Goal: Task Accomplishment & Management: Use online tool/utility

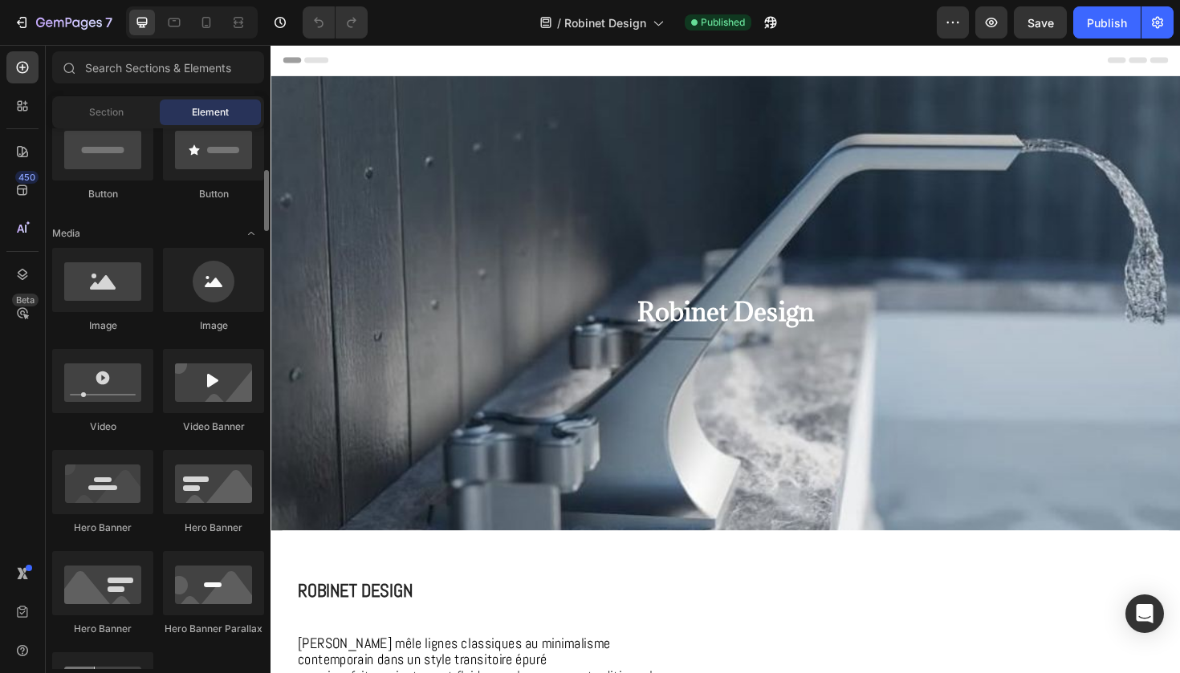
scroll to position [414, 0]
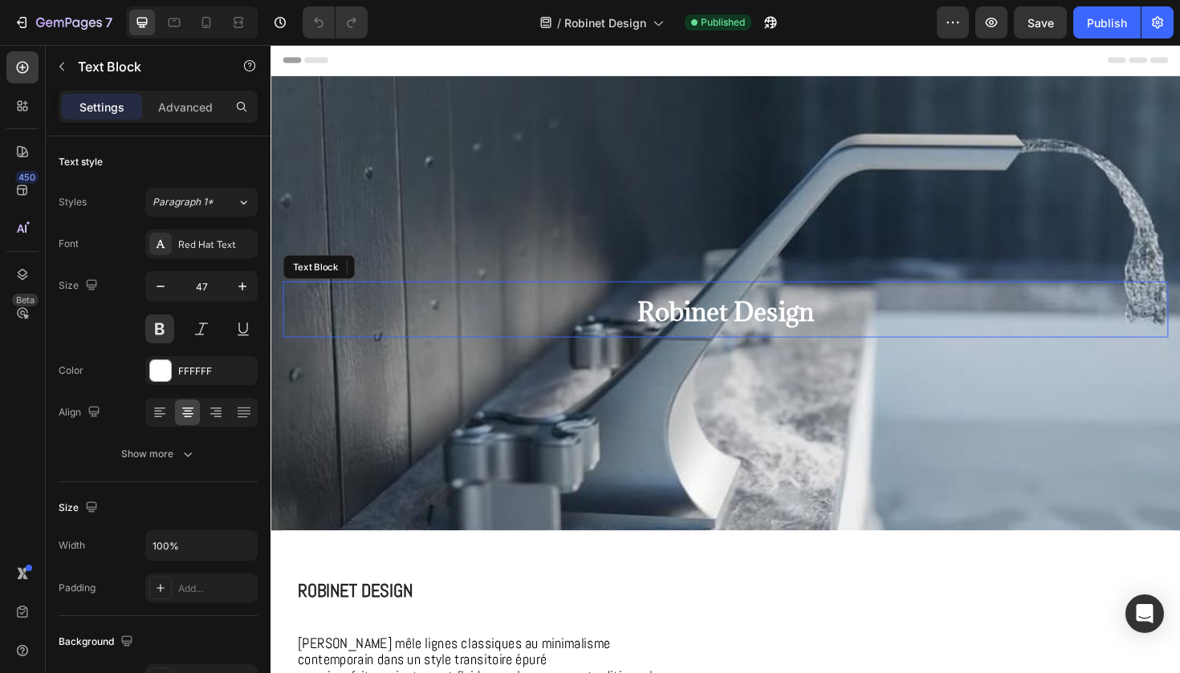
click at [718, 324] on span "Robinet Design" at bounding box center [752, 327] width 187 height 35
click at [718, 325] on span "Robinet Design" at bounding box center [752, 327] width 187 height 35
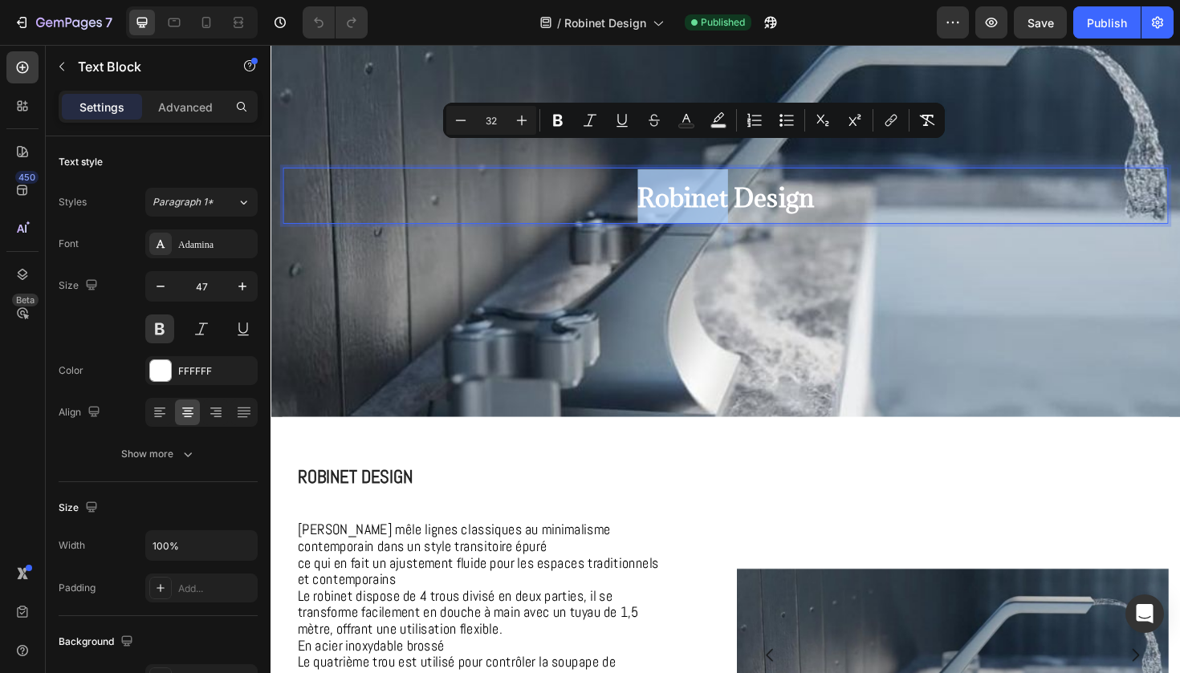
scroll to position [169, 0]
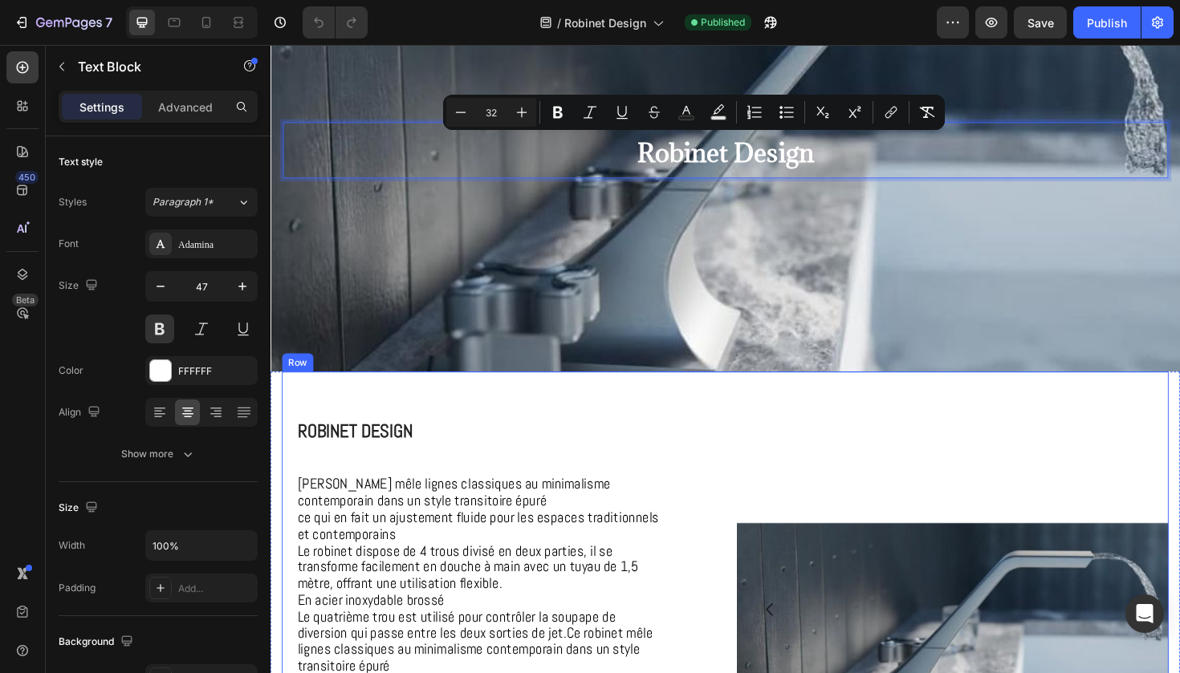
click at [670, 410] on h2 "Robinet Design" at bounding box center [494, 443] width 416 height 87
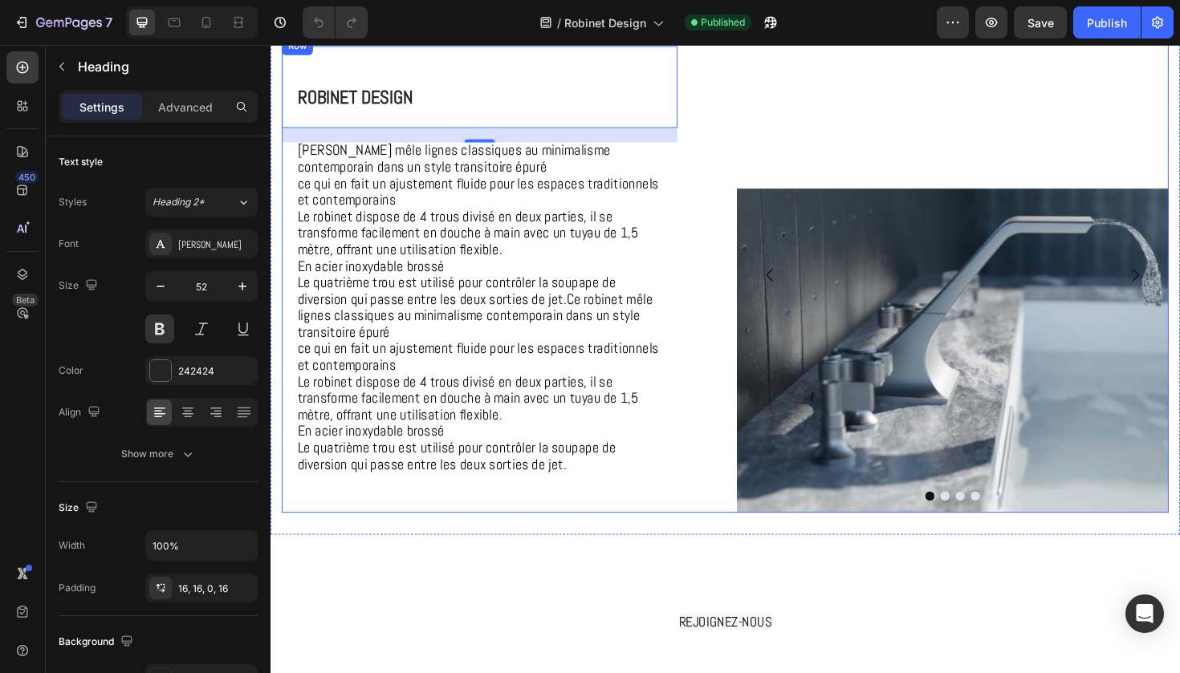
scroll to position [510, 0]
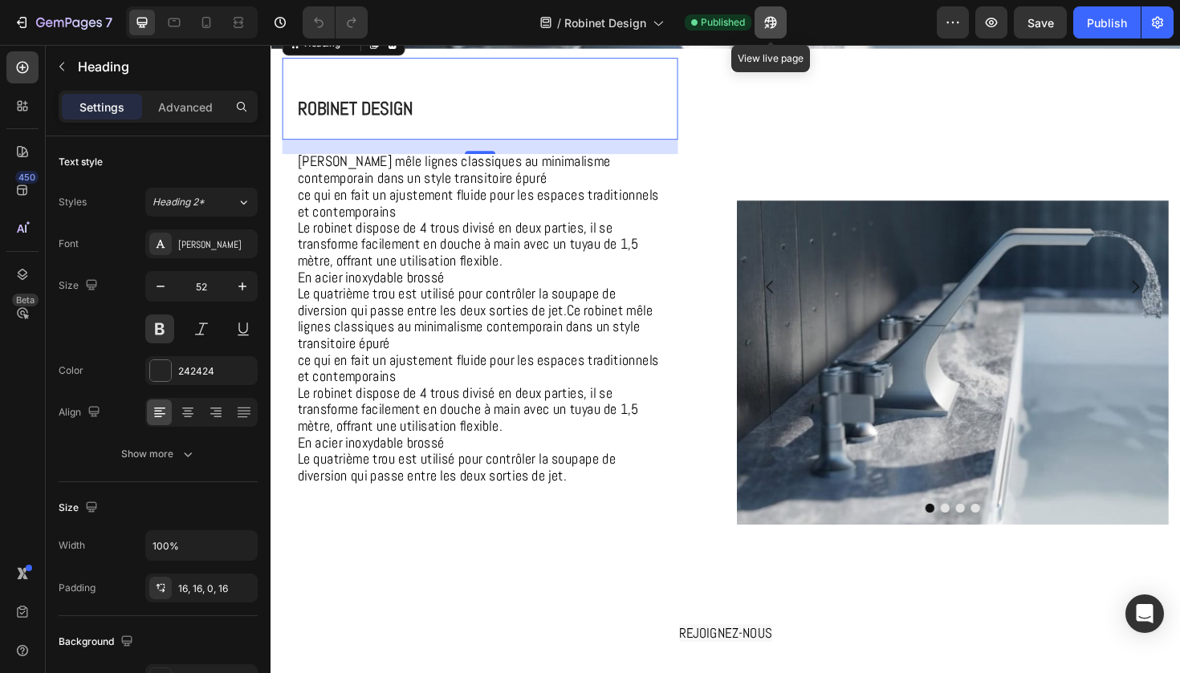
click at [770, 32] on button "button" at bounding box center [770, 22] width 32 height 32
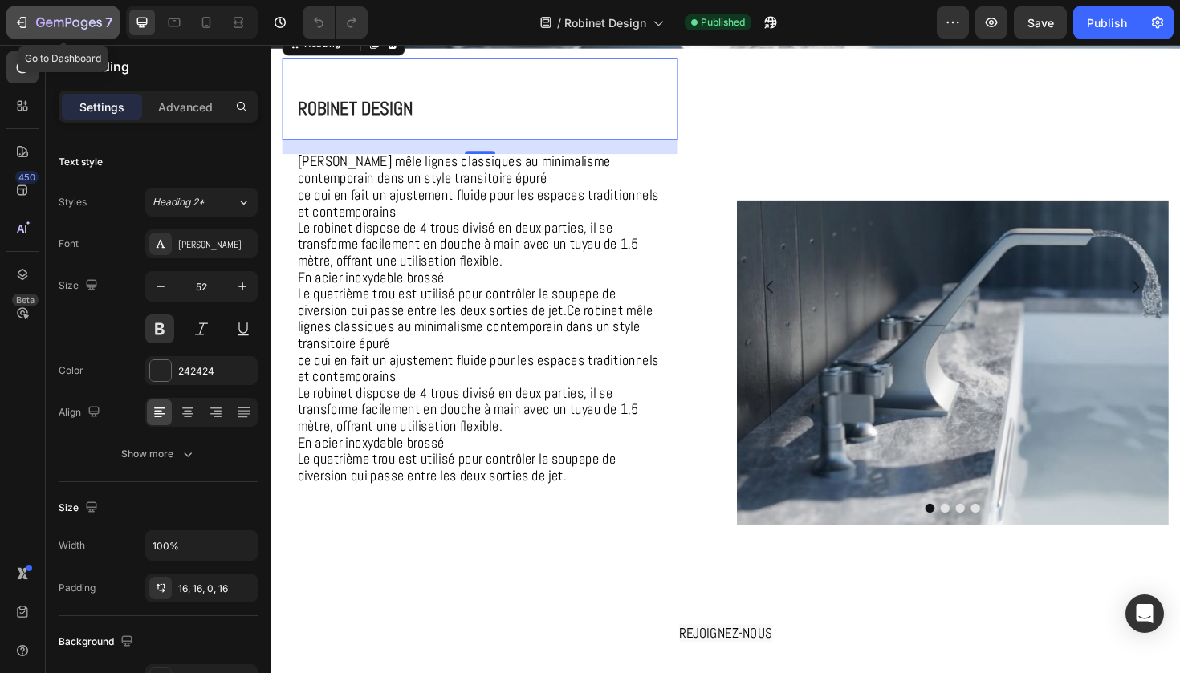
click at [58, 26] on icon "button" at bounding box center [69, 24] width 66 height 14
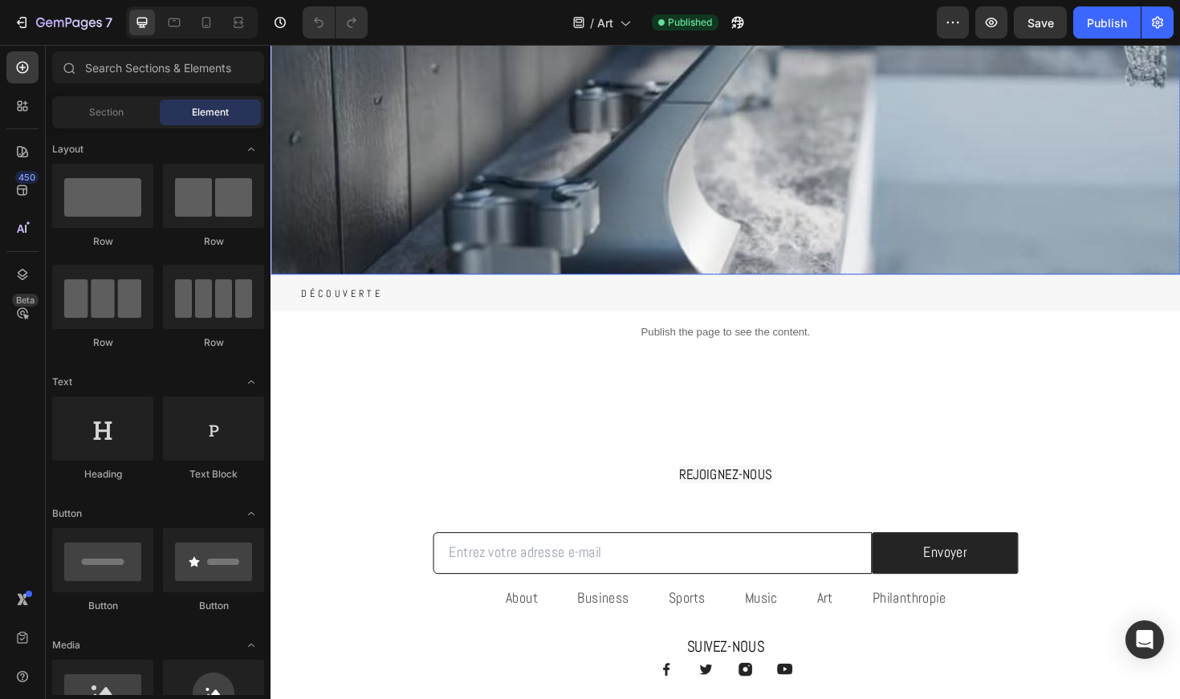
scroll to position [273, 0]
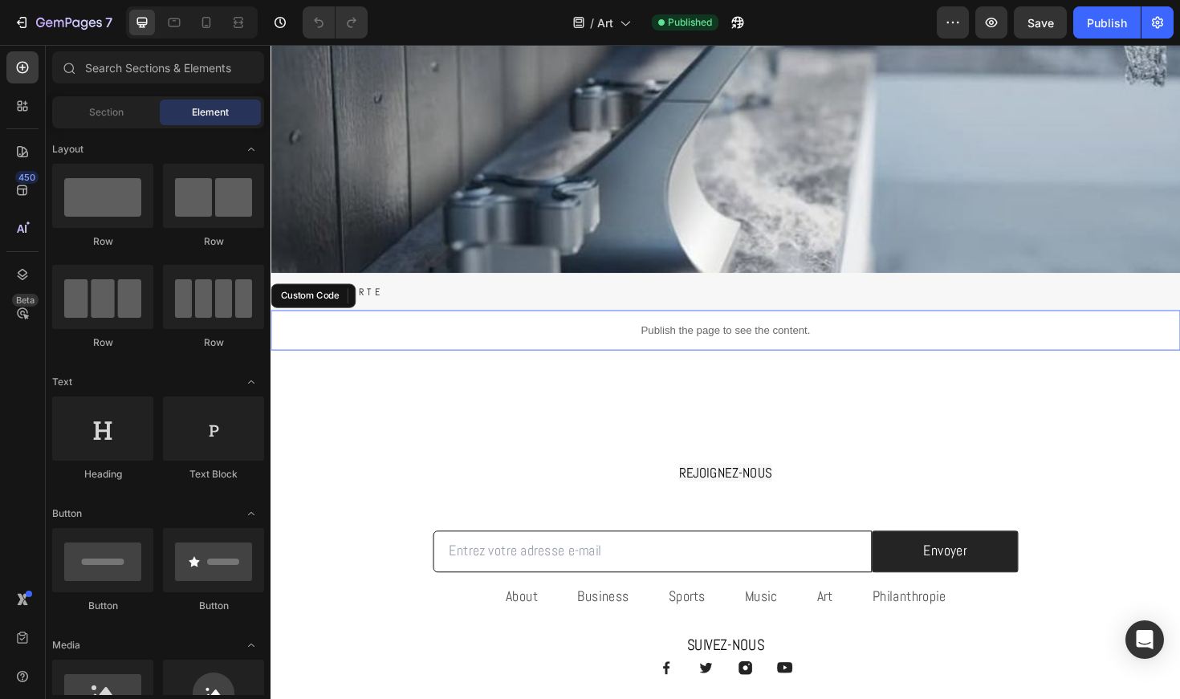
click at [553, 352] on p "Publish the page to see the content." at bounding box center [751, 347] width 963 height 17
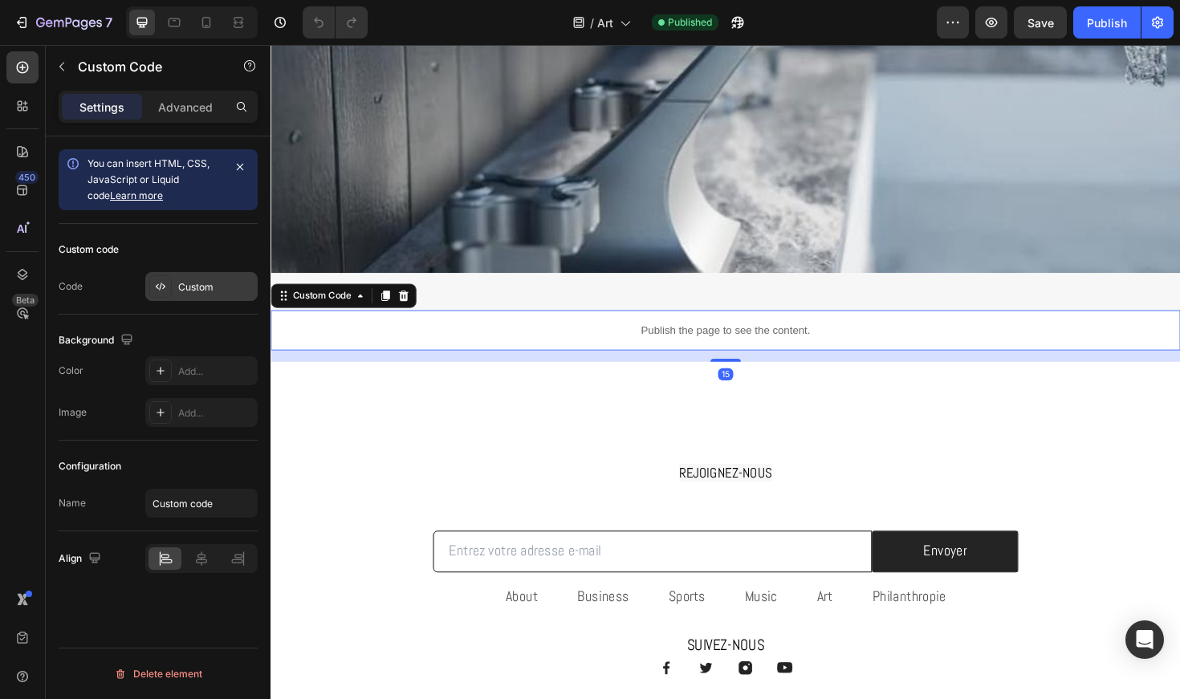
click at [205, 289] on div "Custom" at bounding box center [215, 287] width 75 height 14
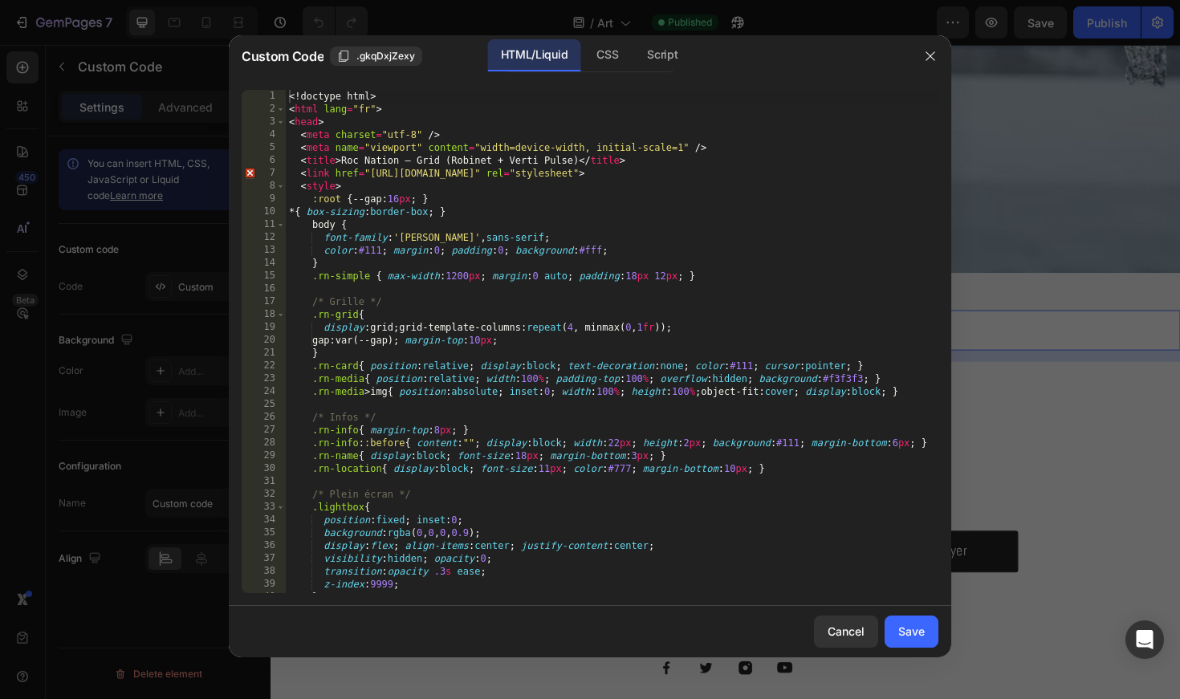
click at [518, 372] on div "<! doctype html > < html lang = "fr" > < head > < meta charset = "utf-8" /> < m…" at bounding box center [612, 354] width 652 height 529
type textarea "</html>"
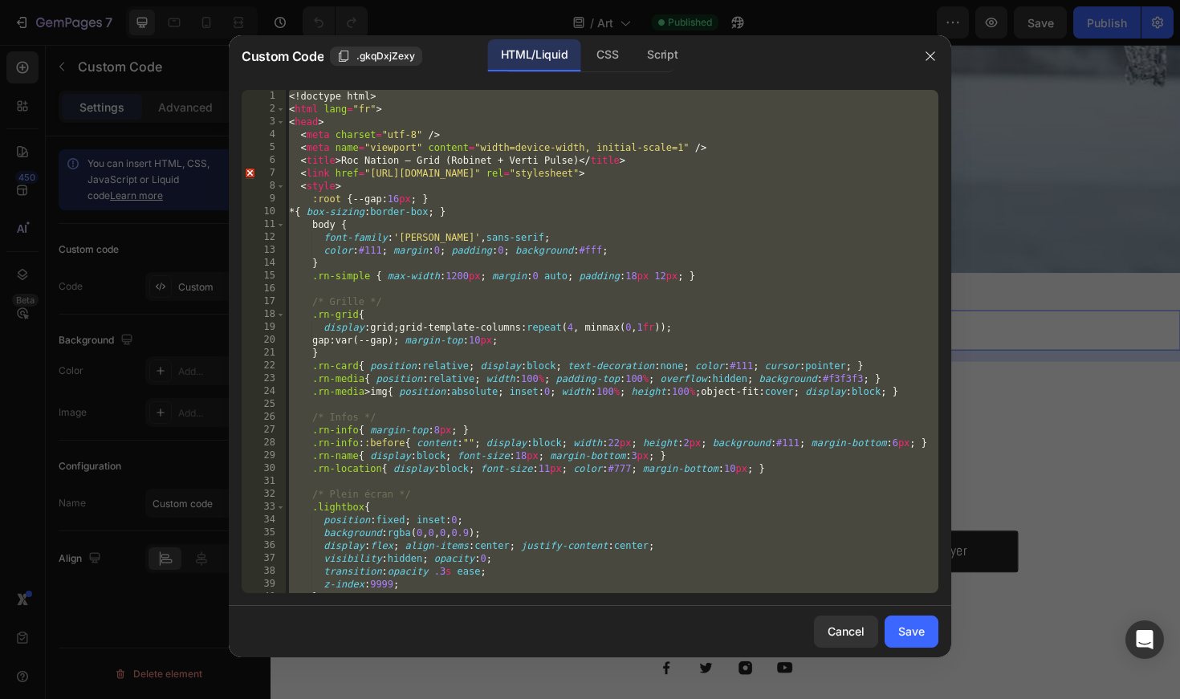
paste textarea
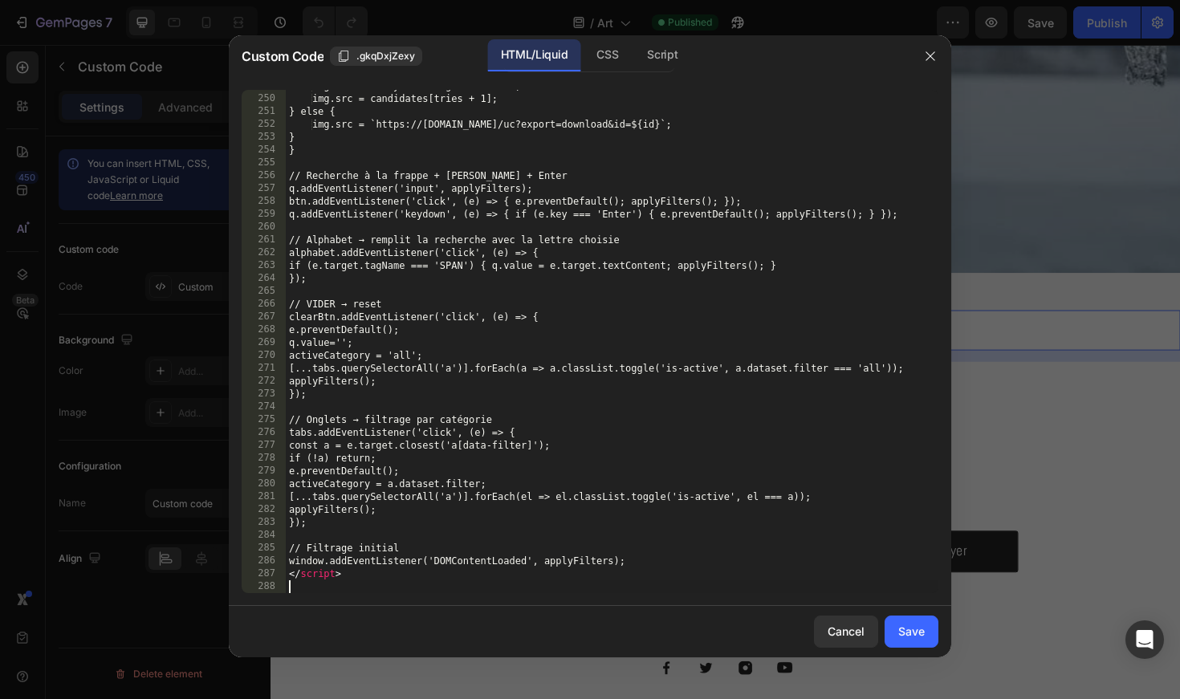
scroll to position [3233, 0]
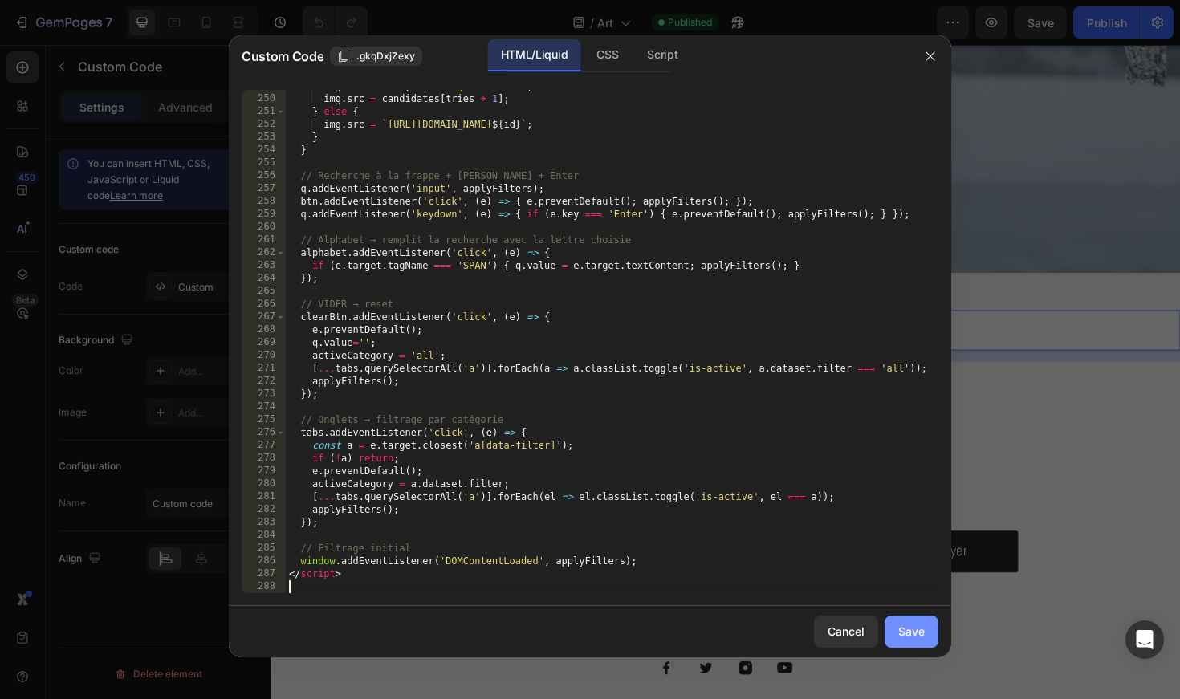
click at [921, 624] on div "Save" at bounding box center [911, 631] width 26 height 17
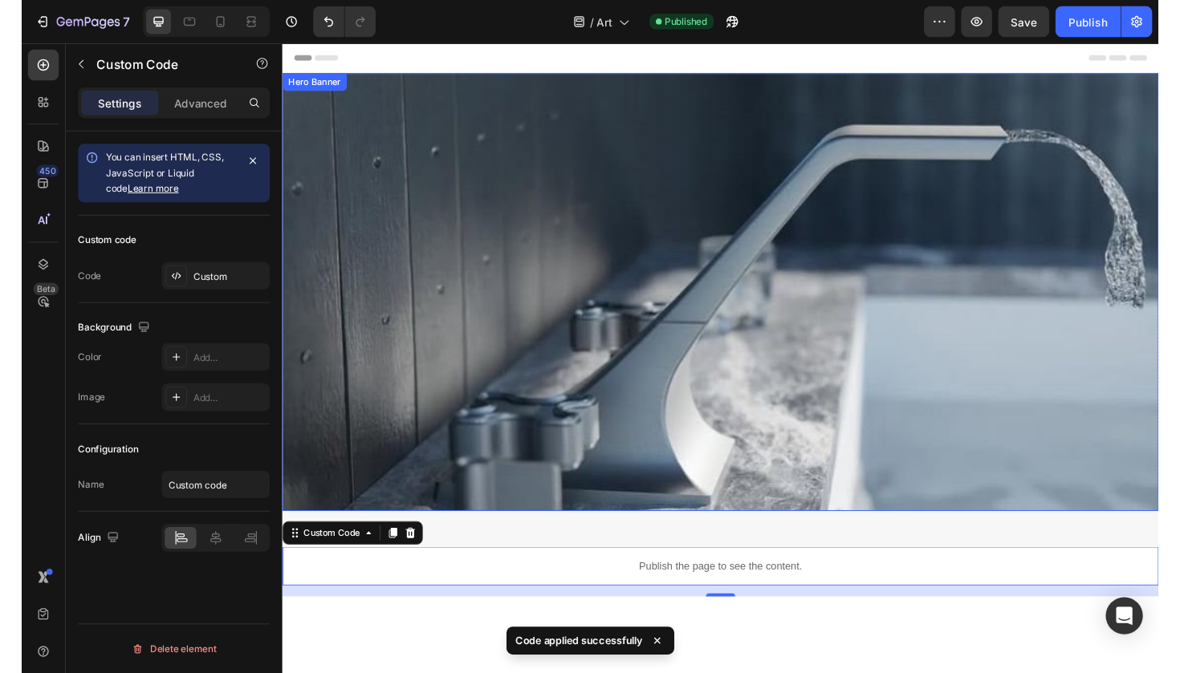
scroll to position [0, 0]
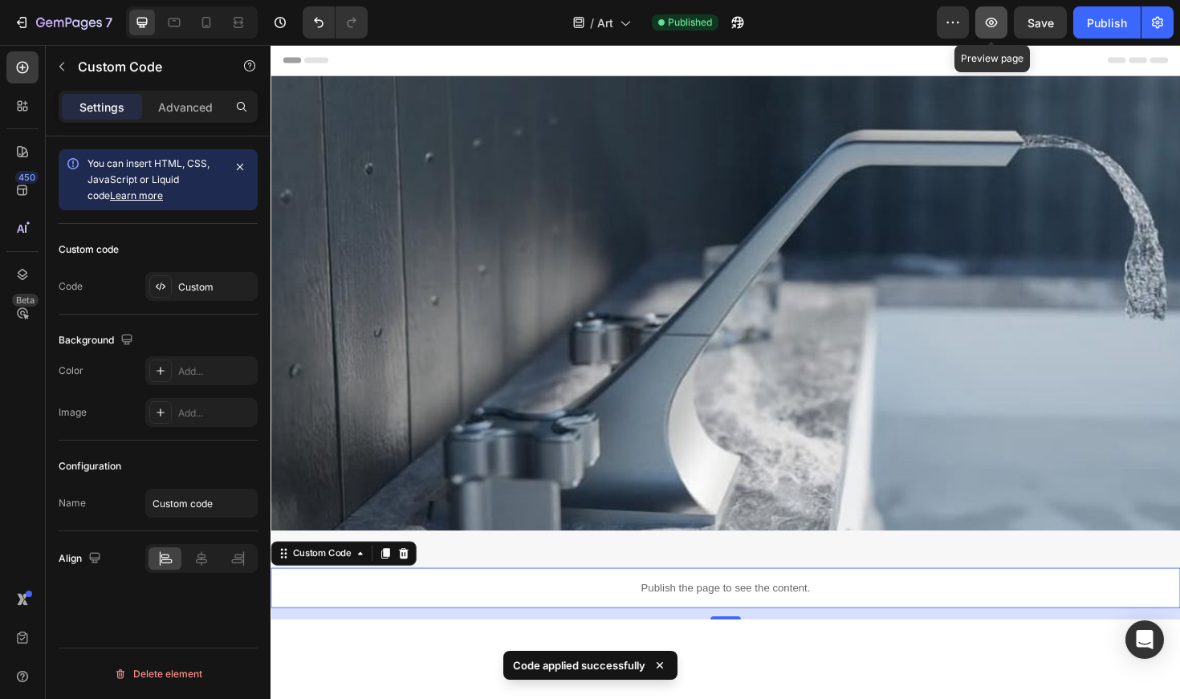
click at [992, 38] on button "button" at bounding box center [991, 22] width 32 height 32
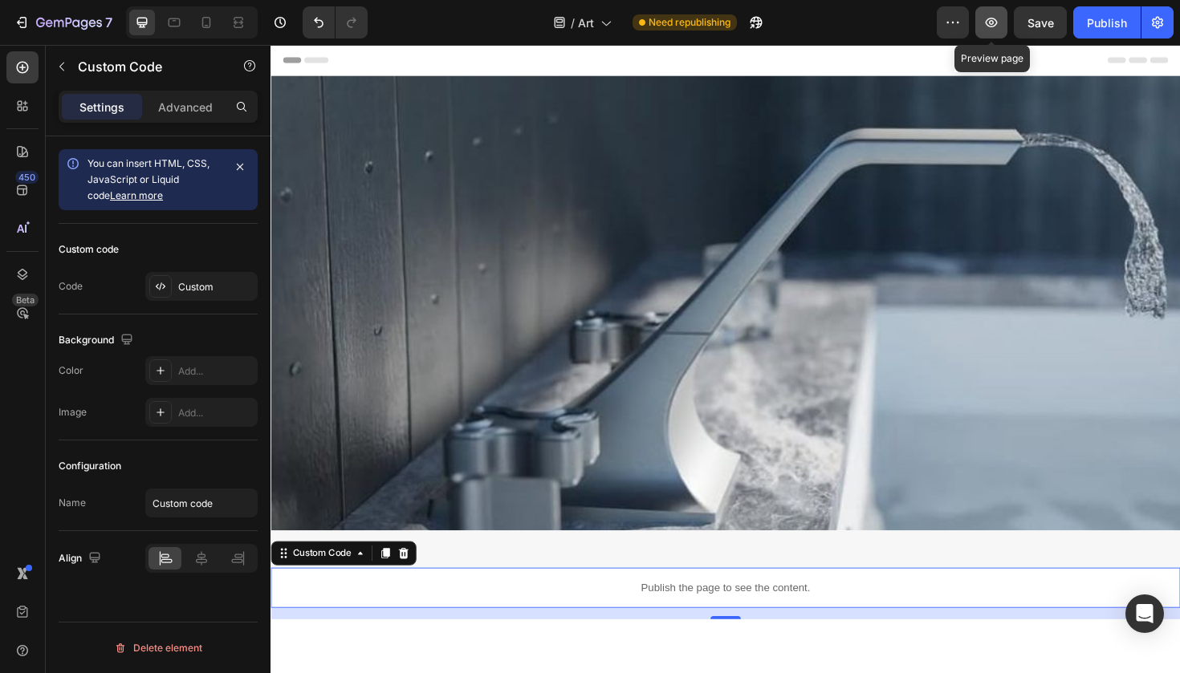
click at [1006, 19] on button "button" at bounding box center [991, 22] width 32 height 32
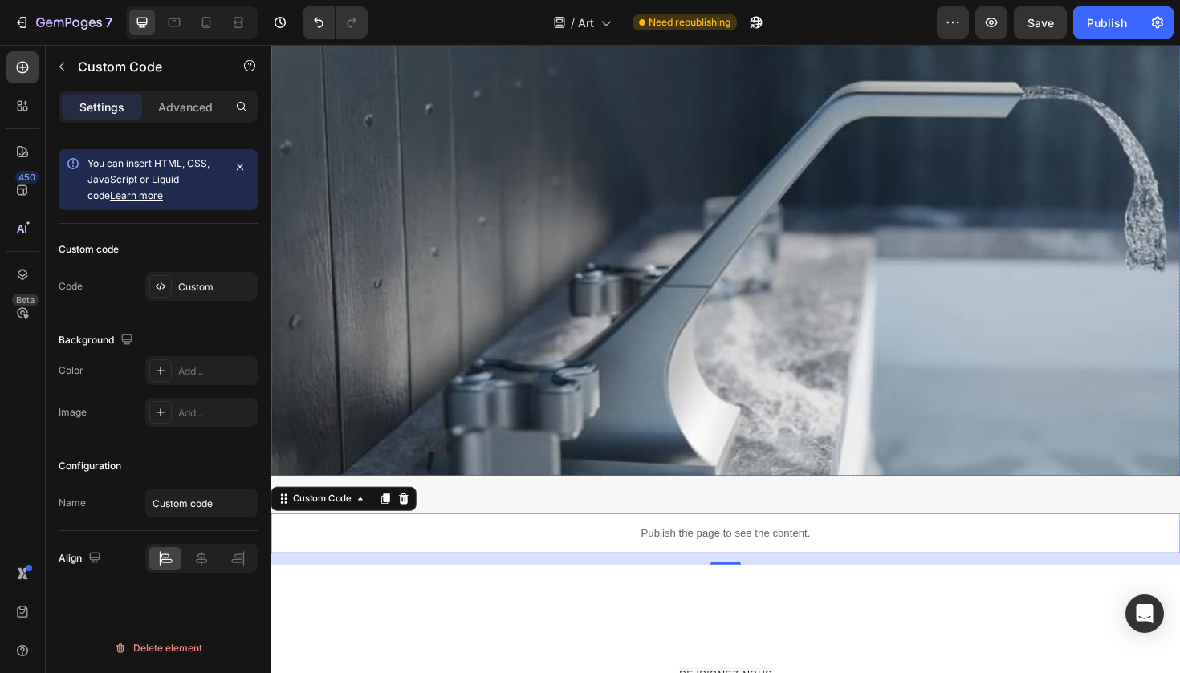
scroll to position [78, 0]
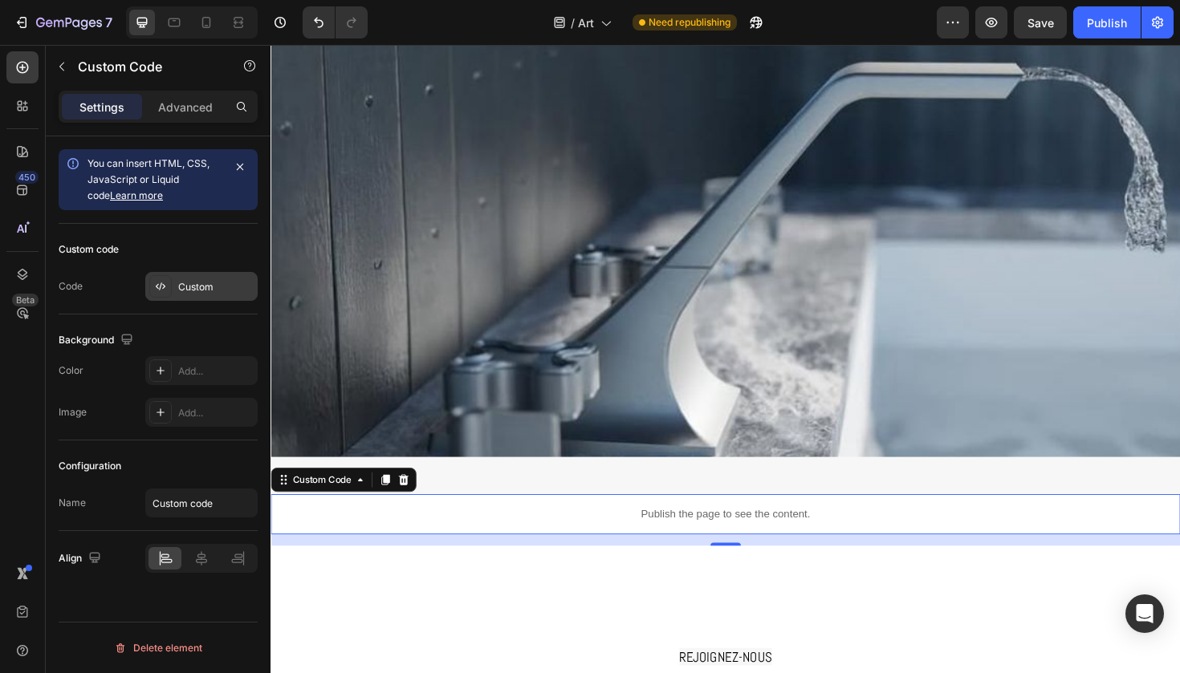
click at [202, 296] on div "Custom" at bounding box center [201, 286] width 112 height 29
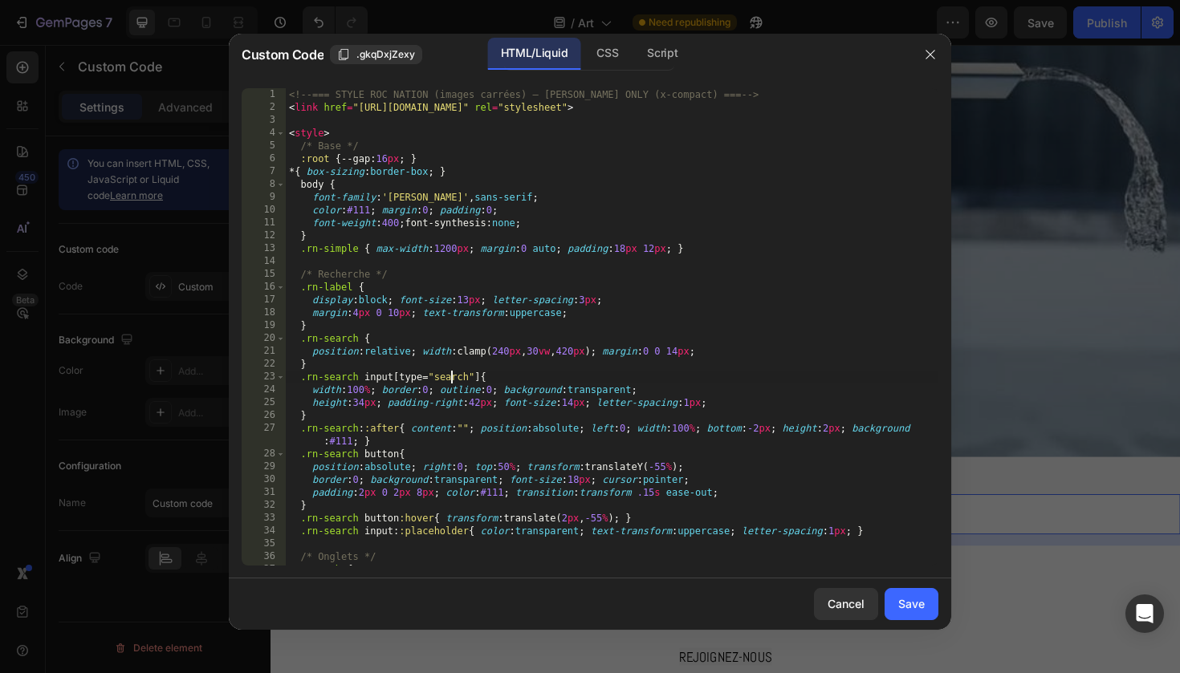
click at [451, 375] on div "<!-- === STYLE ROC NATION (images carrées) — ABEL ONLY (x-compact) === --> < li…" at bounding box center [612, 339] width 652 height 503
type textarea "</script>"
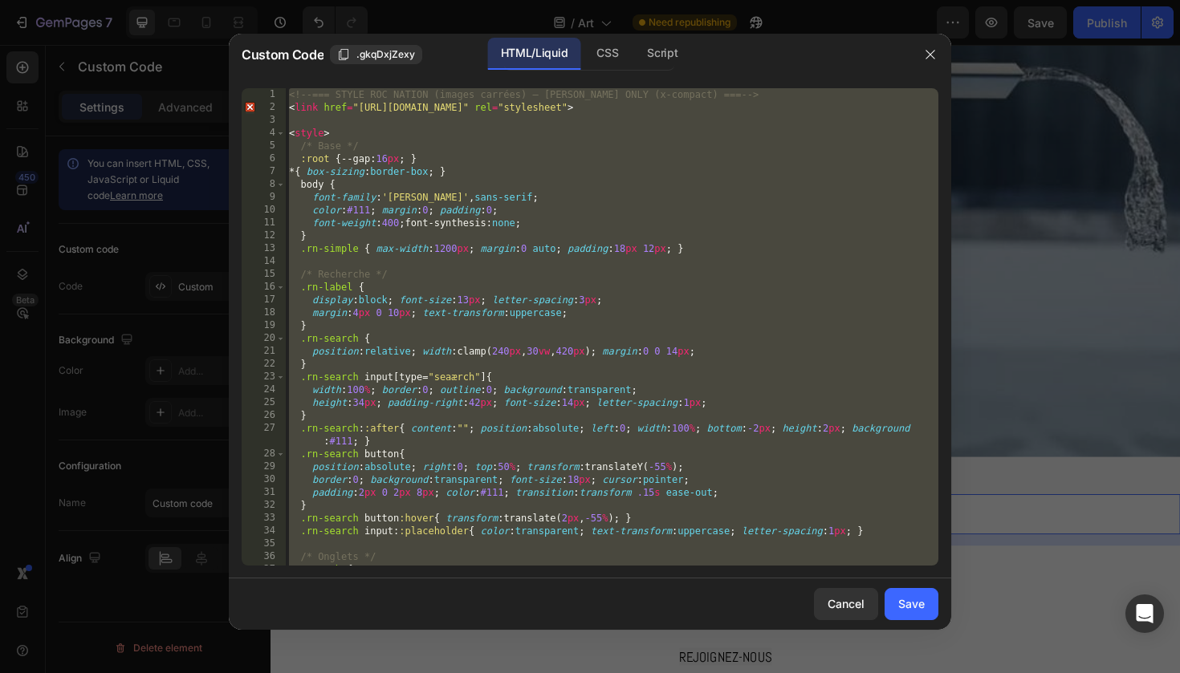
paste textarea
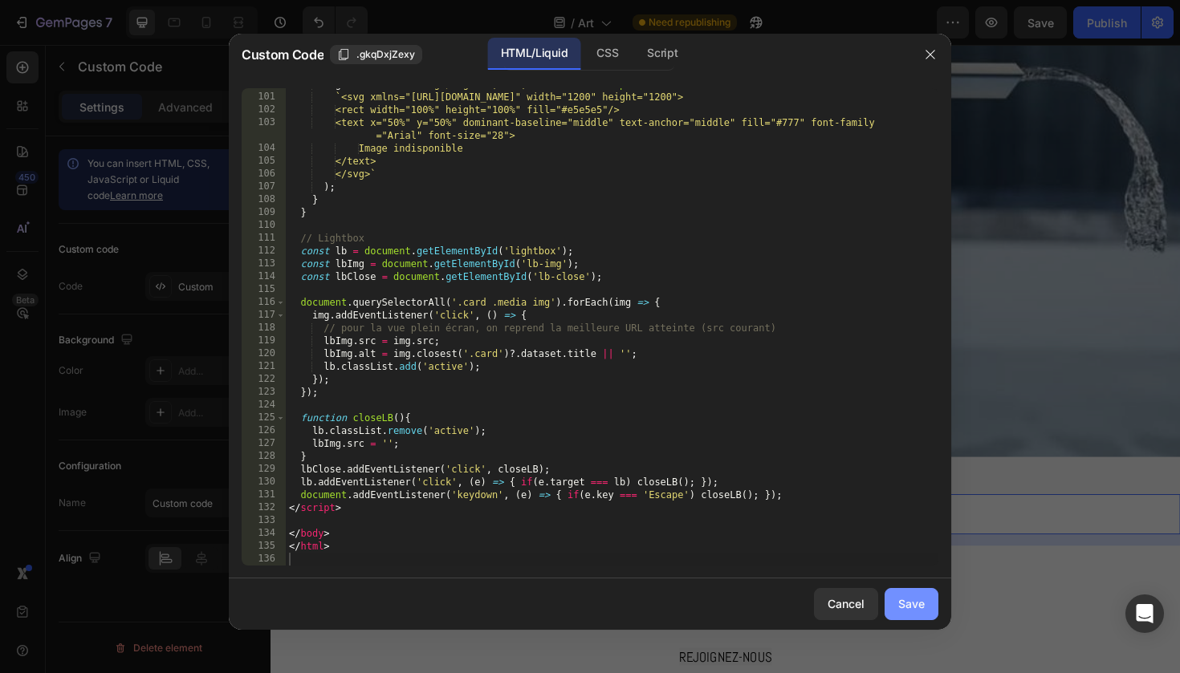
click at [893, 614] on button "Save" at bounding box center [911, 604] width 54 height 32
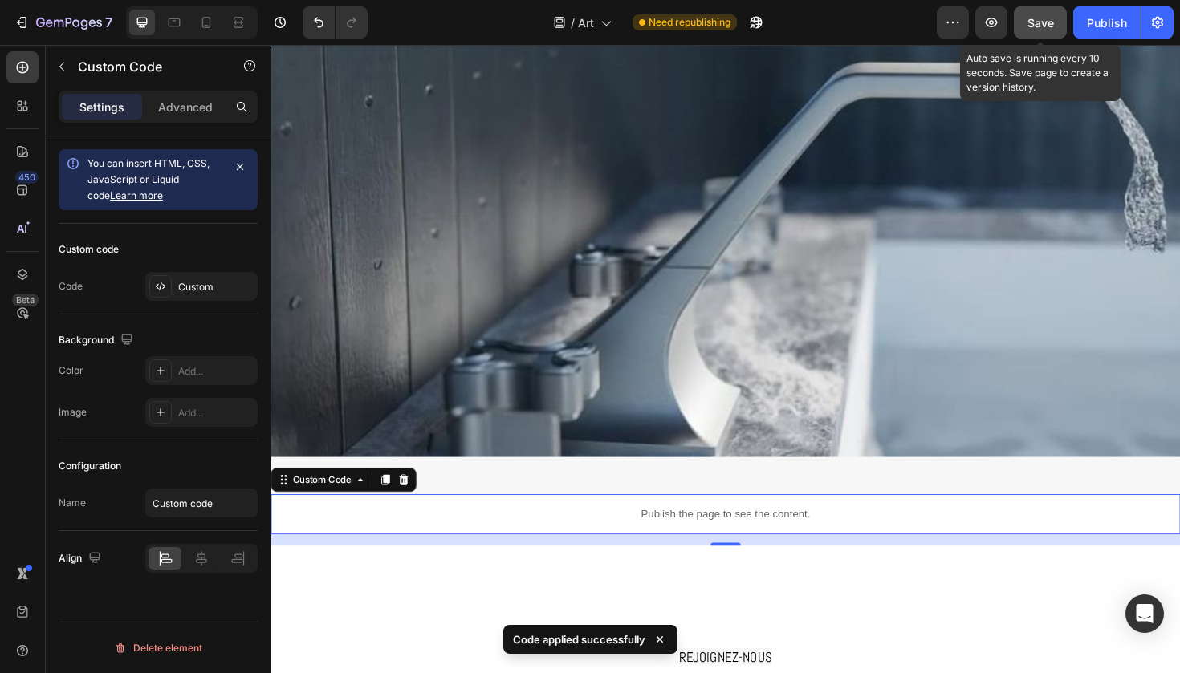
click at [1040, 30] on div "Save" at bounding box center [1040, 22] width 26 height 17
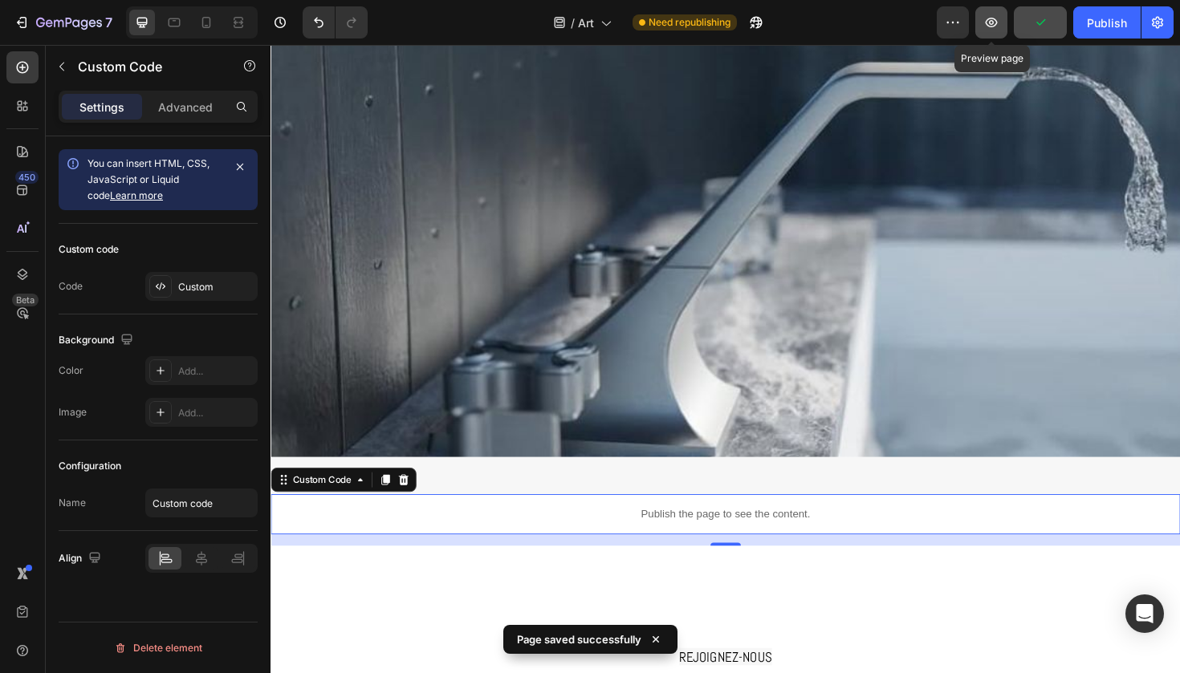
click at [1004, 29] on button "button" at bounding box center [991, 22] width 32 height 32
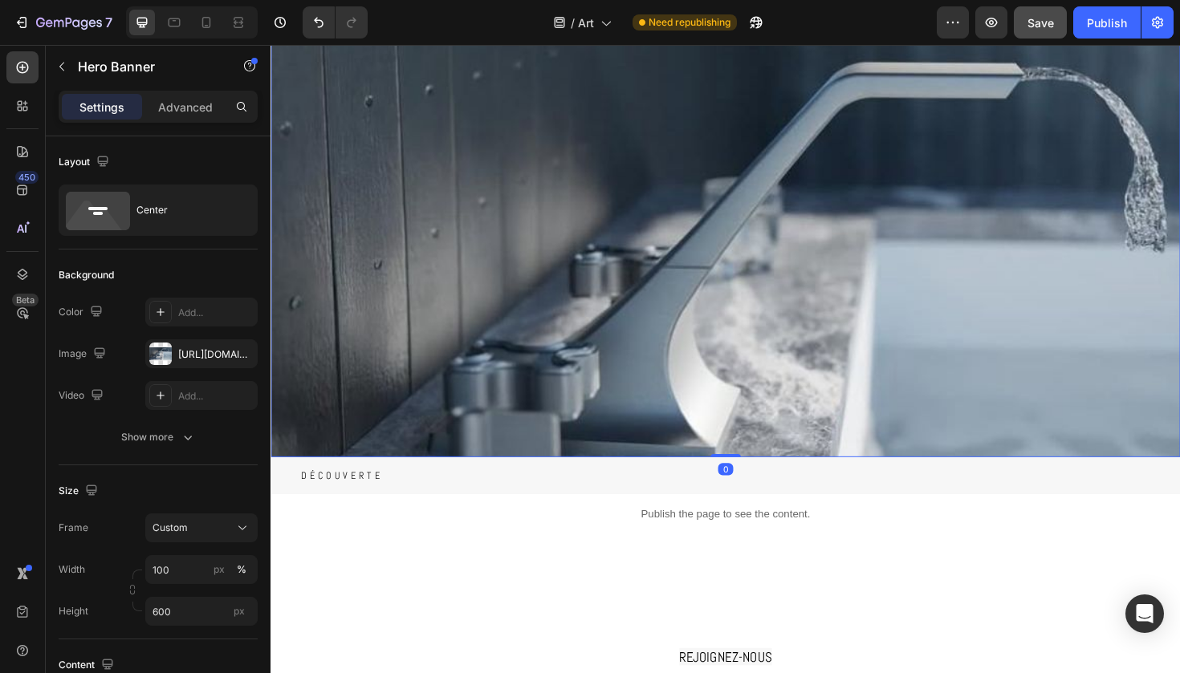
click at [506, 262] on div "Background Image" at bounding box center [751, 363] width 963 height 722
click at [70, 69] on button "button" at bounding box center [62, 67] width 26 height 26
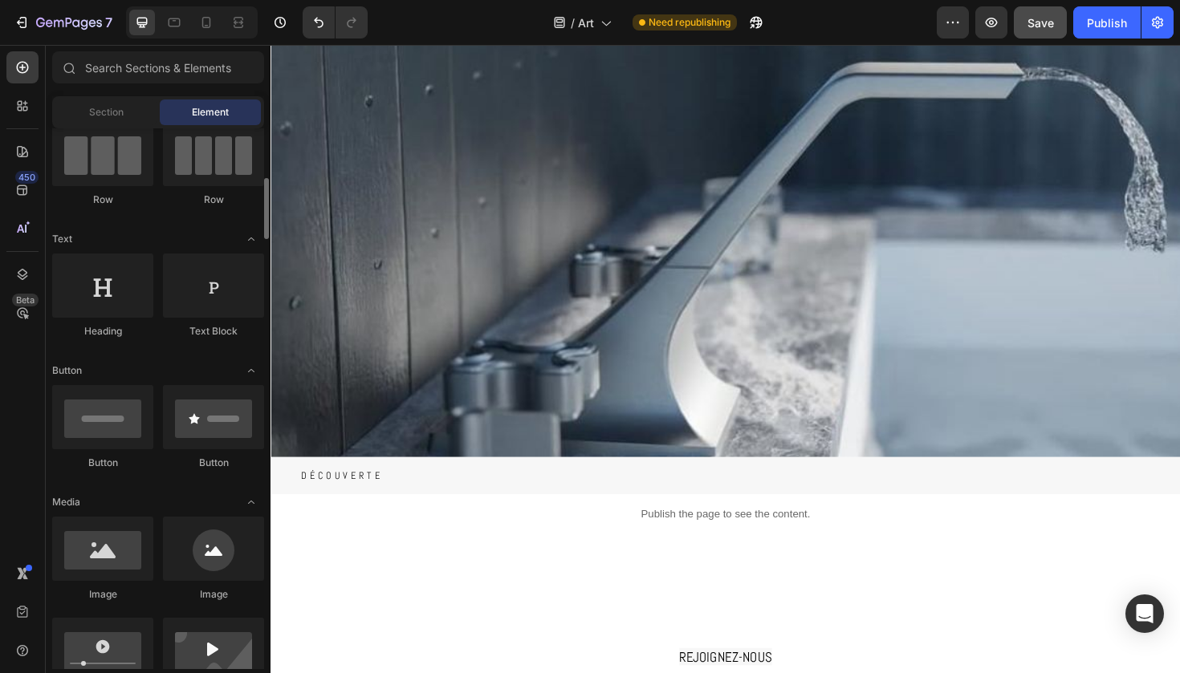
scroll to position [0, 0]
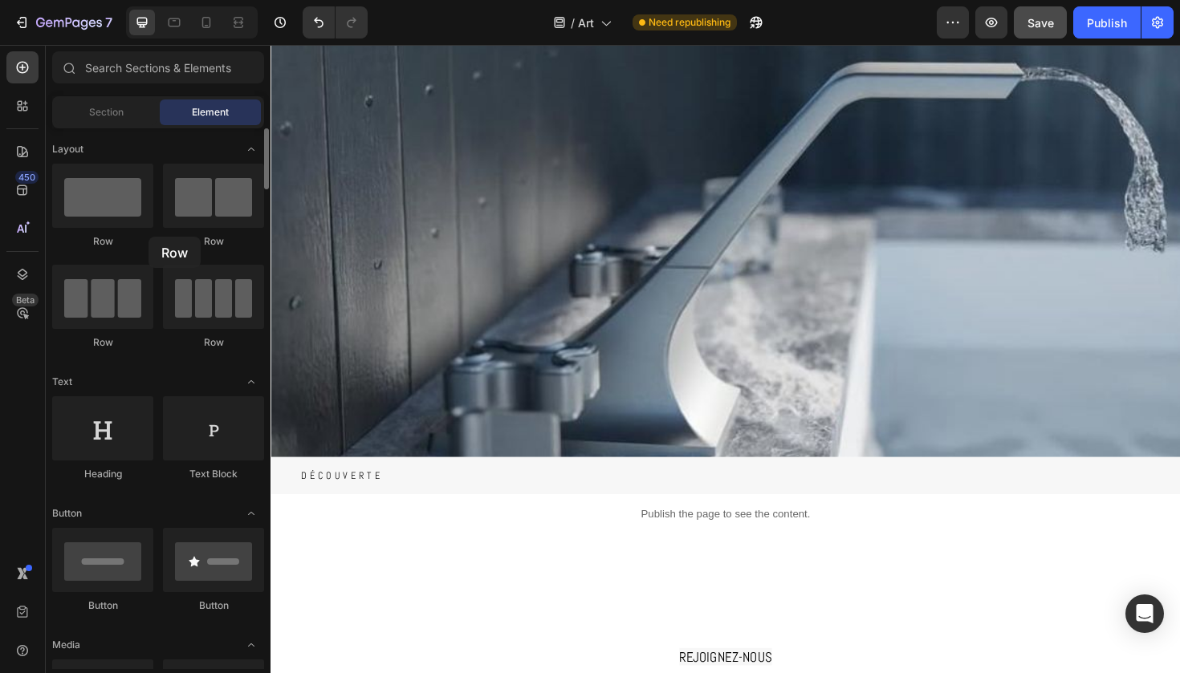
drag, startPoint x: 102, startPoint y: 210, endPoint x: 148, endPoint y: 237, distance: 53.5
click at [148, 237] on div "Row" at bounding box center [102, 206] width 101 height 85
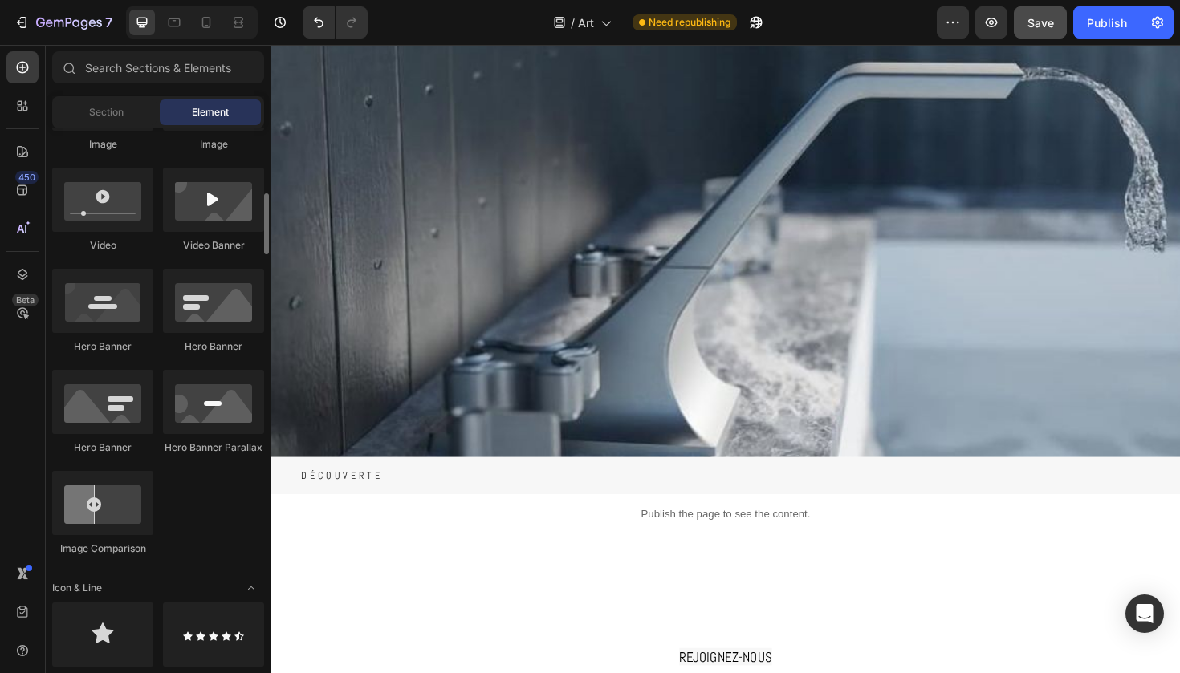
scroll to position [591, 0]
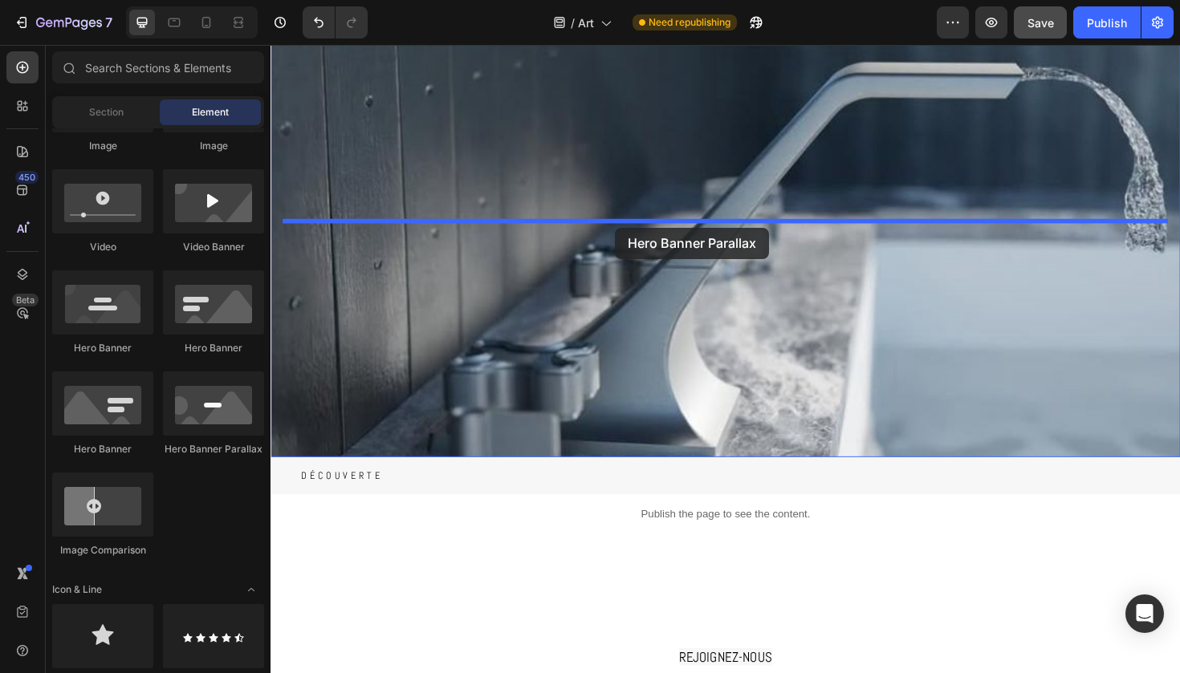
drag, startPoint x: 481, startPoint y: 439, endPoint x: 635, endPoint y: 238, distance: 252.5
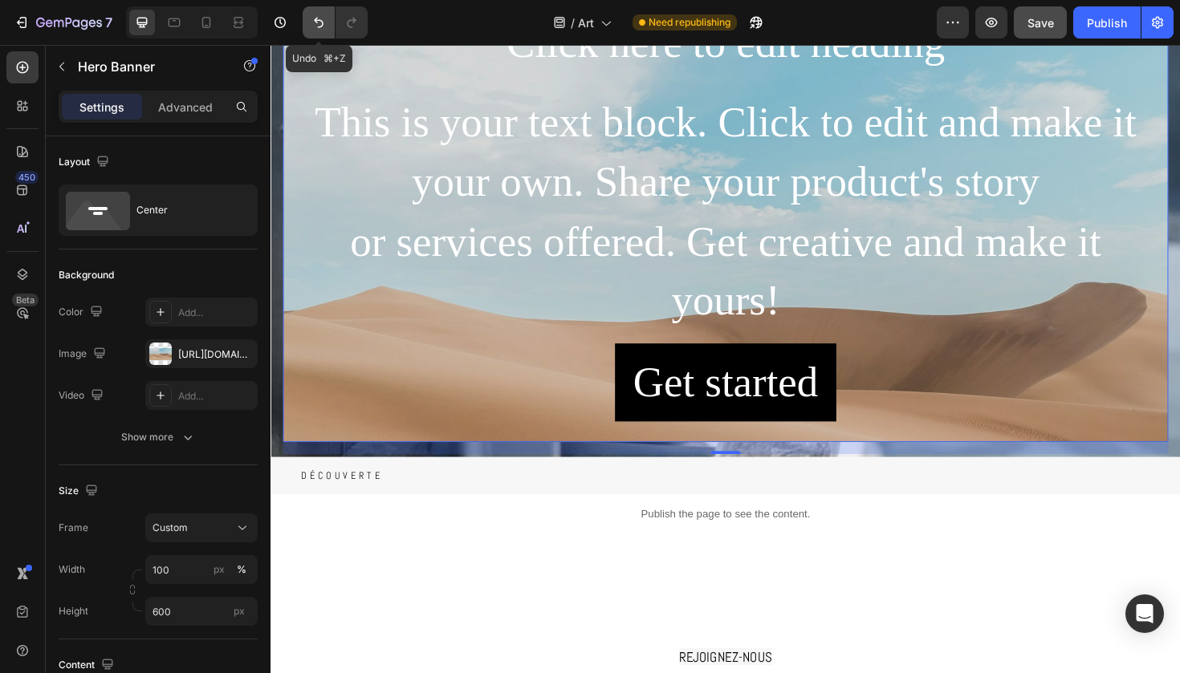
click at [315, 21] on icon "Undo/Redo" at bounding box center [319, 23] width 10 height 10
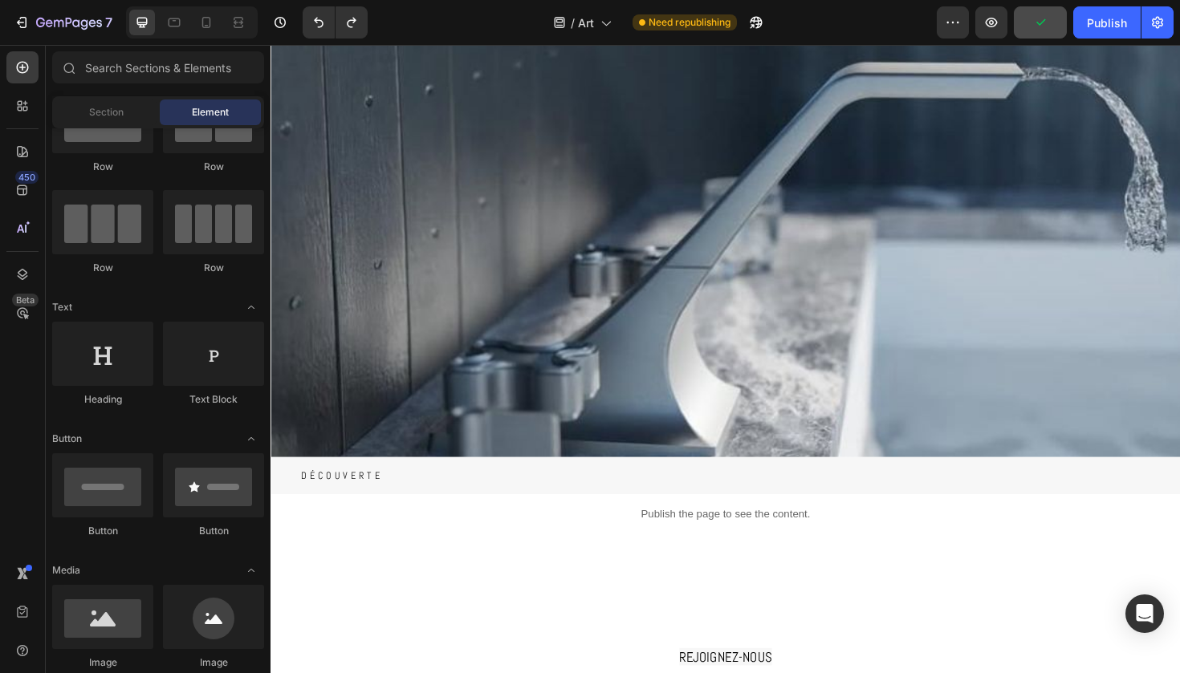
scroll to position [0, 0]
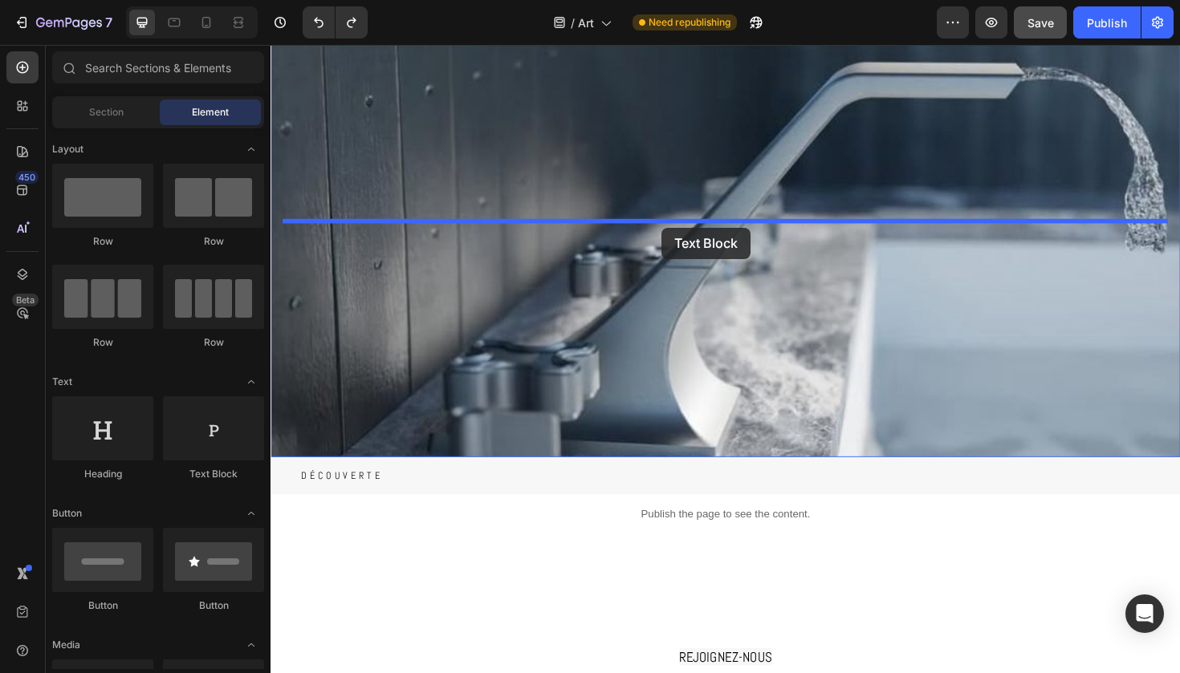
drag, startPoint x: 474, startPoint y: 465, endPoint x: 684, endPoint y: 238, distance: 308.9
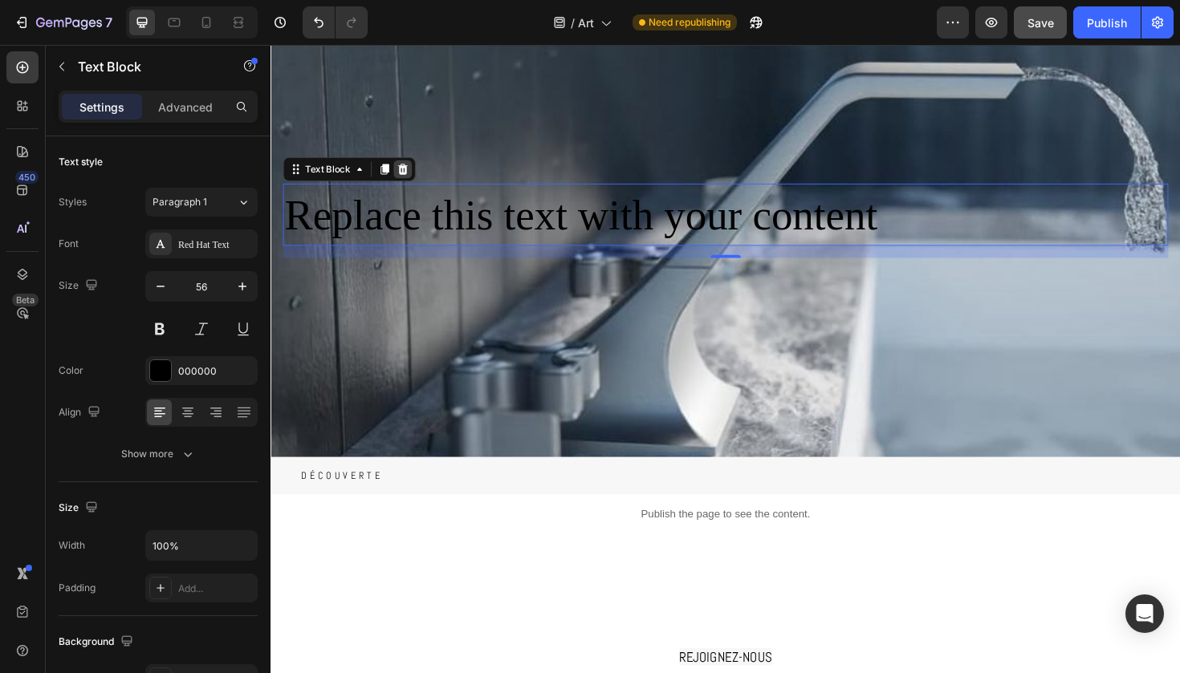
click at [410, 171] on icon at bounding box center [410, 176] width 10 height 11
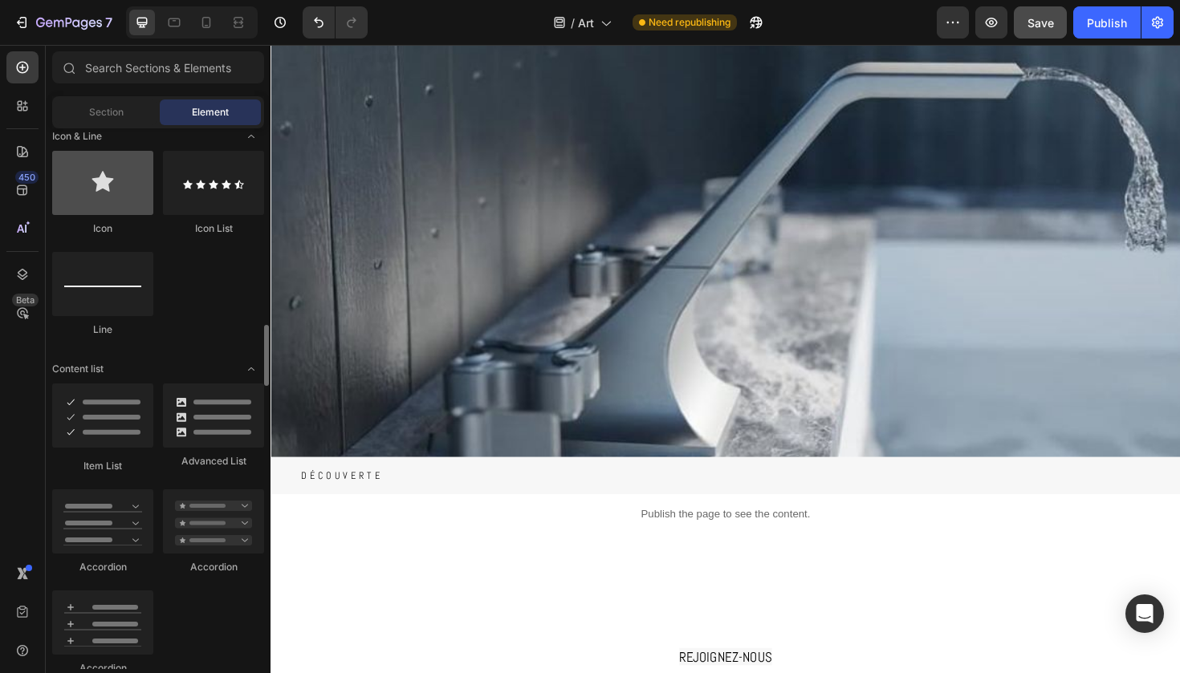
scroll to position [1173, 0]
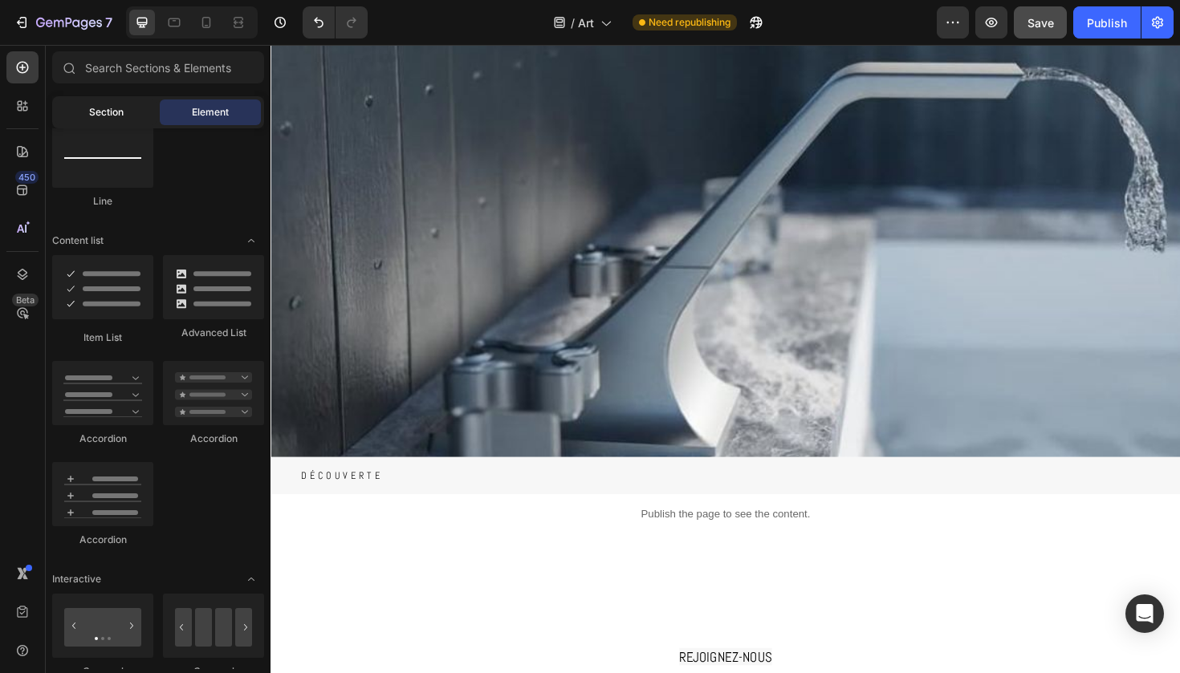
click at [113, 120] on div "Section" at bounding box center [105, 113] width 101 height 26
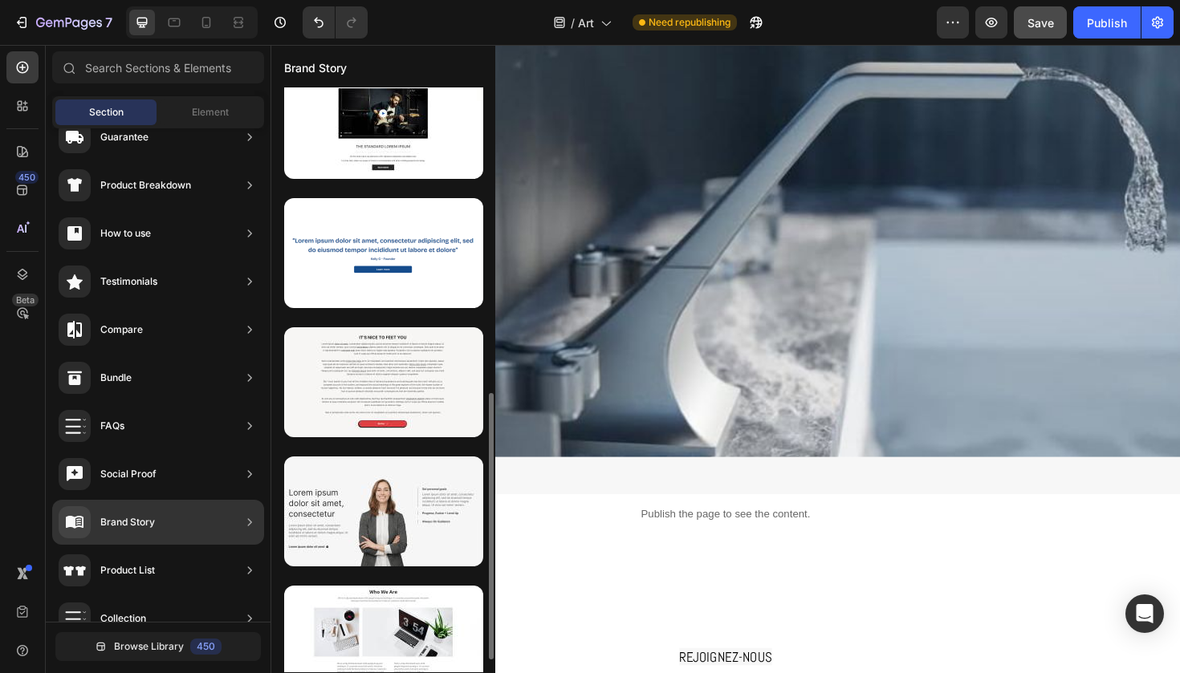
scroll to position [671, 0]
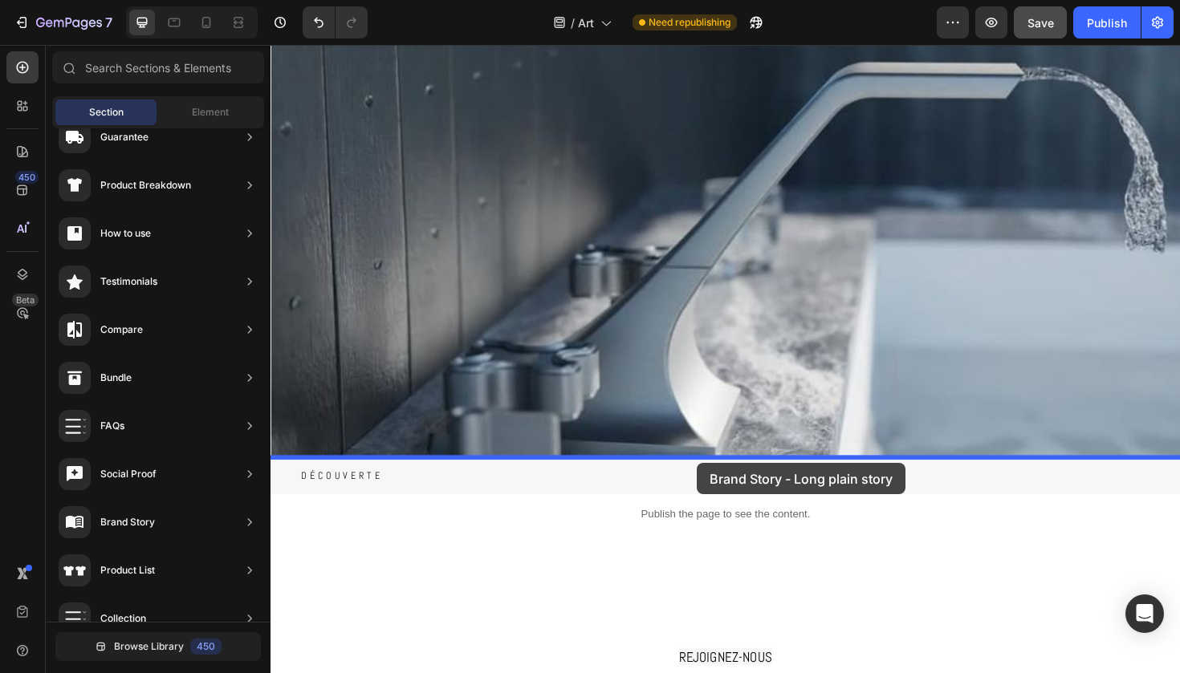
drag, startPoint x: 624, startPoint y: 461, endPoint x: 721, endPoint y: 487, distance: 99.9
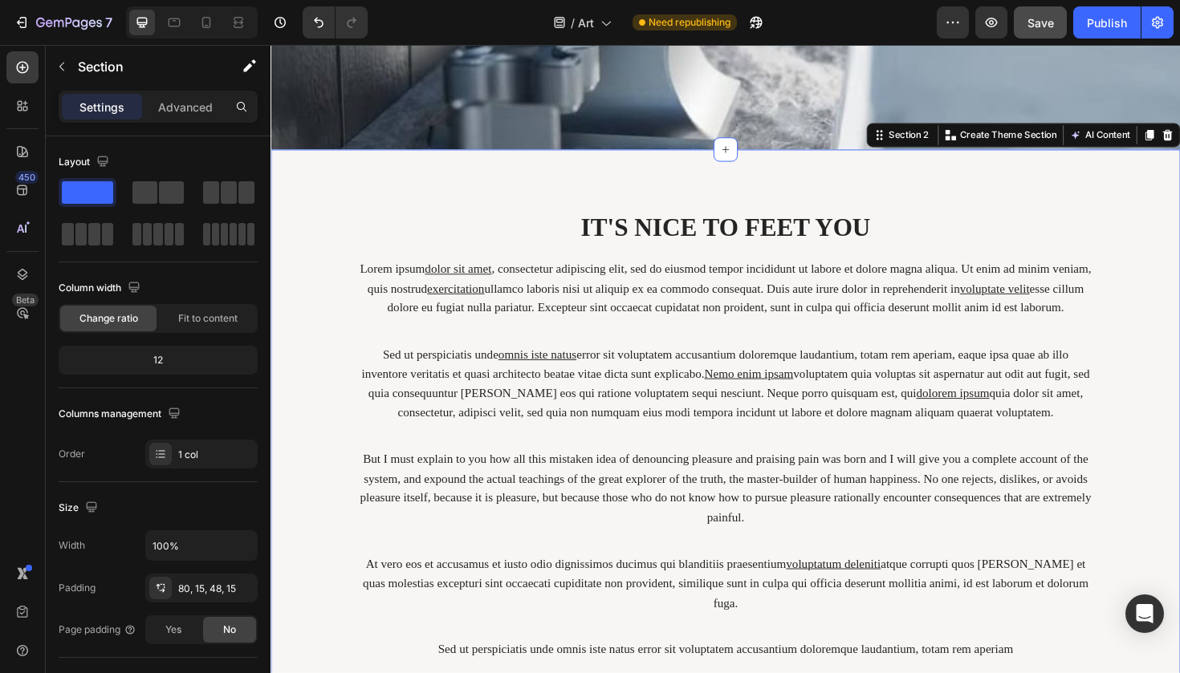
scroll to position [458, 0]
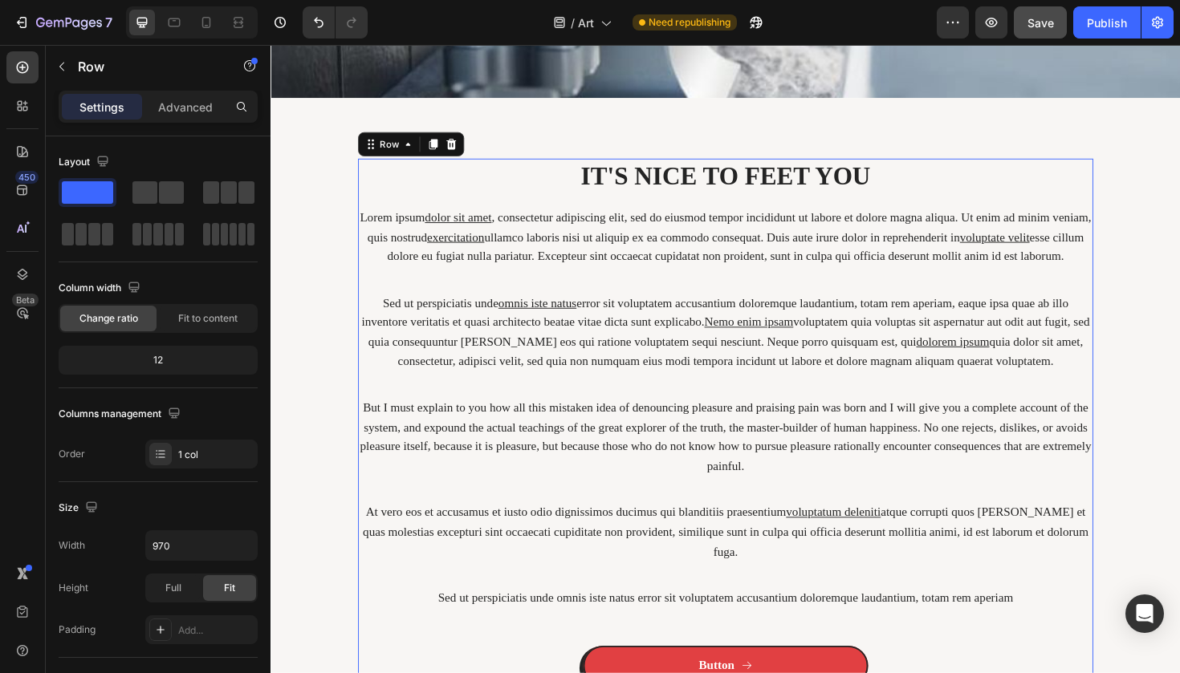
click at [668, 424] on div "IT'S NICE TO FEET YOU Heading Lorem ipsum dolor sit amet , consectetur adipisci…" at bounding box center [752, 450] width 778 height 571
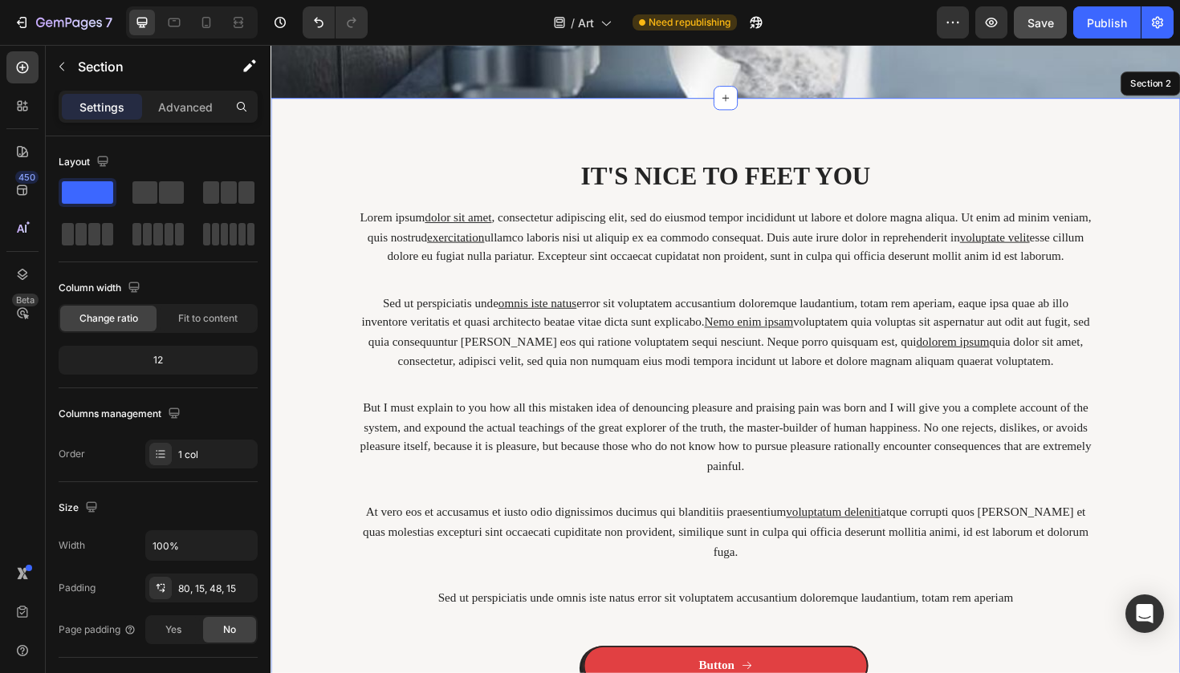
click at [337, 234] on div "IT'S NICE TO FEET YOU Heading Lorem ipsum dolor sit amet , consectetur adipisci…" at bounding box center [751, 457] width 939 height 584
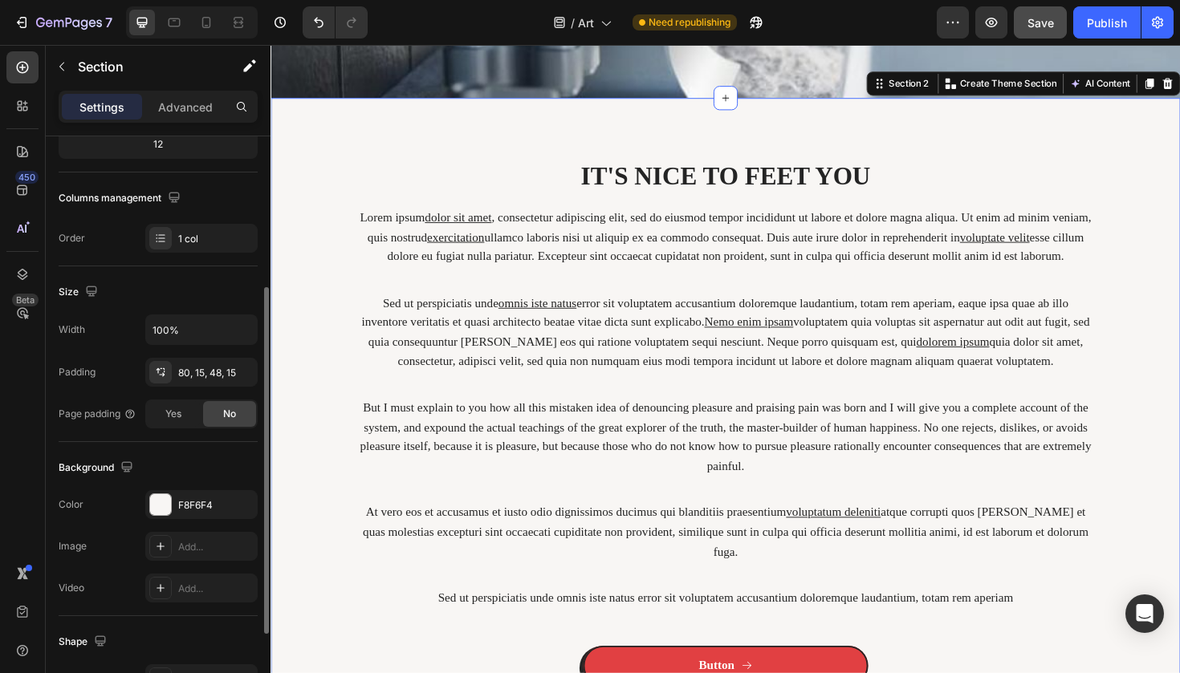
scroll to position [230, 0]
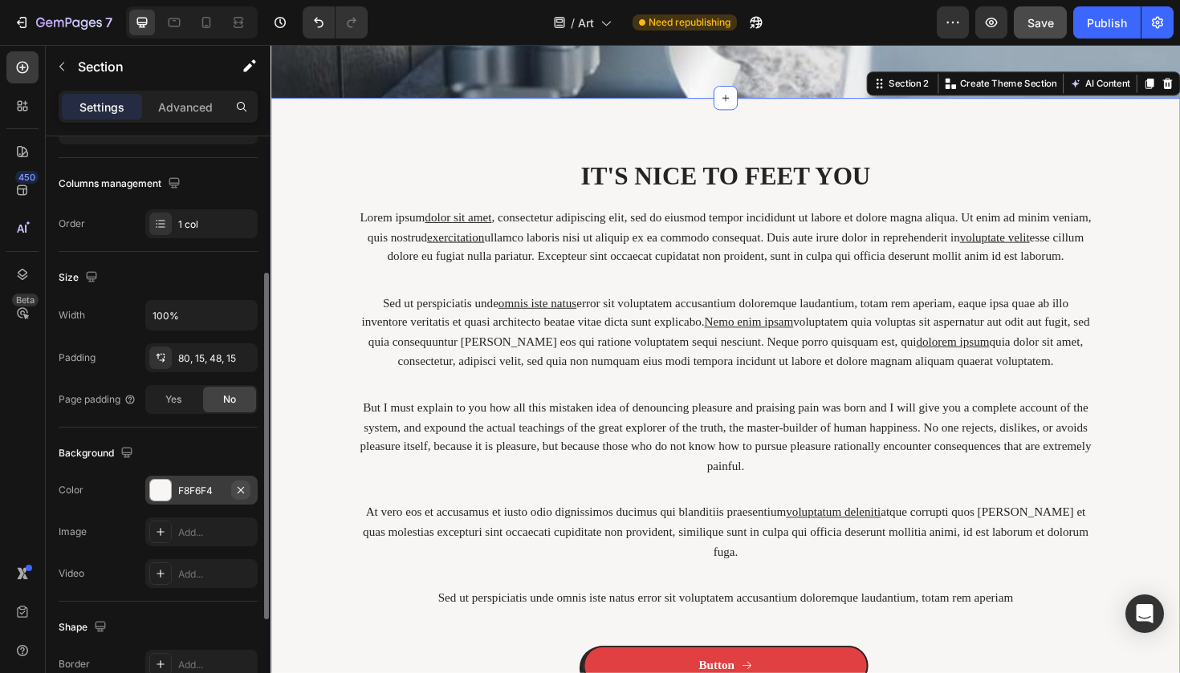
click at [244, 491] on icon "button" at bounding box center [240, 490] width 13 height 13
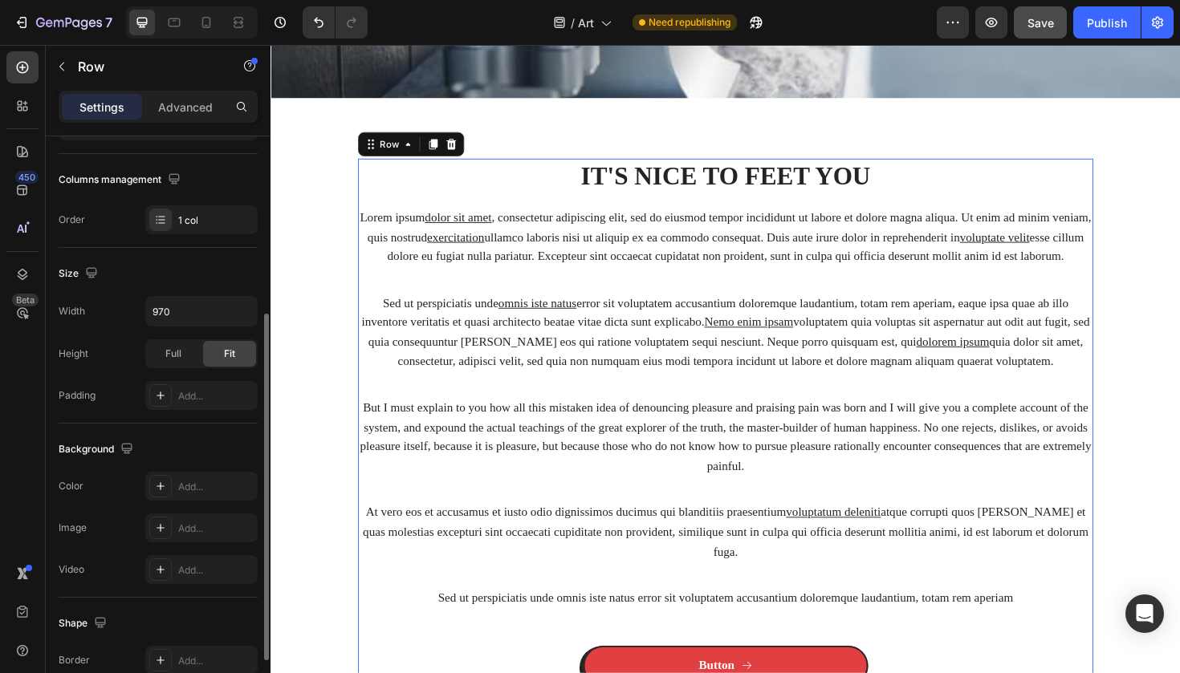
scroll to position [357, 0]
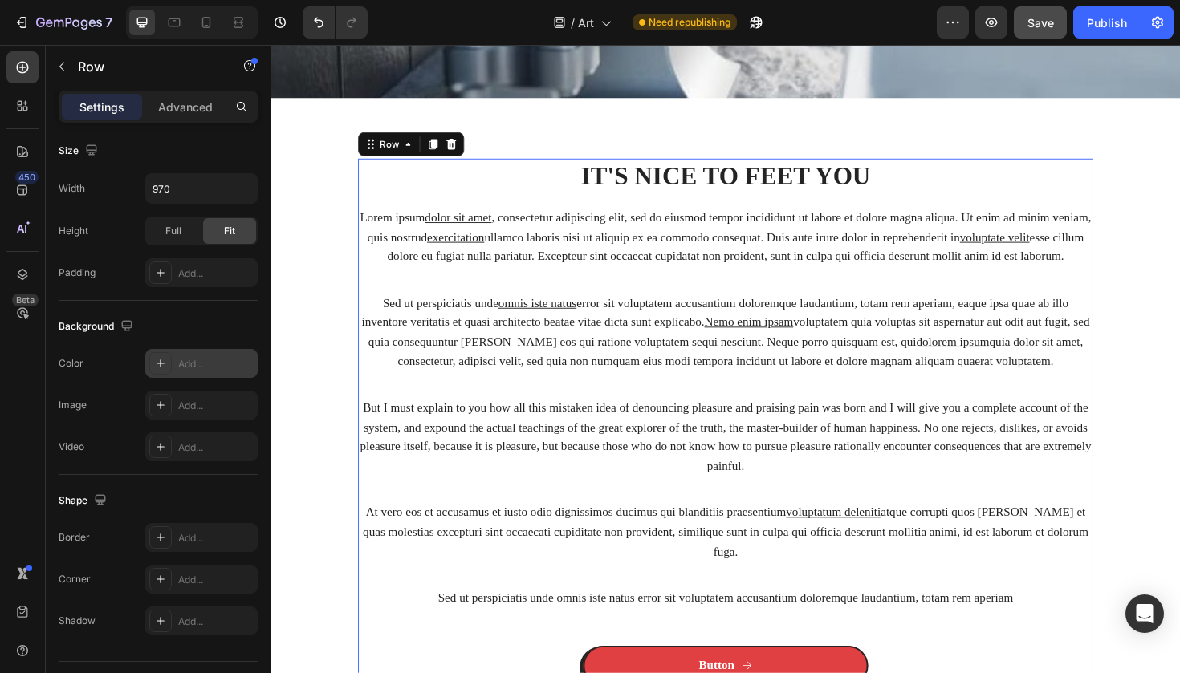
click at [164, 366] on icon at bounding box center [160, 363] width 13 height 13
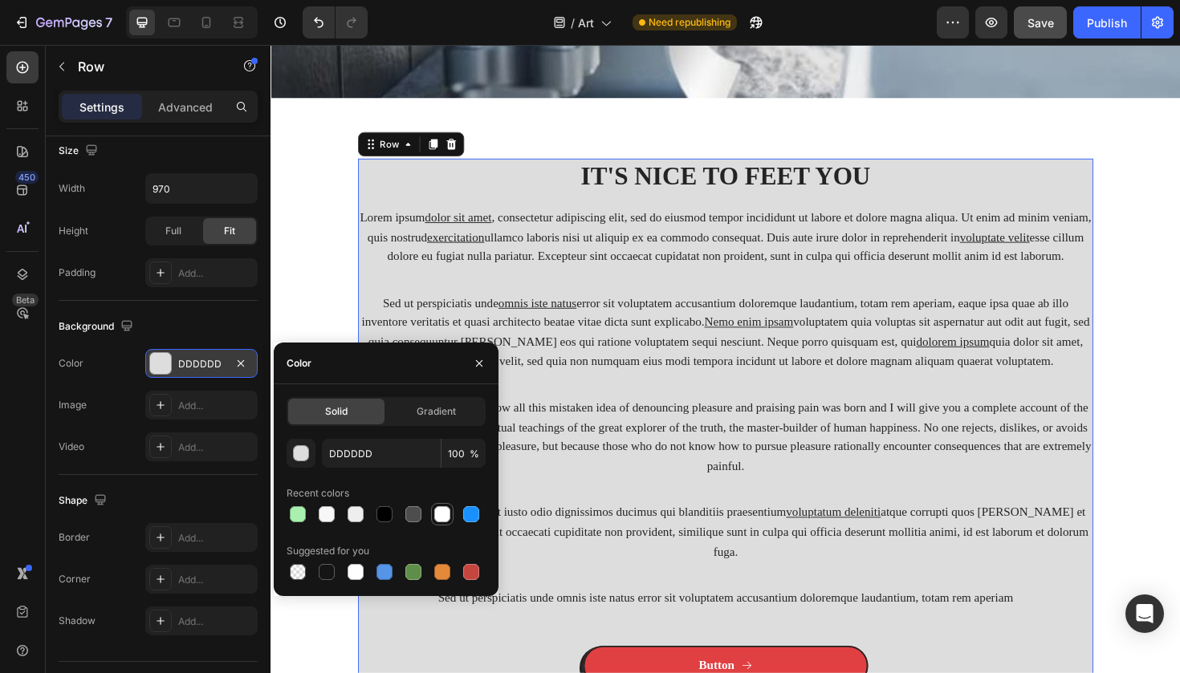
click at [446, 508] on div at bounding box center [442, 514] width 16 height 16
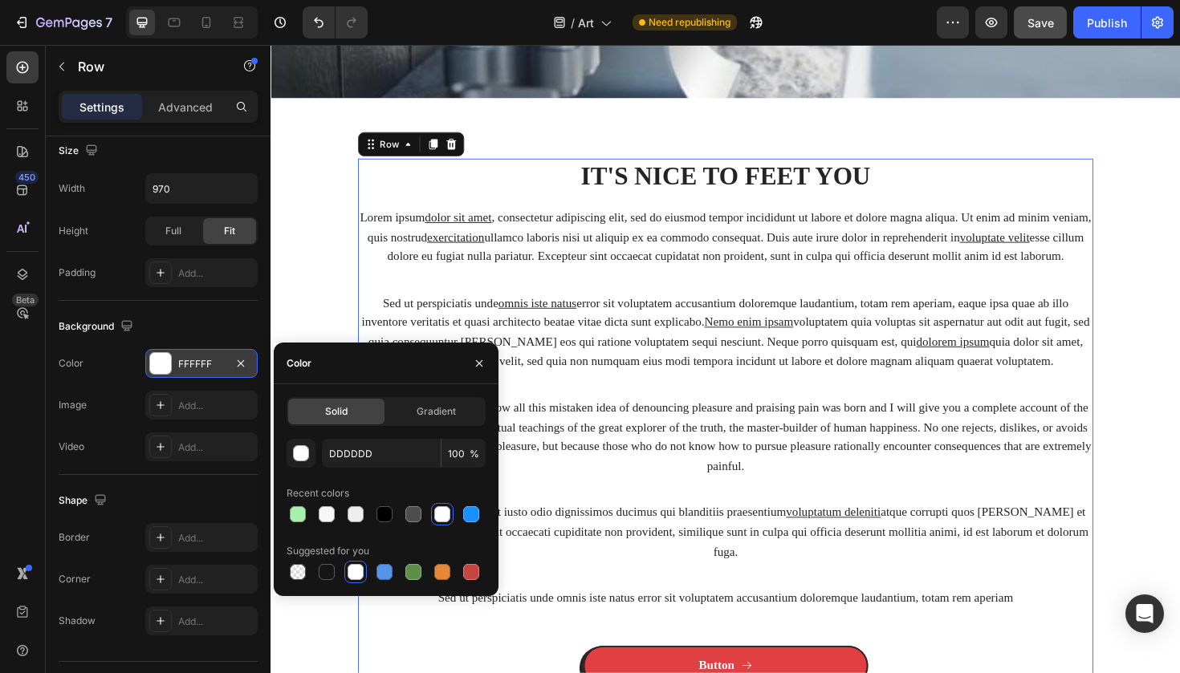
type input "FFFFFF"
click at [480, 355] on button "button" at bounding box center [479, 364] width 26 height 26
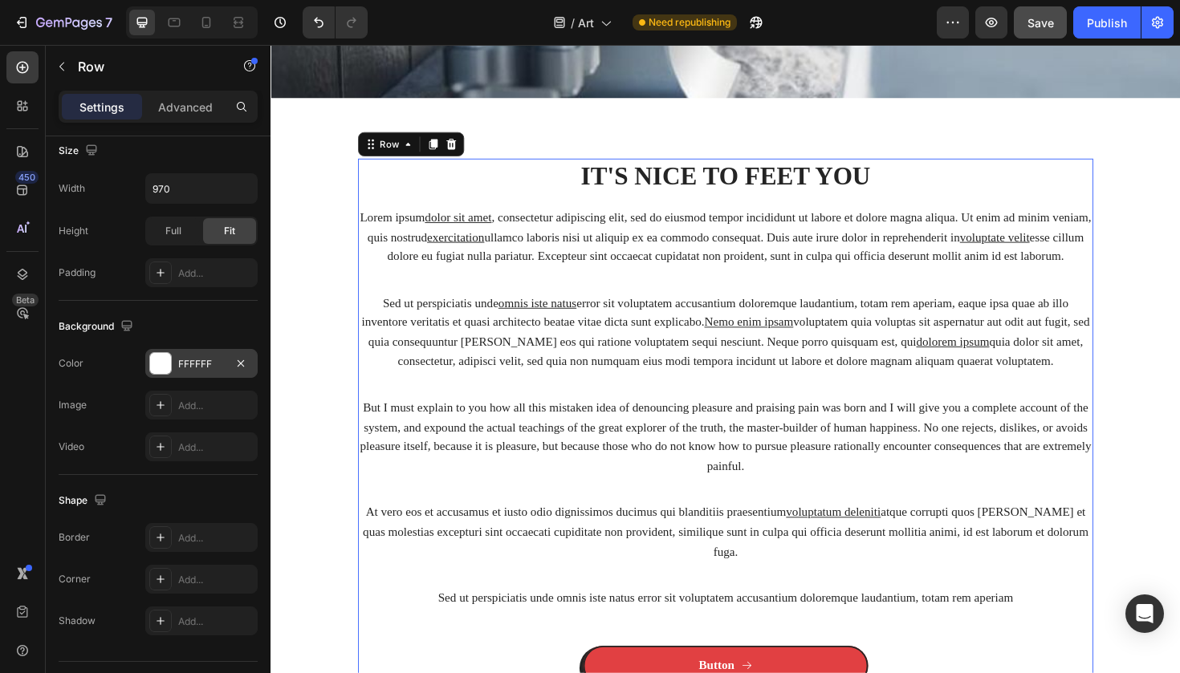
click at [578, 205] on div "IT'S NICE TO FEET YOU Heading Lorem ipsum dolor sit amet , consectetur adipisci…" at bounding box center [752, 450] width 778 height 571
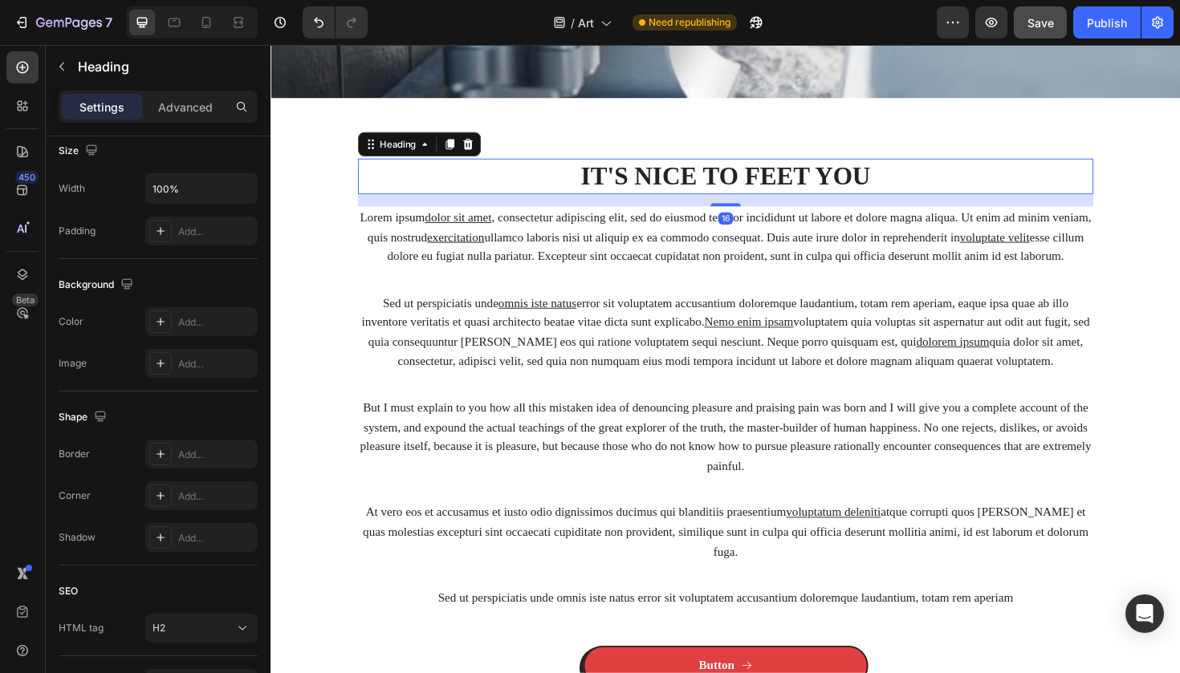
click at [602, 194] on h2 "IT'S NICE TO FEET YOU" at bounding box center [752, 184] width 778 height 38
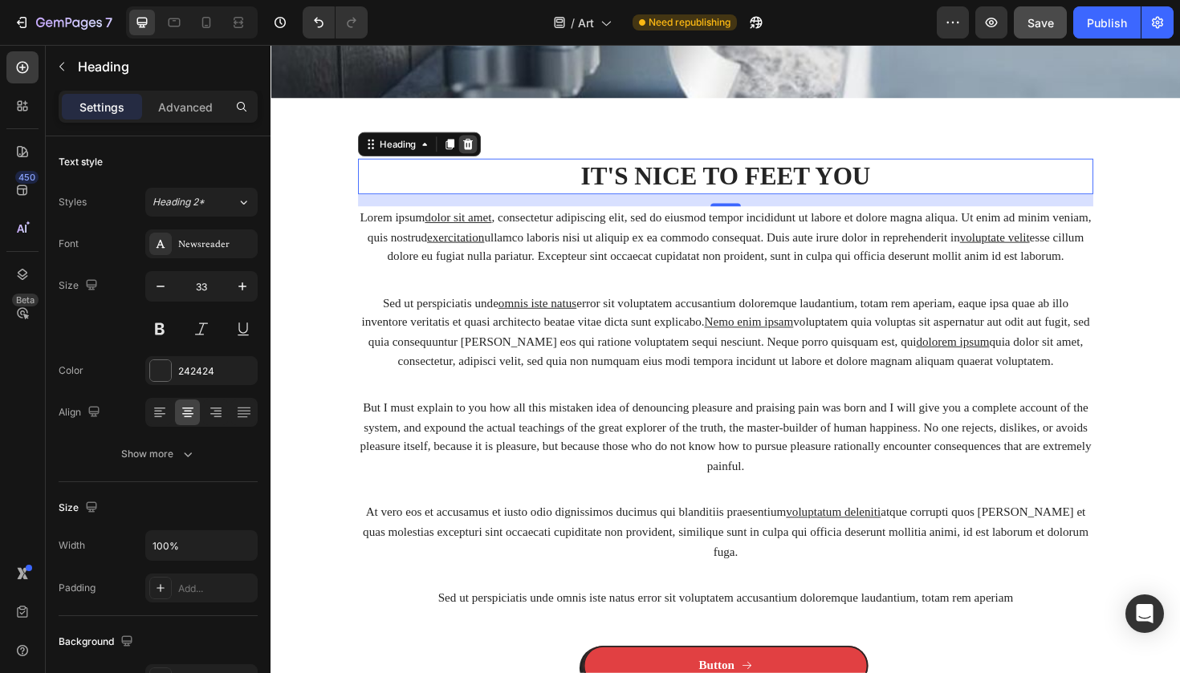
click at [485, 151] on icon at bounding box center [479, 150] width 13 height 13
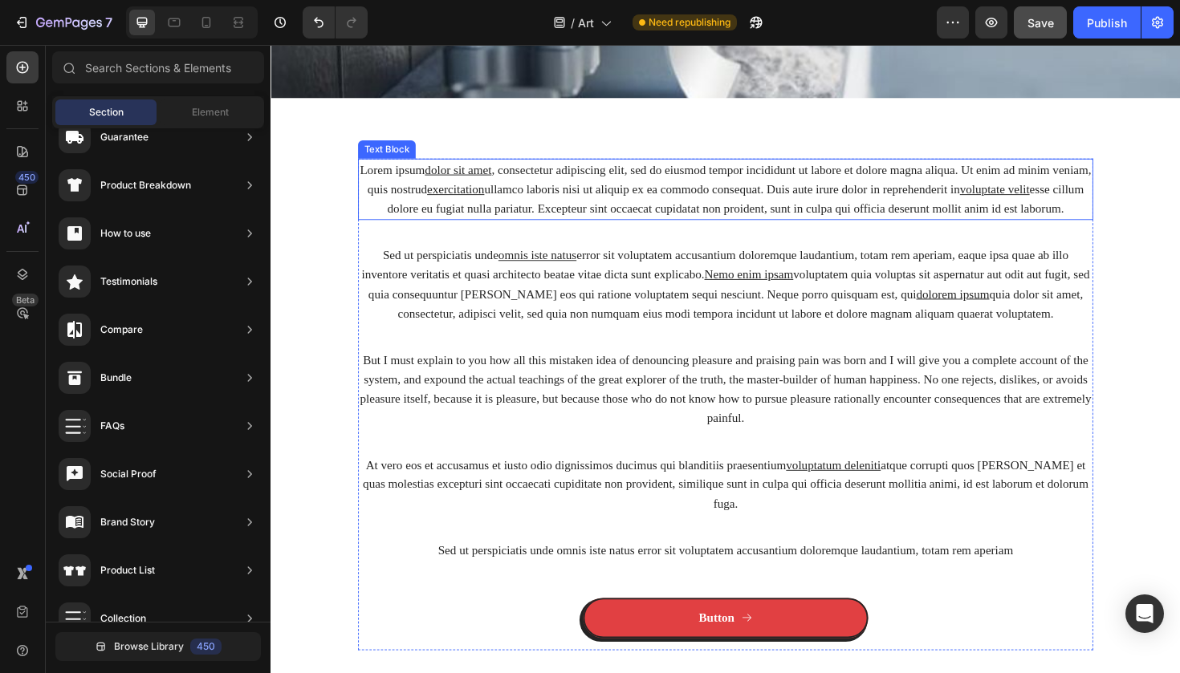
click at [497, 191] on u "exercitation" at bounding box center [466, 198] width 61 height 14
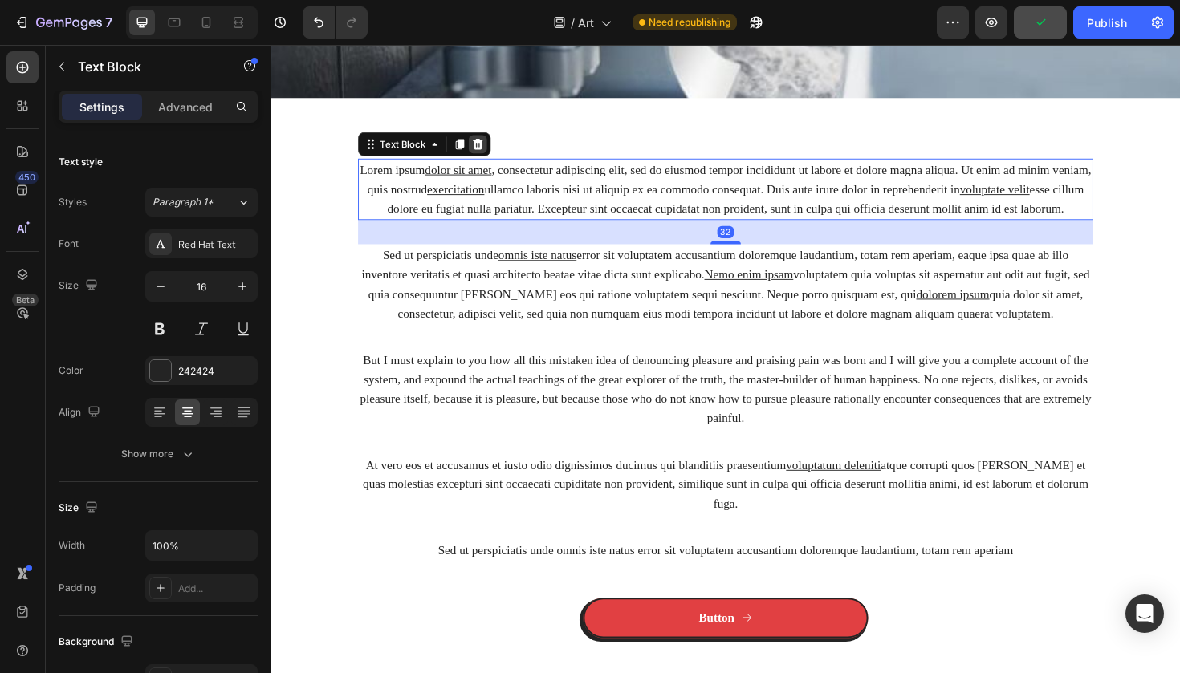
click at [495, 144] on icon at bounding box center [489, 150] width 13 height 13
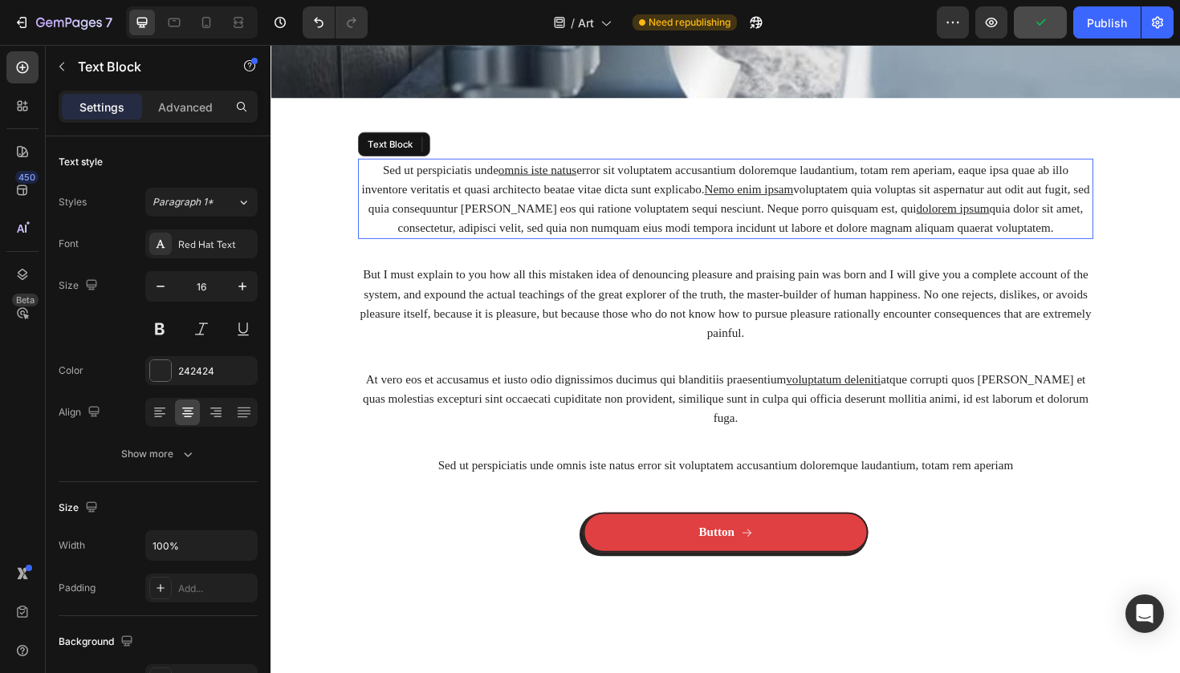
click at [514, 201] on p "Sed ut perspiciatis unde omnis iste natus error sit voluptatem accusantium dolo…" at bounding box center [751, 208] width 775 height 82
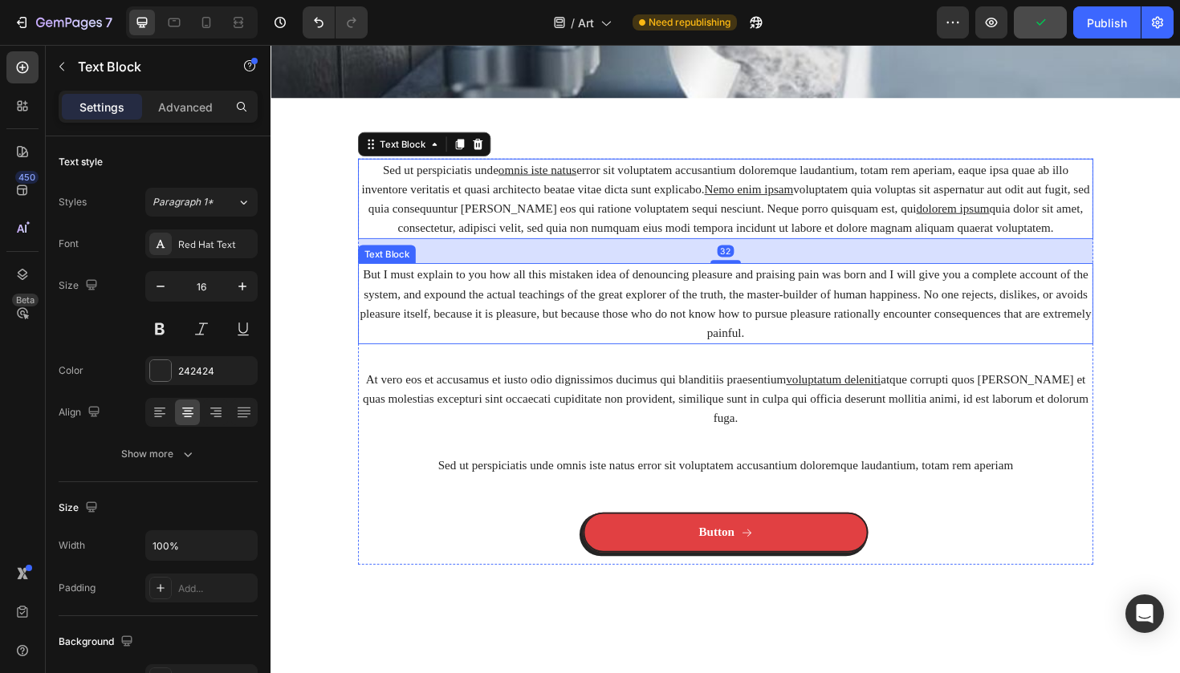
click at [584, 341] on p "But I must explain to you how all this mistaken idea of denouncing pleasure and…" at bounding box center [751, 319] width 775 height 82
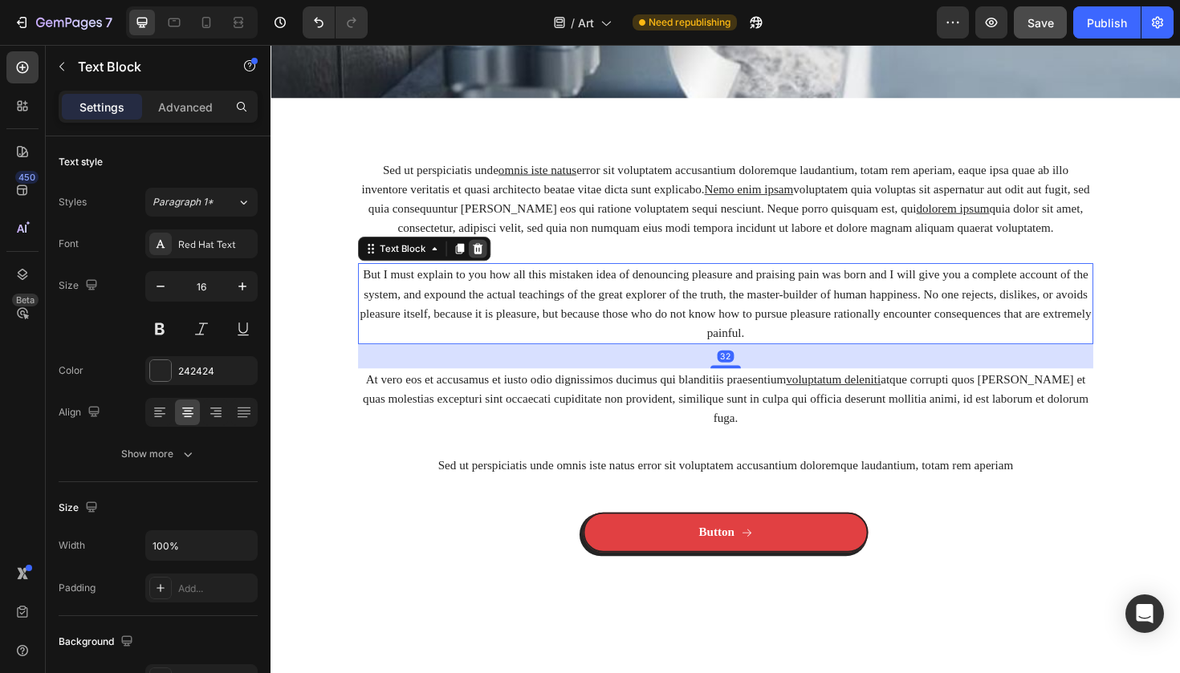
click at [489, 256] on icon at bounding box center [490, 260] width 10 height 11
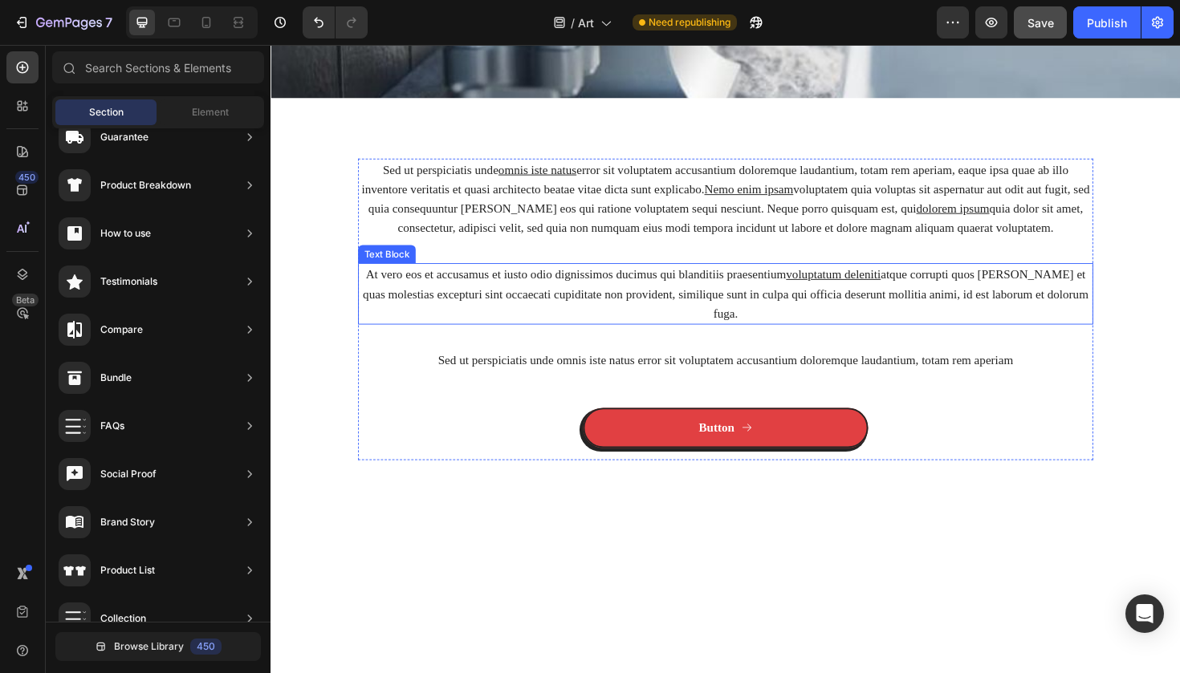
click at [485, 303] on p "At vero eos et accusamus et iusto odio dignissimos ducimus qui blanditiis praes…" at bounding box center [751, 309] width 775 height 62
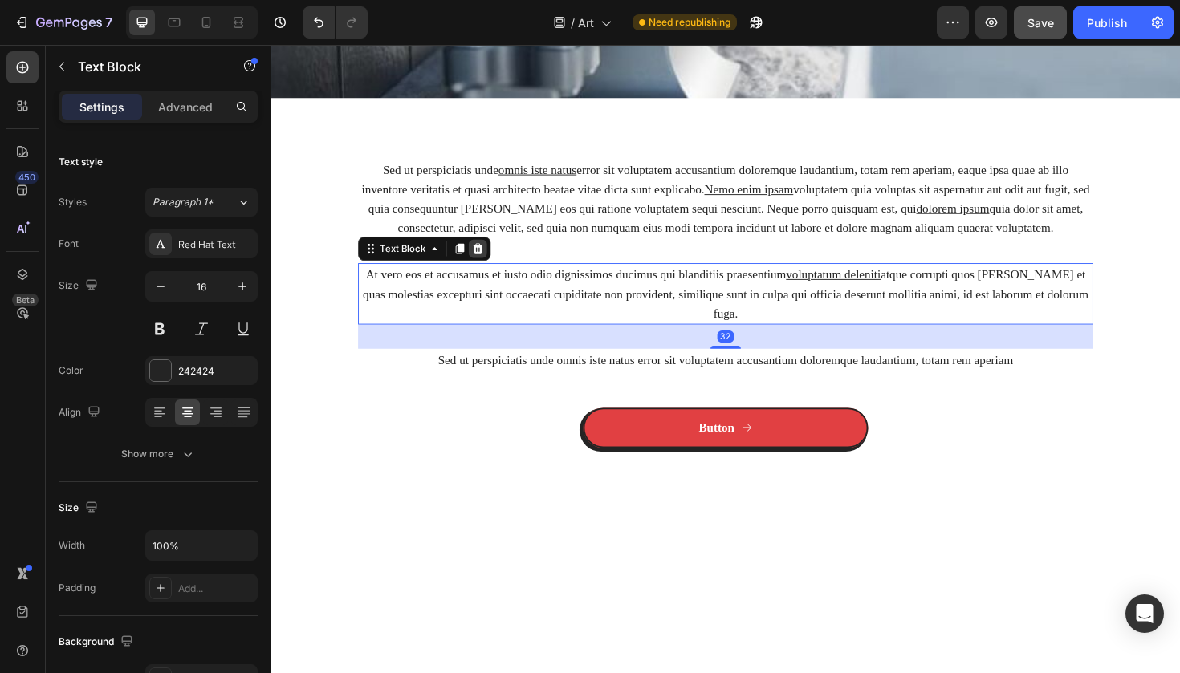
click at [488, 265] on icon at bounding box center [490, 260] width 10 height 11
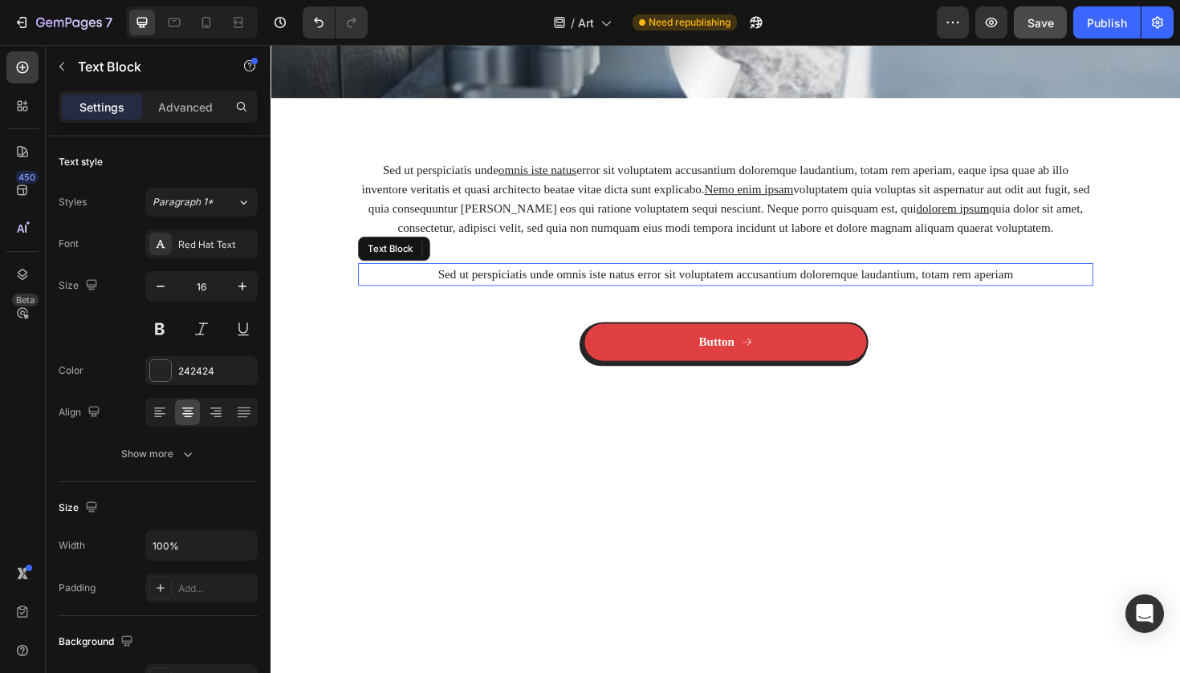
click at [507, 285] on p "Sed ut perspiciatis unde omnis iste natus error sit voluptatem accusantium dolo…" at bounding box center [751, 288] width 775 height 21
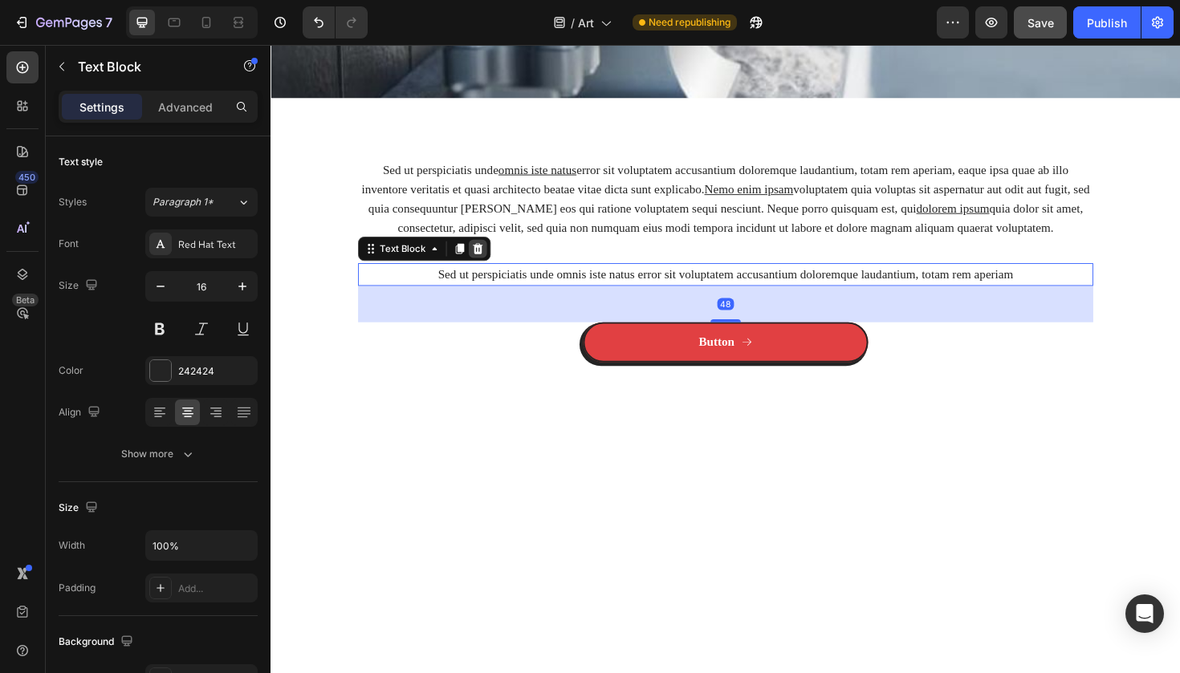
click at [489, 258] on icon at bounding box center [490, 260] width 10 height 11
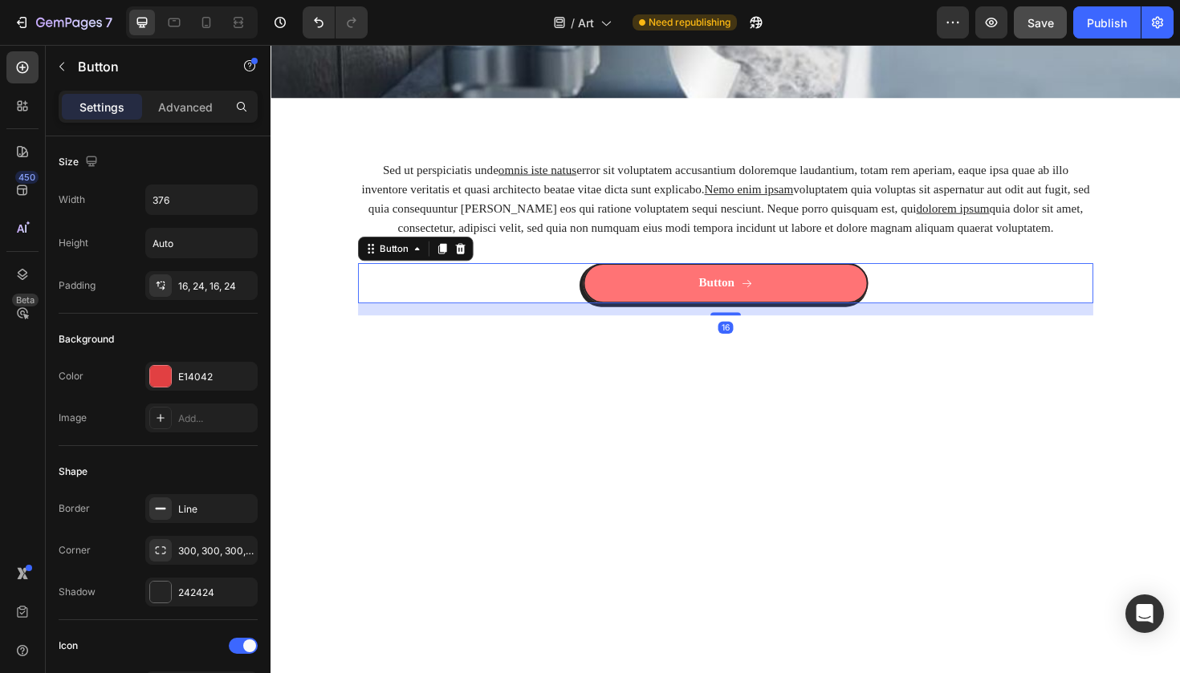
click at [636, 283] on button "Button" at bounding box center [752, 297] width 302 height 43
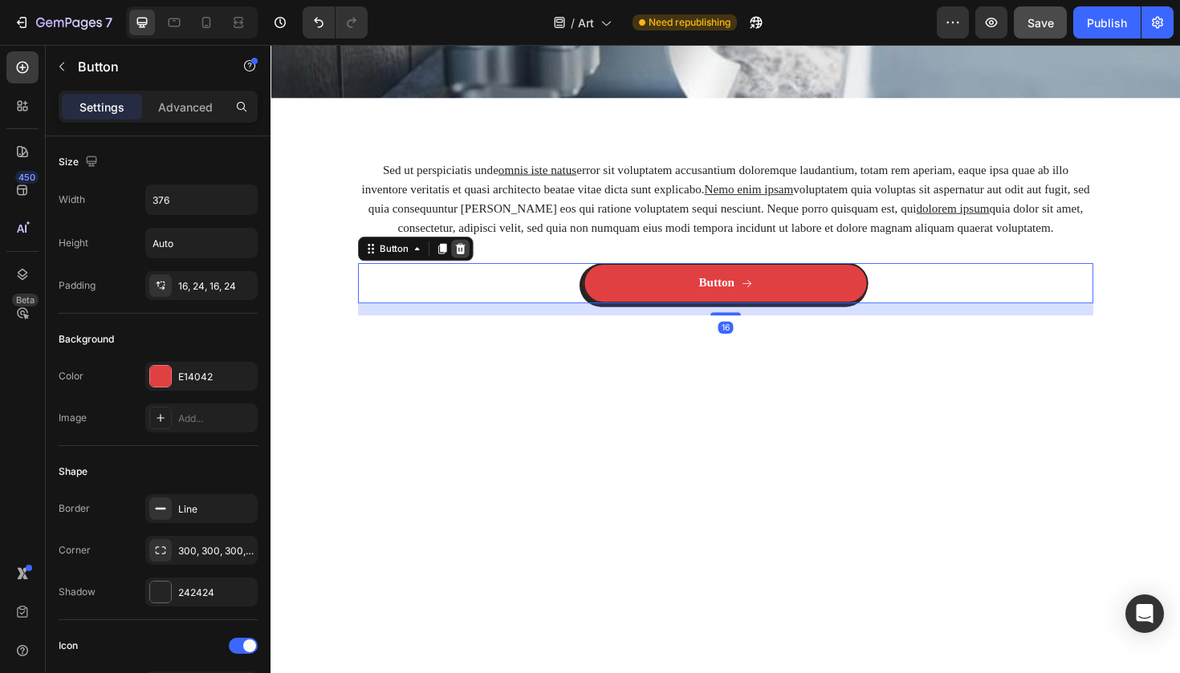
click at [477, 255] on icon at bounding box center [471, 260] width 13 height 13
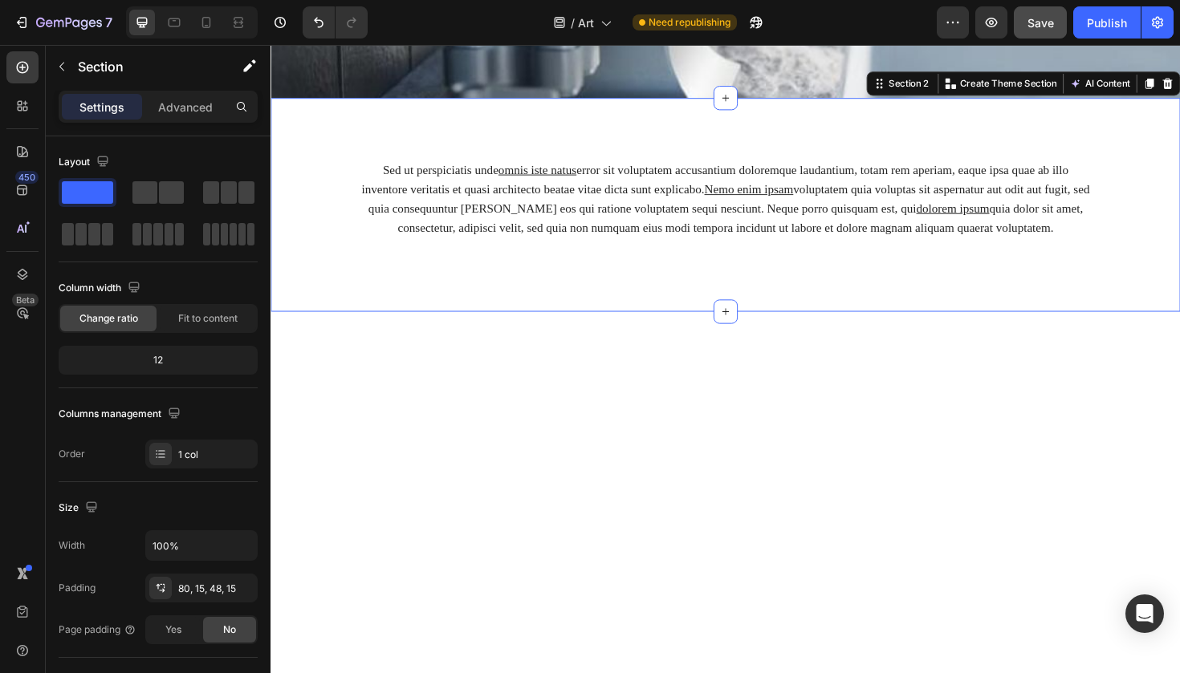
click at [552, 300] on div "Sed ut perspiciatis unde omnis iste natus error sit voluptatem accusantium dolo…" at bounding box center [751, 214] width 963 height 226
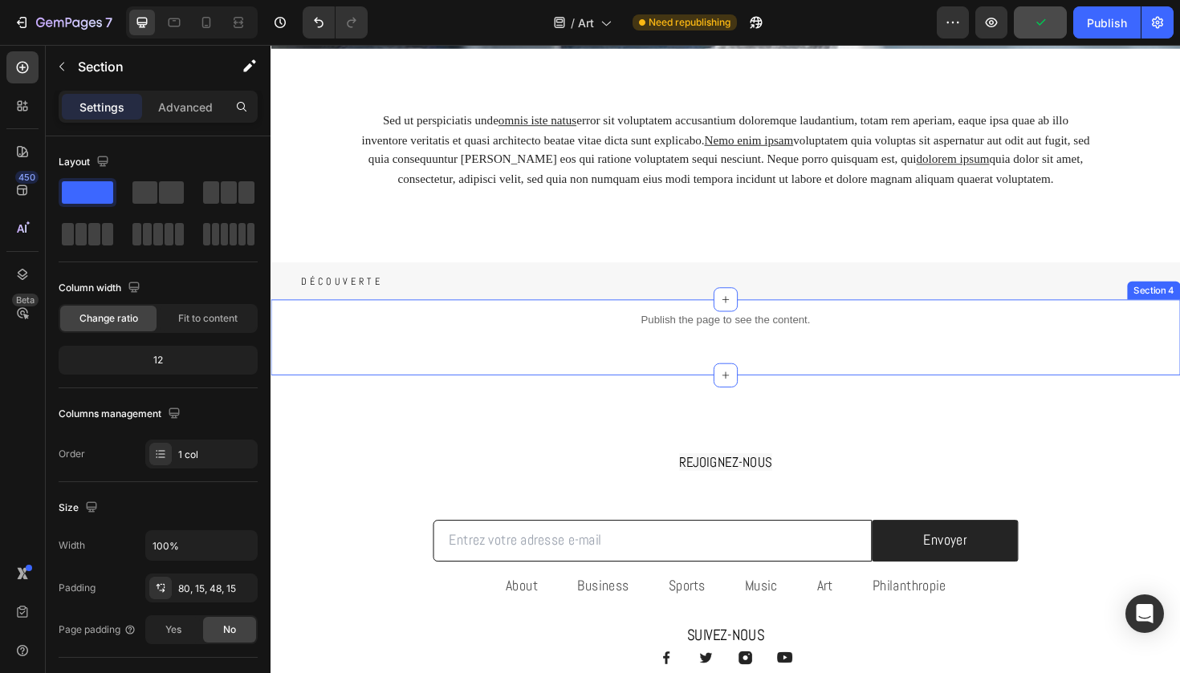
scroll to position [500, 0]
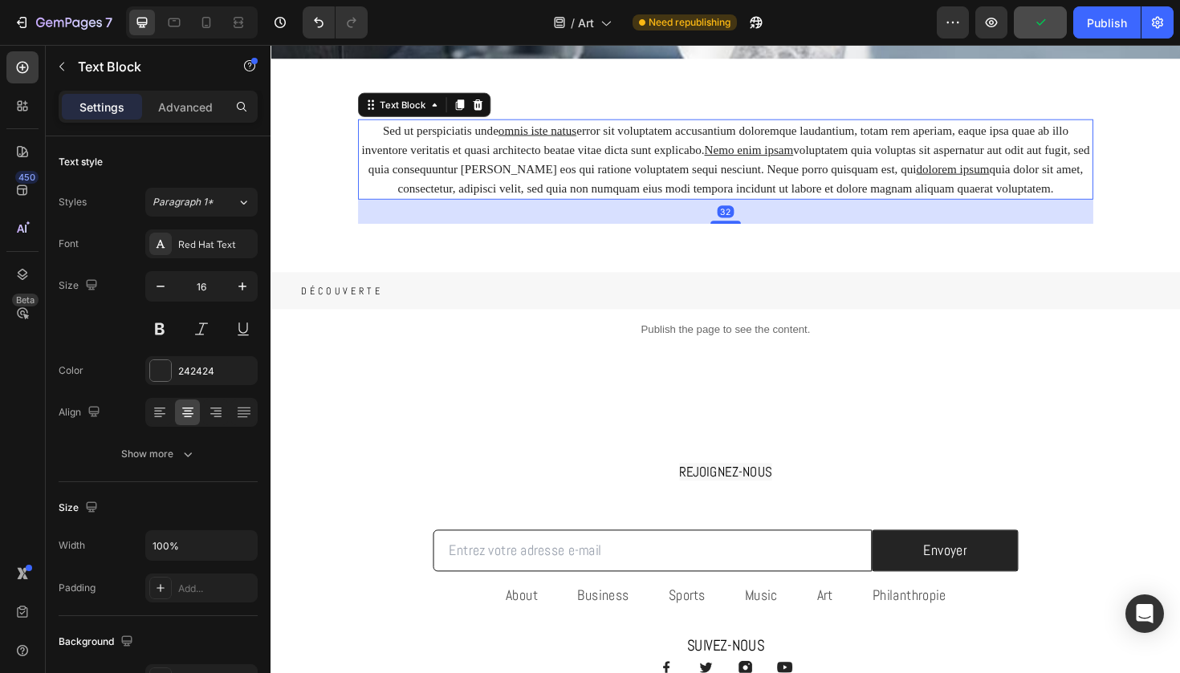
click at [575, 194] on p "Sed ut perspiciatis unde omnis iste natus error sit voluptatem accusantium dolo…" at bounding box center [751, 166] width 775 height 82
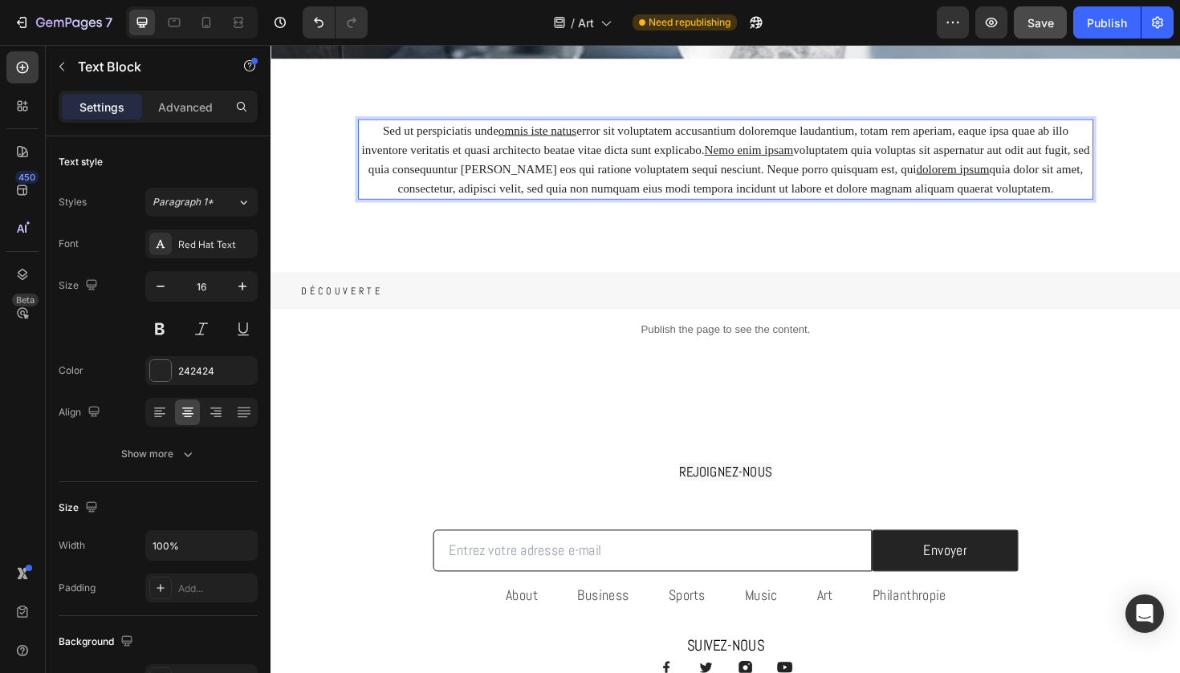
click at [557, 184] on p "Sed ut perspiciatis unde omnis iste natus error sit voluptatem accusantium dolo…" at bounding box center [751, 166] width 775 height 82
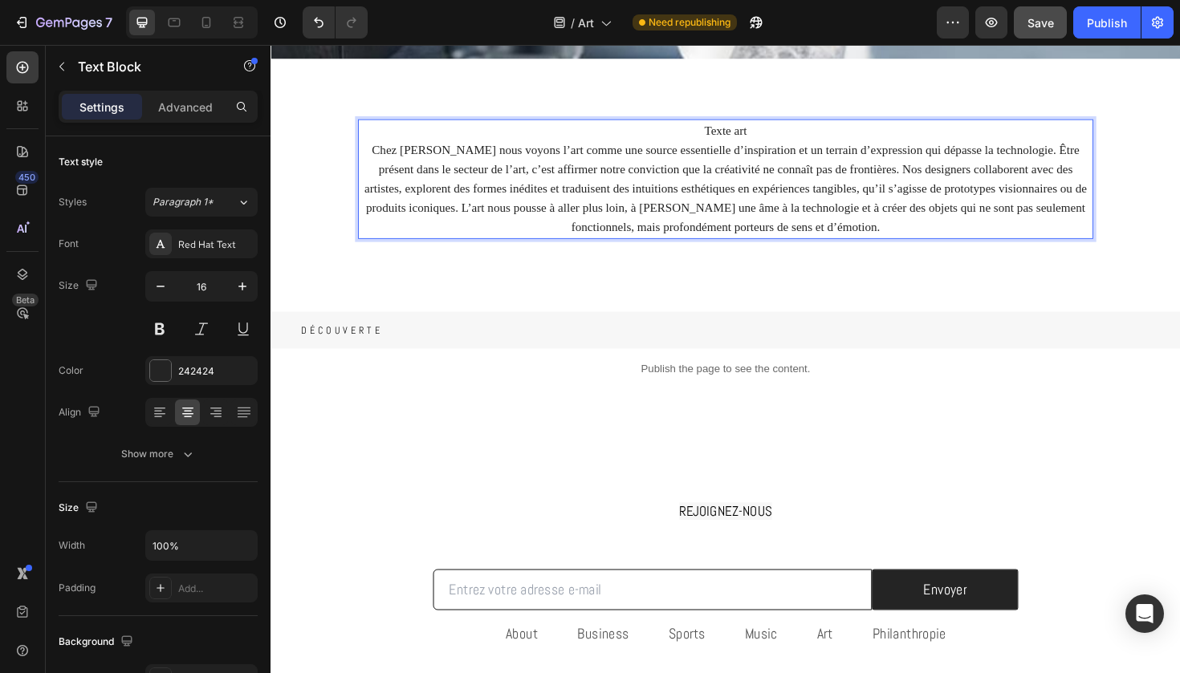
click at [794, 127] on p "Texte art" at bounding box center [751, 135] width 775 height 21
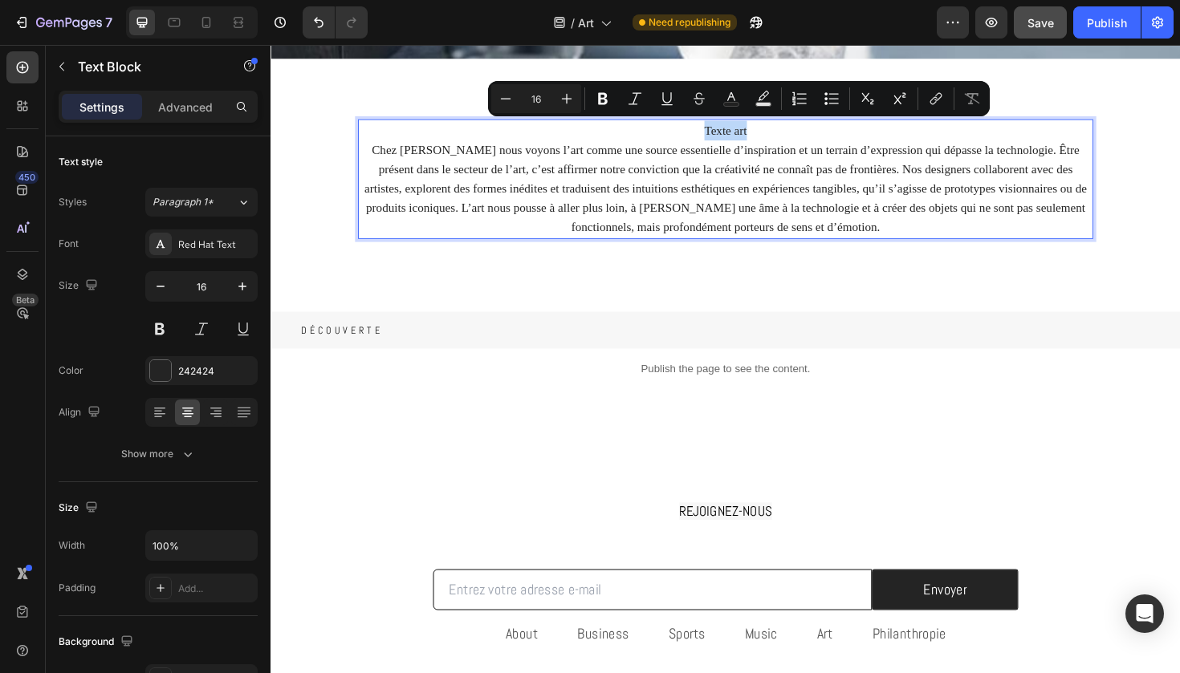
drag, startPoint x: 783, startPoint y: 129, endPoint x: 725, endPoint y: 125, distance: 57.9
click at [725, 125] on p "Texte art" at bounding box center [751, 135] width 775 height 21
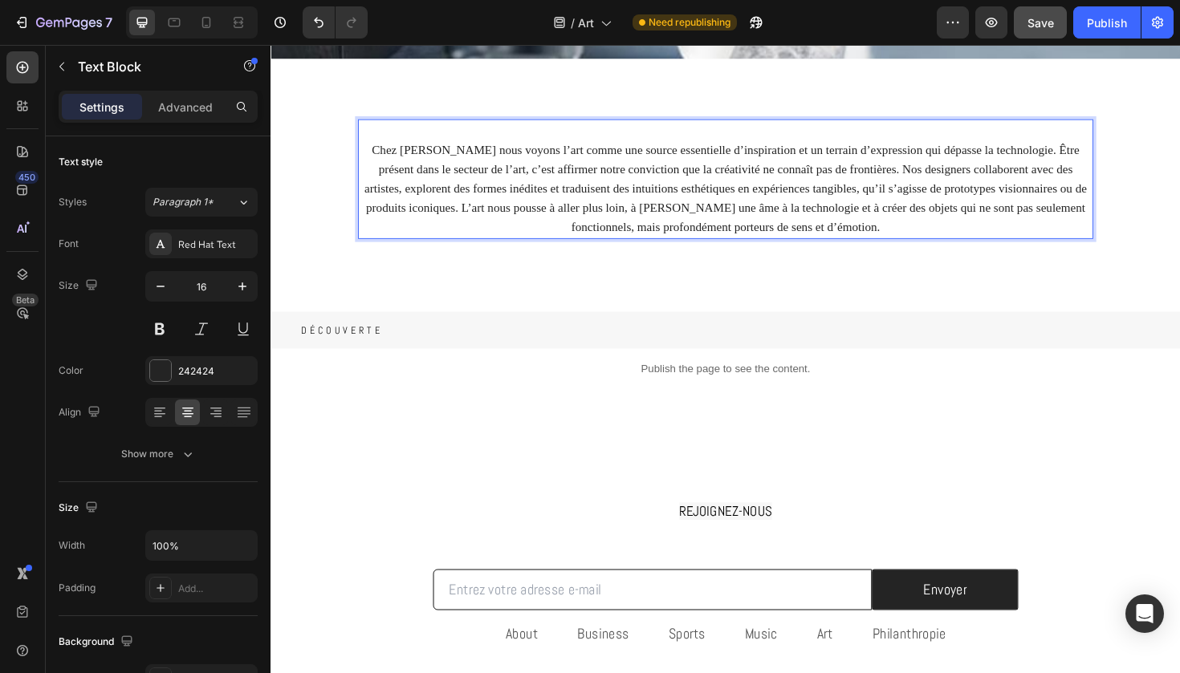
click at [701, 178] on p "Chez Gabos nous voyons l’art comme une source essentielle d’inspiration et un t…" at bounding box center [751, 197] width 775 height 103
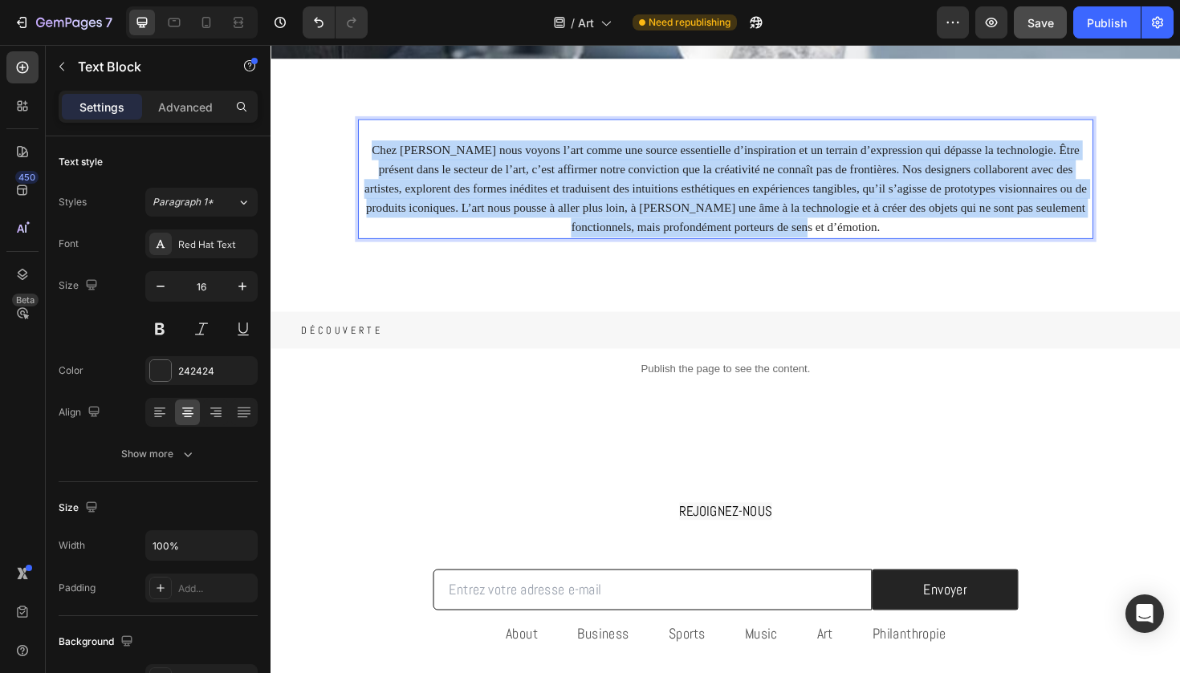
click at [701, 178] on p "Chez Gabos nous voyons l’art comme une source essentielle d’inspiration et un t…" at bounding box center [751, 197] width 775 height 103
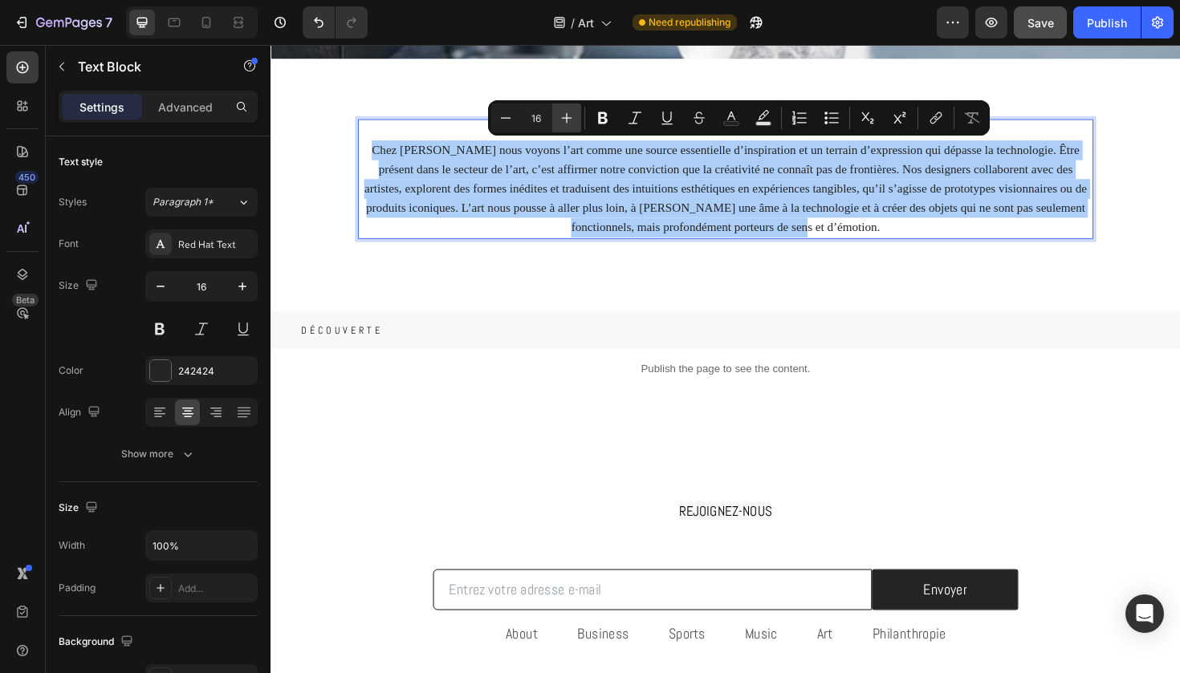
click at [575, 112] on button "Plus" at bounding box center [566, 118] width 29 height 29
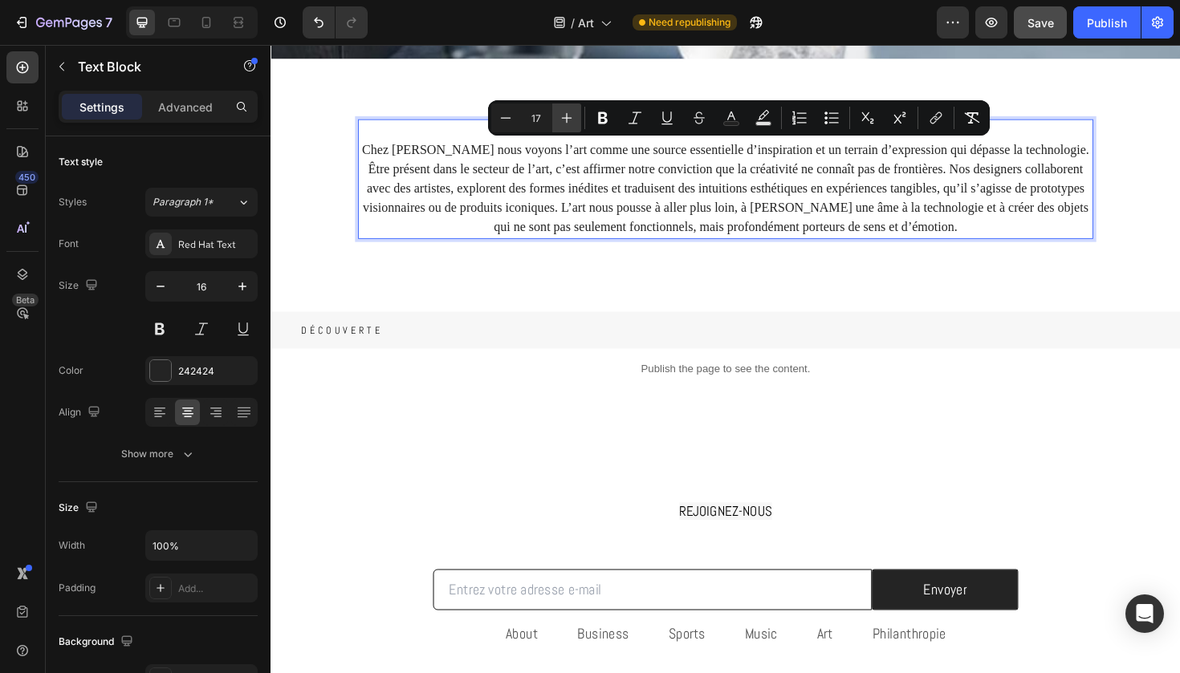
click at [575, 112] on button "Plus" at bounding box center [566, 118] width 29 height 29
type input "19"
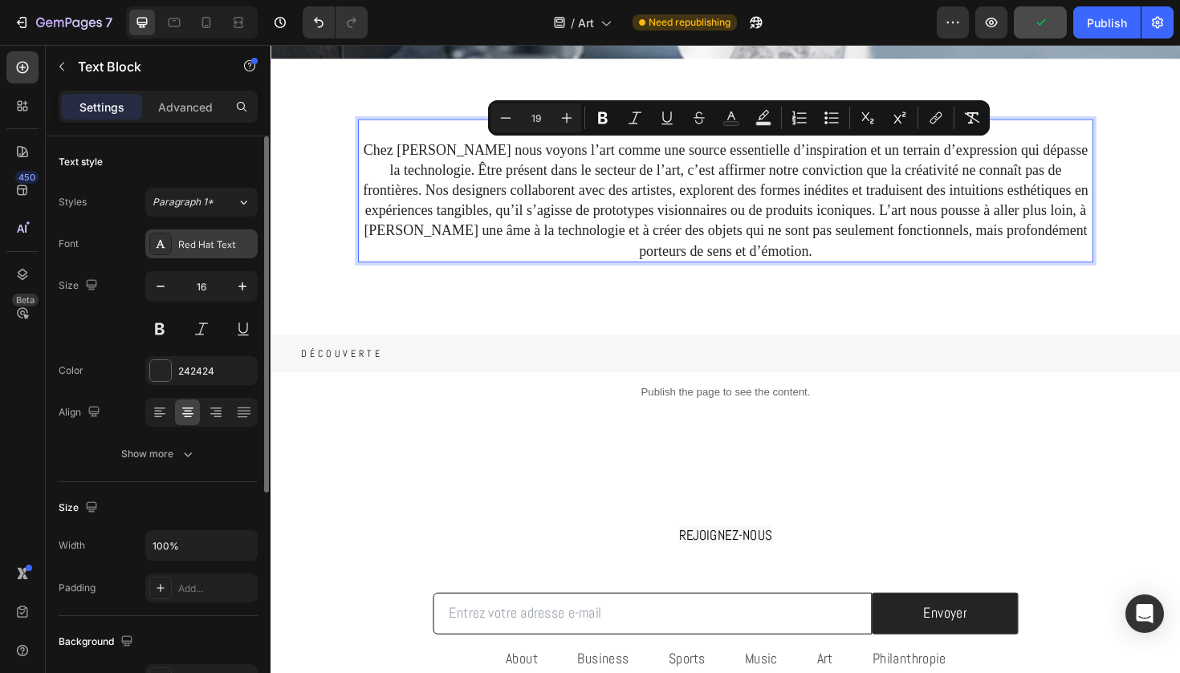
click at [217, 236] on div "Red Hat Text" at bounding box center [201, 243] width 112 height 29
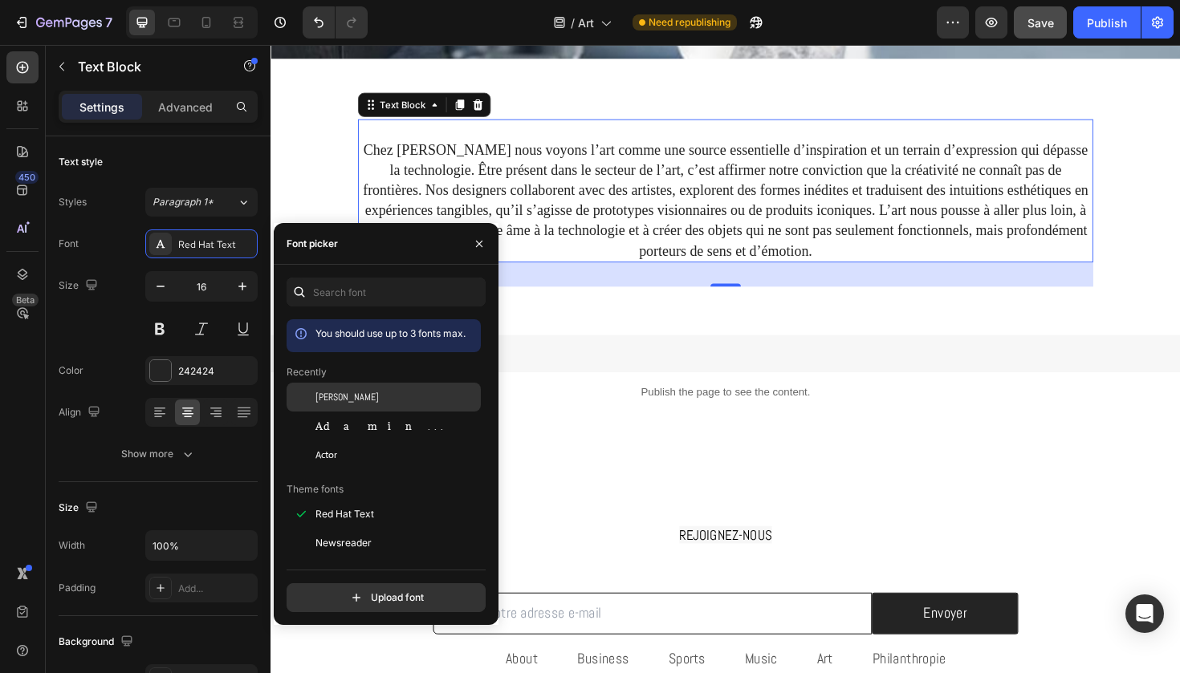
click at [330, 392] on span "[PERSON_NAME]" at bounding box center [346, 397] width 63 height 14
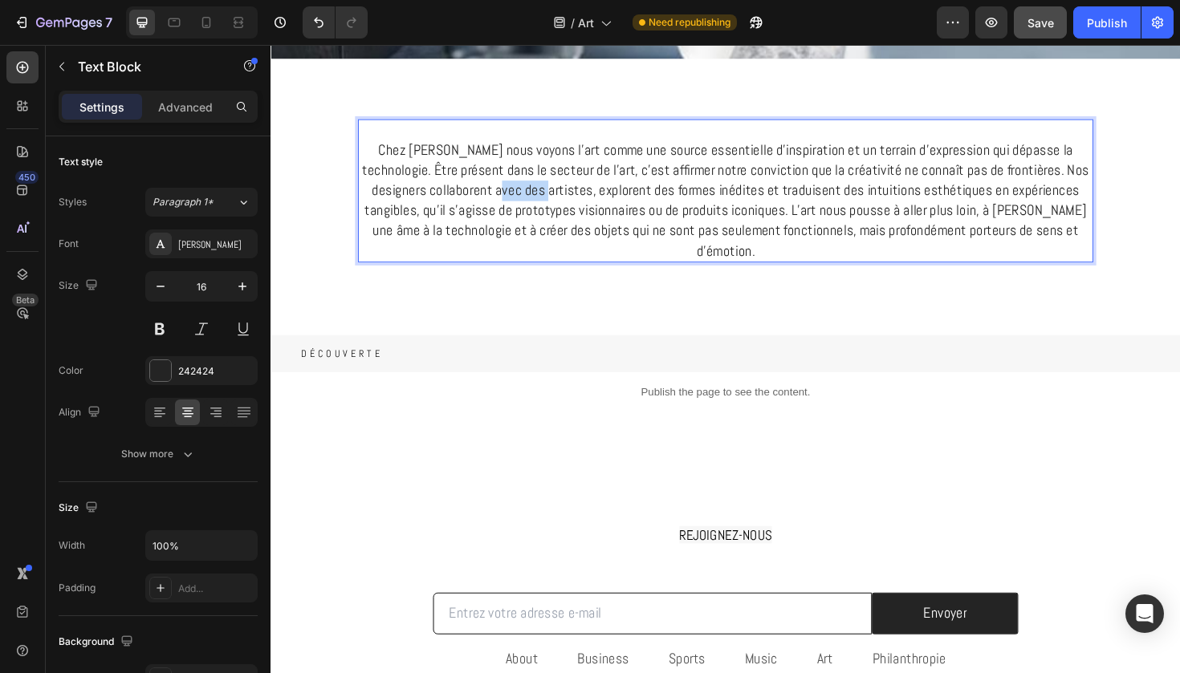
click at [514, 189] on span "Chez Gabos nous voyons l’art comme une source essentielle d’inspiration et un t…" at bounding box center [753, 209] width 770 height 127
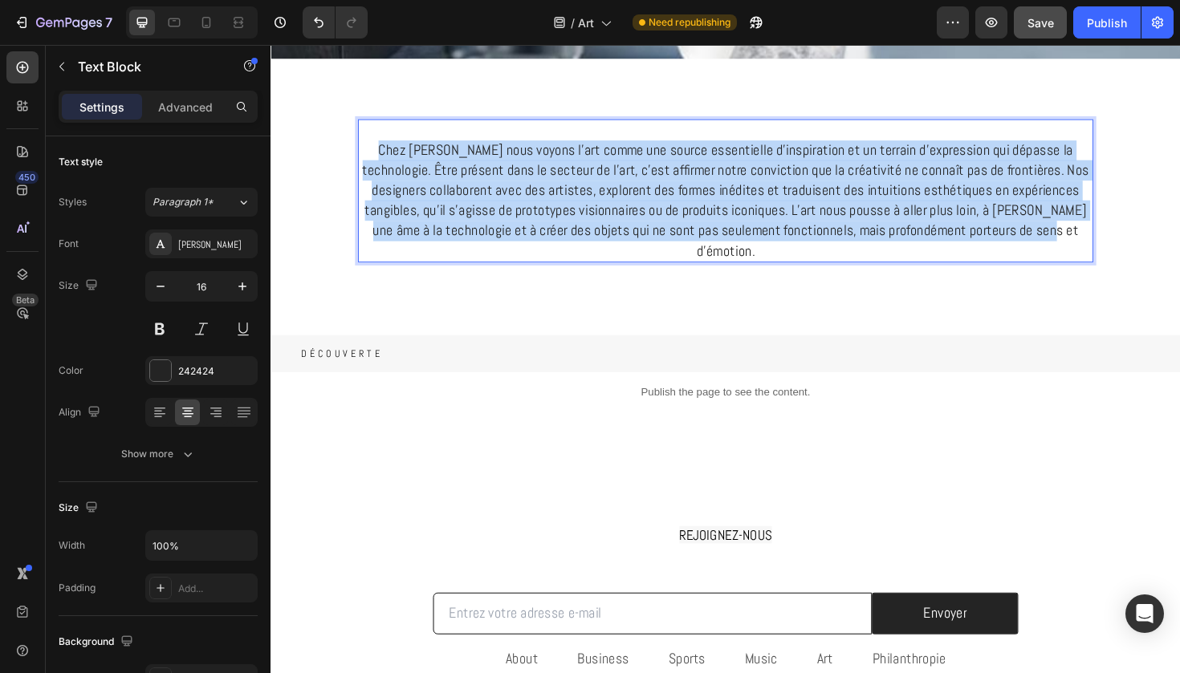
click at [514, 189] on span "Chez Gabos nous voyons l’art comme une source essentielle d’inspiration et un t…" at bounding box center [753, 209] width 770 height 127
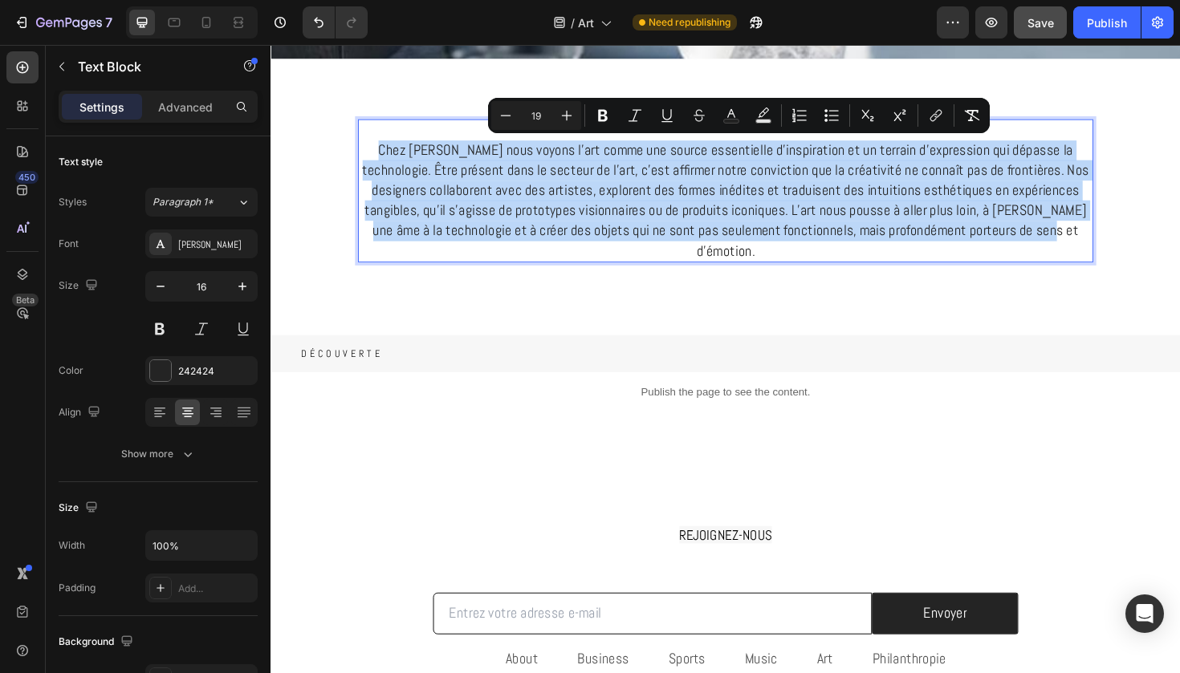
click at [514, 189] on span "Chez Gabos nous voyons l’art comme une source essentielle d’inspiration et un t…" at bounding box center [753, 209] width 770 height 127
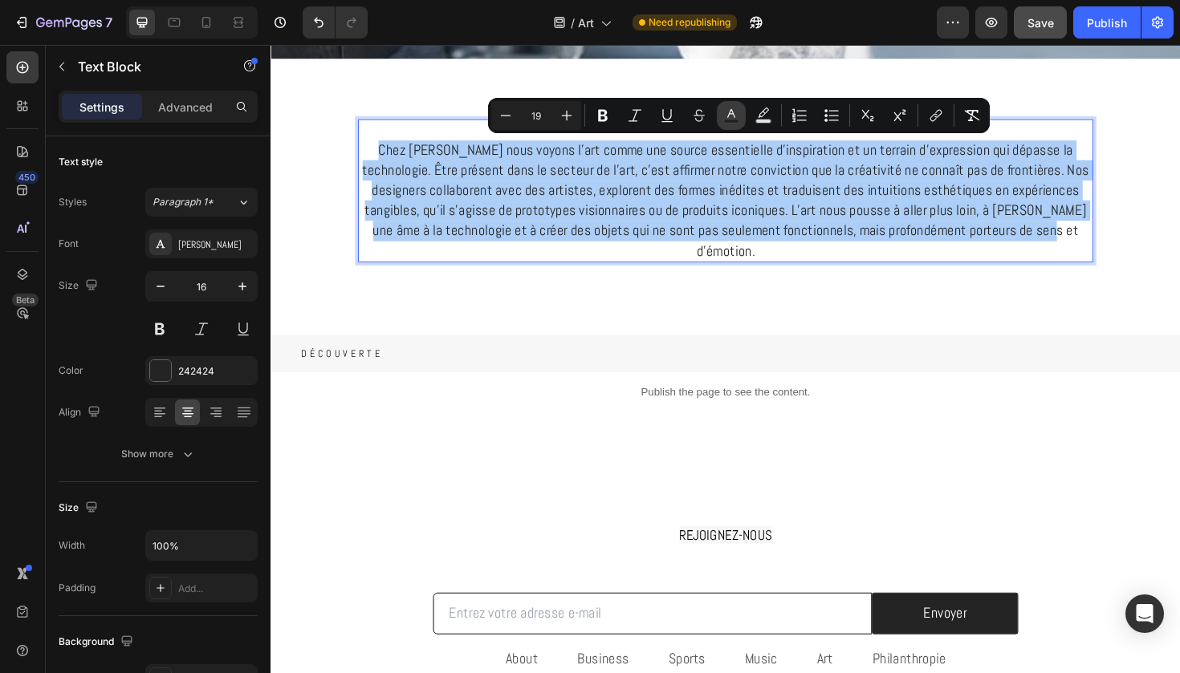
click at [733, 116] on icon "Editor contextual toolbar" at bounding box center [731, 116] width 16 height 16
type input "242424"
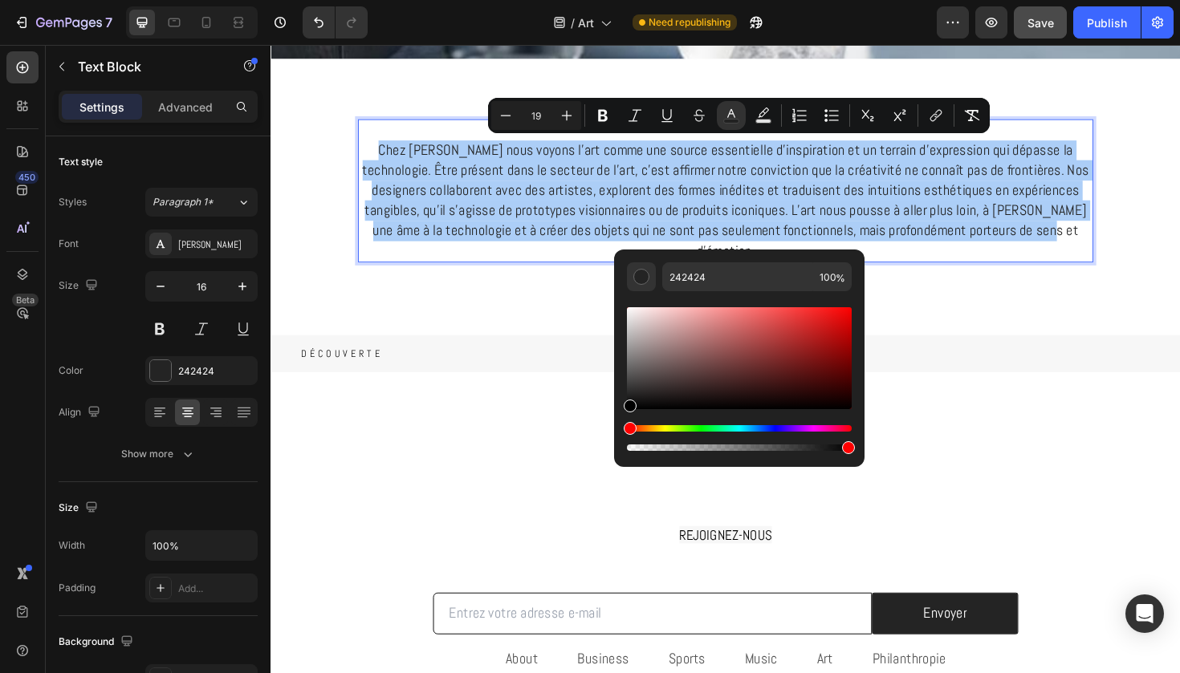
drag, startPoint x: 626, startPoint y: 400, endPoint x: 620, endPoint y: 435, distance: 35.0
click at [620, 435] on div "242424 100 %" at bounding box center [739, 352] width 250 height 205
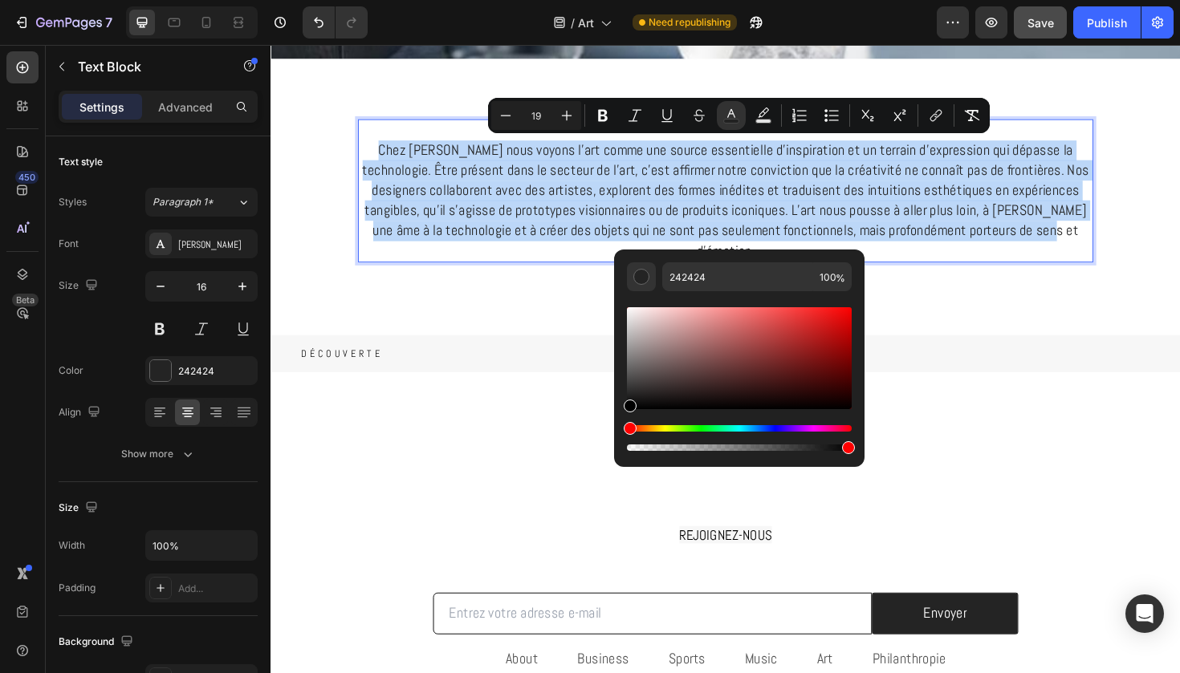
type input "000000"
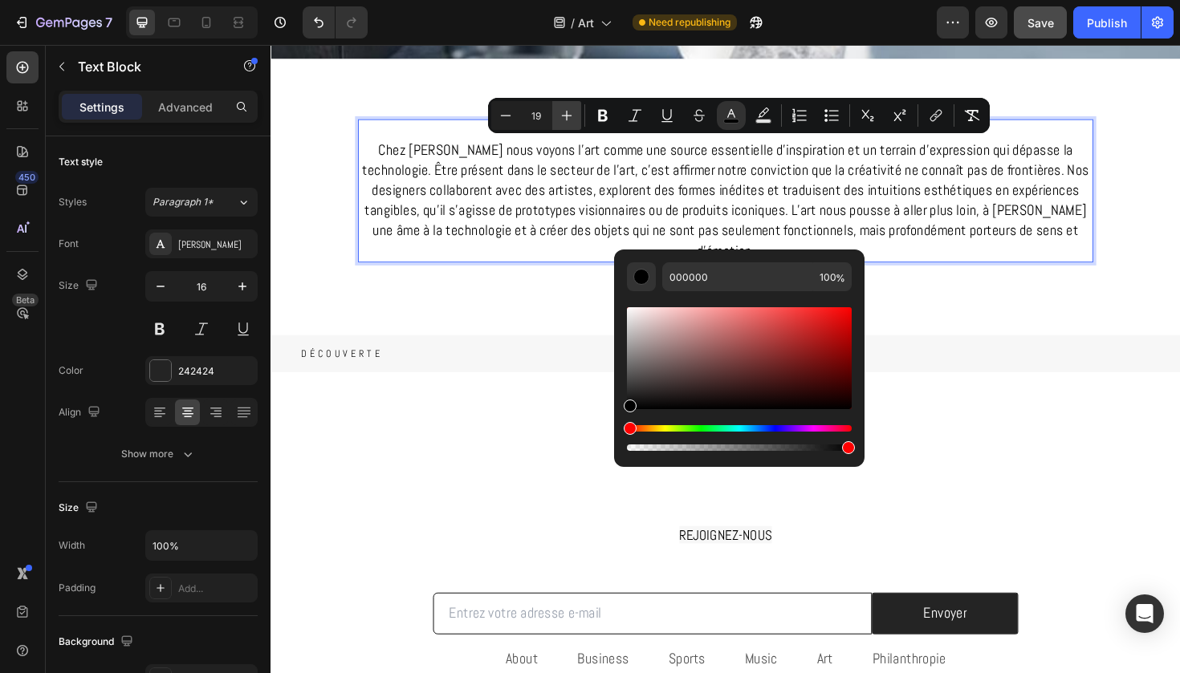
click at [559, 123] on button "Plus" at bounding box center [566, 115] width 29 height 29
type input "20"
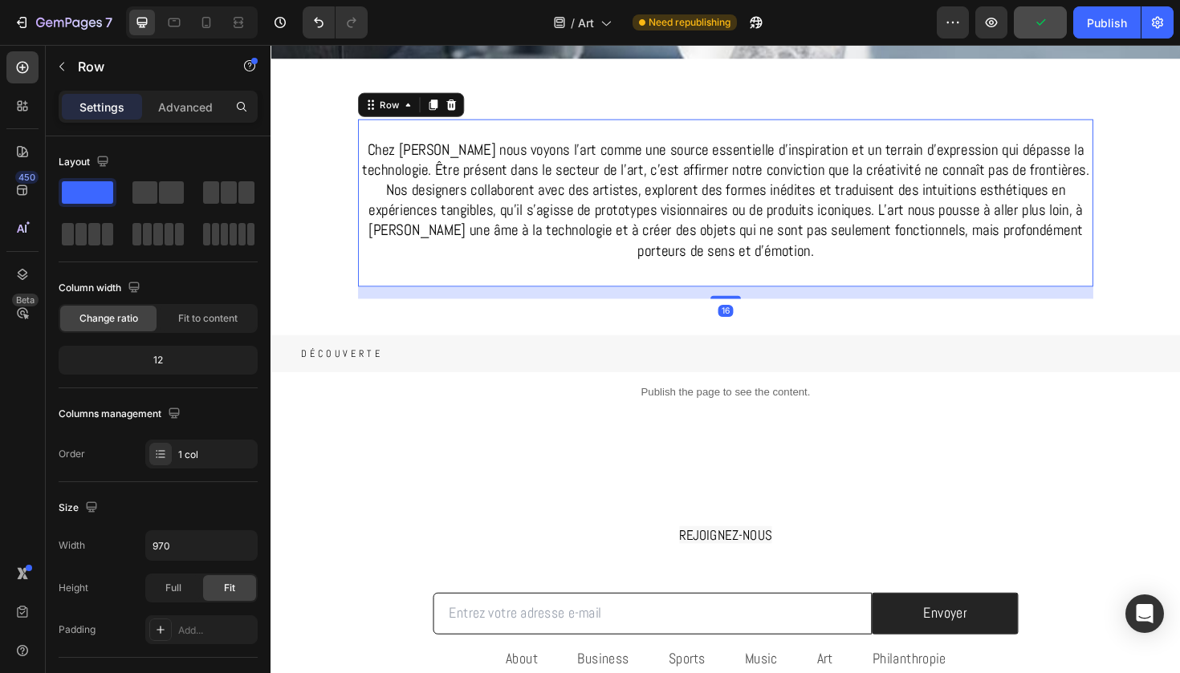
click at [489, 286] on div "Chez Gabos nous voyons l’art comme une source essentielle d’inspiration et un t…" at bounding box center [752, 212] width 778 height 177
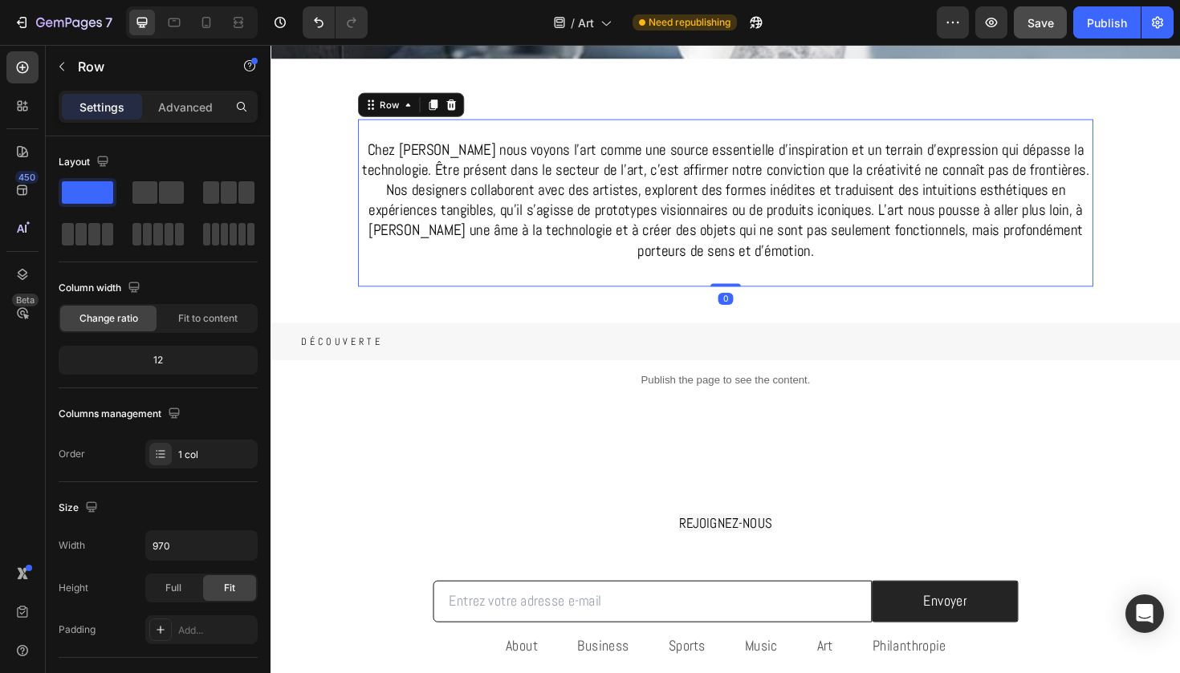
drag, startPoint x: 749, startPoint y: 307, endPoint x: 749, endPoint y: 275, distance: 31.3
click at [749, 275] on div "Chez Gabos nous voyons l’art comme une source essentielle d’inspiration et un t…" at bounding box center [752, 212] width 778 height 177
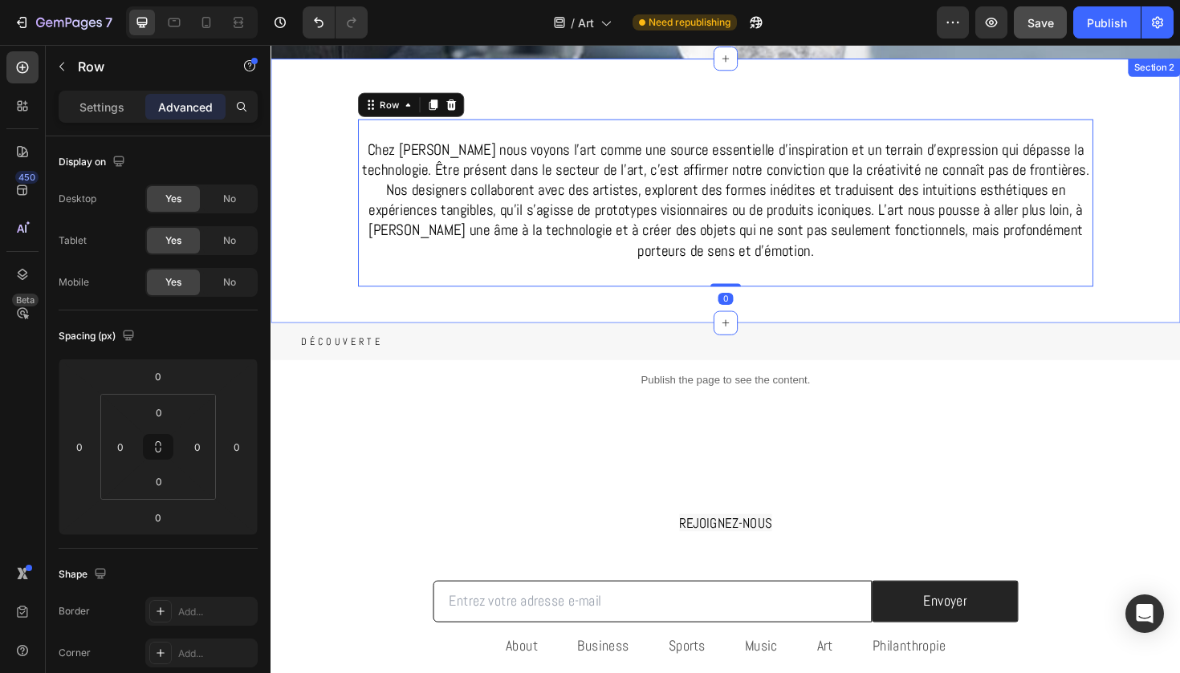
click at [728, 93] on div "Chez Gabos nous voyons l’art comme une source essentielle d’inspiration et un t…" at bounding box center [751, 199] width 963 height 280
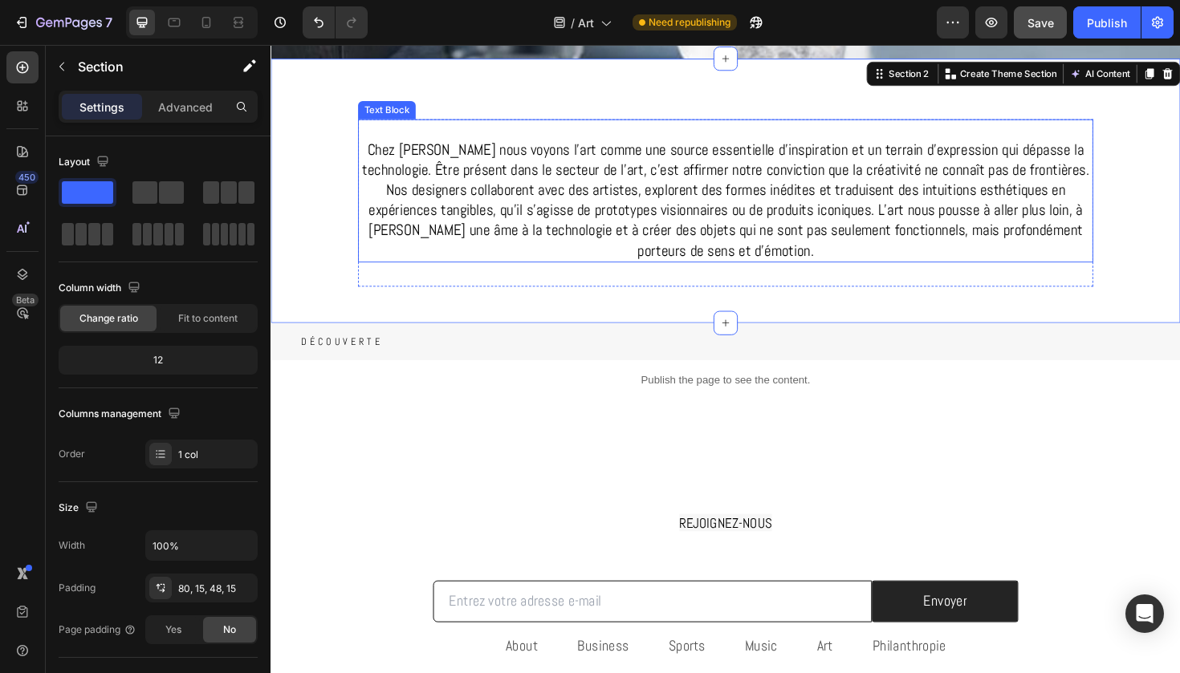
click at [693, 144] on p "Rich Text Editor. Editing area: main" at bounding box center [751, 135] width 775 height 21
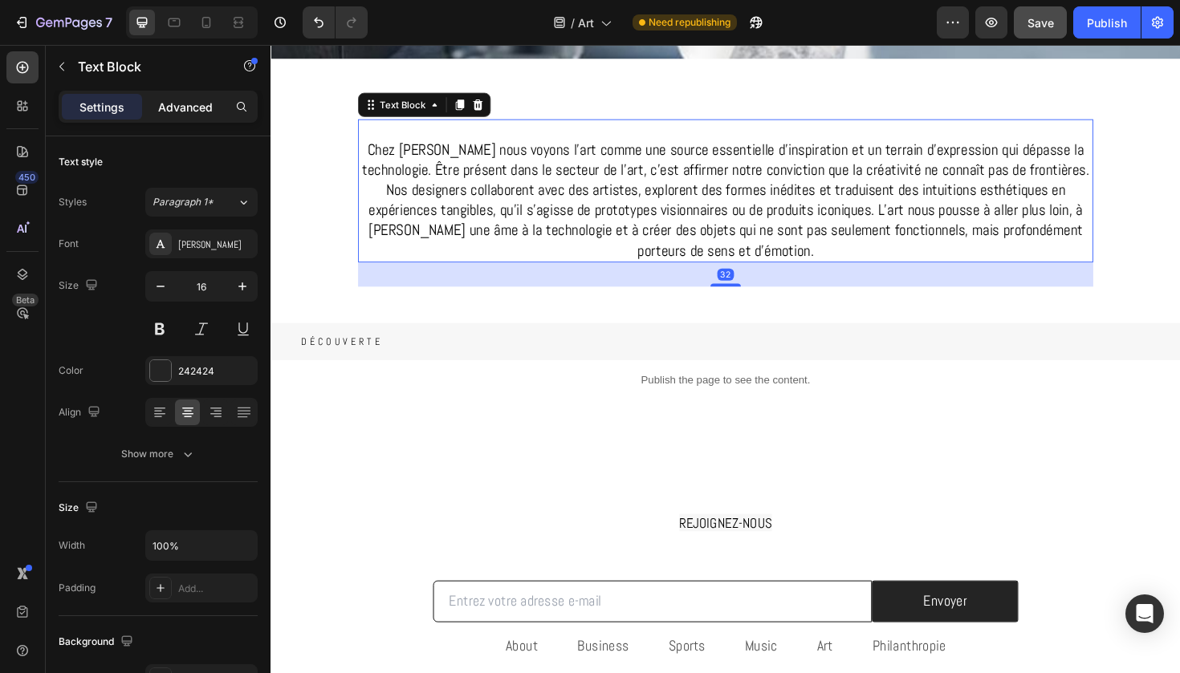
click at [184, 112] on p "Advanced" at bounding box center [185, 107] width 55 height 17
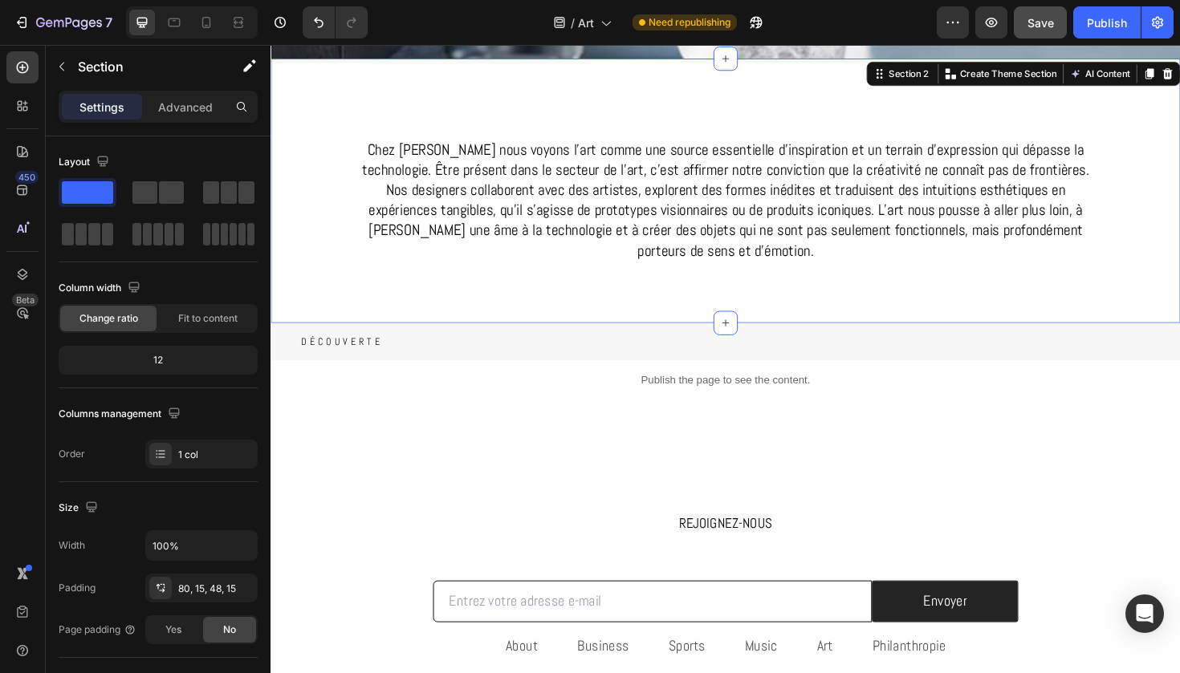
click at [538, 87] on div "Chez Gabos nous voyons l’art comme une source essentielle d’inspiration et un t…" at bounding box center [751, 199] width 963 height 280
click at [207, 94] on div "Advanced" at bounding box center [185, 107] width 80 height 26
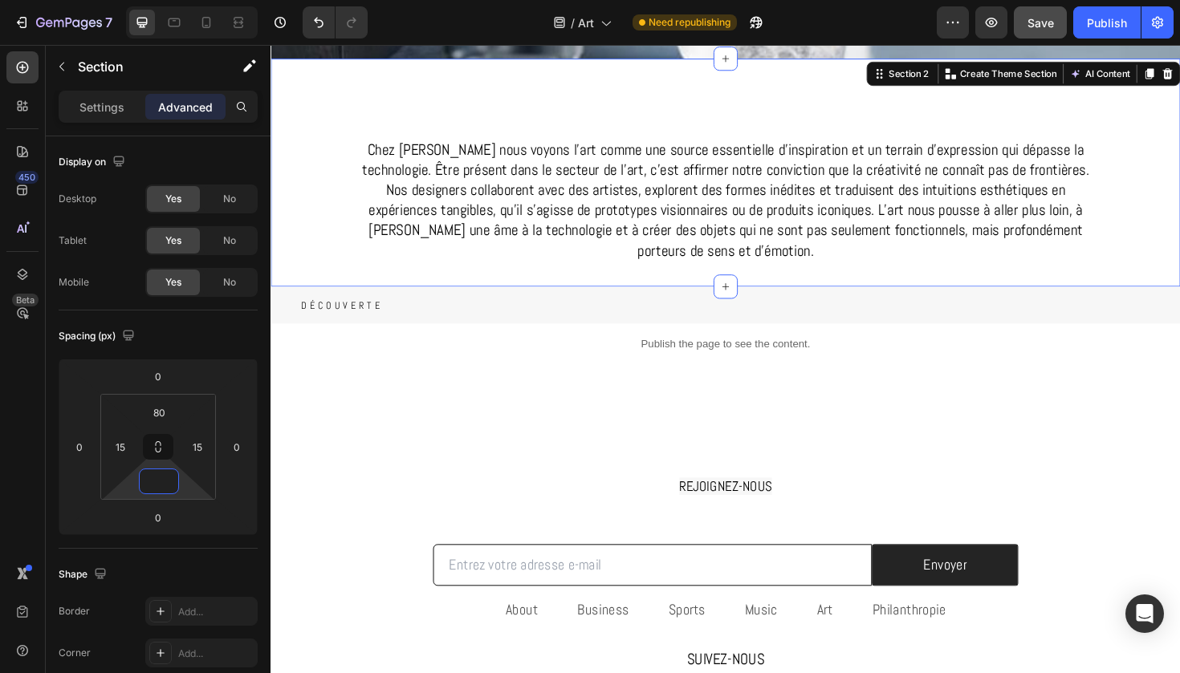
type input "0"
drag, startPoint x: 757, startPoint y: 148, endPoint x: 499, endPoint y: 105, distance: 261.1
click at [499, 105] on div "Chez Gabos nous voyons l’art comme une source essentielle d’inspiration et un t…" at bounding box center [751, 180] width 963 height 242
click at [612, 61] on div "Chez Gabos nous voyons l’art comme une source essentielle d’inspiration et un t…" at bounding box center [751, 180] width 963 height 242
click at [603, 105] on div "Chez Gabos nous voyons l’art comme une source essentielle d’inspiration et un t…" at bounding box center [751, 180] width 963 height 242
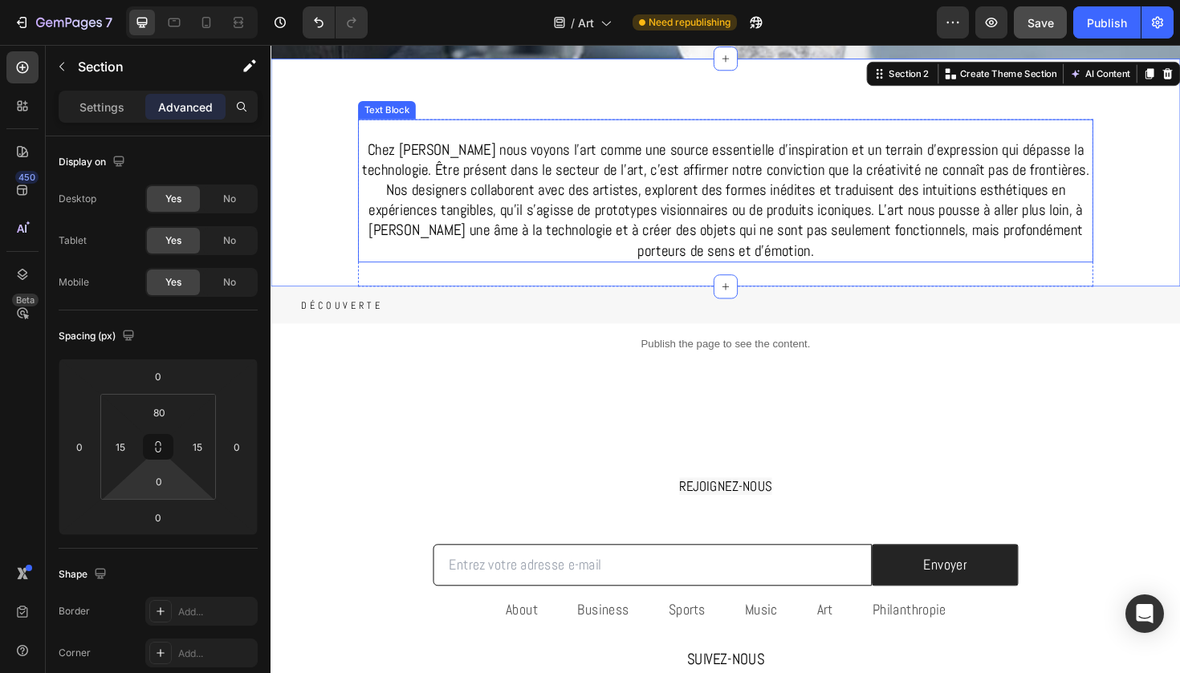
drag, startPoint x: 571, startPoint y: 176, endPoint x: 571, endPoint y: 164, distance: 12.0
click at [571, 172] on span "Chez Gabos nous voyons l’art comme une source essentielle d’inspiration et un t…" at bounding box center [753, 209] width 770 height 128
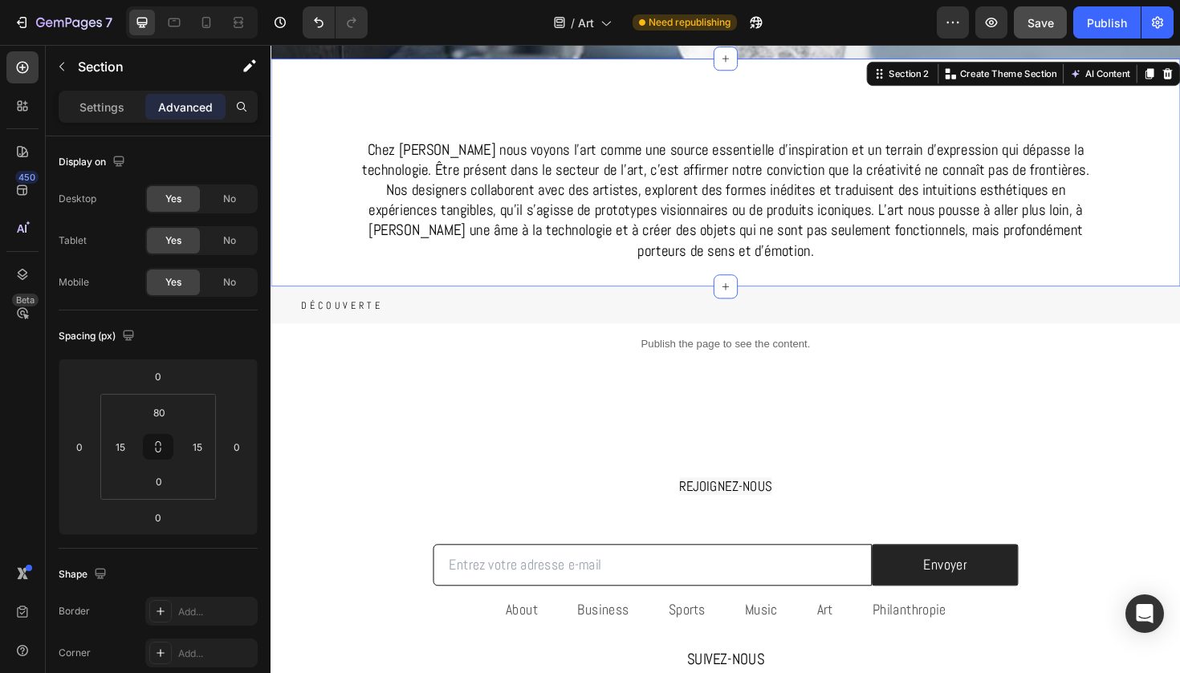
click at [544, 89] on div "Chez Gabos nous voyons l’art comme une source essentielle d’inspiration et un t…" at bounding box center [751, 180] width 963 height 242
click at [171, 414] on input "80" at bounding box center [159, 412] width 32 height 24
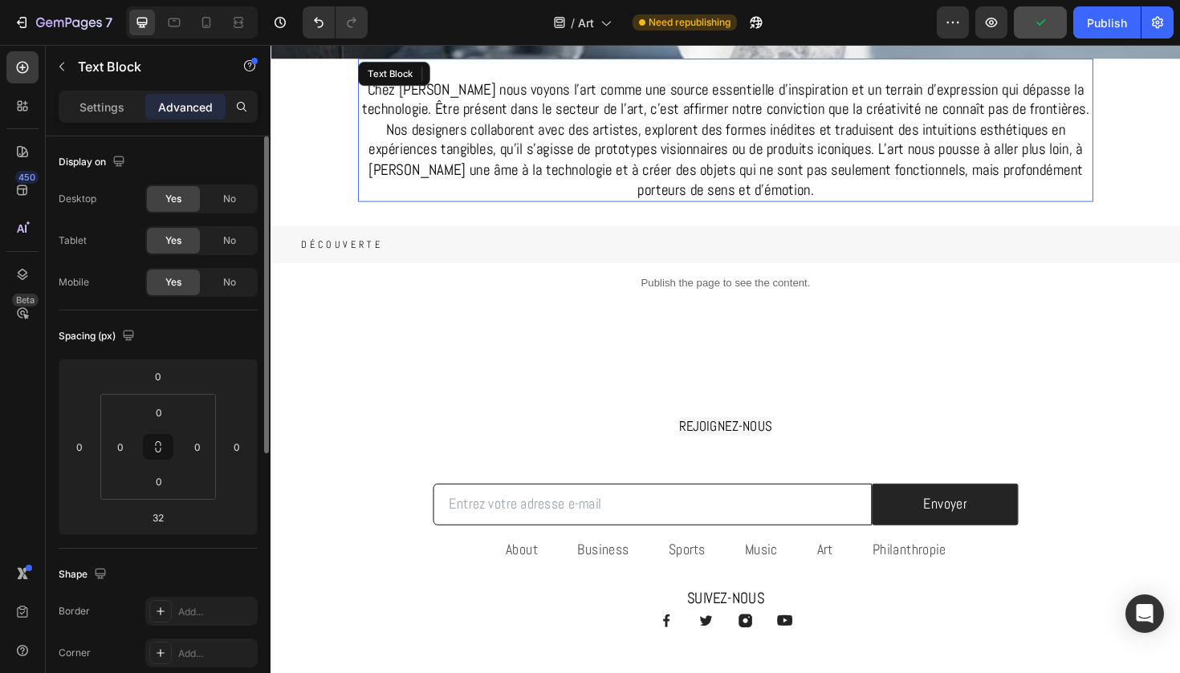
click at [457, 159] on span "Chez Gabos nous voyons l’art comme une source essentielle d’inspiration et un t…" at bounding box center [753, 145] width 770 height 128
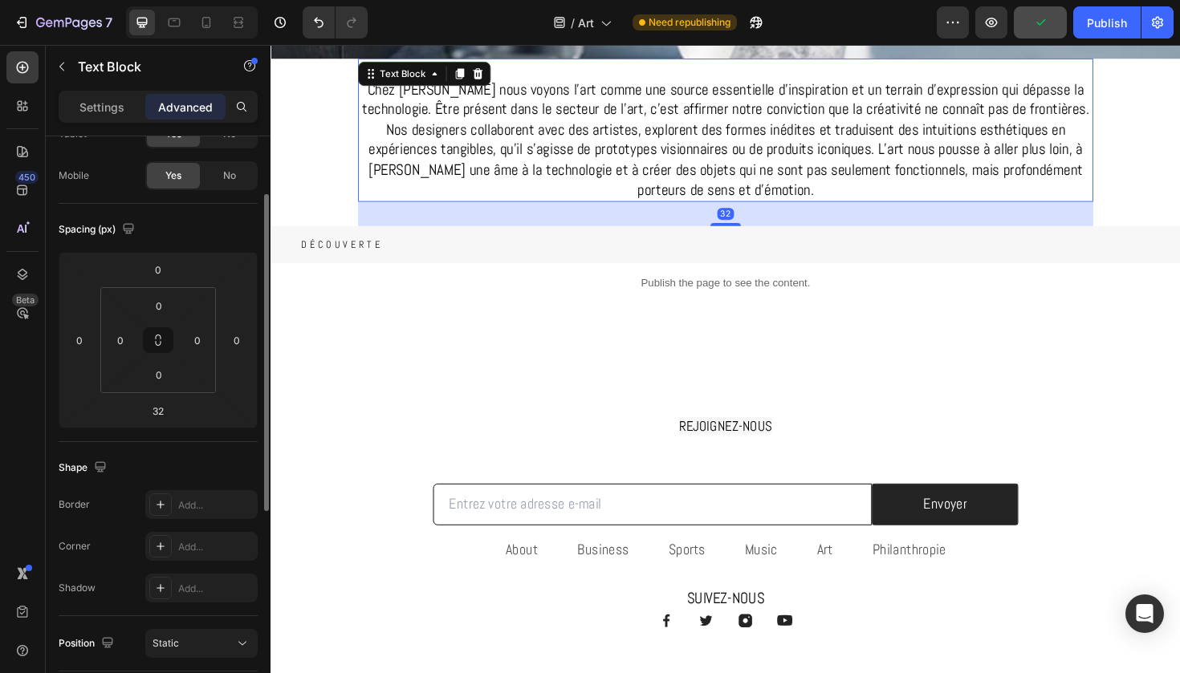
scroll to position [153, 0]
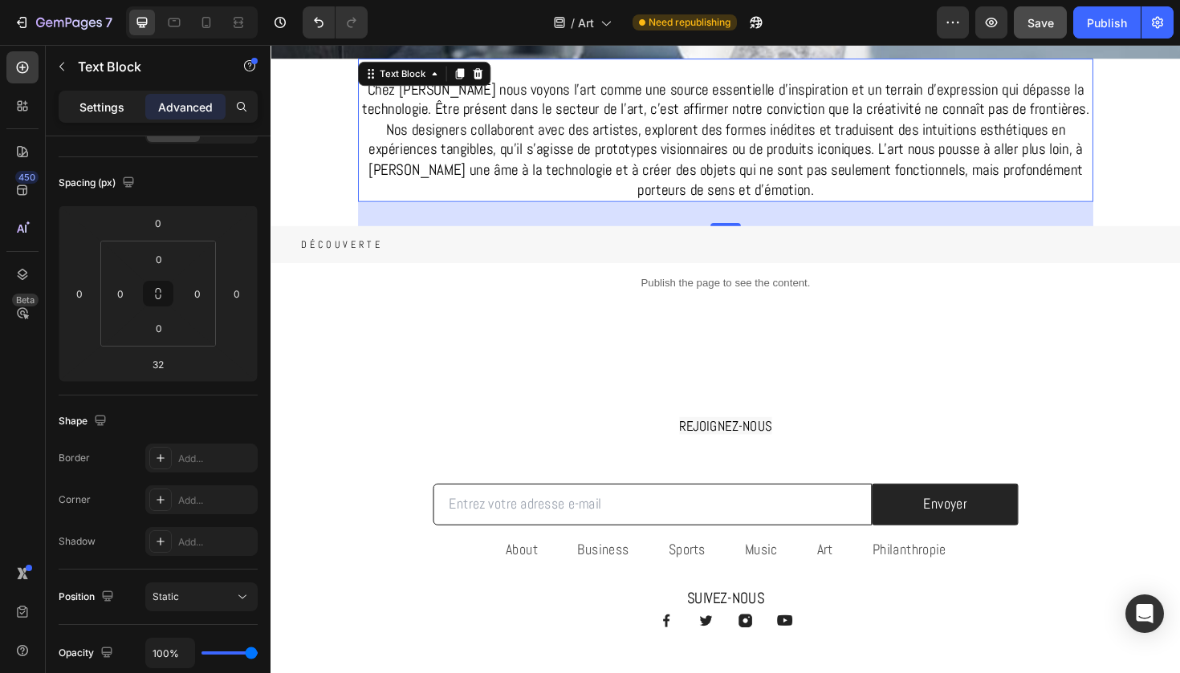
click at [102, 108] on p "Settings" at bounding box center [101, 107] width 45 height 17
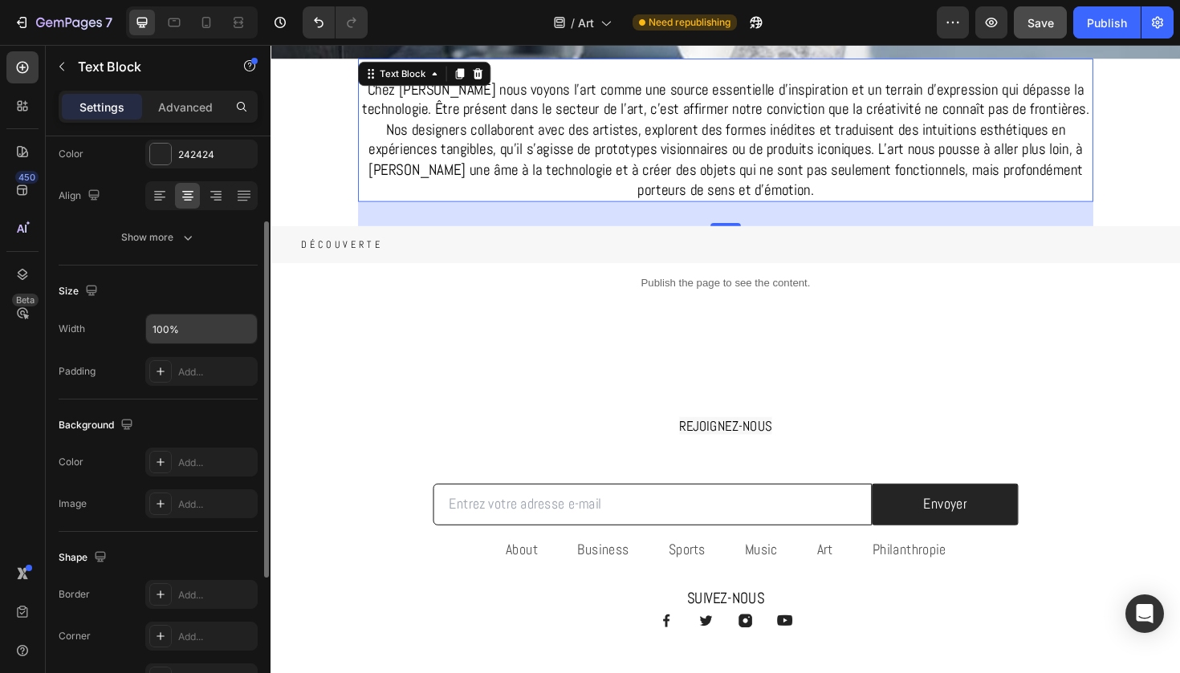
scroll to position [220, 0]
click at [160, 373] on icon at bounding box center [160, 368] width 13 height 13
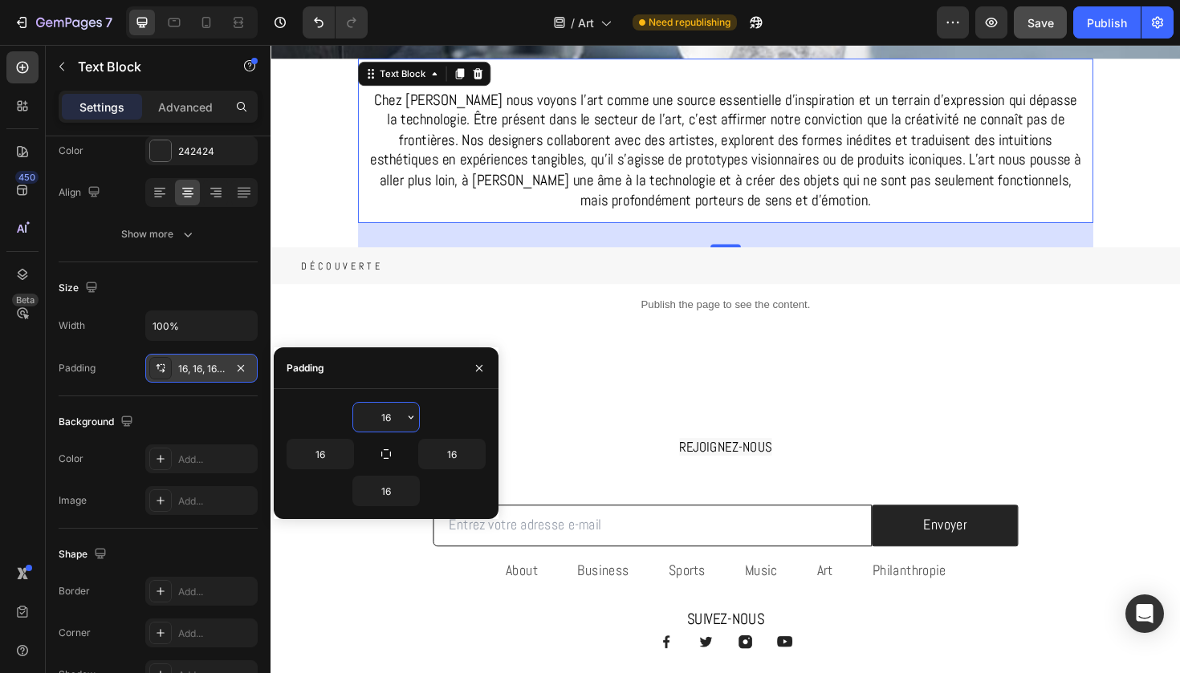
click at [658, 241] on div "32" at bounding box center [752, 247] width 778 height 26
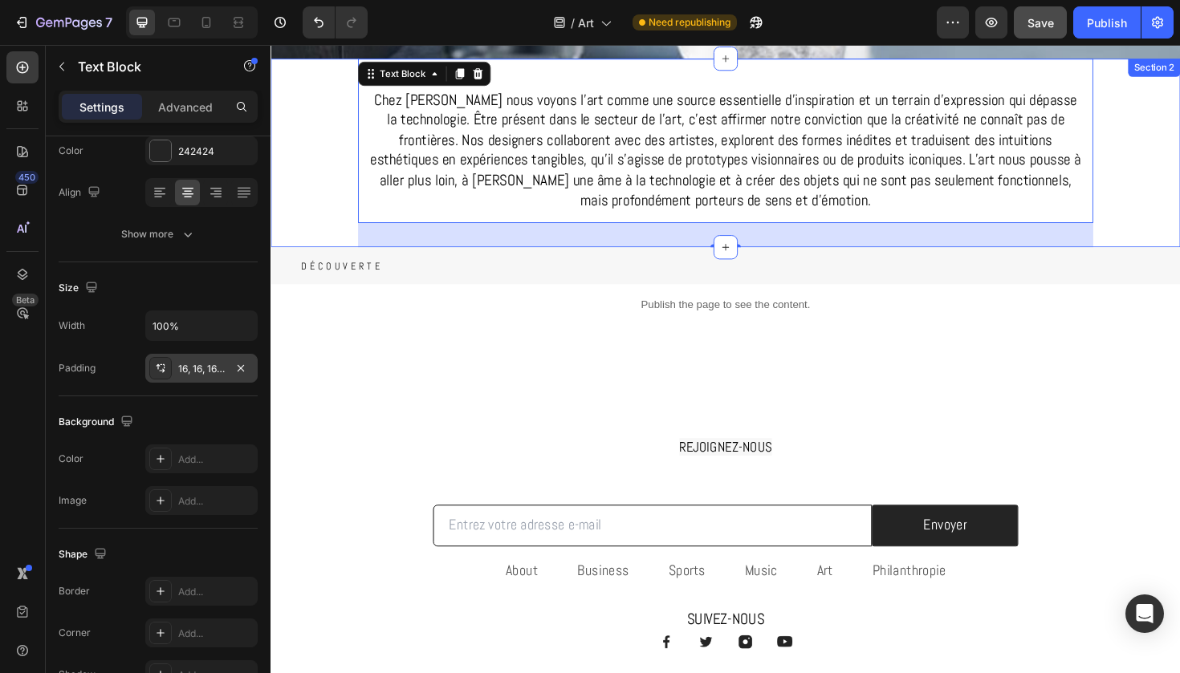
click at [1179, 116] on div "Chez Gabos nous voyons l’art comme une source essentielle d’inspiration et un t…" at bounding box center [751, 159] width 963 height 200
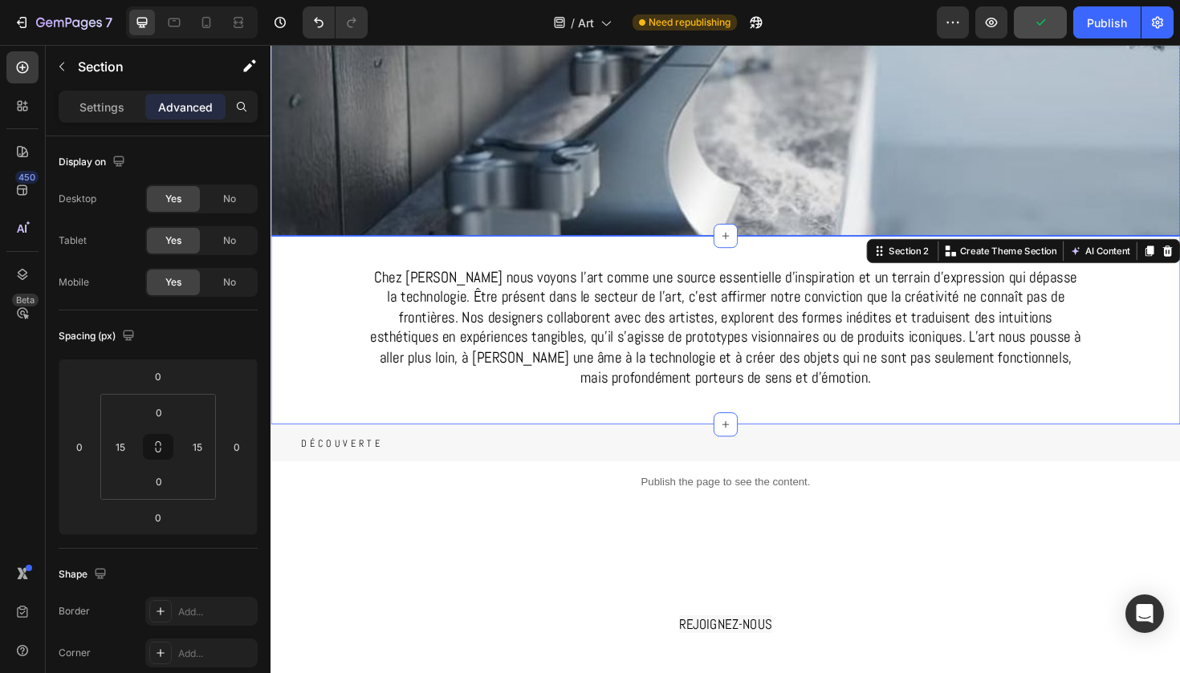
scroll to position [300, 0]
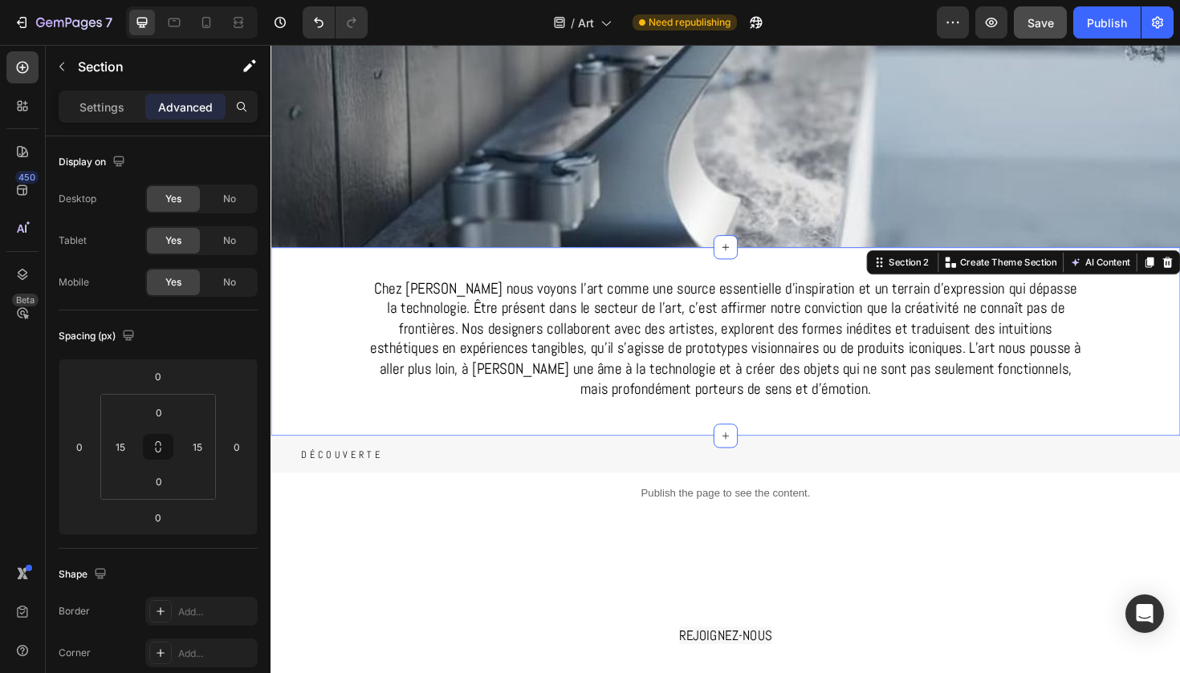
click at [345, 362] on div "Chez Gabos nous voyons l’art comme une source essentielle d’inspiration et un t…" at bounding box center [751, 359] width 939 height 200
click at [1179, 408] on div "Chez Gabos nous voyons l’art comme une source essentielle d’inspiration et un t…" at bounding box center [751, 359] width 939 height 200
click at [994, 28] on icon "button" at bounding box center [991, 22] width 16 height 16
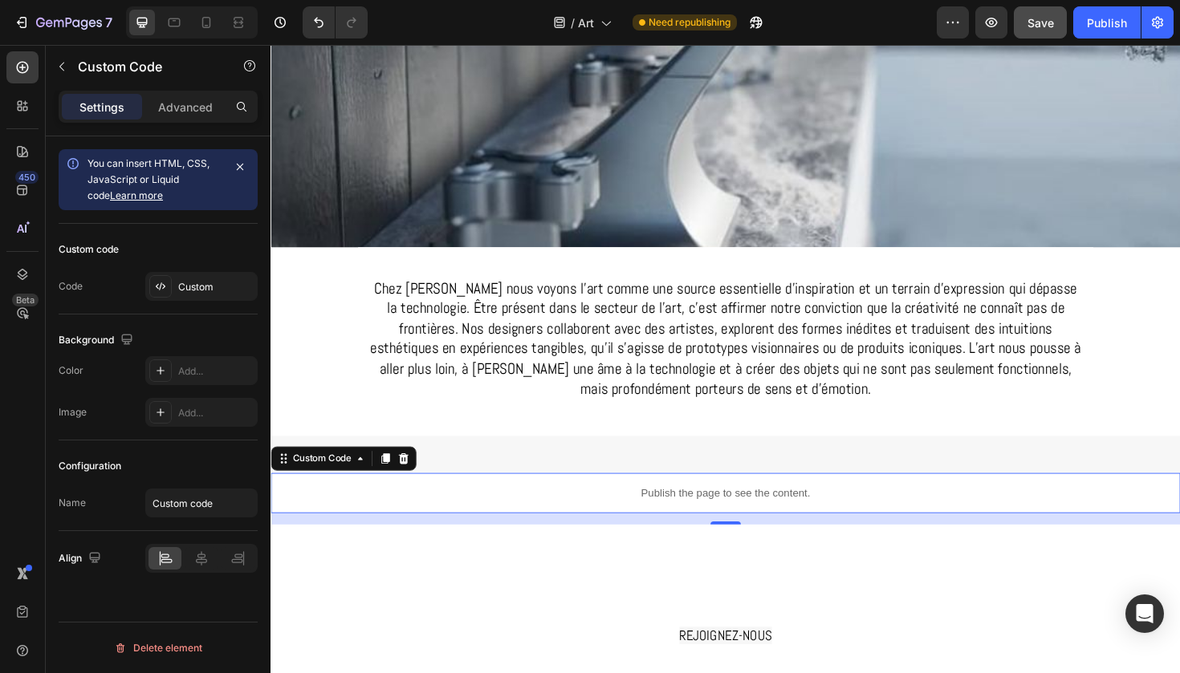
click at [470, 522] on p "Publish the page to see the content." at bounding box center [751, 519] width 963 height 17
click at [209, 290] on div "Custom" at bounding box center [215, 287] width 75 height 14
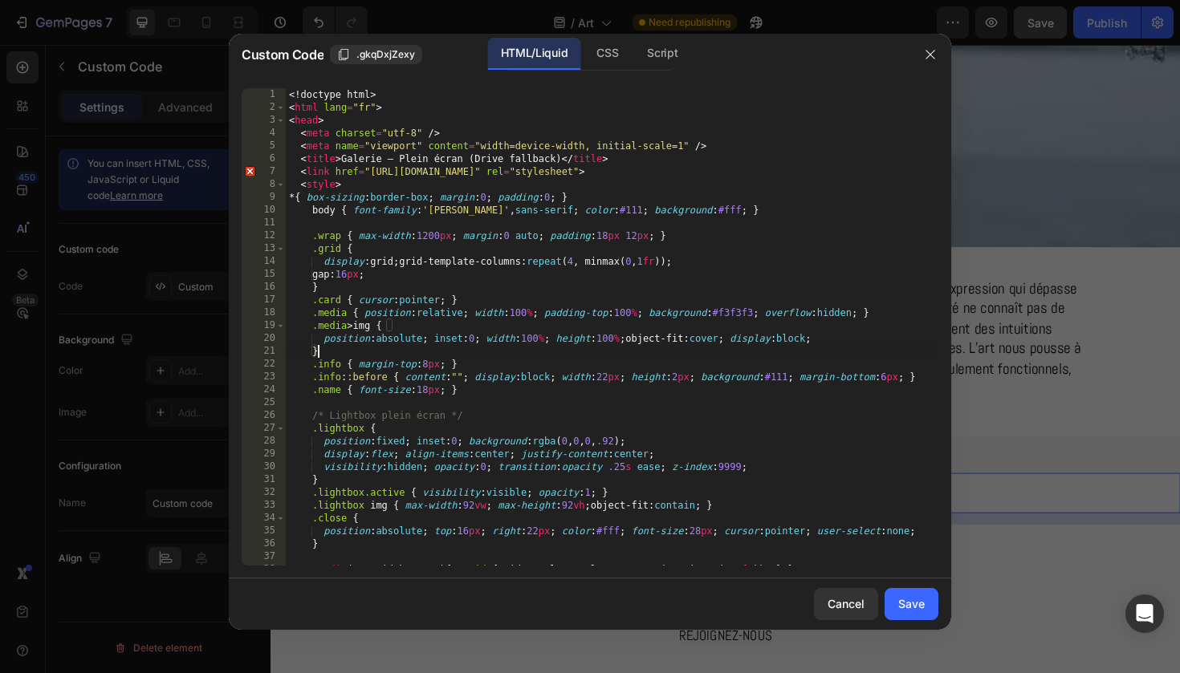
click at [504, 356] on div "<! doctype html > < html lang = "fr" > < head > < meta charset = "utf-8" /> < m…" at bounding box center [612, 339] width 652 height 503
type textarea "</html>"
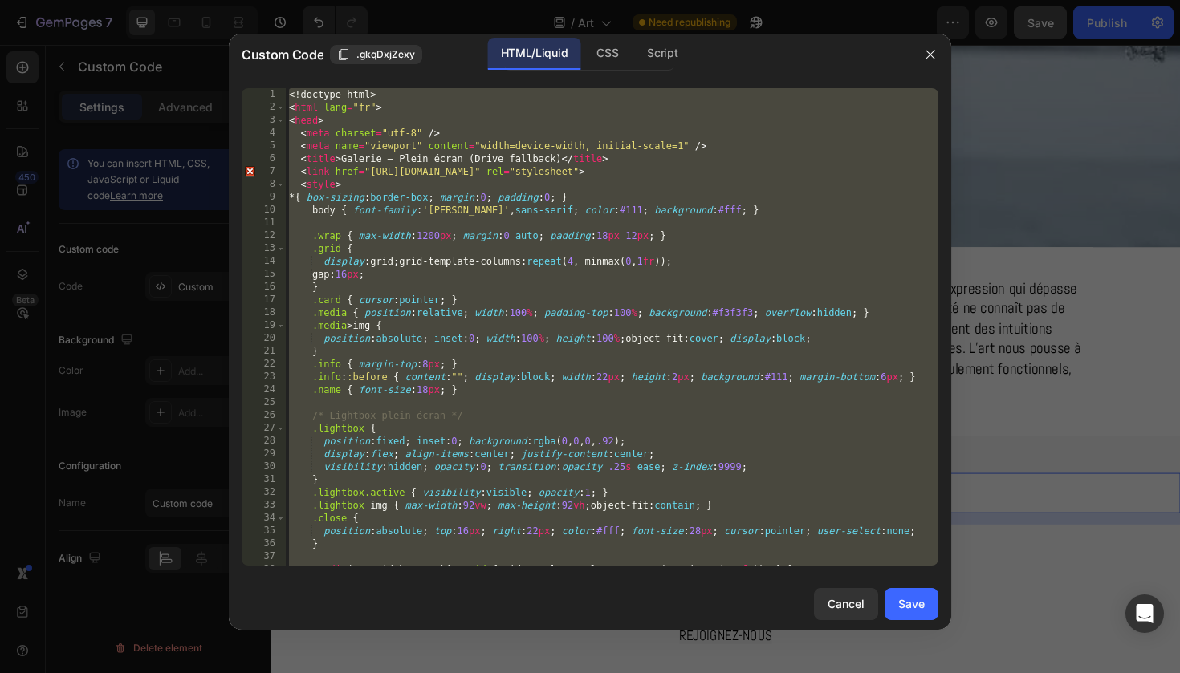
paste textarea
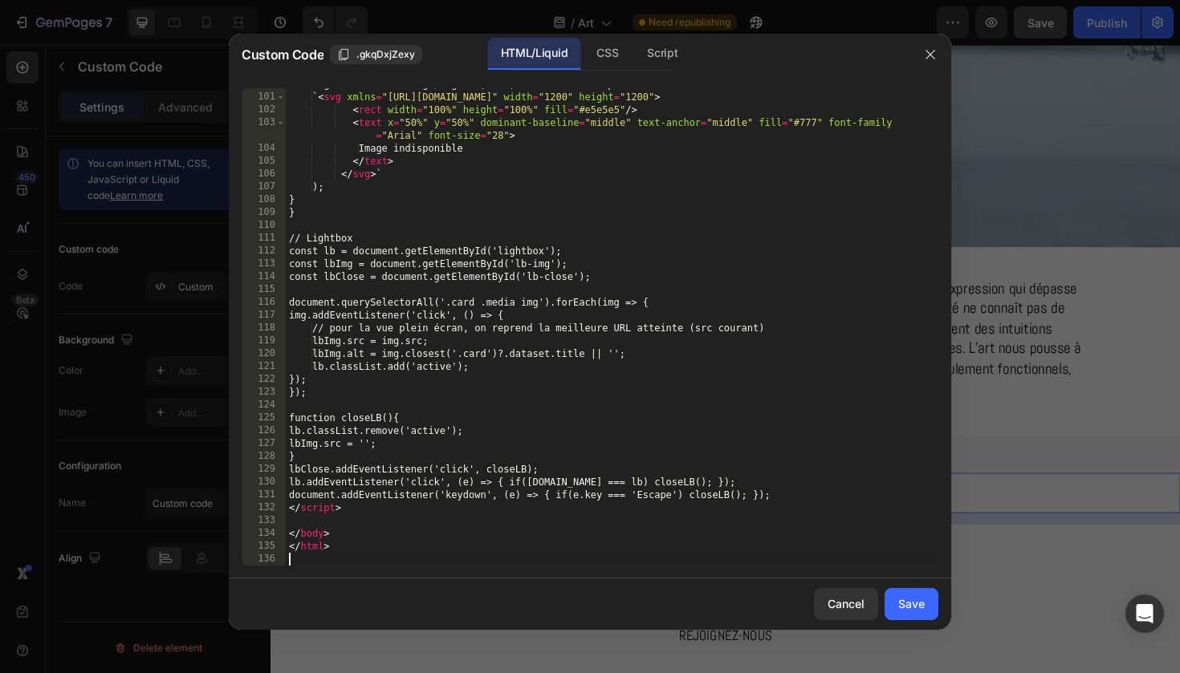
scroll to position [1282, 0]
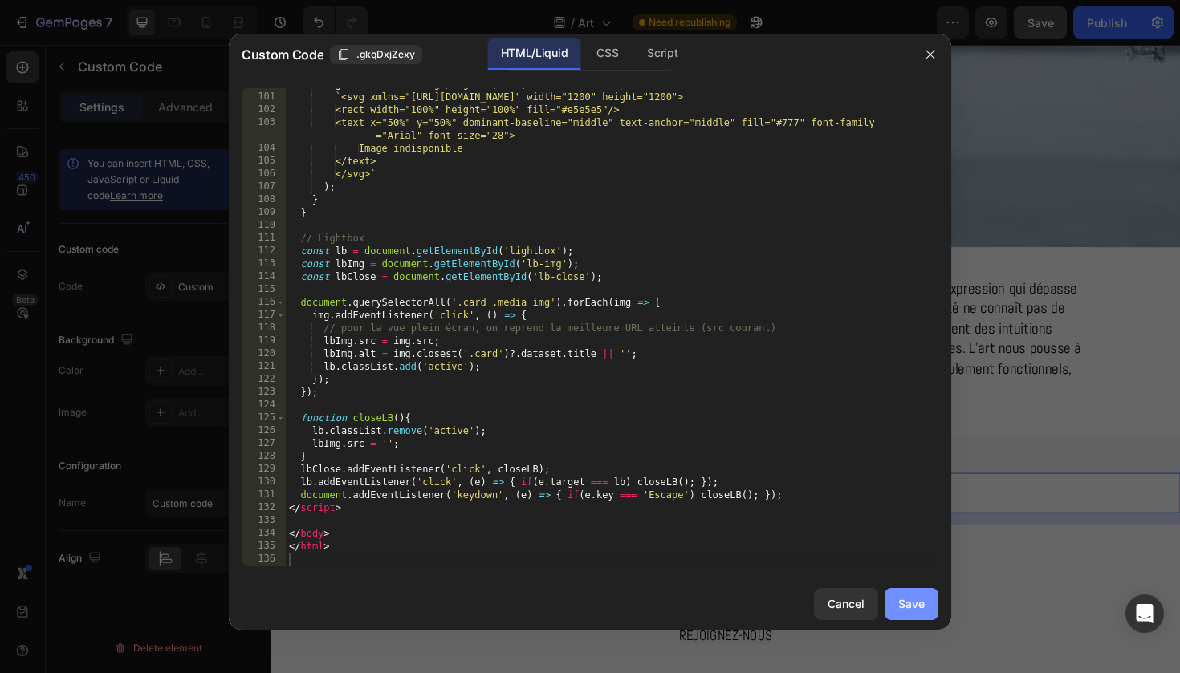
click at [903, 608] on div "Save" at bounding box center [911, 603] width 26 height 17
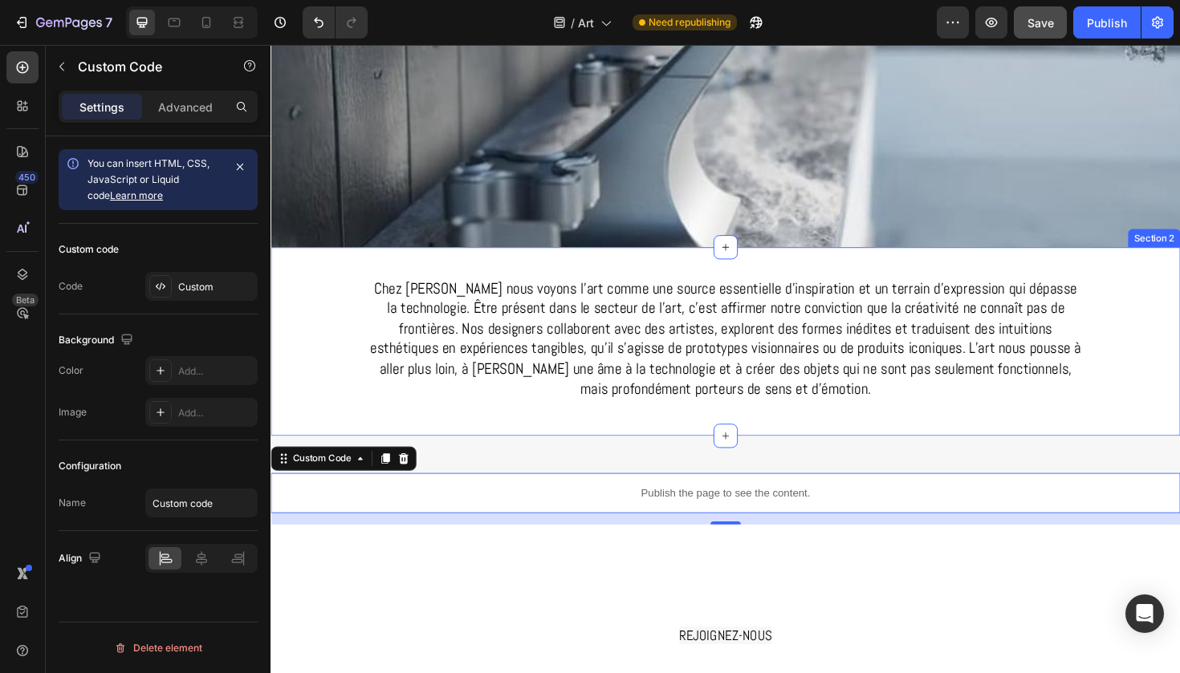
click at [344, 392] on div "Chez Gabos nous voyons l’art comme une source essentielle d’inspiration et un t…" at bounding box center [751, 359] width 939 height 200
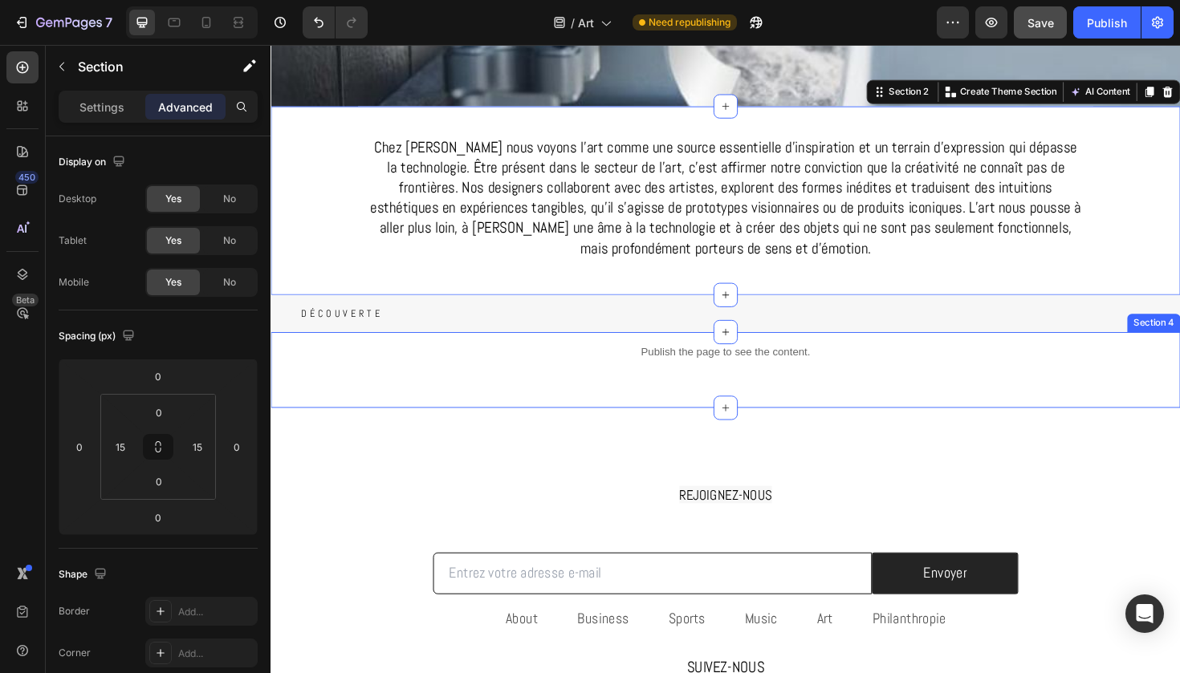
scroll to position [440, 0]
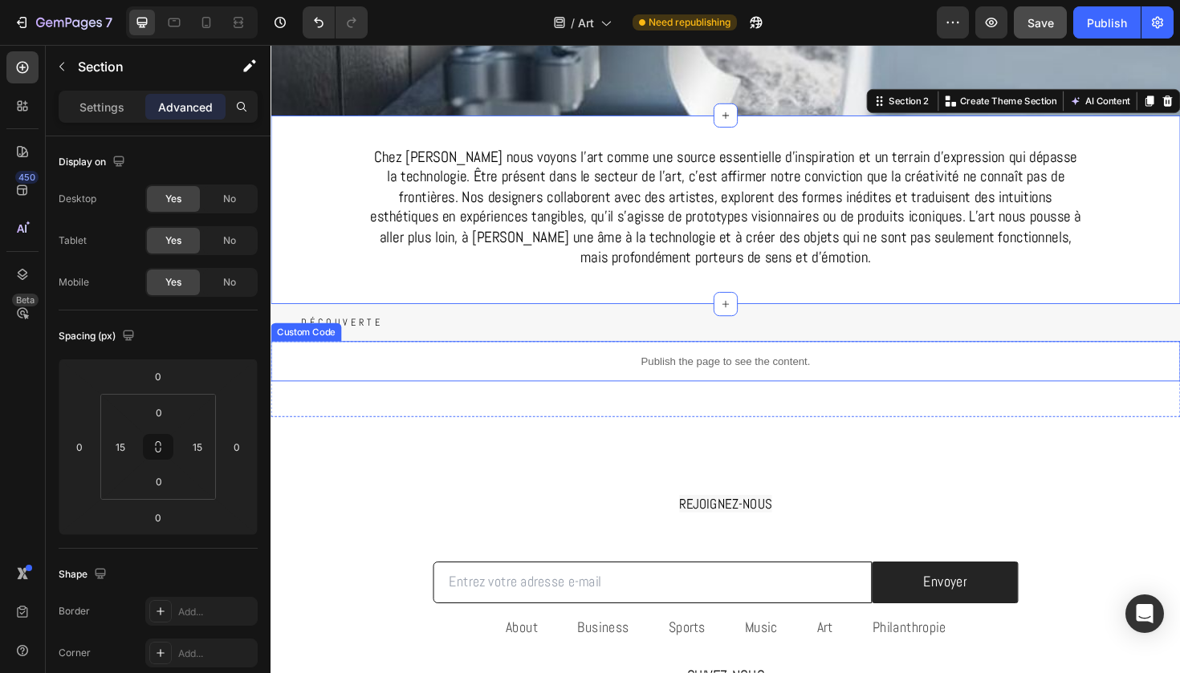
click at [344, 381] on p "Publish the page to see the content." at bounding box center [751, 380] width 963 height 17
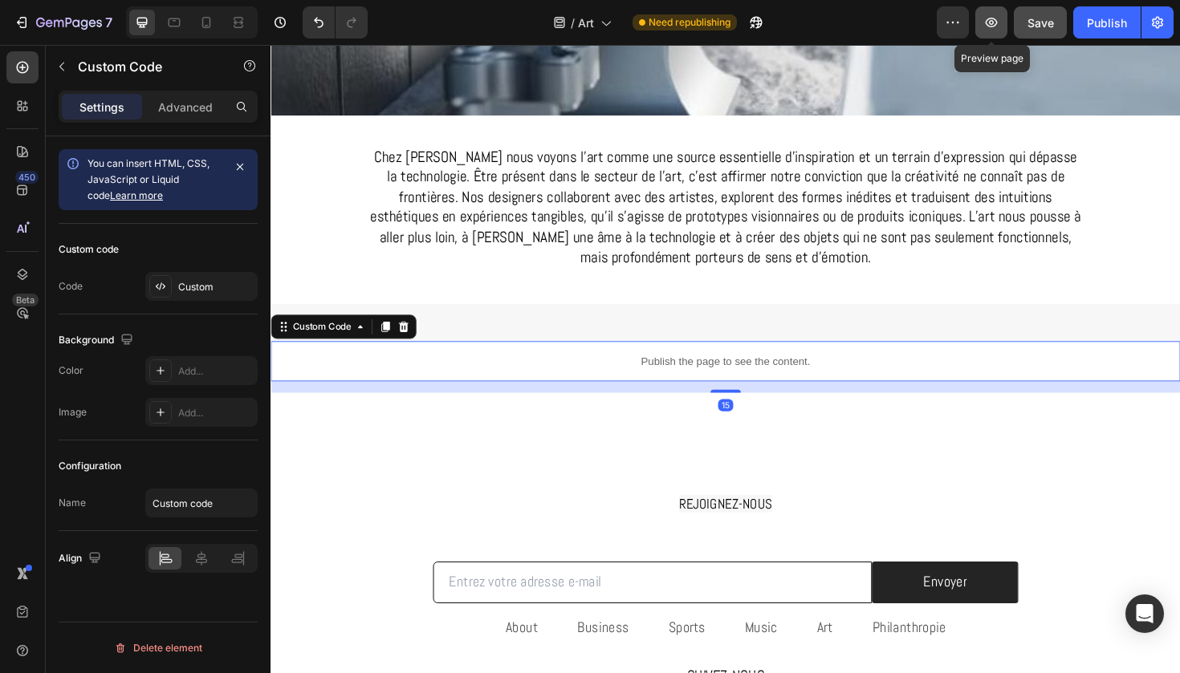
click at [998, 24] on icon "button" at bounding box center [991, 22] width 16 height 16
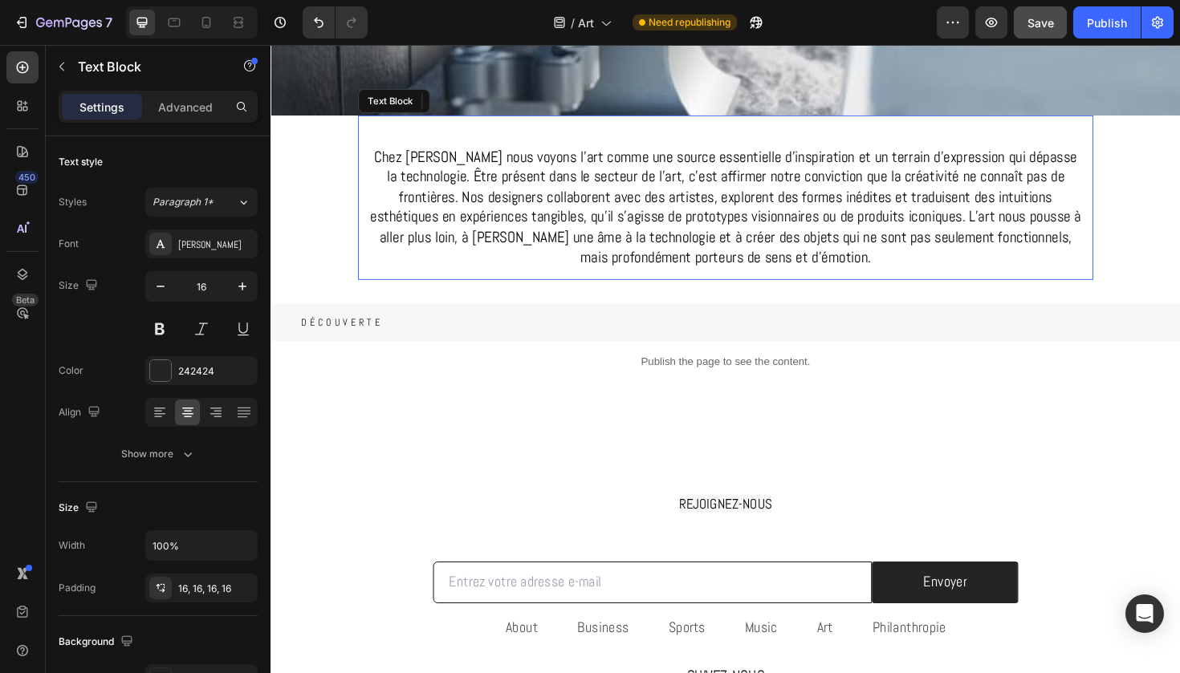
click at [418, 185] on span "Chez Gabos nous voyons l’art comme une source essentielle d’inspiration et un t…" at bounding box center [752, 216] width 753 height 128
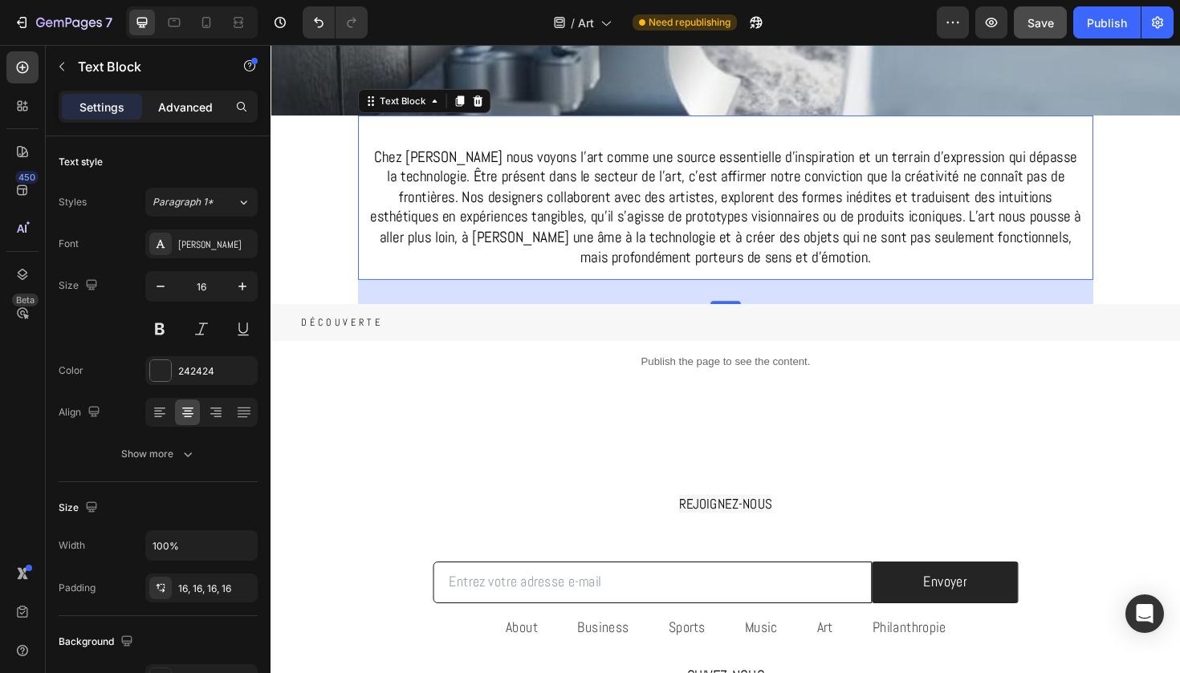
click at [196, 116] on div "Advanced" at bounding box center [185, 107] width 80 height 26
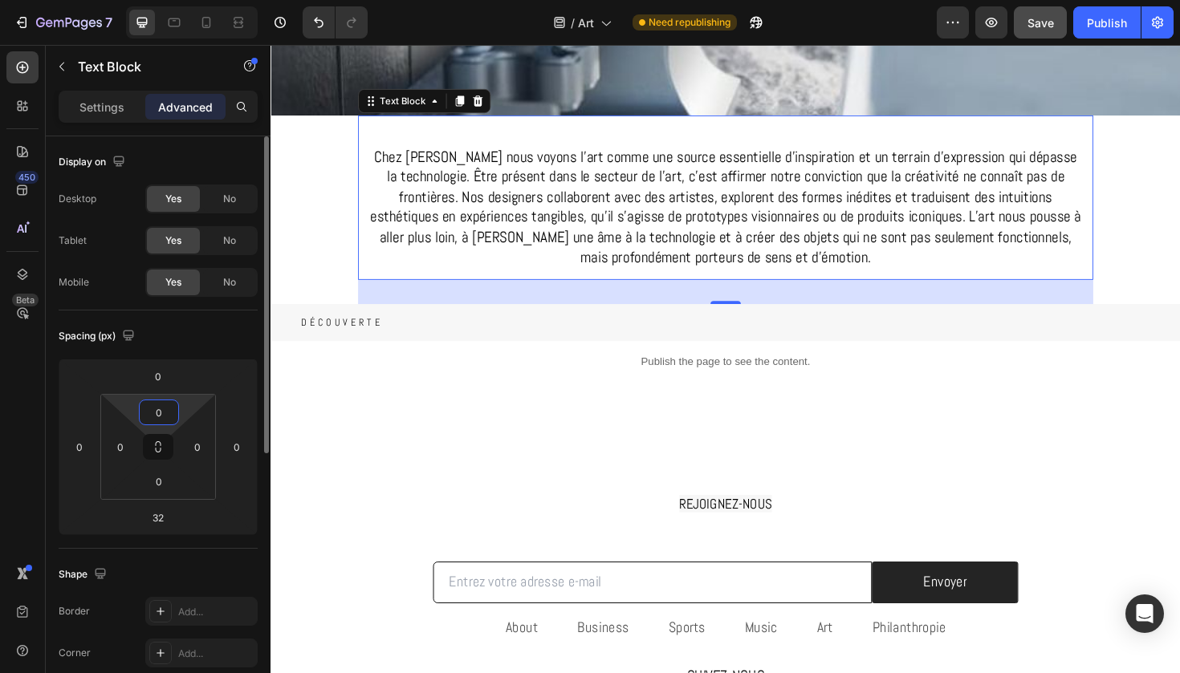
click at [161, 415] on input "0" at bounding box center [159, 412] width 32 height 24
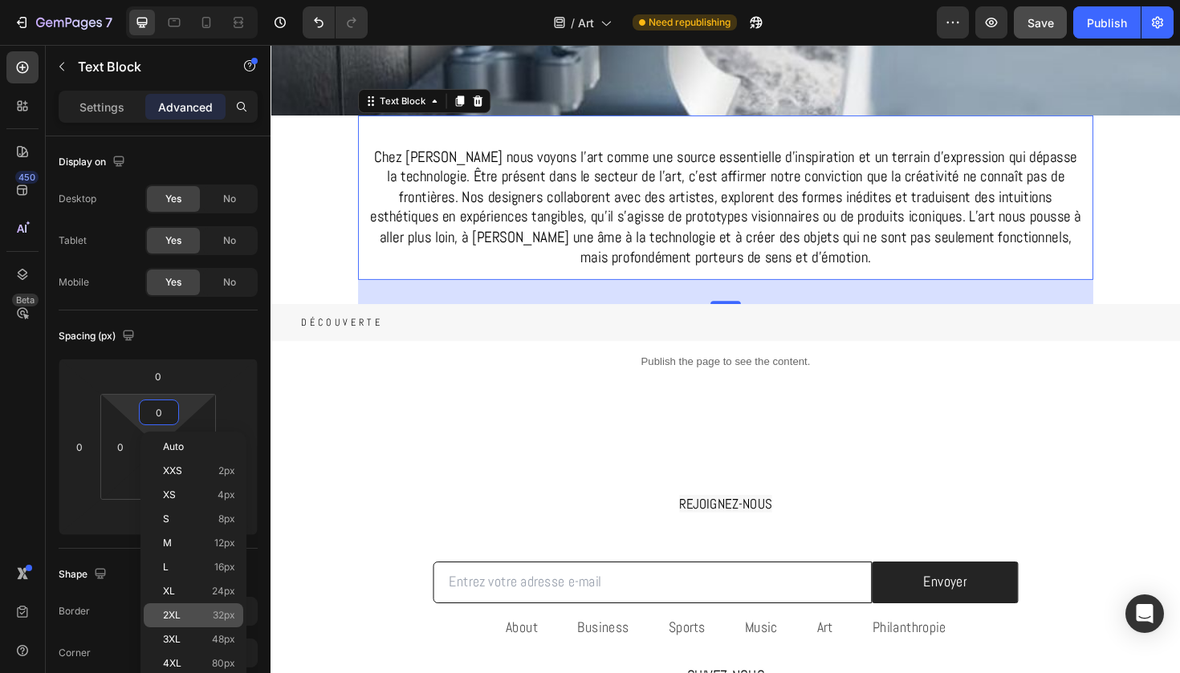
click at [225, 607] on div "2XL 32px" at bounding box center [194, 615] width 100 height 24
type input "32"
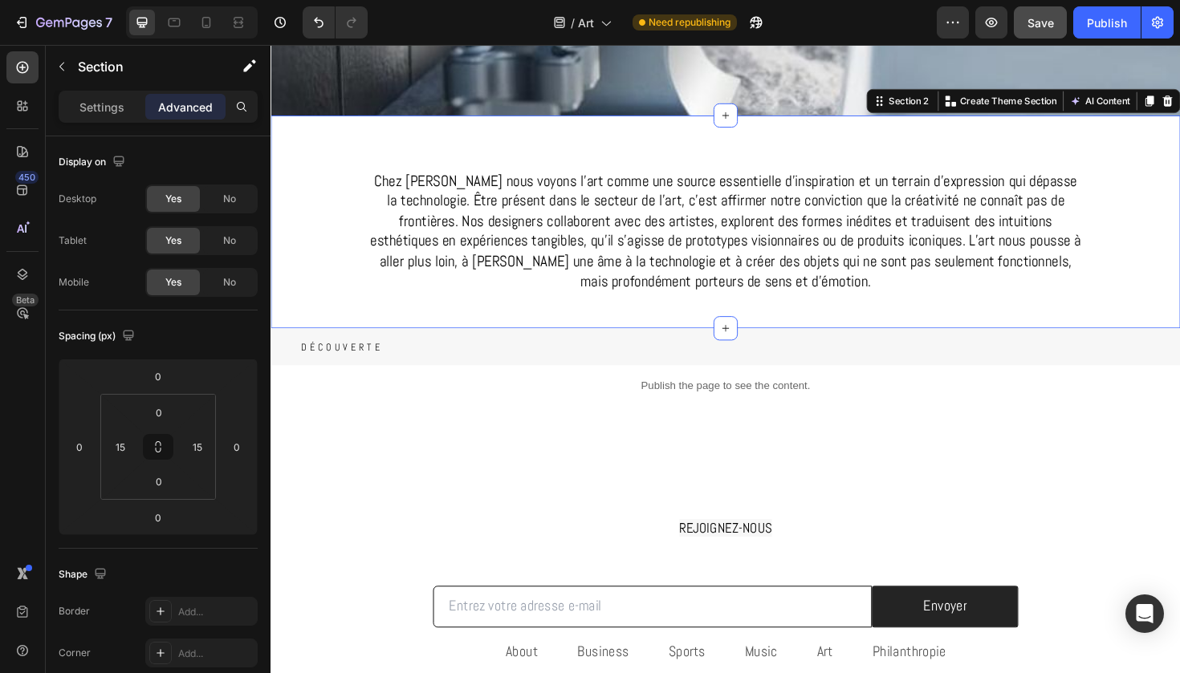
click at [1153, 275] on div "Chez Gabos nous voyons l’art comme une source essentielle d’inspiration et un t…" at bounding box center [751, 232] width 939 height 225
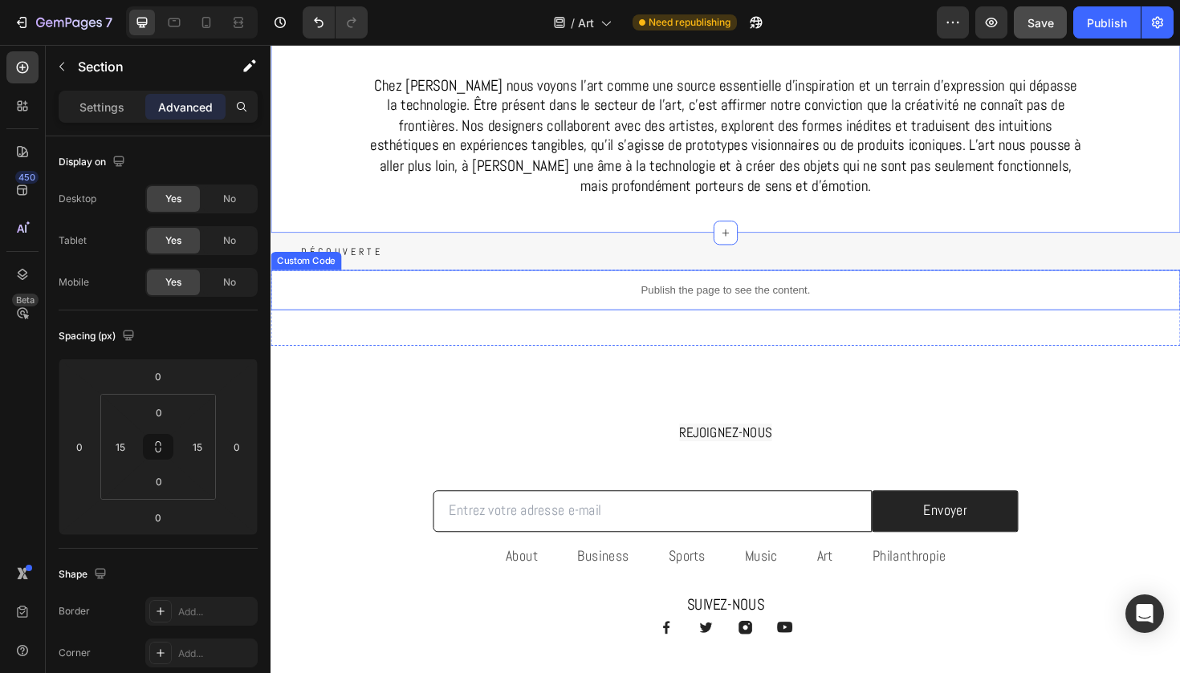
scroll to position [591, 0]
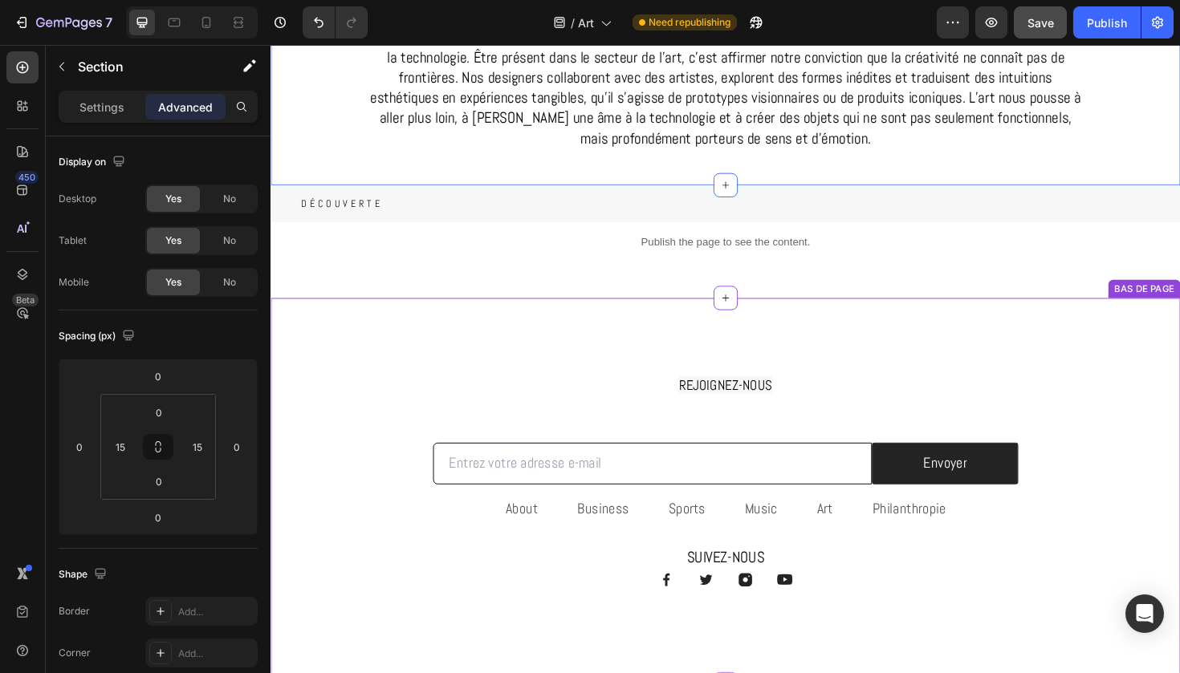
click at [779, 408] on span "REJOIGNEZ-NOUS" at bounding box center [752, 405] width 98 height 18
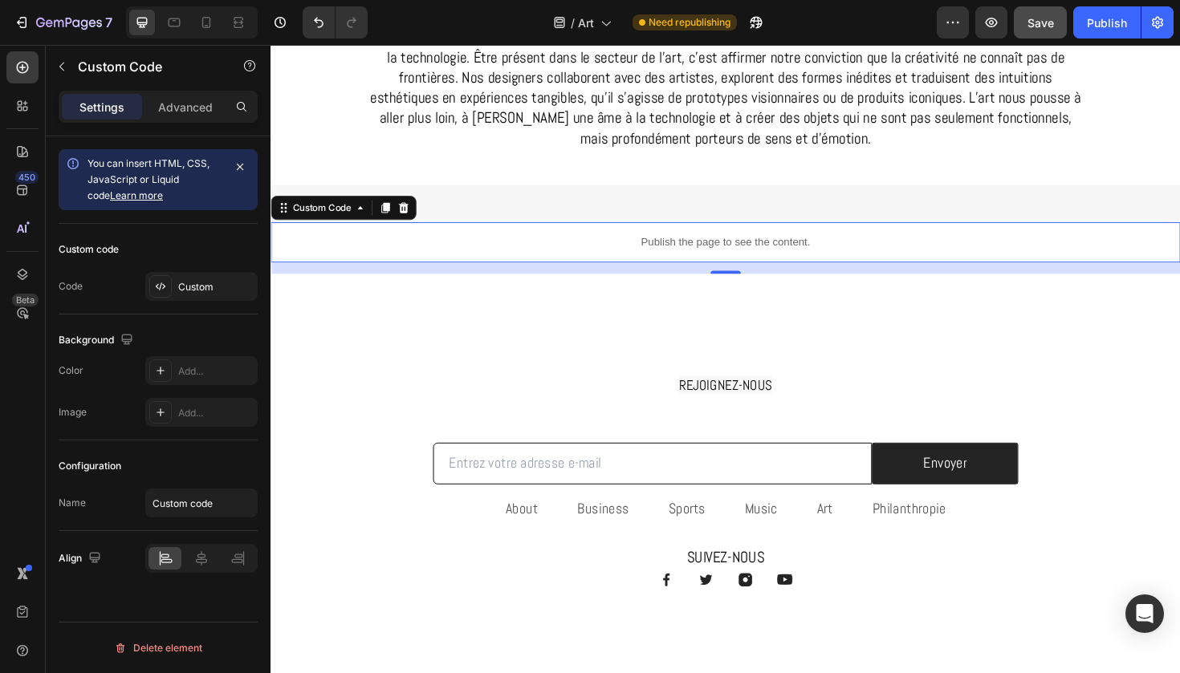
click at [418, 238] on div "Publish the page to see the content." at bounding box center [751, 254] width 963 height 43
click at [217, 287] on div "Custom" at bounding box center [215, 287] width 75 height 14
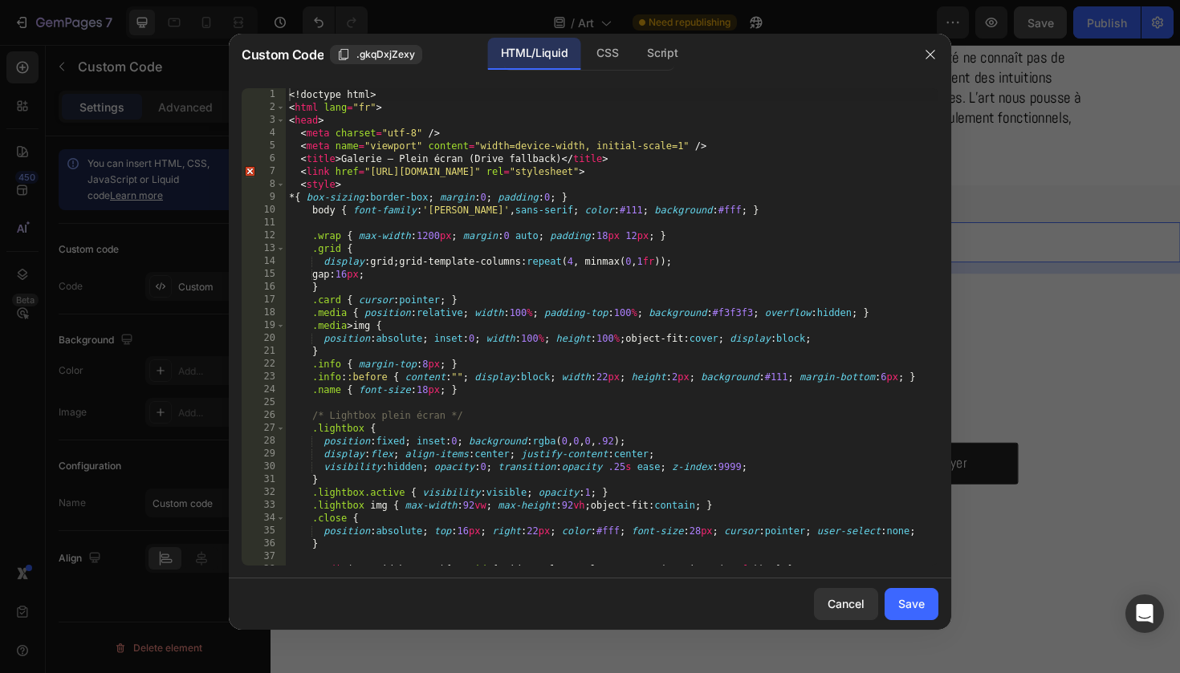
click at [426, 346] on div "<! doctype html > < html lang = "fr" > < head > < meta charset = "utf-8" /> < m…" at bounding box center [612, 339] width 652 height 503
type textarea "</html>"
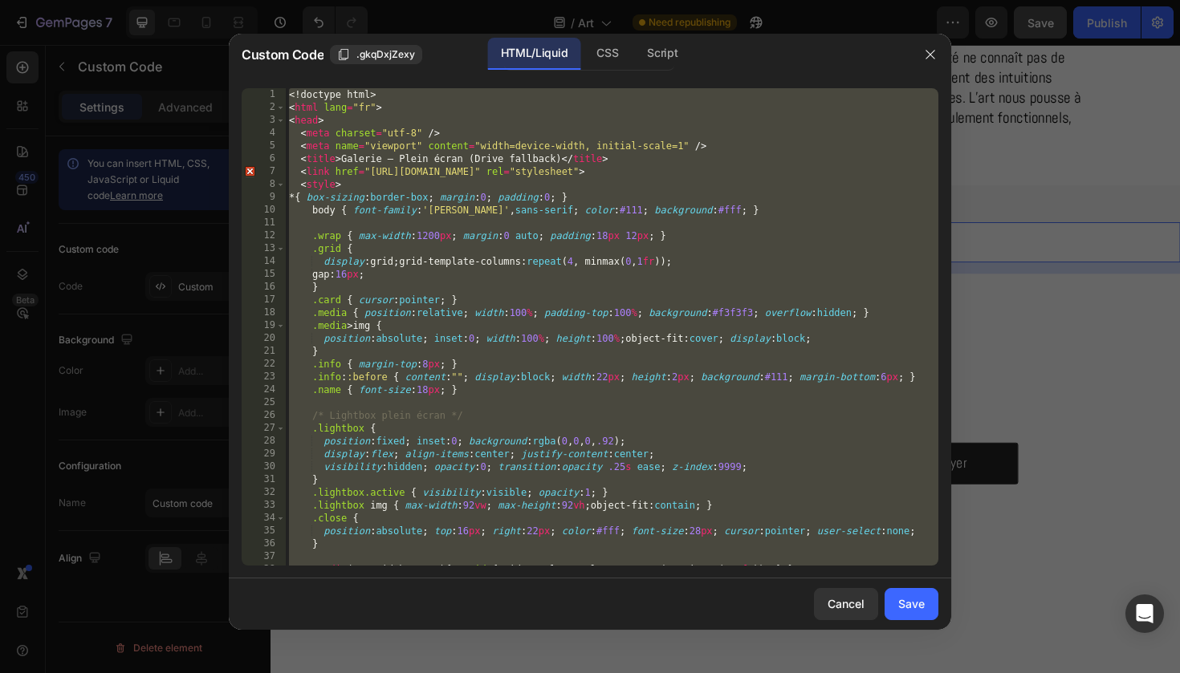
paste textarea
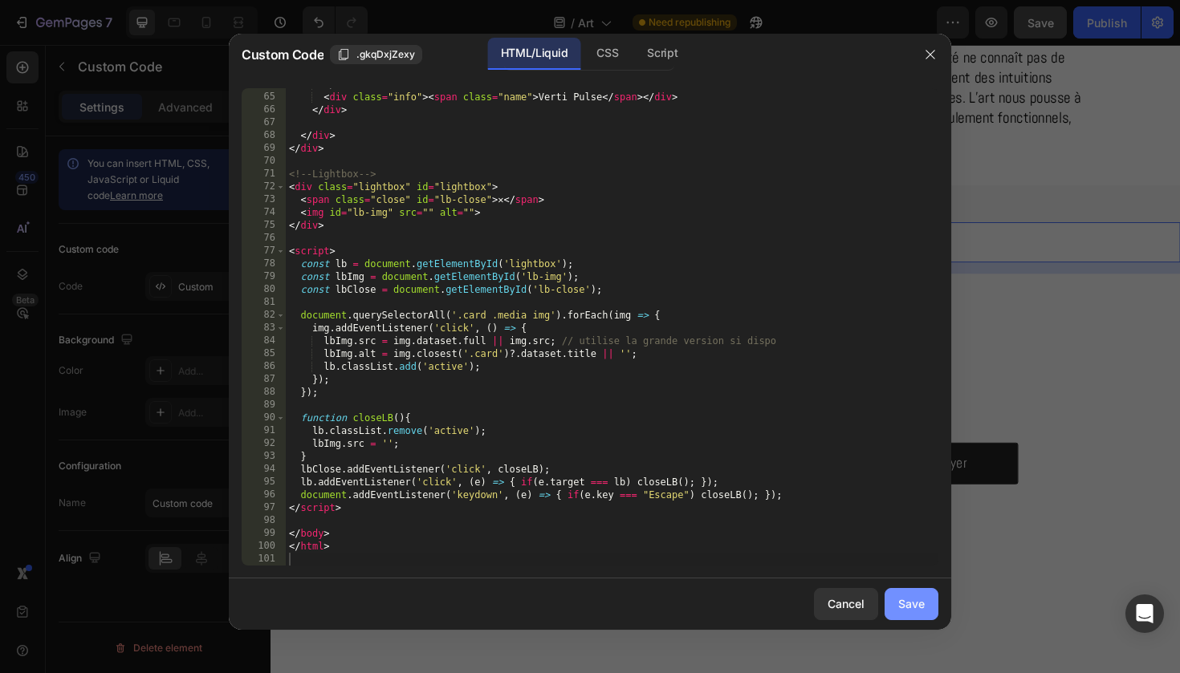
click at [917, 599] on div "Save" at bounding box center [911, 603] width 26 height 17
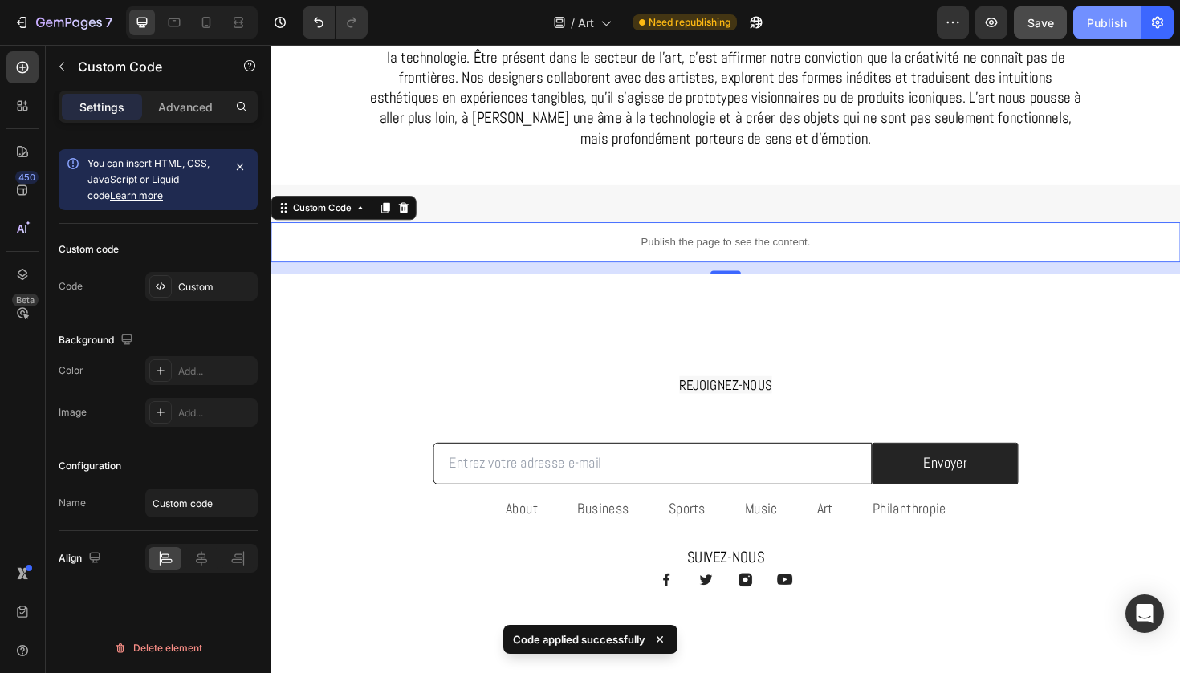
click at [1099, 24] on div "Publish" at bounding box center [1107, 22] width 40 height 17
click at [782, 251] on p "Publish the page to see the content." at bounding box center [751, 254] width 963 height 17
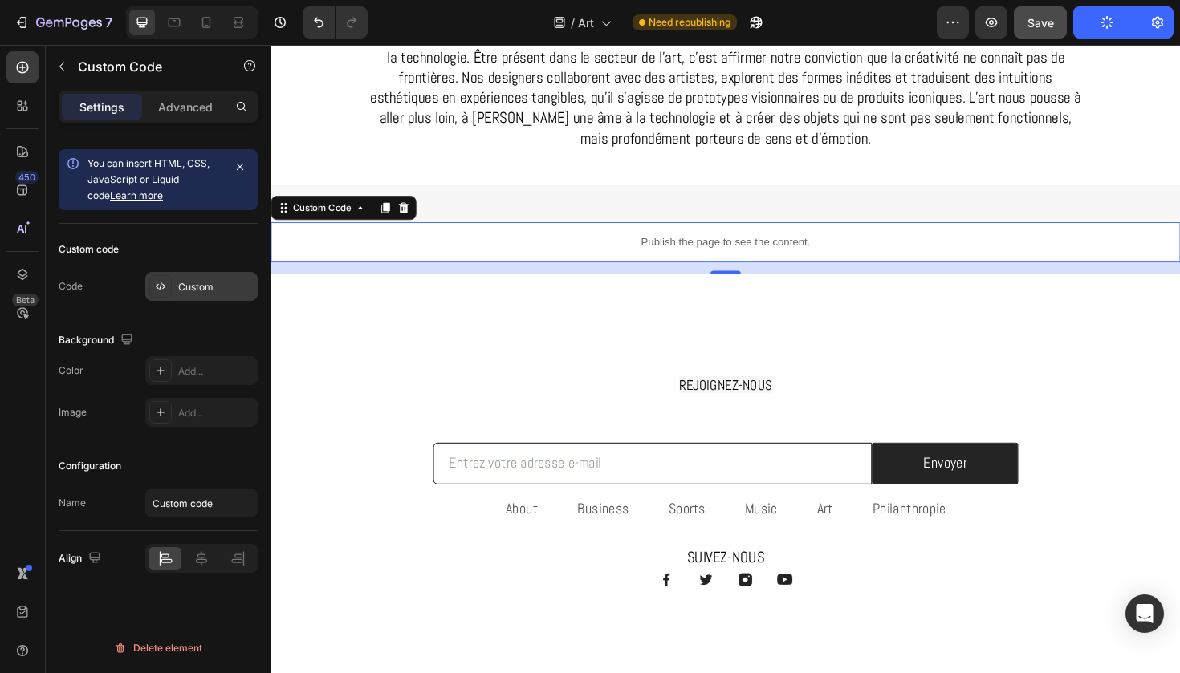
click at [199, 283] on div "Custom" at bounding box center [215, 287] width 75 height 14
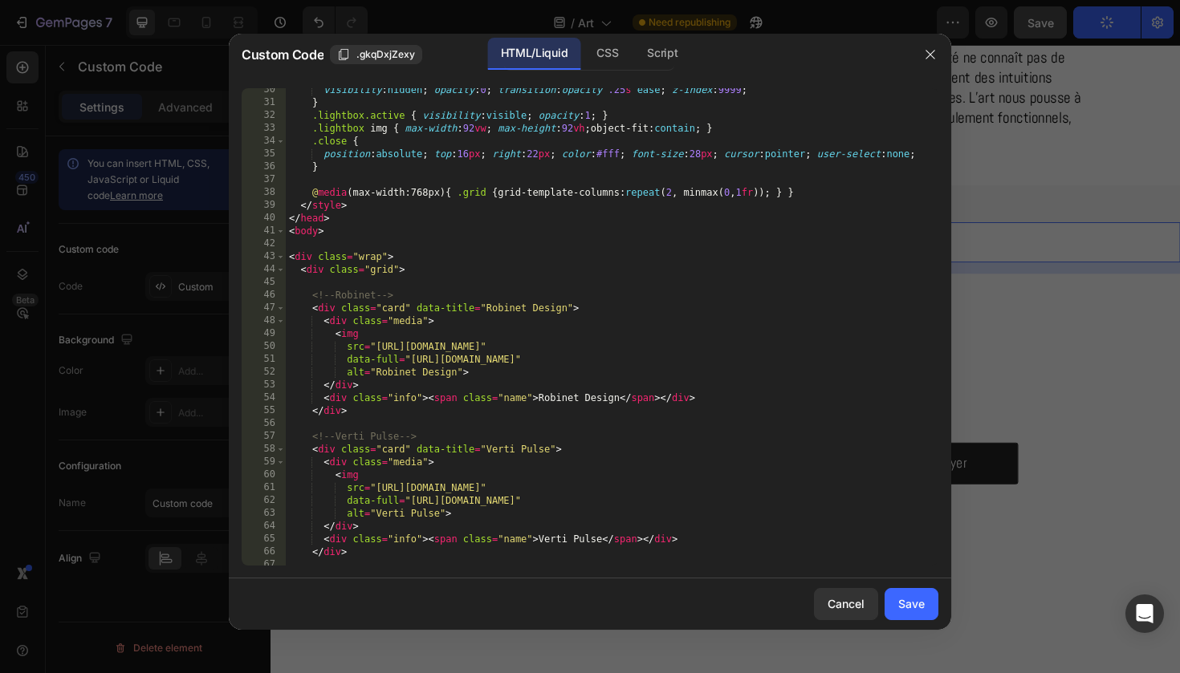
scroll to position [384, 0]
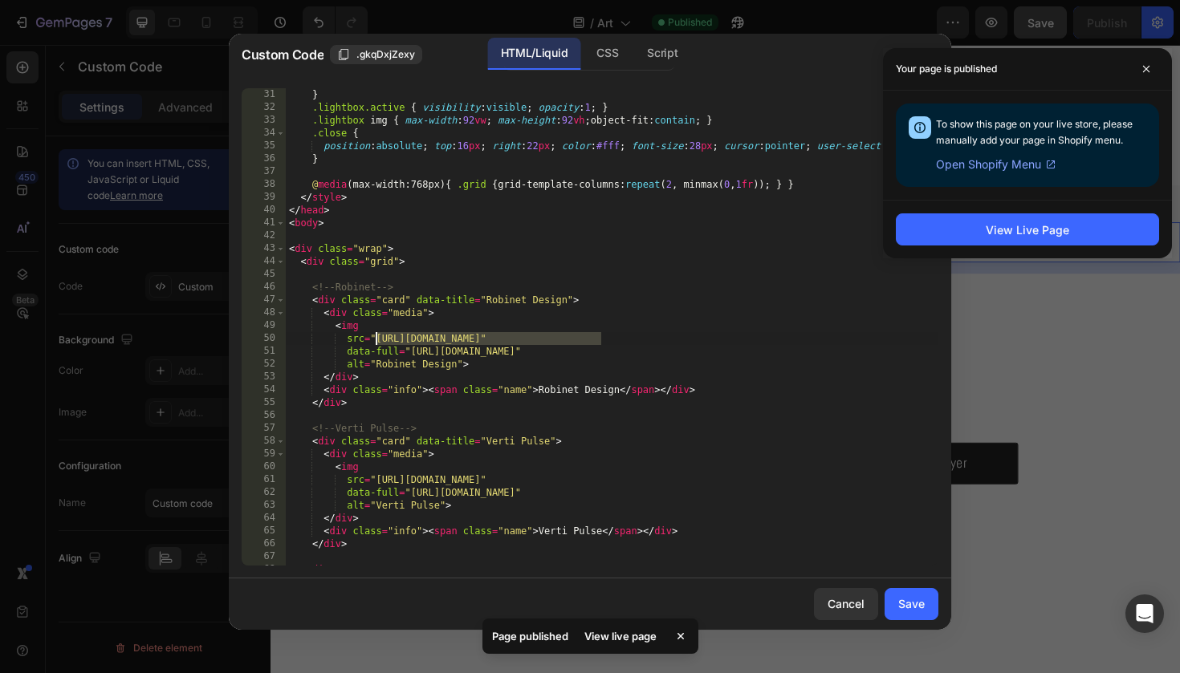
drag, startPoint x: 598, startPoint y: 339, endPoint x: 376, endPoint y: 342, distance: 221.5
click at [376, 342] on div "visibility : hidden ; opacity : 0 ; transition : opacity .25 s ease ; z-index :…" at bounding box center [612, 326] width 652 height 503
paste textarea "gabos.fr/pages/robinet-design?_ab=0&key=1756378361482"
type textarea "src="https://gabos.fr/pages/robinet-design?_ab=0&key=1756378361482""
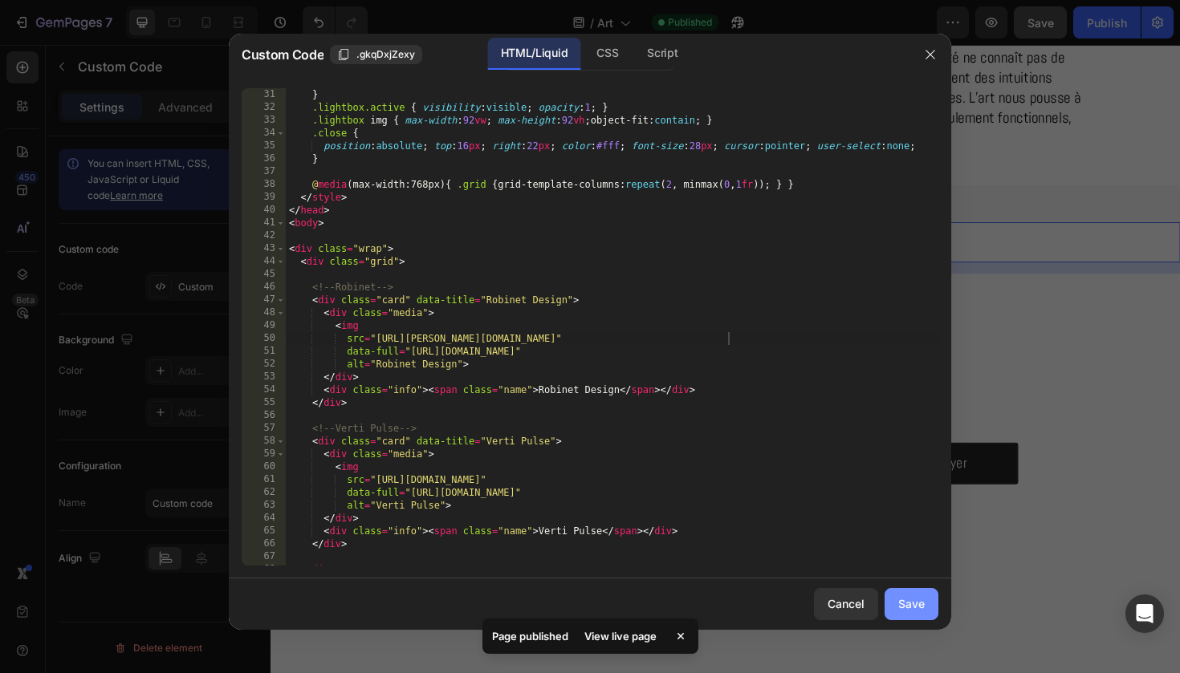
click at [926, 593] on button "Save" at bounding box center [911, 604] width 54 height 32
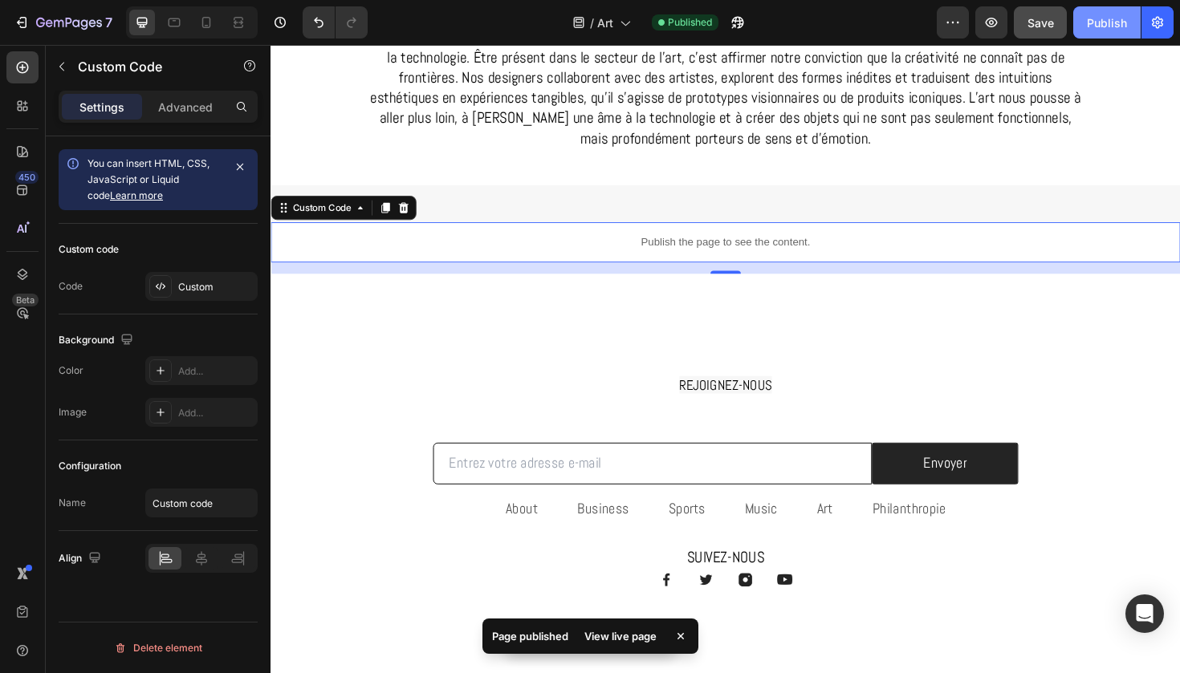
click at [1119, 26] on div "Publish" at bounding box center [1107, 22] width 40 height 17
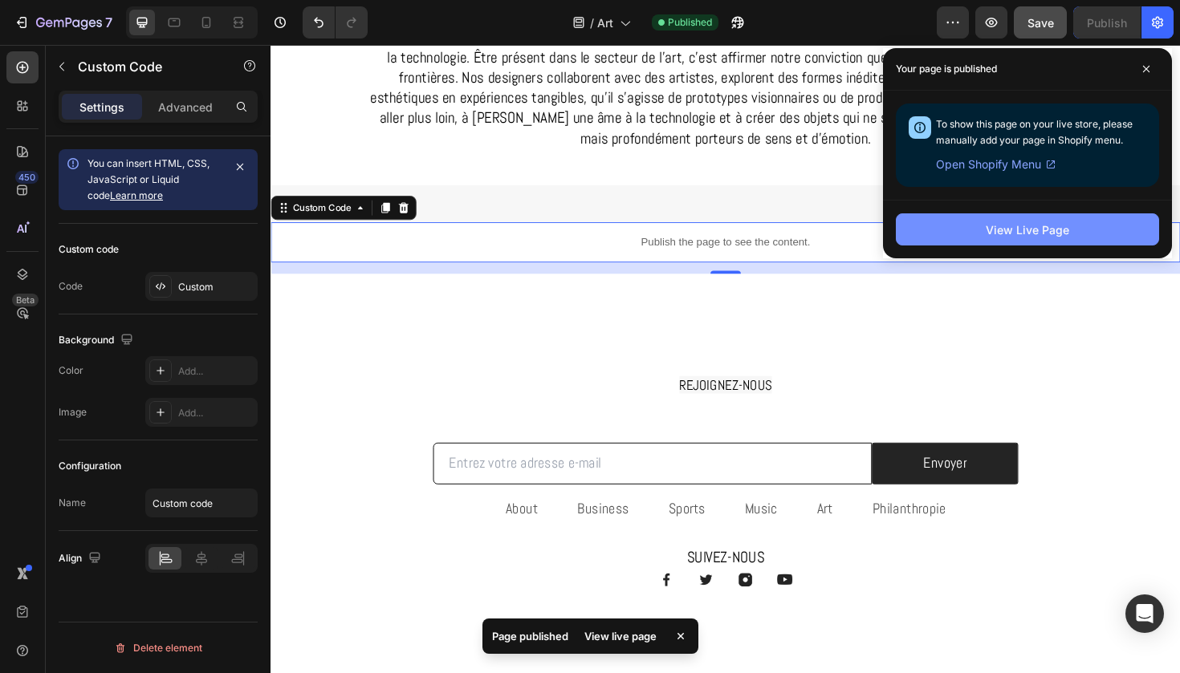
click at [1022, 224] on div "View Live Page" at bounding box center [1026, 229] width 83 height 17
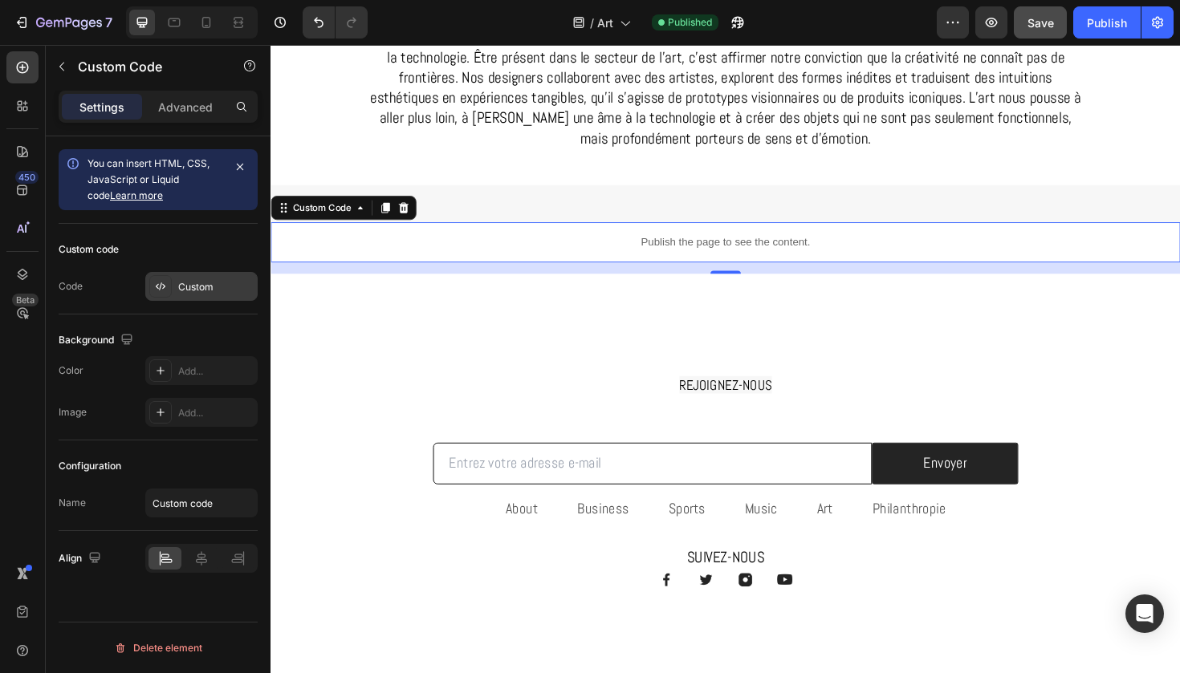
click at [212, 274] on div "Custom" at bounding box center [201, 286] width 112 height 29
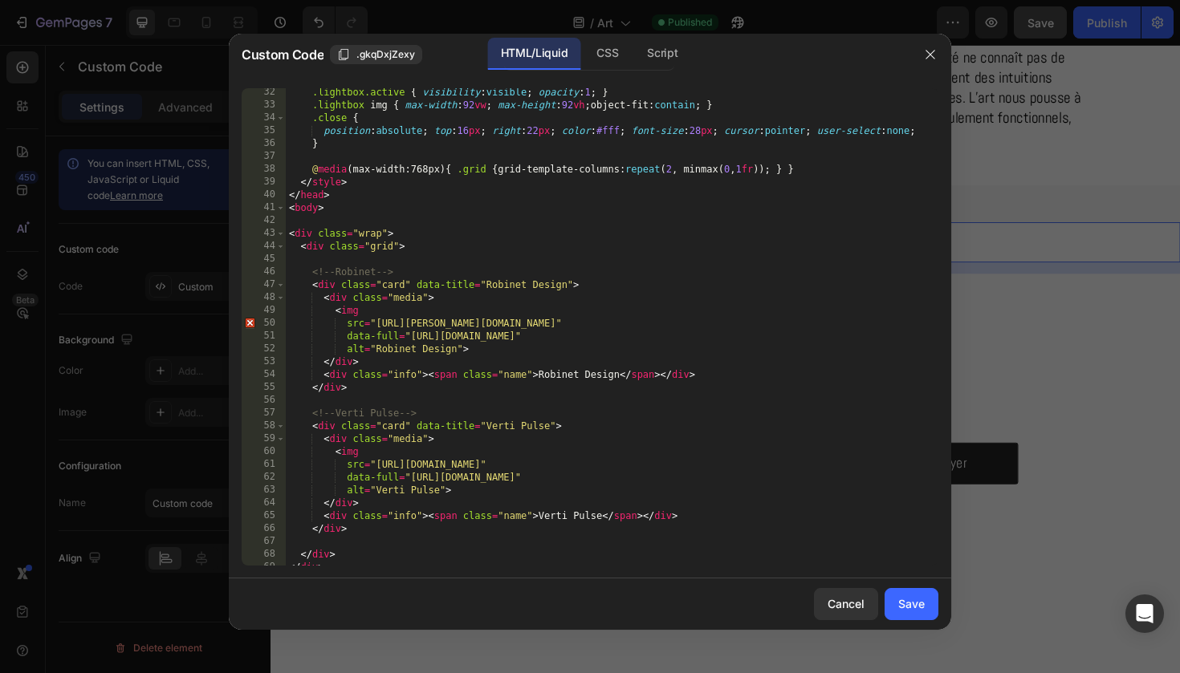
scroll to position [399, 0]
click at [935, 49] on icon "button" at bounding box center [930, 54] width 13 height 13
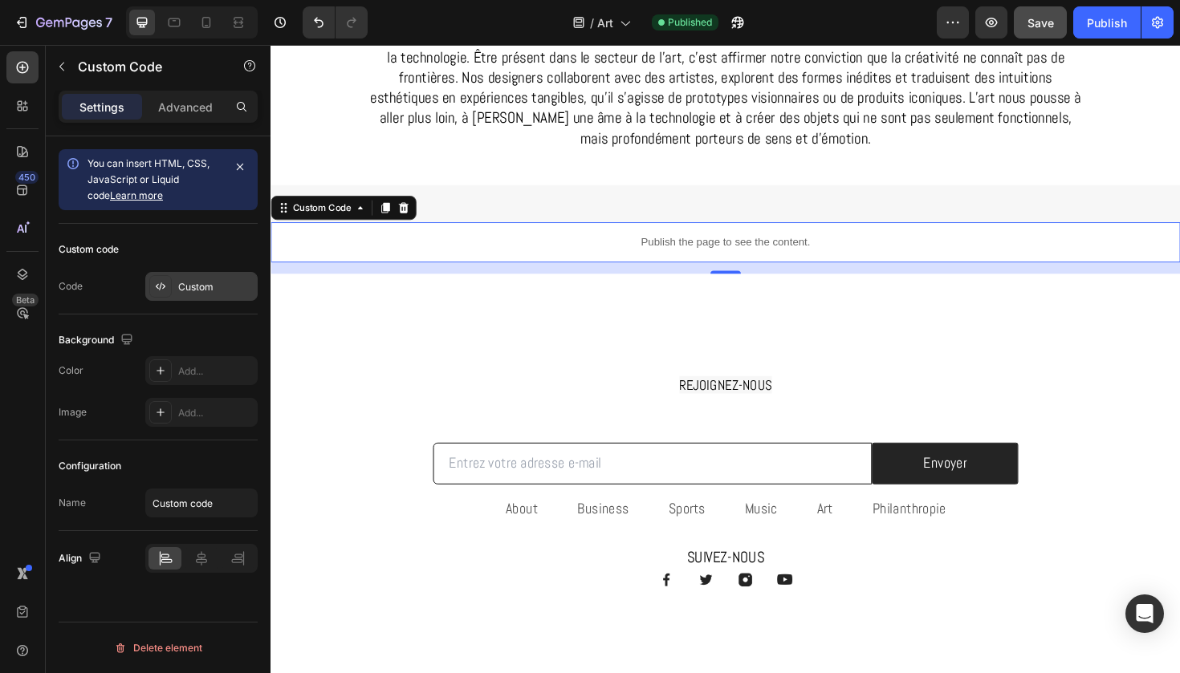
click at [205, 289] on div "Custom" at bounding box center [215, 287] width 75 height 14
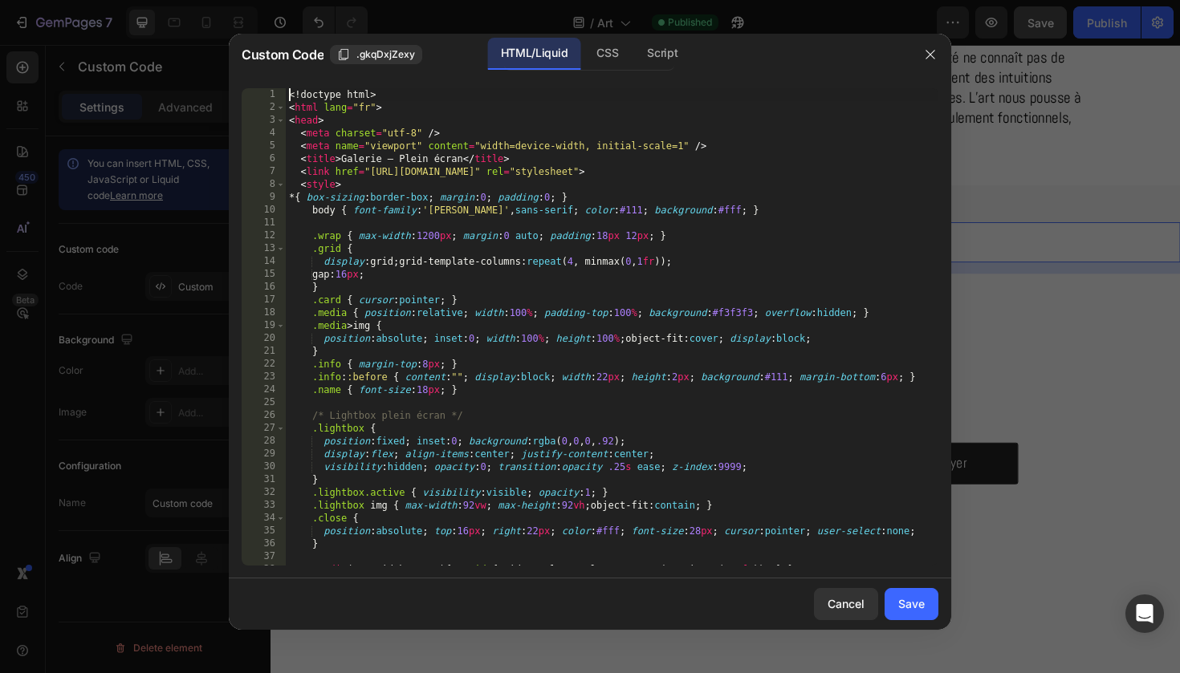
click at [461, 303] on div "<! doctype html > < html lang = "fr" > < head > < meta charset = "utf-8" /> < m…" at bounding box center [612, 339] width 652 height 503
type textarea "</html>"
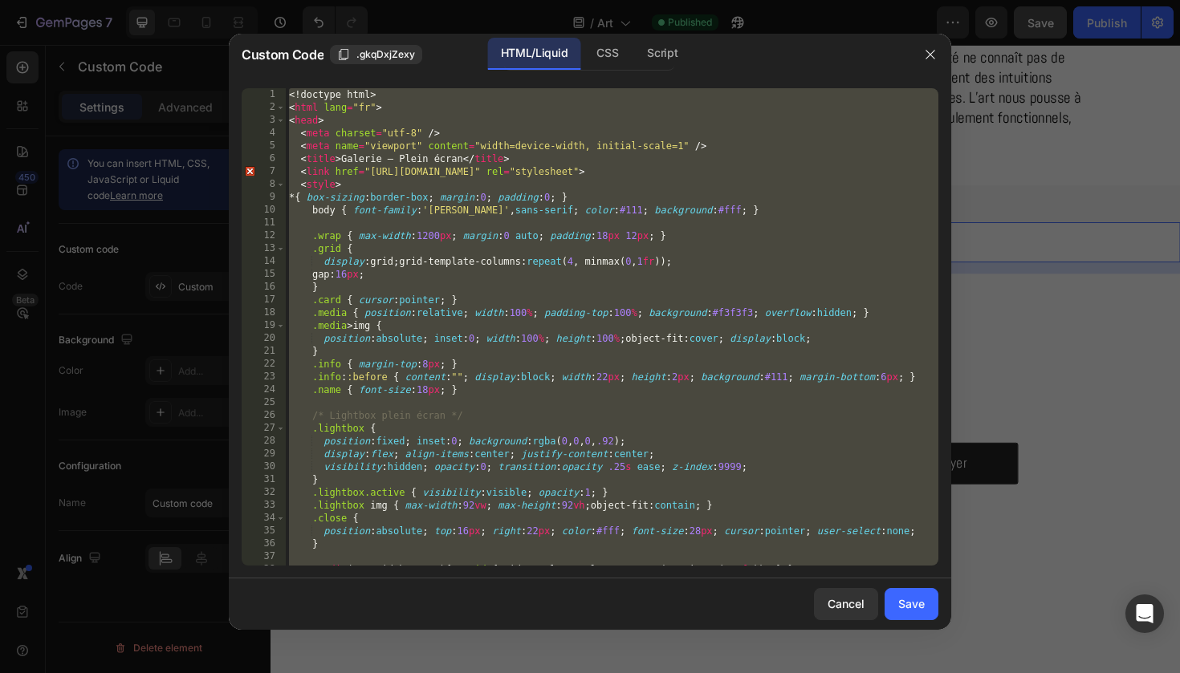
paste textarea
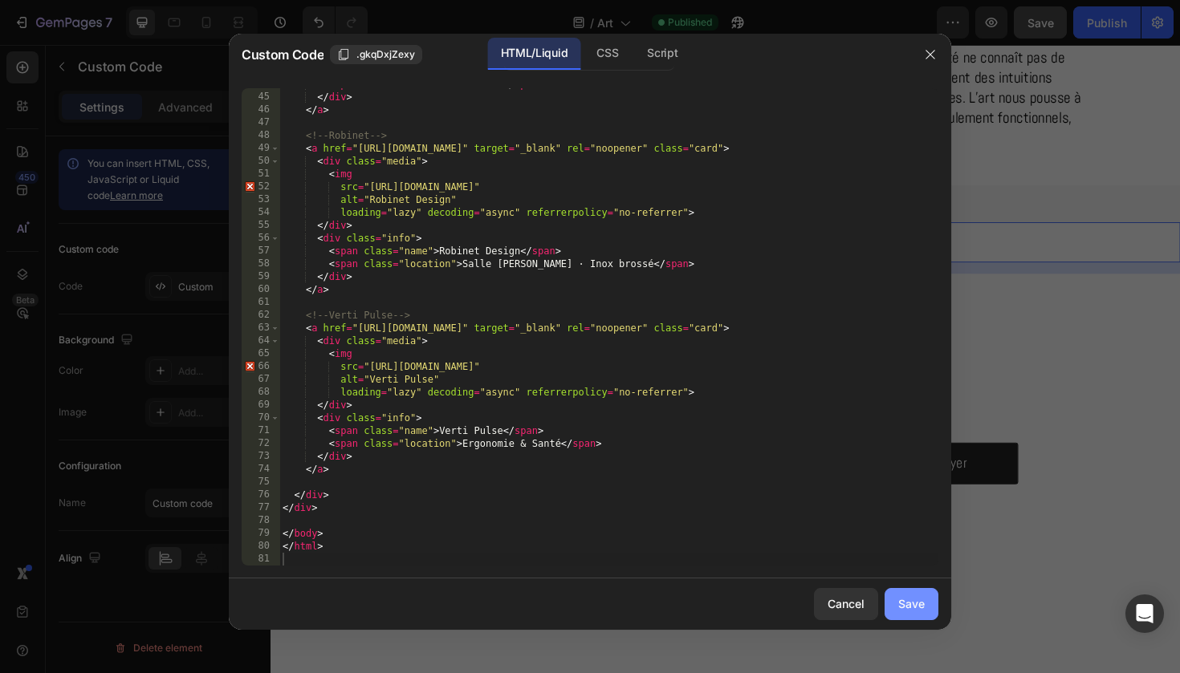
click at [924, 611] on div "Save" at bounding box center [911, 603] width 26 height 17
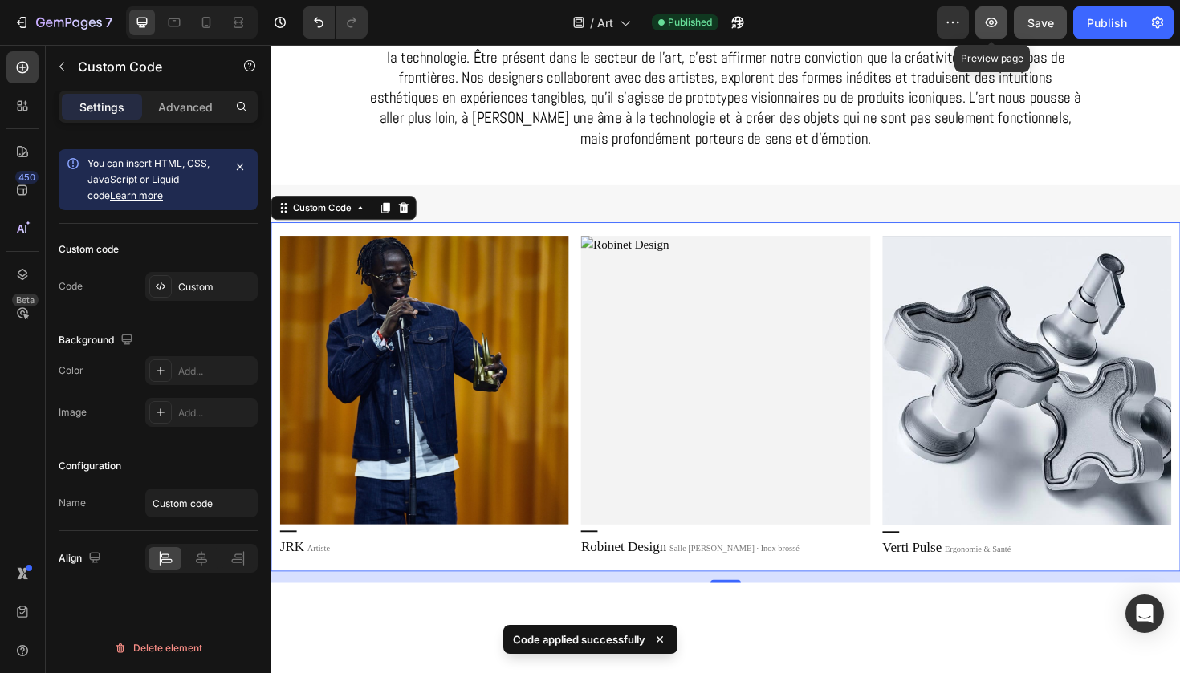
click at [999, 22] on icon "button" at bounding box center [991, 22] width 16 height 16
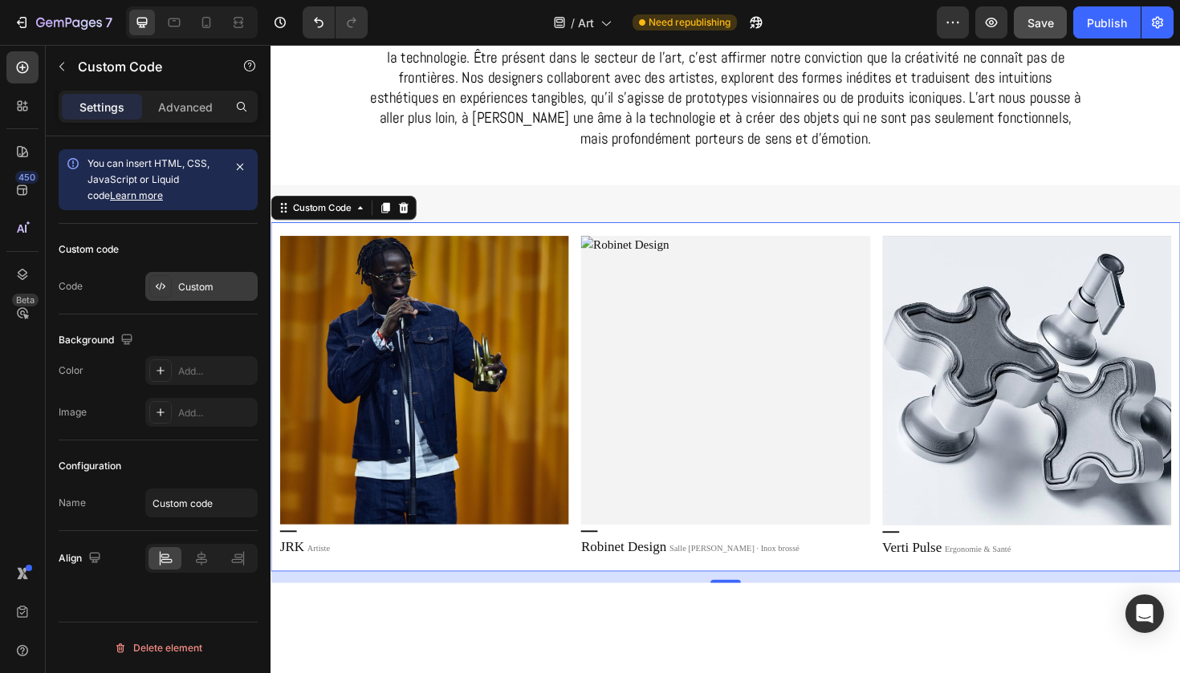
click at [223, 282] on div "Custom" at bounding box center [215, 287] width 75 height 14
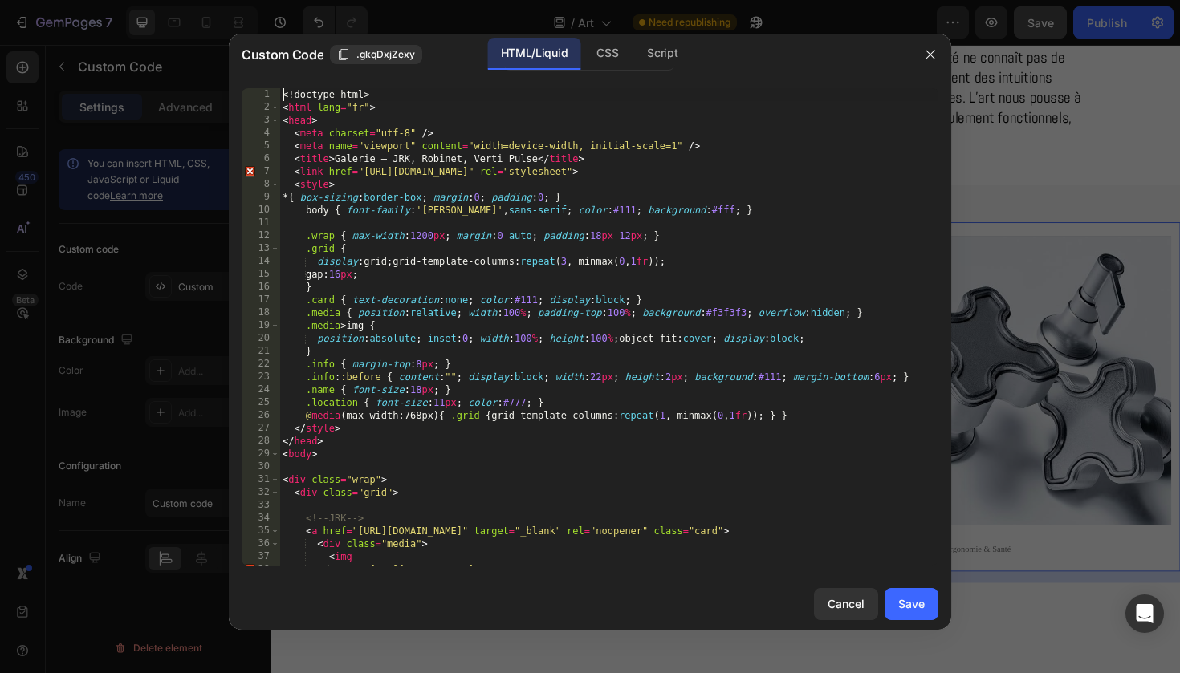
click at [461, 280] on div "<! doctype html > < html lang = "fr" > < head > < meta charset = "utf-8" /> < m…" at bounding box center [608, 339] width 659 height 503
type textarea "</html>"
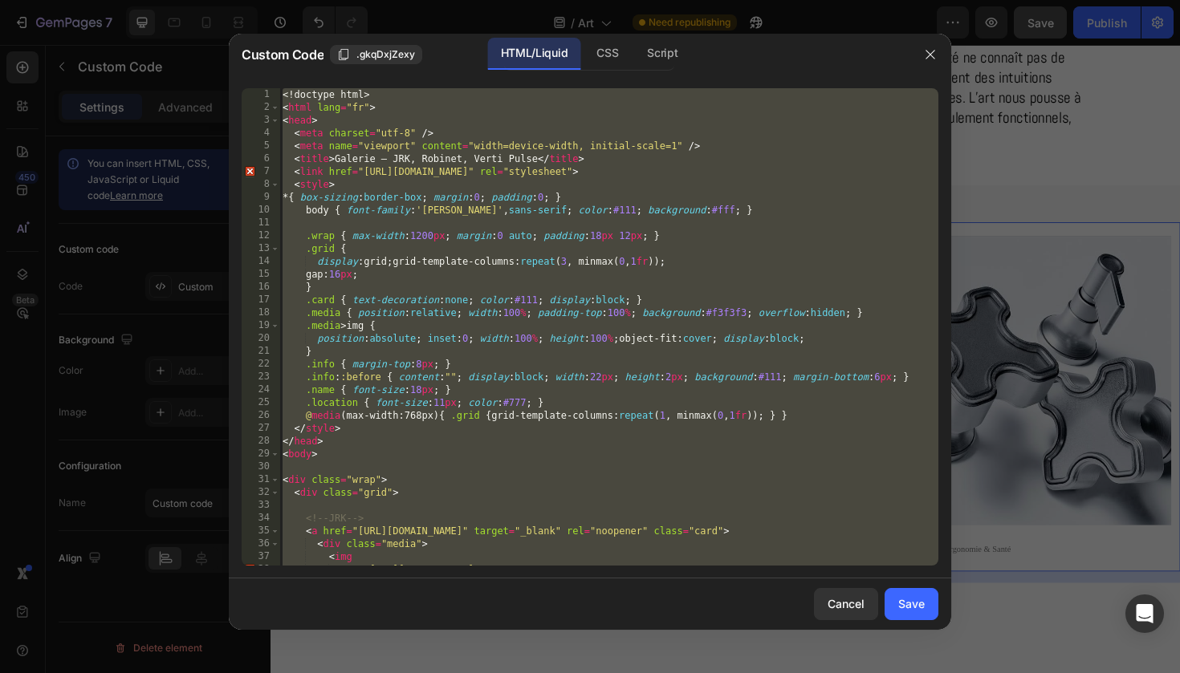
paste textarea
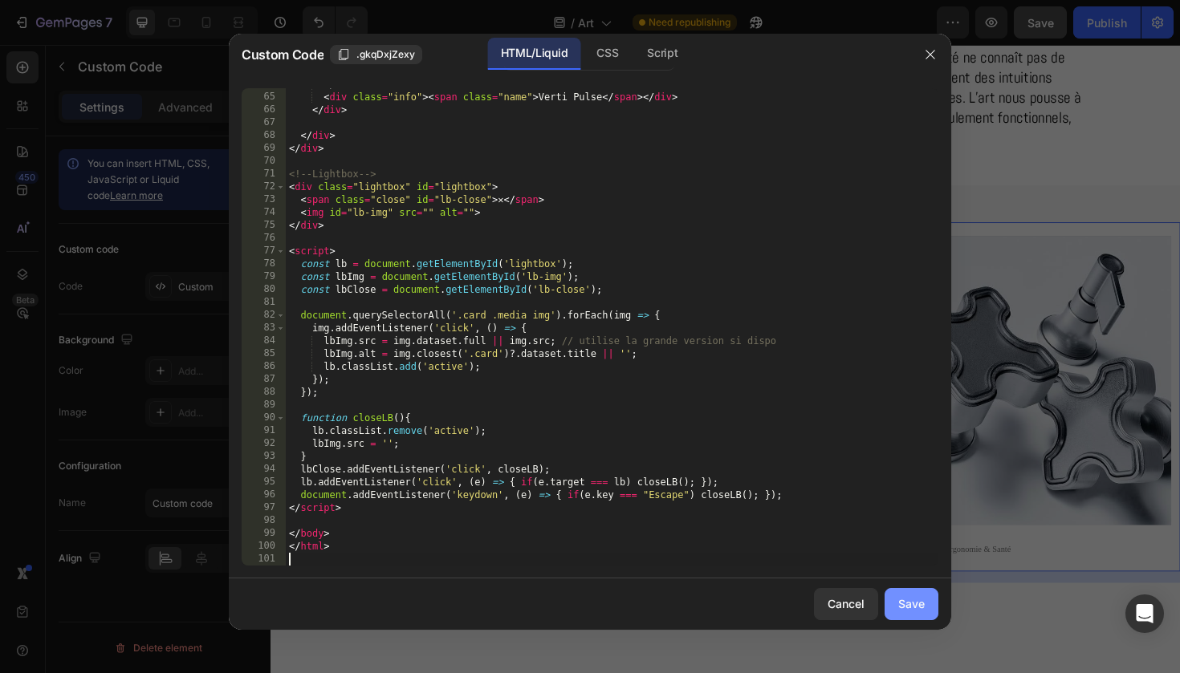
click at [926, 603] on button "Save" at bounding box center [911, 604] width 54 height 32
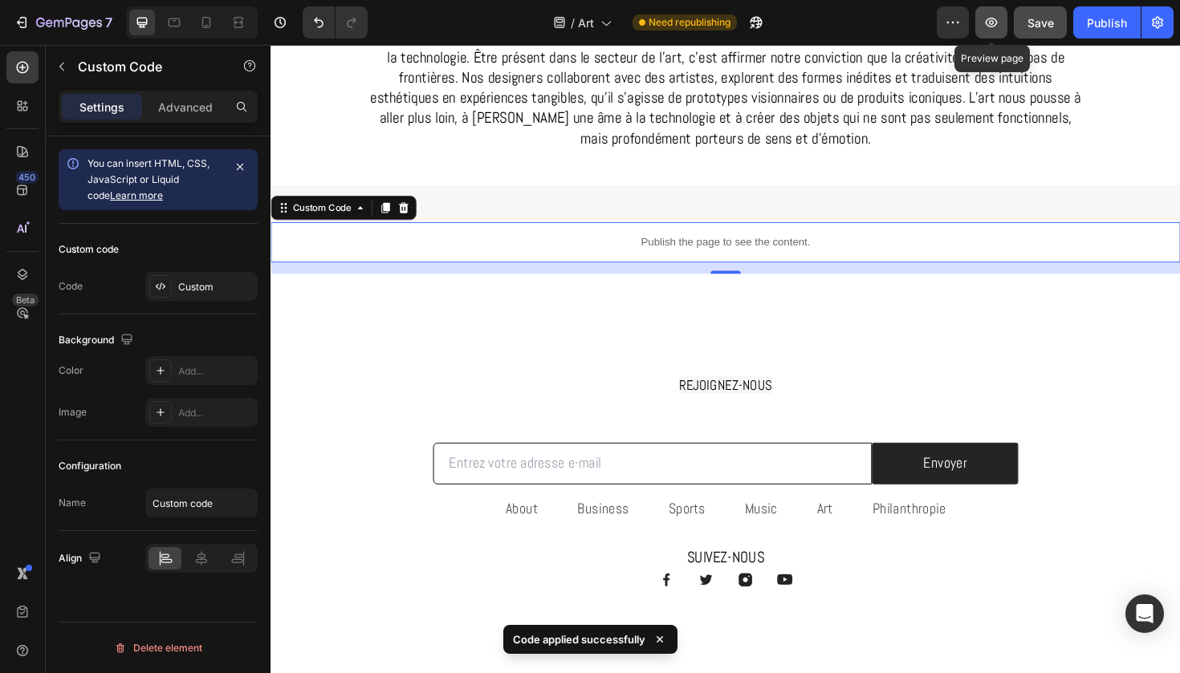
click at [997, 31] on button "button" at bounding box center [991, 22] width 32 height 32
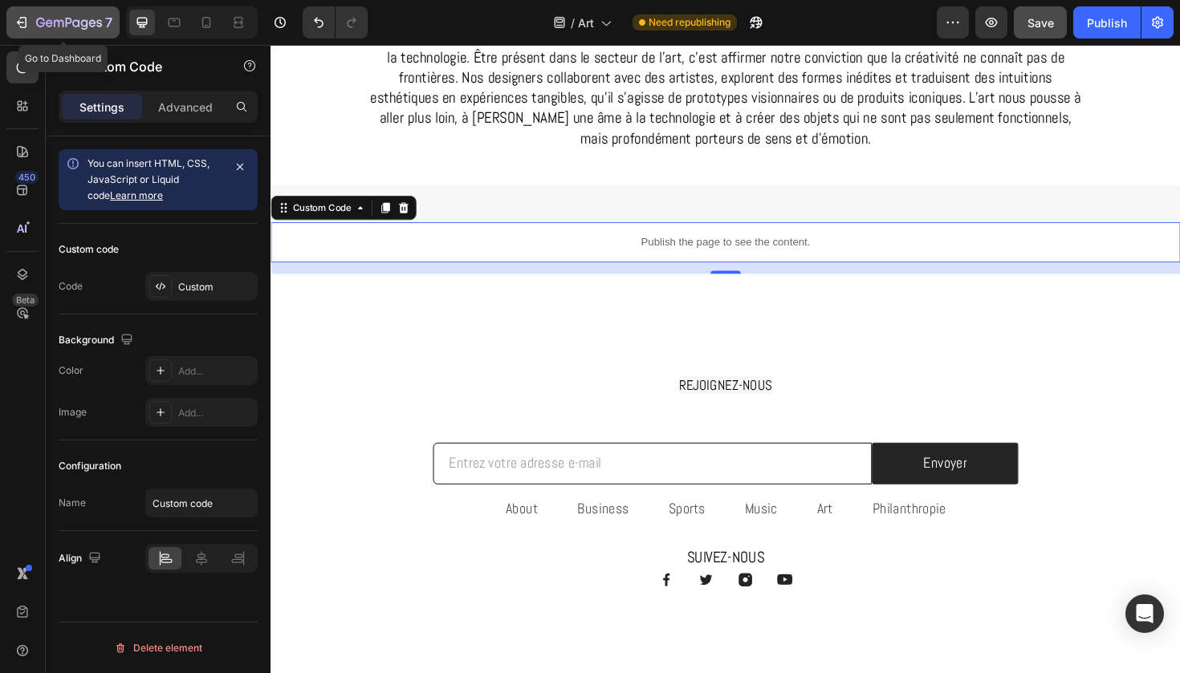
click at [80, 38] on button "7" at bounding box center [62, 22] width 113 height 32
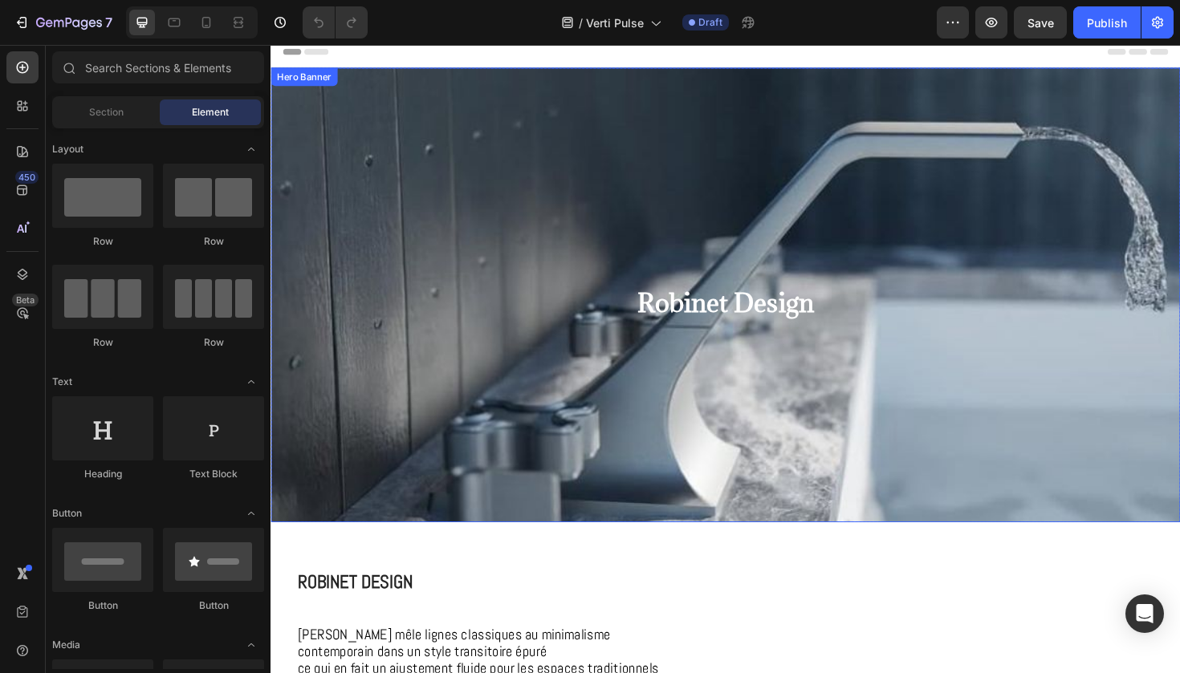
scroll to position [22, 0]
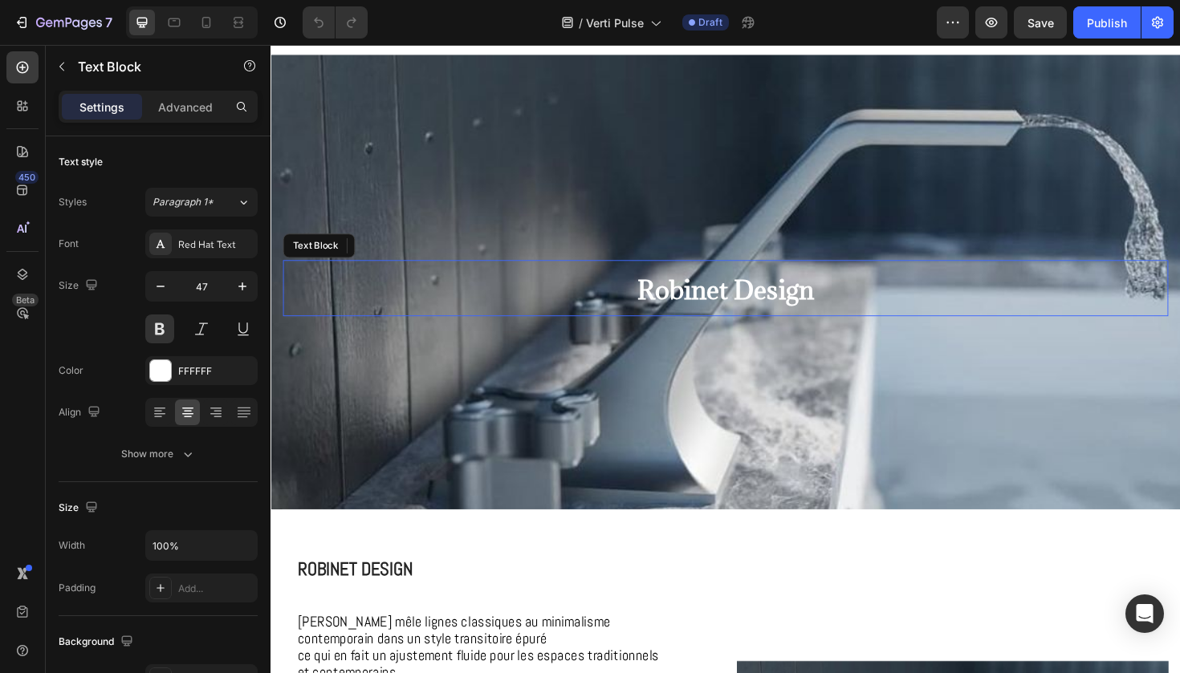
click at [492, 273] on div "Robinet Design" at bounding box center [751, 303] width 937 height 60
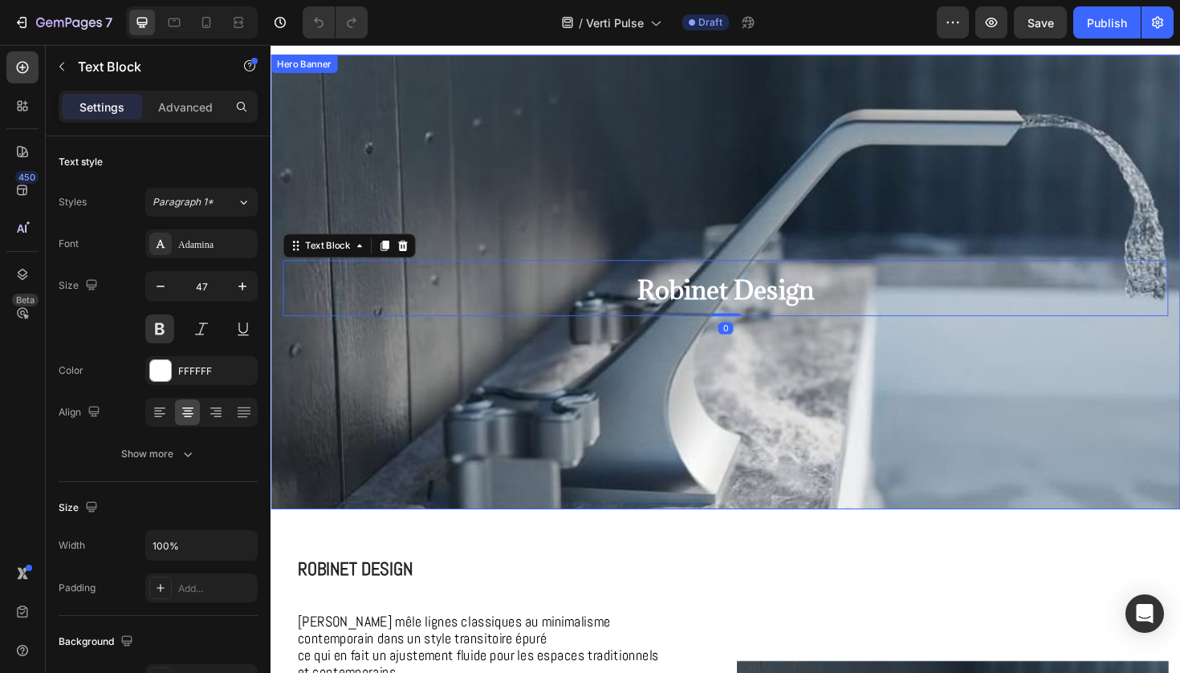
click at [402, 125] on div "Background Image" at bounding box center [751, 412] width 963 height 722
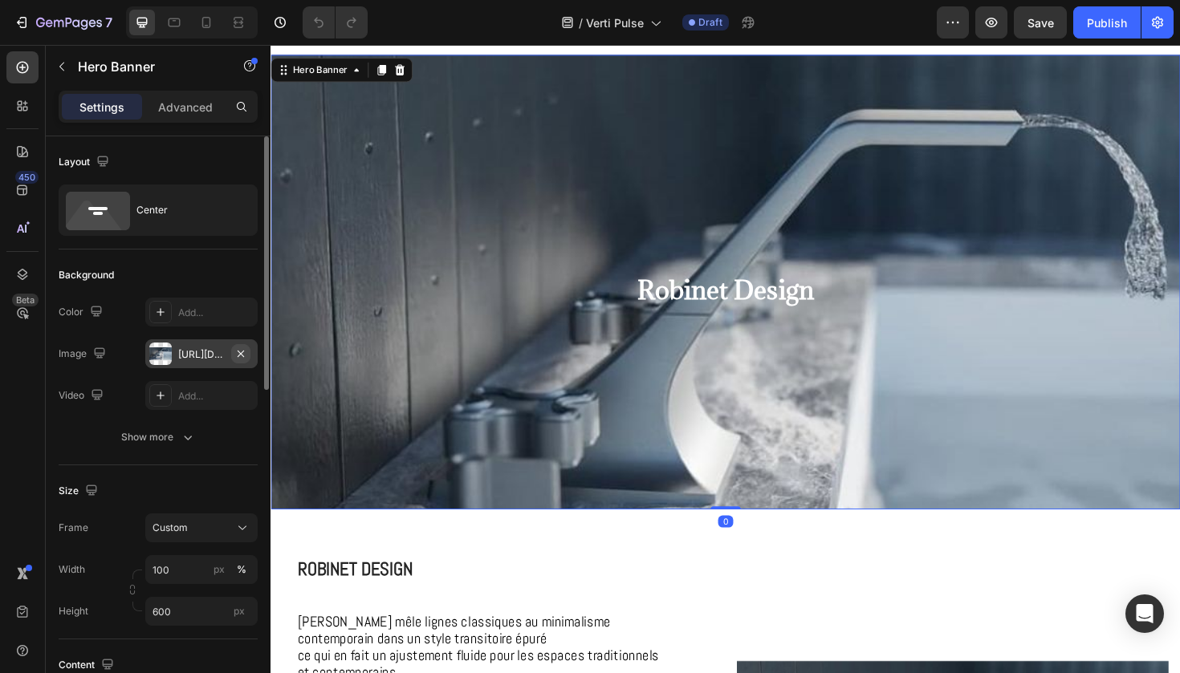
click at [234, 349] on button "button" at bounding box center [240, 353] width 19 height 19
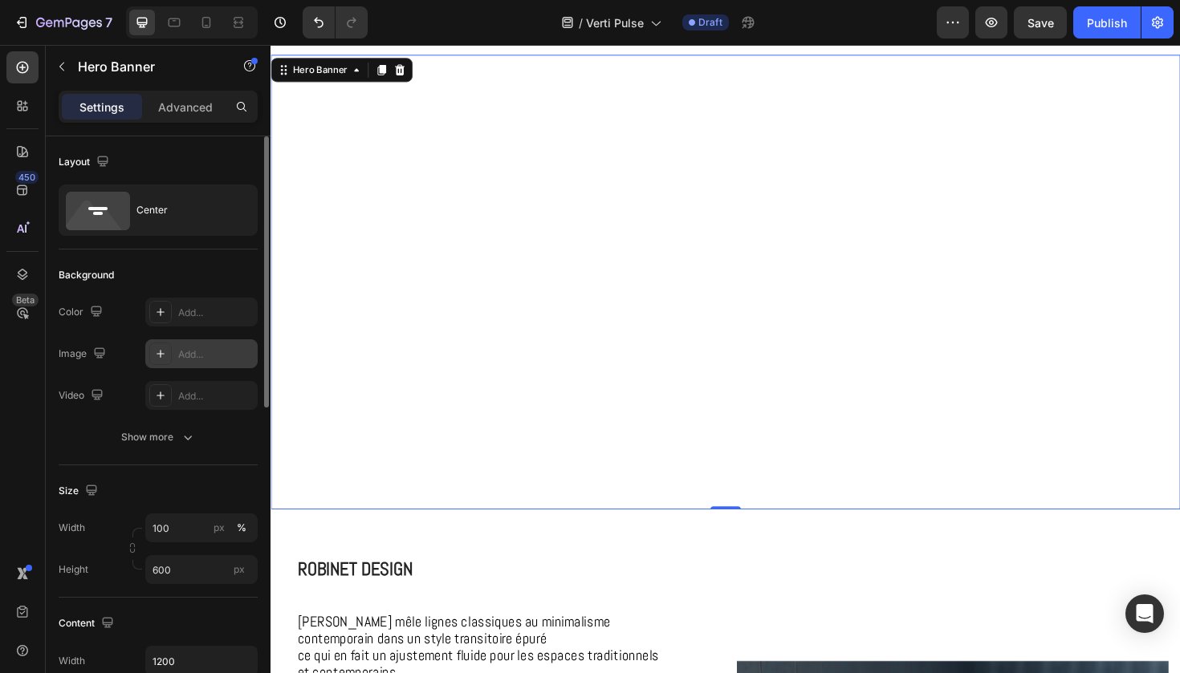
click at [163, 353] on icon at bounding box center [160, 353] width 13 height 13
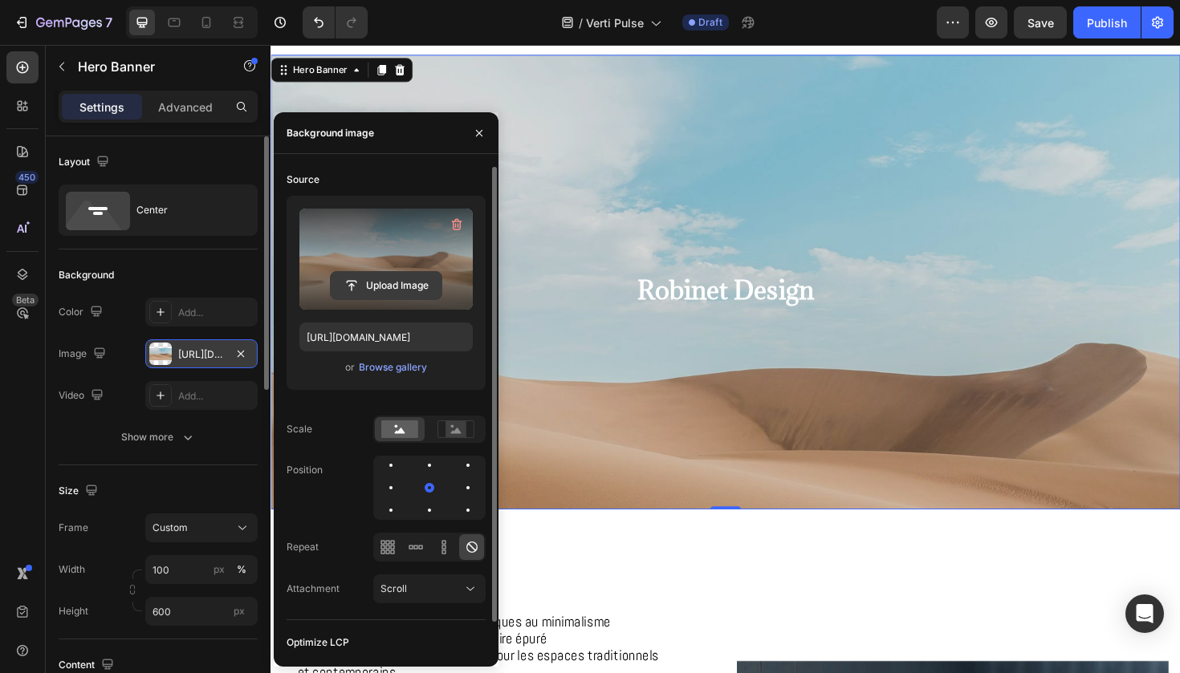
click at [395, 293] on input "file" at bounding box center [386, 285] width 111 height 27
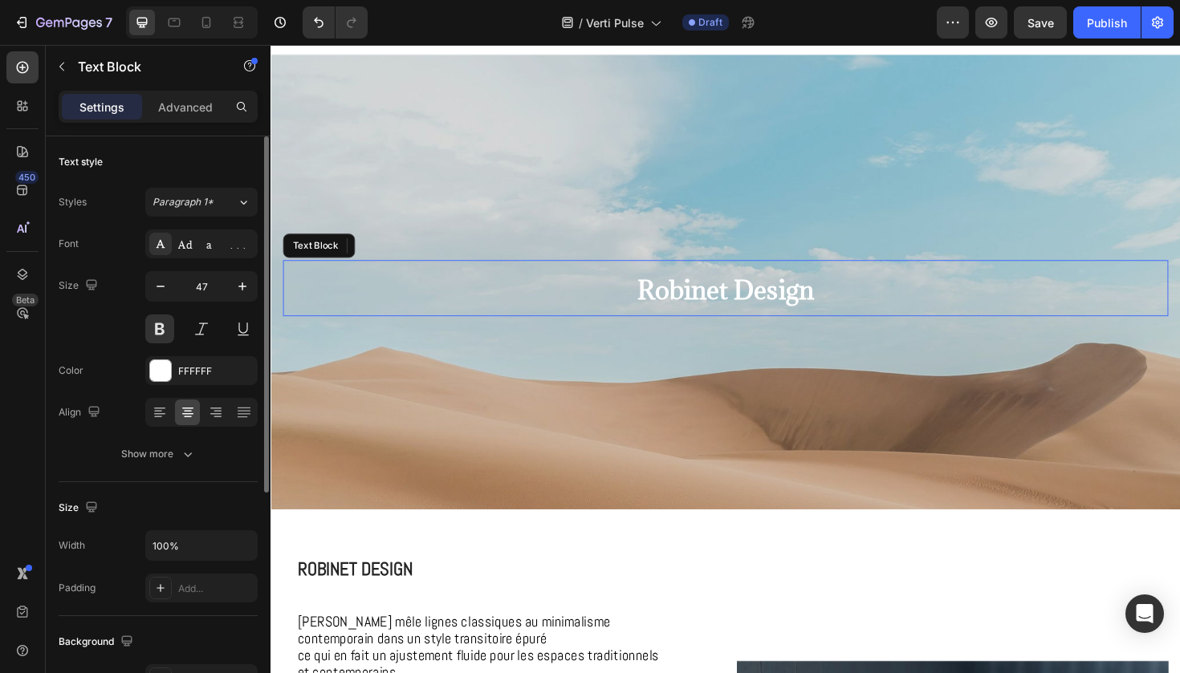
click at [697, 307] on span "Robinet Design" at bounding box center [752, 304] width 187 height 35
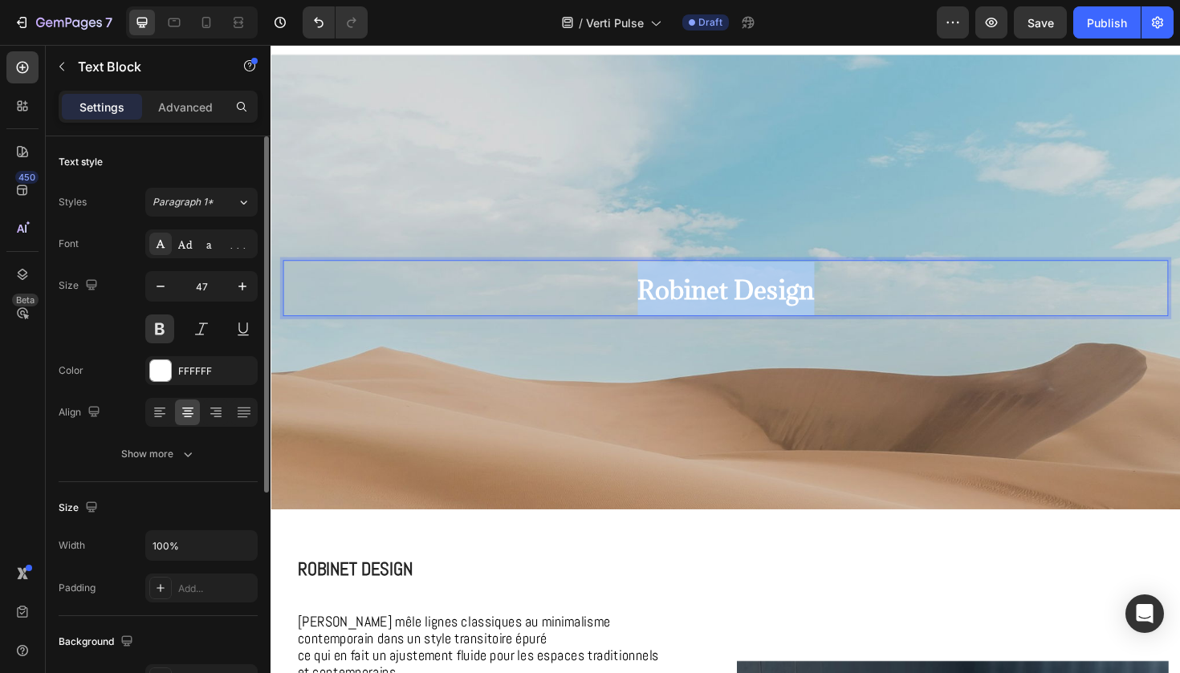
click at [697, 307] on span "Robinet Design" at bounding box center [752, 304] width 187 height 35
click at [792, 305] on span "Robinet Design" at bounding box center [752, 304] width 187 height 35
click at [713, 289] on p "Verti Pulse" at bounding box center [752, 303] width 934 height 62
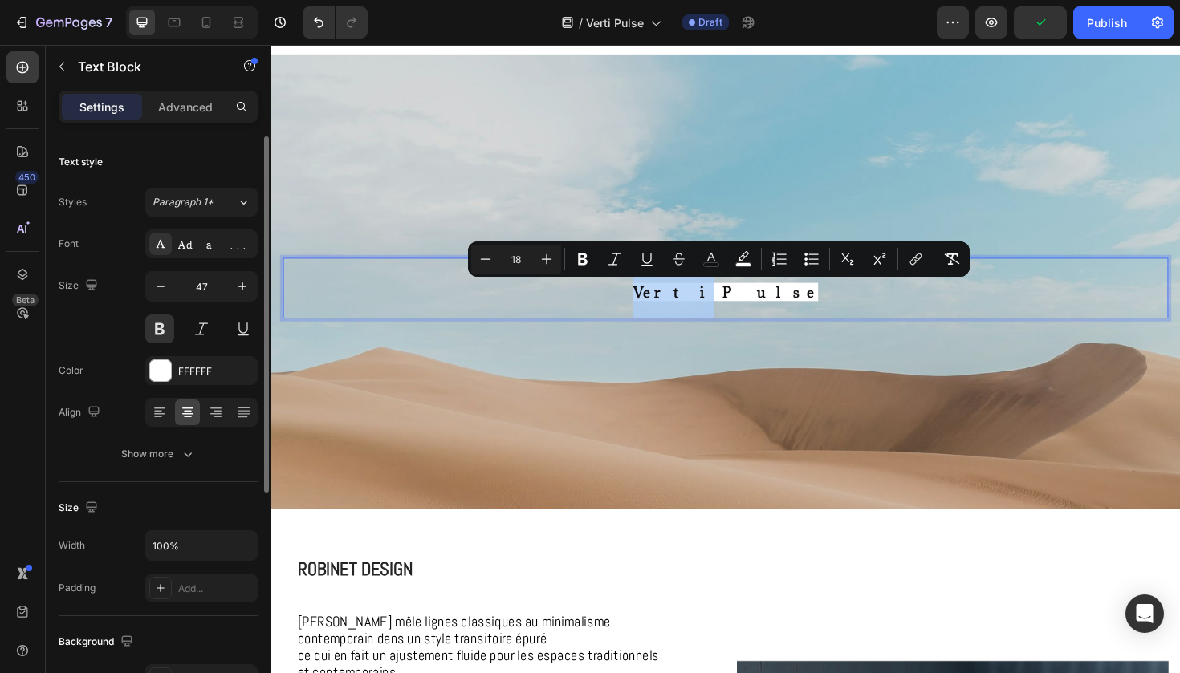
click at [688, 275] on div "Minus 18 Plus Bold Italic Underline Strikethrough color color Numbered List Bul…" at bounding box center [719, 259] width 502 height 35
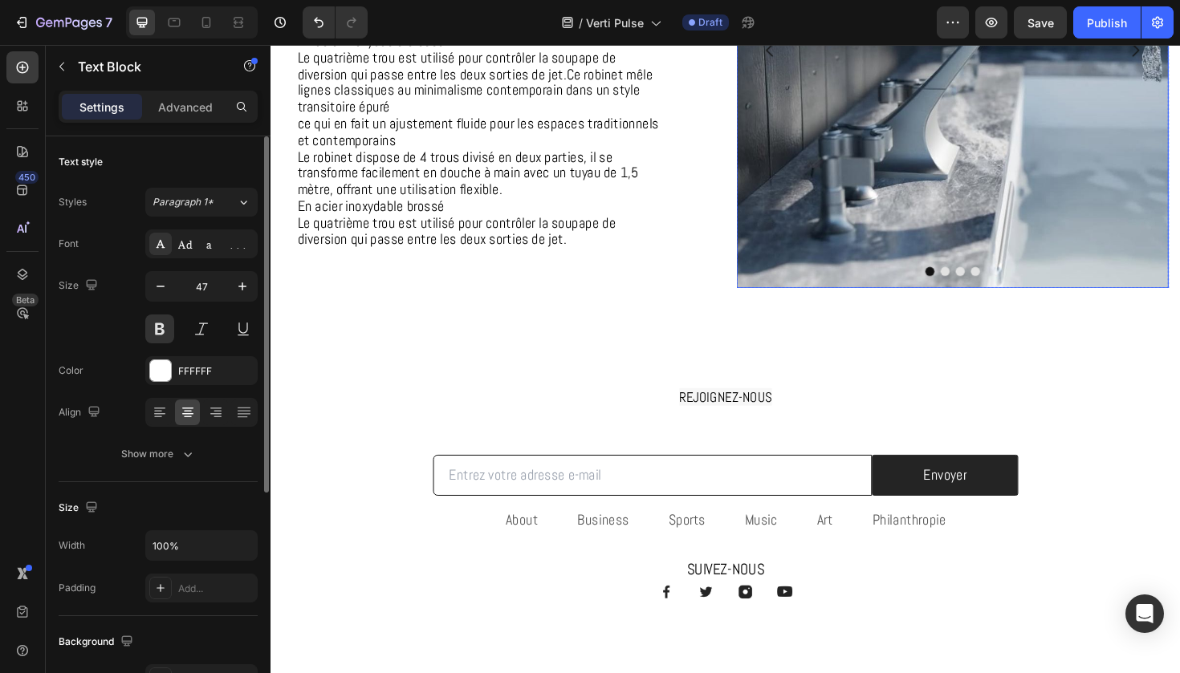
scroll to position [790, 0]
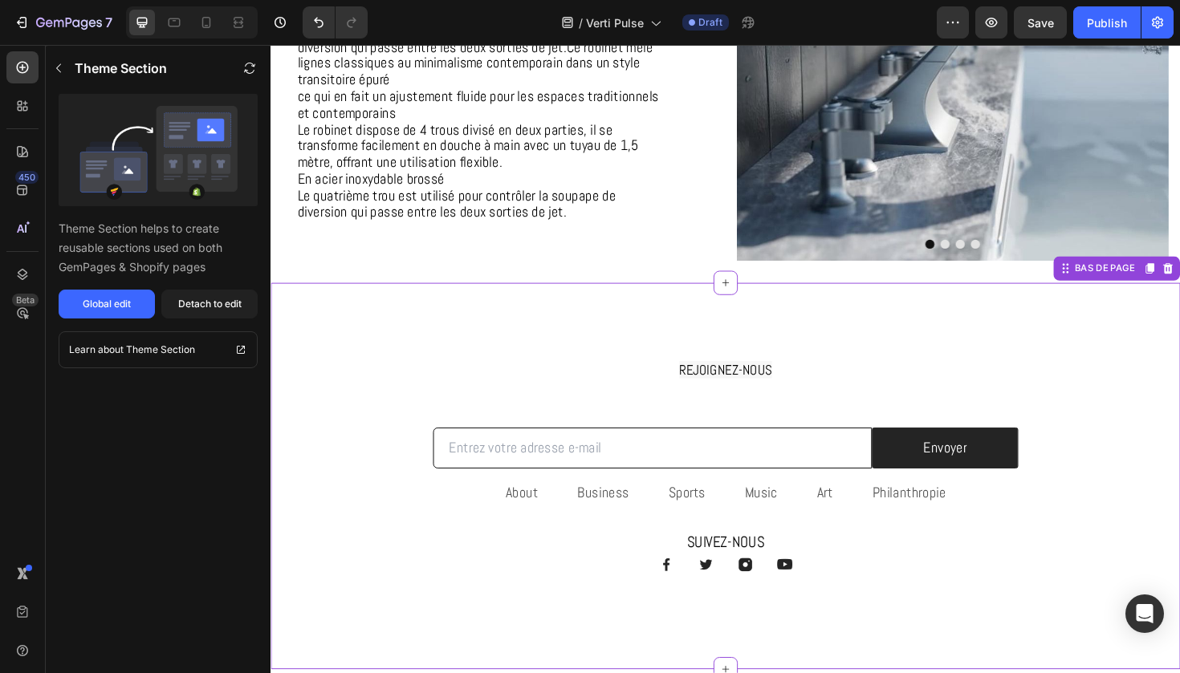
click at [804, 470] on input "email" at bounding box center [674, 472] width 465 height 44
paste input "Verti Pulse"
type input "Verti Pulse"
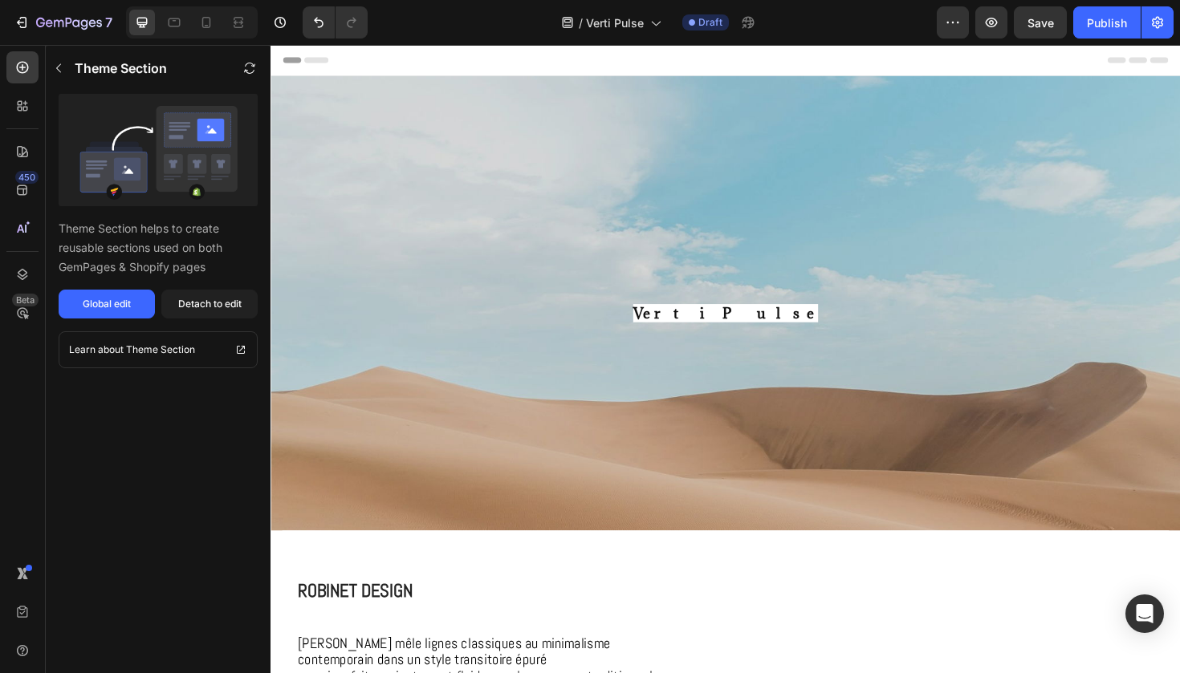
scroll to position [0, 0]
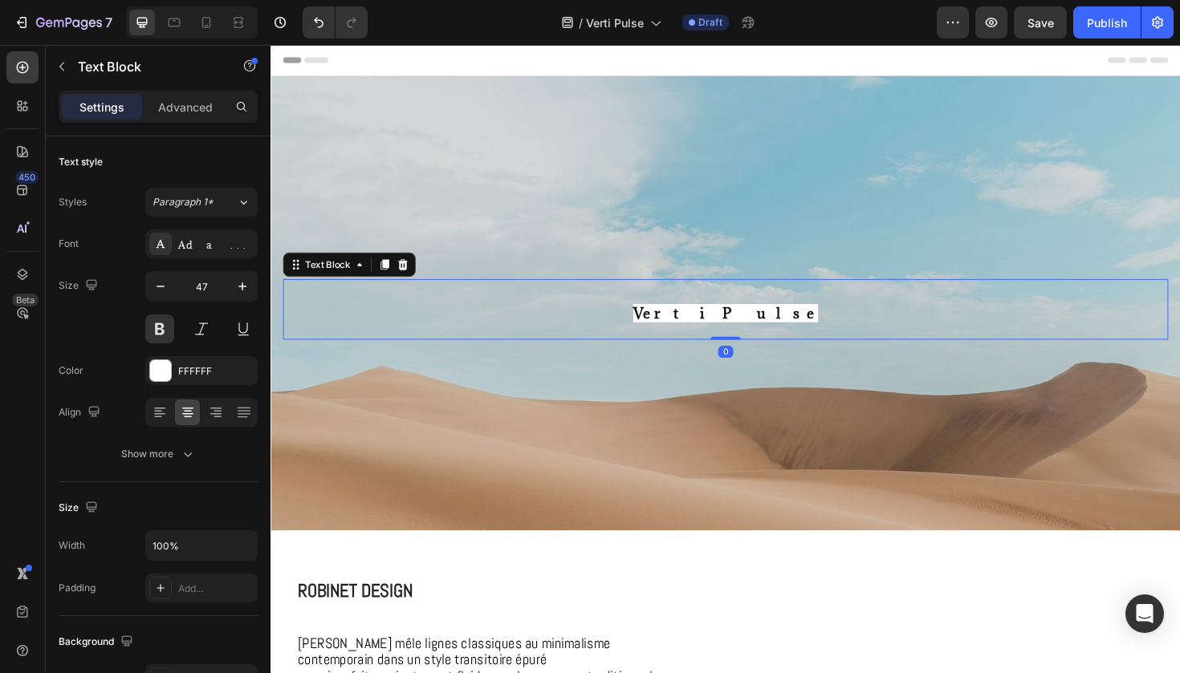
click at [767, 320] on span "Verti Pulse" at bounding box center [752, 328] width 196 height 19
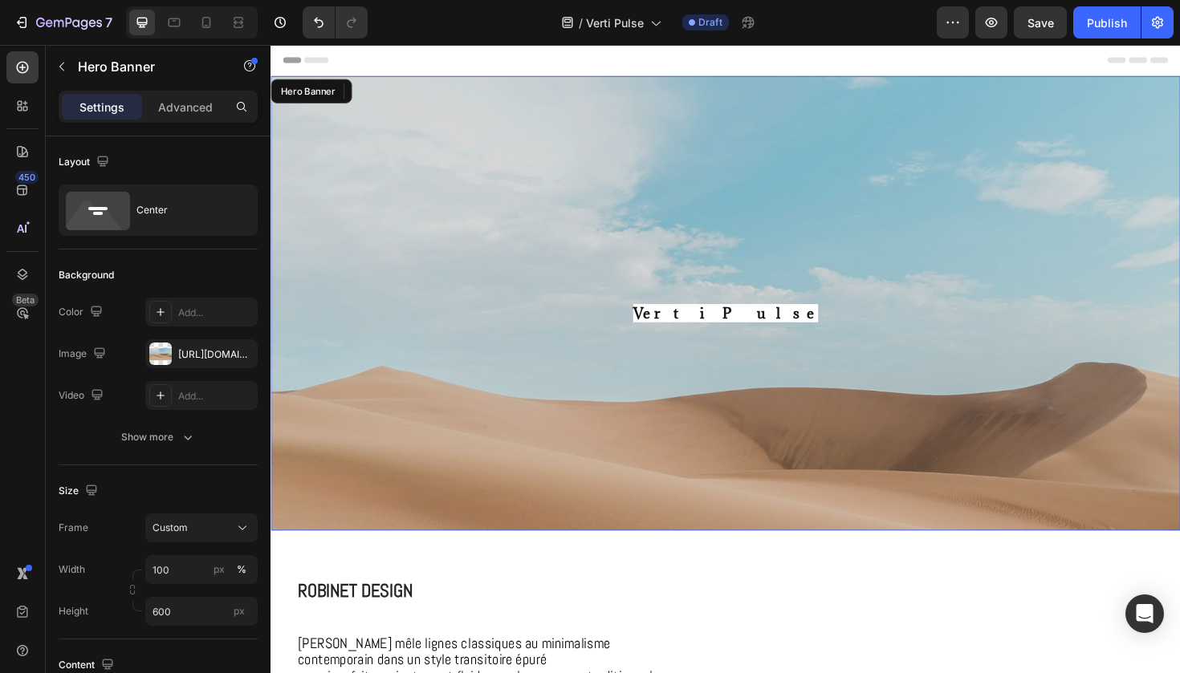
click at [642, 475] on div "Background Image" at bounding box center [751, 433] width 963 height 722
click at [189, 355] on div "https://cdn.shopify.com/s/files/1/2005/9307/files/background_settings.jpg" at bounding box center [201, 354] width 47 height 14
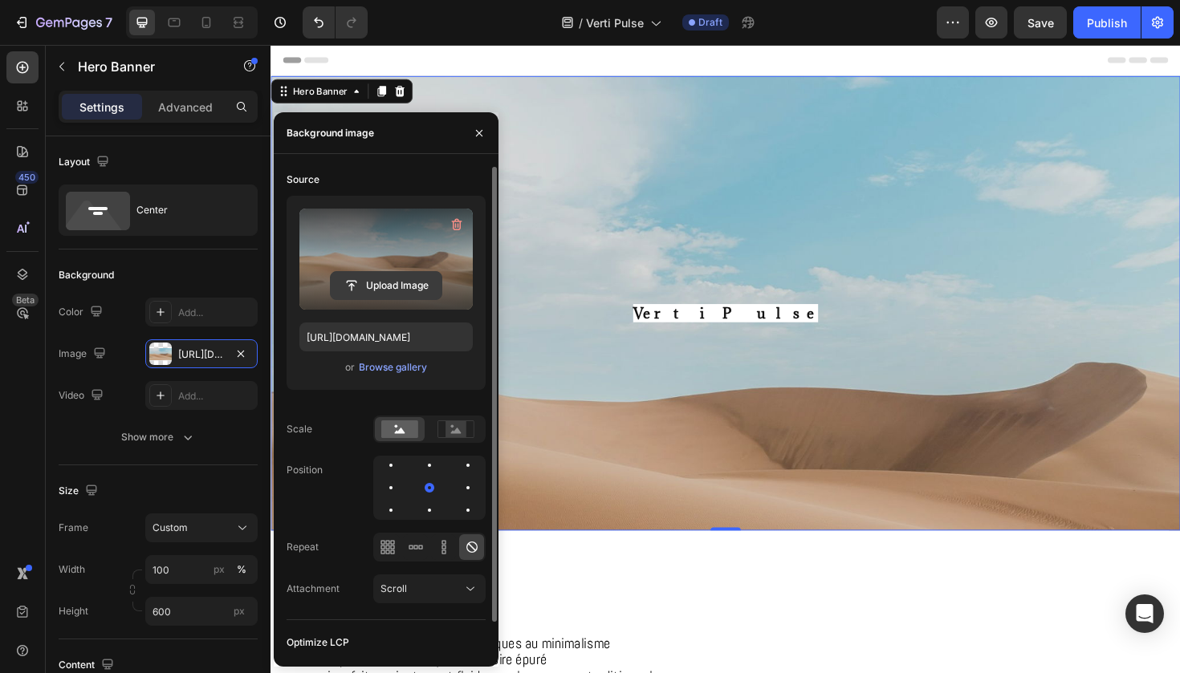
click at [422, 288] on input "file" at bounding box center [386, 285] width 111 height 27
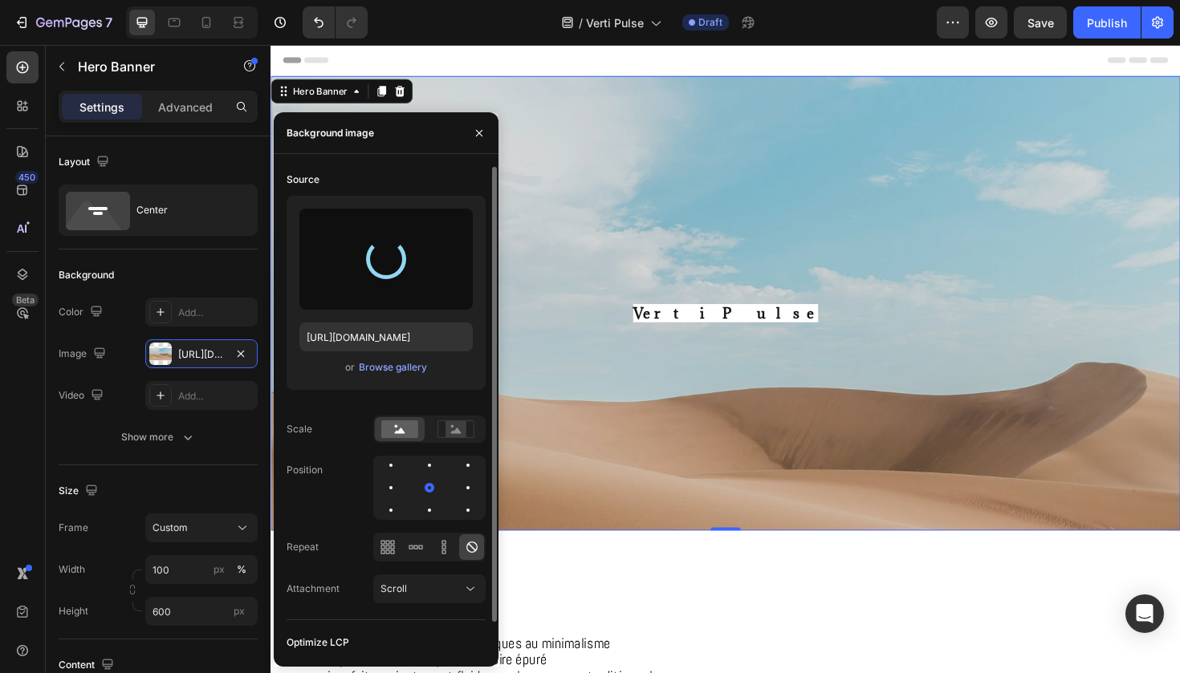
type input "https://cdn.shopify.com/s/files/1/0925/7831/6668/files/gempages_579536372528841…"
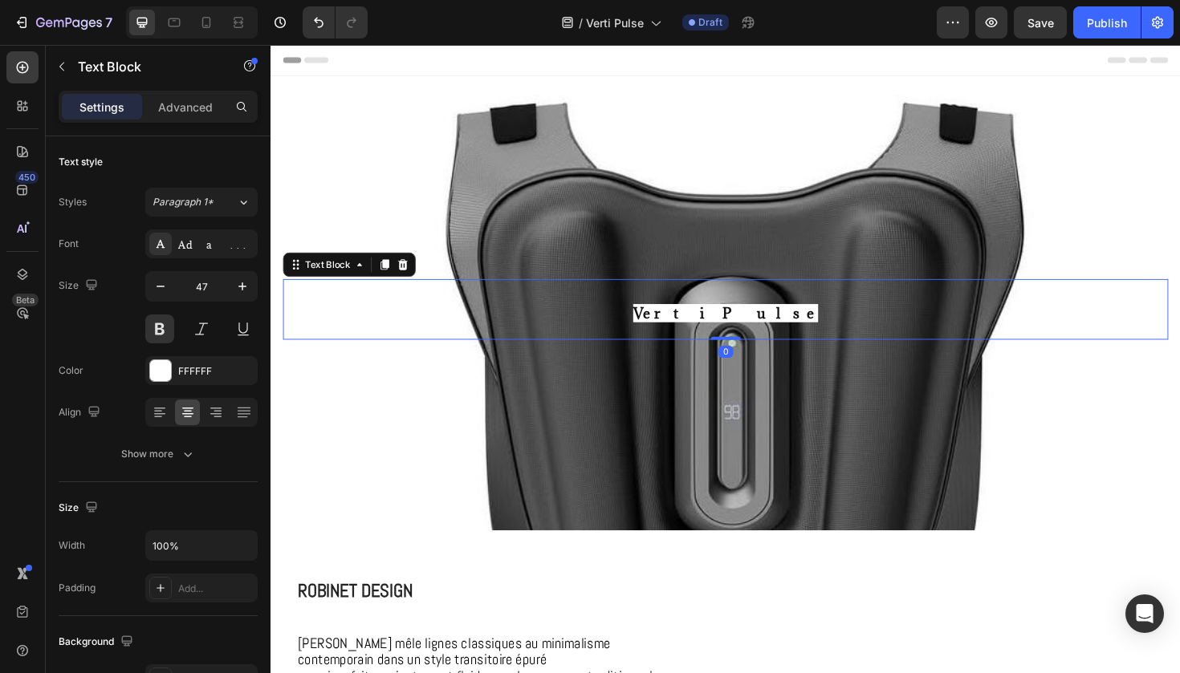
click at [762, 327] on span "Verti Pulse" at bounding box center [752, 328] width 196 height 19
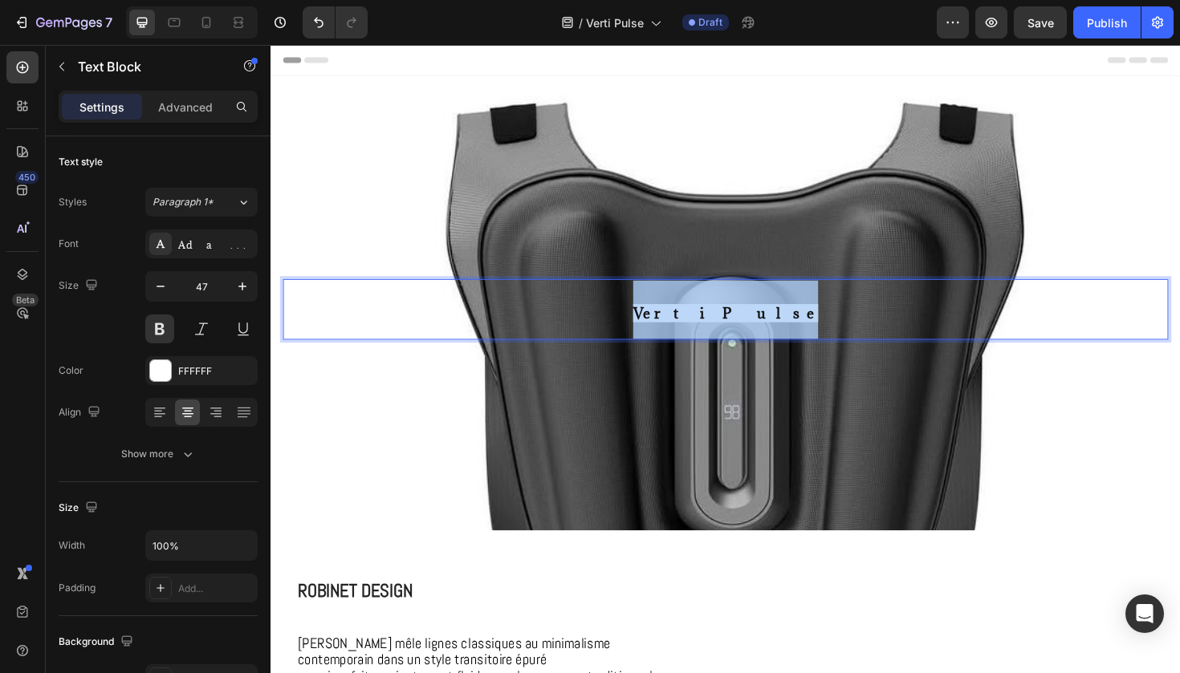
click at [762, 327] on span "Verti Pulse" at bounding box center [752, 328] width 196 height 19
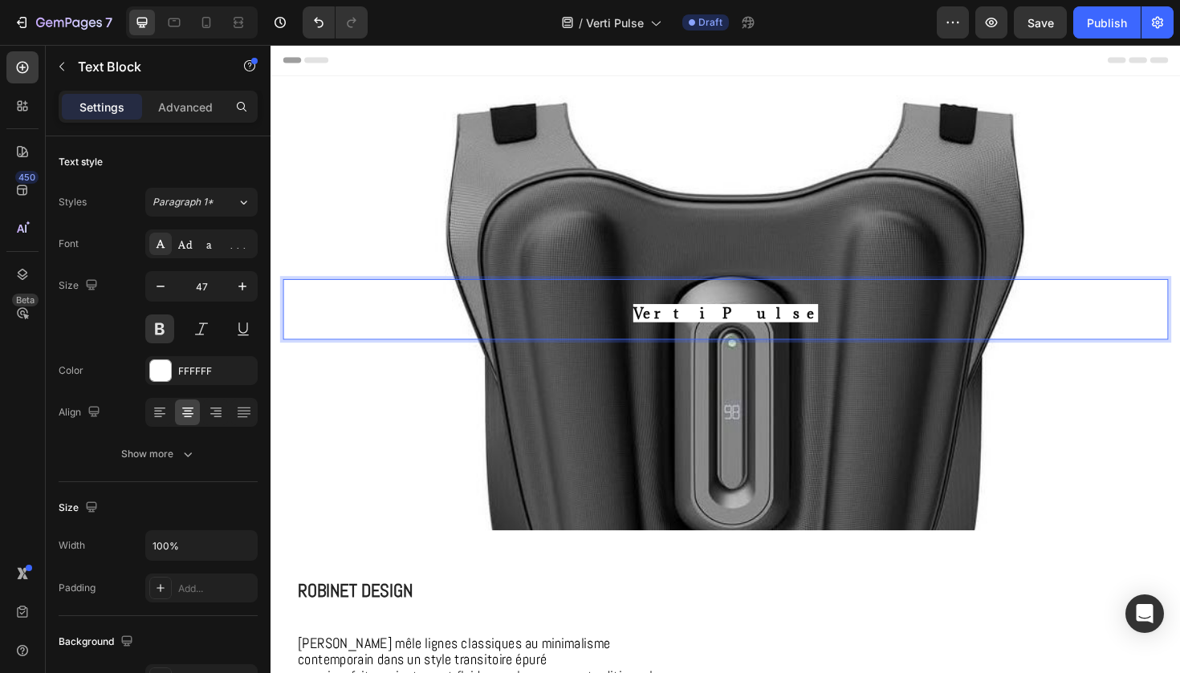
click at [762, 327] on span "Verti Pulse" at bounding box center [752, 328] width 196 height 19
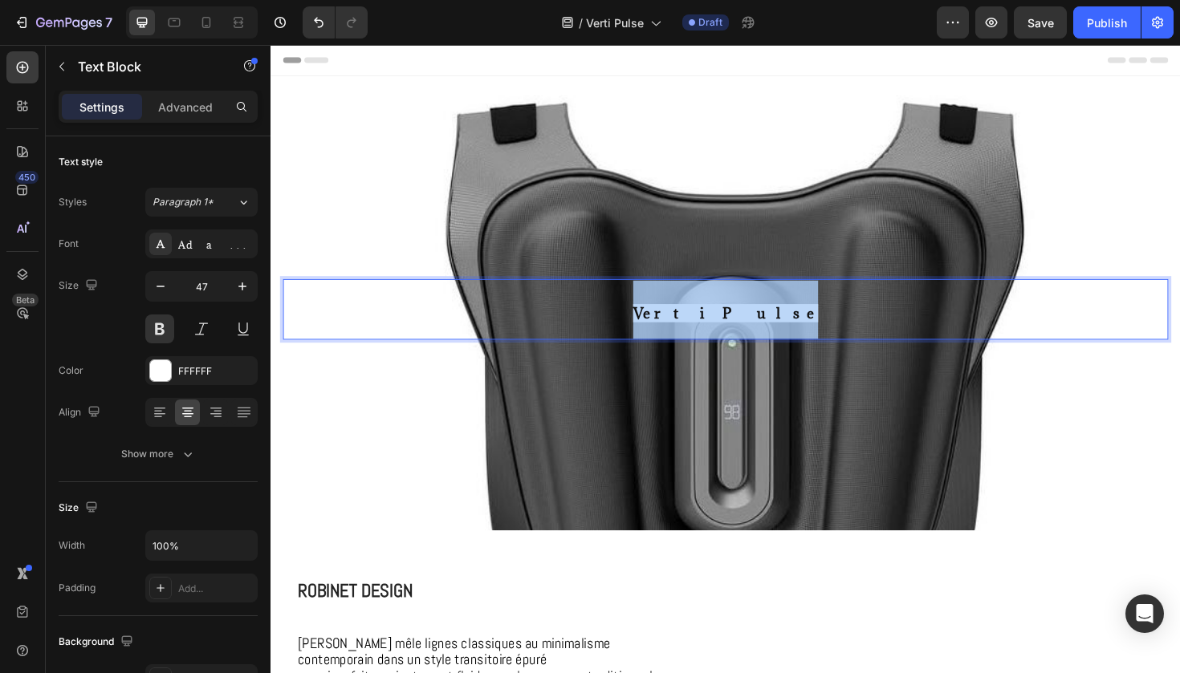
click at [762, 327] on span "Verti Pulse" at bounding box center [752, 328] width 196 height 19
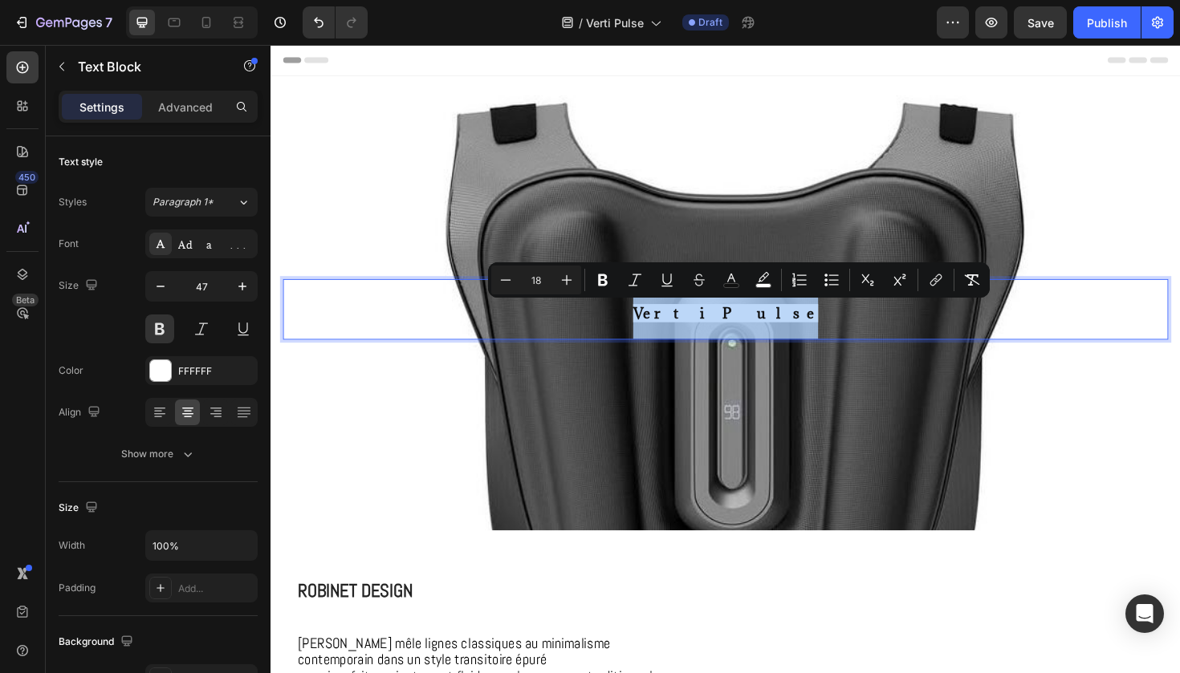
type input "47"
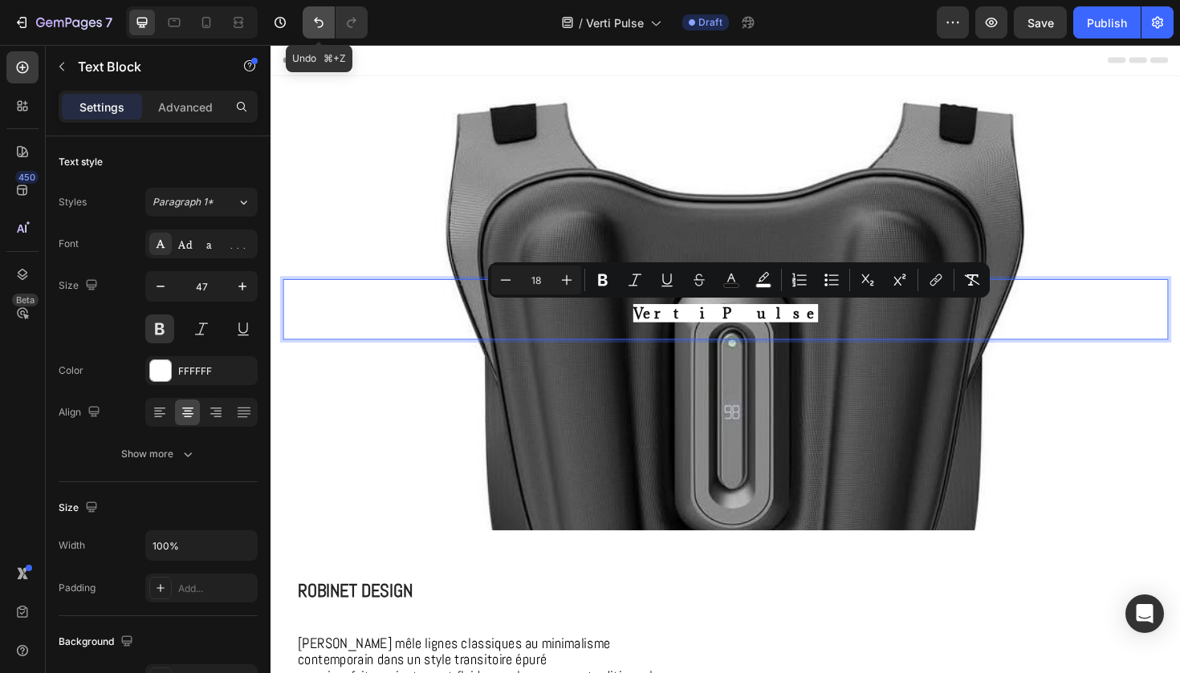
click at [319, 26] on icon "Undo/Redo" at bounding box center [319, 23] width 10 height 10
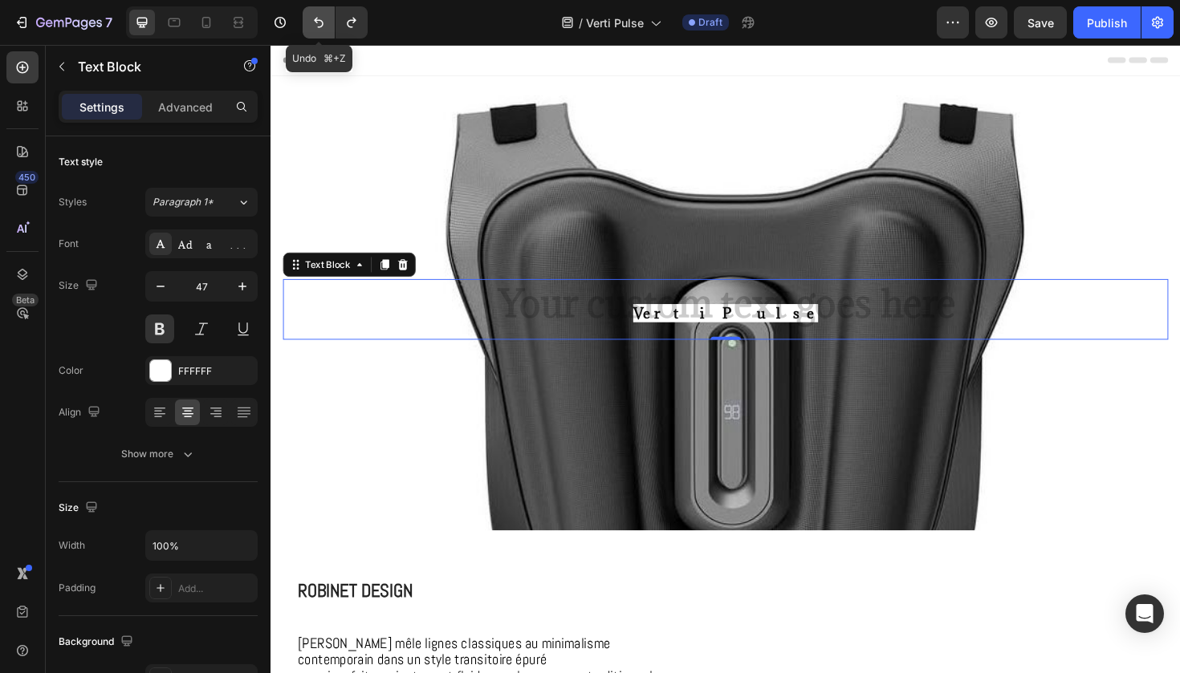
click at [319, 26] on icon "Undo/Redo" at bounding box center [319, 23] width 10 height 10
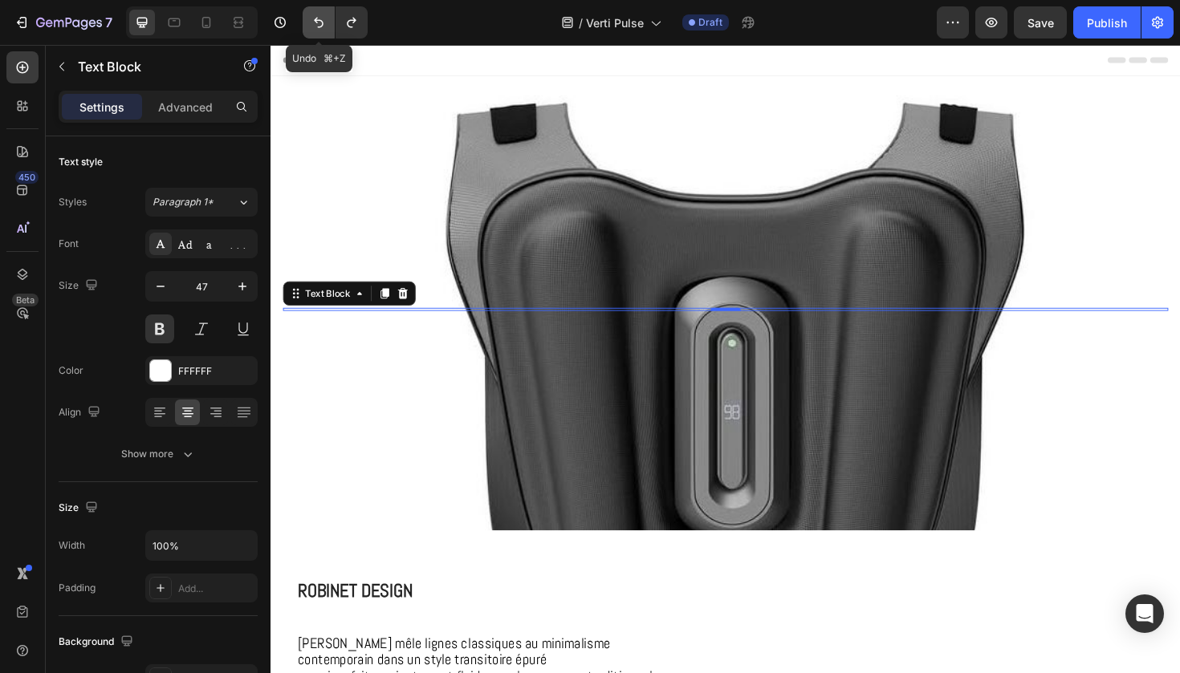
click at [319, 26] on icon "Undo/Redo" at bounding box center [319, 23] width 10 height 10
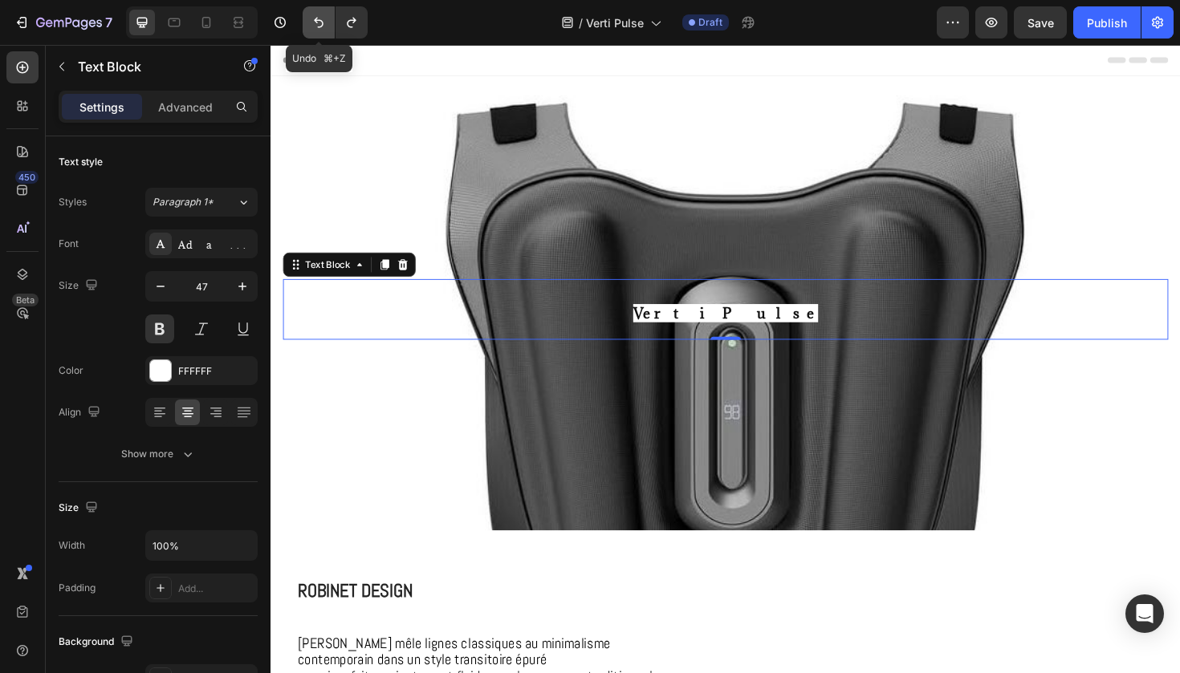
click at [319, 26] on icon "Undo/Redo" at bounding box center [319, 23] width 10 height 10
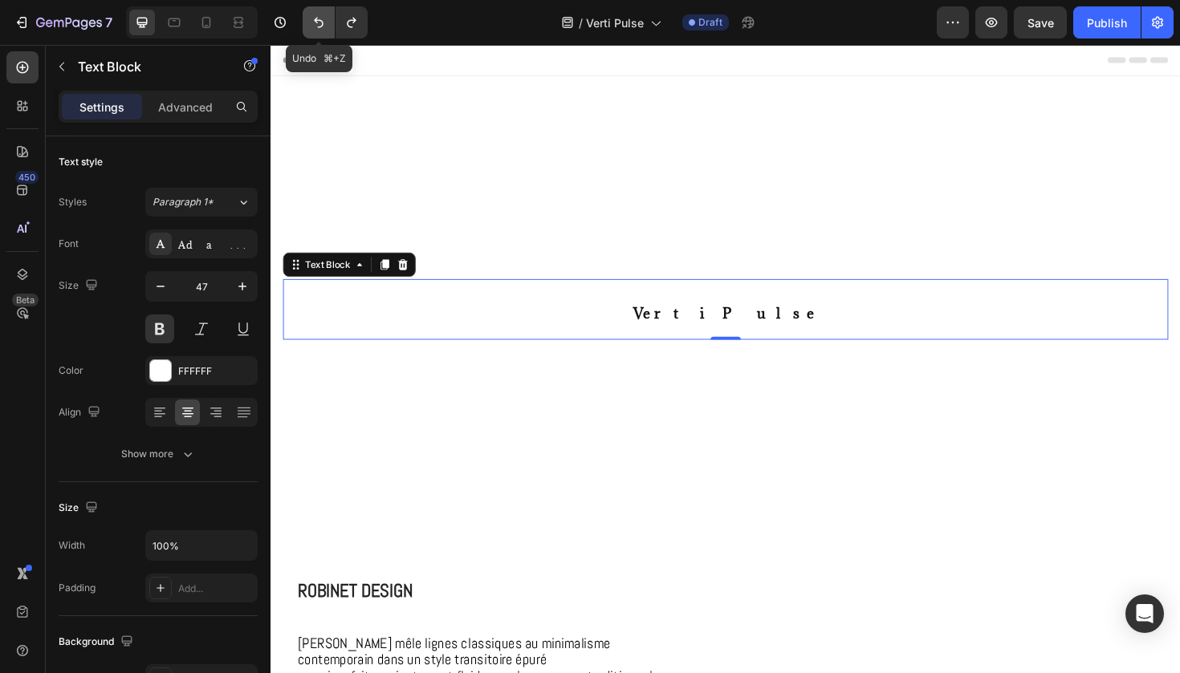
click at [319, 26] on icon "Undo/Redo" at bounding box center [319, 23] width 10 height 10
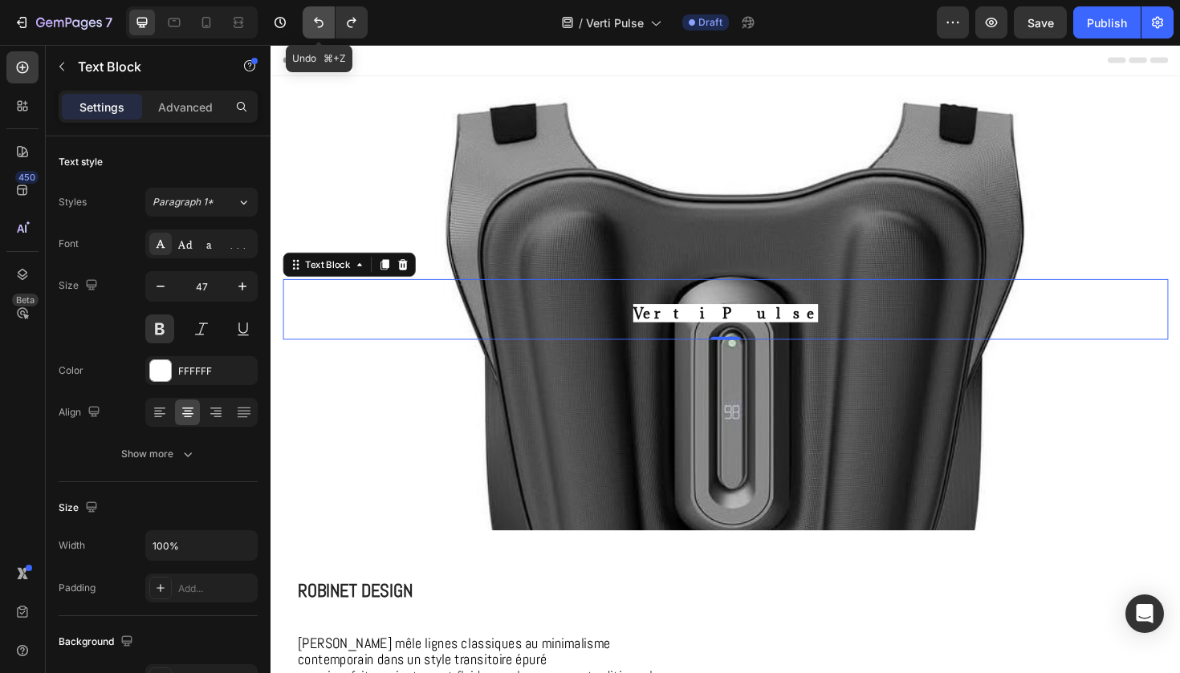
click at [319, 26] on icon "Undo/Redo" at bounding box center [319, 23] width 10 height 10
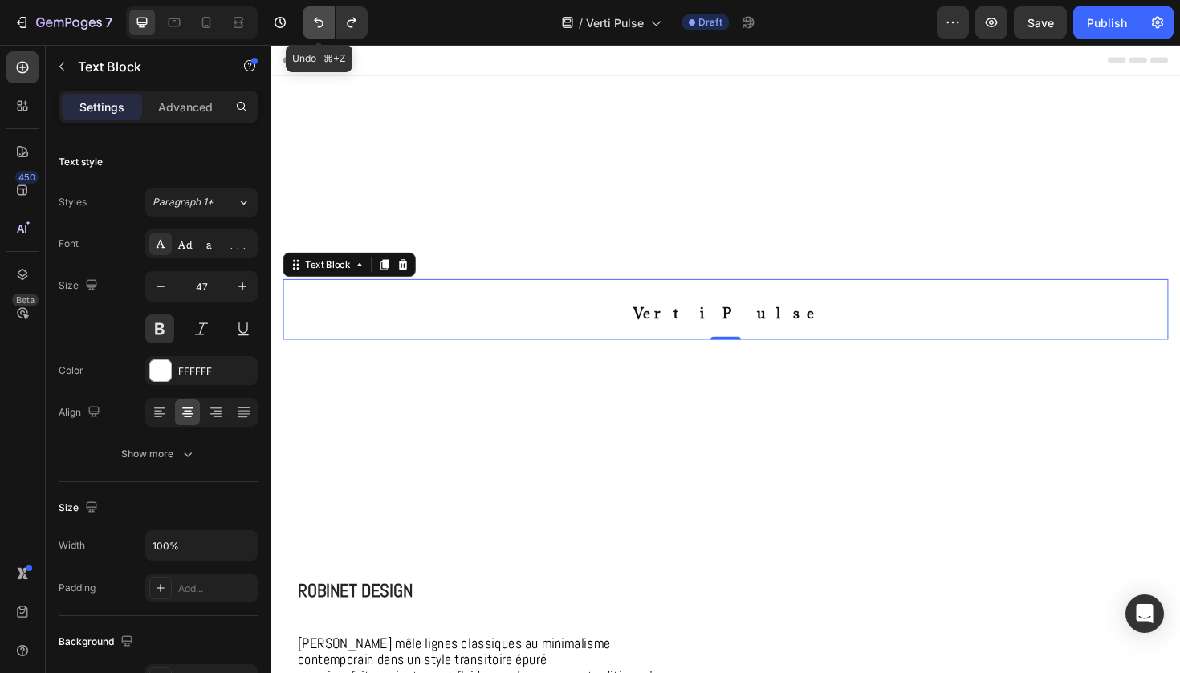
click at [319, 26] on icon "Undo/Redo" at bounding box center [319, 23] width 10 height 10
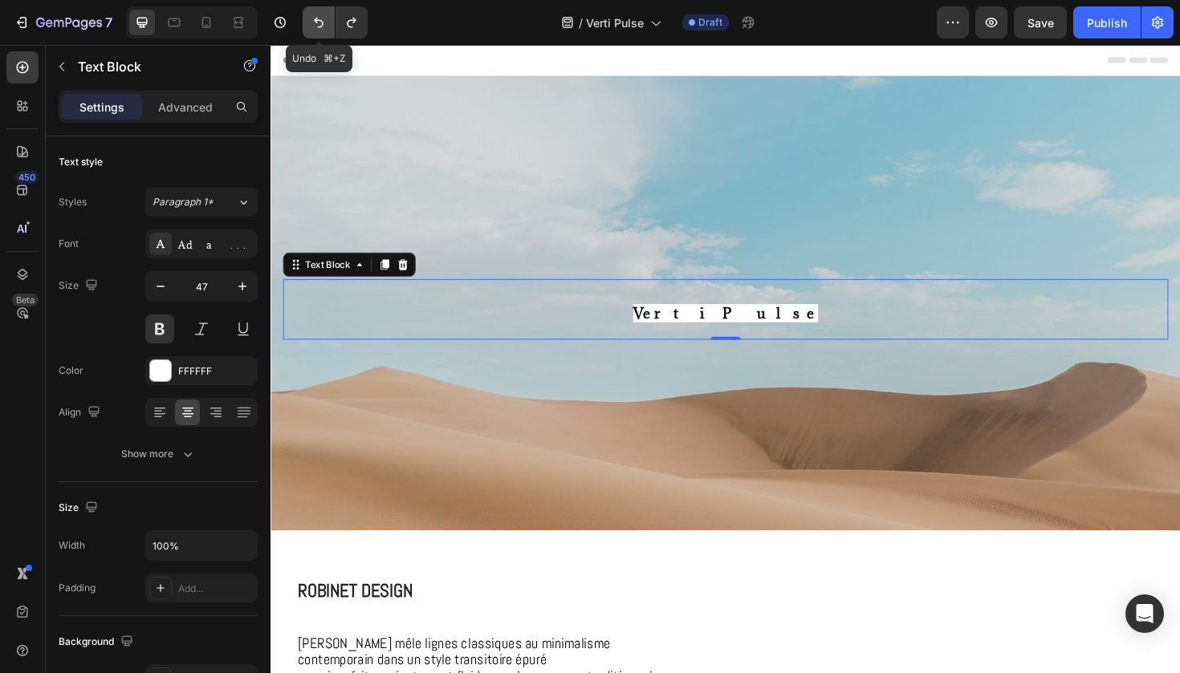
click at [319, 26] on icon "Undo/Redo" at bounding box center [319, 23] width 10 height 10
click at [374, 25] on div "7 Version history" at bounding box center [190, 22] width 380 height 32
click at [358, 26] on icon "Undo/Redo" at bounding box center [351, 22] width 16 height 16
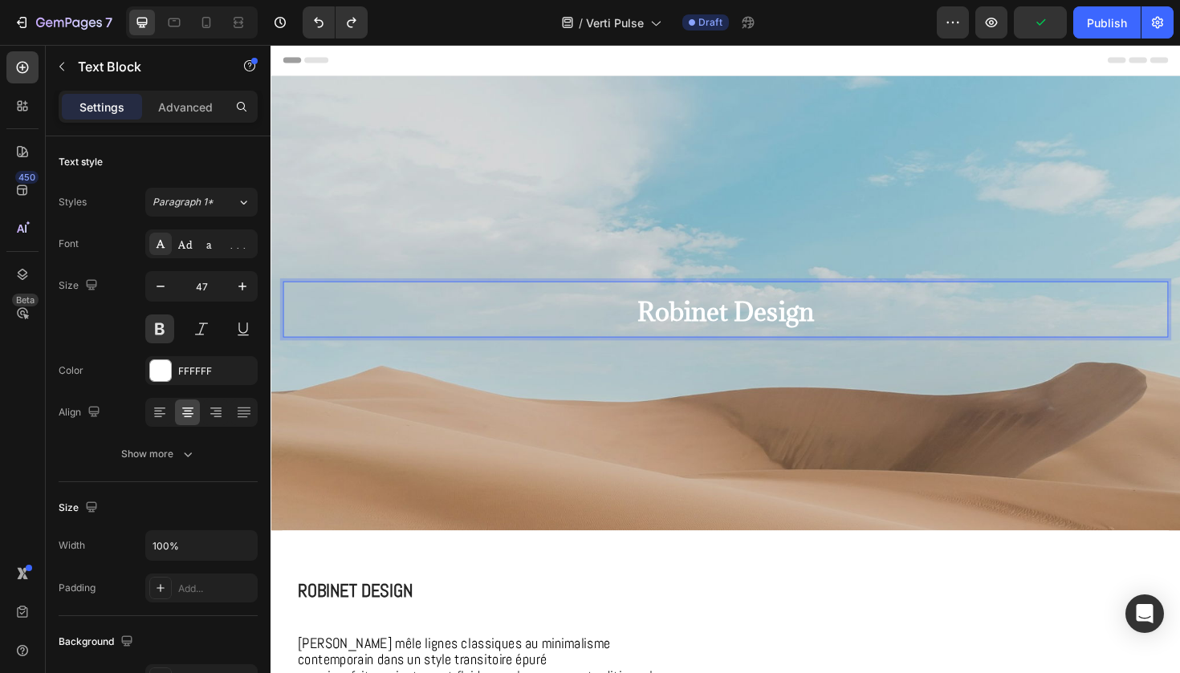
click at [683, 325] on span "Robinet Design" at bounding box center [752, 327] width 187 height 35
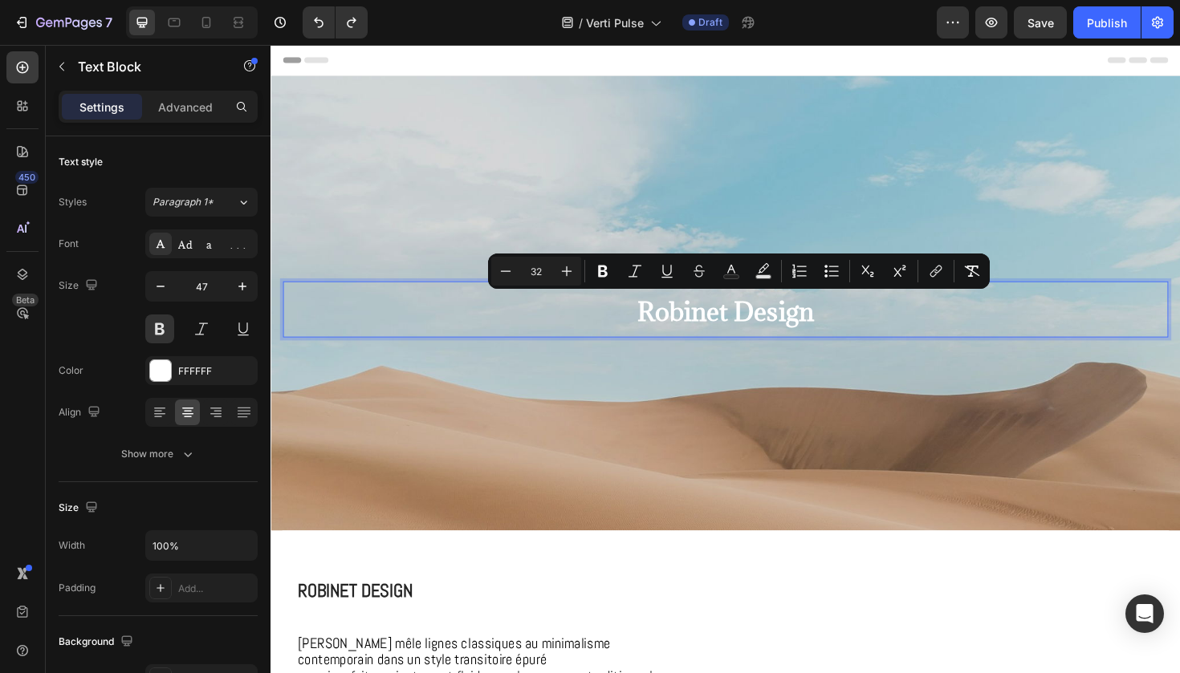
type input "18"
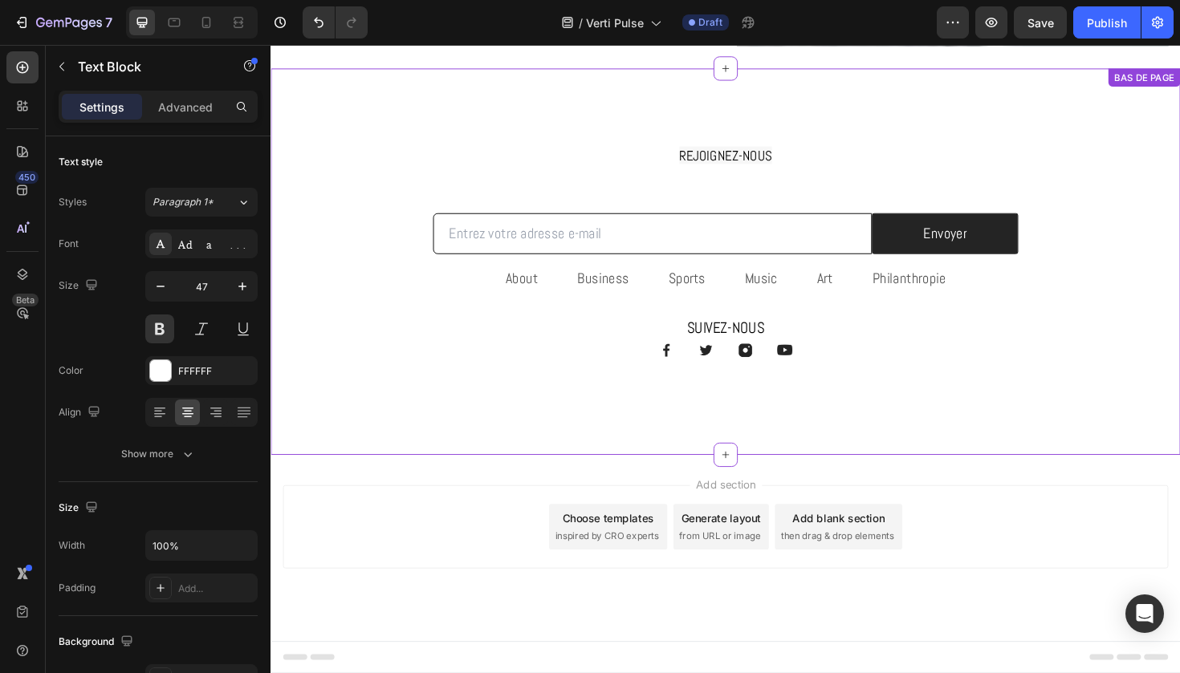
scroll to position [1016, 0]
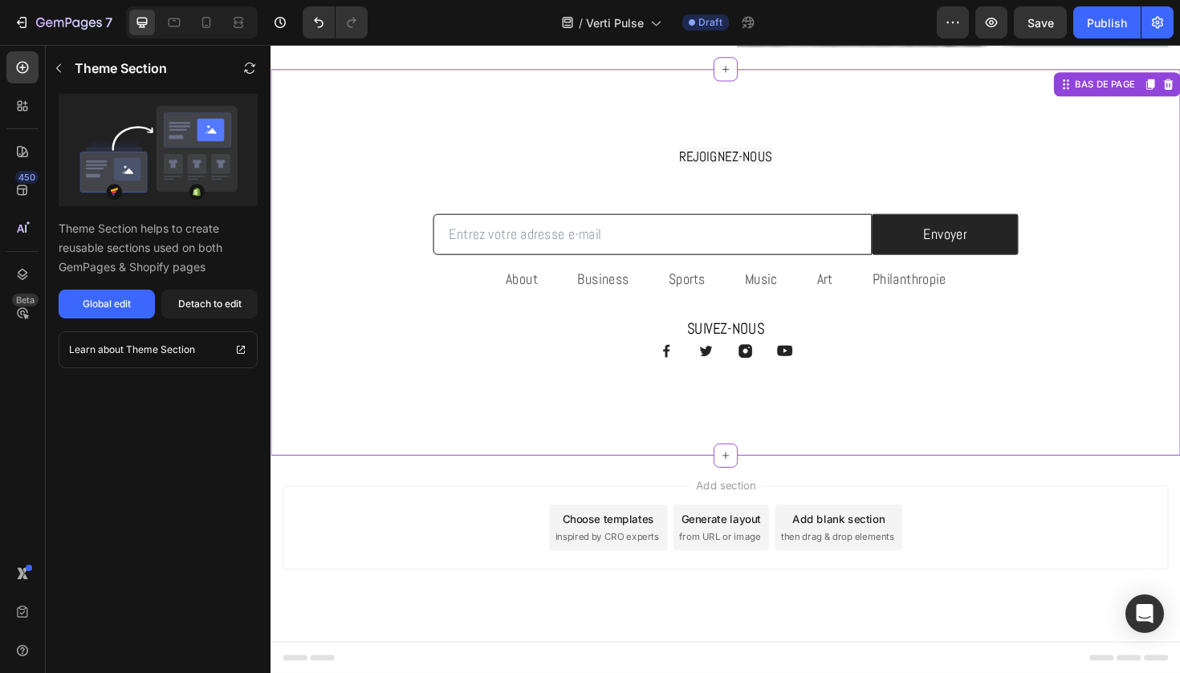
click at [643, 250] on input "email" at bounding box center [674, 246] width 465 height 44
paste input "Verti Pulse"
type input "Verti Pulse"
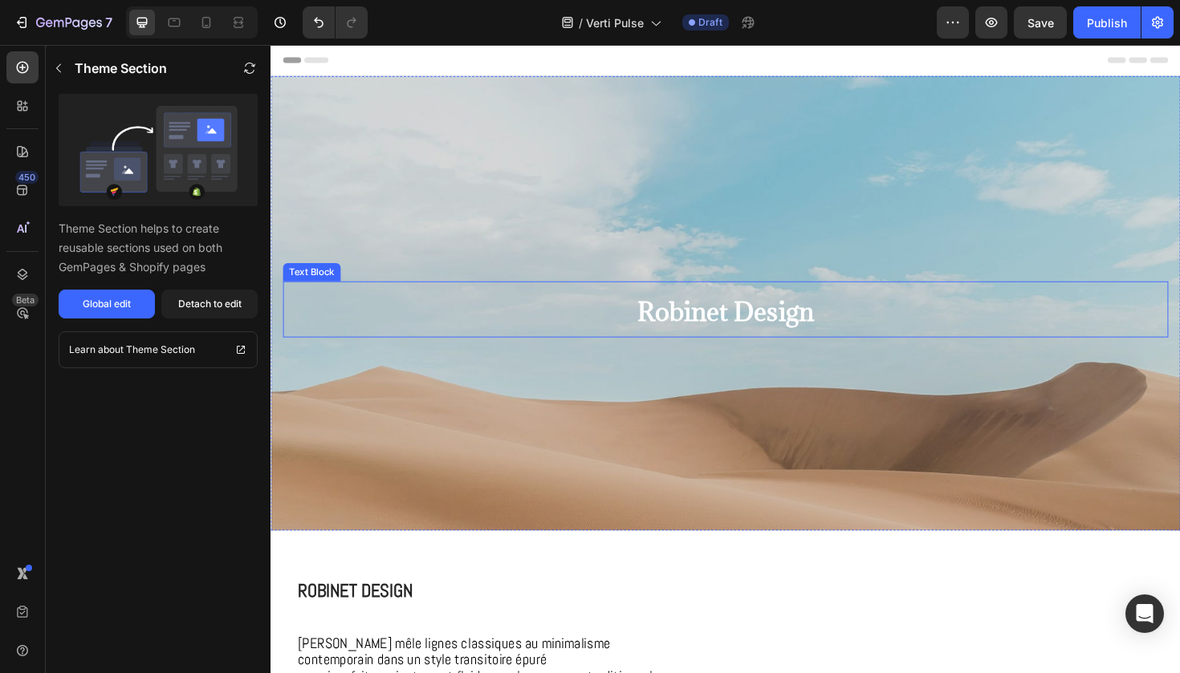
scroll to position [0, 0]
click at [695, 325] on span "Robinet Design" at bounding box center [752, 327] width 187 height 35
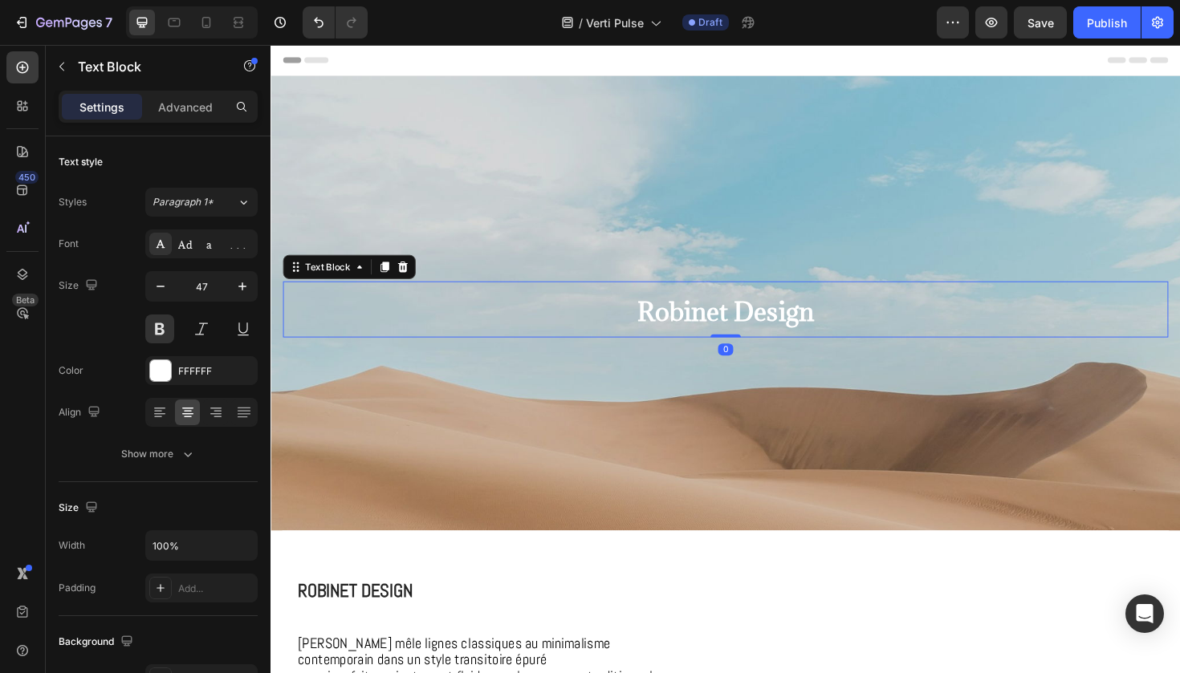
click at [695, 325] on span "Robinet Design" at bounding box center [752, 327] width 187 height 35
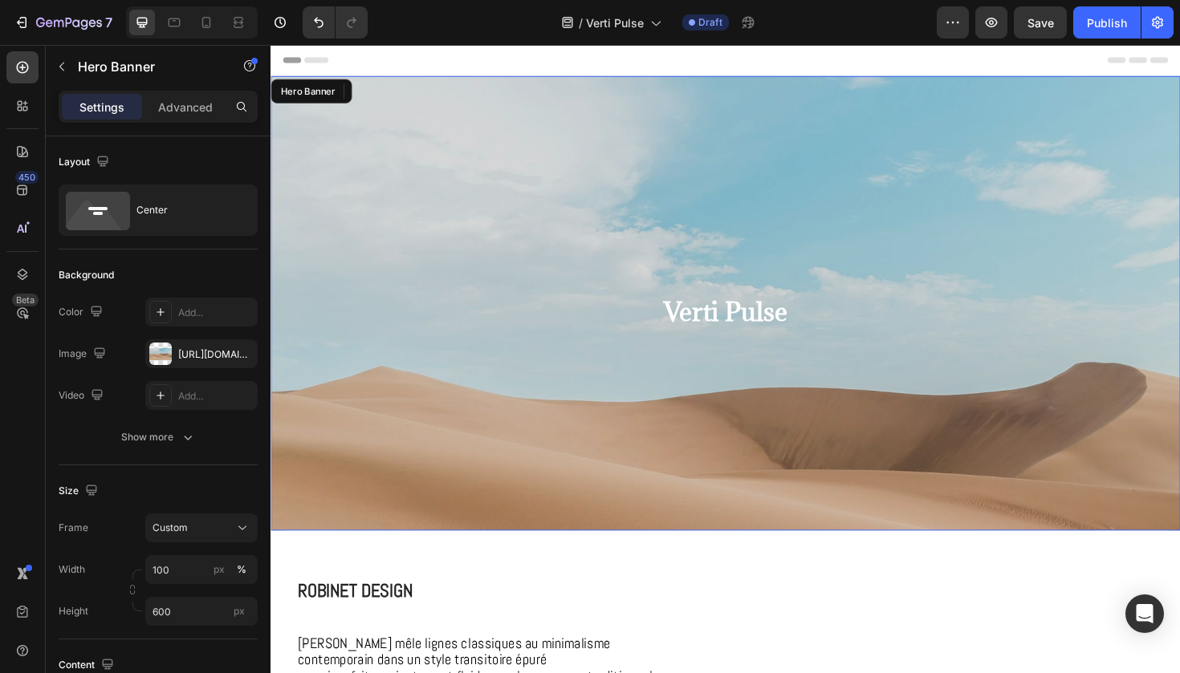
click at [613, 190] on div "Background Image" at bounding box center [751, 433] width 963 height 722
click at [192, 350] on div "https://cdn.shopify.com/s/files/1/2005/9307/files/background_settings.jpg" at bounding box center [201, 354] width 47 height 14
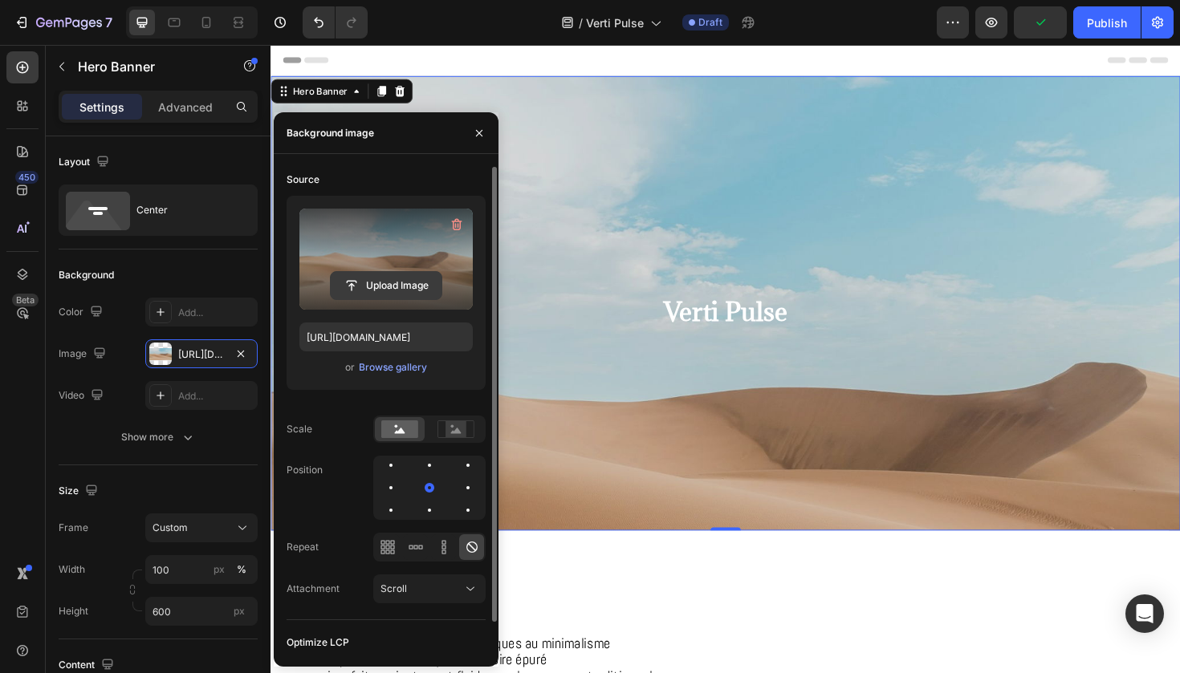
click at [380, 289] on input "file" at bounding box center [386, 285] width 111 height 27
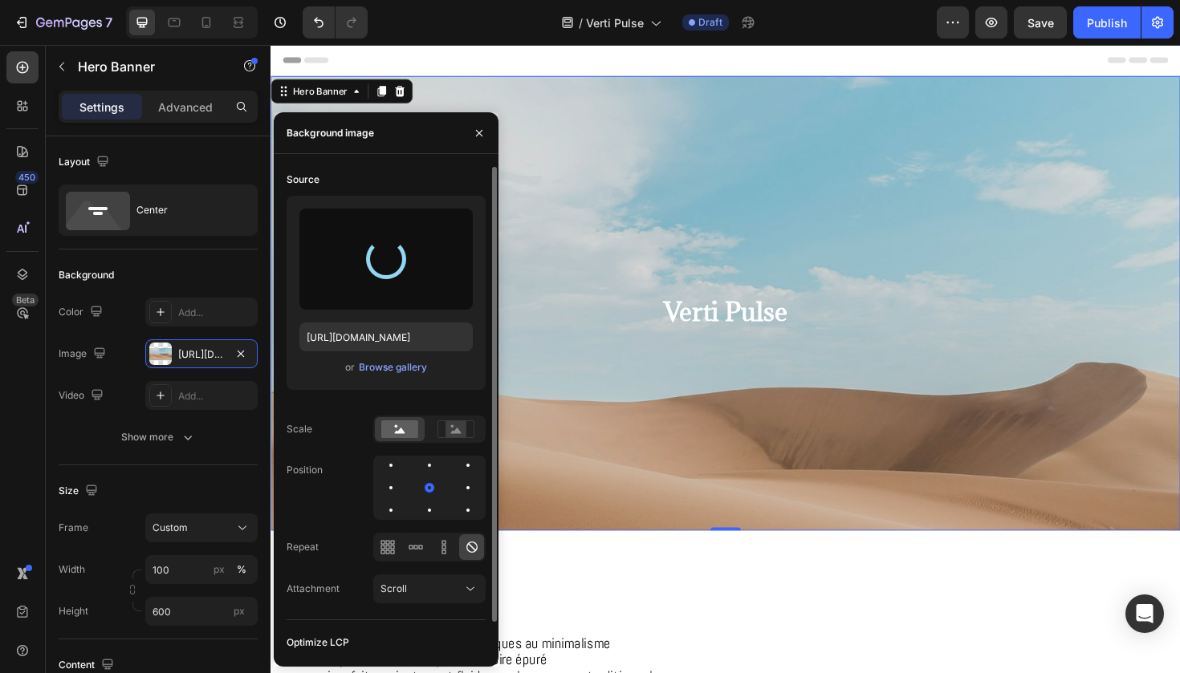
type input "https://cdn.shopify.com/s/files/1/0925/7831/6668/files/gempages_579536372528841…"
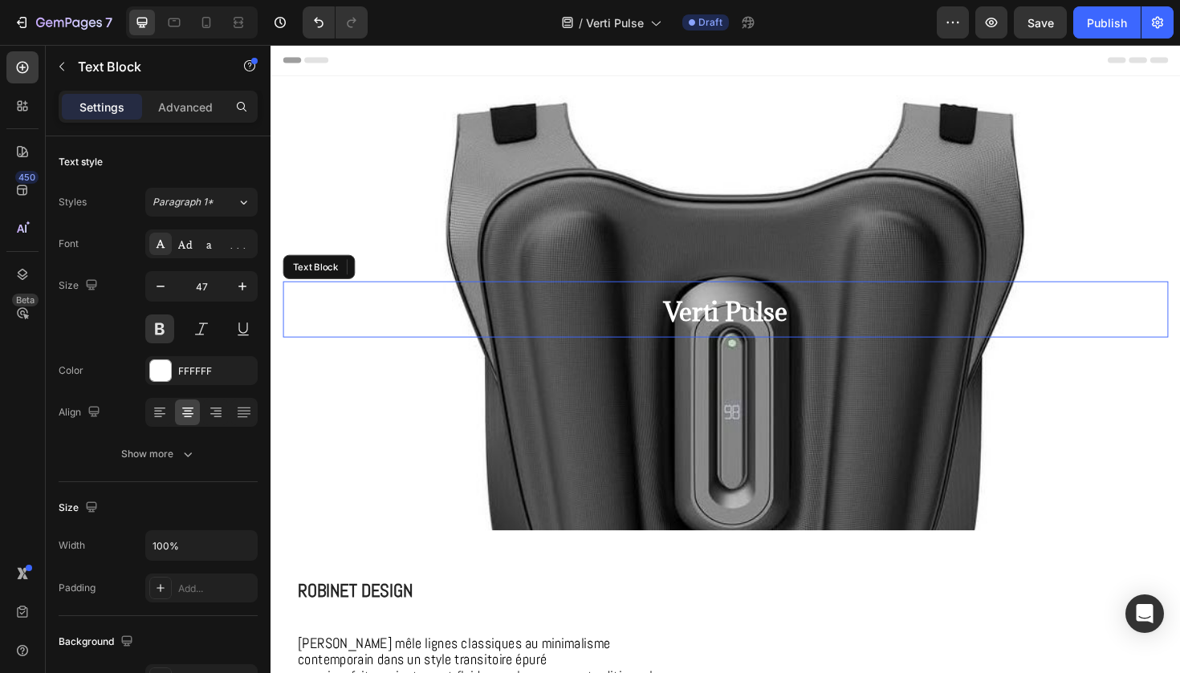
click at [760, 325] on span "Verti Pulse" at bounding box center [752, 327] width 132 height 35
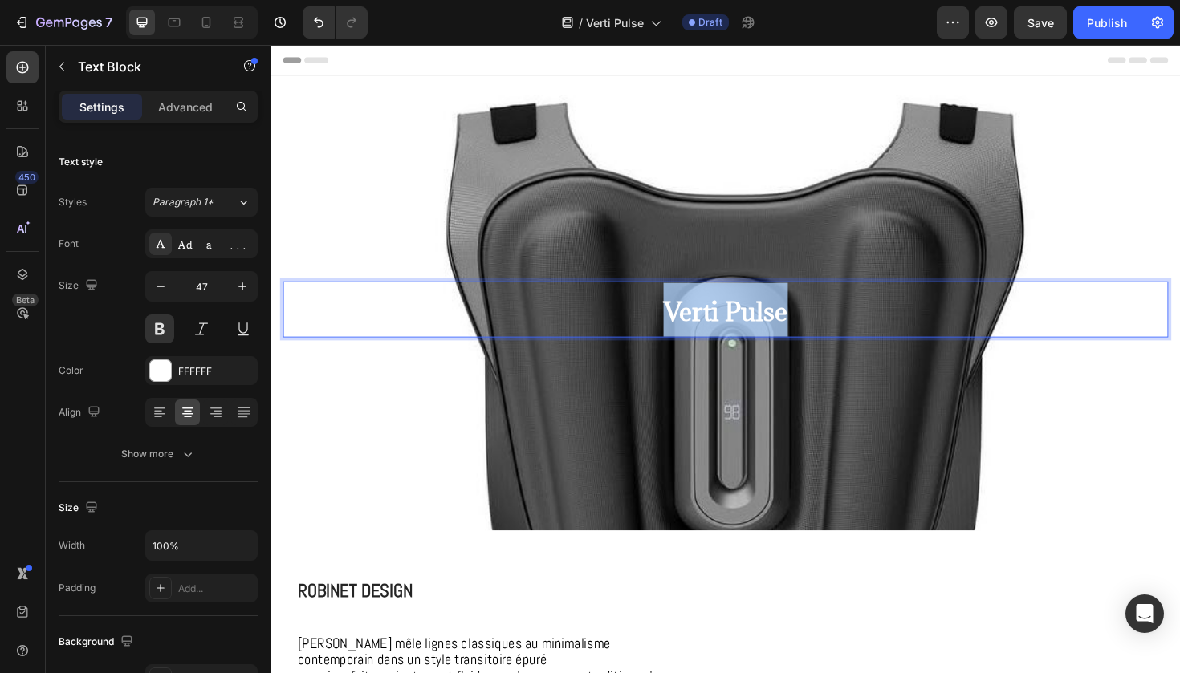
click at [760, 325] on span "Verti Pulse" at bounding box center [752, 327] width 132 height 35
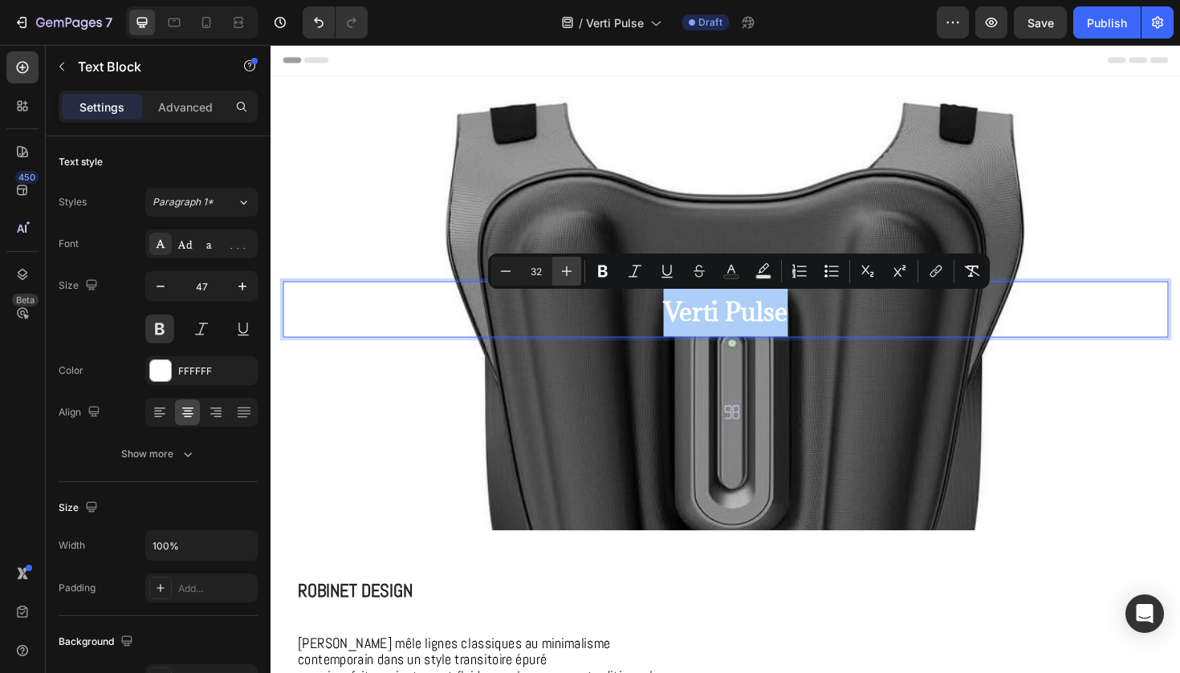
click at [569, 272] on icon "Editor contextual toolbar" at bounding box center [567, 271] width 16 height 16
type input "34"
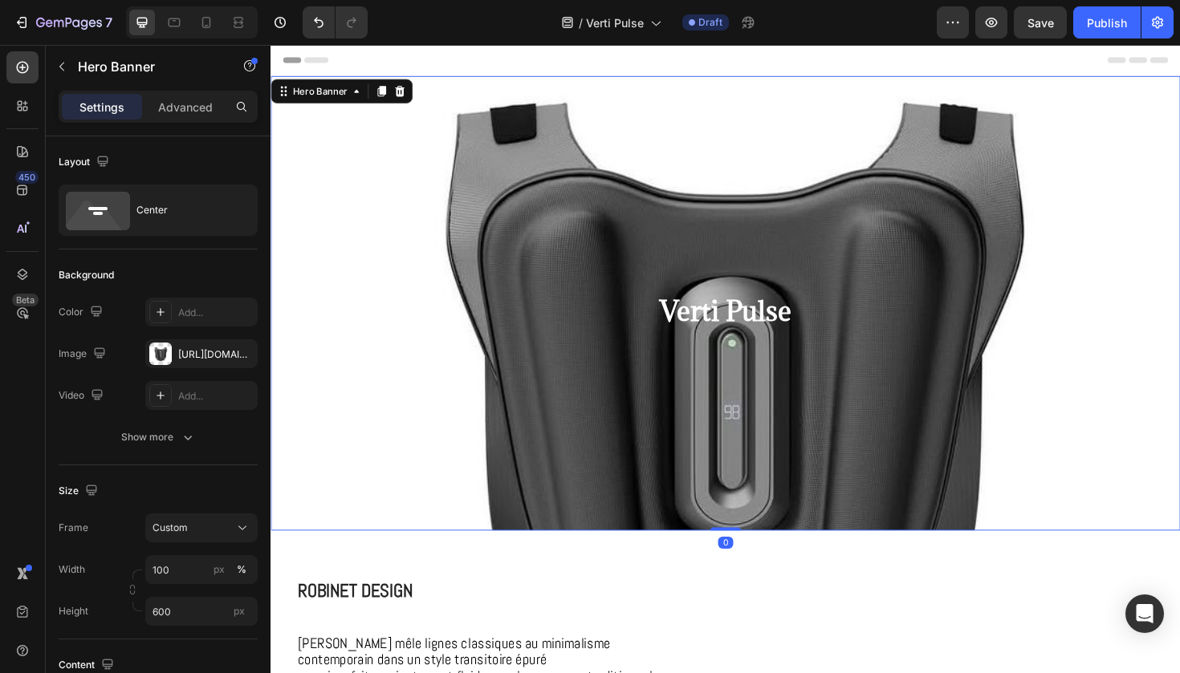
click at [884, 219] on div "Background Image" at bounding box center [751, 433] width 963 height 722
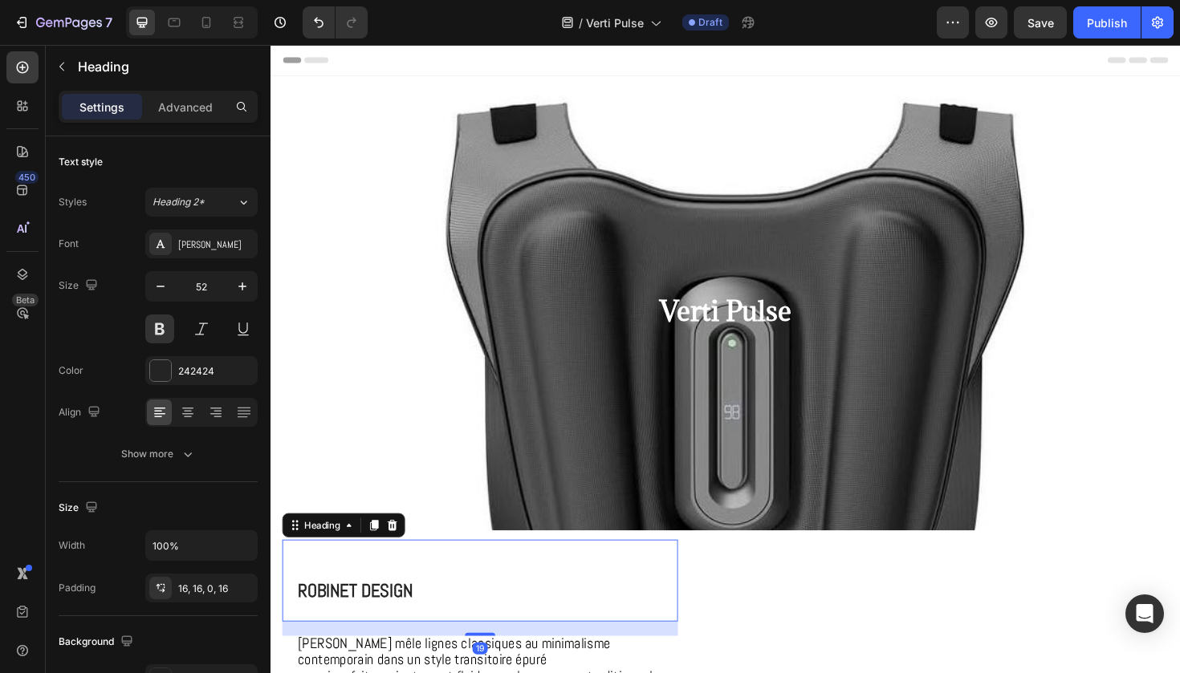
click at [412, 624] on span "Robinet Design" at bounding box center [360, 622] width 122 height 25
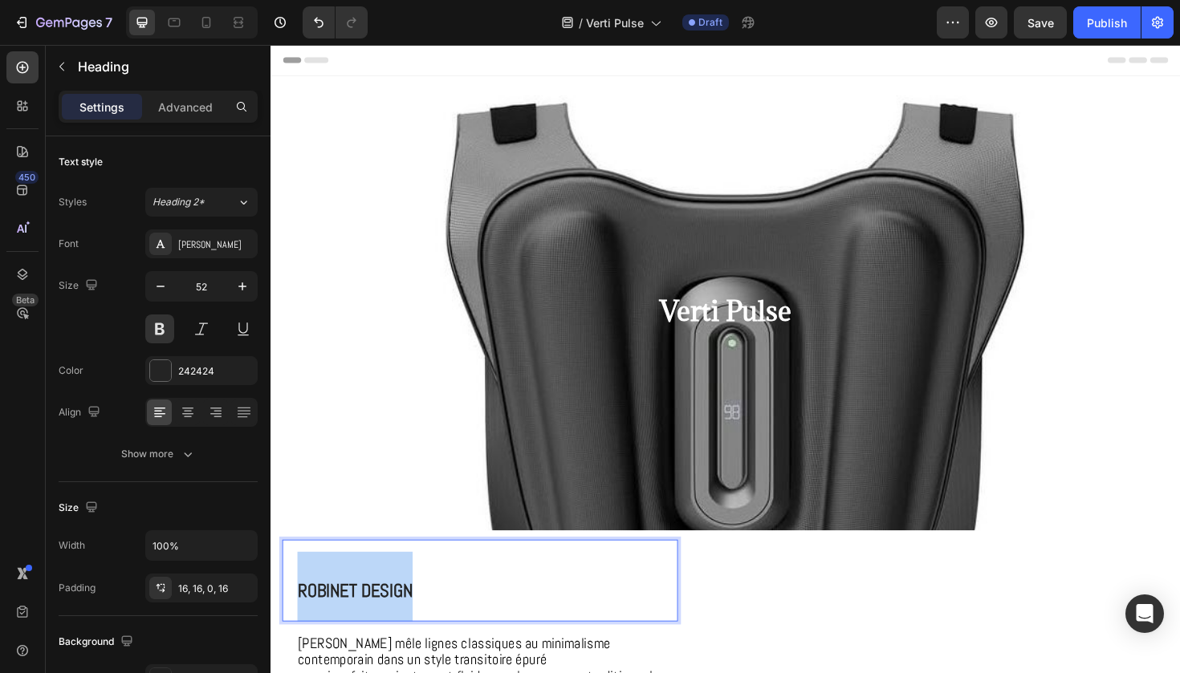
click at [412, 624] on span "Robinet Design" at bounding box center [360, 622] width 122 height 25
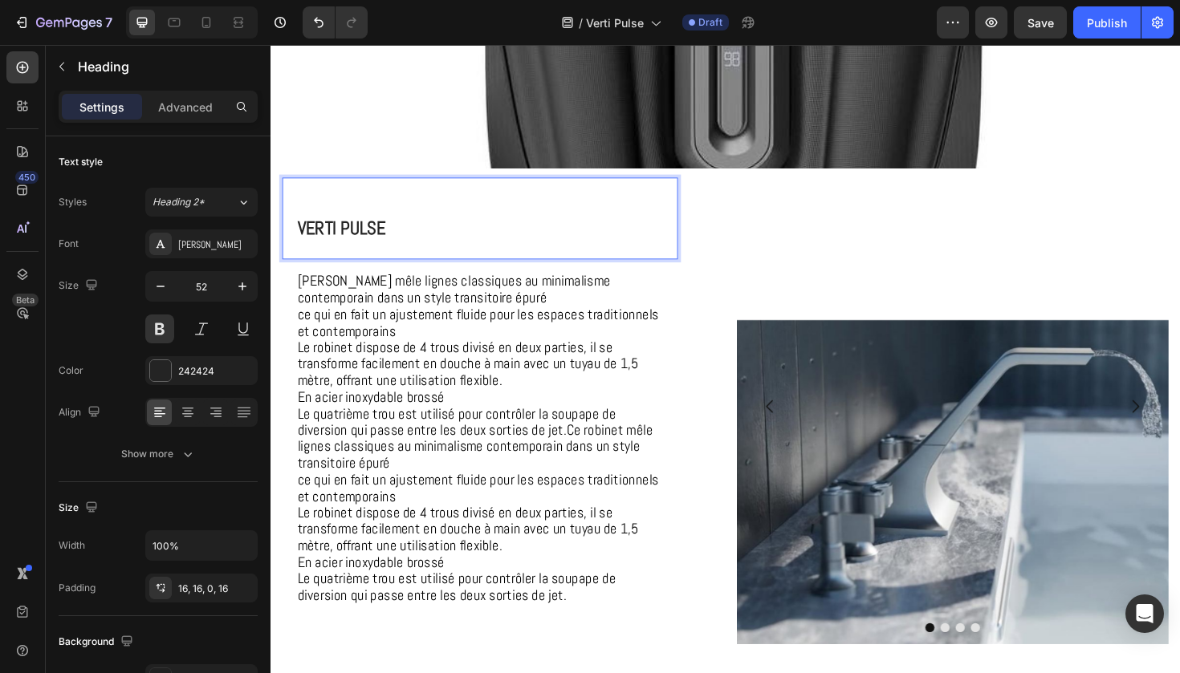
scroll to position [525, 0]
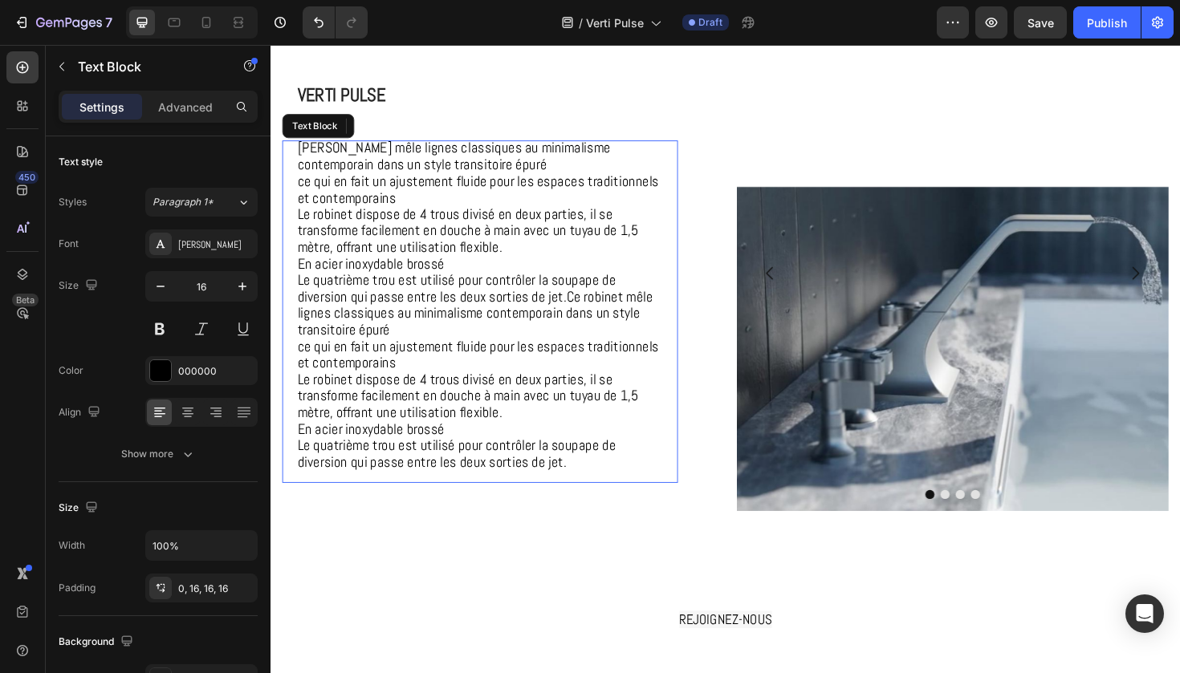
click at [416, 434] on span "Le robinet dispose de 4 trous divisé en deux parties, il se transforme facileme…" at bounding box center [479, 416] width 361 height 55
click at [413, 331] on span "Le quatrième trou est utilisé pour contrôler la soupape de diversion qui passe …" at bounding box center [487, 320] width 376 height 72
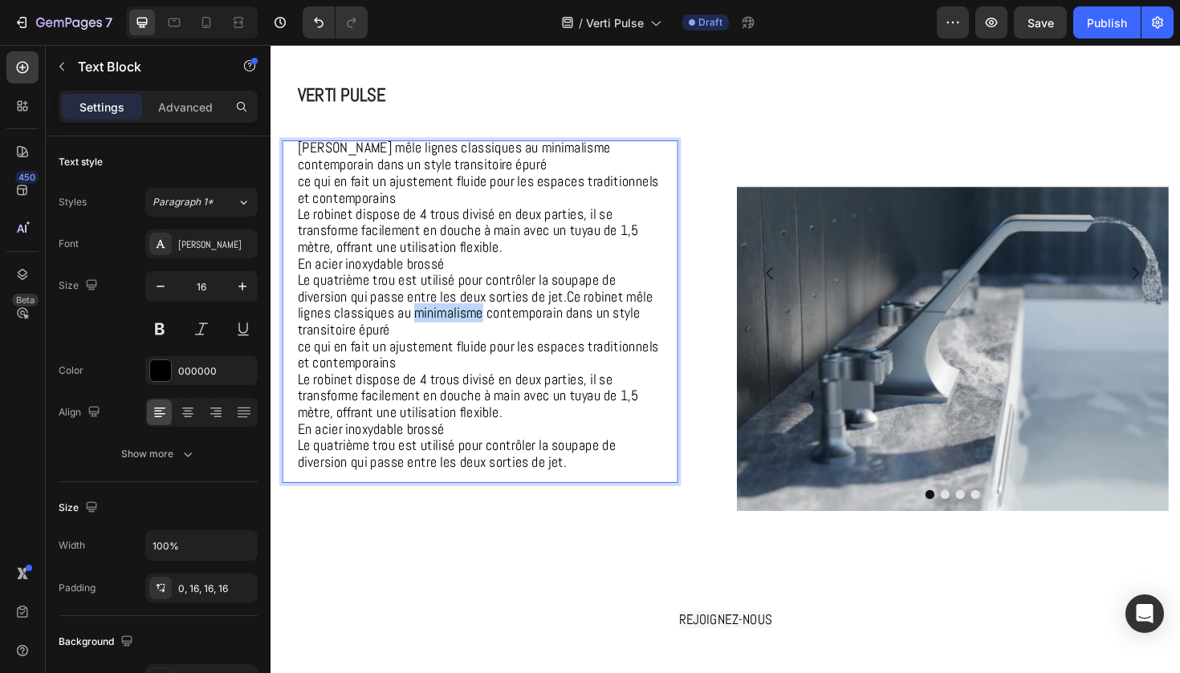
click at [413, 331] on span "Le quatrième trou est utilisé pour contrôler la soupape de diversion qui passe …" at bounding box center [487, 320] width 376 height 72
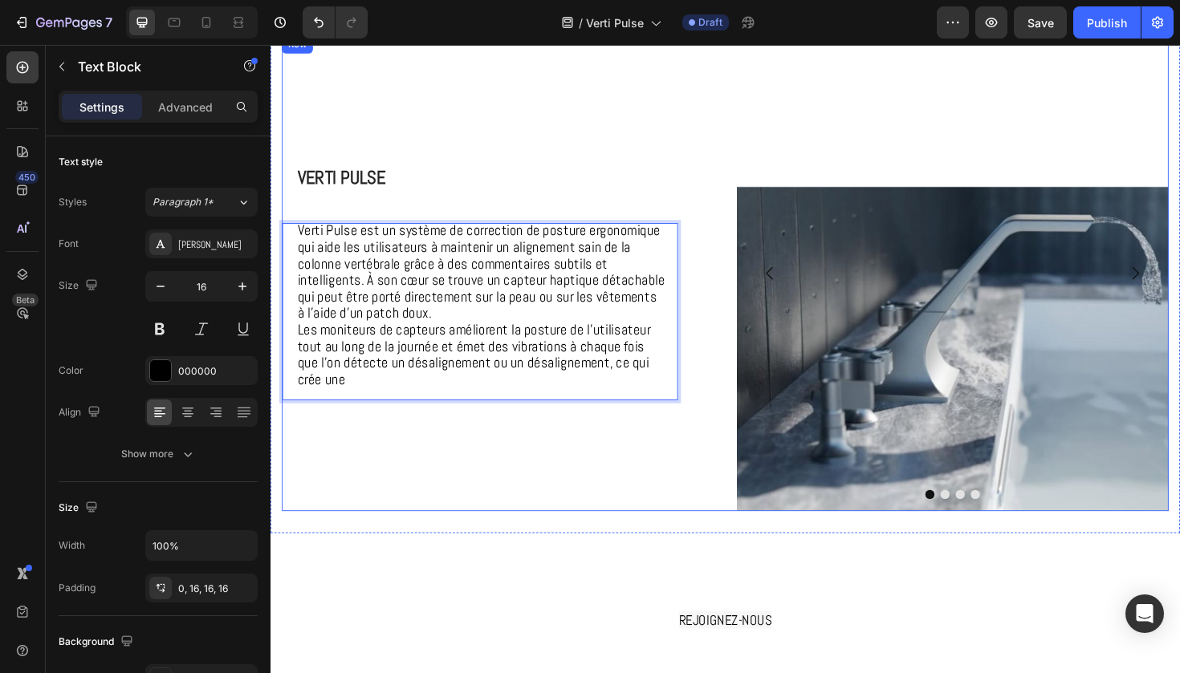
click at [566, 483] on div "⁠⁠⁠⁠⁠⁠⁠ Verti Pulse Heading Verti Pulse est un système de correction de posture…" at bounding box center [510, 287] width 457 height 504
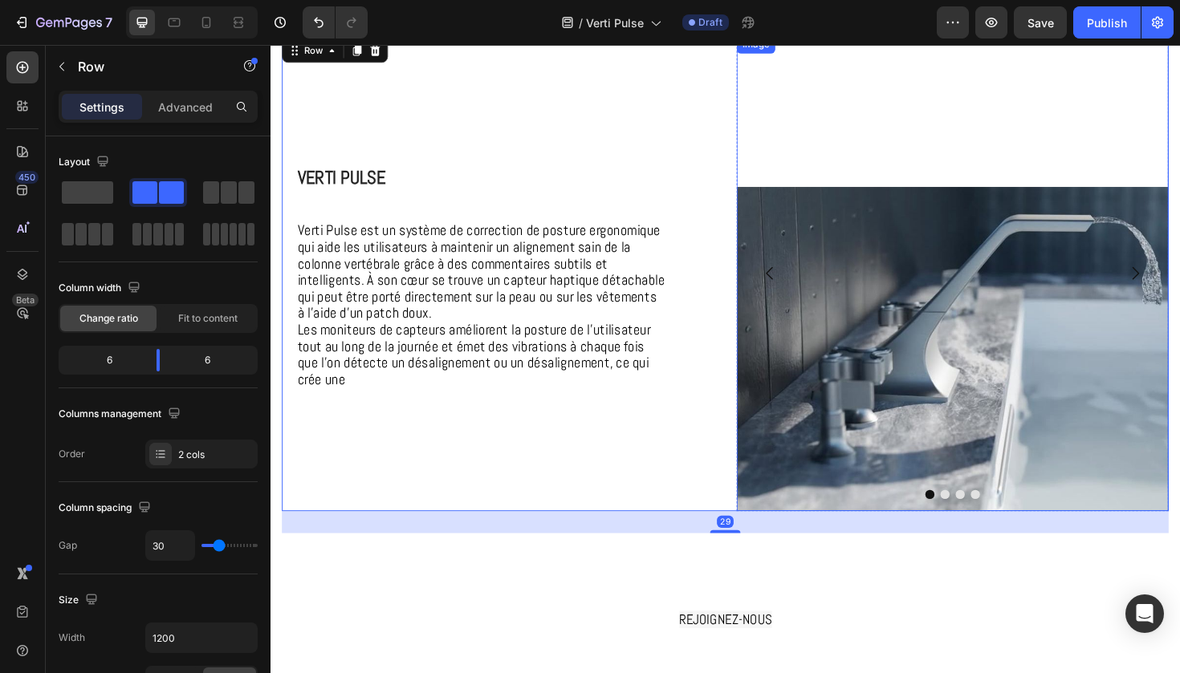
click at [997, 282] on img at bounding box center [992, 366] width 457 height 343
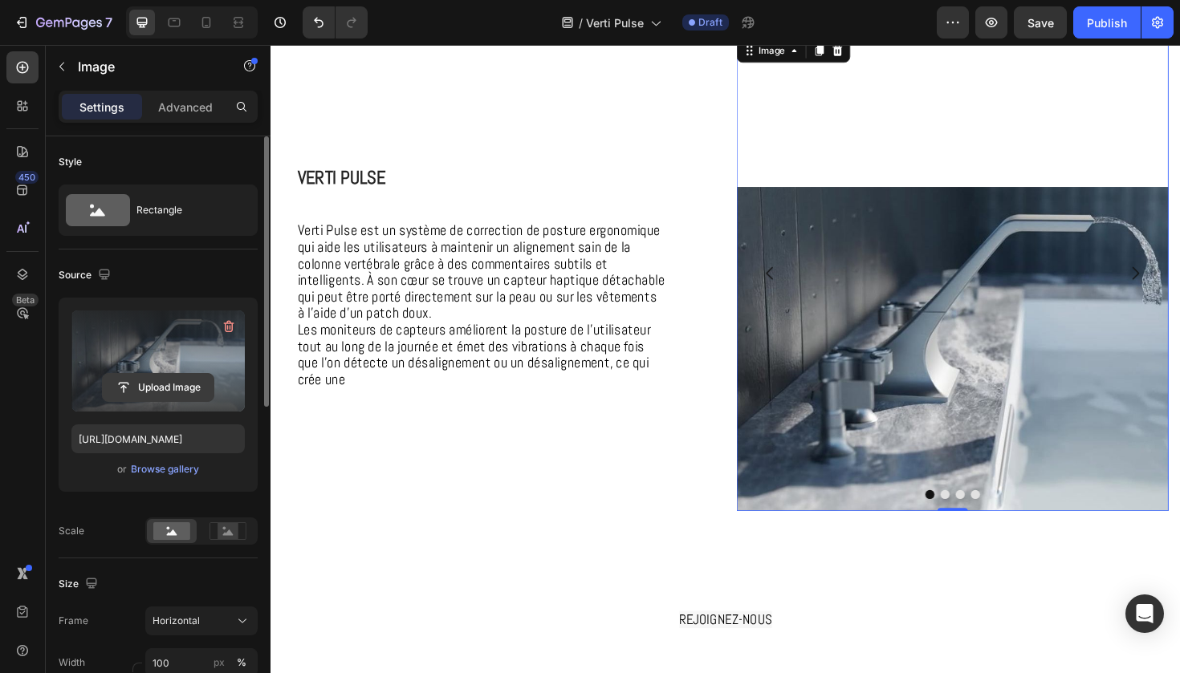
click at [174, 389] on input "file" at bounding box center [158, 387] width 111 height 27
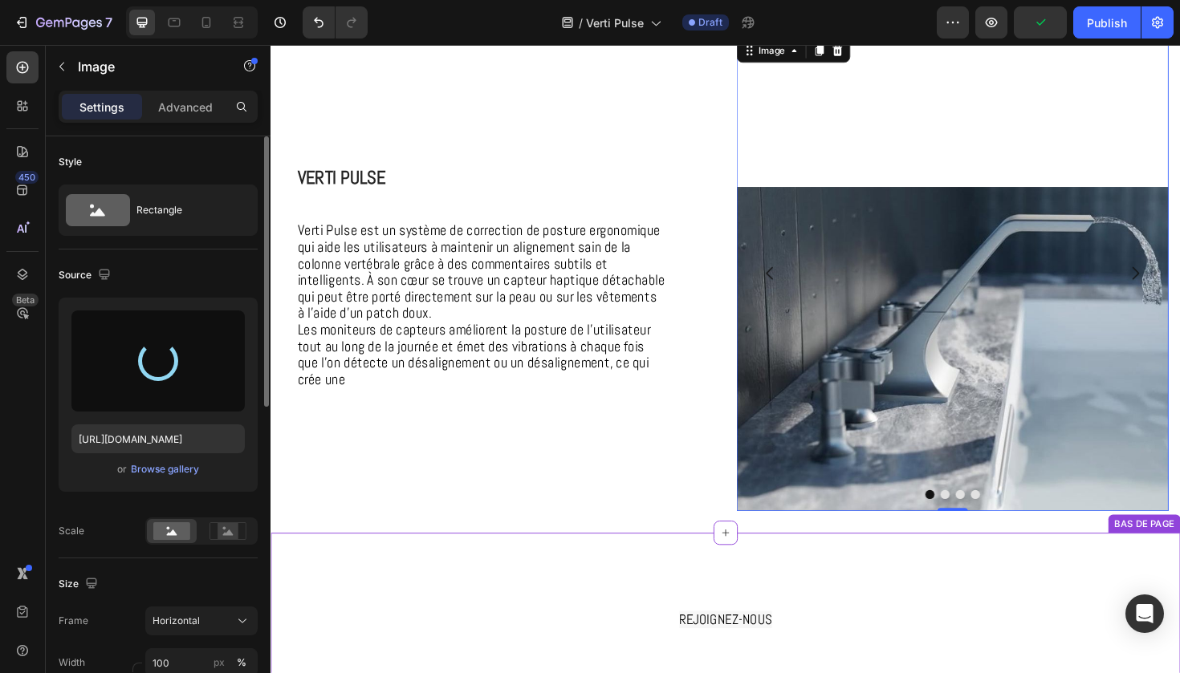
type input "https://cdn.shopify.com/s/files/1/0925/7831/6668/files/gempages_579536372528841…"
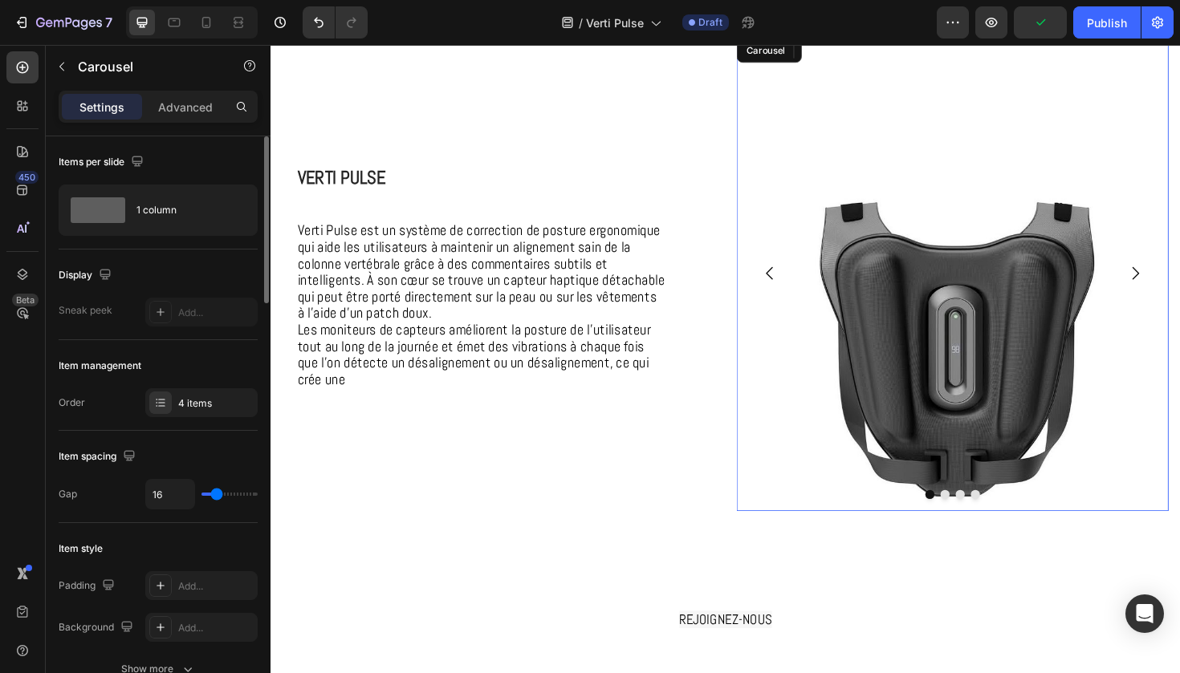
click at [979, 517] on div at bounding box center [992, 521] width 457 height 10
click at [987, 518] on button "Dot" at bounding box center [985, 521] width 10 height 10
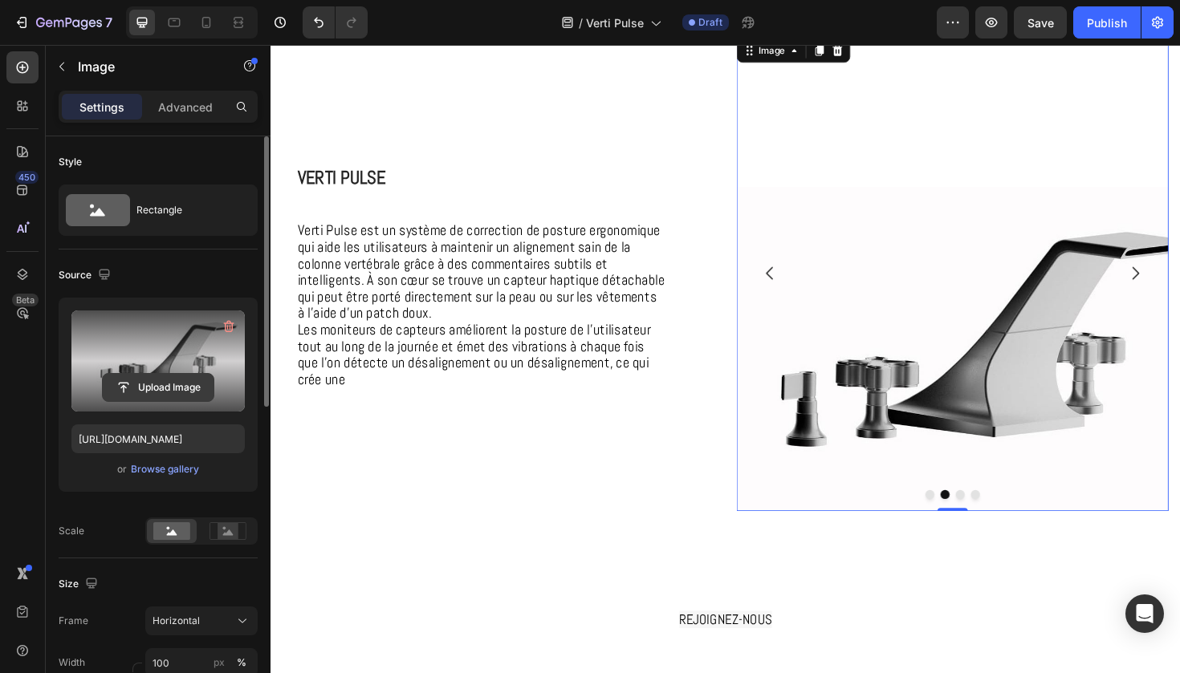
click at [127, 389] on input "file" at bounding box center [158, 387] width 111 height 27
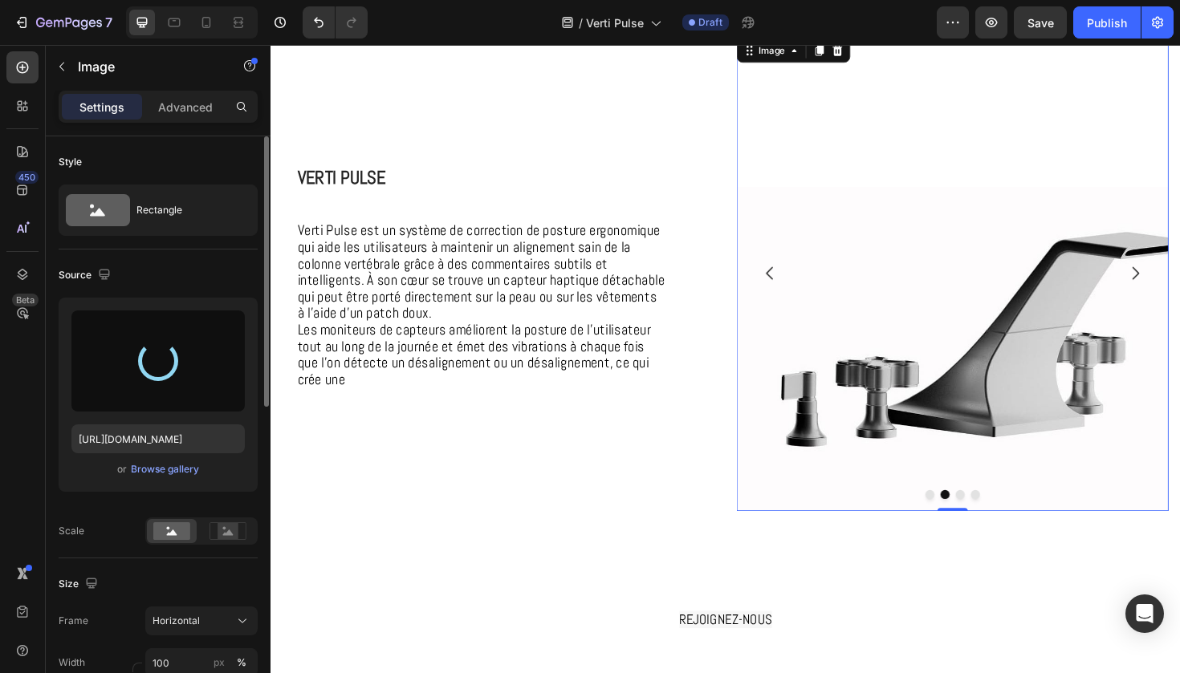
type input "https://cdn.shopify.com/s/files/1/0925/7831/6668/files/gempages_579536372528841…"
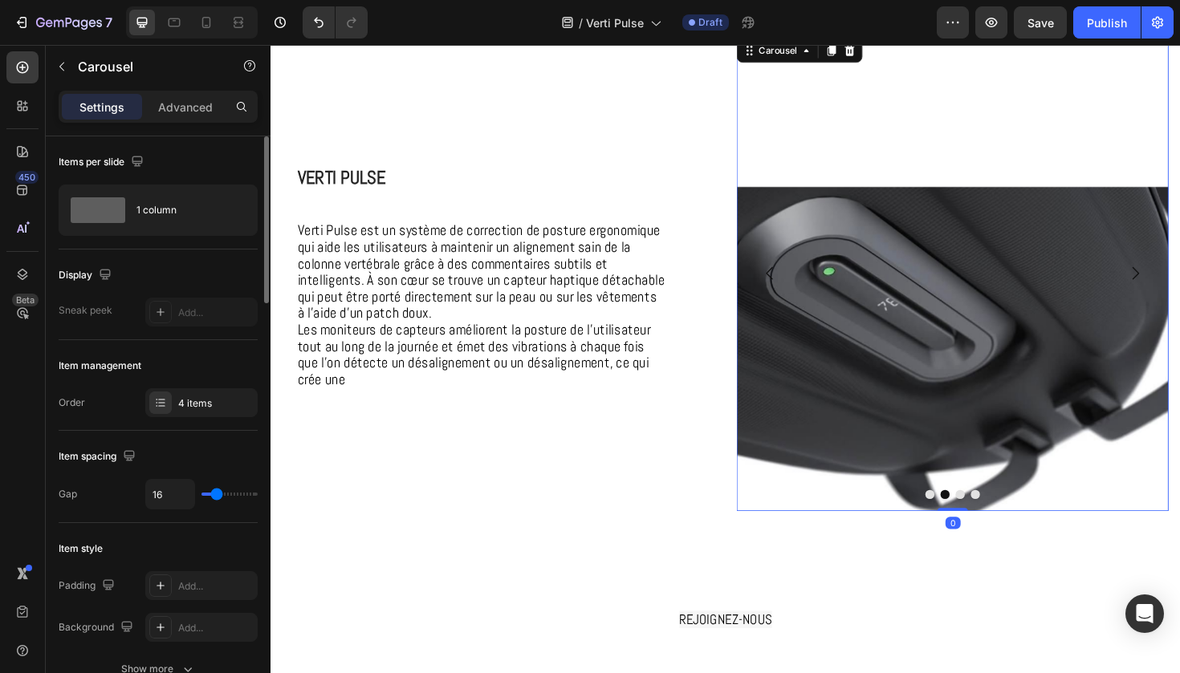
click at [965, 523] on button "Dot" at bounding box center [969, 521] width 10 height 10
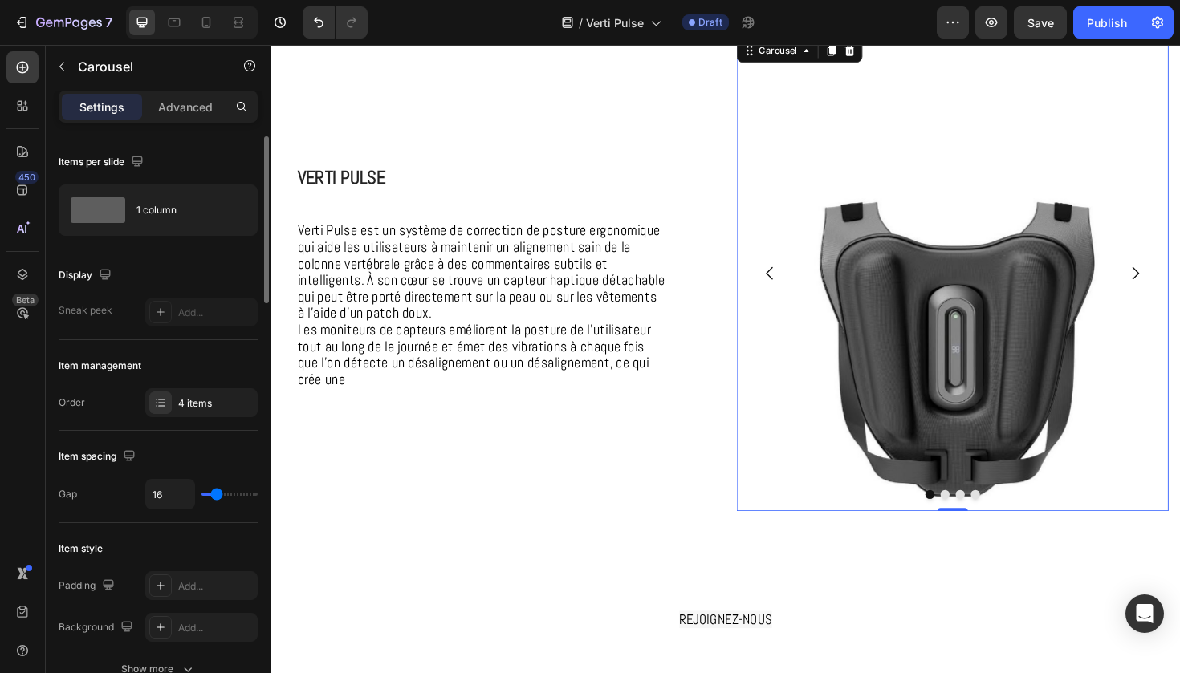
click at [987, 520] on button "Dot" at bounding box center [985, 521] width 10 height 10
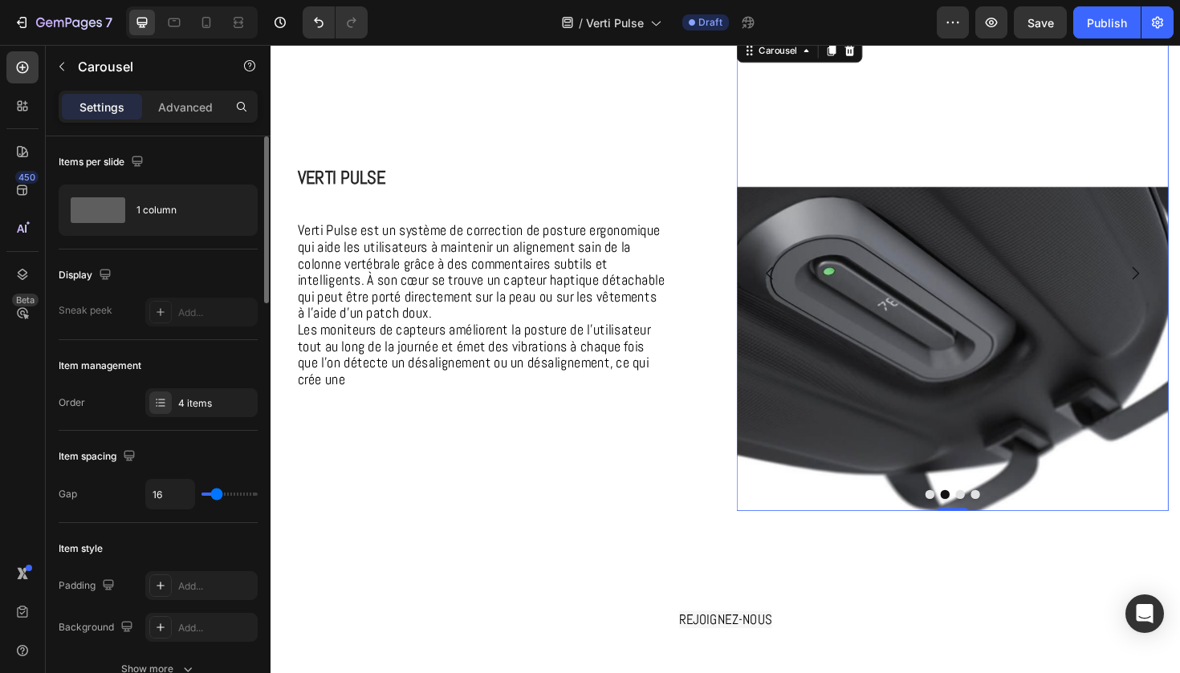
click at [997, 521] on button "Dot" at bounding box center [1001, 521] width 10 height 10
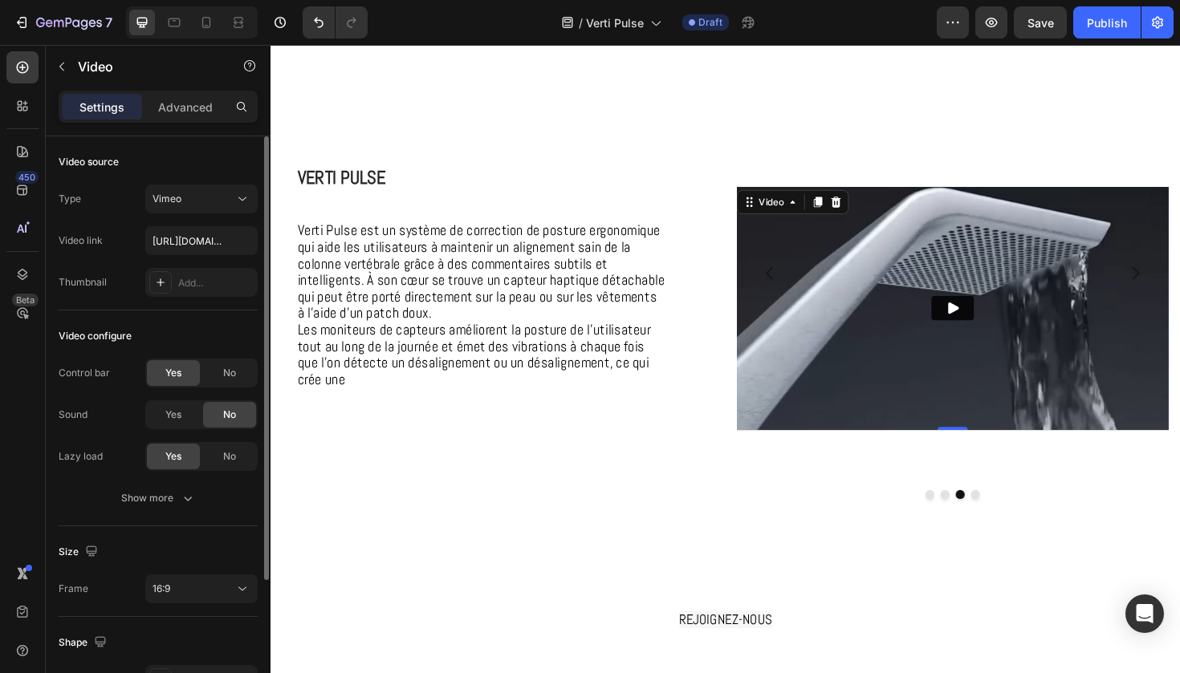
click at [969, 420] on img at bounding box center [992, 324] width 457 height 258
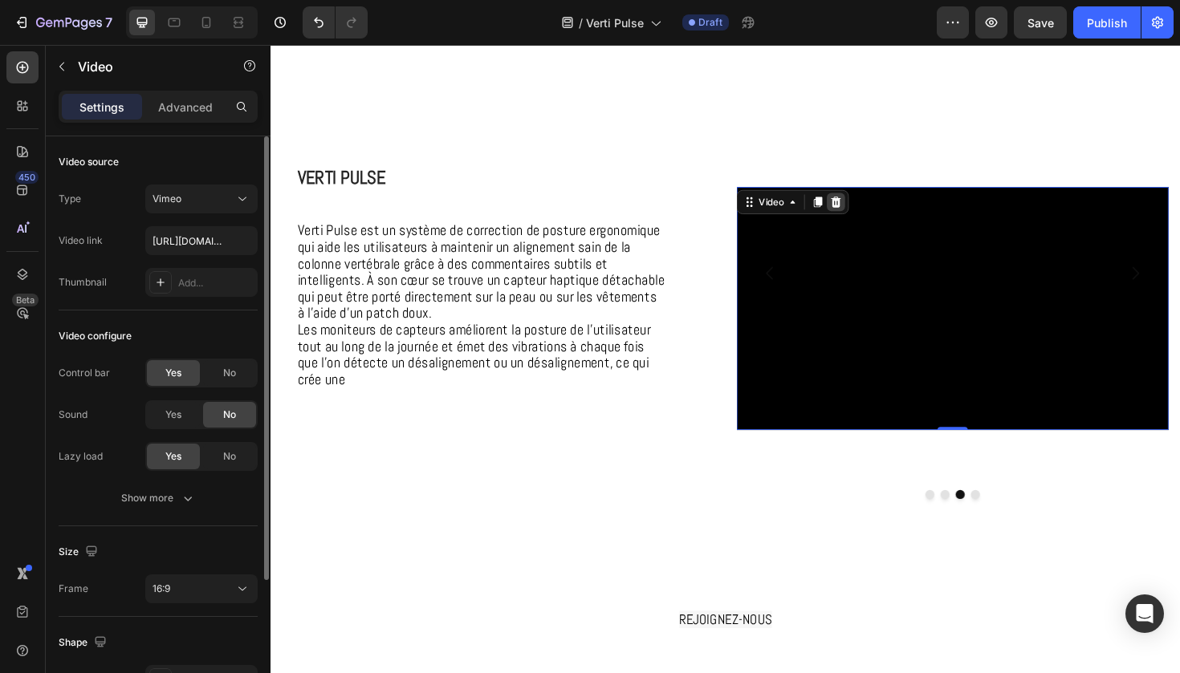
click at [867, 213] on icon at bounding box center [869, 211] width 13 height 13
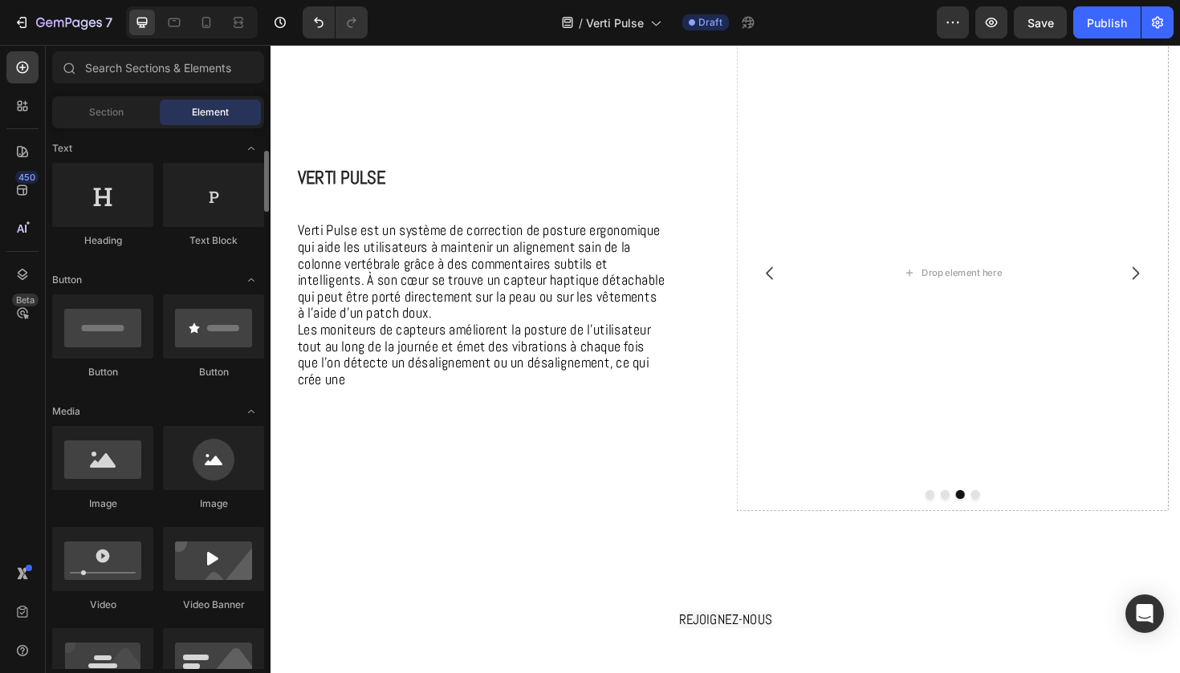
scroll to position [230, 0]
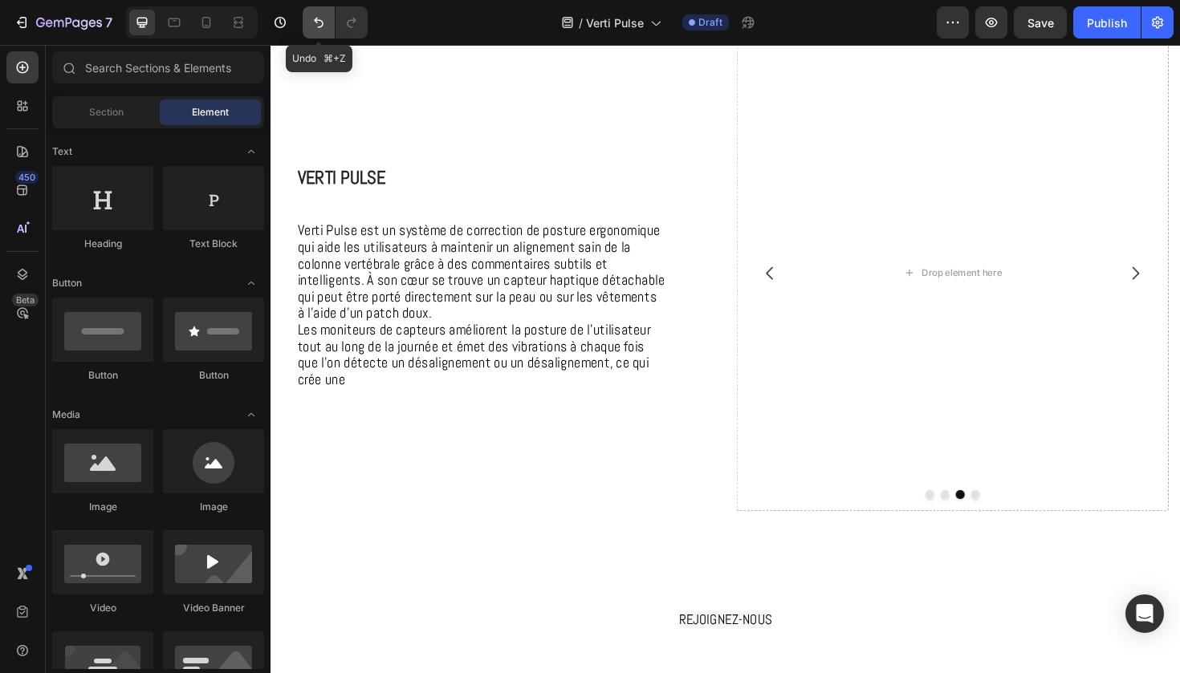
click at [312, 27] on icon "Undo/Redo" at bounding box center [319, 22] width 16 height 16
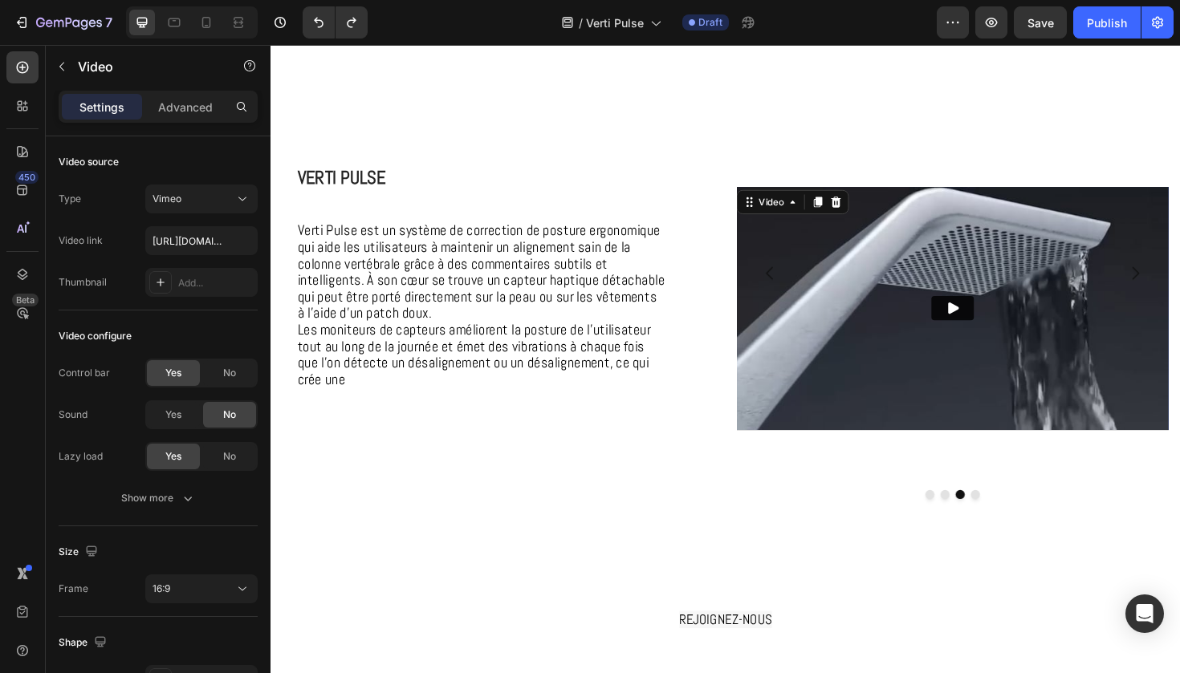
click at [825, 278] on img at bounding box center [992, 324] width 457 height 258
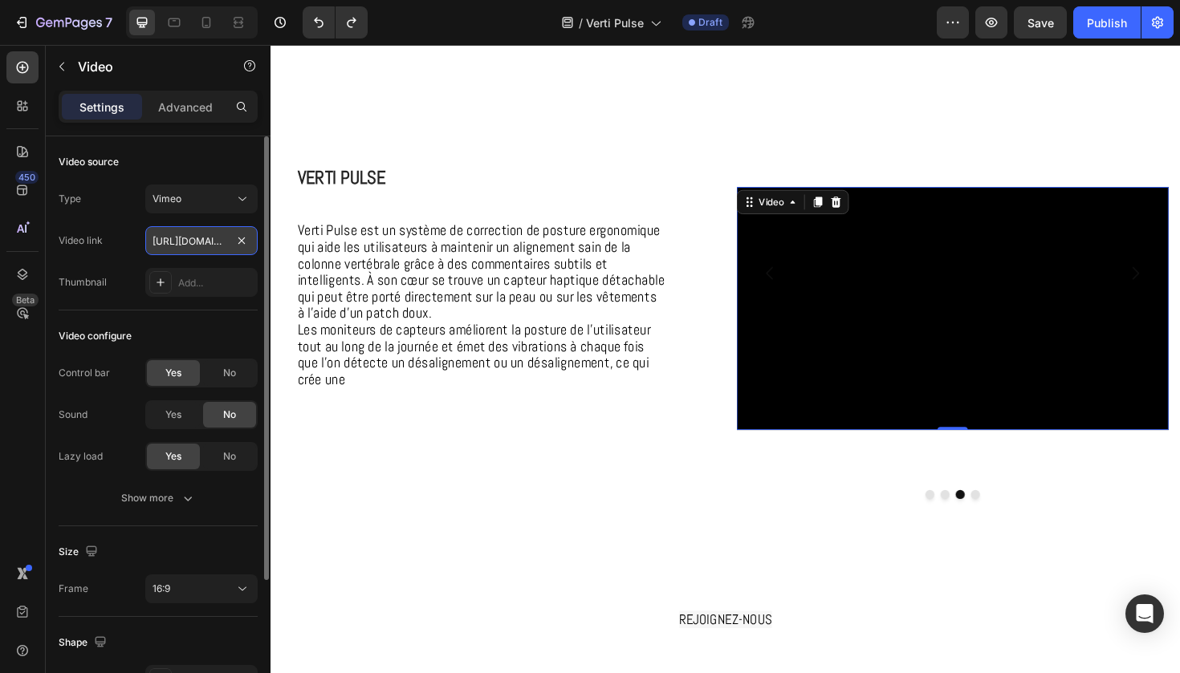
click at [199, 236] on input "https://vimeo.com/1113871597?share=copy" at bounding box center [201, 240] width 112 height 29
paste input "686645"
type input "https://vimeo.com/1113686645?share=copy"
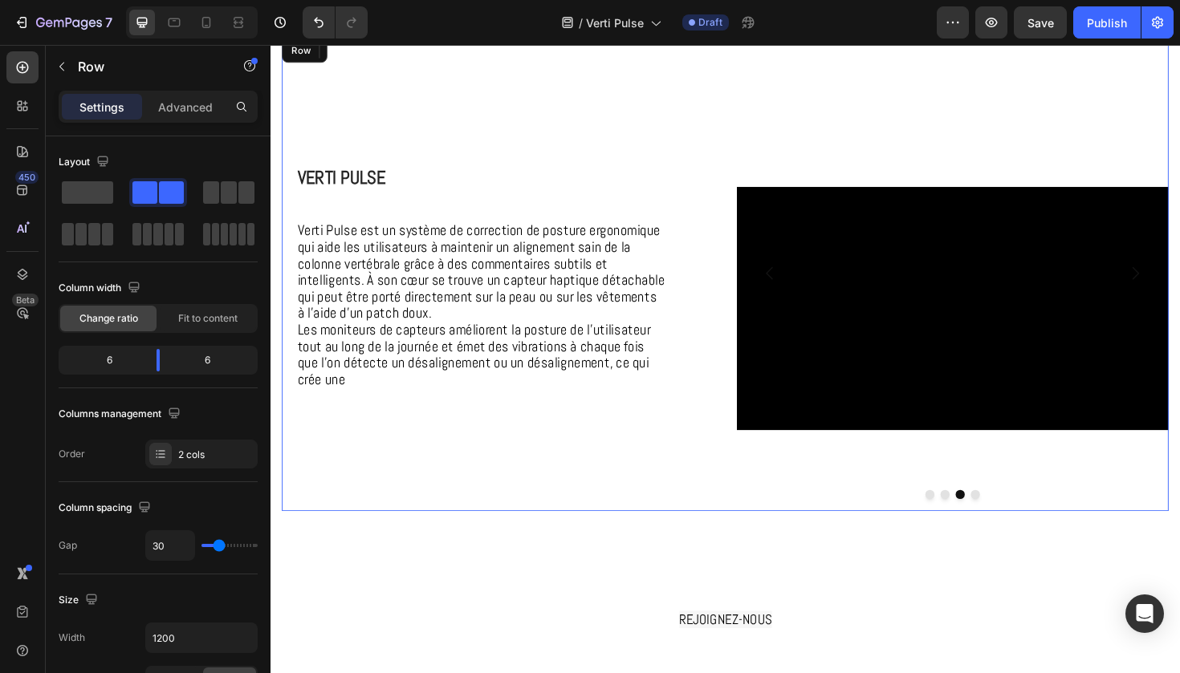
click at [587, 472] on div "⁠⁠⁠⁠⁠⁠⁠ Verti Pulse Heading Verti Pulse est un système de correction de posture…" at bounding box center [510, 287] width 457 height 504
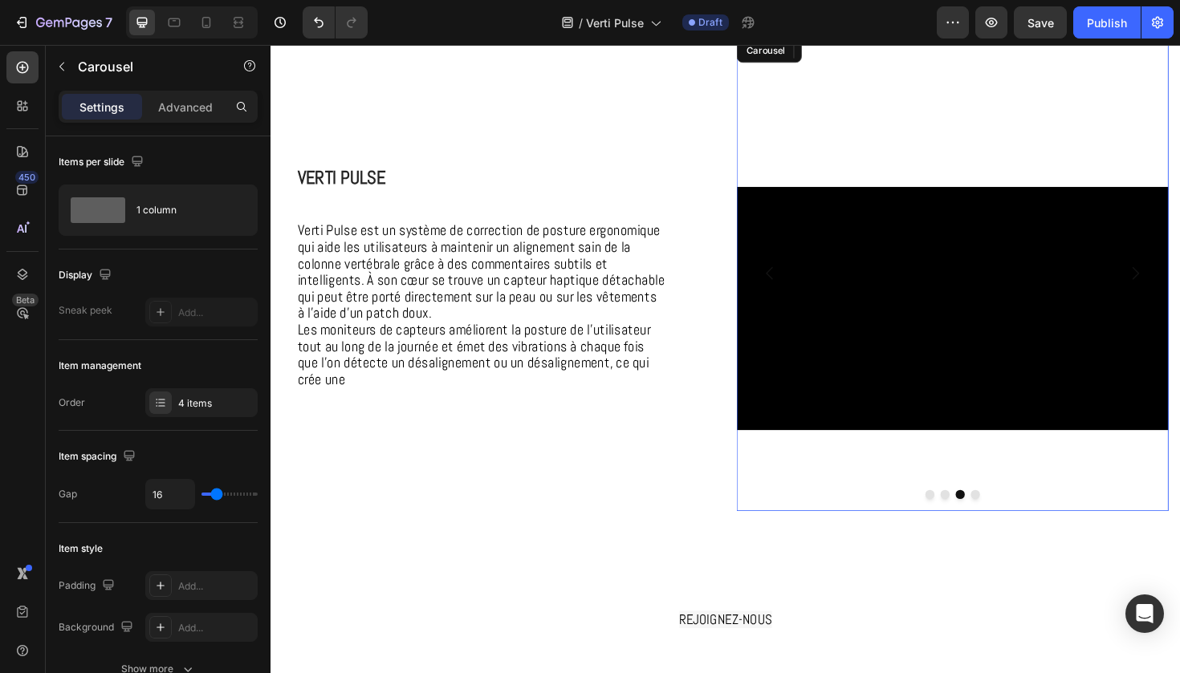
click at [1179, 291] on icon "Carousel Next Arrow" at bounding box center [1185, 286] width 19 height 19
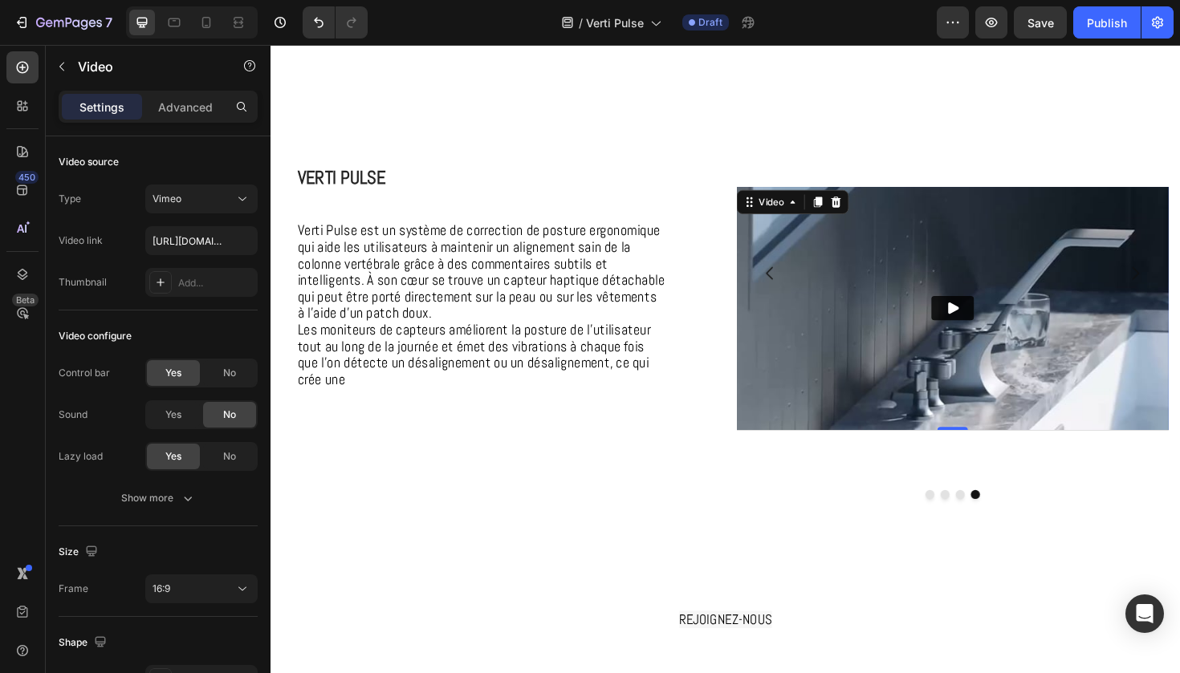
click at [877, 294] on img at bounding box center [992, 324] width 457 height 258
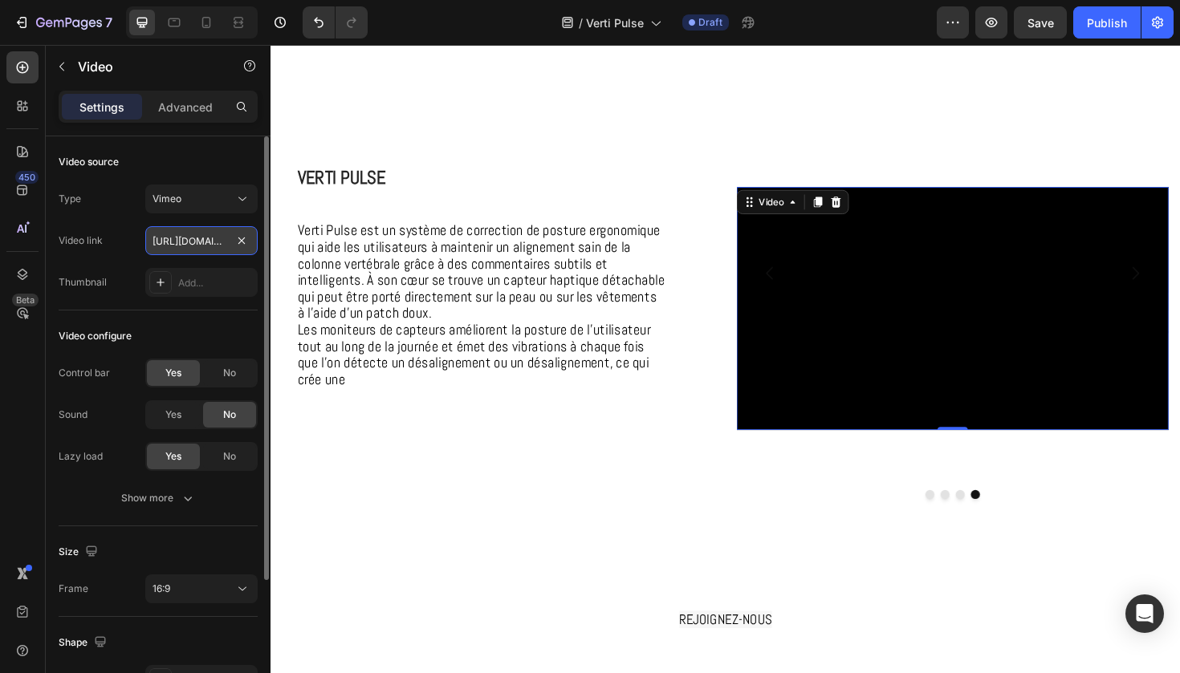
click at [213, 246] on input "https://vimeo.com/1113871609?share=copy" at bounding box center [201, 240] width 112 height 29
paste input "https://vimeo.com/1113933186?share=copy"
type input "https://vimeo.com/1113933186?share=copy"
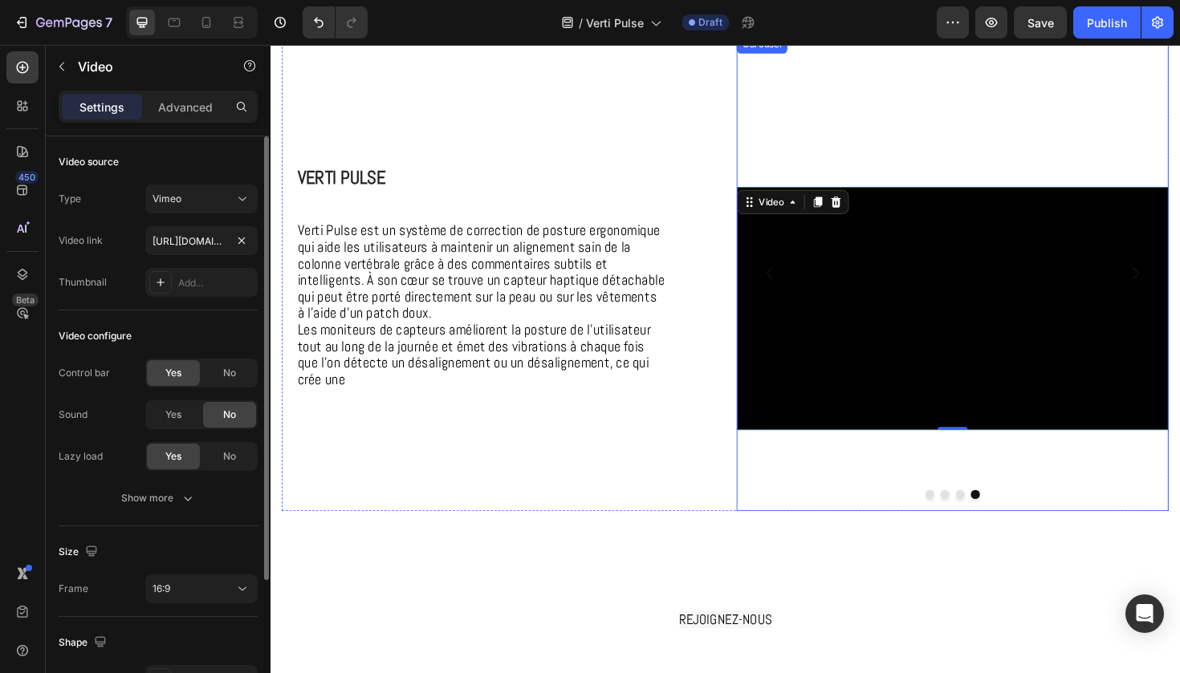
click at [1001, 518] on button "Dot" at bounding box center [1001, 521] width 10 height 10
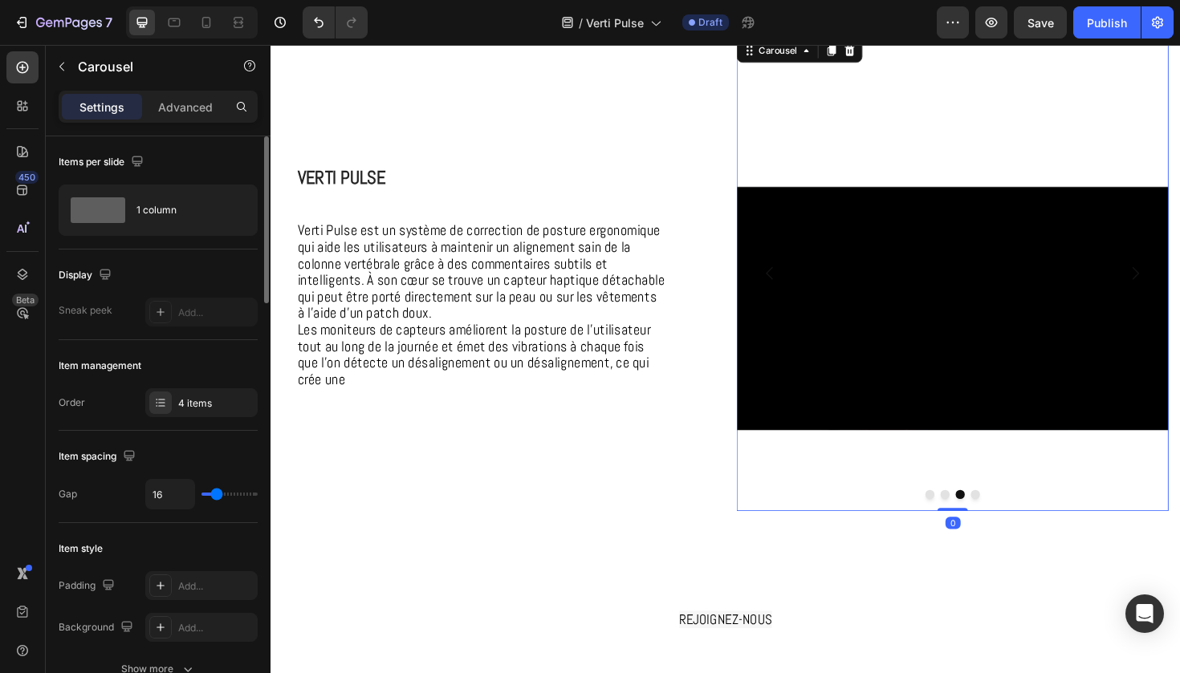
click at [985, 522] on button "Dot" at bounding box center [985, 521] width 10 height 10
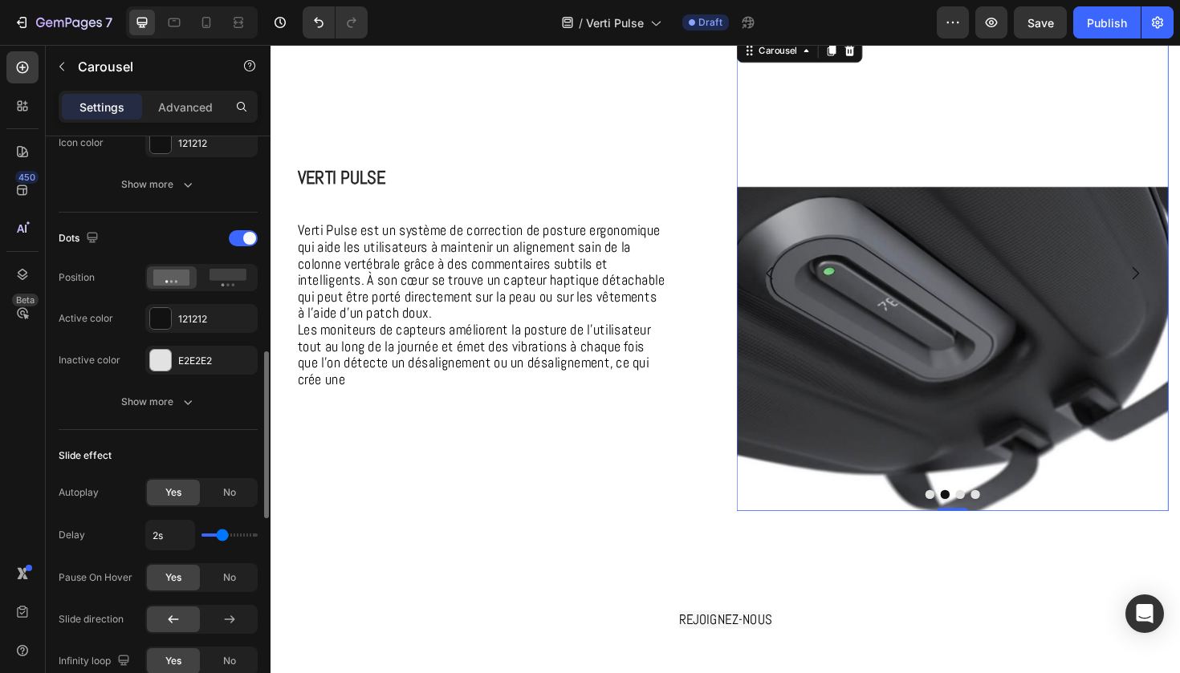
scroll to position [746, 0]
click at [173, 401] on div "Show more" at bounding box center [158, 401] width 75 height 16
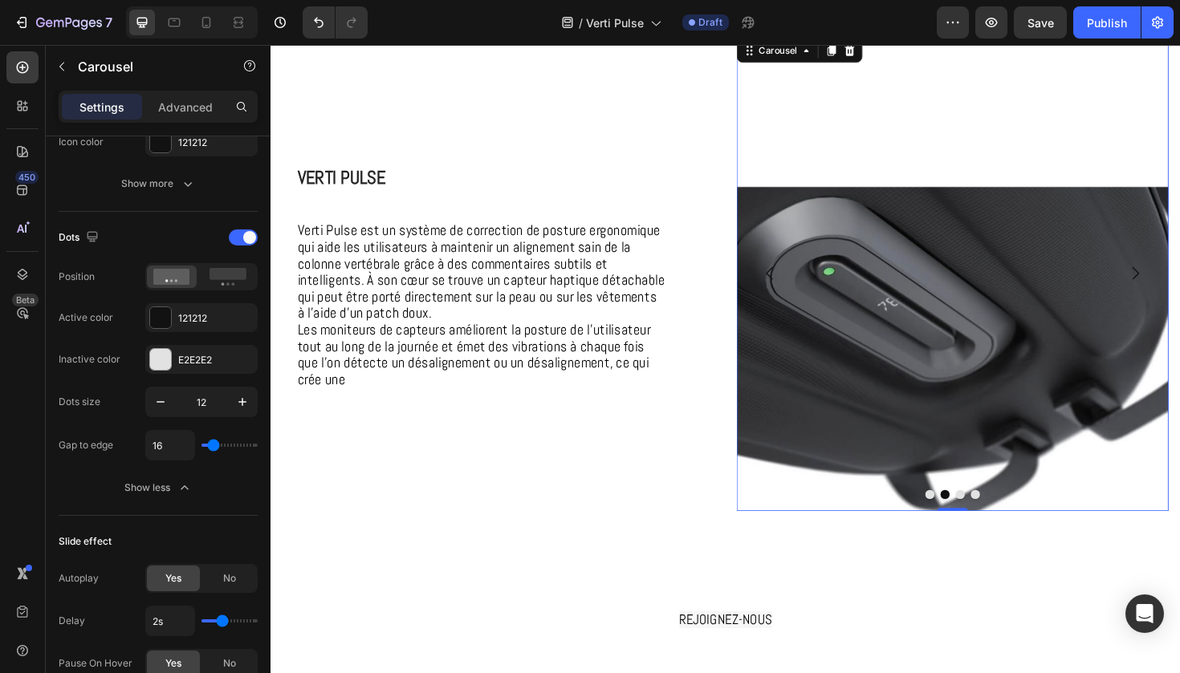
click at [999, 523] on button "Dot" at bounding box center [1001, 521] width 10 height 10
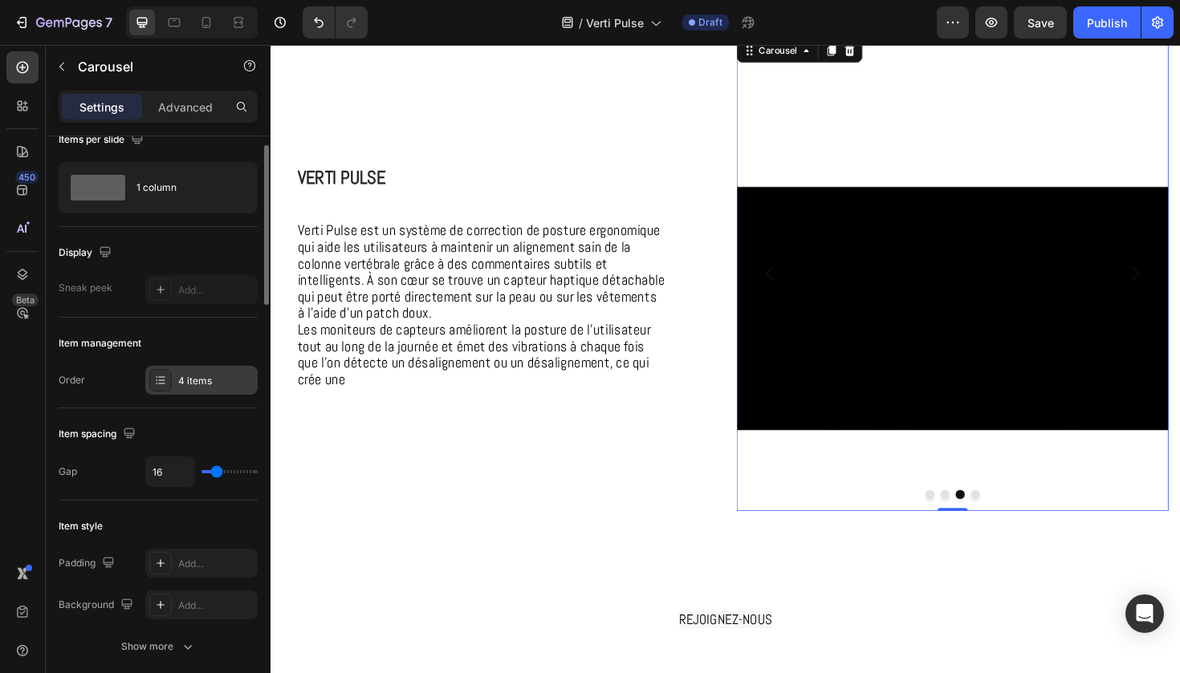
scroll to position [25, 0]
click at [804, 164] on div "Video" at bounding box center [992, 287] width 457 height 504
click at [35, 278] on div at bounding box center [22, 274] width 32 height 32
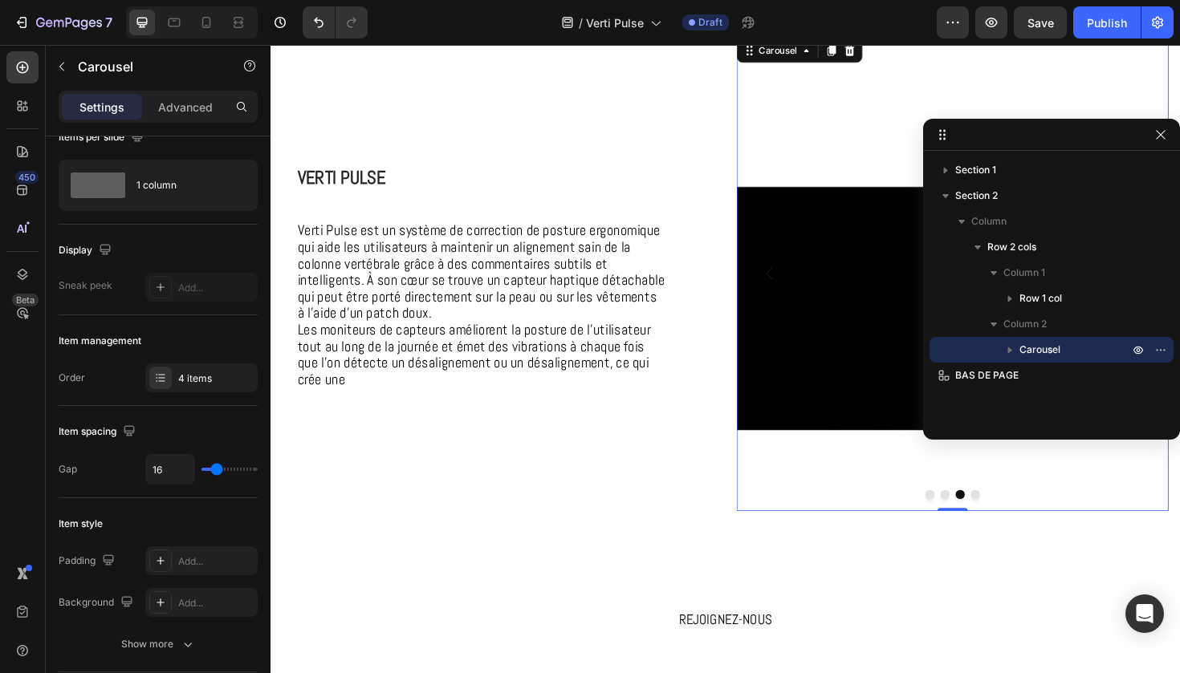
click at [1012, 348] on icon "button" at bounding box center [1009, 350] width 16 height 16
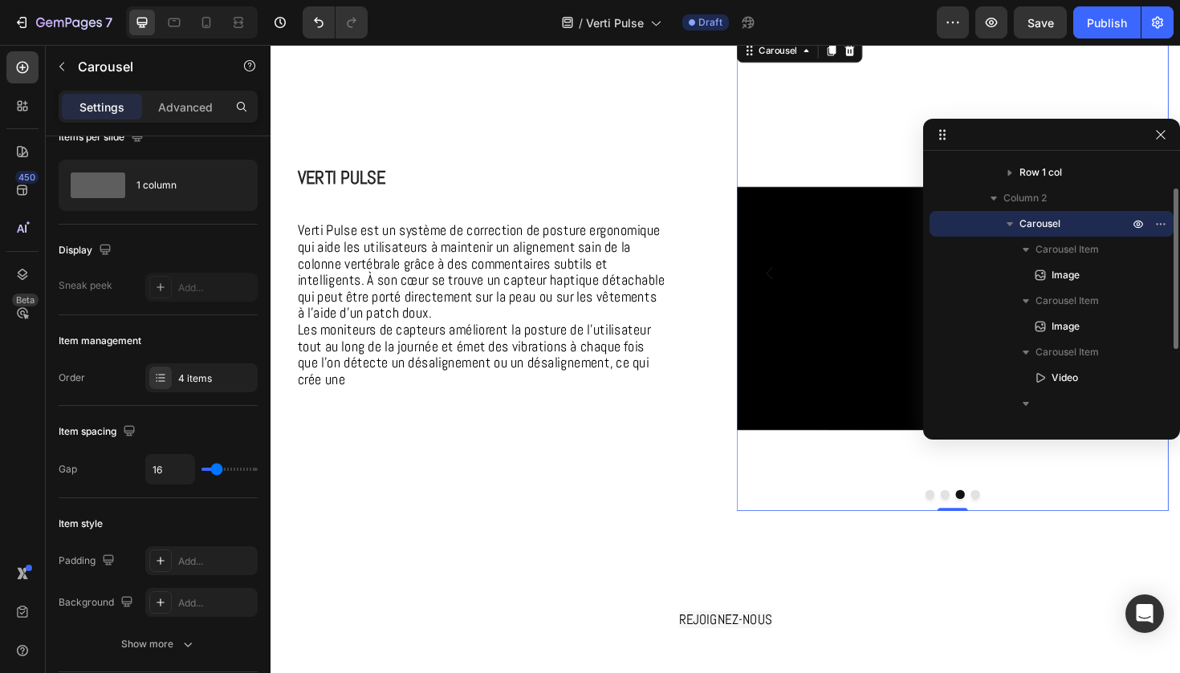
scroll to position [140, 0]
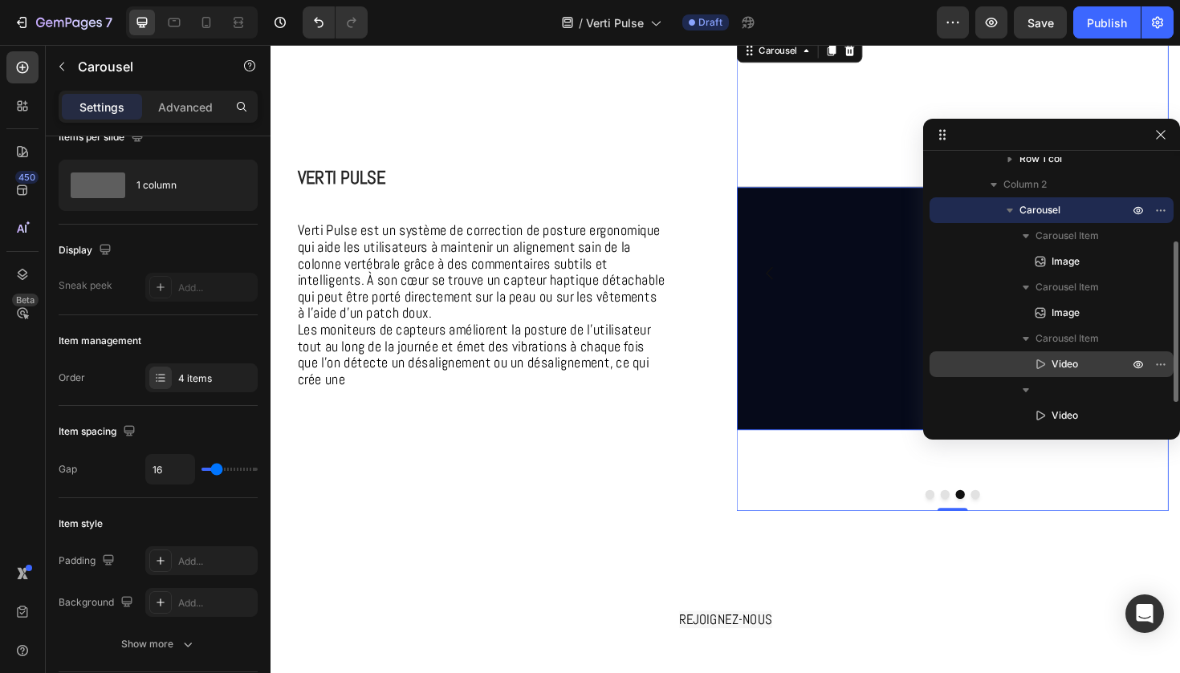
click at [1067, 364] on span "Video" at bounding box center [1064, 364] width 26 height 16
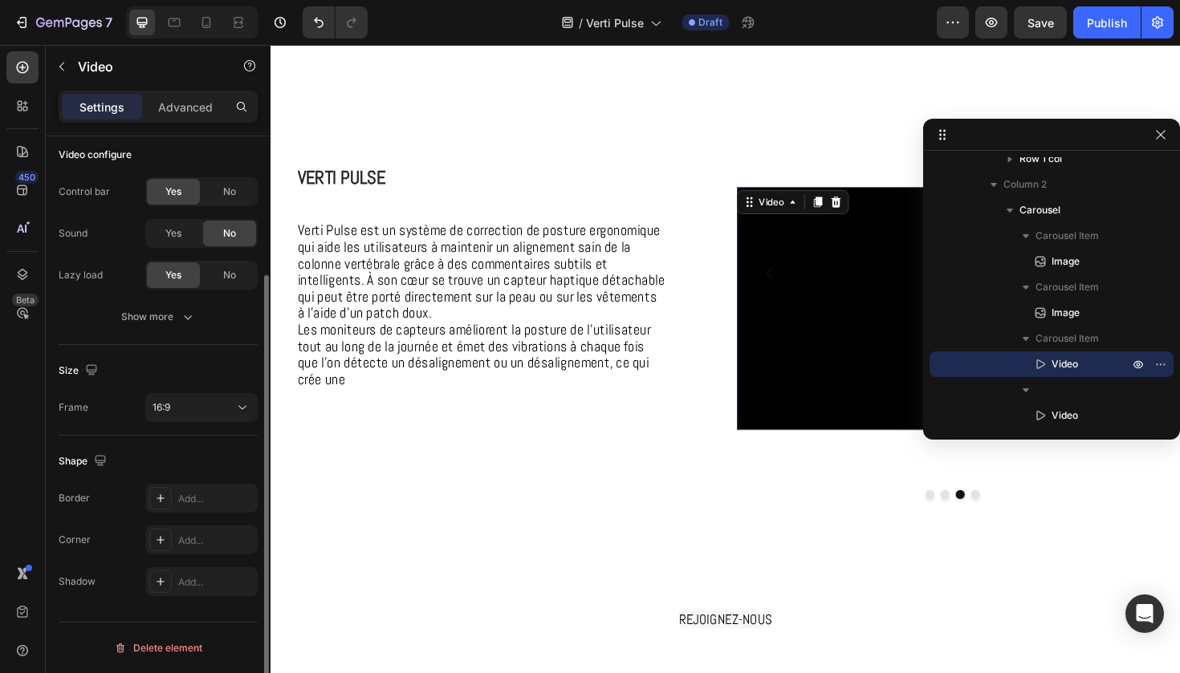
scroll to position [178, 0]
click at [229, 416] on div "16:9" at bounding box center [193, 411] width 82 height 14
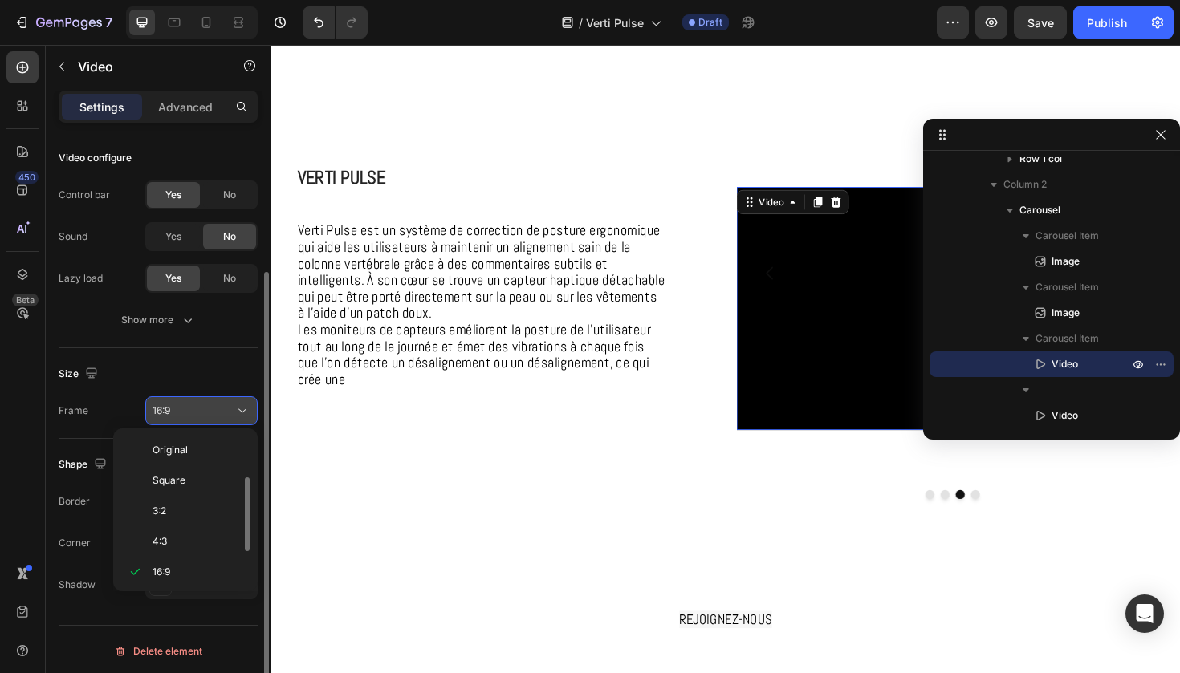
scroll to position [29, 0]
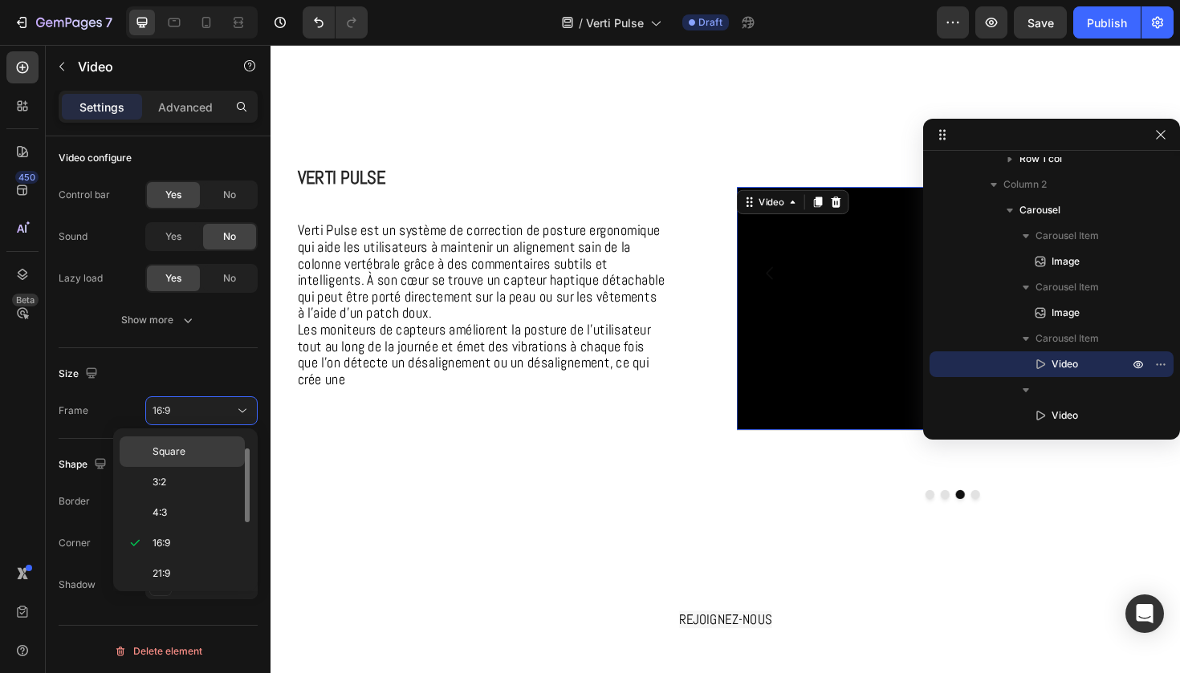
click at [185, 455] on span "Square" at bounding box center [168, 452] width 33 height 14
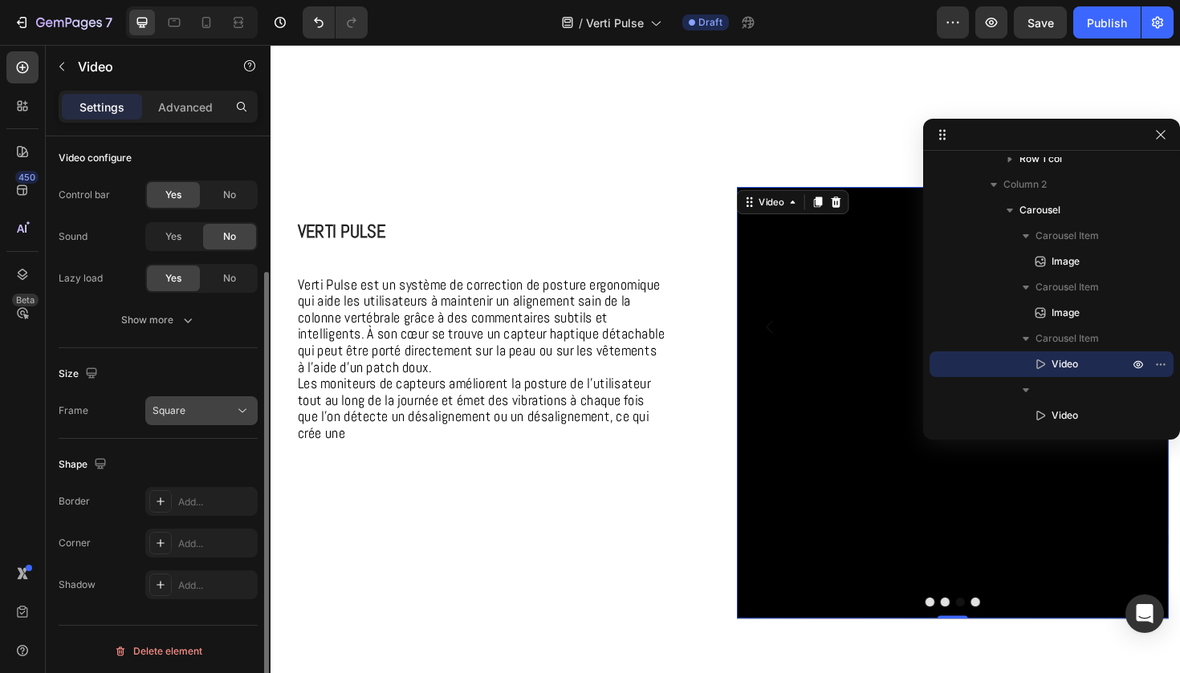
click at [209, 424] on button "Square" at bounding box center [201, 410] width 112 height 29
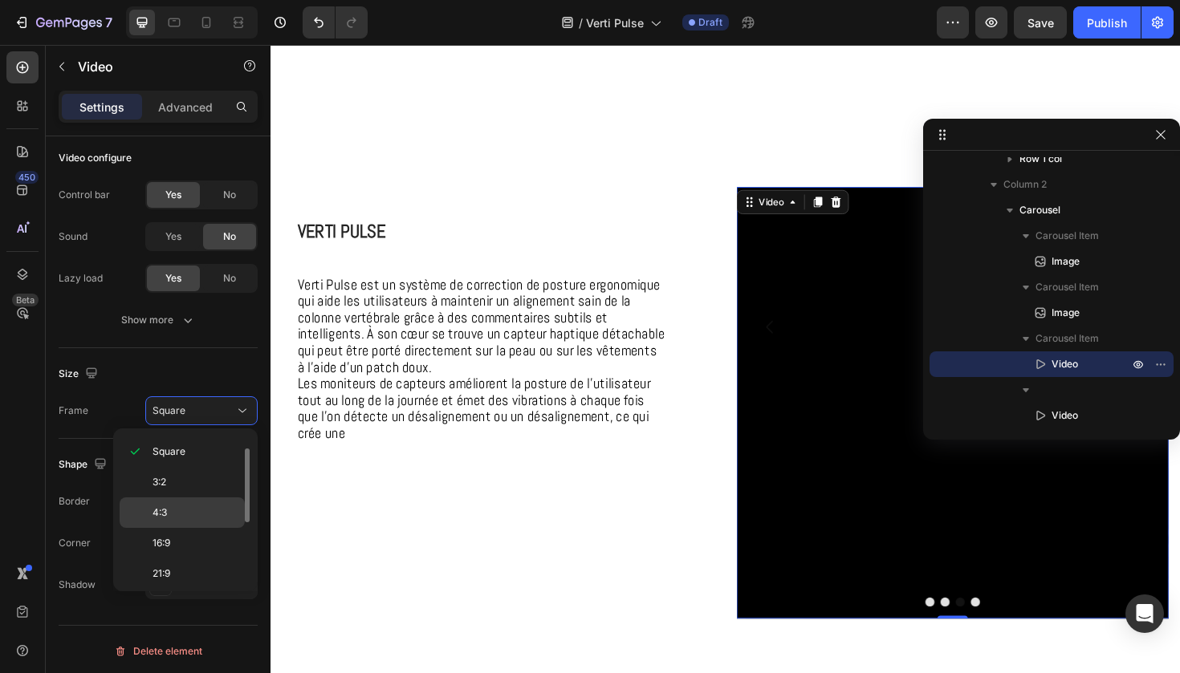
click at [183, 514] on p "4:3" at bounding box center [194, 513] width 85 height 14
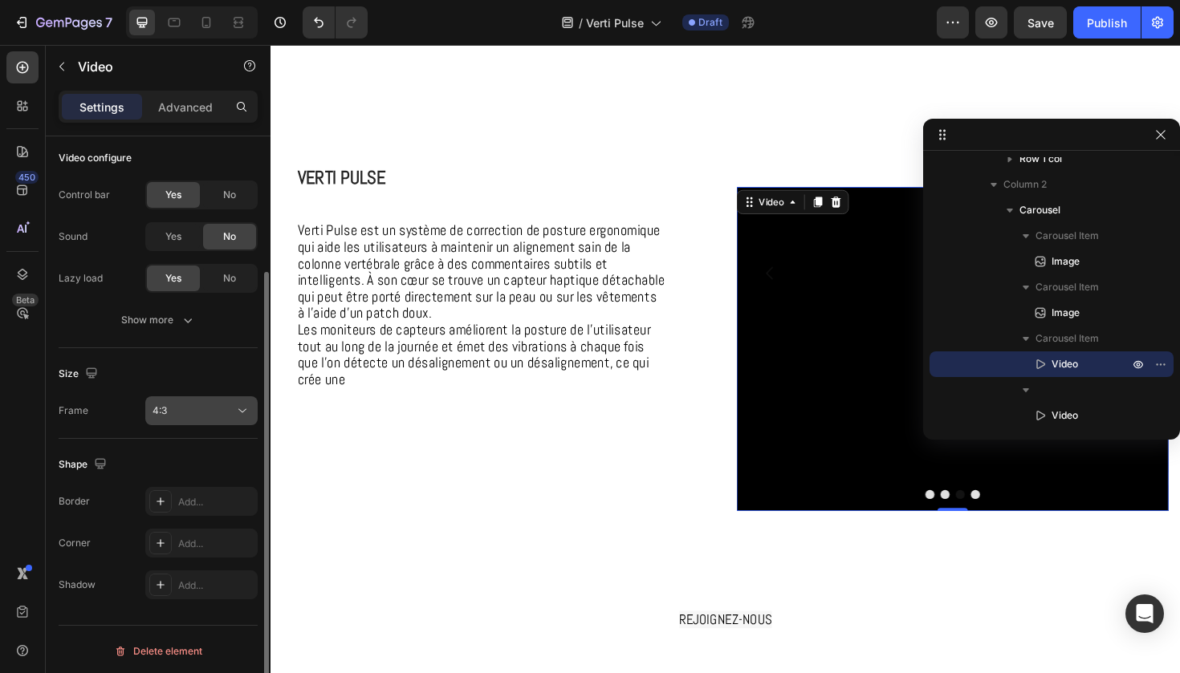
click at [212, 423] on button "4:3" at bounding box center [201, 410] width 112 height 29
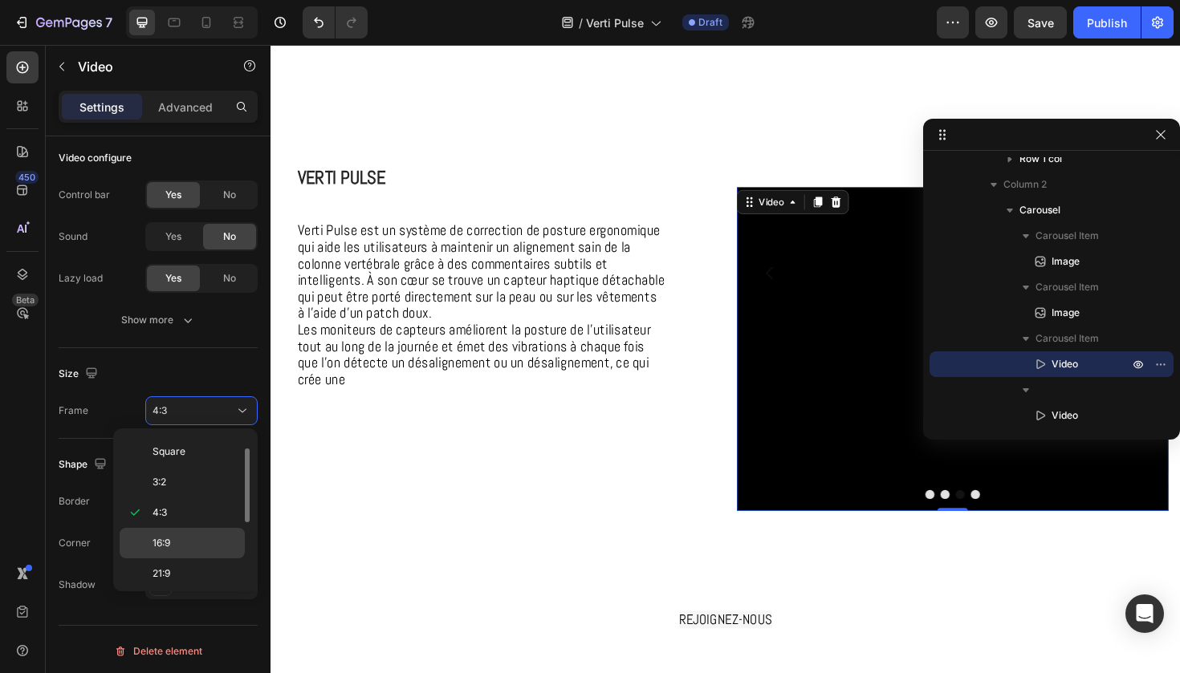
click at [200, 536] on p "16:9" at bounding box center [194, 543] width 85 height 14
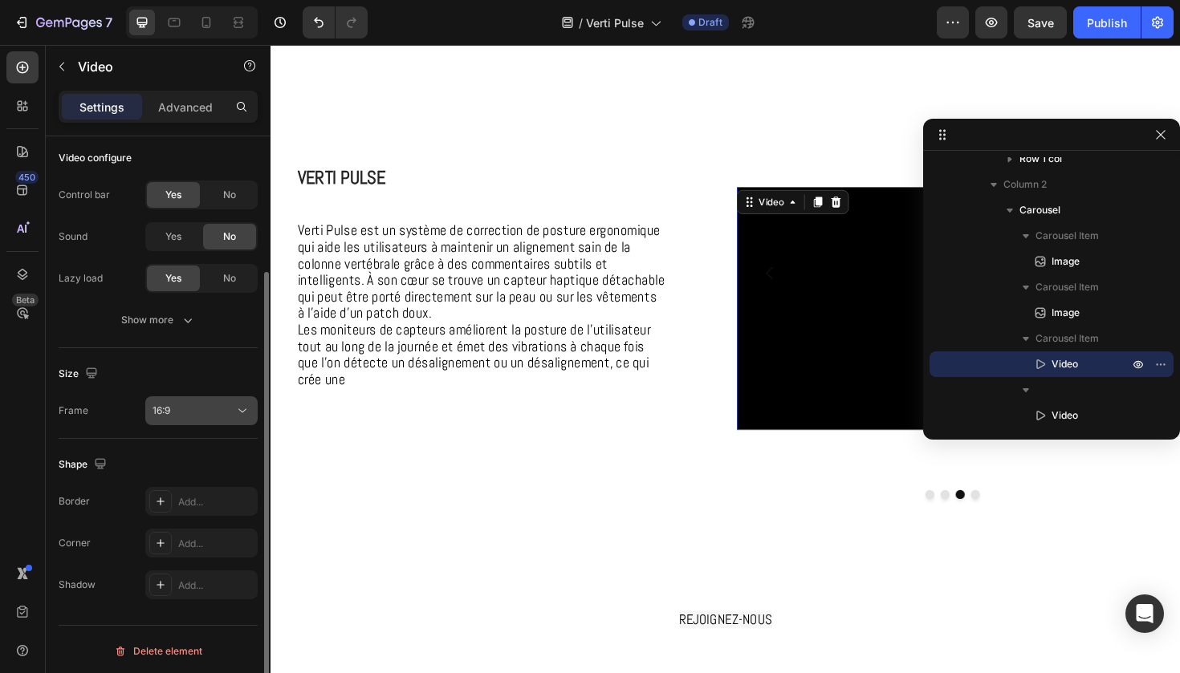
click at [235, 422] on button "16:9" at bounding box center [201, 410] width 112 height 29
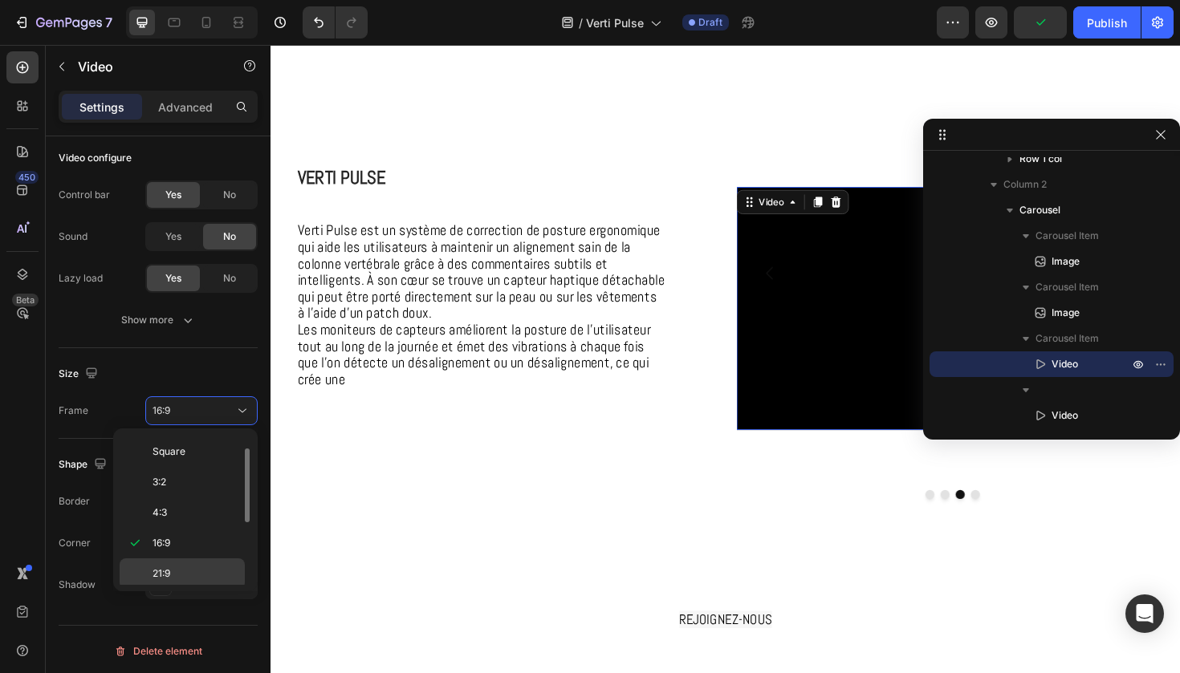
click at [193, 567] on p "21:9" at bounding box center [194, 574] width 85 height 14
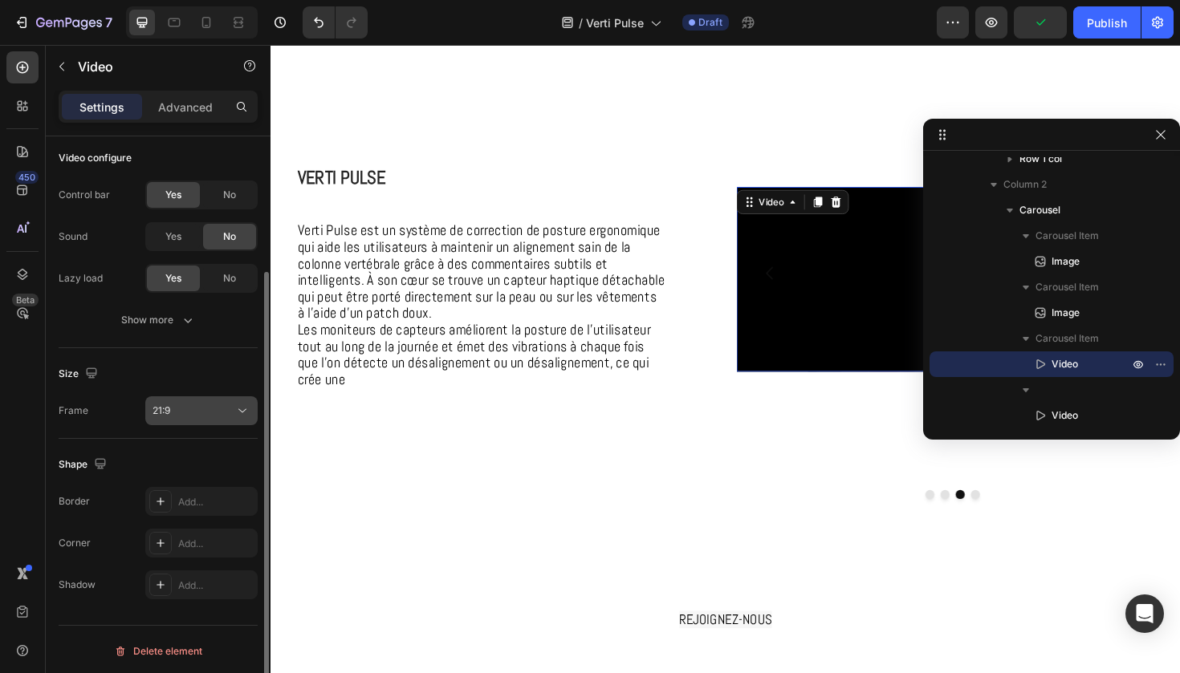
click at [239, 406] on icon at bounding box center [242, 411] width 16 height 16
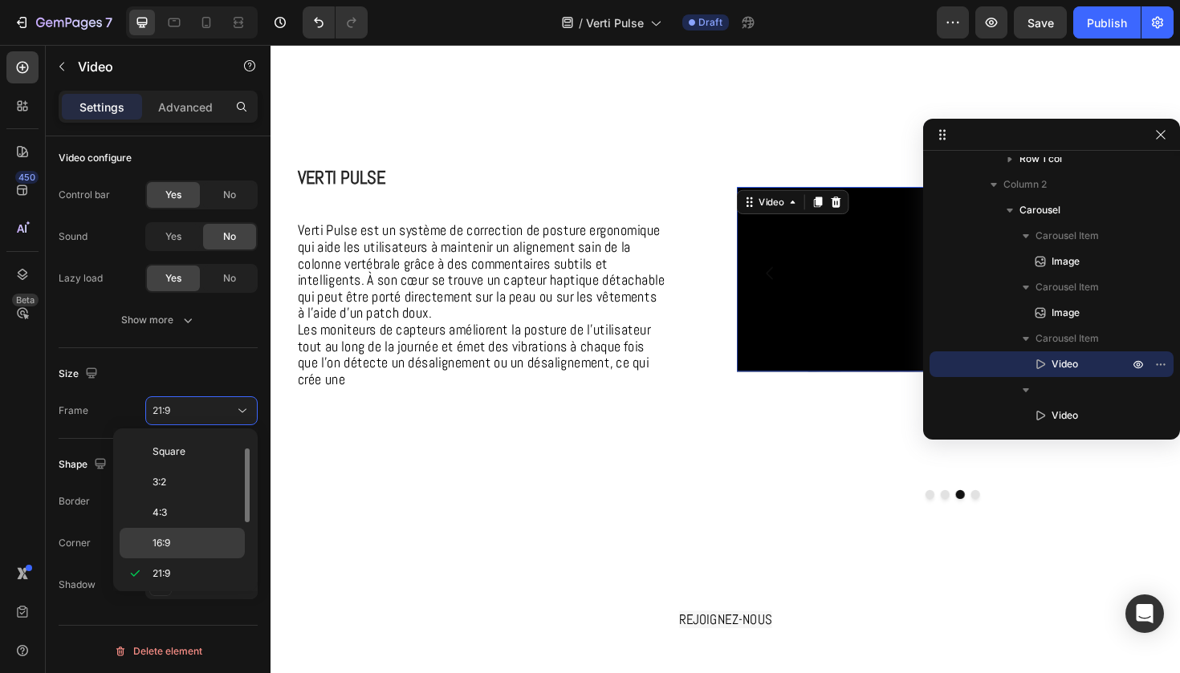
click at [195, 539] on p "16:9" at bounding box center [194, 543] width 85 height 14
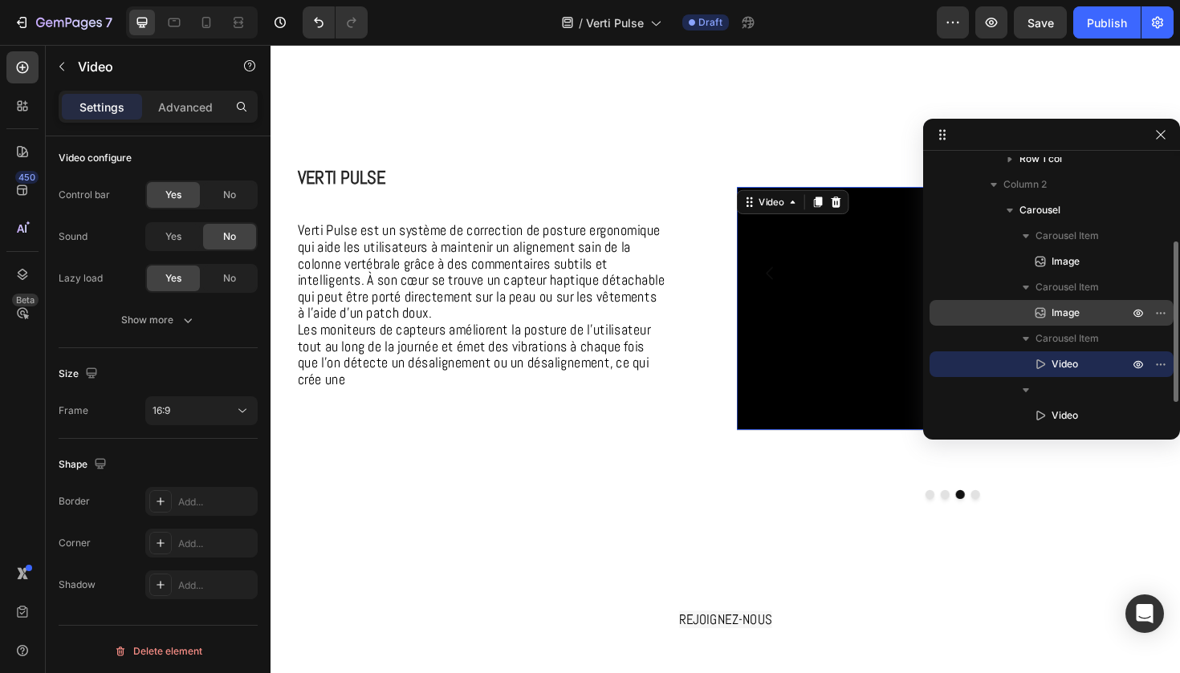
click at [1083, 310] on p "Image" at bounding box center [1072, 313] width 80 height 16
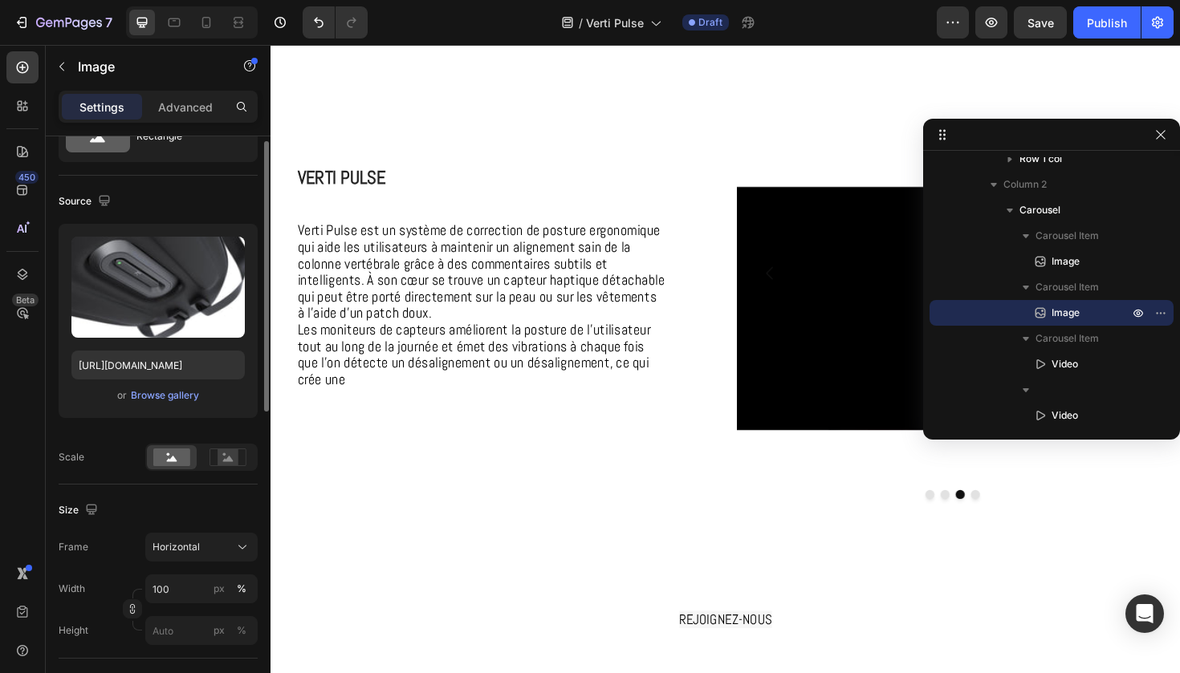
scroll to position [121, 0]
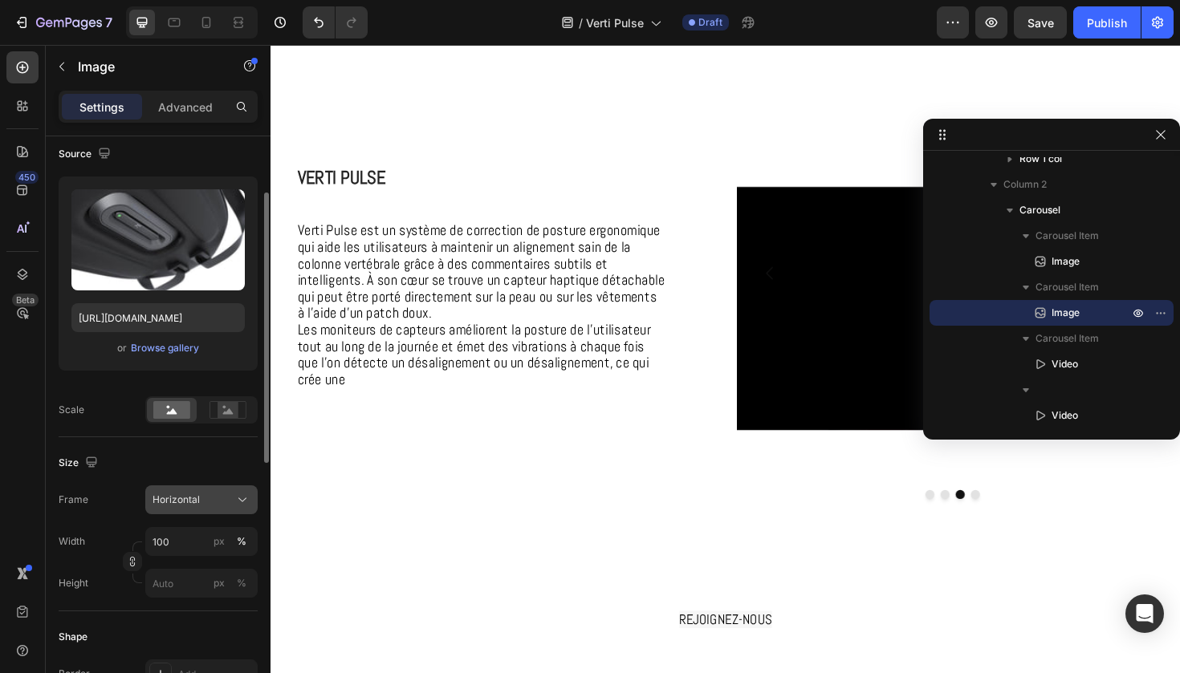
click at [204, 504] on div "Horizontal" at bounding box center [191, 500] width 79 height 14
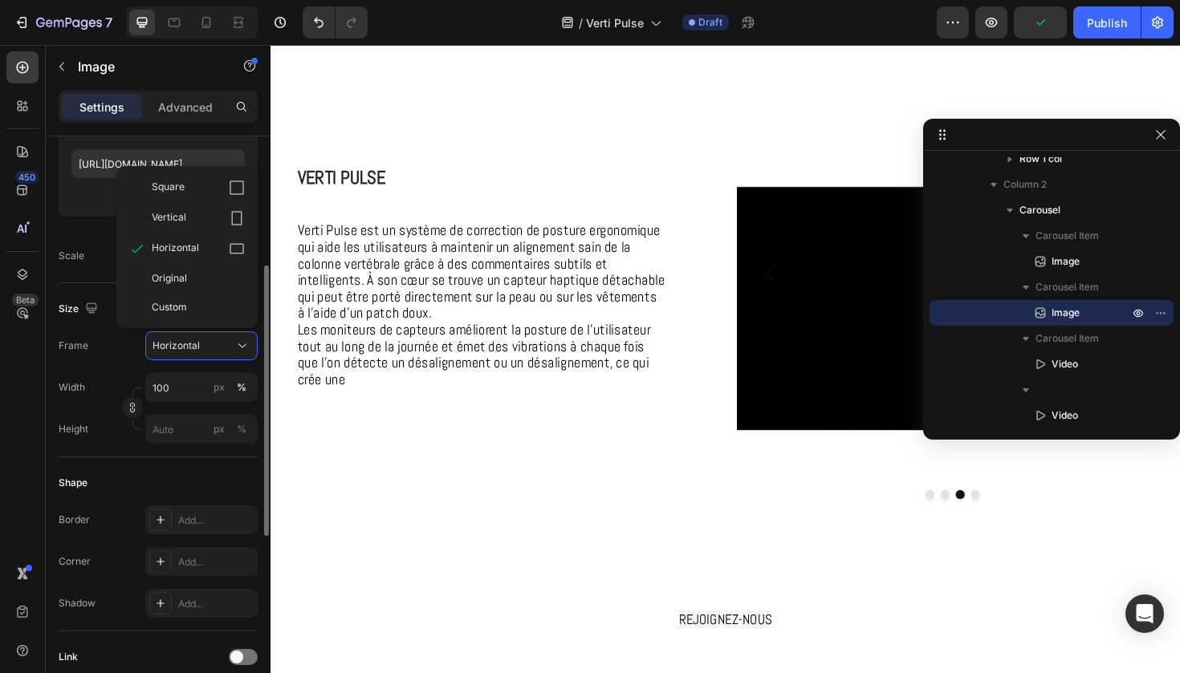
scroll to position [317, 0]
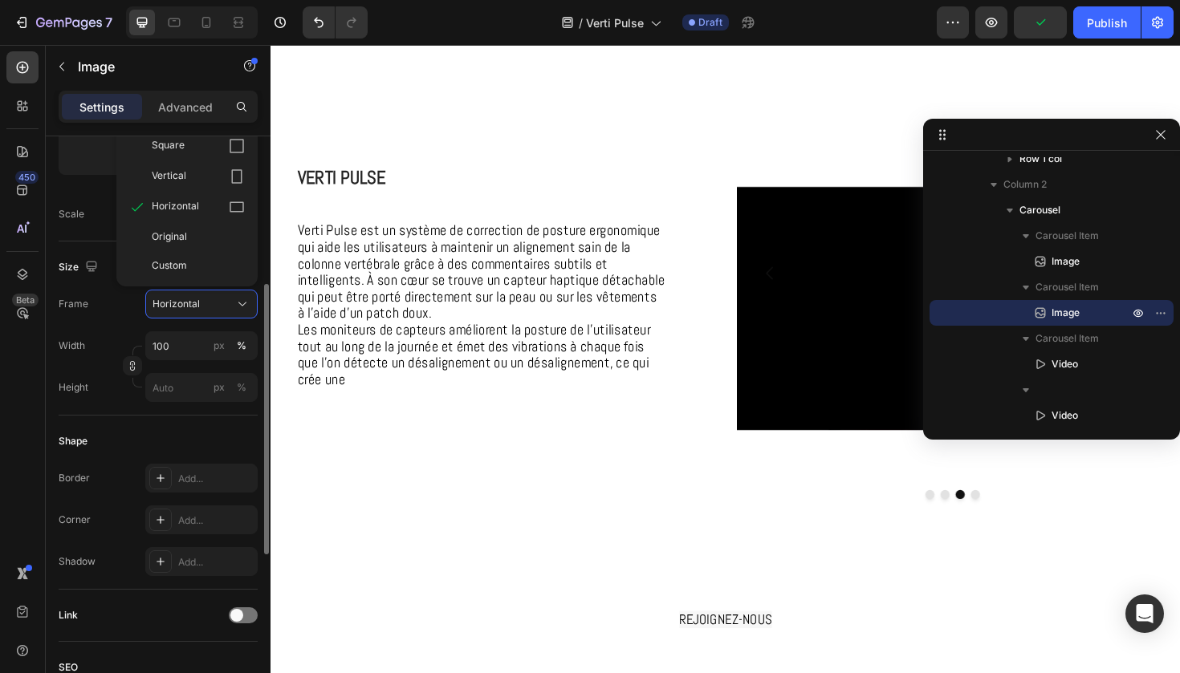
click at [200, 438] on div "Shape" at bounding box center [158, 442] width 199 height 26
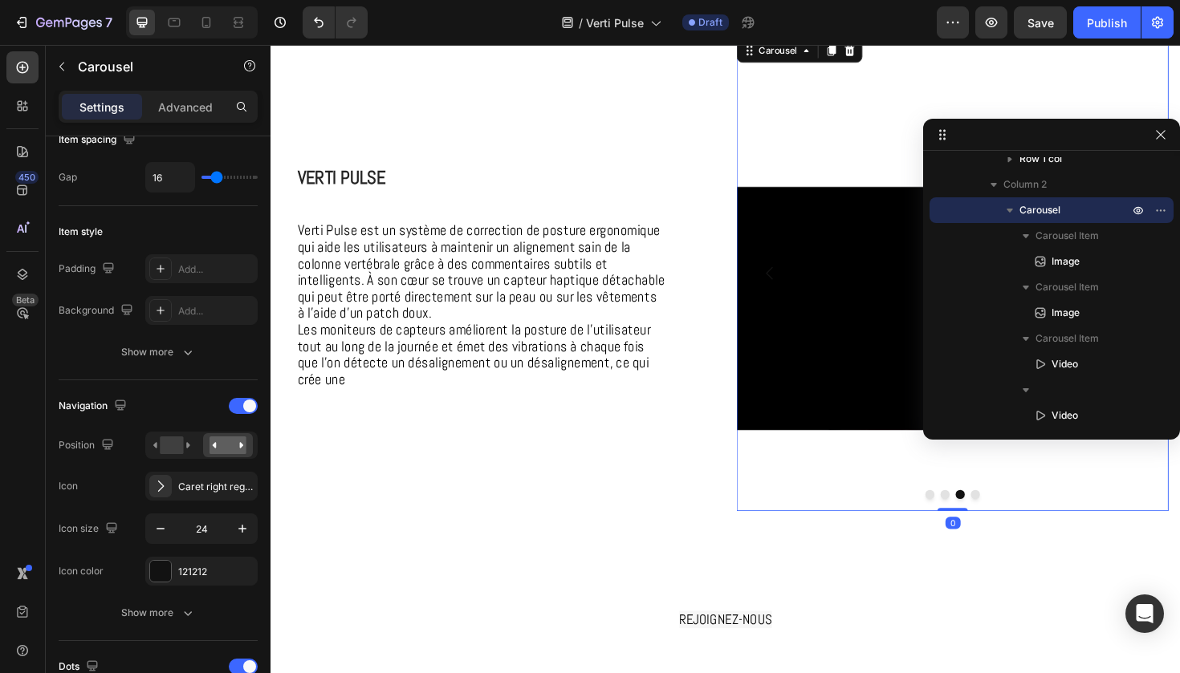
click at [805, 286] on icon "Carousel Back Arrow" at bounding box center [799, 286] width 19 height 19
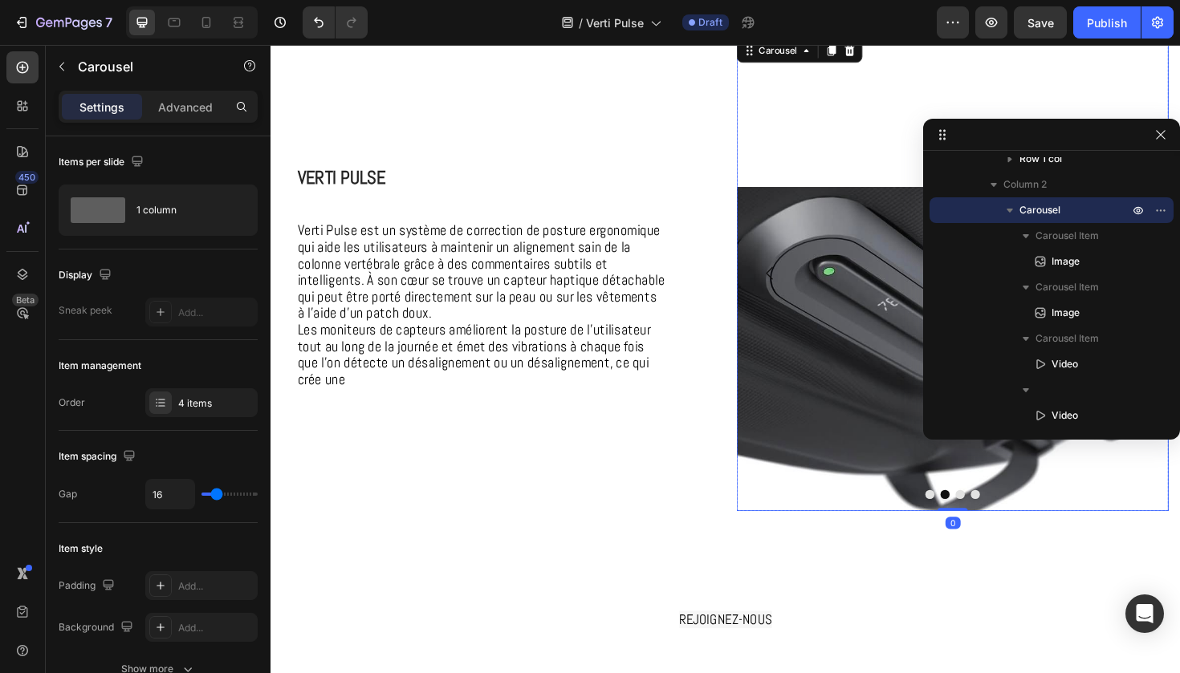
click at [847, 299] on img at bounding box center [992, 366] width 457 height 343
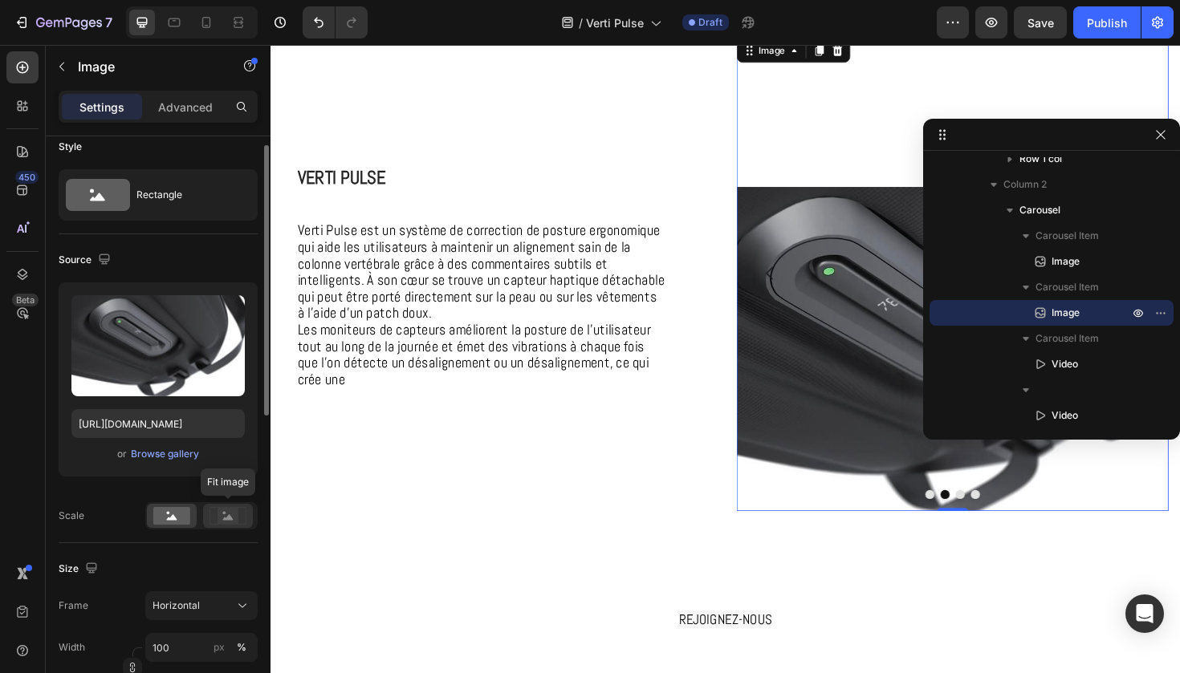
scroll to position [17, 0]
click at [209, 590] on button "Horizontal" at bounding box center [201, 604] width 112 height 29
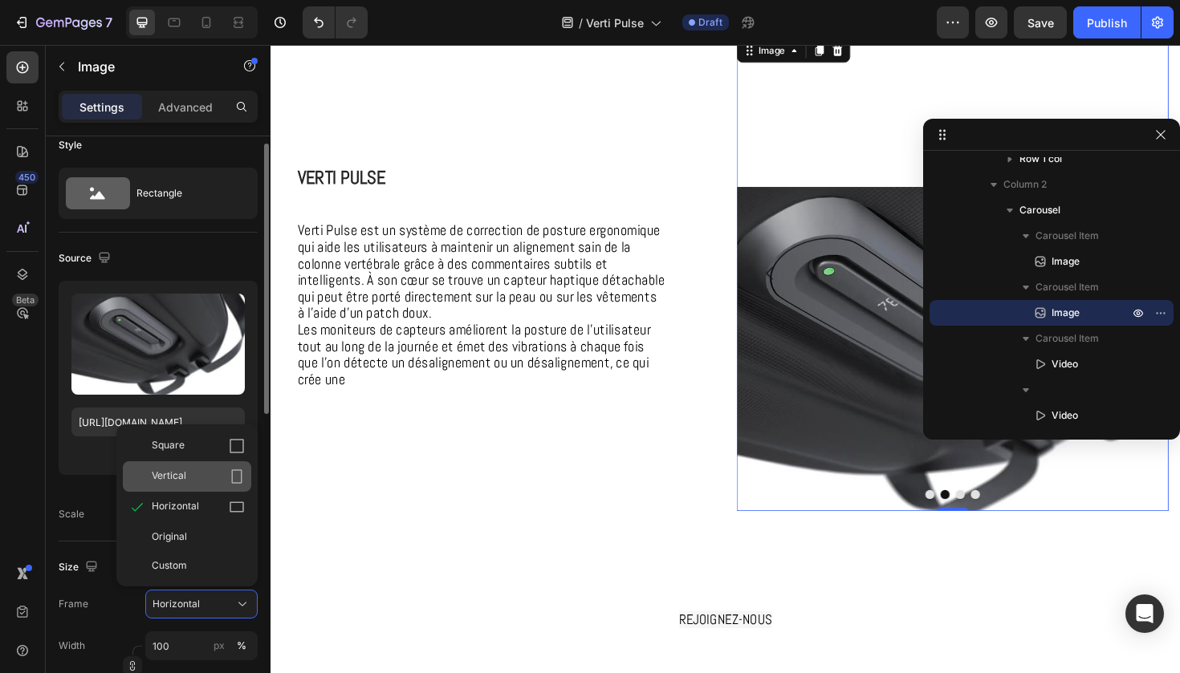
click at [225, 483] on div "Vertical" at bounding box center [198, 477] width 93 height 16
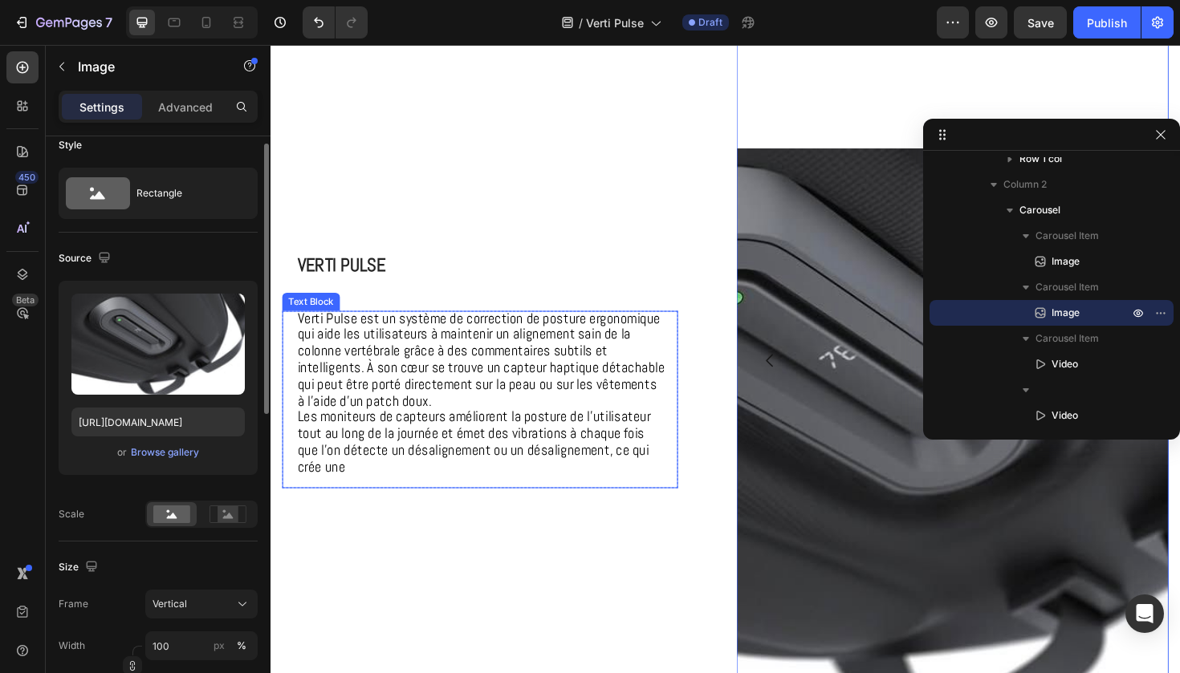
scroll to position [583, 0]
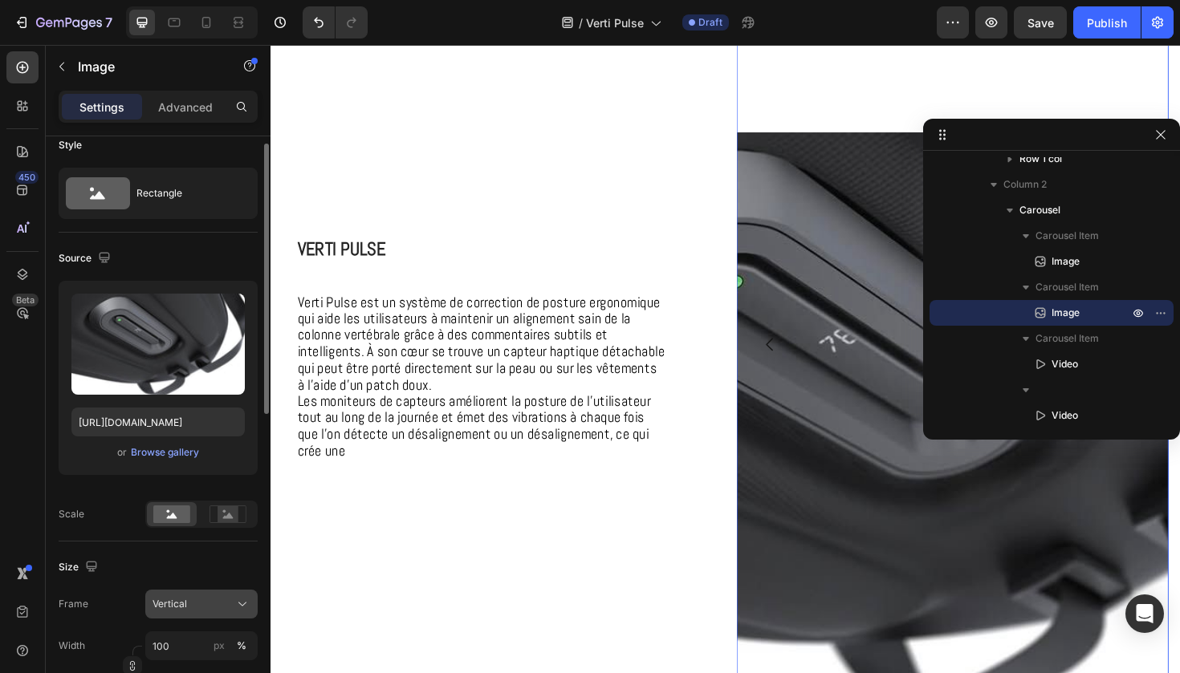
click at [205, 599] on div "Vertical" at bounding box center [191, 604] width 79 height 14
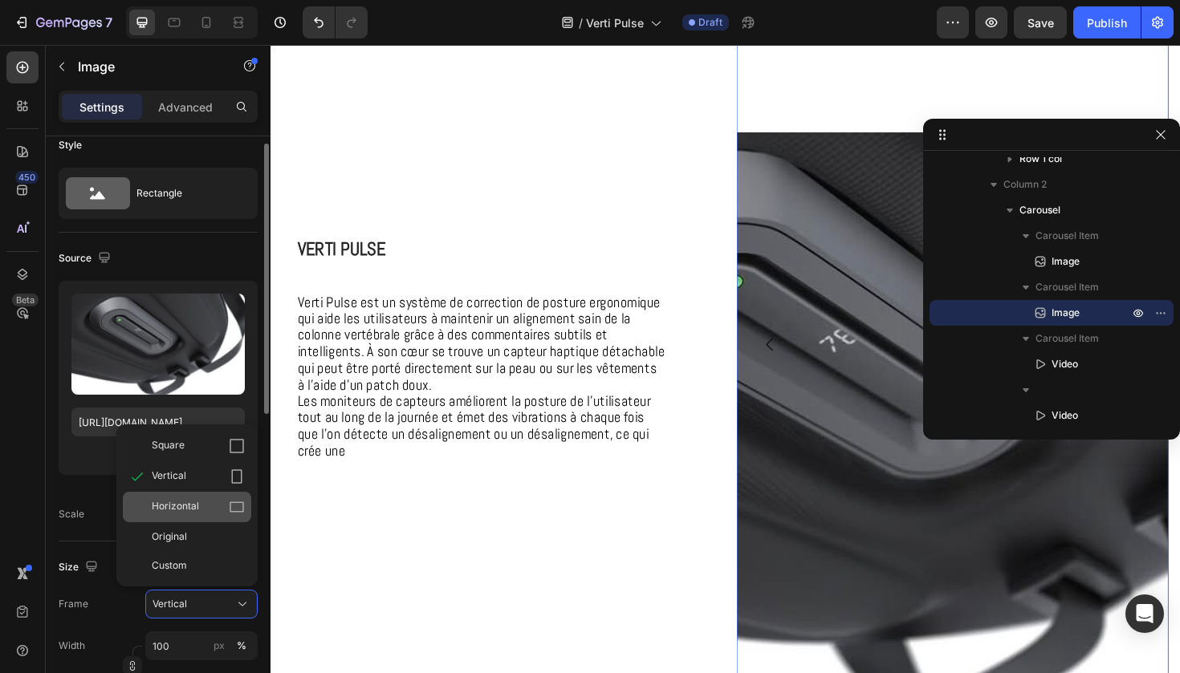
click at [214, 504] on div "Horizontal" at bounding box center [198, 507] width 93 height 16
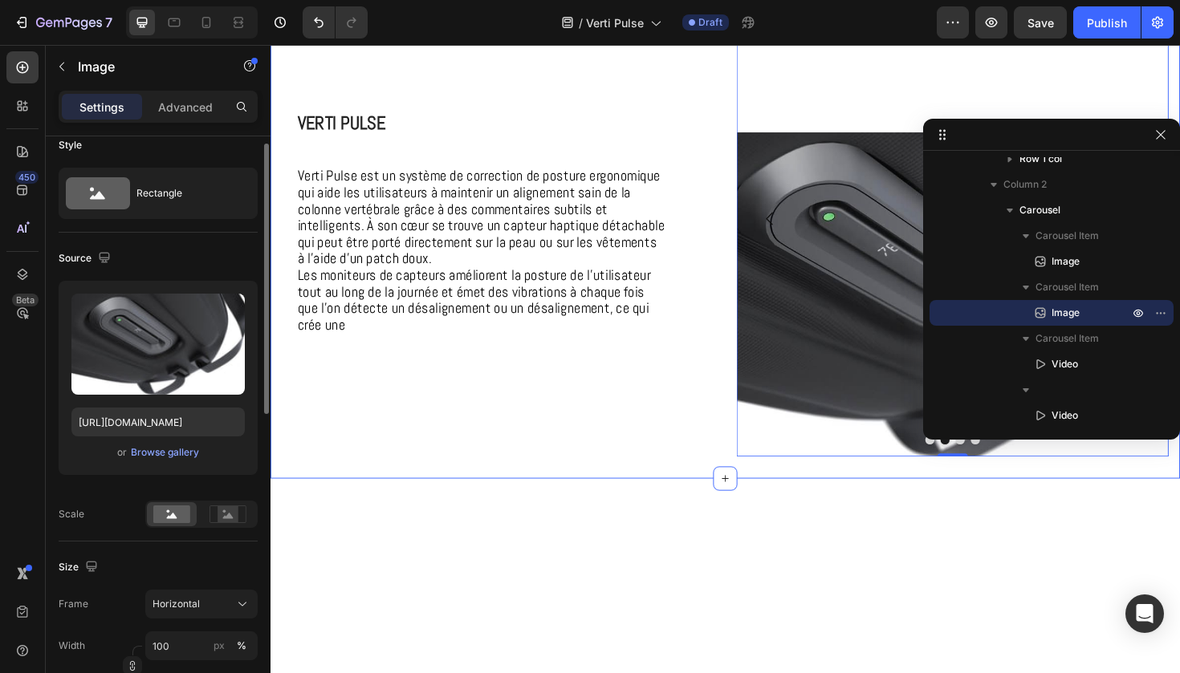
scroll to position [0, 0]
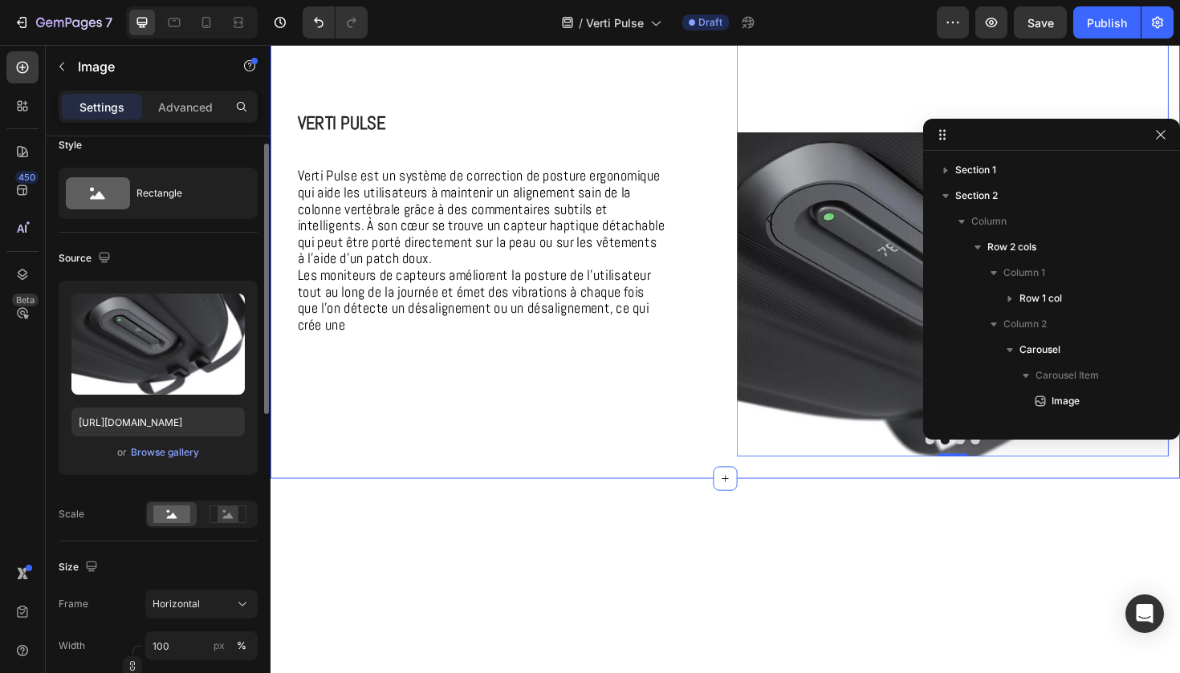
click at [518, 481] on div "⁠⁠⁠⁠⁠⁠⁠ Verti Pulse Heading Verti Pulse est un système de correction de posture…" at bounding box center [751, 240] width 939 height 527
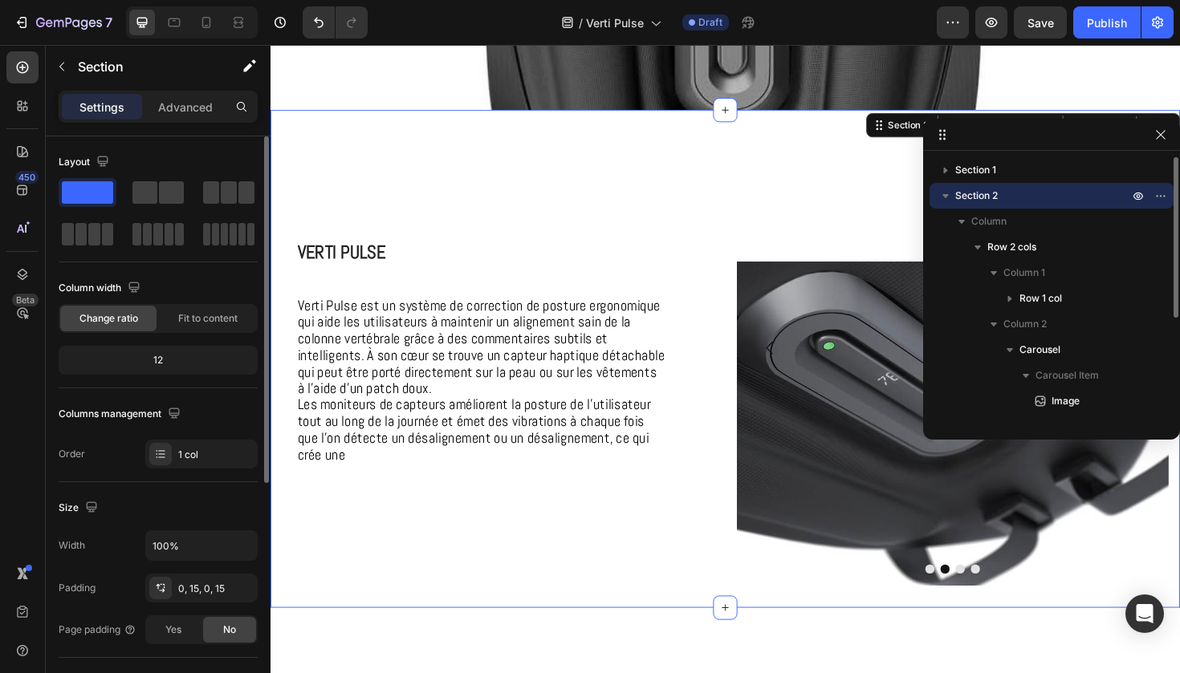
scroll to position [446, 0]
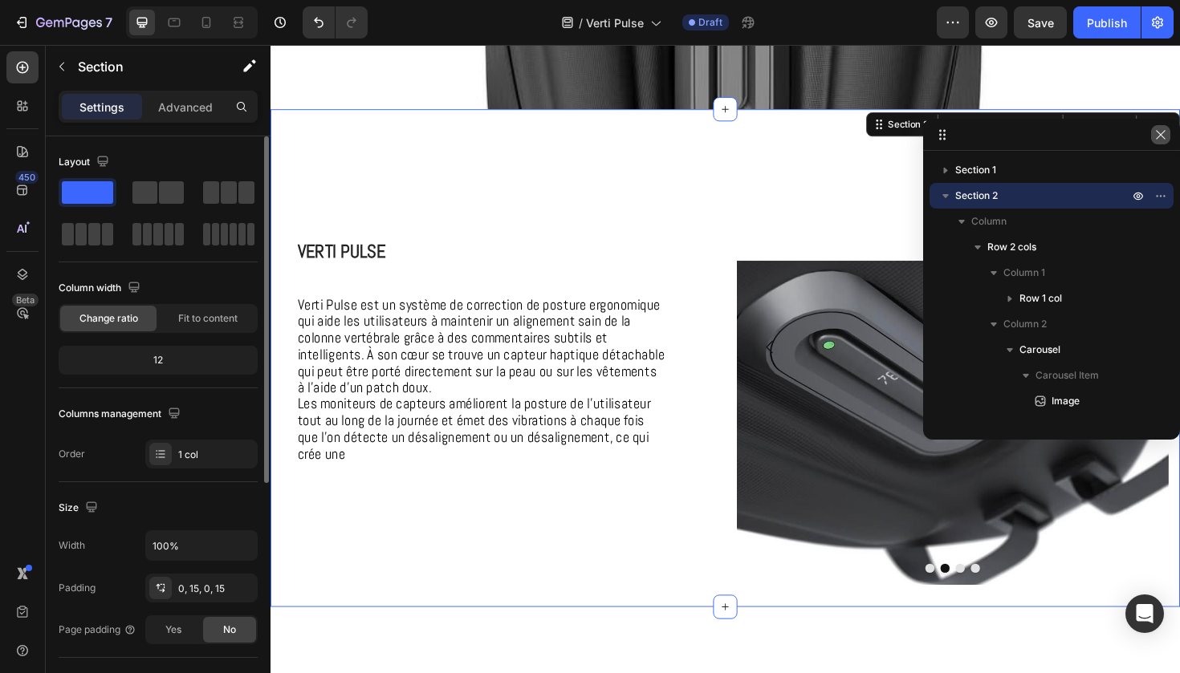
click at [1161, 131] on icon "button" at bounding box center [1160, 134] width 13 height 13
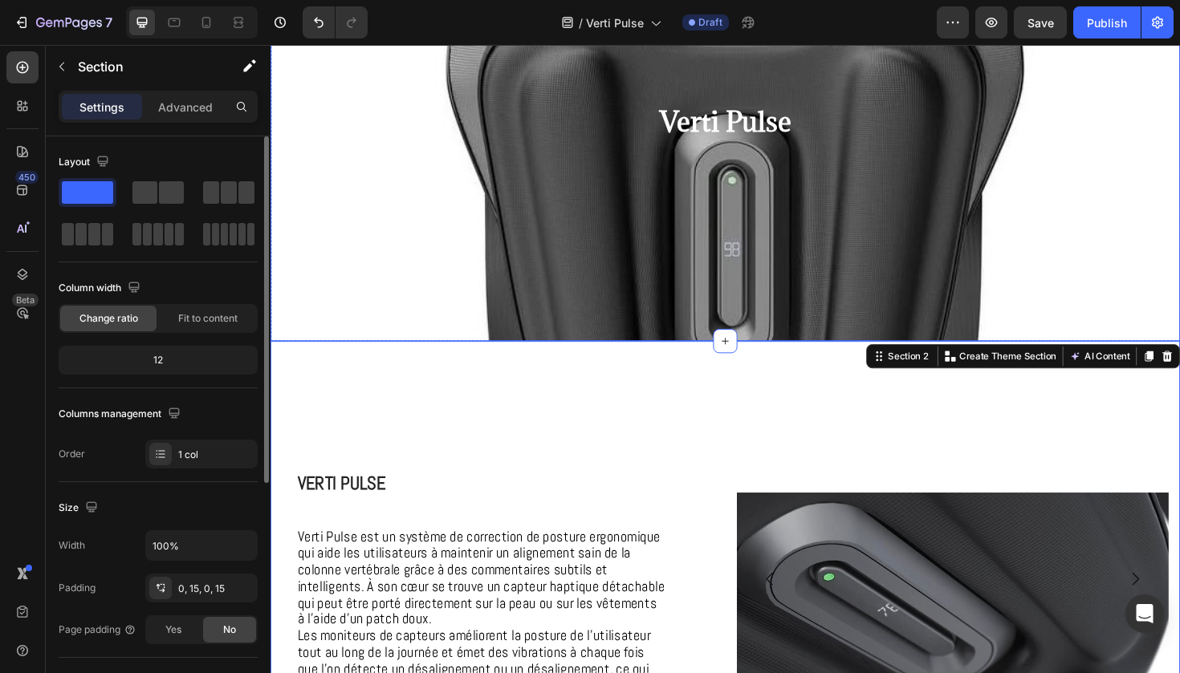
scroll to position [86, 0]
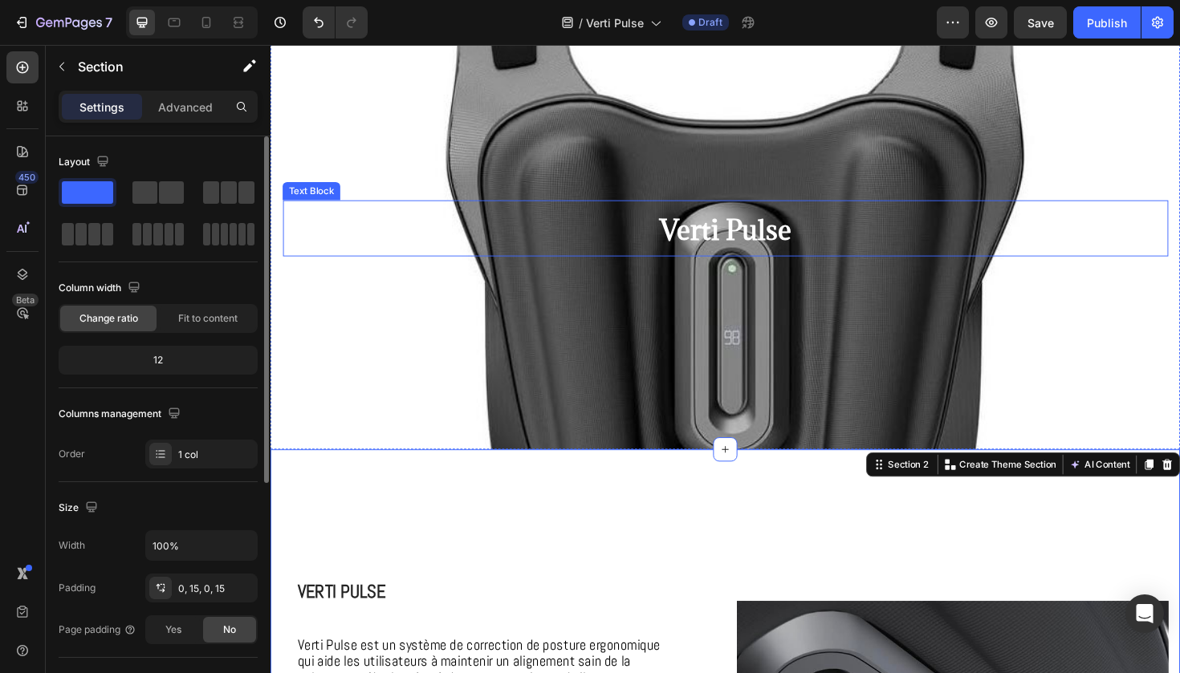
click at [791, 245] on span "Verti Pulse" at bounding box center [752, 240] width 139 height 37
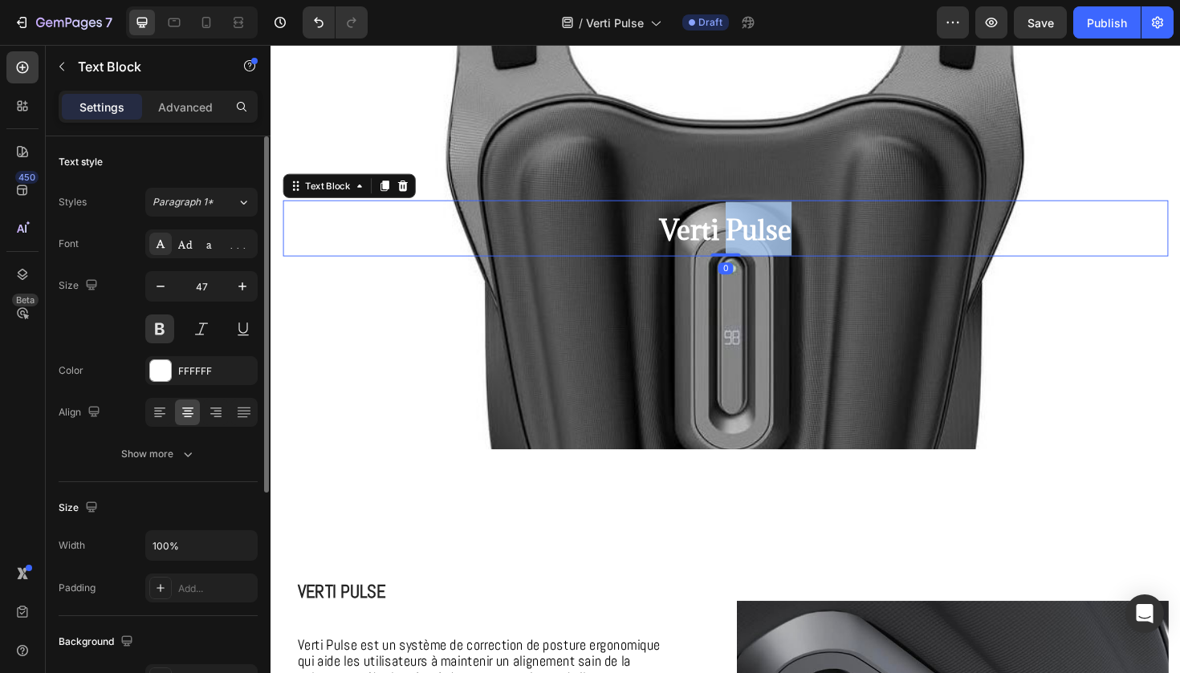
click at [791, 245] on span "Verti Pulse" at bounding box center [752, 240] width 139 height 37
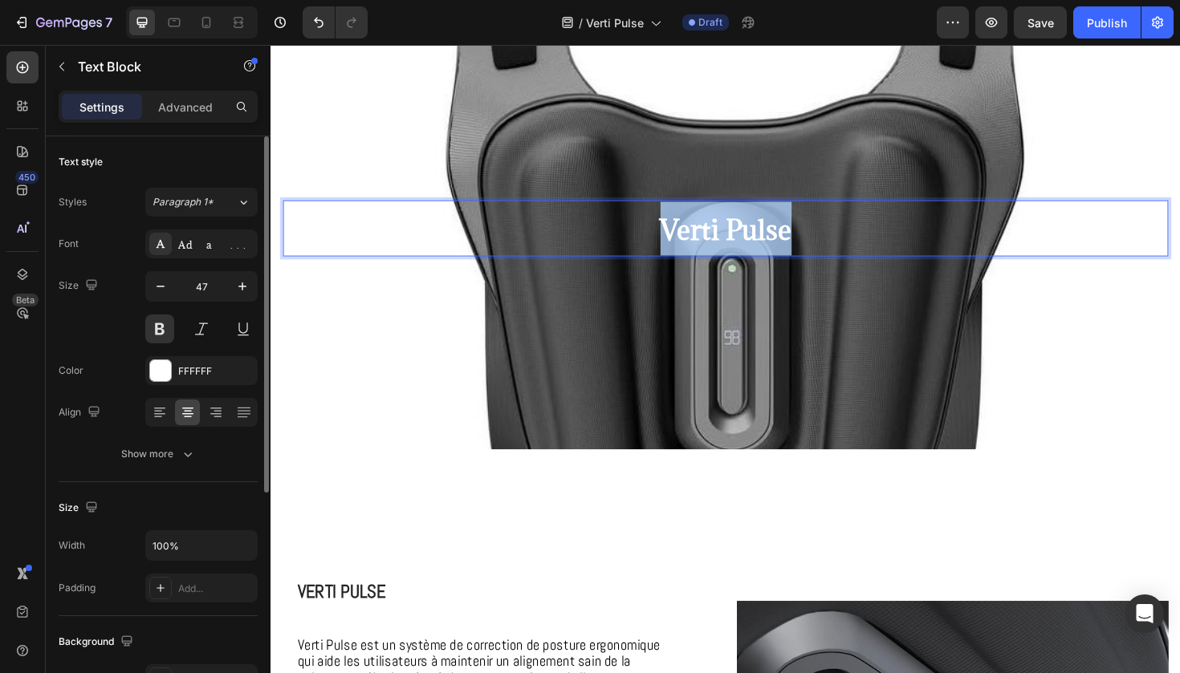
click at [791, 245] on span "Verti Pulse" at bounding box center [752, 240] width 139 height 37
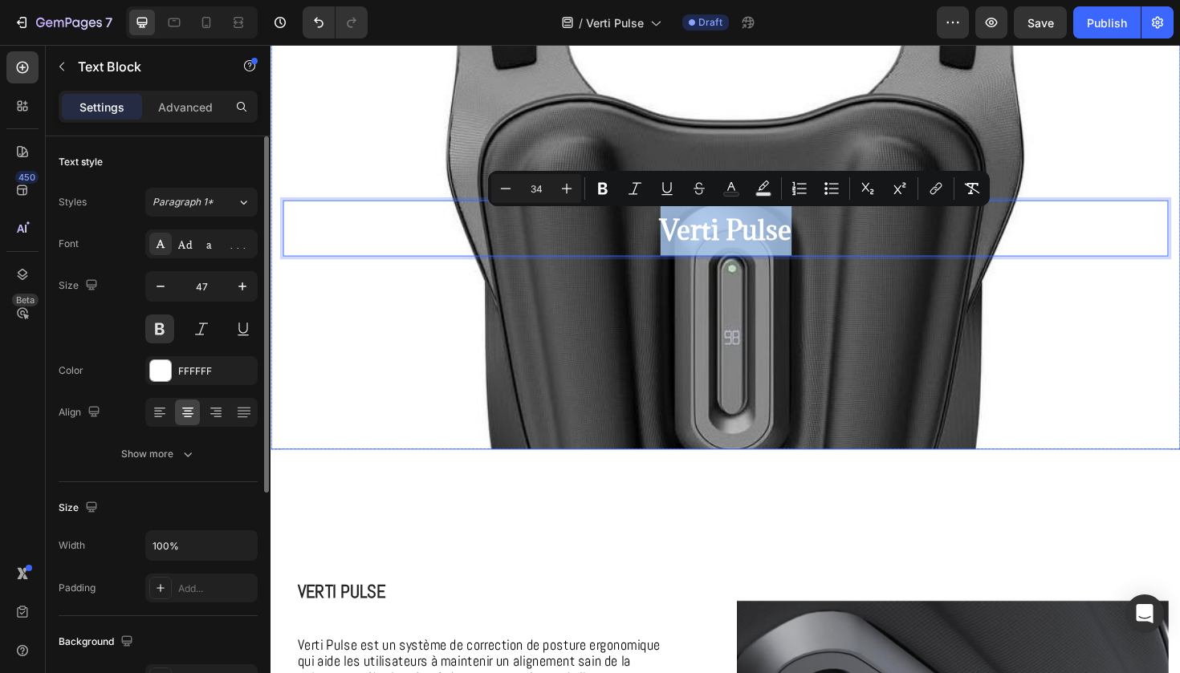
click at [909, 84] on div "Background Image" at bounding box center [751, 354] width 963 height 722
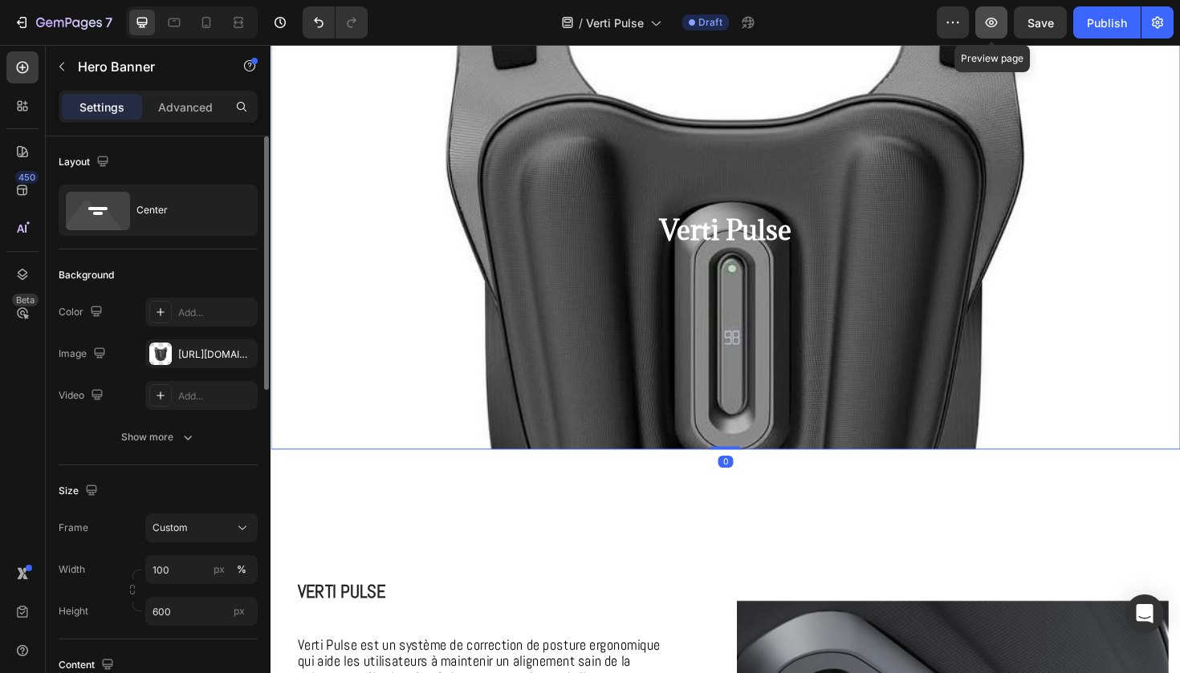
click at [993, 22] on icon "button" at bounding box center [991, 23] width 12 height 10
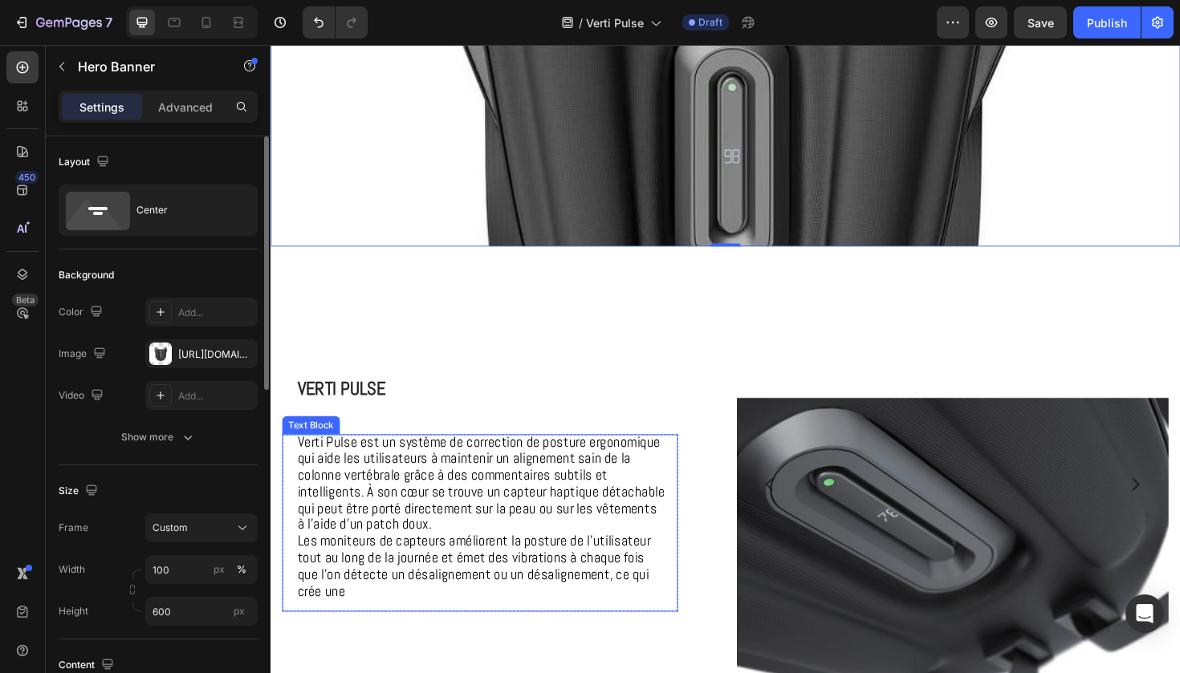
scroll to position [311, 0]
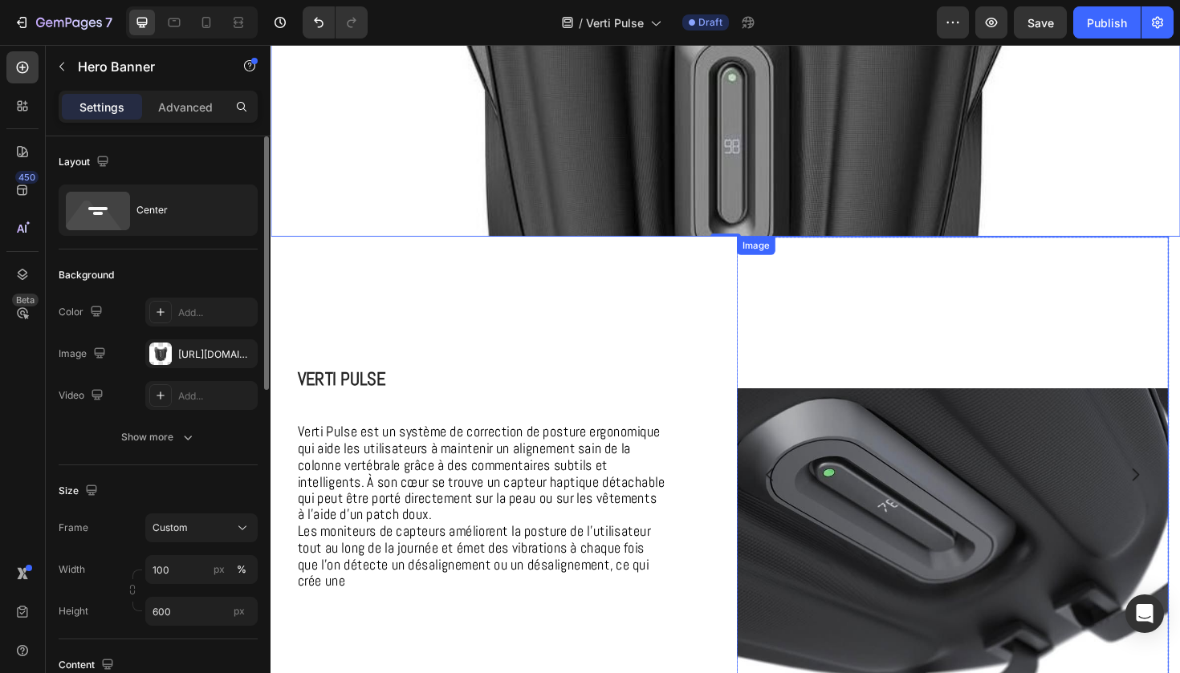
click at [974, 549] on img at bounding box center [992, 579] width 457 height 343
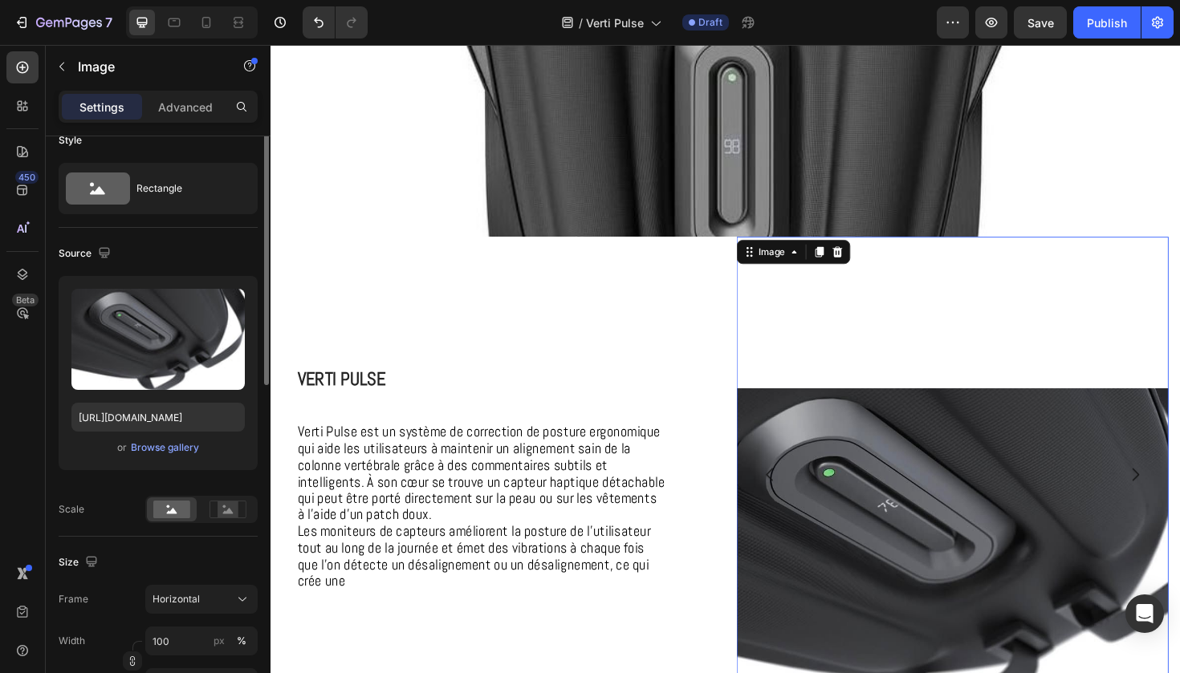
scroll to position [0, 0]
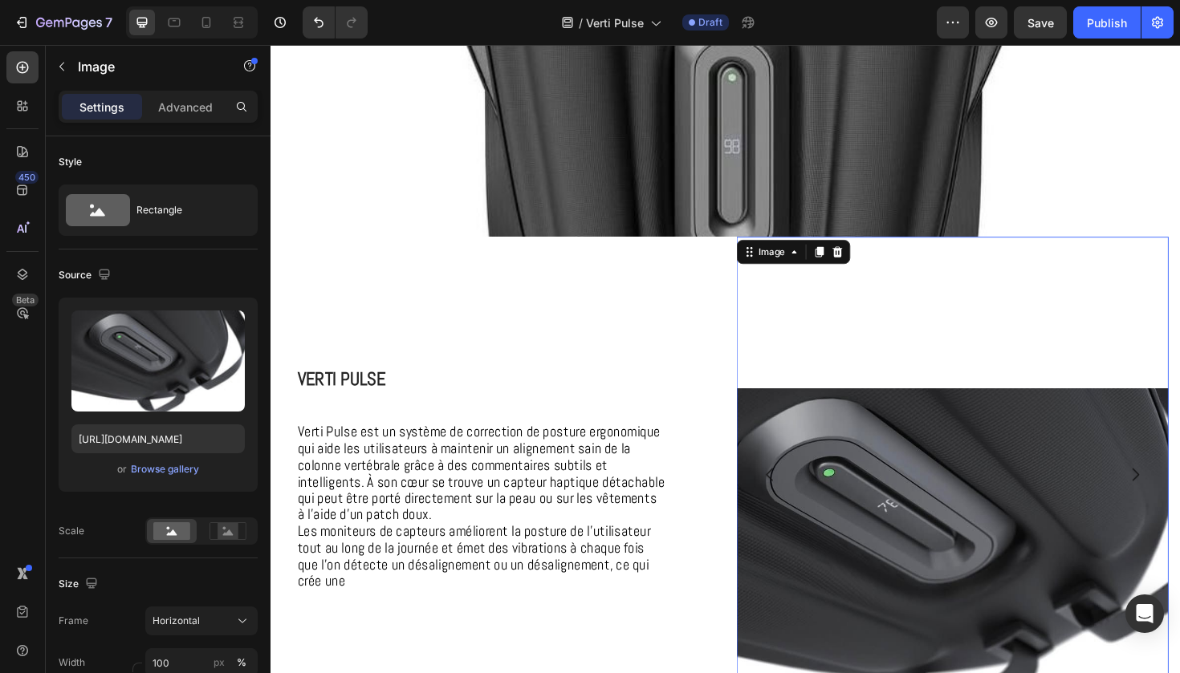
click at [777, 566] on img at bounding box center [992, 579] width 457 height 343
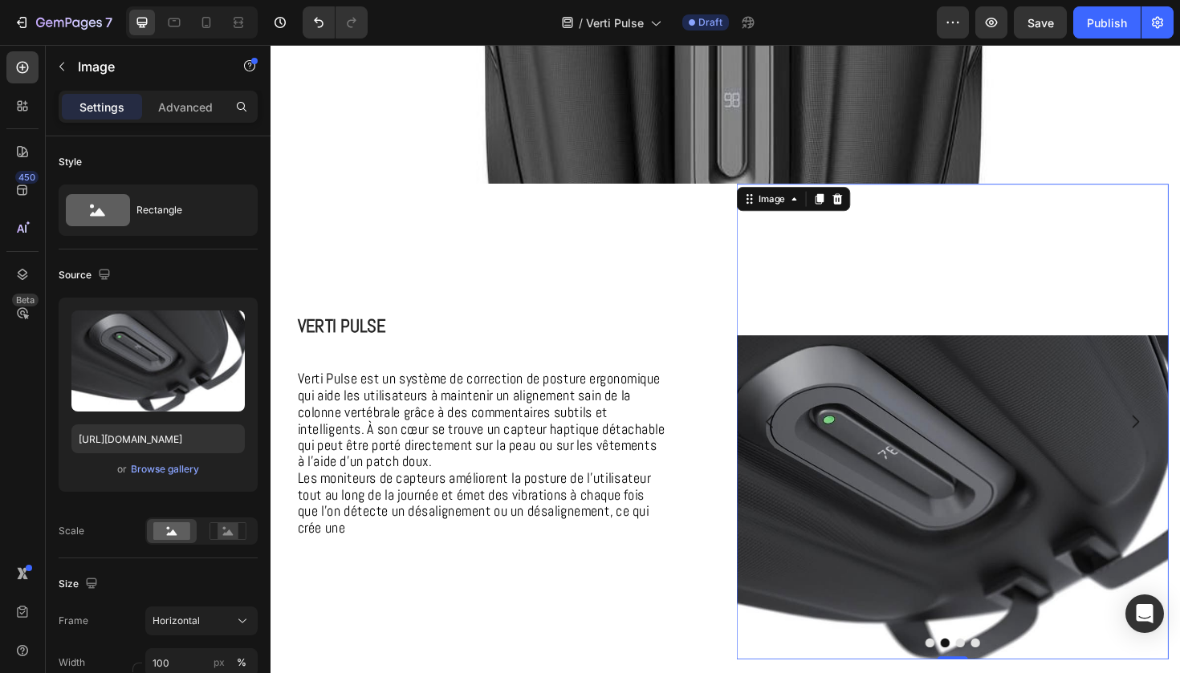
scroll to position [402, 0]
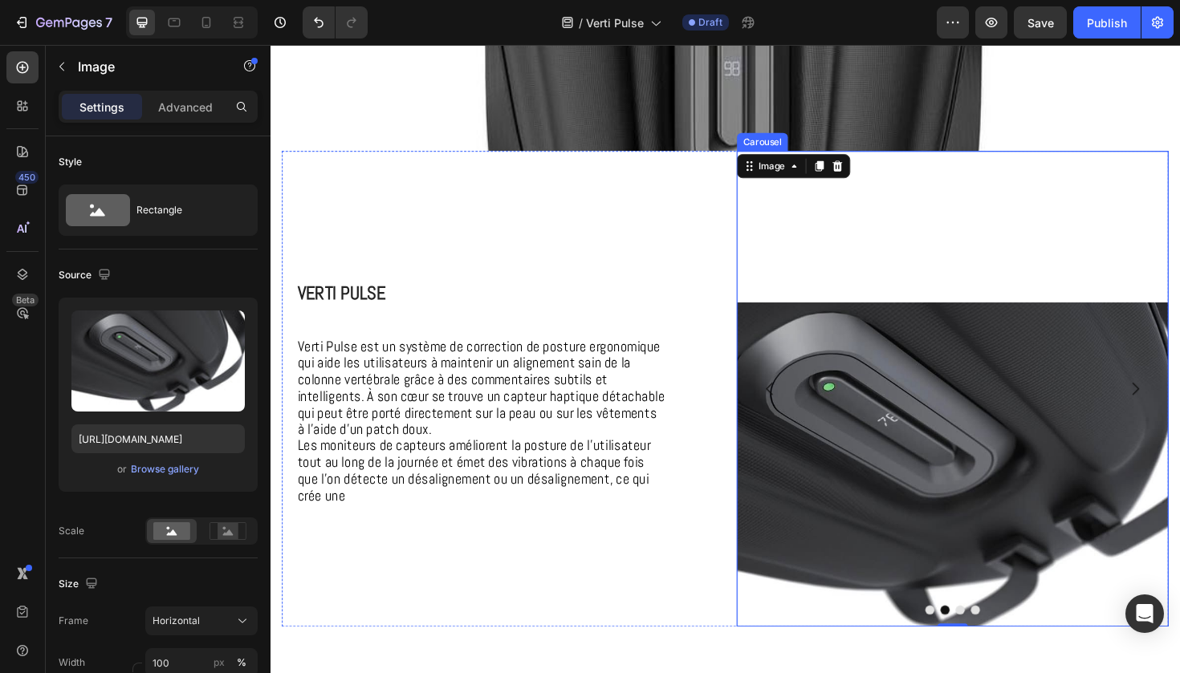
click at [969, 643] on button "Dot" at bounding box center [969, 644] width 10 height 10
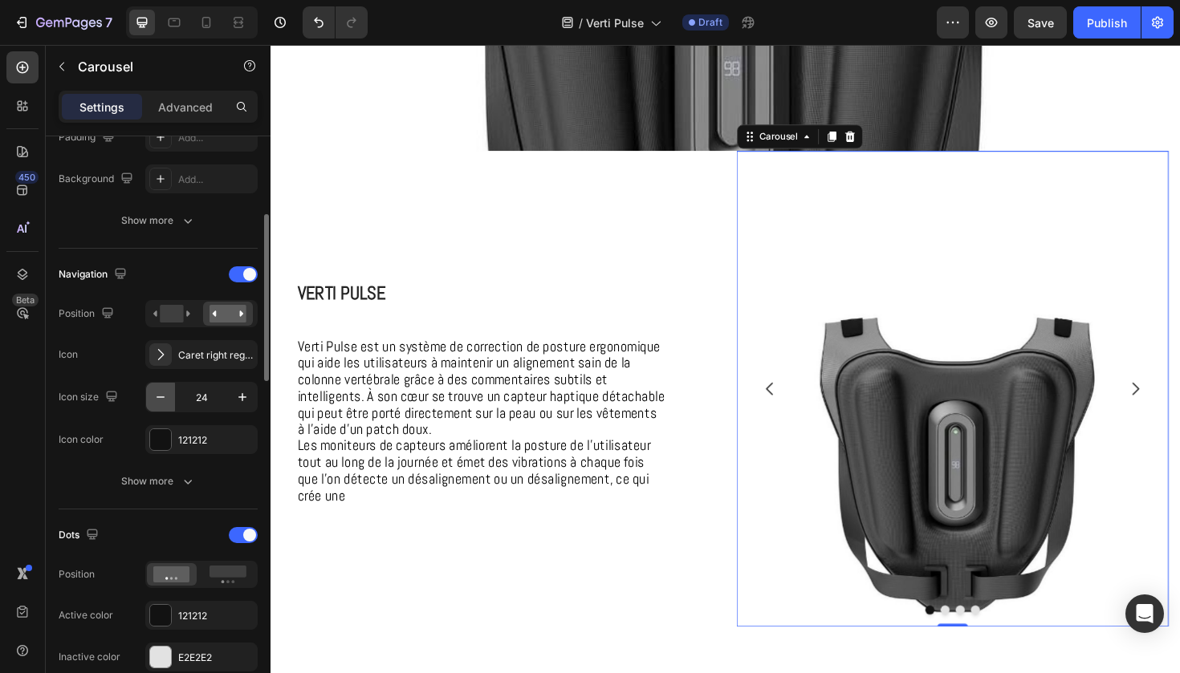
scroll to position [478, 0]
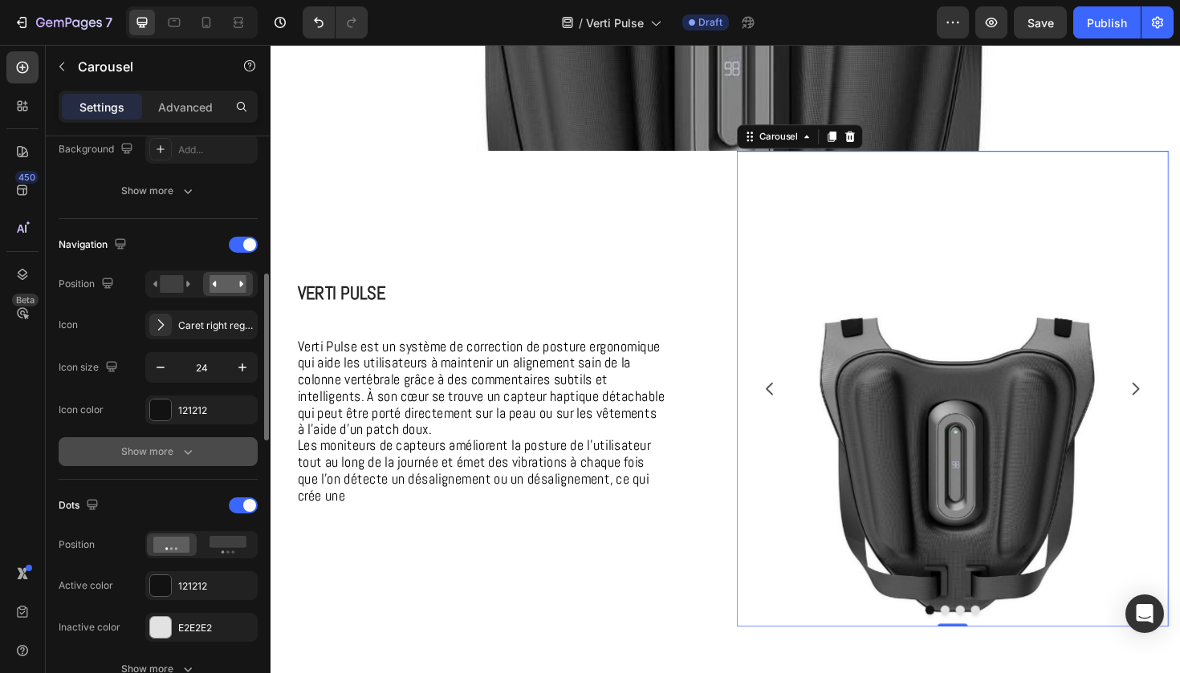
click at [161, 457] on div "Show more" at bounding box center [158, 452] width 75 height 16
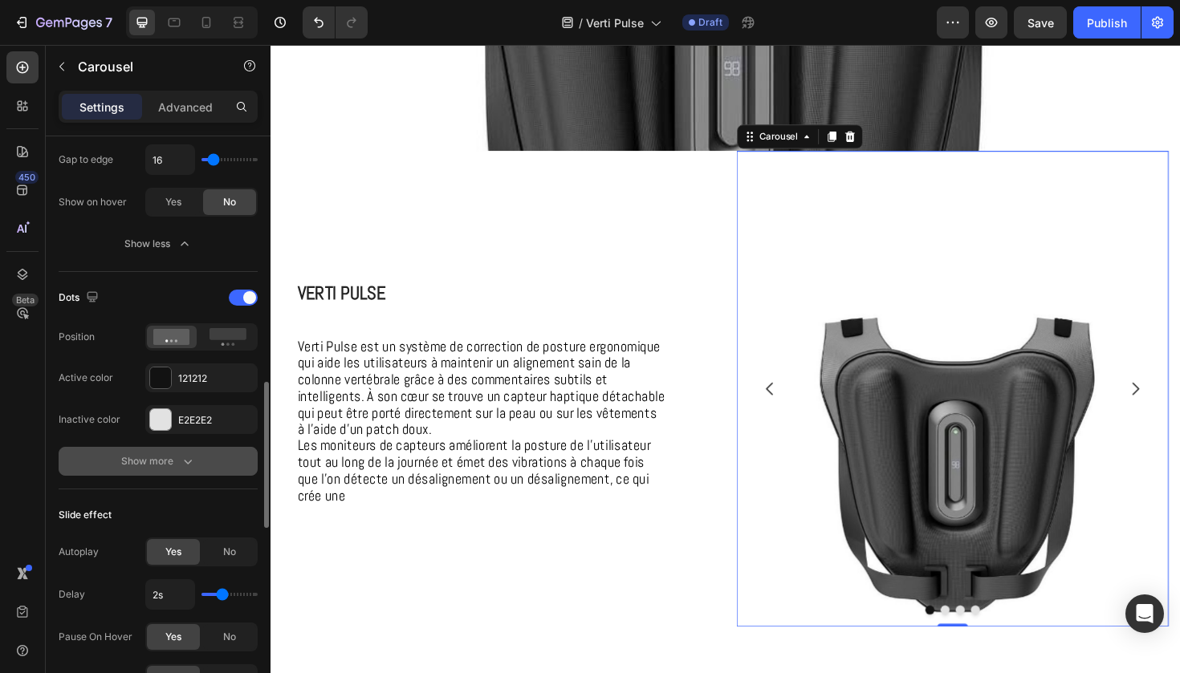
click at [160, 469] on div "Show more" at bounding box center [158, 461] width 75 height 16
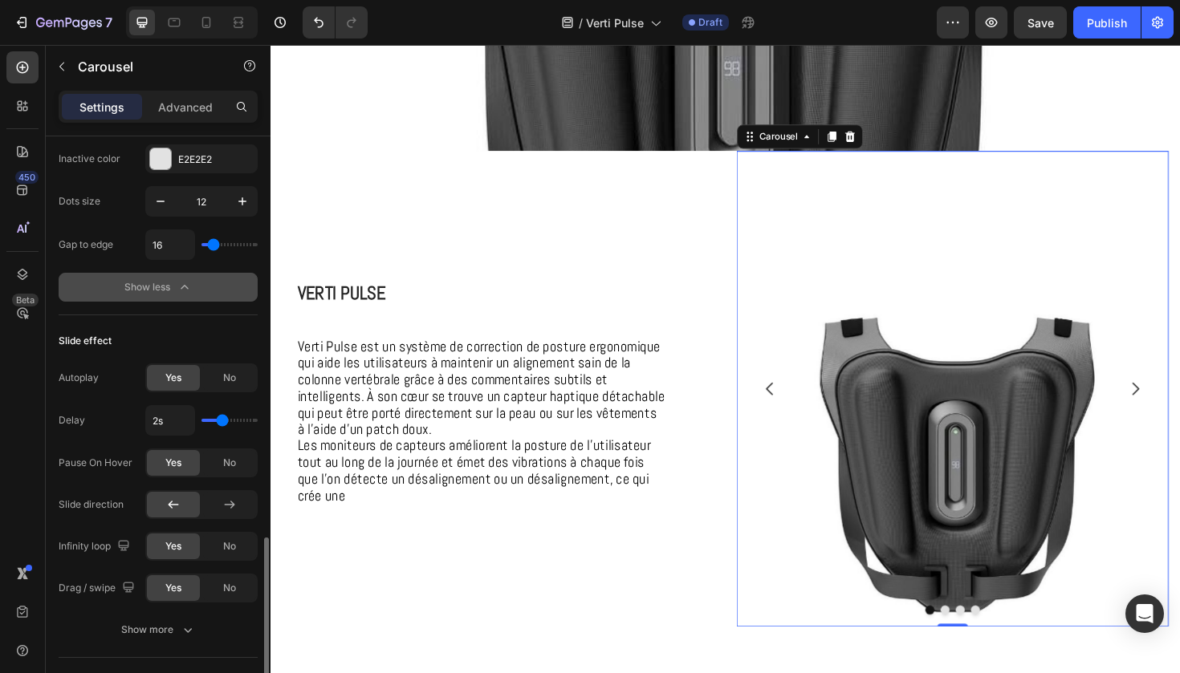
scroll to position [1357, 0]
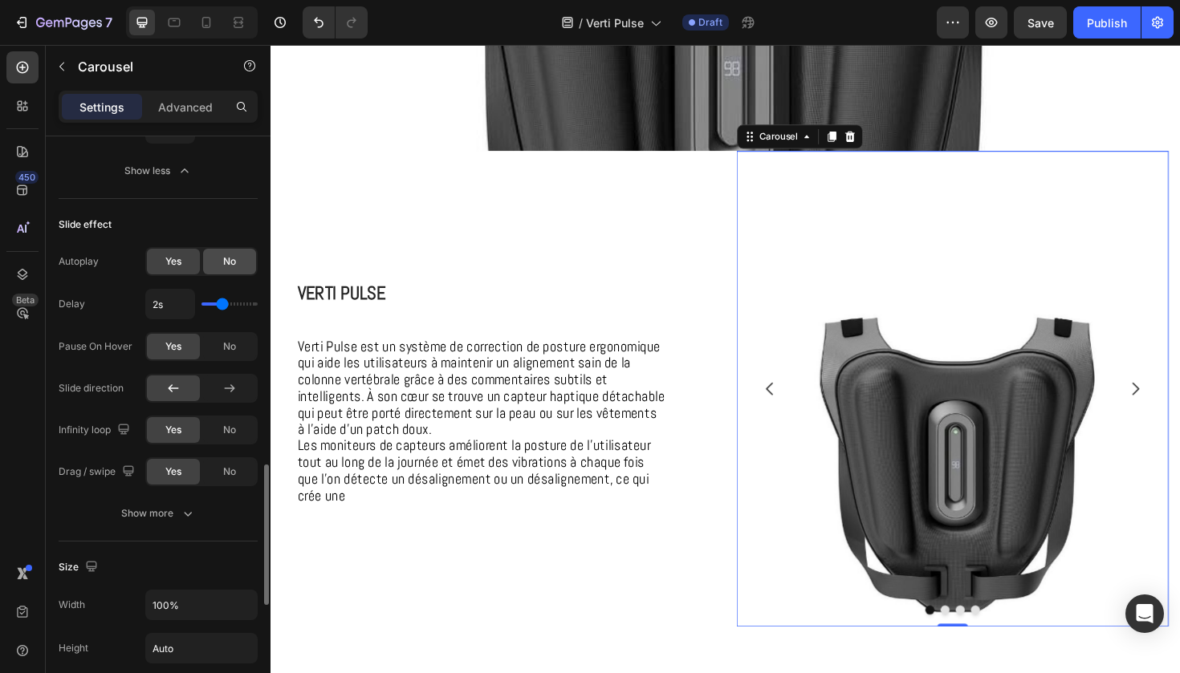
click at [217, 266] on div "No" at bounding box center [229, 262] width 53 height 26
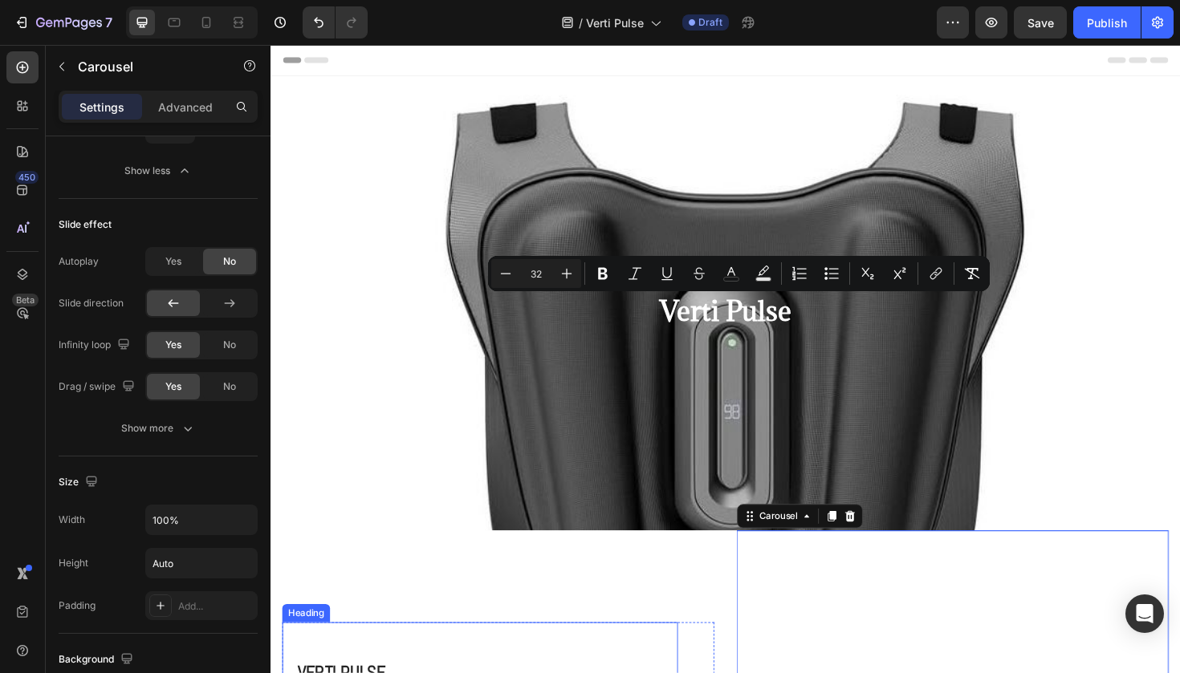
scroll to position [0, 0]
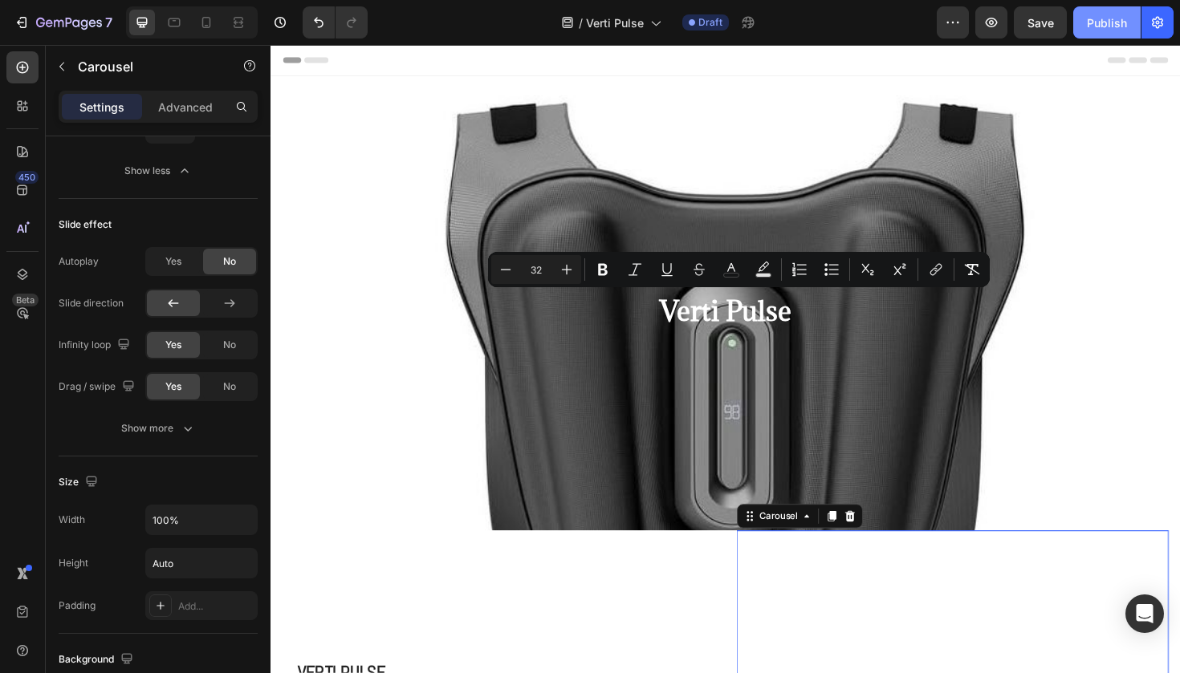
click at [1101, 17] on div "Publish" at bounding box center [1107, 22] width 40 height 17
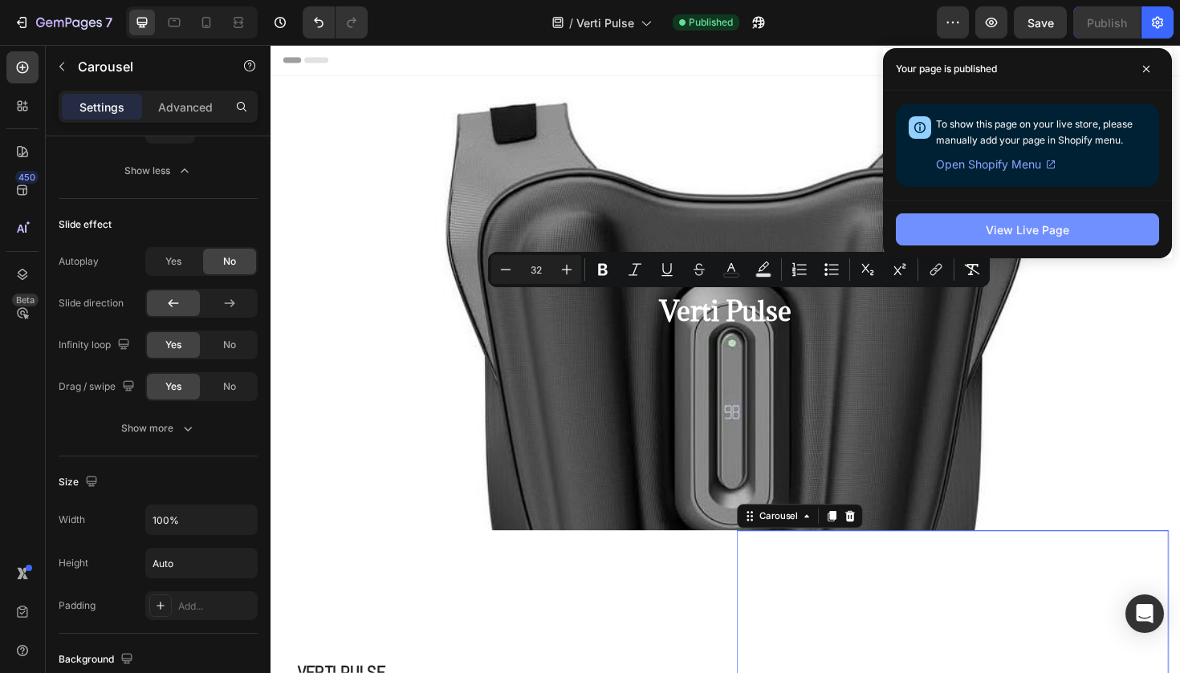
click at [919, 237] on button "View Live Page" at bounding box center [1027, 229] width 263 height 32
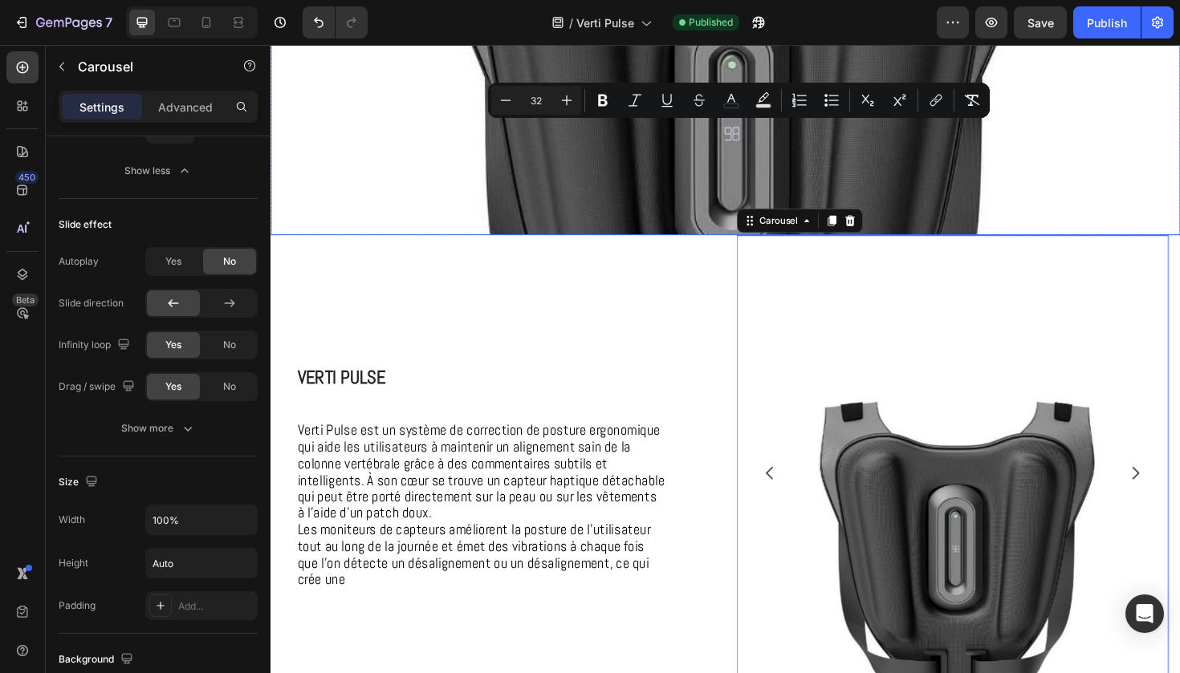
scroll to position [400, 0]
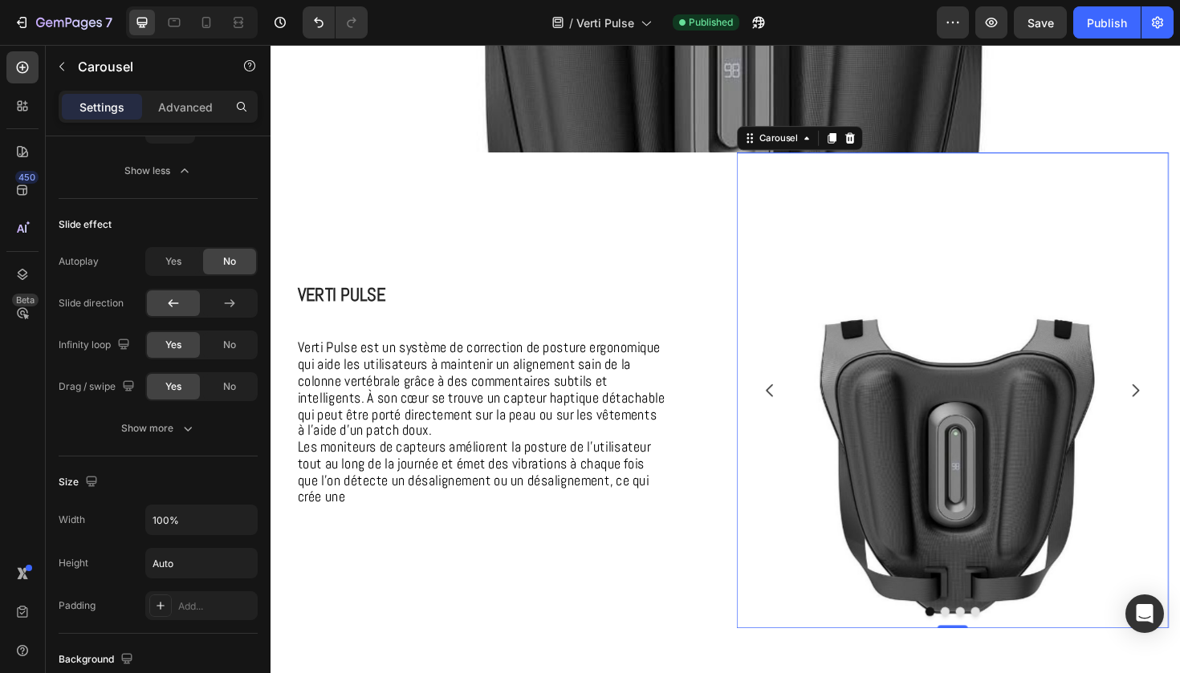
click at [798, 415] on icon "Carousel Back Arrow" at bounding box center [799, 410] width 19 height 19
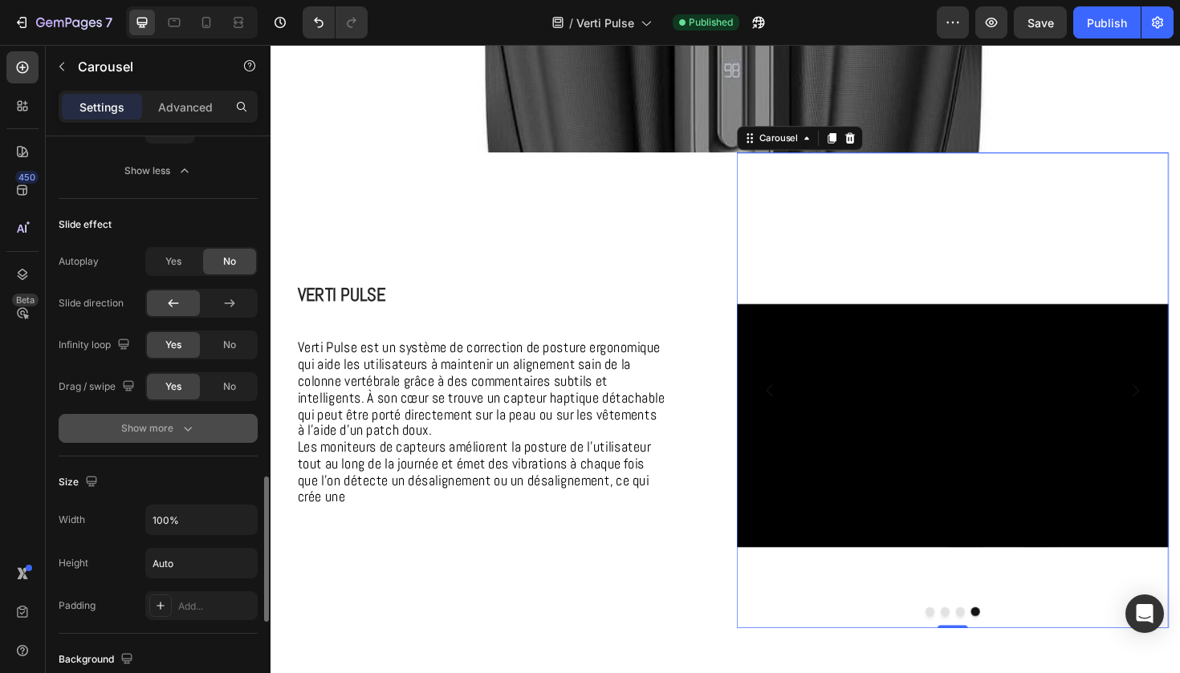
click at [199, 427] on button "Show more" at bounding box center [158, 428] width 199 height 29
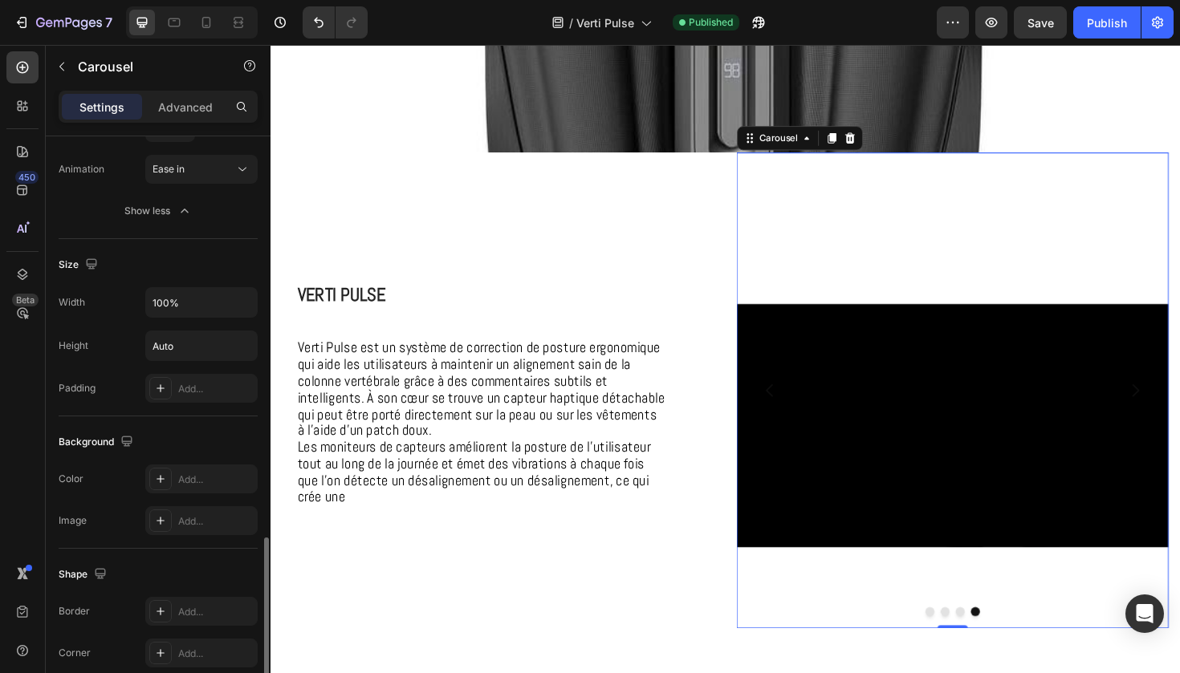
scroll to position [1675, 0]
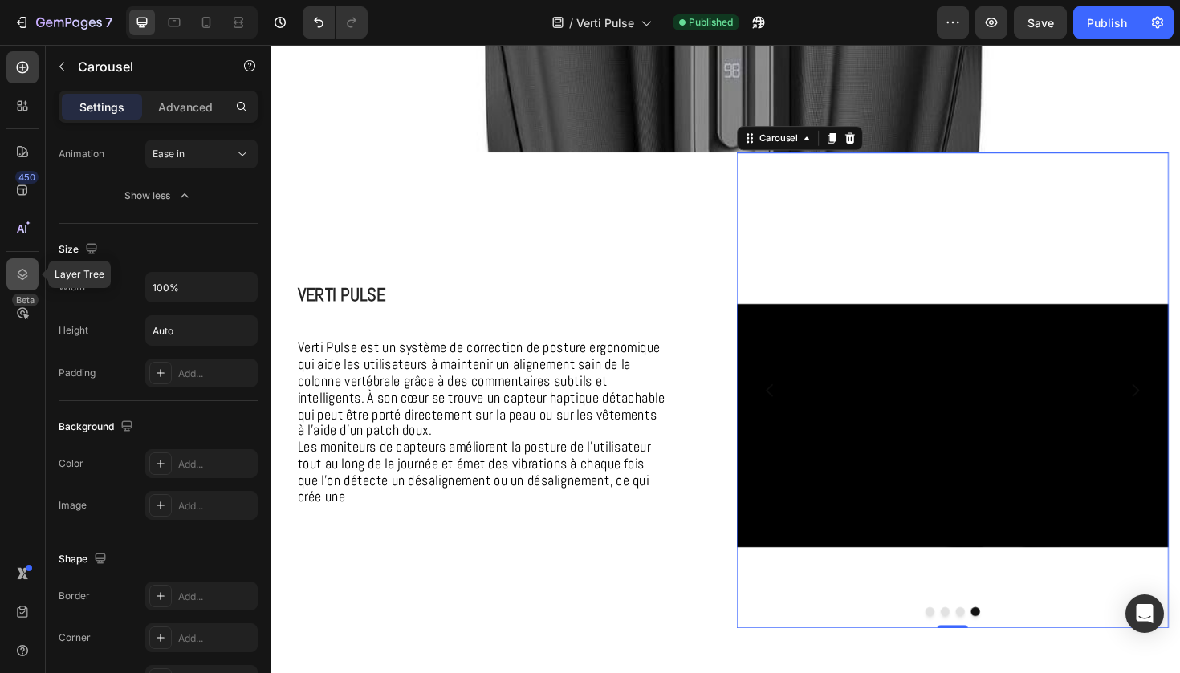
click at [22, 280] on icon at bounding box center [22, 274] width 16 height 16
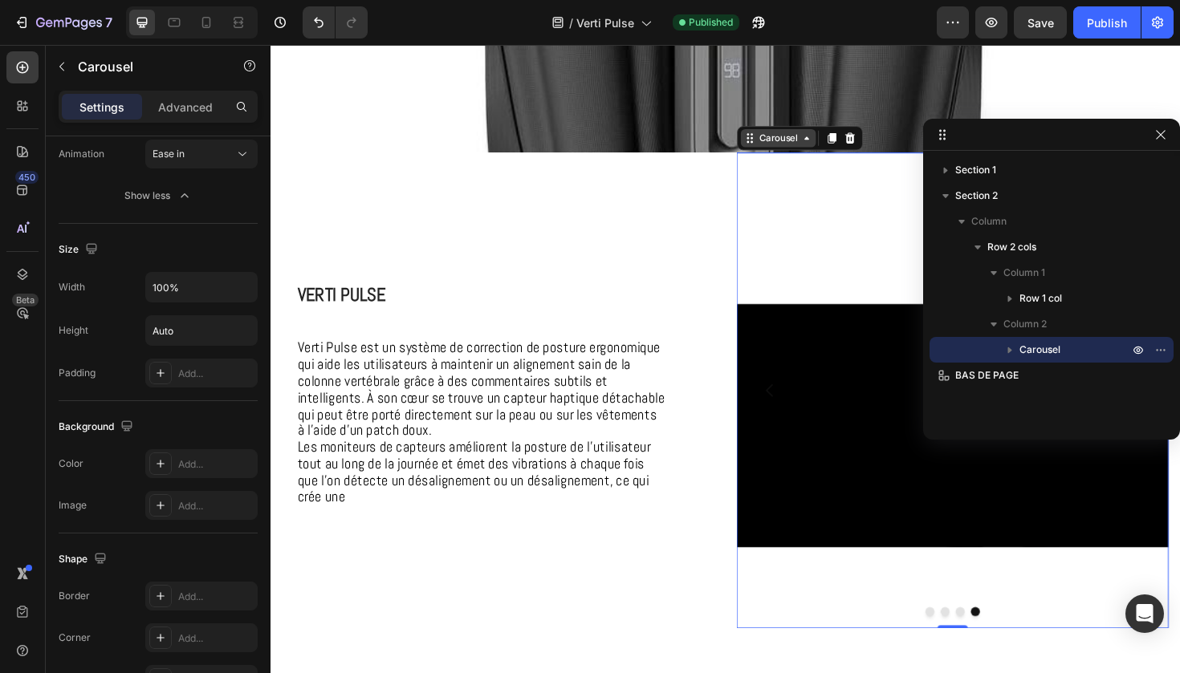
click at [805, 148] on div "Carousel" at bounding box center [807, 143] width 47 height 14
click at [841, 147] on icon at bounding box center [837, 143] width 13 height 13
click at [1007, 349] on icon "button" at bounding box center [1009, 350] width 16 height 16
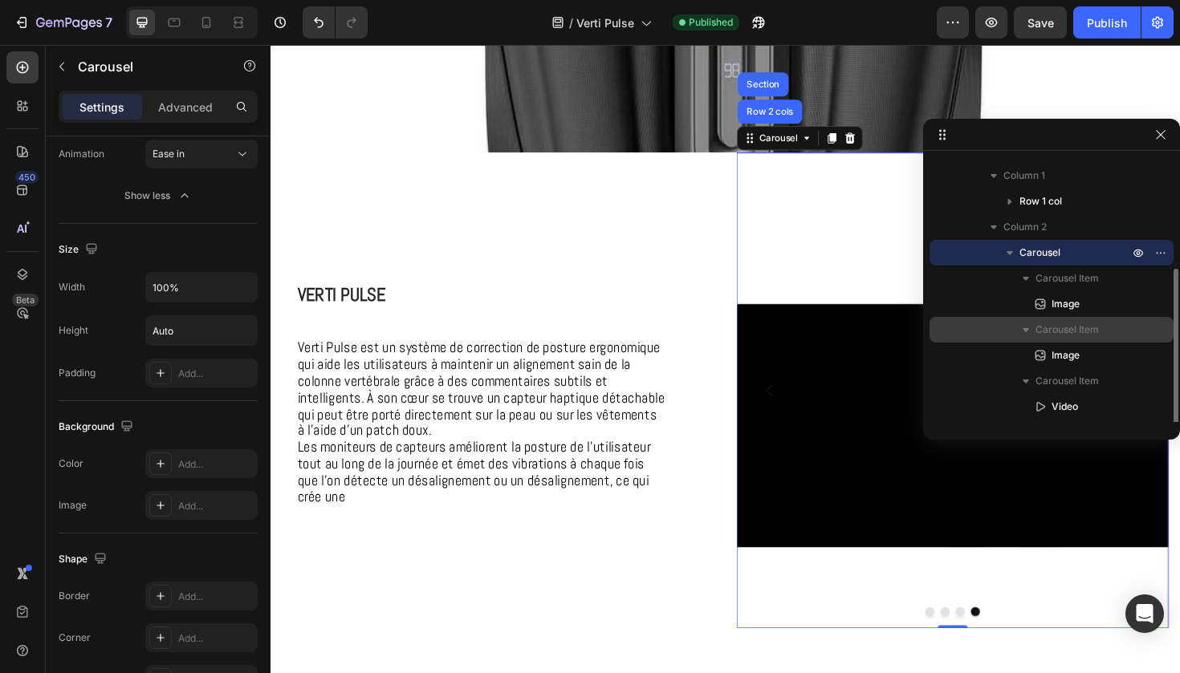
scroll to position [142, 0]
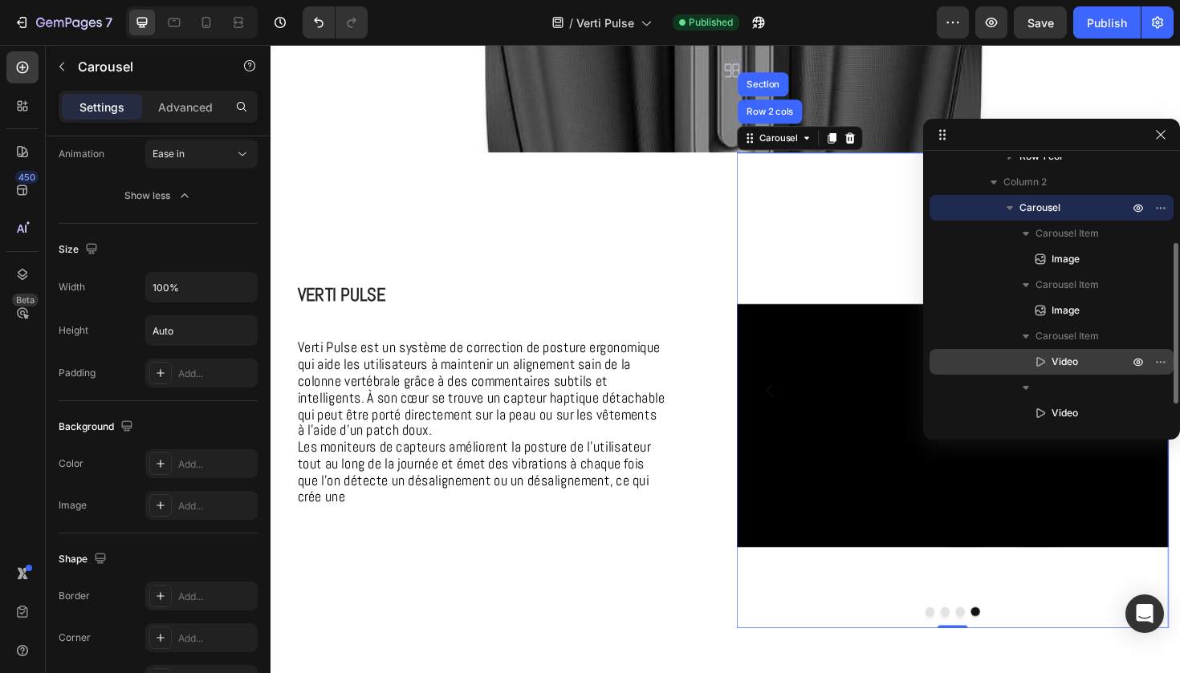
click at [1059, 364] on span "Video" at bounding box center [1064, 362] width 26 height 16
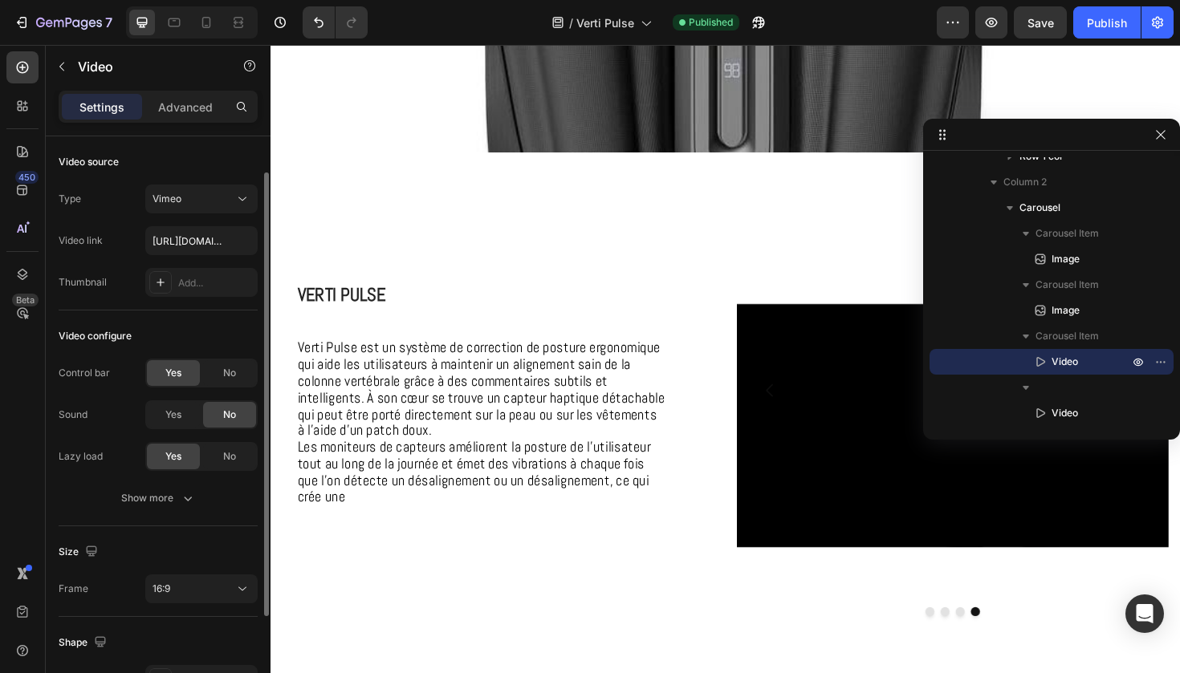
scroll to position [181, 0]
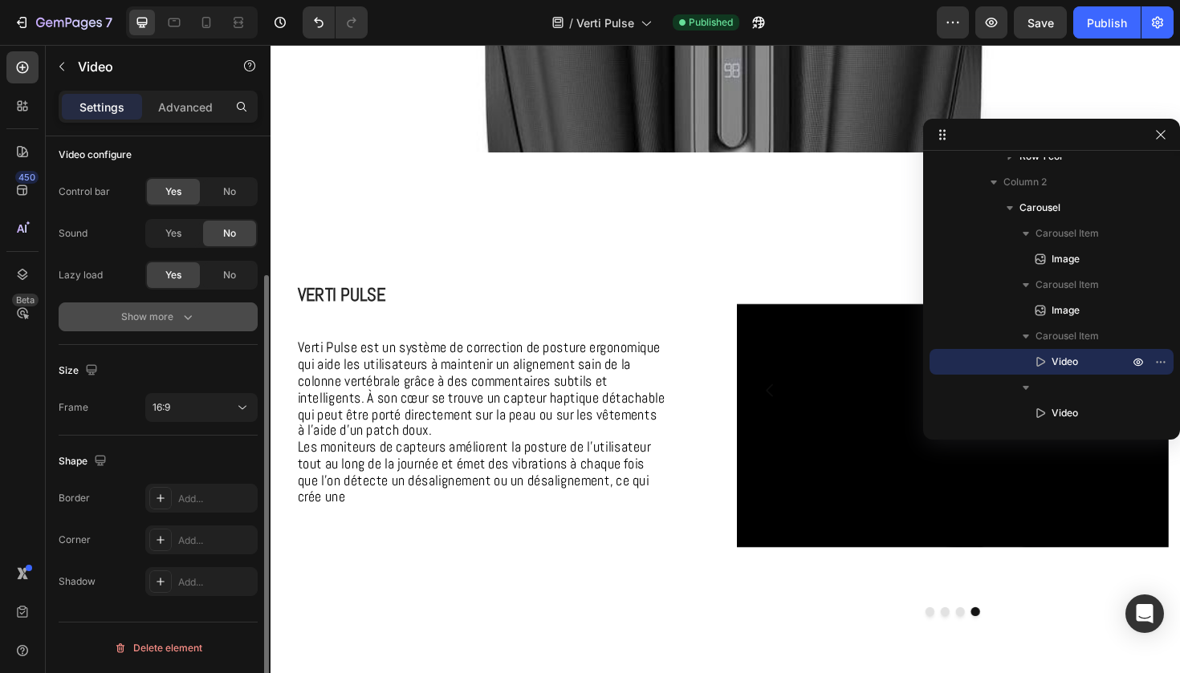
click at [183, 323] on icon "button" at bounding box center [188, 317] width 16 height 16
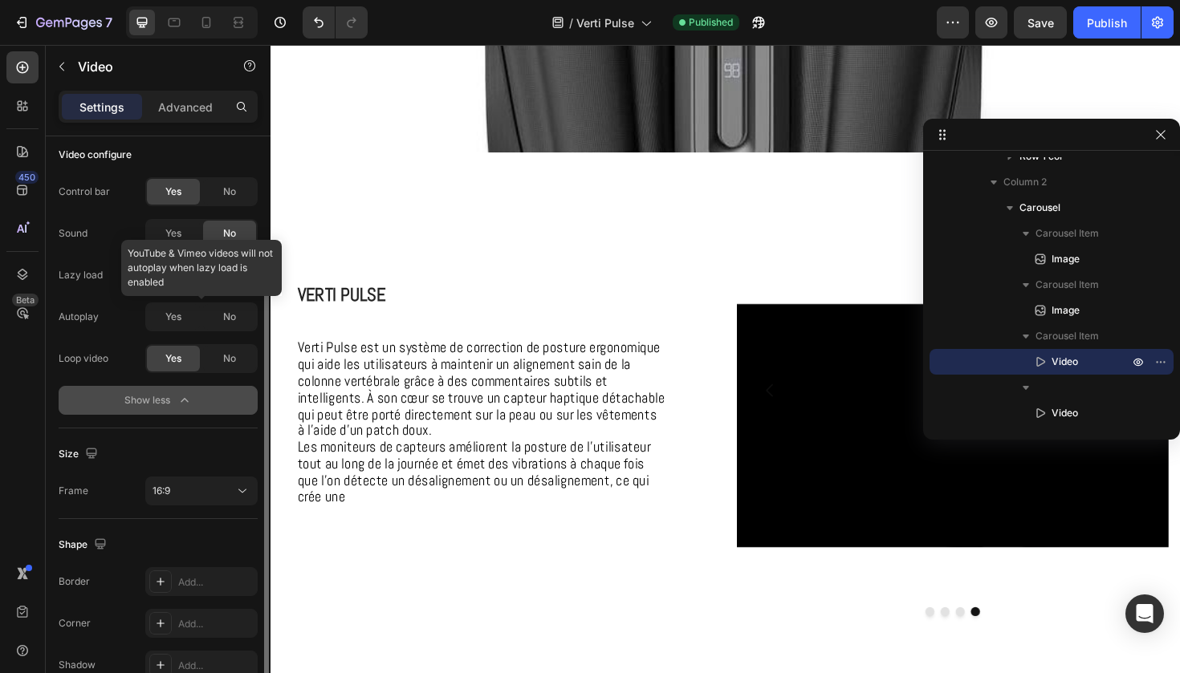
click at [165, 323] on div at bounding box center [201, 317] width 112 height 29
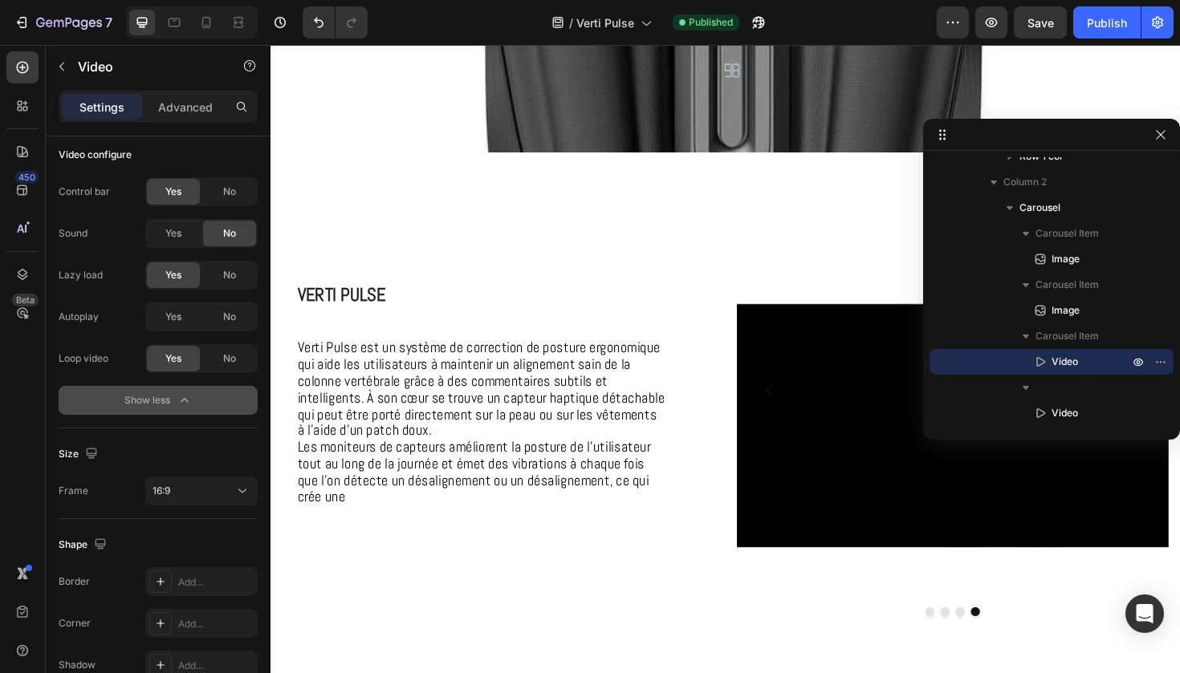
click at [182, 403] on icon "button" at bounding box center [185, 400] width 16 height 16
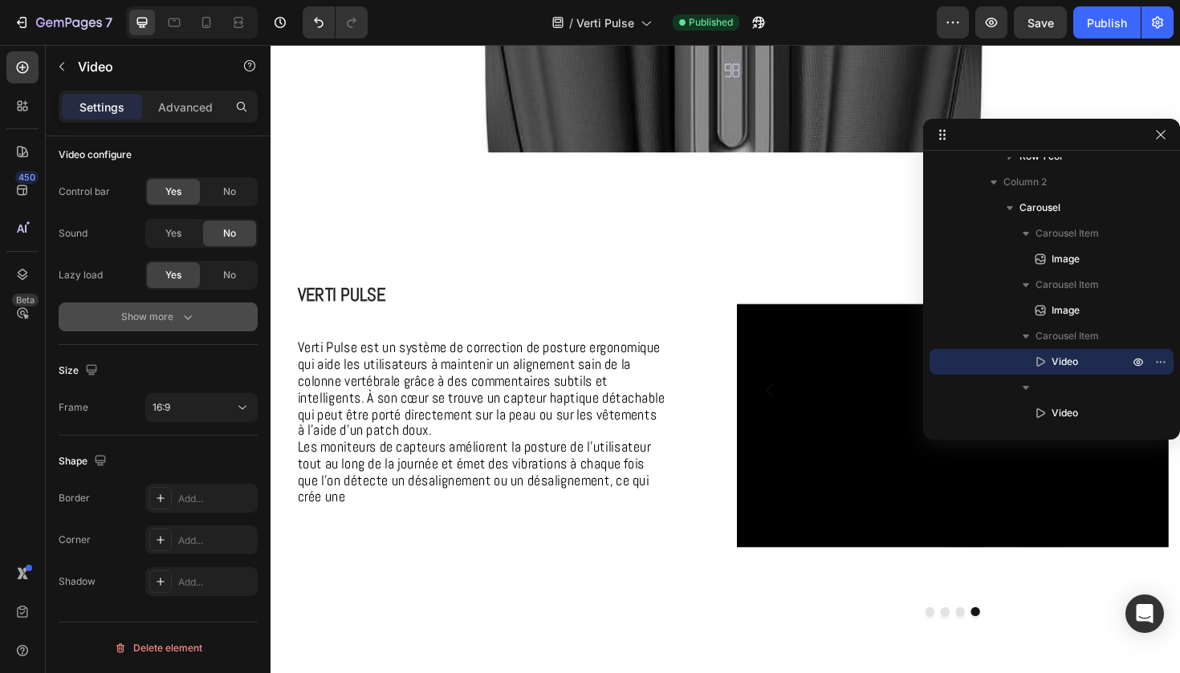
click at [185, 320] on icon "button" at bounding box center [188, 317] width 16 height 16
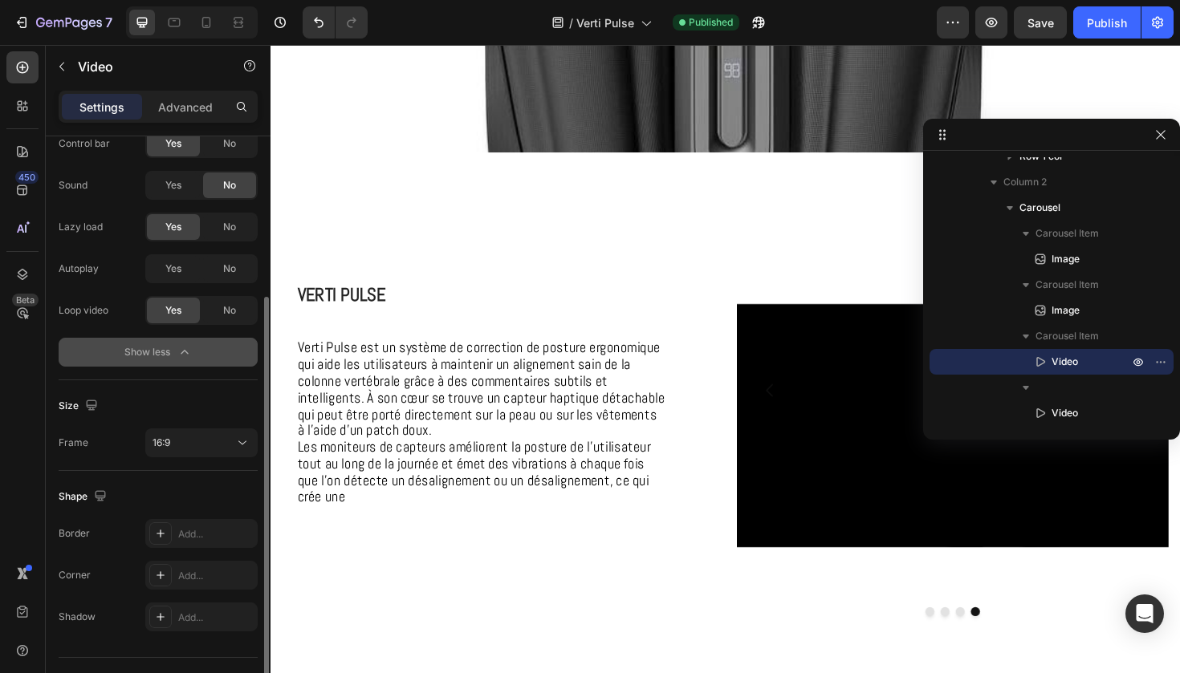
scroll to position [231, 0]
click at [214, 313] on div "No" at bounding box center [229, 309] width 53 height 26
click at [185, 307] on div "Yes" at bounding box center [173, 309] width 53 height 26
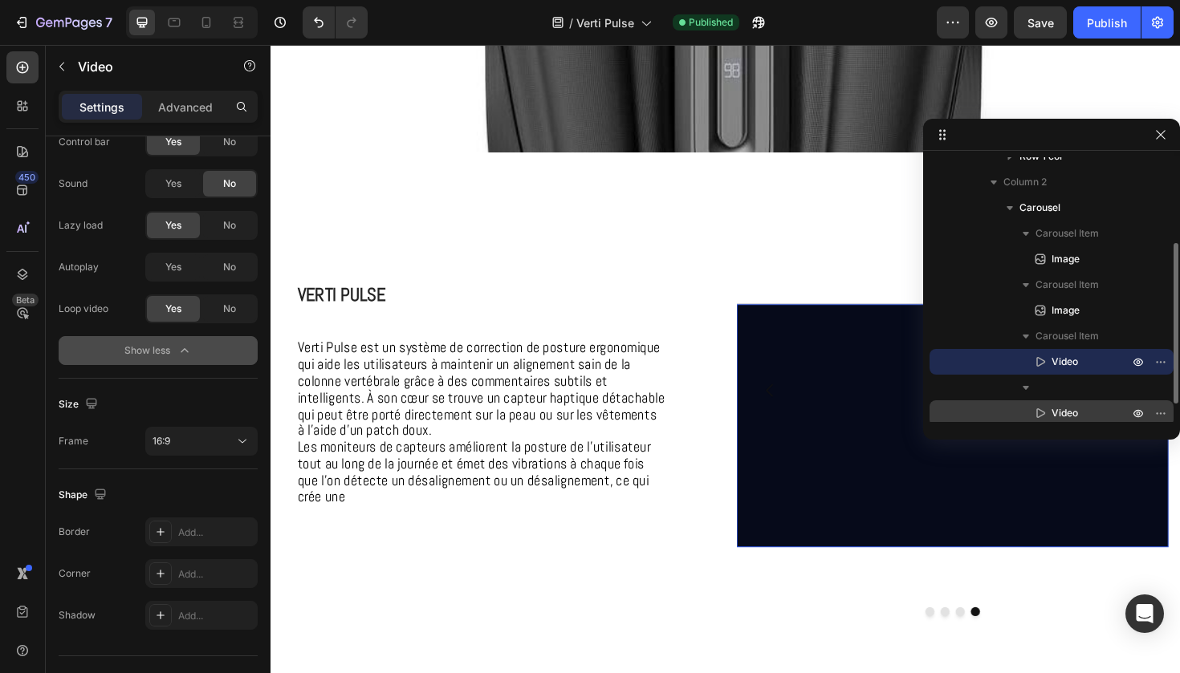
click at [1044, 408] on icon at bounding box center [1040, 413] width 16 height 16
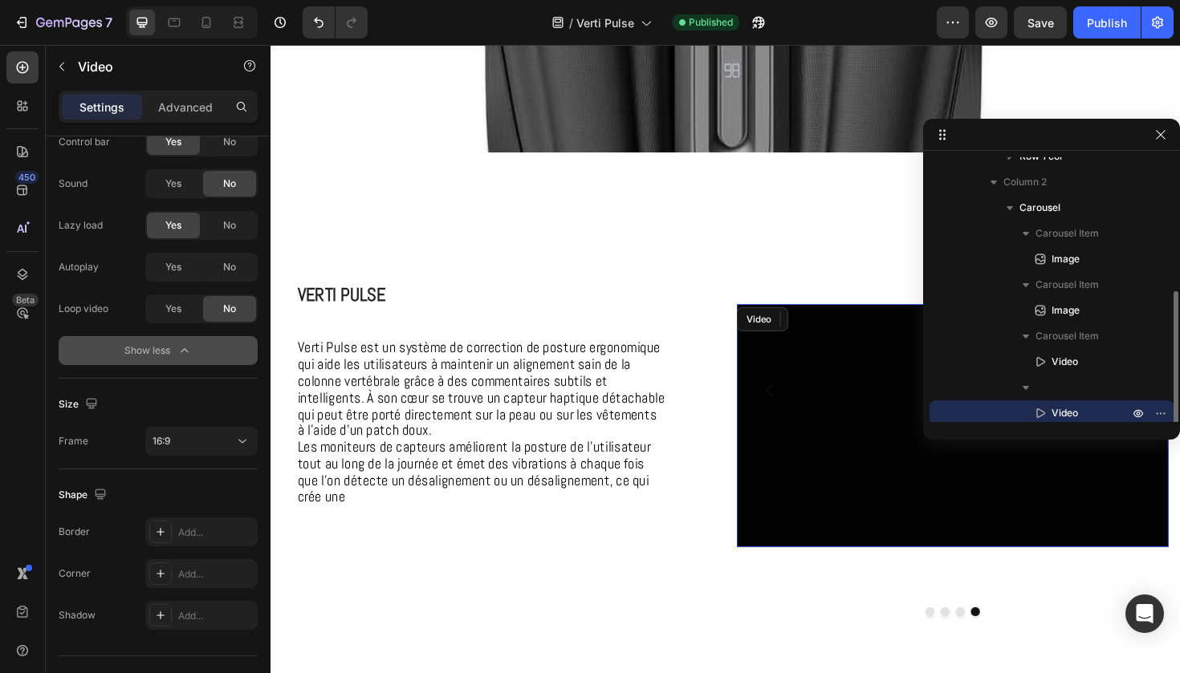
scroll to position [172, 0]
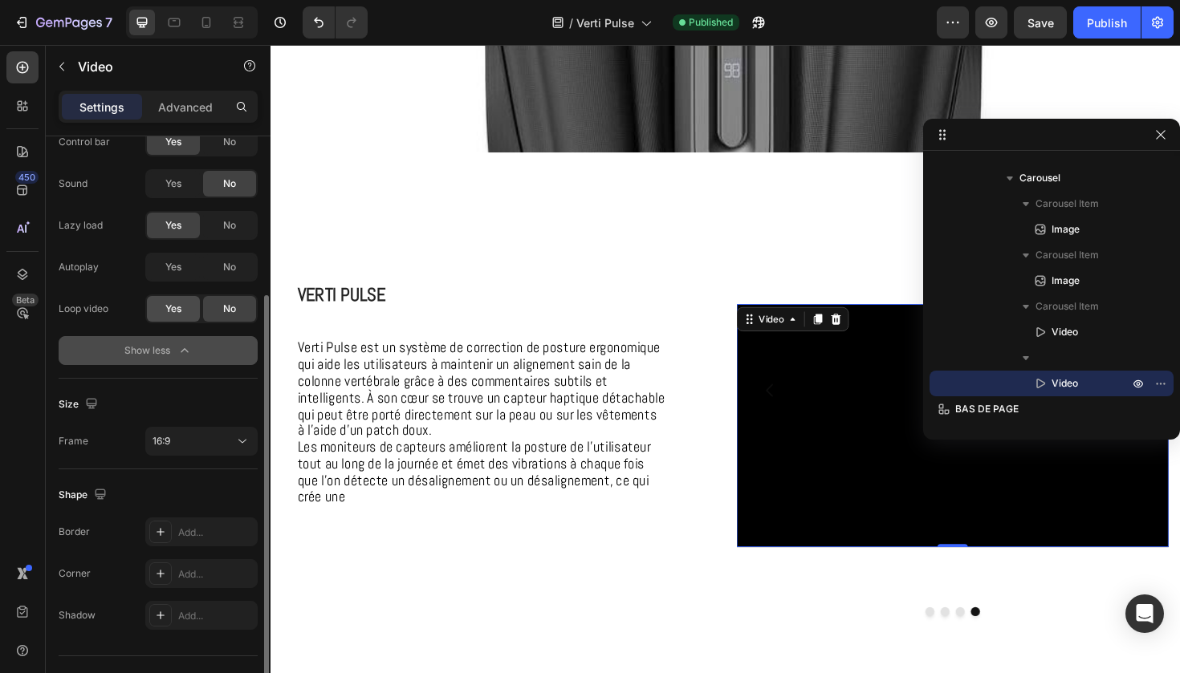
click at [182, 307] on div "Yes" at bounding box center [173, 309] width 53 height 26
click at [1155, 131] on icon "button" at bounding box center [1160, 134] width 13 height 13
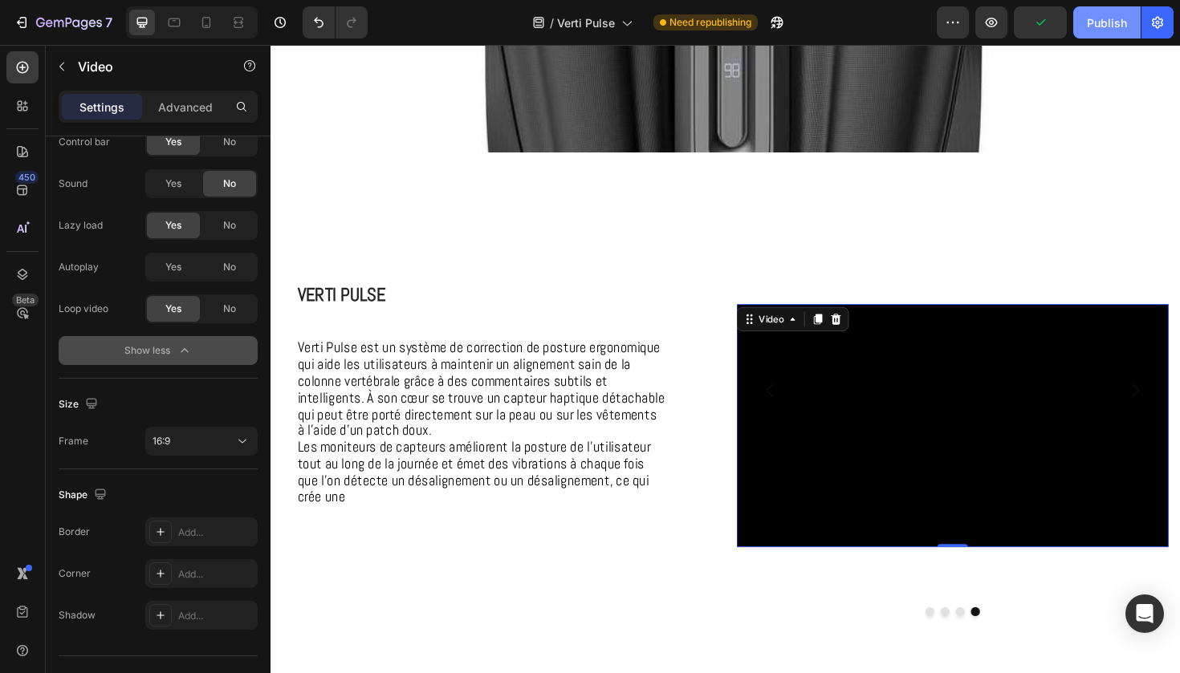
click at [1103, 22] on div "Publish" at bounding box center [1107, 22] width 40 height 17
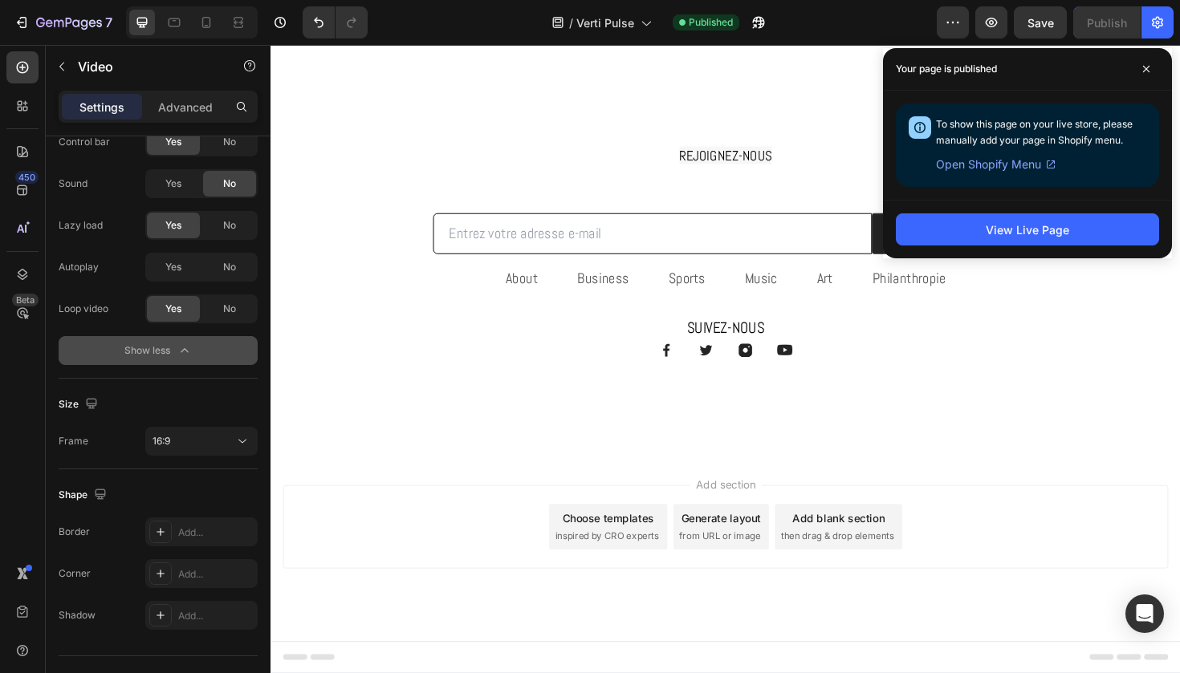
scroll to position [1016, 0]
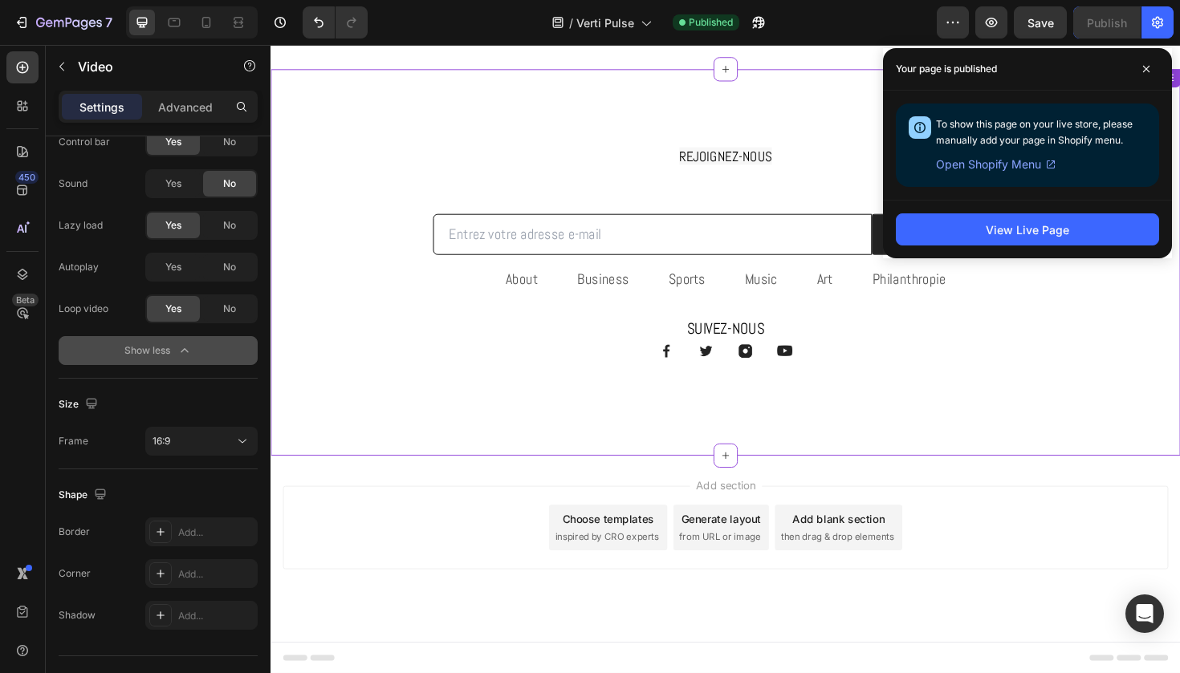
click at [467, 189] on div "REJOIGNEZ-NOUS Heading Row Email Field Envoyer Submit Button Row Newsletter Row" at bounding box center [751, 201] width 939 height 133
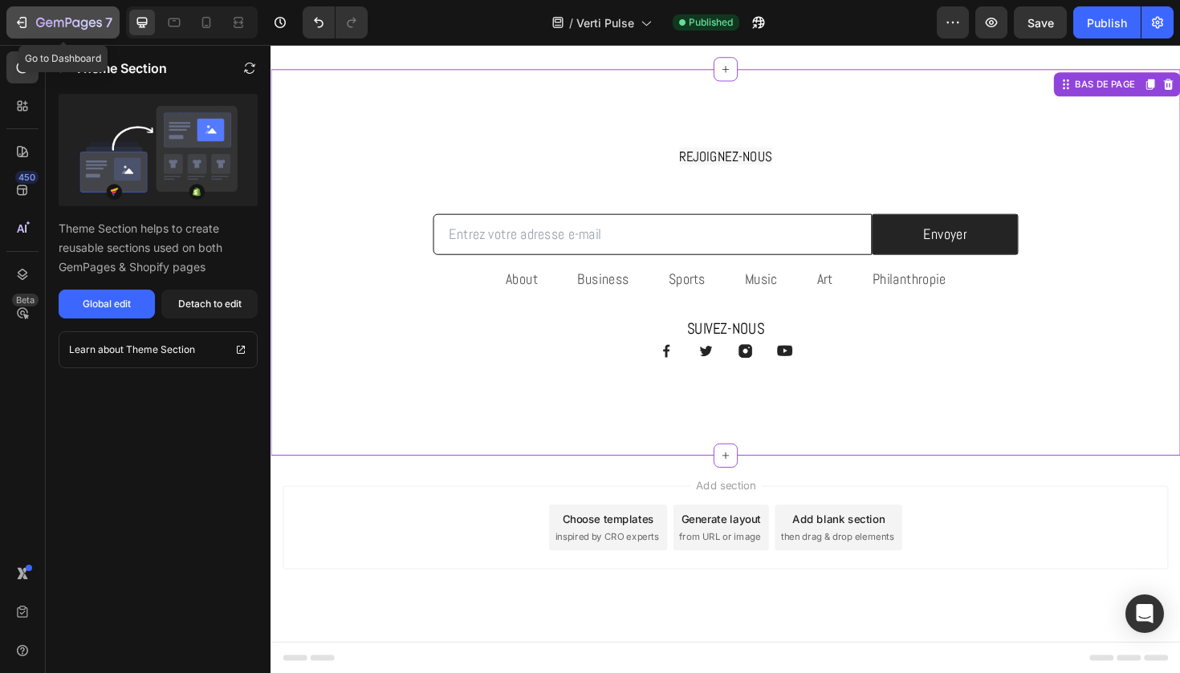
click at [38, 17] on icon "button" at bounding box center [69, 24] width 66 height 14
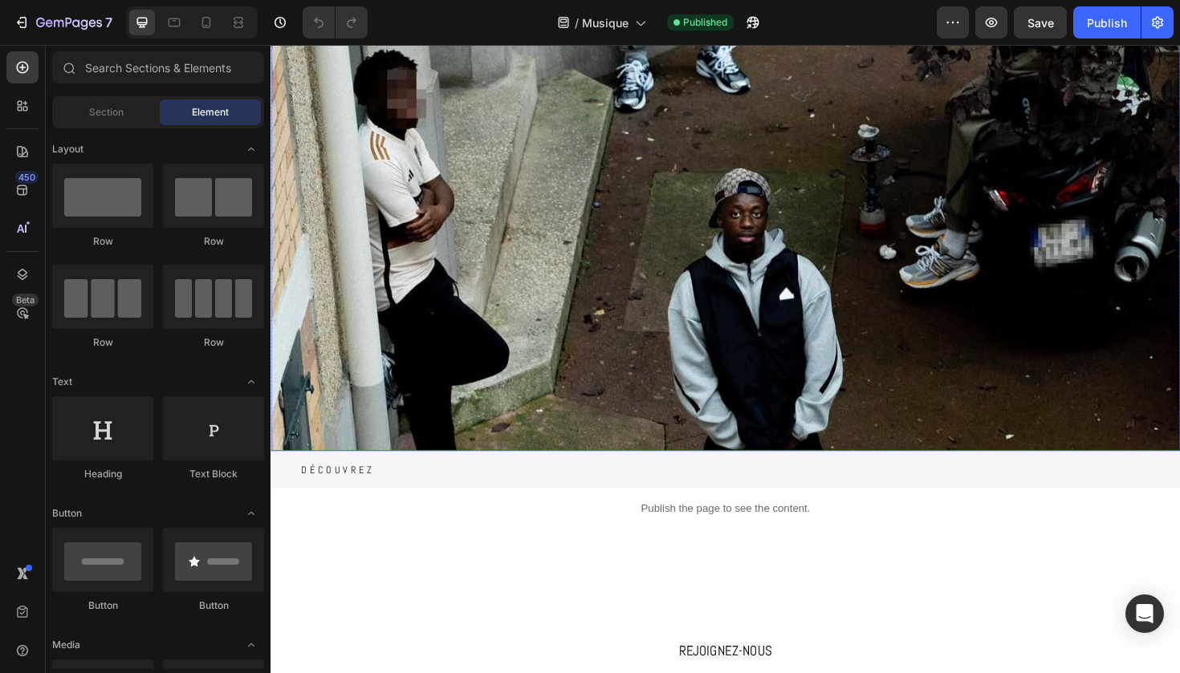
scroll to position [99, 0]
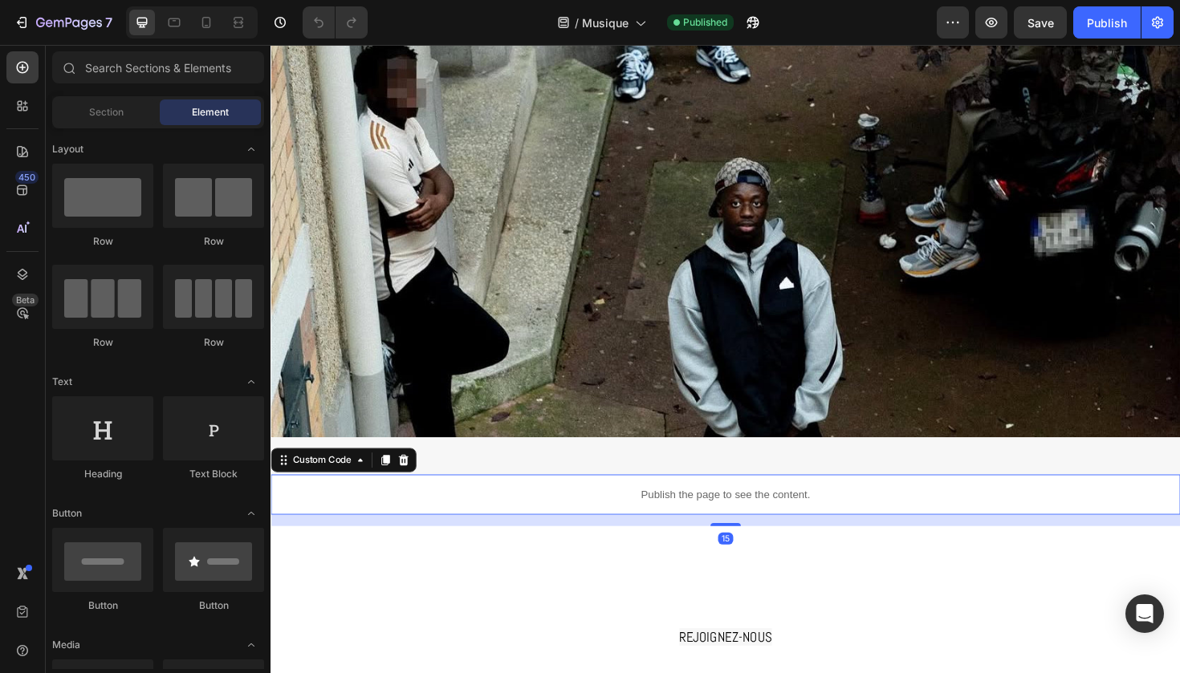
click at [403, 532] on div "Publish the page to see the content." at bounding box center [751, 521] width 963 height 43
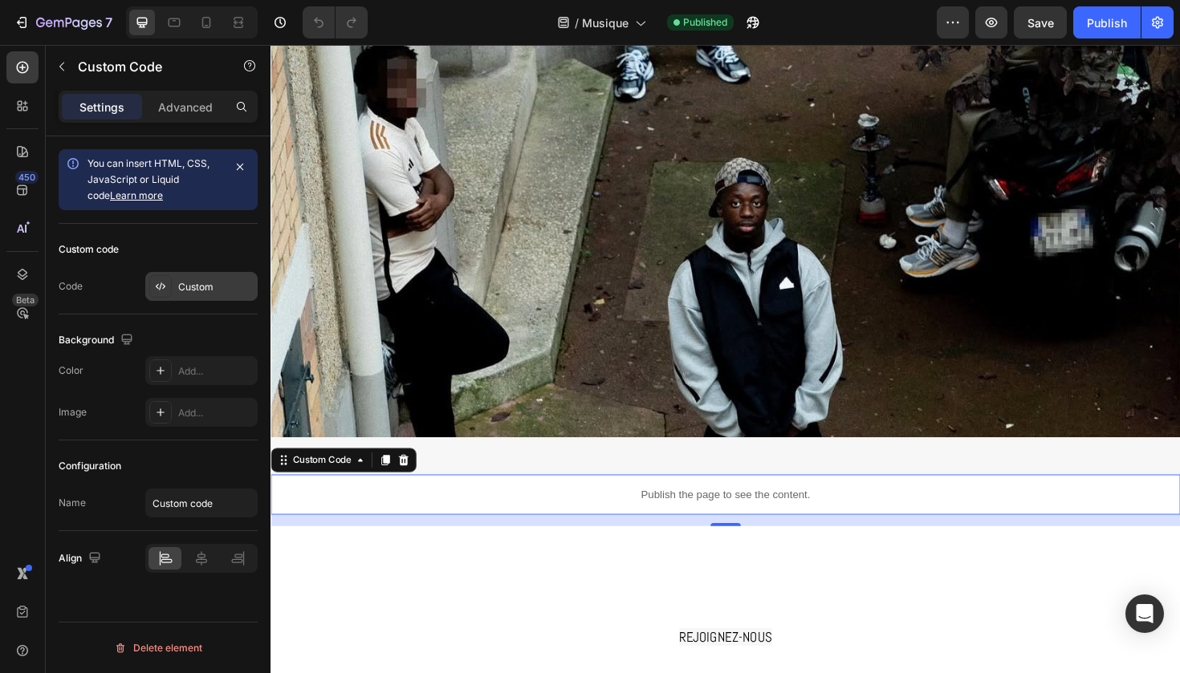
click at [207, 299] on div "Custom" at bounding box center [201, 286] width 112 height 29
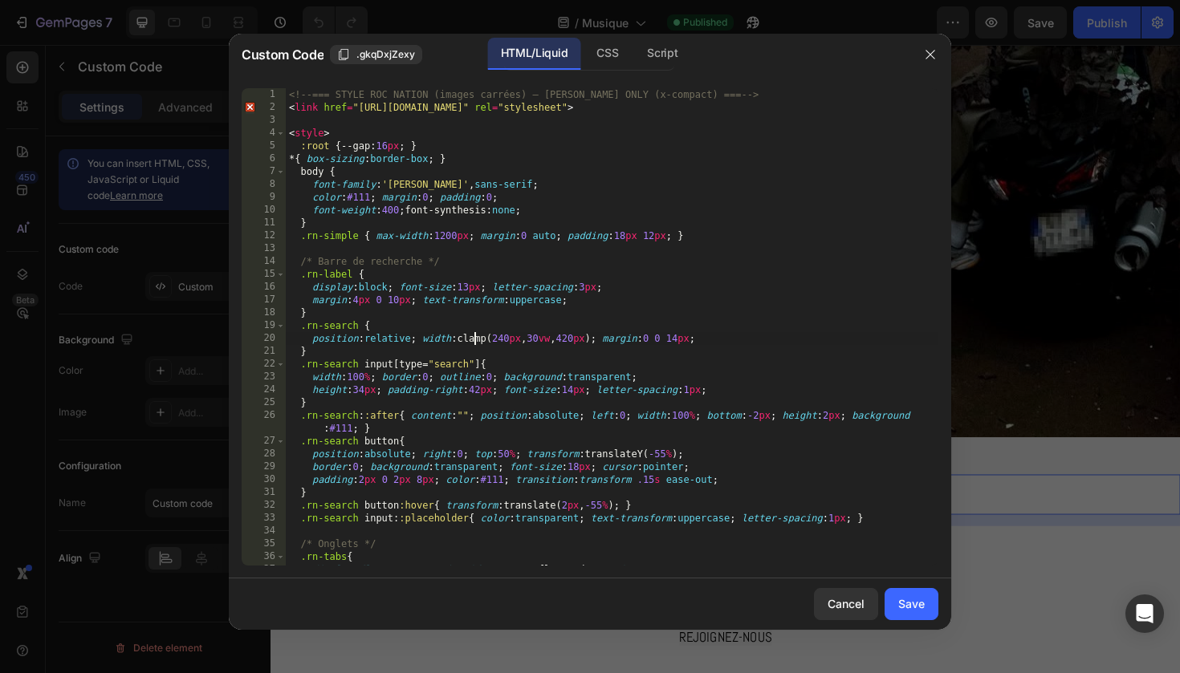
click at [474, 335] on div "<!-- === STYLE ROC NATION (images carrées) — [PERSON_NAME] ONLY (x-compact) ===…" at bounding box center [612, 339] width 652 height 503
type textarea "</script>"
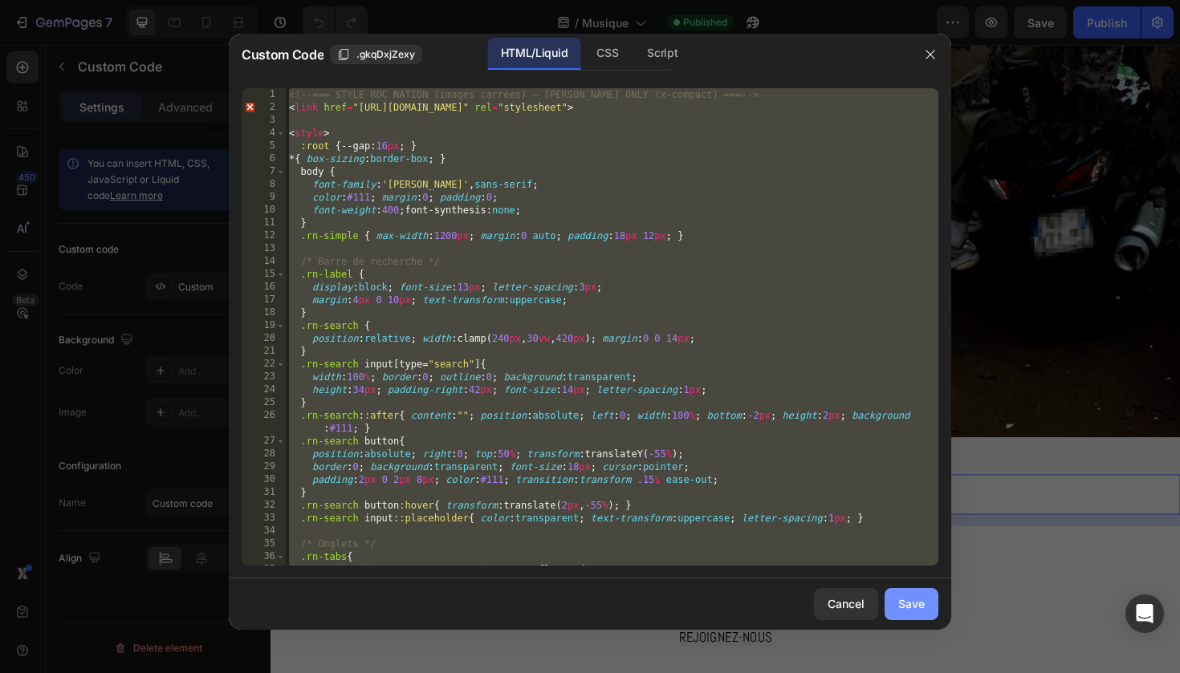
click at [923, 609] on div "Save" at bounding box center [911, 603] width 26 height 17
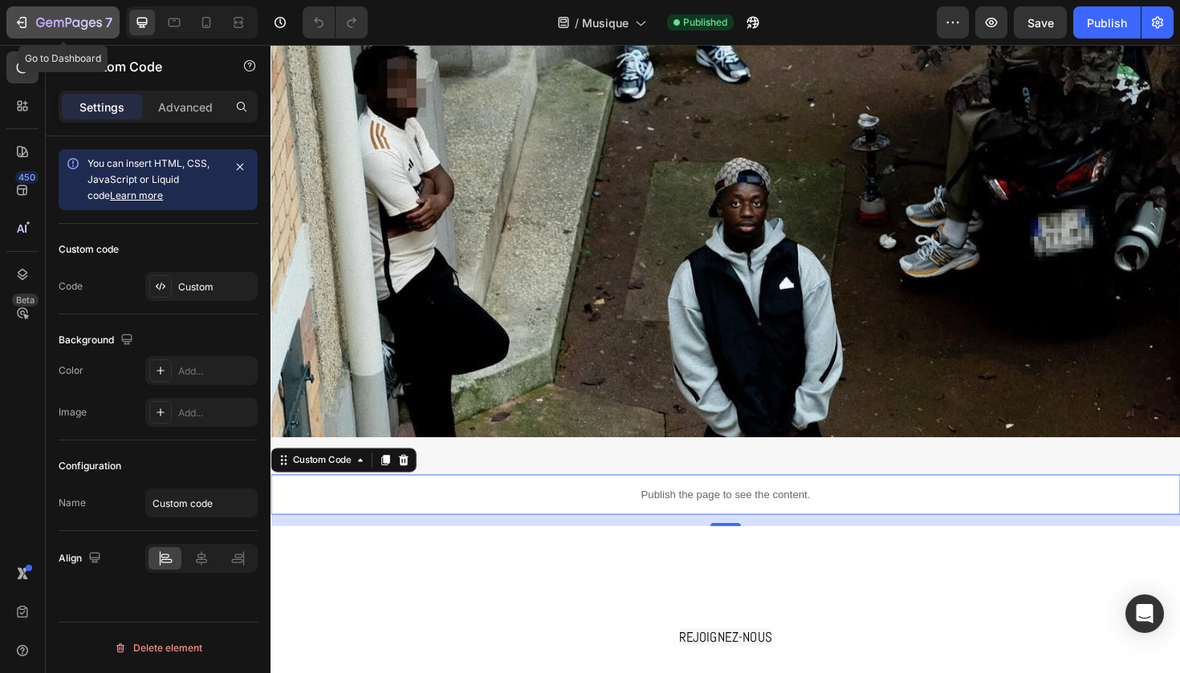
click at [66, 26] on icon "button" at bounding box center [69, 23] width 6 height 10
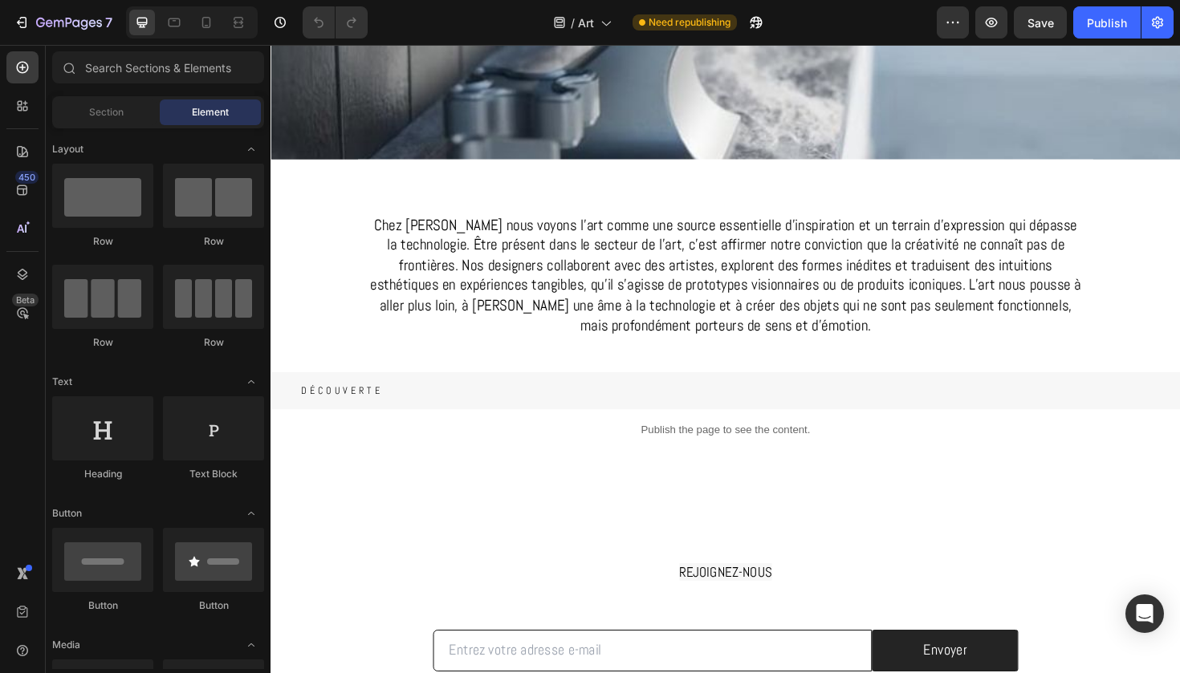
scroll to position [518, 0]
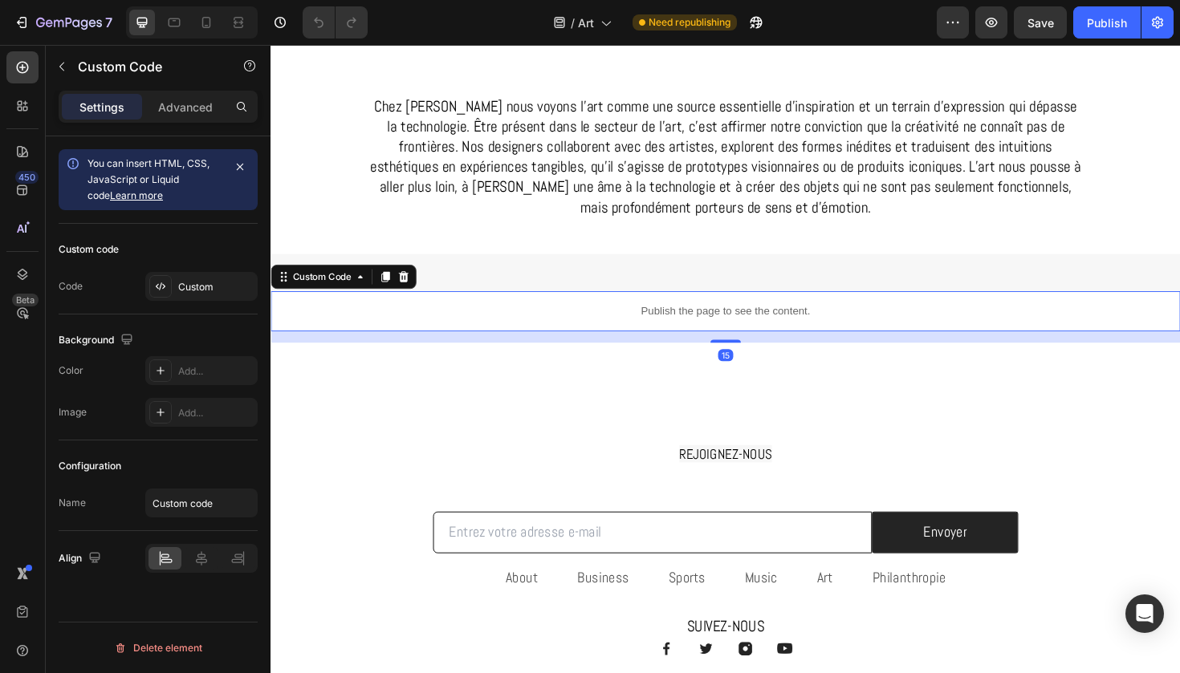
click at [456, 319] on p "Publish the page to see the content." at bounding box center [751, 327] width 963 height 17
click at [183, 289] on div "Custom" at bounding box center [215, 287] width 75 height 14
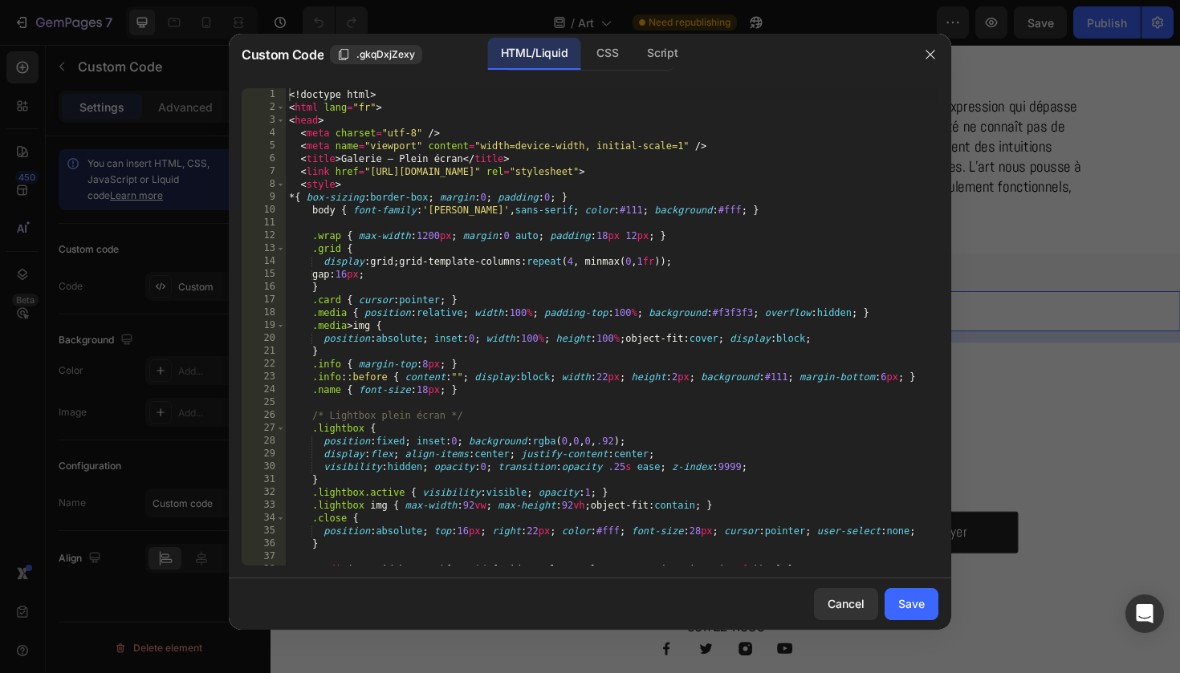
click at [496, 342] on div "<! doctype html > < html lang = "fr" > < head > < meta charset = "utf-8" /> < m…" at bounding box center [612, 339] width 652 height 503
type textarea "</html>"
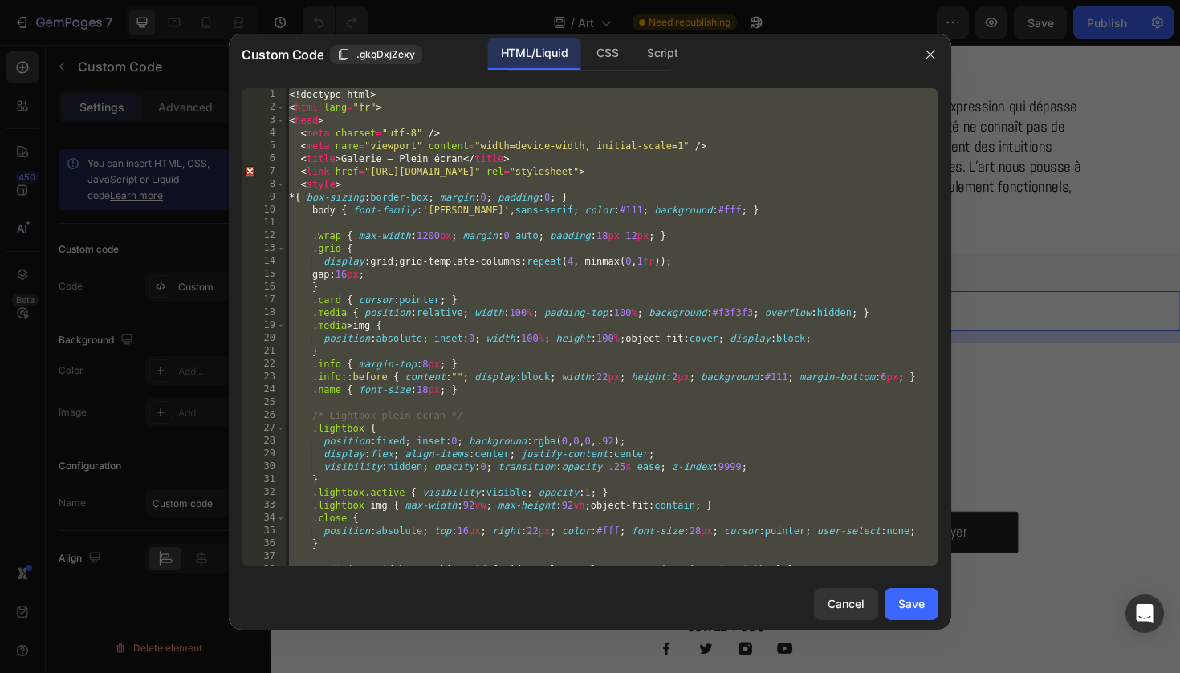
paste textarea
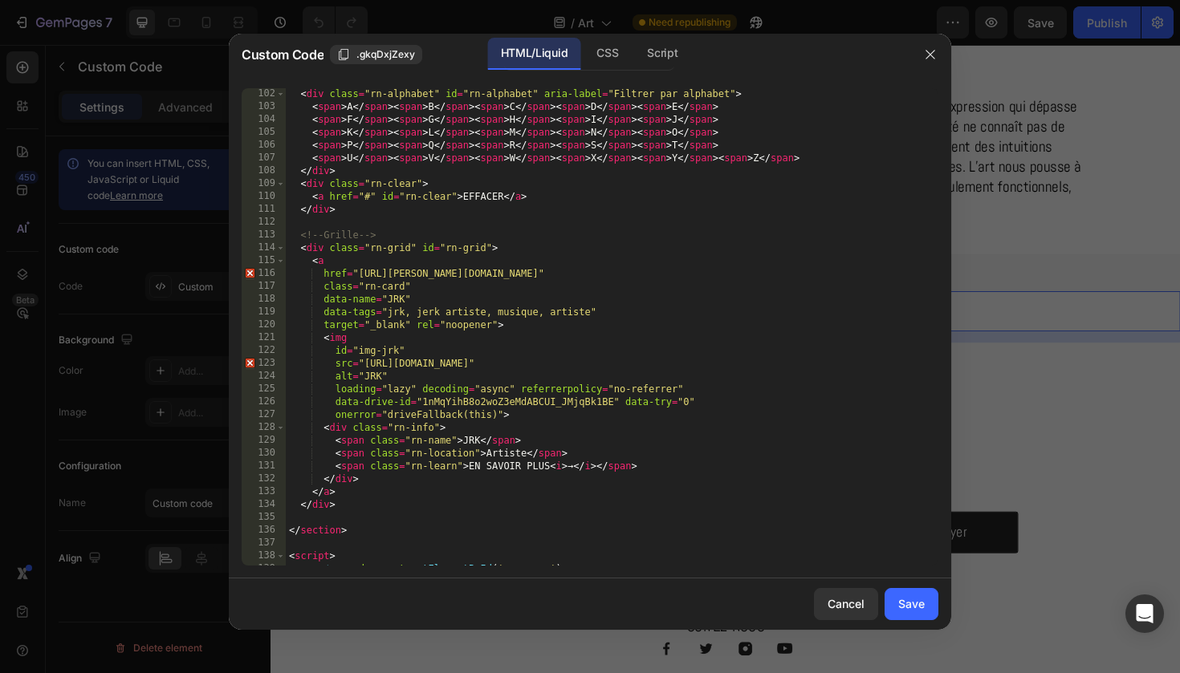
scroll to position [1327, 0]
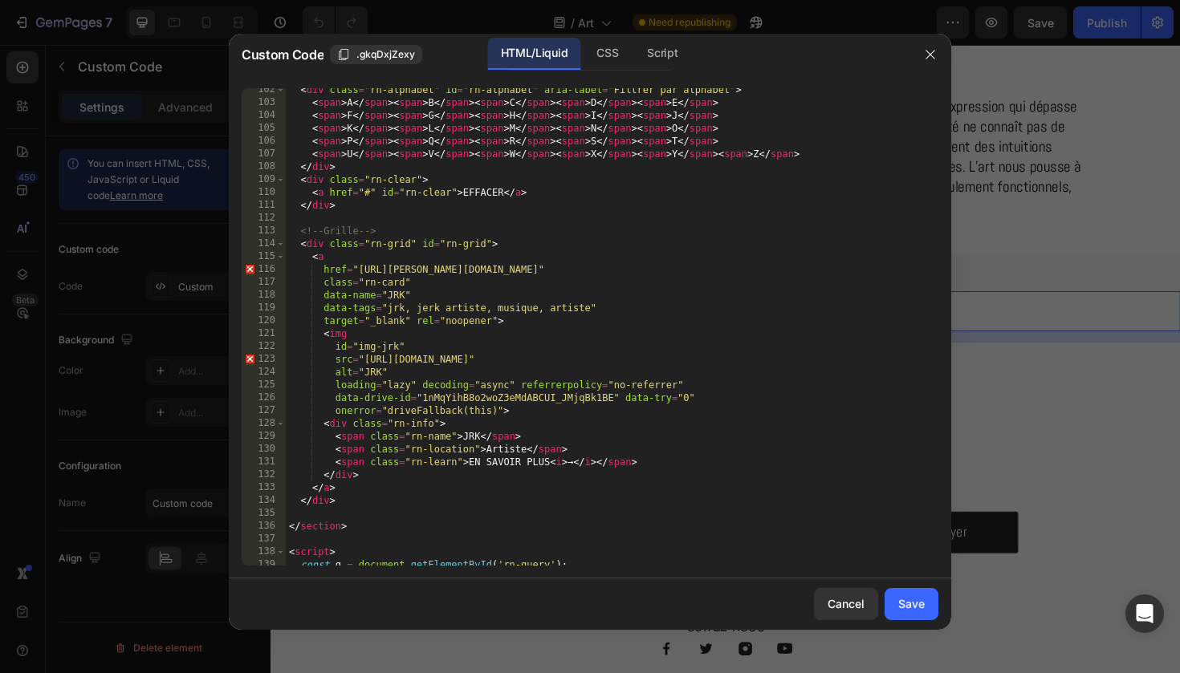
click at [315, 262] on div "< div class = "rn-alphabet" id = "rn-alphabet" aria-label = "Filtrer par alphab…" at bounding box center [612, 334] width 652 height 503
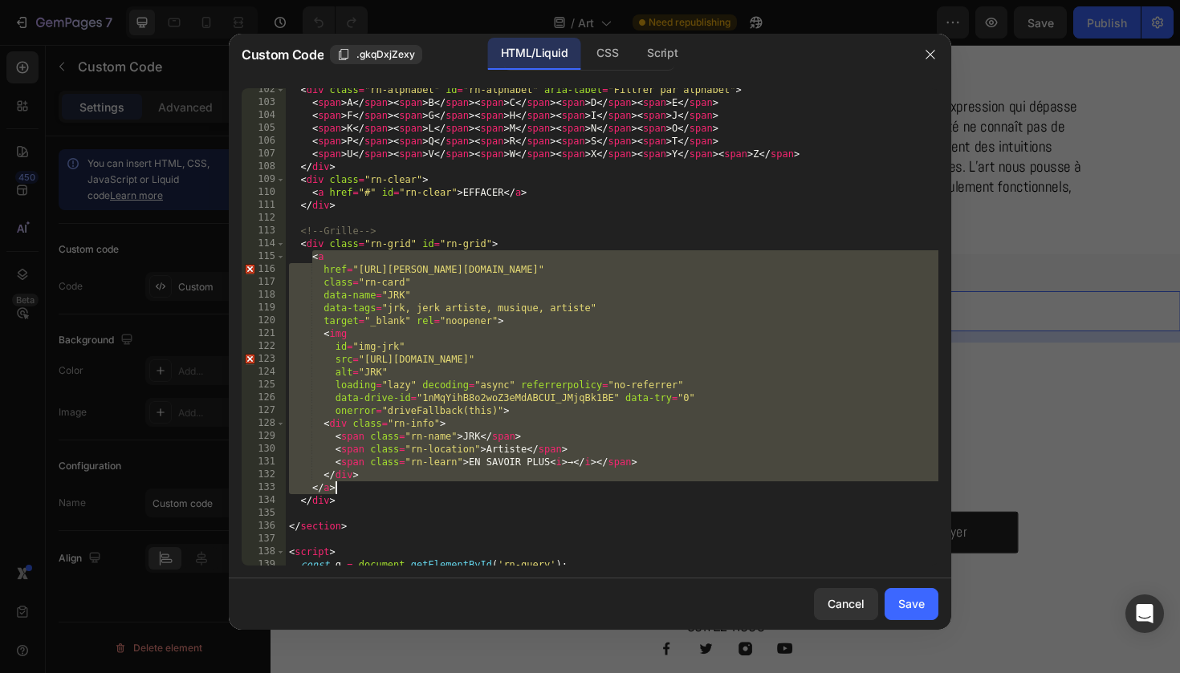
type textarea "</div> </a>"
drag, startPoint x: 315, startPoint y: 262, endPoint x: 359, endPoint y: 487, distance: 229.0
click at [359, 487] on div "< div class = "rn-alphabet" id = "rn-alphabet" aria-label = "Filtrer par alphab…" at bounding box center [612, 334] width 652 height 503
paste textarea
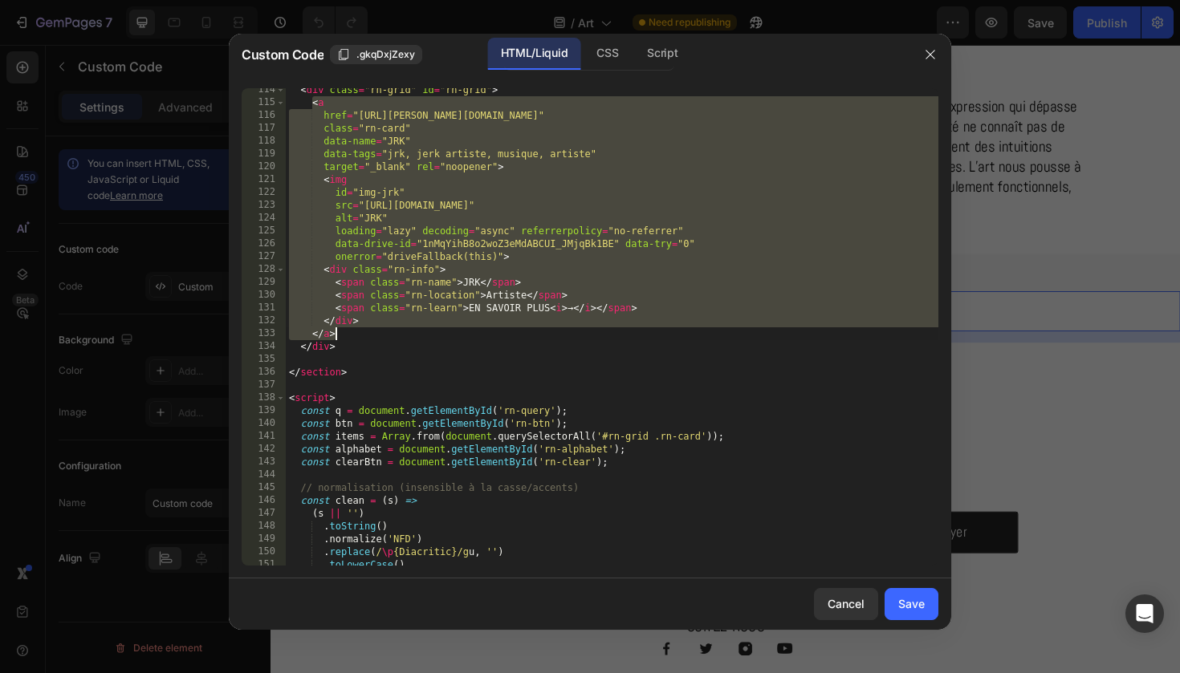
scroll to position [1481, 0]
click at [366, 334] on div "< div class = "rn-grid" id = "rn-grid" > < a href = "https://gabos.fr/pages/jrk…" at bounding box center [612, 334] width 652 height 503
type textarea "</a>"
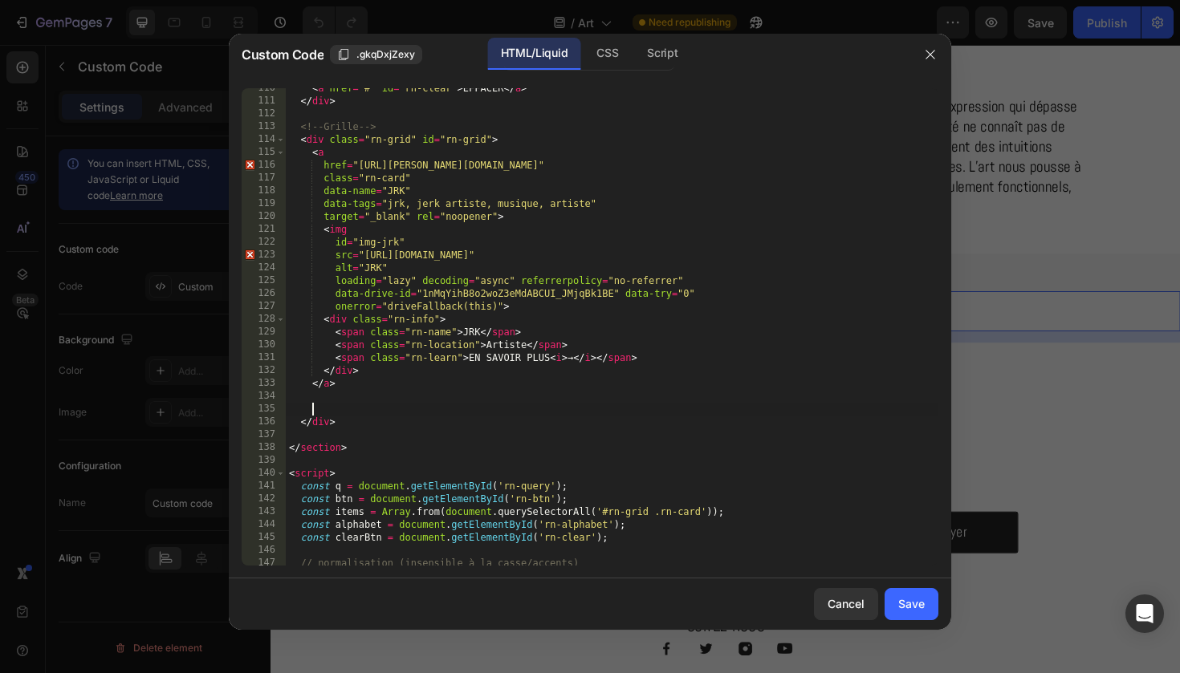
scroll to position [1419, 0]
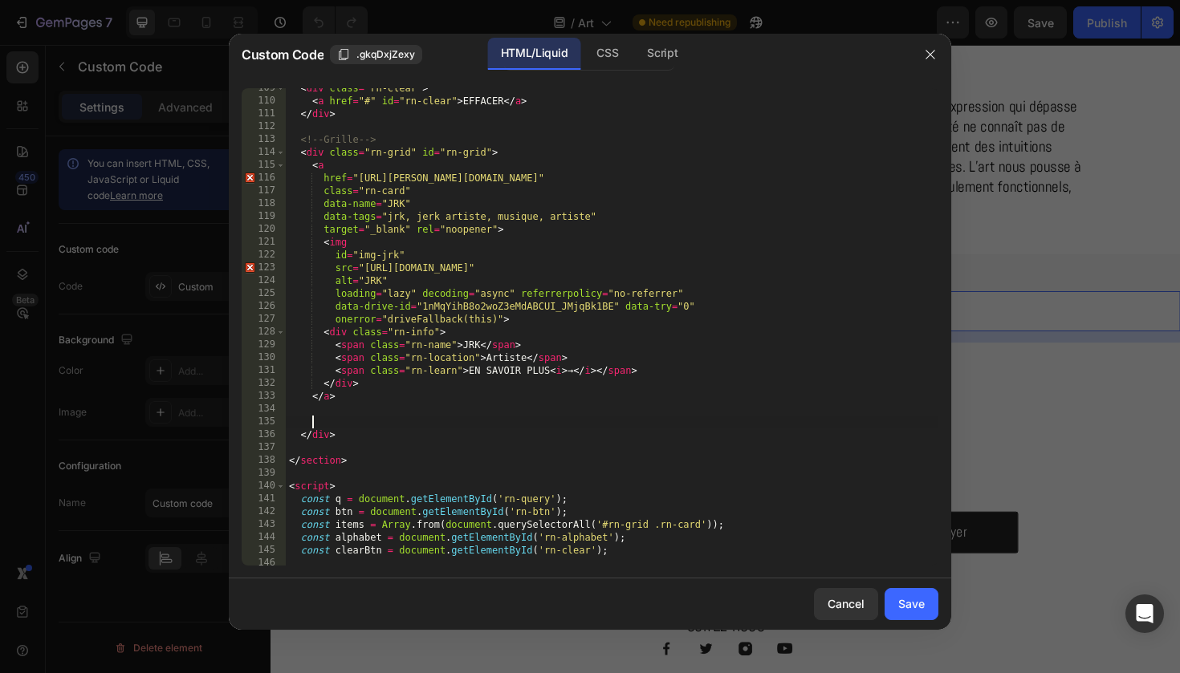
paste textarea "</a>"
type textarea "</a>"
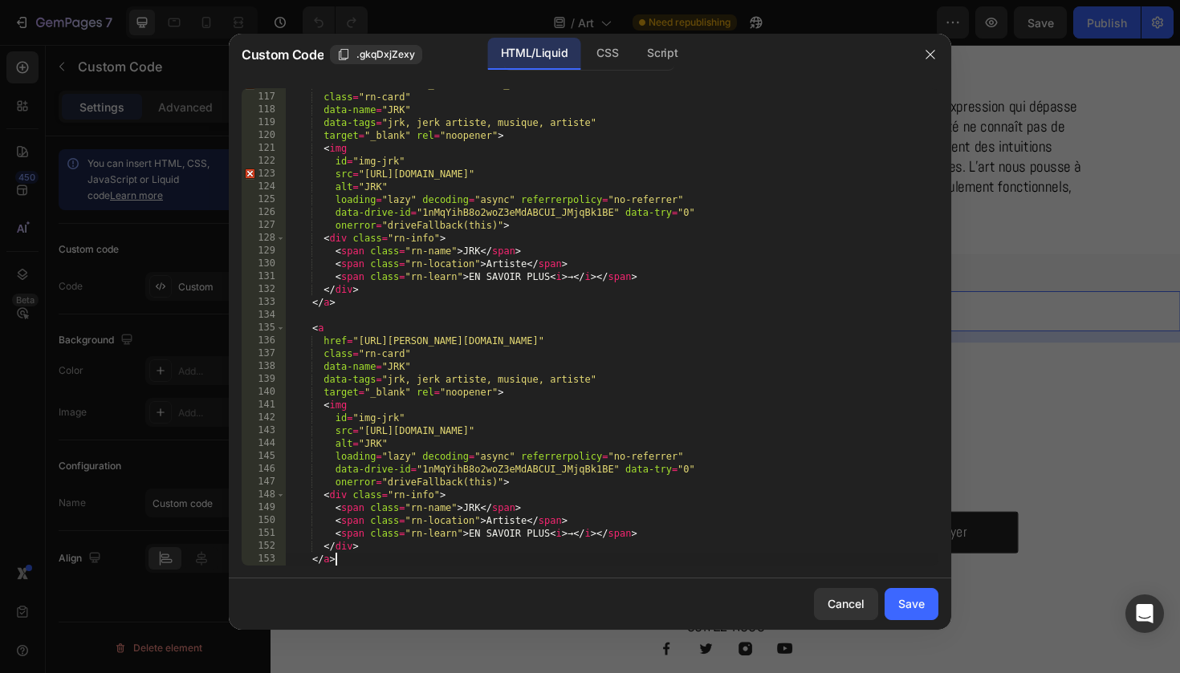
scroll to position [1513, 0]
click at [916, 604] on div "Save" at bounding box center [911, 603] width 26 height 17
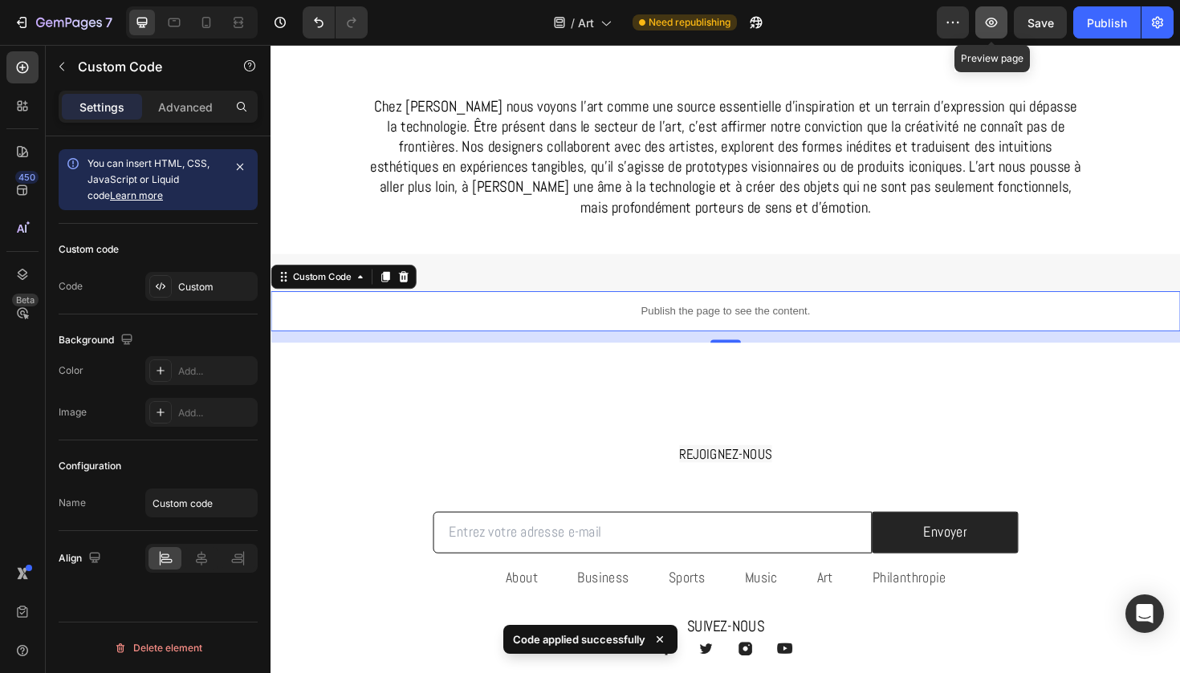
click at [987, 27] on icon "button" at bounding box center [991, 22] width 16 height 16
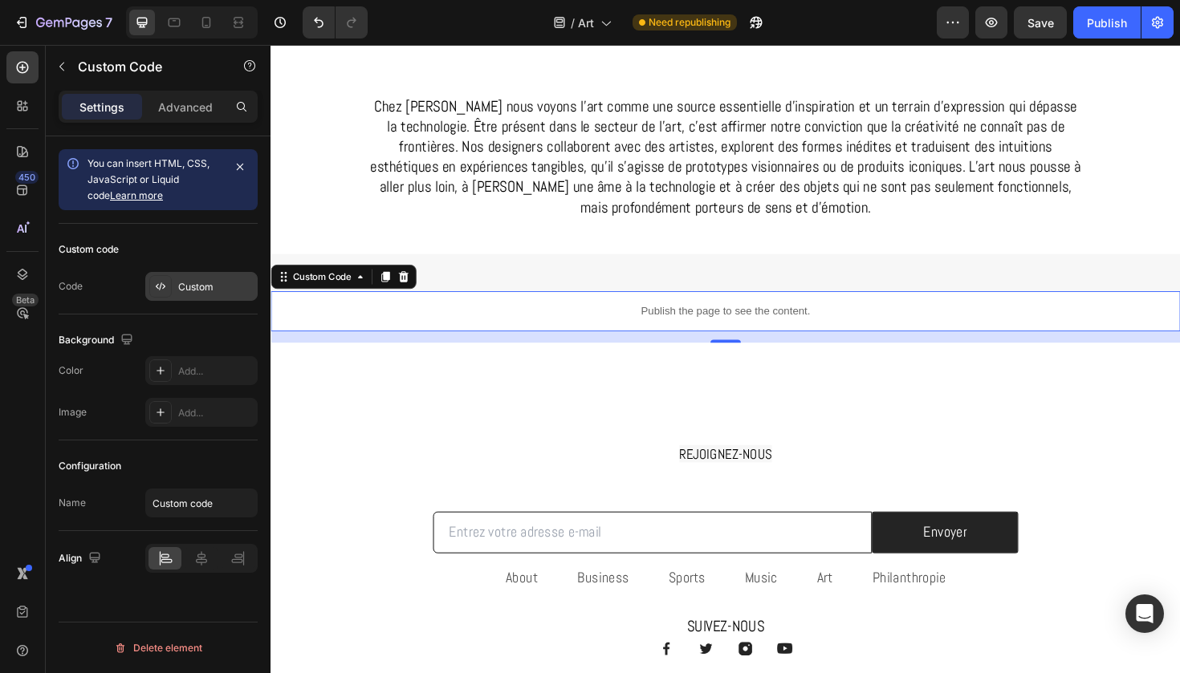
click at [182, 295] on div "Custom" at bounding box center [201, 286] width 112 height 29
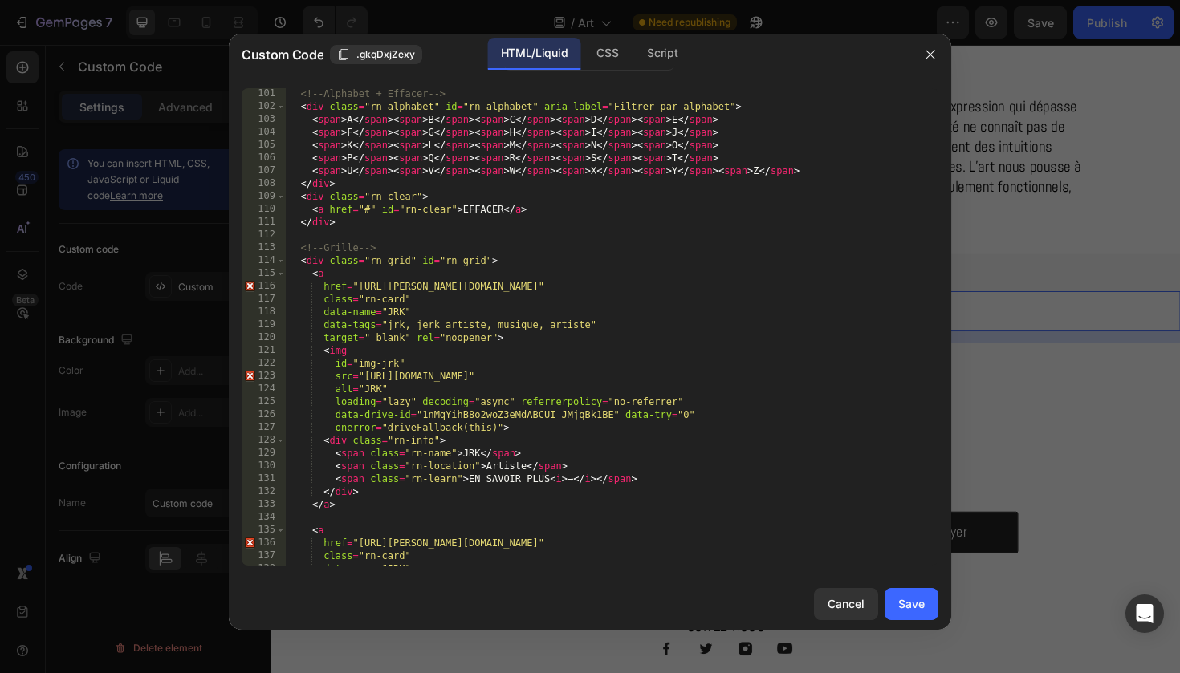
scroll to position [1323, 0]
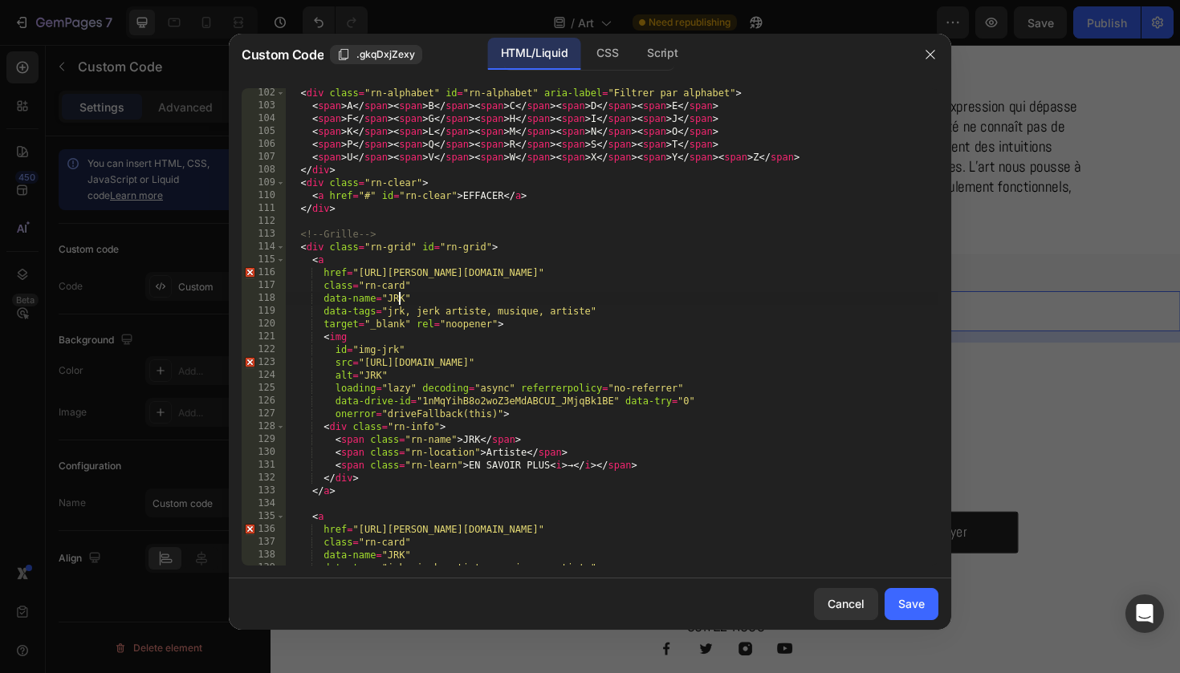
click at [396, 294] on div "< div class = "rn-alphabet" id = "rn-alphabet" aria-label = "Filtrer par alphab…" at bounding box center [612, 338] width 652 height 503
paste textarea "Robinet Design"
click at [398, 296] on div "< div class = "rn-alphabet" id = "rn-alphabet" aria-label = "Filtrer par alphab…" at bounding box center [612, 338] width 652 height 503
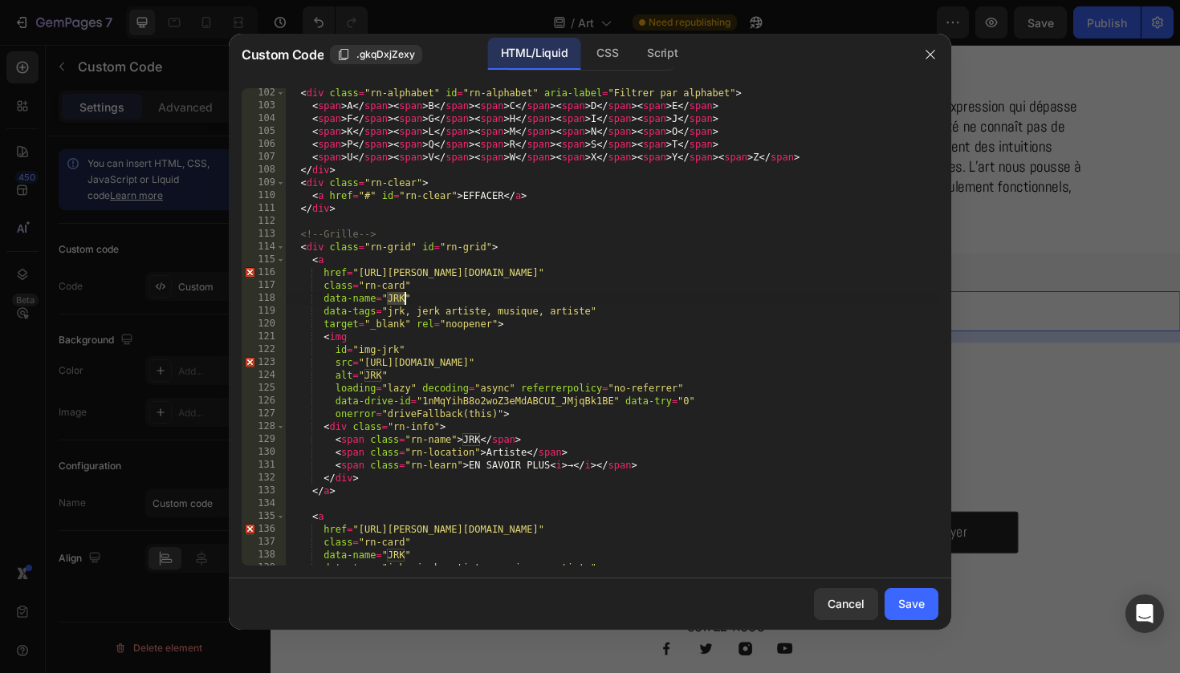
click at [562, 308] on div "< div class = "rn-alphabet" id = "rn-alphabet" aria-label = "Filtrer par alphab…" at bounding box center [612, 338] width 652 height 503
type textarea "</script>"
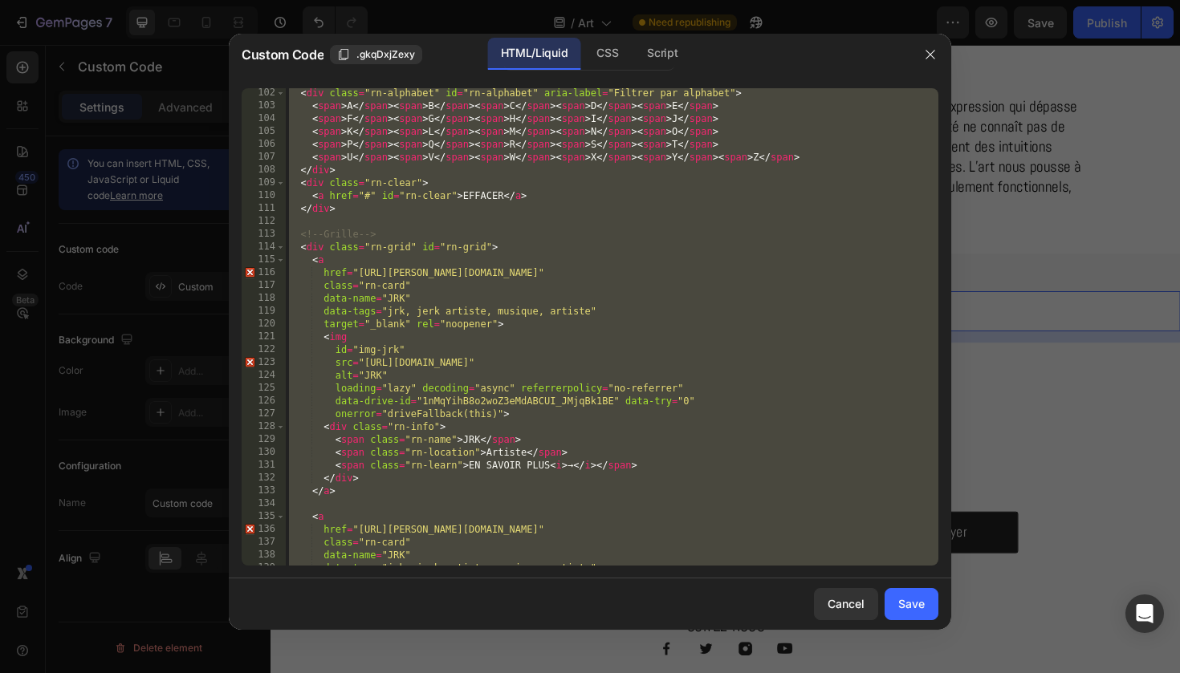
paste textarea
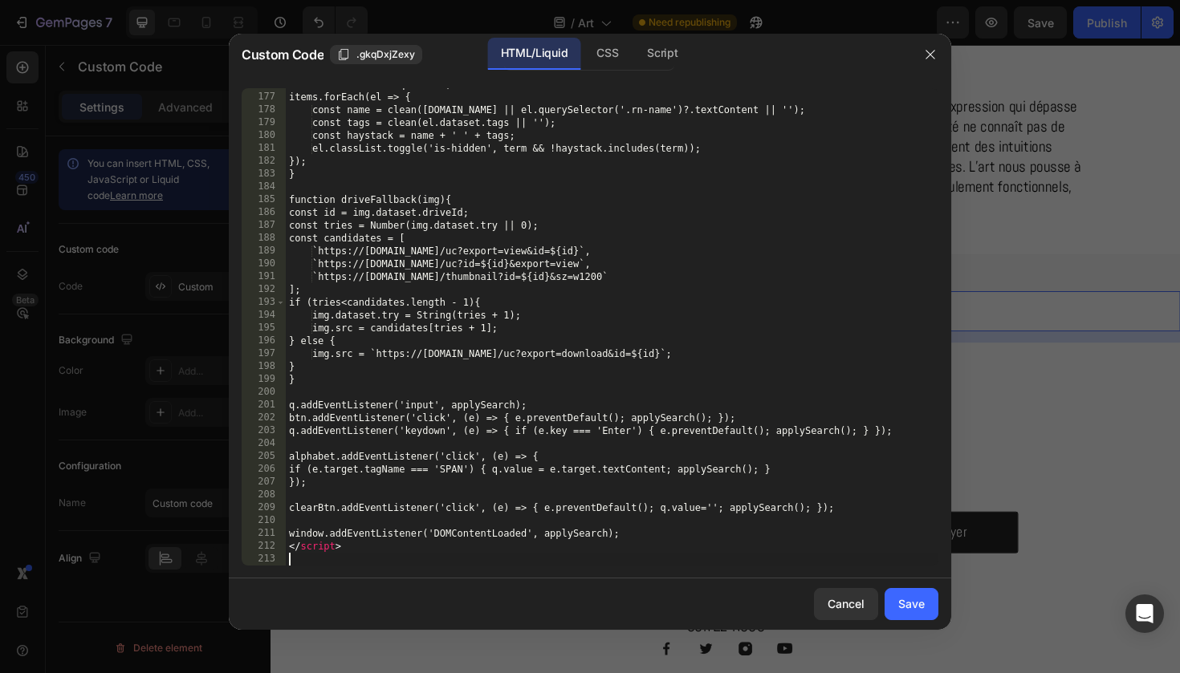
scroll to position [2283, 0]
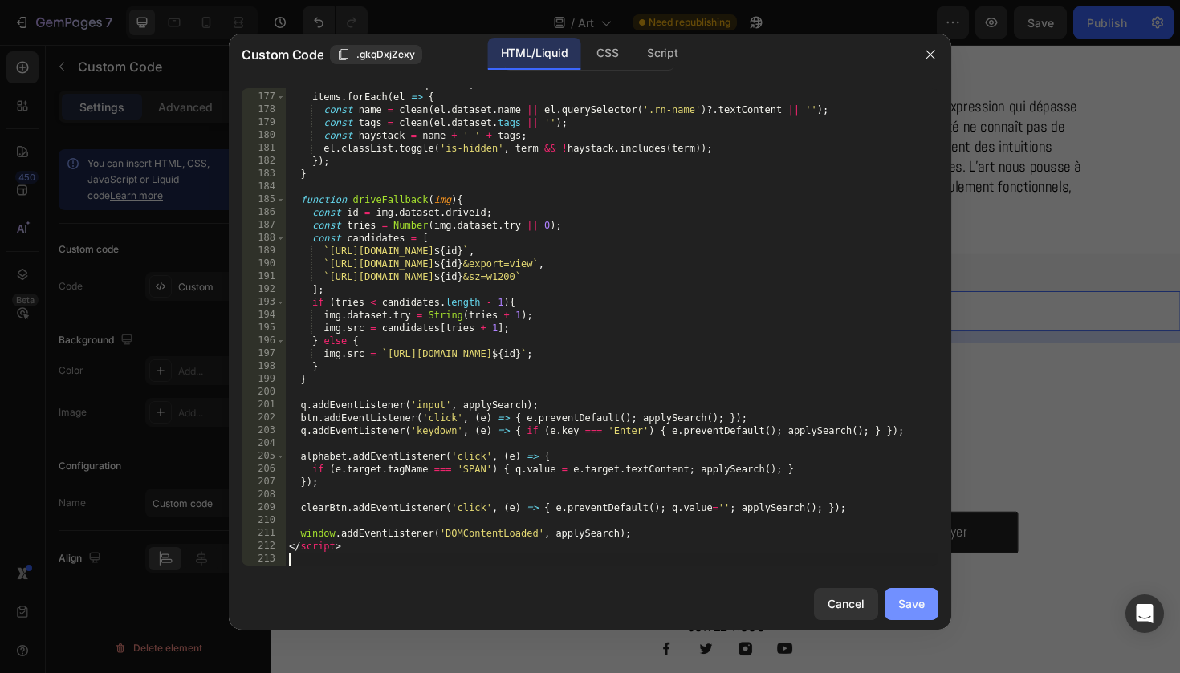
click at [900, 601] on div "Save" at bounding box center [911, 603] width 26 height 17
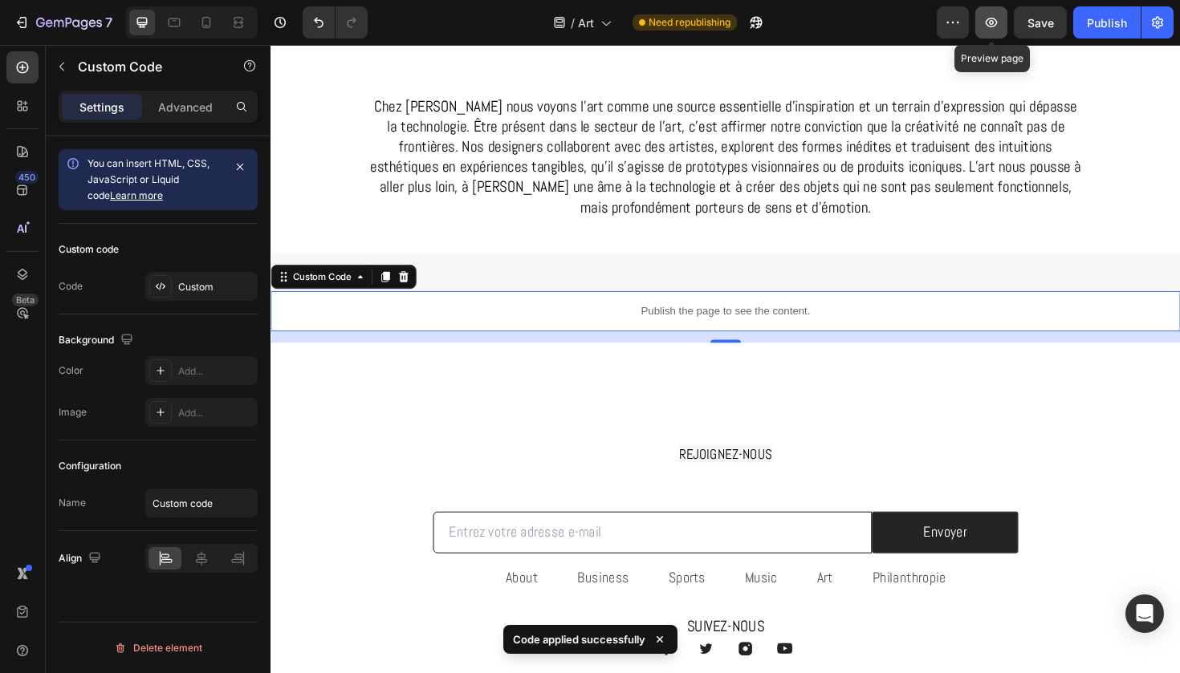
click at [988, 25] on icon "button" at bounding box center [991, 23] width 12 height 10
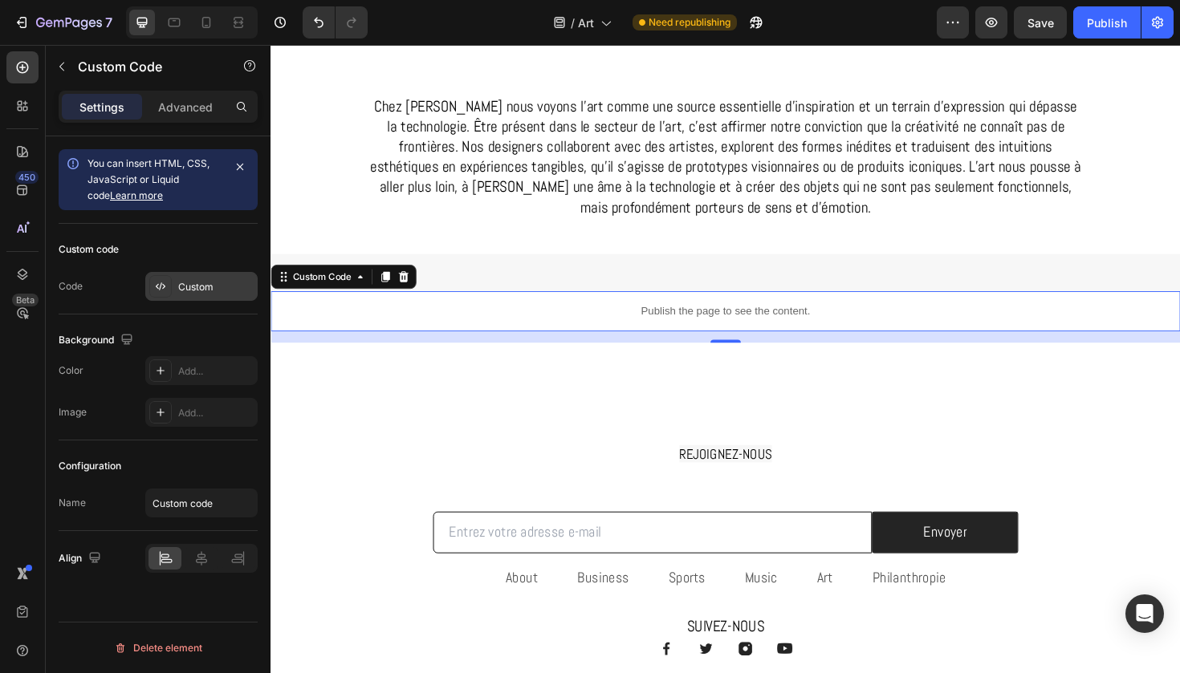
click at [229, 291] on div "Custom" at bounding box center [215, 287] width 75 height 14
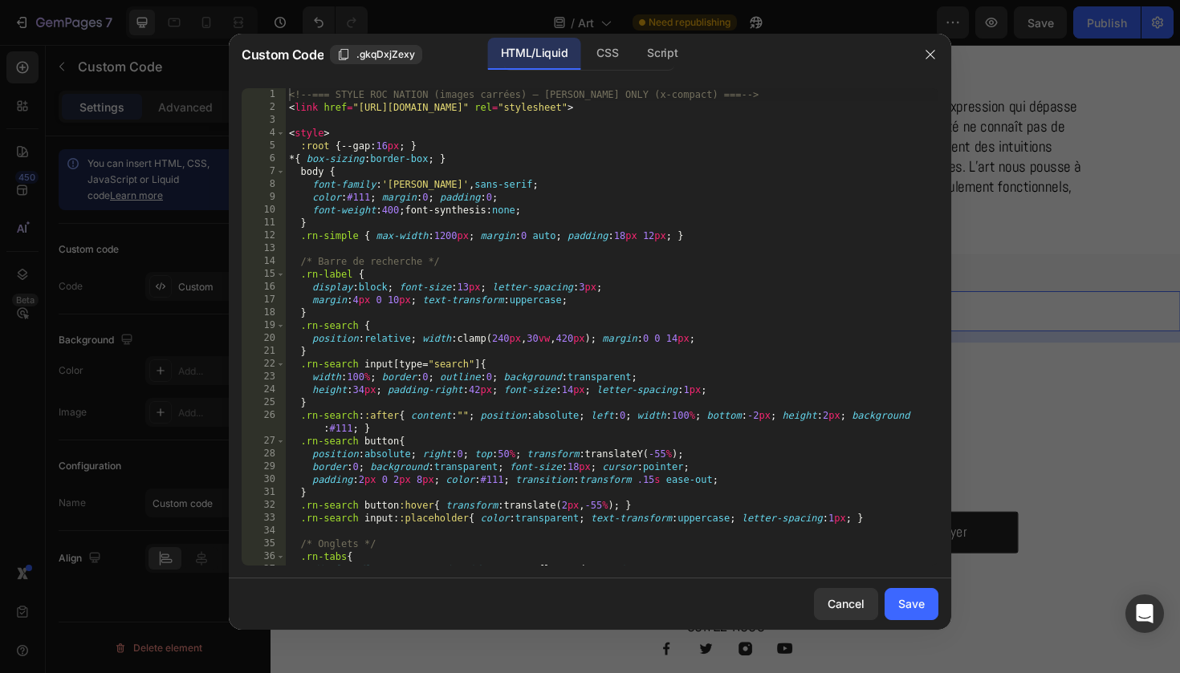
click at [399, 311] on div "<!-- === STYLE ROC NATION (images carrées) — ABEL ONLY (x-compact) === --> < li…" at bounding box center [612, 339] width 652 height 503
type textarea "</script>"
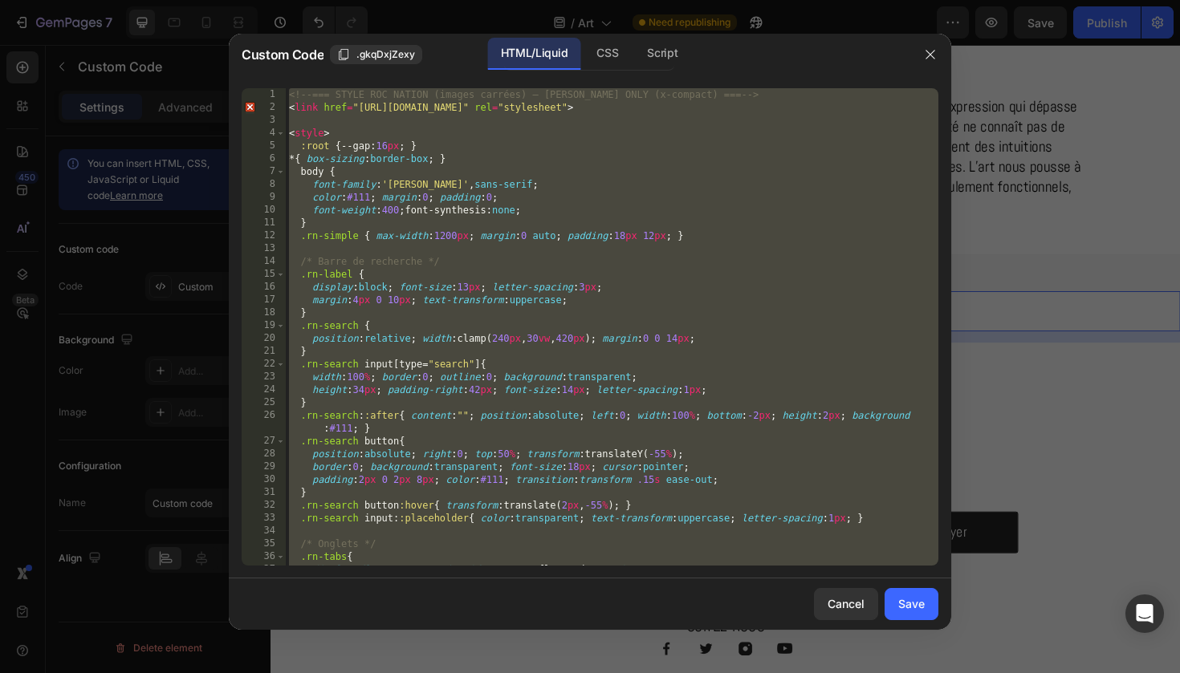
paste textarea
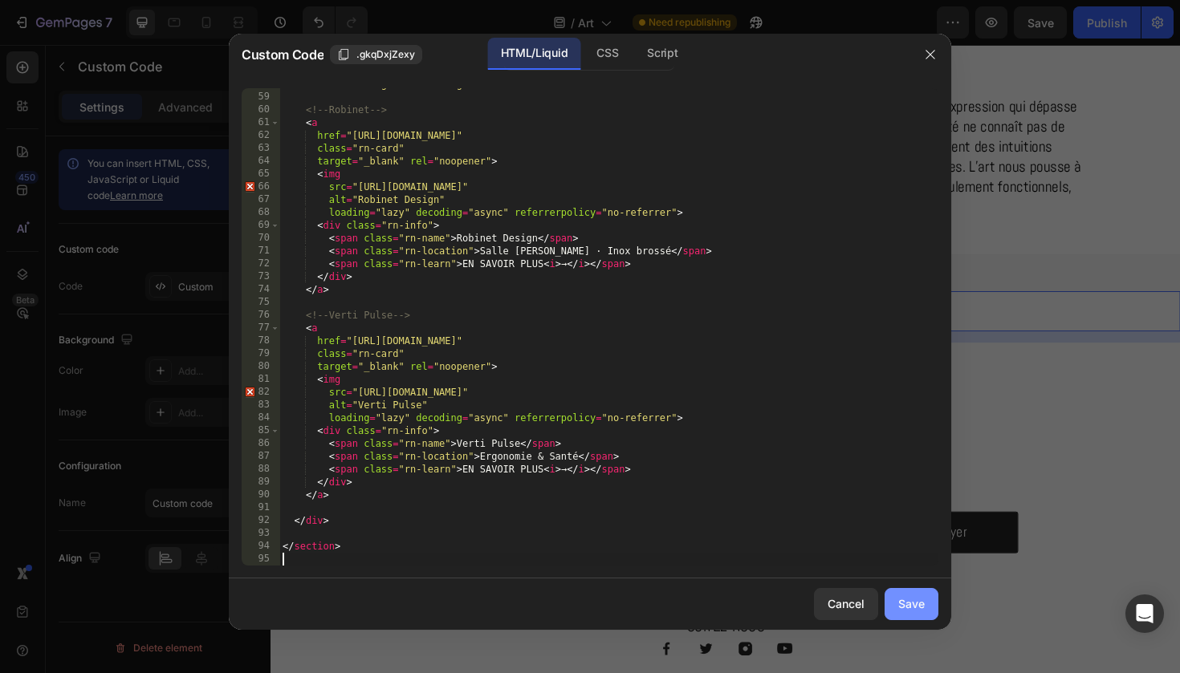
click at [903, 603] on div "Save" at bounding box center [911, 603] width 26 height 17
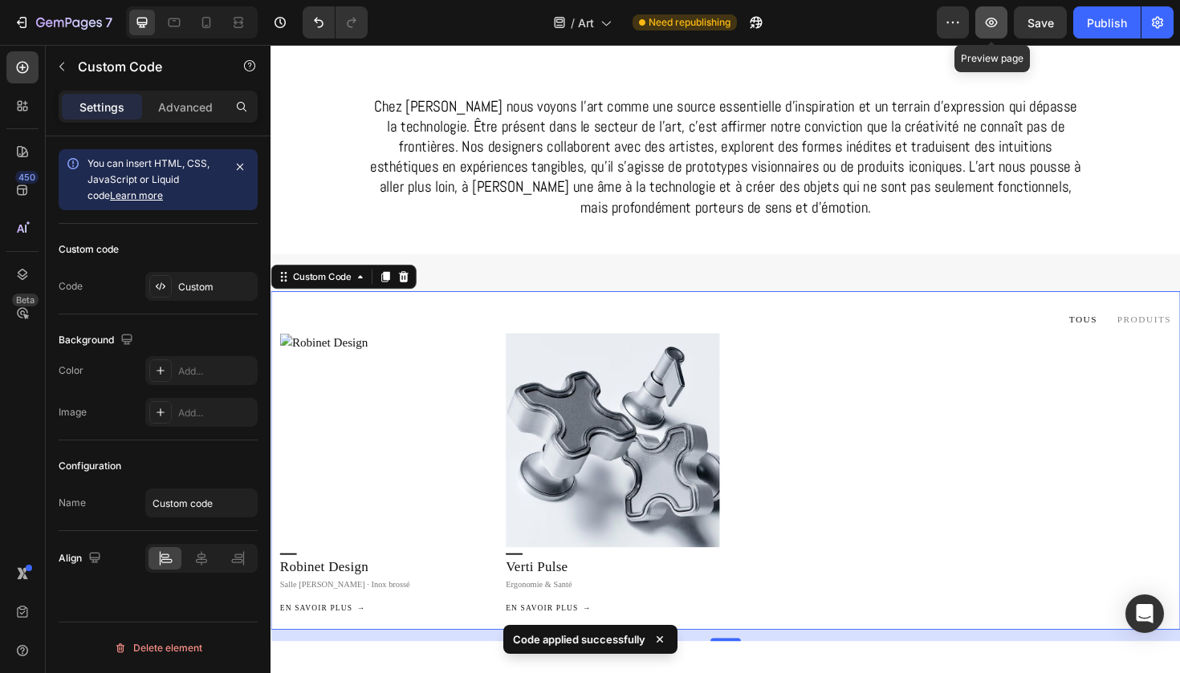
click at [996, 17] on icon "button" at bounding box center [991, 22] width 16 height 16
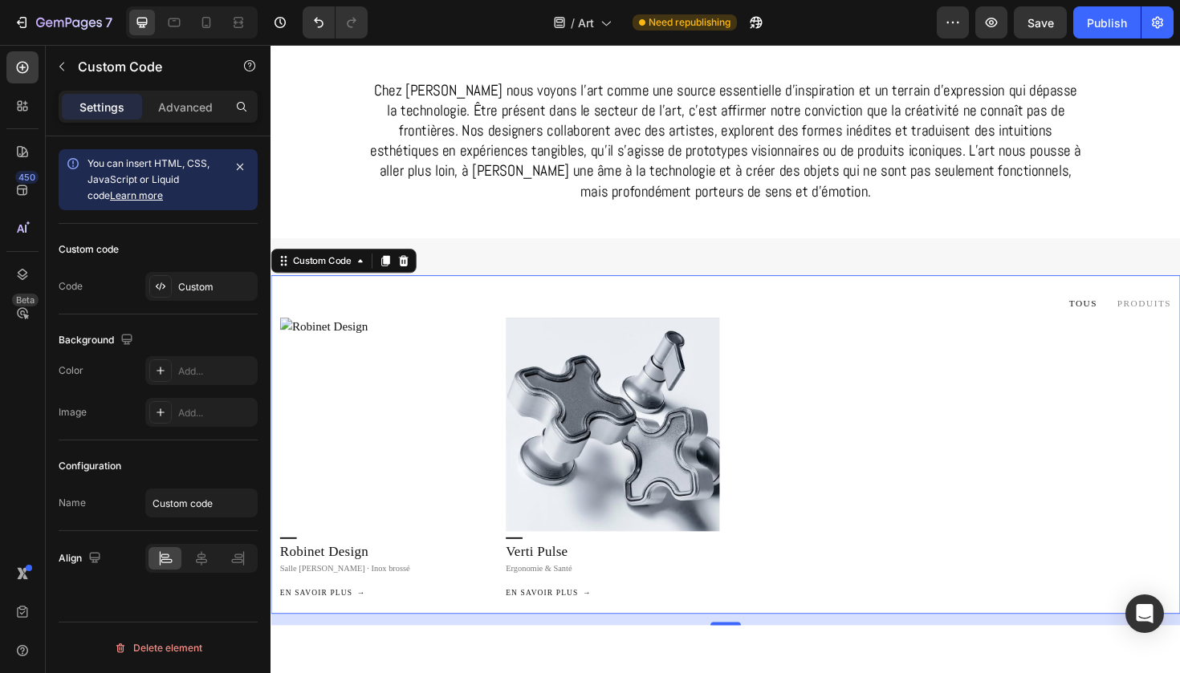
scroll to position [537, 0]
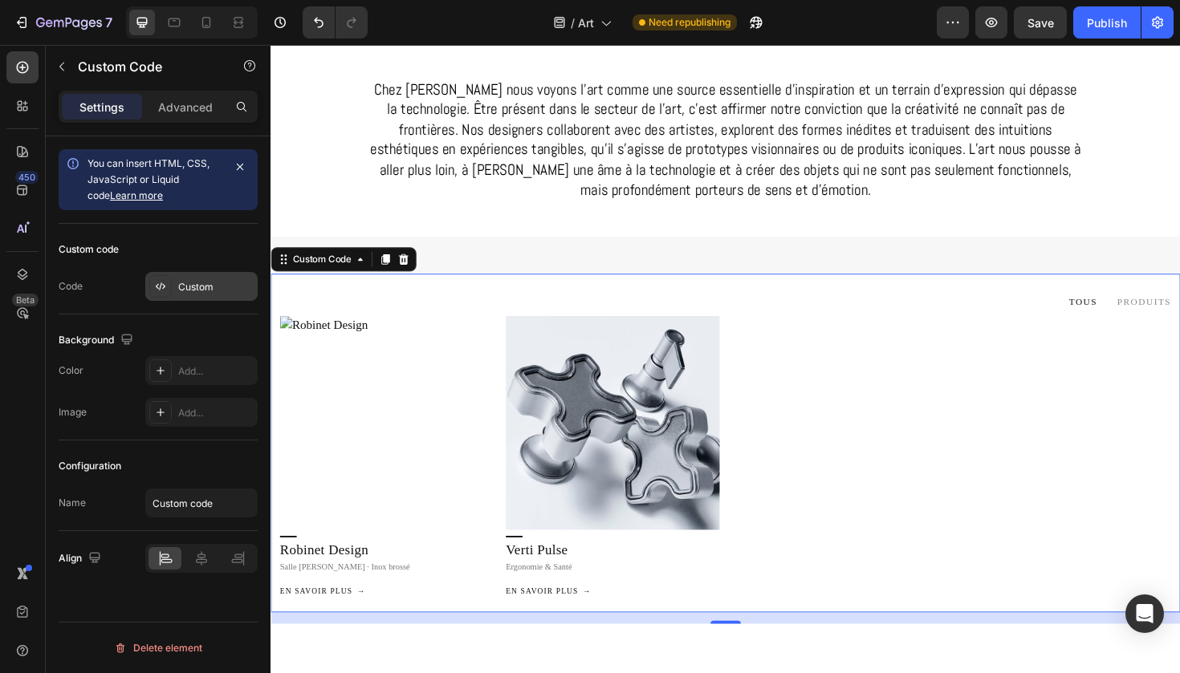
click at [217, 290] on div "Custom" at bounding box center [215, 287] width 75 height 14
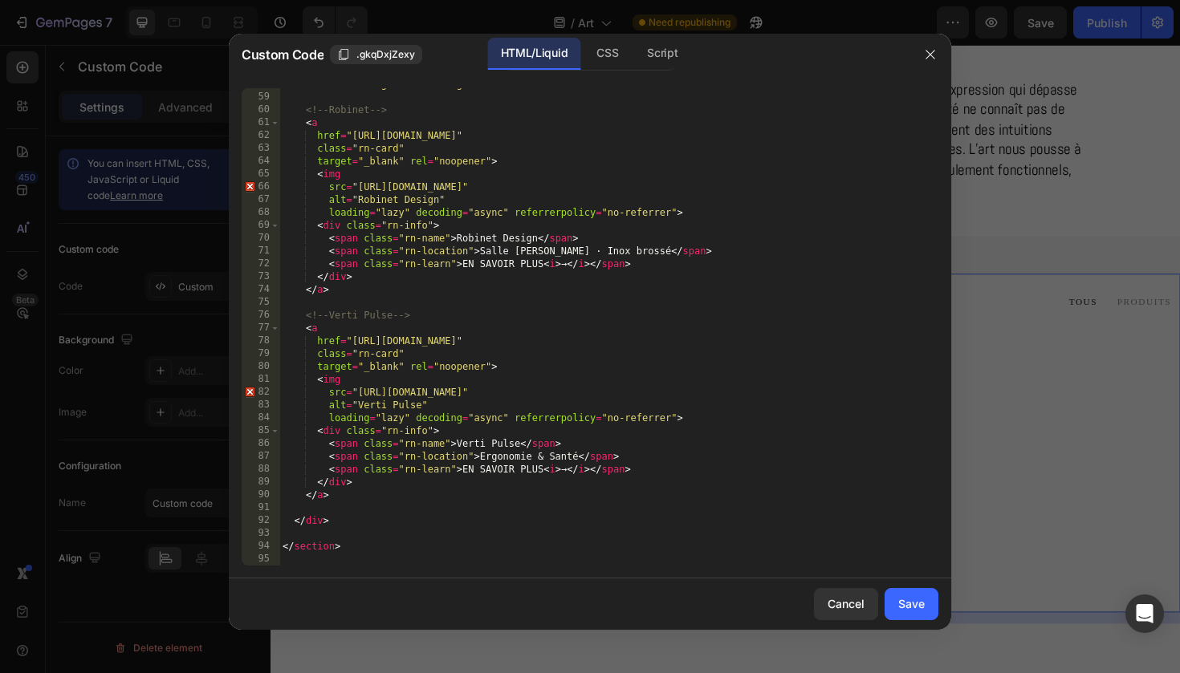
scroll to position [740, 0]
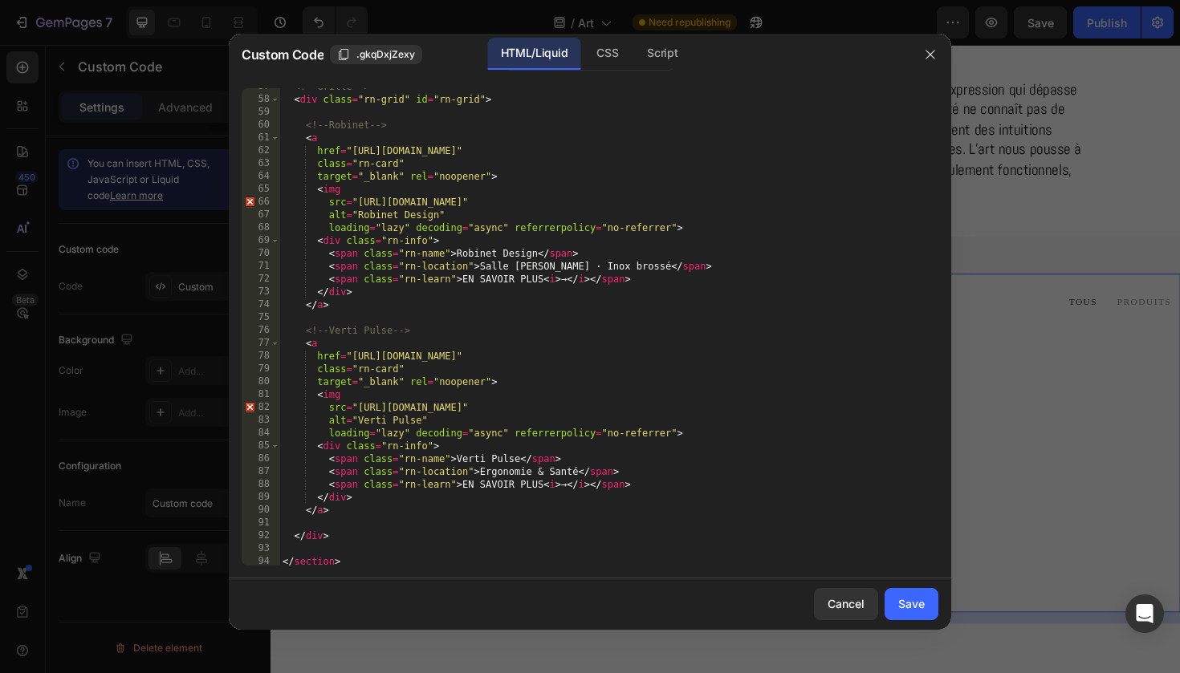
click at [543, 339] on div "<!-- Grille --> < div class = "rn-grid" id = "rn-grid" > <!-- Robinet --> < a h…" at bounding box center [608, 331] width 659 height 503
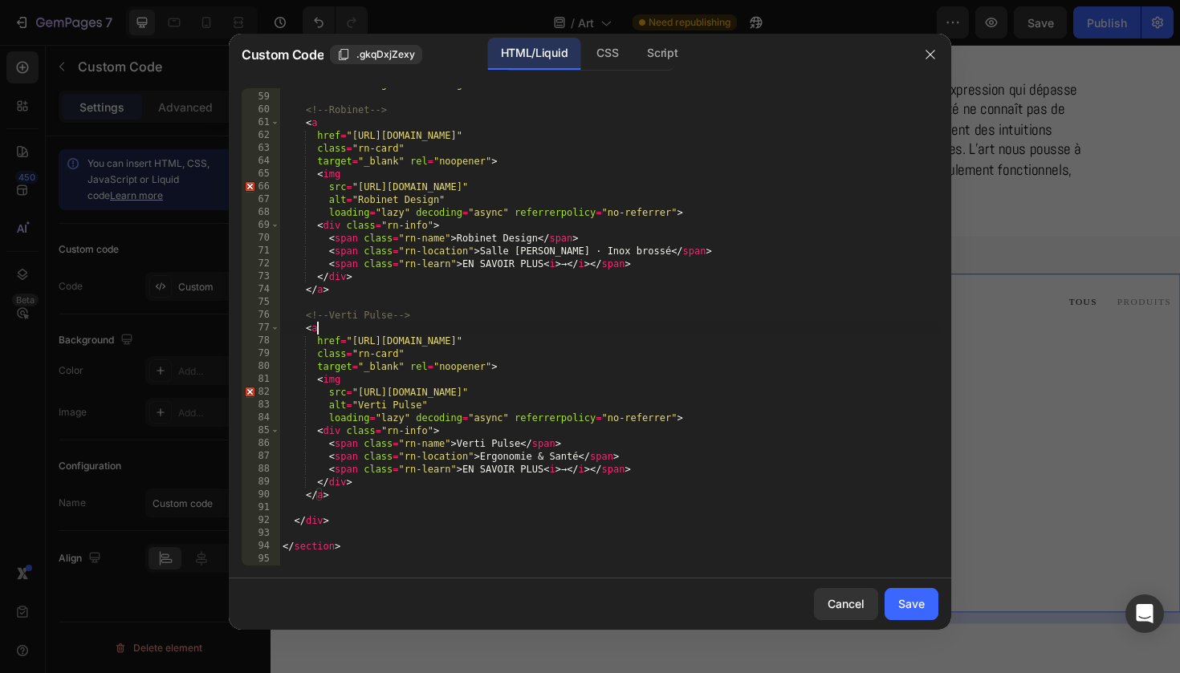
scroll to position [755, 0]
click at [507, 218] on div "< div class = "rn-grid" id = "rn-grid" > <!-- Robinet --> < a href = "https://t…" at bounding box center [608, 329] width 659 height 503
type textarea "</section>"
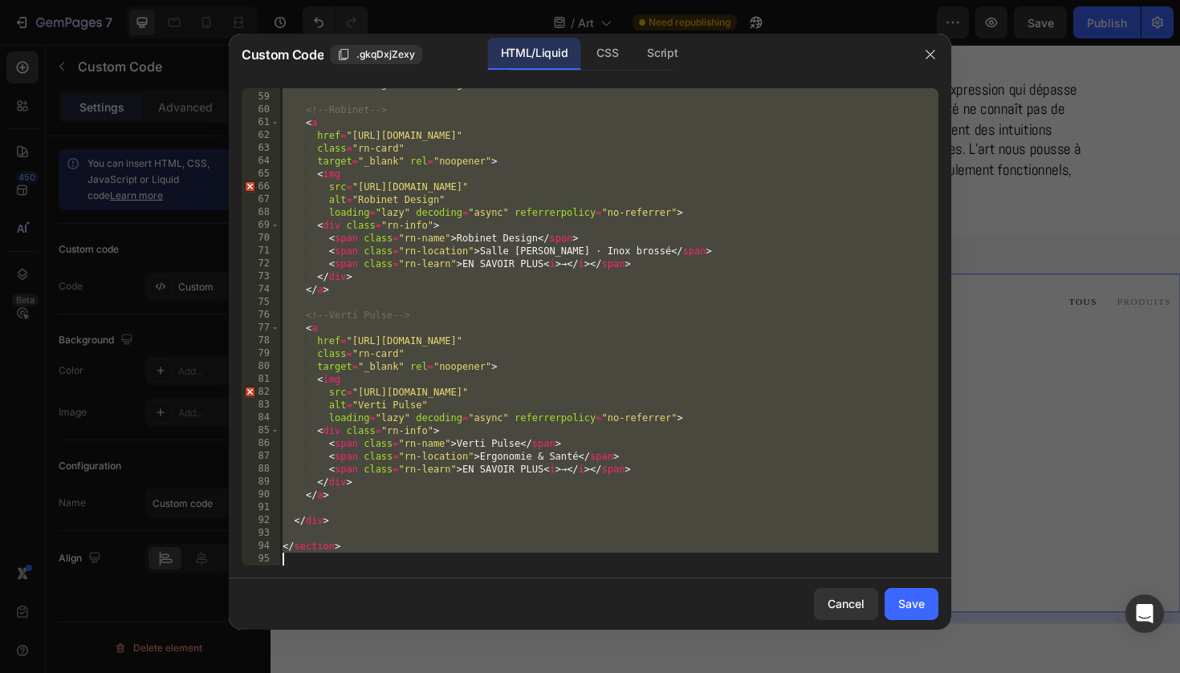
paste textarea
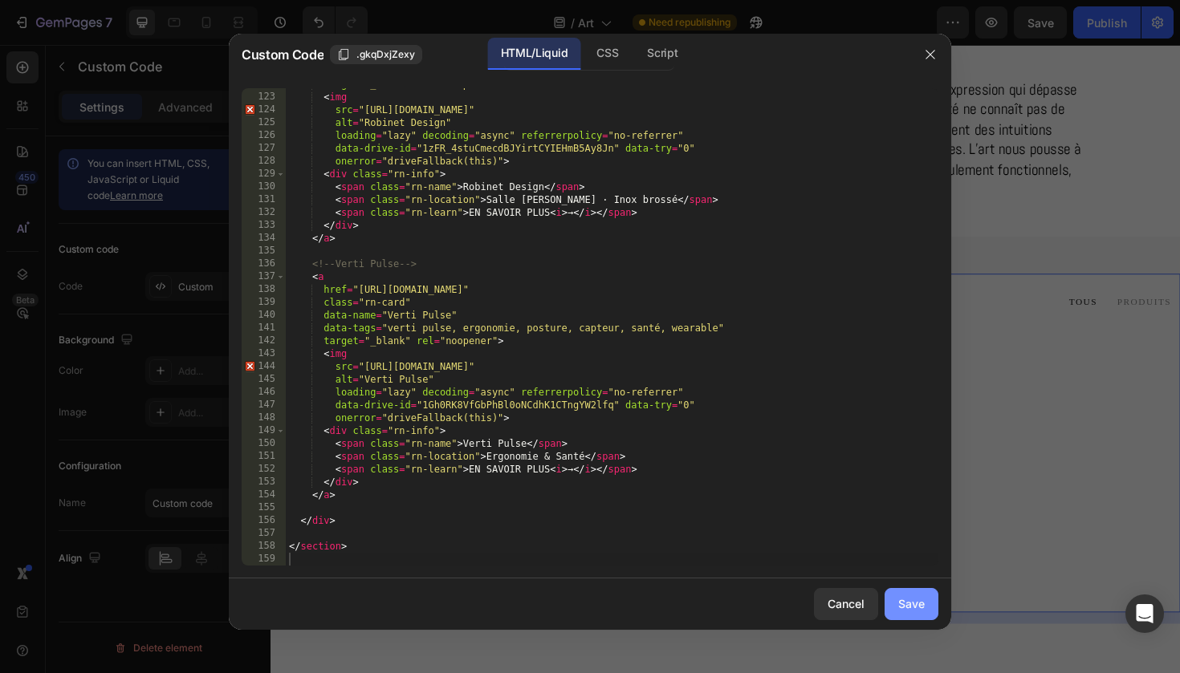
click at [927, 614] on button "Save" at bounding box center [911, 604] width 54 height 32
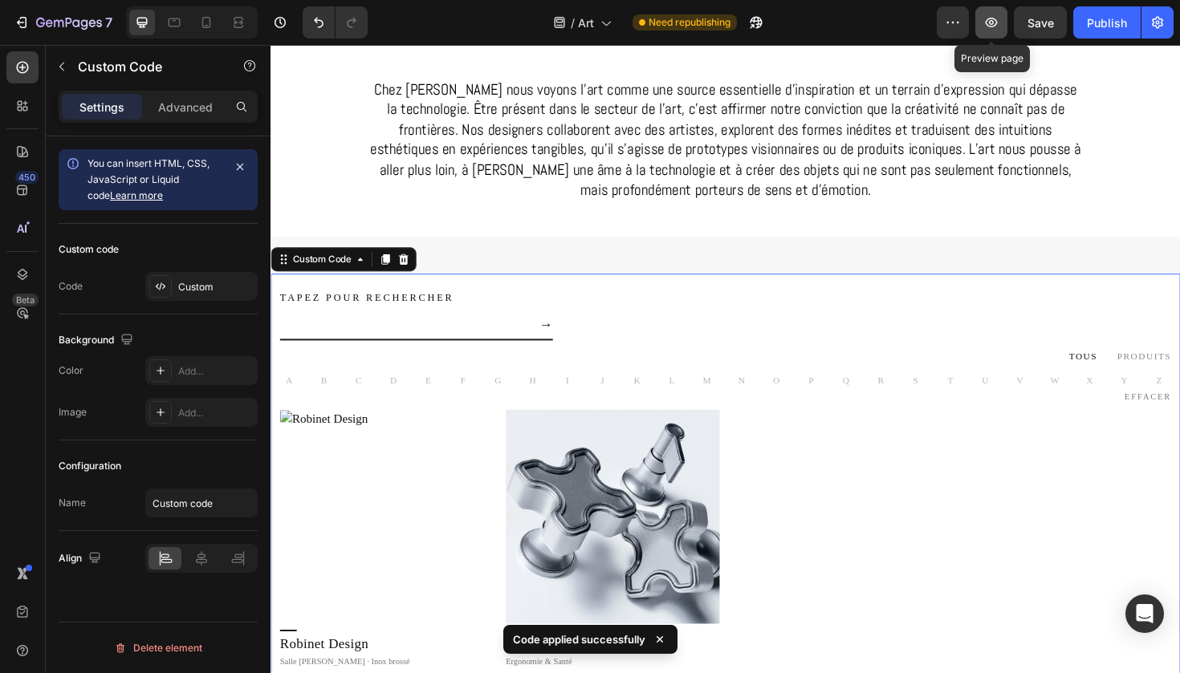
click at [993, 30] on icon "button" at bounding box center [991, 22] width 16 height 16
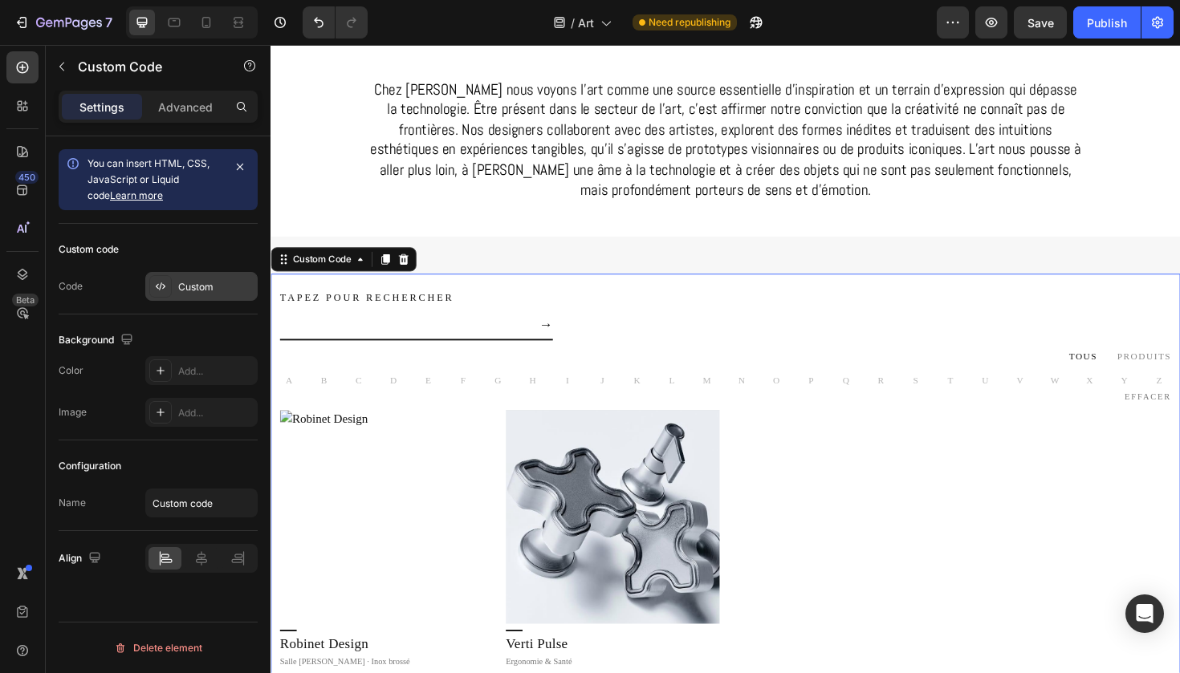
click at [191, 280] on div "Custom" at bounding box center [215, 287] width 75 height 14
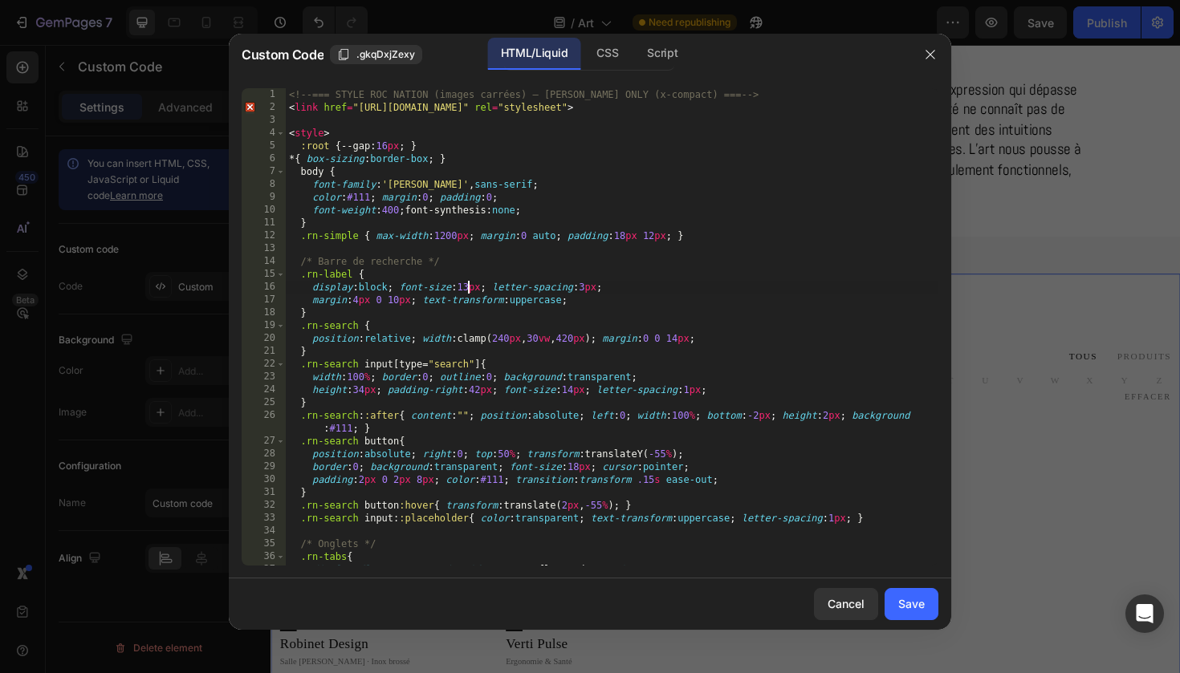
click at [465, 282] on div "<!-- === STYLE ROC NATION (images carrées) — ABEL ONLY (x-compact) === --> < li…" at bounding box center [612, 339] width 652 height 503
type textarea "</section>"
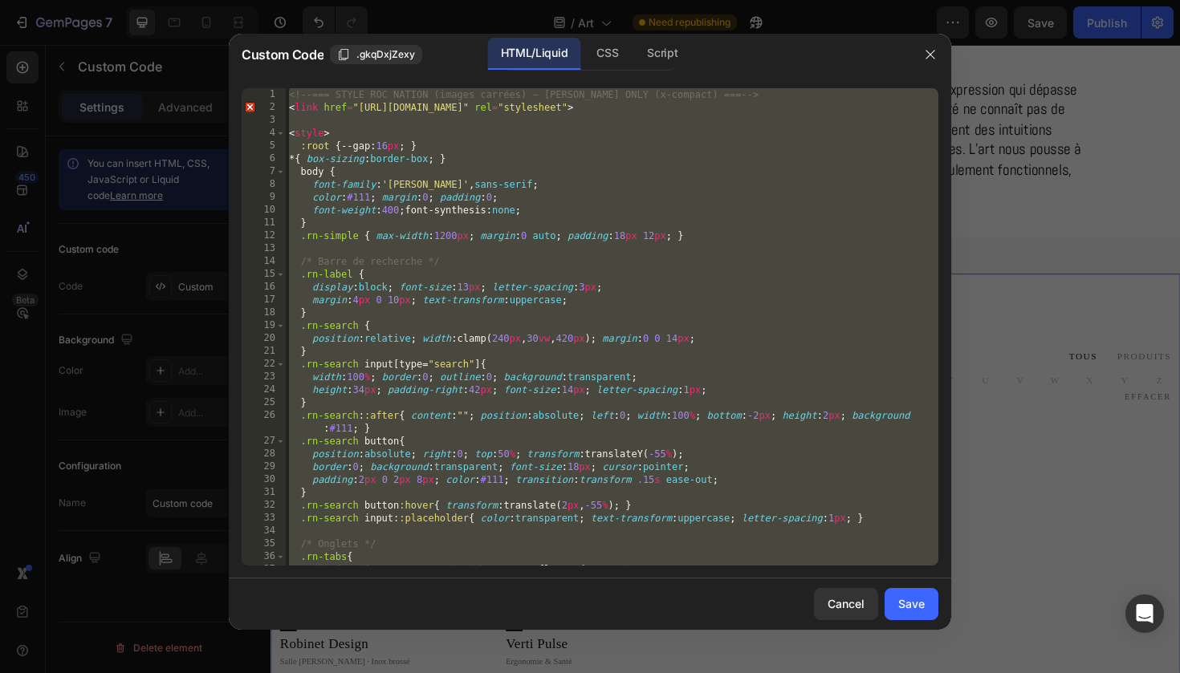
paste textarea
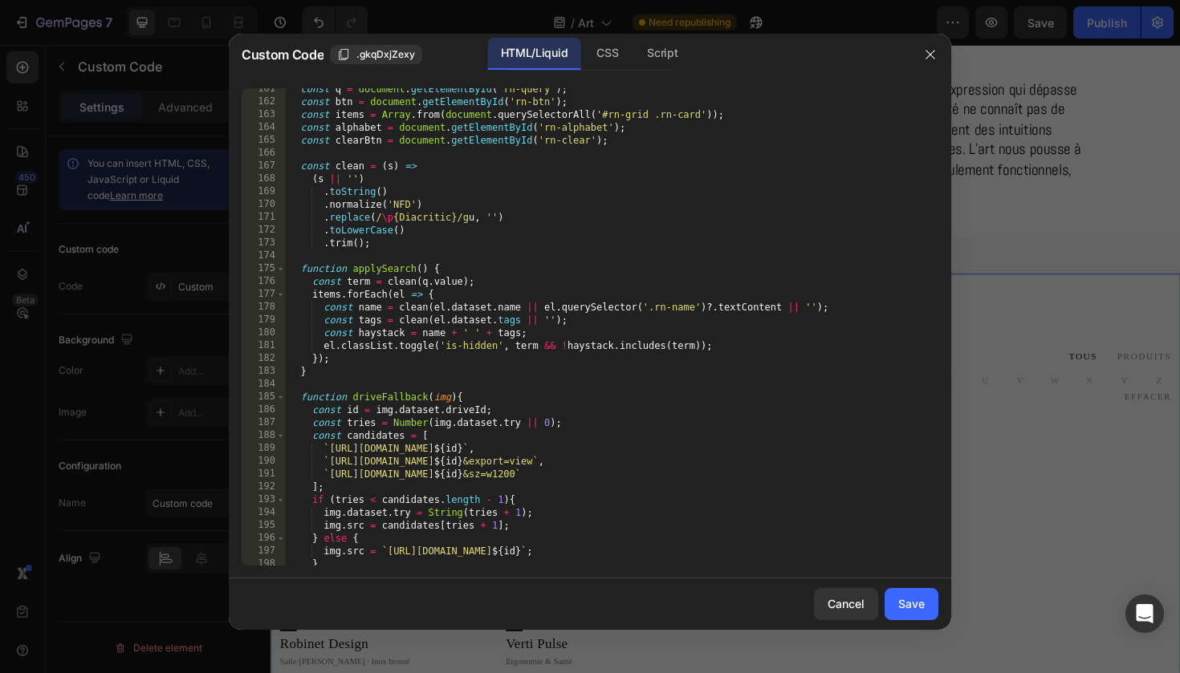
scroll to position [2085, 0]
click at [392, 272] on div "const q = document . getElementById ( 'rn-query' ) ; const btn = document . get…" at bounding box center [612, 334] width 652 height 503
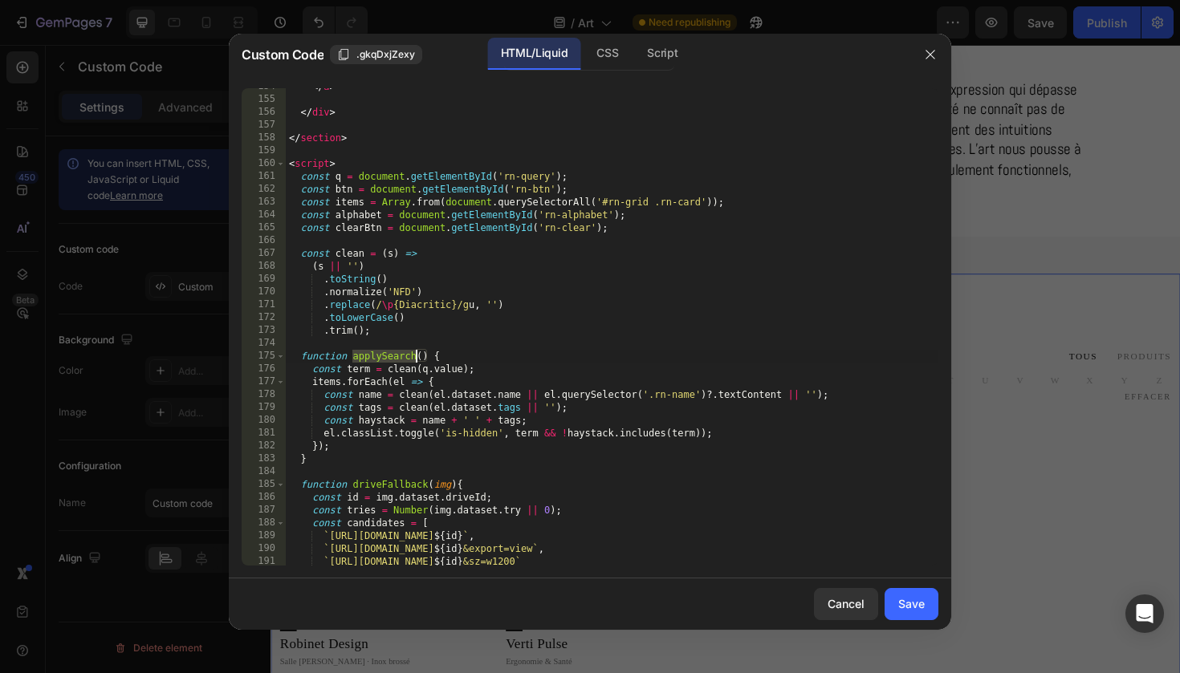
scroll to position [2070, 0]
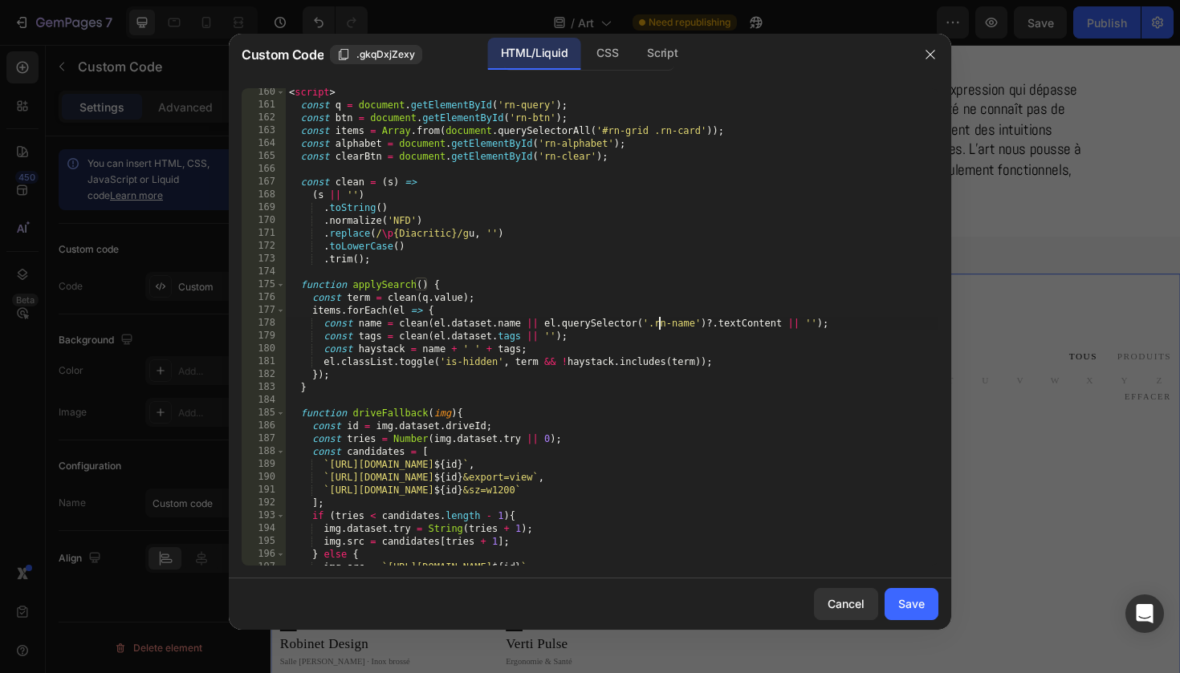
click at [660, 323] on div "< script > const q = document . getElementById ( 'rn-query' ) ; const btn = doc…" at bounding box center [612, 337] width 652 height 503
type textarea "const name = clean(el.dataset.name || el.querySelector('.rn-name')?.textContent…"
click at [660, 323] on div "< script > const q = document . getElementById ( 'rn-query' ) ; const btn = doc…" at bounding box center [612, 337] width 652 height 503
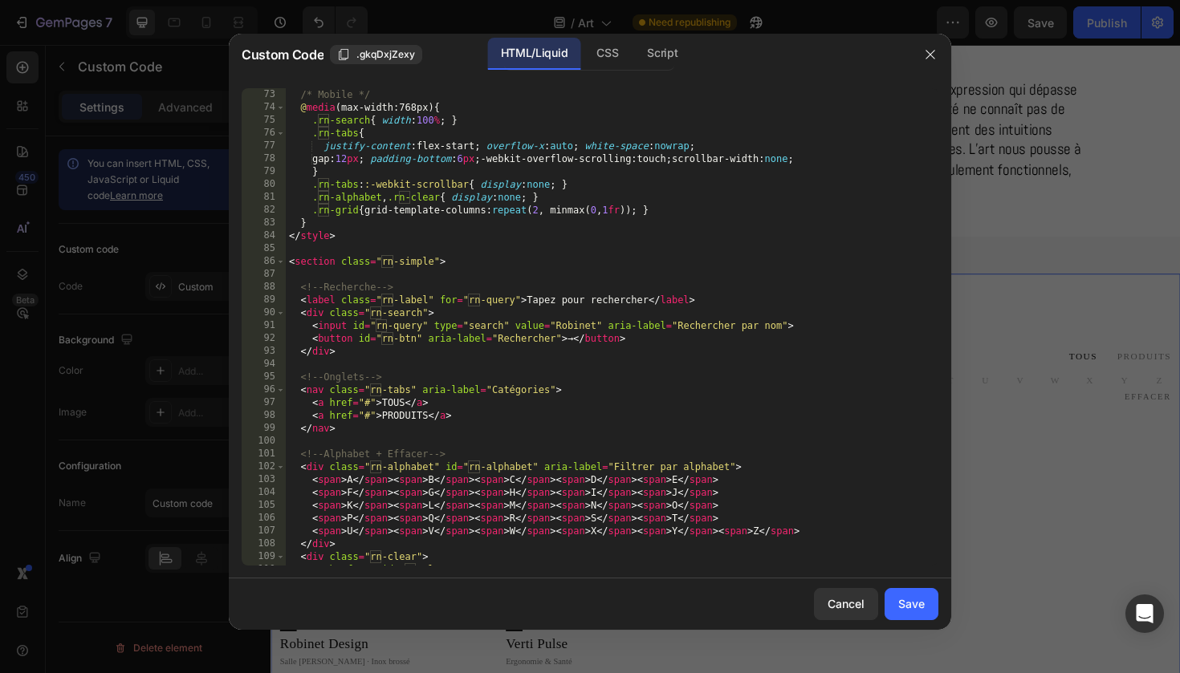
scroll to position [956, 0]
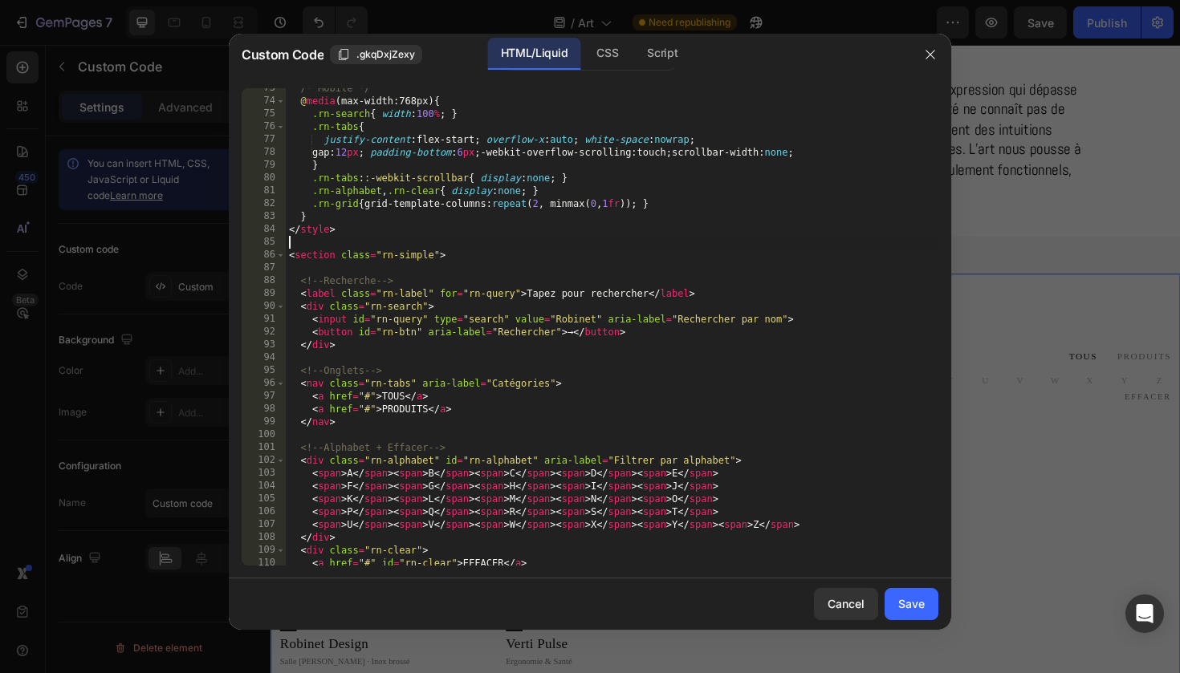
click at [429, 242] on div "/* Mobile */ @ media (max-width:768px) { .rn-search { width : 100 % ; } .rn-tab…" at bounding box center [612, 333] width 652 height 503
type textarea "</script>"
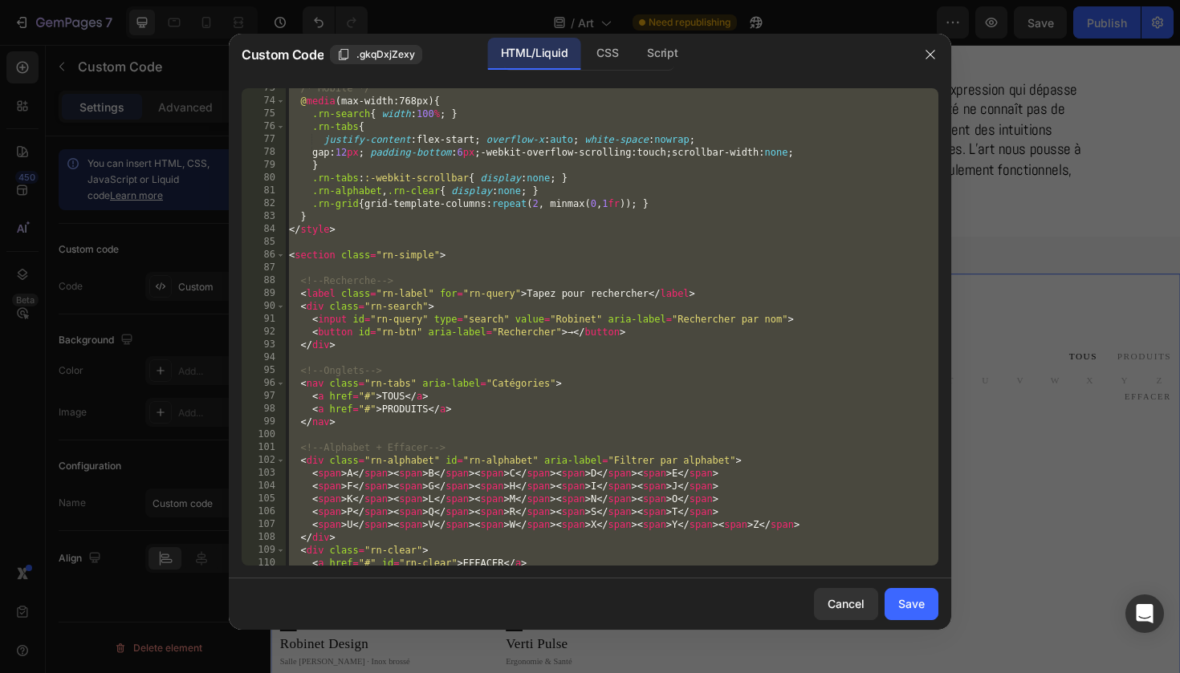
paste textarea
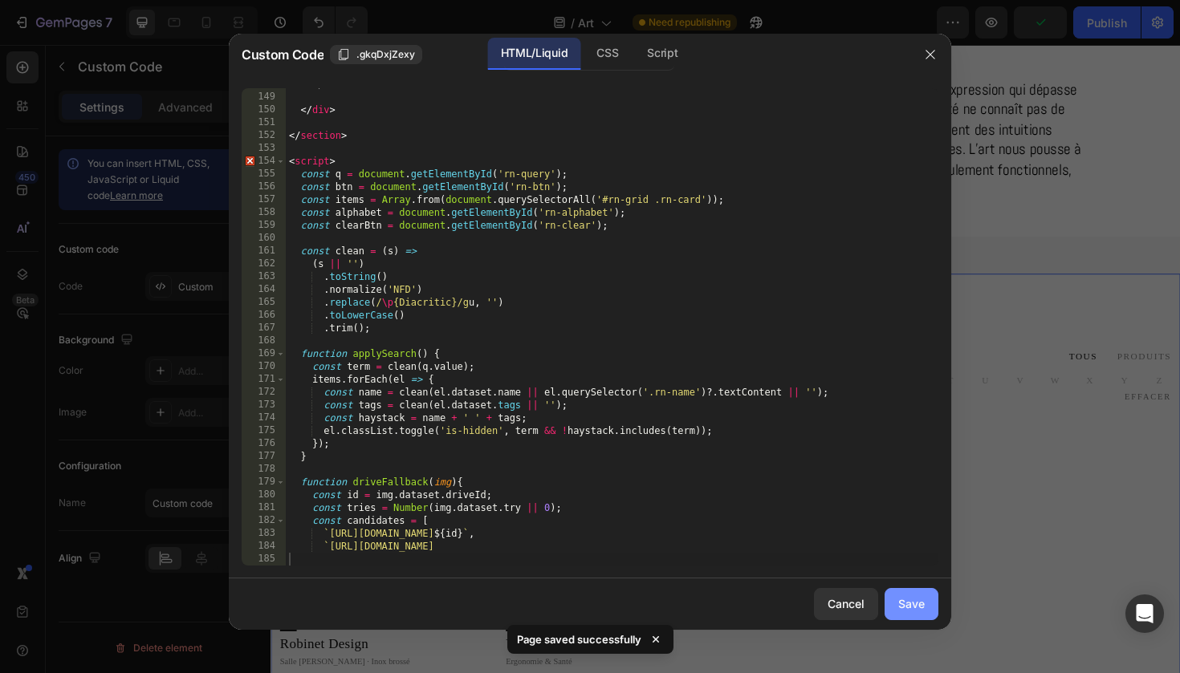
click at [908, 611] on div "Save" at bounding box center [911, 603] width 26 height 17
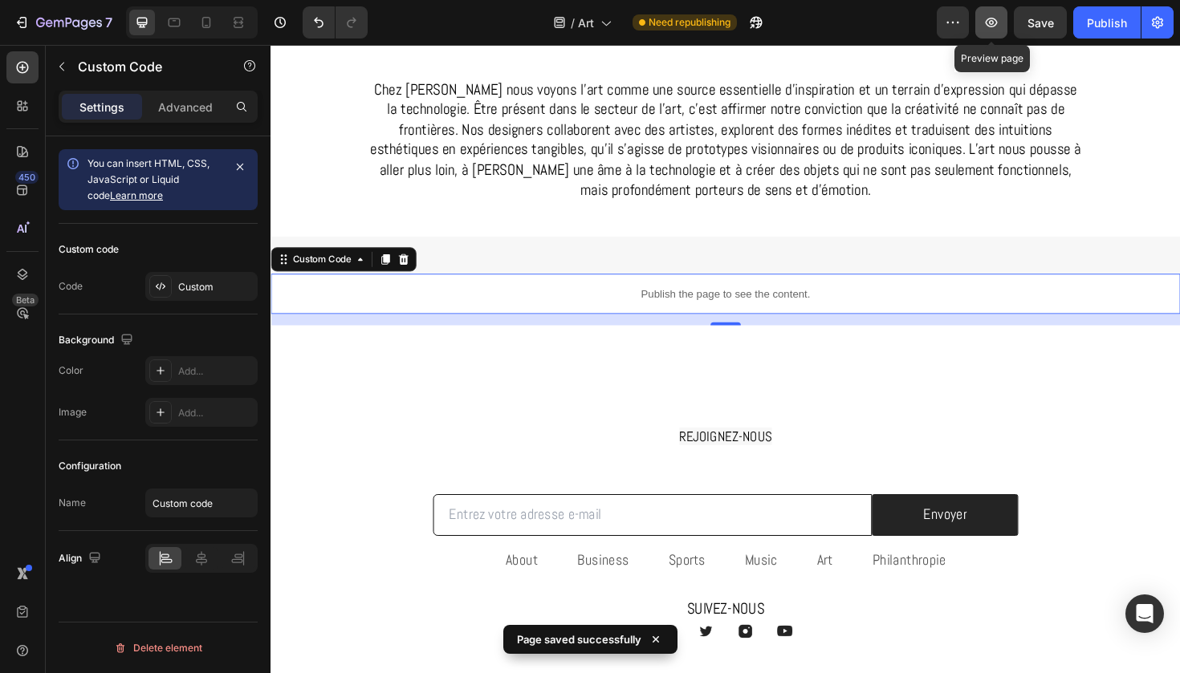
click at [993, 27] on icon "button" at bounding box center [991, 22] width 16 height 16
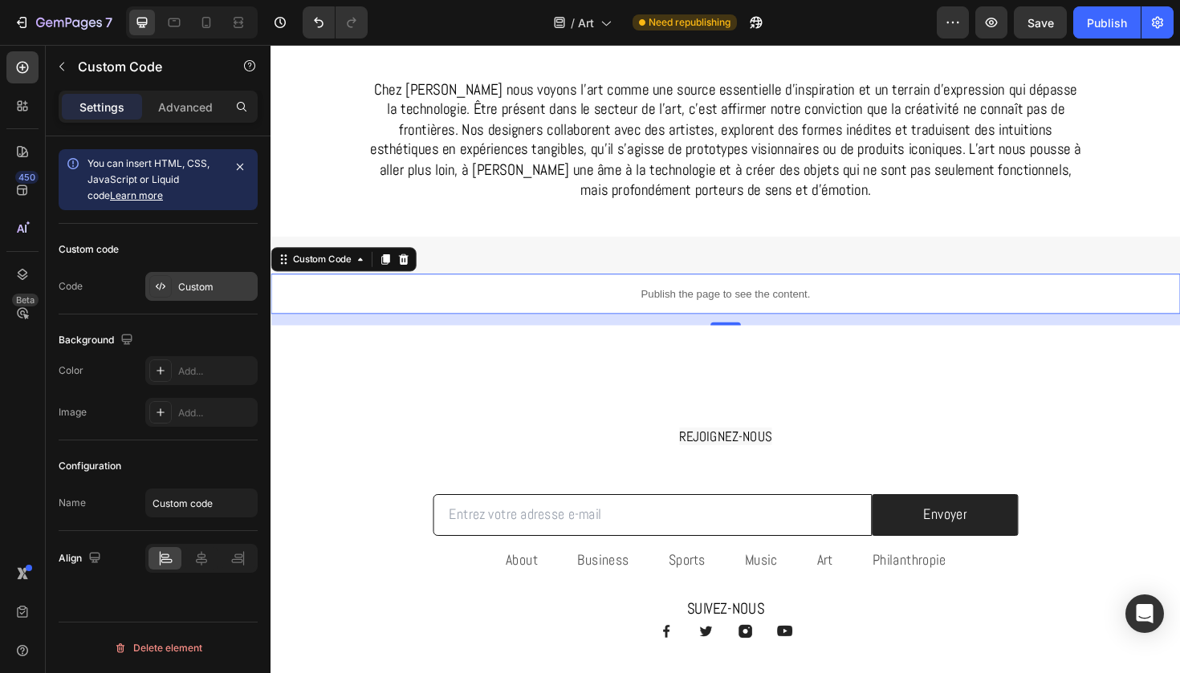
click at [232, 281] on div "Custom" at bounding box center [215, 287] width 75 height 14
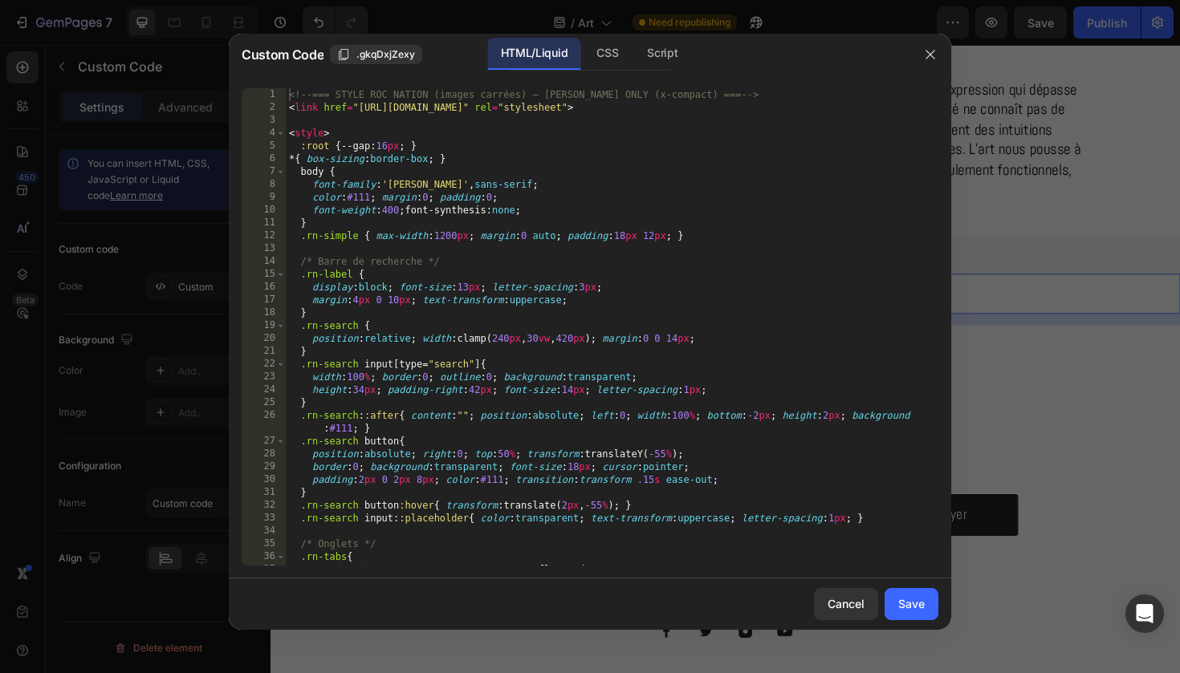
click at [485, 282] on div "<!-- === STYLE ROC NATION (images carrées) — ABEL ONLY (x-compact) === --> < li…" at bounding box center [612, 339] width 652 height 503
type textarea "`https://drive.us"
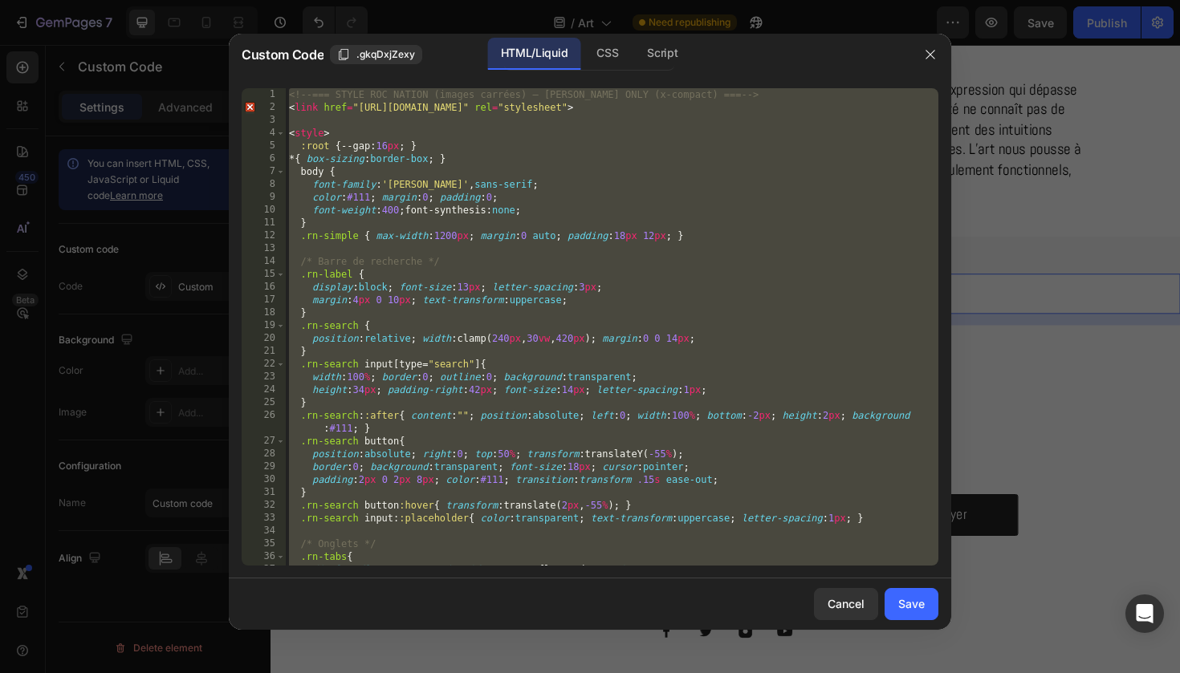
paste textarea
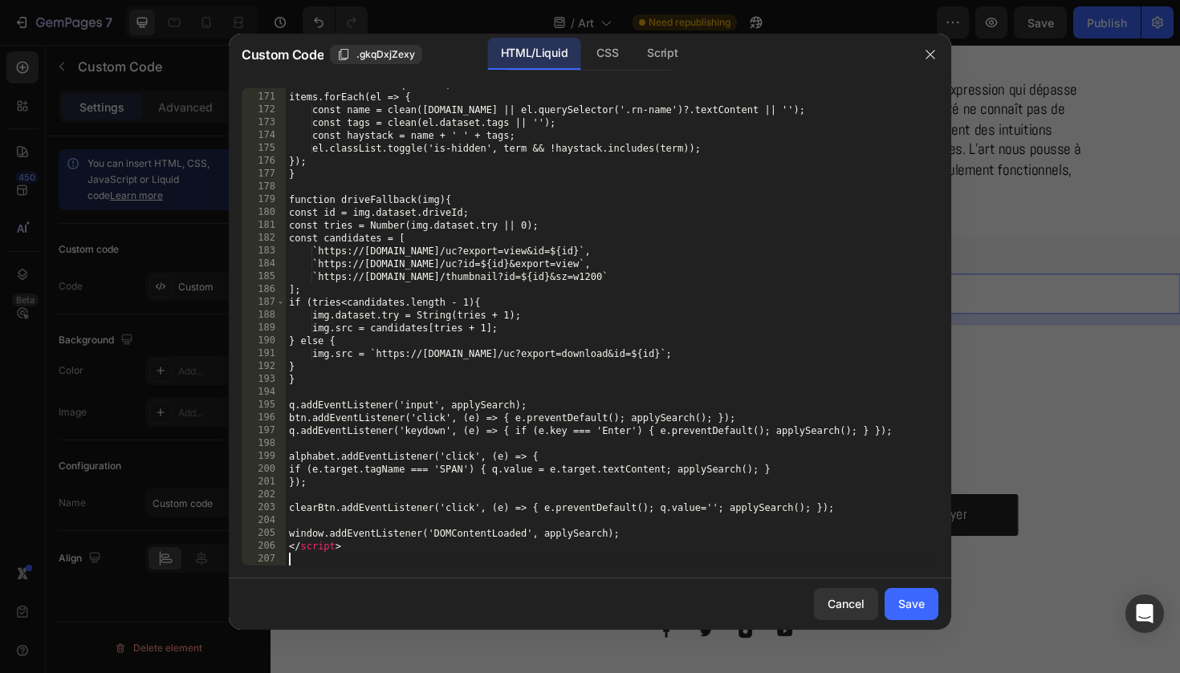
scroll to position [2206, 0]
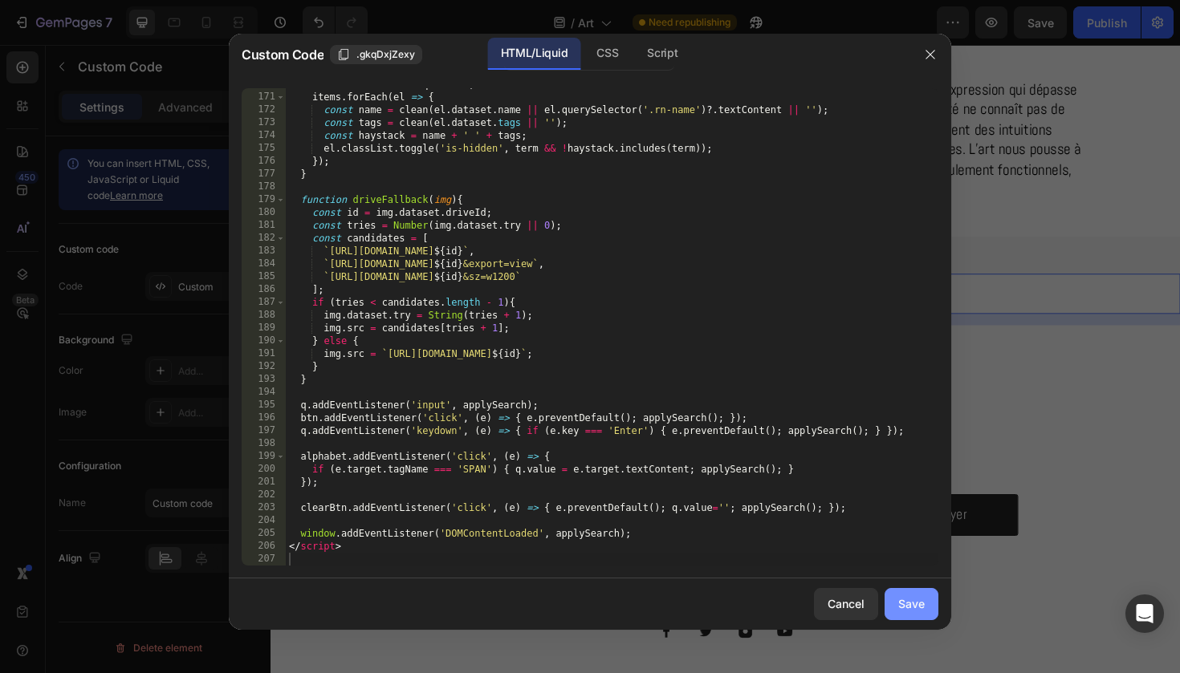
click at [898, 598] on div "Save" at bounding box center [911, 603] width 26 height 17
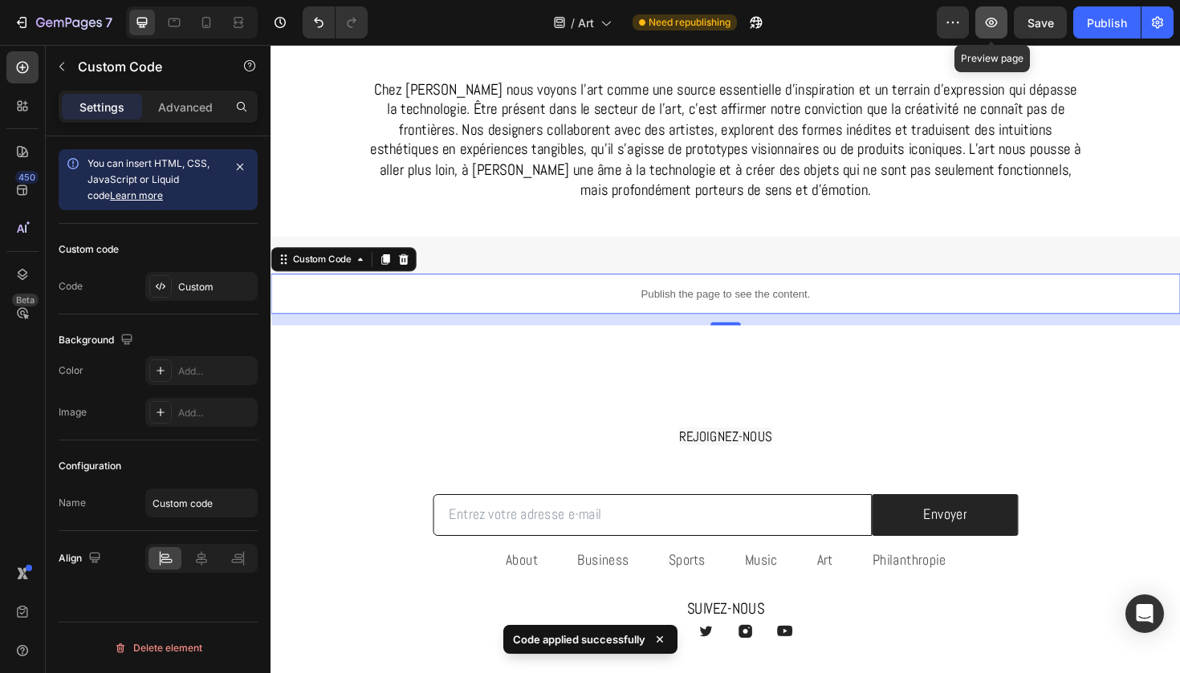
click at [992, 22] on icon "button" at bounding box center [991, 22] width 16 height 16
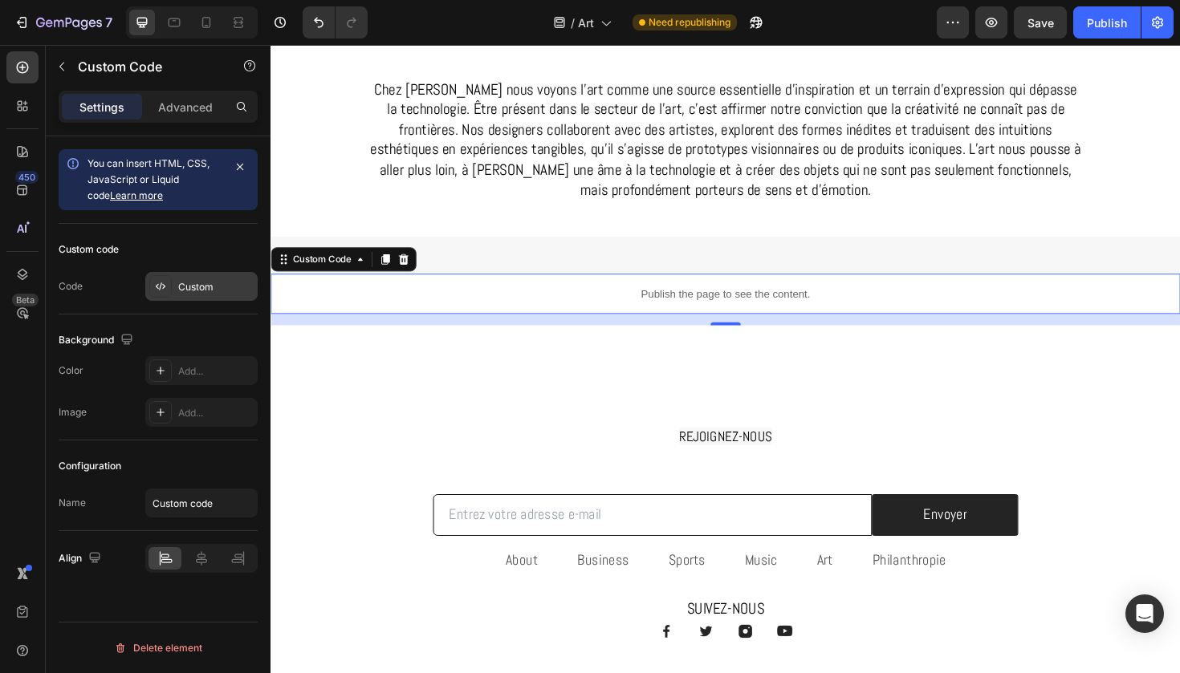
click at [232, 283] on div "Custom" at bounding box center [215, 287] width 75 height 14
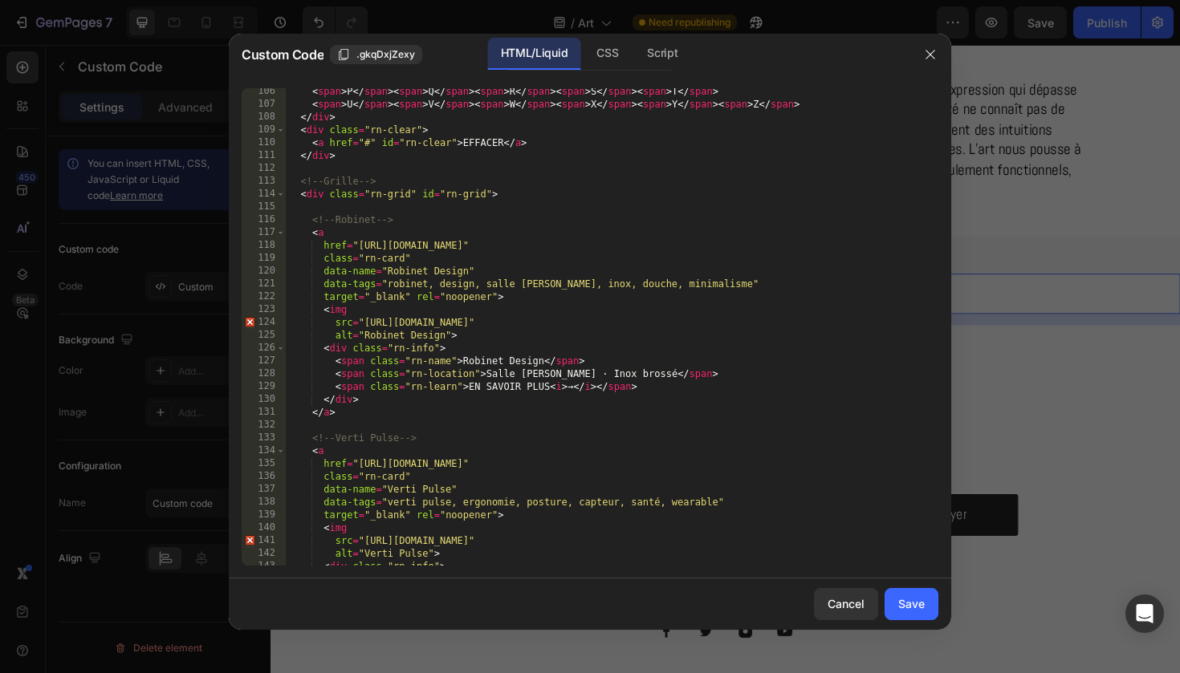
scroll to position [1385, 0]
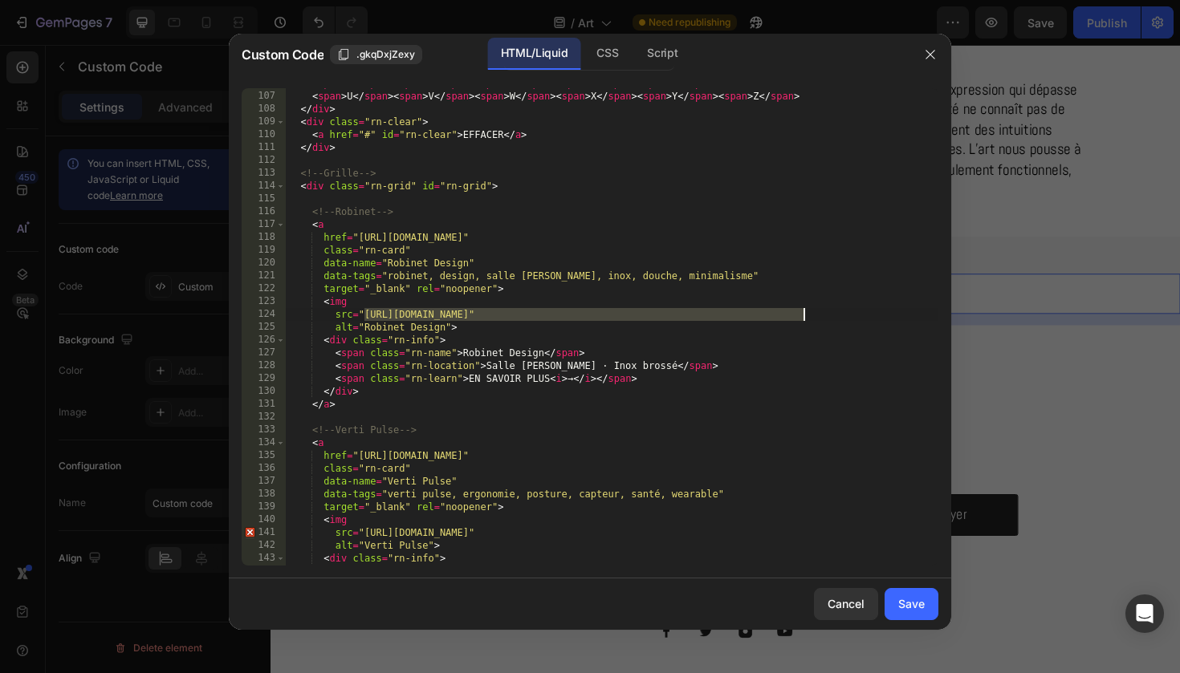
drag, startPoint x: 365, startPoint y: 317, endPoint x: 804, endPoint y: 320, distance: 439.0
click at [804, 320] on div "< span > P </ span > < span > Q </ span > < span > R </ span > < span > S </ sp…" at bounding box center [612, 328] width 652 height 503
paste textarea "file/d/1zUt261AZirWzARsTdE1jawzqXceS-m4D/view?usp=sharing"
type textarea "src="https://drive.google.com/file/d/1zUt261AZirWzARsTdE1jawzqXceS-m4D/view?usp…"
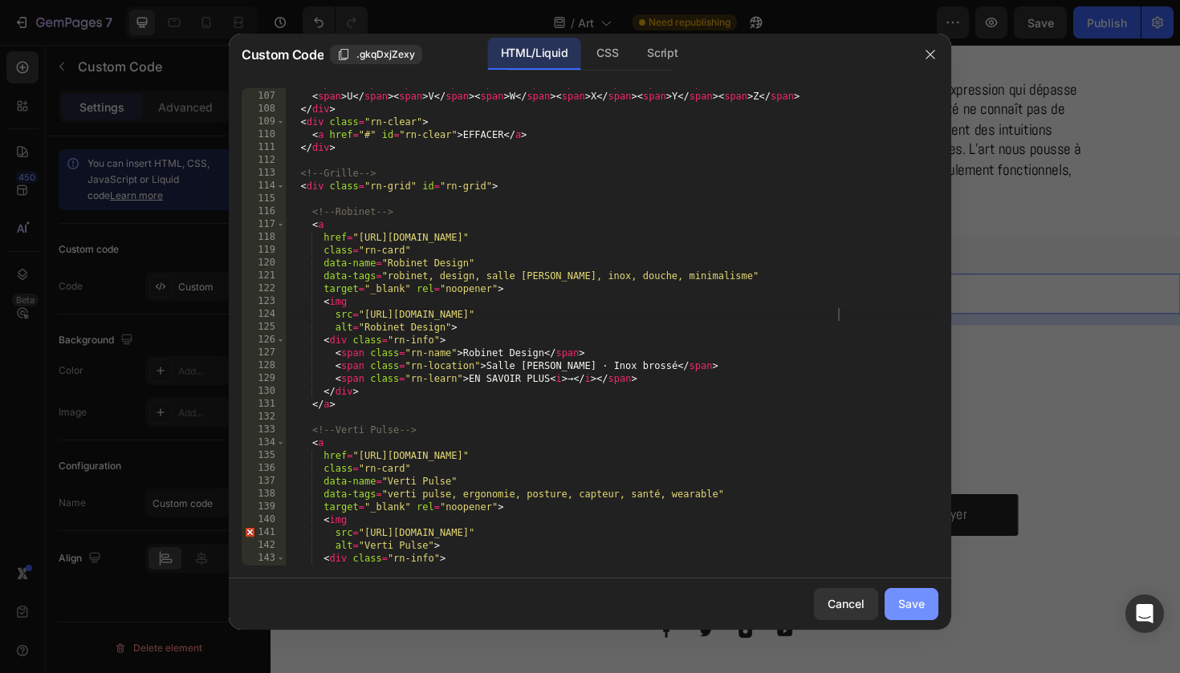
click at [916, 603] on div "Save" at bounding box center [911, 603] width 26 height 17
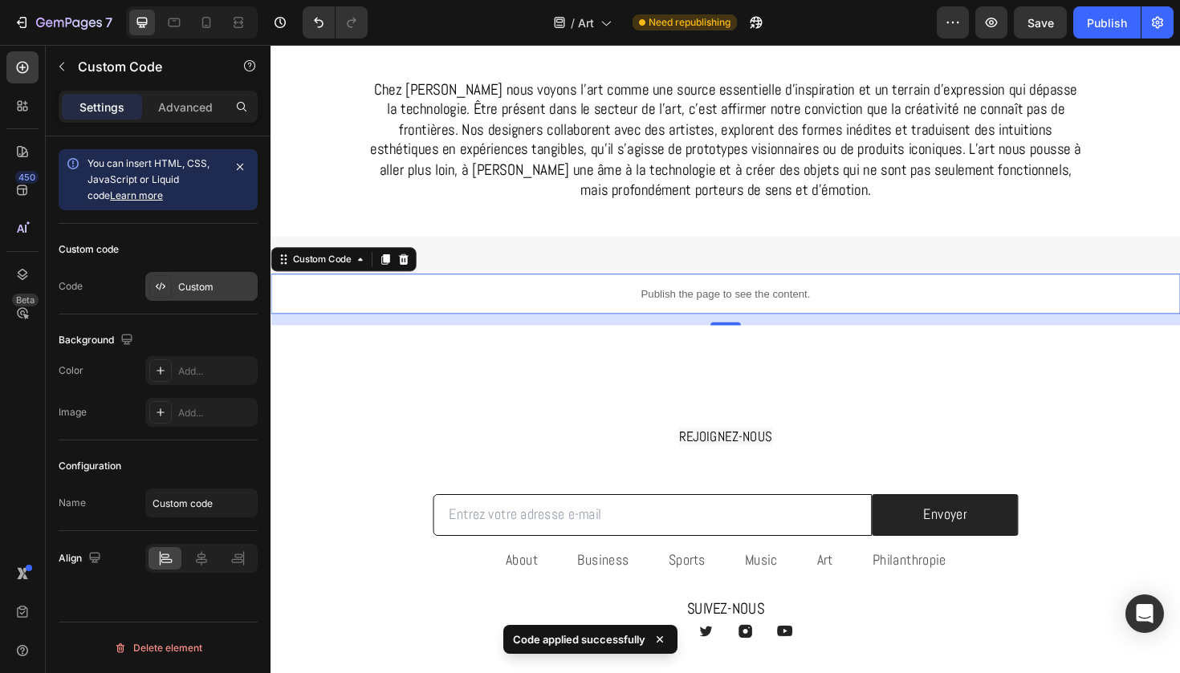
click at [203, 280] on div "Custom" at bounding box center [215, 287] width 75 height 14
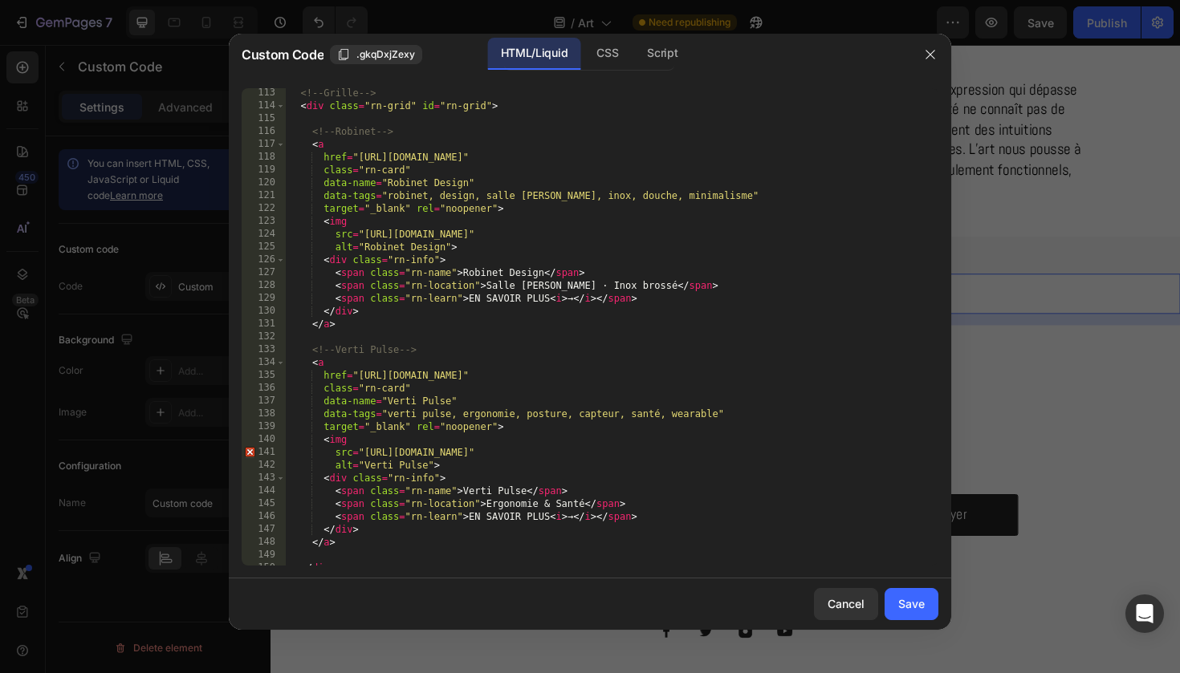
scroll to position [1472, 0]
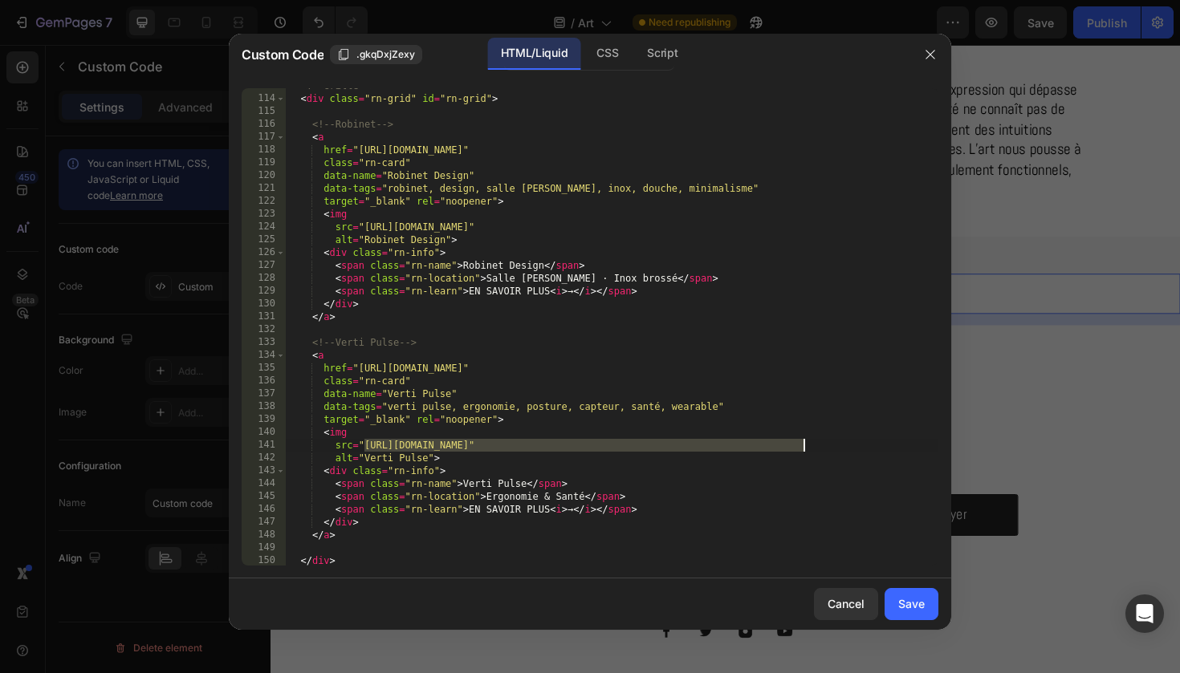
drag, startPoint x: 364, startPoint y: 444, endPoint x: 801, endPoint y: 448, distance: 437.4
click at [801, 448] on div "<!-- Grille --> < div class = "rn-grid" id = "rn-grid" > <!-- Robinet --> < a h…" at bounding box center [612, 330] width 652 height 503
paste textarea "file/d/1LeIheBPVhH-bqS7qXQuS0NEFMmg0lc-6/view?usp=sharing"
type textarea "src="https://drive.google.com/file/d/1LeIheBPVhH-bqS7qXQuS0NEFMmg0lc-6/view?usp…"
click at [911, 598] on div "Save" at bounding box center [911, 603] width 26 height 17
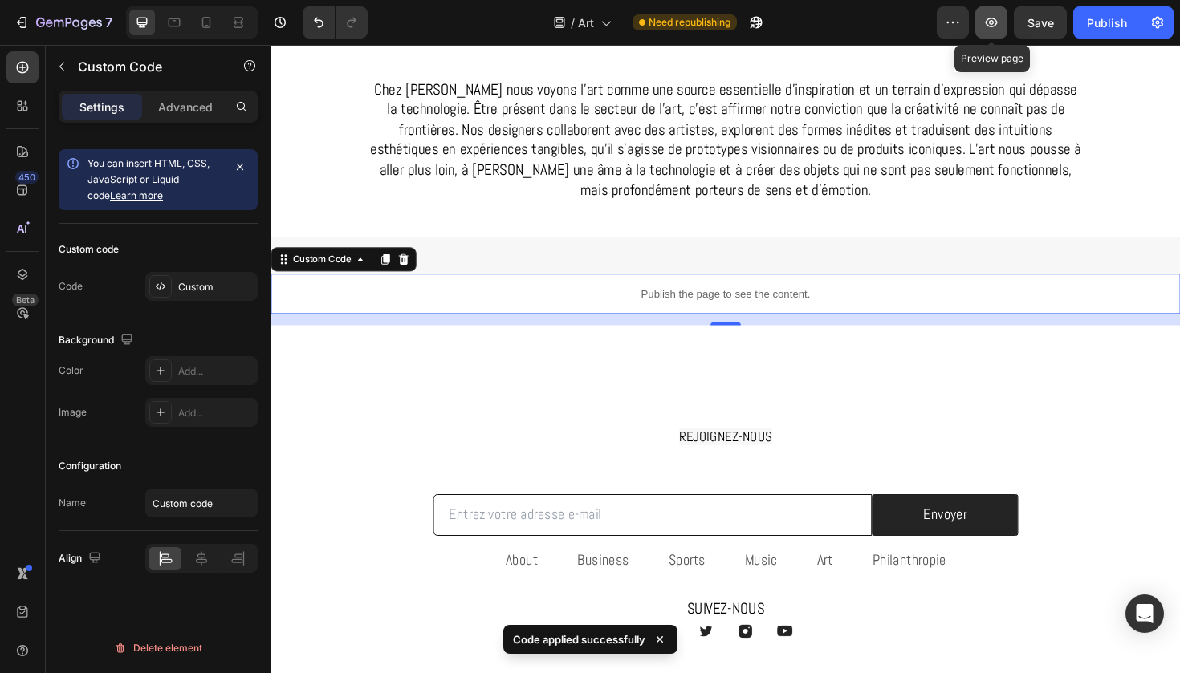
click at [1001, 20] on button "button" at bounding box center [991, 22] width 32 height 32
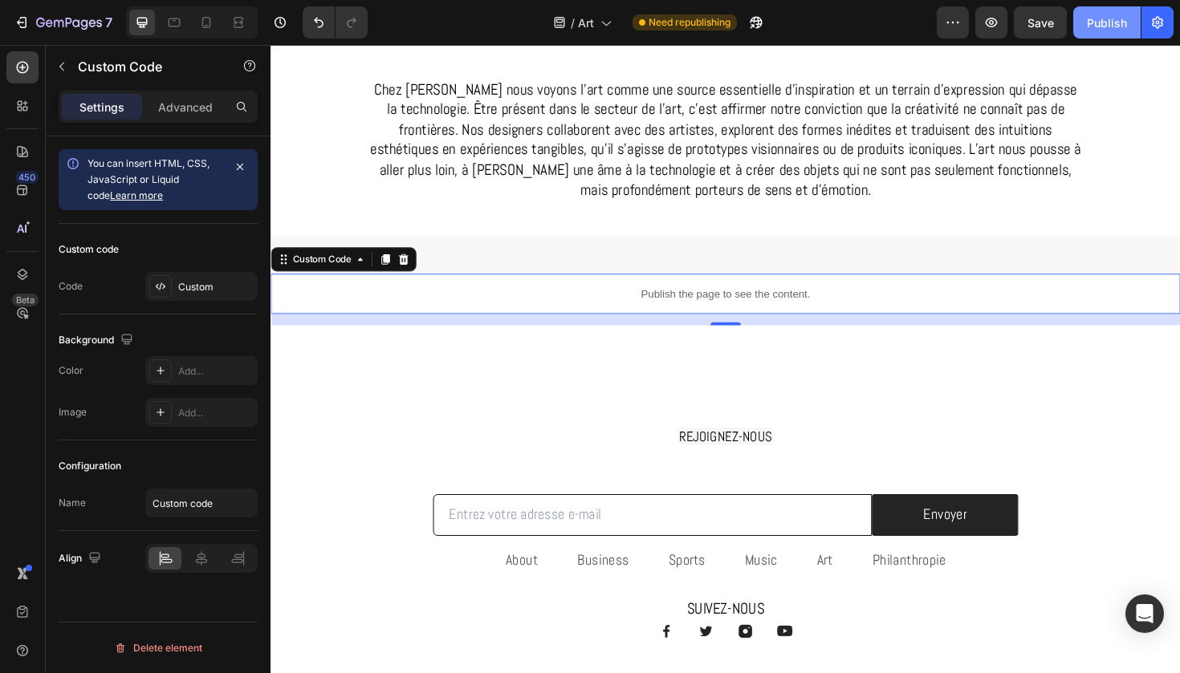
click at [1099, 17] on div "Publish" at bounding box center [1107, 22] width 40 height 17
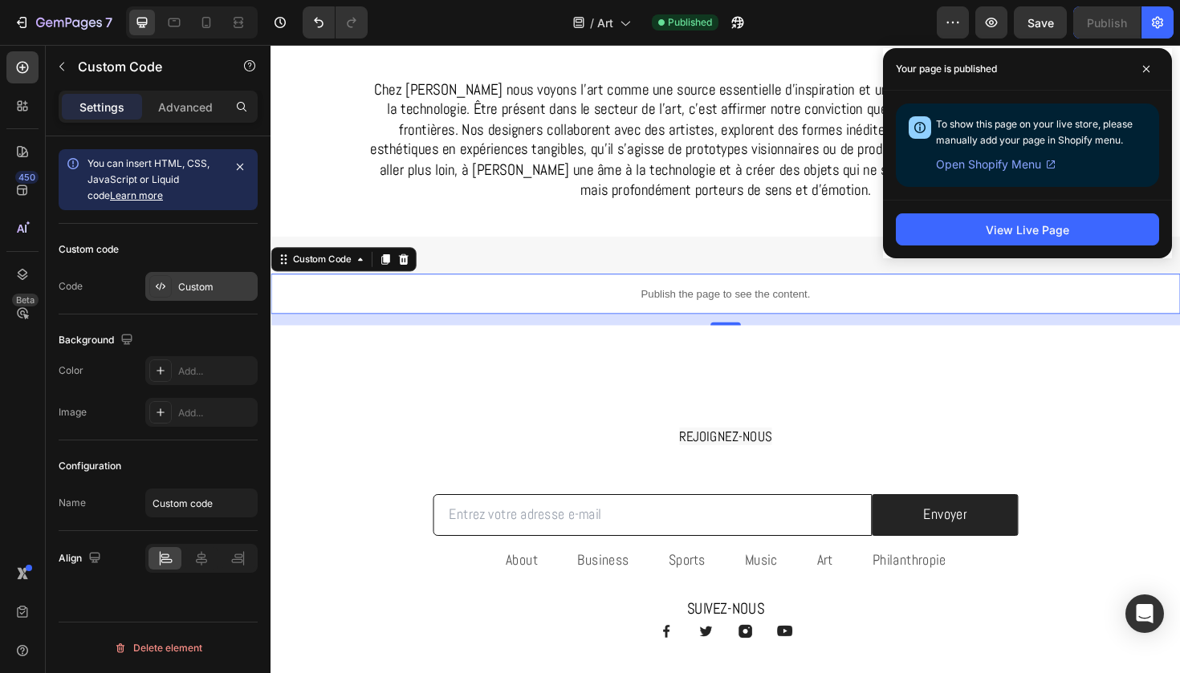
click at [217, 290] on div "Custom" at bounding box center [215, 287] width 75 height 14
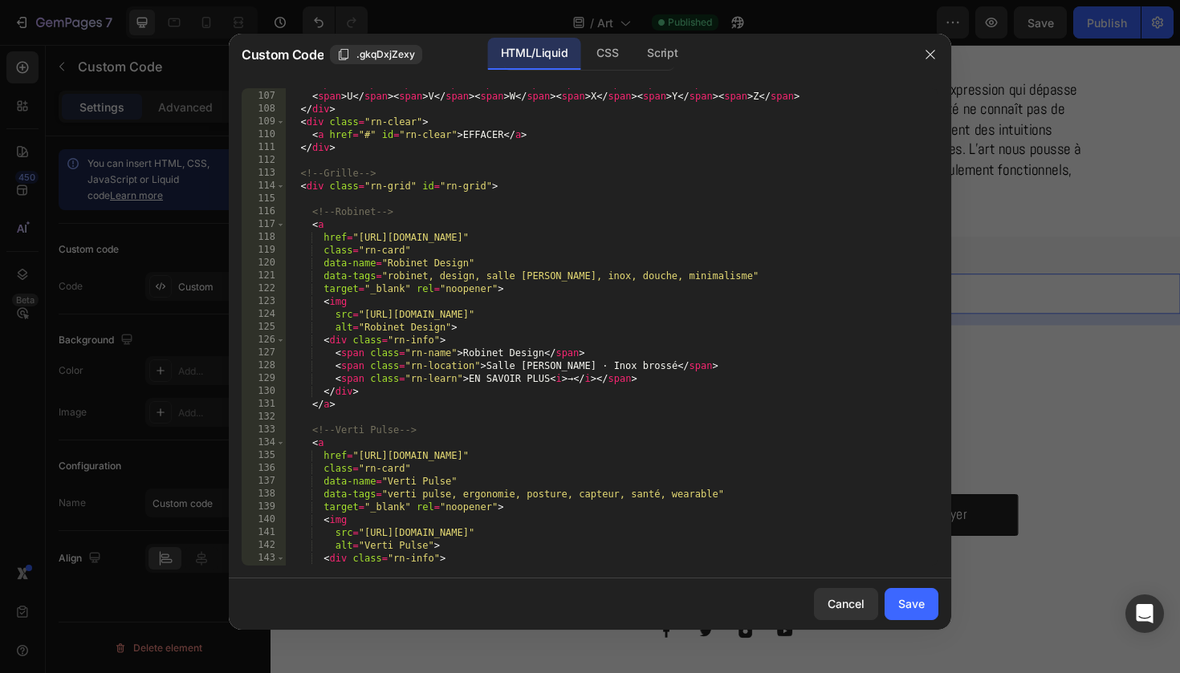
scroll to position [1386, 0]
drag, startPoint x: 357, startPoint y: 234, endPoint x: 519, endPoint y: 238, distance: 162.1
click at [519, 238] on div "< span > P </ span > < span > Q </ span > < span > R </ span > < span > S </ sp…" at bounding box center [612, 327] width 652 height 503
paste textarea "gabos.fr/pages/robinet-design?_ab=0&key=1756378361482"
drag, startPoint x: 359, startPoint y: 455, endPoint x: 544, endPoint y: 457, distance: 184.6
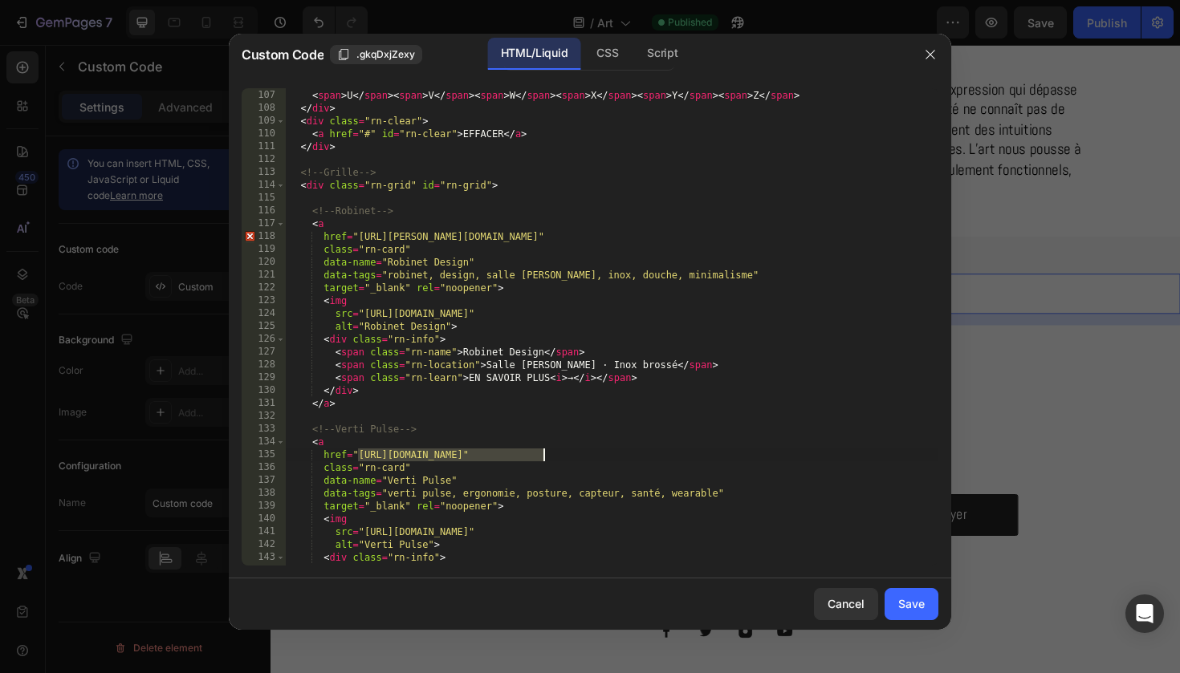
click at [544, 457] on div "< span > P </ span > < span > Q </ span > < span > R </ span > < span > S </ sp…" at bounding box center [612, 327] width 652 height 503
paste textarea "gabos.fr/pages/verti-pulse?_ab=0&key=1756391192929"
type textarea "href="https://gabos.fr/pages/verti-pulse?_ab=0&key=1756391192929""
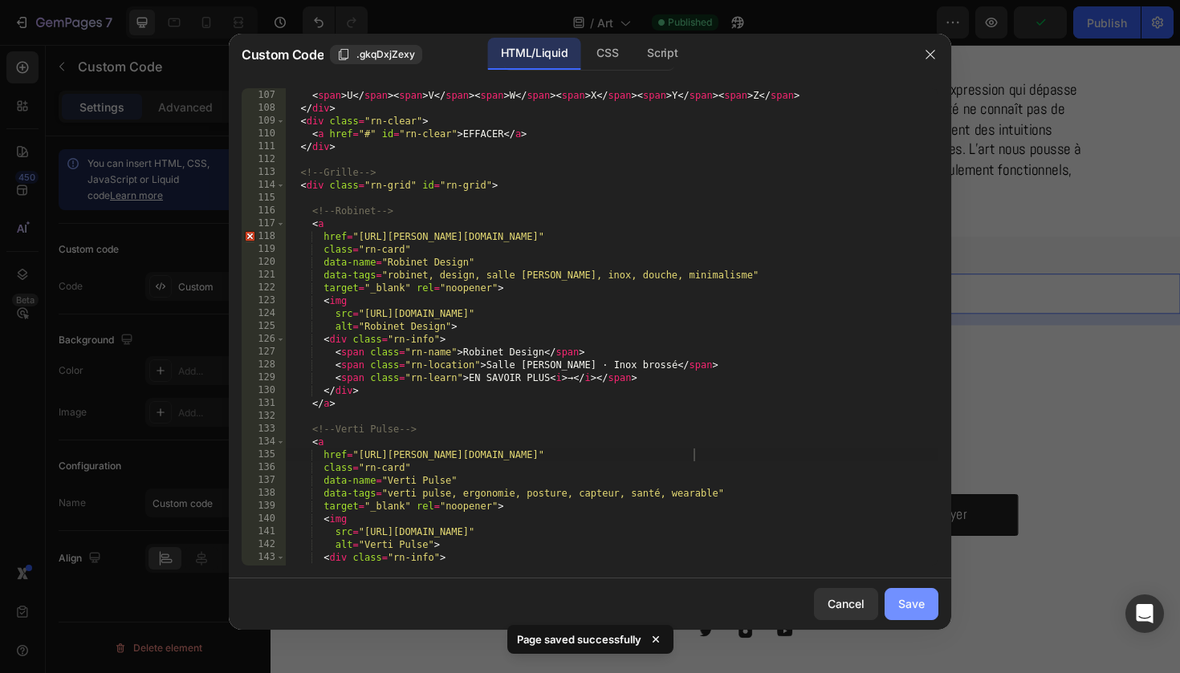
click at [919, 607] on div "Save" at bounding box center [911, 603] width 26 height 17
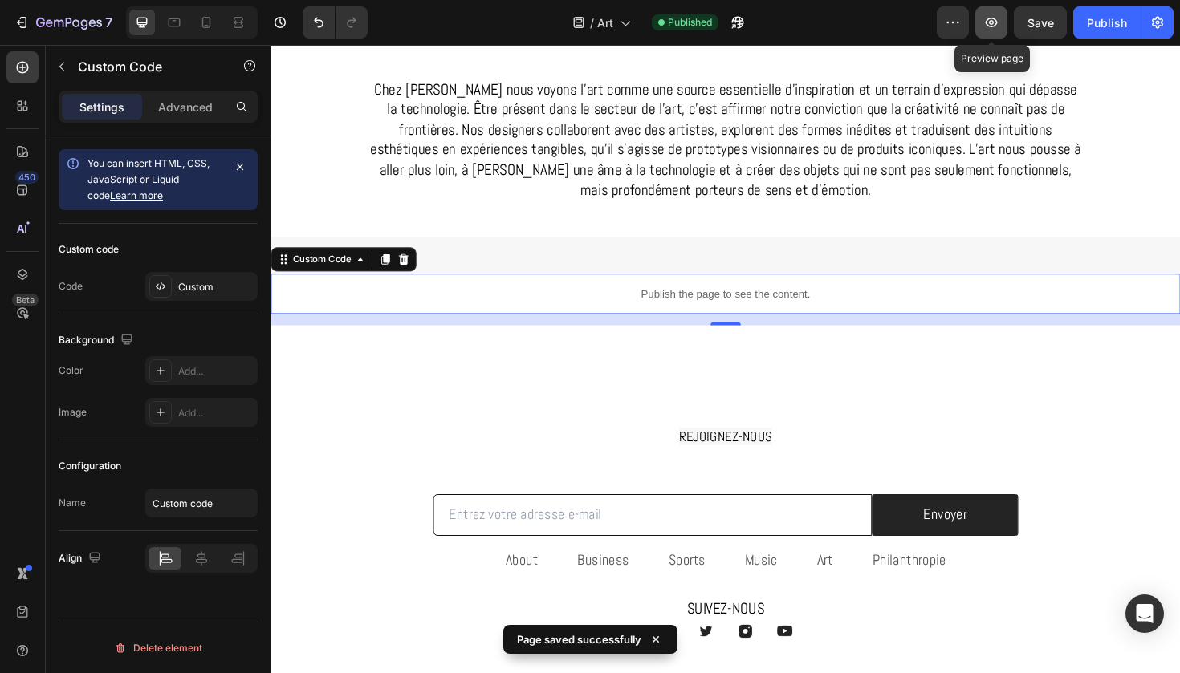
click at [989, 16] on icon "button" at bounding box center [991, 22] width 16 height 16
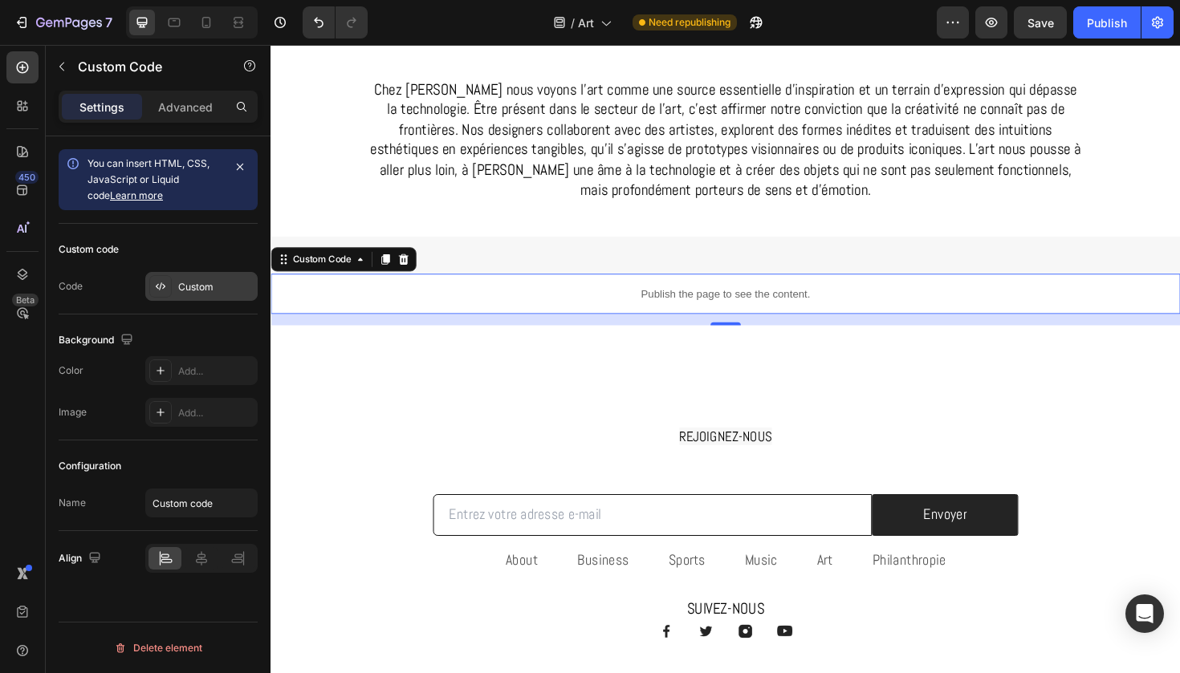
click at [177, 286] on div "Custom" at bounding box center [201, 286] width 112 height 29
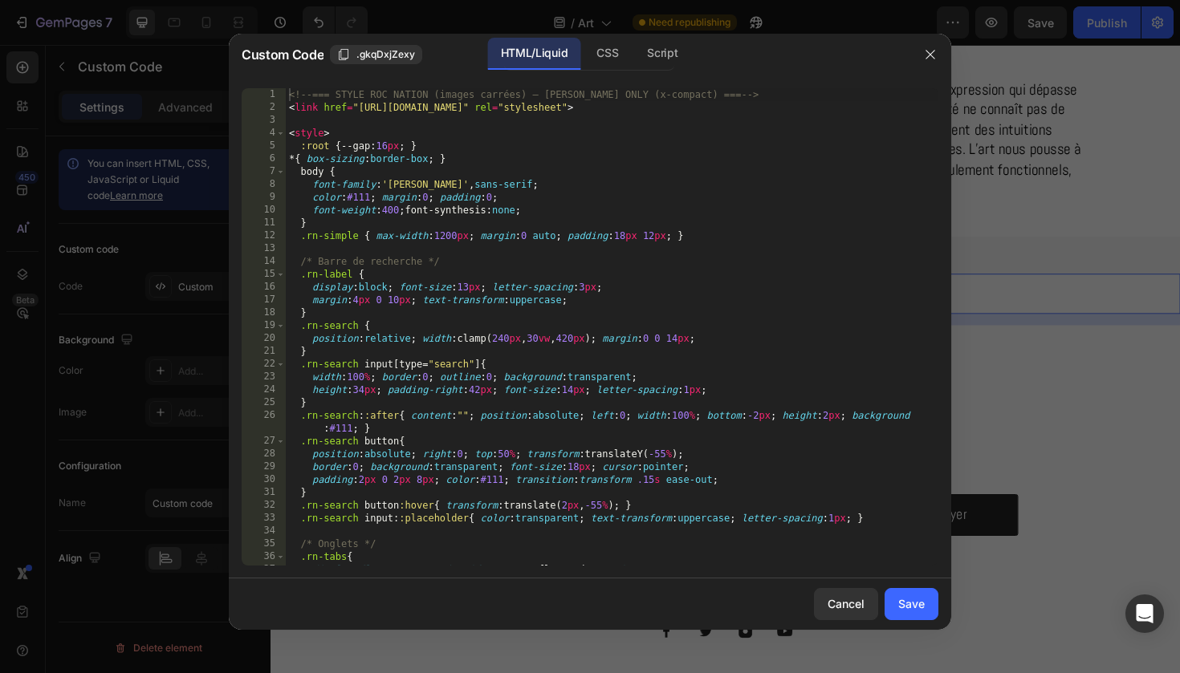
click at [602, 328] on div "<!-- === STYLE ROC NATION (images carrées) — ABEL ONLY (x-compact) === --> < li…" at bounding box center [612, 339] width 652 height 503
type textarea "</script>"
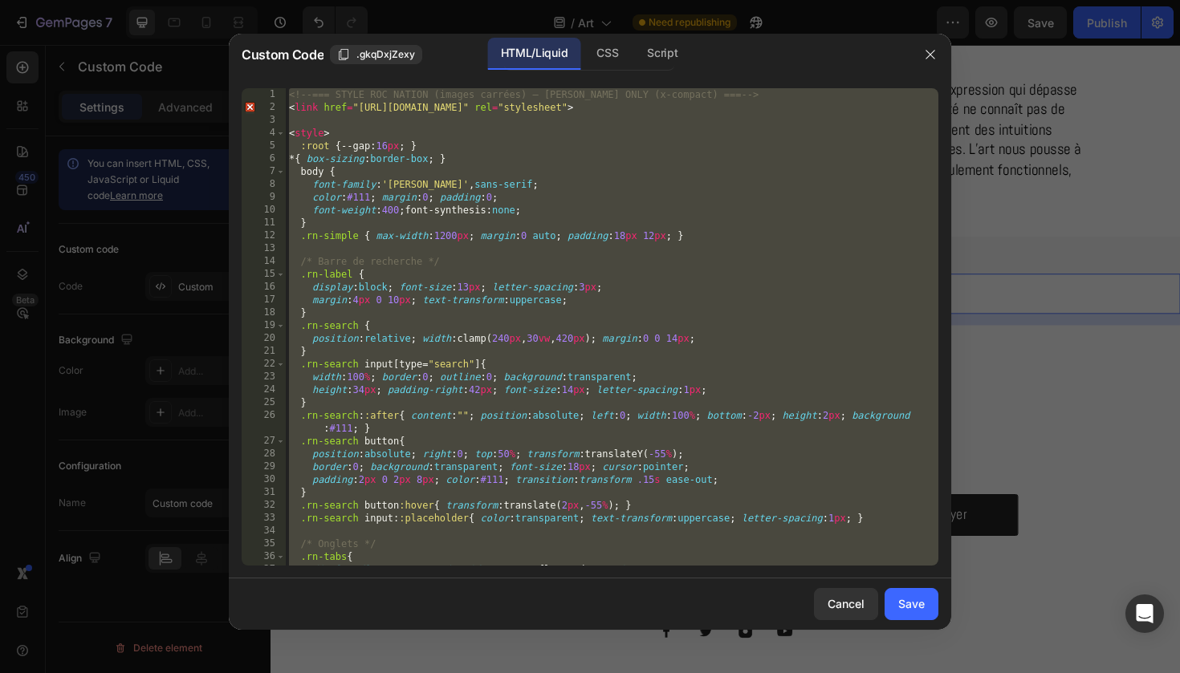
paste textarea
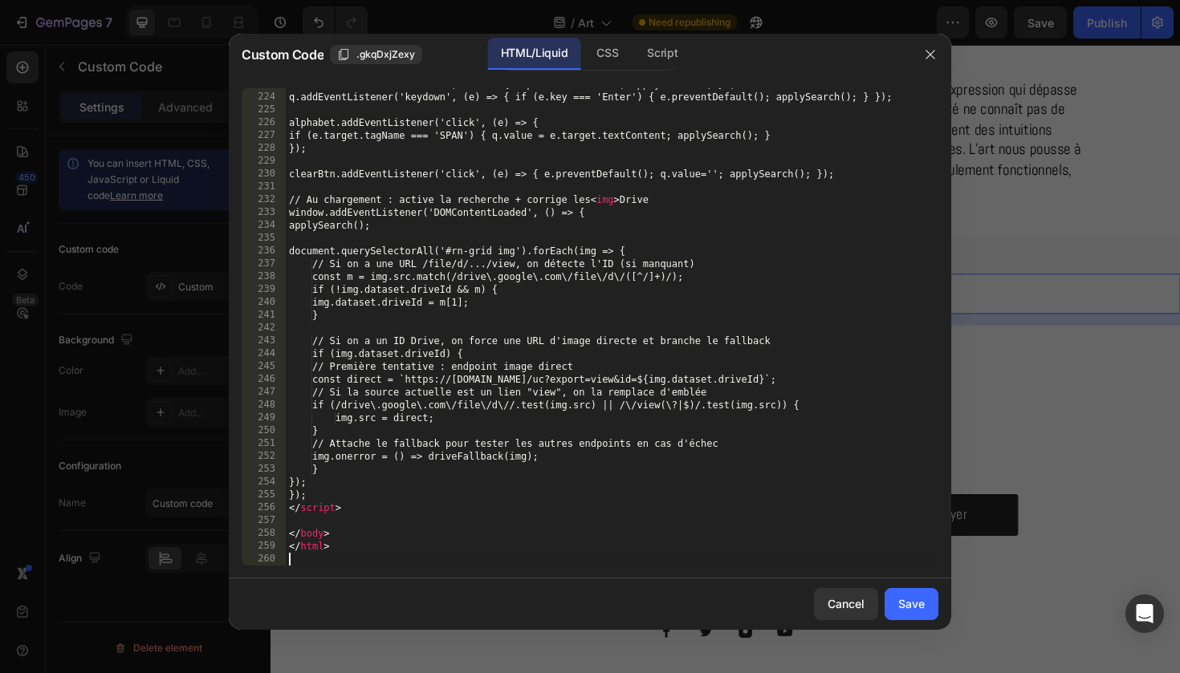
scroll to position [2886, 0]
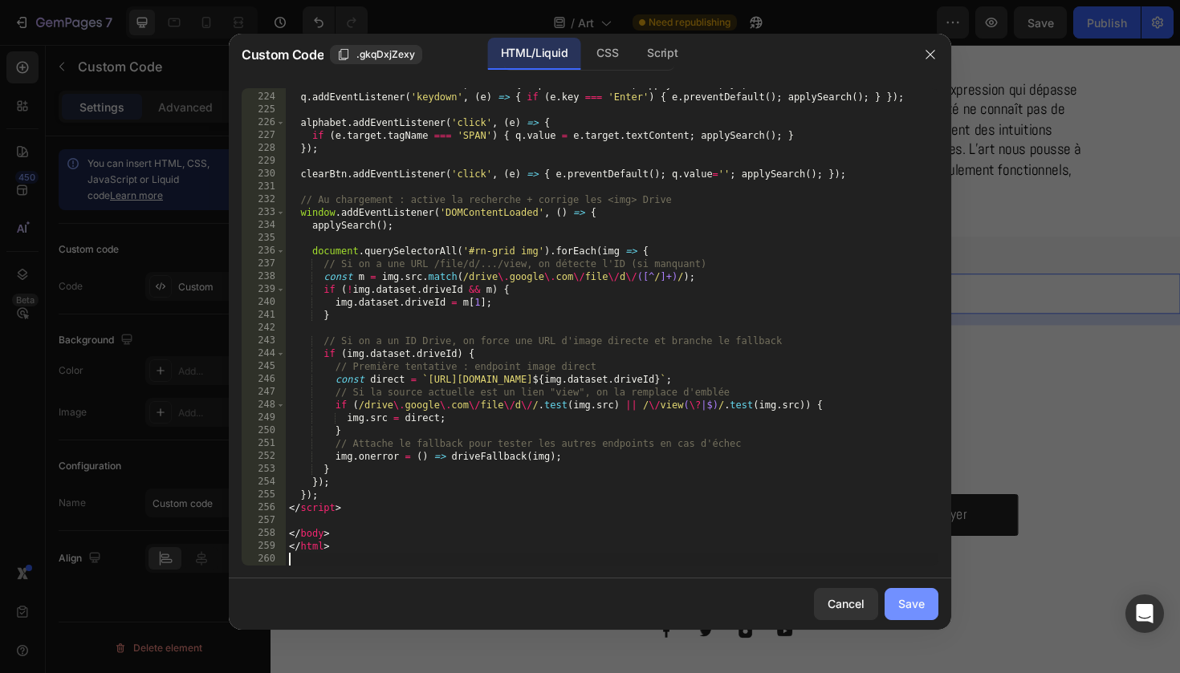
click at [917, 593] on button "Save" at bounding box center [911, 604] width 54 height 32
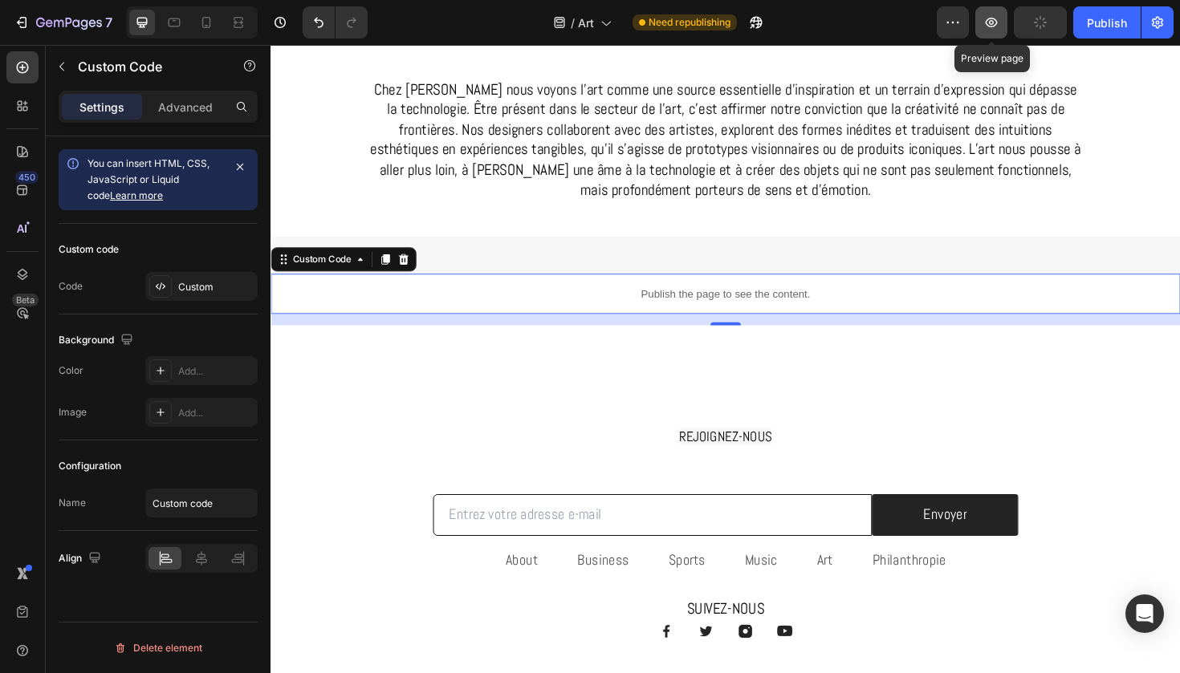
click at [988, 18] on icon "button" at bounding box center [991, 22] width 16 height 16
click at [1111, 30] on div "Publish" at bounding box center [1107, 22] width 40 height 17
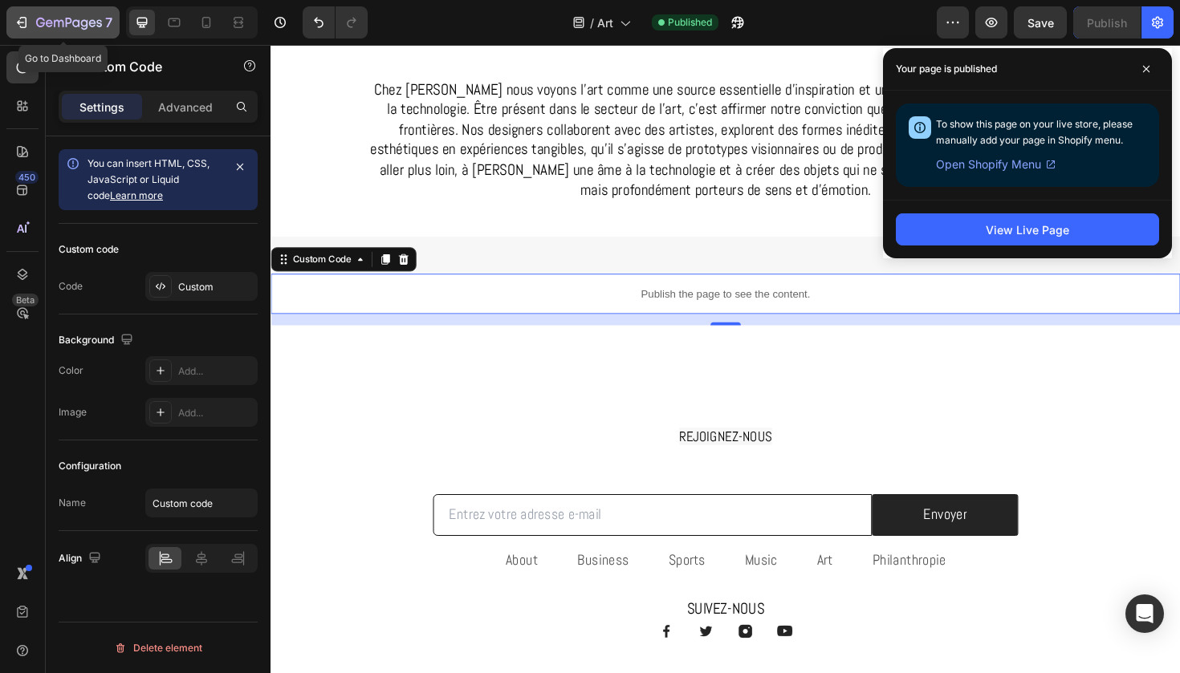
click at [65, 20] on icon "button" at bounding box center [69, 24] width 66 height 14
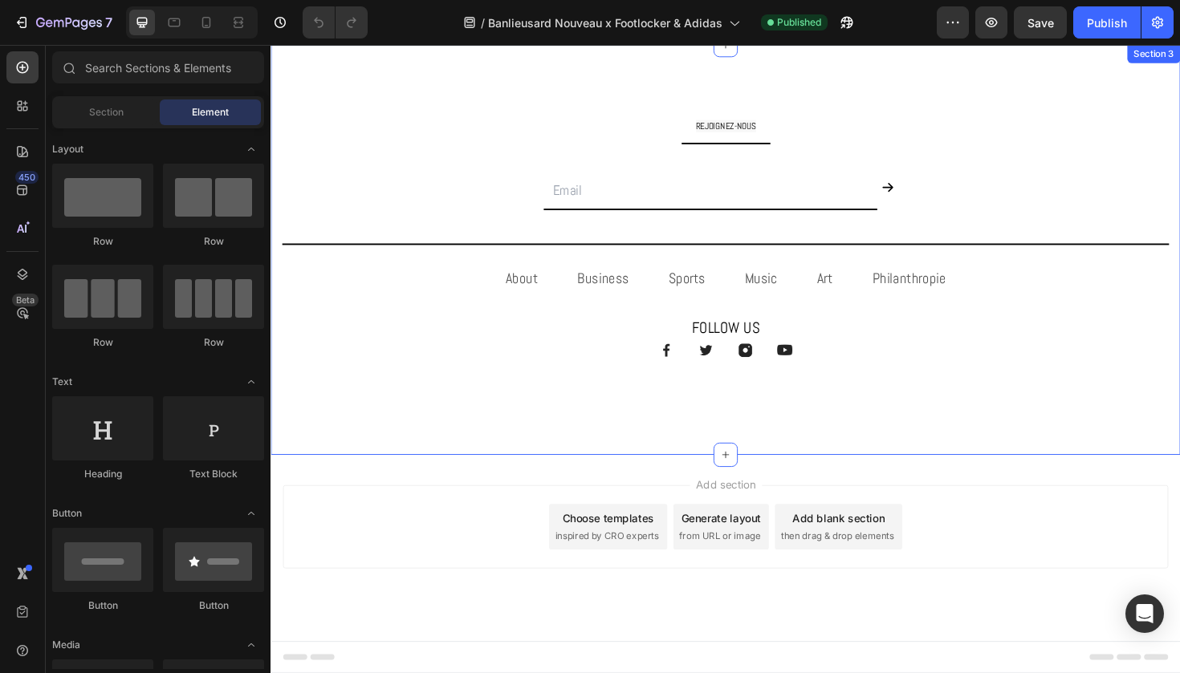
scroll to position [1147, 0]
click at [453, 203] on div "REJOIGNEZ-NOUS Text Block Title Line Email Field Submit Button Row Newsletter T…" at bounding box center [751, 263] width 939 height 306
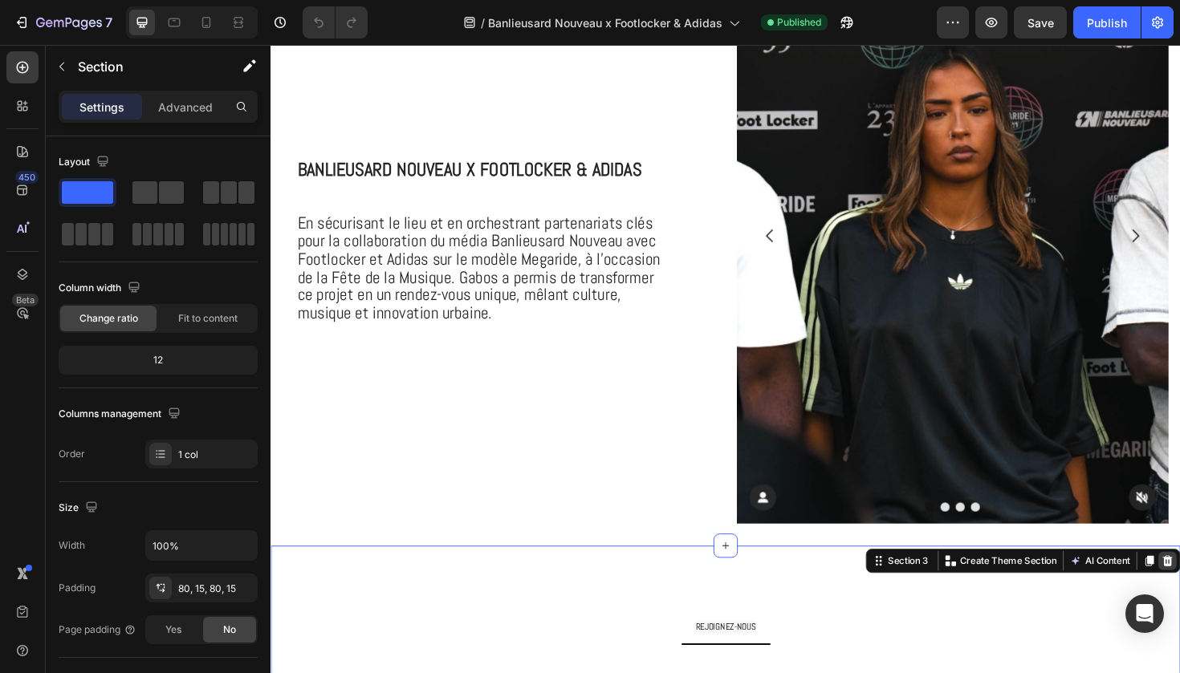
scroll to position [615, 0]
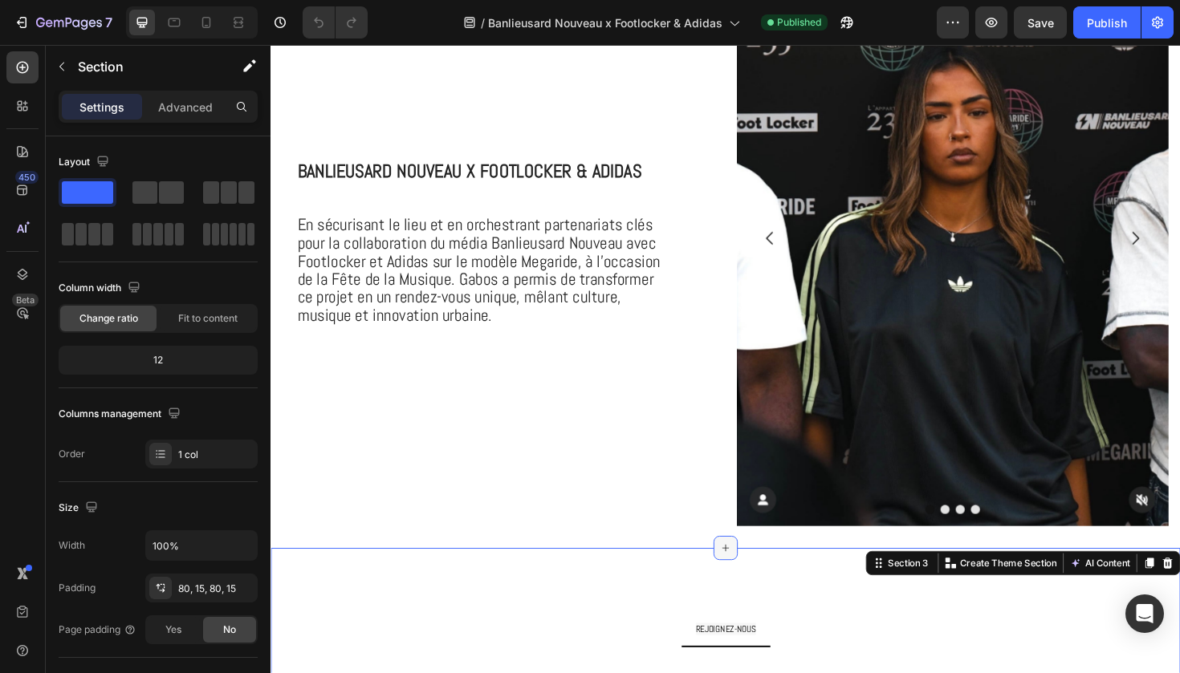
click at [748, 583] on icon at bounding box center [751, 577] width 13 height 13
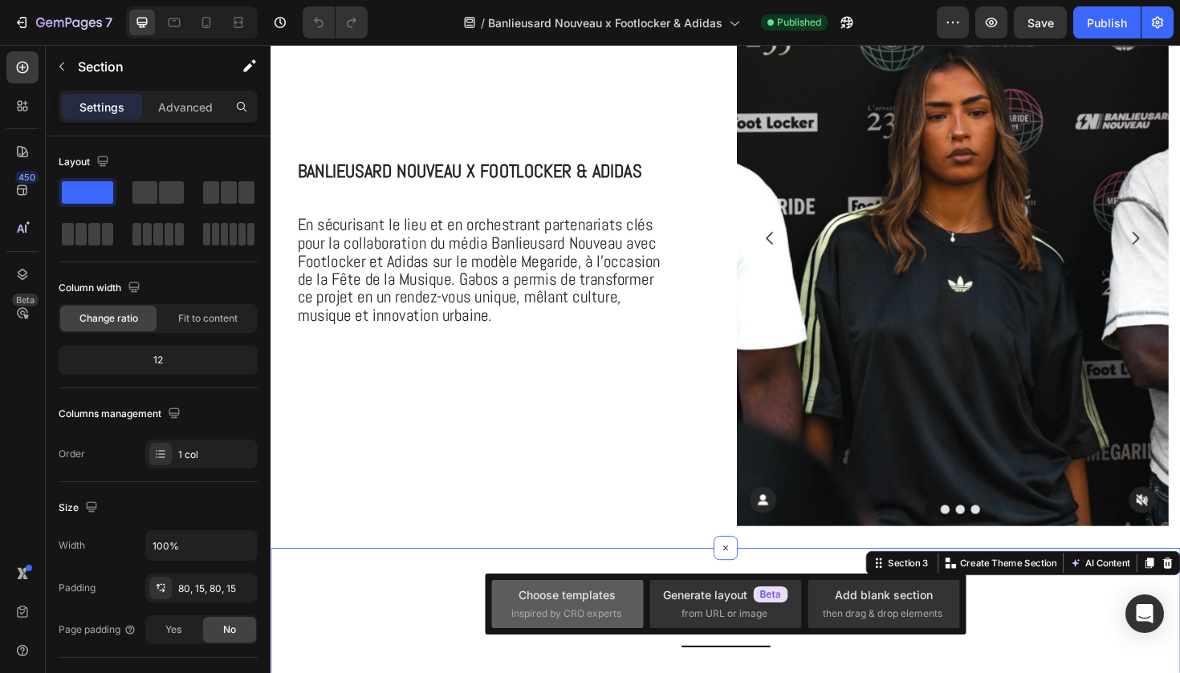
click at [599, 596] on div "Choose templates" at bounding box center [566, 595] width 97 height 17
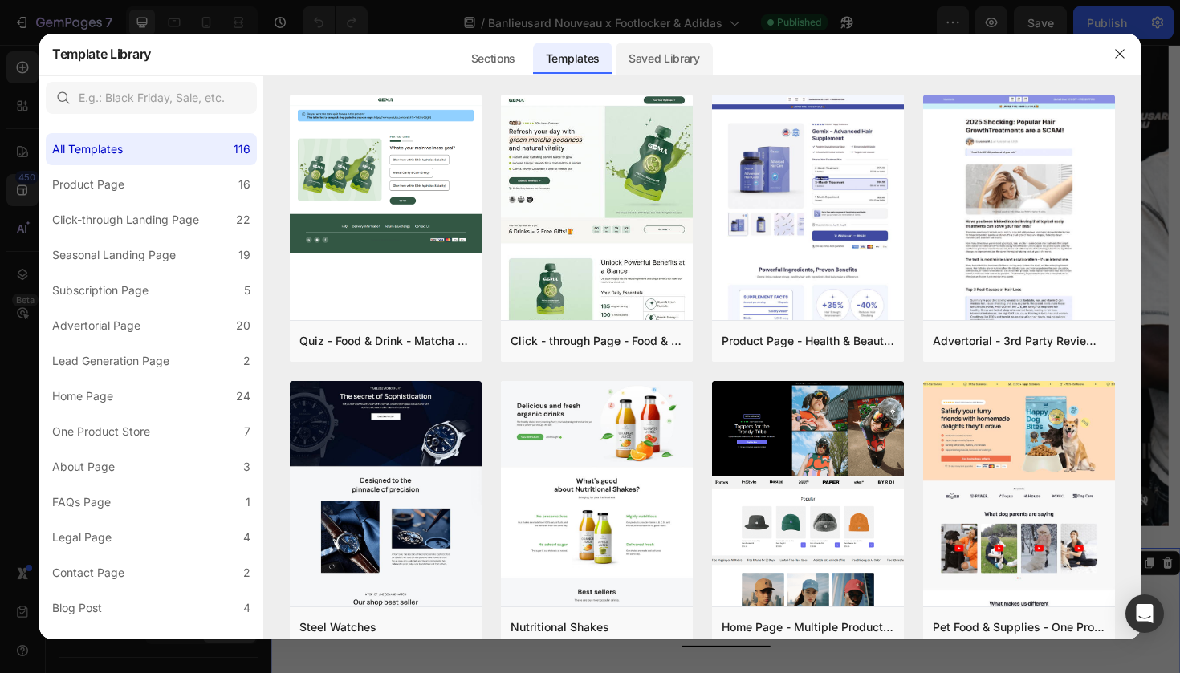
click at [667, 62] on div "Saved Library" at bounding box center [663, 59] width 97 height 32
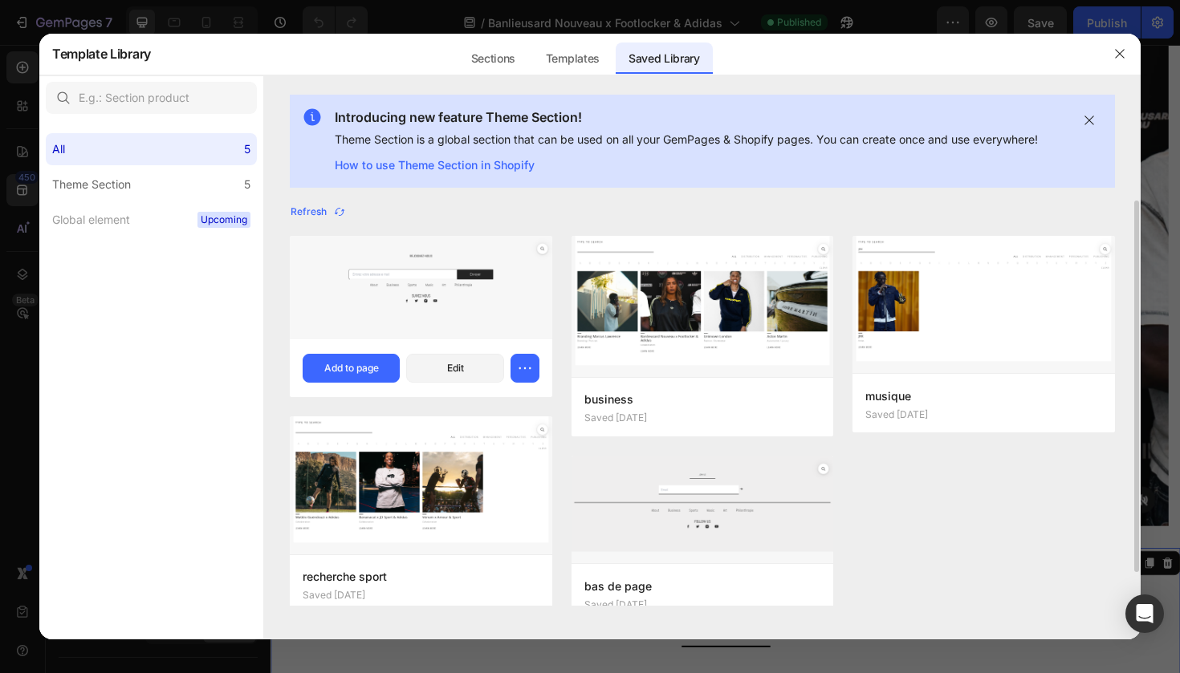
click at [464, 298] on img at bounding box center [421, 287] width 262 height 102
click at [363, 355] on button "Add to page" at bounding box center [351, 368] width 97 height 29
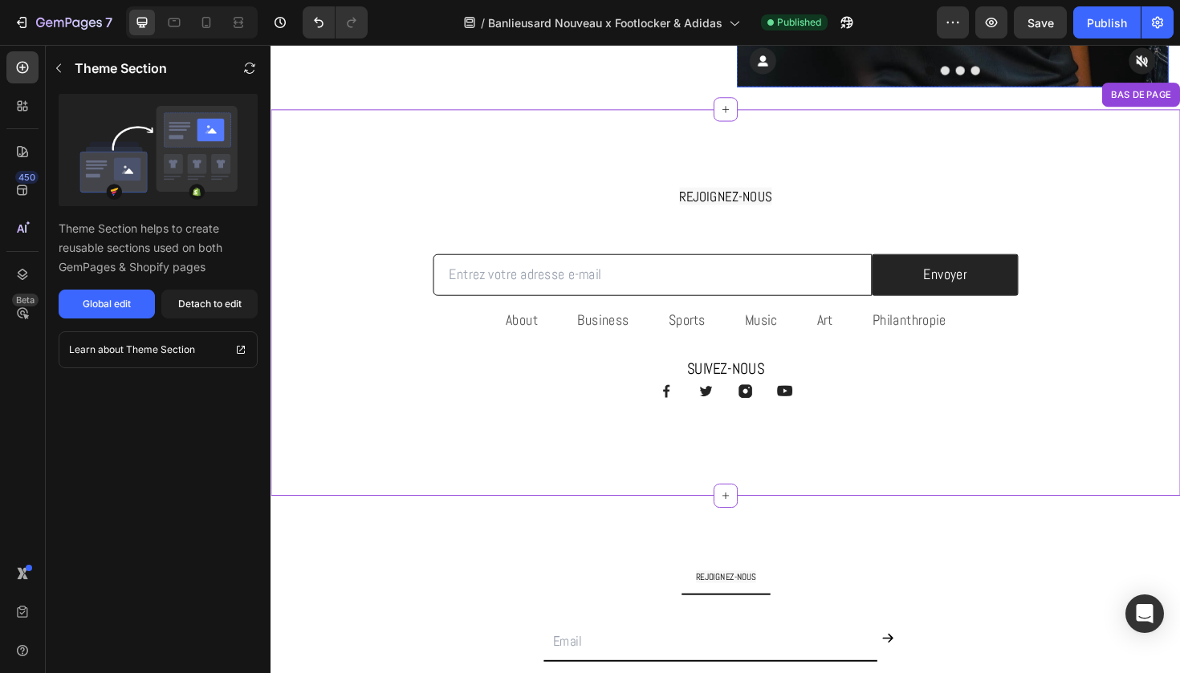
scroll to position [1147, 0]
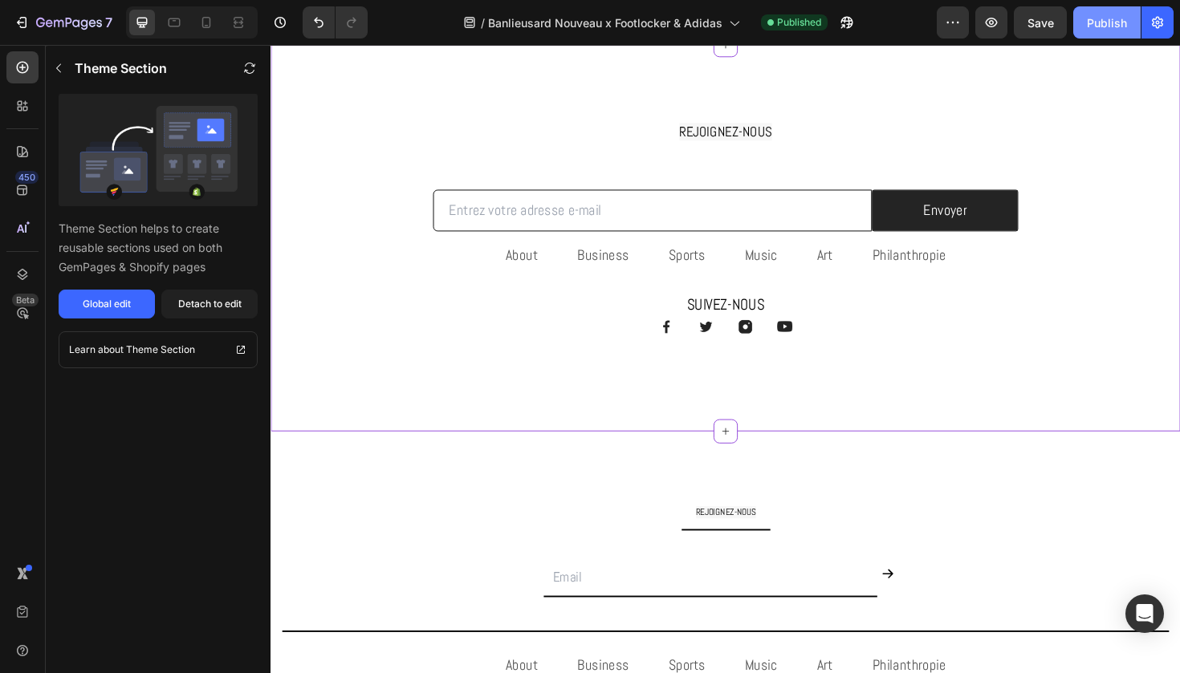
click at [1090, 29] on div "Publish" at bounding box center [1107, 22] width 40 height 17
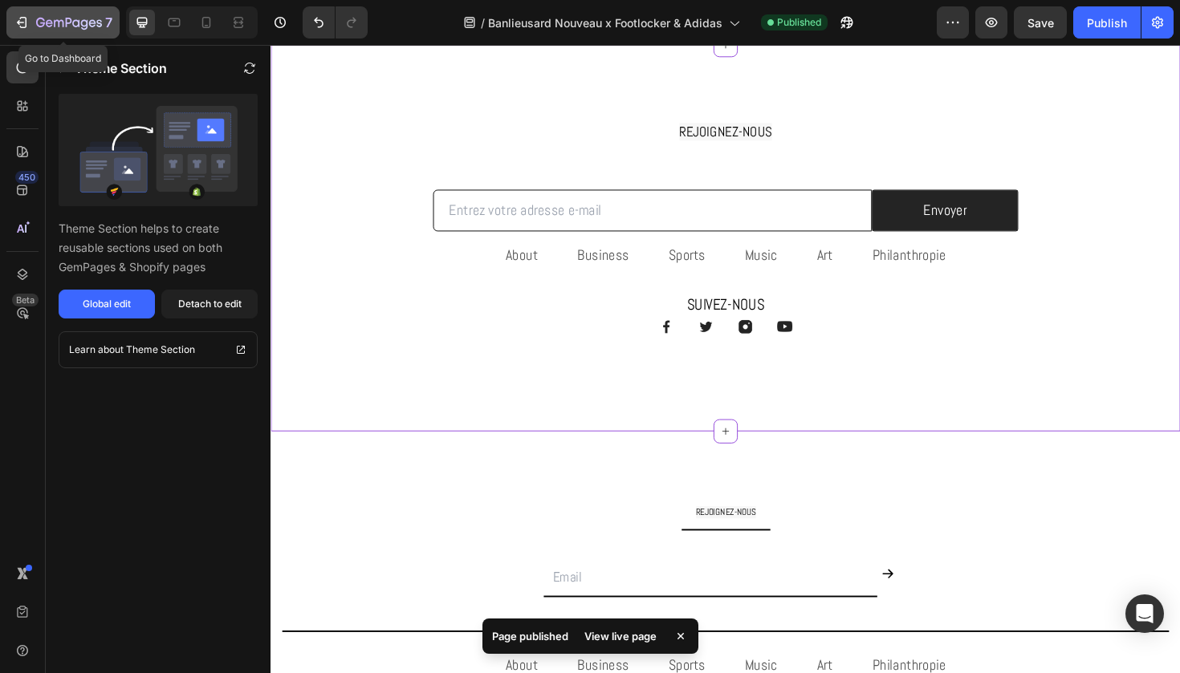
click at [85, 35] on button "7" at bounding box center [62, 22] width 113 height 32
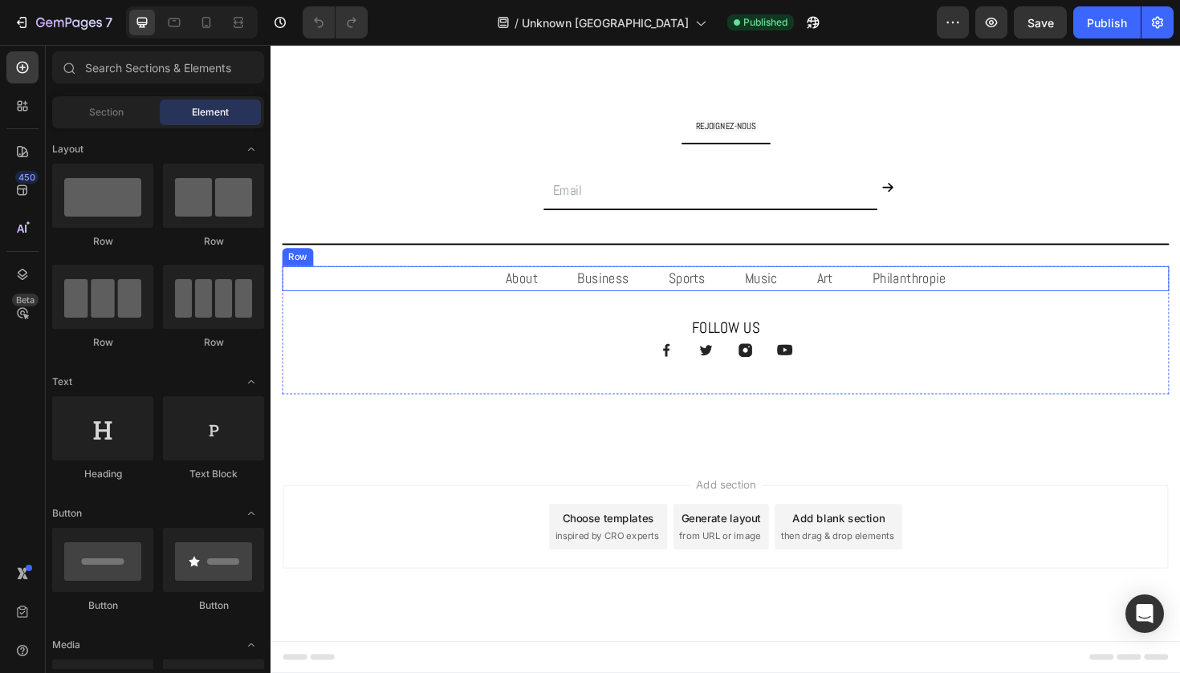
scroll to position [1147, 0]
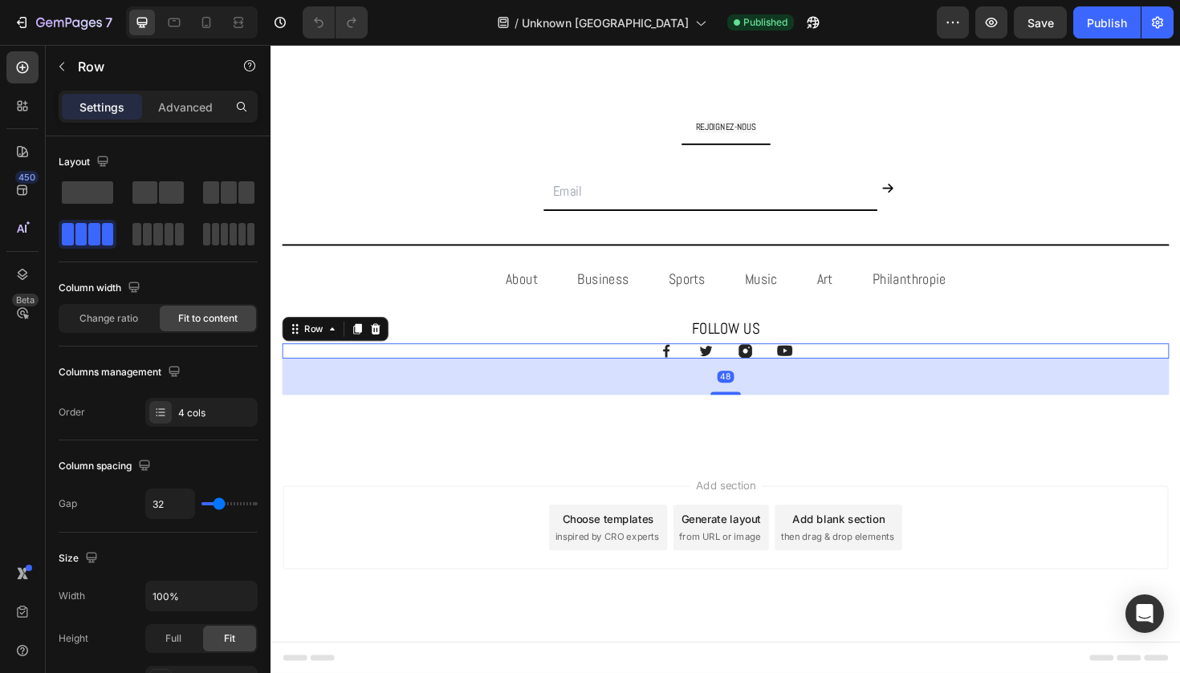
click at [441, 365] on div "Image Image Image Image Row 48" at bounding box center [751, 369] width 939 height 16
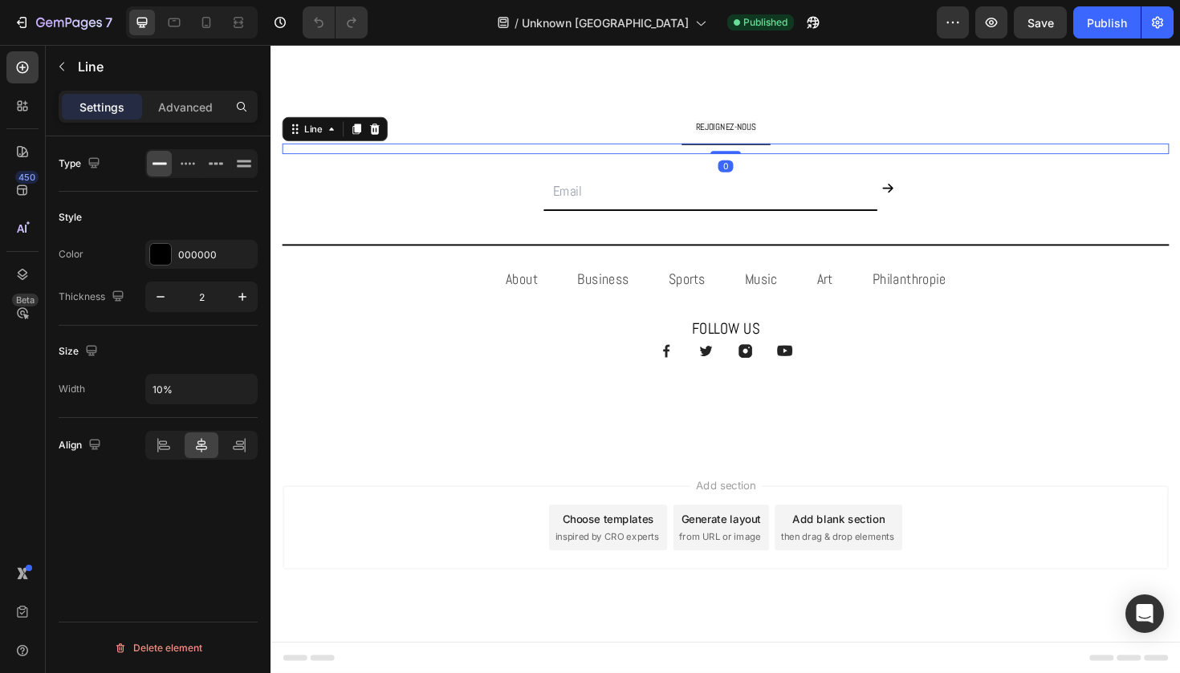
click at [446, 152] on div "Title Line 0" at bounding box center [751, 154] width 939 height 11
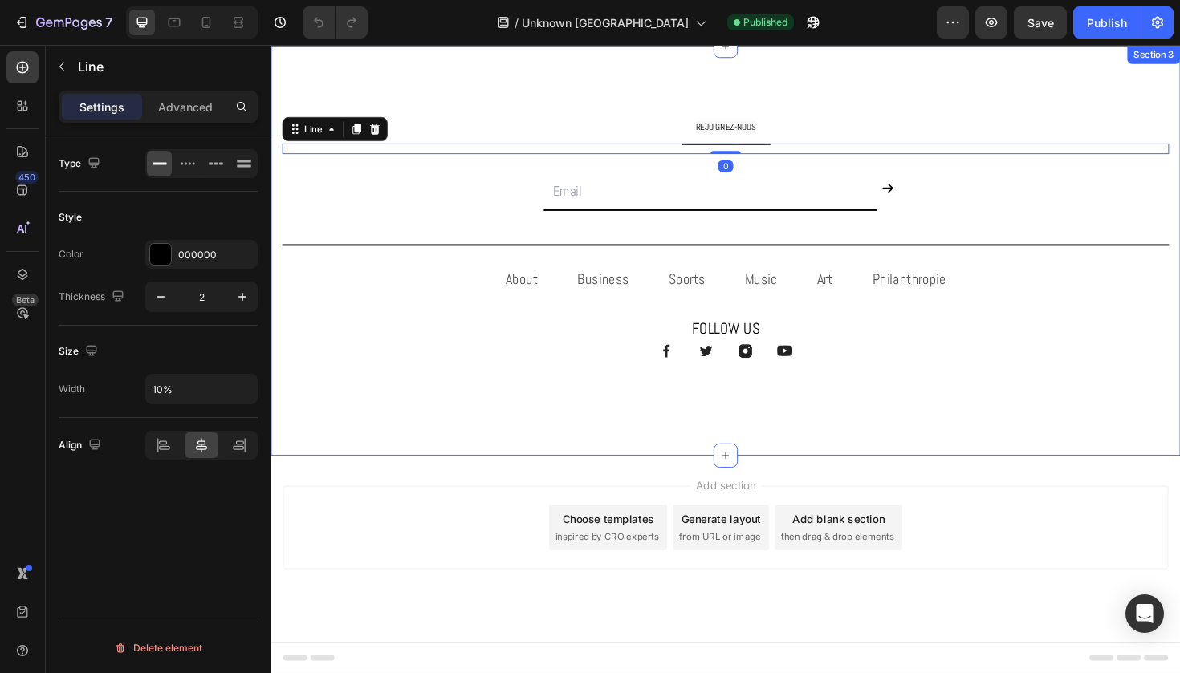
click at [438, 108] on div "REJOIGNEZ-NOUS Text Block Title Line 0 Email Field Submit Button Row Newsletter…" at bounding box center [751, 263] width 963 height 434
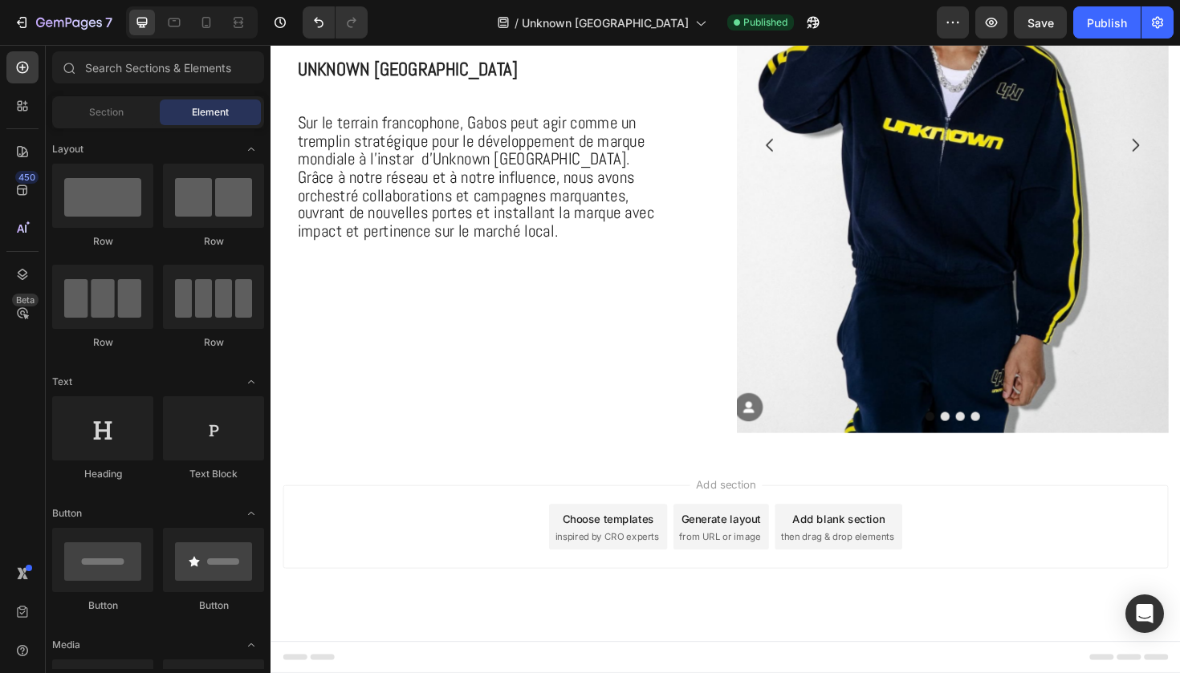
scroll to position [713, 0]
click at [745, 476] on div at bounding box center [752, 479] width 26 height 26
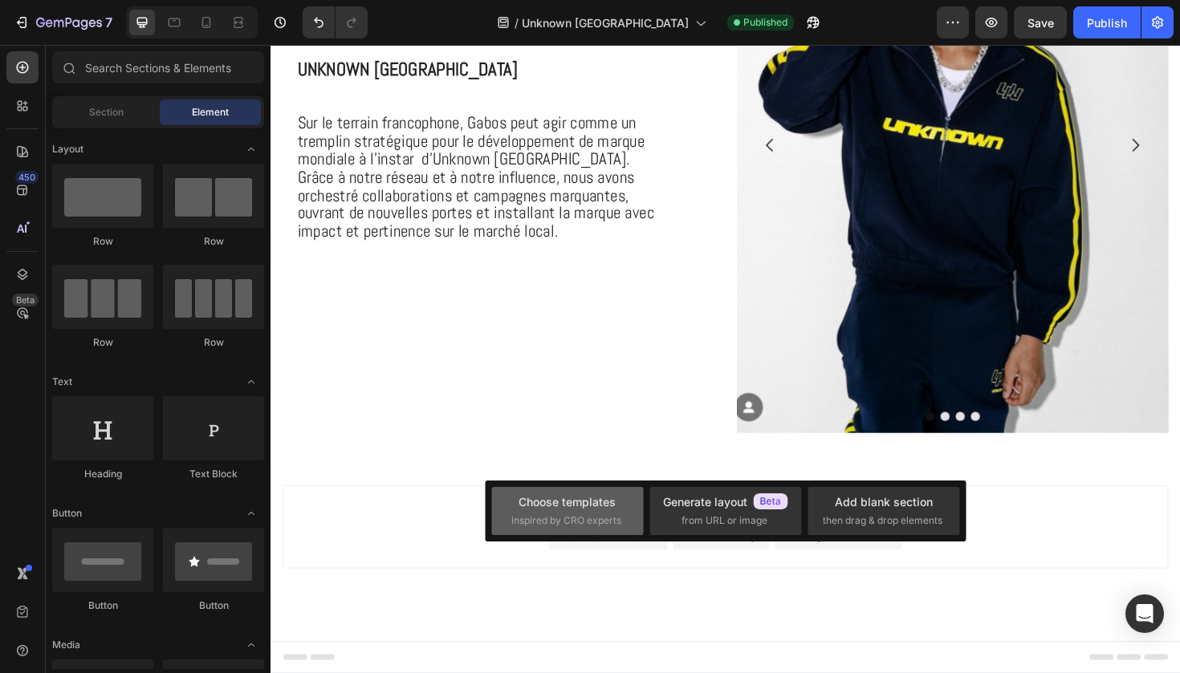
click at [649, 530] on div "Choose templates inspired by CRO experts" at bounding box center [725, 511] width 152 height 48
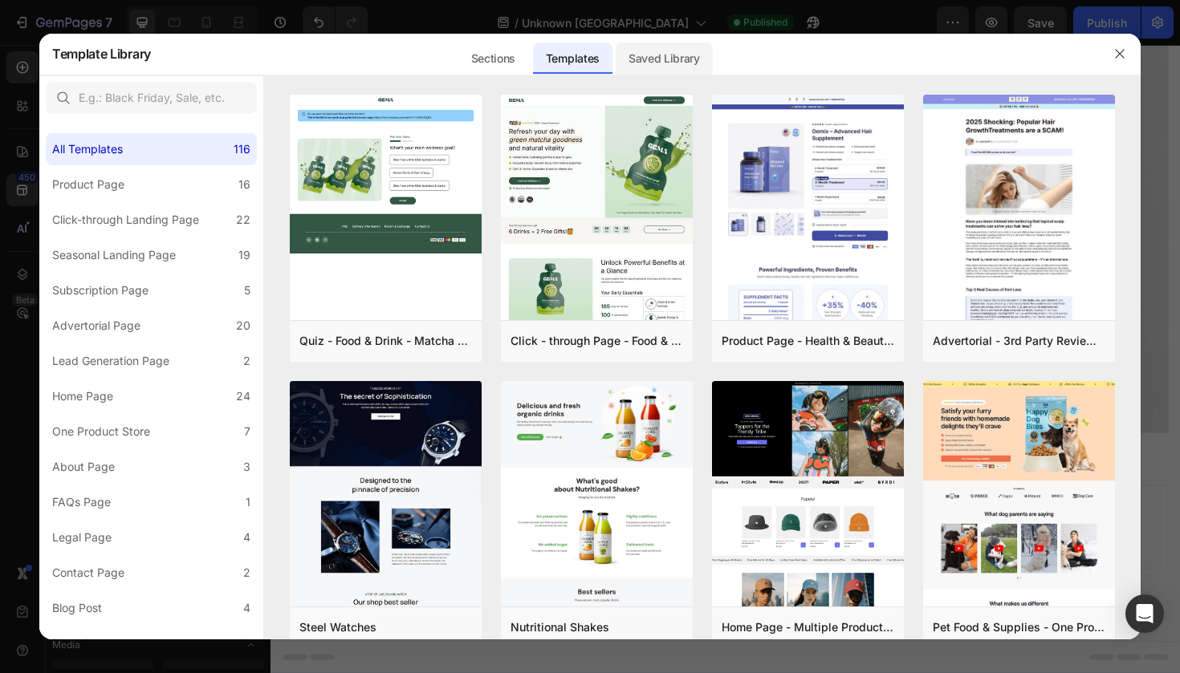
click at [672, 49] on div "Saved Library" at bounding box center [663, 59] width 97 height 32
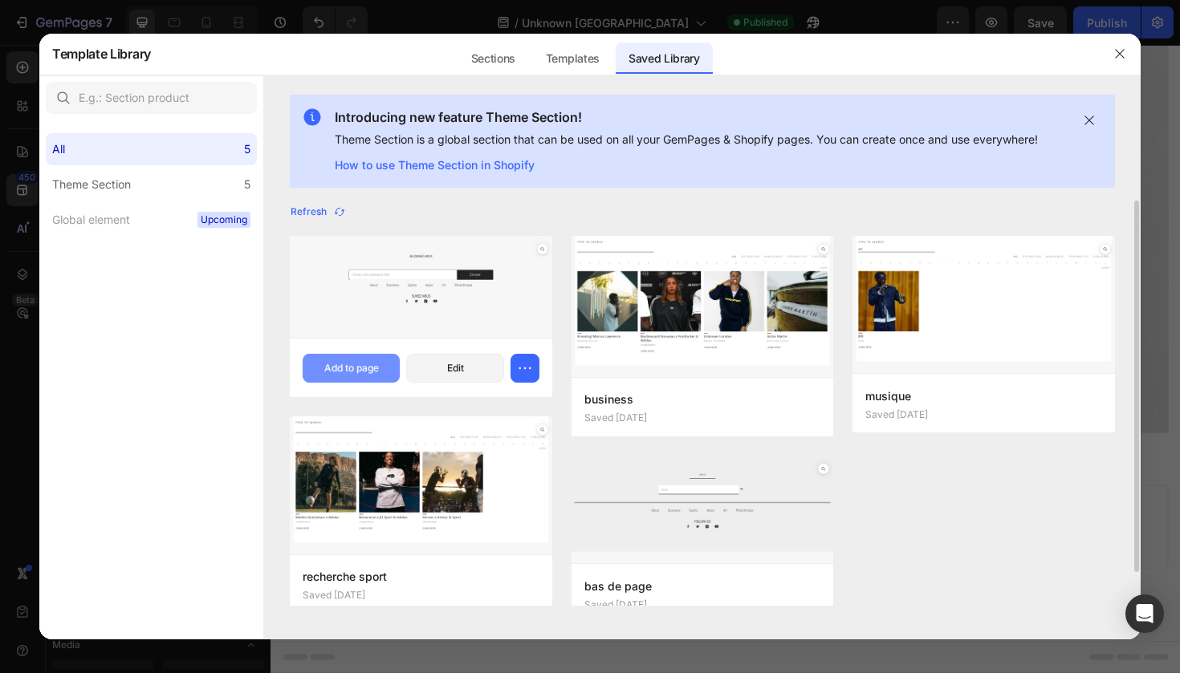
click at [360, 354] on button "Add to page" at bounding box center [351, 368] width 97 height 29
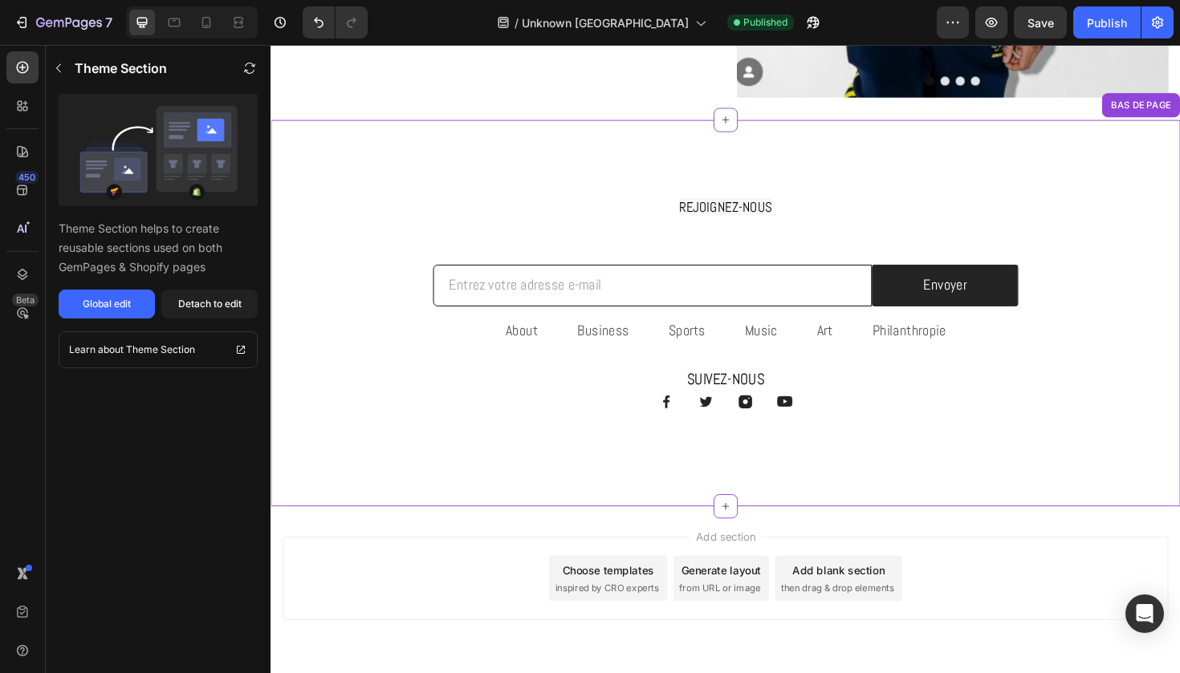
scroll to position [1123, 0]
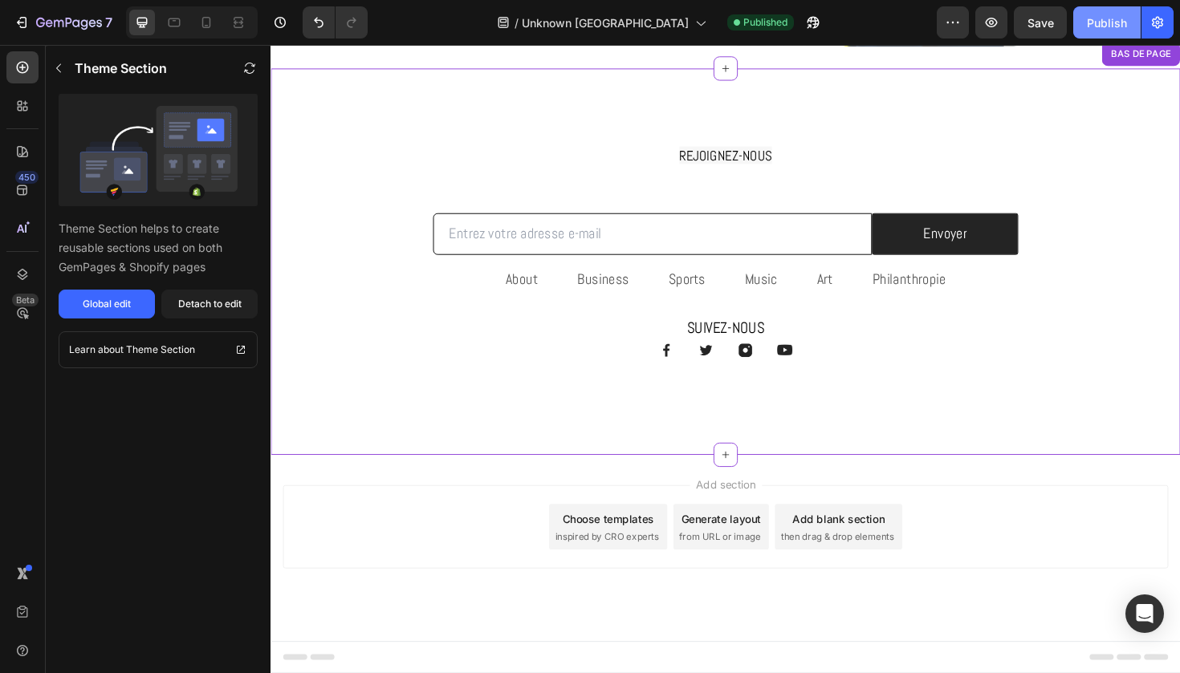
click at [1111, 29] on div "Publish" at bounding box center [1107, 22] width 40 height 17
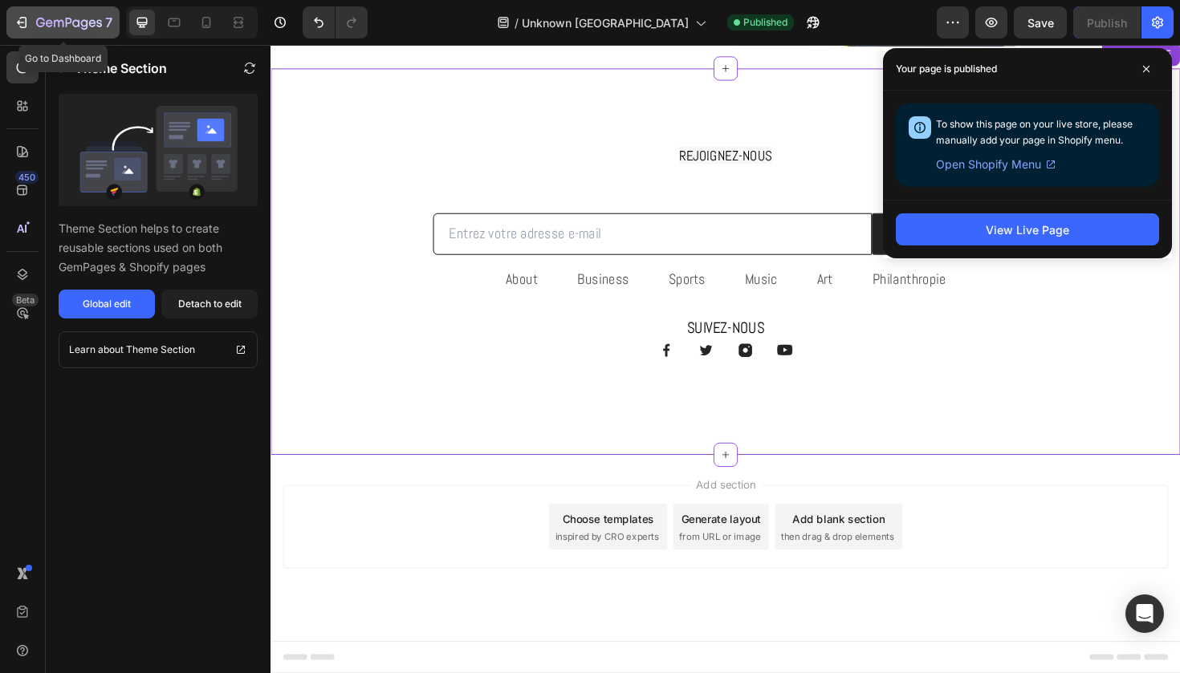
click at [77, 23] on icon "button" at bounding box center [69, 24] width 66 height 14
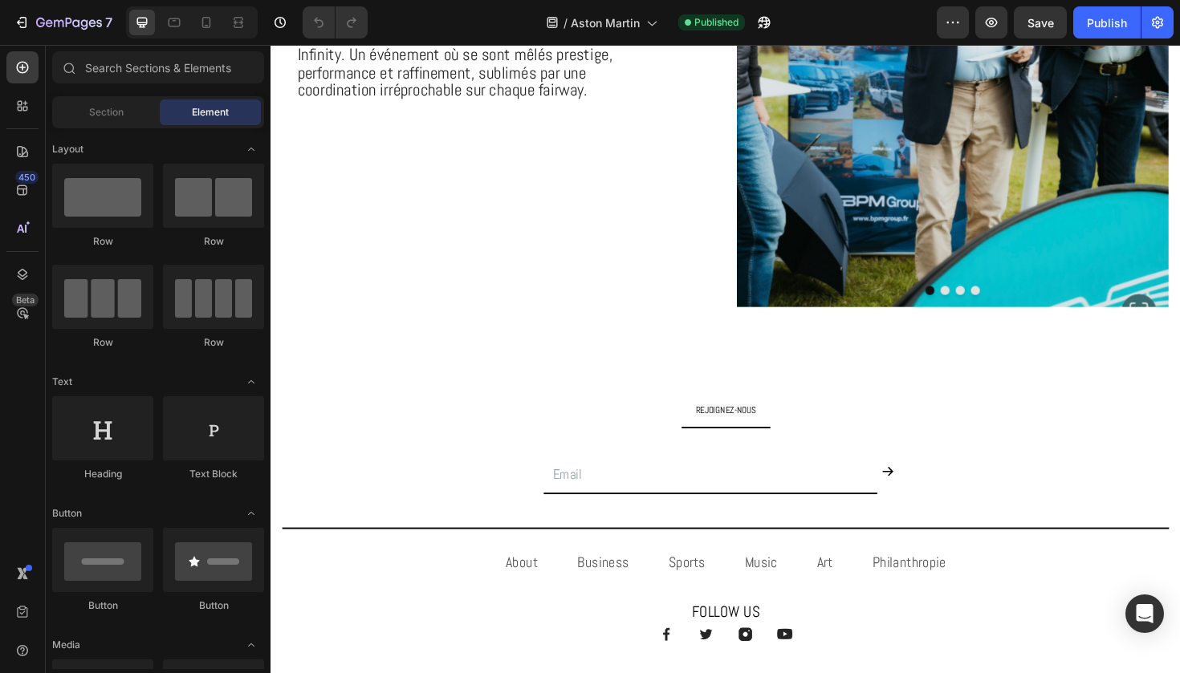
scroll to position [863, 0]
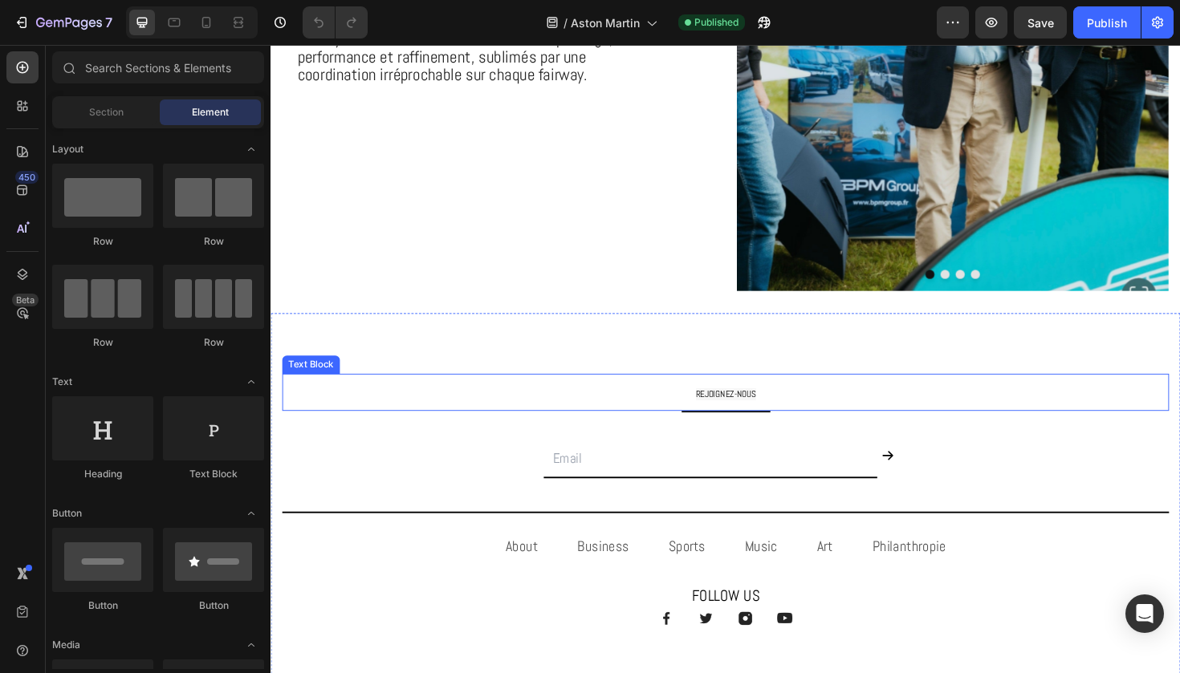
click at [411, 399] on p "REJOIGNEZ-NOUS" at bounding box center [752, 413] width 936 height 36
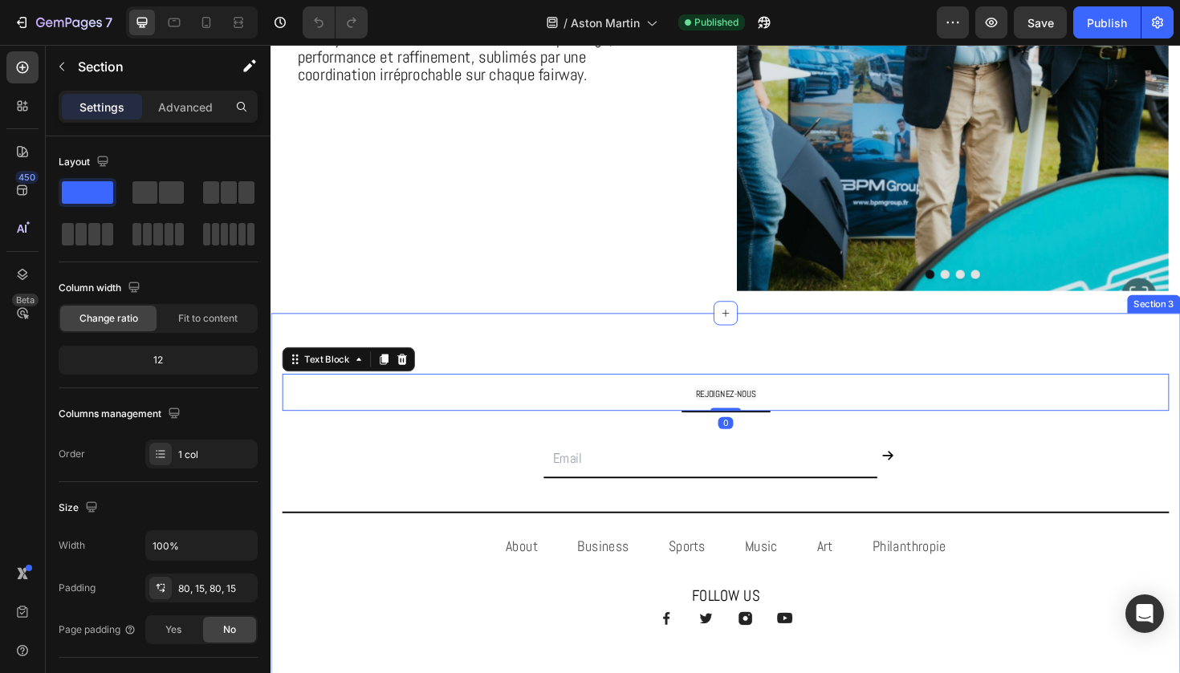
click at [434, 347] on div "REJOIGNEZ-NOUS Text Block 0 Title Line Email Field Submit Button Row Newsletter…" at bounding box center [751, 546] width 963 height 434
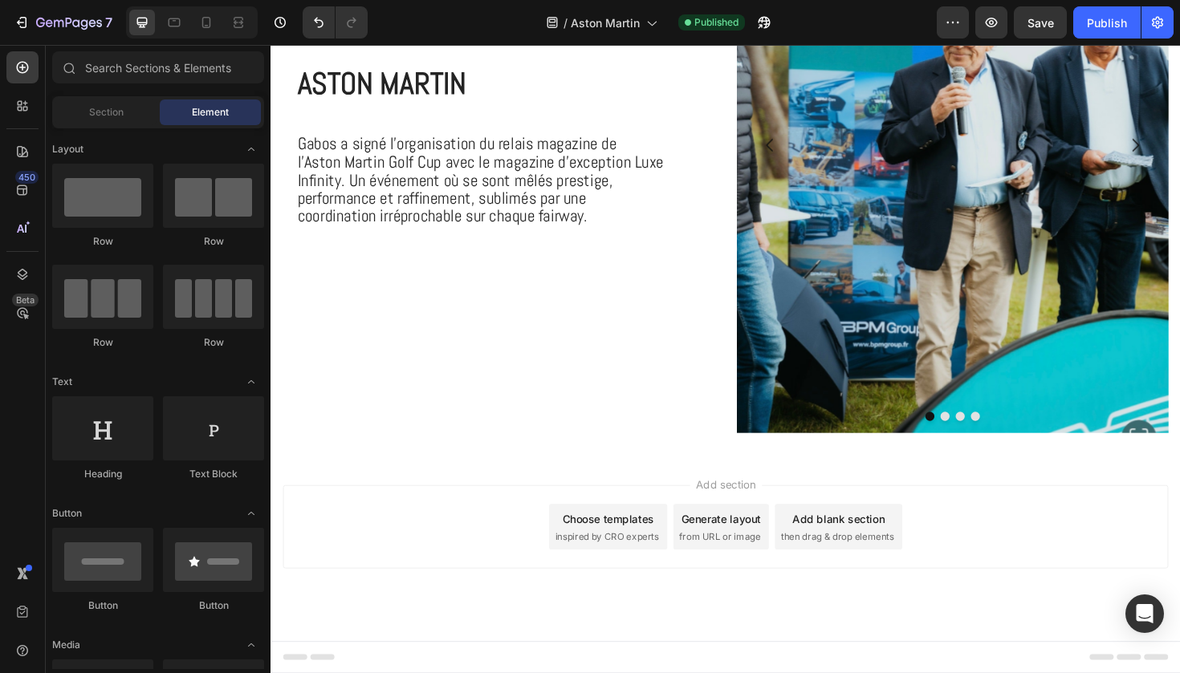
click at [653, 546] on div "Choose templates" at bounding box center [627, 546] width 97 height 17
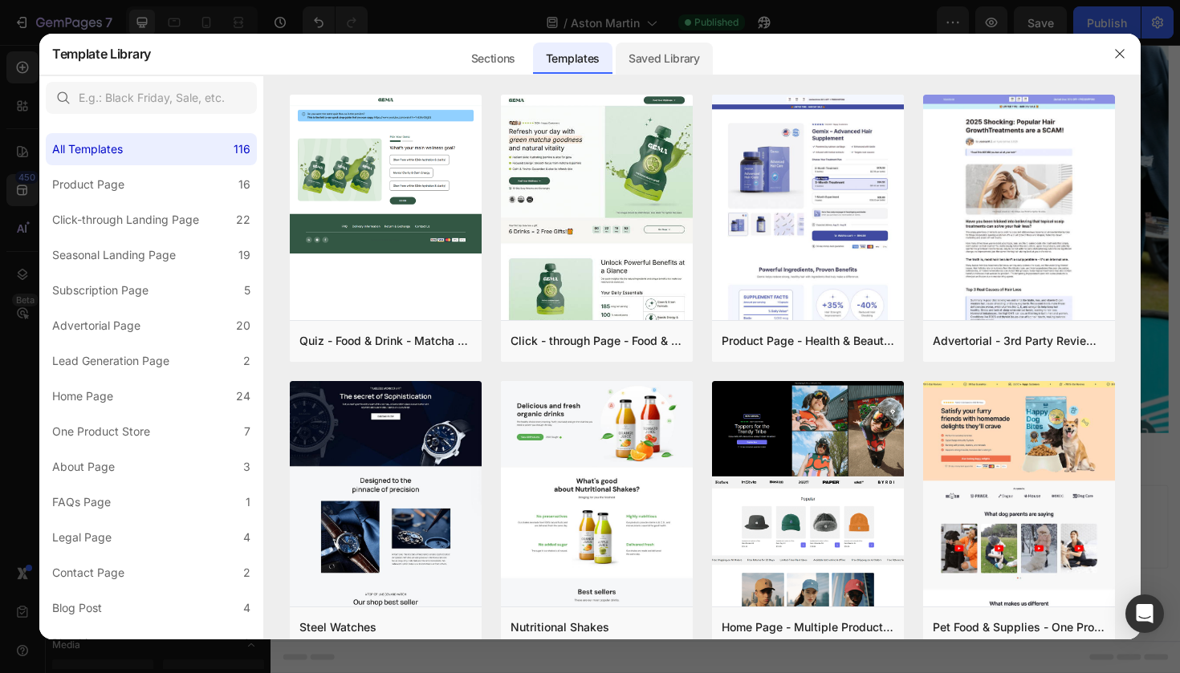
click at [664, 49] on div "Saved Library" at bounding box center [663, 59] width 97 height 32
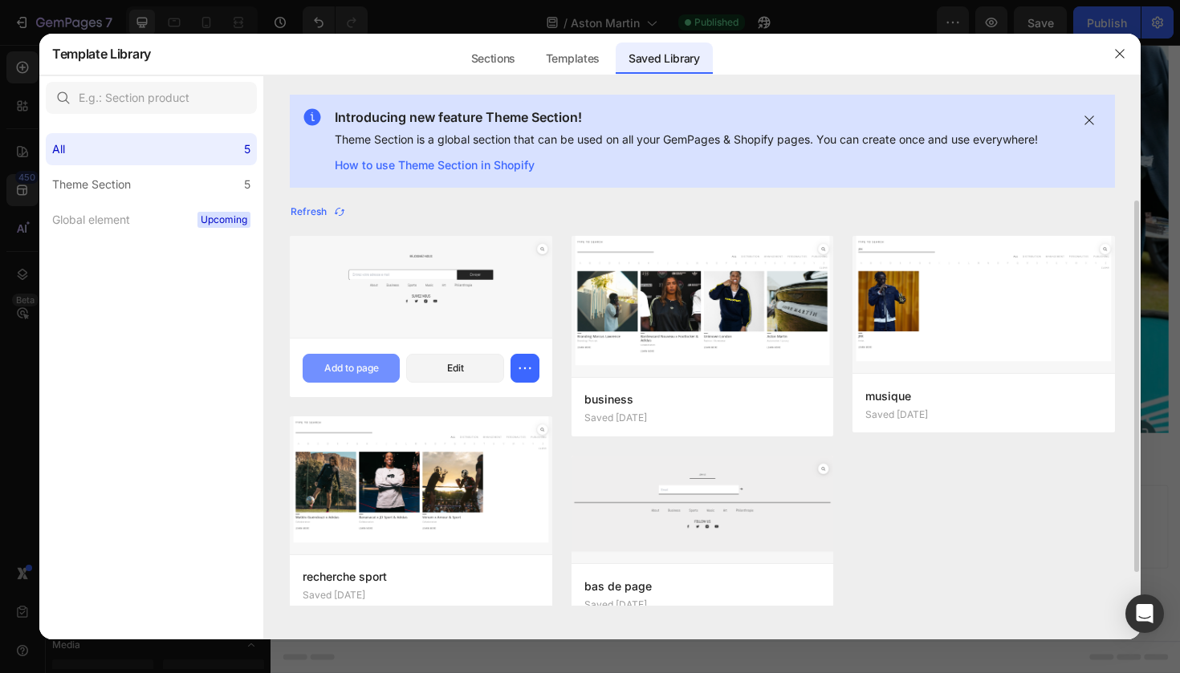
click at [354, 357] on button "Add to page" at bounding box center [351, 368] width 97 height 29
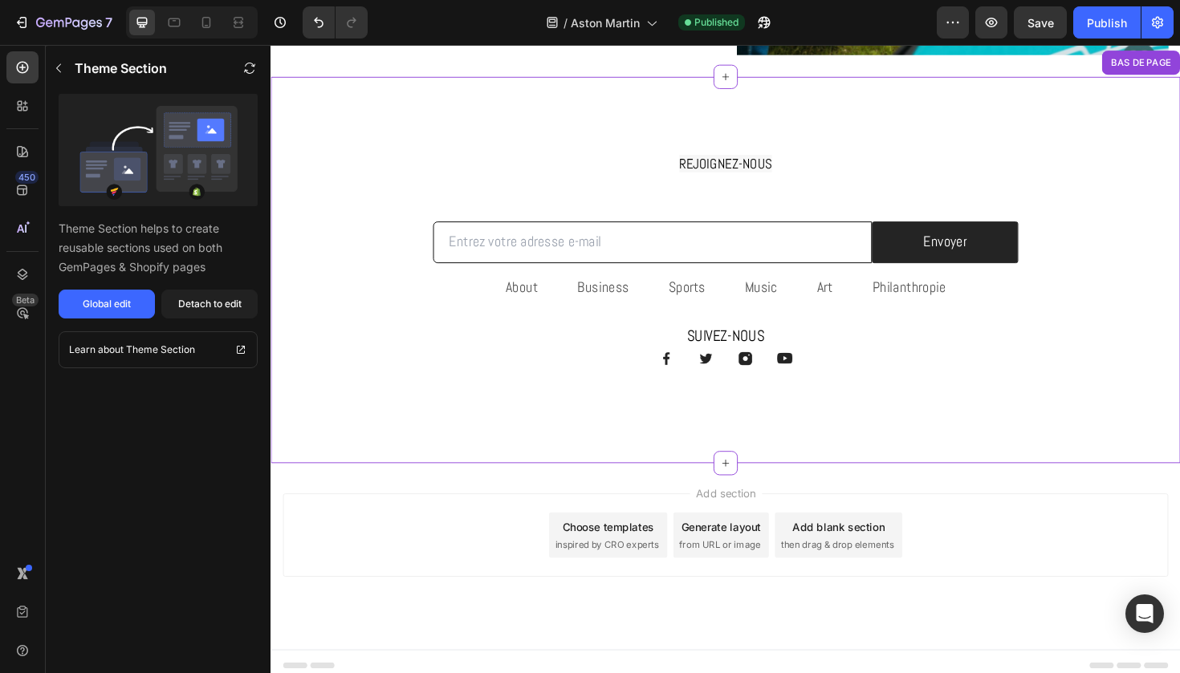
scroll to position [1123, 0]
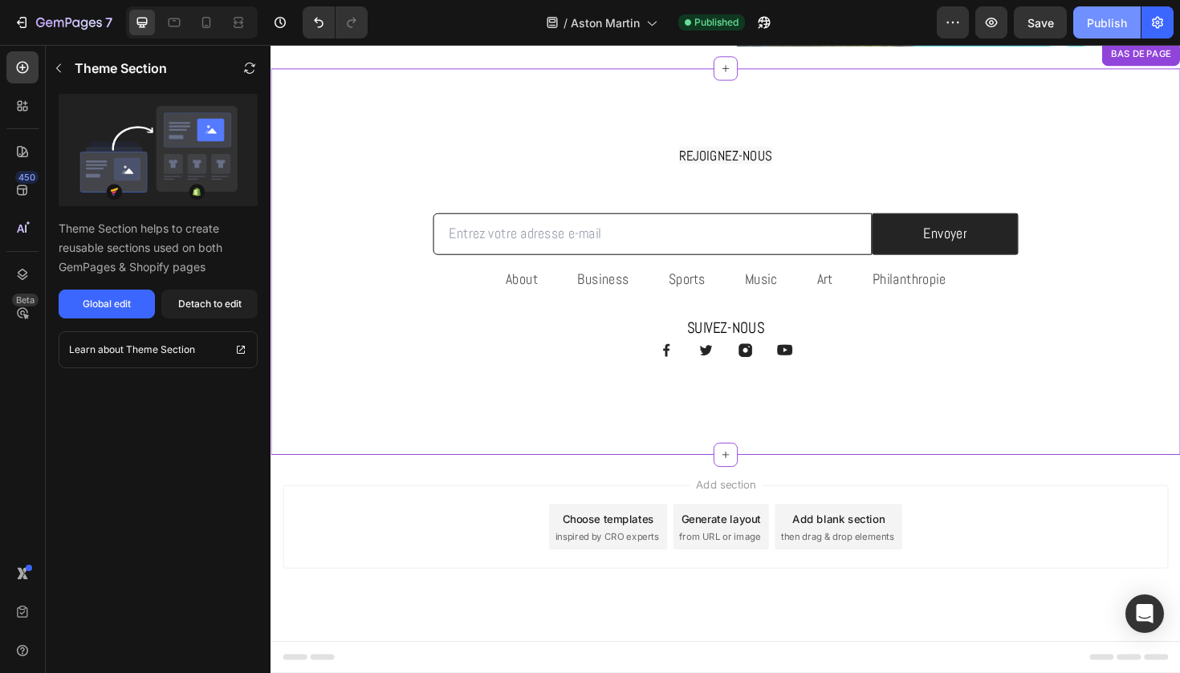
click at [1107, 14] on div "Publish" at bounding box center [1107, 22] width 40 height 17
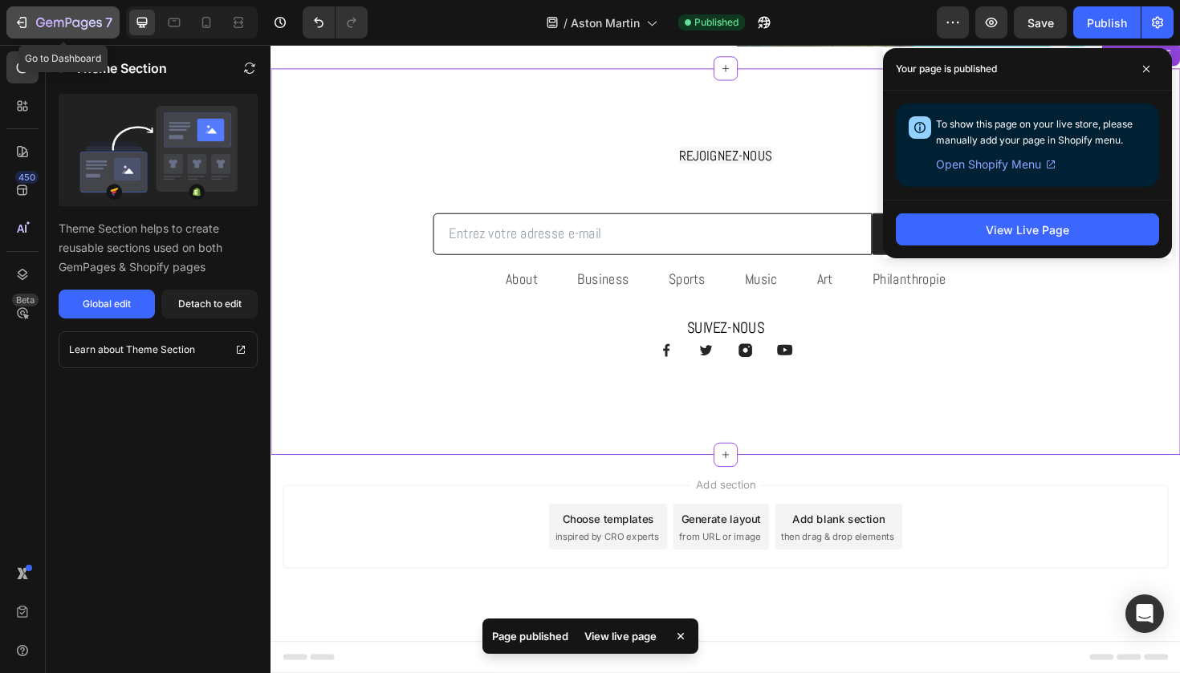
click at [50, 26] on icon "button" at bounding box center [49, 22] width 7 height 7
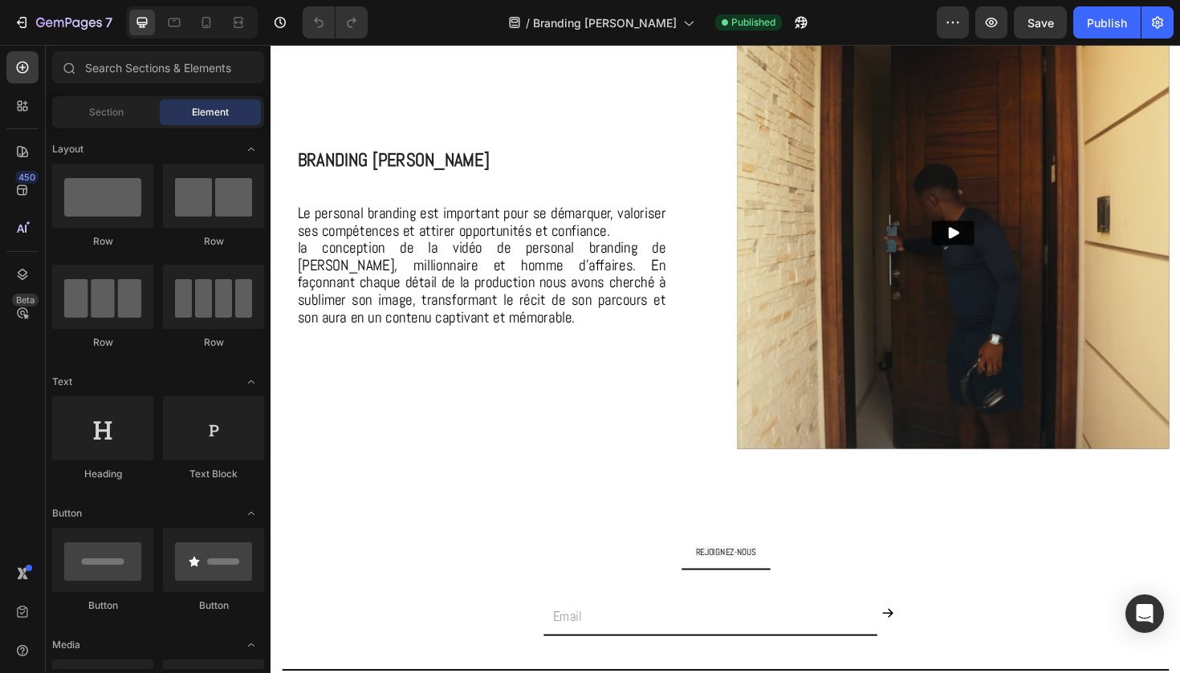
scroll to position [797, 0]
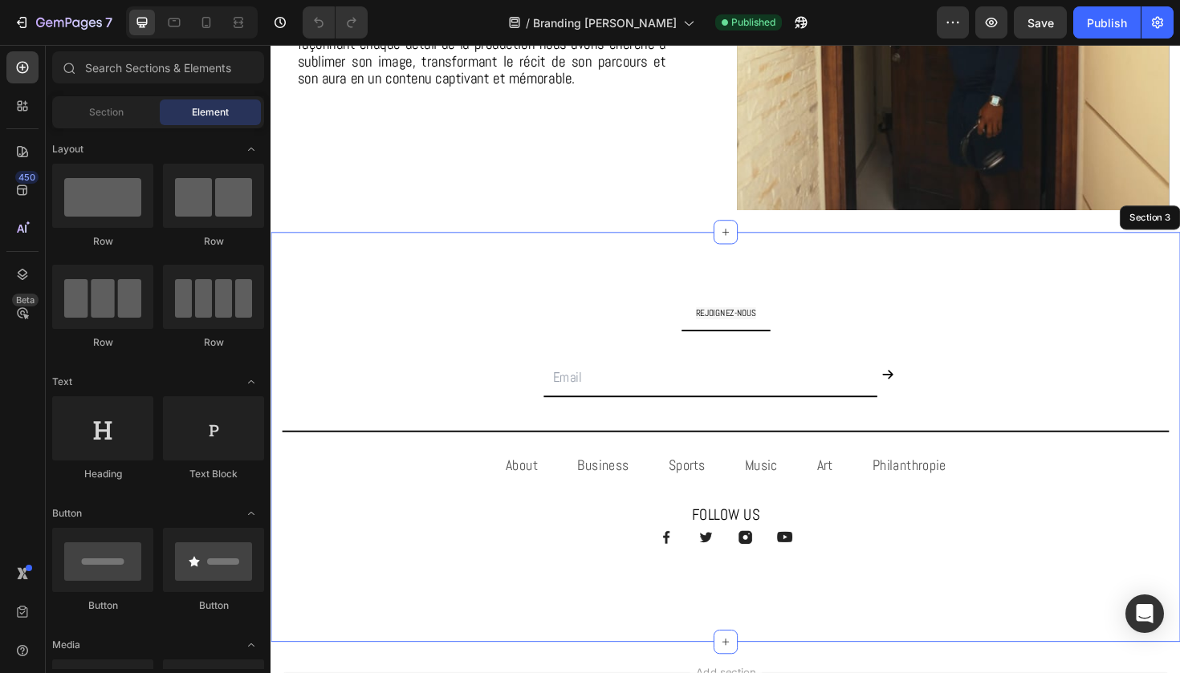
click at [374, 264] on div "REJOIGNEZ-NOUS Text Block Title Line Email Field Submit Button Row Newsletter T…" at bounding box center [751, 460] width 963 height 434
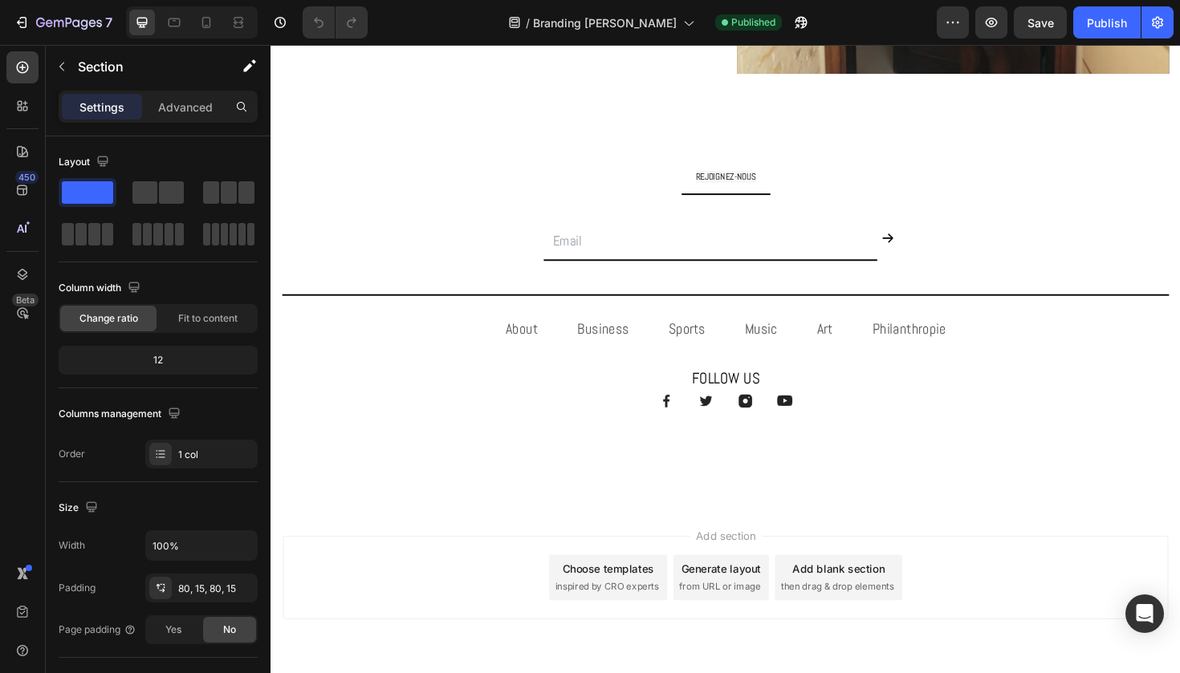
scroll to position [989, 0]
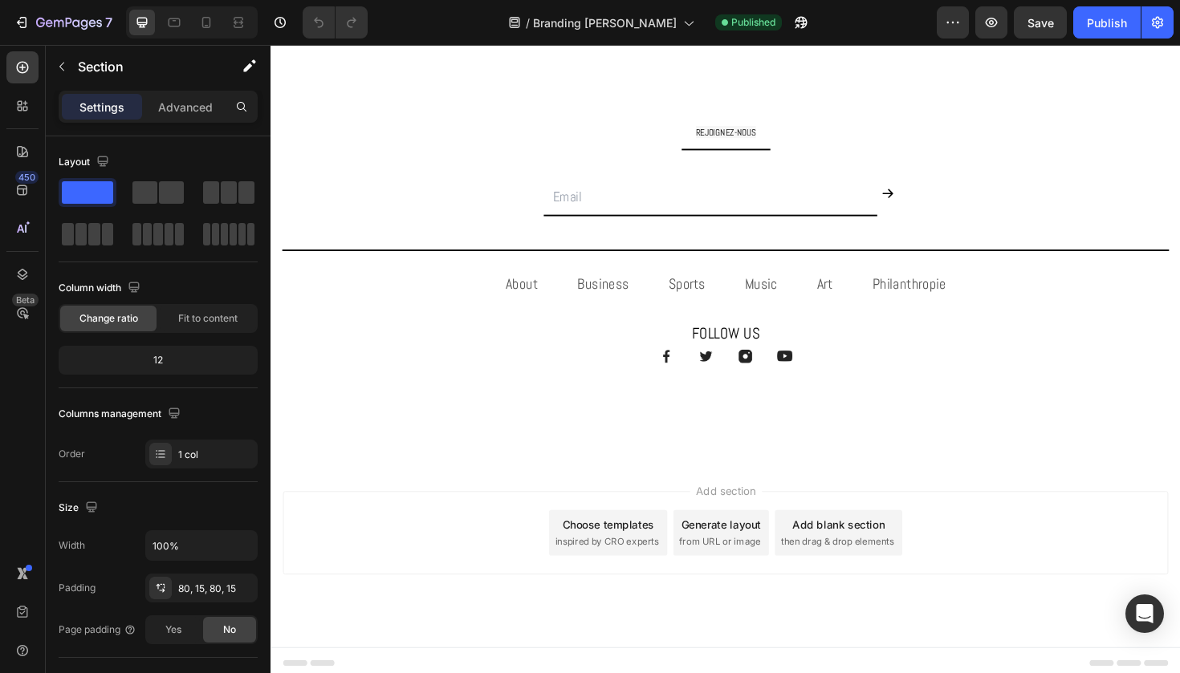
click at [975, 109] on div "REJOIGNEZ-NOUS Text Block Title Line Email Field Submit Button Row Newsletter T…" at bounding box center [751, 268] width 963 height 434
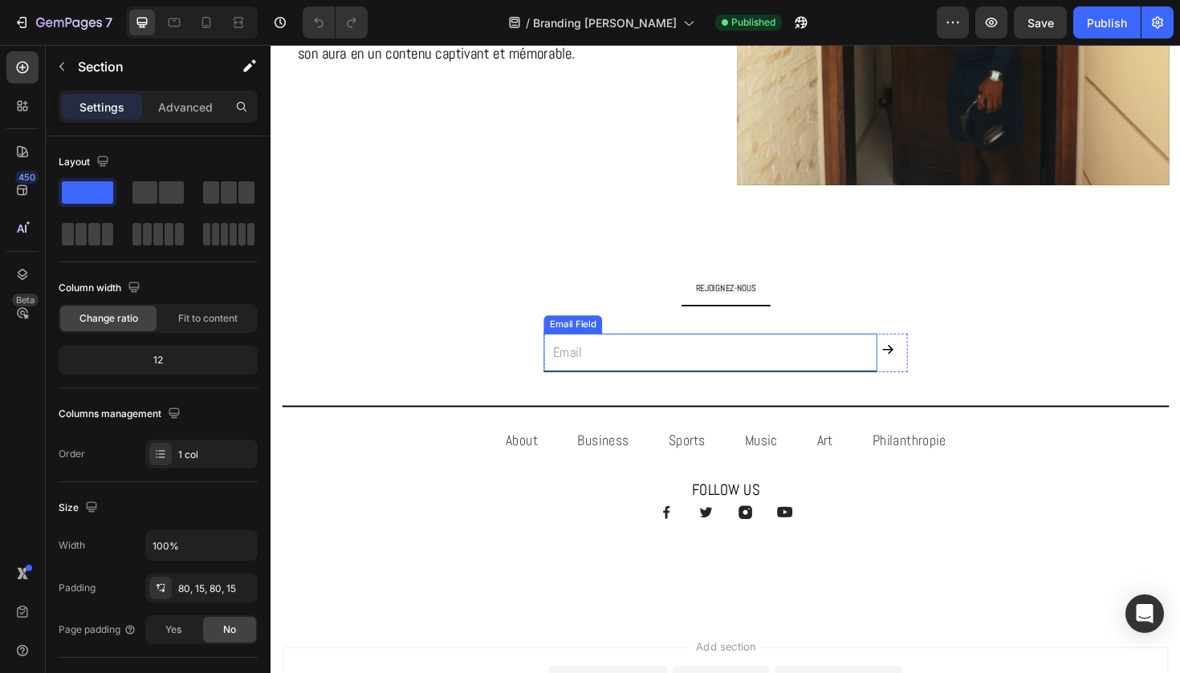
scroll to position [814, 0]
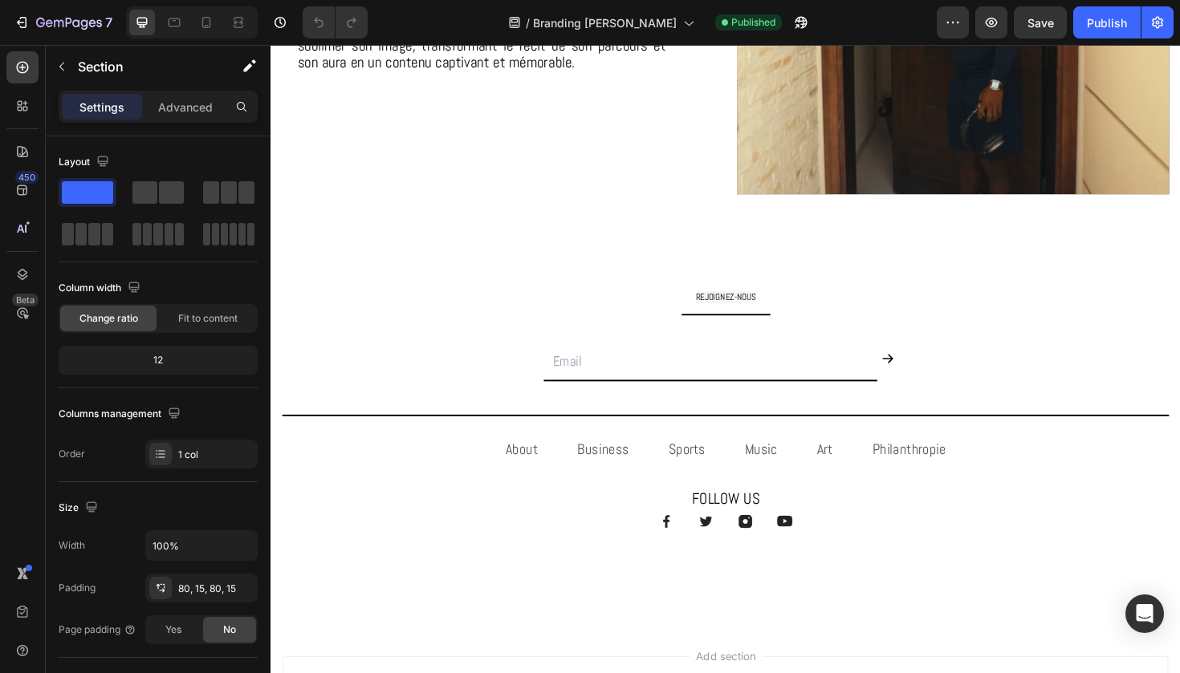
click at [555, 278] on div "REJOIGNEZ-NOUS Text Block Title Line Email Field Submit Button Row Newsletter T…" at bounding box center [751, 443] width 963 height 434
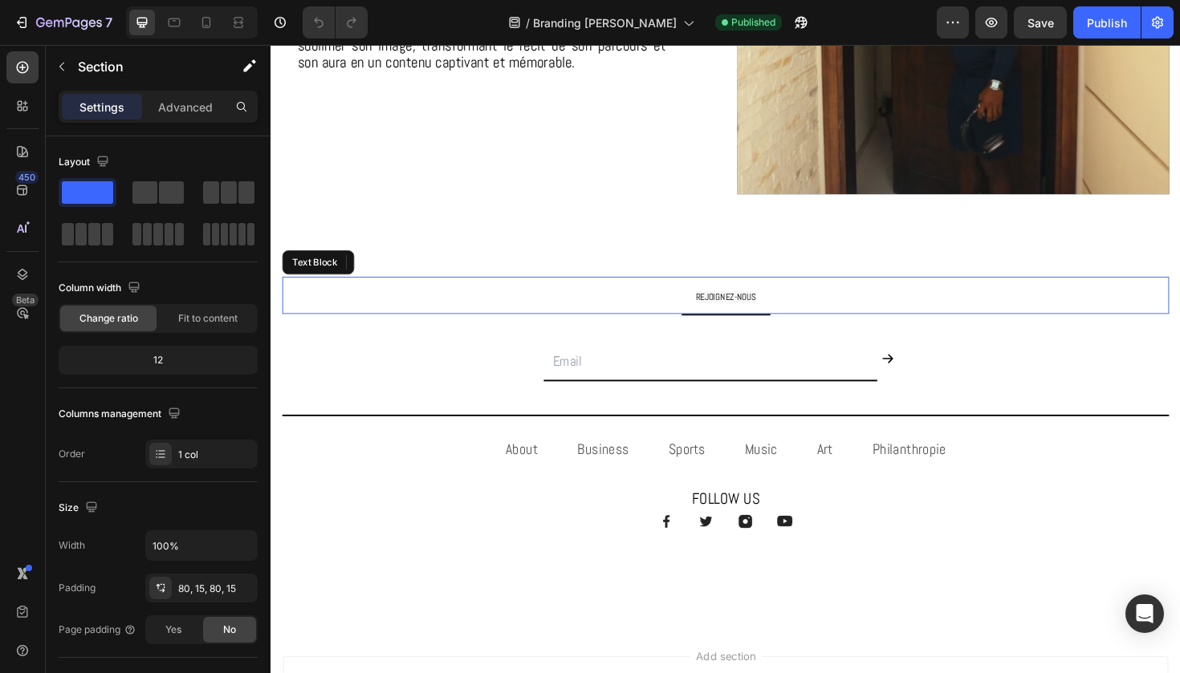
click at [538, 299] on p "REJOIGNEZ-NOUS" at bounding box center [752, 310] width 936 height 36
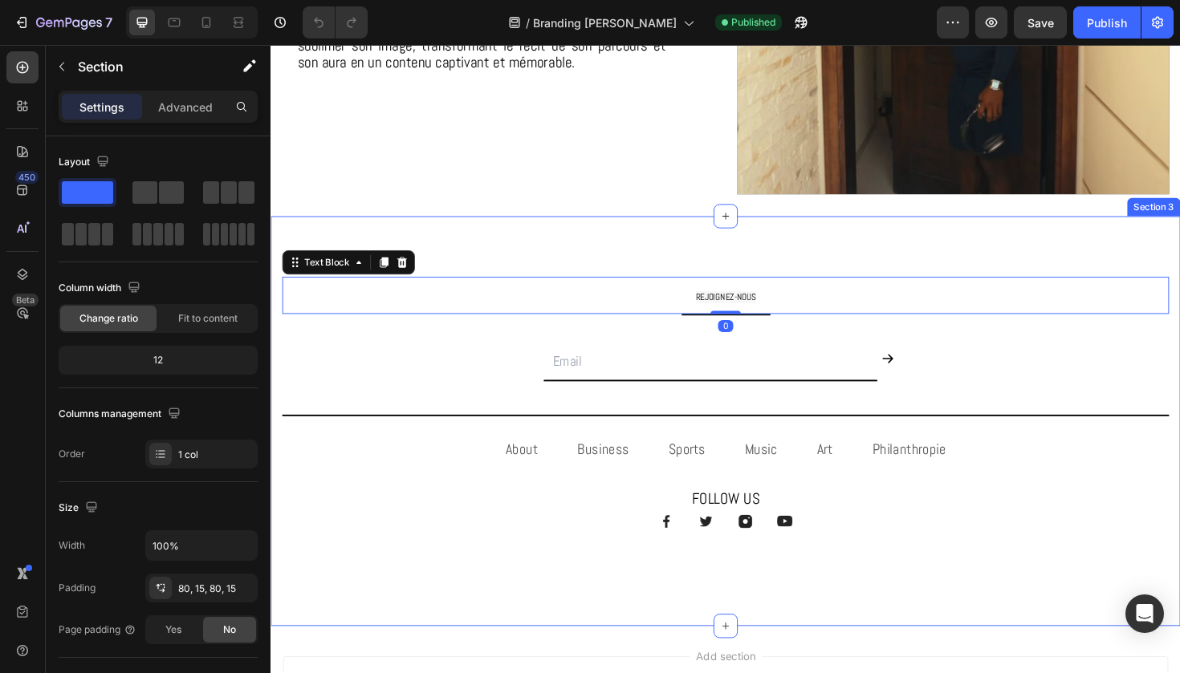
click at [583, 257] on div "REJOIGNEZ-NOUS Text Block 0 Title Line Email Field Submit Button Row Newsletter…" at bounding box center [751, 443] width 963 height 434
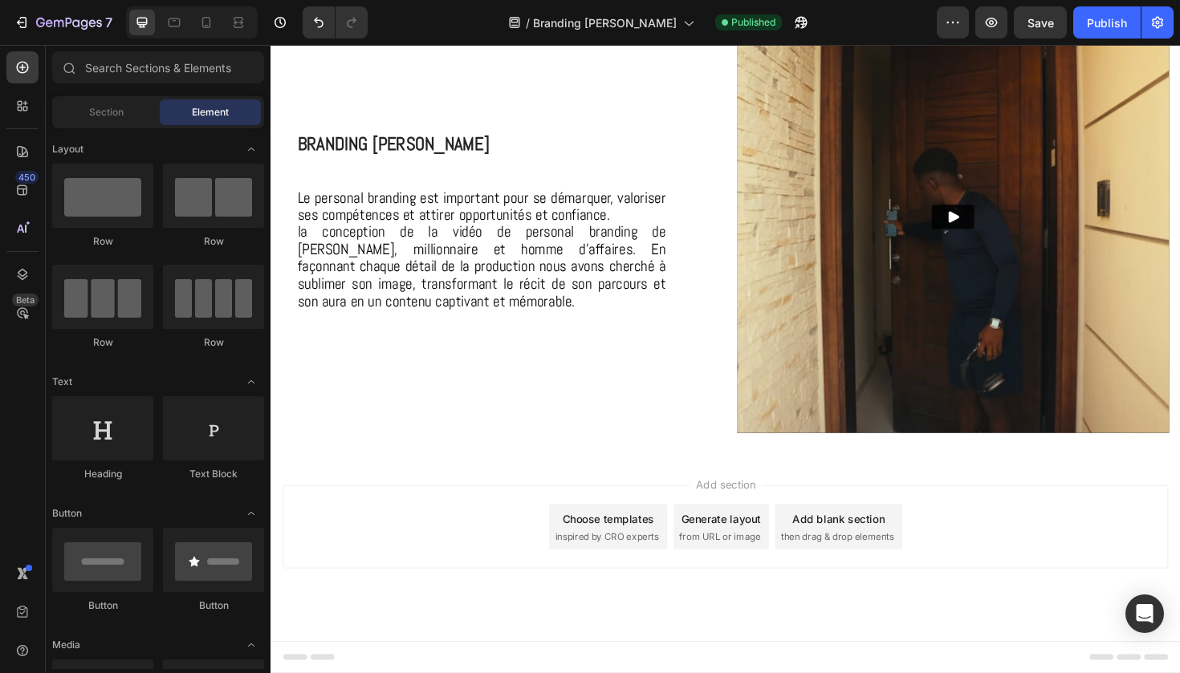
scroll to position [561, 0]
click at [648, 538] on div "Choose templates" at bounding box center [627, 546] width 97 height 17
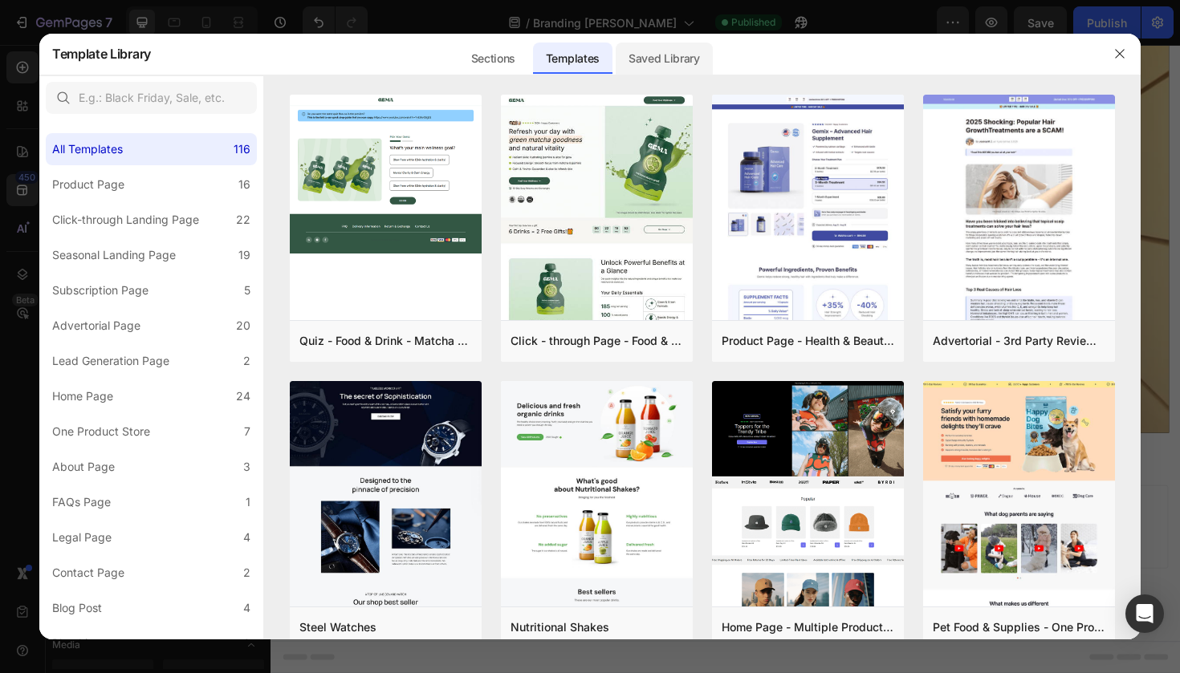
click at [675, 52] on div "Saved Library" at bounding box center [663, 59] width 97 height 32
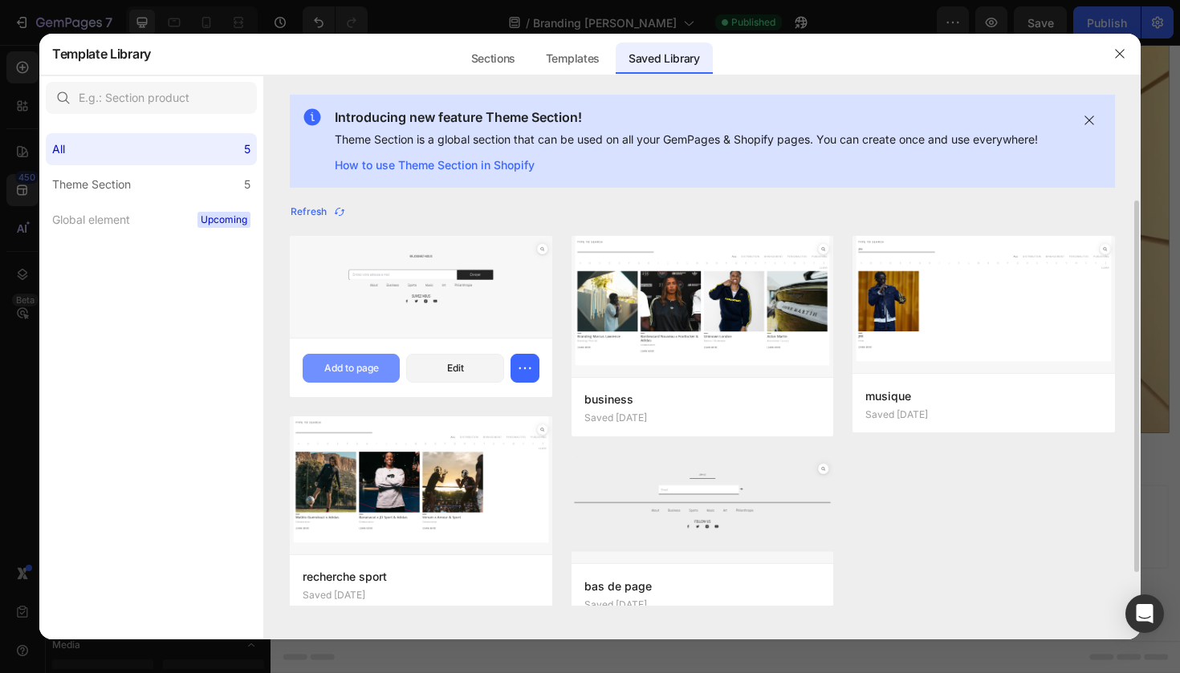
click at [363, 358] on button "Add to page" at bounding box center [351, 368] width 97 height 29
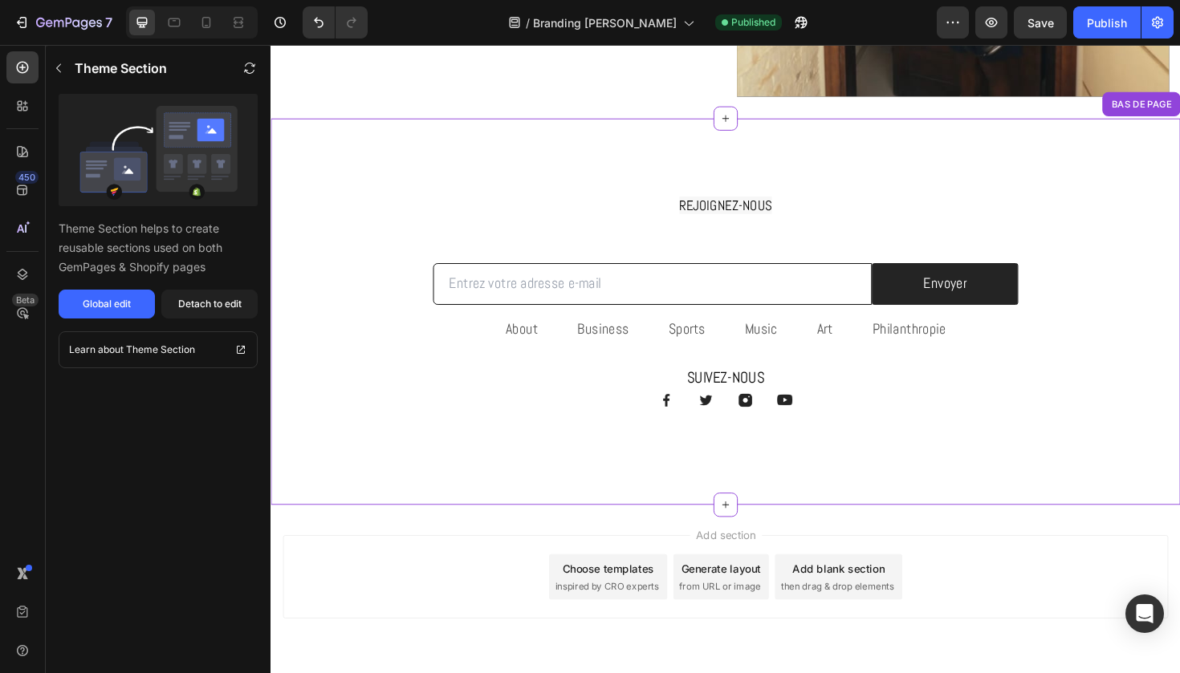
scroll to position [970, 0]
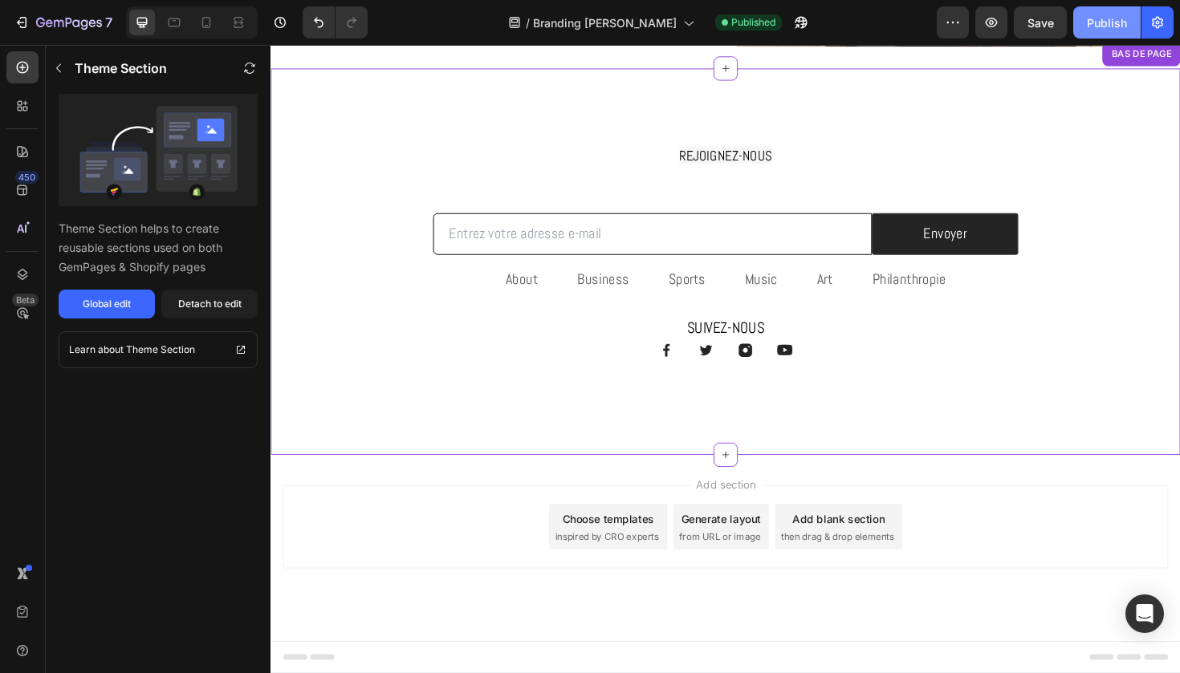
click at [1103, 20] on div "Publish" at bounding box center [1107, 22] width 40 height 17
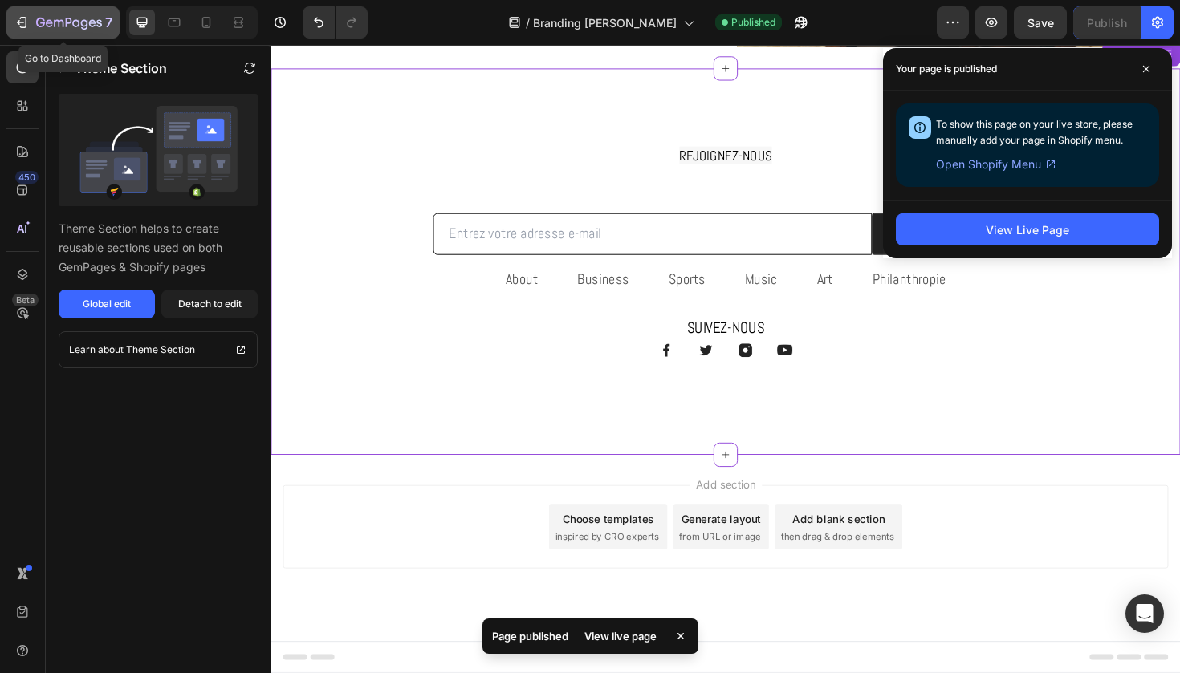
click at [71, 19] on icon "button" at bounding box center [69, 23] width 6 height 10
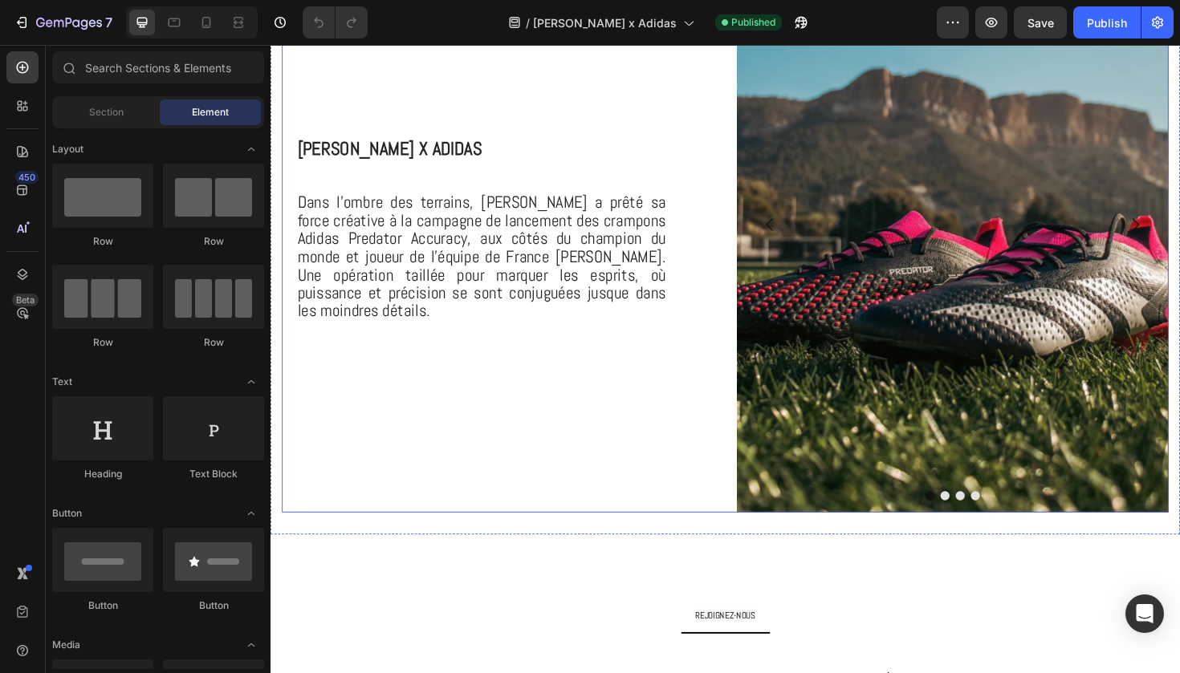
scroll to position [704, 0]
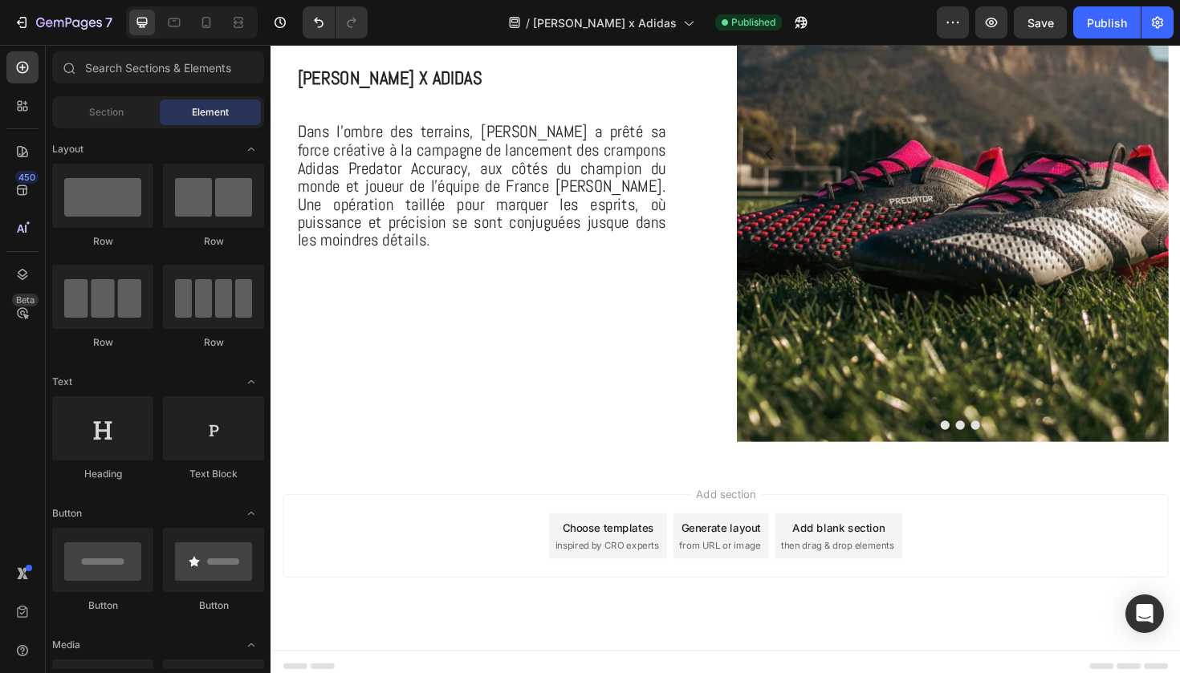
click at [667, 548] on div "Choose templates" at bounding box center [627, 556] width 97 height 17
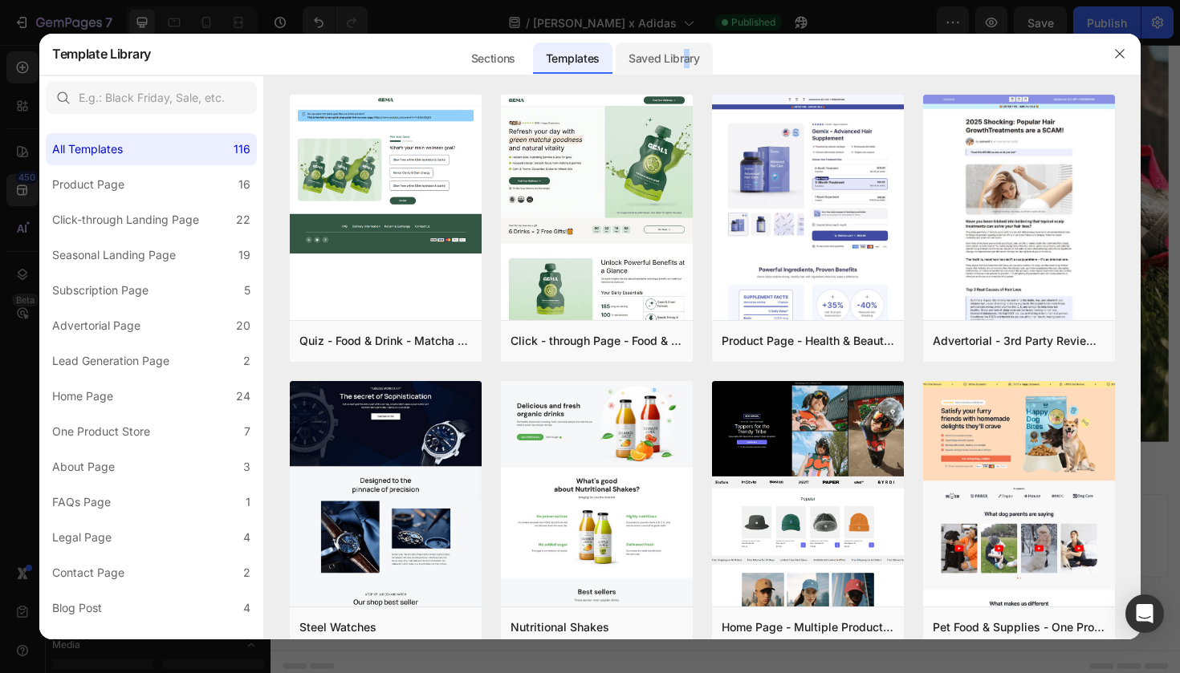
click at [686, 56] on div "Saved Library" at bounding box center [663, 59] width 97 height 32
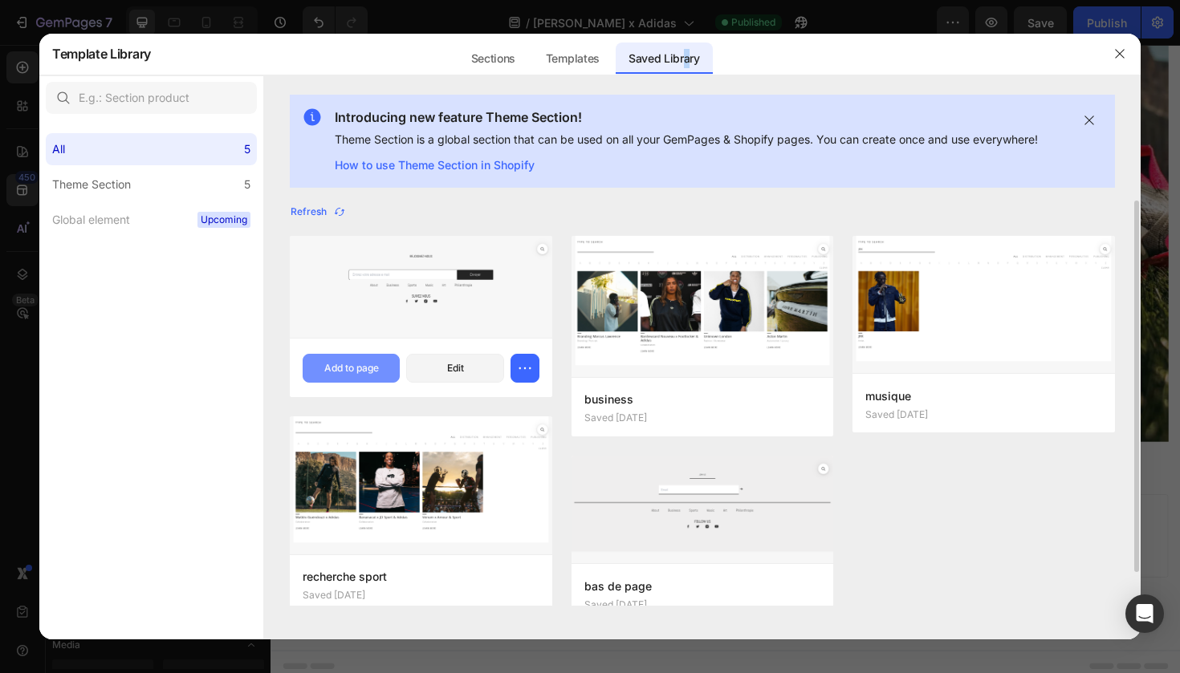
click at [374, 364] on div "Add to page" at bounding box center [351, 368] width 55 height 14
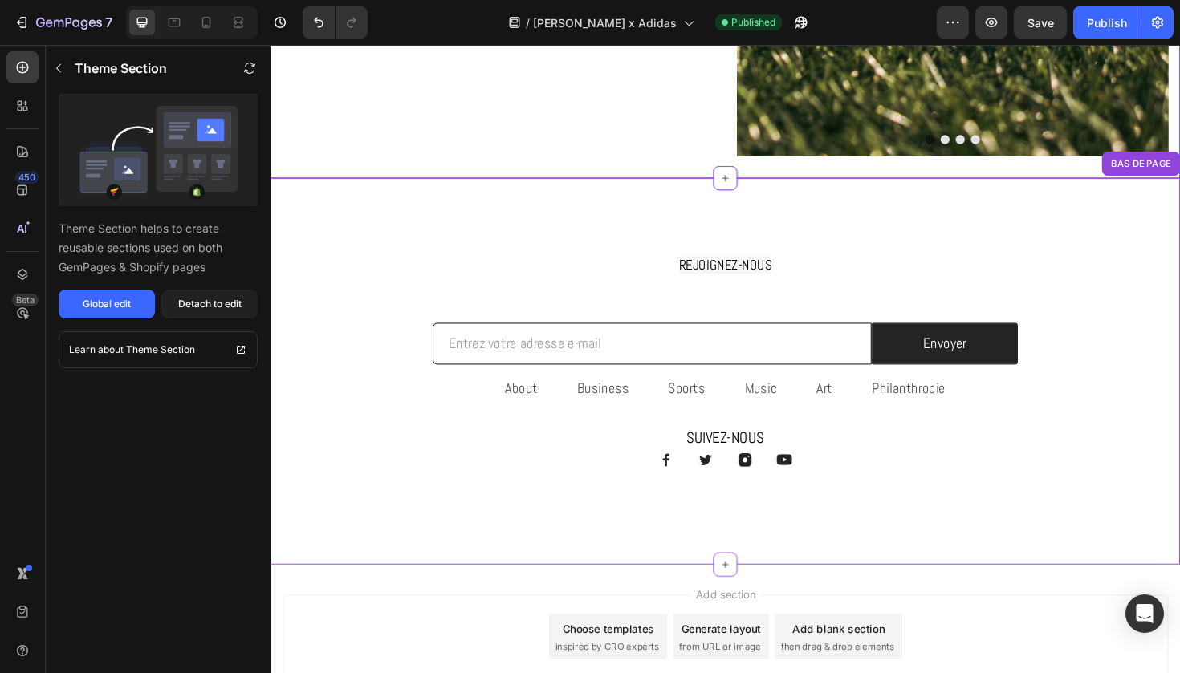
scroll to position [1123, 0]
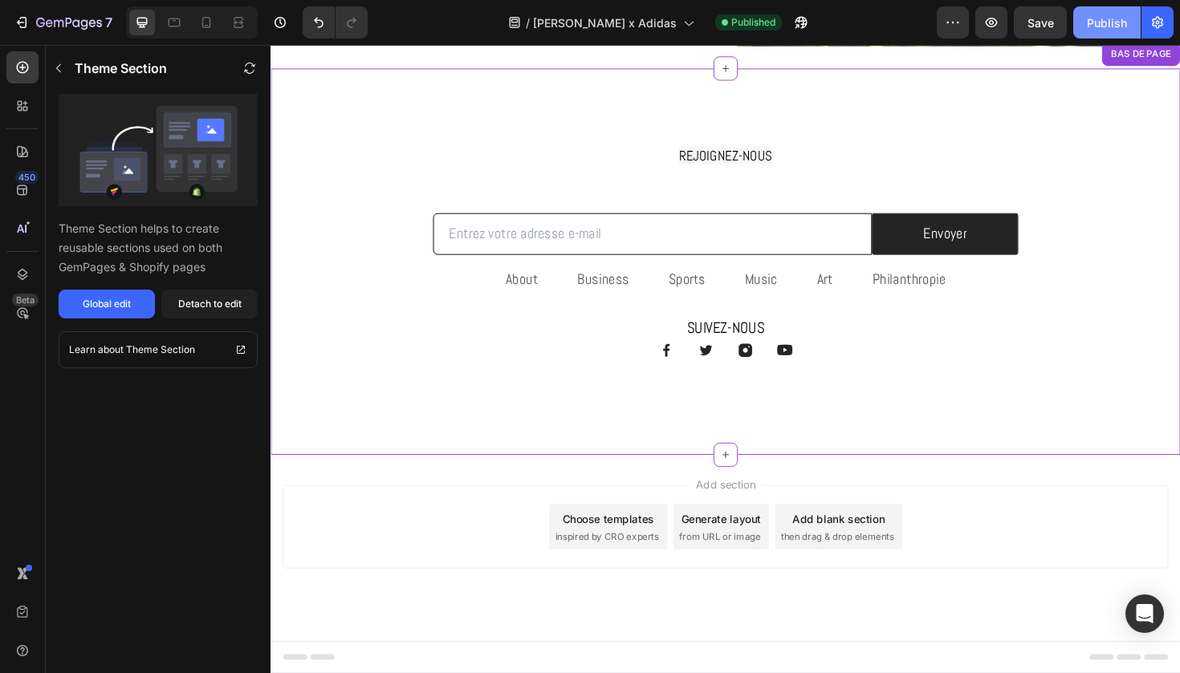
click at [1098, 26] on div "Publish" at bounding box center [1107, 22] width 40 height 17
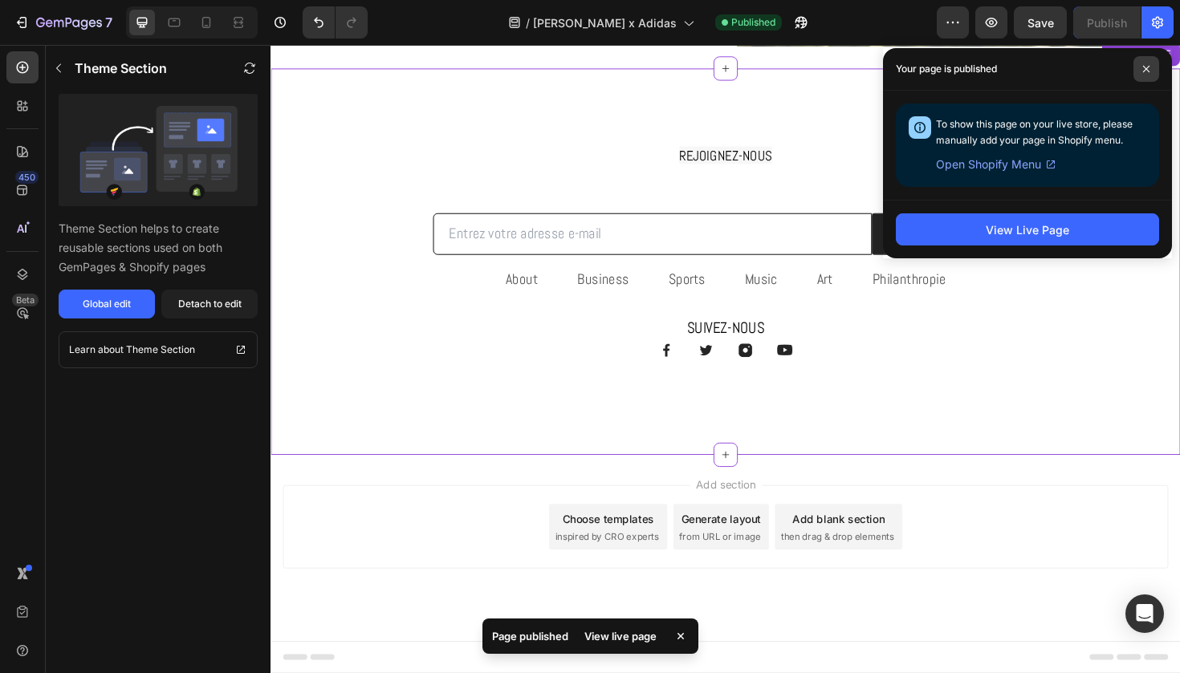
click at [1147, 70] on icon at bounding box center [1146, 69] width 8 height 8
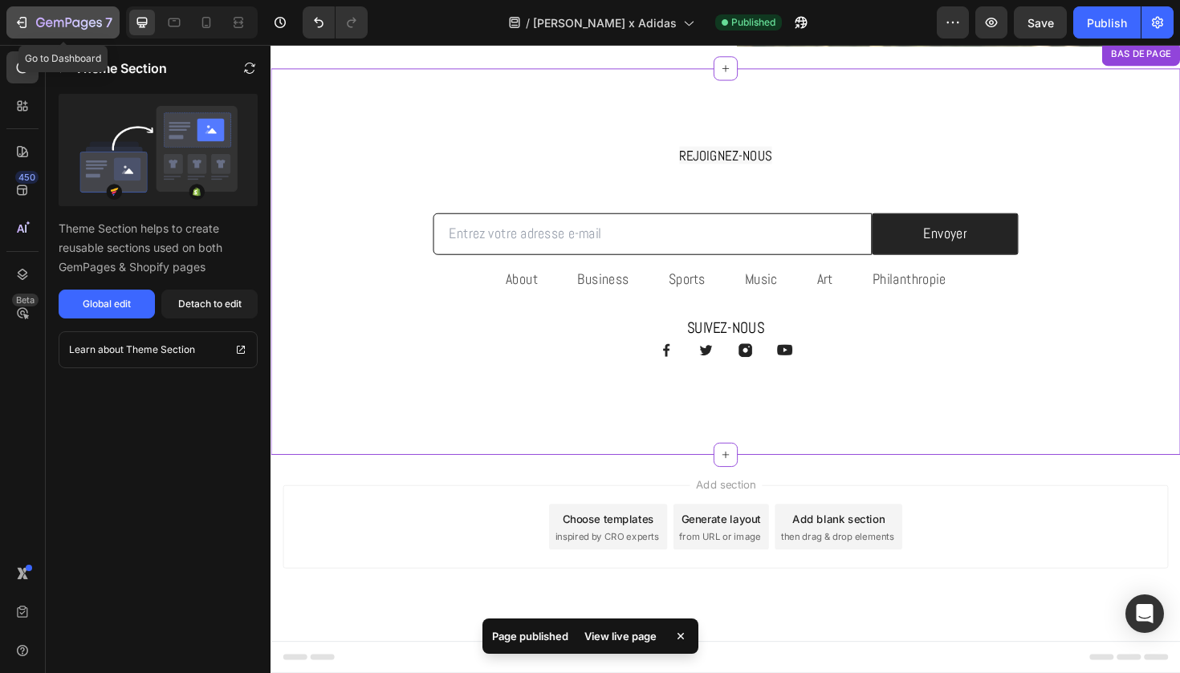
click at [52, 27] on icon "button" at bounding box center [69, 24] width 66 height 14
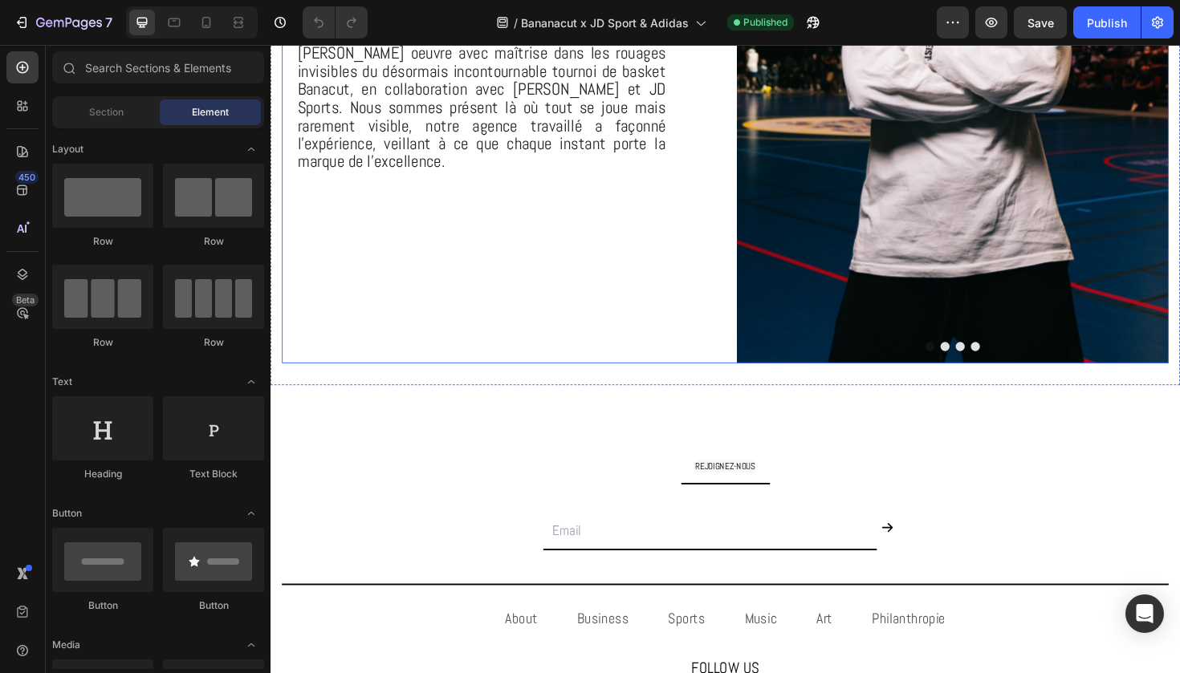
scroll to position [789, 0]
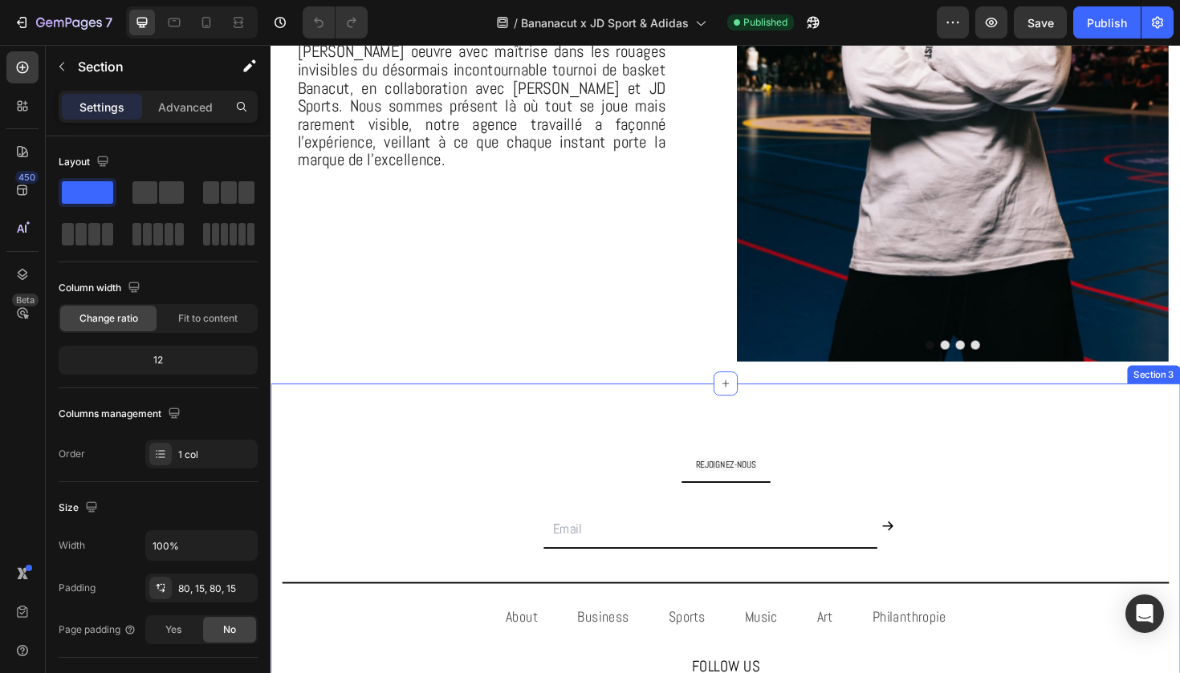
click at [481, 450] on div "REJOIGNEZ-NOUS Text Block Title Line Email Field Submit Button Row Newsletter T…" at bounding box center [751, 613] width 963 height 418
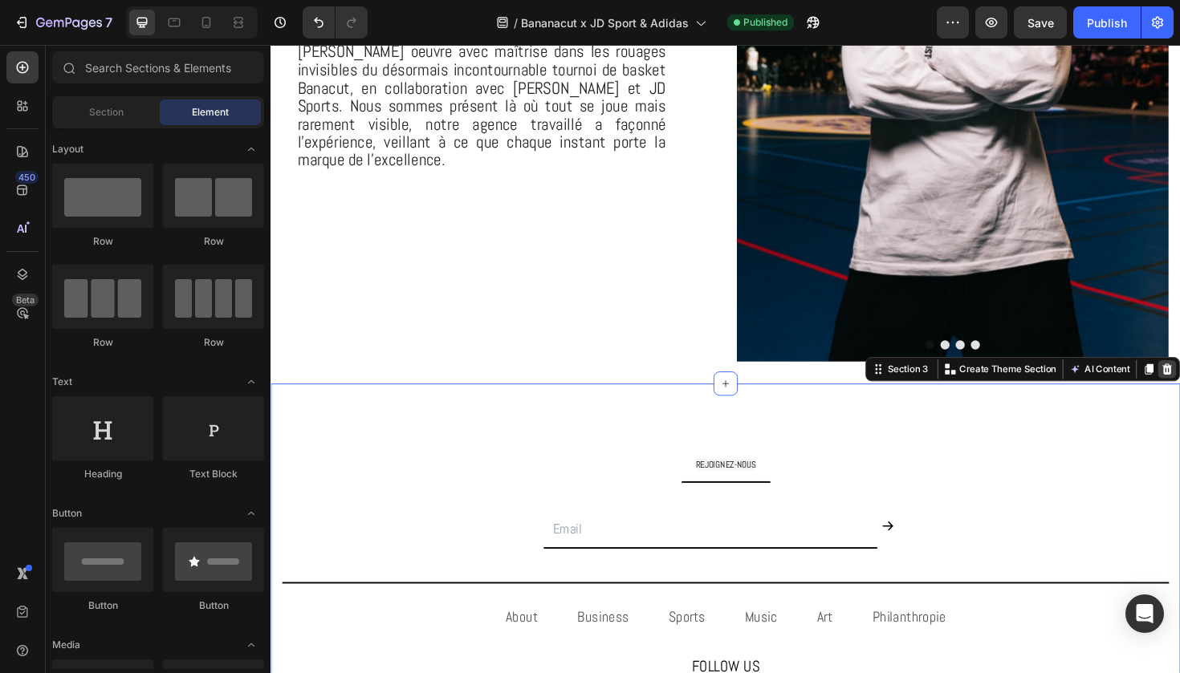
scroll to position [713, 0]
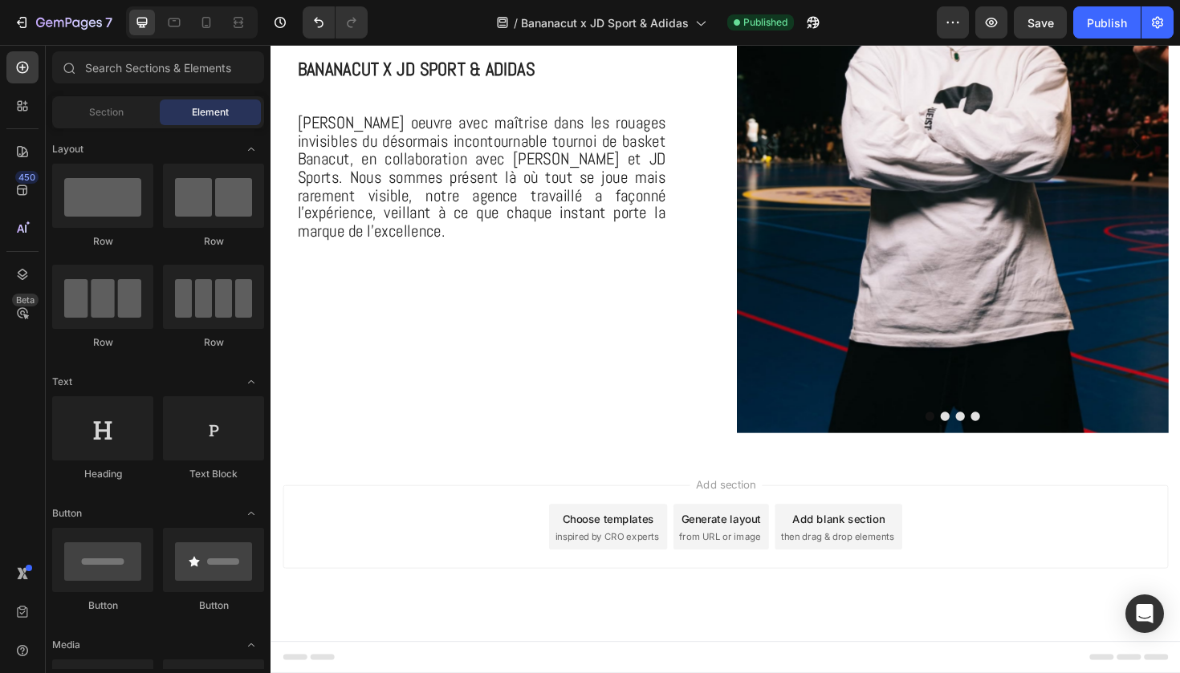
click at [641, 559] on span "inspired by CRO experts" at bounding box center [626, 566] width 110 height 14
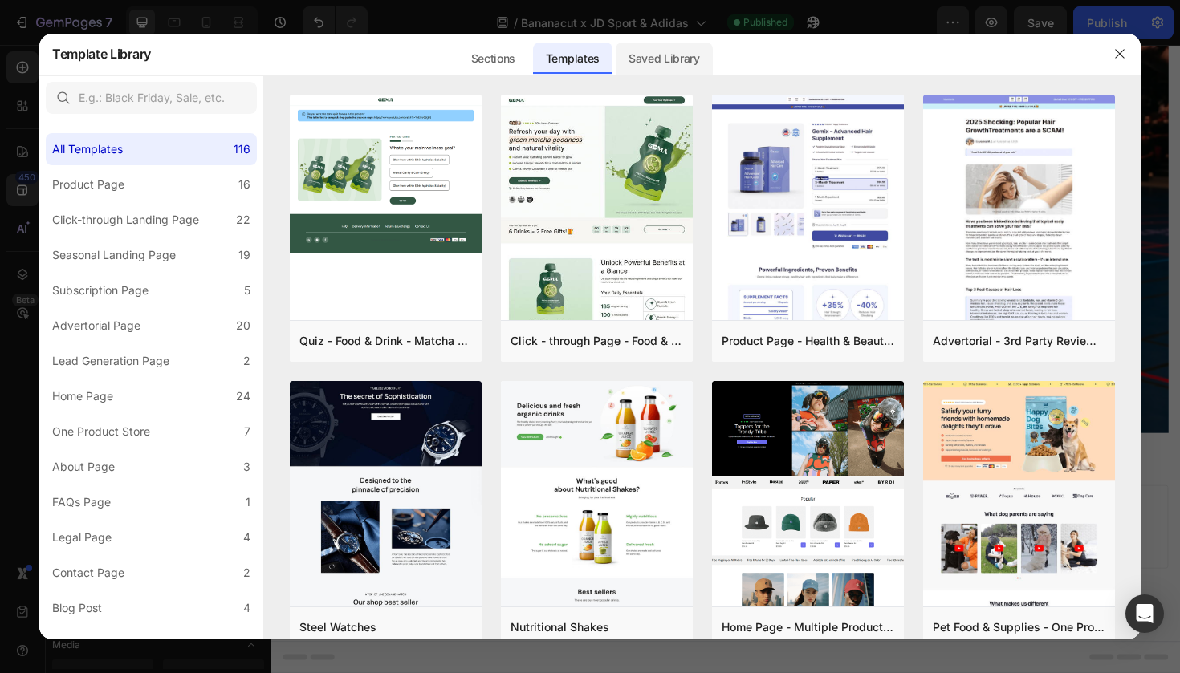
click at [680, 60] on div "Saved Library" at bounding box center [663, 59] width 97 height 32
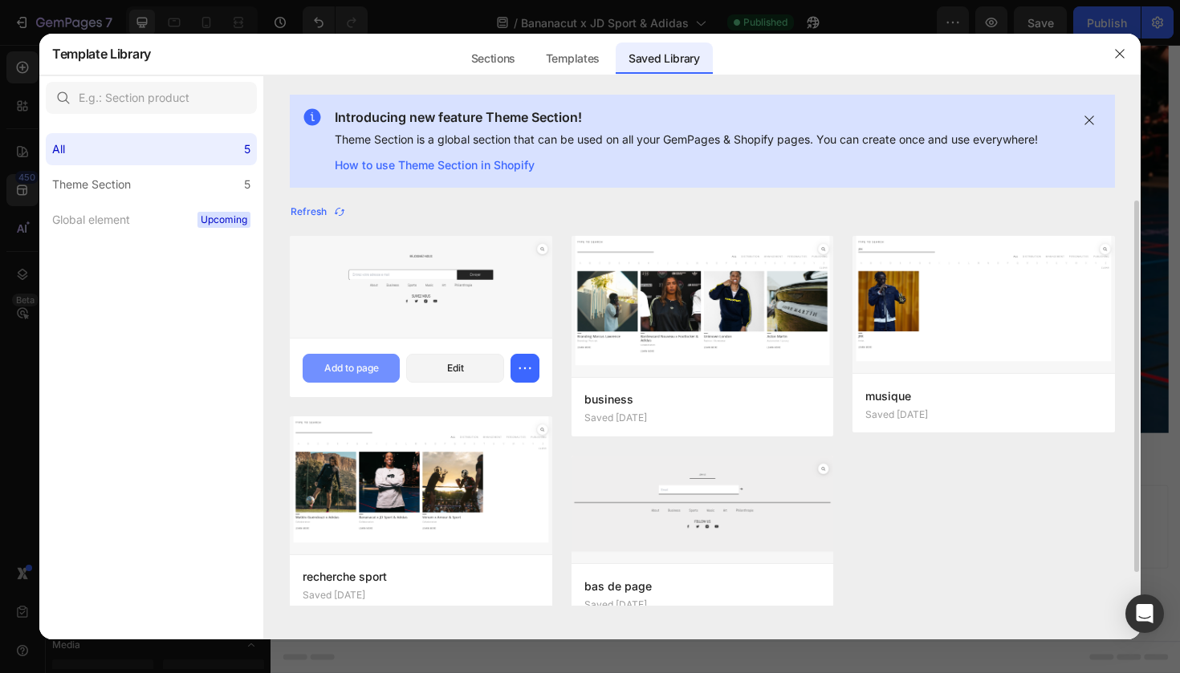
click at [363, 364] on div "Add to page" at bounding box center [351, 368] width 55 height 14
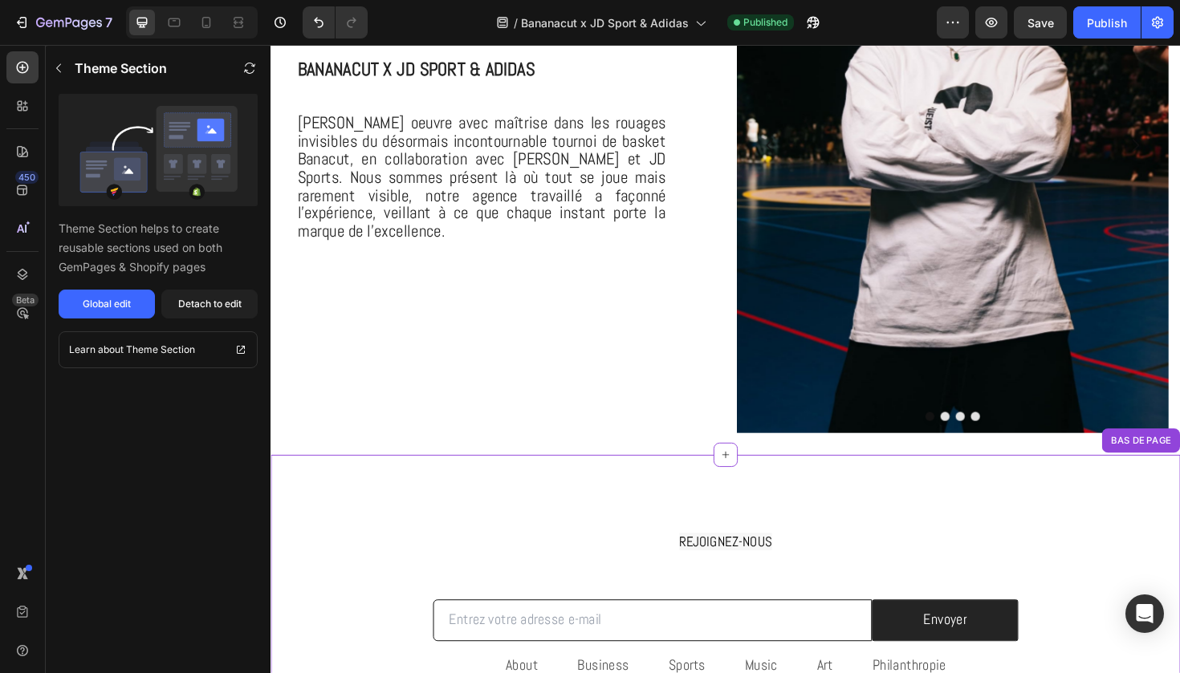
scroll to position [1123, 0]
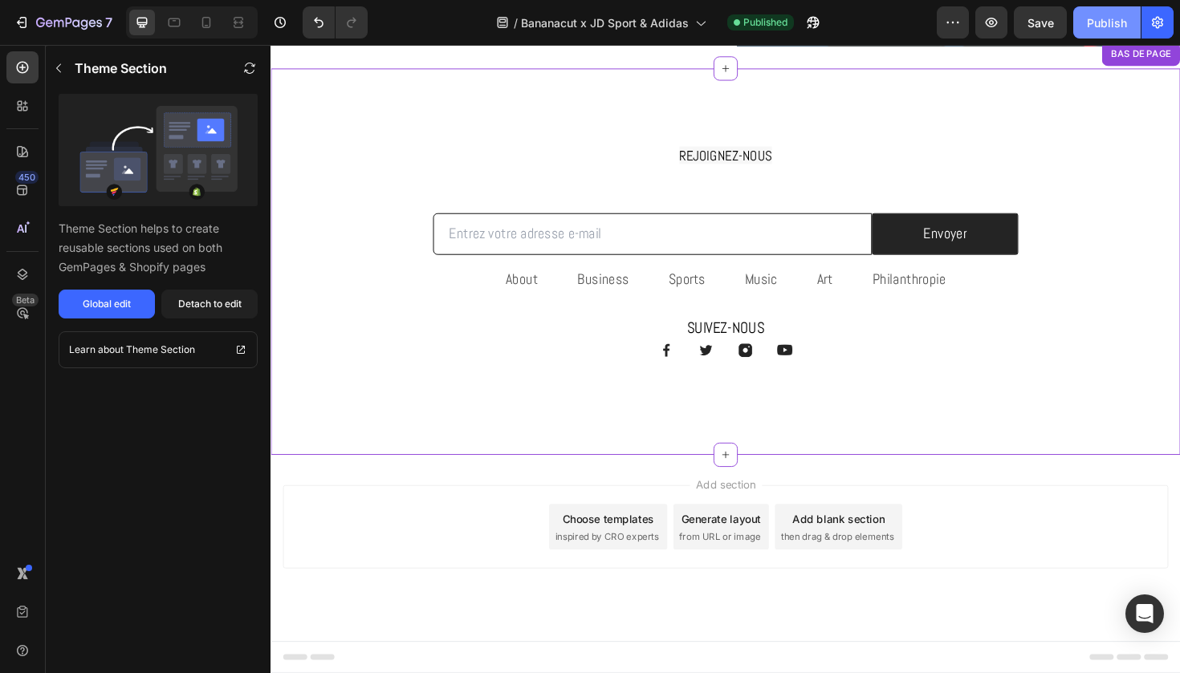
click at [1097, 27] on div "Publish" at bounding box center [1107, 22] width 40 height 17
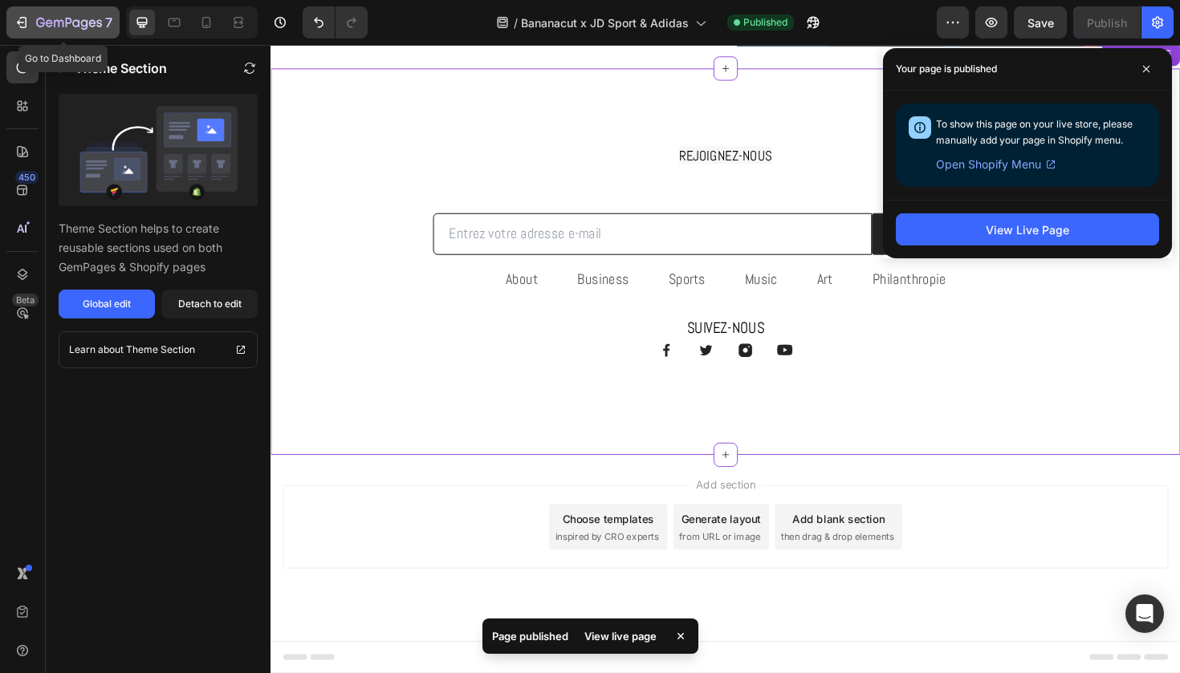
click at [53, 26] on icon "button" at bounding box center [69, 24] width 66 height 14
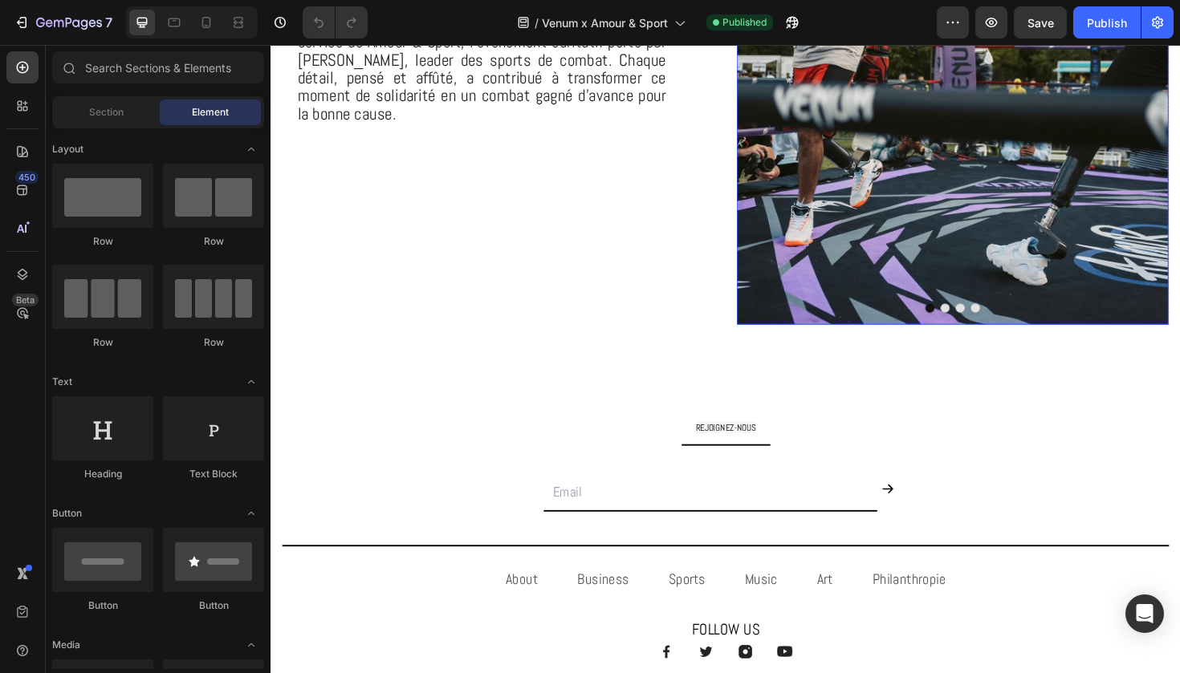
scroll to position [851, 0]
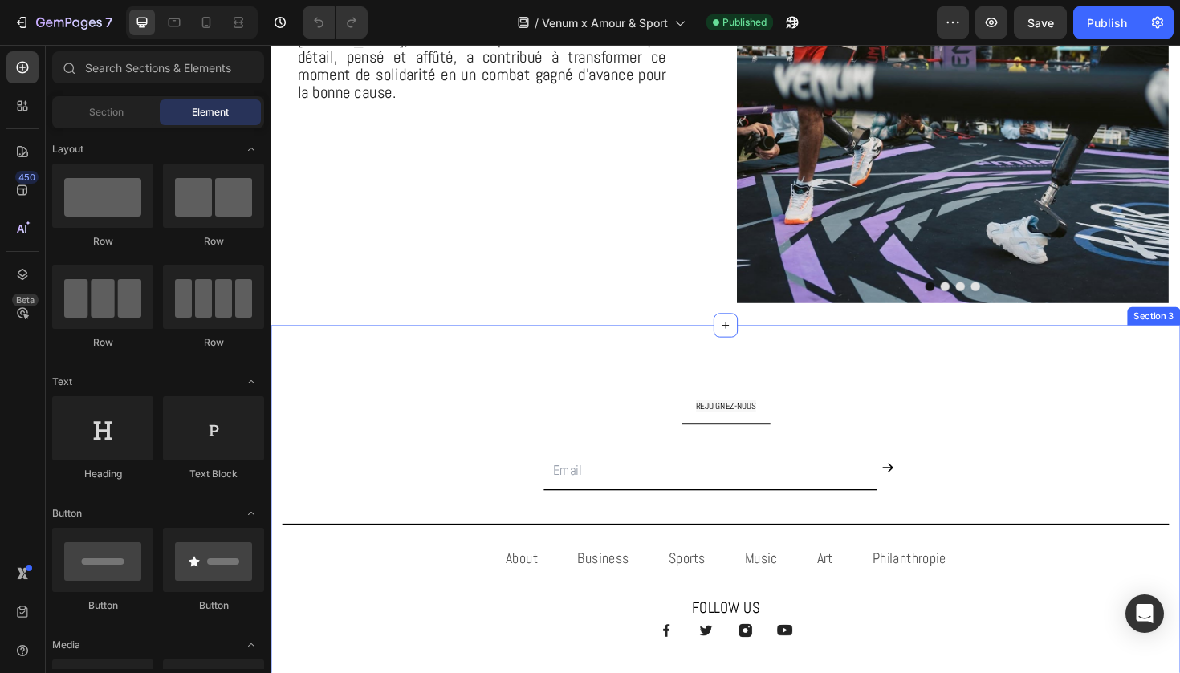
click at [649, 371] on div "REJOIGNEZ-NOUS Text Block Title Line Email Field Submit Button Row Newsletter T…" at bounding box center [751, 559] width 963 height 434
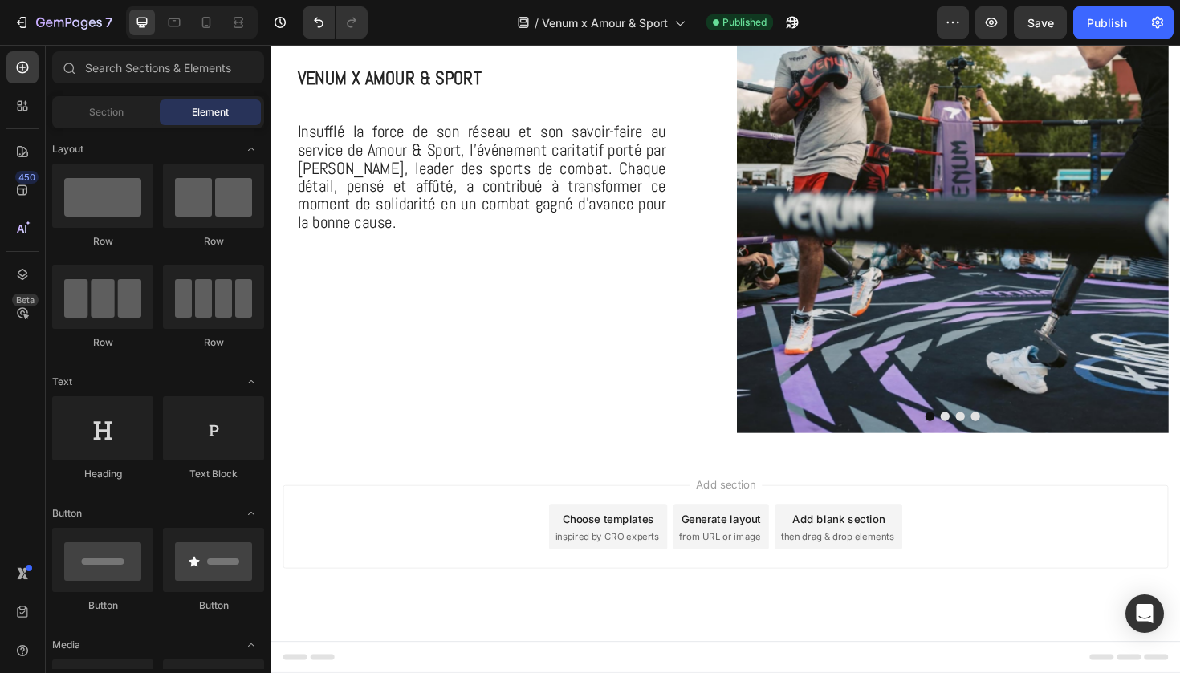
click at [647, 559] on span "inspired by CRO experts" at bounding box center [626, 566] width 110 height 14
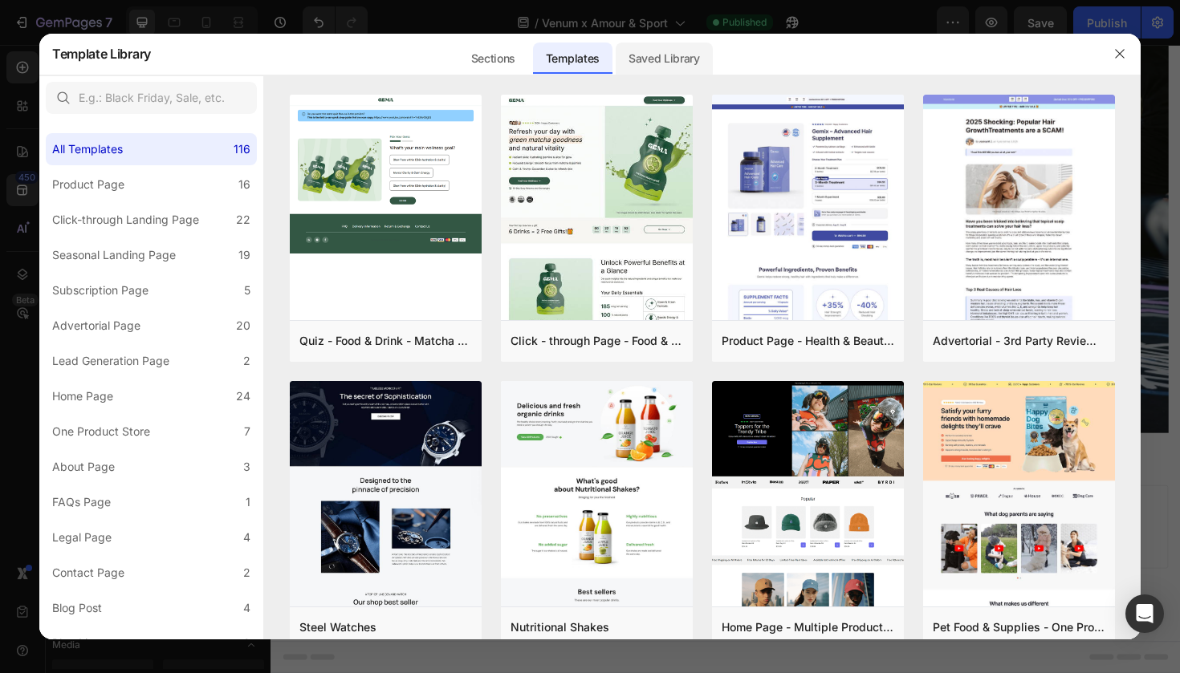
click at [683, 55] on div "Saved Library" at bounding box center [663, 59] width 97 height 32
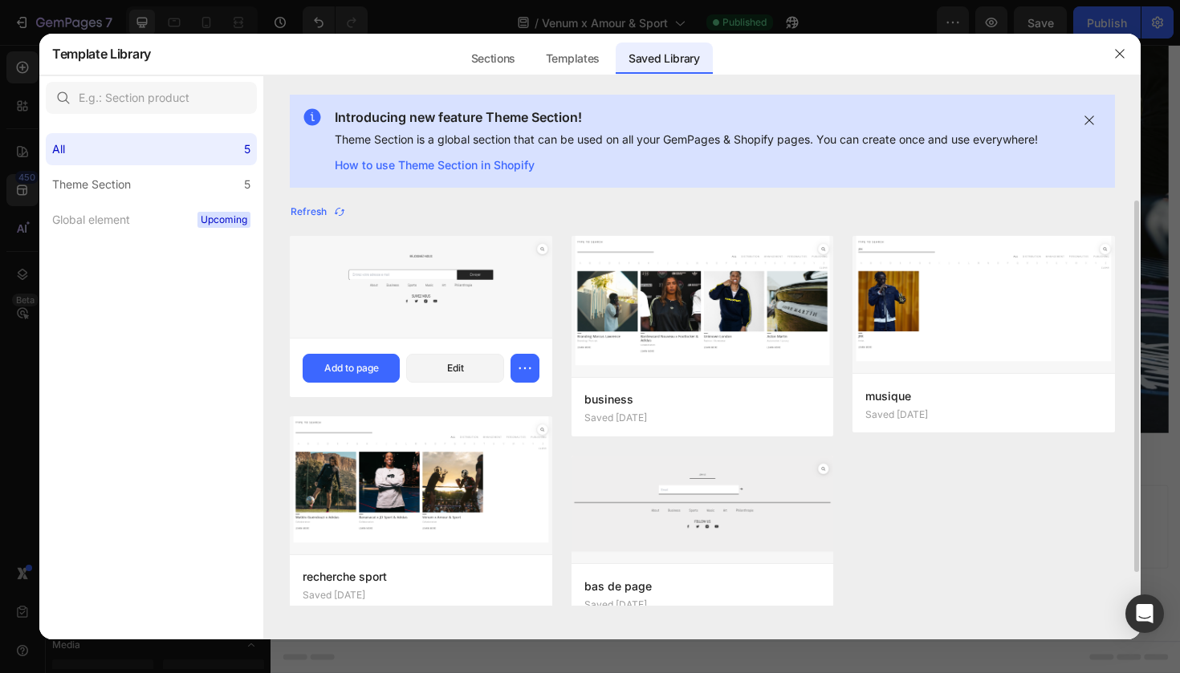
click at [360, 352] on div "BAS DE PAGE Saved 5 hours ago Add to page Edit" at bounding box center [421, 367] width 262 height 59
click at [356, 364] on div "Add to page" at bounding box center [351, 368] width 55 height 14
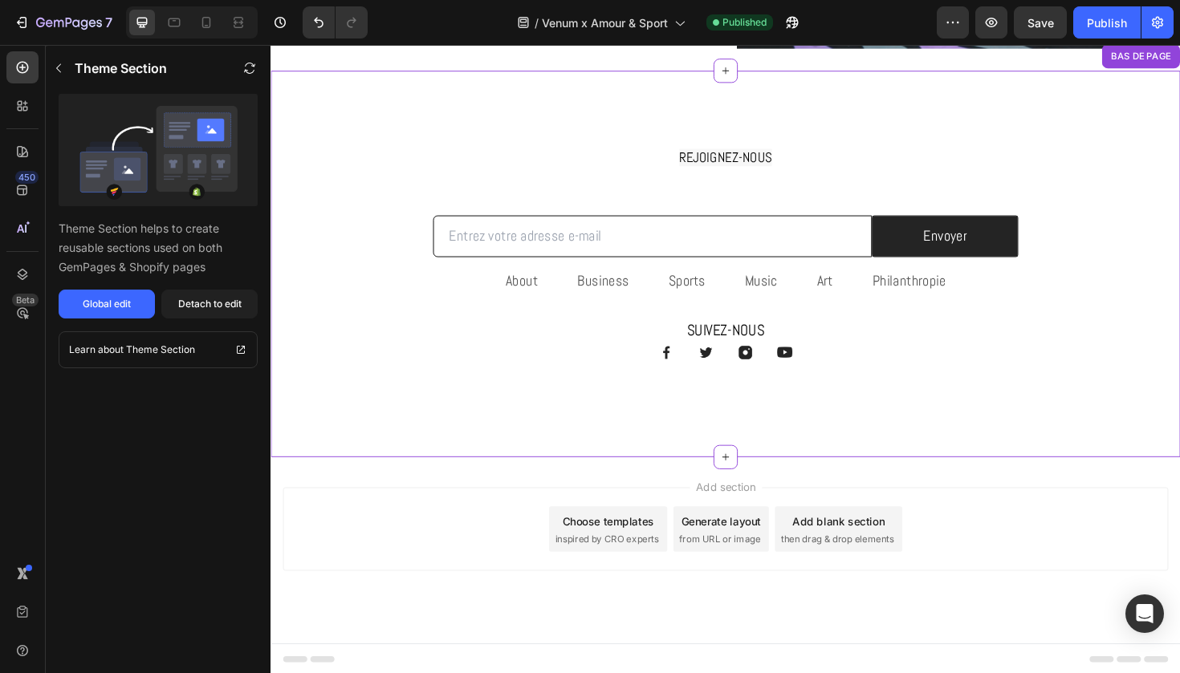
scroll to position [1123, 0]
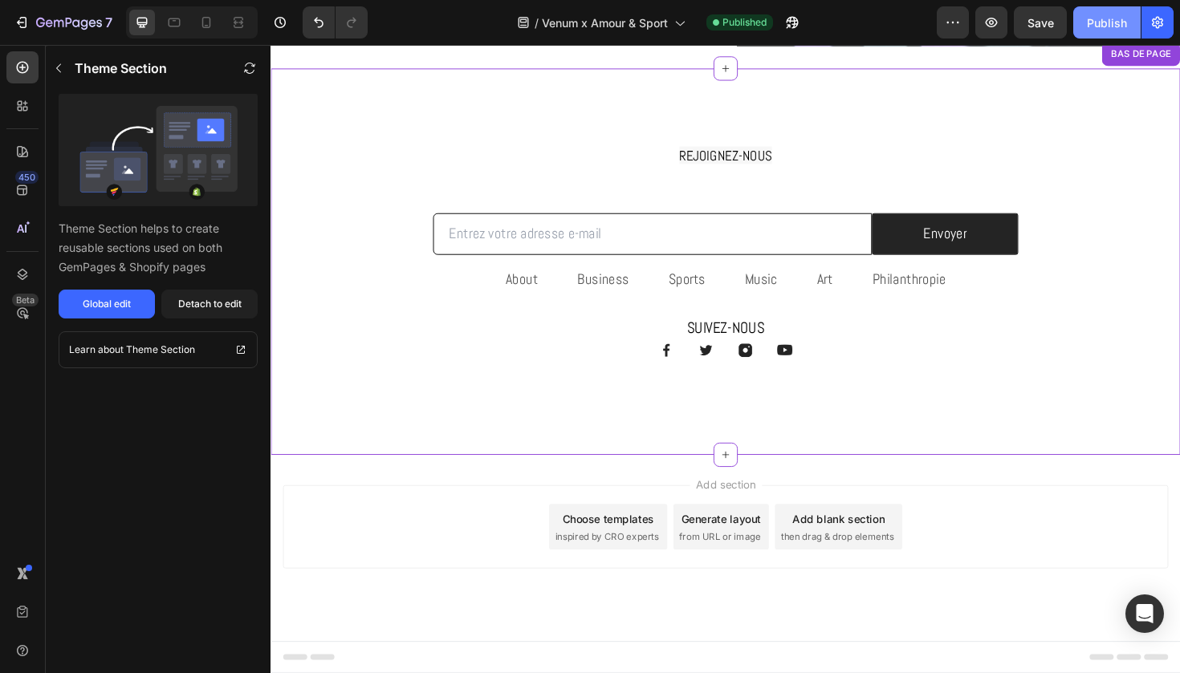
click at [1081, 25] on button "Publish" at bounding box center [1106, 22] width 67 height 32
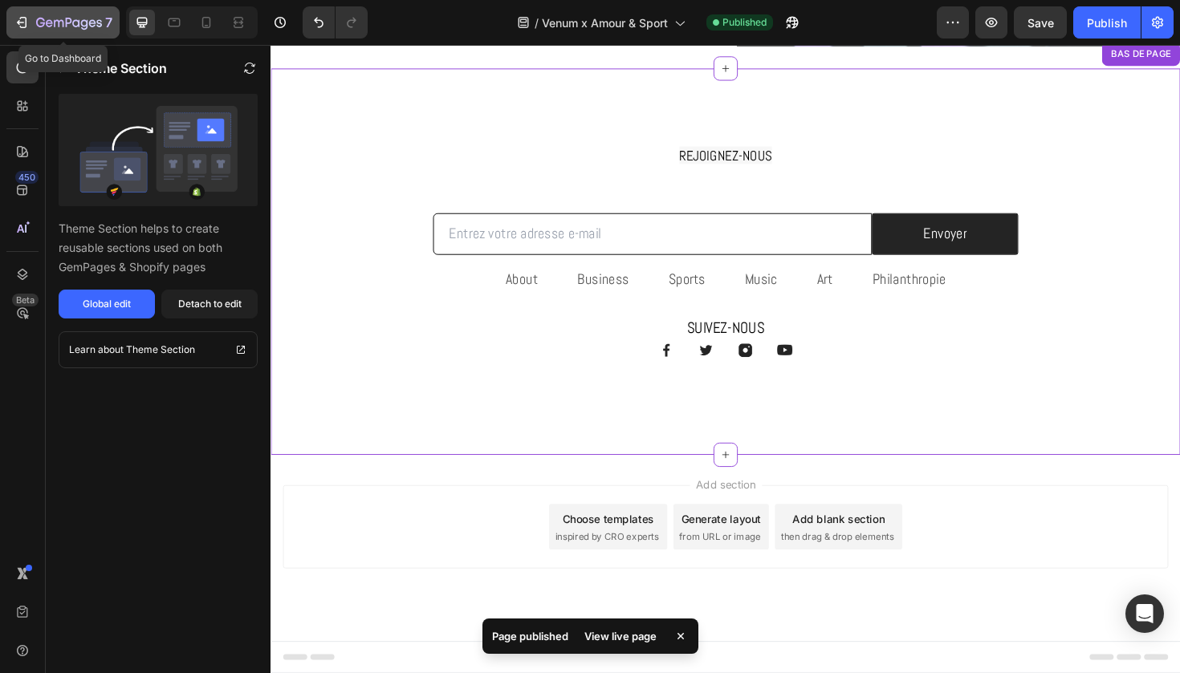
click at [32, 22] on div "7" at bounding box center [63, 22] width 99 height 19
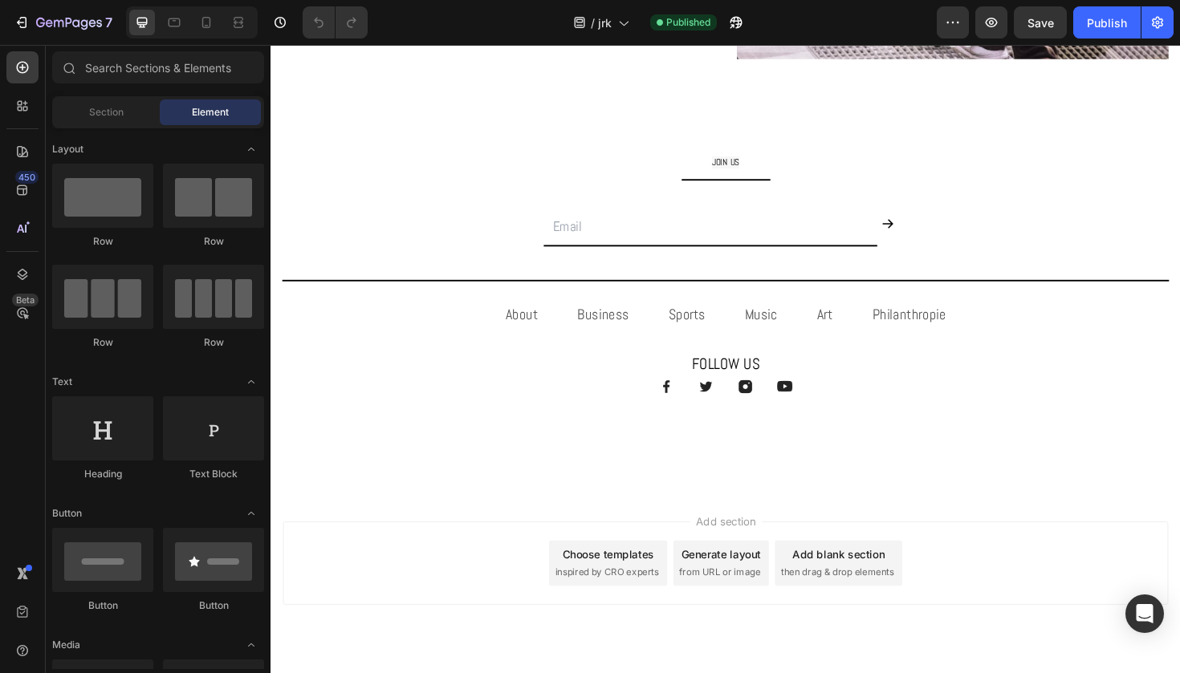
scroll to position [1127, 0]
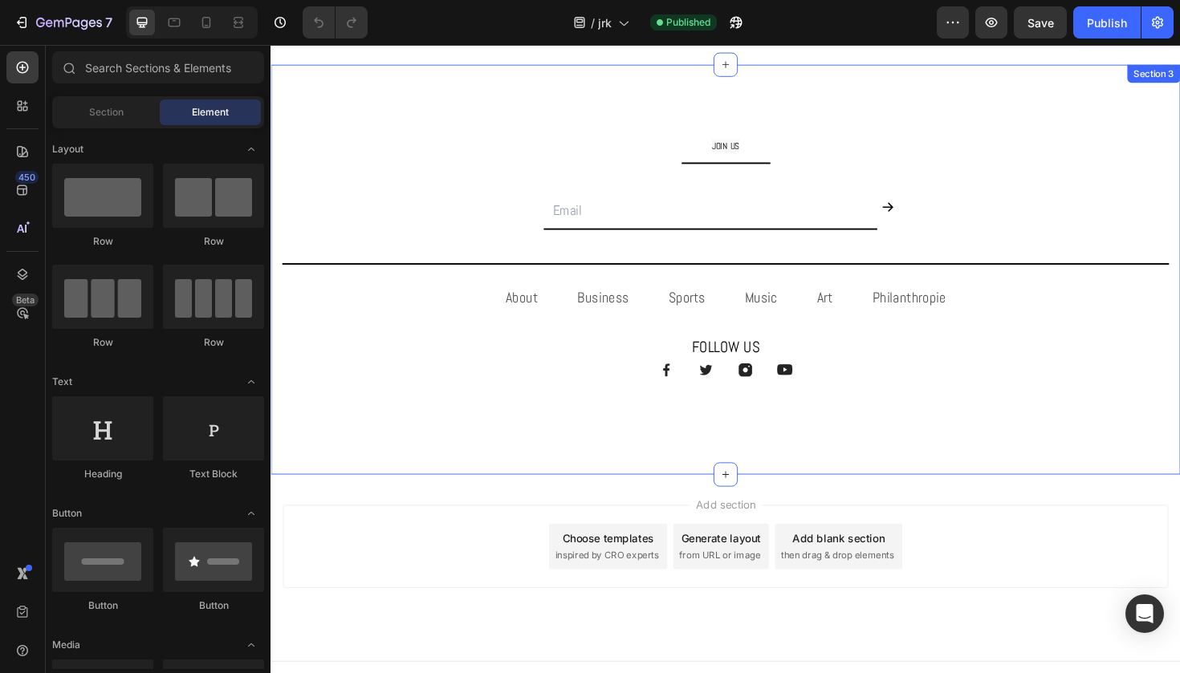
click at [546, 128] on div "JOIN US Text Block Title Line Email Field Submit Button Row Newsletter Title Li…" at bounding box center [751, 283] width 963 height 434
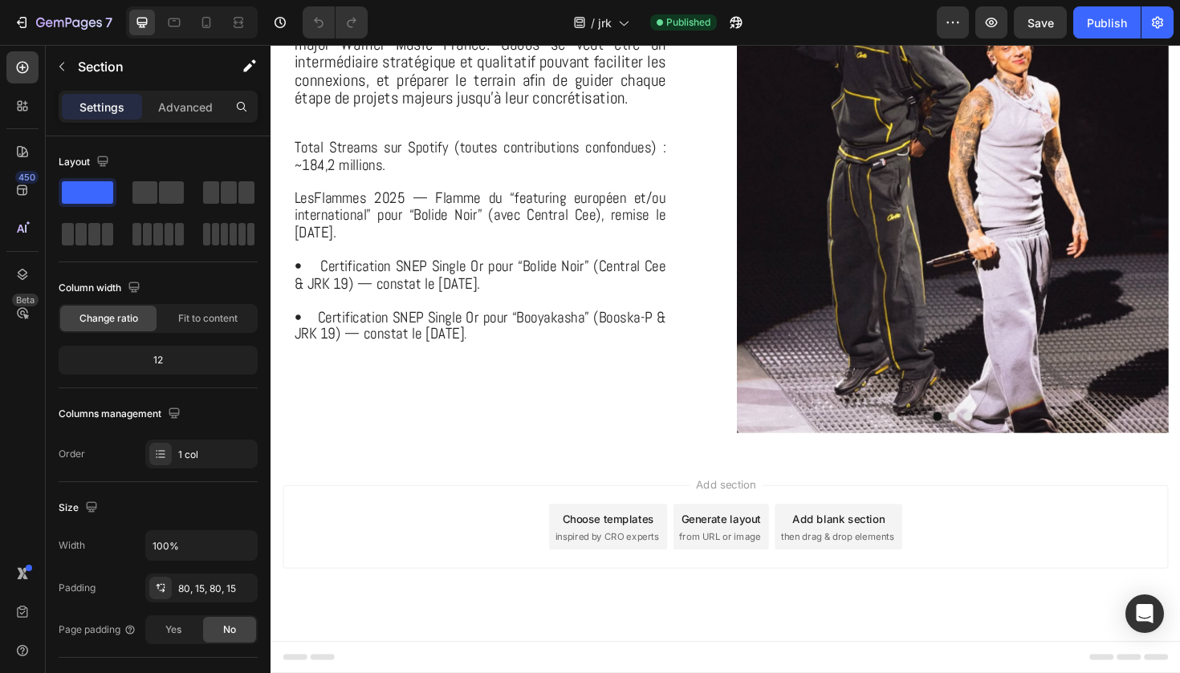
scroll to position [713, 0]
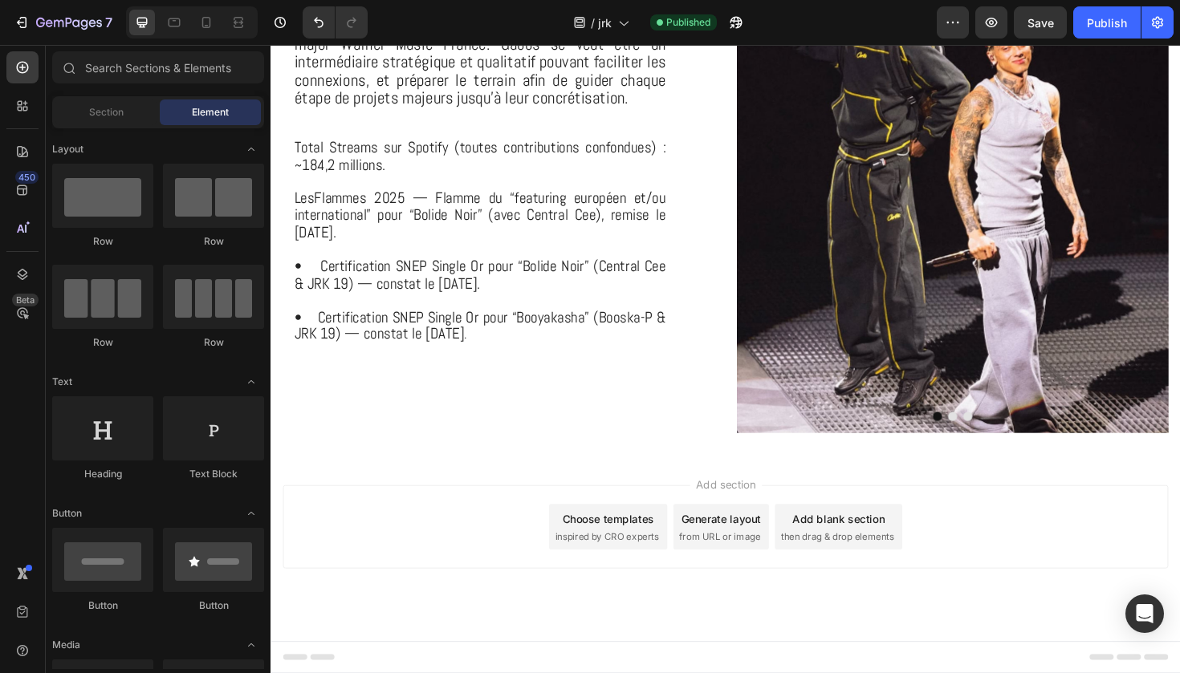
click at [593, 557] on div "Choose templates inspired by CRO experts" at bounding box center [627, 555] width 125 height 48
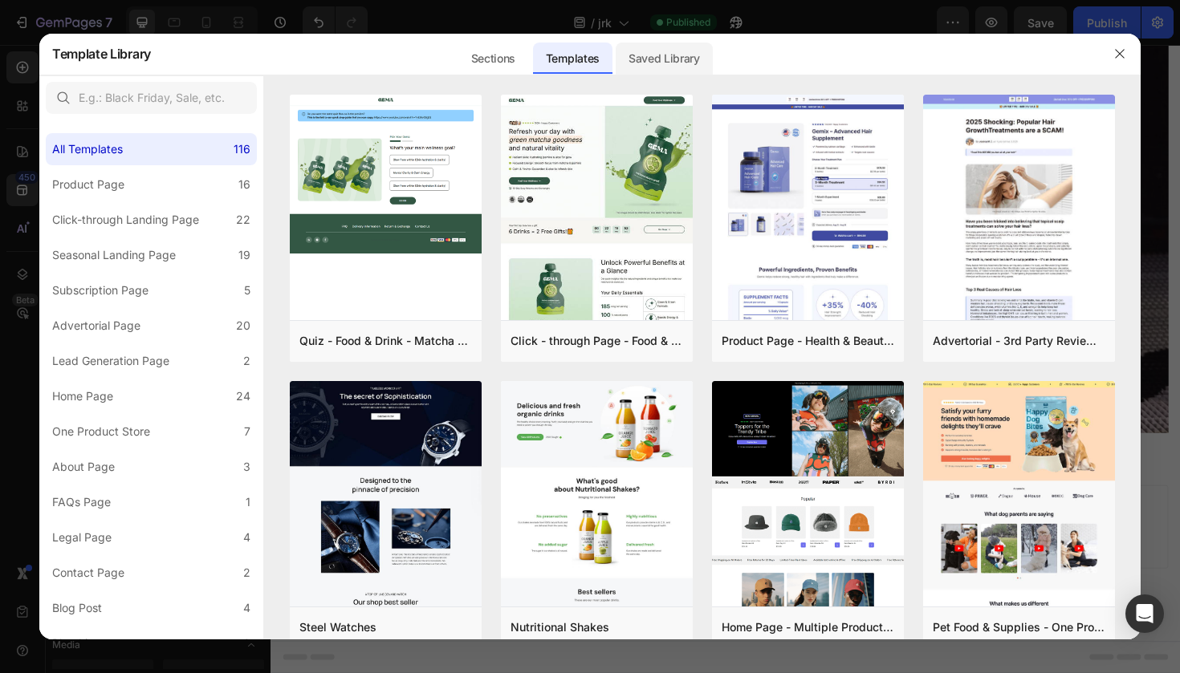
click at [673, 66] on div "Saved Library" at bounding box center [663, 59] width 97 height 32
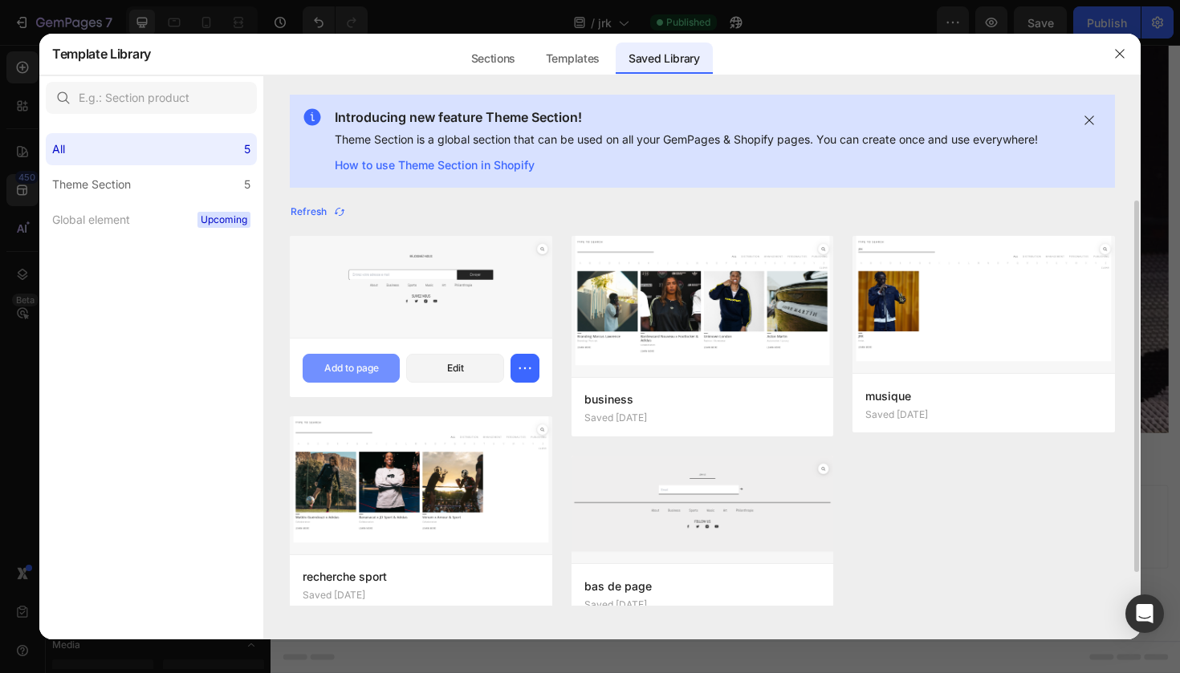
click at [367, 378] on button "Add to page" at bounding box center [351, 368] width 97 height 29
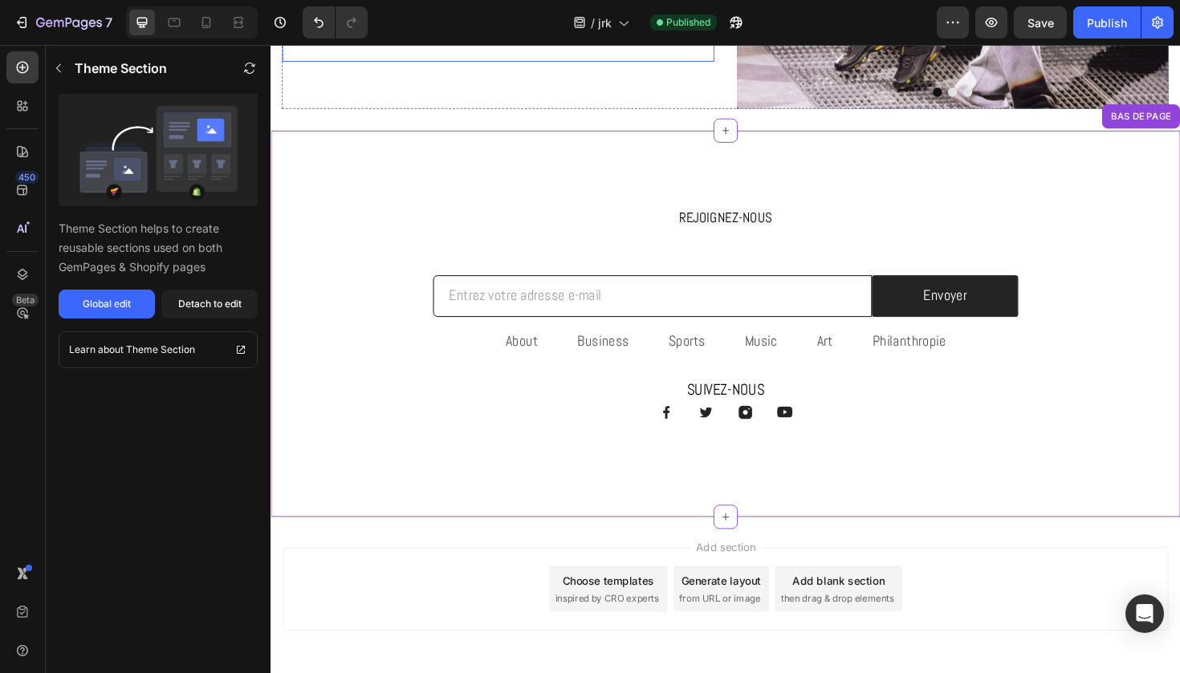
scroll to position [1123, 0]
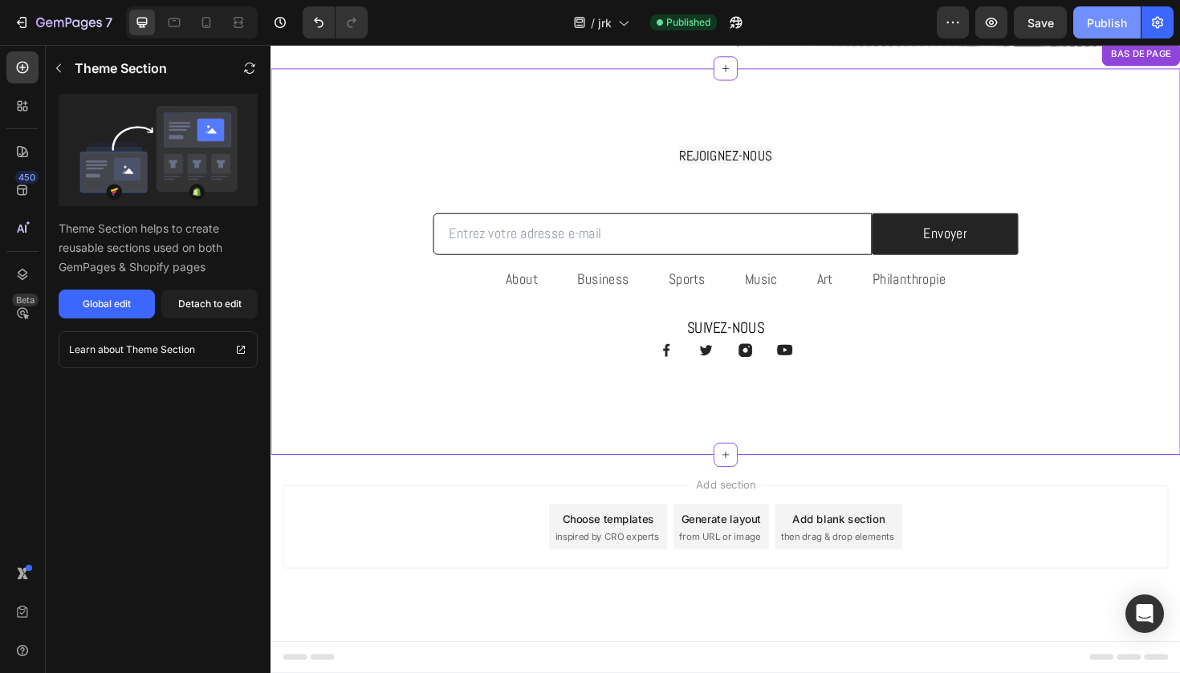
click at [1111, 25] on div "Publish" at bounding box center [1107, 22] width 40 height 17
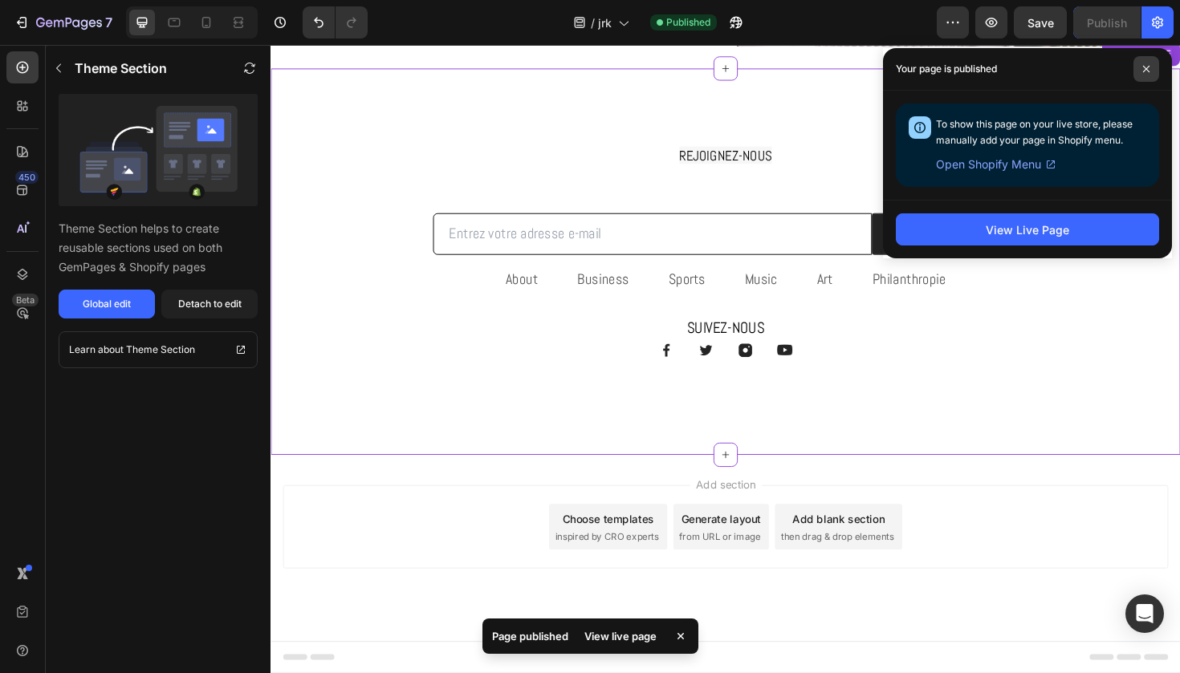
click at [1140, 69] on span at bounding box center [1146, 69] width 26 height 26
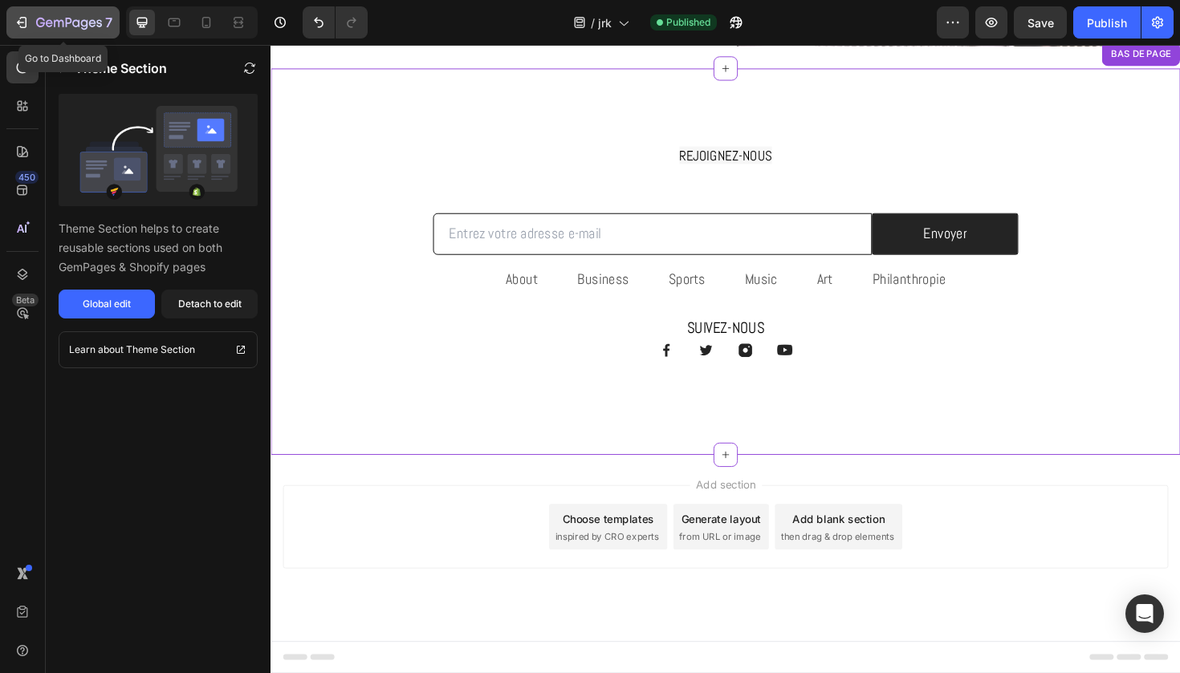
click at [67, 26] on icon "button" at bounding box center [69, 24] width 66 height 14
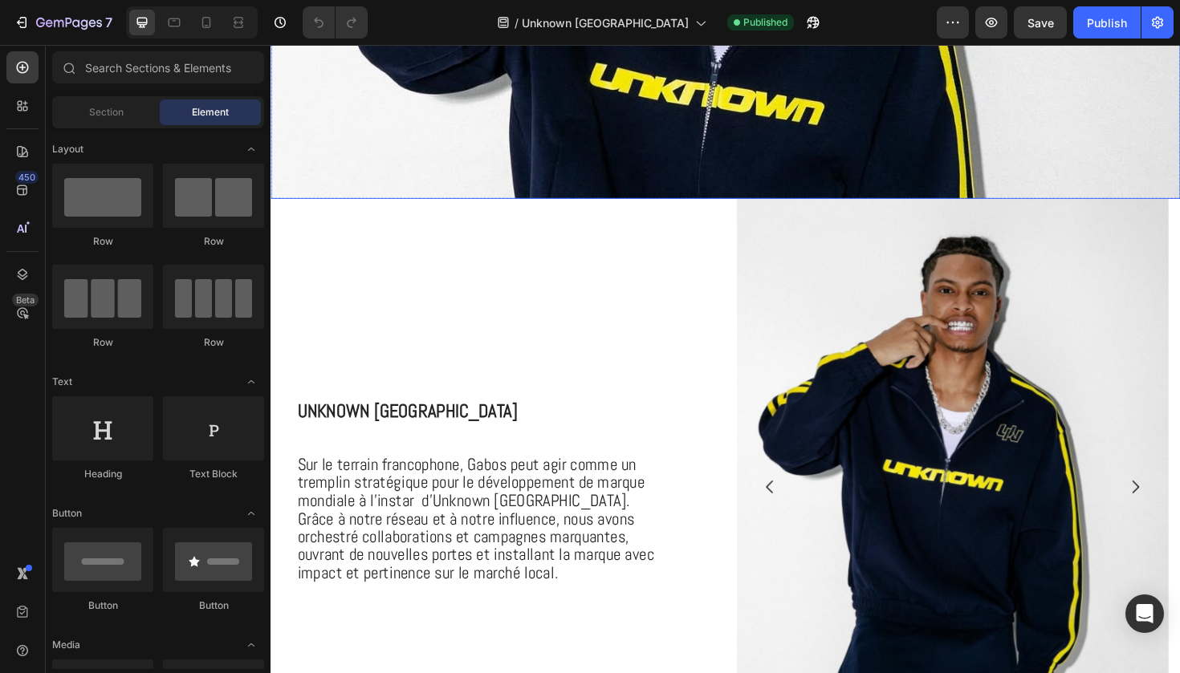
scroll to position [404, 0]
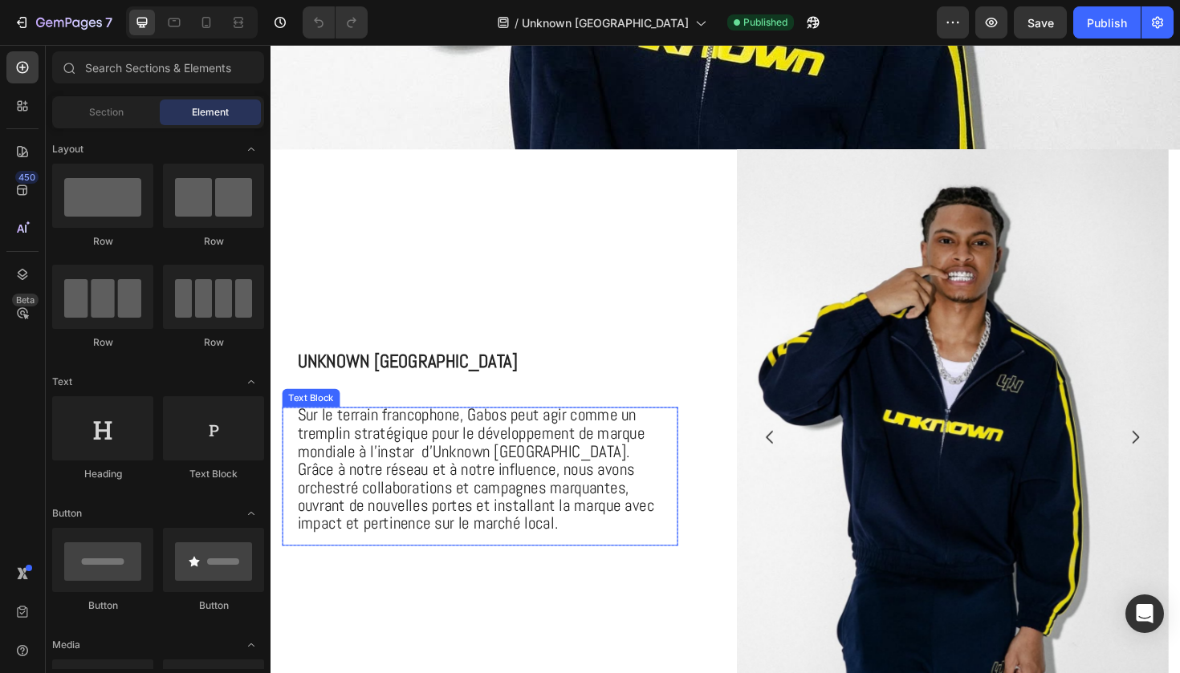
click at [595, 451] on span "Sur le terrain francophone, Gabos peut agir comme un tremplin stratégique pour …" at bounding box center [488, 493] width 378 height 137
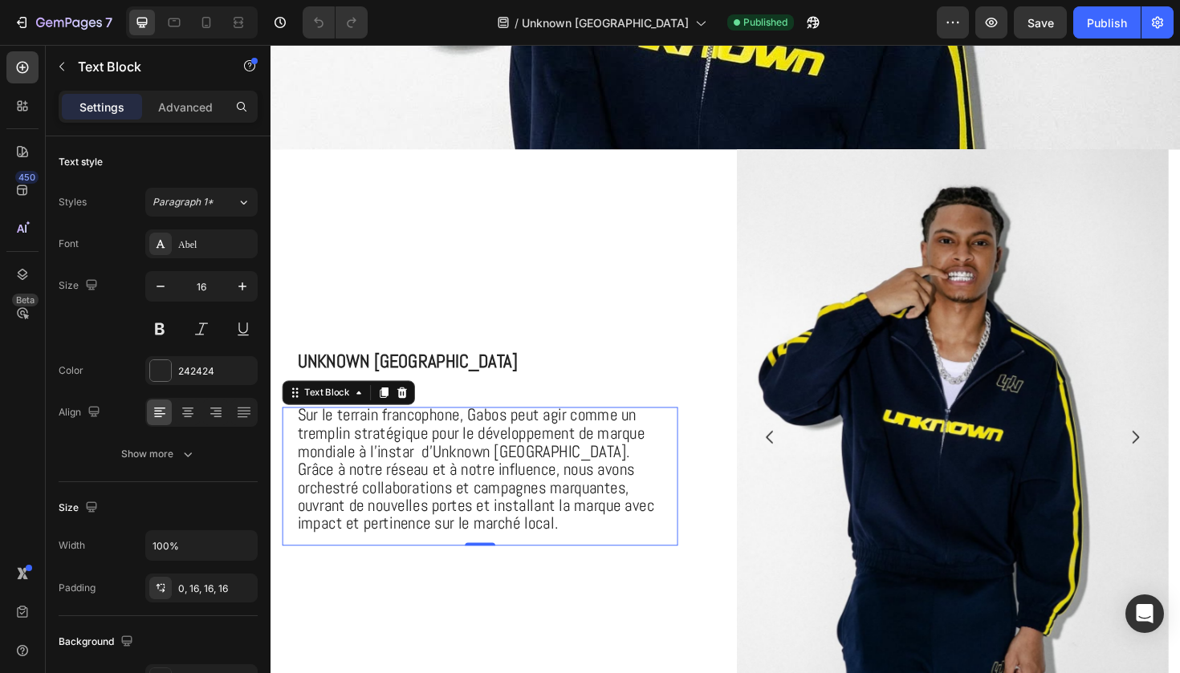
click at [578, 462] on span "Sur le terrain francophone, Gabos peut agir comme un tremplin stratégique pour …" at bounding box center [488, 493] width 378 height 137
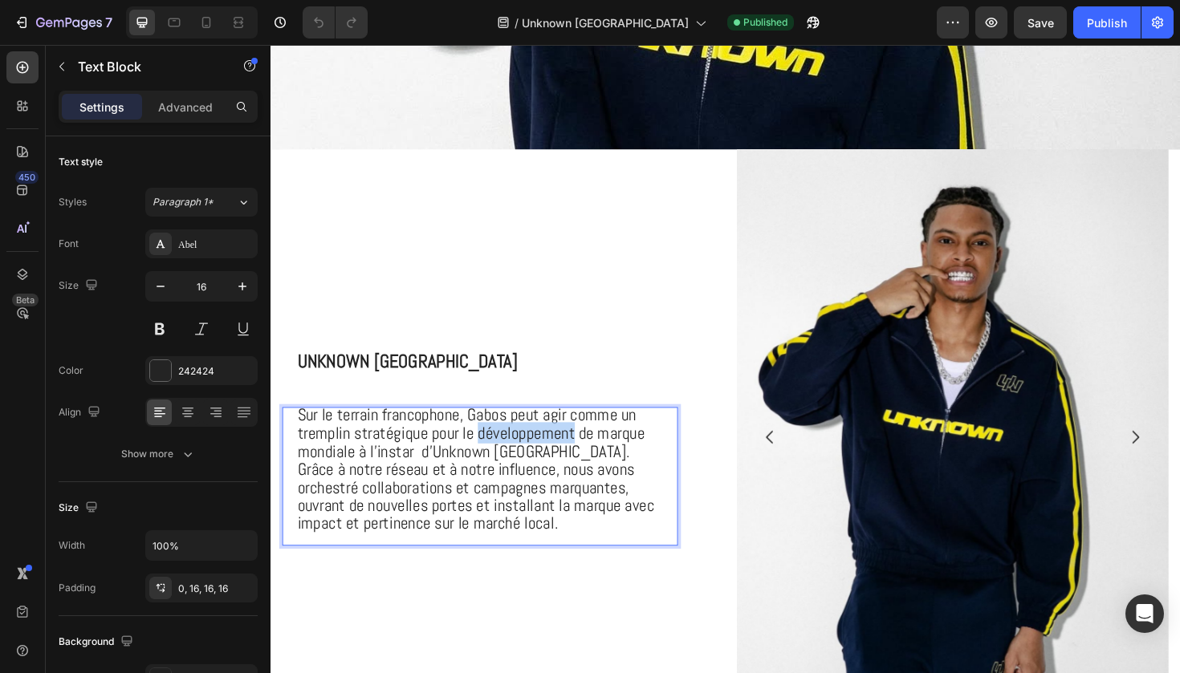
click at [578, 462] on span "Sur le terrain francophone, Gabos peut agir comme un tremplin stratégique pour …" at bounding box center [488, 493] width 378 height 137
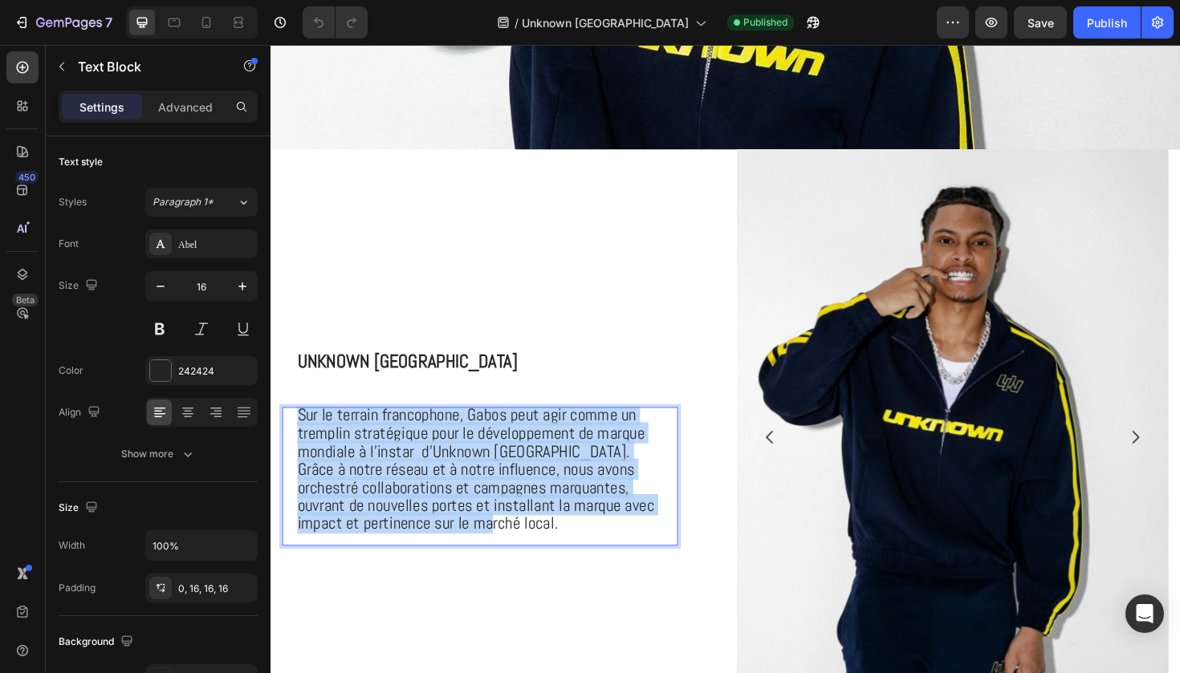
click at [578, 462] on span "Sur le terrain francophone, Gabos peut agir comme un tremplin stratégique pour …" at bounding box center [488, 493] width 378 height 137
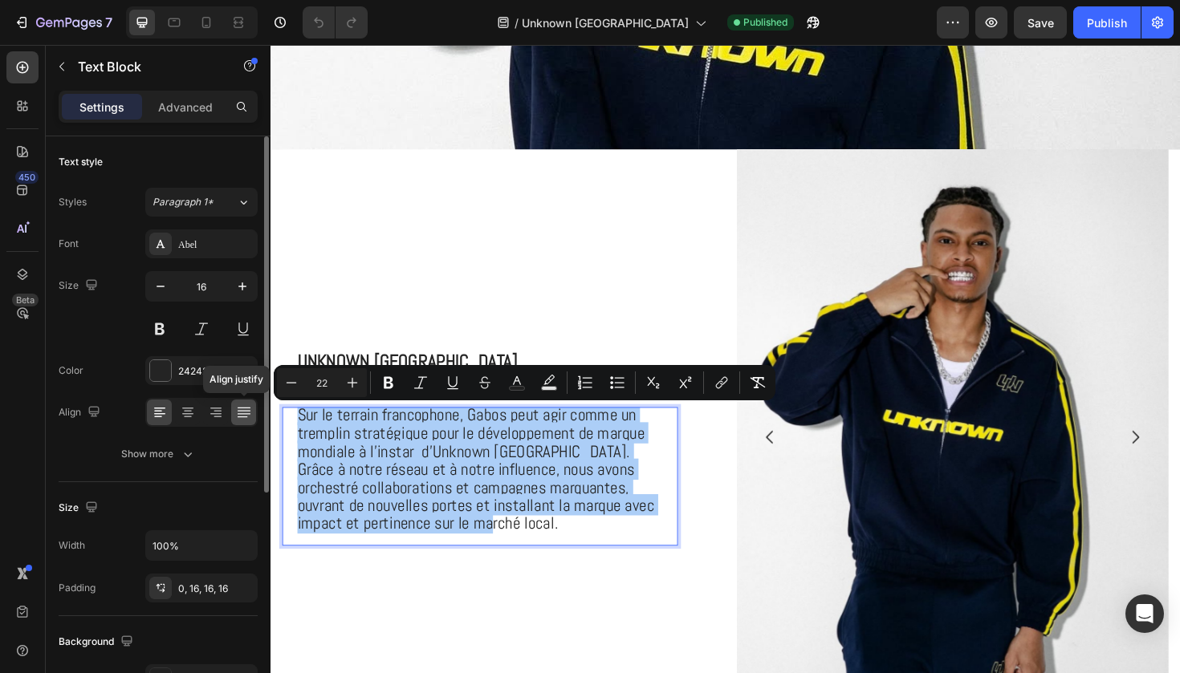
click at [250, 414] on icon at bounding box center [244, 412] width 16 height 16
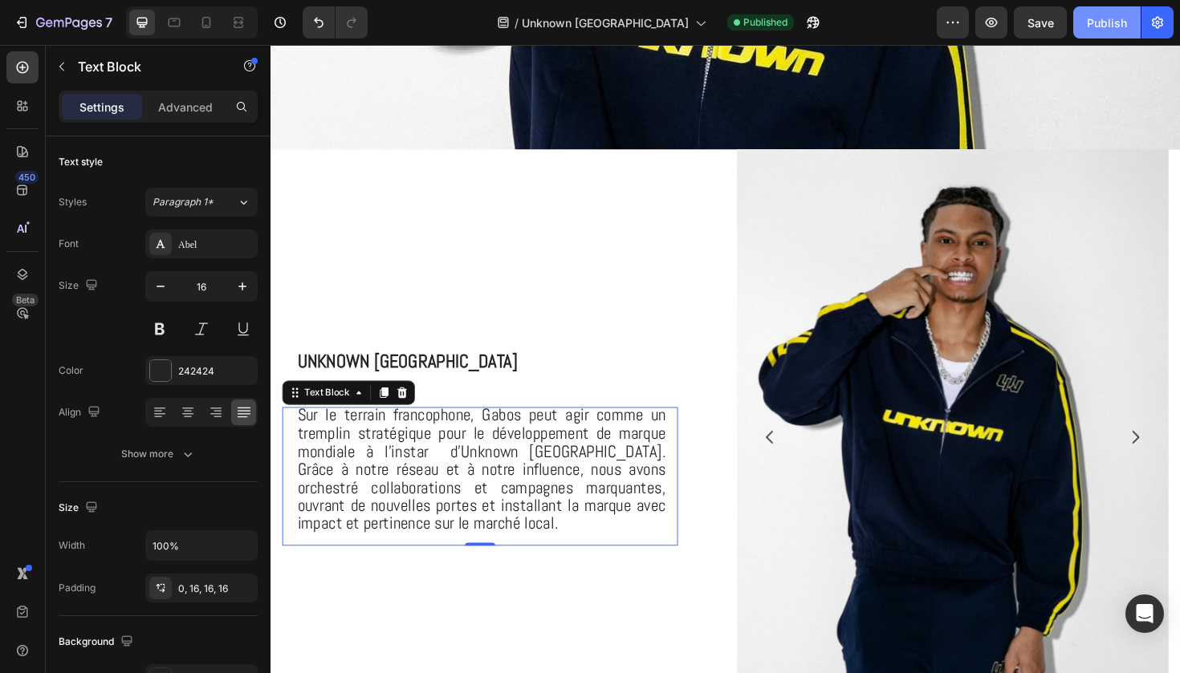
click at [1097, 22] on div "Publish" at bounding box center [1107, 22] width 40 height 17
click at [79, 22] on icon "button" at bounding box center [75, 22] width 7 height 7
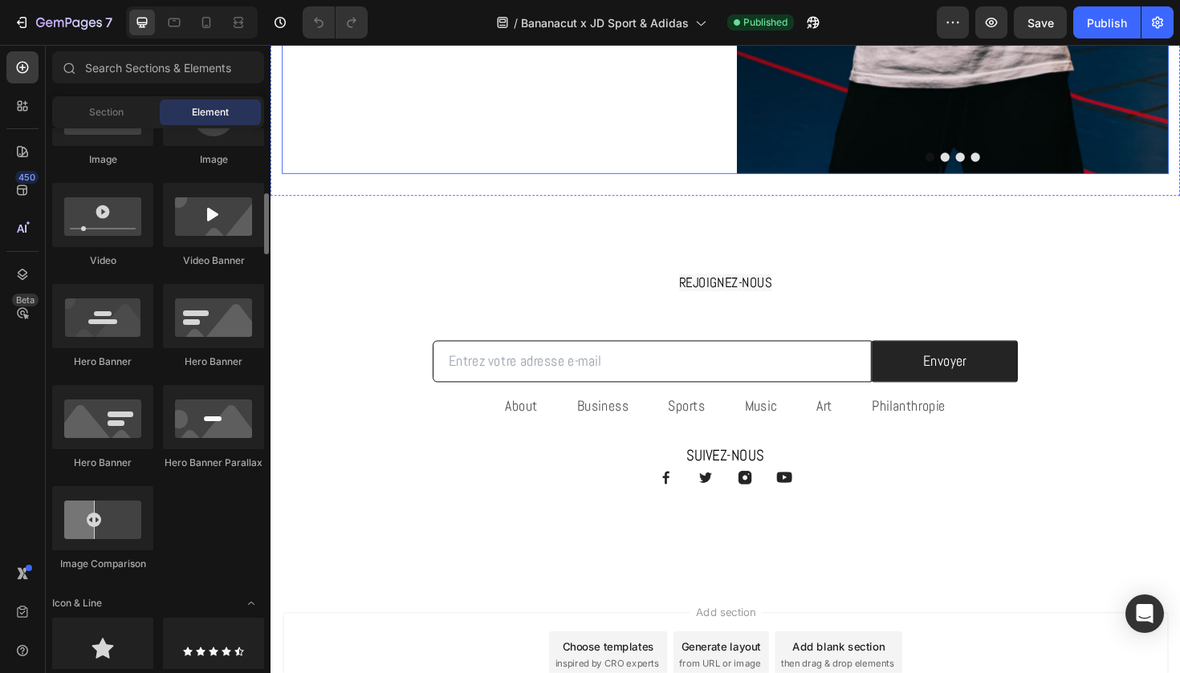
scroll to position [1093, 0]
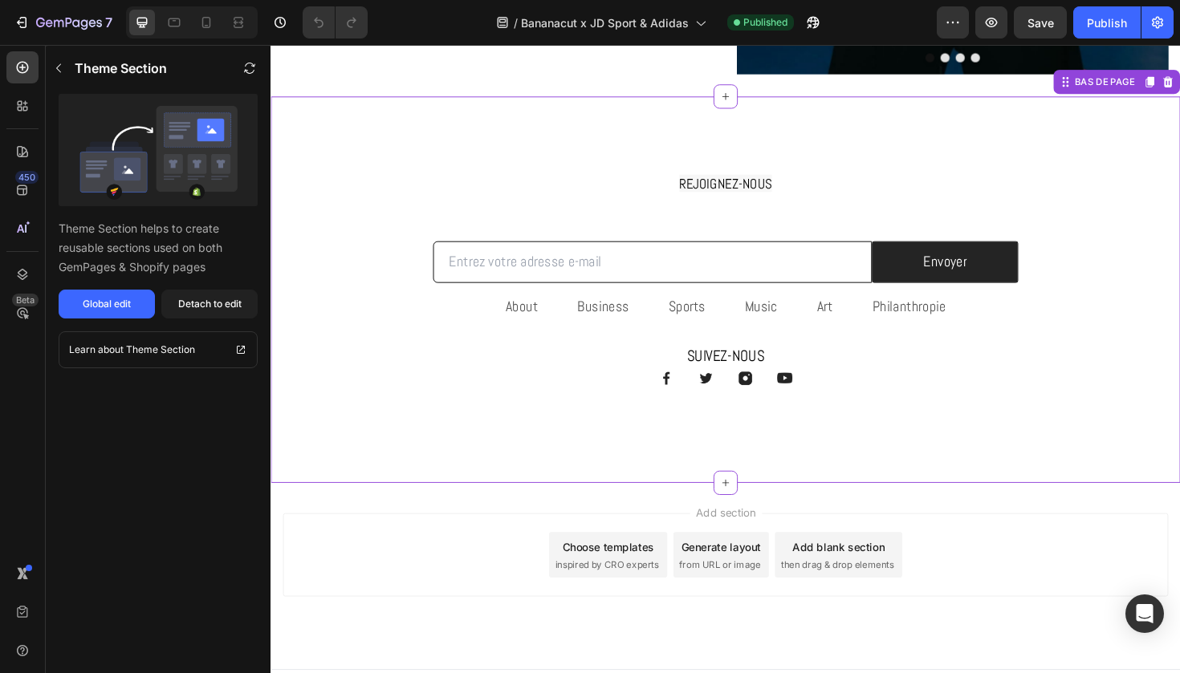
click at [491, 406] on div "About Text block Business Text block Sports Text block Music Text block Art Tex…" at bounding box center [751, 371] width 939 height 148
click at [124, 310] on div "Global edit" at bounding box center [107, 304] width 48 height 14
click at [337, 0] on html "7 Version history / Bananacut x JD Sport & Adidas Published Preview Save Publis…" at bounding box center [590, 0] width 1180 height 0
click at [60, 24] on icon "button" at bounding box center [69, 24] width 66 height 14
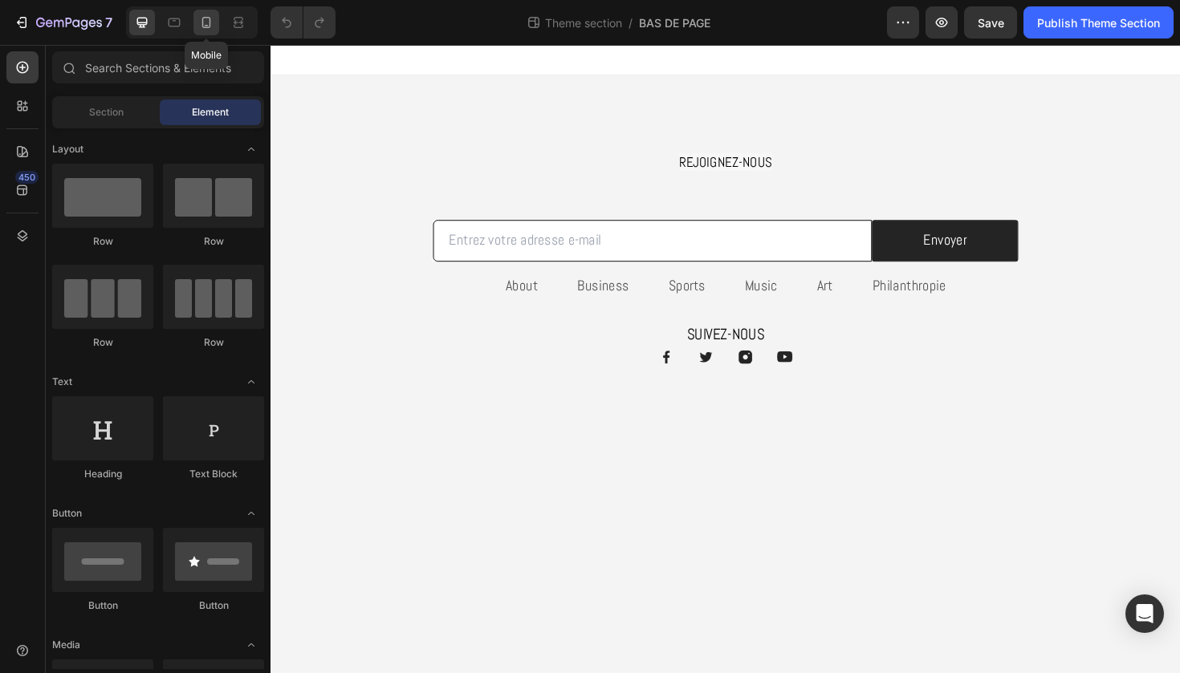
click at [207, 21] on icon at bounding box center [206, 22] width 16 height 16
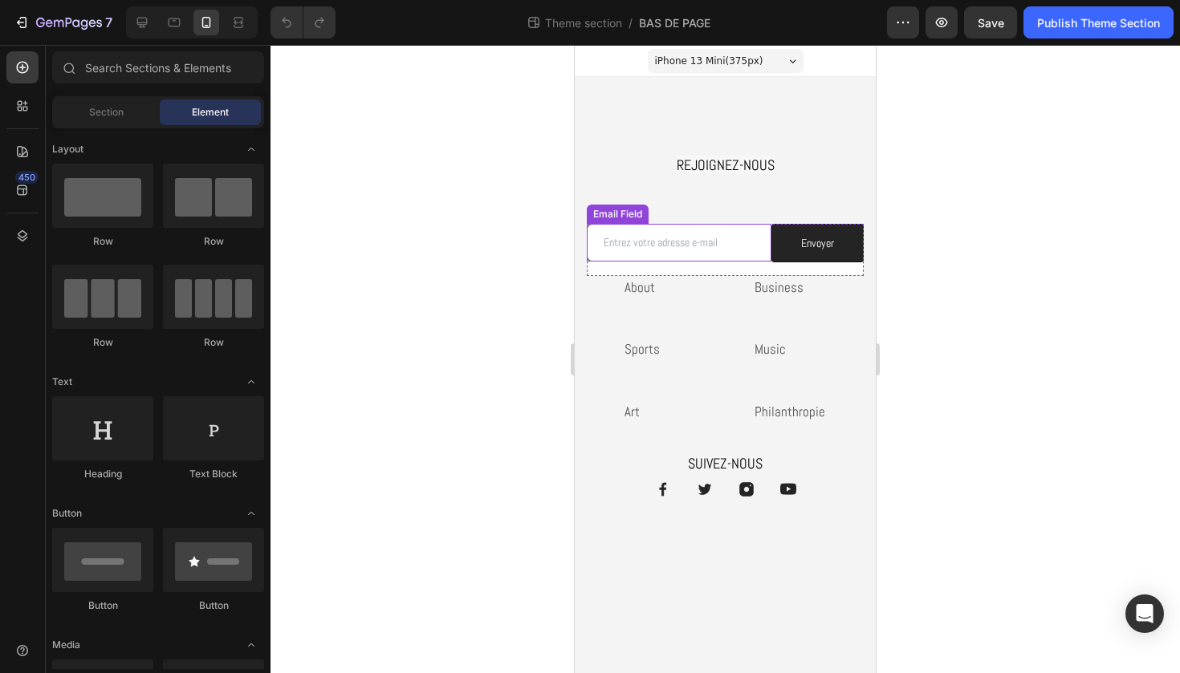
click at [729, 258] on input "email" at bounding box center [679, 243] width 185 height 38
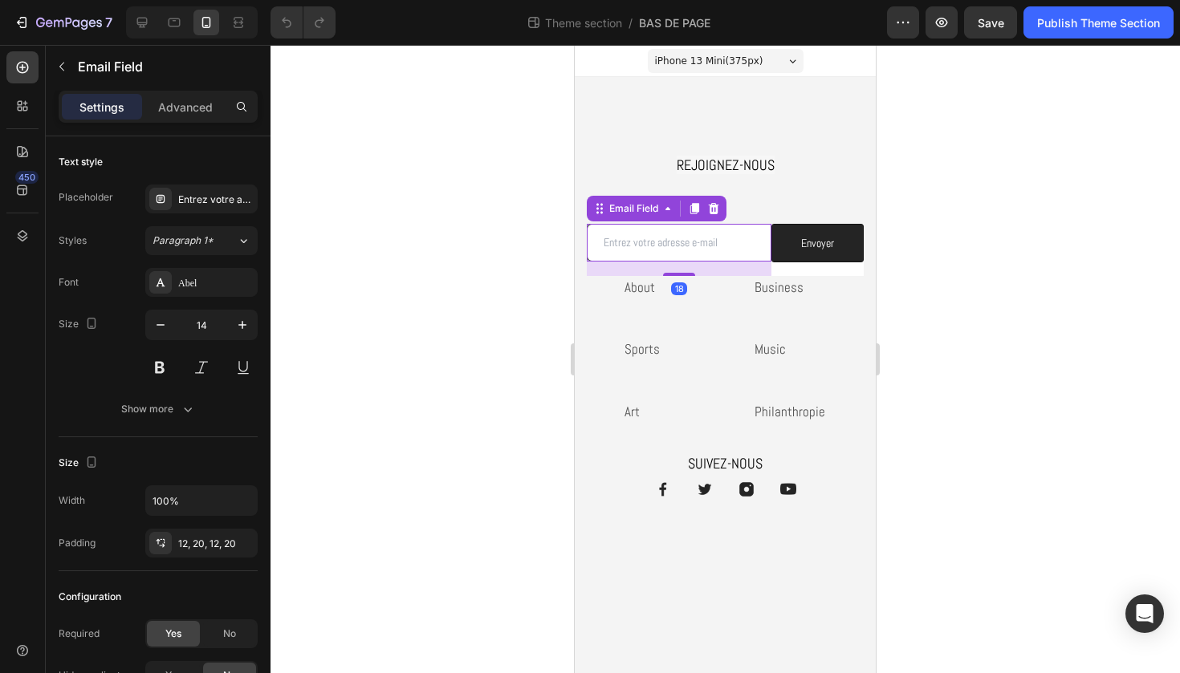
click at [716, 253] on input "email" at bounding box center [679, 243] width 185 height 38
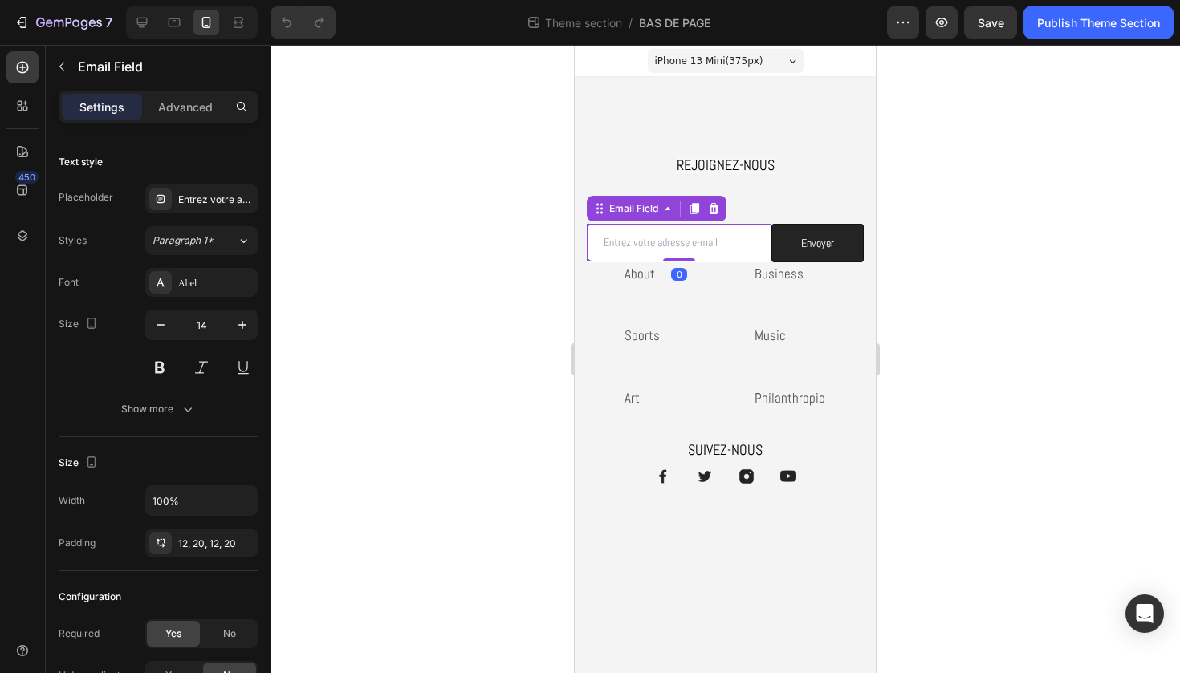
drag, startPoint x: 678, startPoint y: 272, endPoint x: 682, endPoint y: 251, distance: 21.2
click at [682, 251] on div "Email Field 0" at bounding box center [679, 243] width 185 height 38
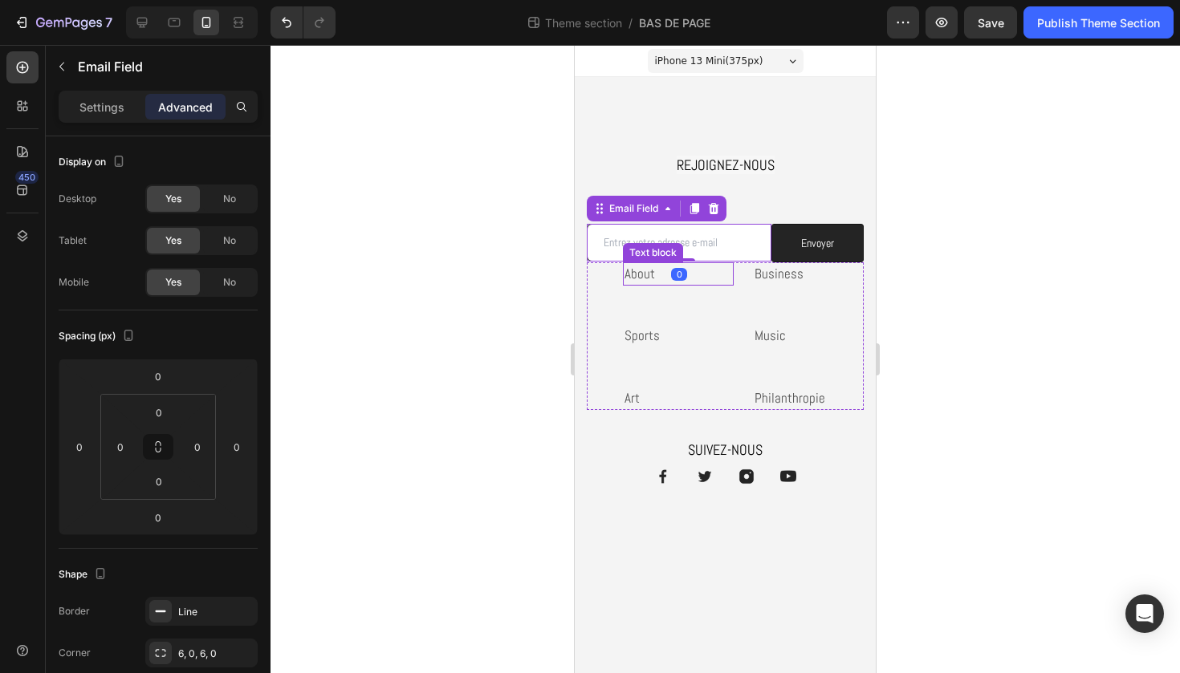
click at [701, 277] on p "About" at bounding box center [678, 274] width 108 height 21
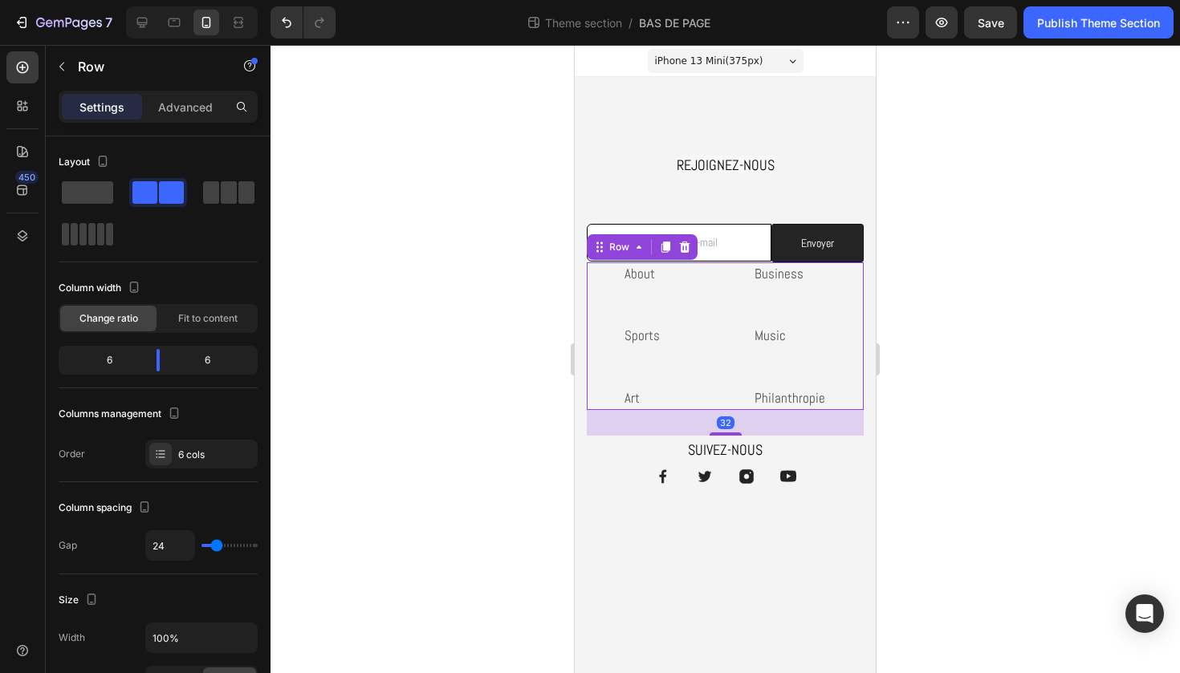
click at [717, 356] on div "Sports Text block" at bounding box center [678, 355] width 111 height 63
click at [181, 104] on p "Advanced" at bounding box center [185, 107] width 55 height 17
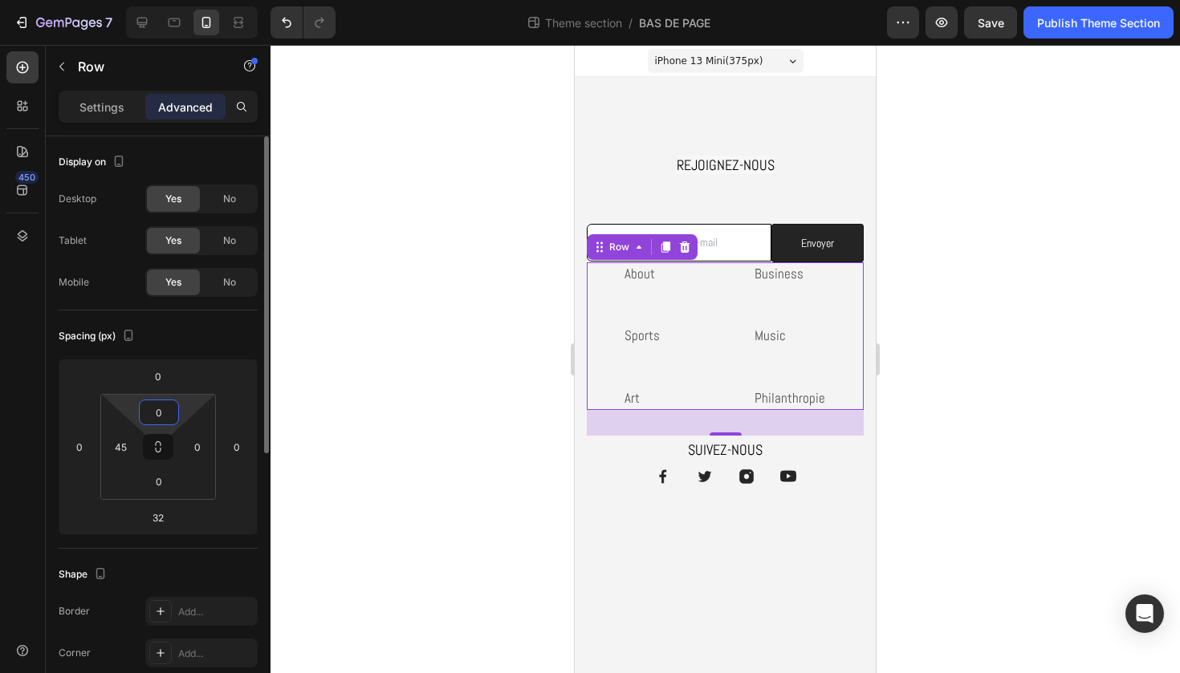
click at [167, 407] on input "0" at bounding box center [159, 412] width 32 height 24
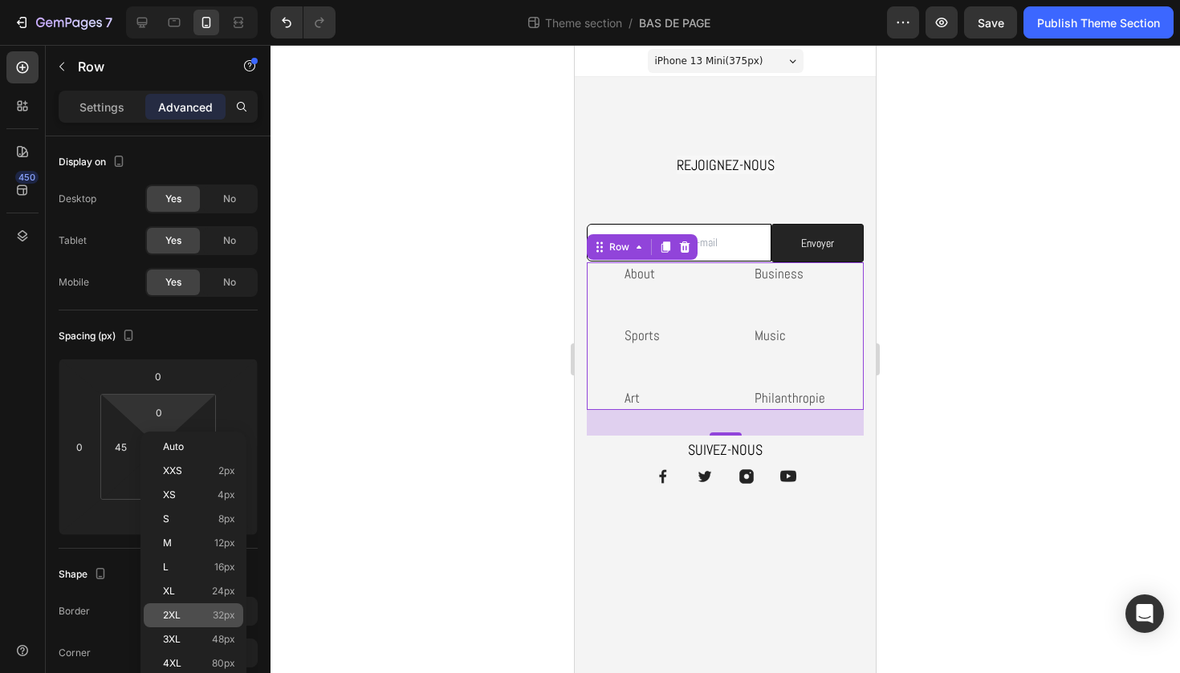
click at [214, 620] on span "32px" at bounding box center [224, 615] width 22 height 11
type input "32"
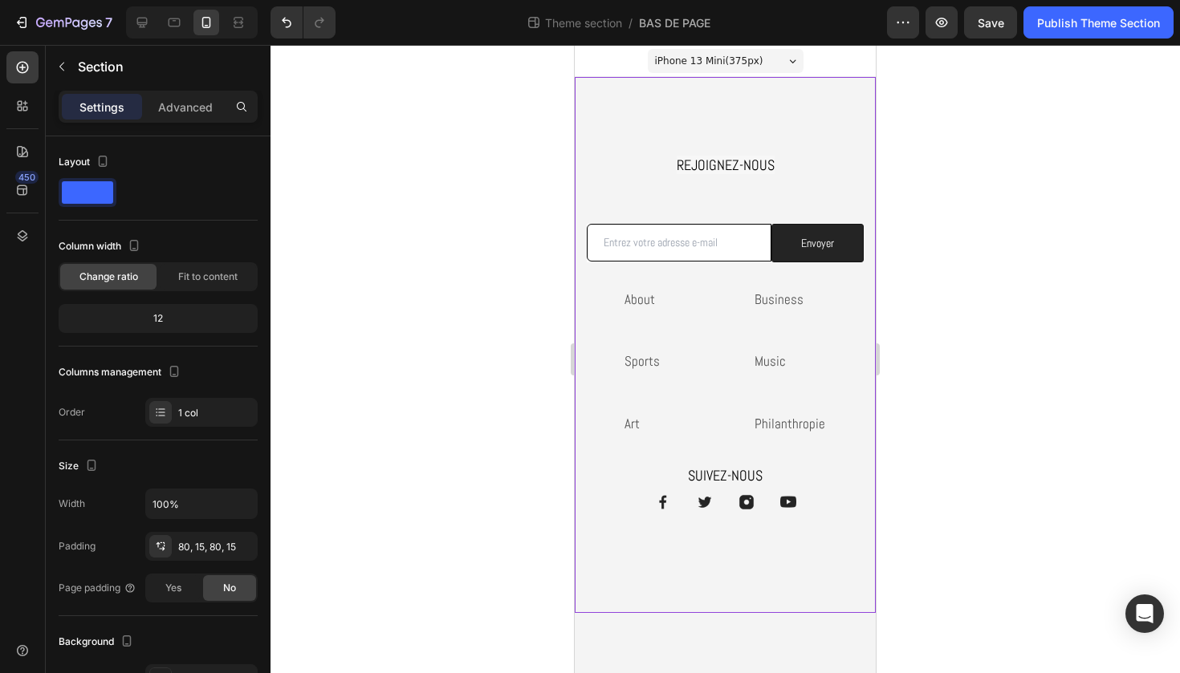
click at [875, 582] on div "REJOIGNEZ-NOUS Heading Row Email Field Envoyer Submit Button Row Newsletter Row…" at bounding box center [725, 345] width 301 height 536
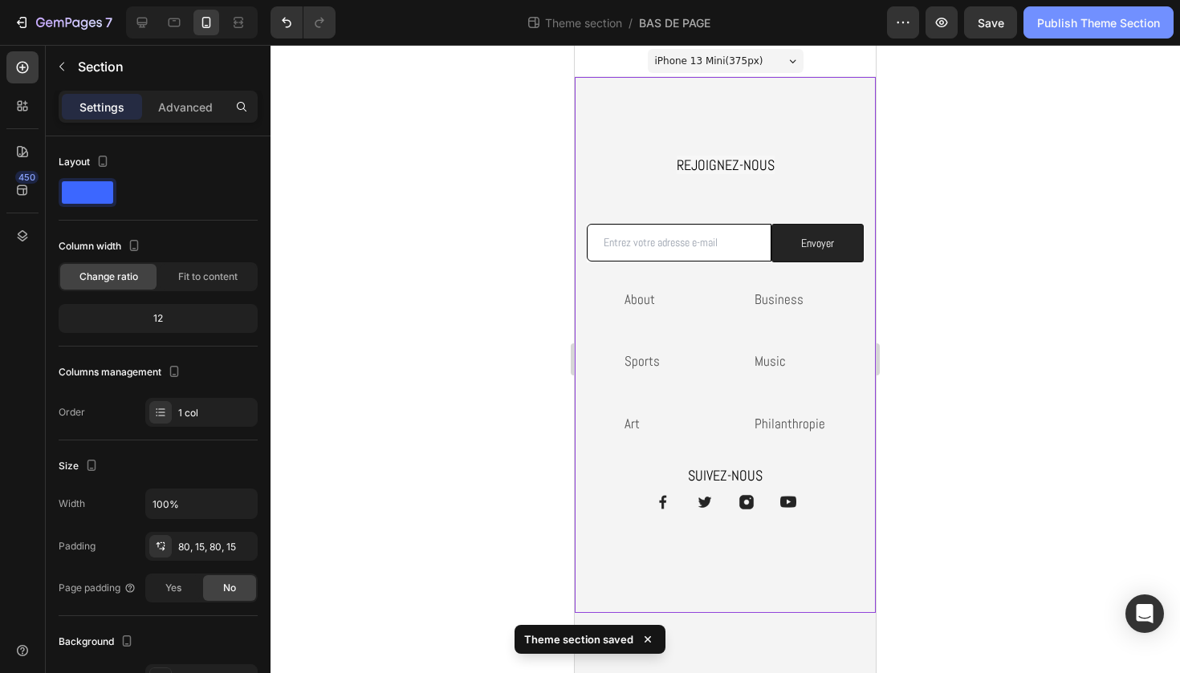
click at [1079, 22] on div "Publish Theme Section" at bounding box center [1098, 22] width 123 height 17
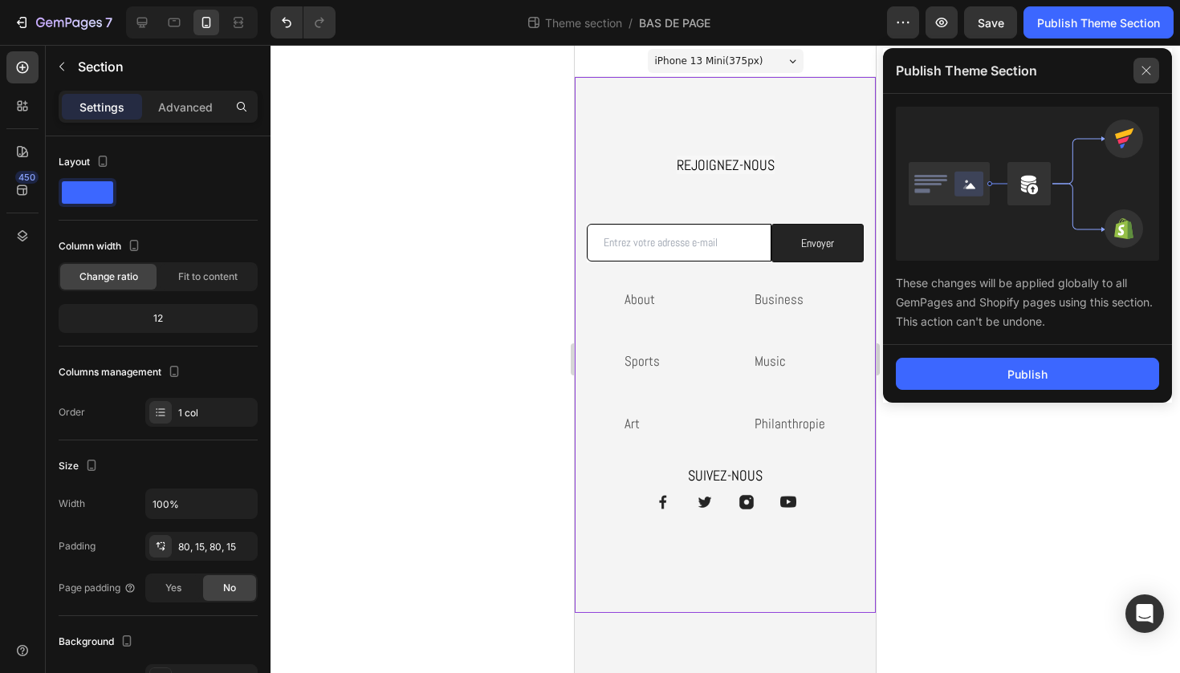
click at [1137, 72] on icon at bounding box center [1146, 71] width 26 height 26
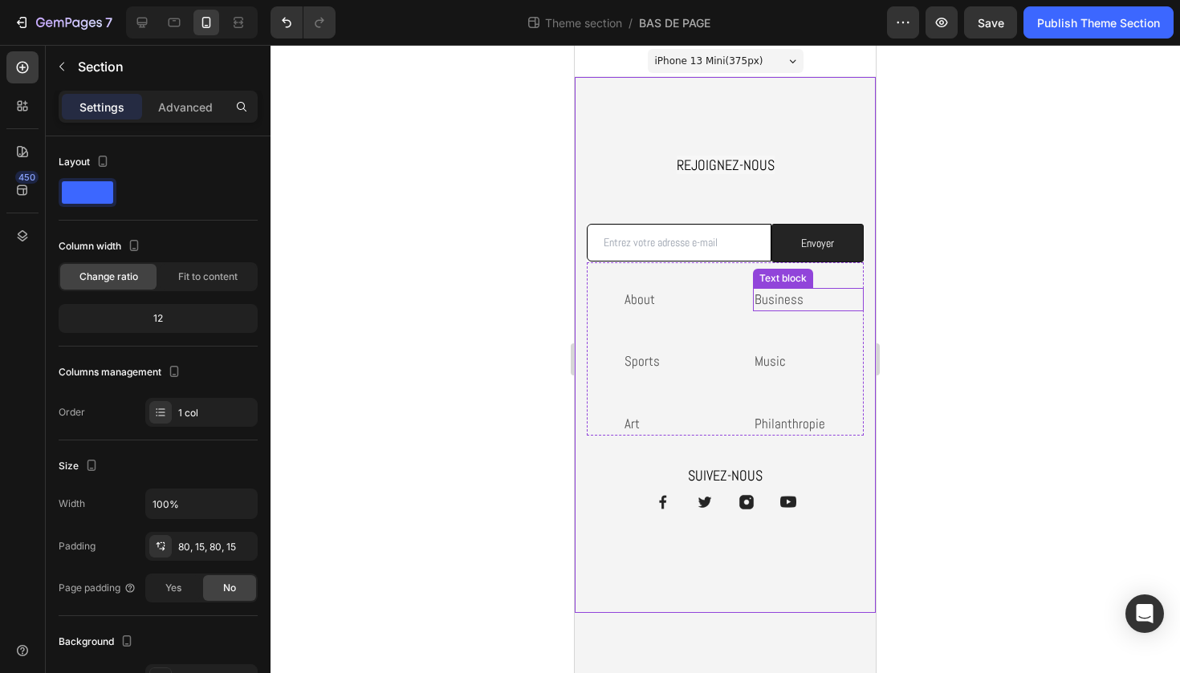
click at [776, 298] on p "Business" at bounding box center [808, 300] width 108 height 21
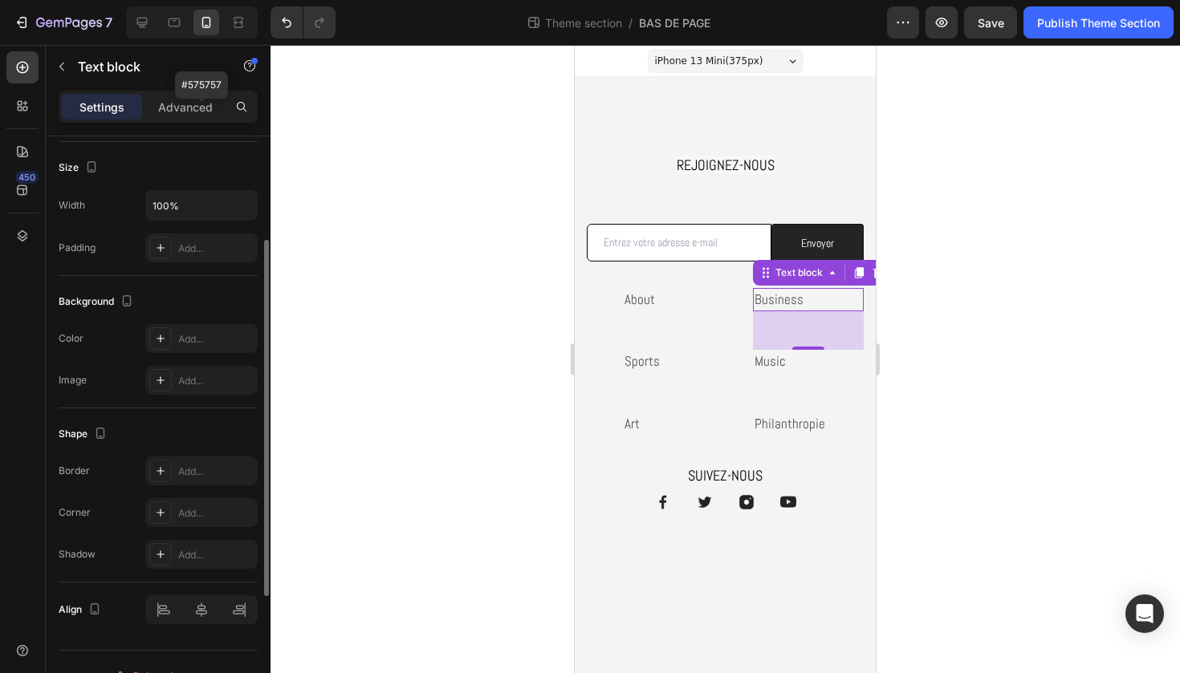
scroll to position [368, 0]
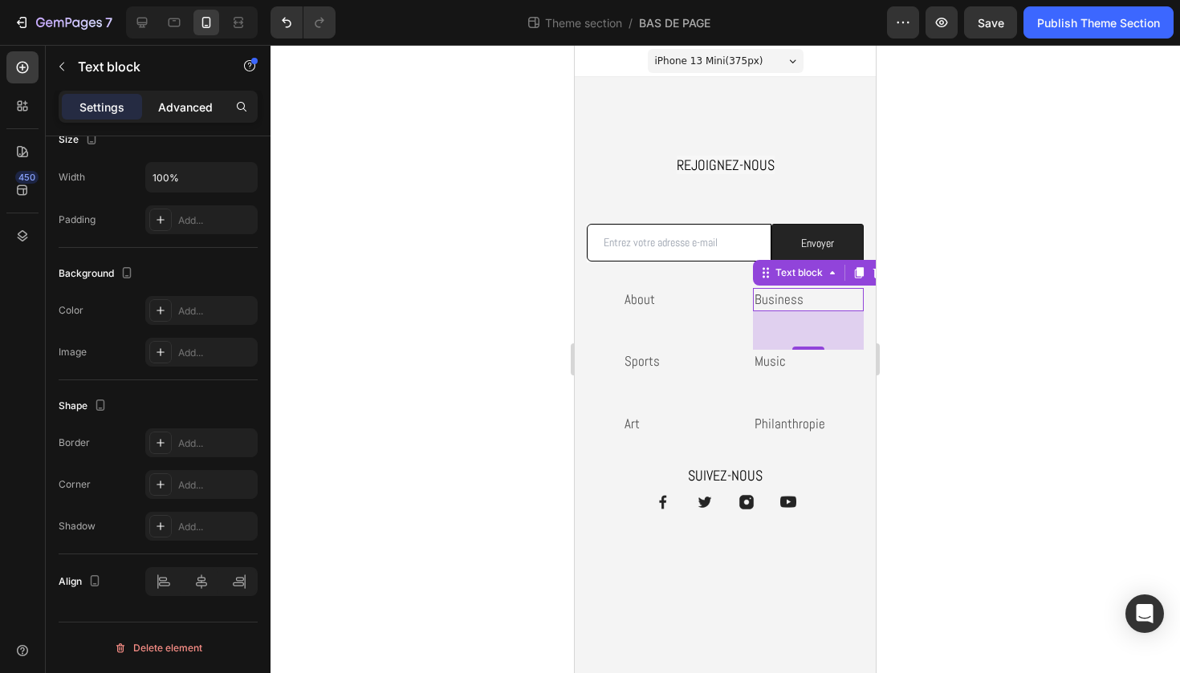
click at [181, 108] on p "Advanced" at bounding box center [185, 107] width 55 height 17
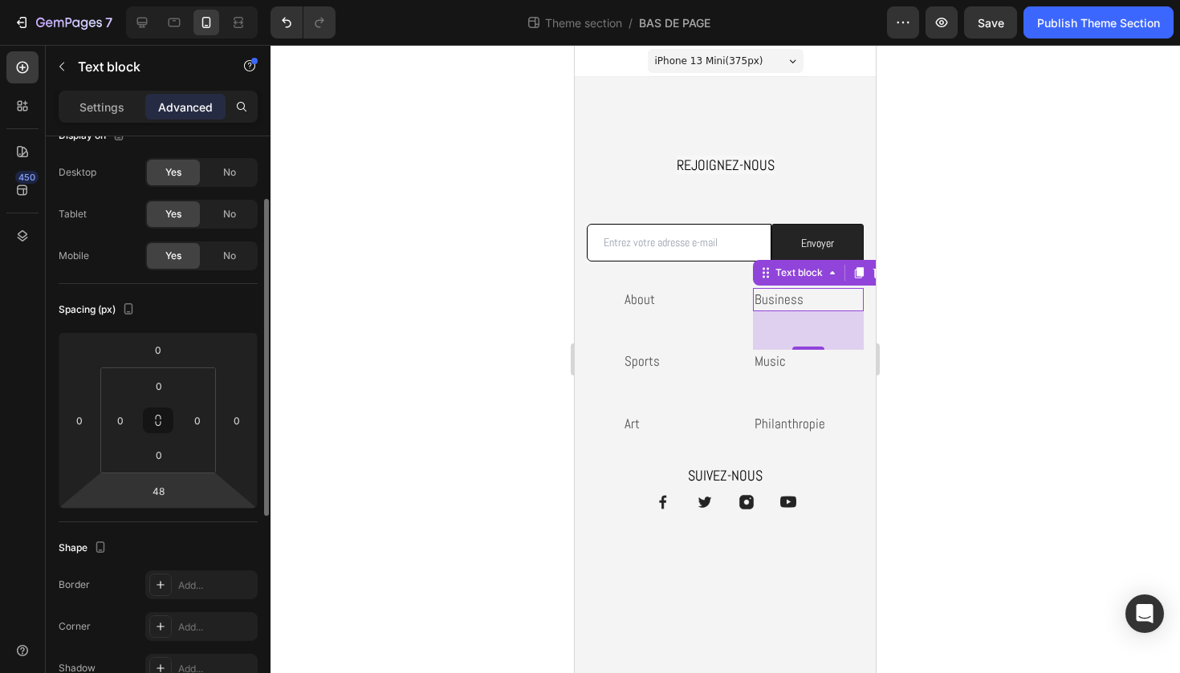
scroll to position [0, 0]
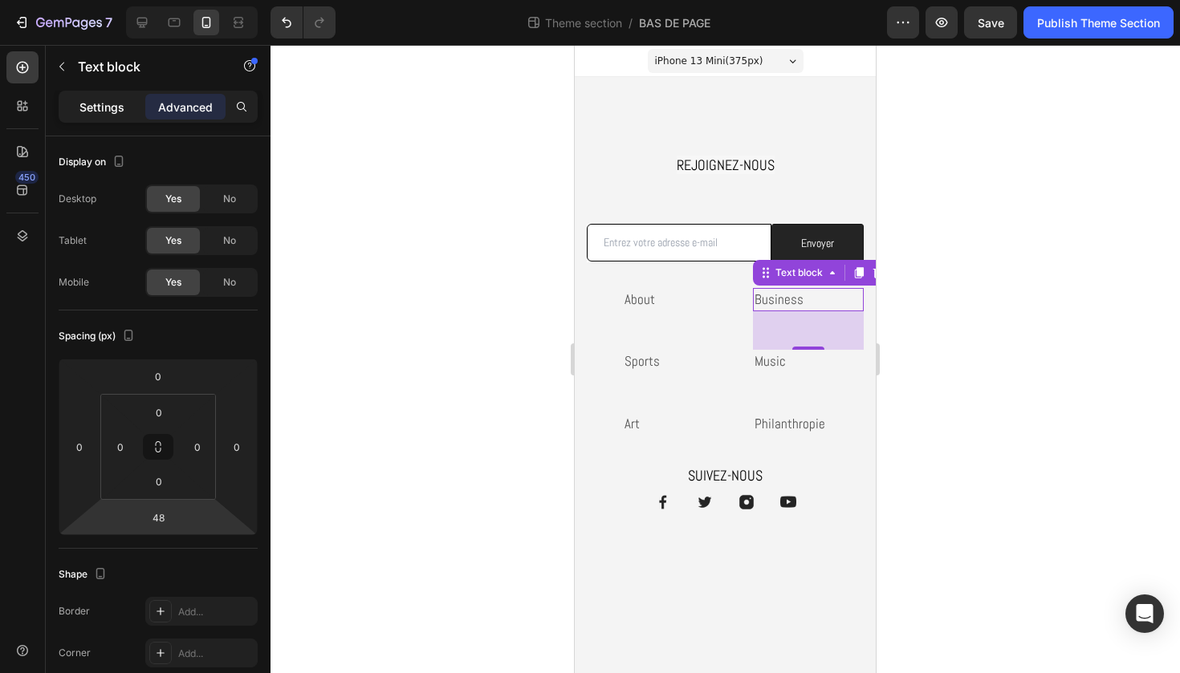
click at [99, 113] on p "Settings" at bounding box center [101, 107] width 45 height 17
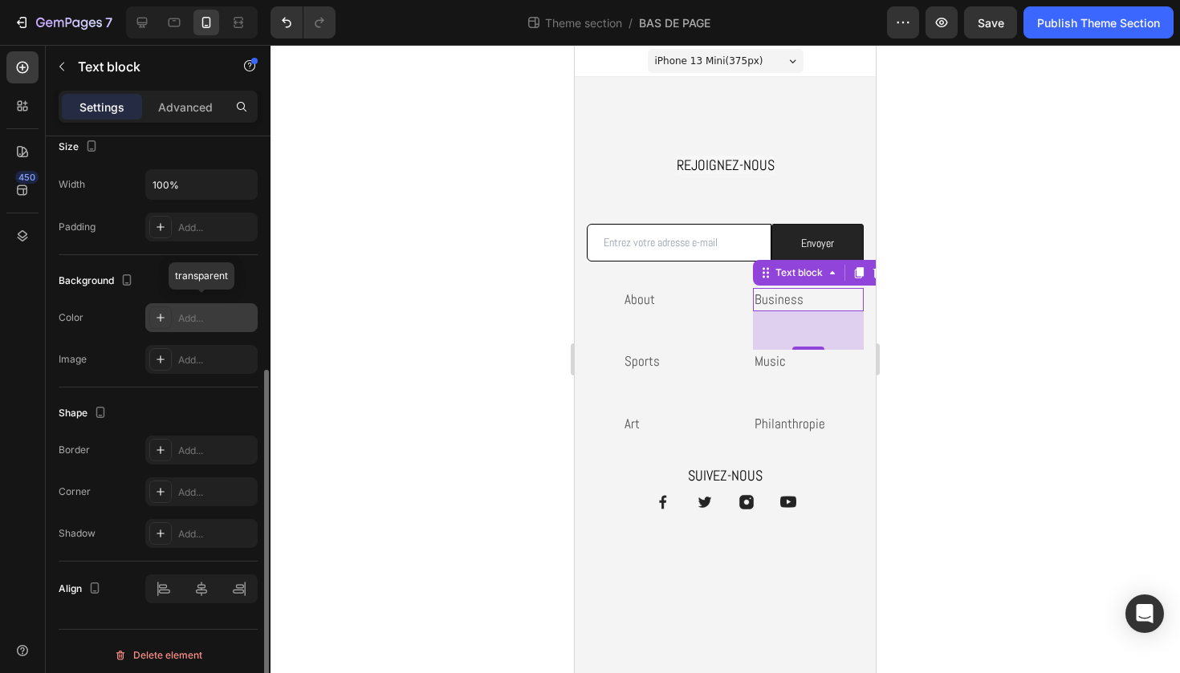
scroll to position [368, 0]
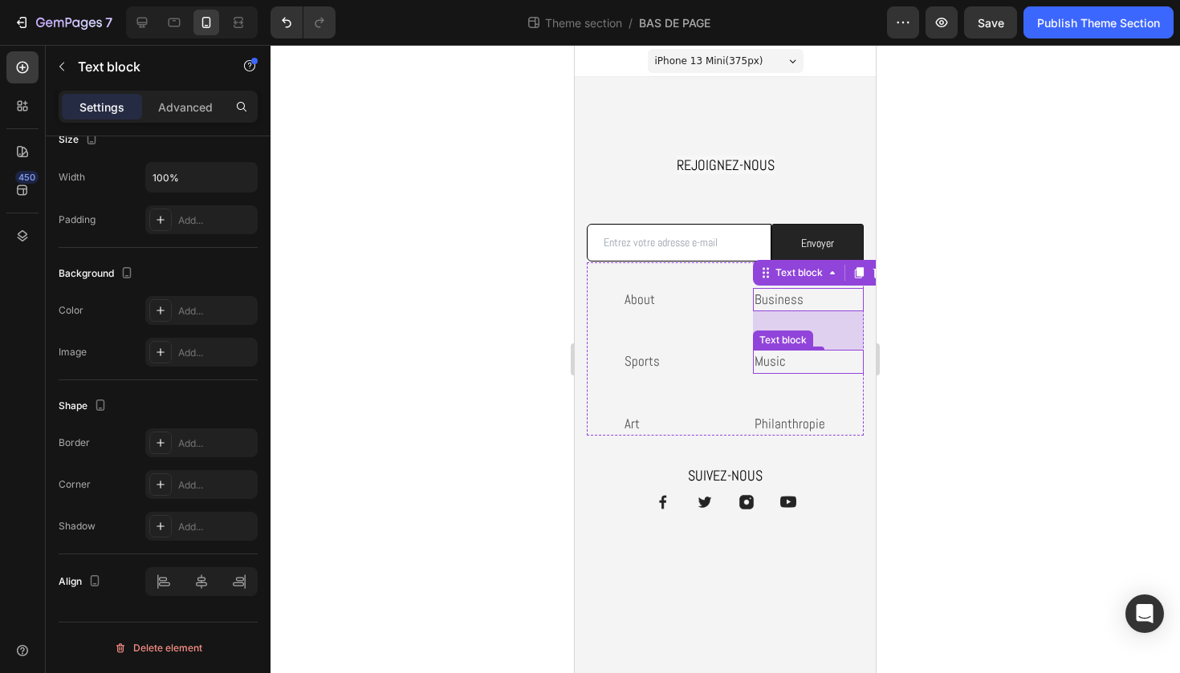
click at [766, 368] on link "Music" at bounding box center [769, 361] width 31 height 18
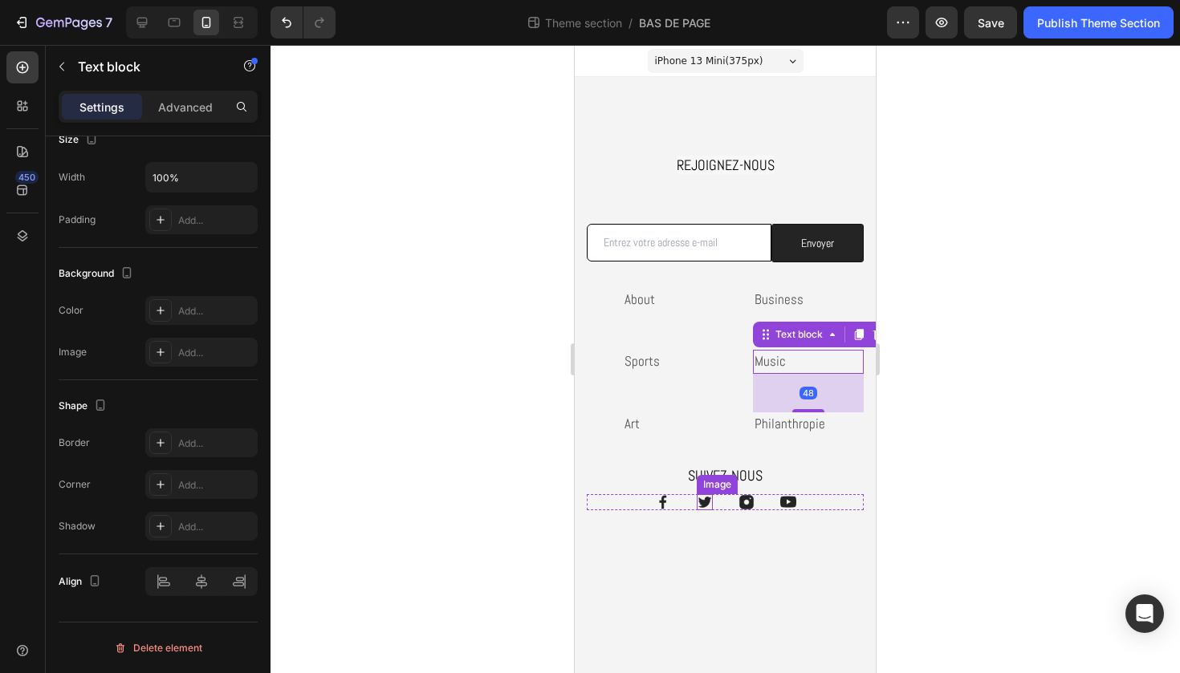
click at [702, 498] on img at bounding box center [705, 502] width 16 height 16
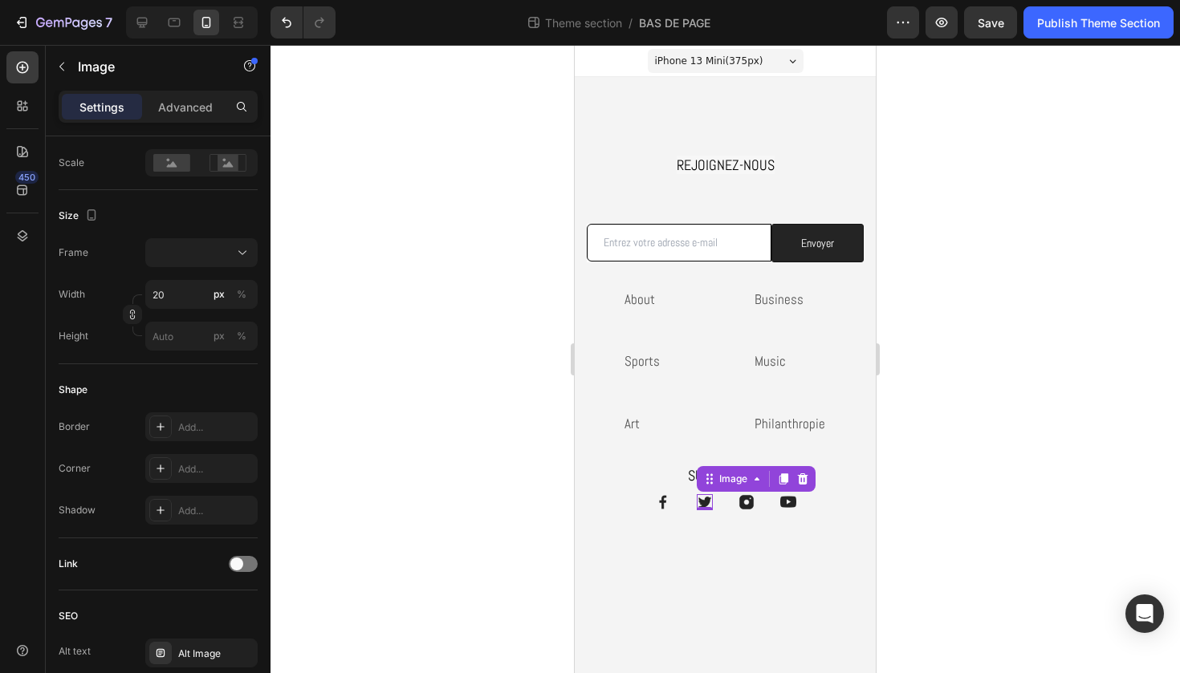
scroll to position [0, 0]
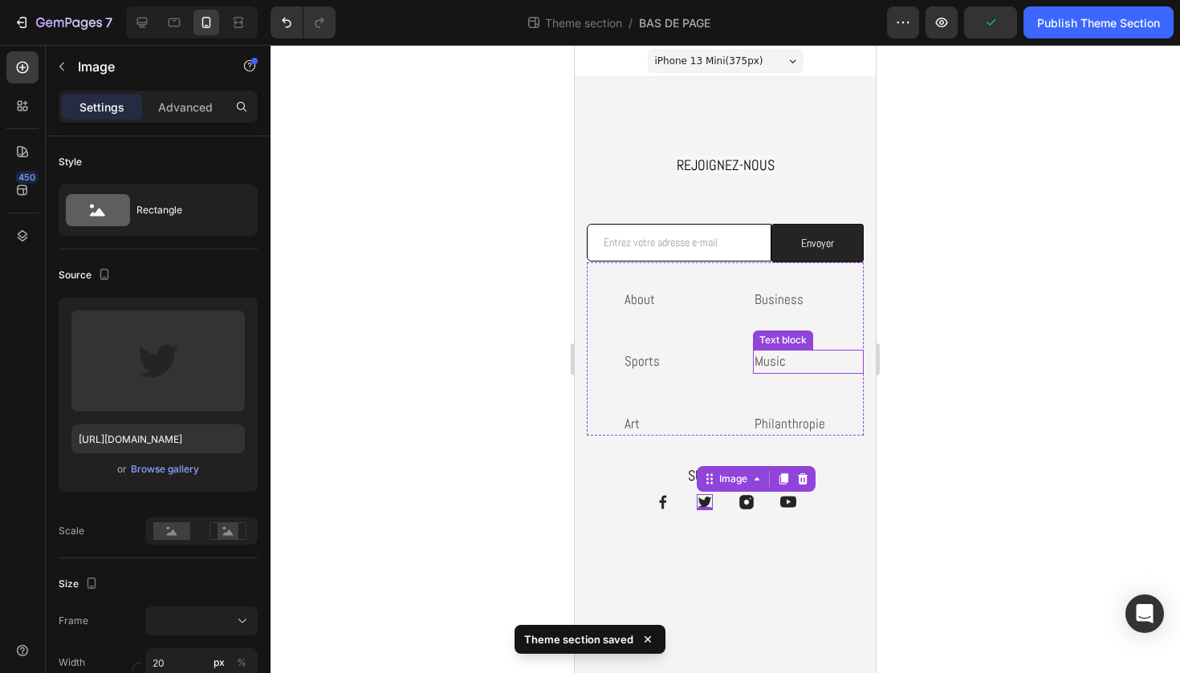
click at [766, 356] on link "Music" at bounding box center [769, 361] width 31 height 18
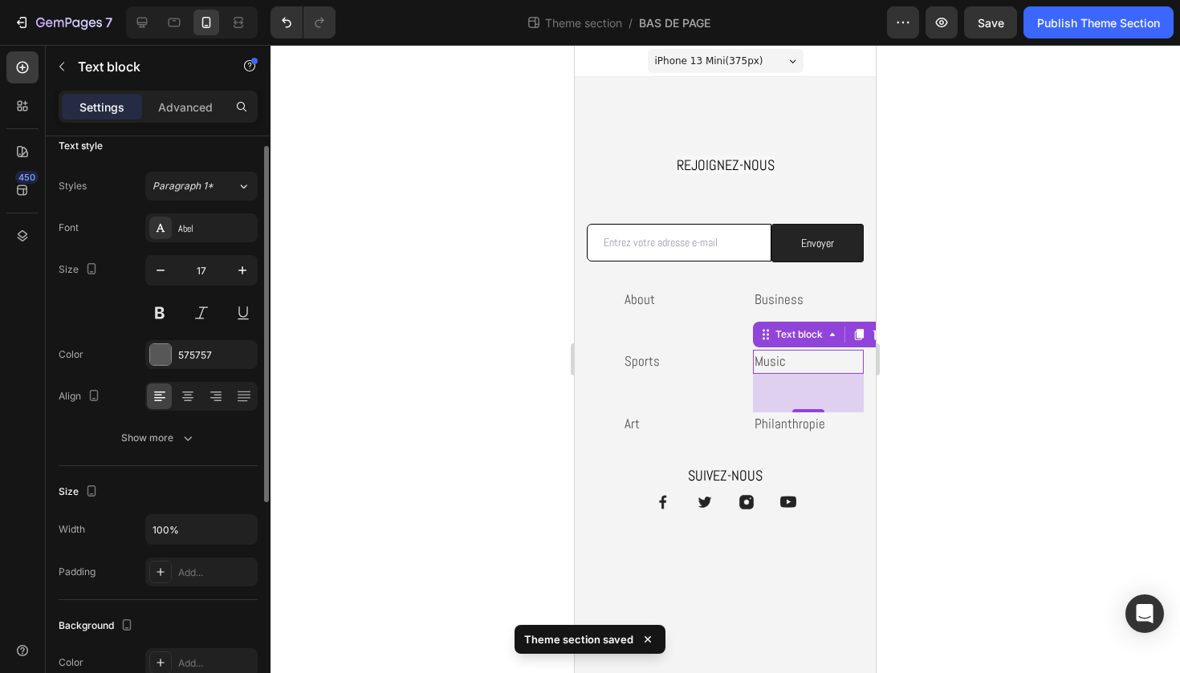
scroll to position [16, 0]
click at [177, 440] on div "Show more" at bounding box center [158, 438] width 75 height 16
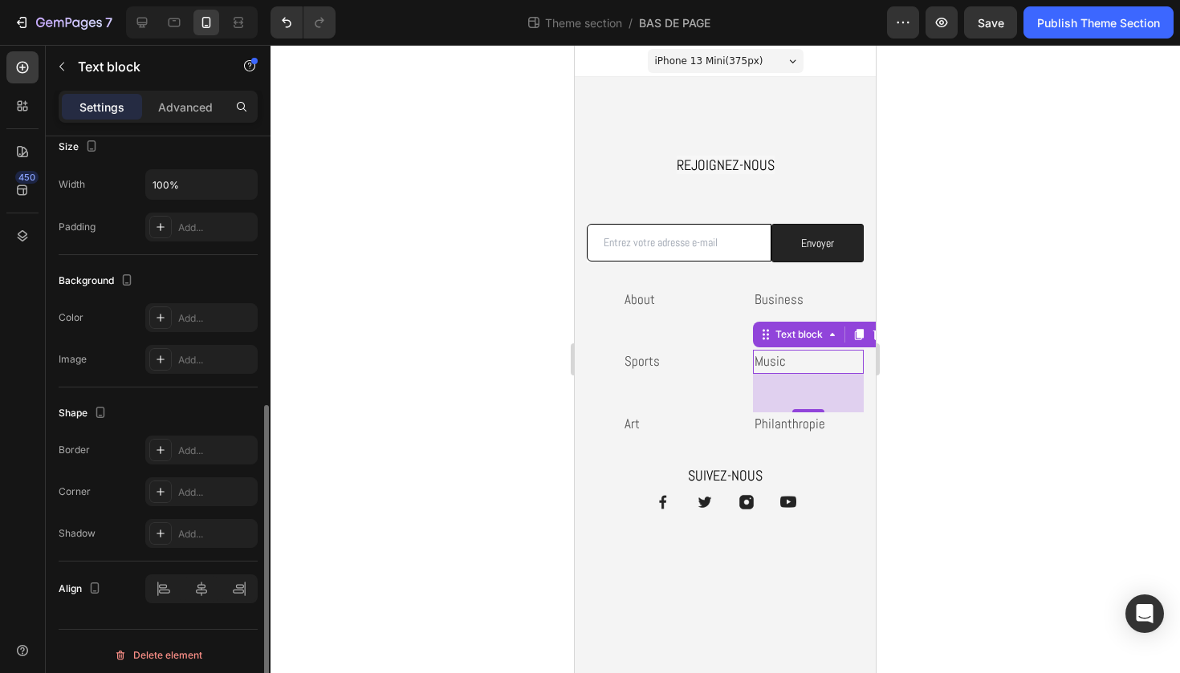
scroll to position [580, 0]
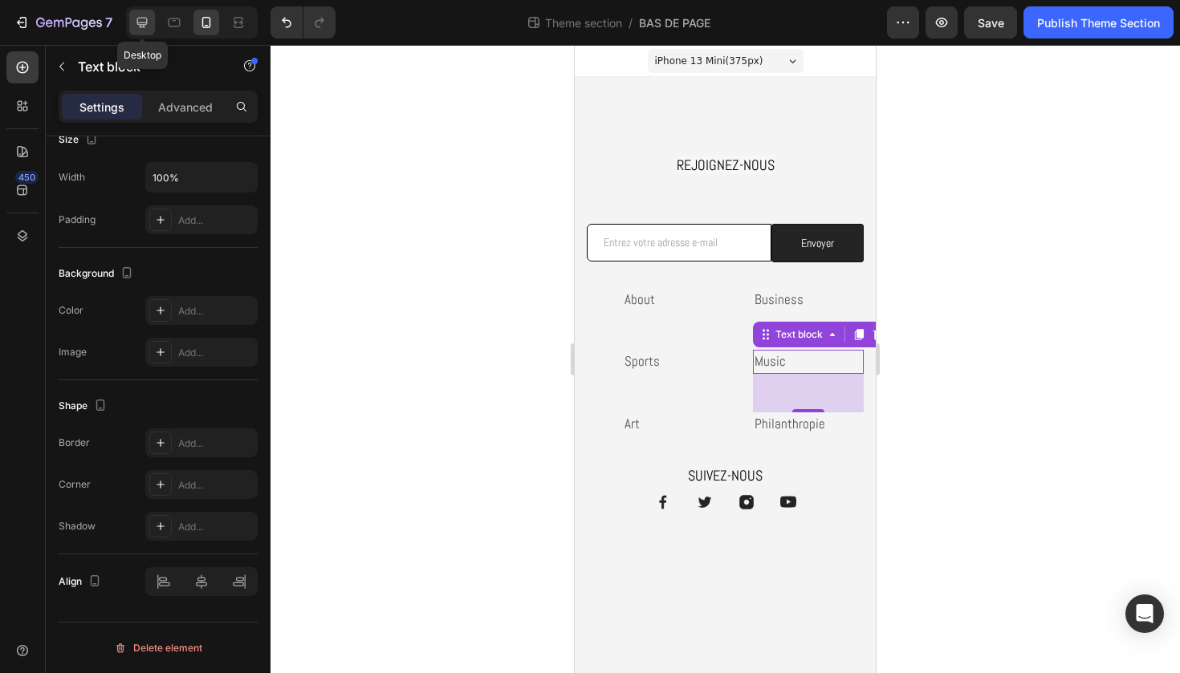
click at [142, 18] on icon at bounding box center [142, 23] width 10 height 10
type input "19"
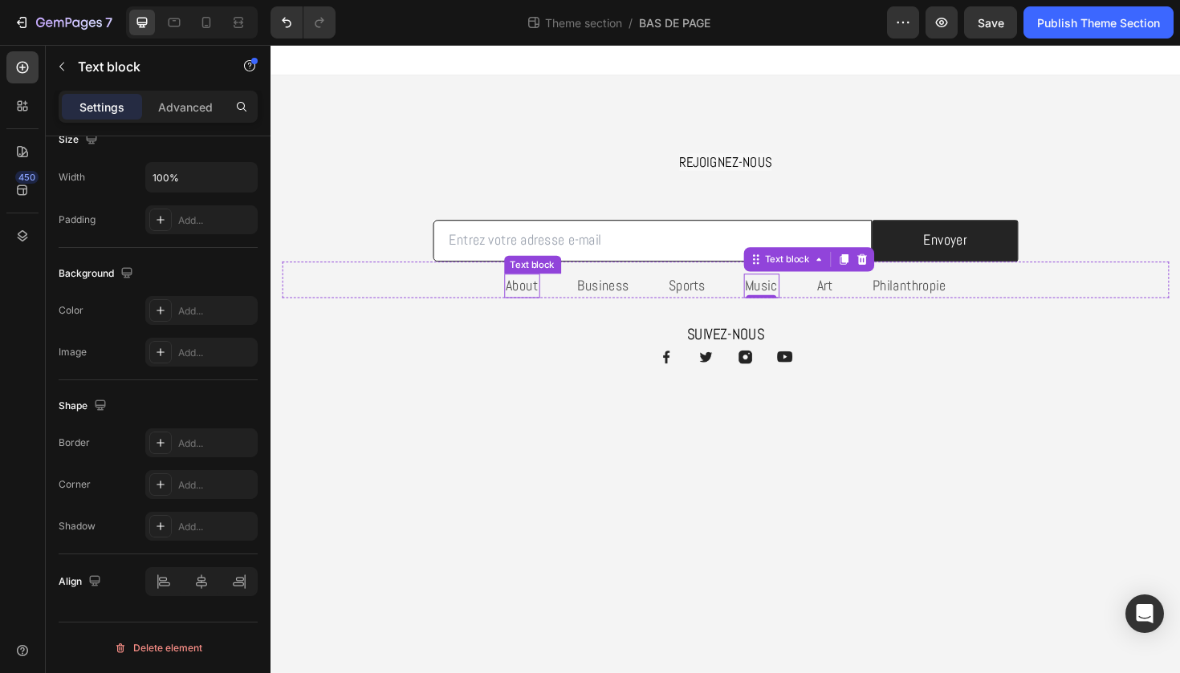
scroll to position [368, 0]
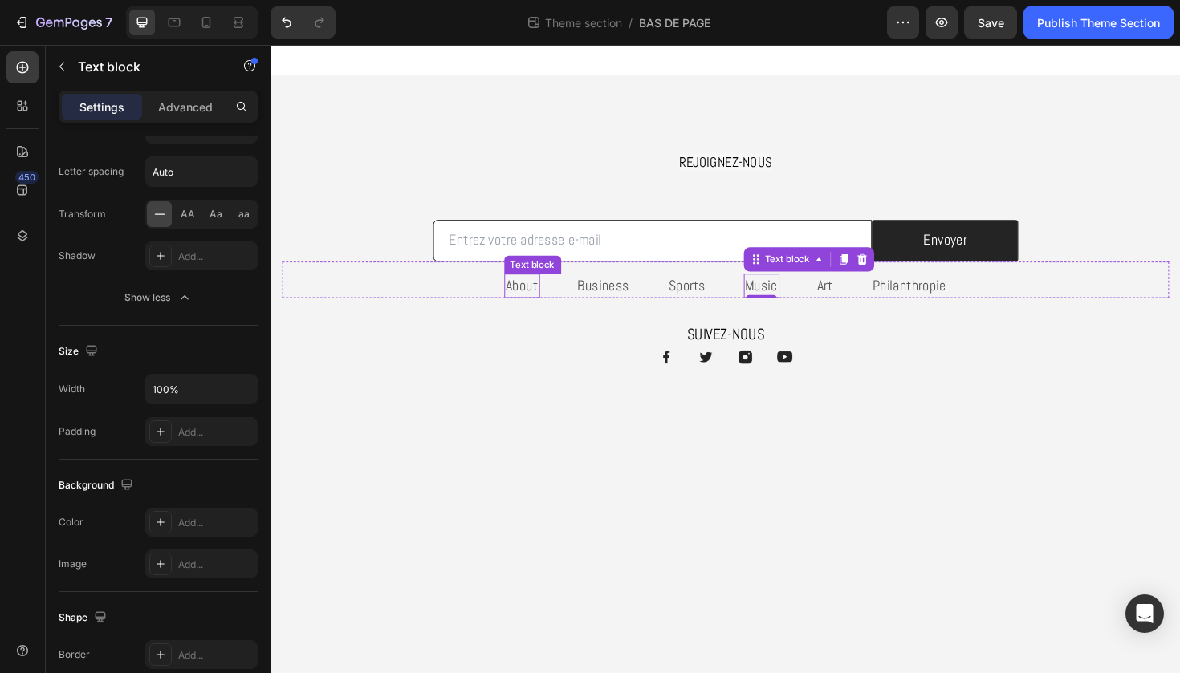
click at [538, 294] on link "About" at bounding box center [536, 300] width 35 height 20
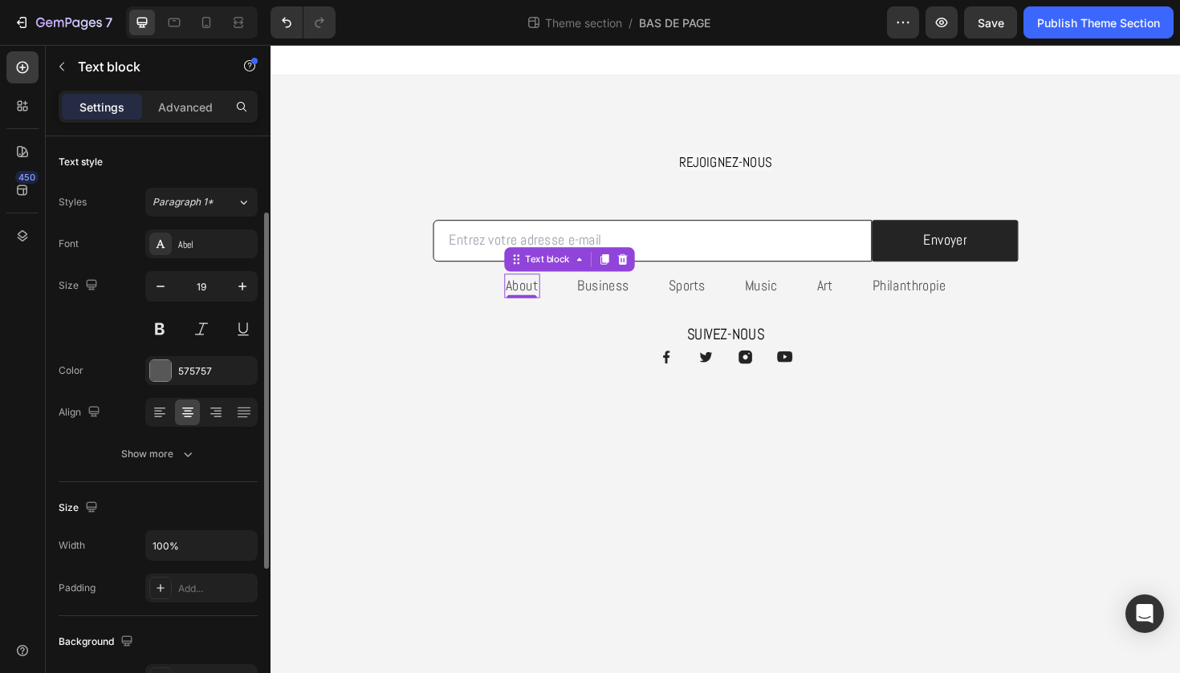
scroll to position [0, 0]
click at [177, 449] on div "Show more" at bounding box center [158, 454] width 75 height 16
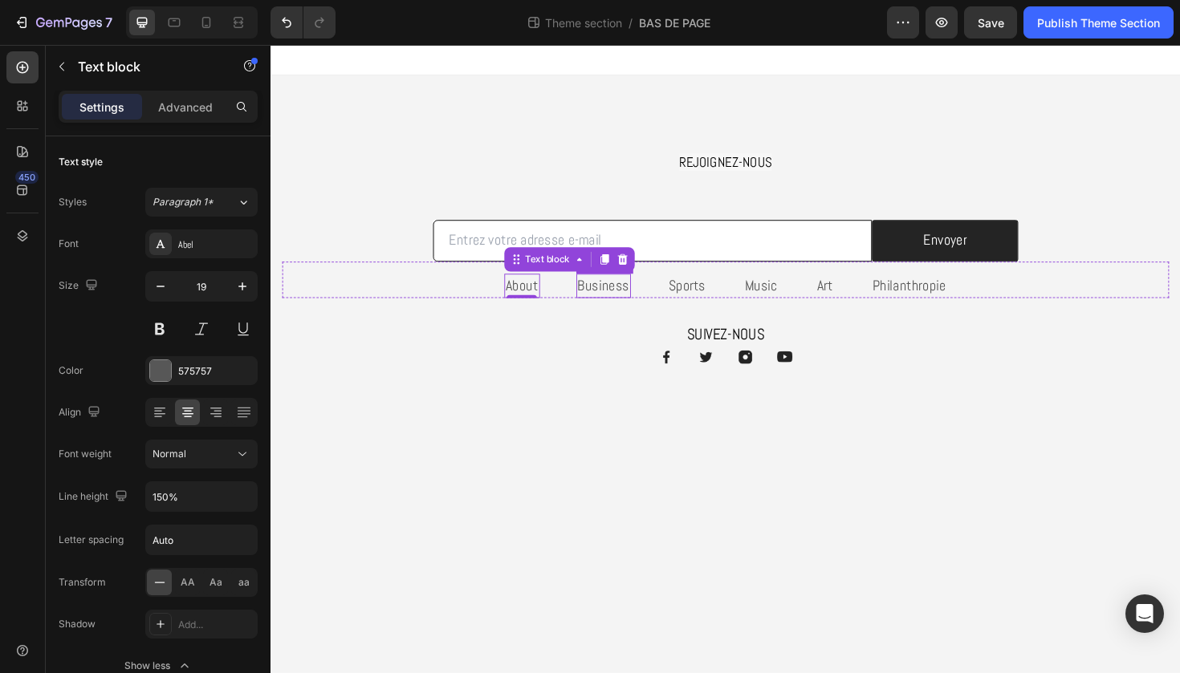
click at [604, 299] on p "Business" at bounding box center [622, 300] width 55 height 23
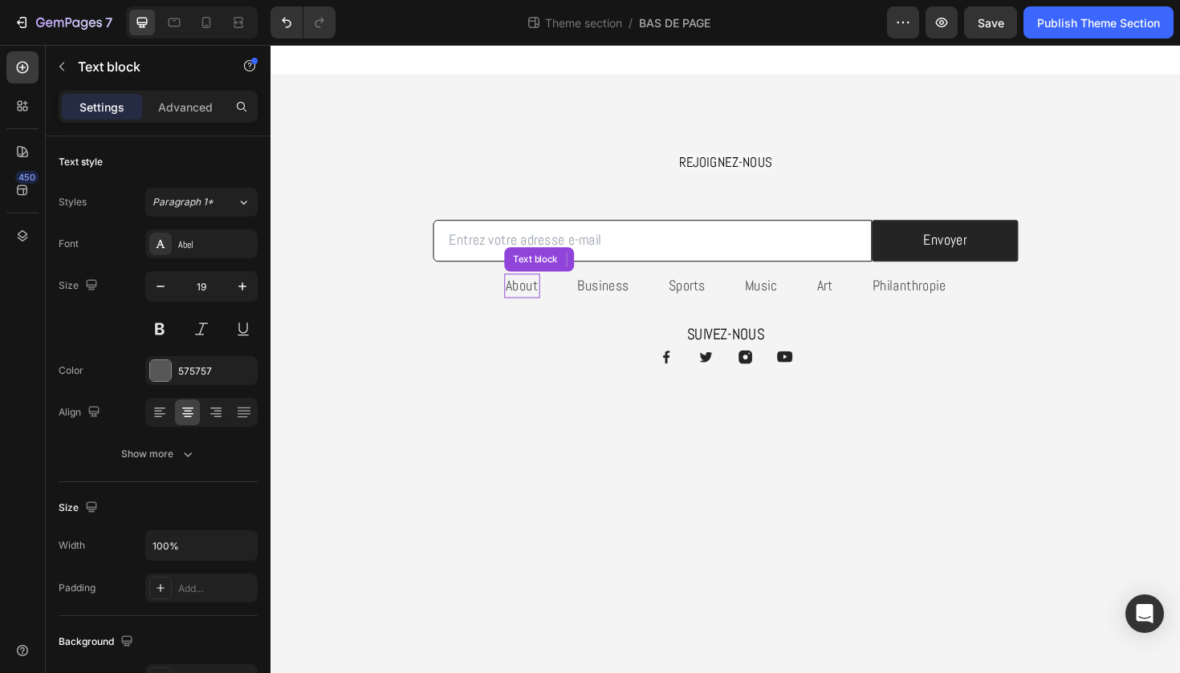
click at [544, 298] on link "About" at bounding box center [536, 300] width 35 height 20
click at [625, 305] on p "Business" at bounding box center [622, 300] width 55 height 23
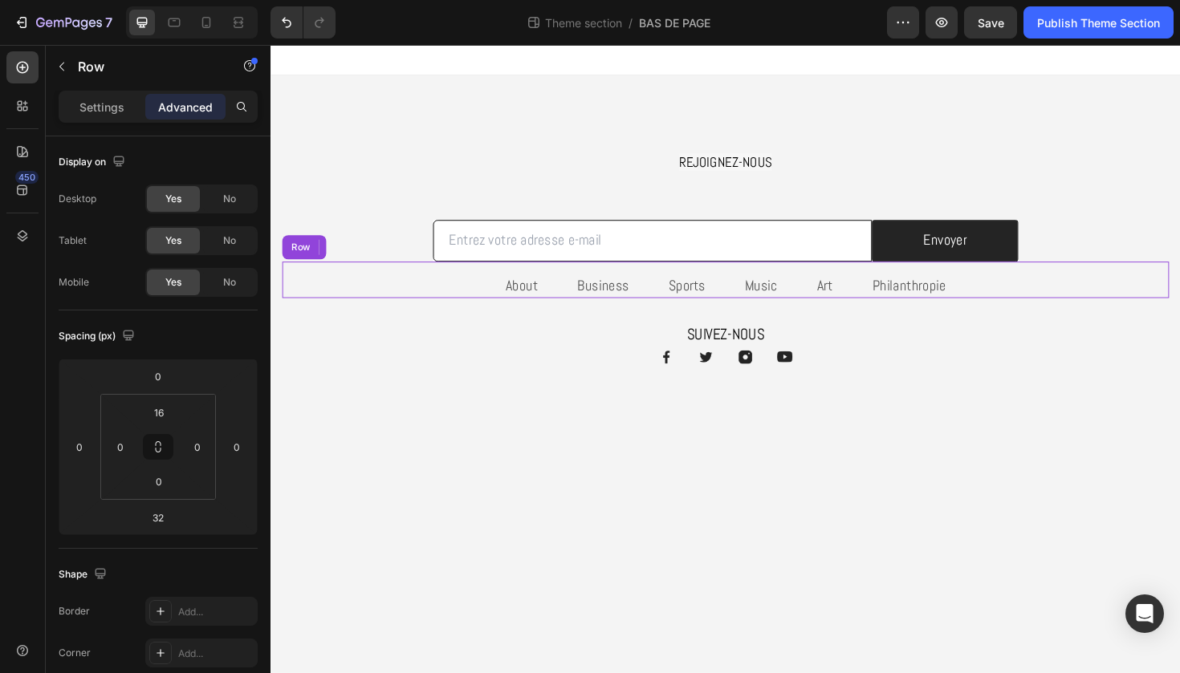
click at [687, 306] on div "About Text block Business Text block 0 Sports Text block Music Text block Art T…" at bounding box center [751, 293] width 939 height 39
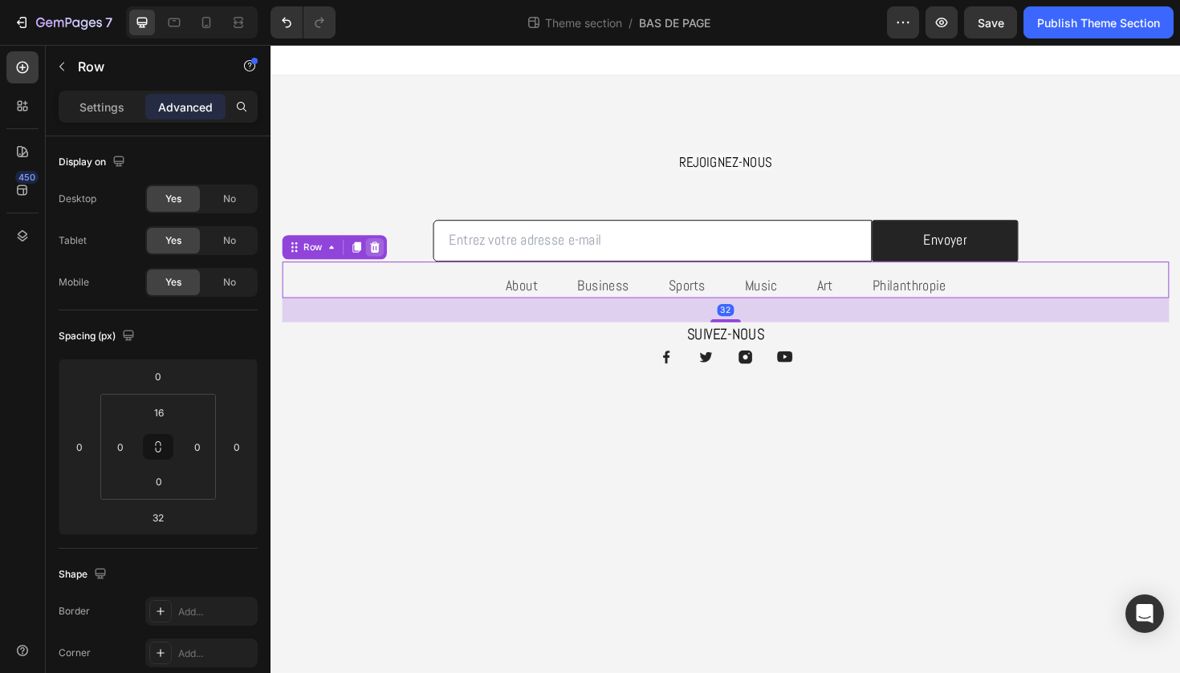
click at [382, 253] on icon at bounding box center [380, 259] width 13 height 13
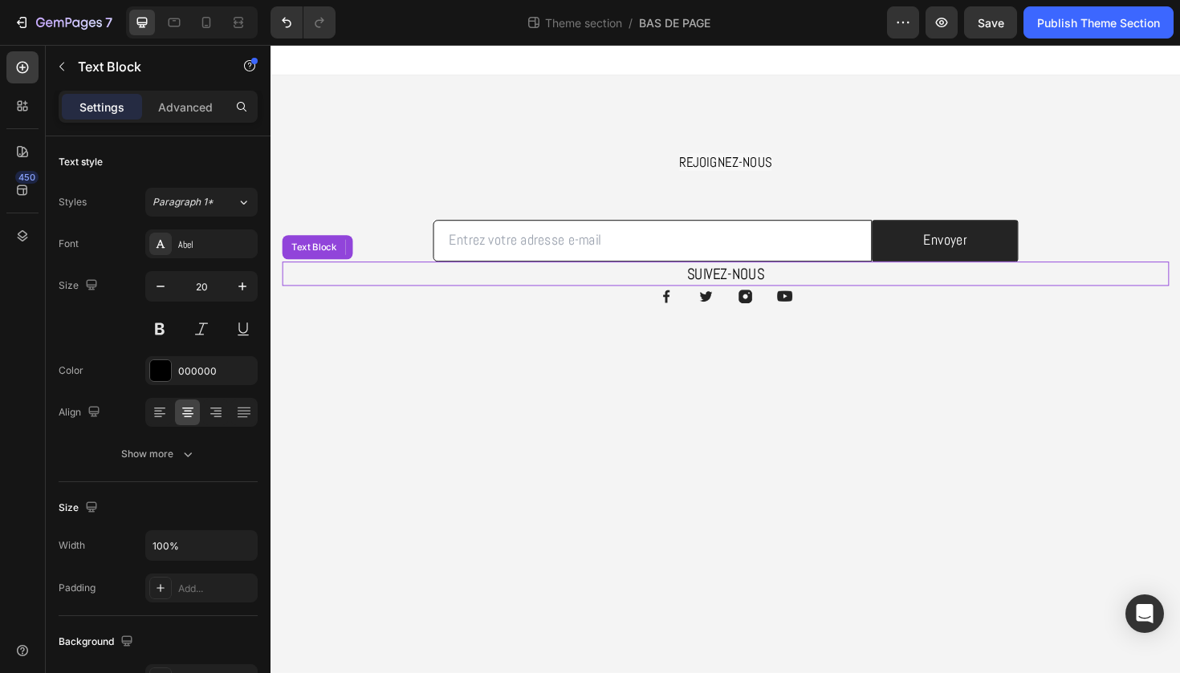
click at [765, 278] on p "SUIVEZ-NOUS" at bounding box center [752, 287] width 936 height 22
click at [212, 115] on div "Advanced" at bounding box center [185, 107] width 80 height 26
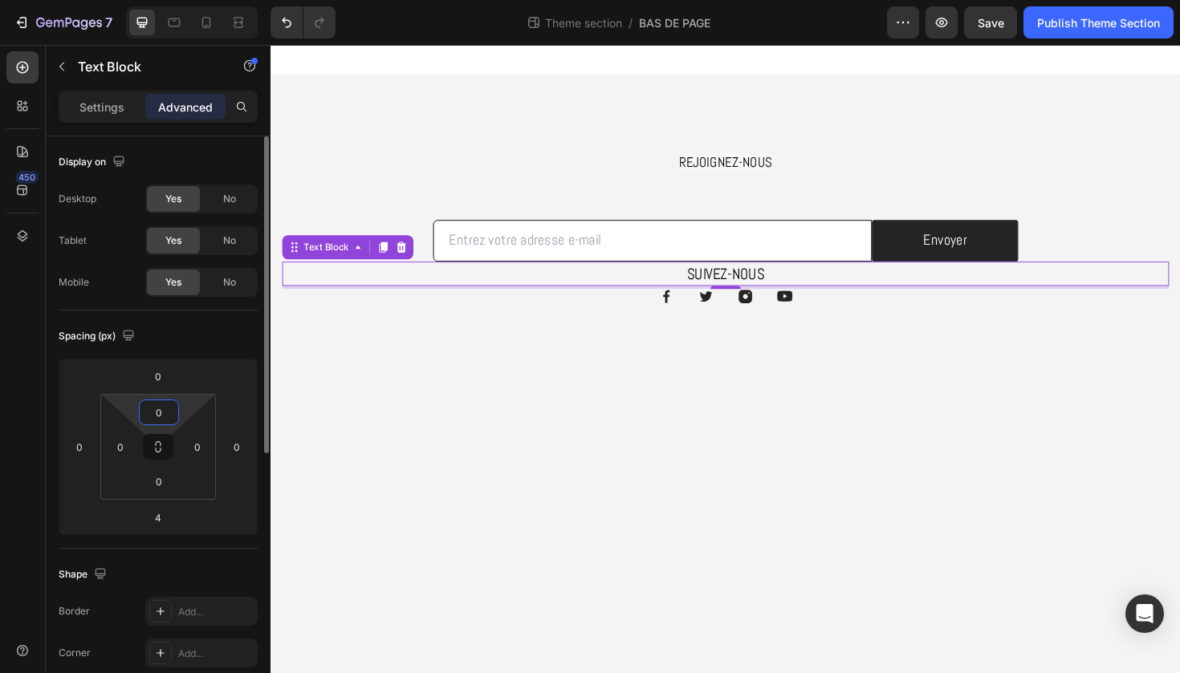
click at [160, 407] on input "0" at bounding box center [159, 412] width 32 height 24
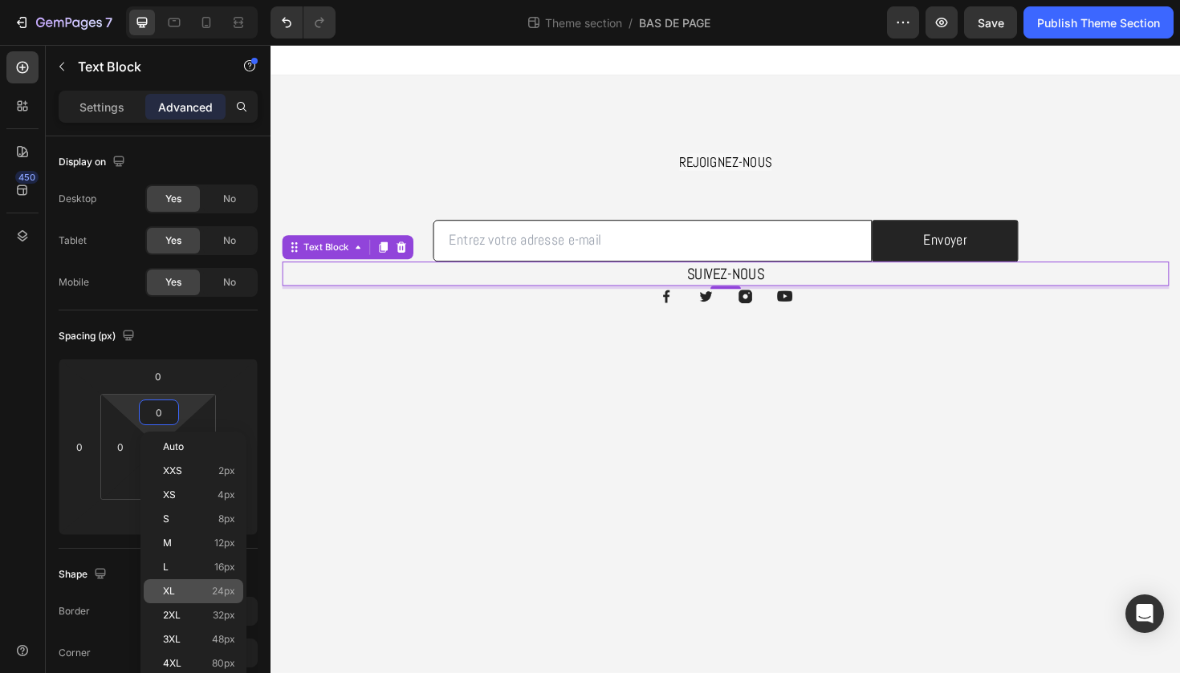
click at [196, 587] on p "XL 24px" at bounding box center [199, 591] width 72 height 11
type input "24"
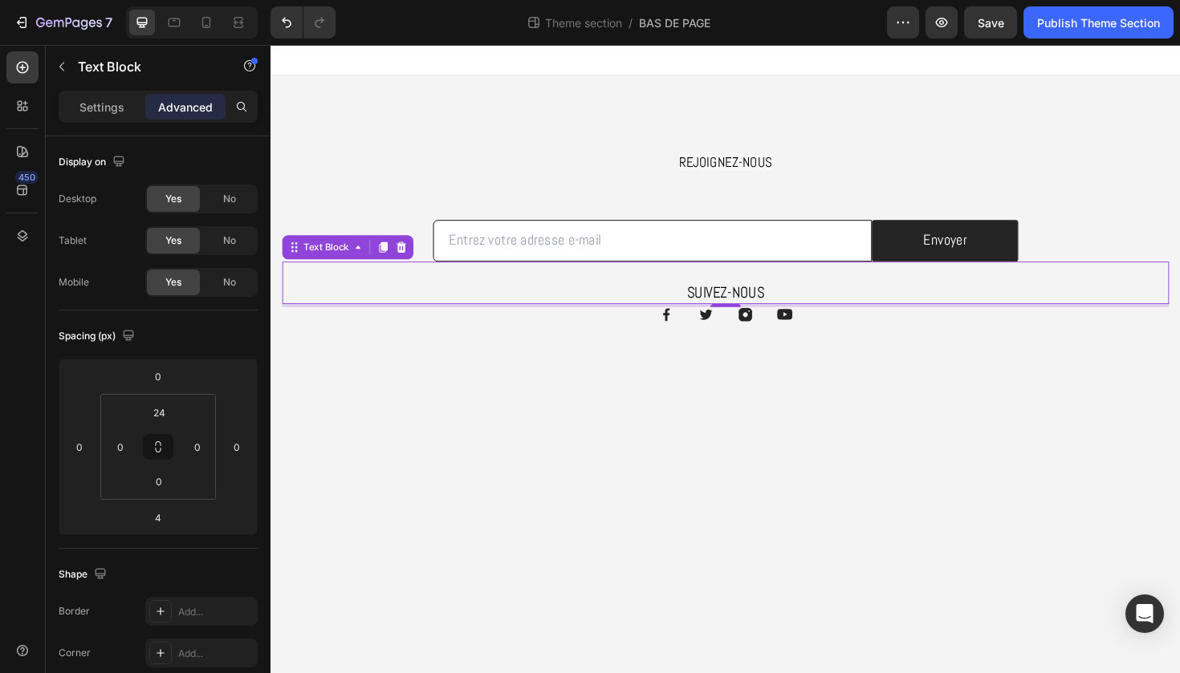
click at [703, 535] on body "REJOIGNEZ-NOUS Heading Row Email Field Envoyer Submit Button Row Newsletter Row…" at bounding box center [751, 377] width 963 height 665
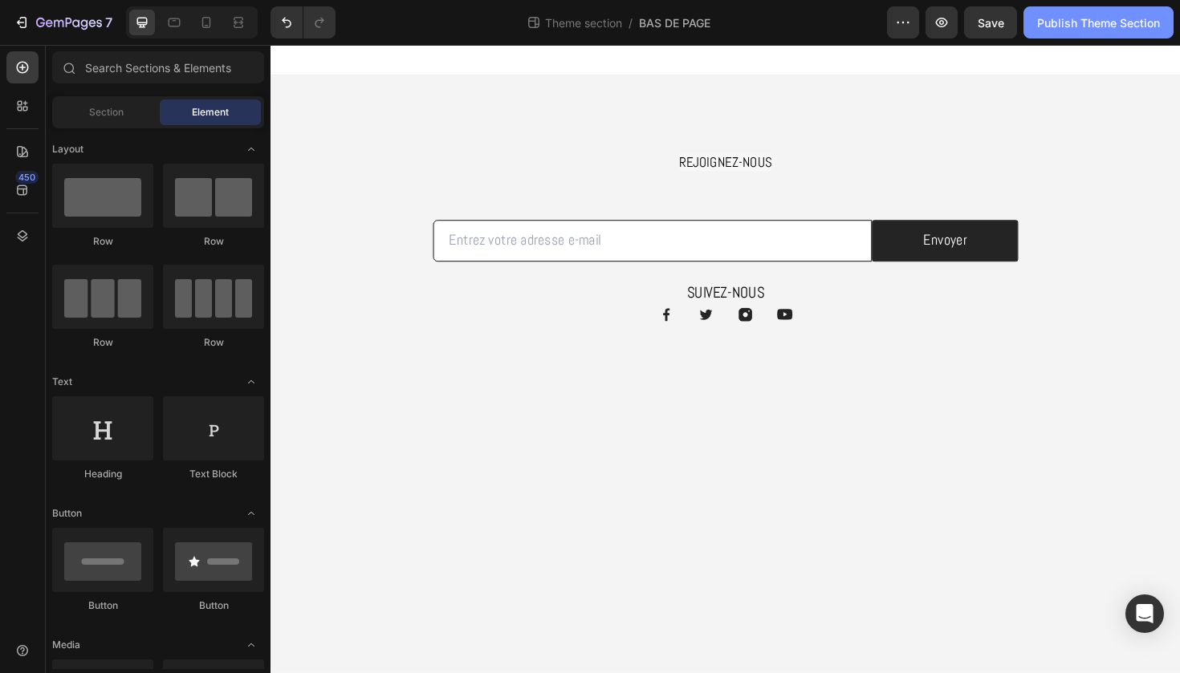
click at [1087, 30] on div "Publish Theme Section" at bounding box center [1098, 22] width 123 height 17
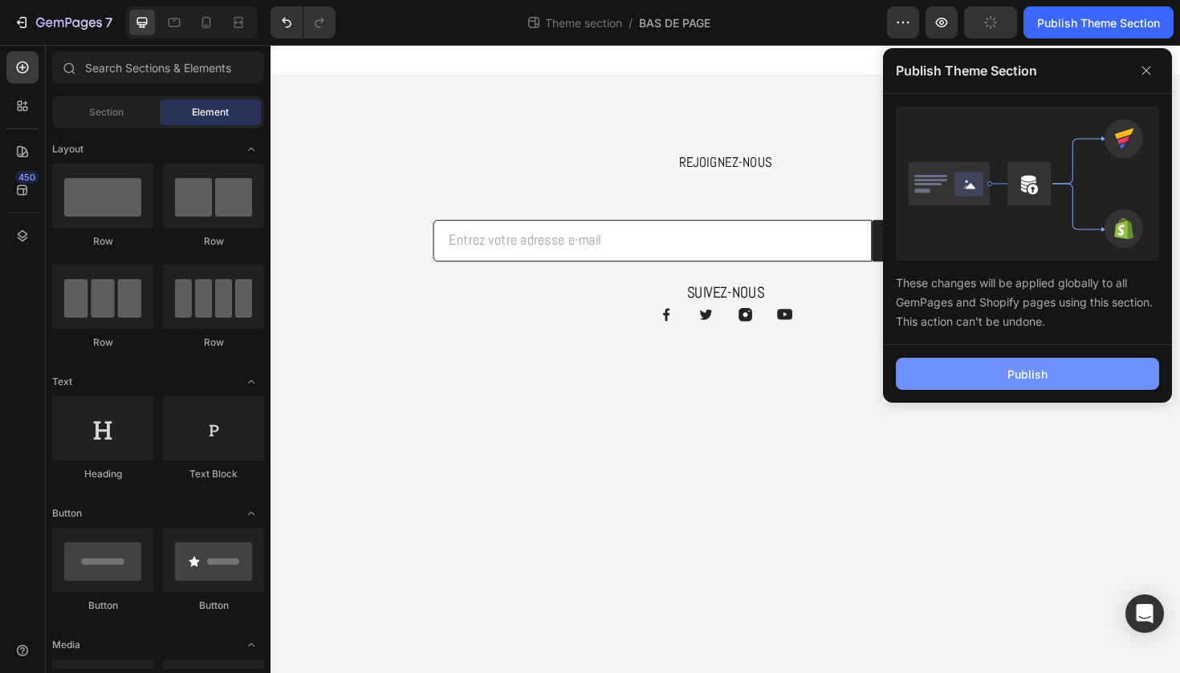
click at [1031, 379] on div "Publish" at bounding box center [1027, 374] width 40 height 17
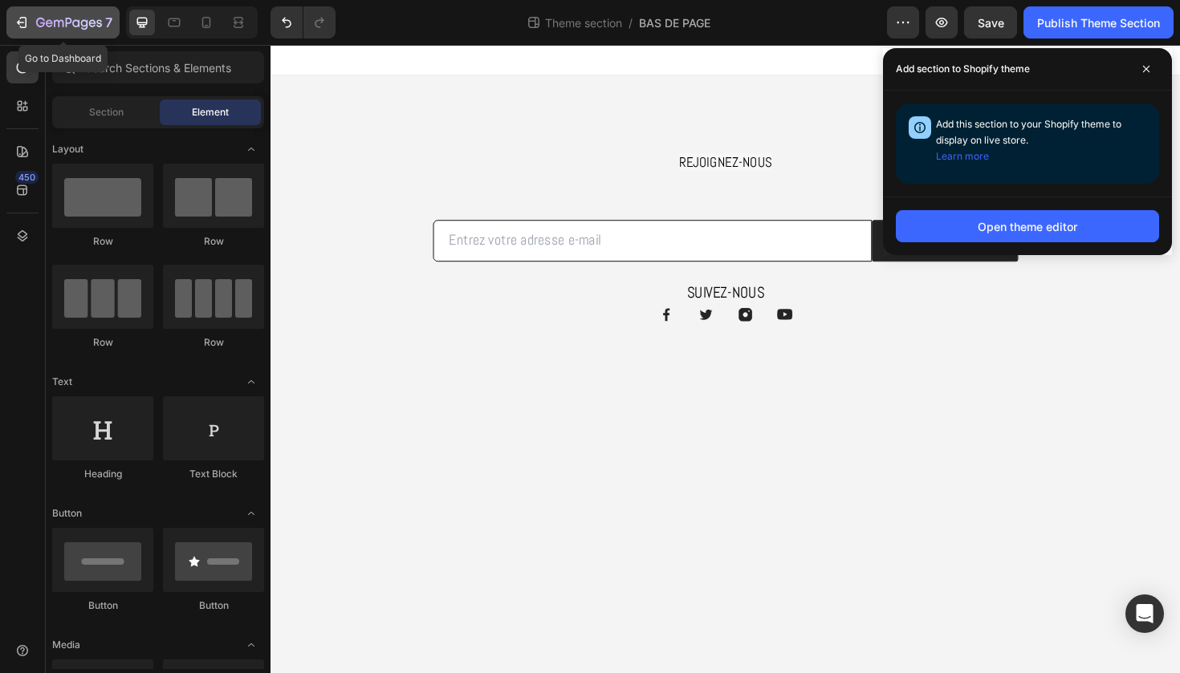
click at [67, 20] on icon "button" at bounding box center [69, 23] width 6 height 10
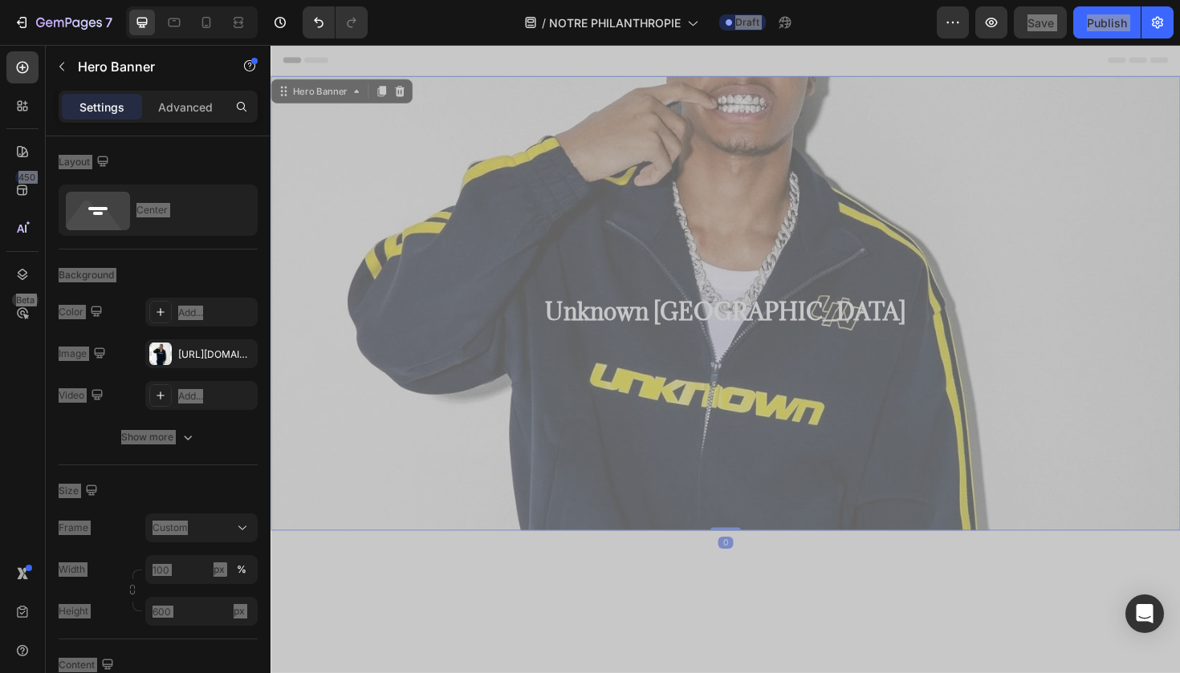
click at [602, 534] on div "Background Image" at bounding box center [751, 439] width 963 height 722
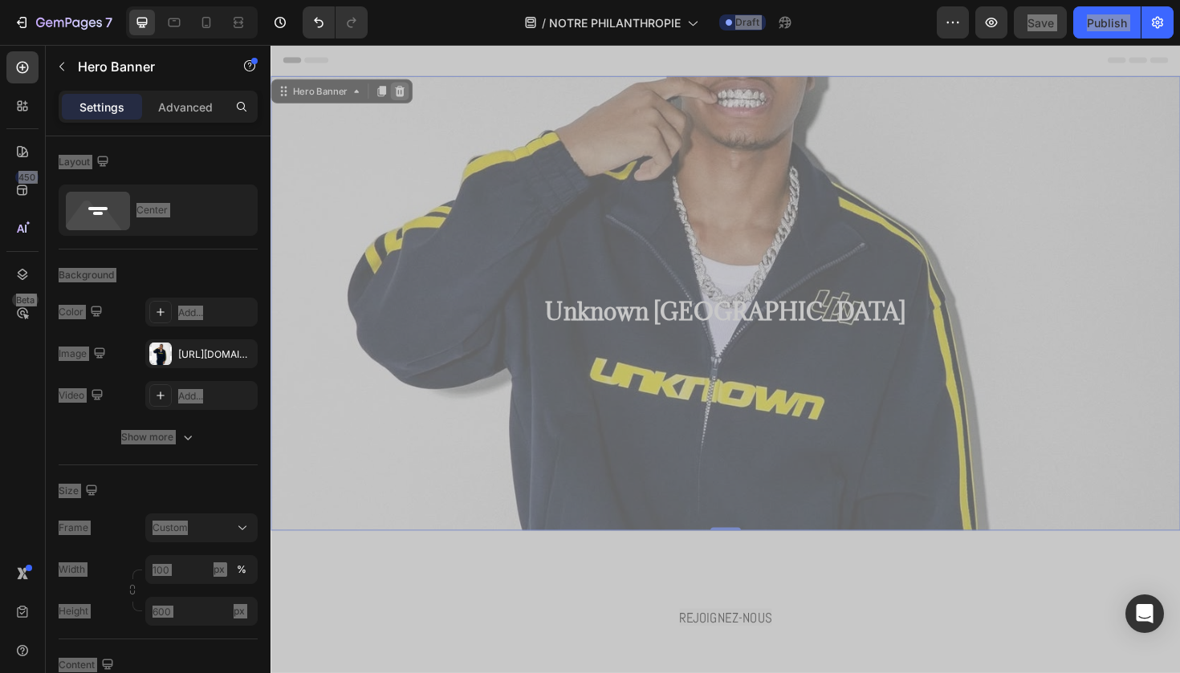
click at [410, 91] on icon at bounding box center [407, 93] width 10 height 11
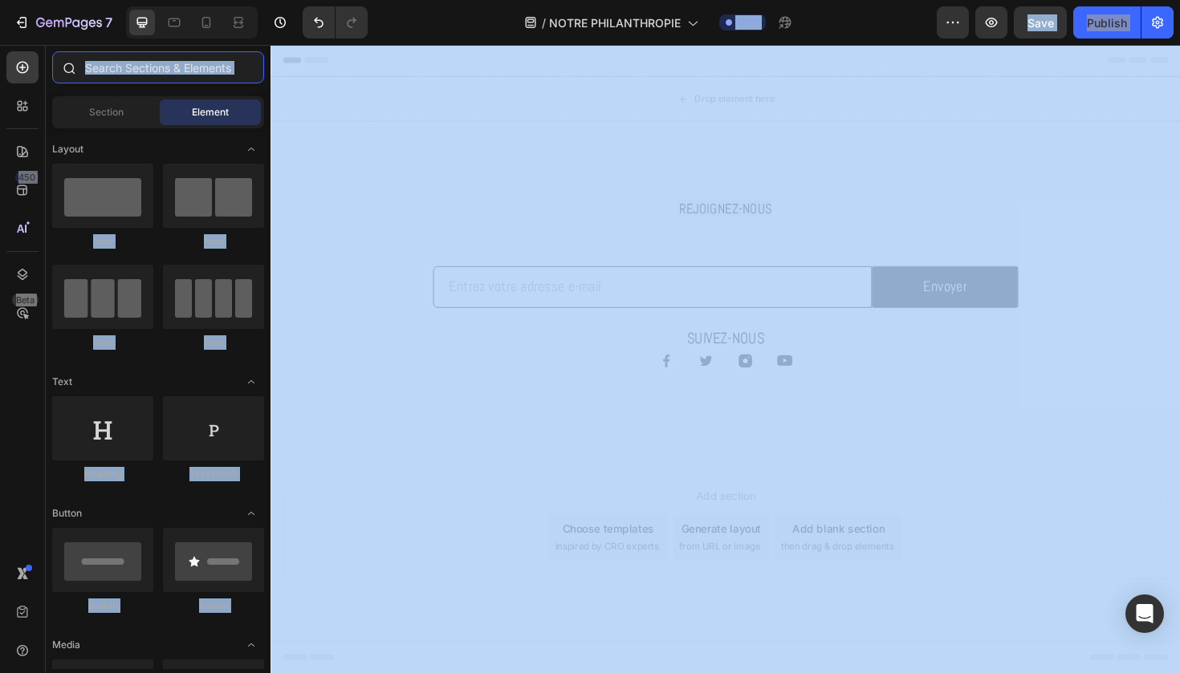
click at [243, 63] on input "text" at bounding box center [158, 67] width 212 height 32
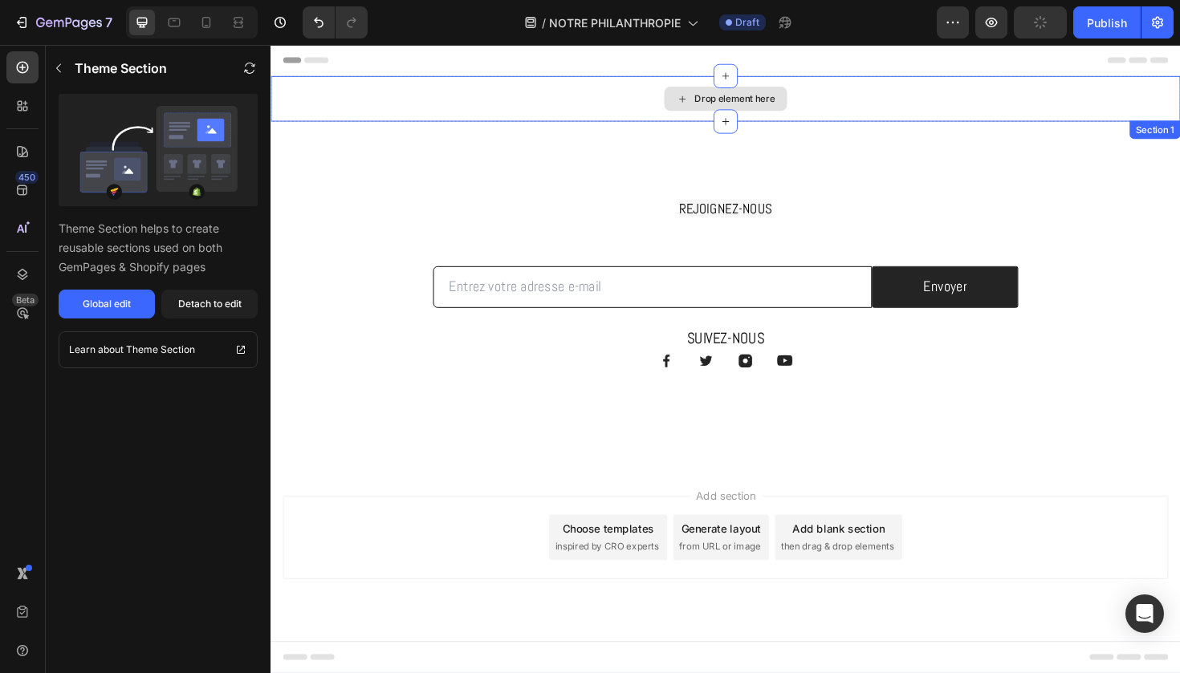
click at [330, 147] on div "REJOIGNEZ-NOUS Heading Row Email Field Envoyer Submit Button Row Newsletter Row…" at bounding box center [751, 308] width 963 height 364
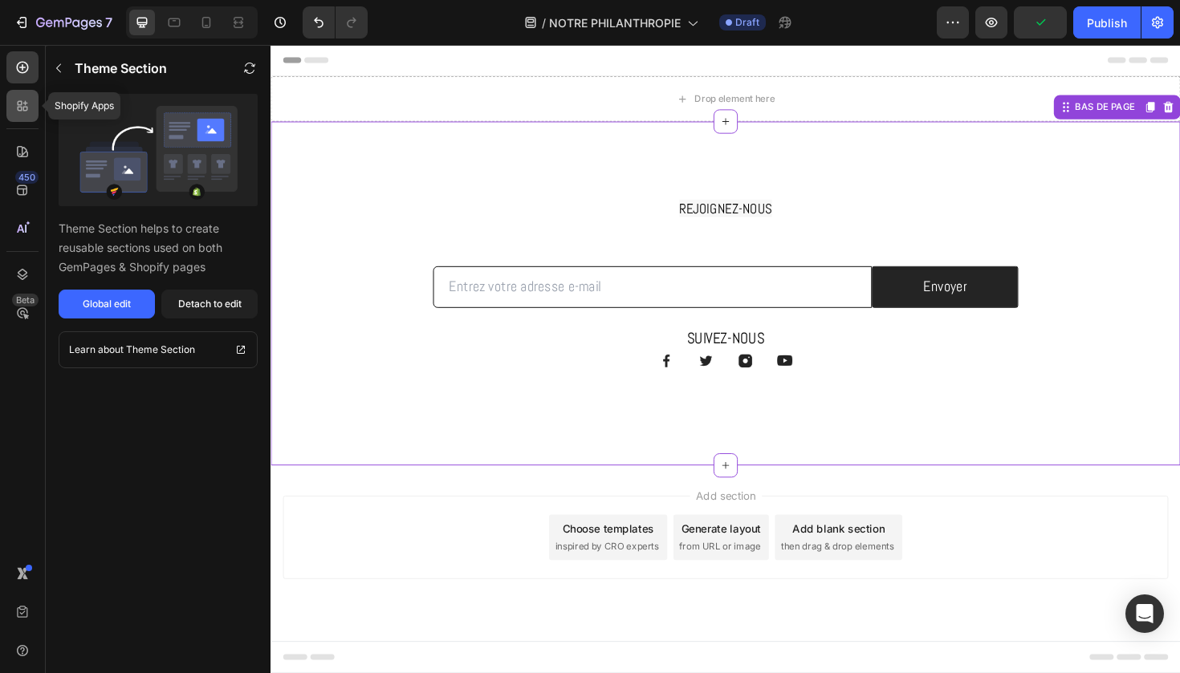
click at [35, 109] on div at bounding box center [22, 106] width 32 height 32
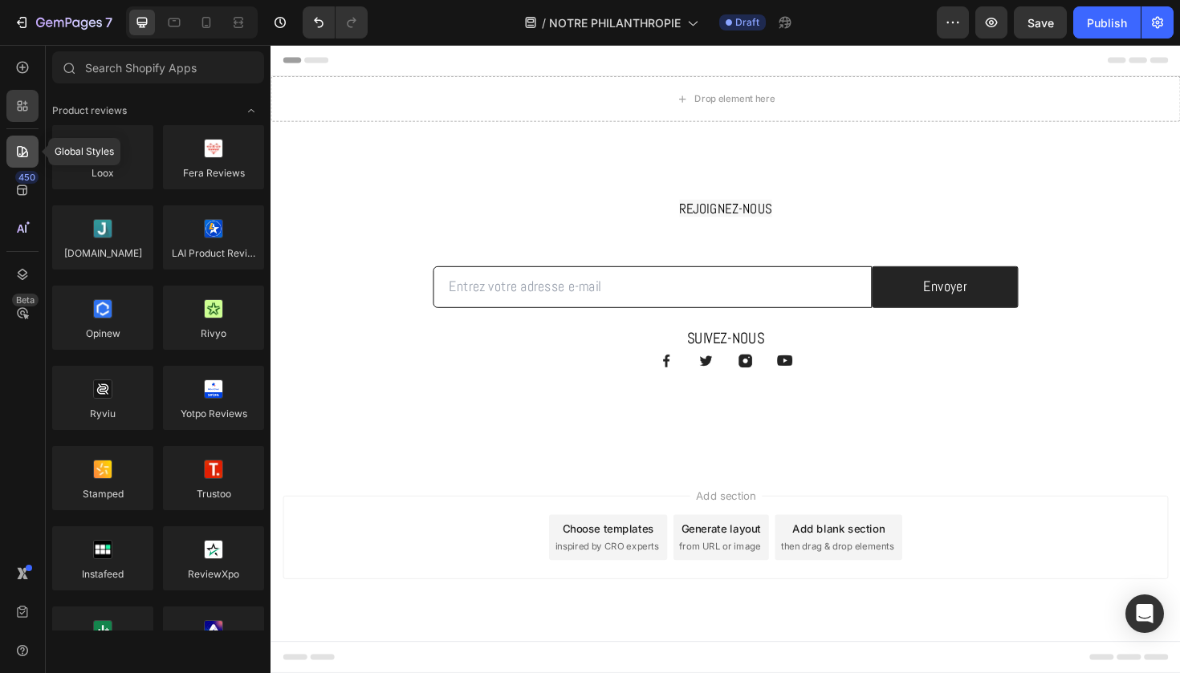
click at [22, 149] on icon at bounding box center [22, 151] width 11 height 11
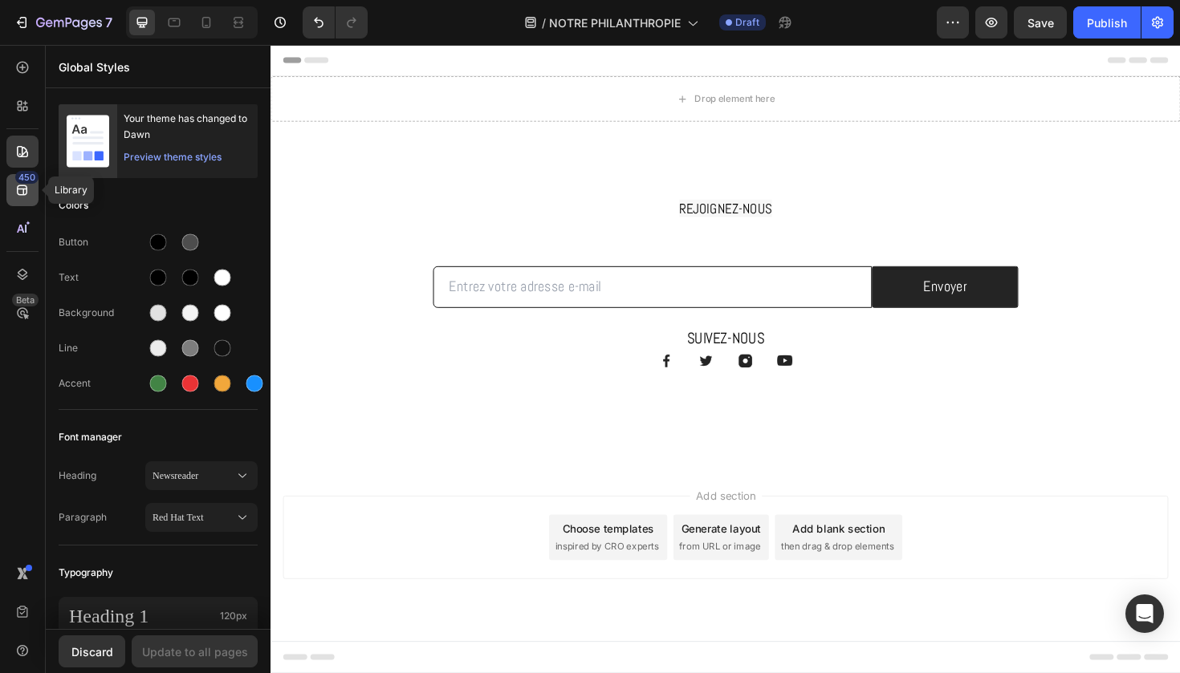
click at [23, 186] on icon at bounding box center [22, 190] width 10 height 10
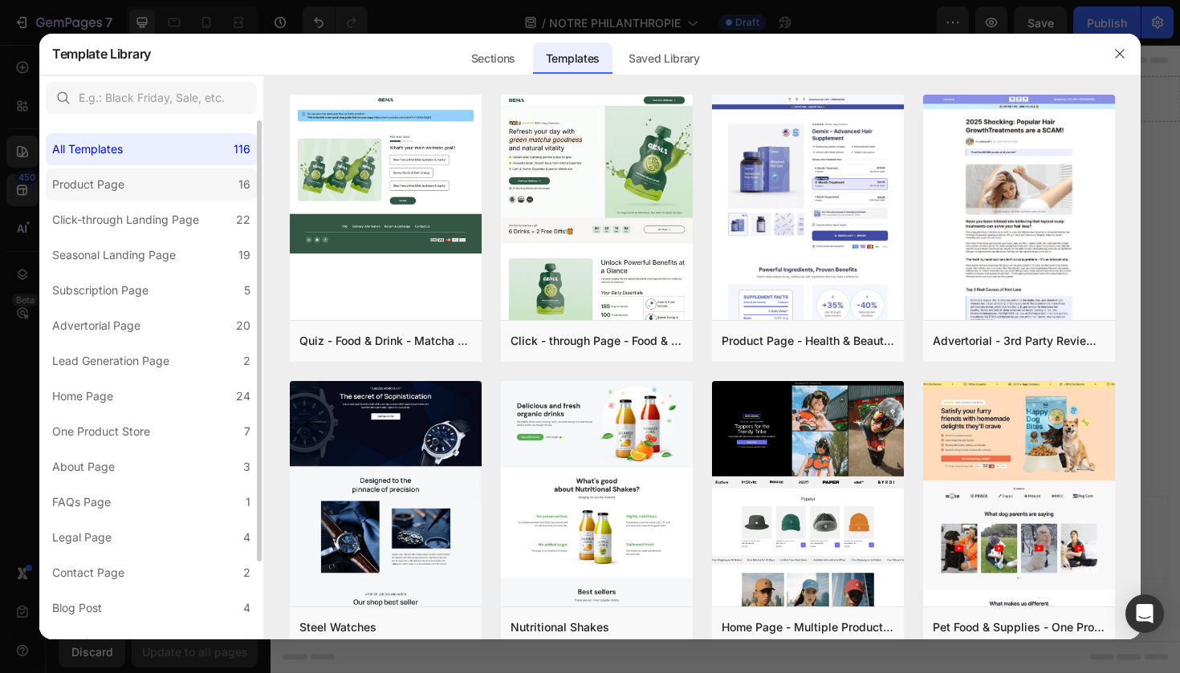
click at [132, 177] on label "Product Page 16" at bounding box center [151, 185] width 211 height 32
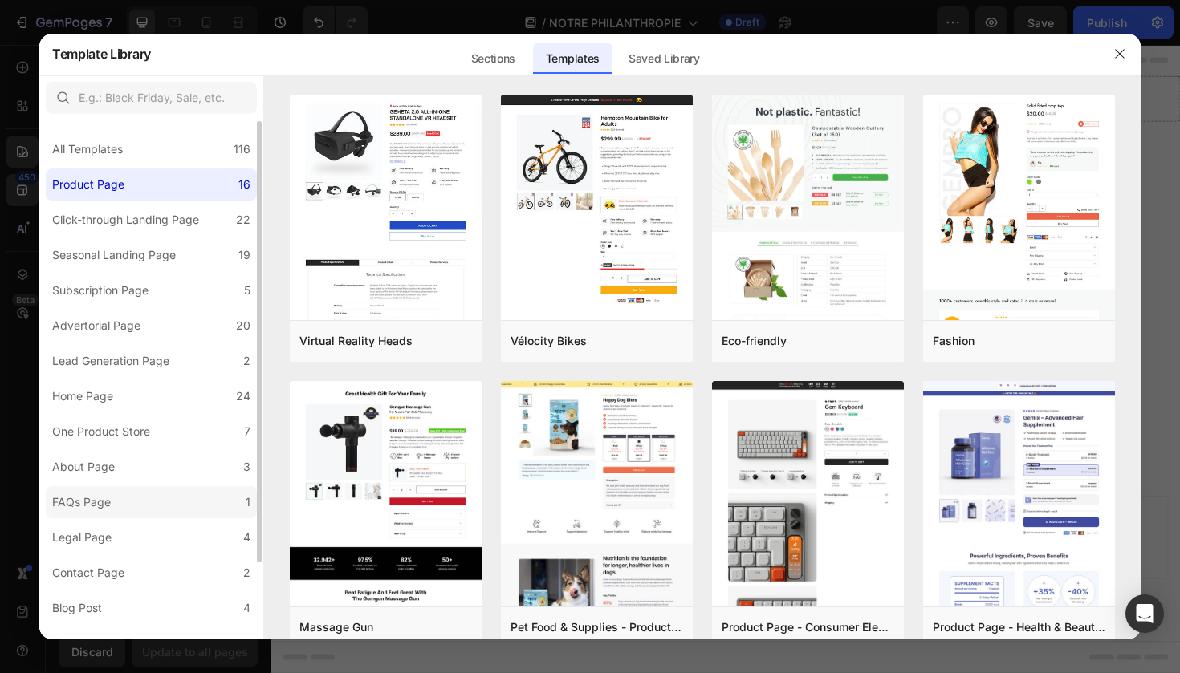
scroll to position [91, 0]
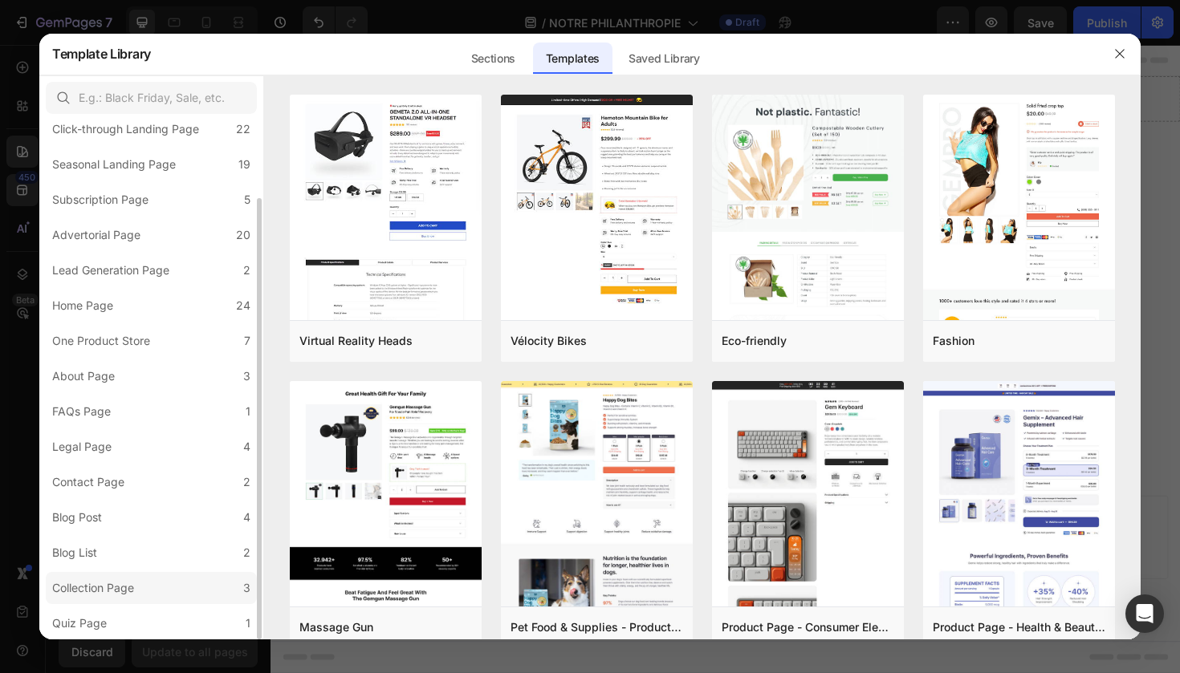
click at [110, 591] on div "Collection Page" at bounding box center [93, 588] width 82 height 19
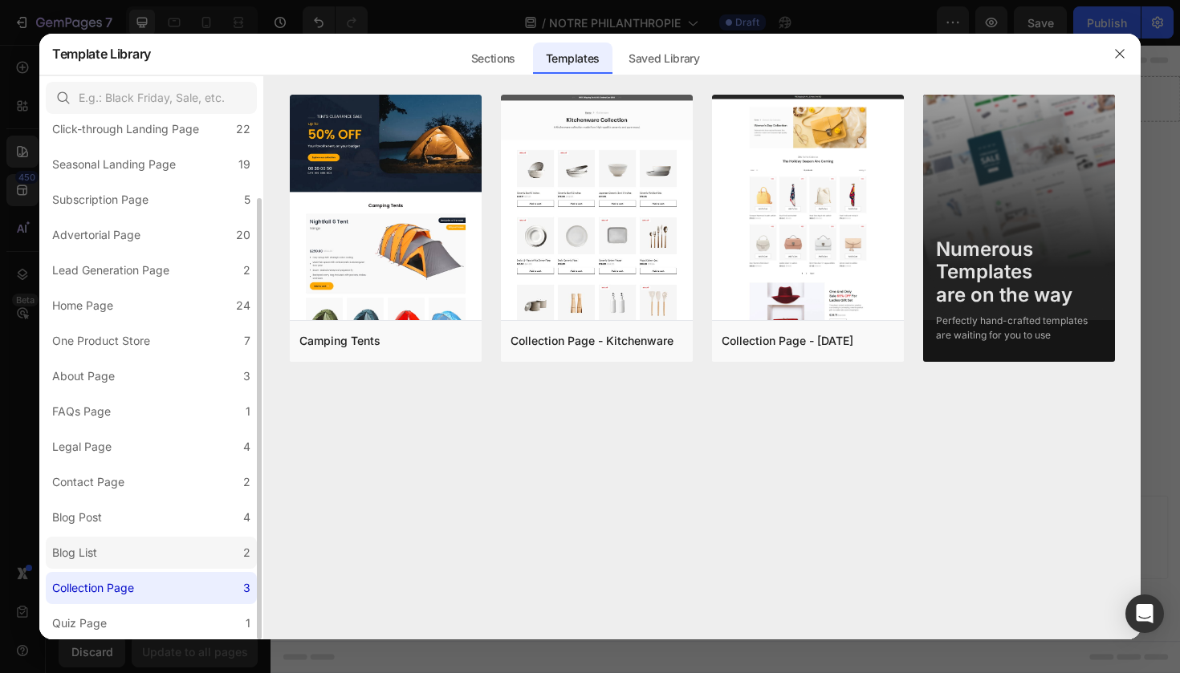
click at [104, 558] on div "Blog List" at bounding box center [77, 552] width 51 height 19
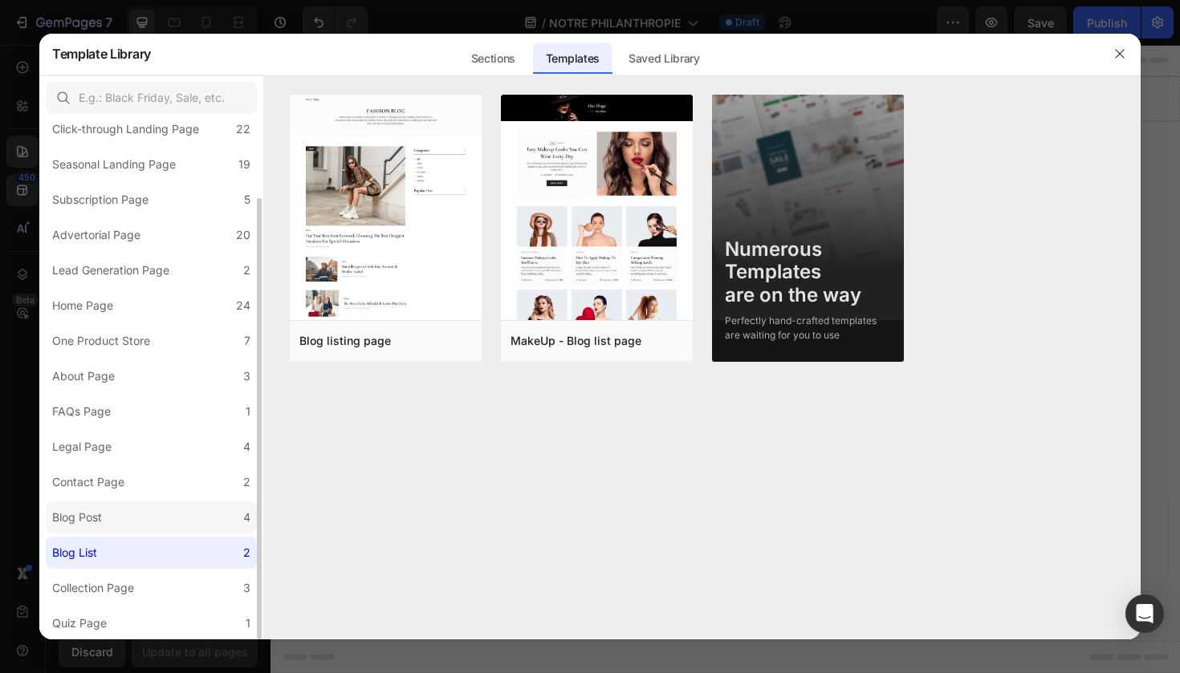
click at [95, 530] on label "Blog Post 4" at bounding box center [151, 518] width 211 height 32
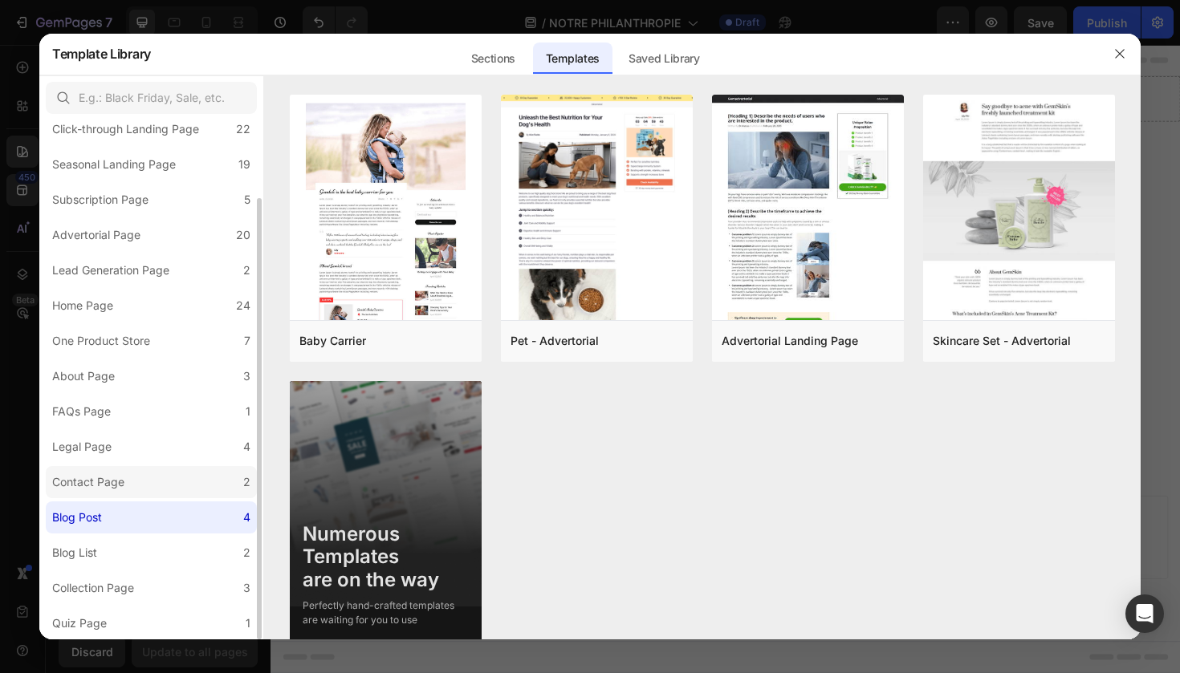
click at [95, 486] on div "Contact Page" at bounding box center [88, 482] width 72 height 19
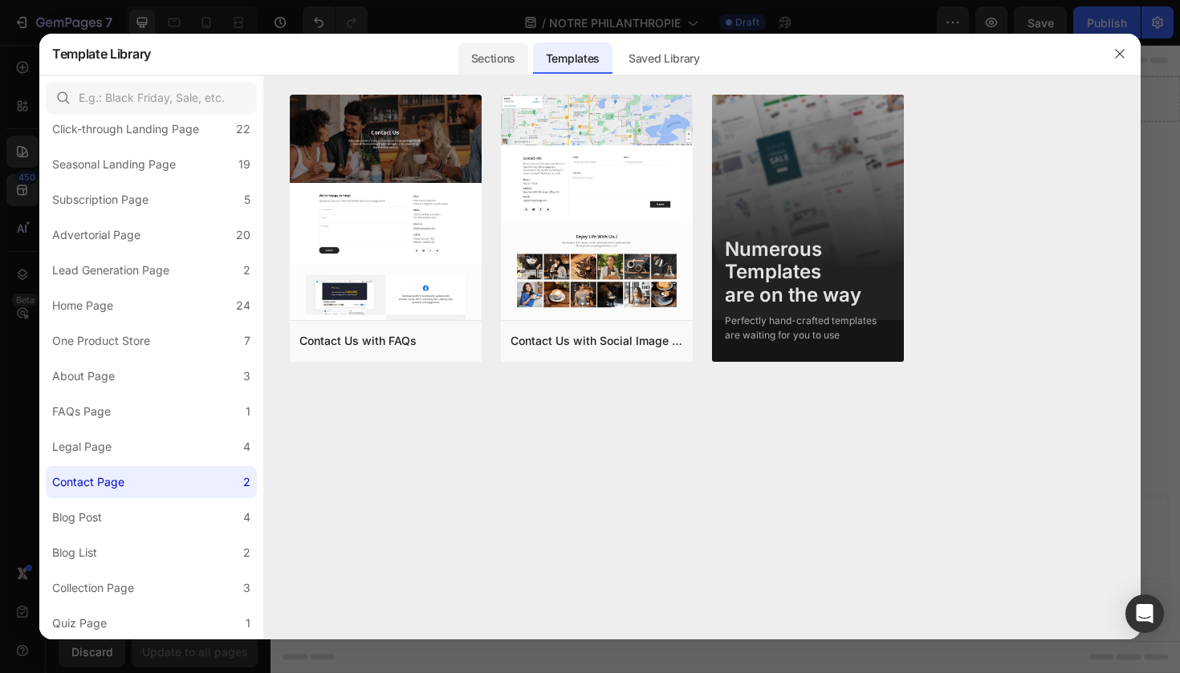
click at [517, 67] on div "Sections" at bounding box center [493, 59] width 70 height 32
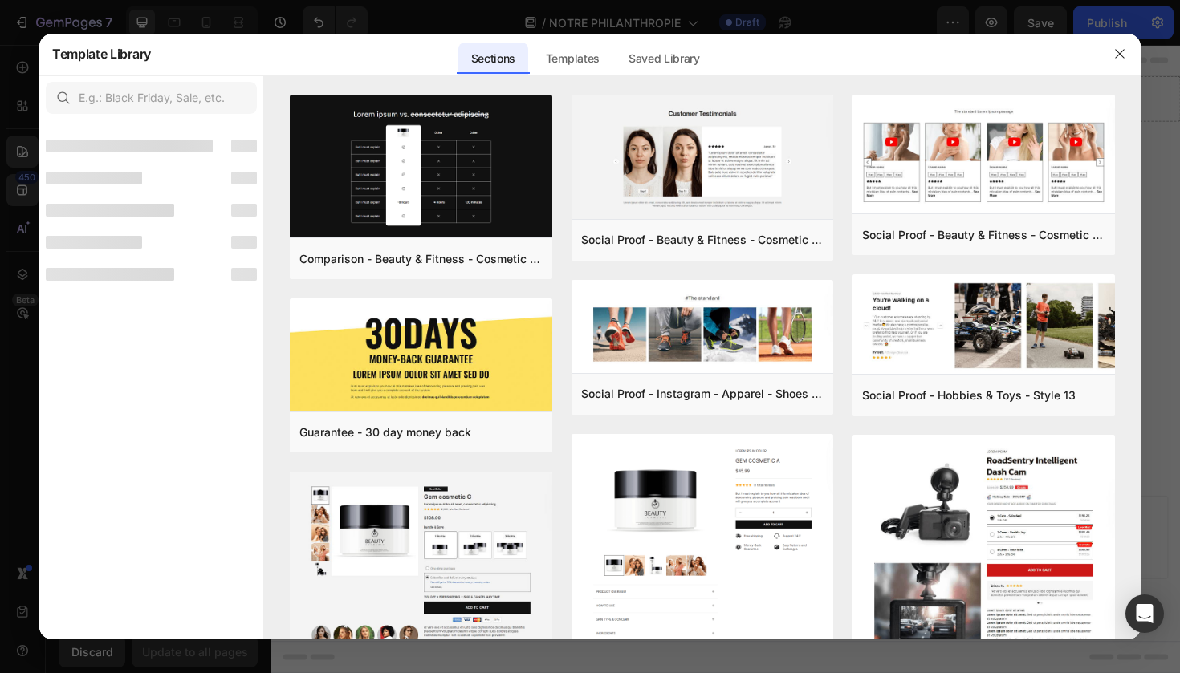
scroll to position [0, 0]
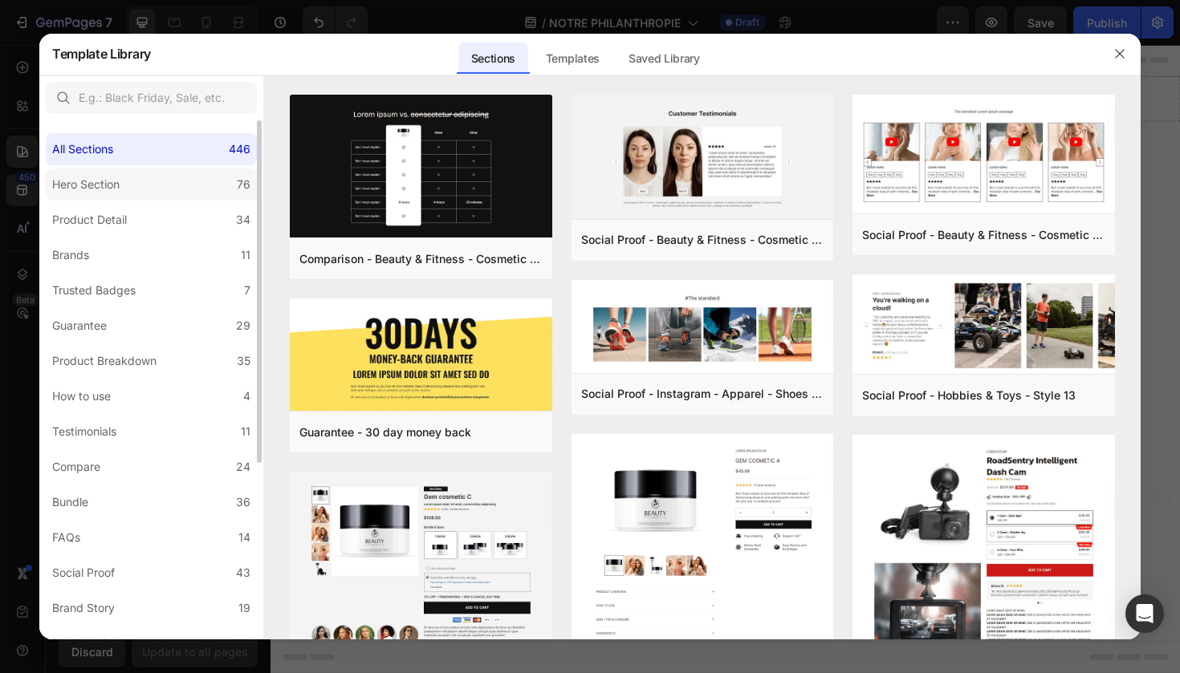
click at [183, 188] on label "Hero Section 76" at bounding box center [151, 185] width 211 height 32
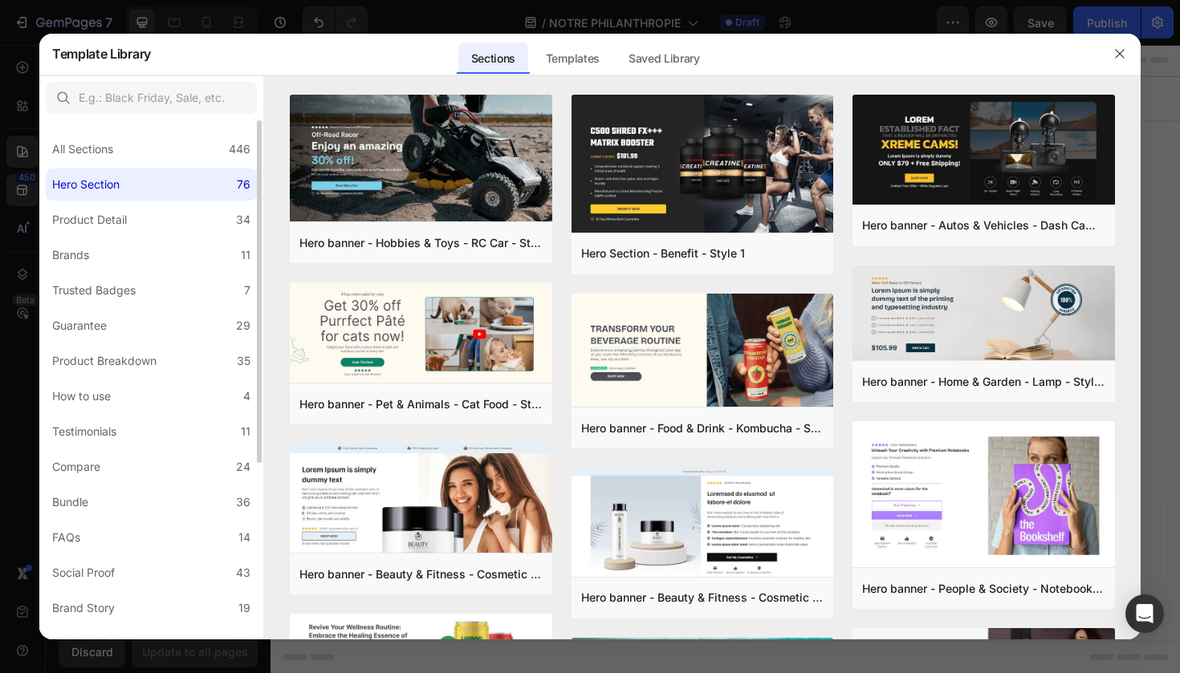
scroll to position [24, 0]
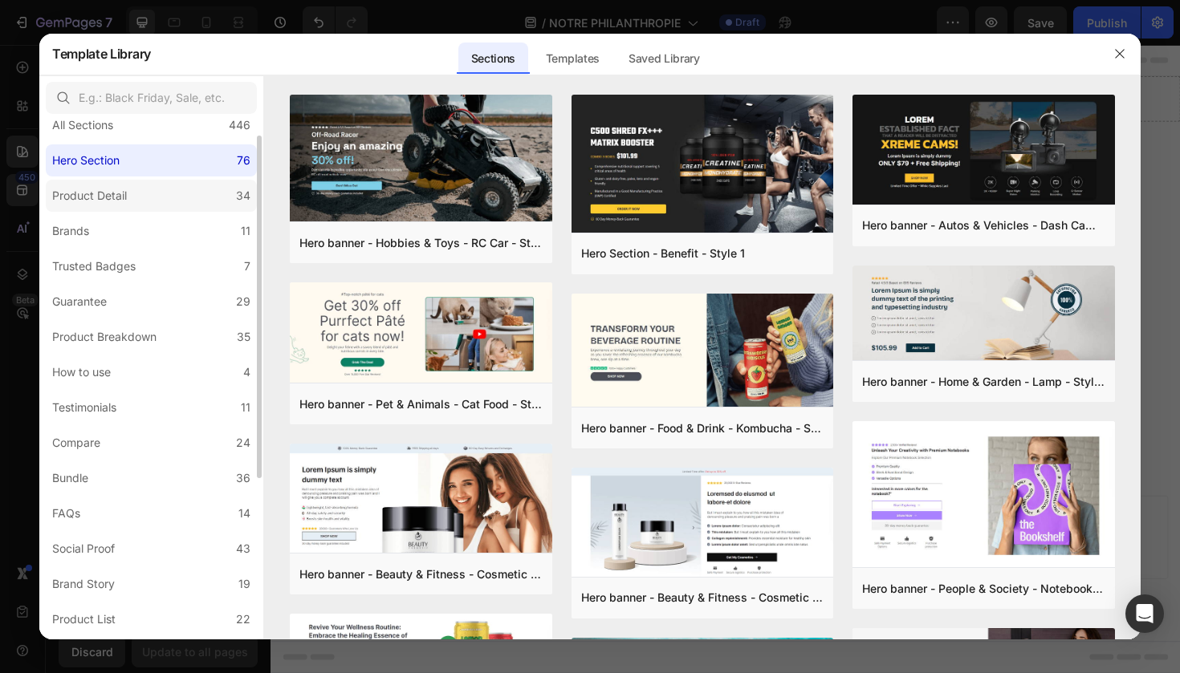
click at [172, 201] on label "Product Detail 34" at bounding box center [151, 196] width 211 height 32
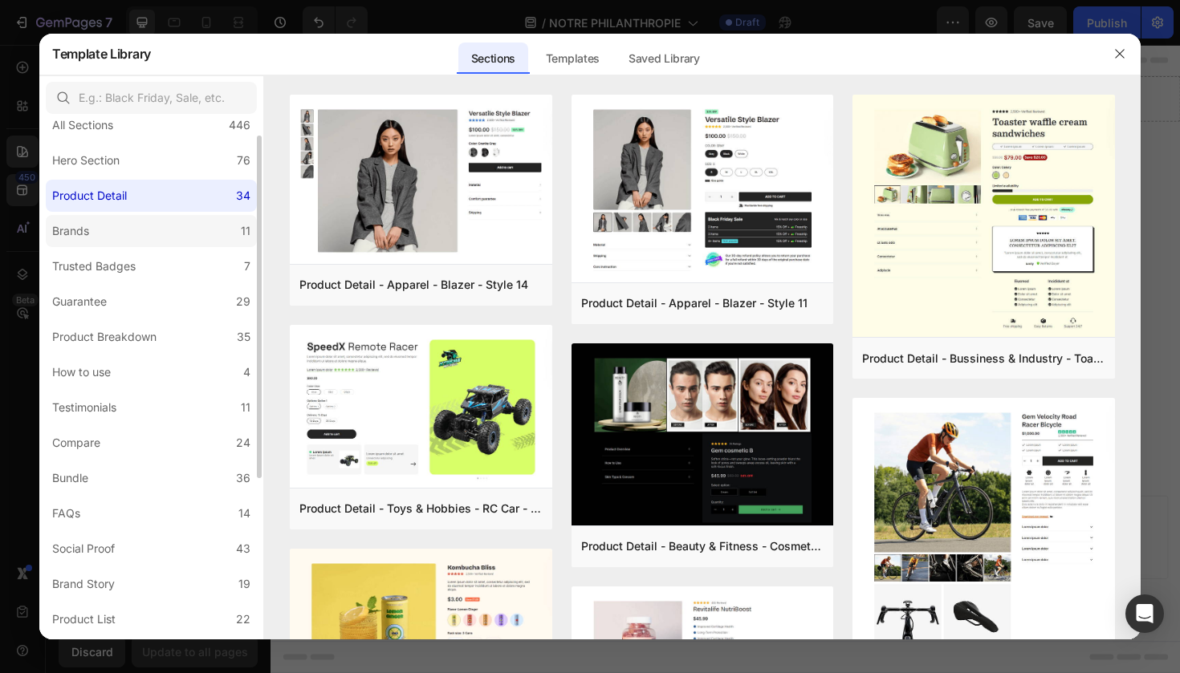
click at [134, 238] on label "Brands 11" at bounding box center [151, 231] width 211 height 32
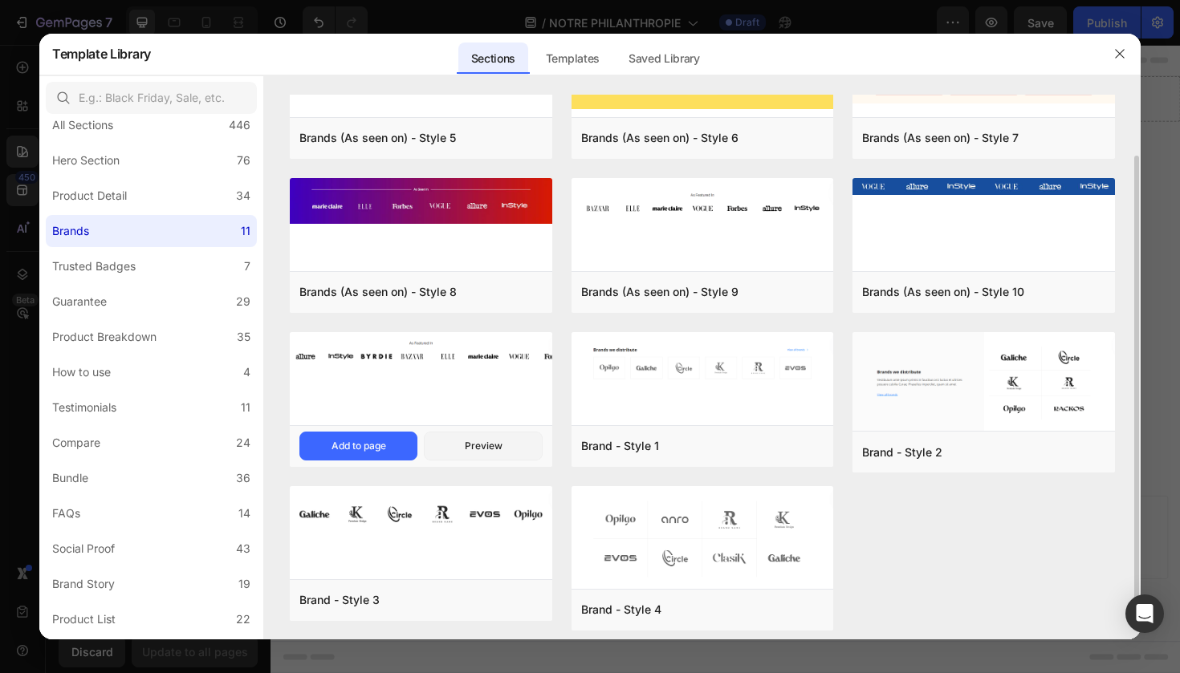
scroll to position [81, 0]
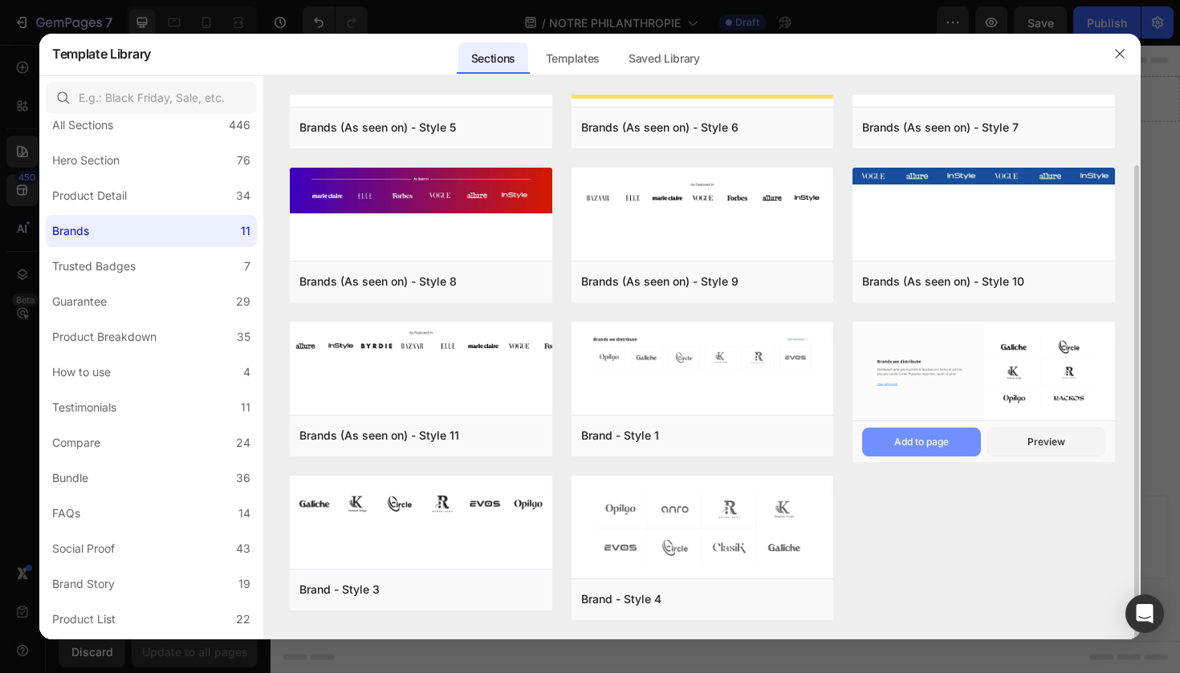
click at [899, 442] on div "Add to page" at bounding box center [921, 442] width 55 height 14
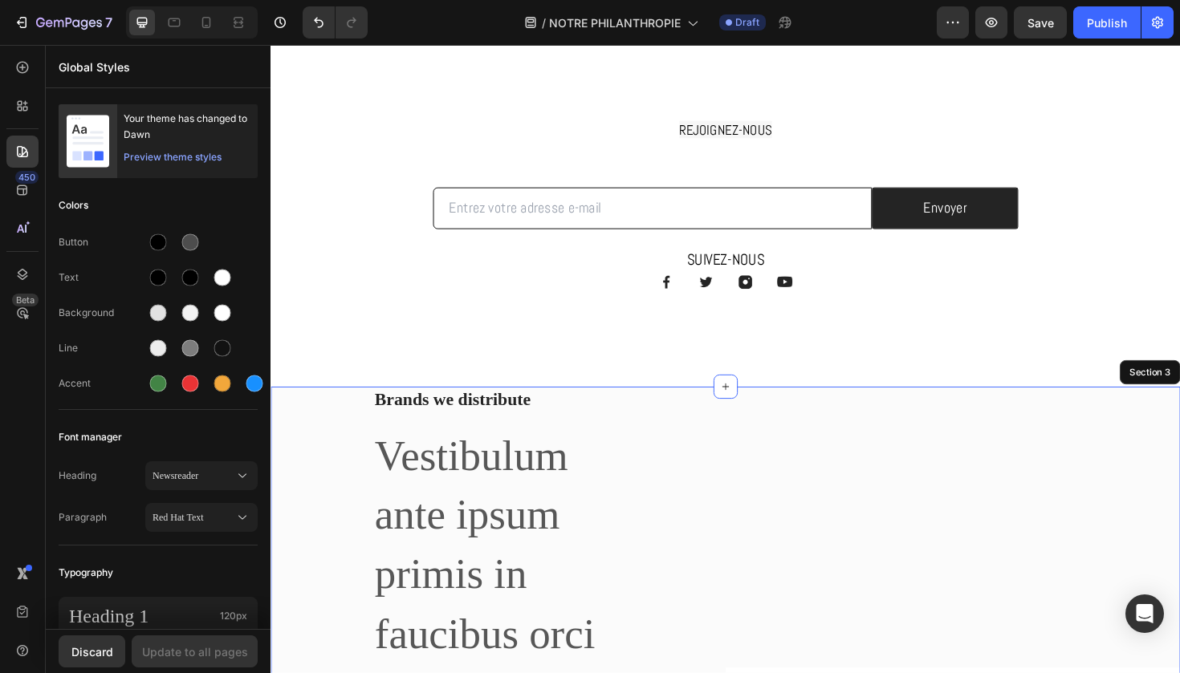
scroll to position [70, 0]
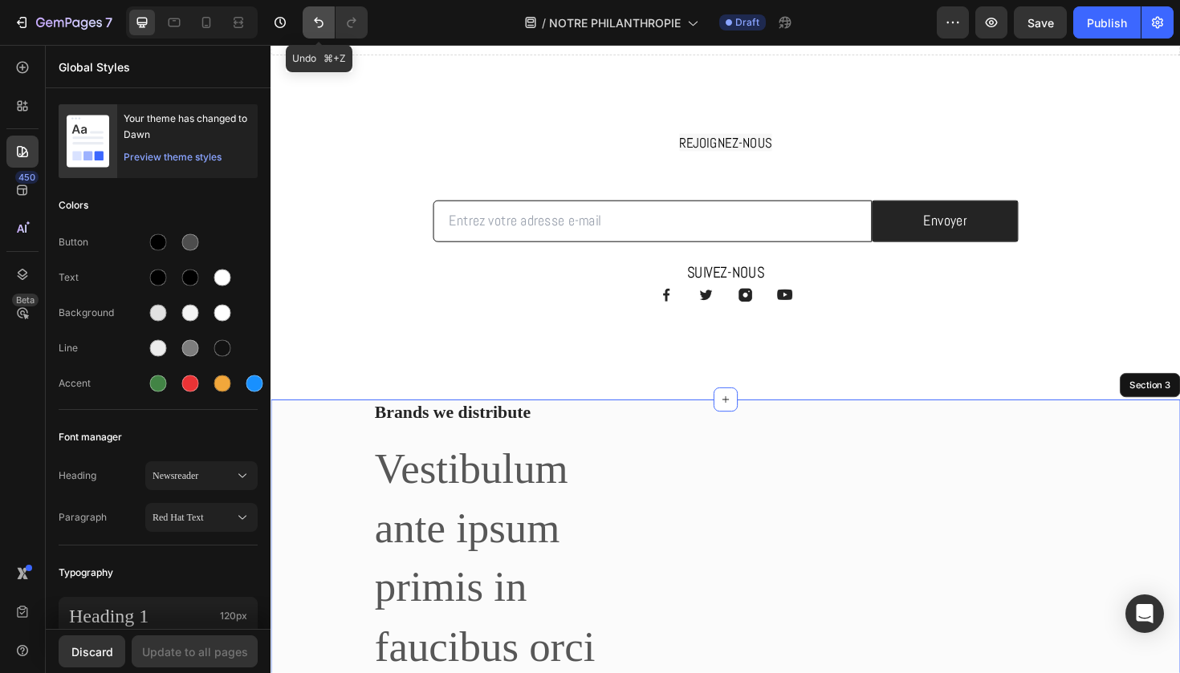
click at [323, 21] on icon "Undo/Redo" at bounding box center [319, 22] width 16 height 16
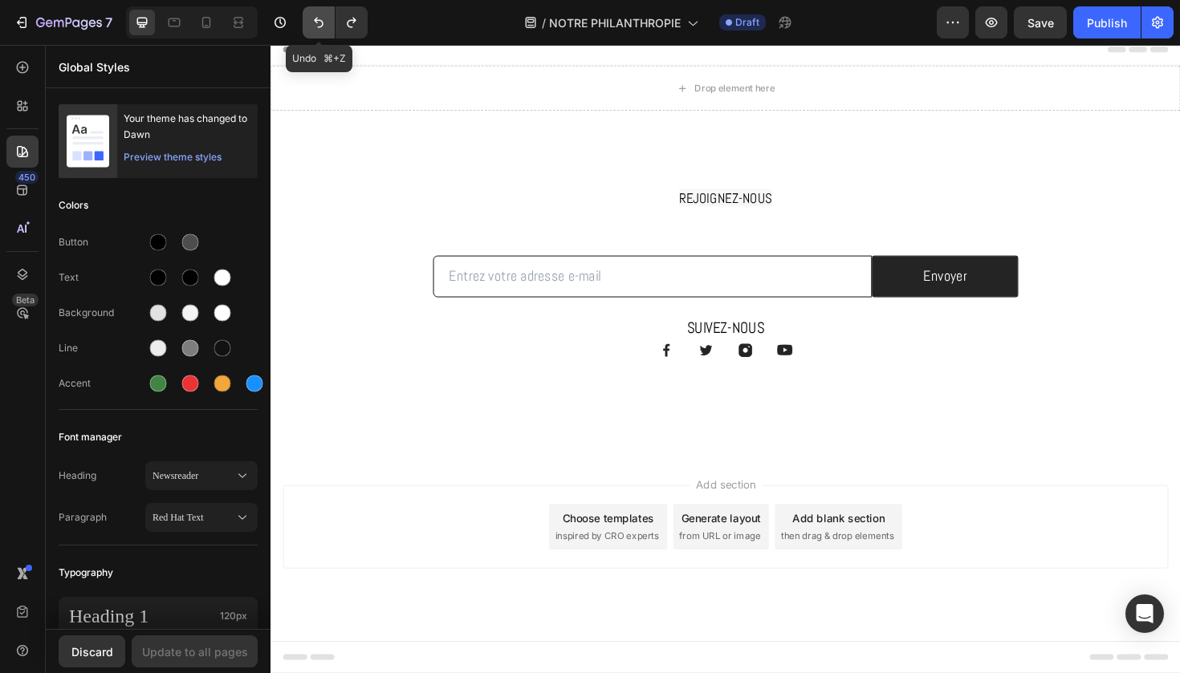
scroll to position [0, 0]
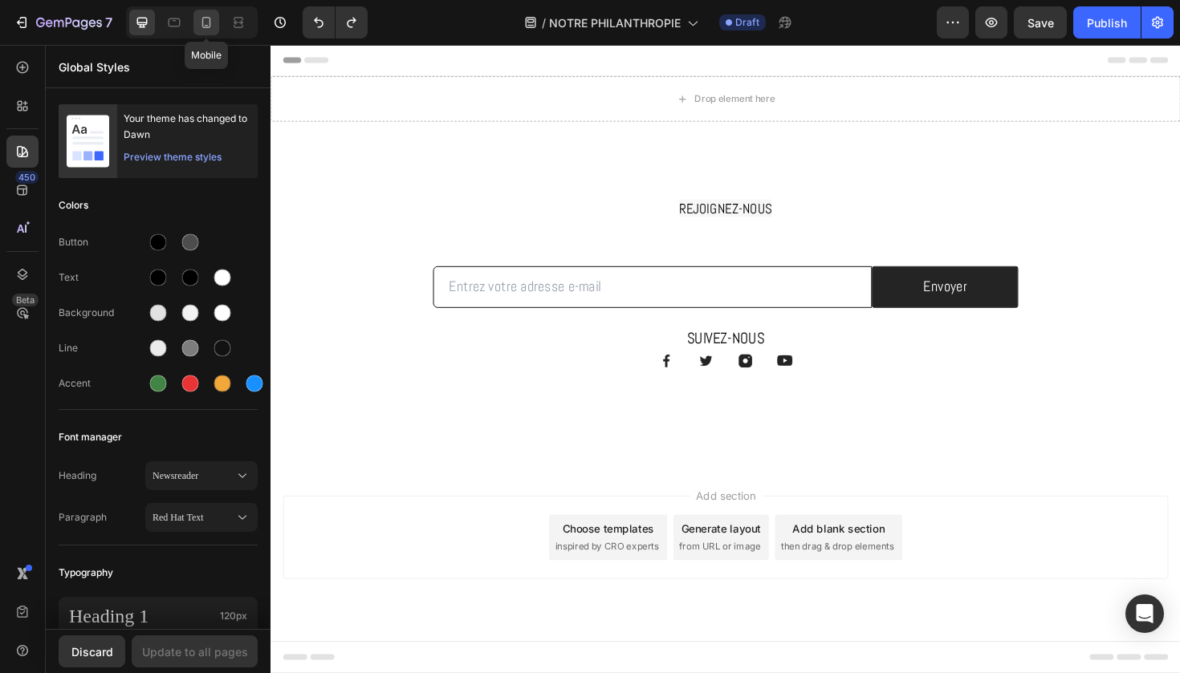
click at [214, 20] on icon at bounding box center [206, 22] width 16 height 16
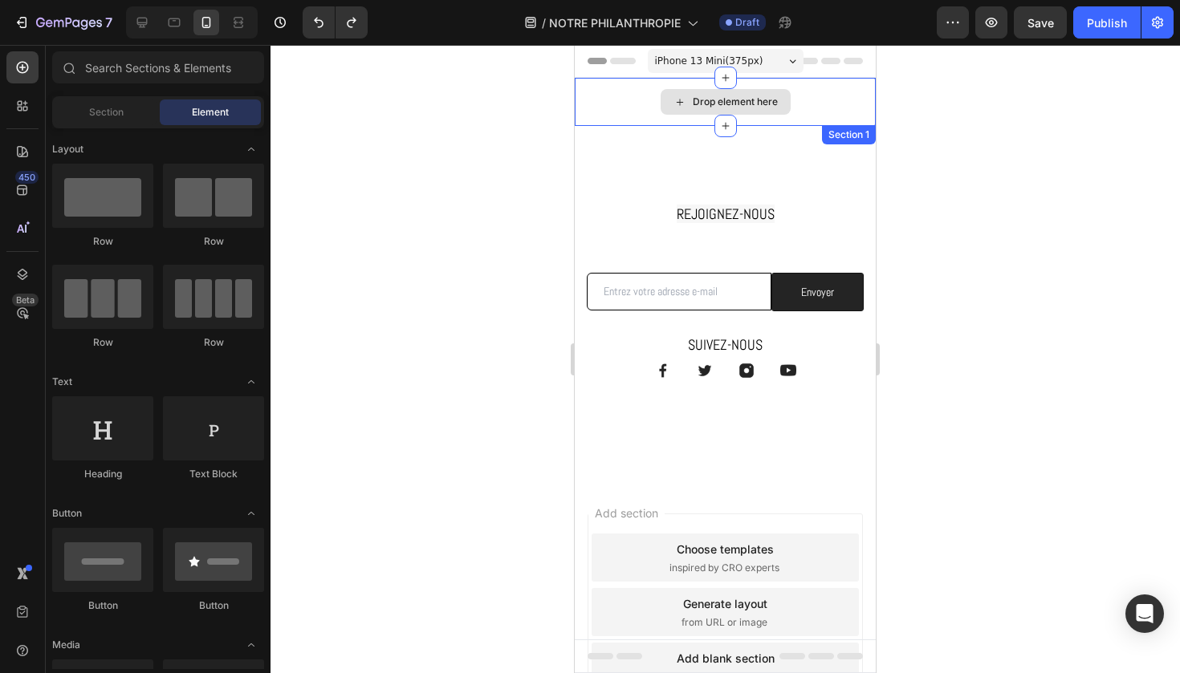
click at [713, 100] on div "Drop element here" at bounding box center [735, 101] width 85 height 13
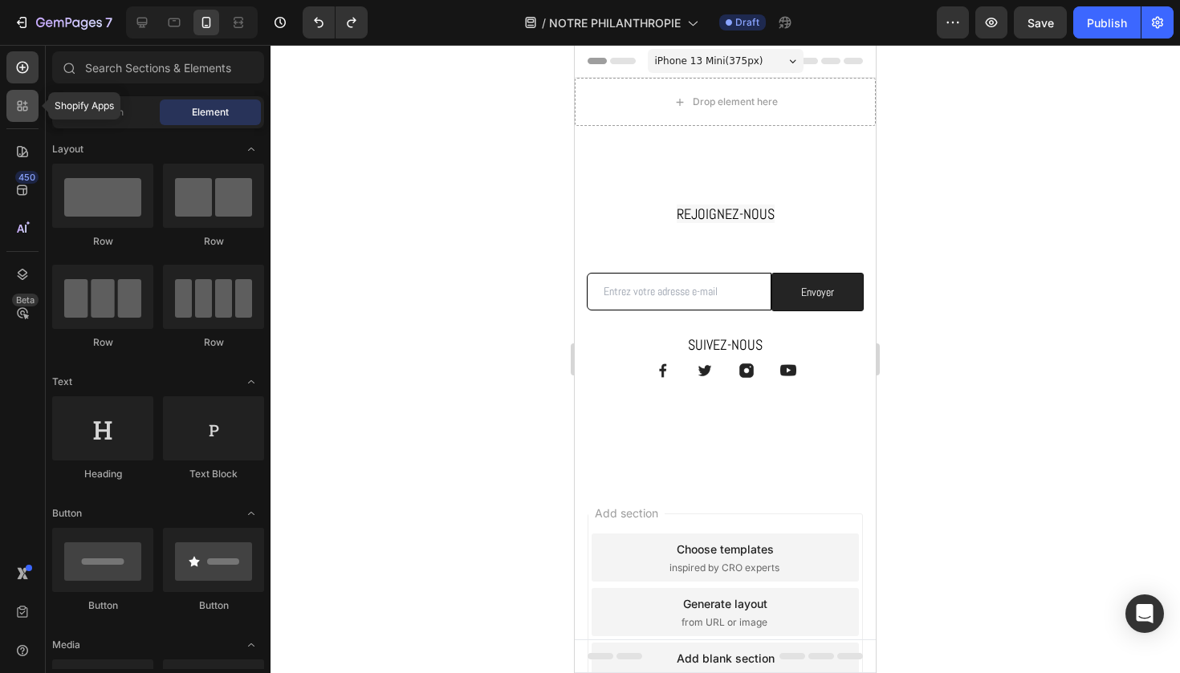
click at [31, 109] on div at bounding box center [22, 106] width 32 height 32
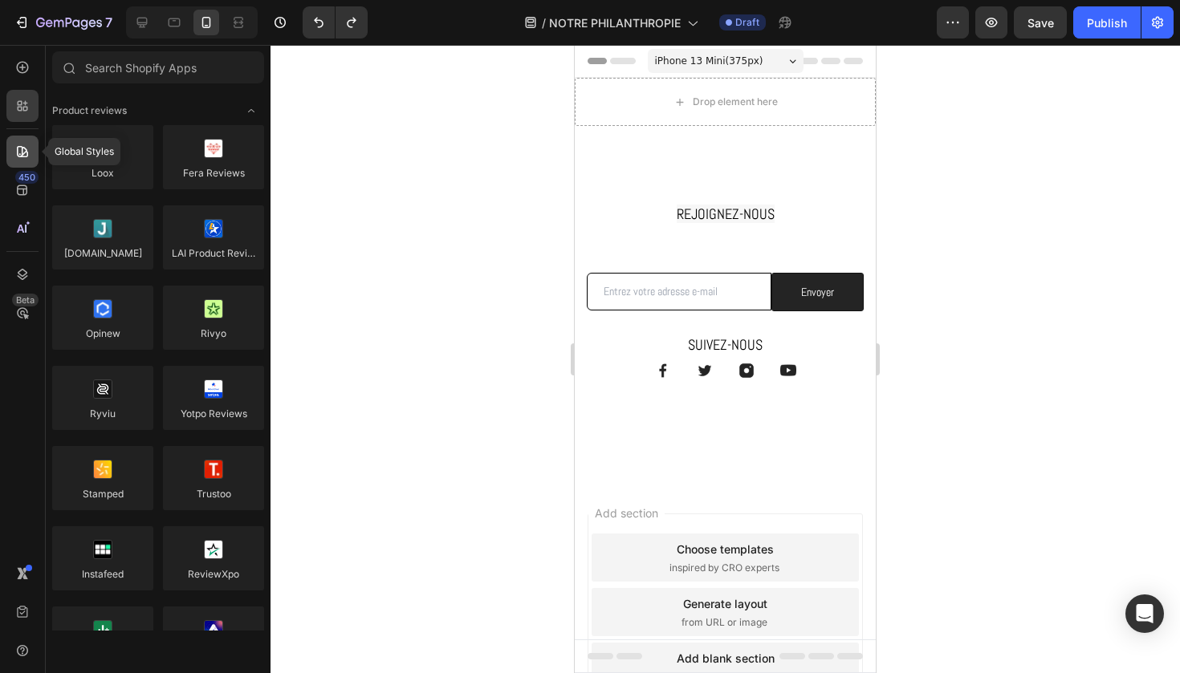
click at [25, 149] on icon at bounding box center [22, 151] width 11 height 11
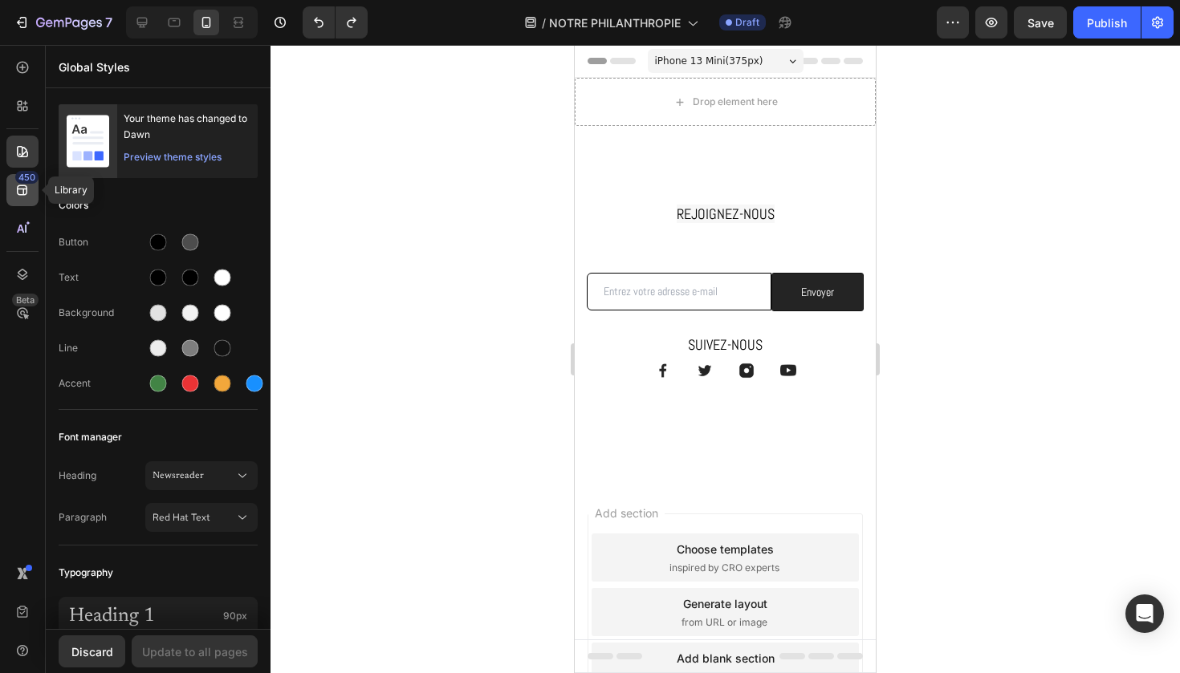
click at [24, 192] on icon at bounding box center [22, 190] width 10 height 10
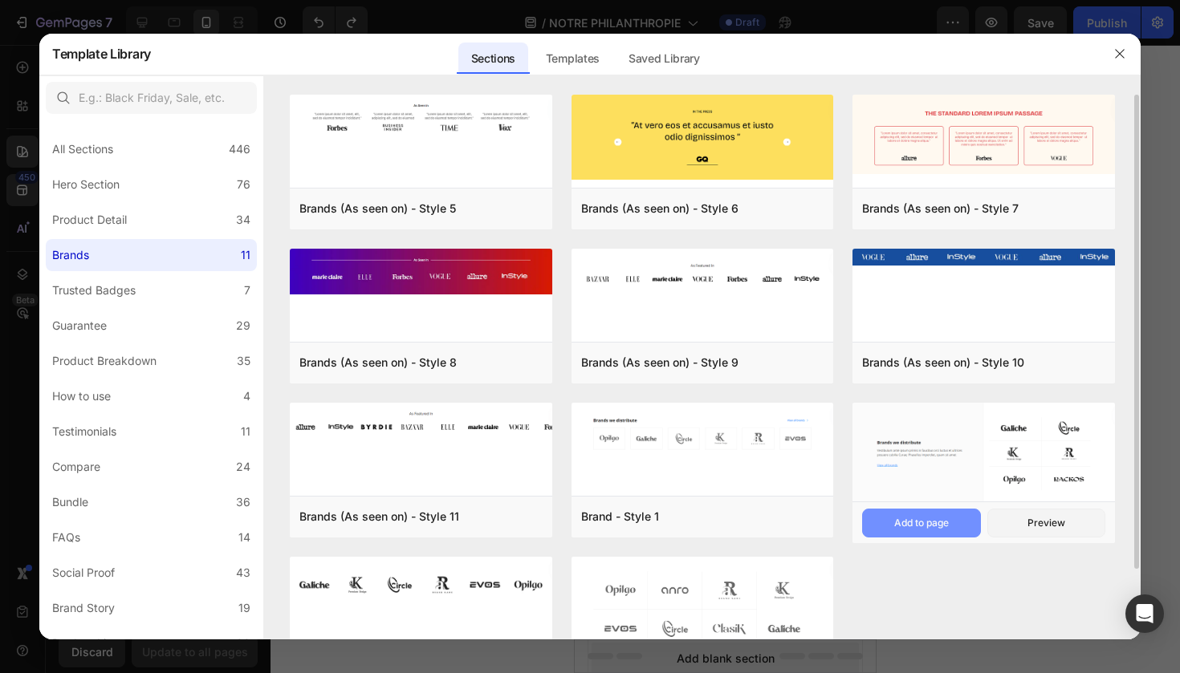
click at [902, 519] on div "Add to page" at bounding box center [921, 523] width 55 height 14
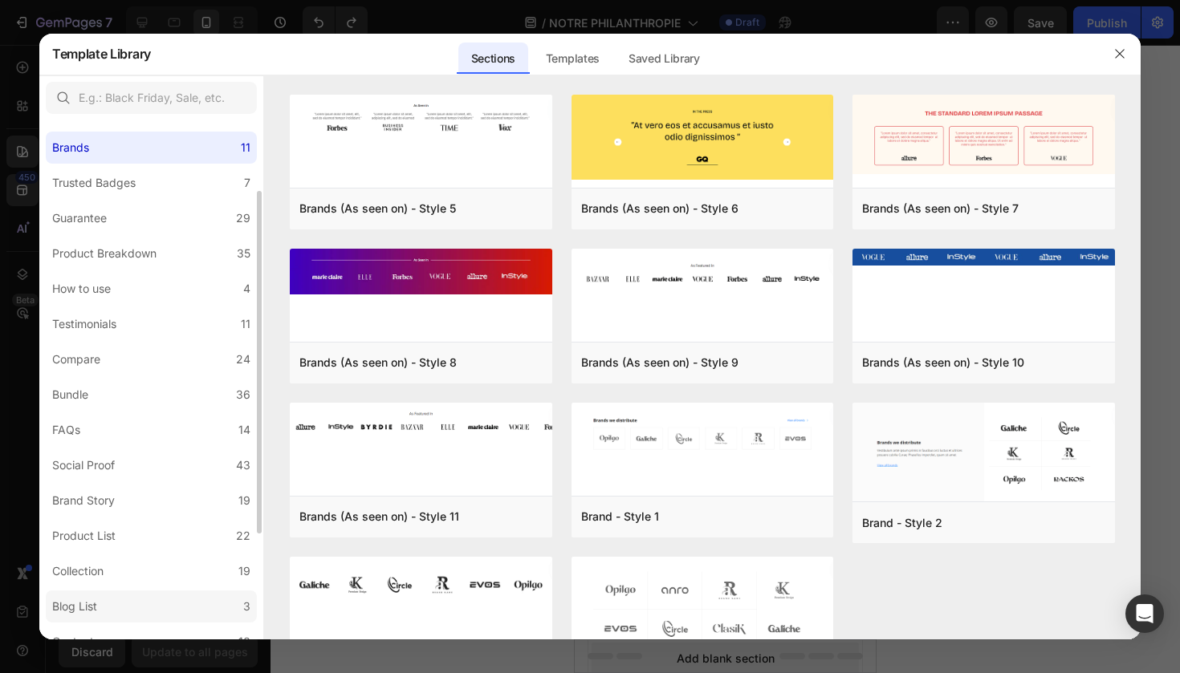
scroll to position [96, 0]
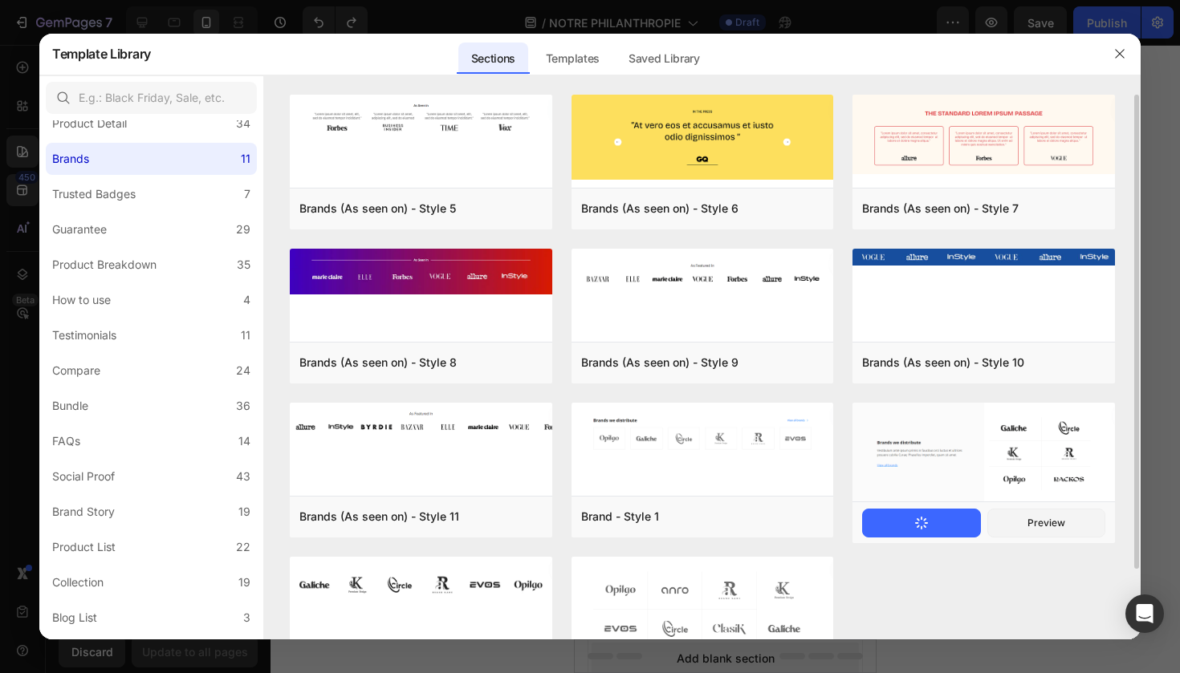
click at [910, 522] on button "Add to page" at bounding box center [921, 523] width 118 height 29
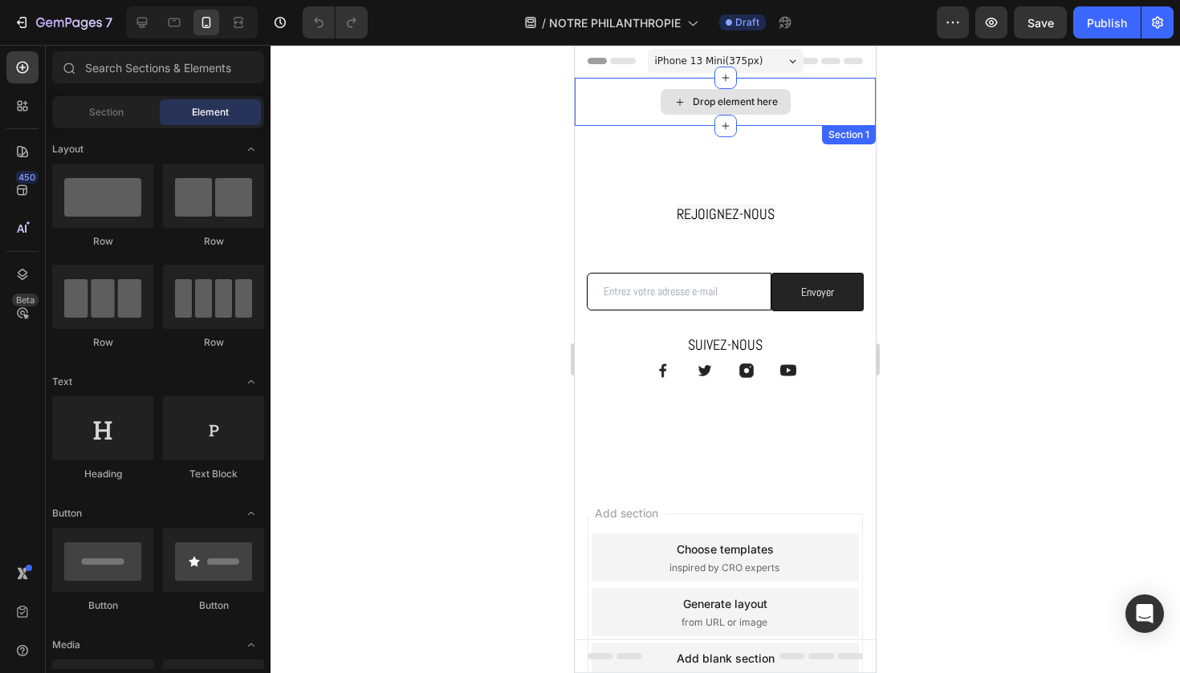
click at [663, 110] on div "Drop element here" at bounding box center [725, 102] width 130 height 26
click at [676, 103] on icon at bounding box center [679, 102] width 13 height 14
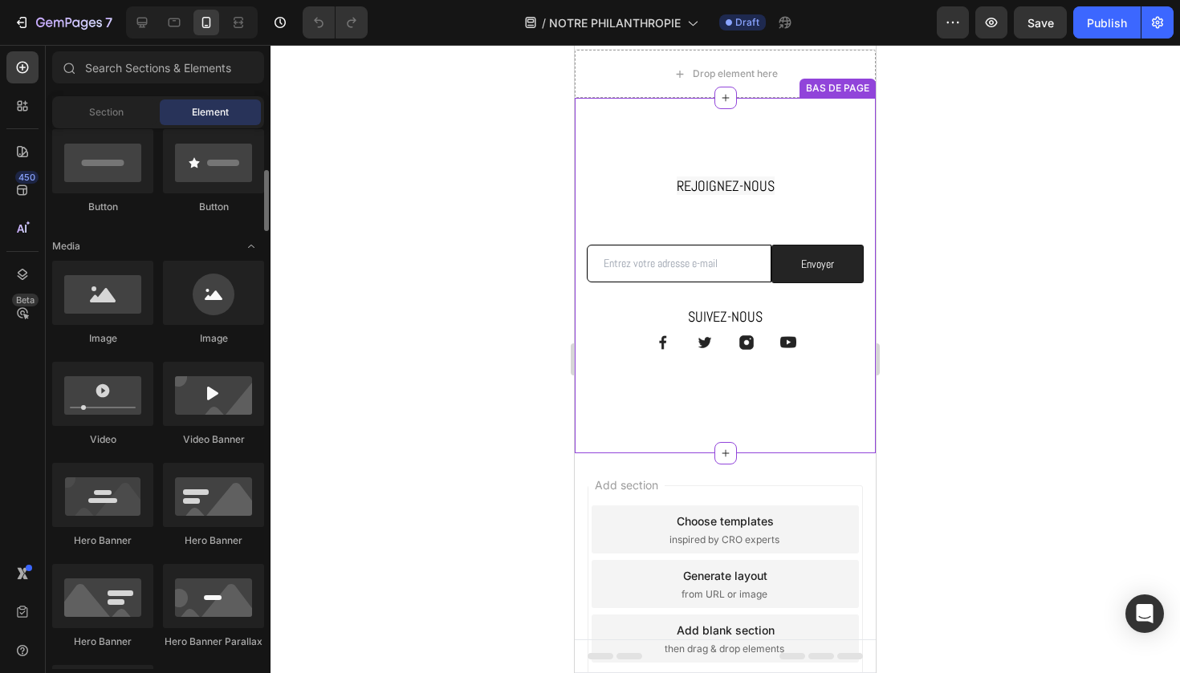
scroll to position [403, 0]
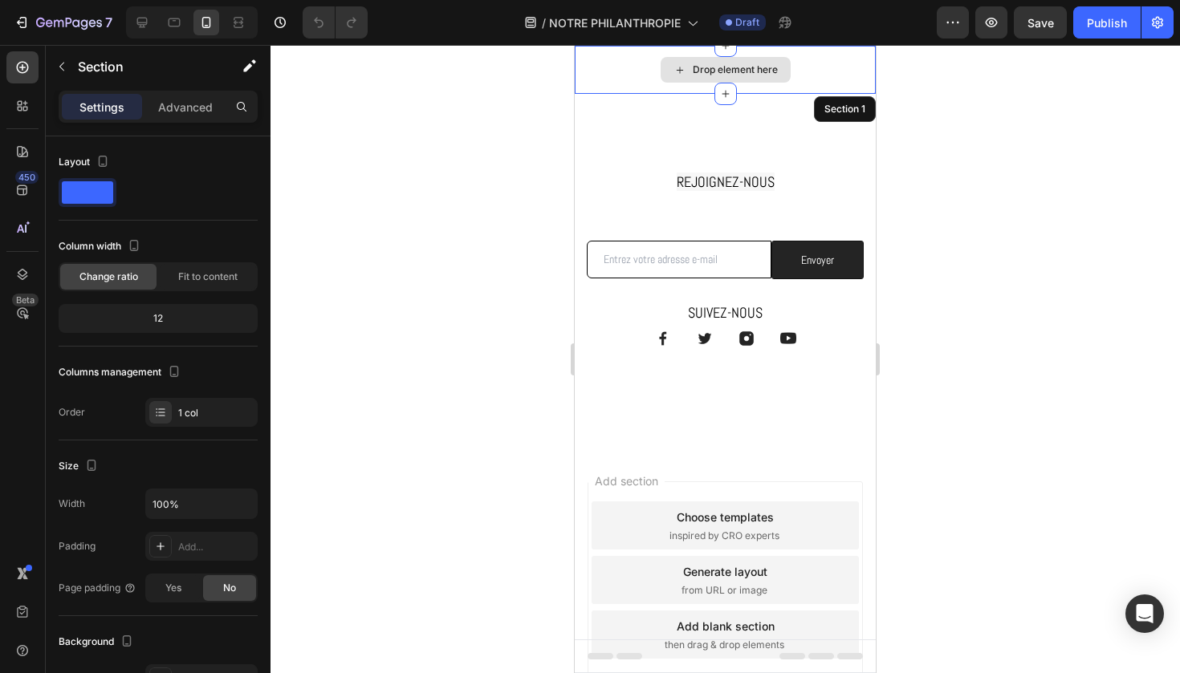
click at [604, 69] on div "Drop element here" at bounding box center [725, 70] width 301 height 48
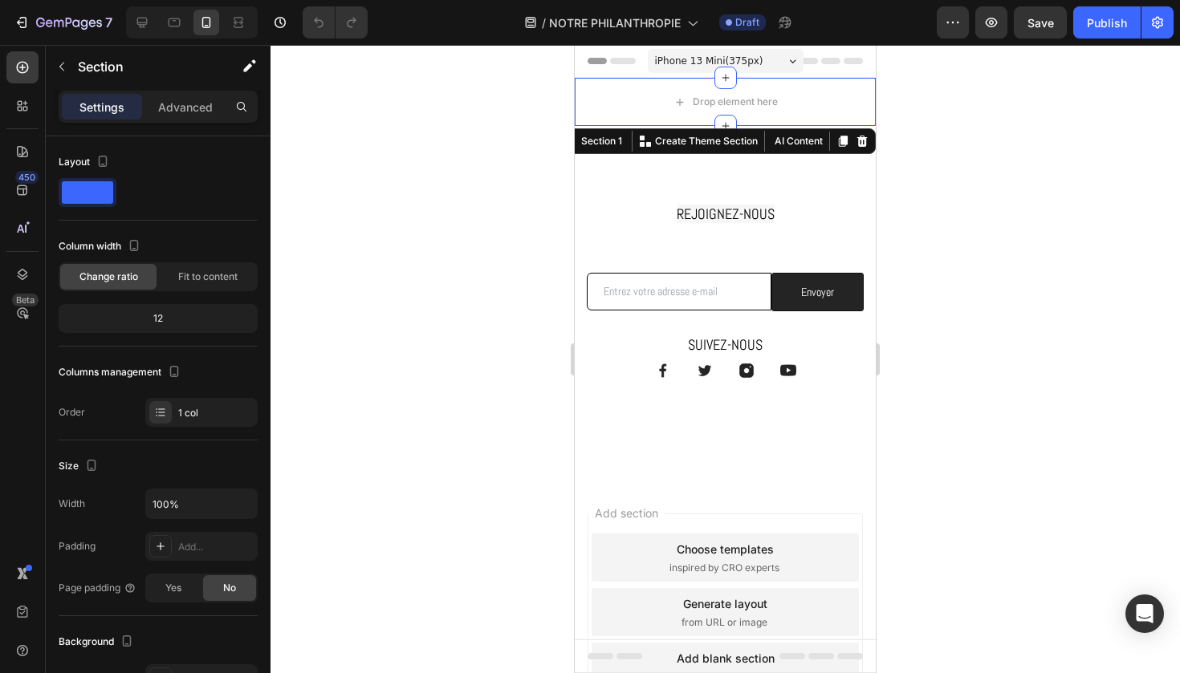
scroll to position [0, 0]
click at [858, 136] on icon at bounding box center [861, 141] width 13 height 13
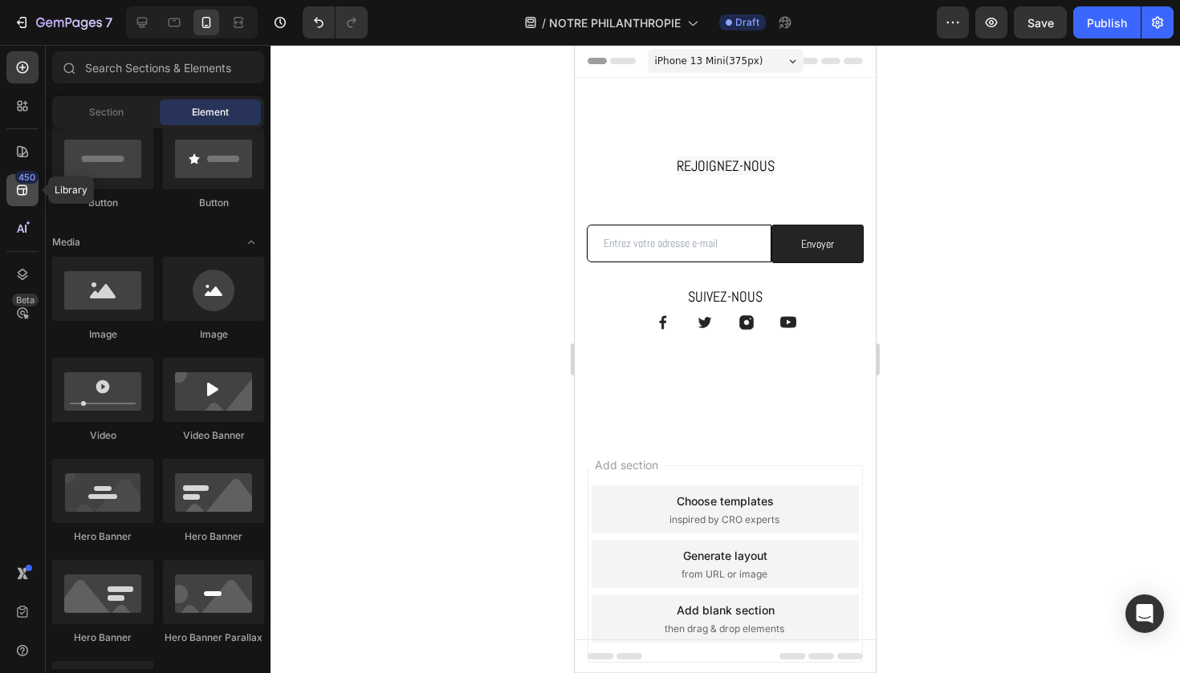
click at [22, 197] on icon at bounding box center [22, 190] width 16 height 16
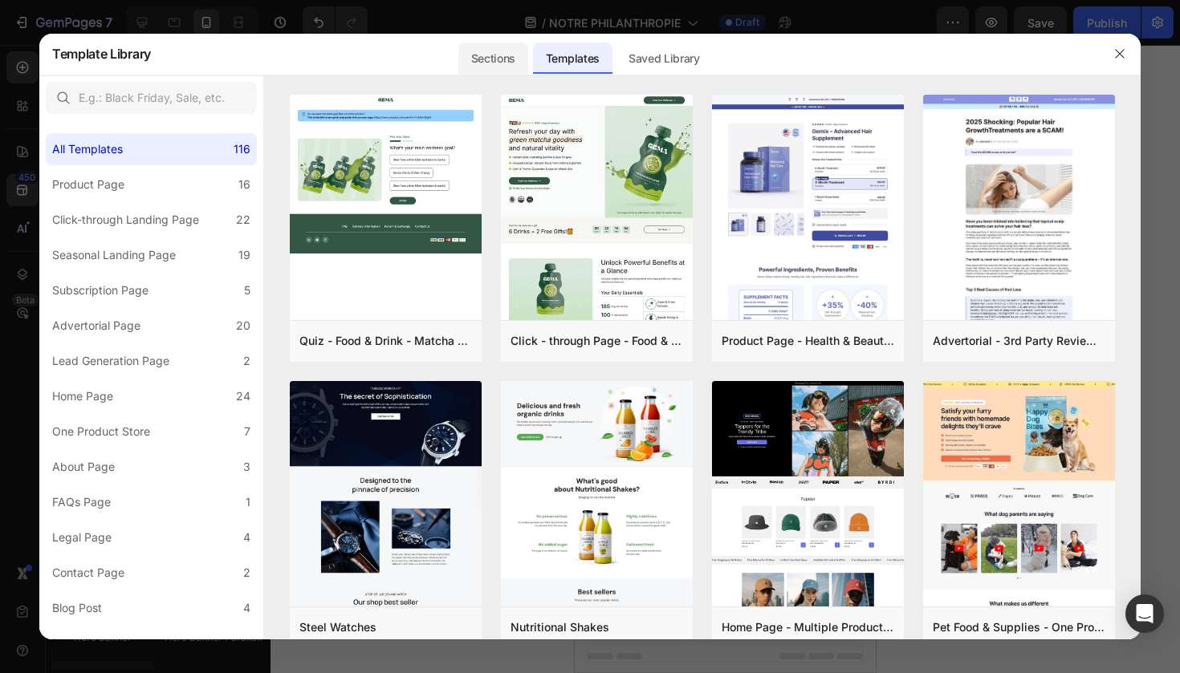
click at [492, 49] on div "Sections" at bounding box center [493, 59] width 70 height 32
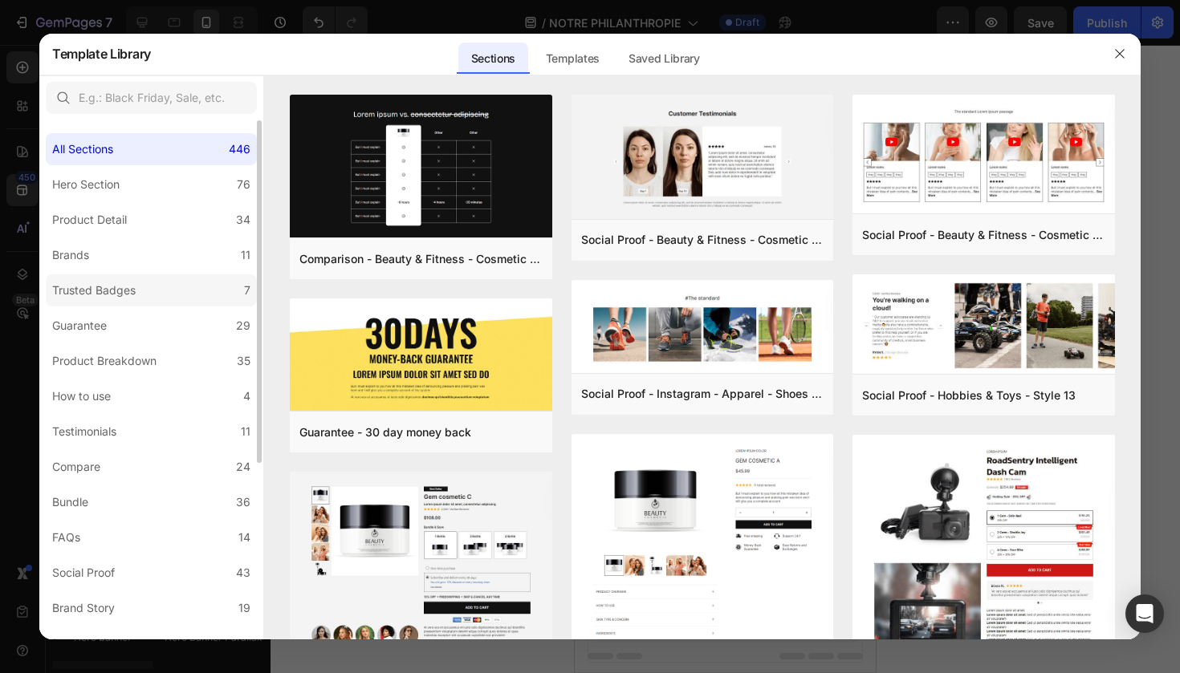
click at [129, 295] on div "Trusted Badges" at bounding box center [93, 290] width 83 height 19
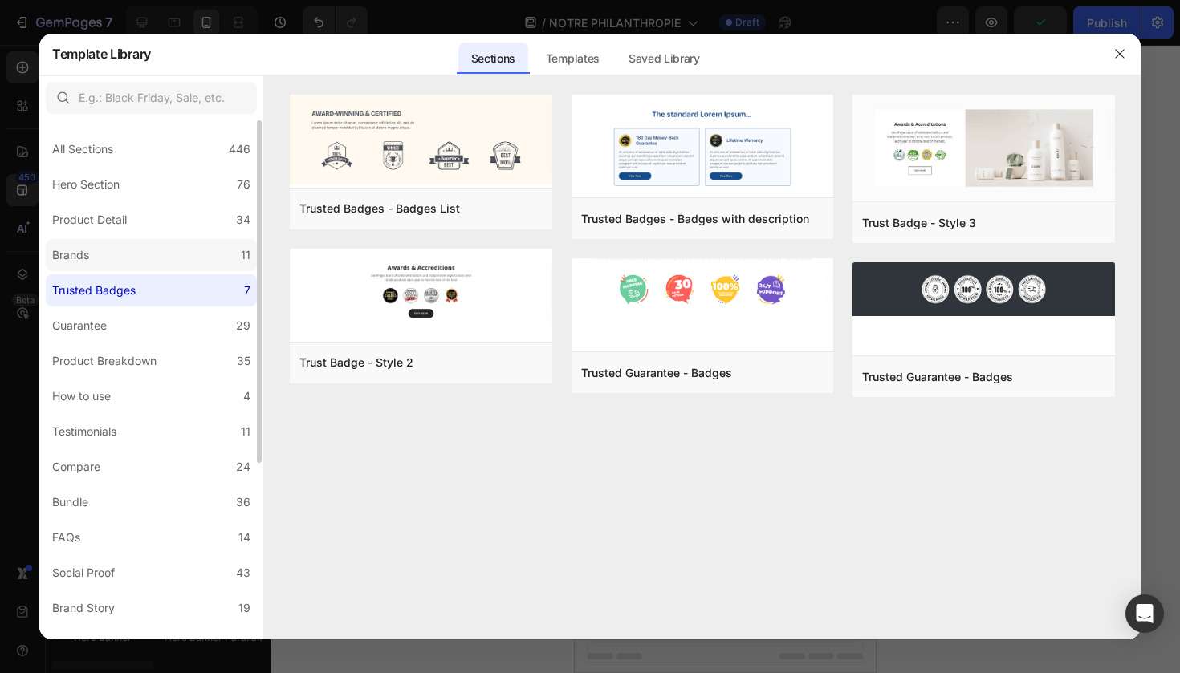
click at [139, 260] on label "Brands 11" at bounding box center [151, 255] width 211 height 32
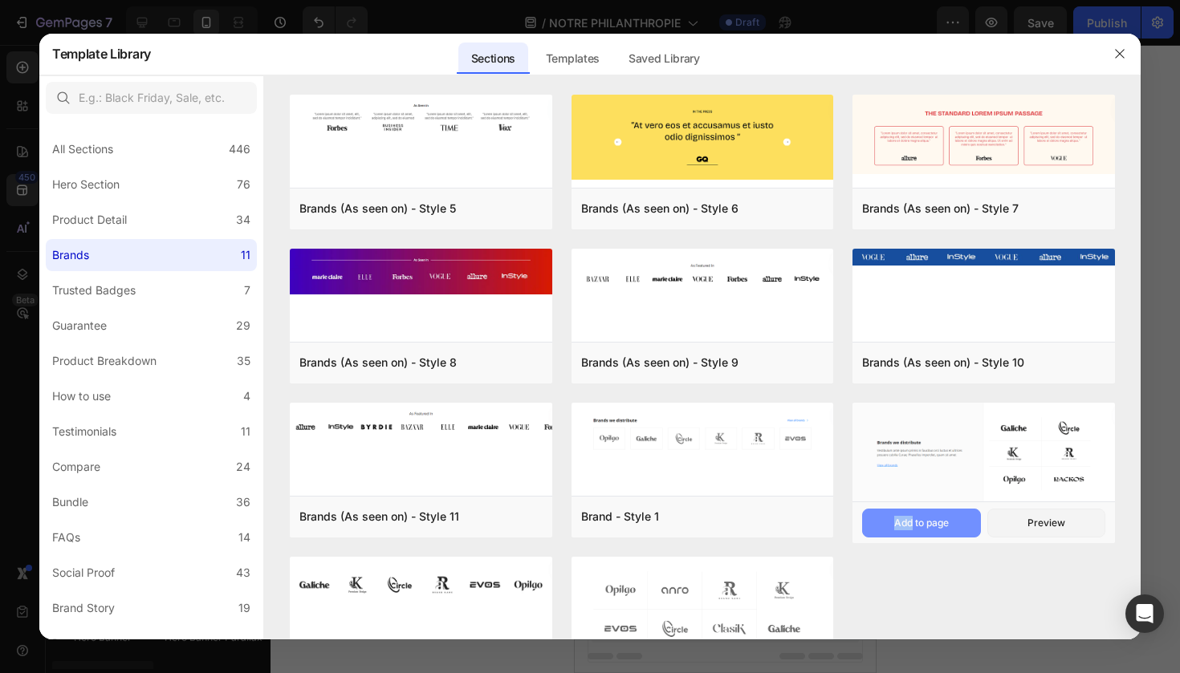
click at [881, 519] on button "Add to page" at bounding box center [921, 523] width 118 height 29
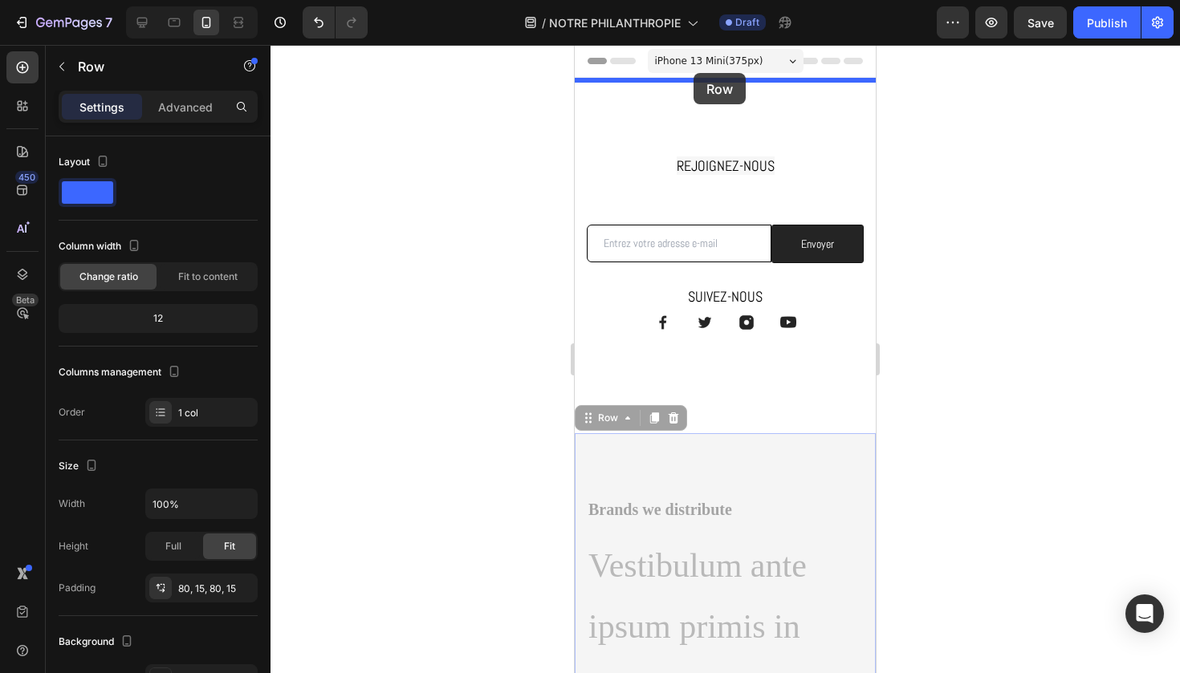
drag, startPoint x: 782, startPoint y: 395, endPoint x: 694, endPoint y: 73, distance: 333.5
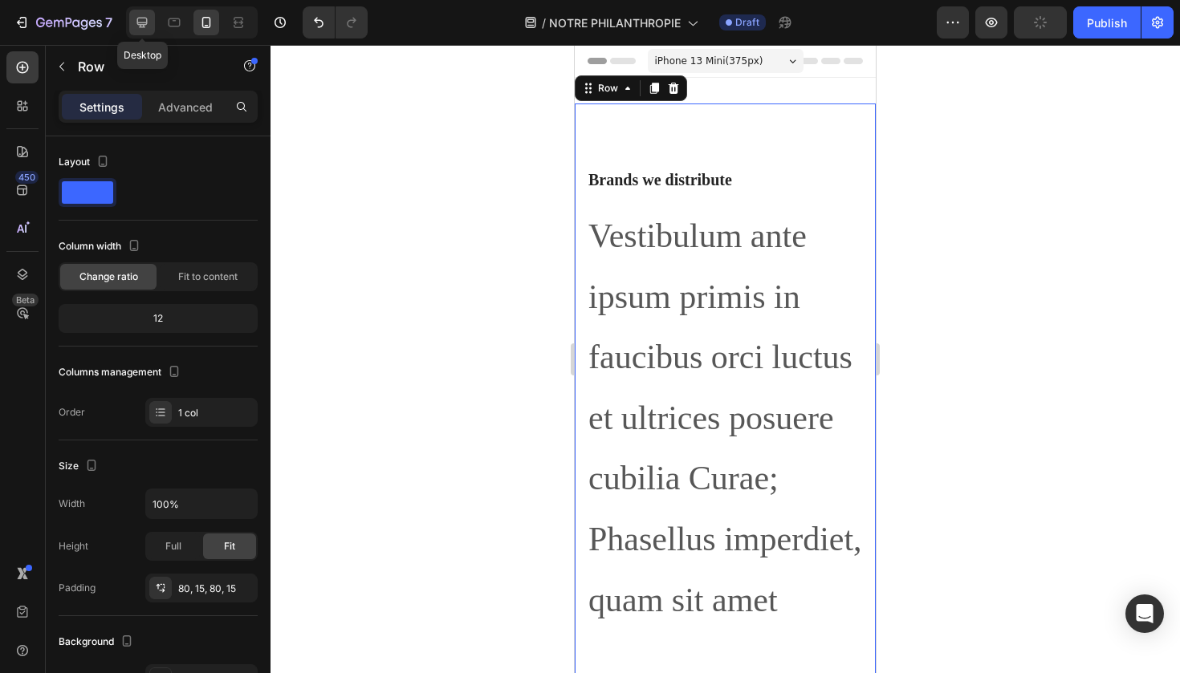
click at [147, 13] on div at bounding box center [142, 23] width 26 height 26
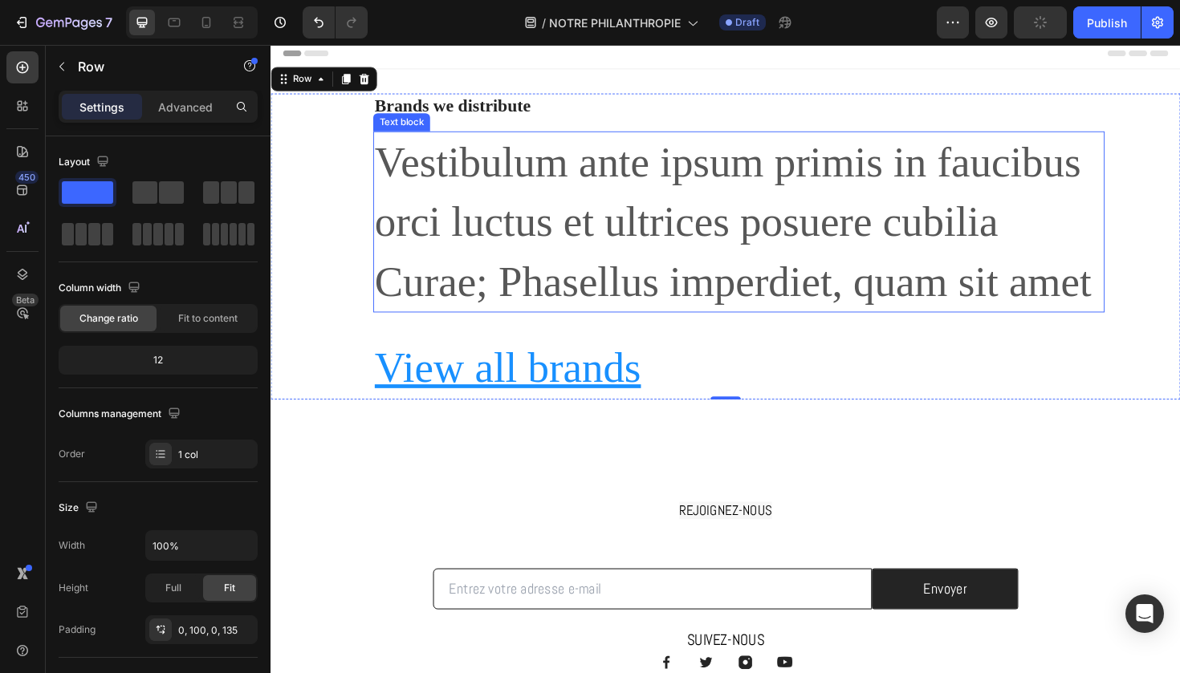
scroll to position [10, 0]
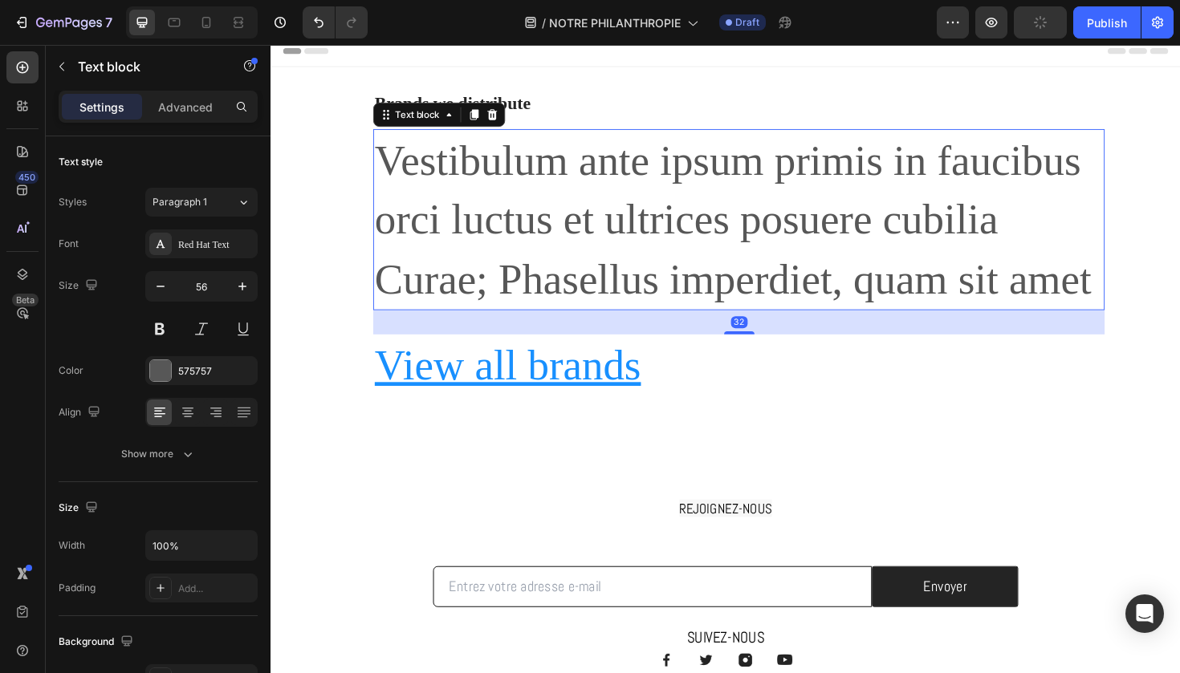
click at [715, 251] on p "Vestibulum ante ipsum primis in faucibus orci luctus et ultrices posuere cubili…" at bounding box center [765, 230] width 771 height 189
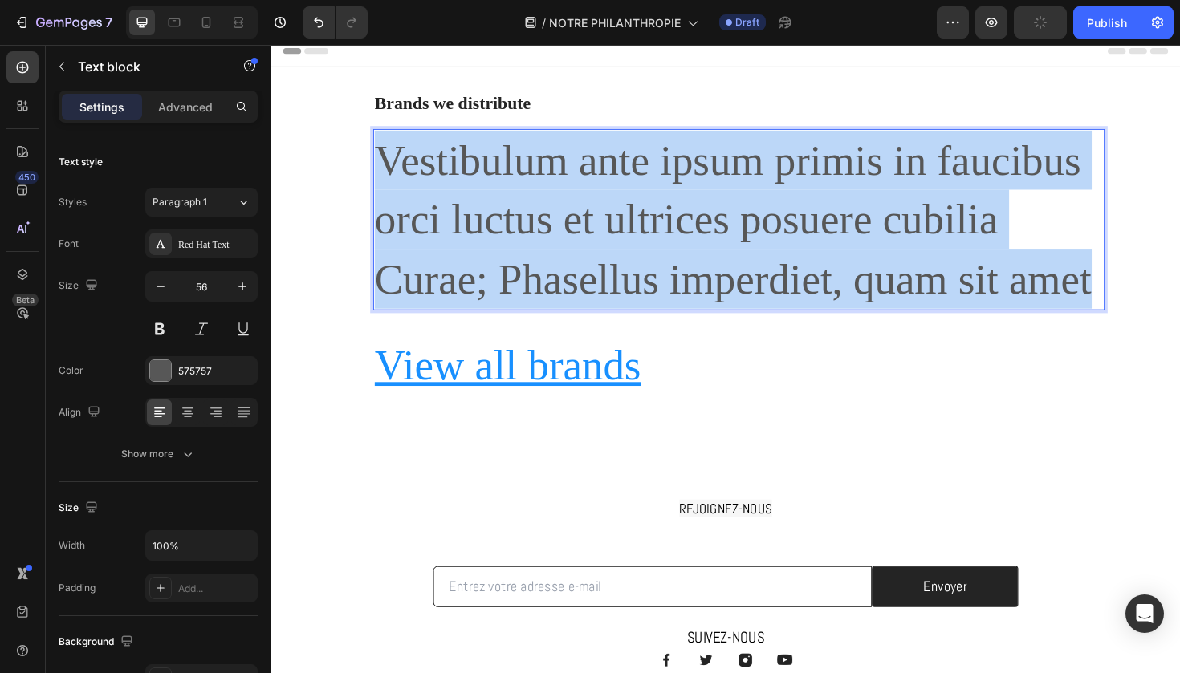
click at [715, 251] on p "Vestibulum ante ipsum primis in faucibus orci luctus et ultrices posuere cubili…" at bounding box center [765, 230] width 771 height 189
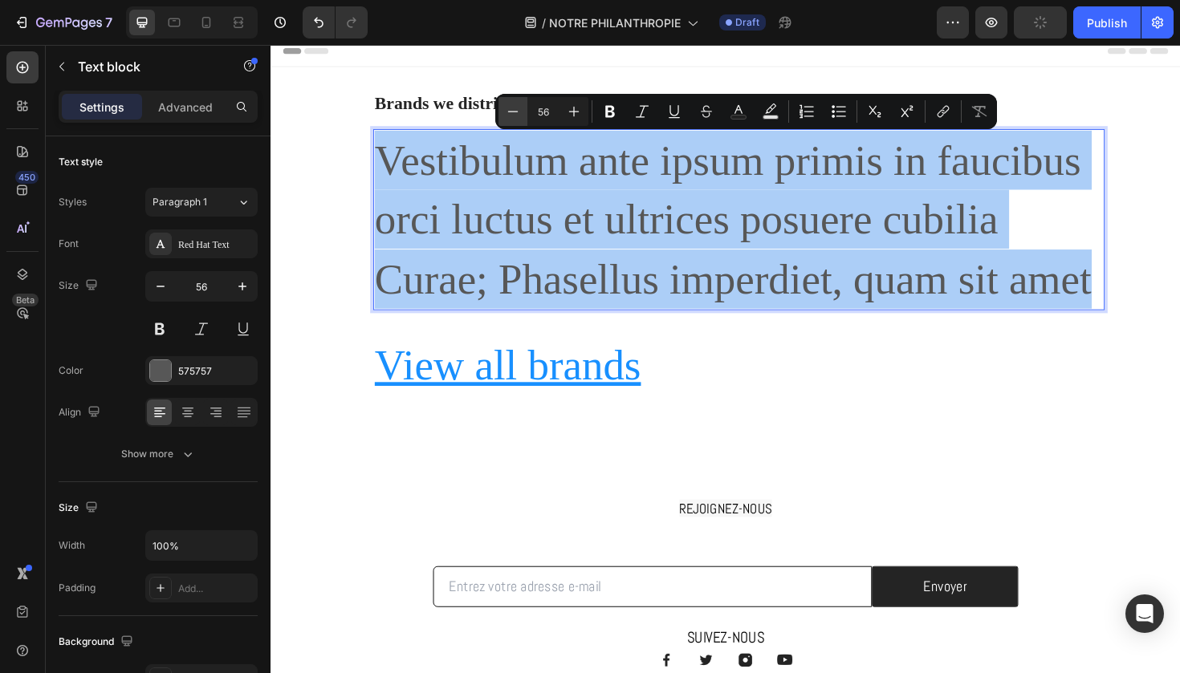
click at [514, 111] on icon "Editor contextual toolbar" at bounding box center [513, 112] width 16 height 16
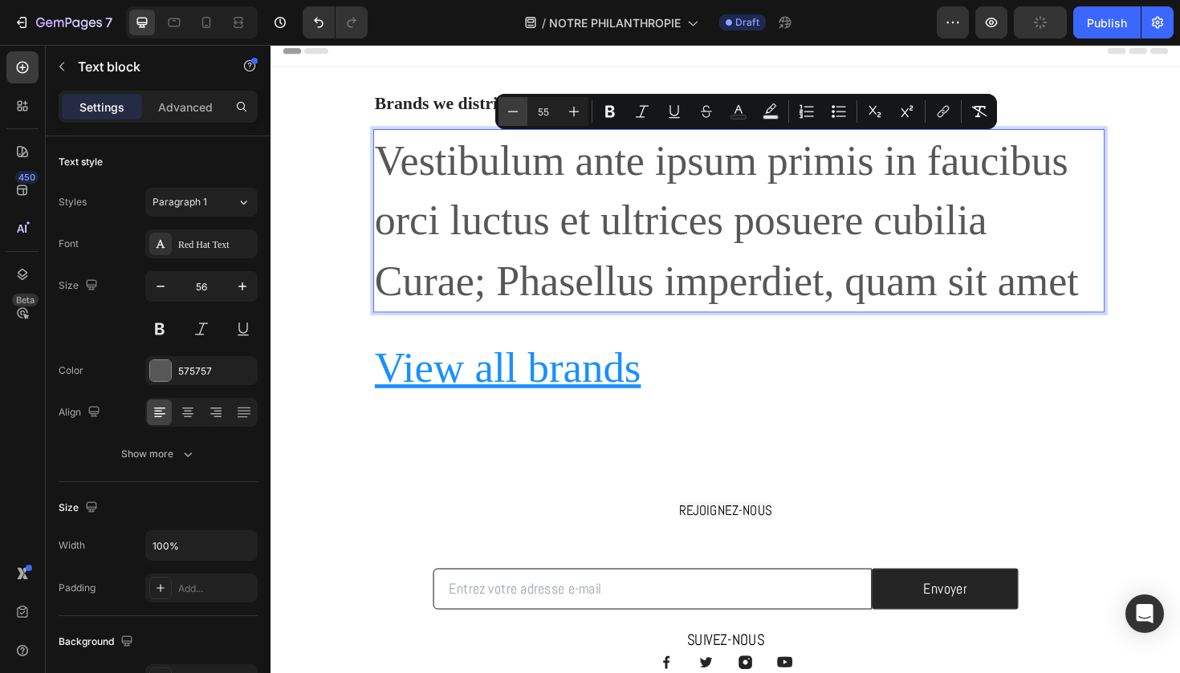
click at [514, 111] on icon "Editor contextual toolbar" at bounding box center [513, 112] width 16 height 16
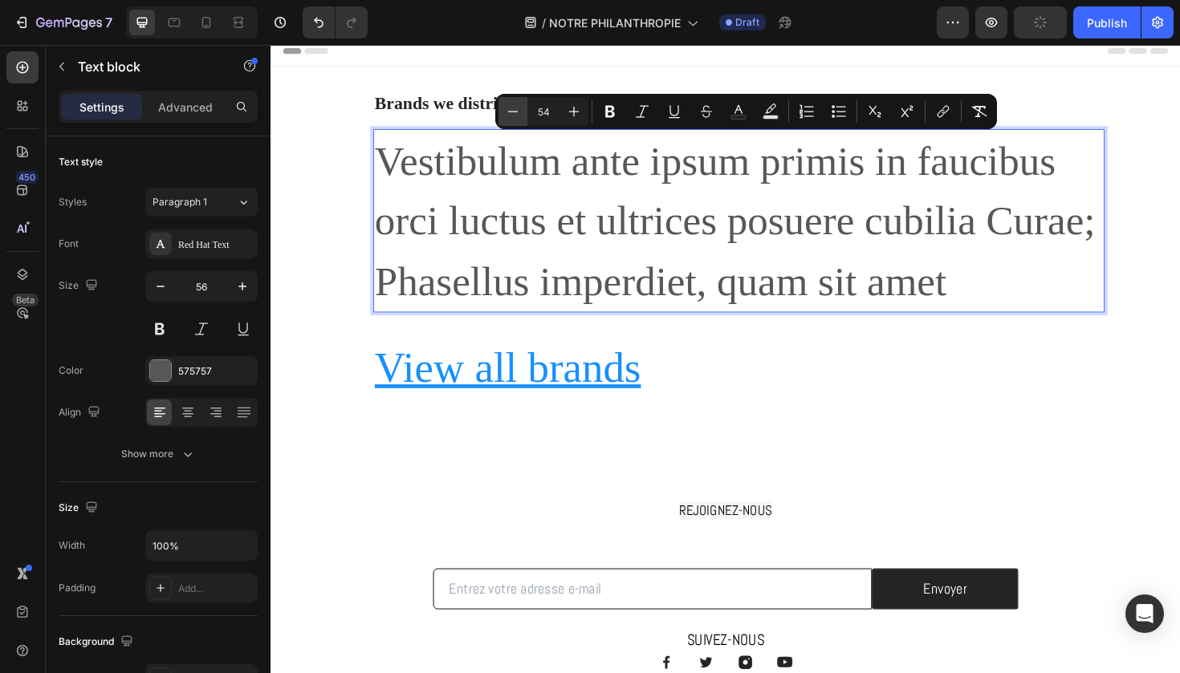
click at [514, 111] on icon "Editor contextual toolbar" at bounding box center [513, 112] width 16 height 16
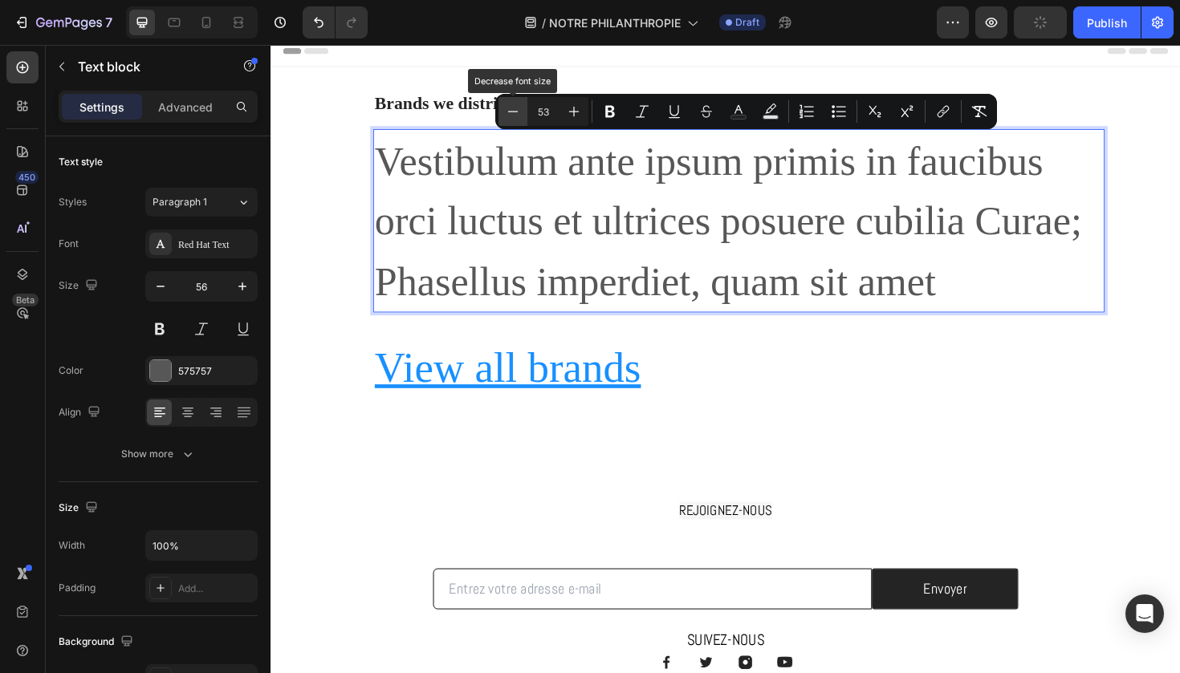
click at [514, 111] on icon "Editor contextual toolbar" at bounding box center [513, 112] width 16 height 16
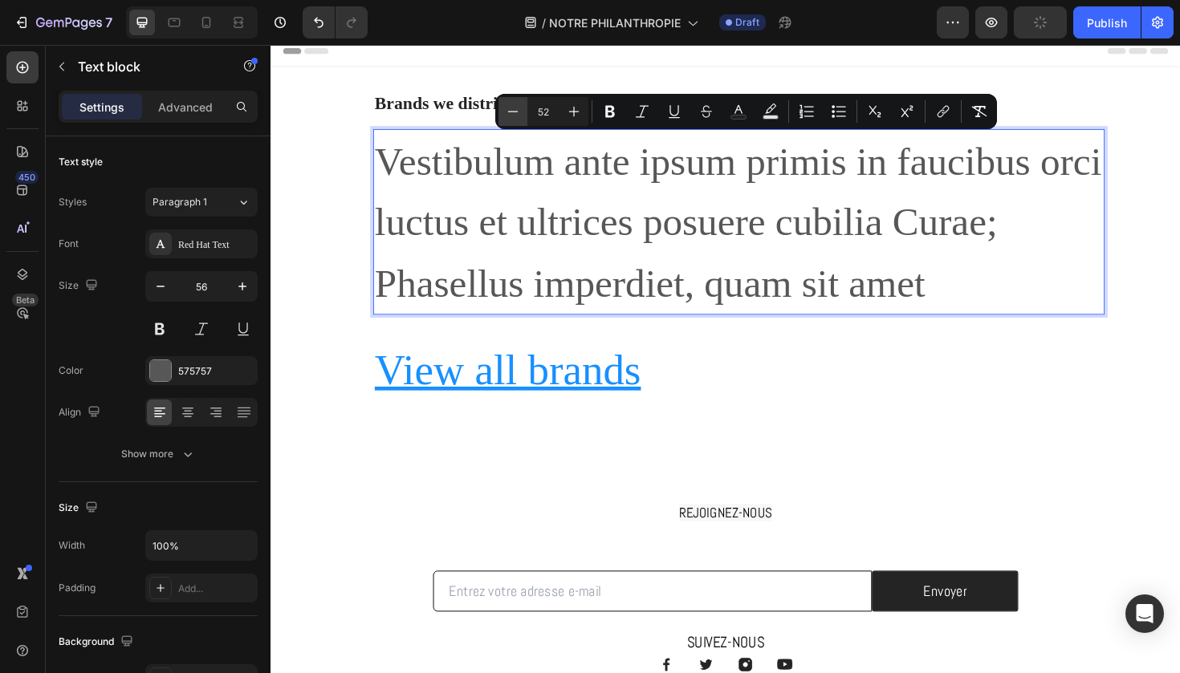
click at [514, 111] on icon "Editor contextual toolbar" at bounding box center [513, 112] width 16 height 16
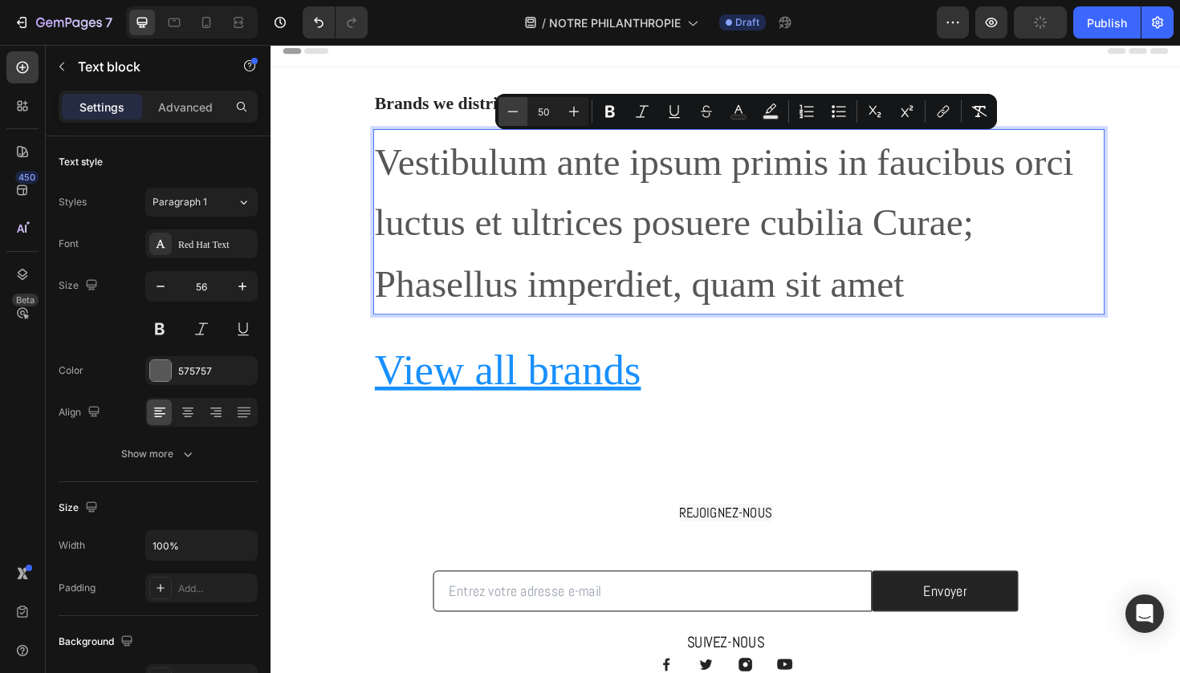
click at [514, 111] on icon "Editor contextual toolbar" at bounding box center [513, 112] width 16 height 16
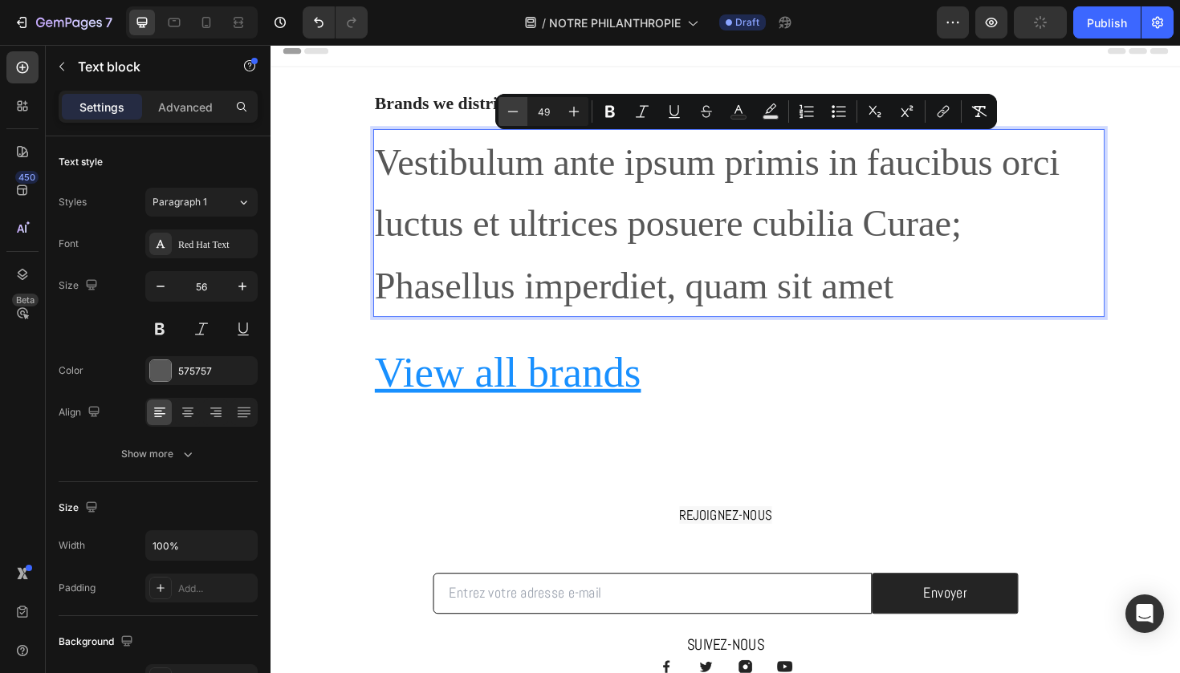
click at [514, 111] on icon "Editor contextual toolbar" at bounding box center [513, 112] width 16 height 16
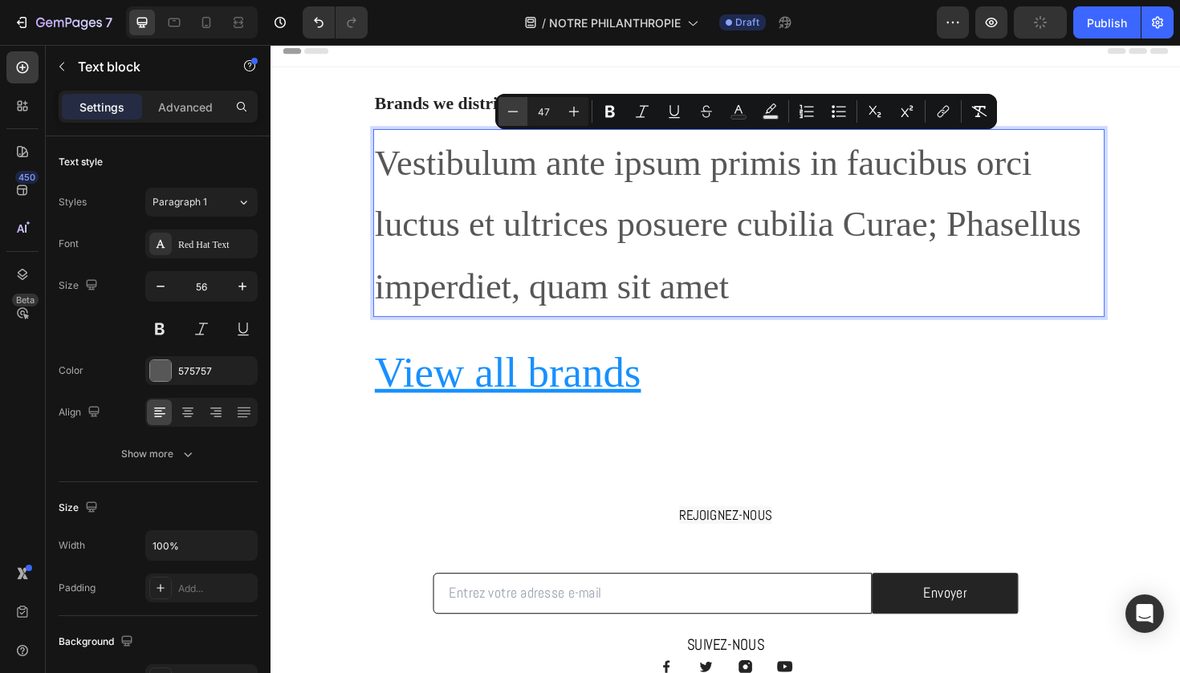
click at [514, 111] on icon "Editor contextual toolbar" at bounding box center [513, 112] width 16 height 16
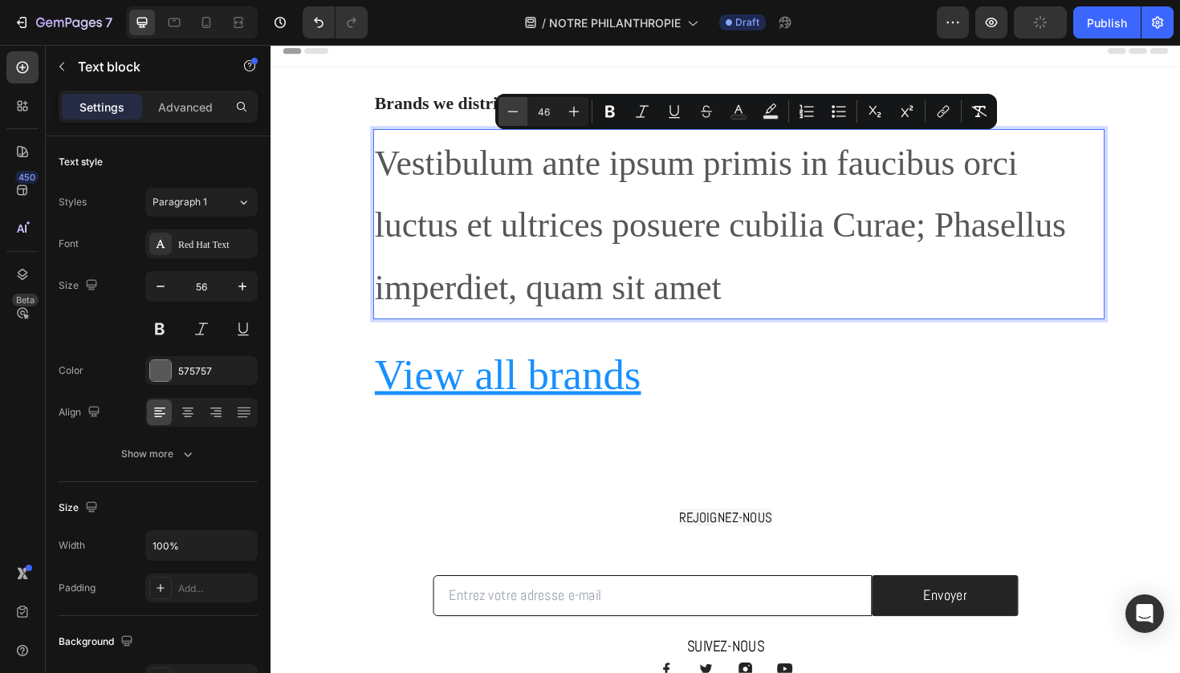
click at [514, 111] on icon "Editor contextual toolbar" at bounding box center [513, 112] width 16 height 16
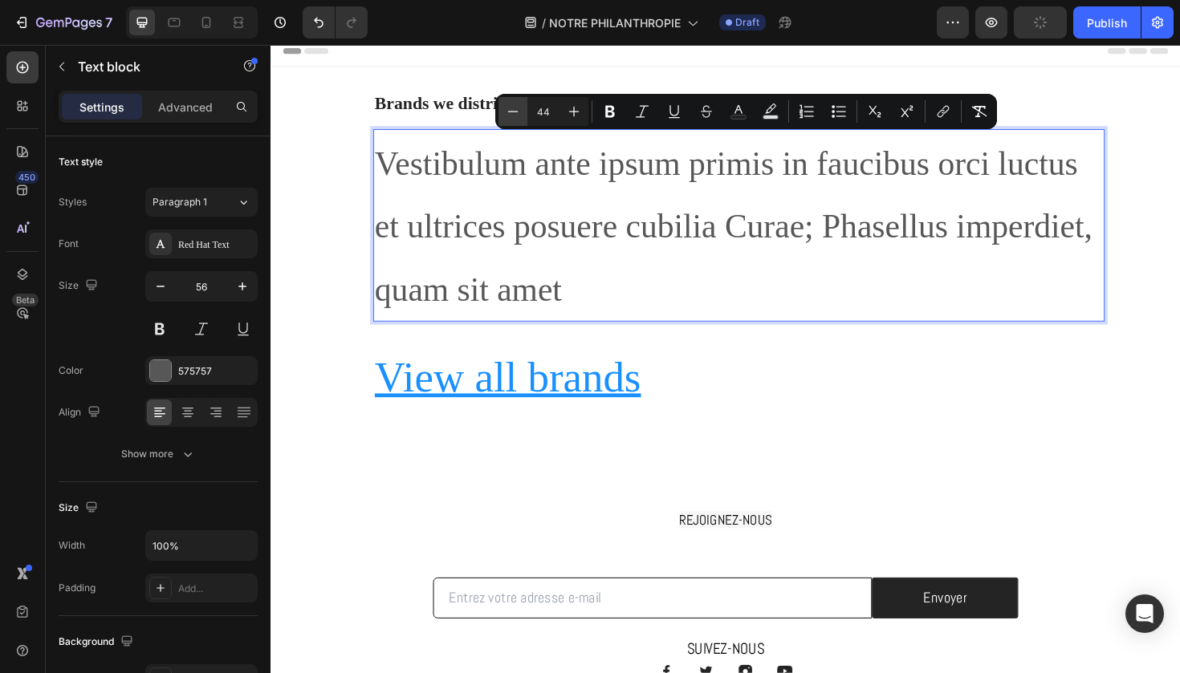
click at [514, 111] on icon "Editor contextual toolbar" at bounding box center [513, 112] width 16 height 16
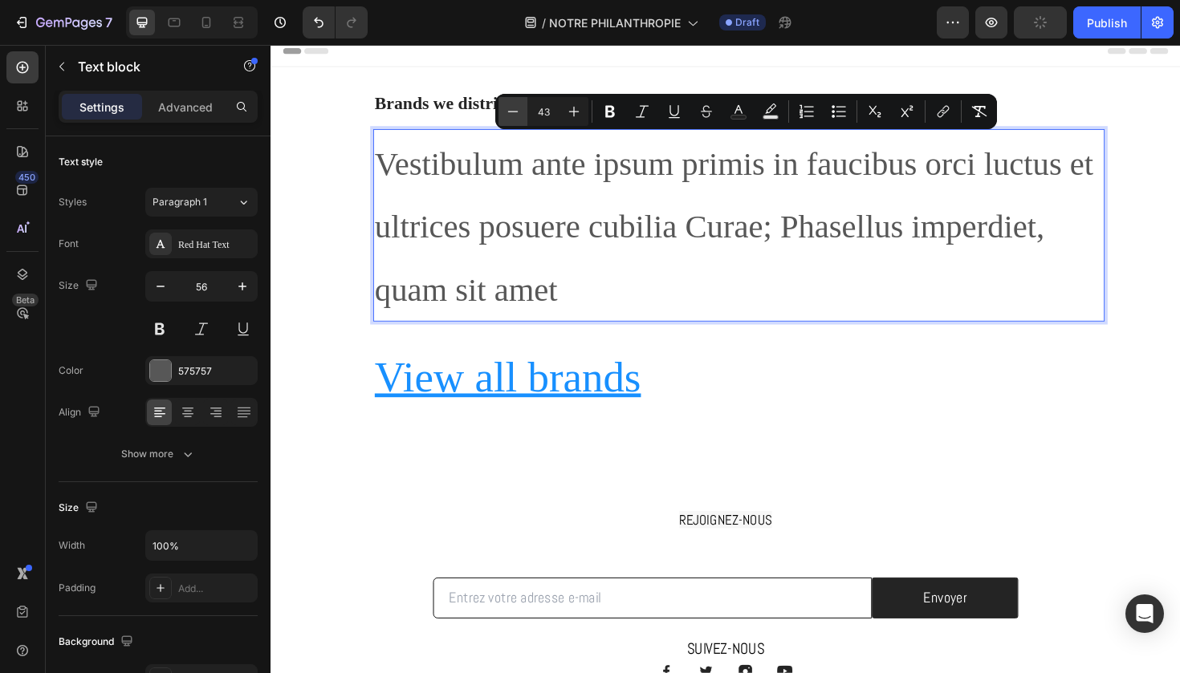
click at [514, 111] on icon "Editor contextual toolbar" at bounding box center [513, 112] width 16 height 16
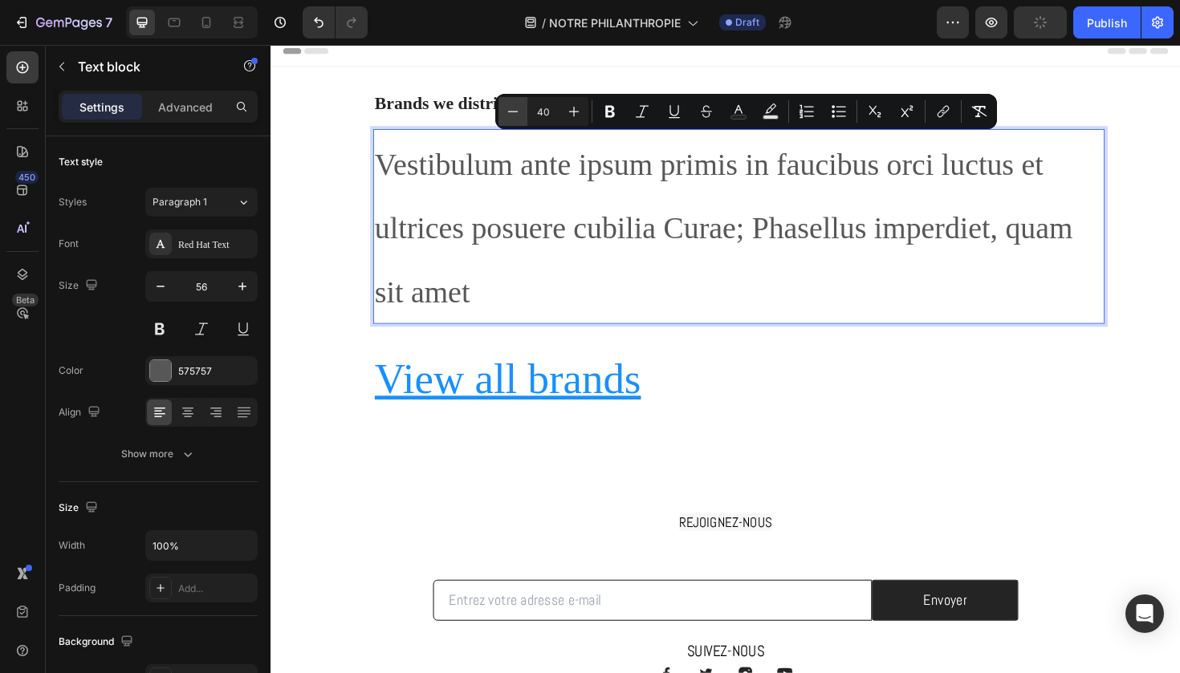
click at [514, 111] on icon "Editor contextual toolbar" at bounding box center [513, 112] width 16 height 16
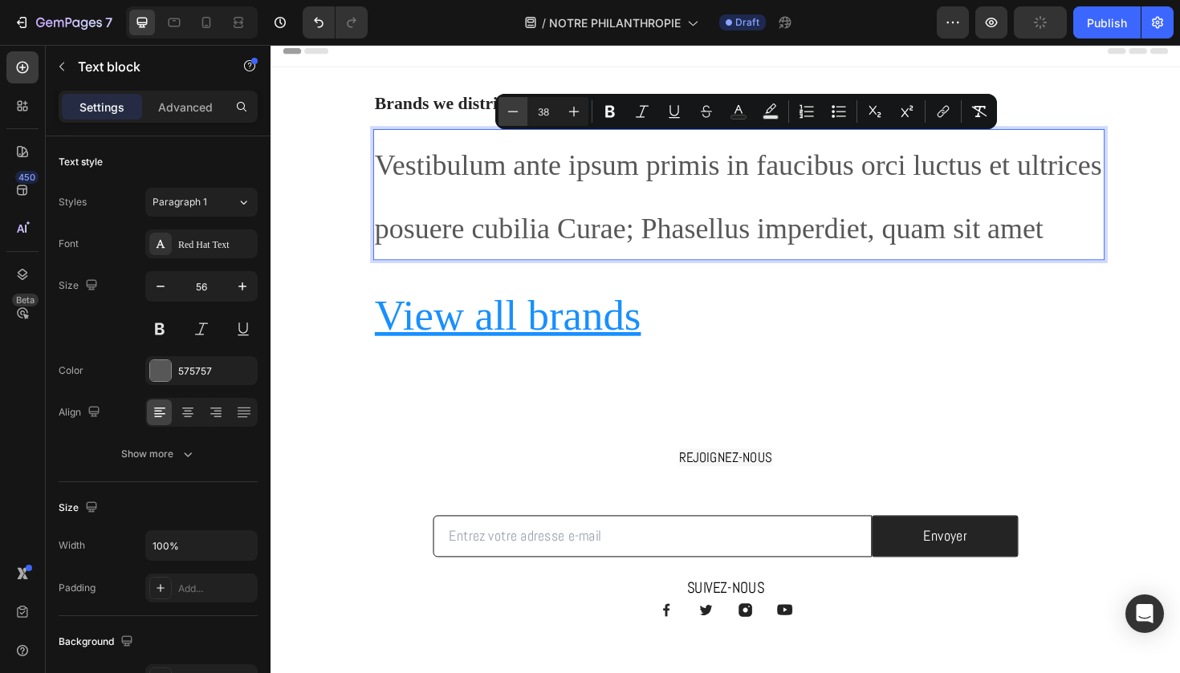
click at [514, 111] on icon "Editor contextual toolbar" at bounding box center [513, 112] width 16 height 16
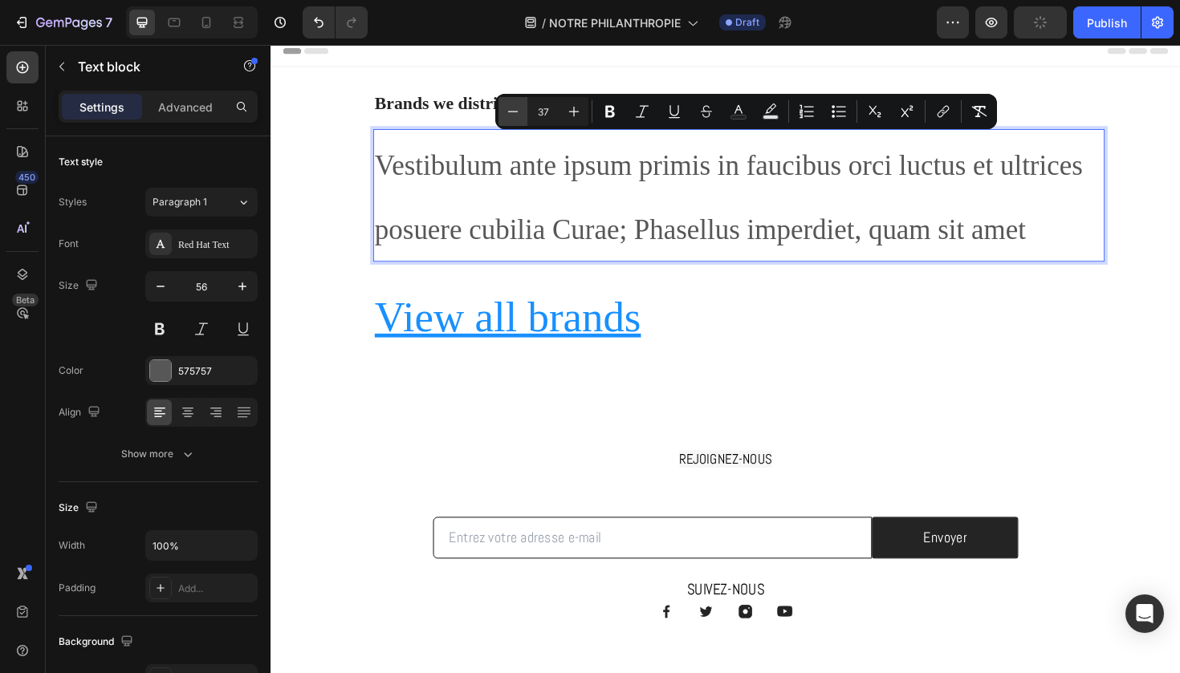
click at [514, 111] on icon "Editor contextual toolbar" at bounding box center [513, 112] width 16 height 16
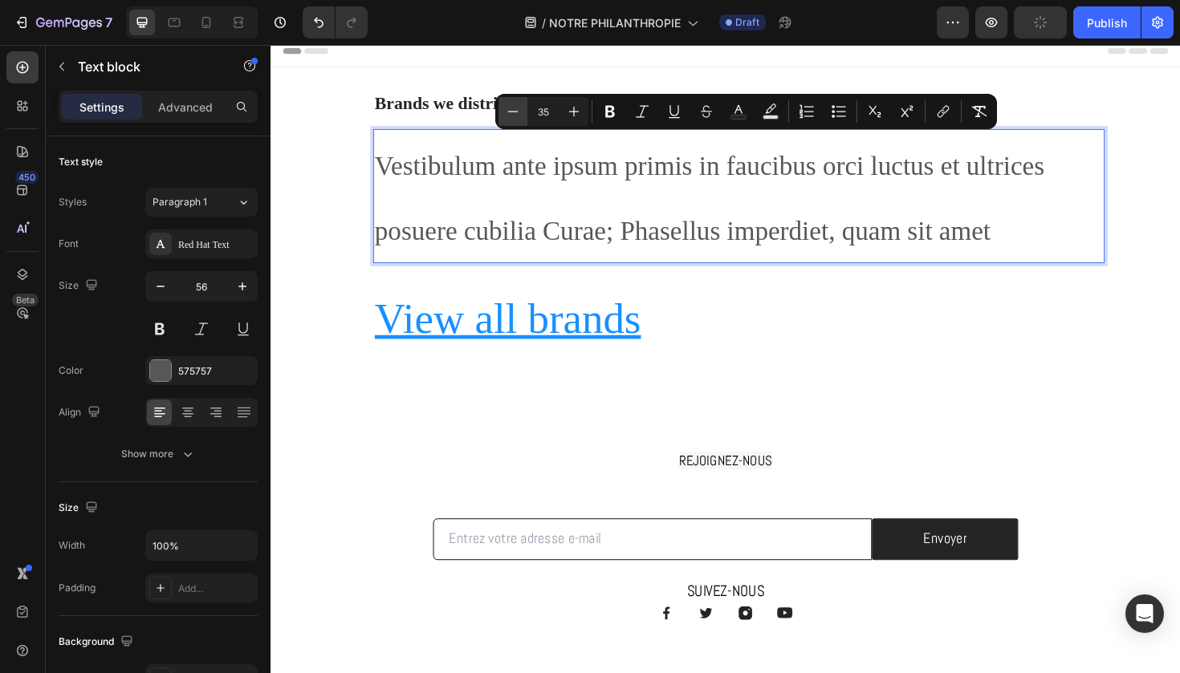
click at [514, 111] on icon "Editor contextual toolbar" at bounding box center [513, 112] width 16 height 16
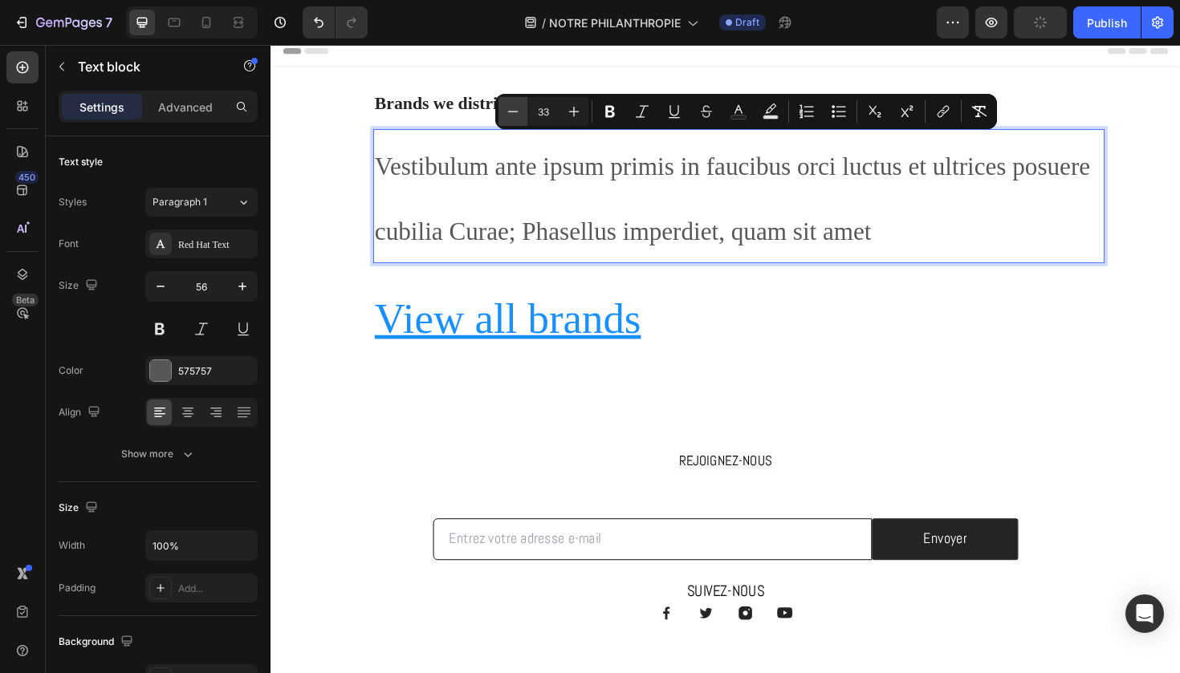
click at [514, 111] on icon "Editor contextual toolbar" at bounding box center [513, 112] width 16 height 16
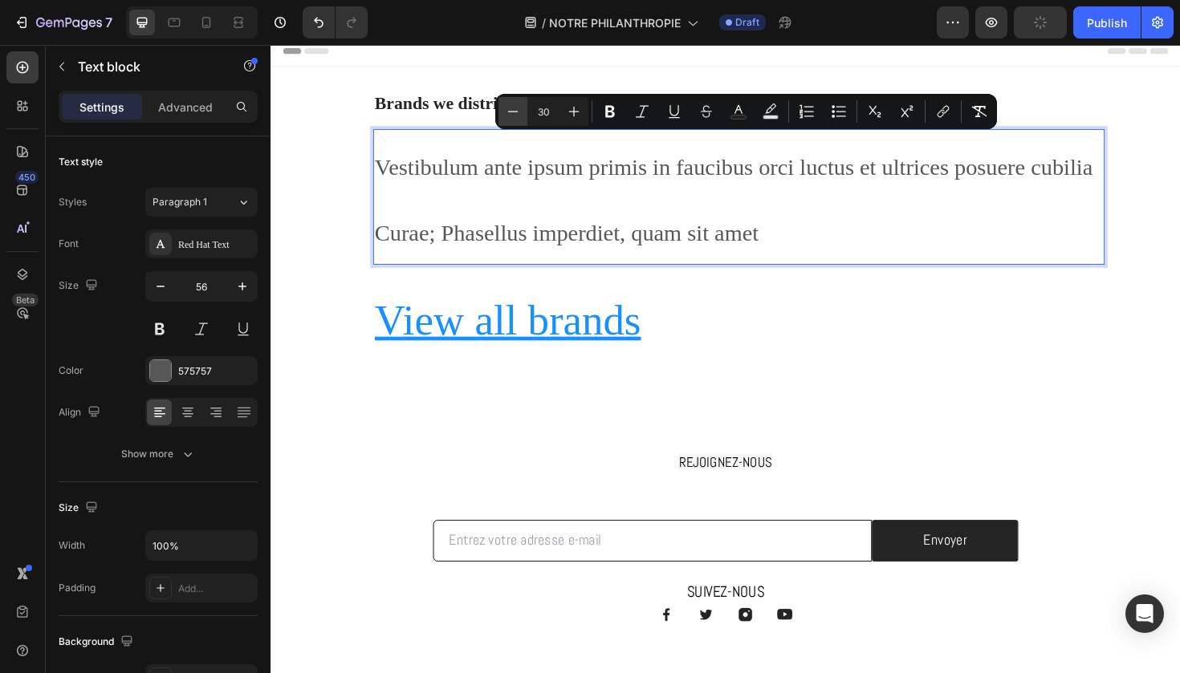
click at [514, 111] on icon "Editor contextual toolbar" at bounding box center [513, 112] width 16 height 16
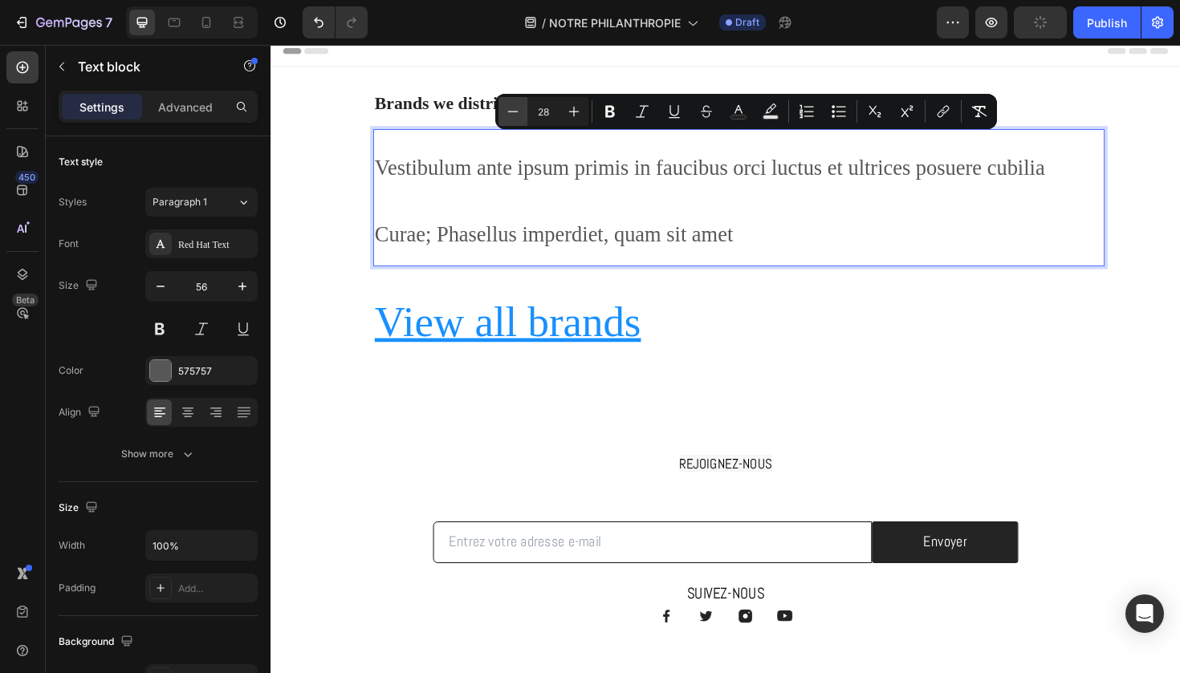
click at [514, 111] on icon "Editor contextual toolbar" at bounding box center [513, 112] width 16 height 16
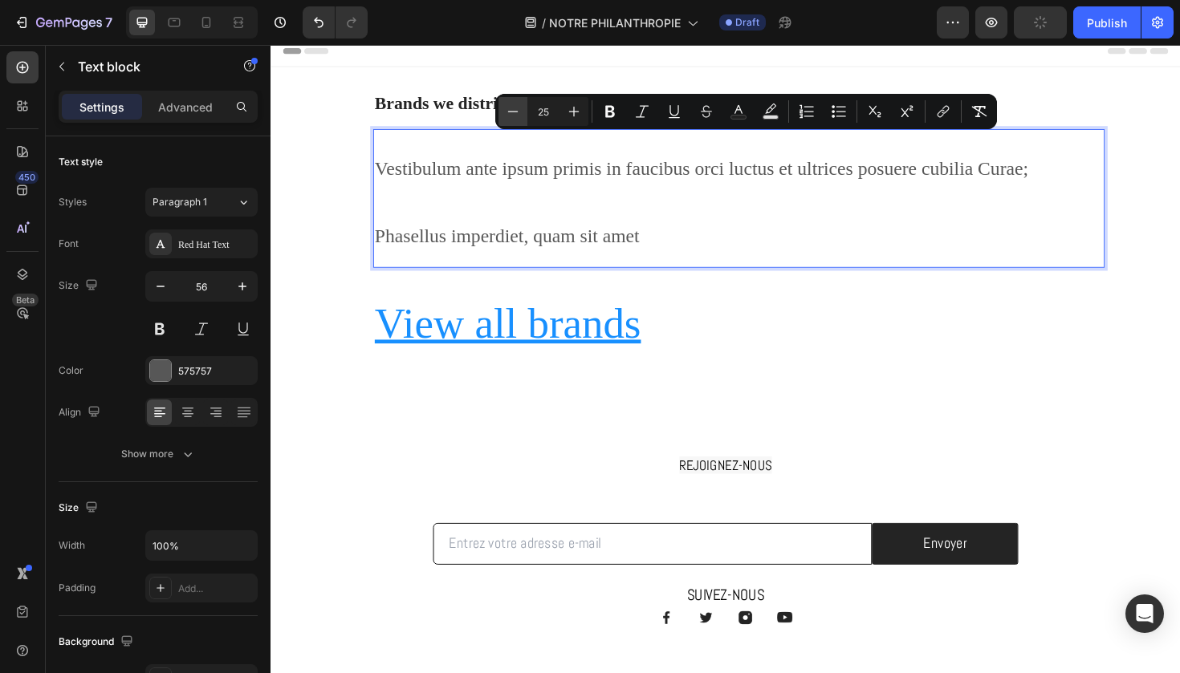
click at [514, 111] on icon "Editor contextual toolbar" at bounding box center [513, 112] width 16 height 16
type input "24"
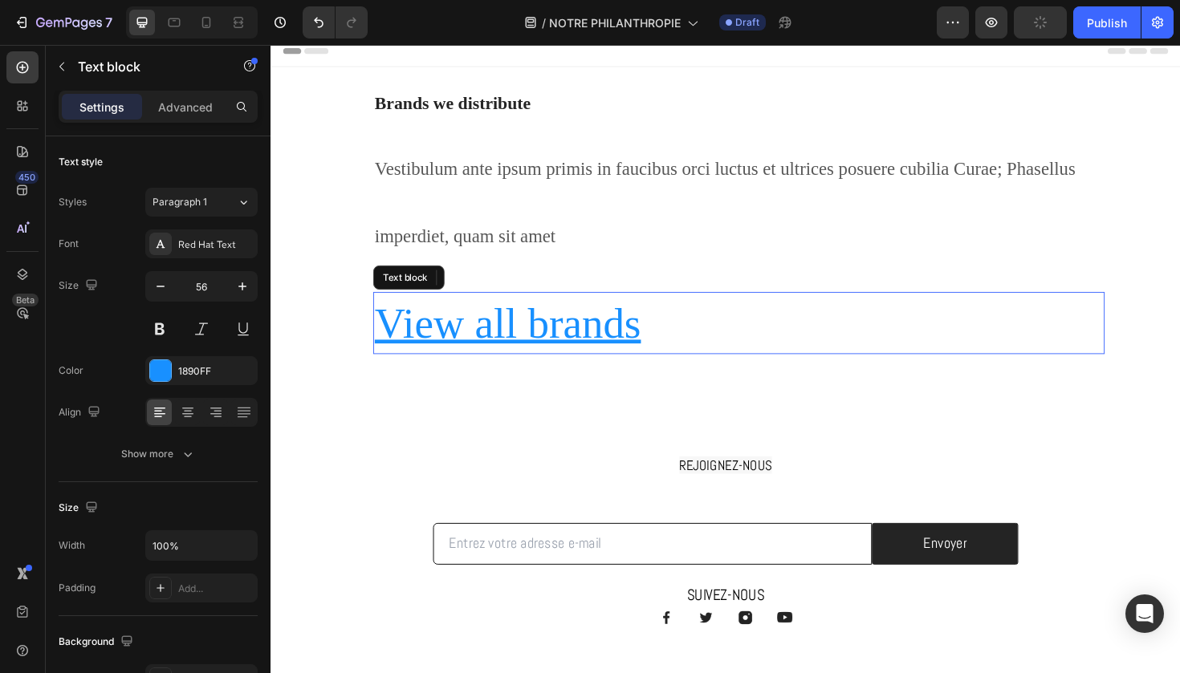
click at [542, 318] on u "View all brands" at bounding box center [521, 340] width 282 height 50
click at [507, 286] on icon at bounding box center [505, 291] width 10 height 11
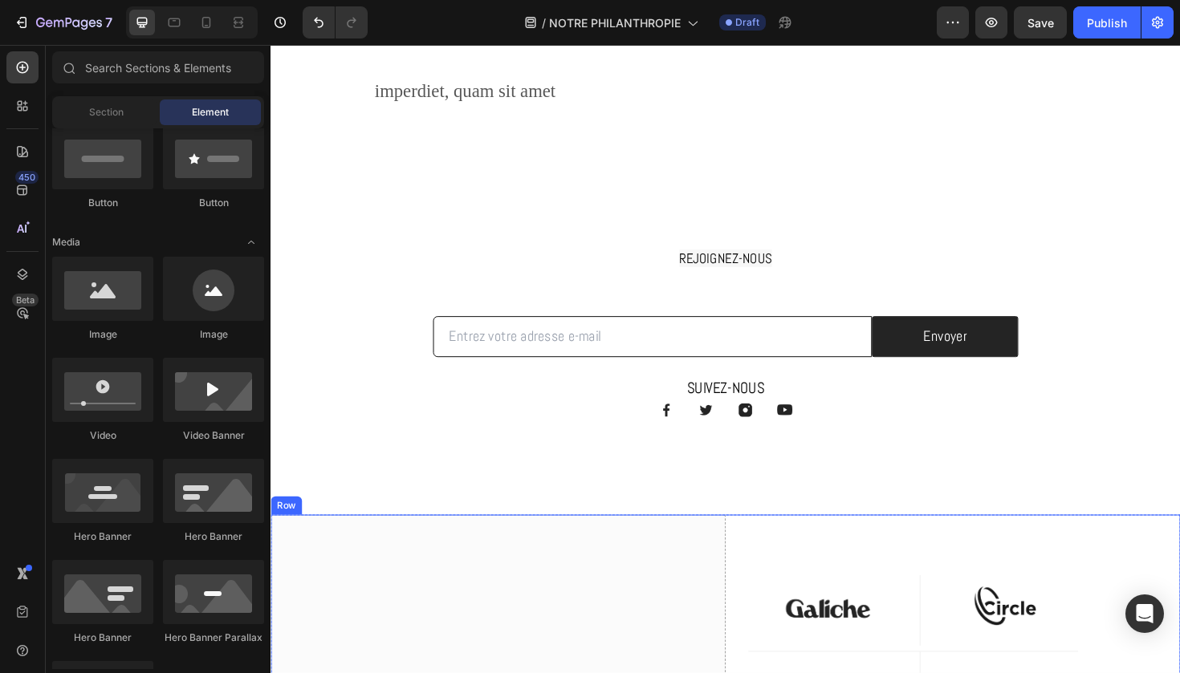
scroll to position [161, 0]
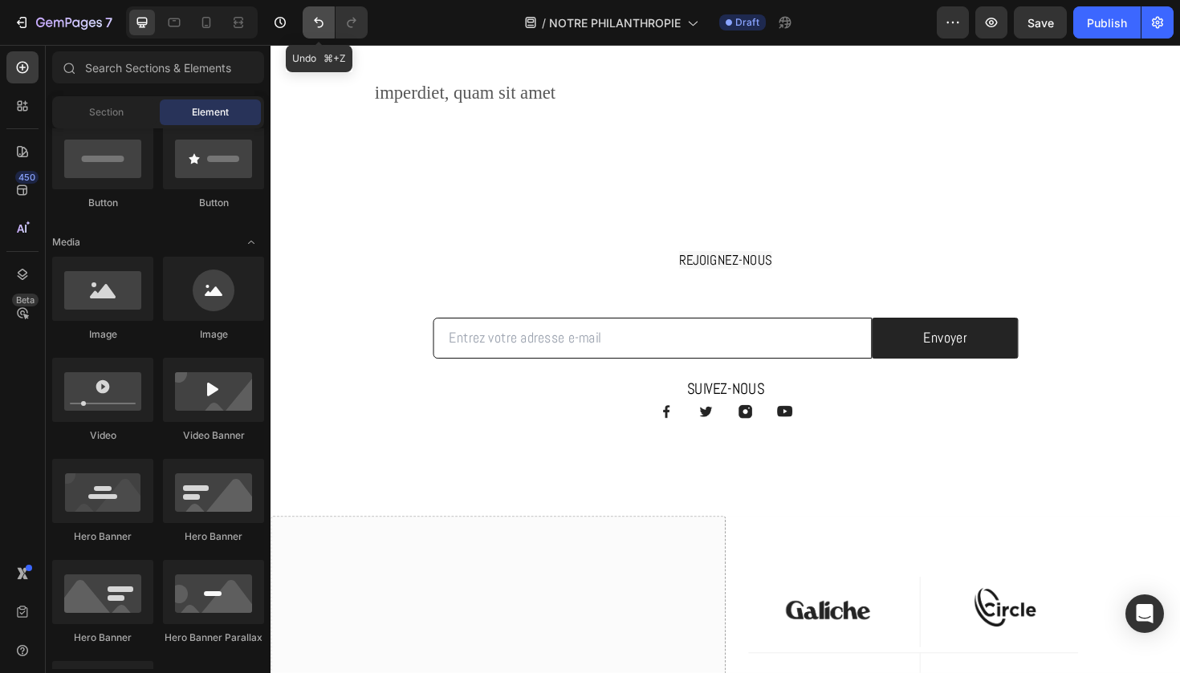
click at [319, 22] on icon "Undo/Redo" at bounding box center [319, 22] width 16 height 16
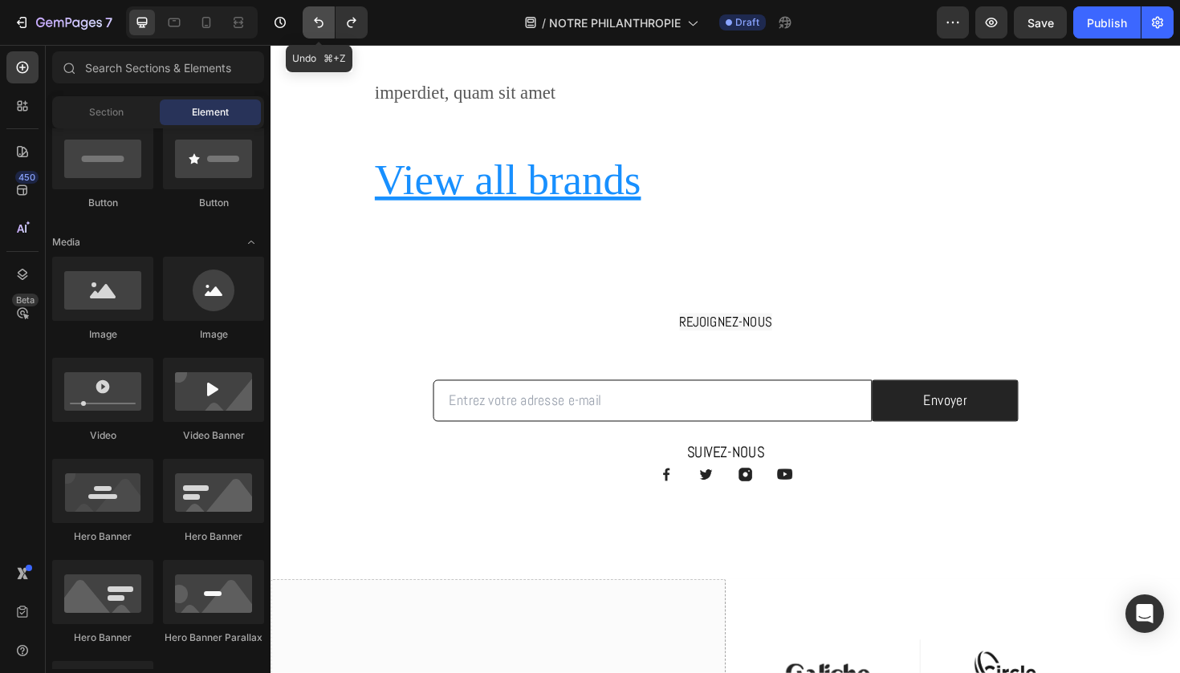
click at [319, 22] on icon "Undo/Redo" at bounding box center [319, 22] width 16 height 16
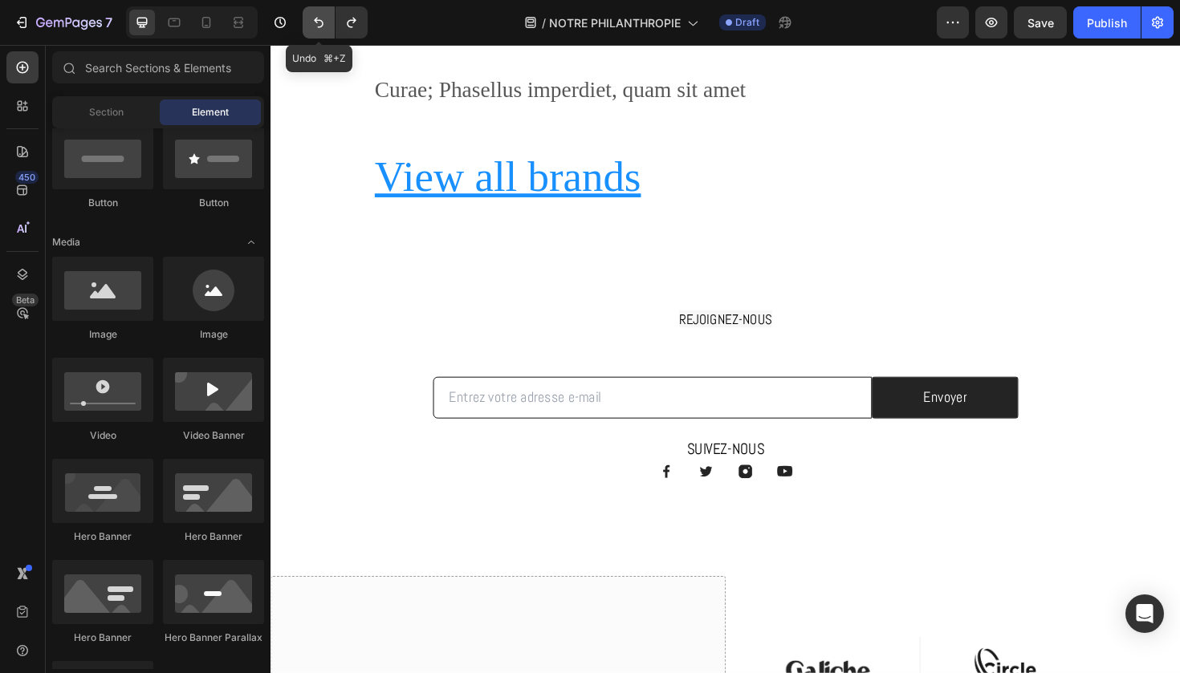
click at [319, 22] on icon "Undo/Redo" at bounding box center [319, 22] width 16 height 16
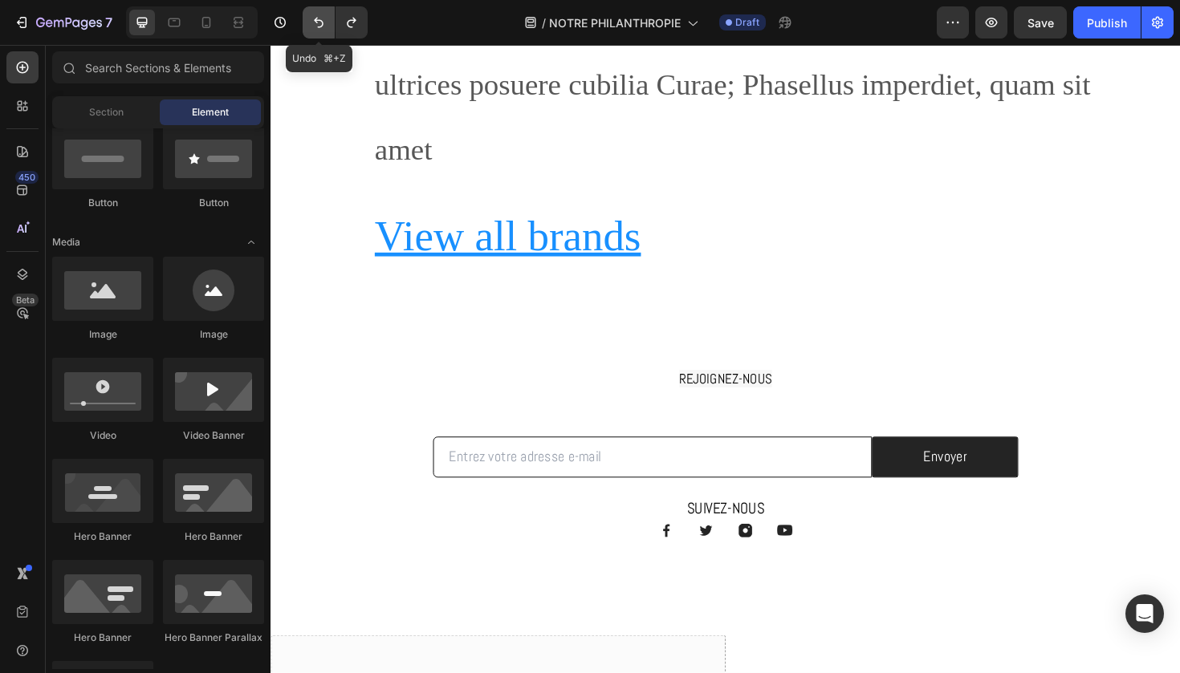
click at [319, 22] on icon "Undo/Redo" at bounding box center [319, 22] width 16 height 16
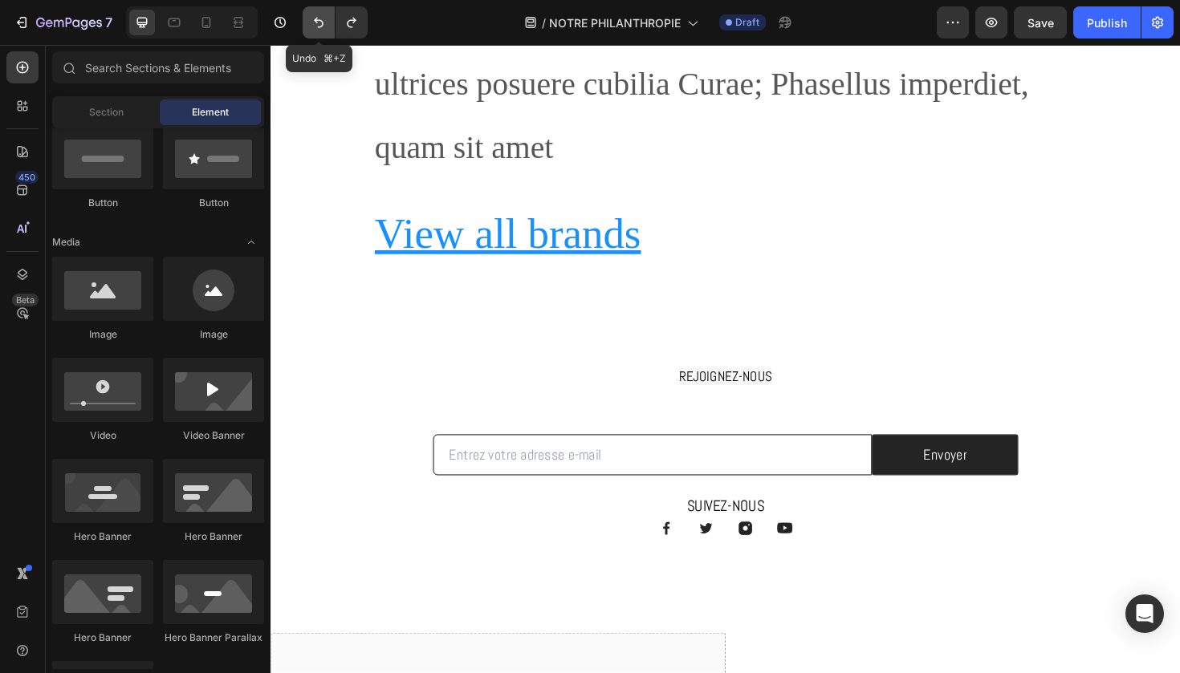
click at [319, 22] on icon "Undo/Redo" at bounding box center [319, 22] width 16 height 16
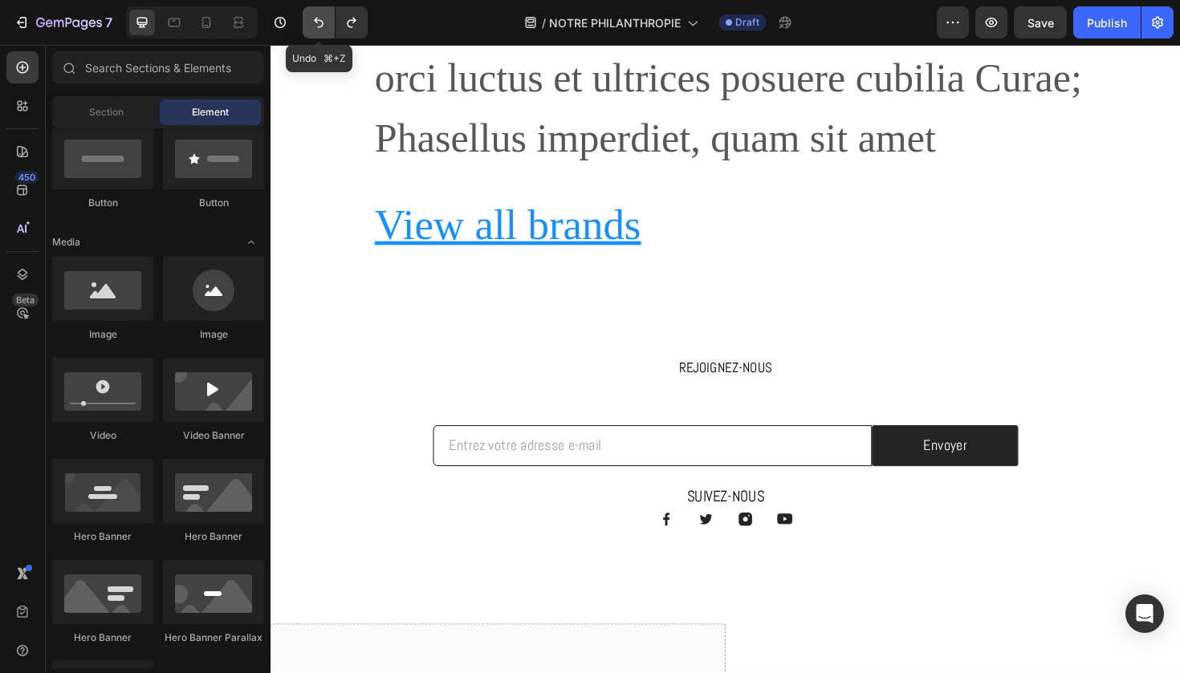
click at [319, 22] on icon "Undo/Redo" at bounding box center [319, 22] width 16 height 16
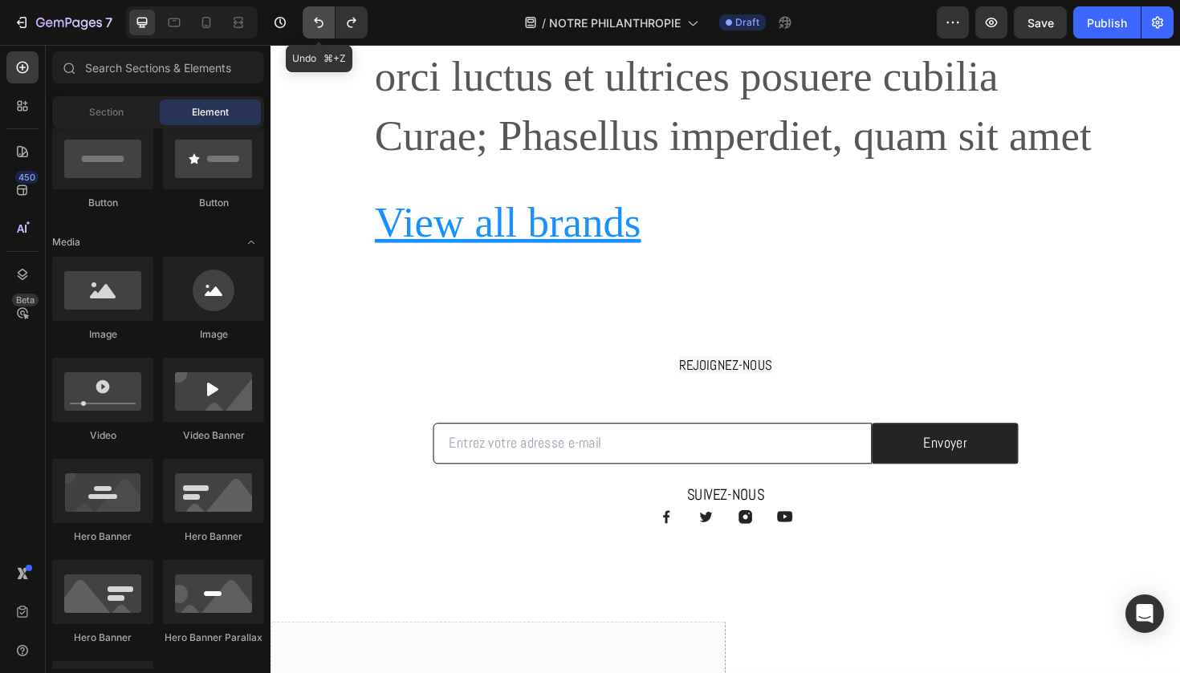
click at [319, 22] on icon "Undo/Redo" at bounding box center [319, 22] width 16 height 16
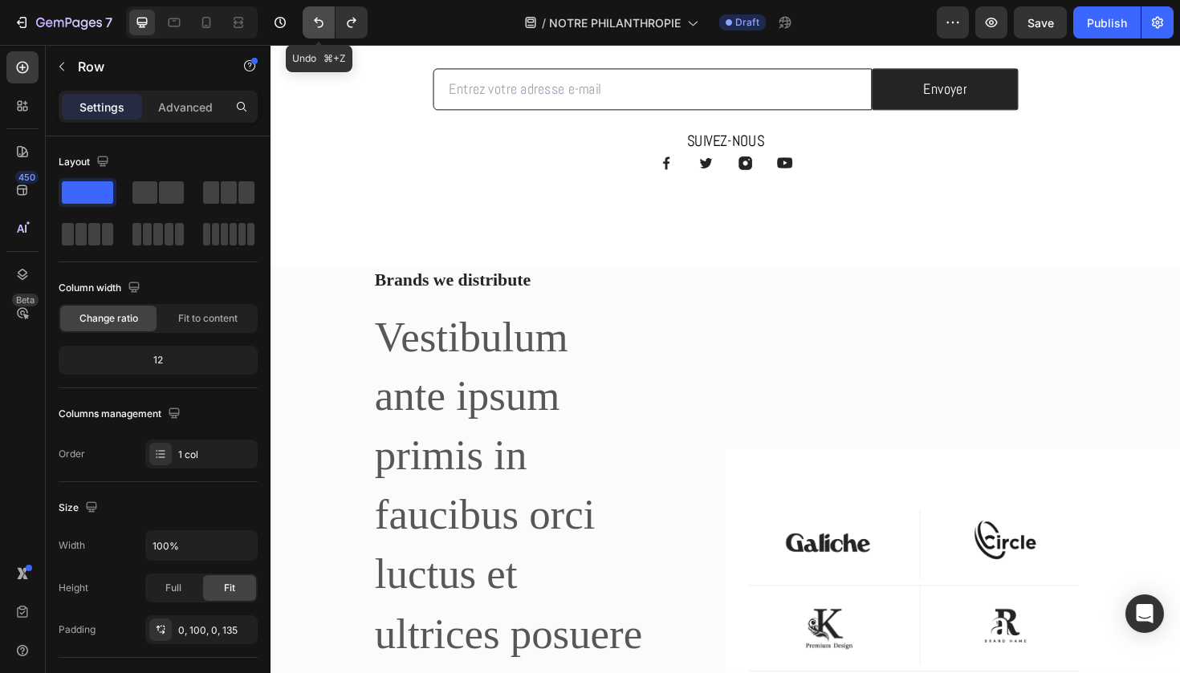
click at [319, 22] on icon "Undo/Redo" at bounding box center [319, 22] width 16 height 16
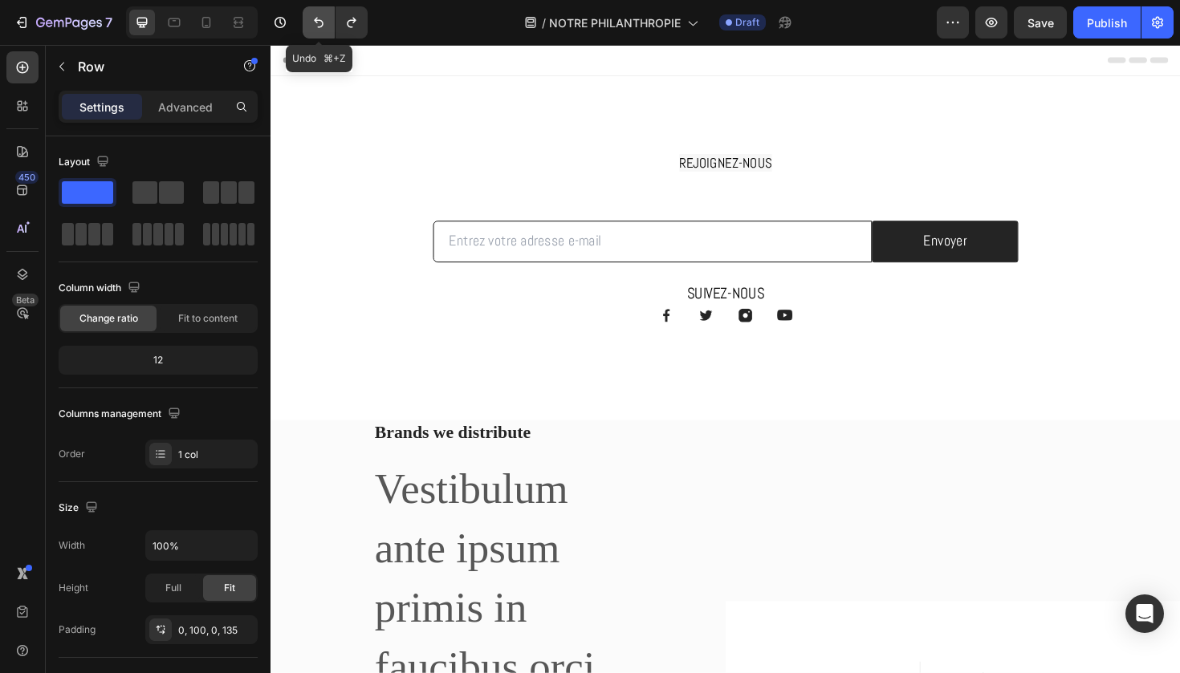
click at [319, 22] on icon "Undo/Redo" at bounding box center [319, 22] width 16 height 16
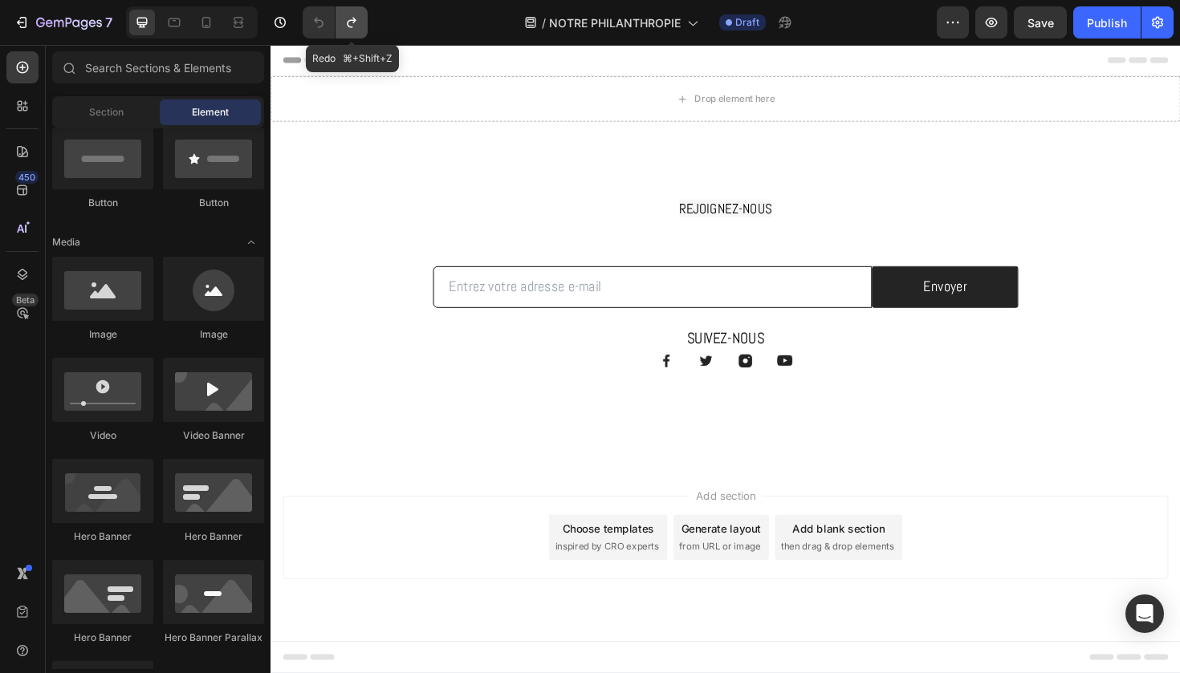
click at [355, 18] on icon "Undo/Redo" at bounding box center [351, 22] width 16 height 16
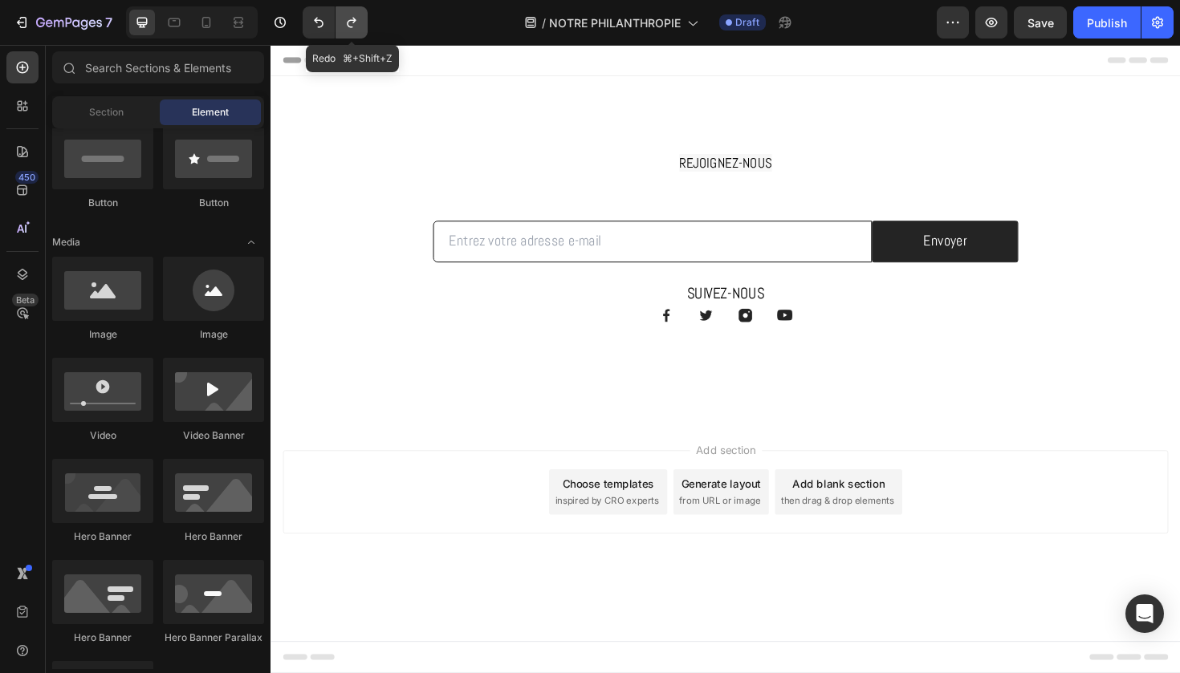
click at [356, 17] on icon "Undo/Redo" at bounding box center [351, 22] width 16 height 16
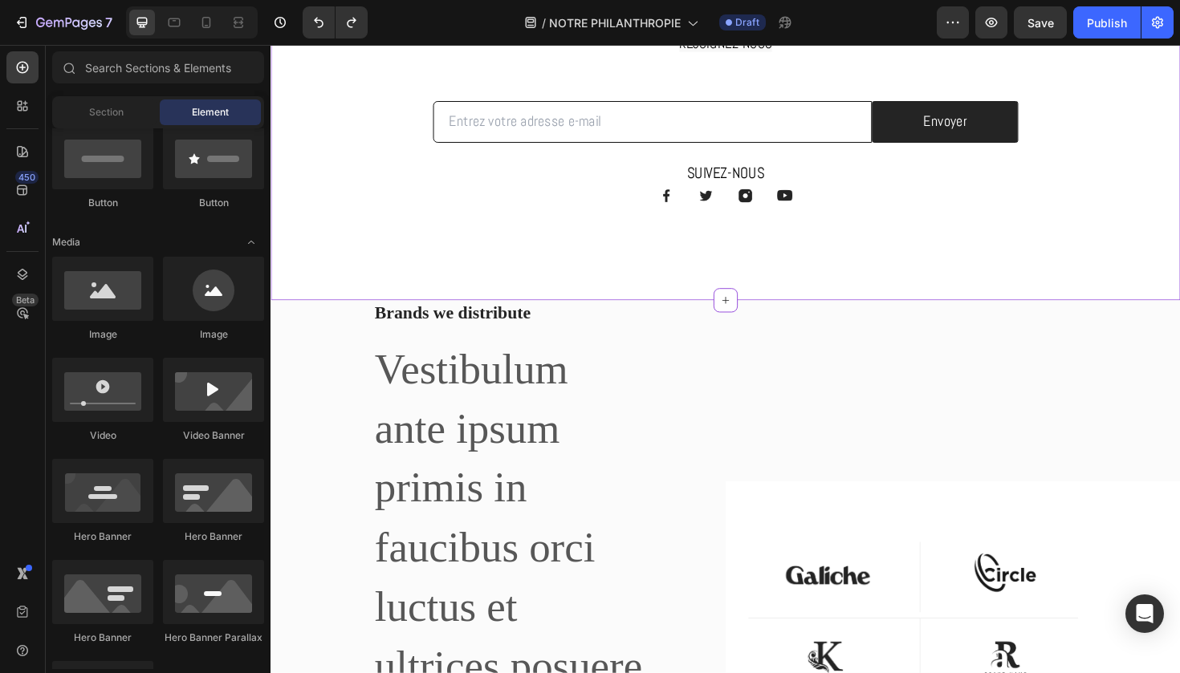
scroll to position [207, 0]
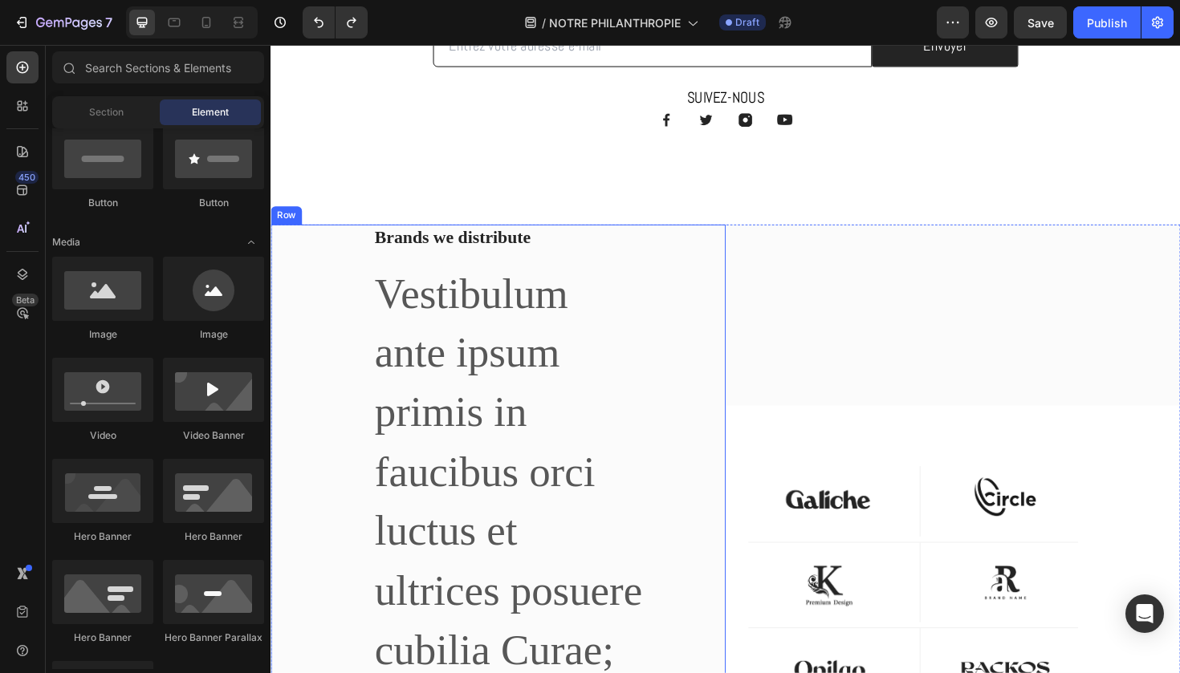
click at [316, 237] on div "Brands we distribute Heading Vestibulum ante ipsum primis in faucibus orci luct…" at bounding box center [510, 617] width 481 height 764
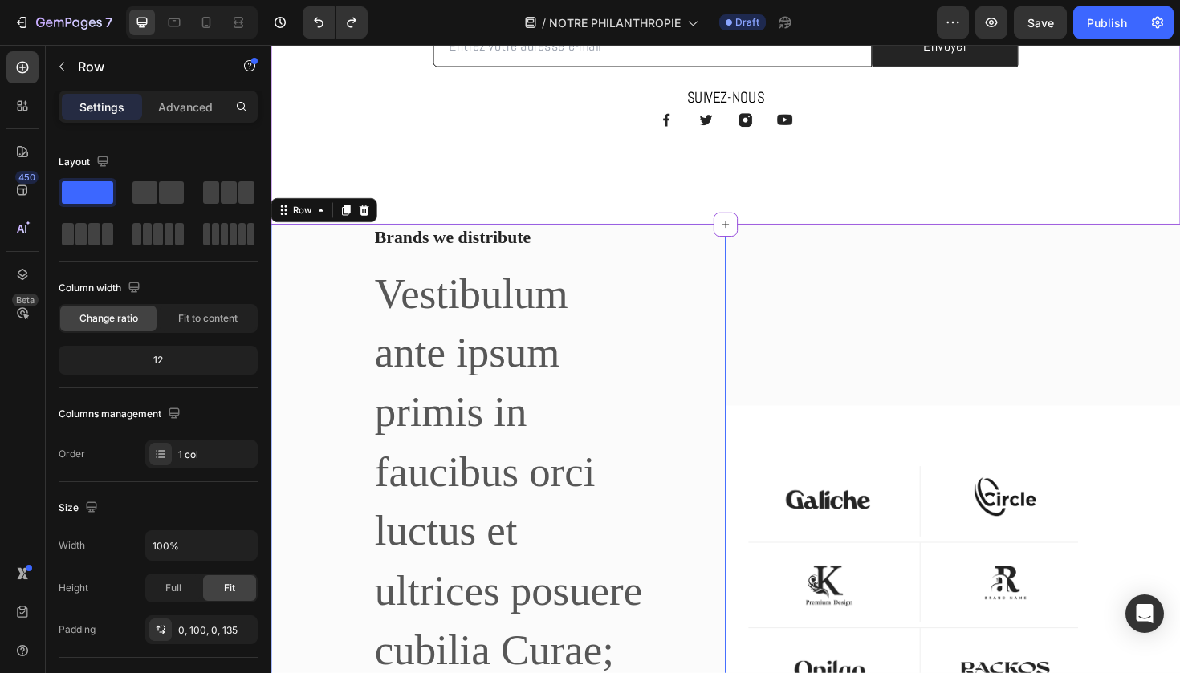
click at [408, 213] on div "REJOIGNEZ-NOUS Heading Row Email Field Envoyer Submit Button Row Newsletter Row…" at bounding box center [751, 53] width 963 height 364
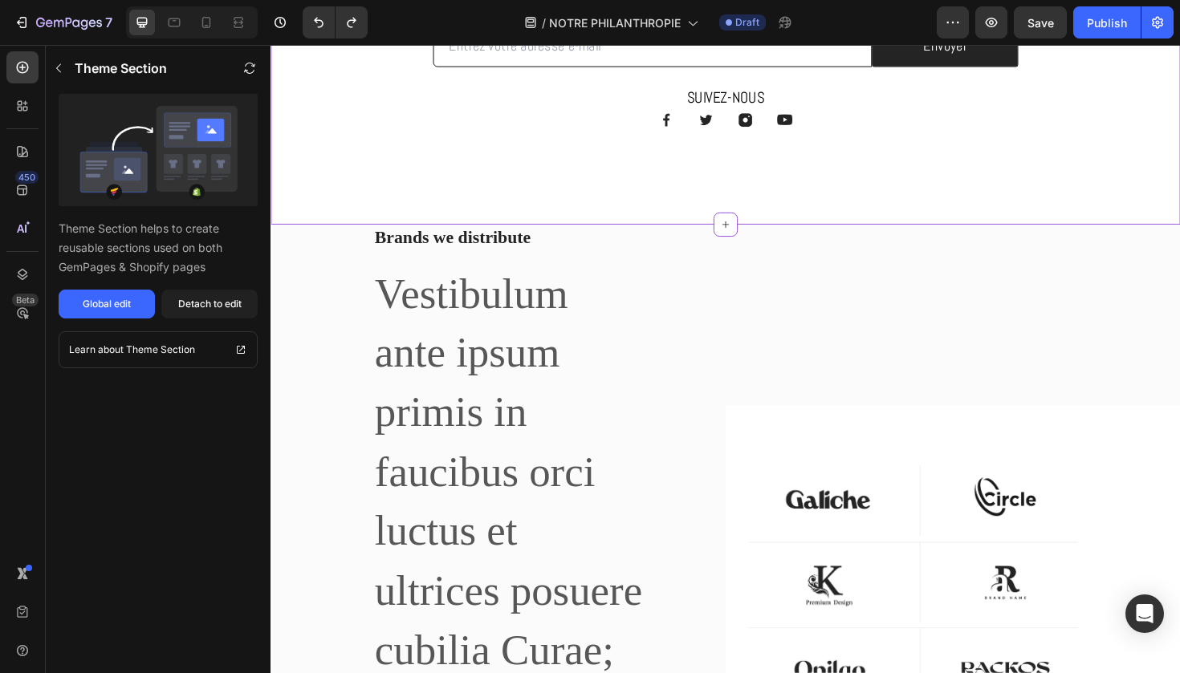
click at [410, 226] on div "REJOIGNEZ-NOUS Heading Row Email Field Envoyer Submit Button Row Newsletter Row…" at bounding box center [751, 53] width 963 height 364
click at [413, 234] on div "REJOIGNEZ-NOUS Heading Row Email Field Envoyer Submit Button Row Newsletter Row…" at bounding box center [751, 53] width 963 height 364
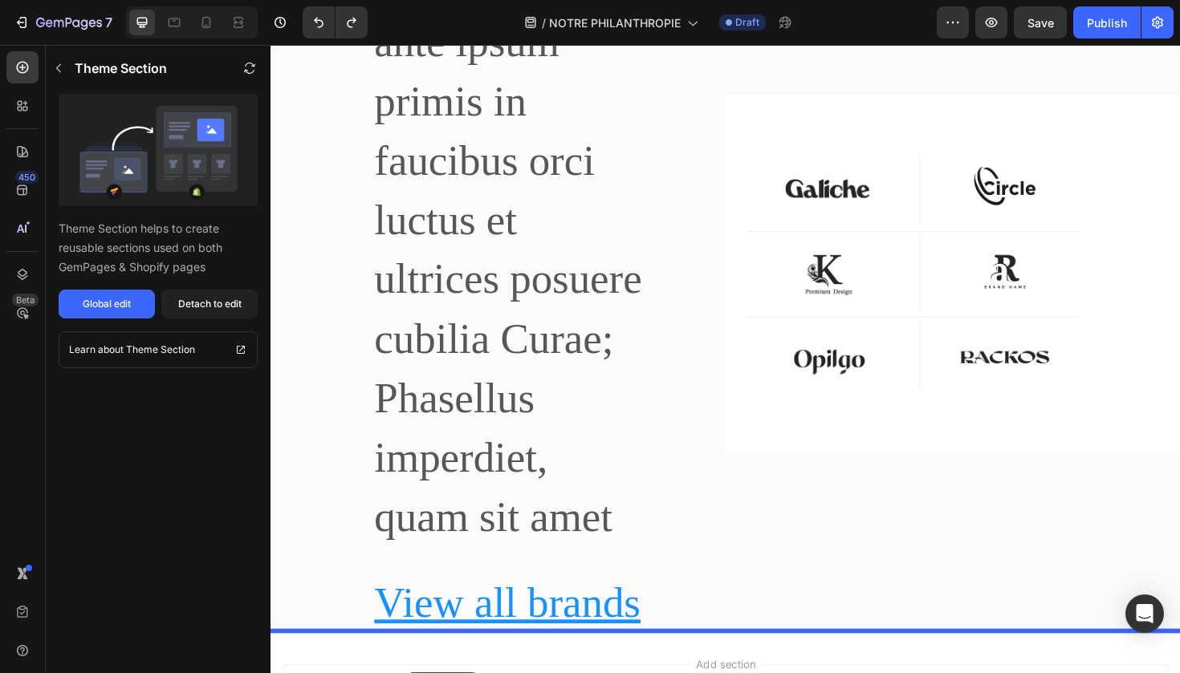
scroll to position [723, 0]
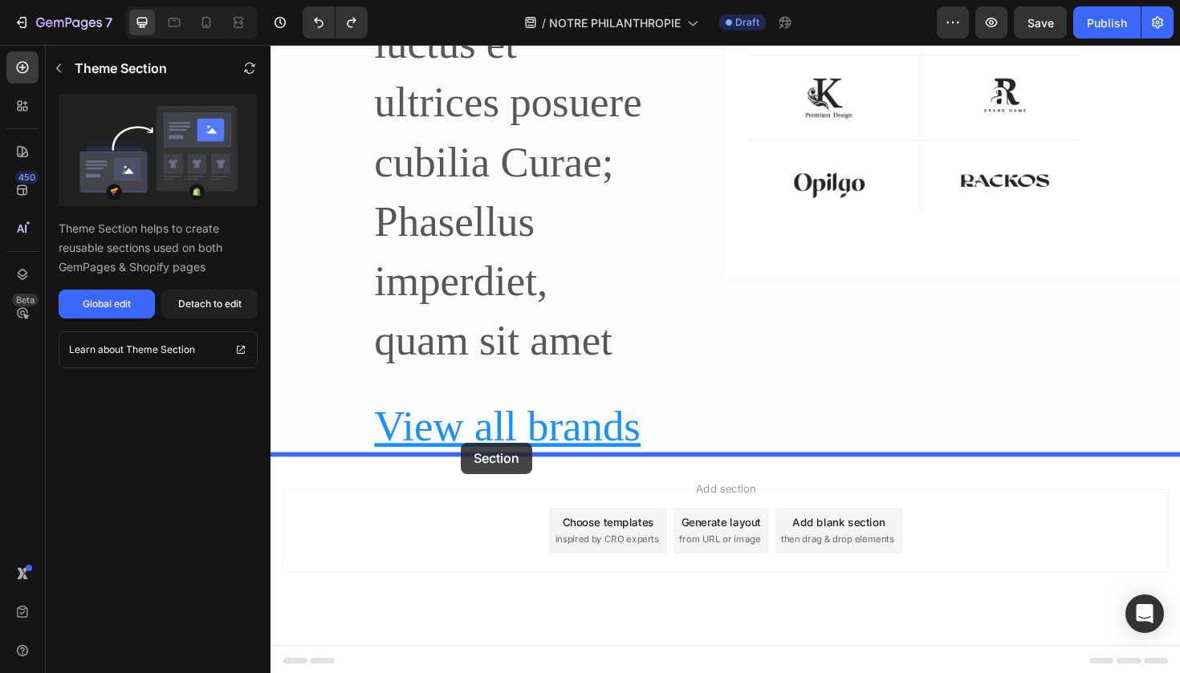
drag, startPoint x: 398, startPoint y: 179, endPoint x: 472, endPoint y: 466, distance: 296.6
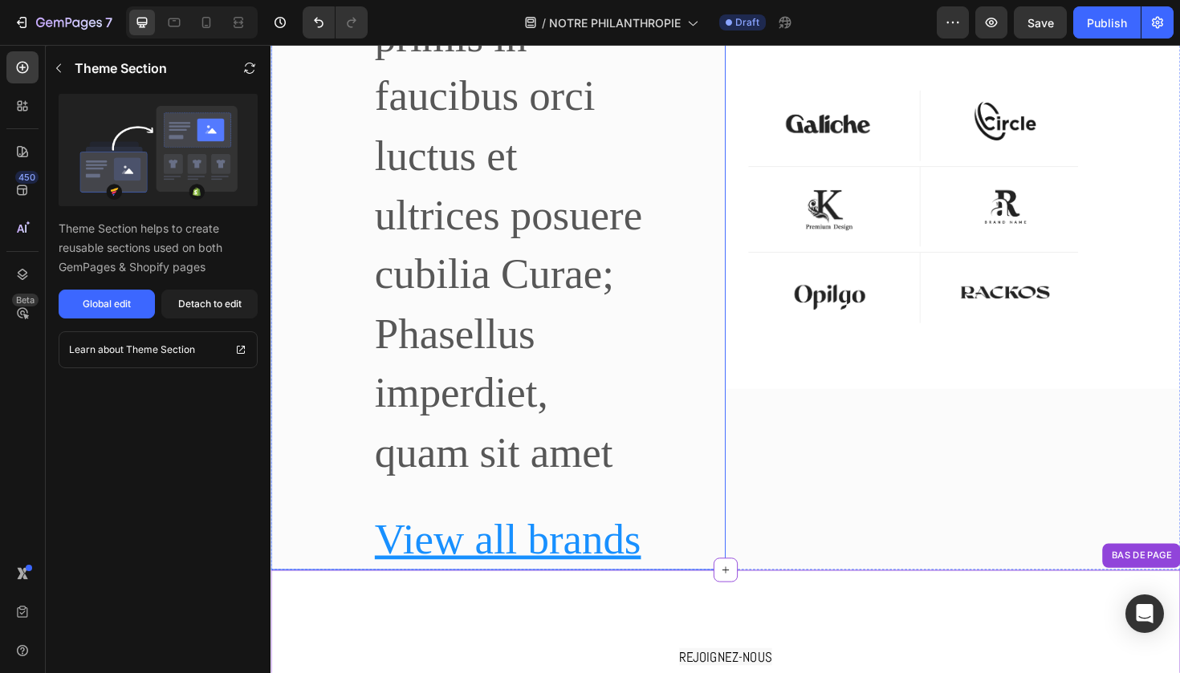
scroll to position [230, 0]
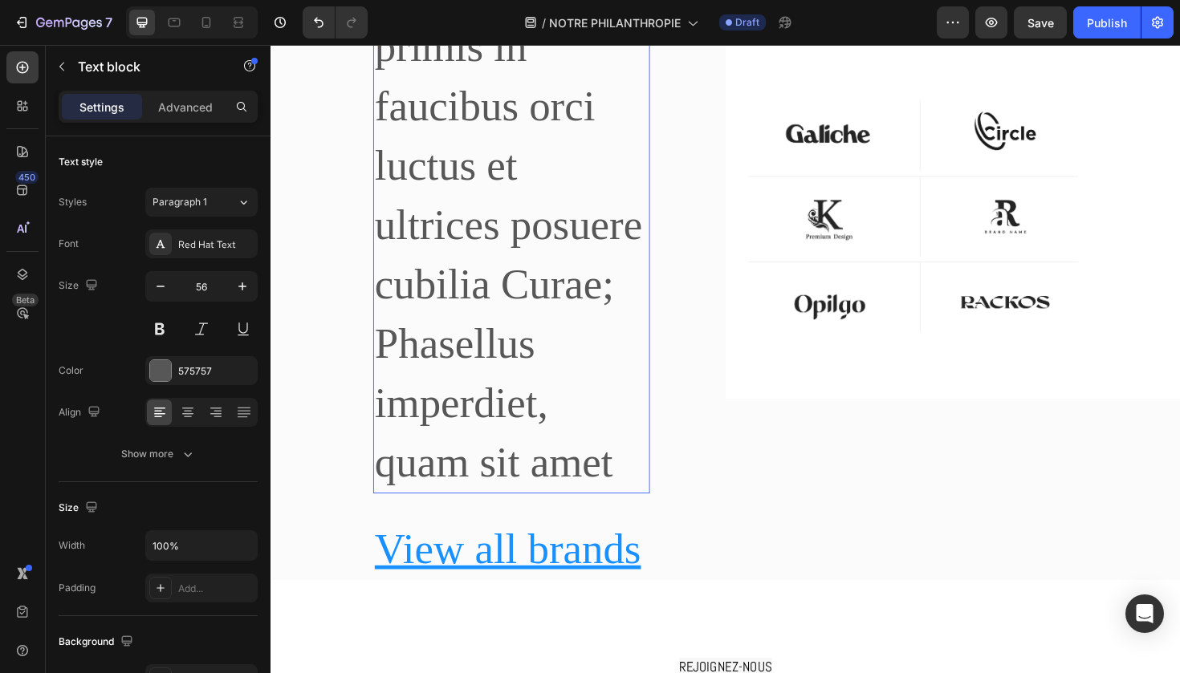
click at [472, 466] on p "Vestibulum ante ipsum primis in faucibus orci luctus et ultrices posuere cubili…" at bounding box center [525, 203] width 290 height 629
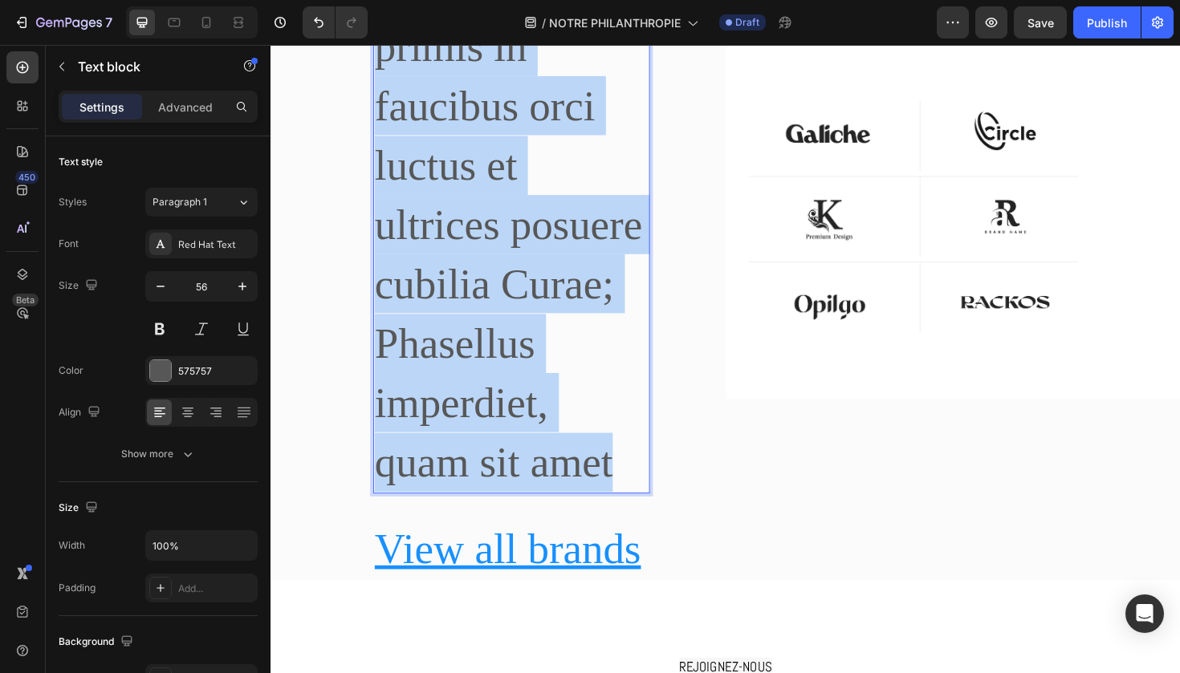
click at [472, 466] on p "Vestibulum ante ipsum primis in faucibus orci luctus et ultrices posuere cubili…" at bounding box center [525, 203] width 290 height 629
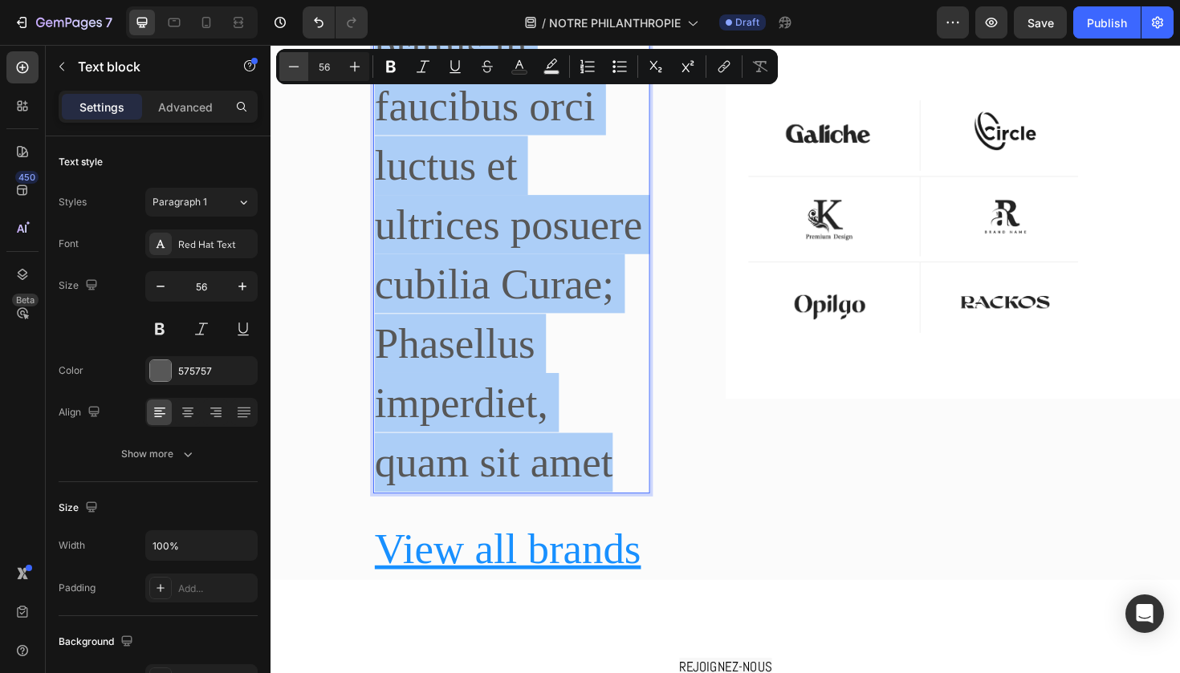
click at [298, 69] on icon "Editor contextual toolbar" at bounding box center [294, 67] width 16 height 16
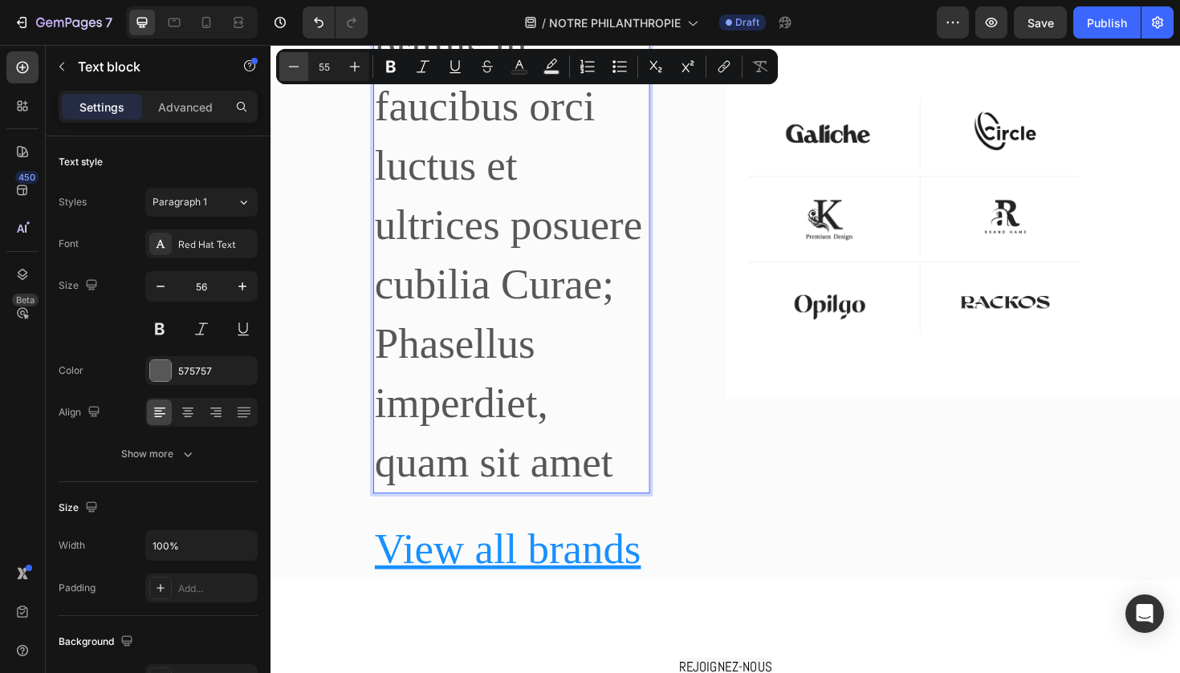
click at [298, 69] on icon "Editor contextual toolbar" at bounding box center [294, 67] width 16 height 16
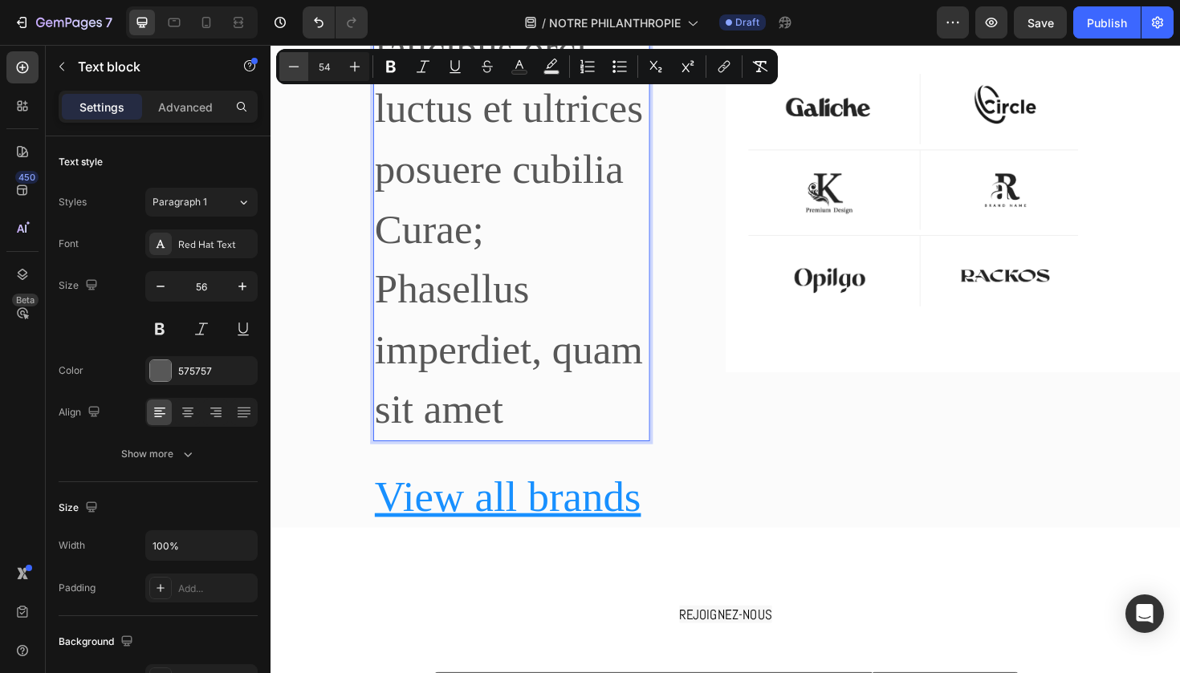
click at [298, 69] on icon "Editor contextual toolbar" at bounding box center [294, 67] width 16 height 16
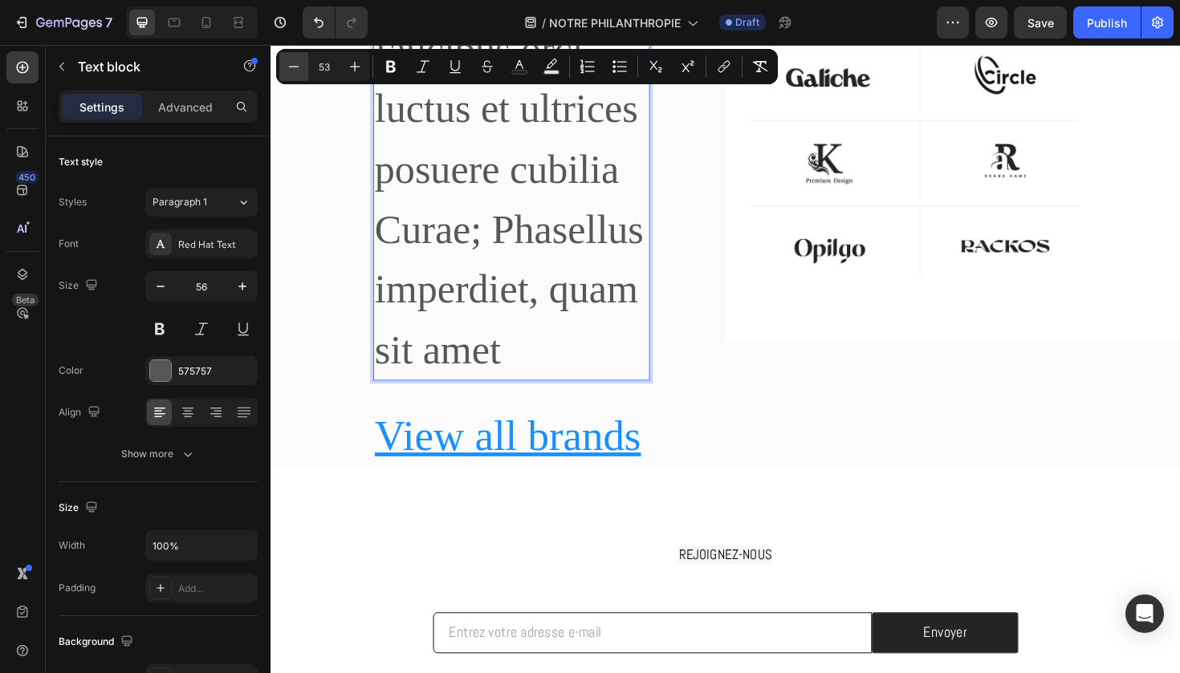
click at [298, 69] on icon "Editor contextual toolbar" at bounding box center [294, 67] width 16 height 16
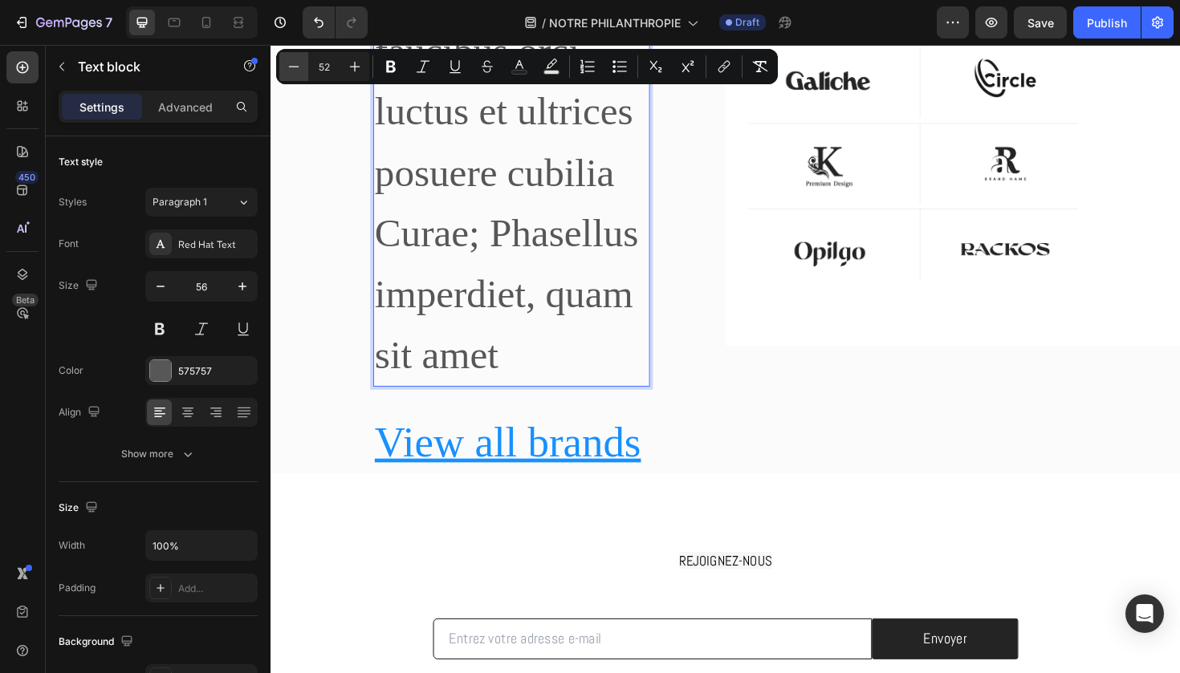
click at [298, 69] on icon "Editor contextual toolbar" at bounding box center [294, 67] width 16 height 16
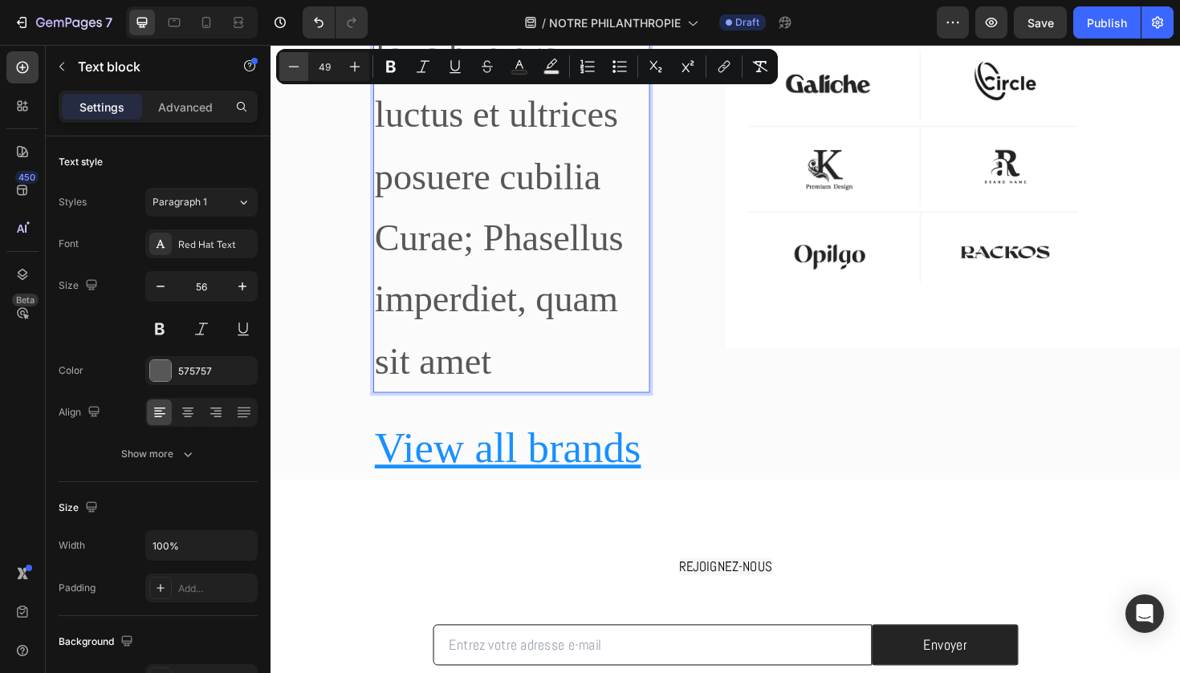
click at [298, 69] on icon "Editor contextual toolbar" at bounding box center [294, 67] width 16 height 16
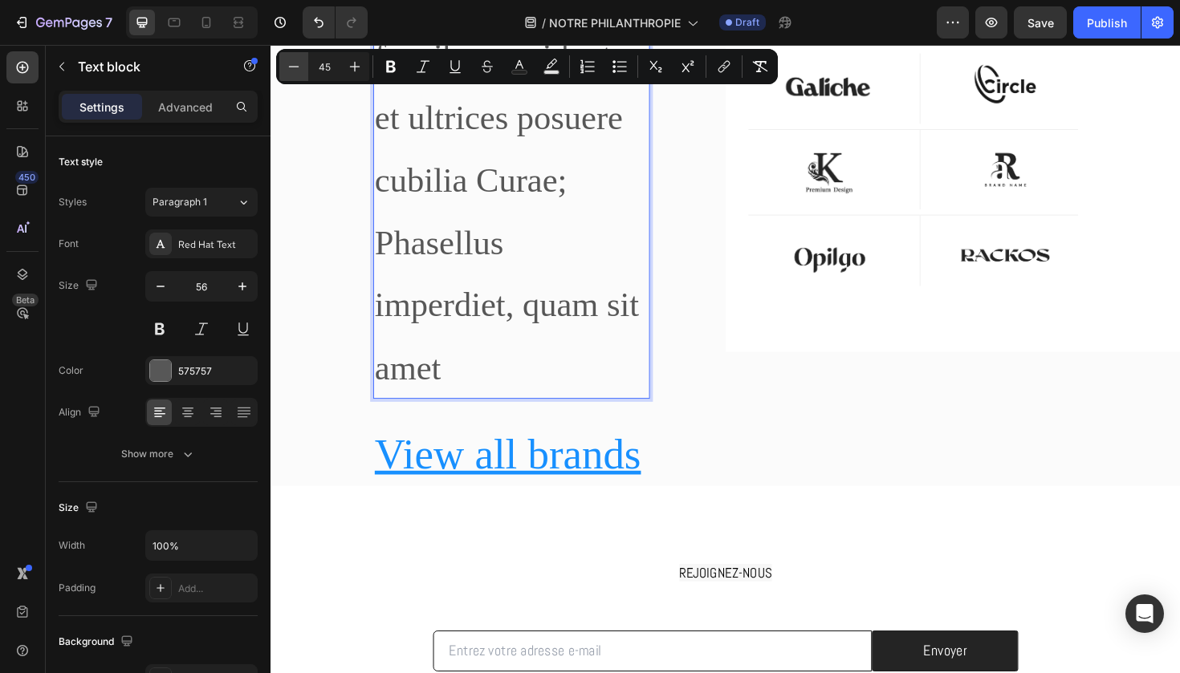
click at [298, 69] on icon "Editor contextual toolbar" at bounding box center [294, 67] width 16 height 16
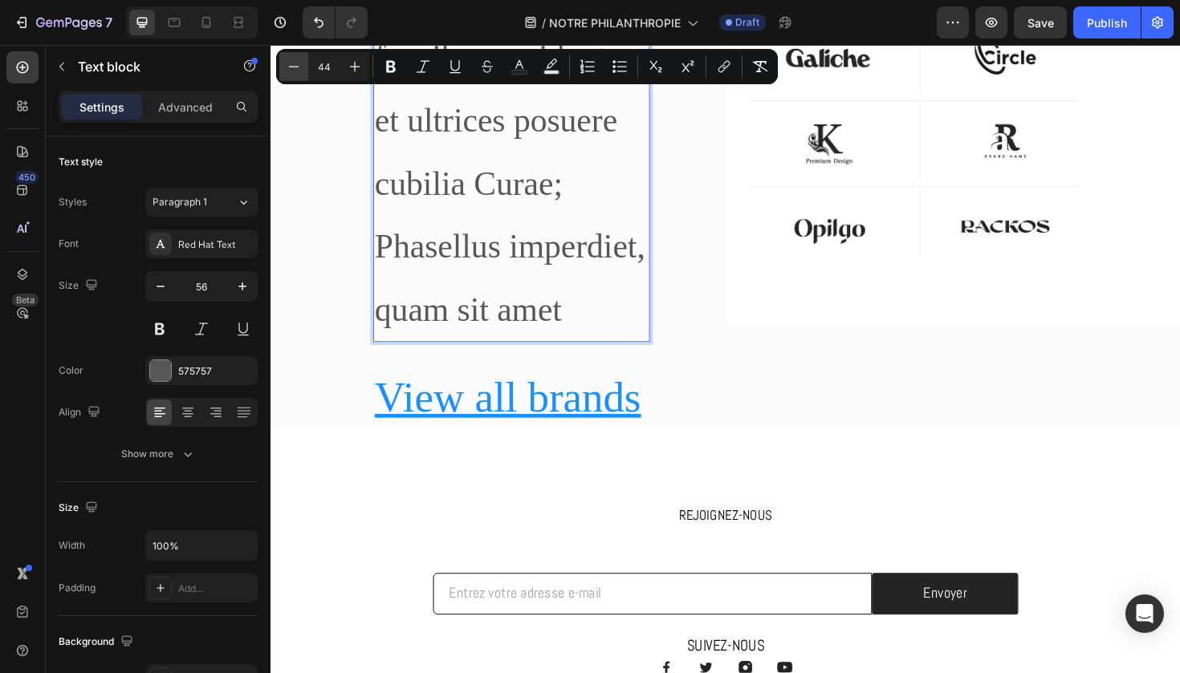
click at [298, 69] on icon "Editor contextual toolbar" at bounding box center [294, 67] width 16 height 16
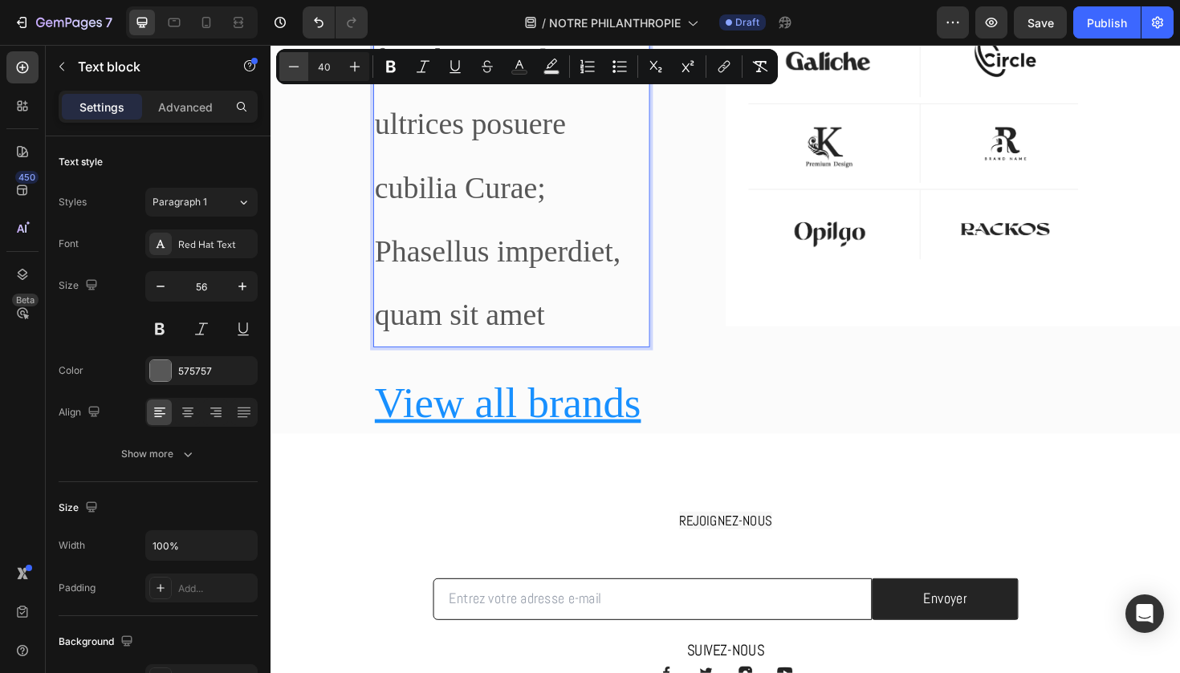
click at [298, 69] on icon "Editor contextual toolbar" at bounding box center [294, 67] width 16 height 16
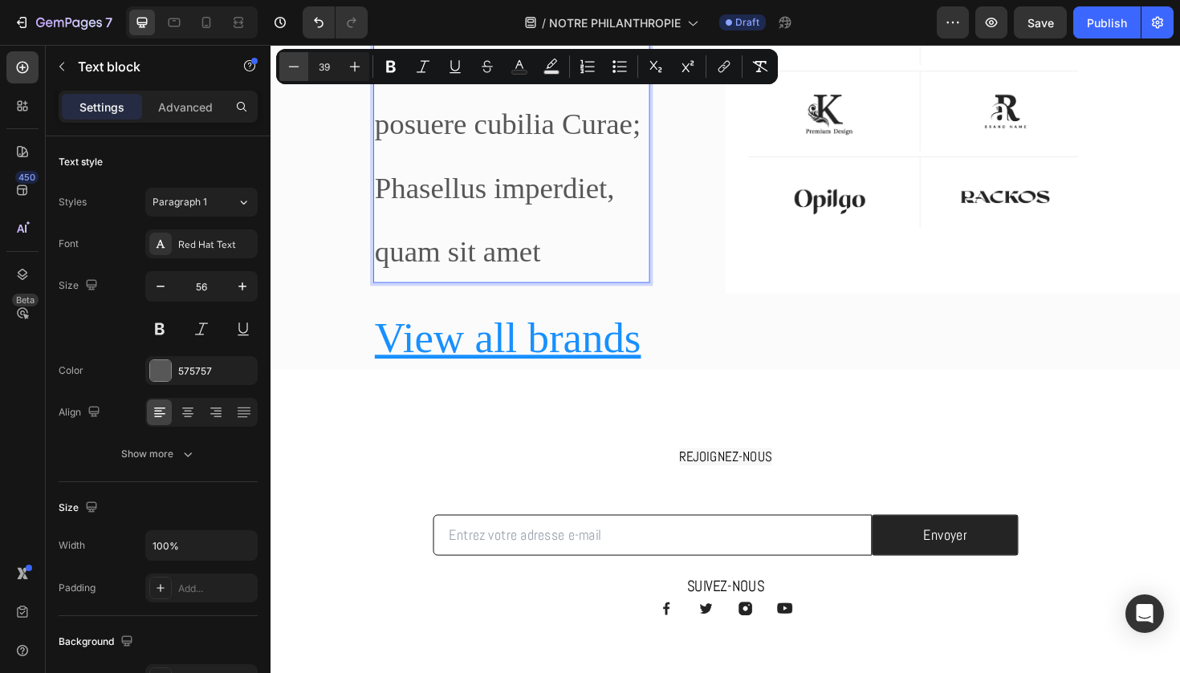
click at [298, 69] on icon "Editor contextual toolbar" at bounding box center [294, 67] width 16 height 16
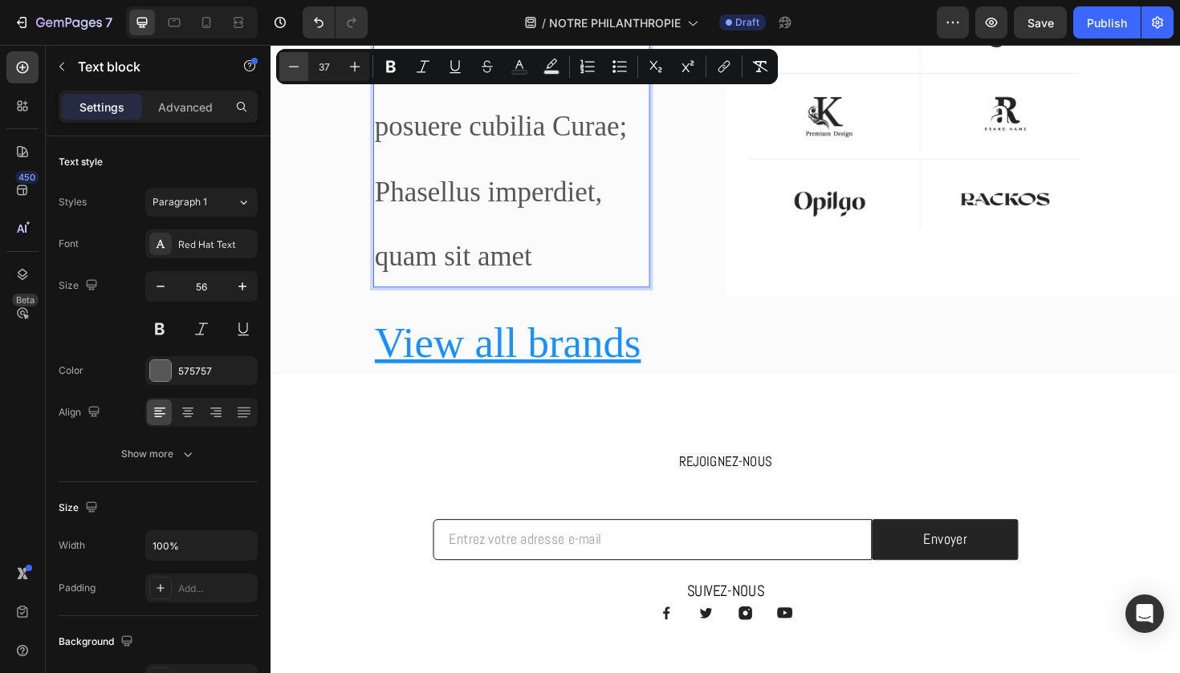
click at [298, 69] on icon "Editor contextual toolbar" at bounding box center [294, 67] width 16 height 16
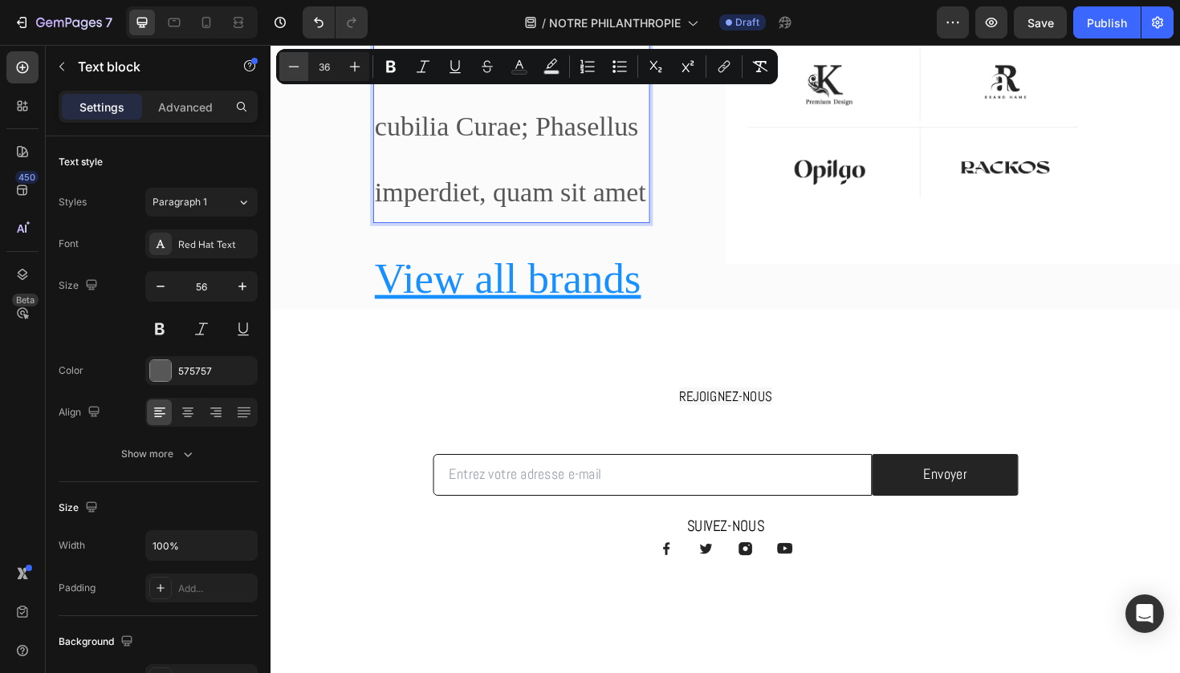
click at [298, 69] on icon "Editor contextual toolbar" at bounding box center [294, 67] width 16 height 16
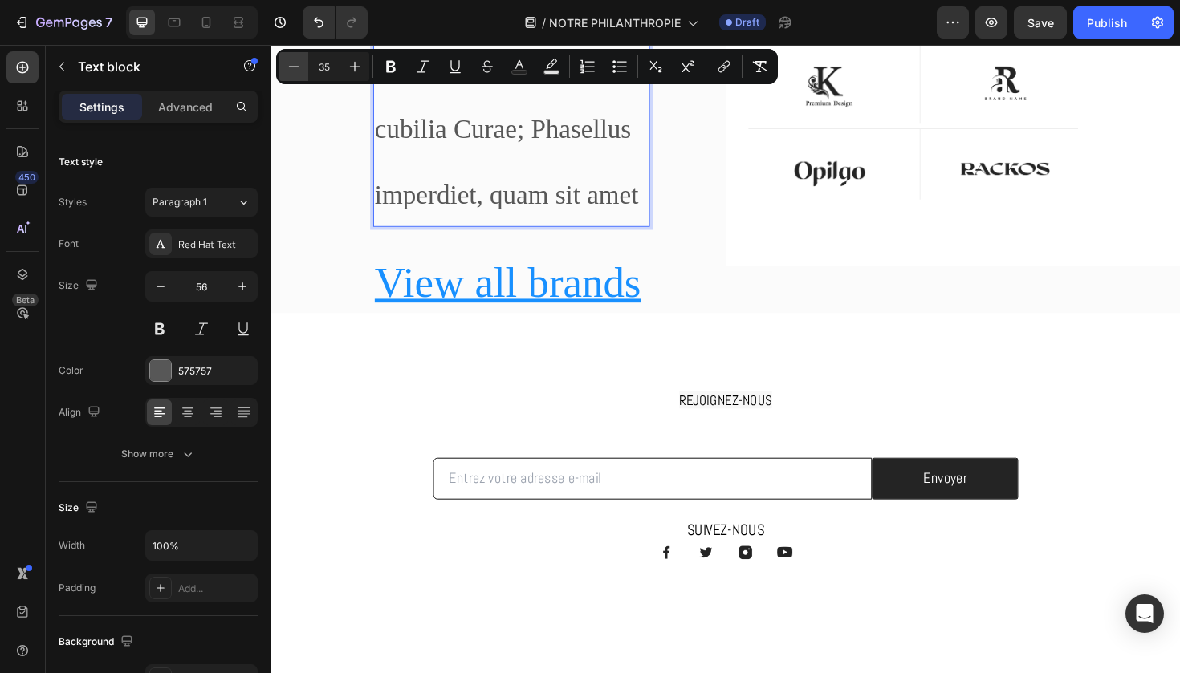
click at [298, 69] on icon "Editor contextual toolbar" at bounding box center [294, 67] width 16 height 16
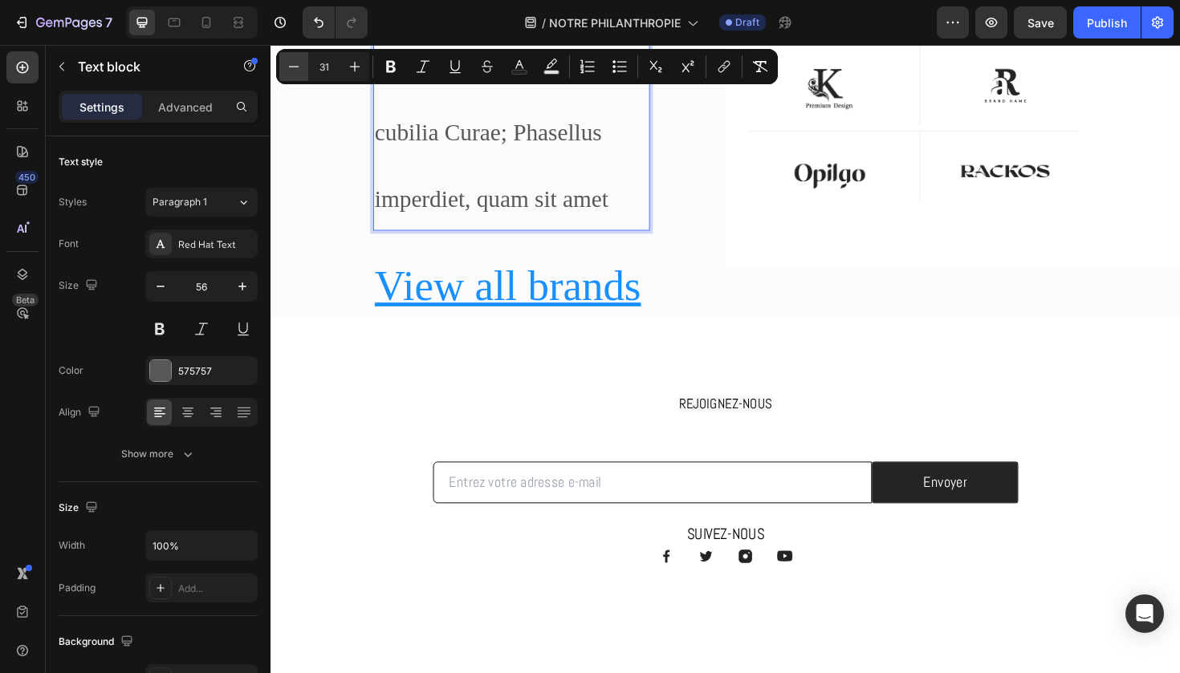
click at [298, 69] on icon "Editor contextual toolbar" at bounding box center [294, 67] width 16 height 16
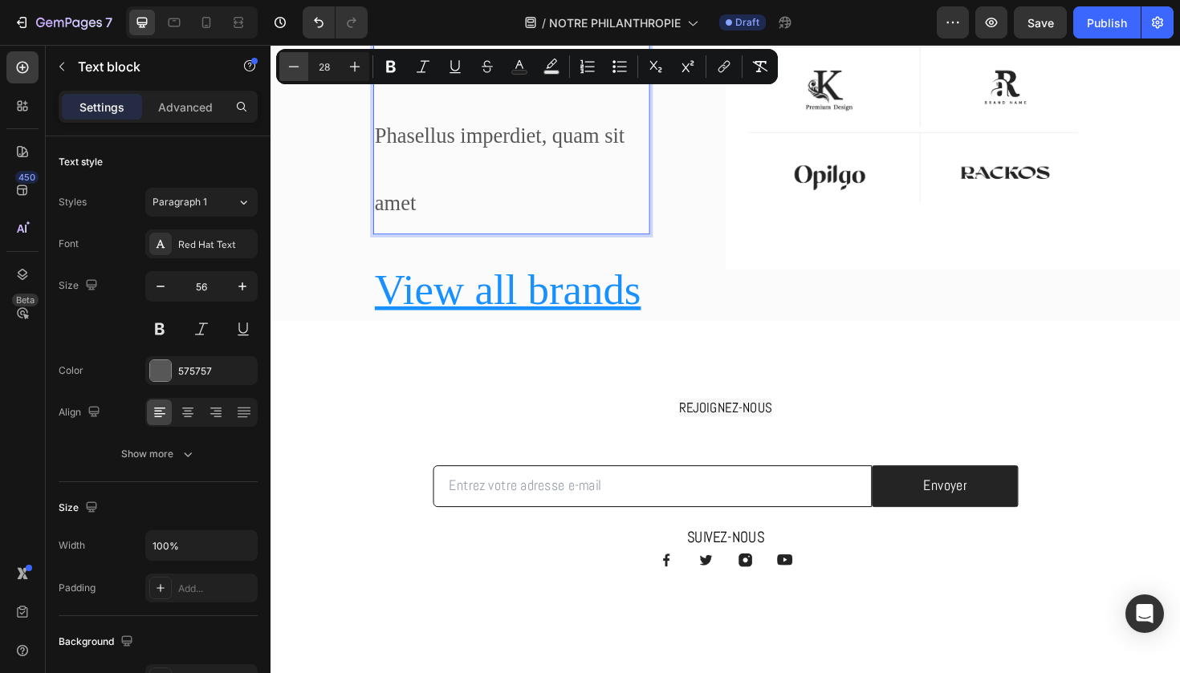
click at [298, 69] on icon "Editor contextual toolbar" at bounding box center [294, 67] width 16 height 16
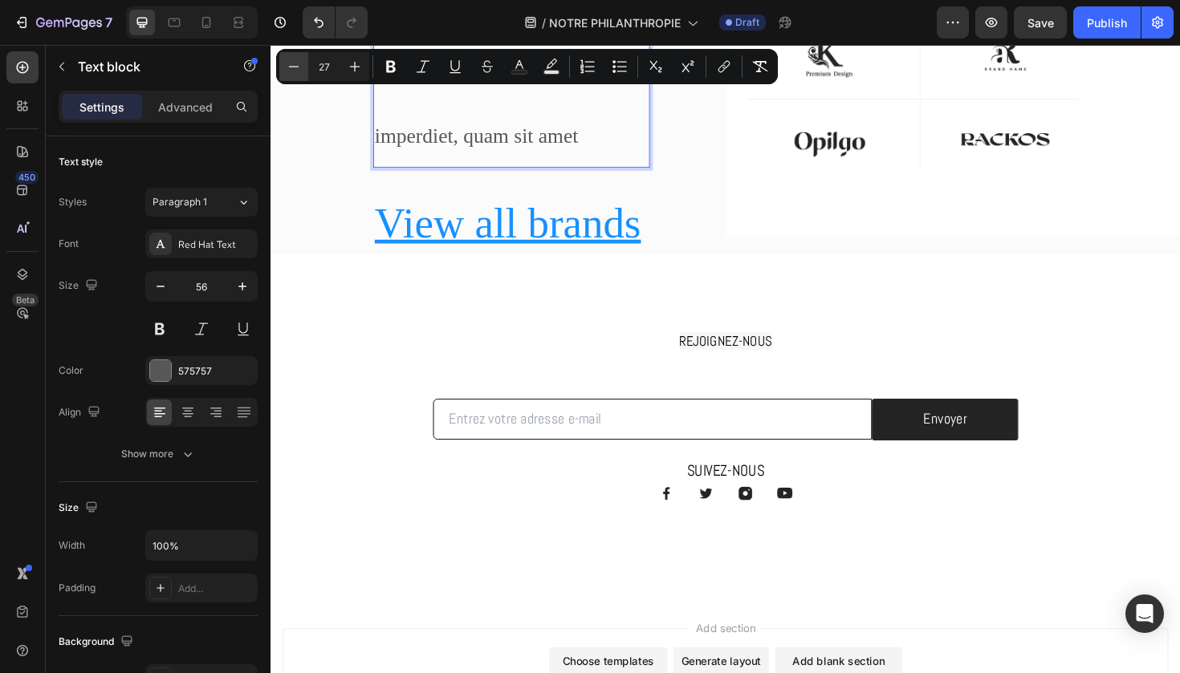
click at [298, 69] on icon "Editor contextual toolbar" at bounding box center [294, 67] width 16 height 16
type input "26"
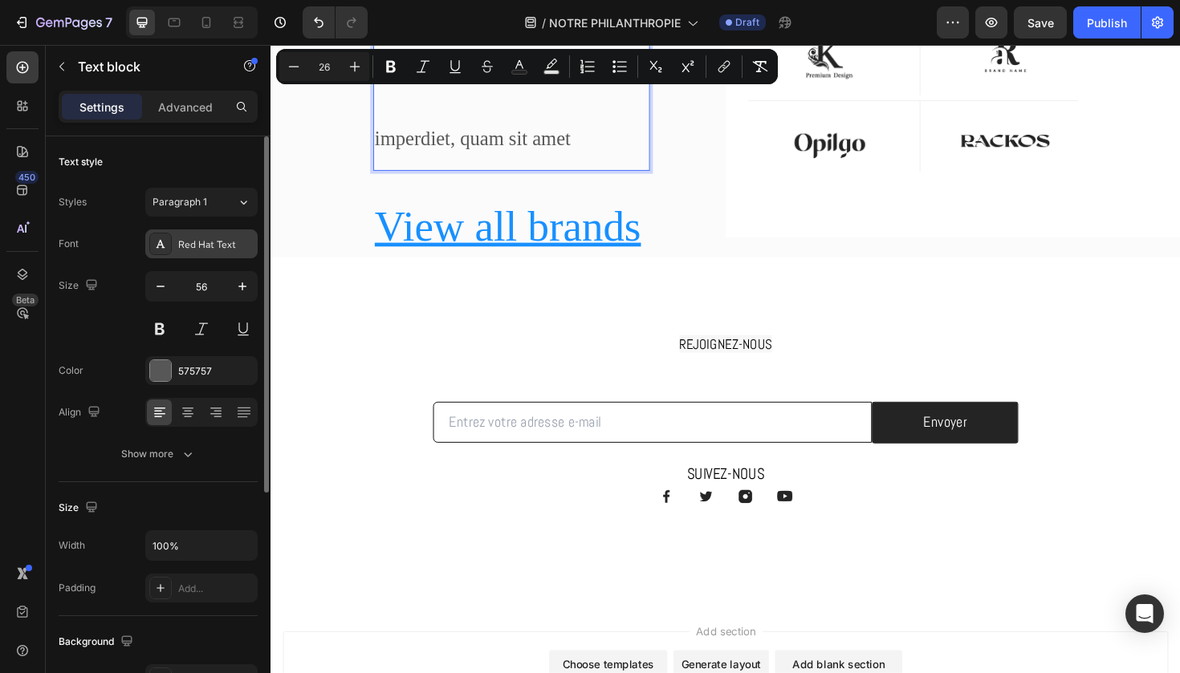
click at [232, 246] on div "Red Hat Text" at bounding box center [215, 245] width 75 height 14
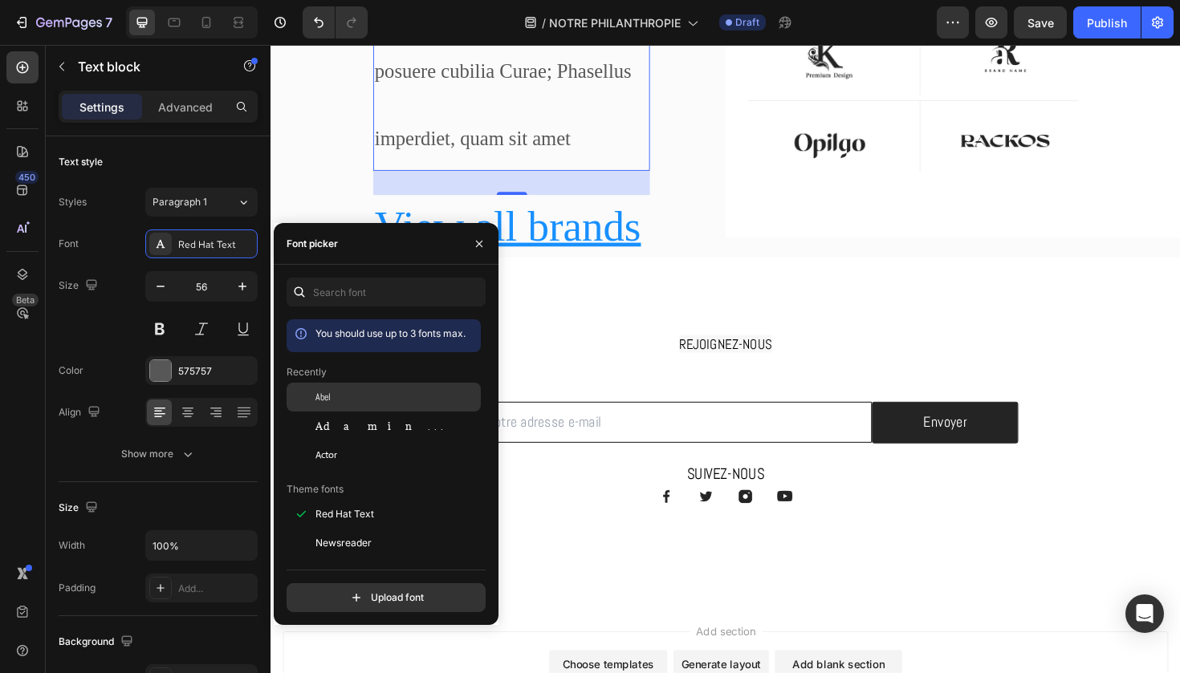
click at [345, 394] on div "Abel" at bounding box center [396, 397] width 162 height 14
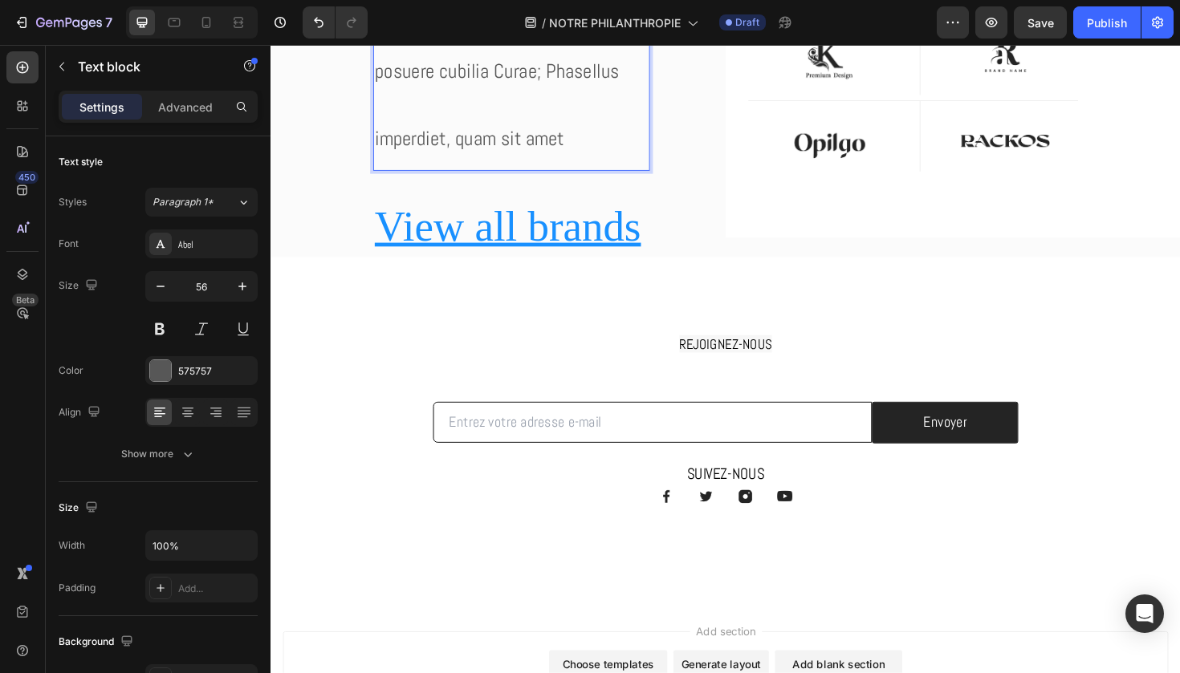
click at [492, 108] on p "Vestibulum ante ipsum primis in faucibus orci luctus et ultrices posuere cubili…" at bounding box center [525, 32] width 290 height 287
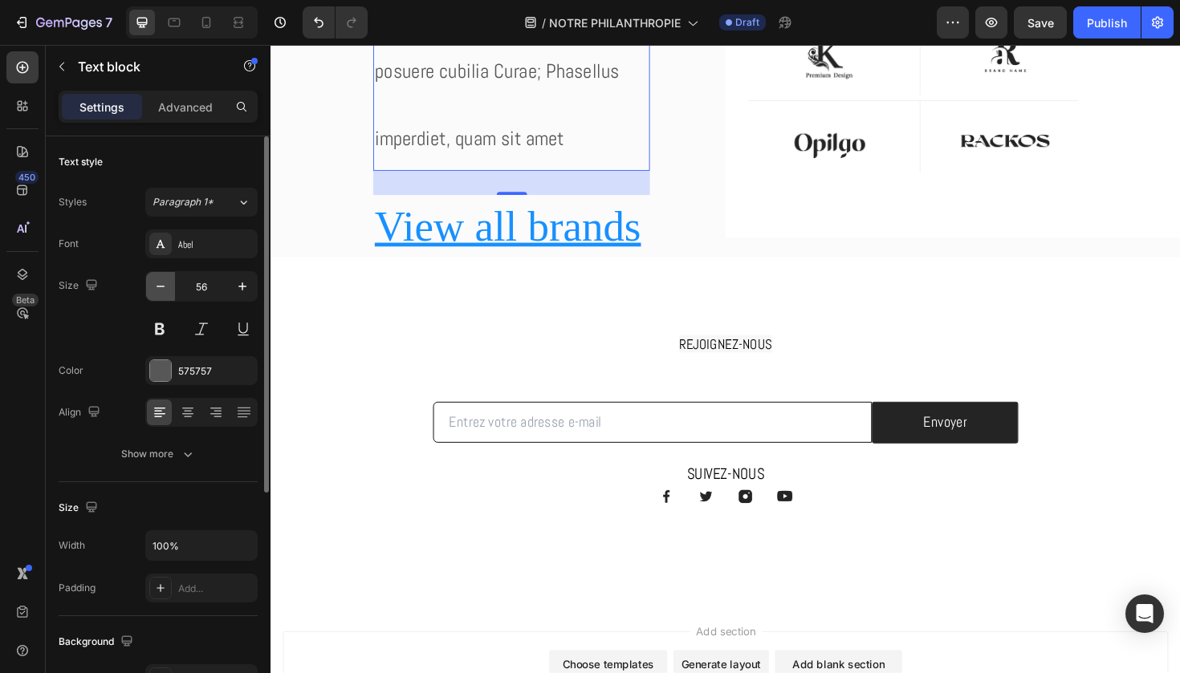
click at [173, 280] on button "button" at bounding box center [160, 286] width 29 height 29
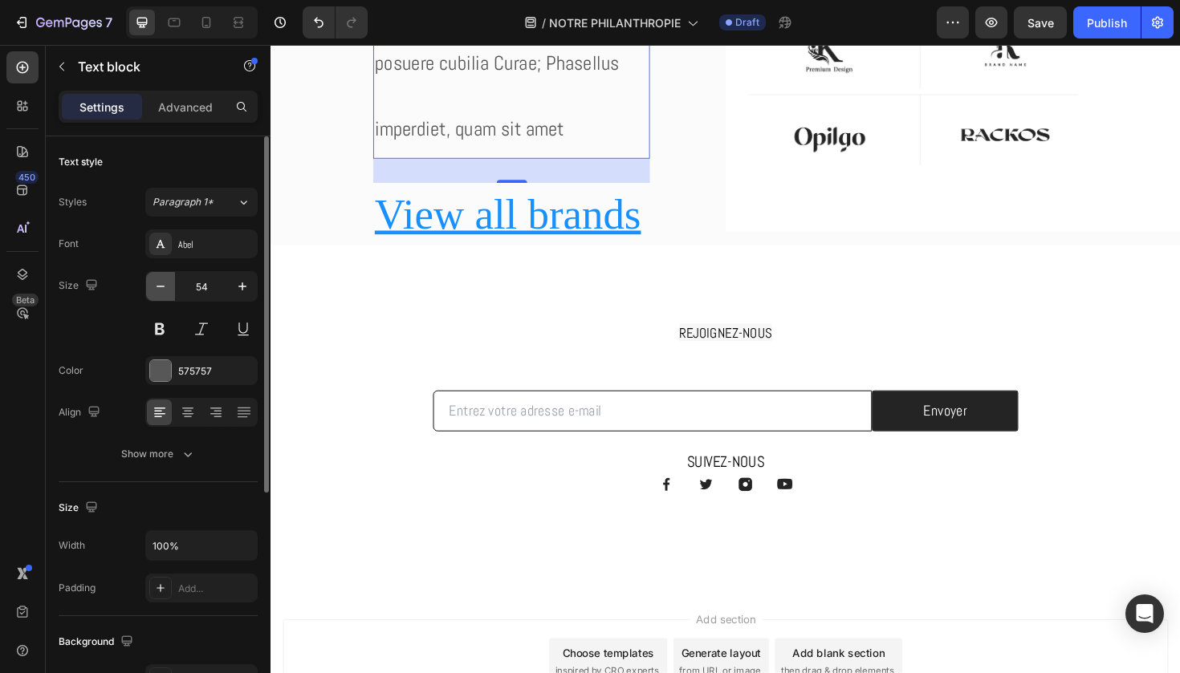
click at [173, 280] on button "button" at bounding box center [160, 286] width 29 height 29
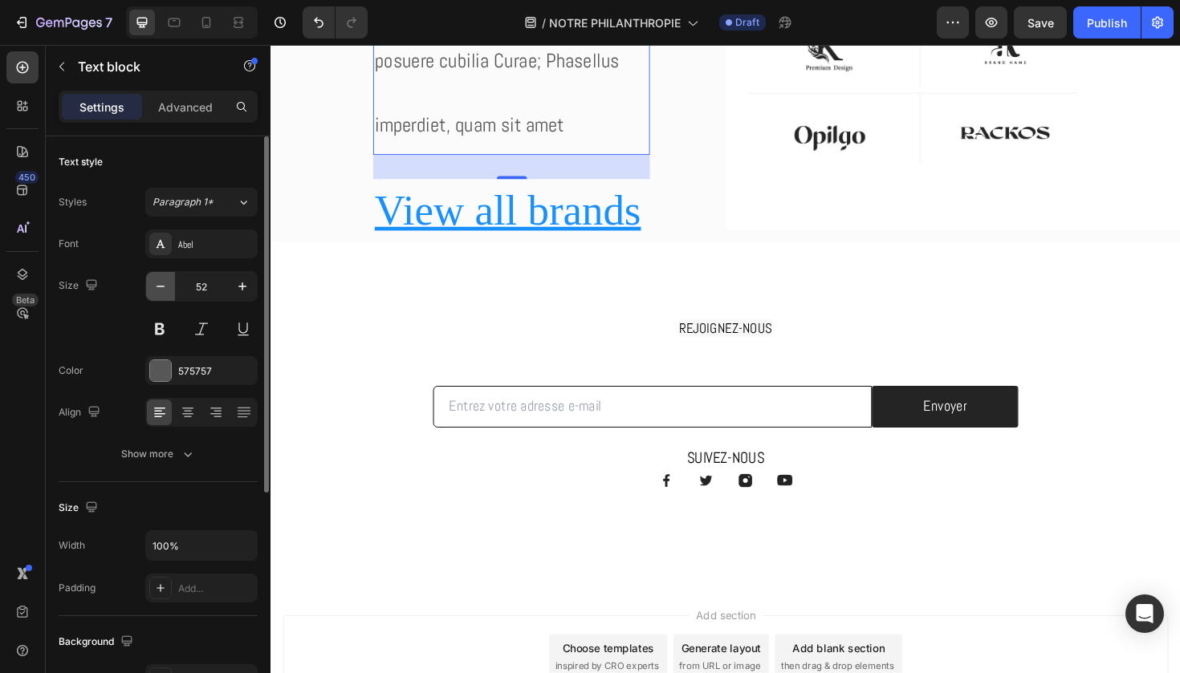
click at [173, 280] on button "button" at bounding box center [160, 286] width 29 height 29
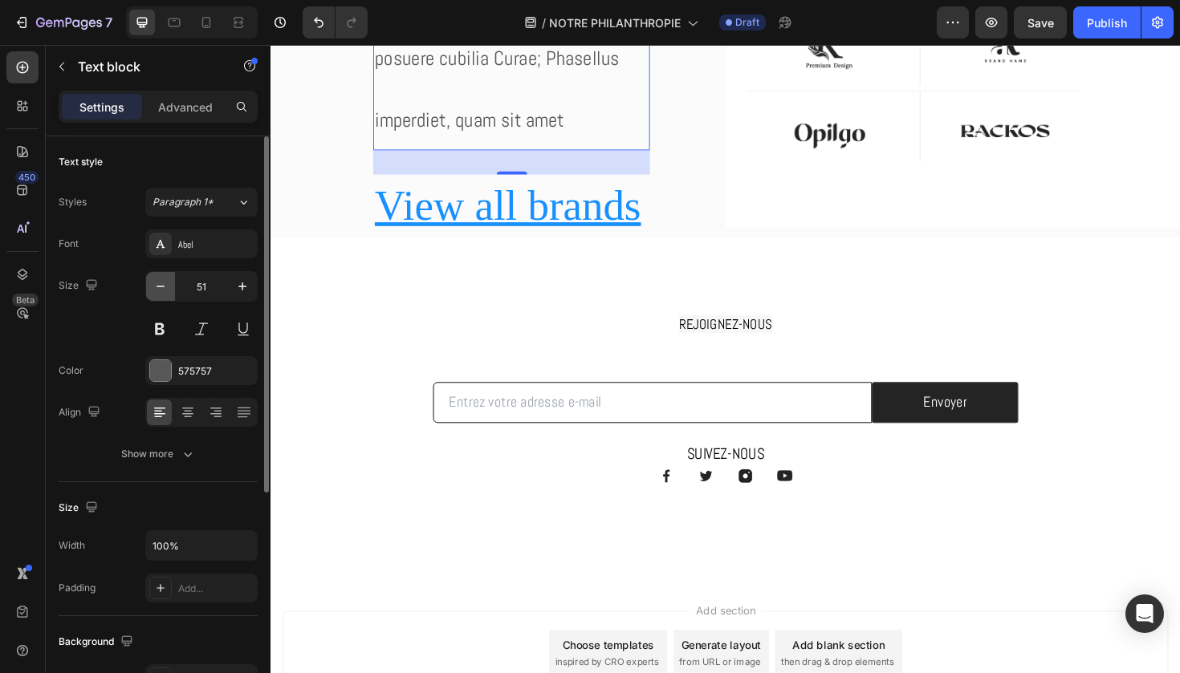
click at [173, 280] on button "button" at bounding box center [160, 286] width 29 height 29
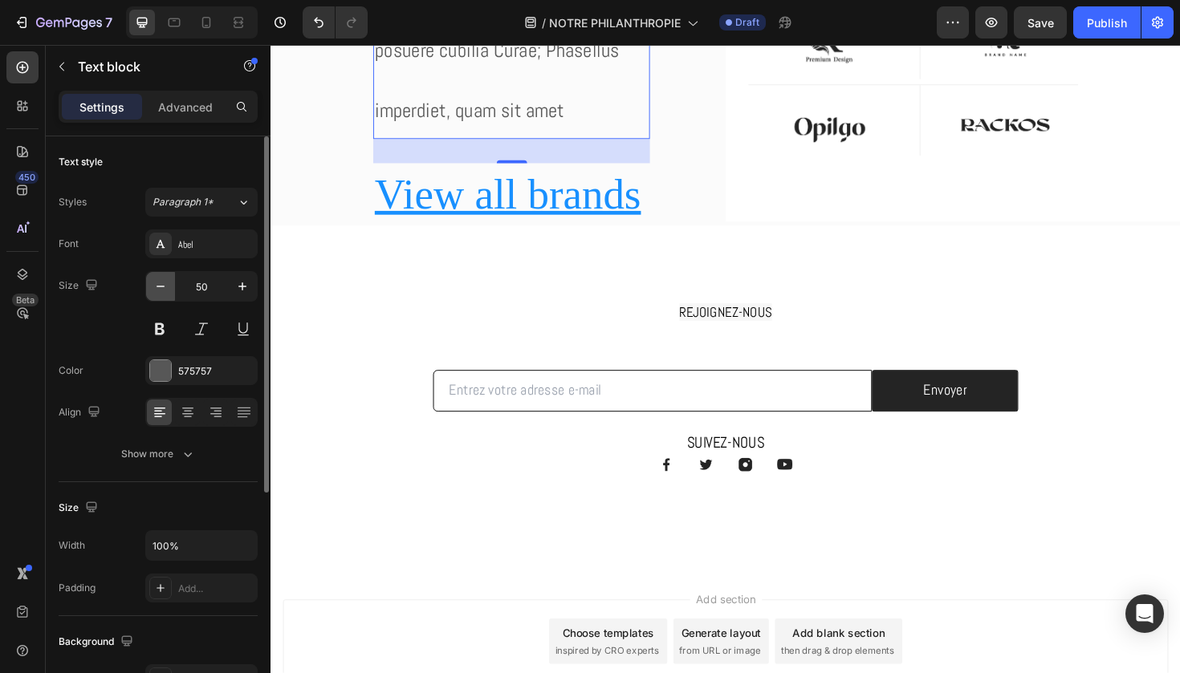
click at [173, 280] on button "button" at bounding box center [160, 286] width 29 height 29
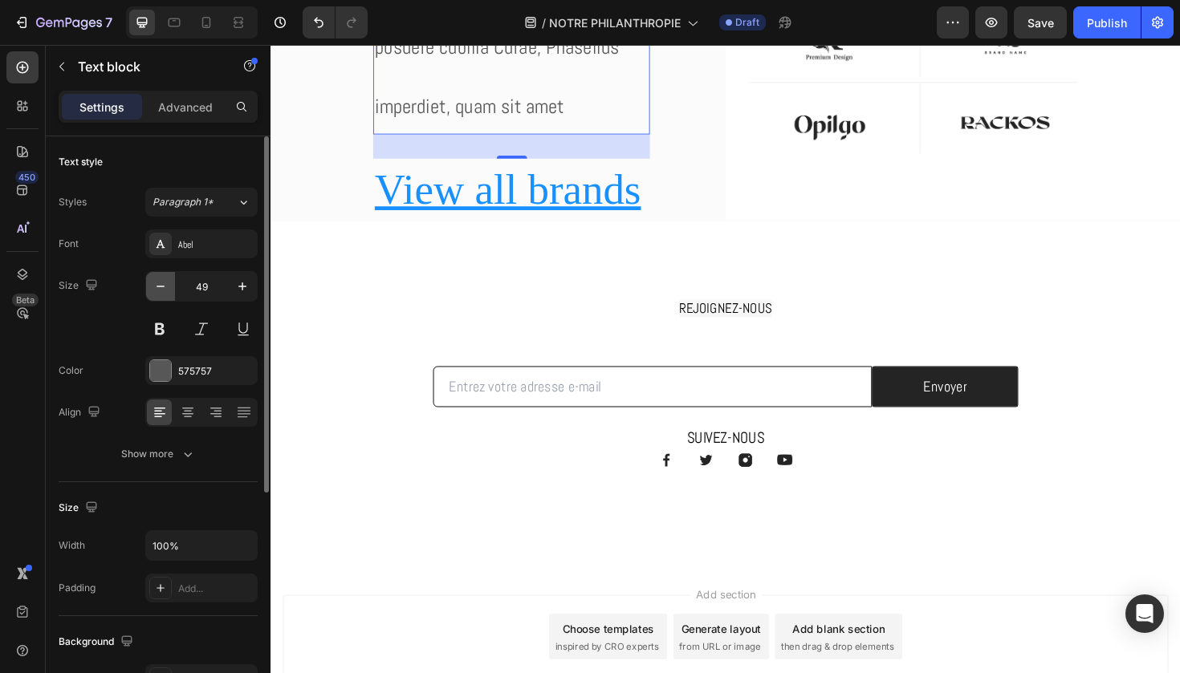
click at [173, 280] on button "button" at bounding box center [160, 286] width 29 height 29
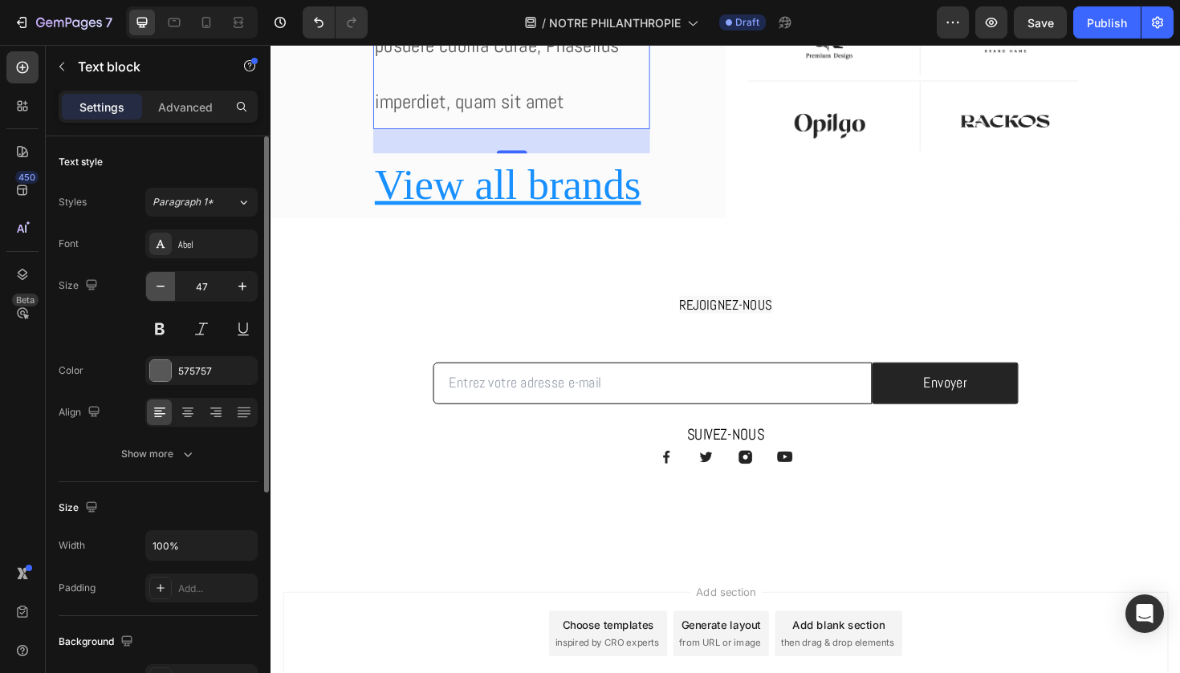
click at [173, 280] on button "button" at bounding box center [160, 286] width 29 height 29
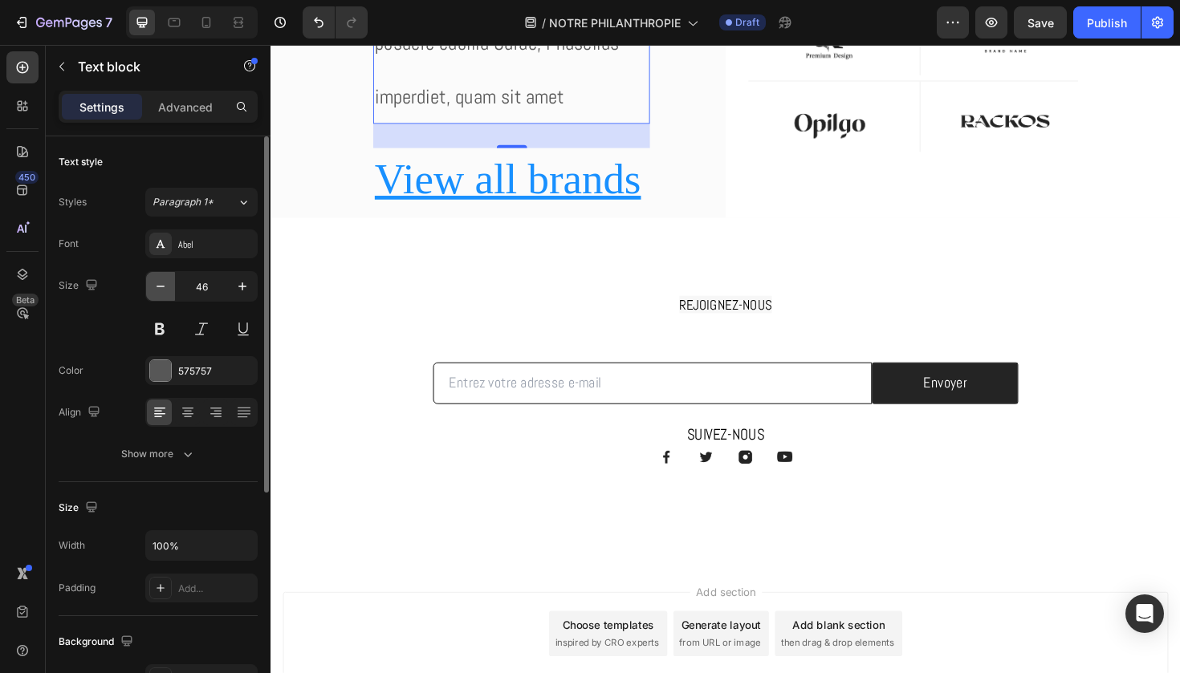
click at [173, 280] on button "button" at bounding box center [160, 286] width 29 height 29
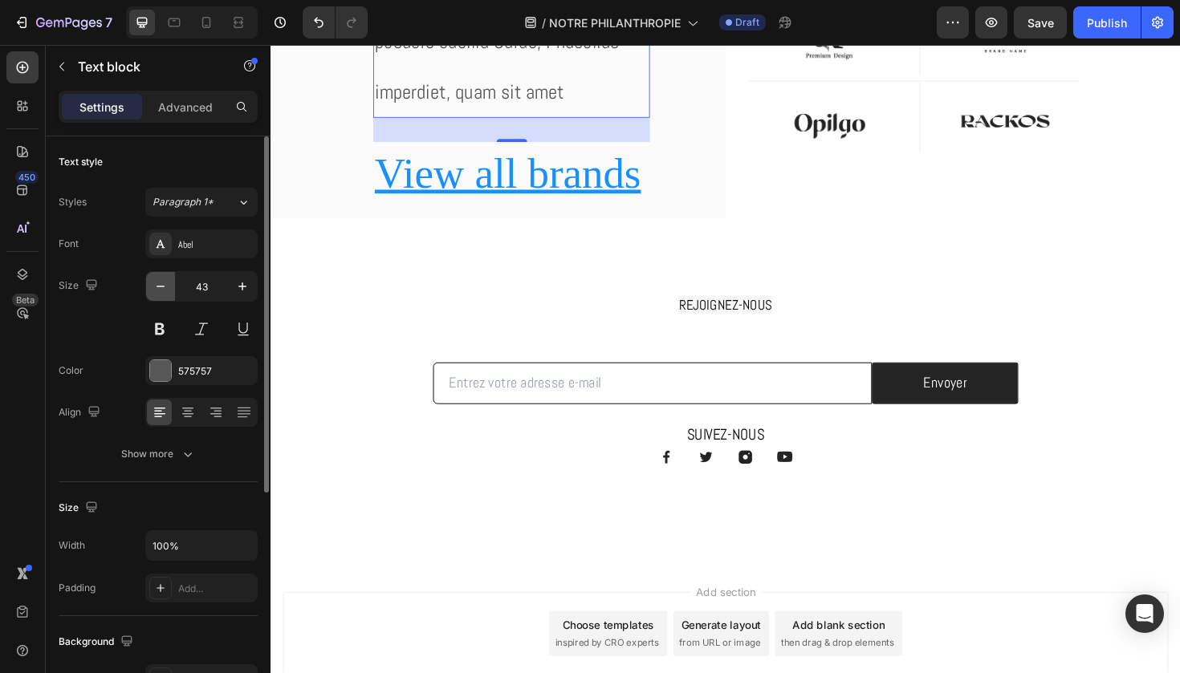
click at [173, 280] on button "button" at bounding box center [160, 286] width 29 height 29
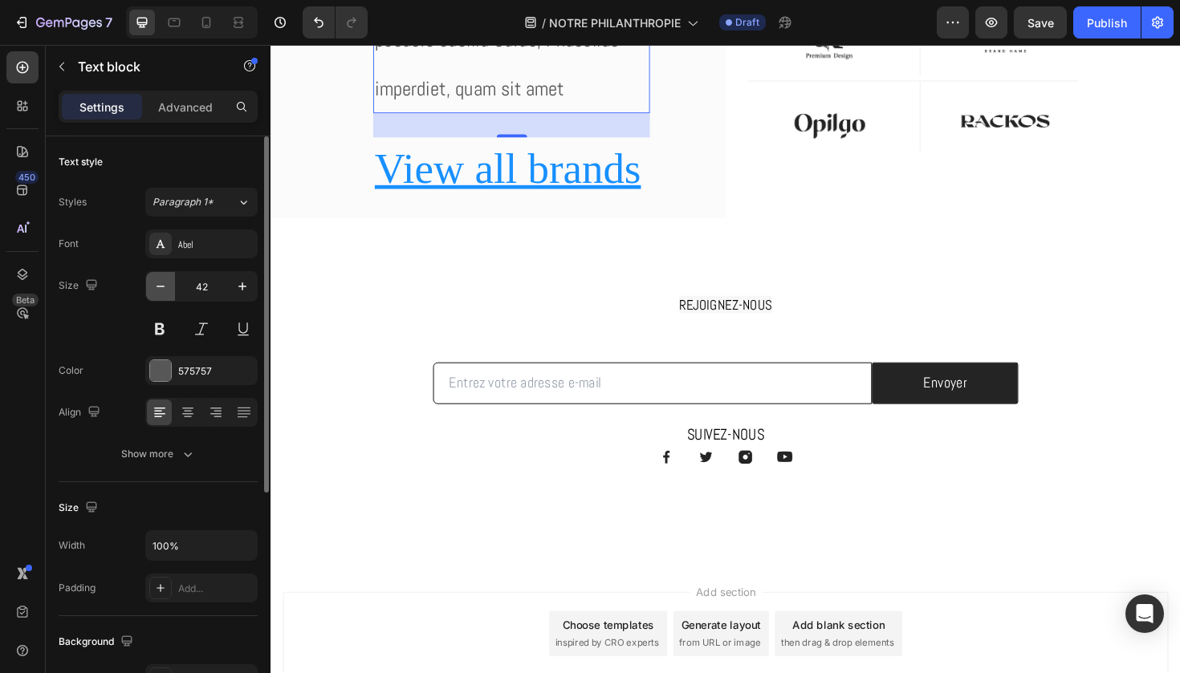
click at [173, 280] on button "button" at bounding box center [160, 286] width 29 height 29
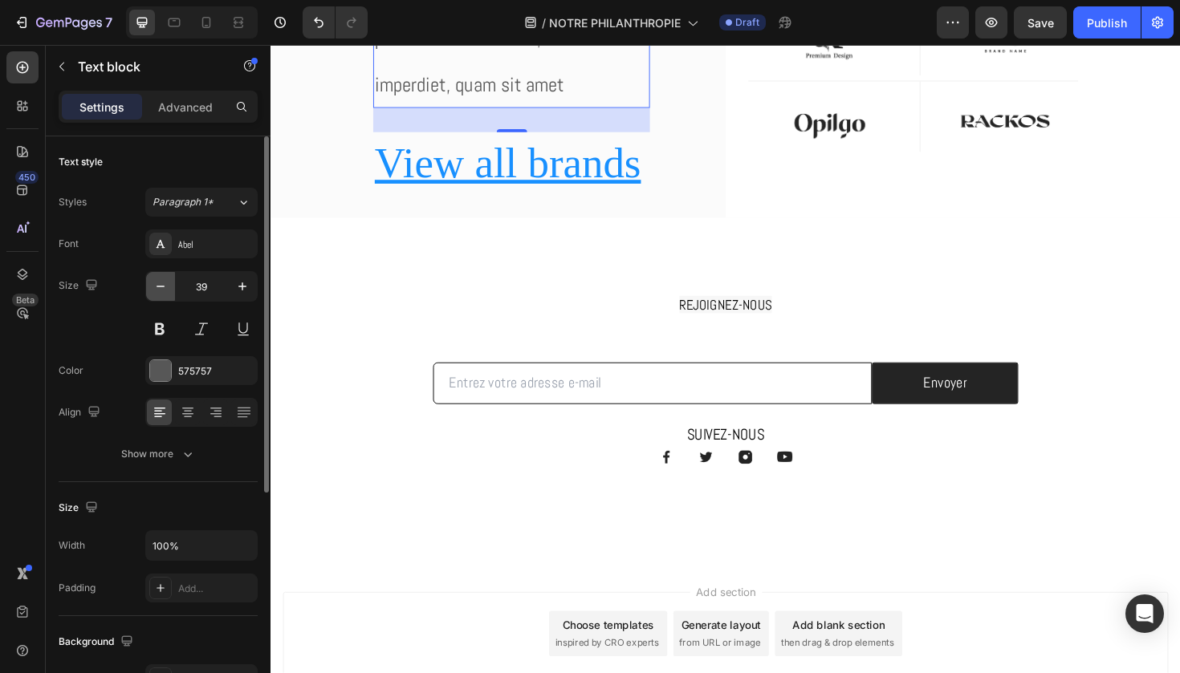
click at [173, 280] on button "button" at bounding box center [160, 286] width 29 height 29
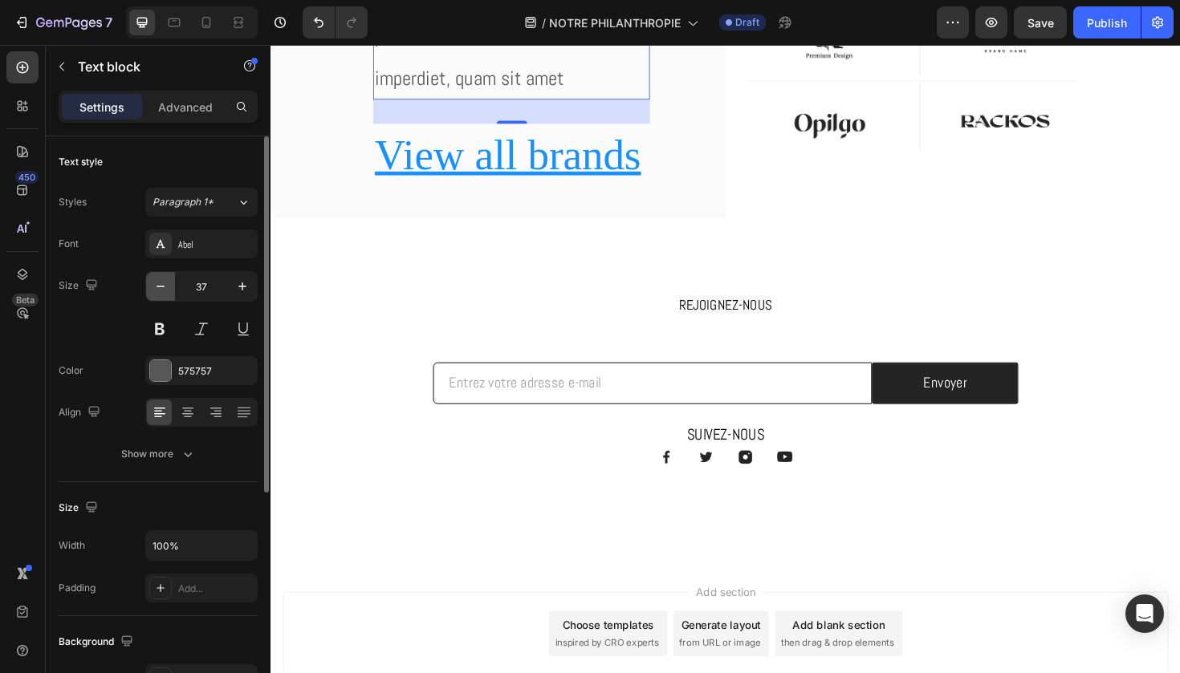
click at [173, 280] on button "button" at bounding box center [160, 286] width 29 height 29
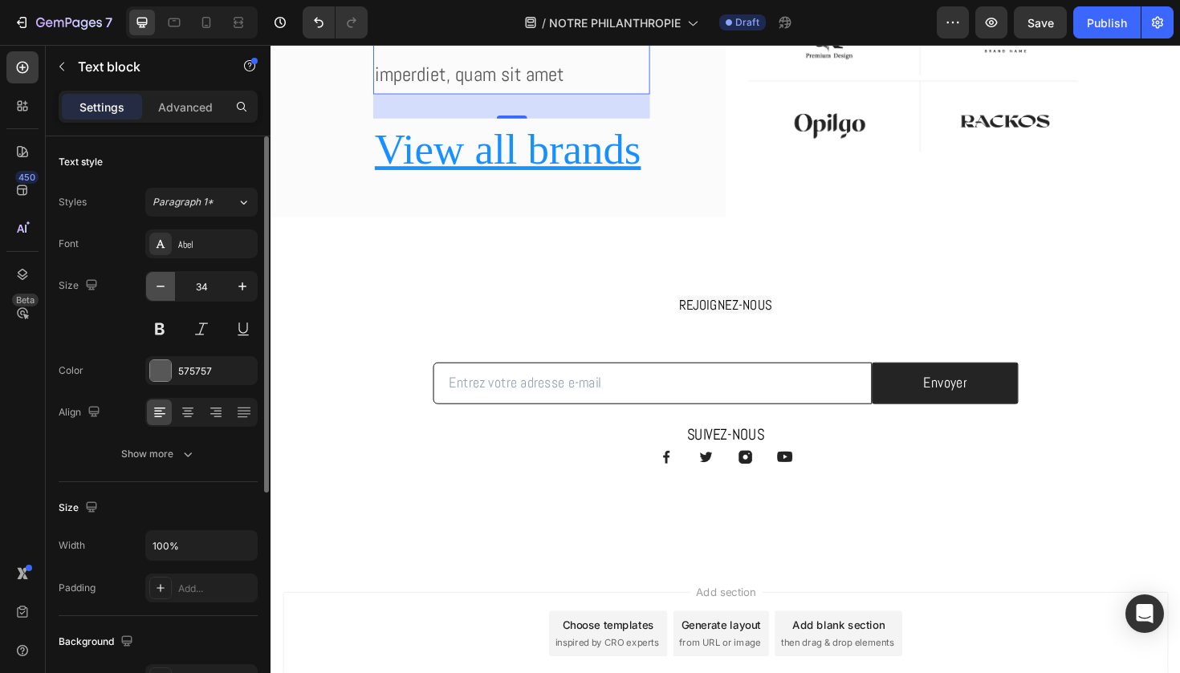
click at [173, 280] on button "button" at bounding box center [160, 286] width 29 height 29
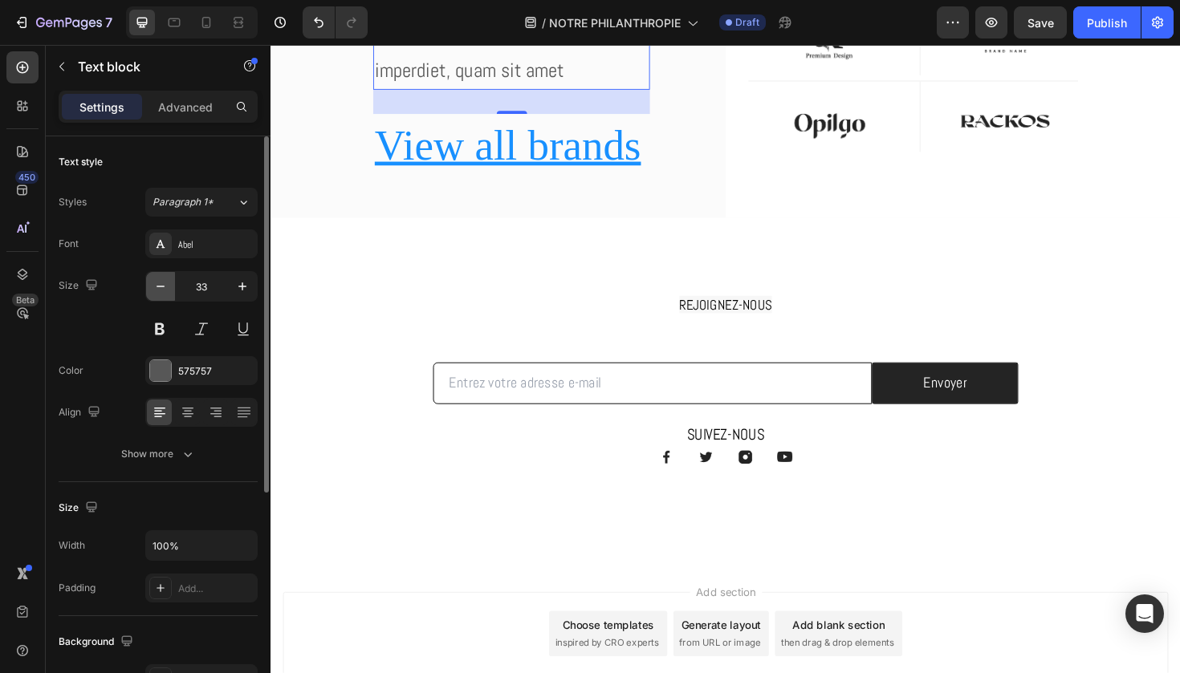
click at [173, 280] on button "button" at bounding box center [160, 286] width 29 height 29
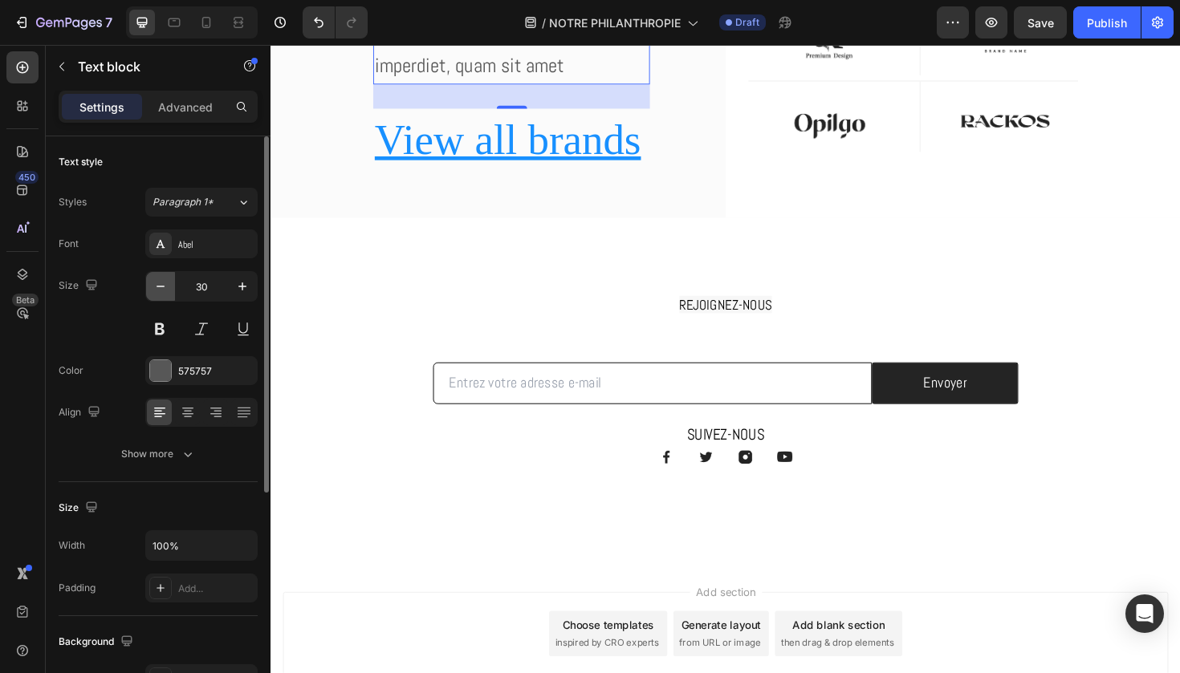
click at [173, 280] on button "button" at bounding box center [160, 286] width 29 height 29
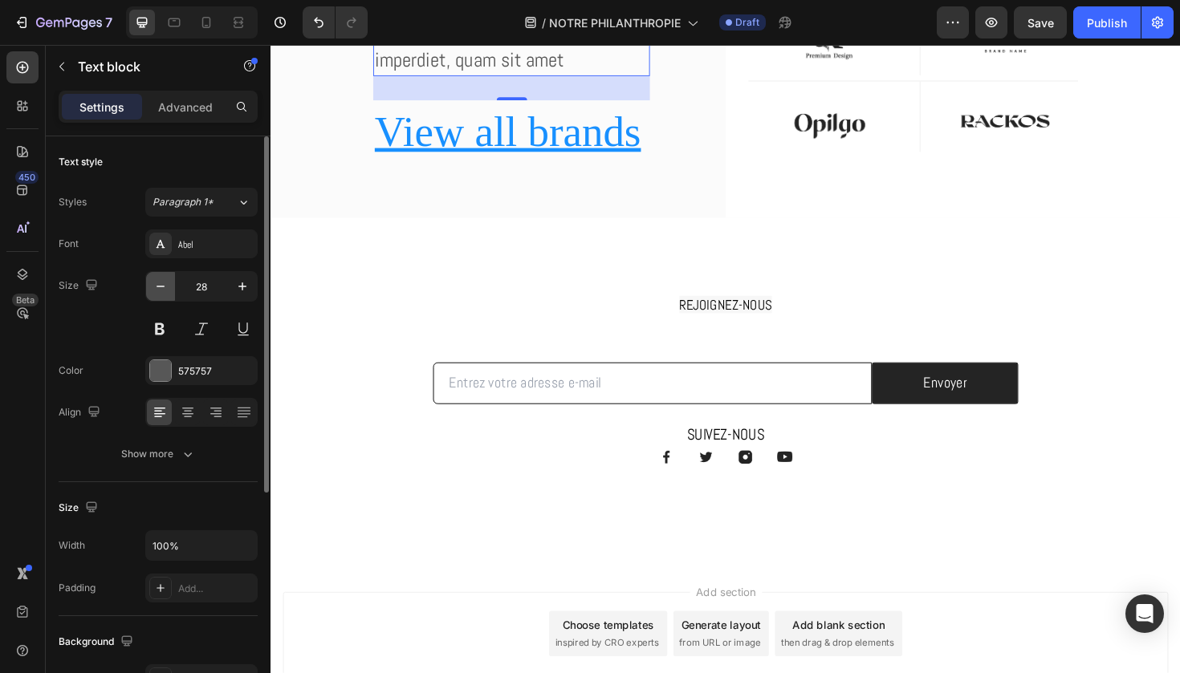
click at [173, 280] on button "button" at bounding box center [160, 286] width 29 height 29
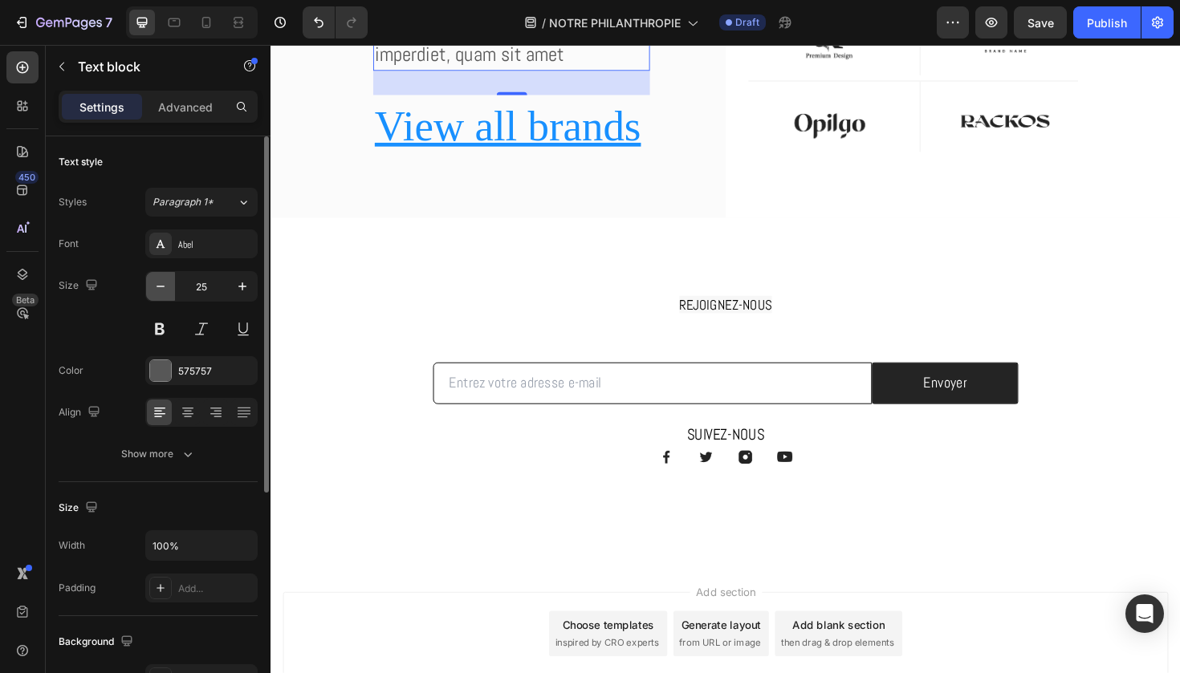
click at [173, 280] on button "button" at bounding box center [160, 286] width 29 height 29
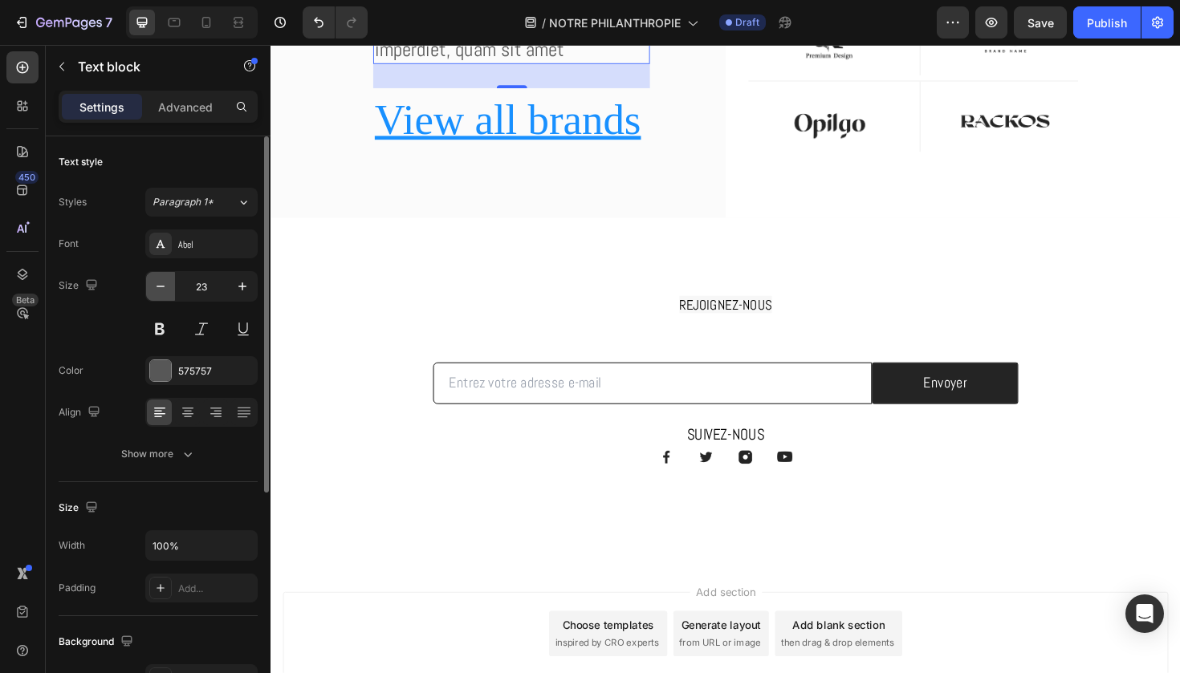
click at [173, 280] on button "button" at bounding box center [160, 286] width 29 height 29
type input "20"
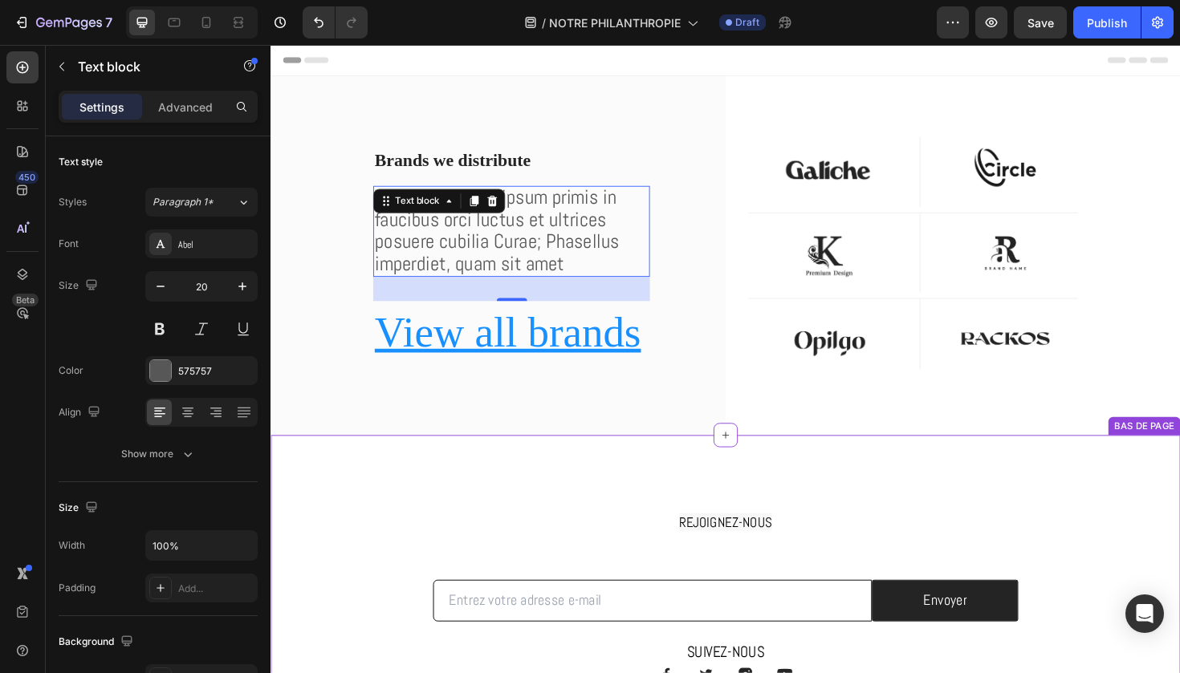
scroll to position [0, 0]
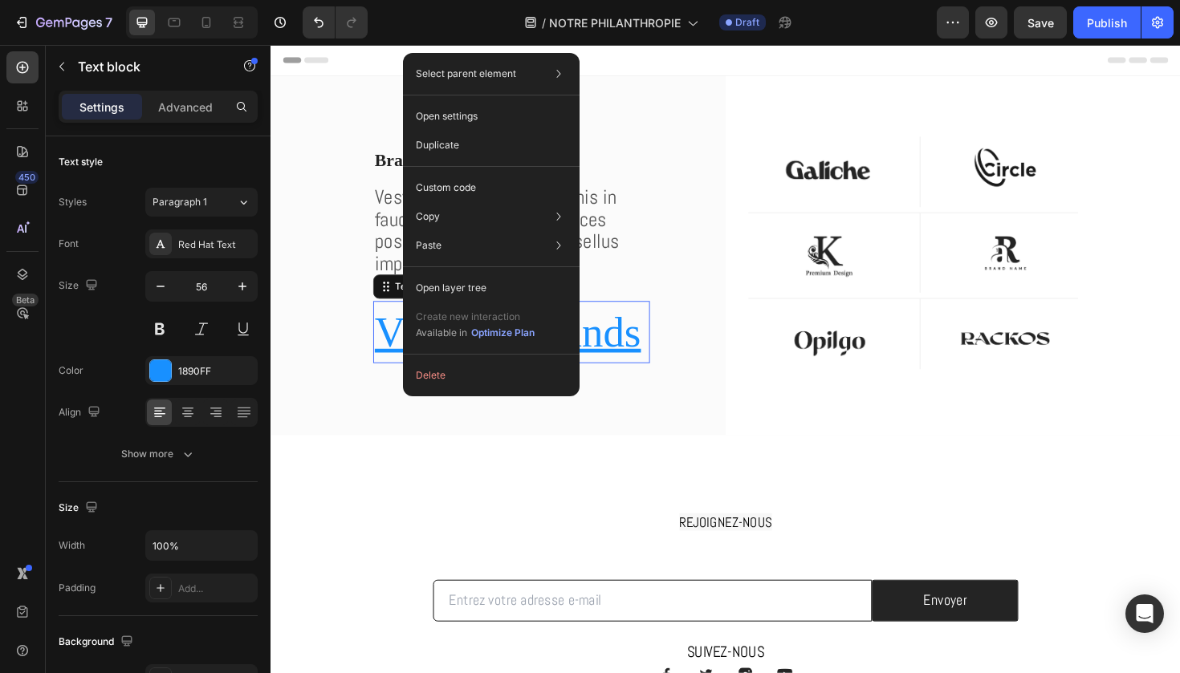
drag, startPoint x: 440, startPoint y: 347, endPoint x: 708, endPoint y: 343, distance: 268.0
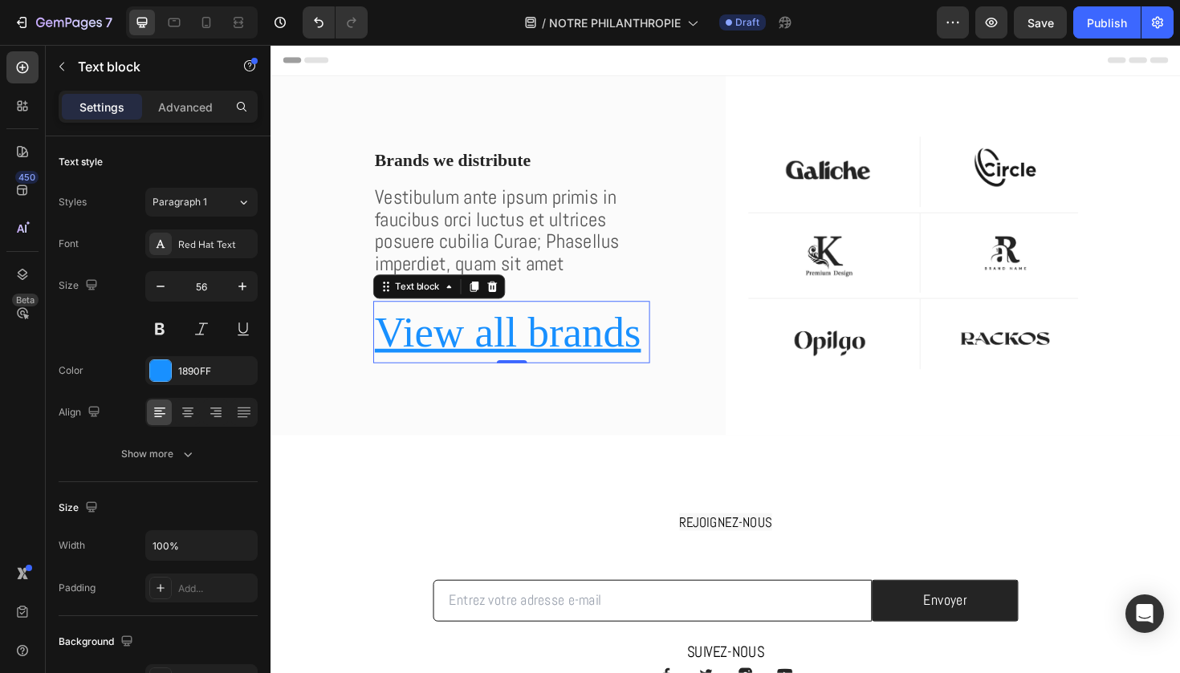
click at [394, 353] on u "View all brands" at bounding box center [521, 349] width 282 height 50
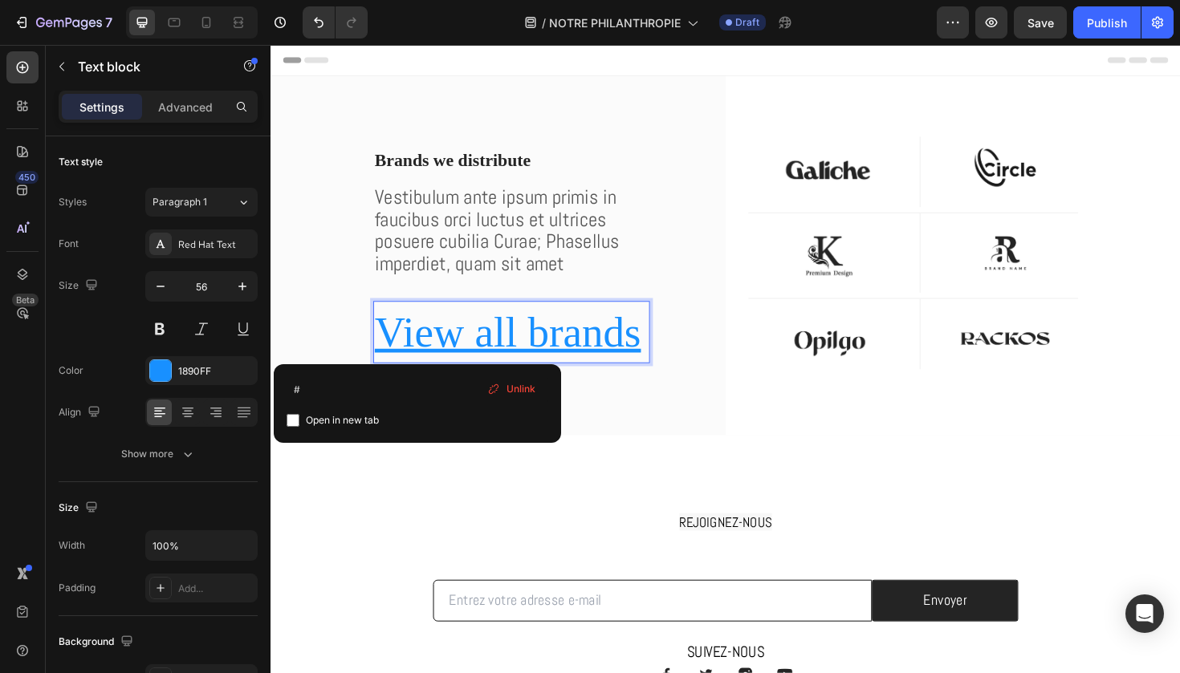
click at [429, 351] on u "View all brands" at bounding box center [521, 349] width 282 height 50
click at [619, 309] on div "Brands we distribute Heading Vestibulum ante ipsum primis in faucibus orci luct…" at bounding box center [525, 268] width 293 height 228
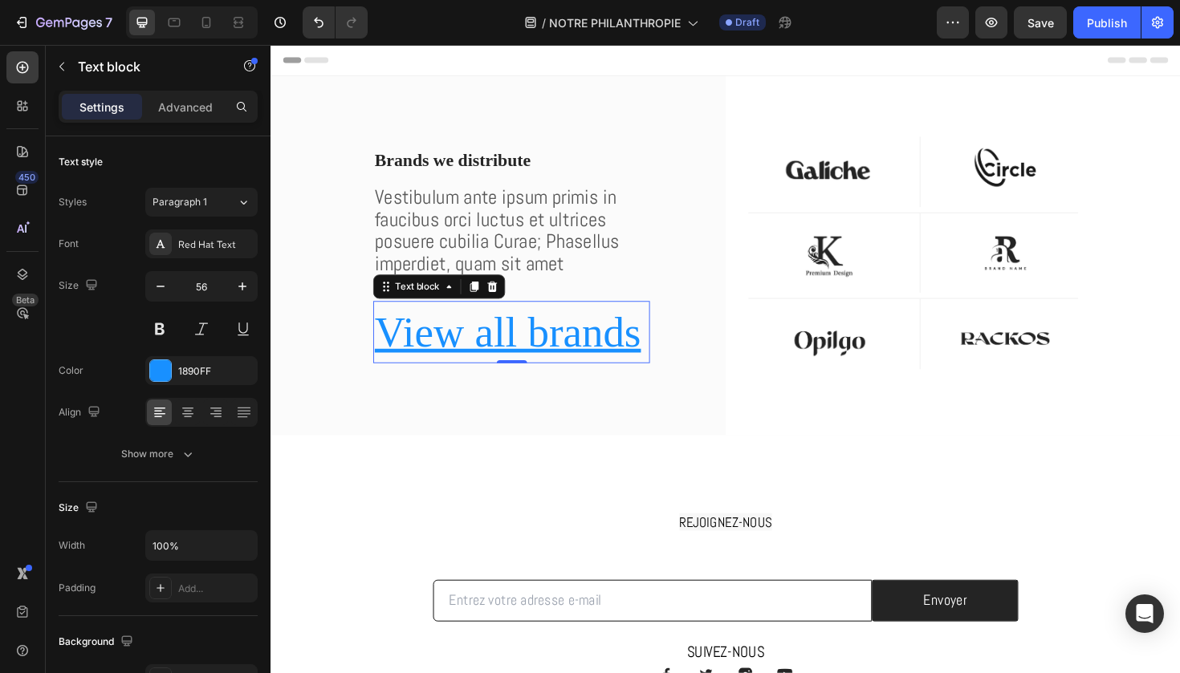
click at [595, 318] on p "View all brands" at bounding box center [525, 349] width 290 height 63
click at [500, 304] on icon at bounding box center [504, 300] width 13 height 13
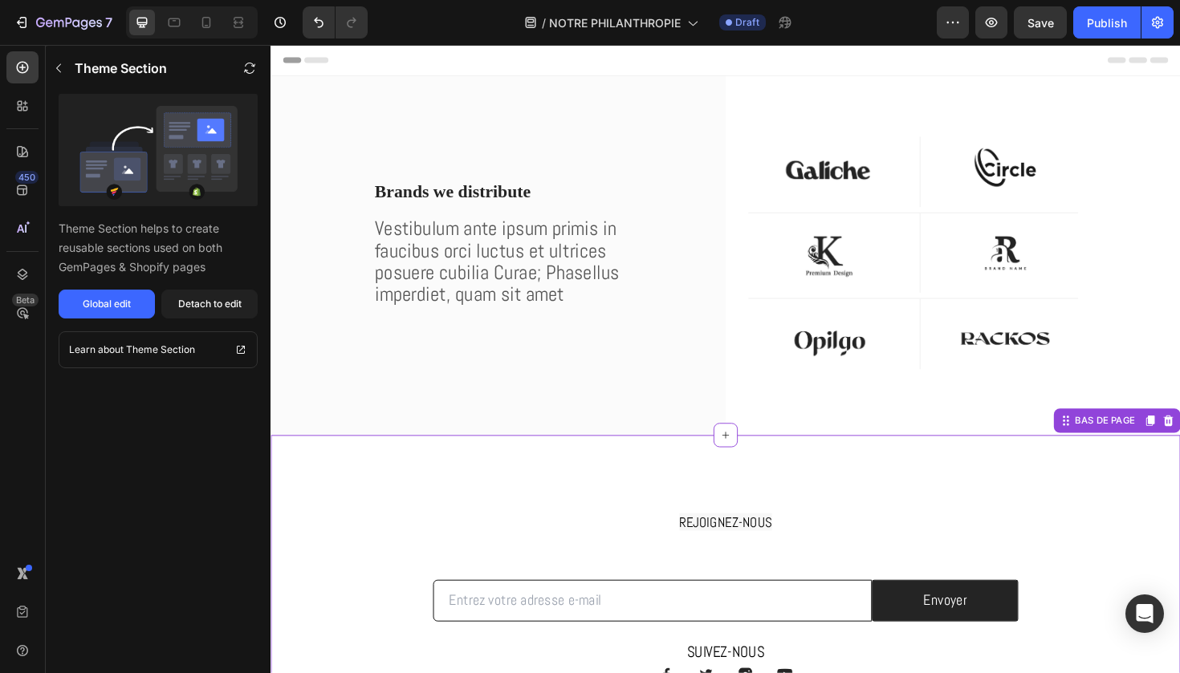
click at [843, 517] on div "REJOIGNEZ-NOUS Heading Row Email Field Envoyer Submit Button Row Newsletter Row…" at bounding box center [751, 640] width 963 height 364
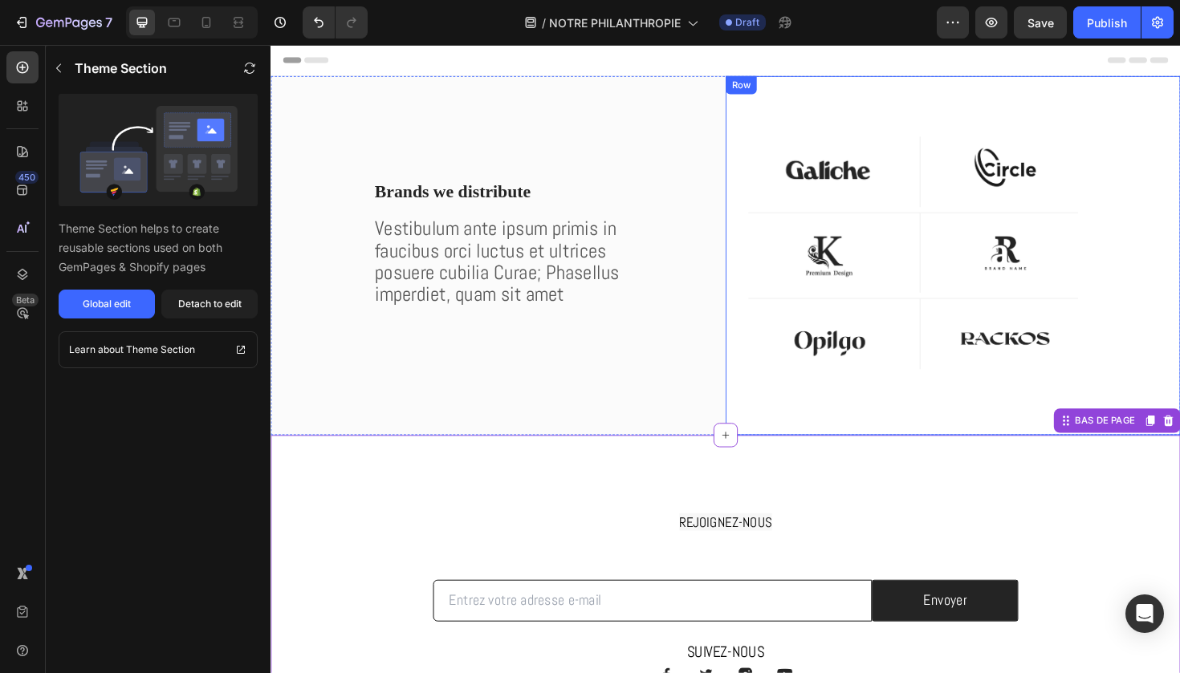
click at [916, 420] on div "Image Row Image Row Row Image Row Image Row Row Image Row Image Row Row Row" at bounding box center [992, 268] width 481 height 380
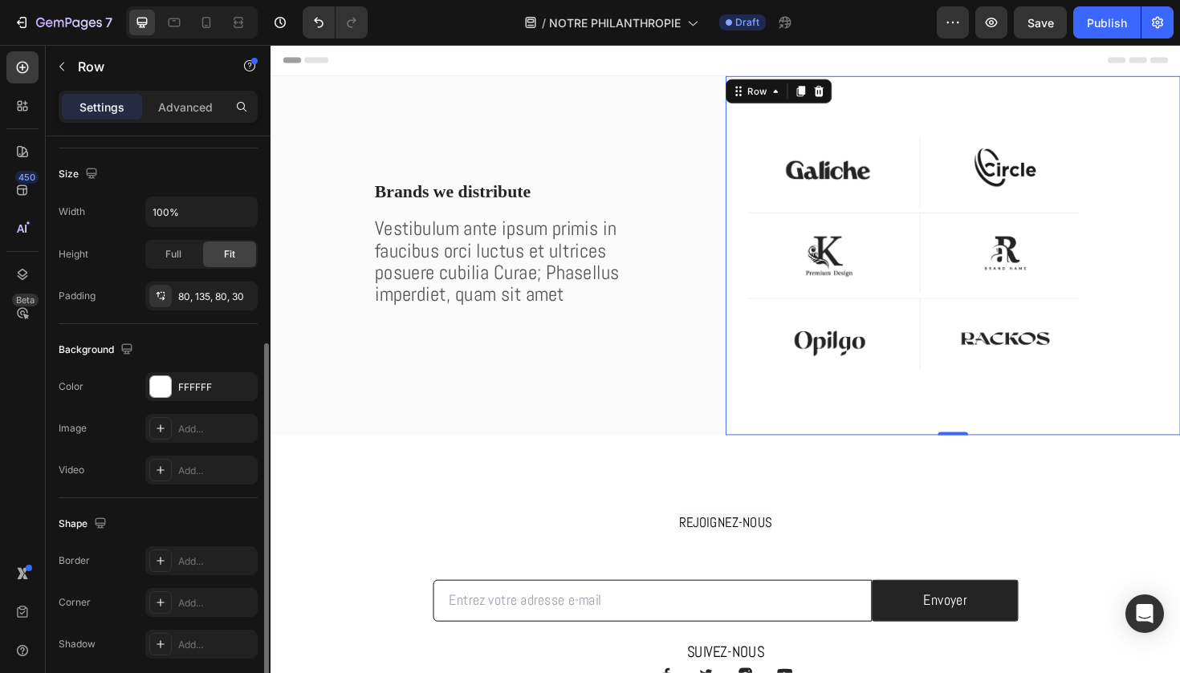
scroll to position [353, 0]
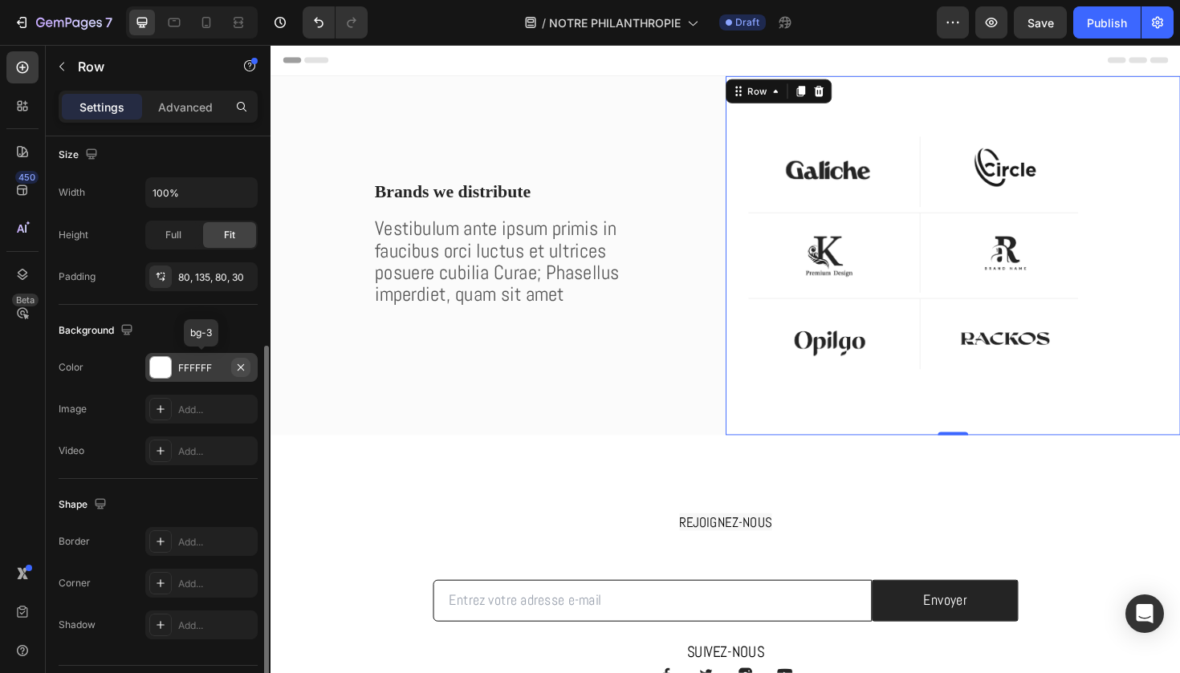
click at [241, 367] on icon "button" at bounding box center [241, 367] width 6 height 6
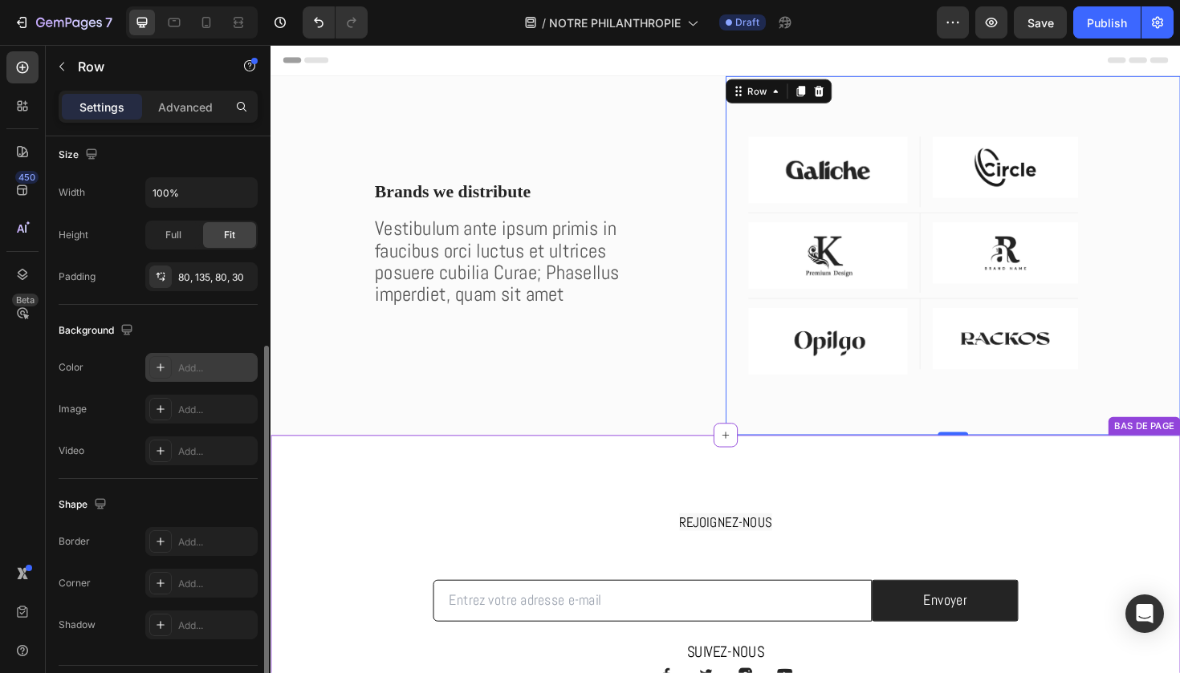
click at [454, 514] on div "REJOIGNEZ-NOUS Heading Row Email Field Envoyer Submit Button Row Newsletter Row…" at bounding box center [751, 640] width 963 height 364
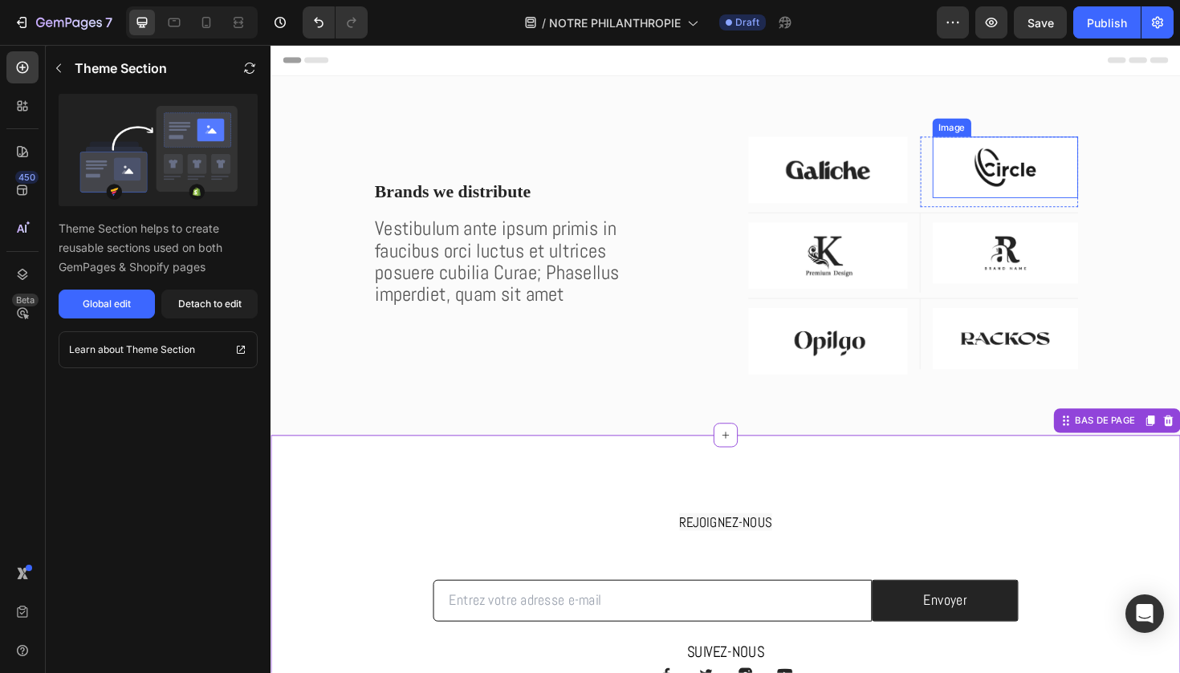
click at [1028, 177] on img at bounding box center [1048, 174] width 155 height 65
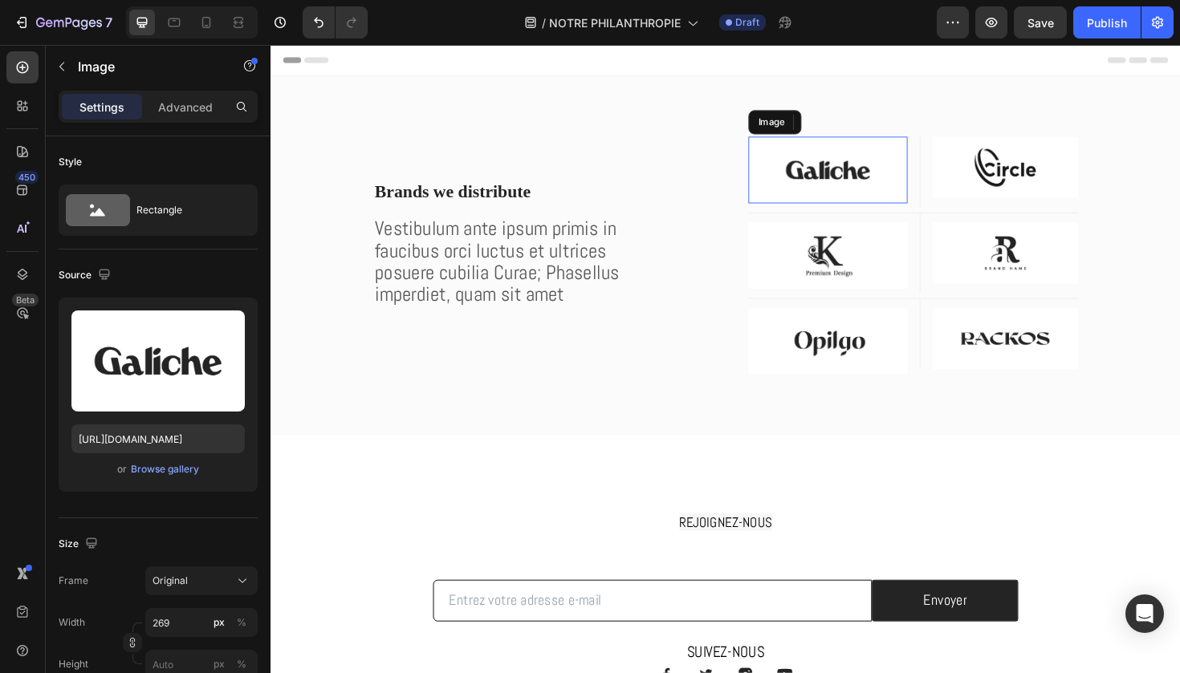
click at [874, 173] on img at bounding box center [860, 177] width 169 height 71
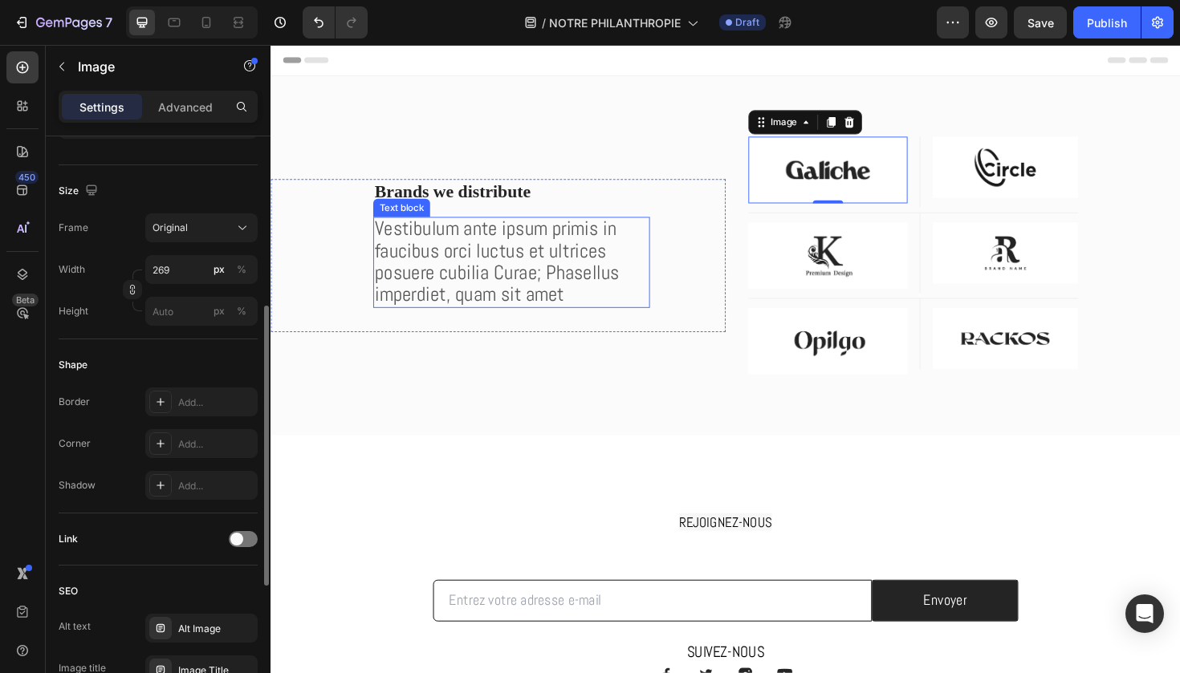
click at [526, 265] on span "Vestibulum ante ipsum primis in faucibus orci luctus et ultrices posuere cubili…" at bounding box center [509, 274] width 259 height 96
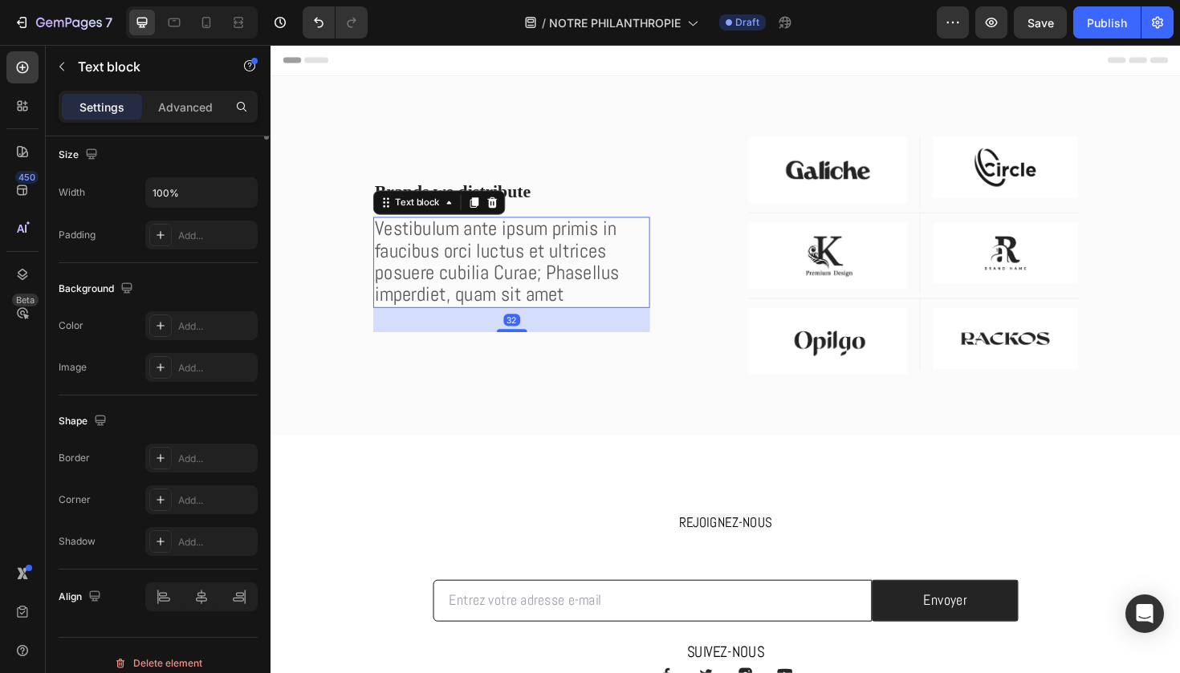
scroll to position [0, 0]
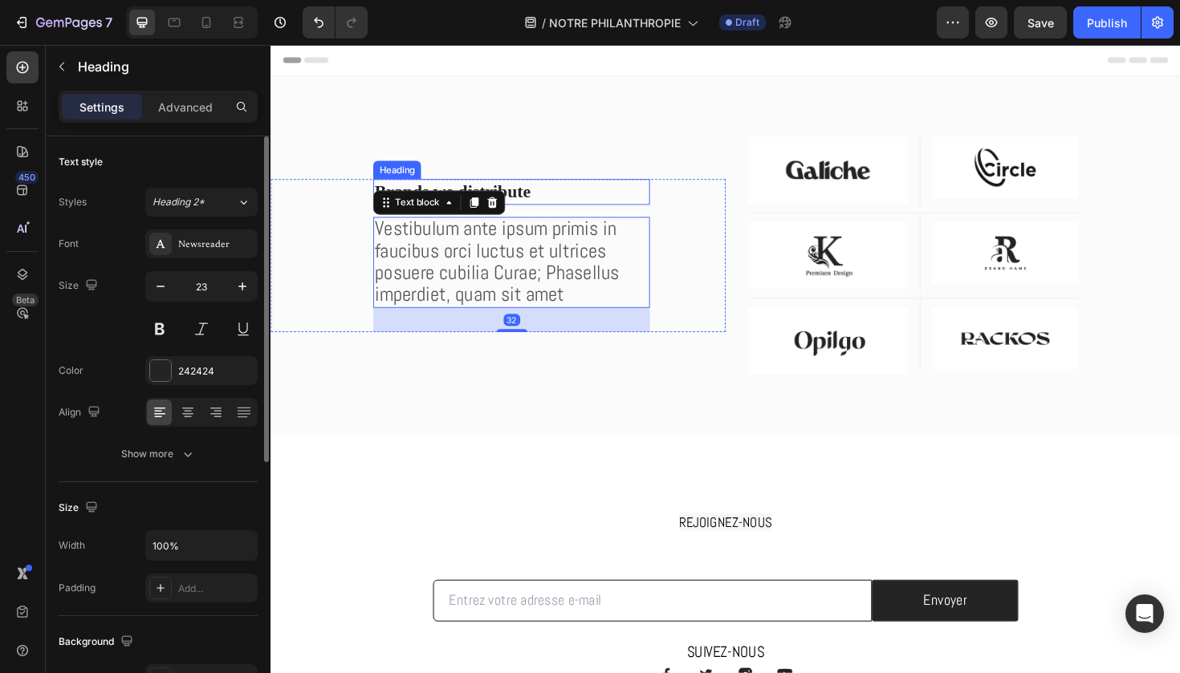
click at [547, 195] on p "Brands we distribute" at bounding box center [525, 201] width 290 height 24
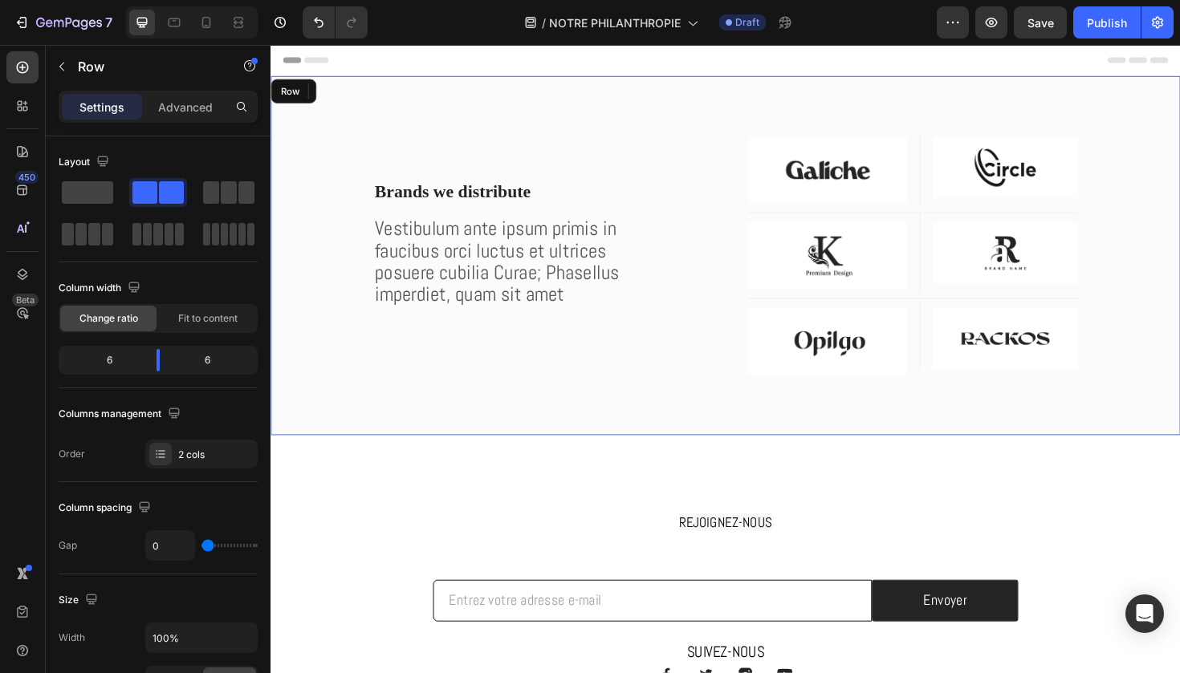
click at [459, 133] on div "Brands we distribute Heading 16 Vestibulum ante ipsum primis in faucibus orci l…" at bounding box center [510, 268] width 481 height 380
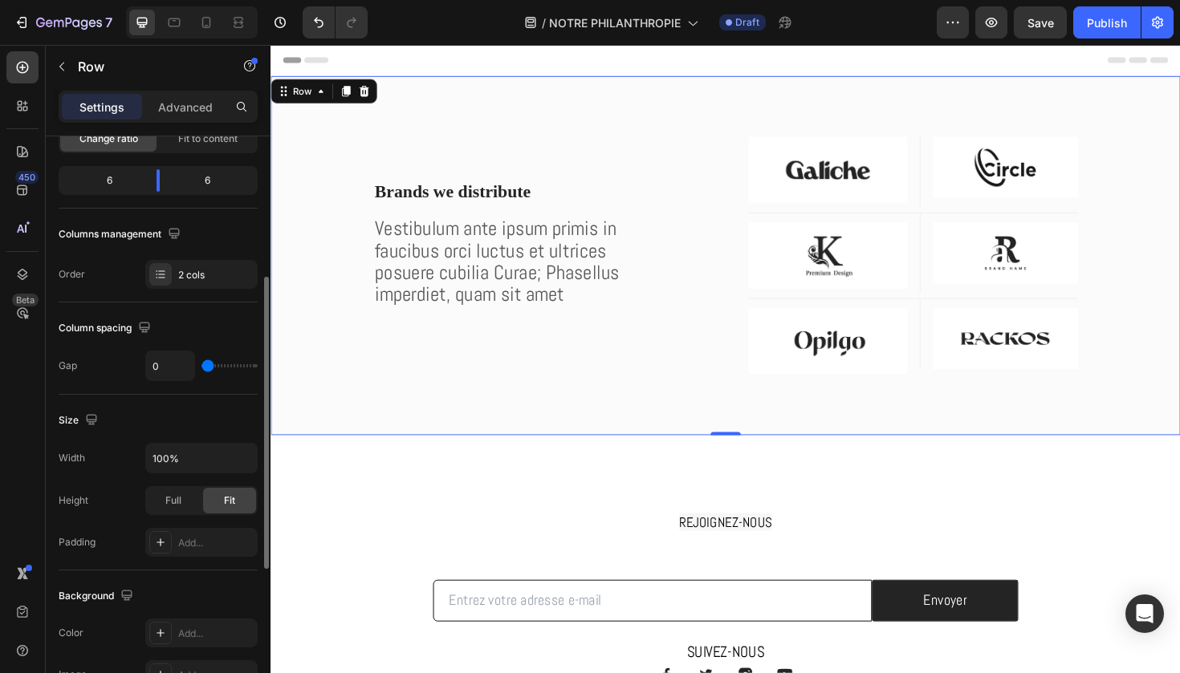
scroll to position [213, 0]
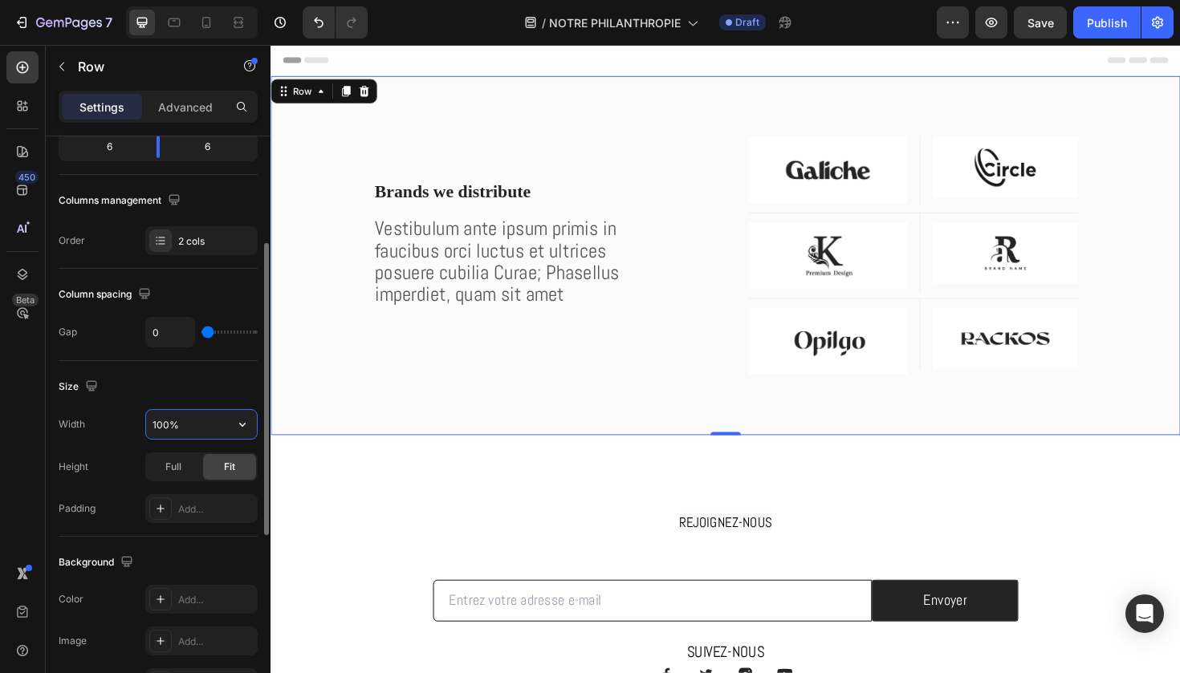
click at [185, 430] on input "100%" at bounding box center [201, 424] width 111 height 29
click at [237, 425] on icon "button" at bounding box center [242, 424] width 16 height 16
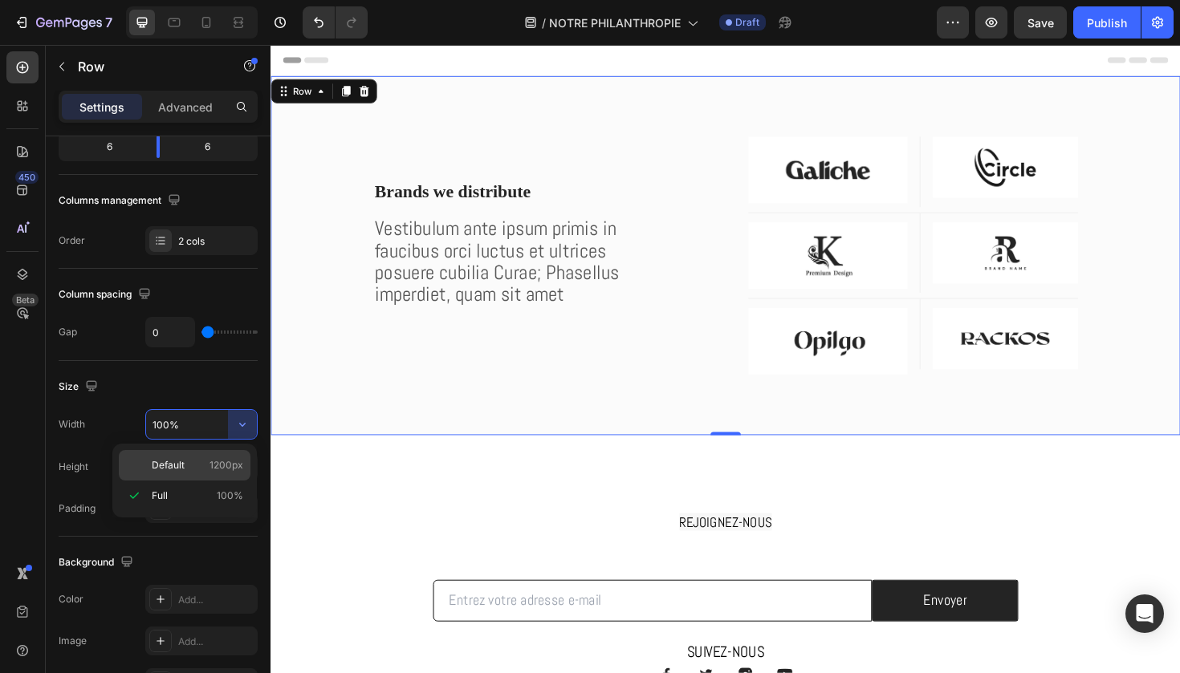
click at [219, 460] on span "1200px" at bounding box center [226, 465] width 34 height 14
type input "1200"
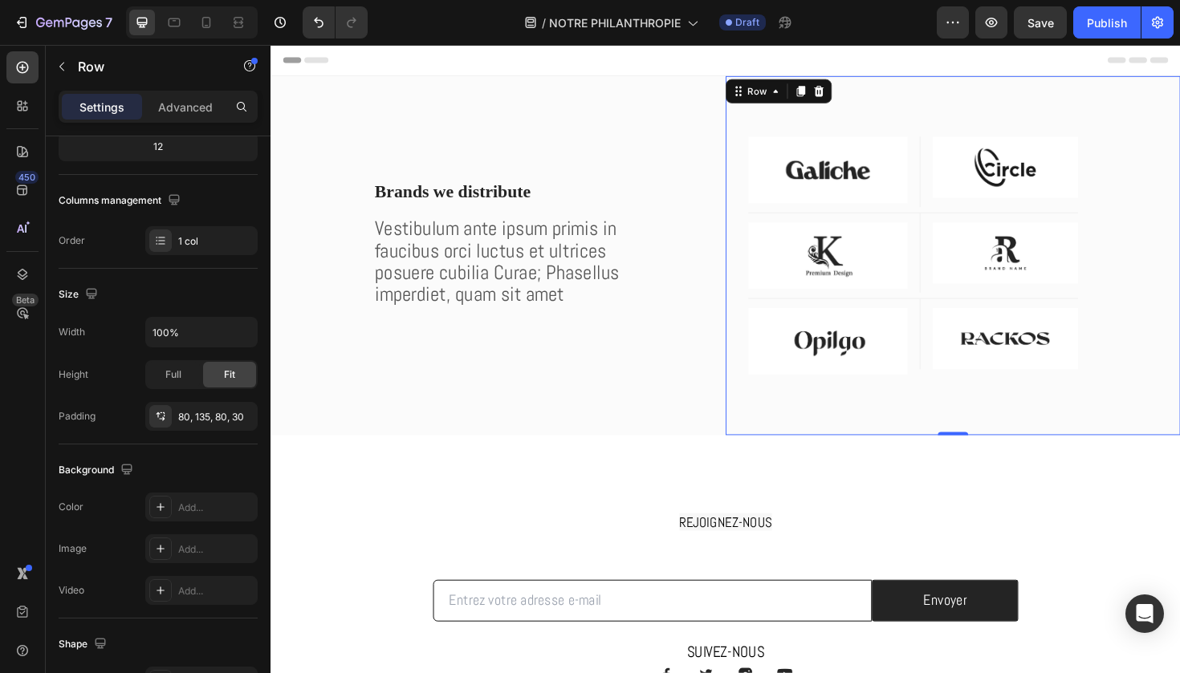
click at [868, 113] on div "Image Row Image Row Row Image Row Image Row Row Image Row Image Row Row Row 0" at bounding box center [992, 268] width 481 height 380
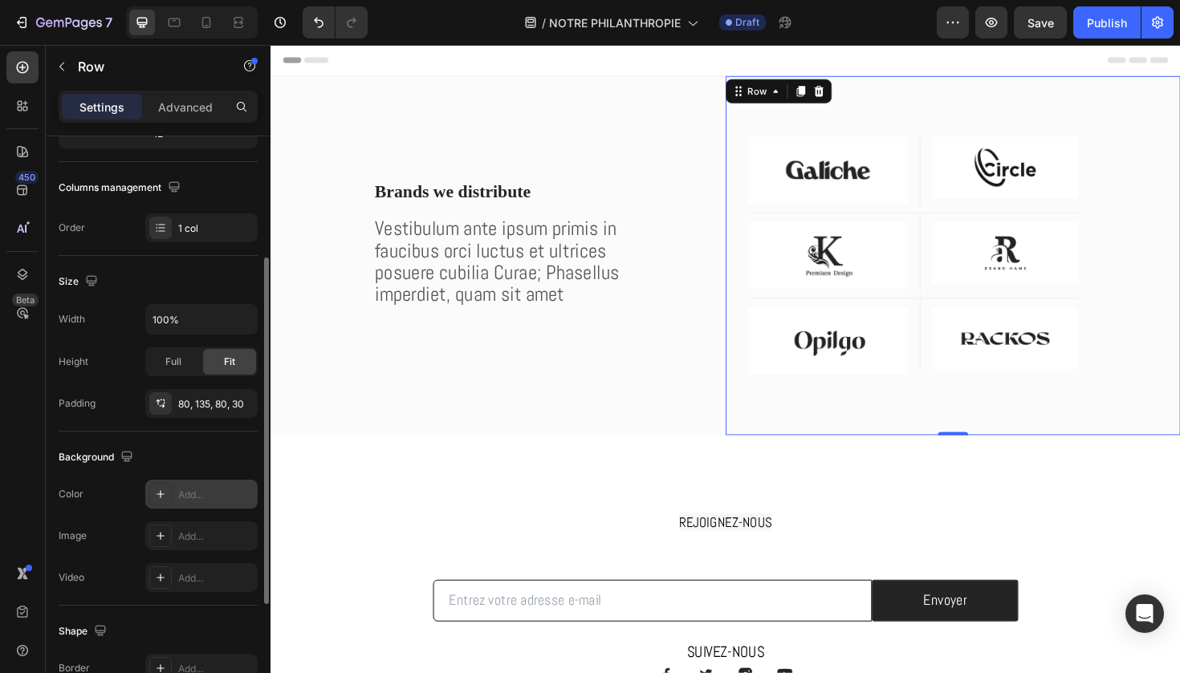
scroll to position [229, 0]
click at [161, 492] on icon at bounding box center [160, 492] width 8 height 8
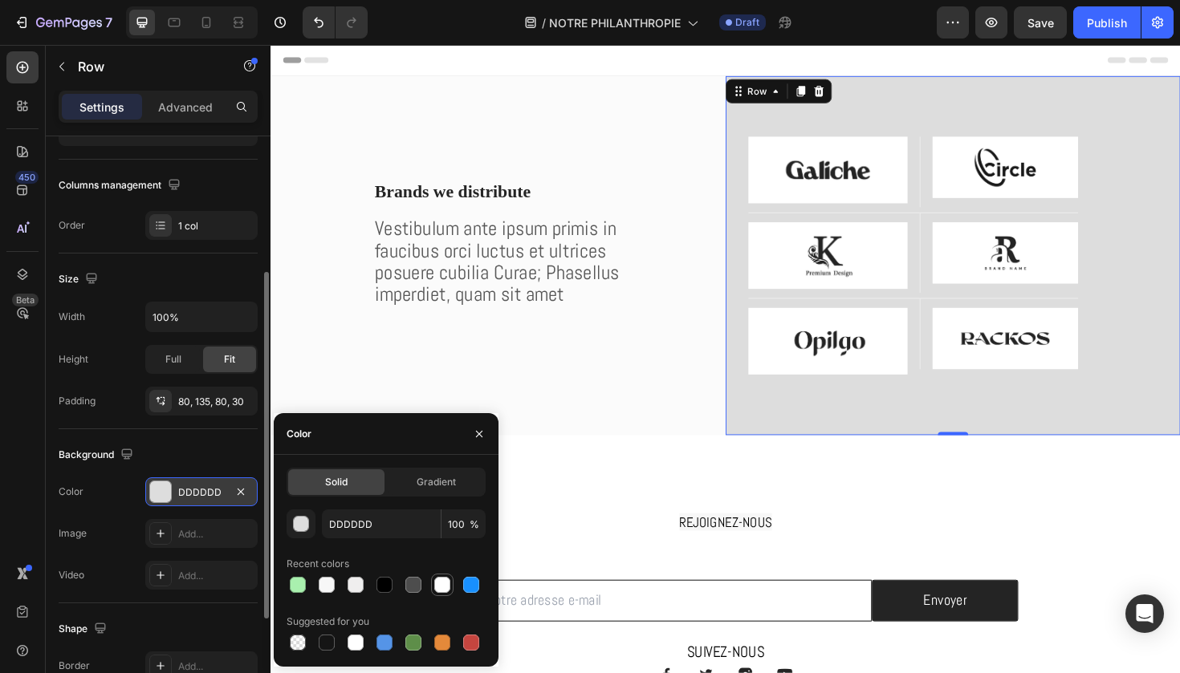
click at [435, 586] on div at bounding box center [442, 585] width 16 height 16
type input "FFFFFF"
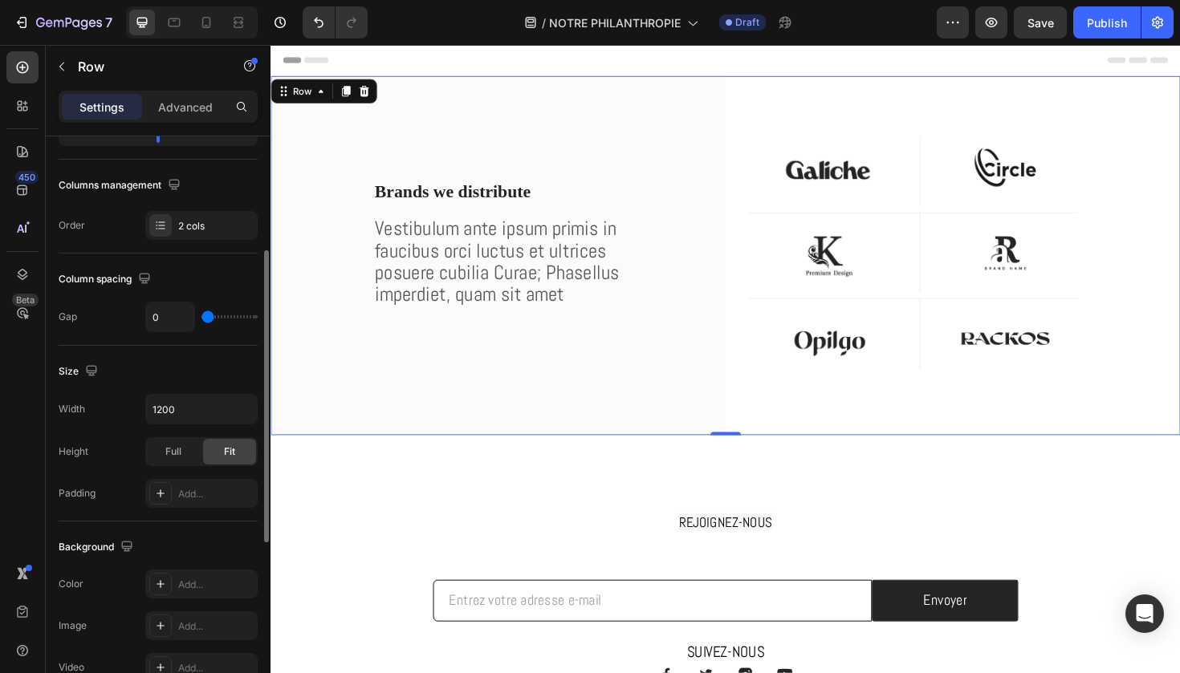
click at [617, 398] on div "Brands we distribute Heading Vestibulum ante ipsum primis in faucibus orci luct…" at bounding box center [510, 268] width 481 height 380
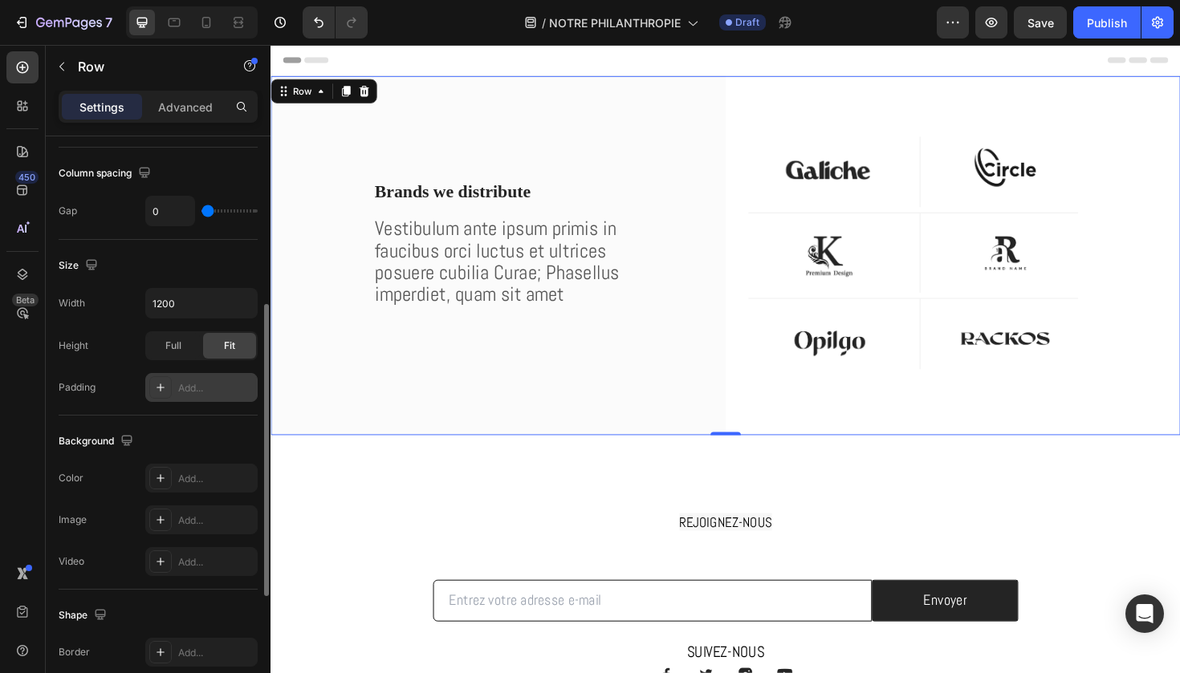
scroll to position [381, 0]
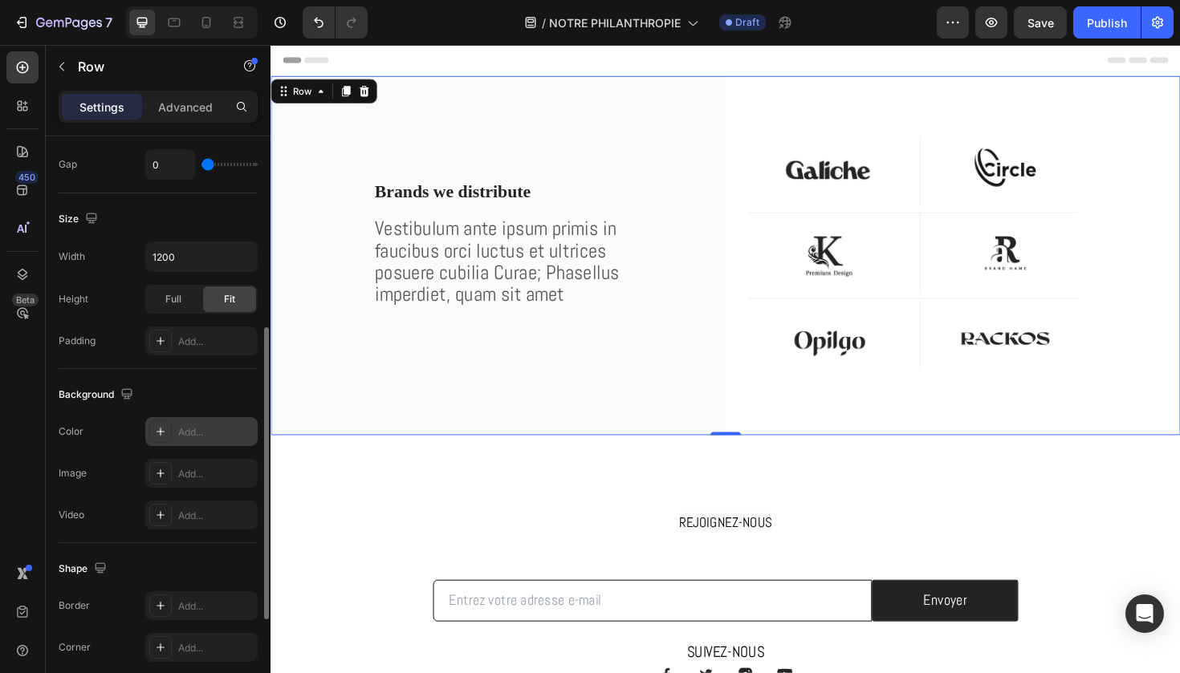
click at [155, 435] on icon at bounding box center [160, 431] width 13 height 13
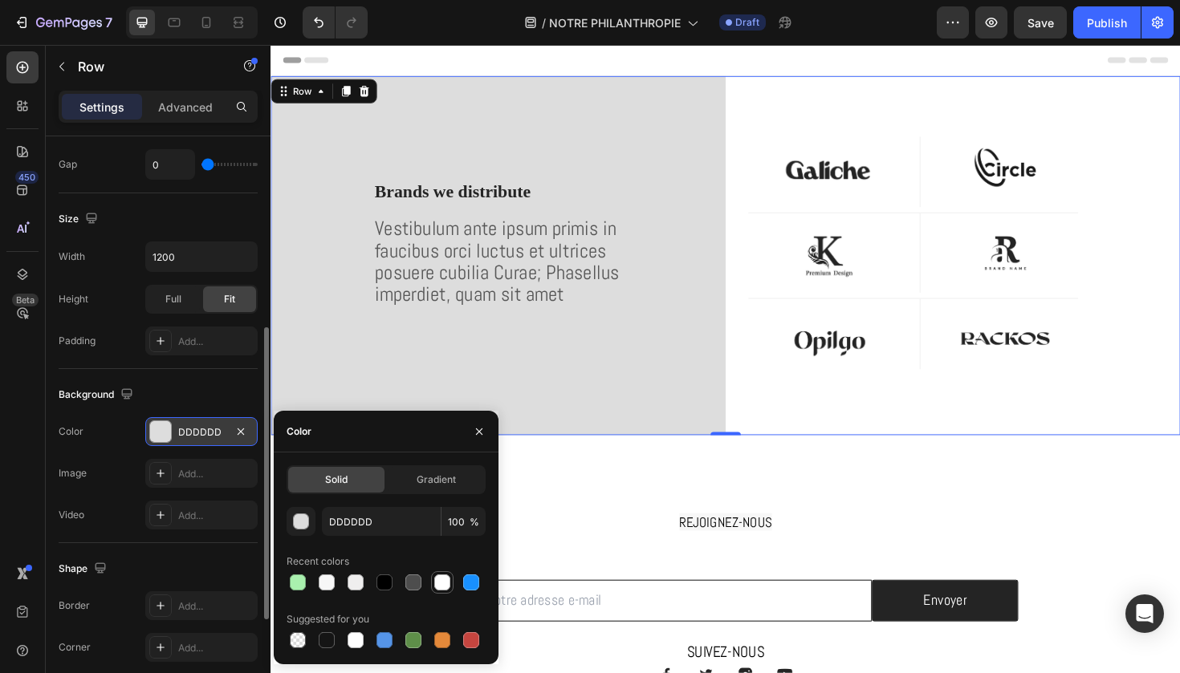
click at [438, 579] on div at bounding box center [442, 583] width 16 height 16
type input "FFFFFF"
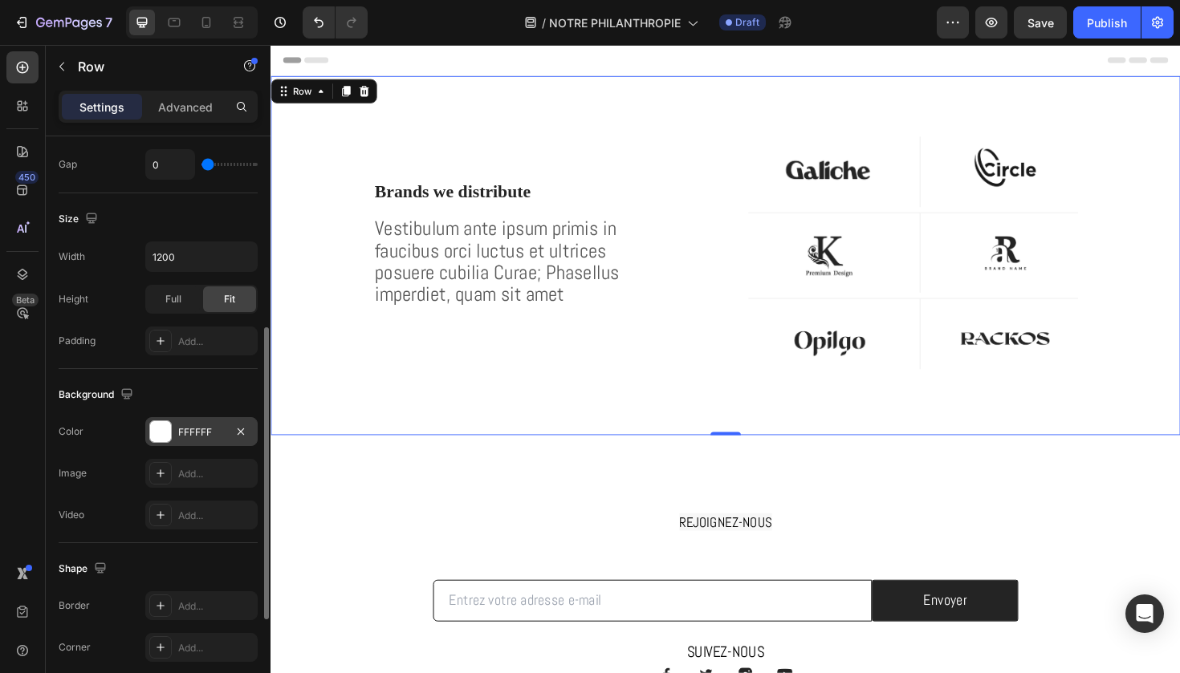
click at [647, 358] on div "Brands we distribute Heading Vestibulum ante ipsum primis in faucibus orci luct…" at bounding box center [510, 268] width 481 height 380
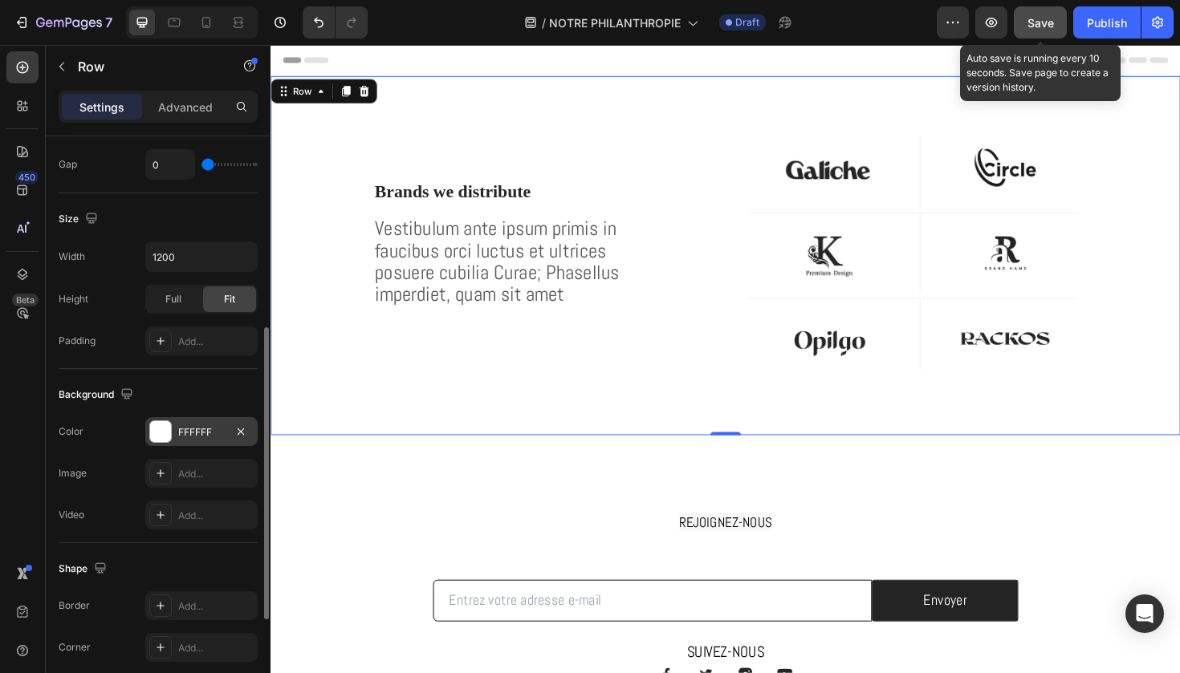
click at [1046, 23] on span "Save" at bounding box center [1040, 23] width 26 height 14
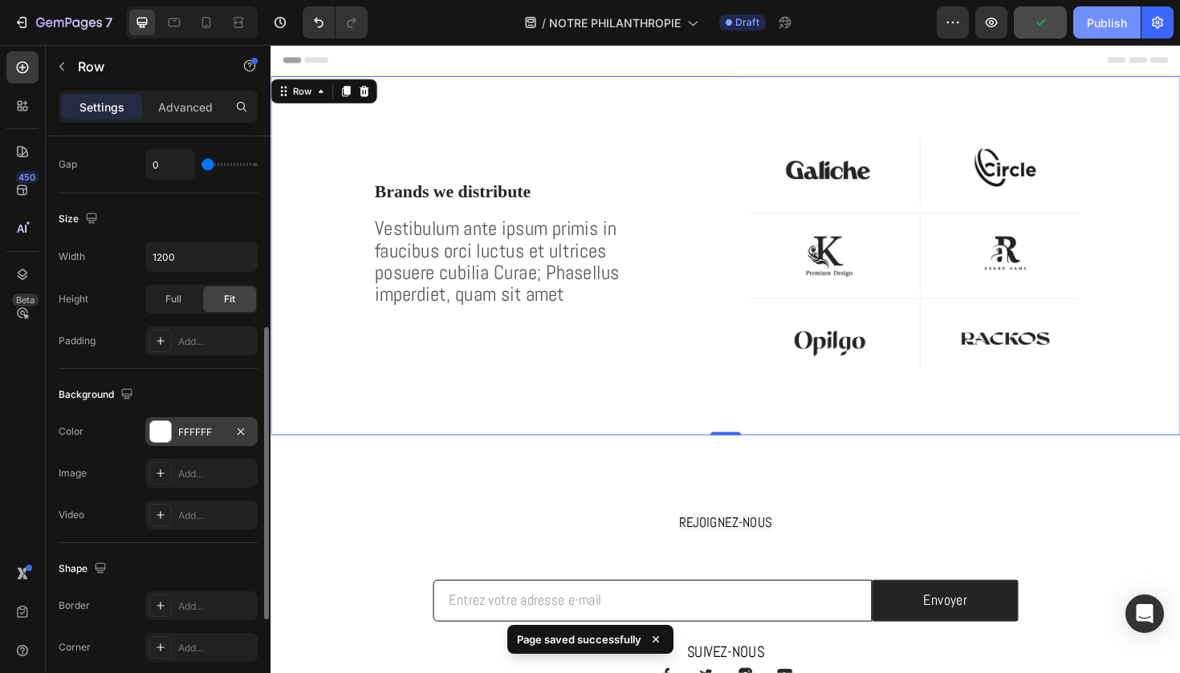
click at [1095, 22] on div "Publish" at bounding box center [1107, 22] width 40 height 17
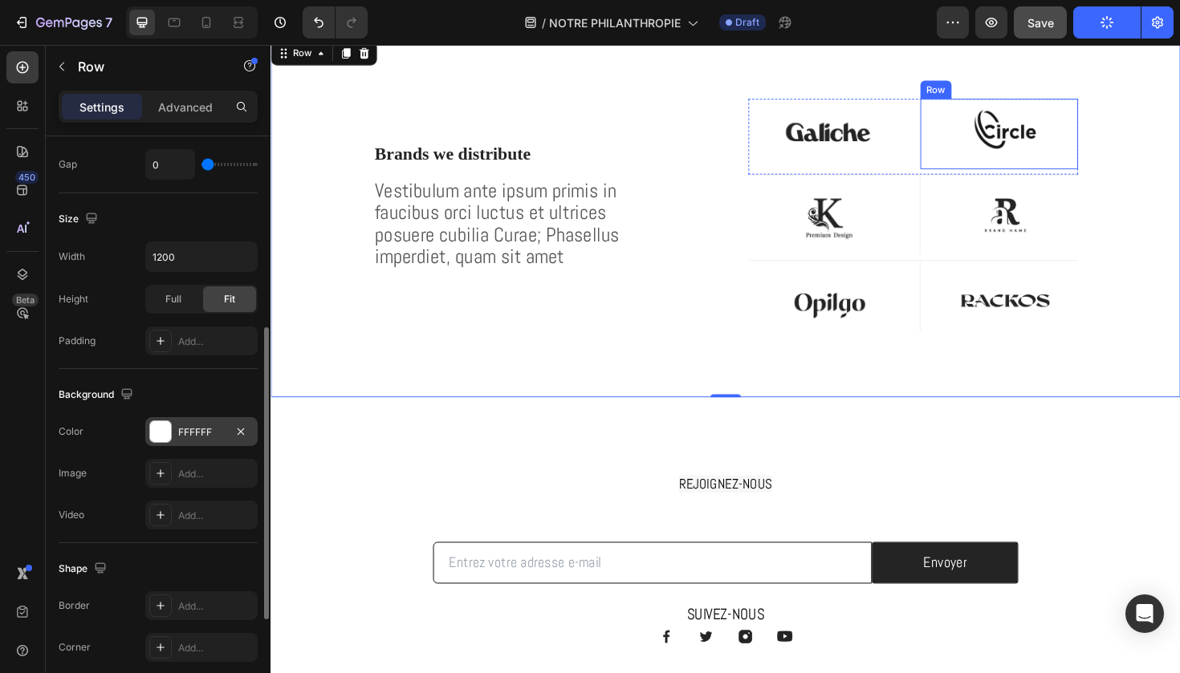
scroll to position [53, 0]
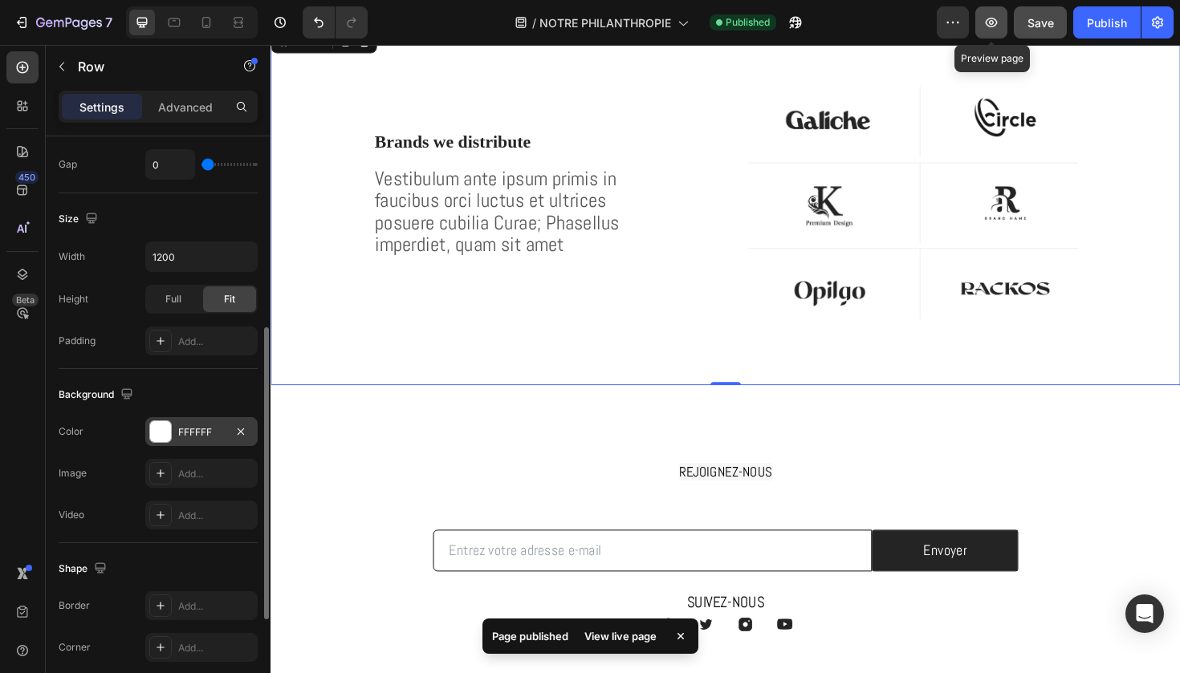
click at [993, 20] on icon "button" at bounding box center [991, 22] width 16 height 16
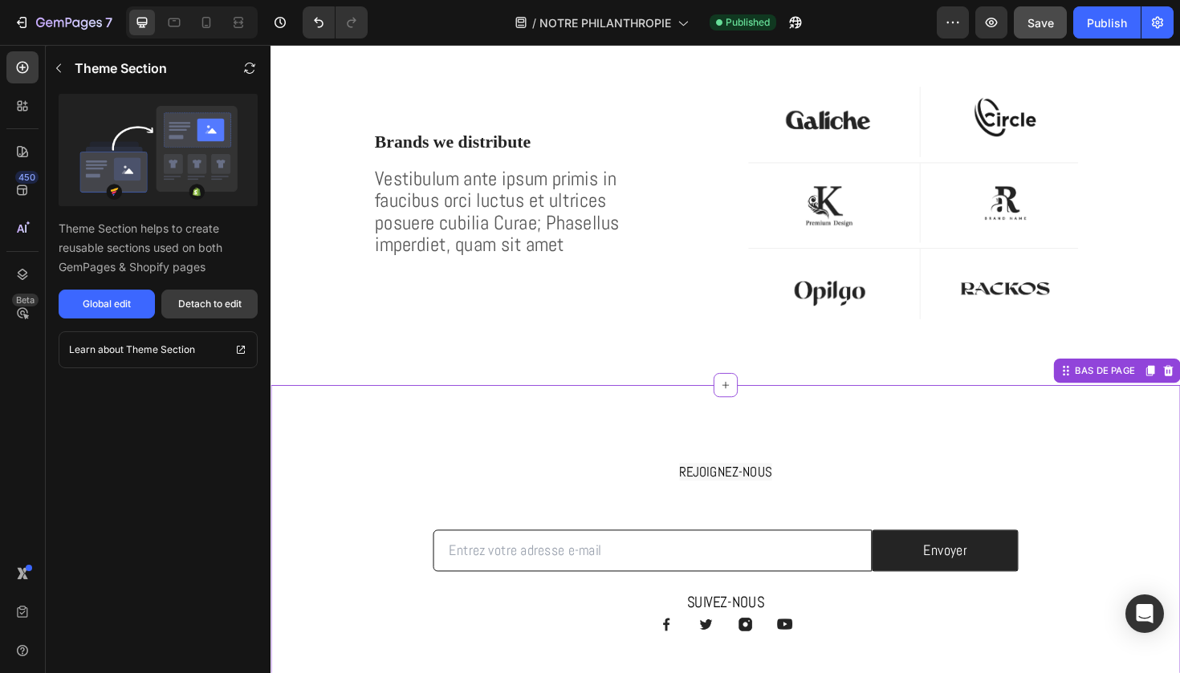
click at [225, 304] on div "Detach to edit" at bounding box center [209, 304] width 63 height 14
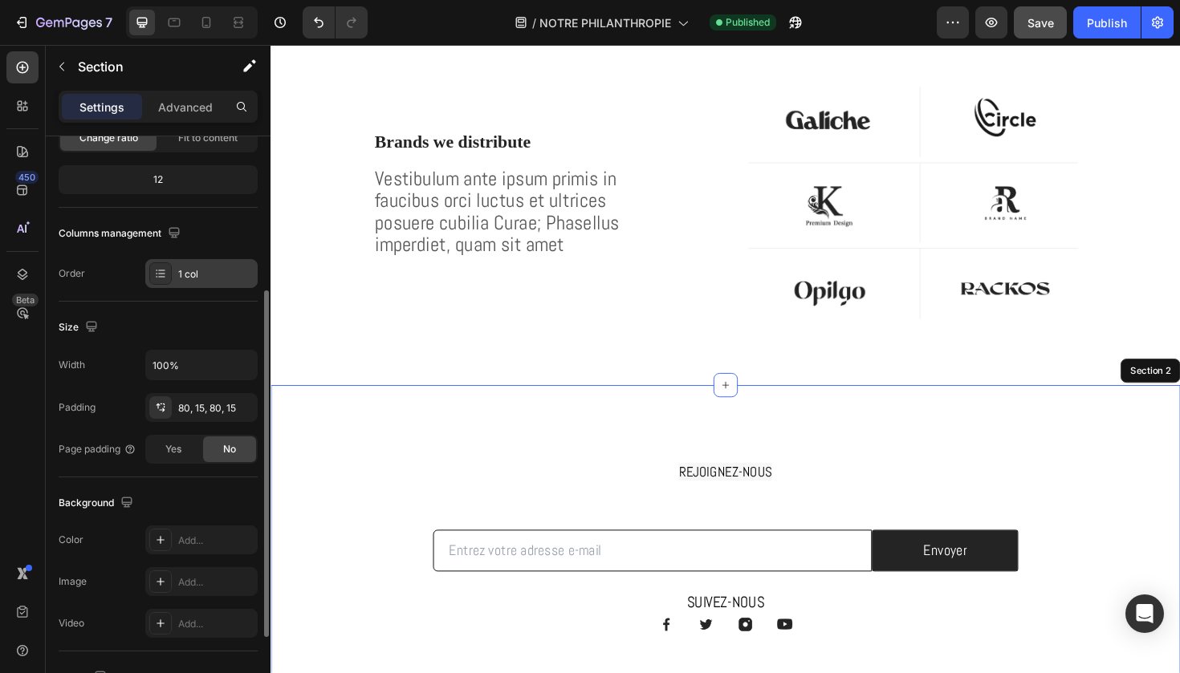
scroll to position [219, 0]
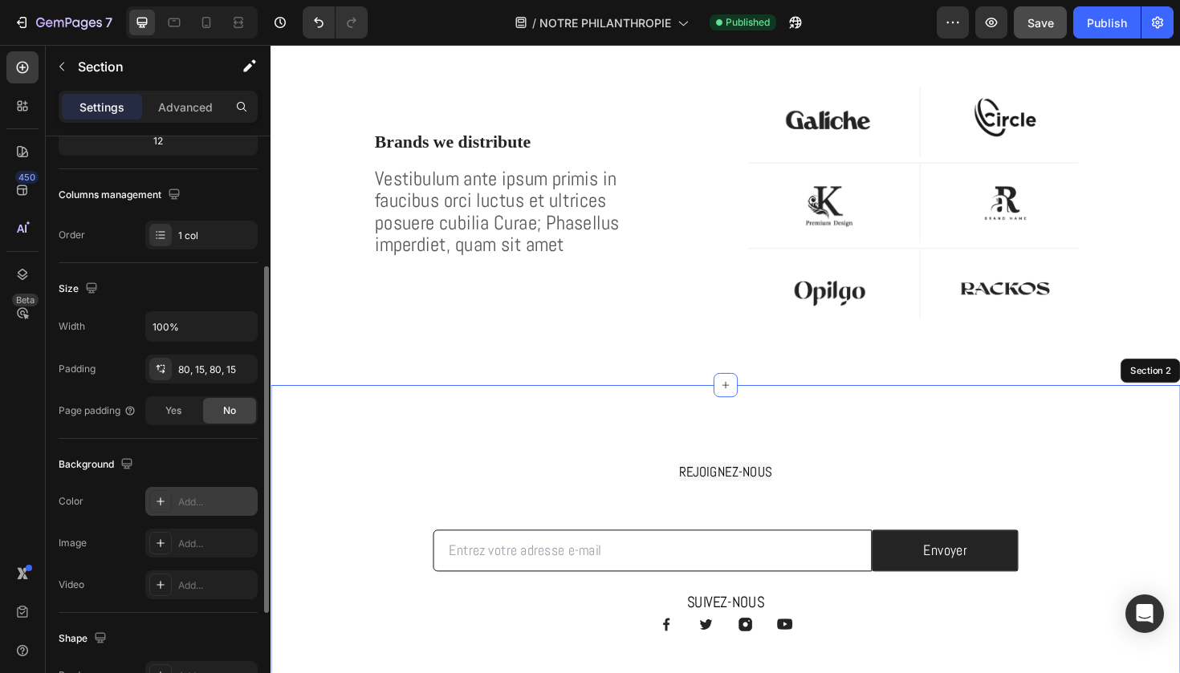
click at [162, 500] on icon at bounding box center [160, 501] width 13 height 13
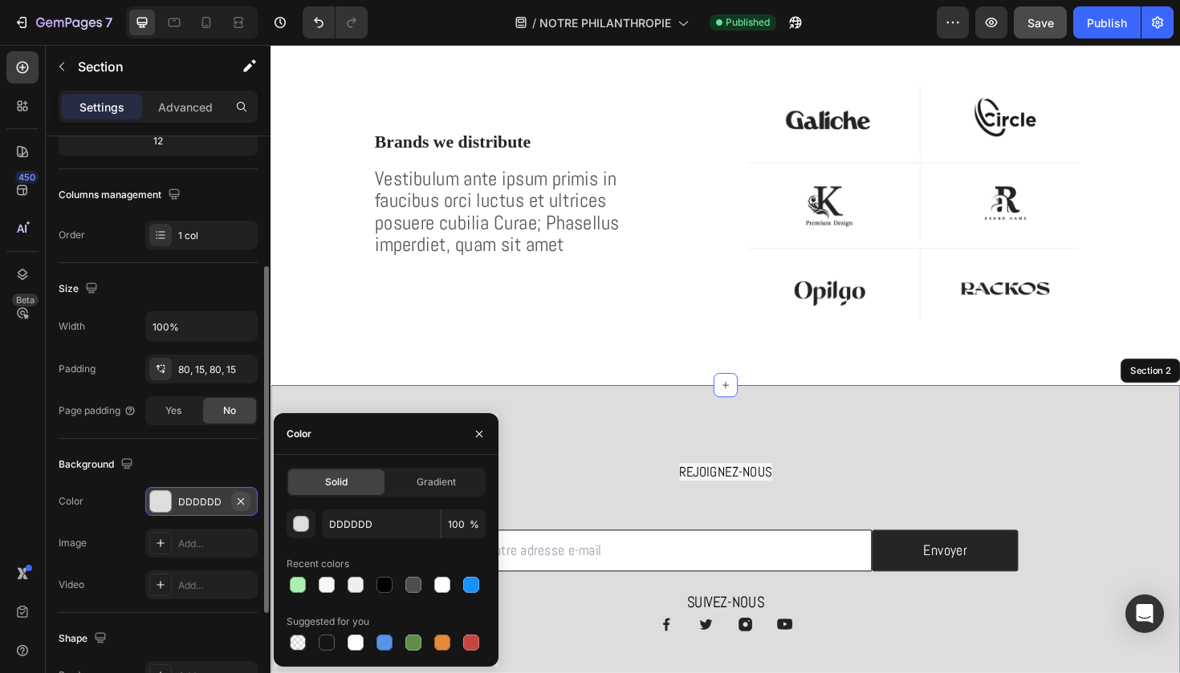
click at [242, 500] on icon "button" at bounding box center [241, 501] width 6 height 6
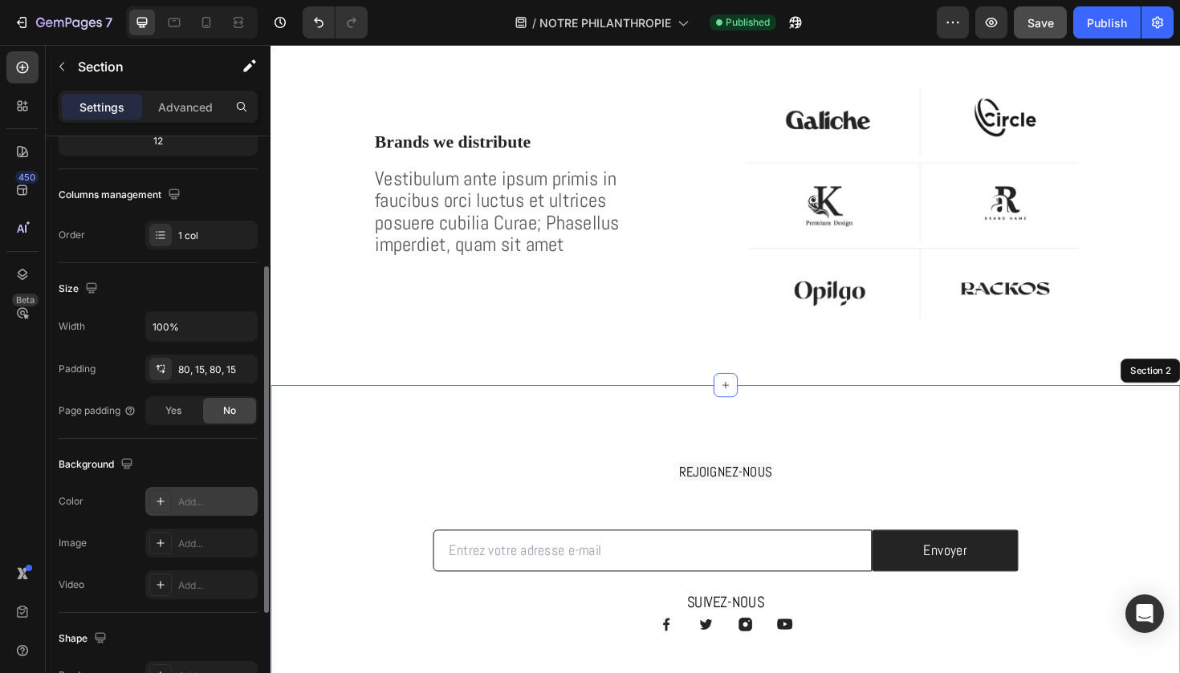
click at [424, 447] on div "REJOIGNEZ-NOUS Heading Row Email Field Envoyer Submit Button Row Newsletter Row…" at bounding box center [751, 587] width 963 height 364
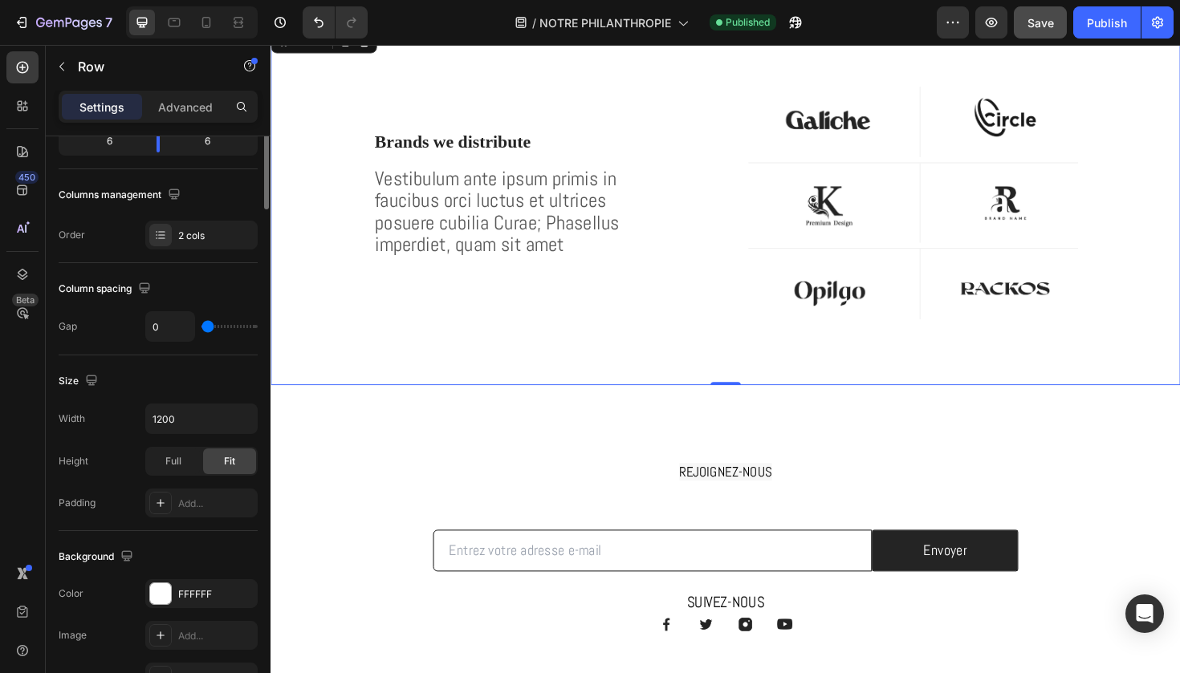
scroll to position [0, 0]
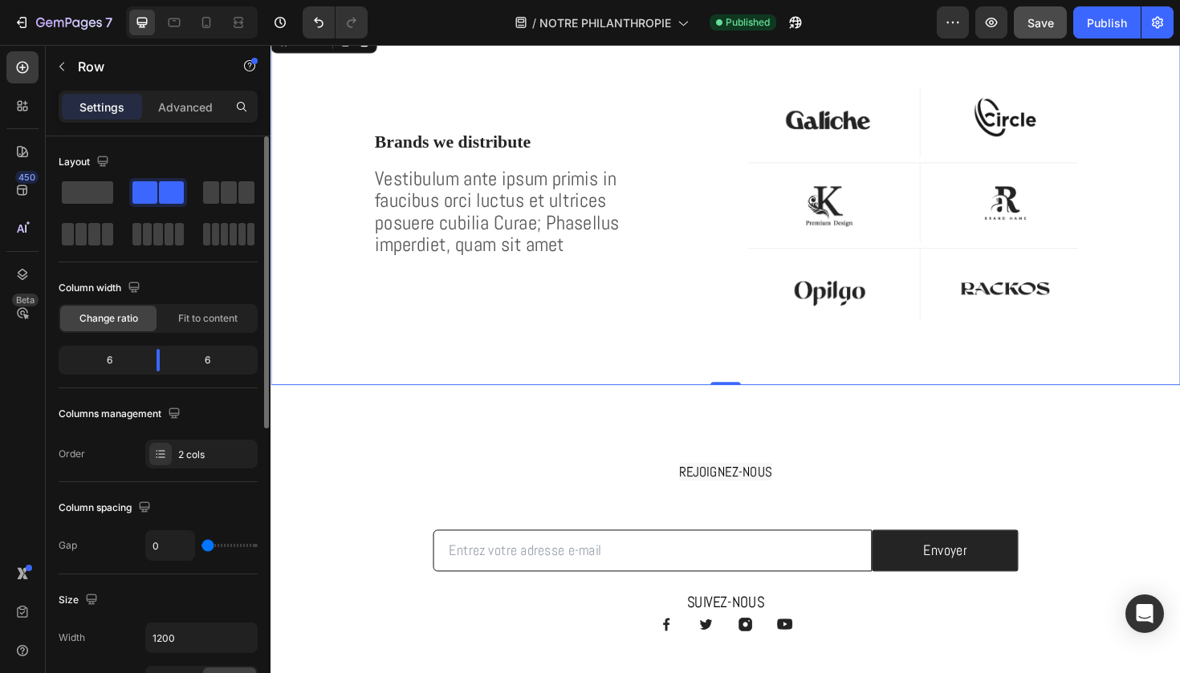
click at [412, 373] on div "Brands we distribute Heading Vestibulum ante ipsum primis in faucibus orci luct…" at bounding box center [510, 215] width 481 height 380
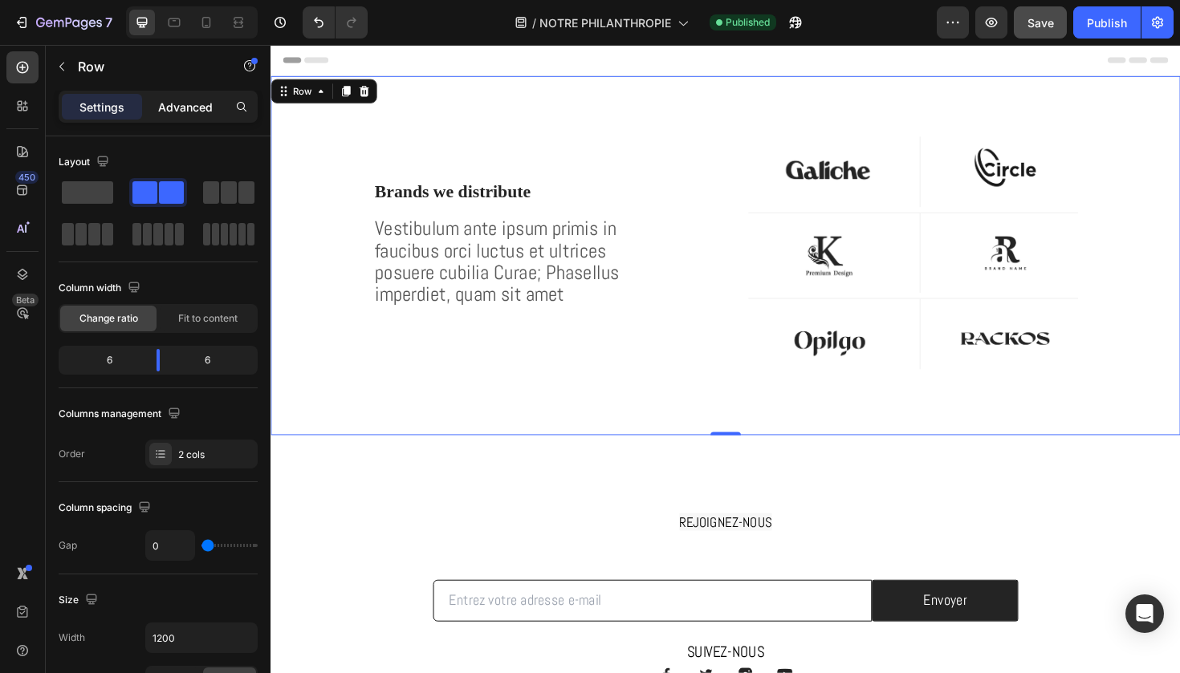
click at [202, 104] on p "Advanced" at bounding box center [185, 107] width 55 height 17
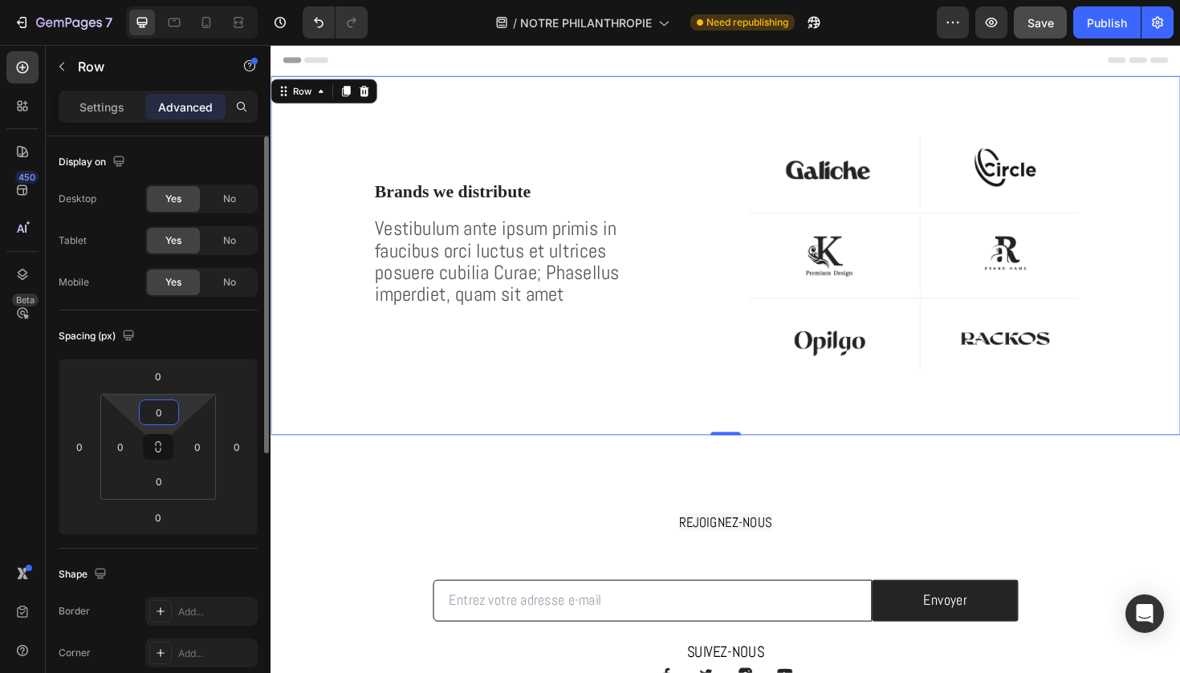
click at [158, 412] on input "0" at bounding box center [159, 412] width 32 height 24
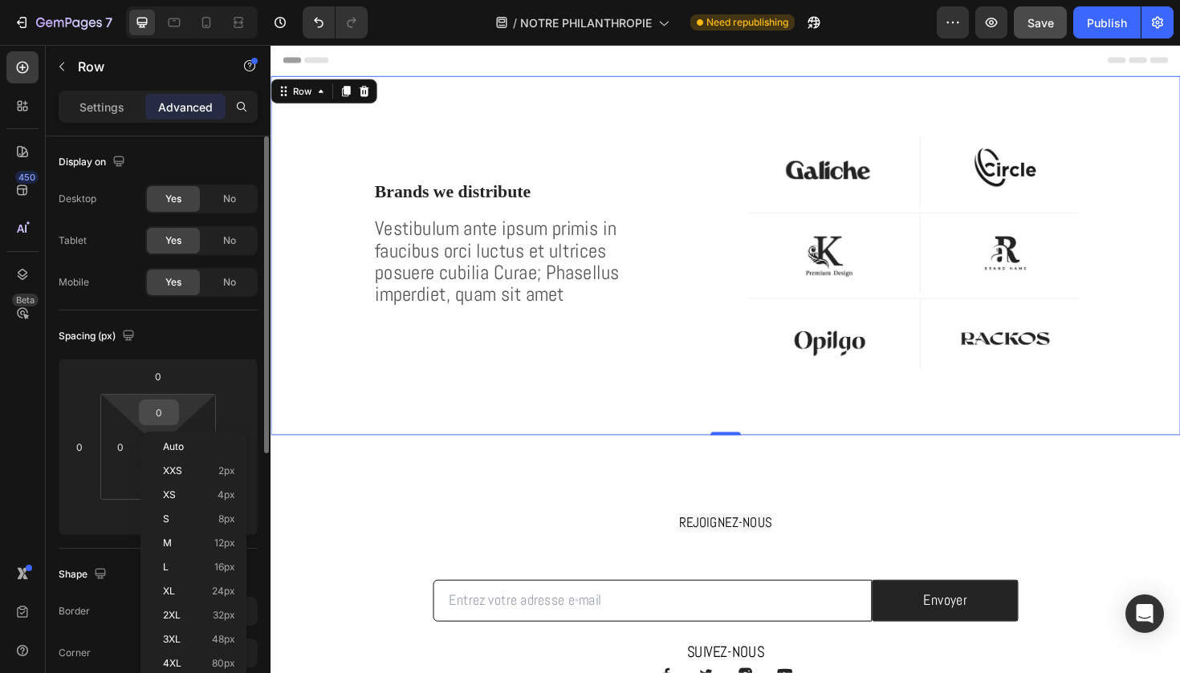
click at [209, 615] on p "2XL 32px" at bounding box center [199, 615] width 72 height 11
type input "32"
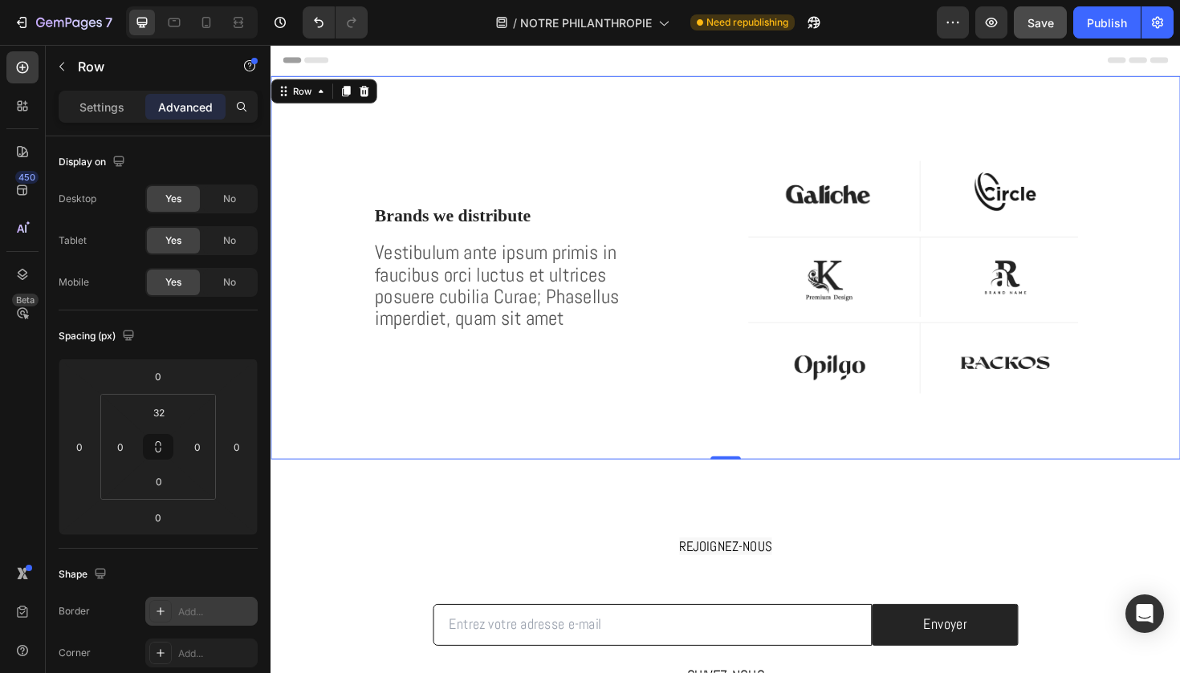
click at [1082, 23] on button "Publish" at bounding box center [1106, 22] width 67 height 32
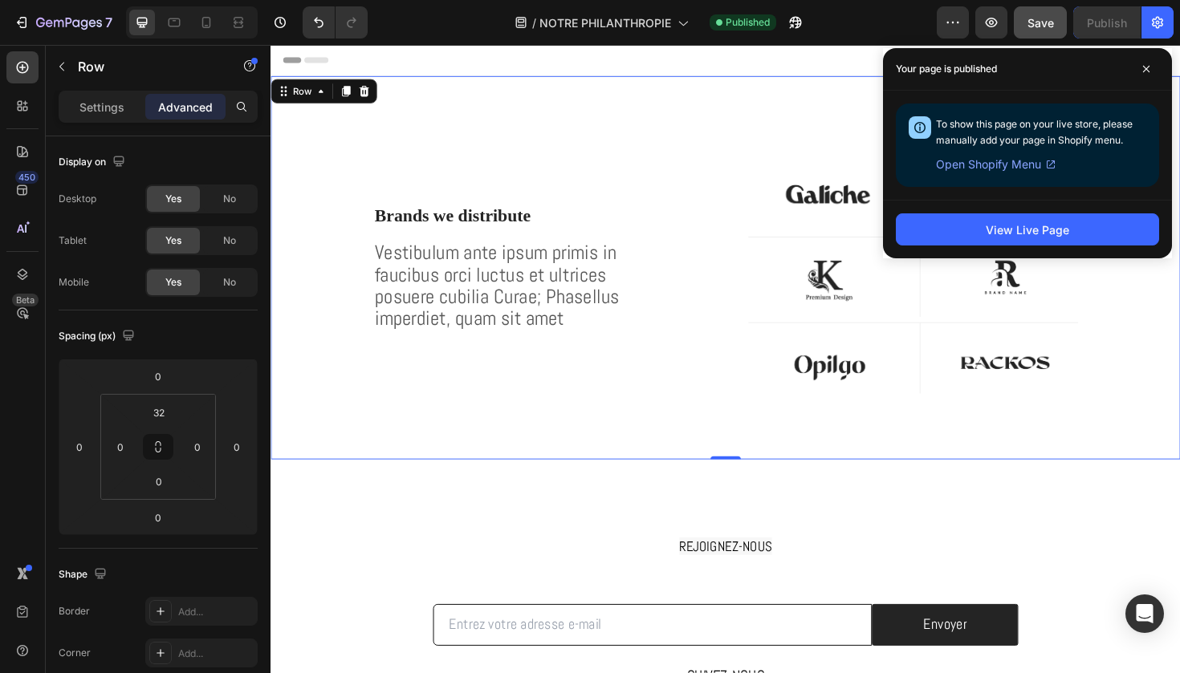
click at [430, 83] on div "Brands we distribute Heading Vestibulum ante ipsum primis in faucibus orci luct…" at bounding box center [751, 281] width 963 height 406
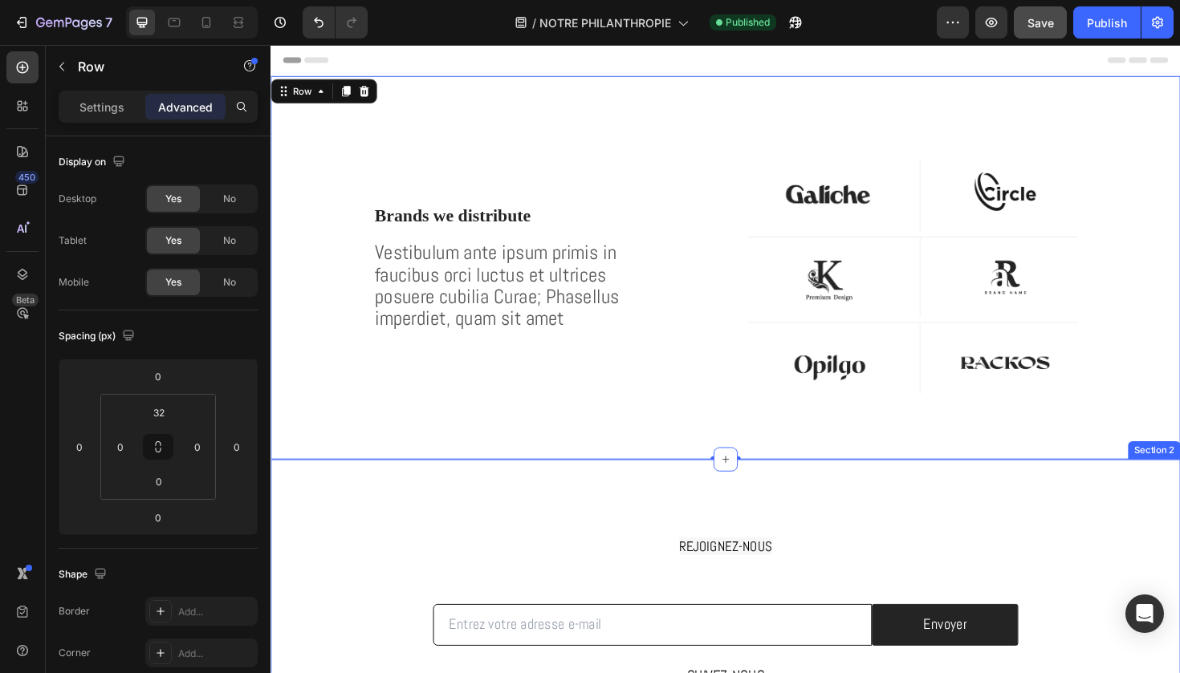
click at [553, 494] on div "REJOIGNEZ-NOUS Heading Row Email Field Envoyer Submit Button Row Newsletter Row…" at bounding box center [751, 666] width 963 height 364
click at [485, 112] on div "Brands we distribute Heading Vestibulum ante ipsum primis in faucibus orci luct…" at bounding box center [510, 294] width 481 height 380
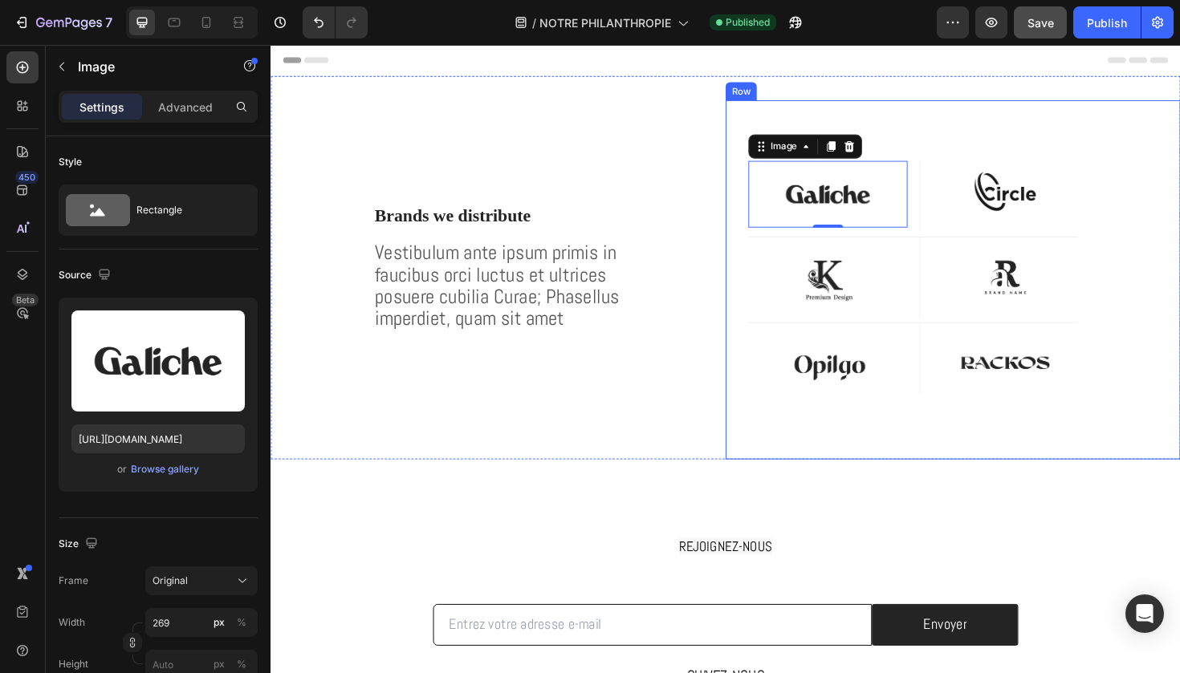
click at [965, 155] on div "Image 0 Row Image Row Row Image Row Image Row Row Image Row Image Row Row Row" at bounding box center [992, 294] width 481 height 380
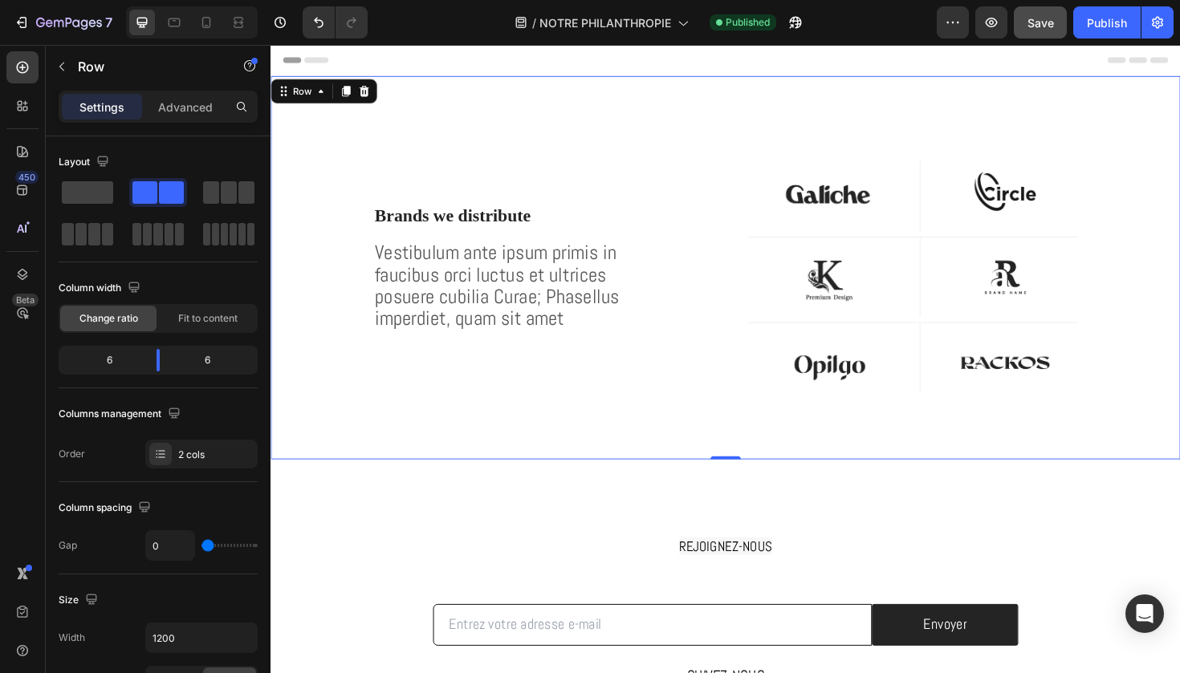
click at [714, 88] on div "Brands we distribute Heading Vestibulum ante ipsum primis in faucibus orci luct…" at bounding box center [751, 281] width 963 height 406
click at [89, 68] on p "Row" at bounding box center [146, 66] width 136 height 19
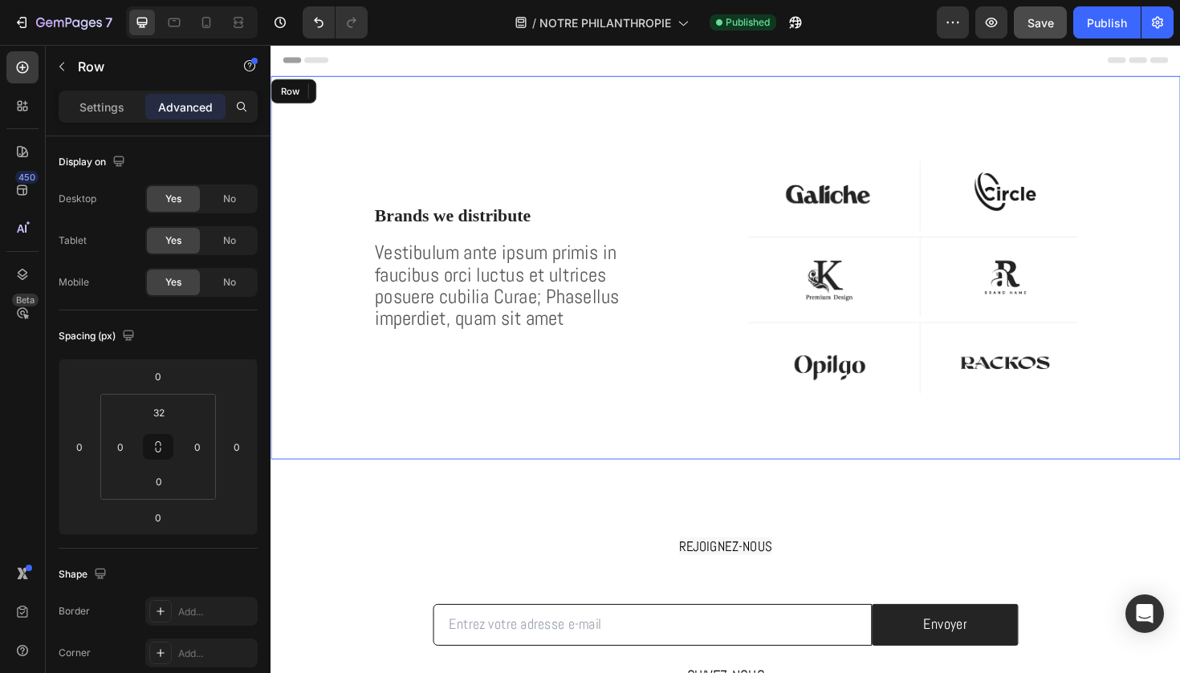
click at [424, 134] on div "Brands we distribute Heading Vestibulum ante ipsum primis in faucibus orci luct…" at bounding box center [510, 294] width 481 height 380
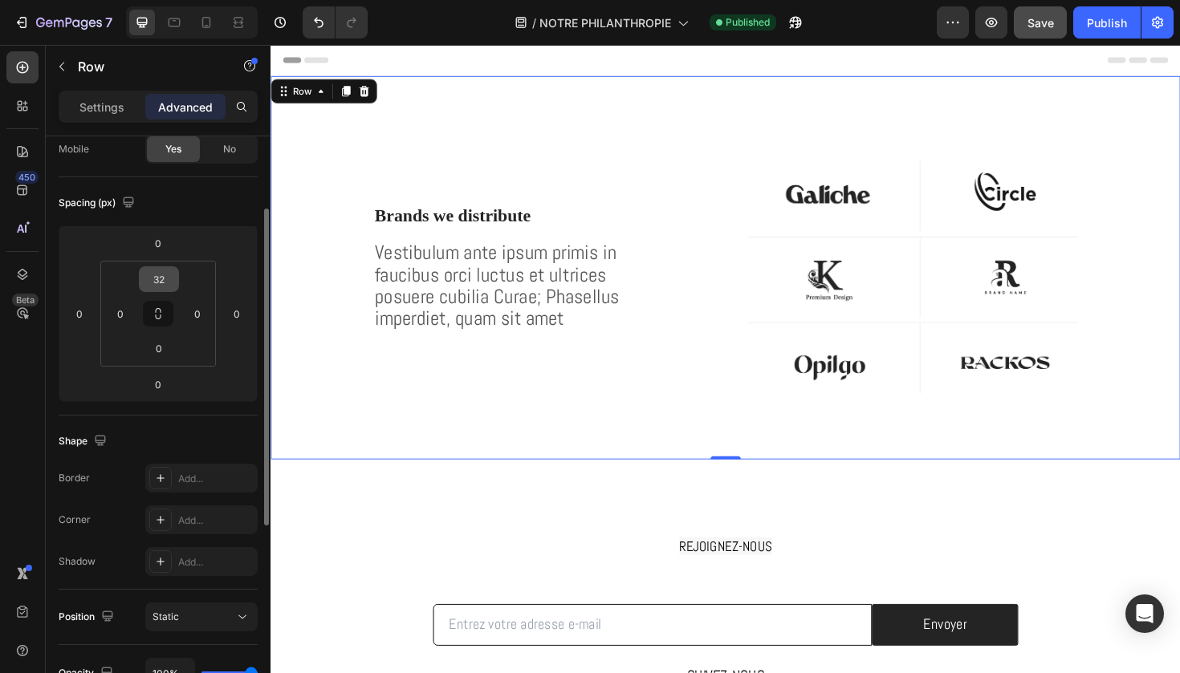
scroll to position [134, 0]
click at [117, 108] on p "Settings" at bounding box center [101, 107] width 45 height 17
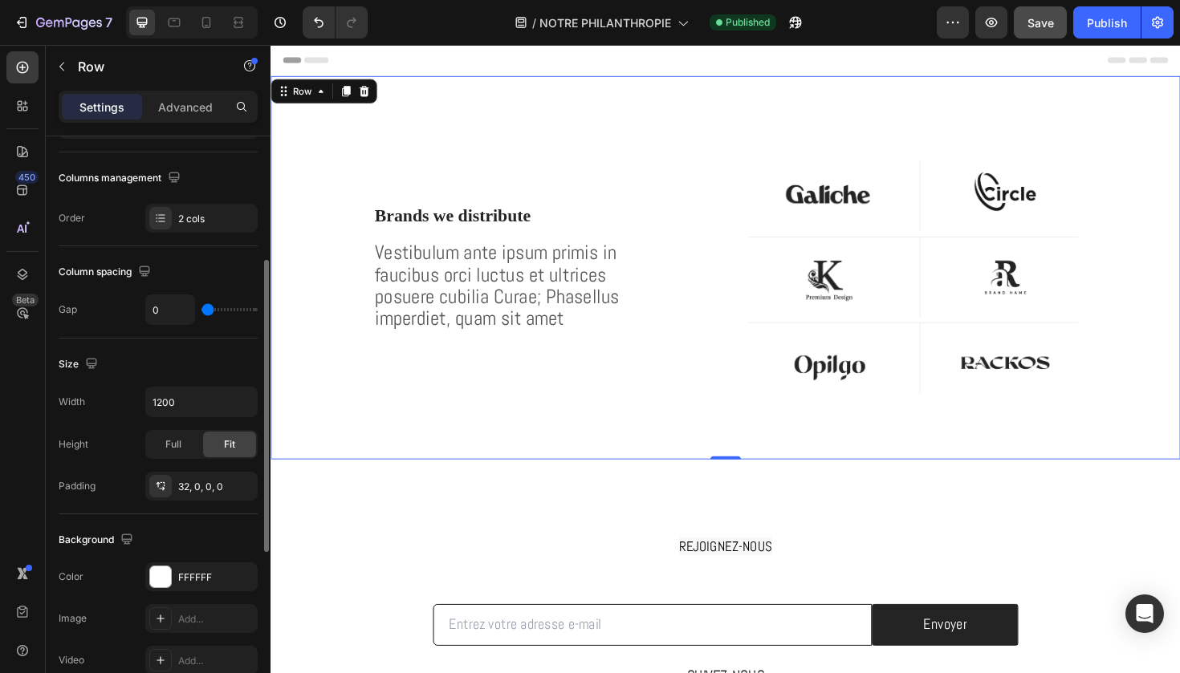
scroll to position [241, 0]
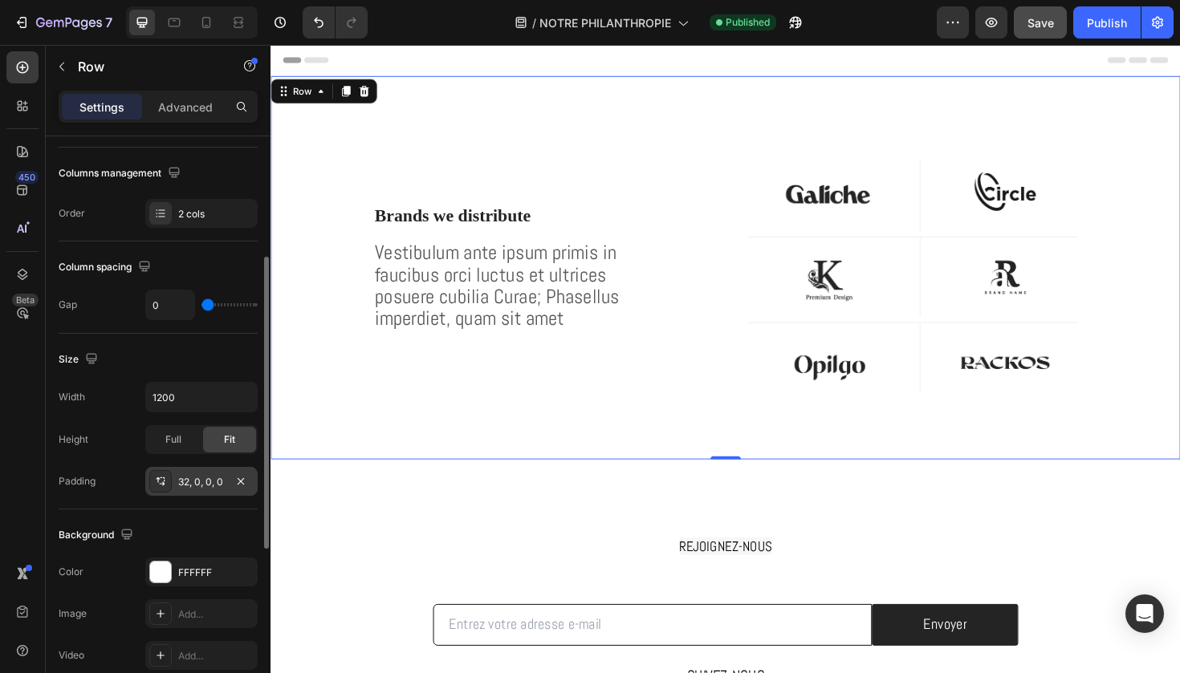
click at [206, 482] on div "32, 0, 0, 0" at bounding box center [201, 482] width 47 height 14
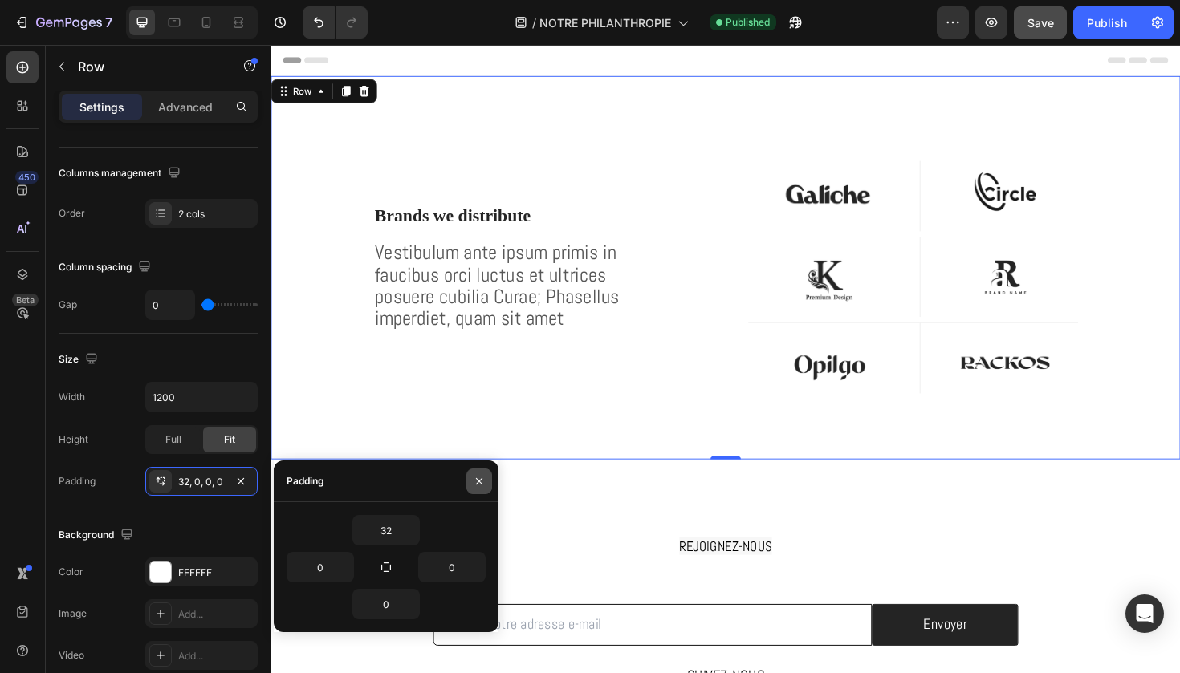
click at [486, 475] on button "button" at bounding box center [479, 482] width 26 height 26
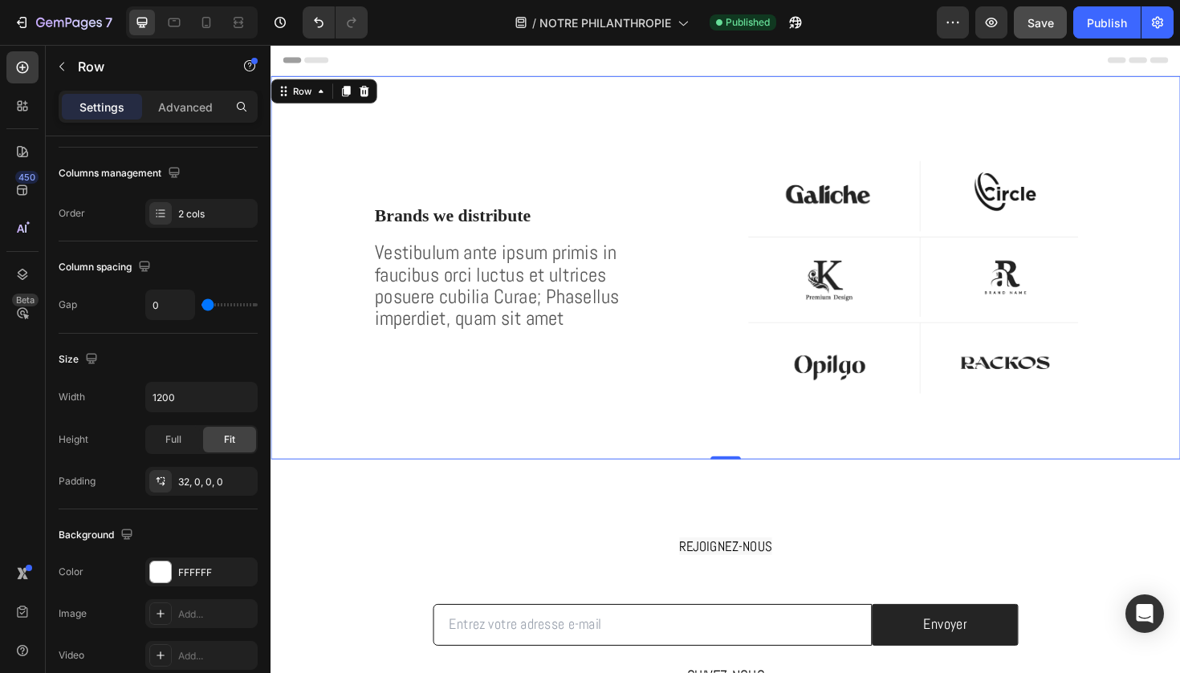
click at [375, 405] on div "Brands we distribute Heading Vestibulum ante ipsum primis in faucibus orci luct…" at bounding box center [510, 294] width 481 height 380
click at [26, 109] on icon at bounding box center [25, 109] width 5 height 5
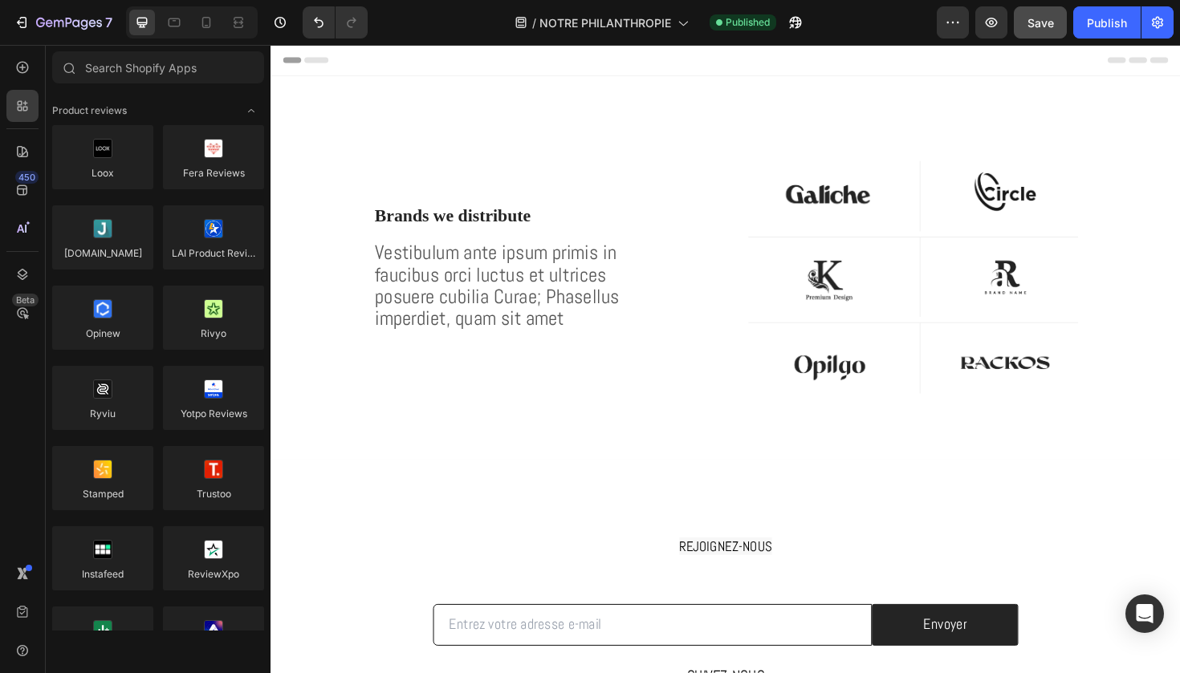
click at [22, 83] on div "450 Beta" at bounding box center [22, 304] width 32 height 506
click at [18, 75] on icon at bounding box center [22, 67] width 16 height 16
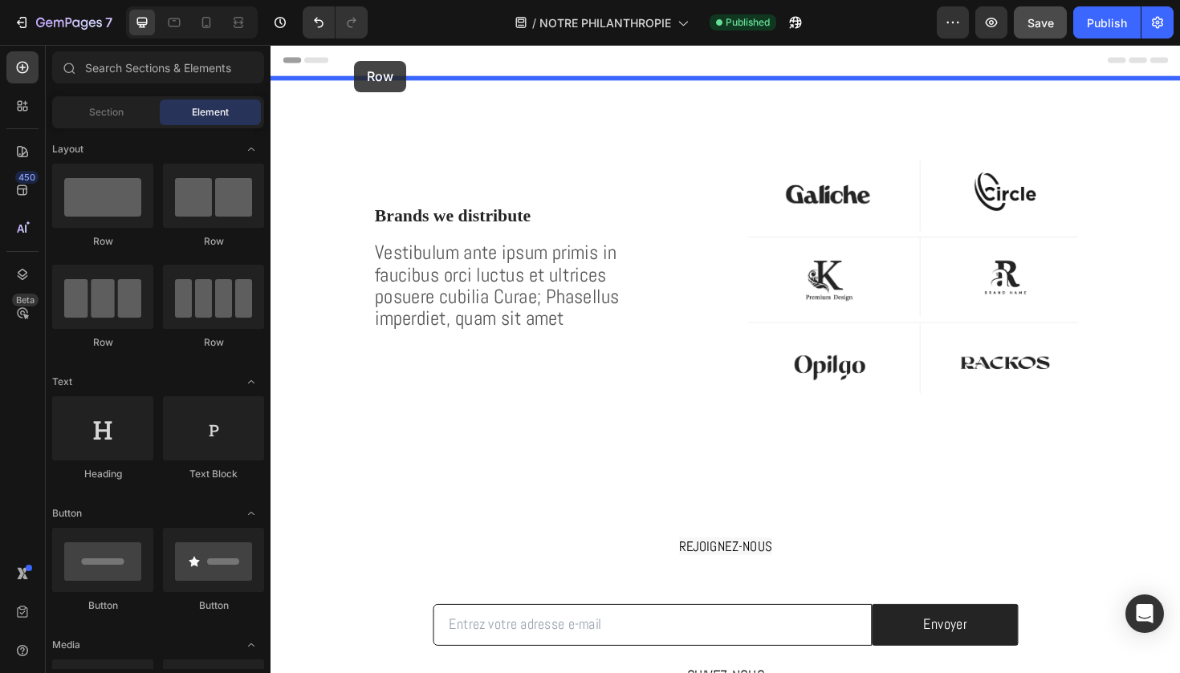
drag, startPoint x: 377, startPoint y: 257, endPoint x: 359, endPoint y: 61, distance: 196.7
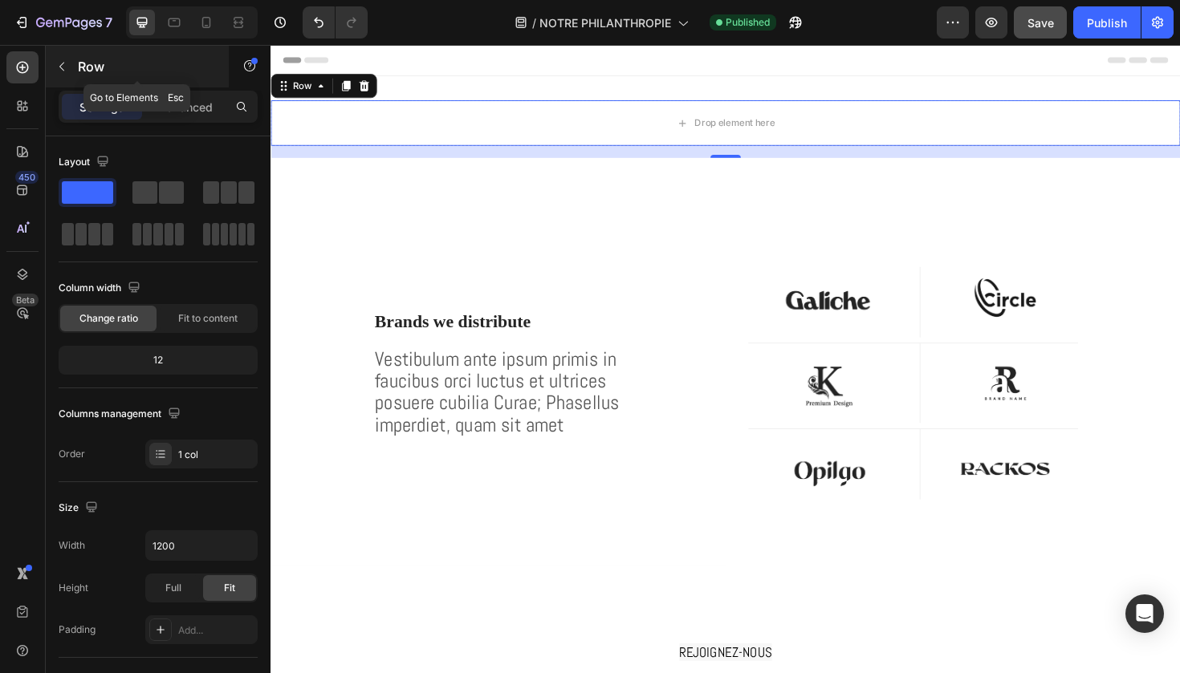
click at [67, 68] on icon "button" at bounding box center [61, 66] width 13 height 13
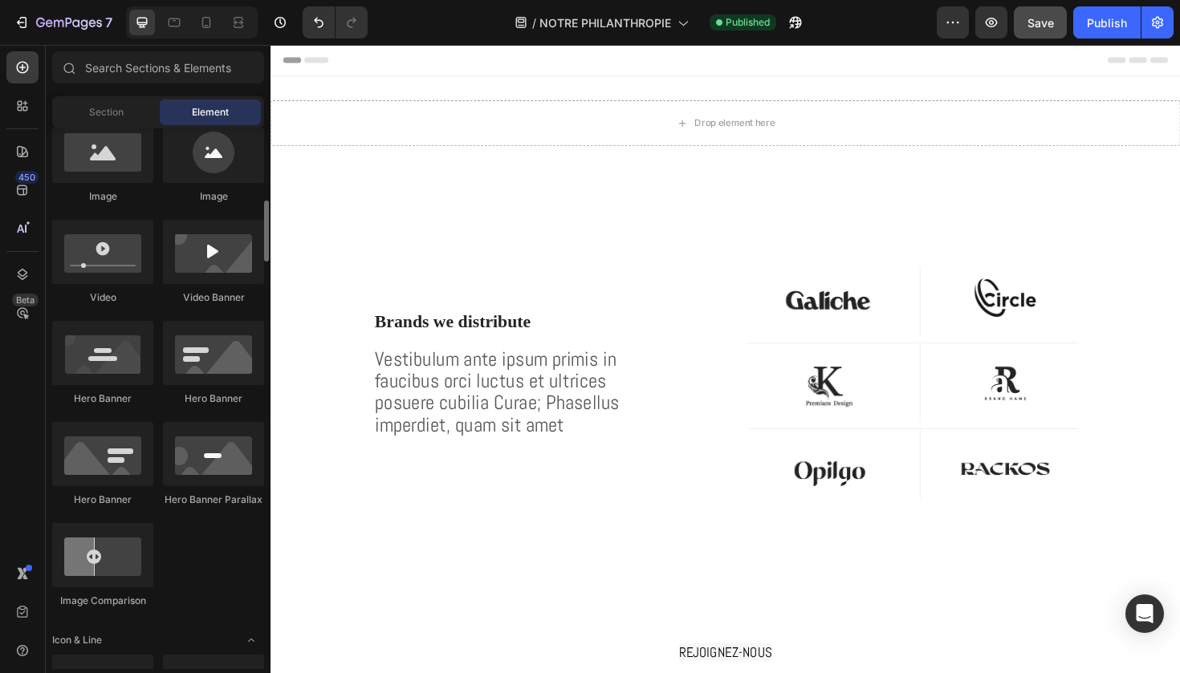
scroll to position [559, 0]
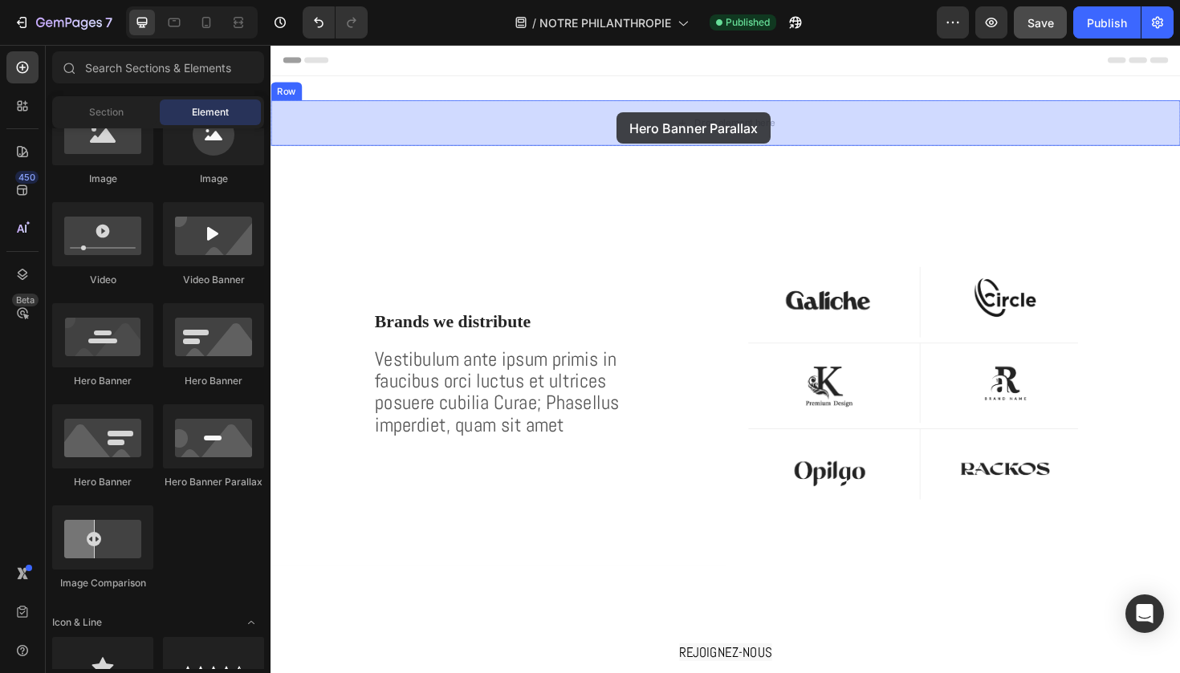
drag, startPoint x: 490, startPoint y: 502, endPoint x: 636, endPoint y: 116, distance: 412.7
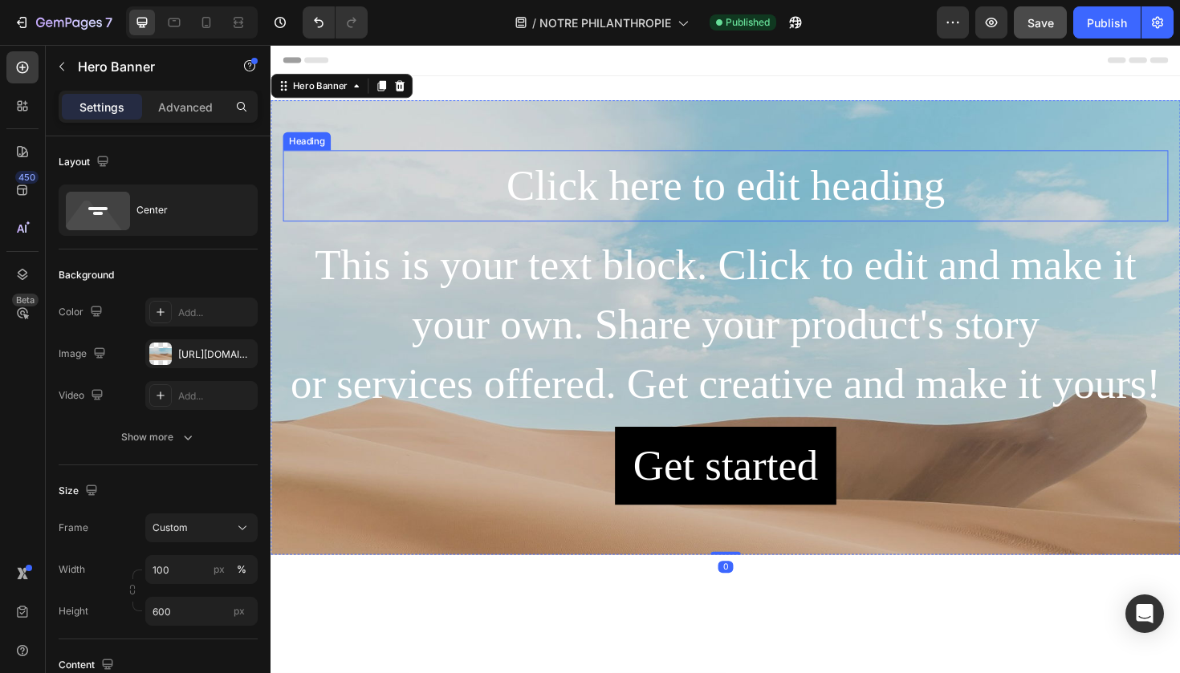
click at [592, 186] on h2 "Click here to edit heading" at bounding box center [751, 193] width 937 height 75
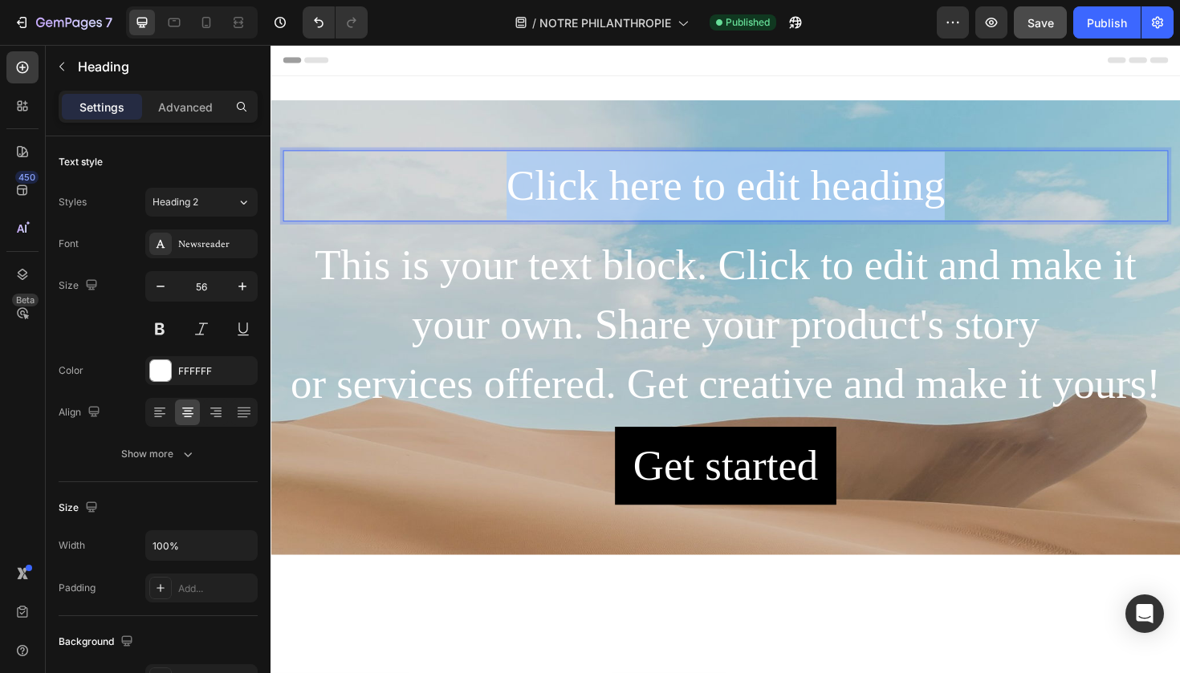
click at [592, 186] on p "Click here to edit heading" at bounding box center [752, 194] width 934 height 72
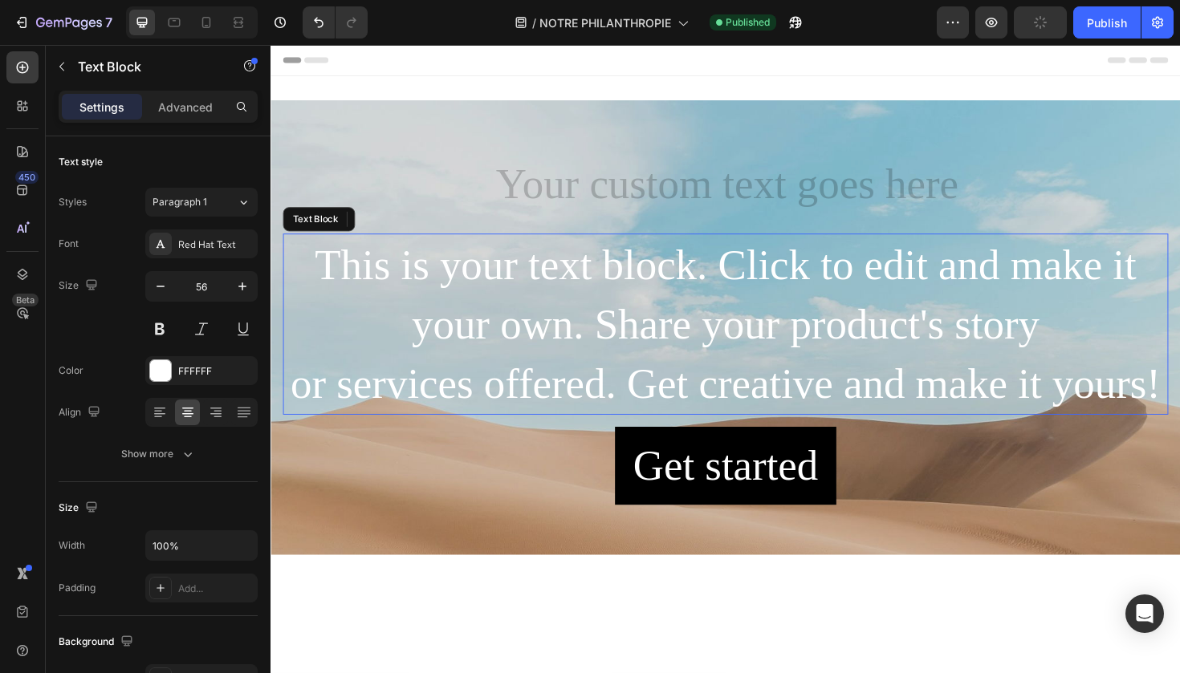
click at [504, 299] on div "This is your text block. Click to edit and make it your own. Share your product…" at bounding box center [751, 341] width 937 height 192
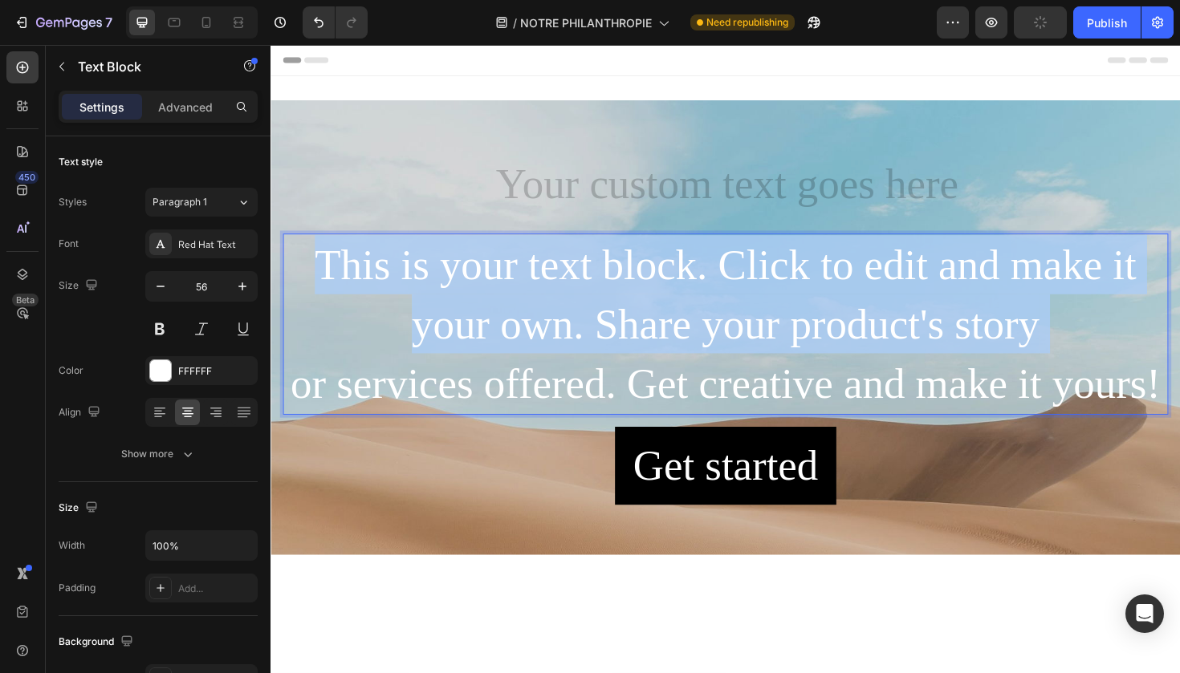
click at [504, 299] on p "This is your text block. Click to edit and make it your own. Share your product…" at bounding box center [752, 340] width 934 height 189
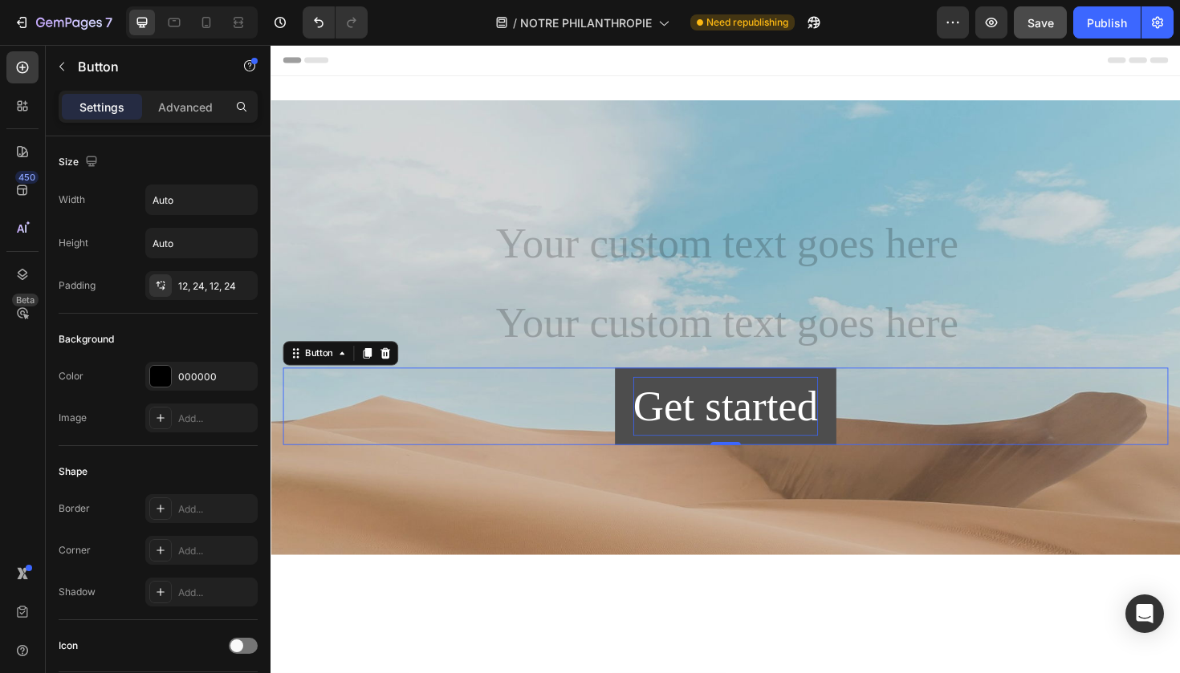
click at [675, 405] on div "Get started" at bounding box center [752, 427] width 196 height 63
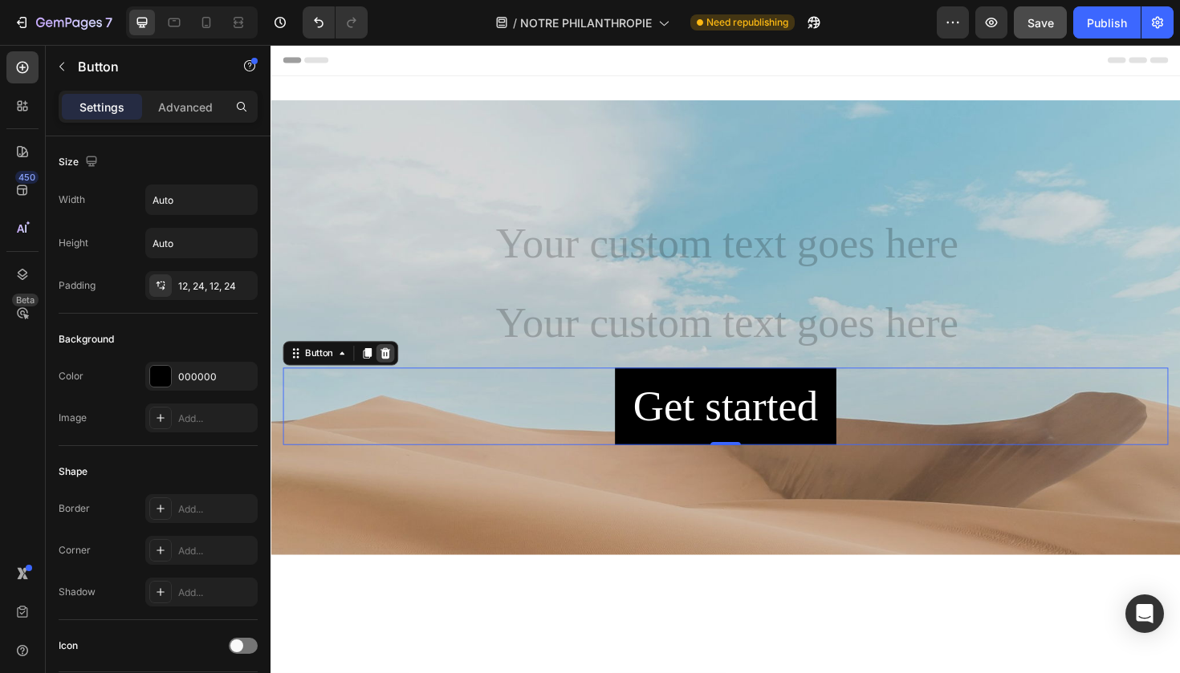
click at [400, 374] on div at bounding box center [391, 371] width 19 height 19
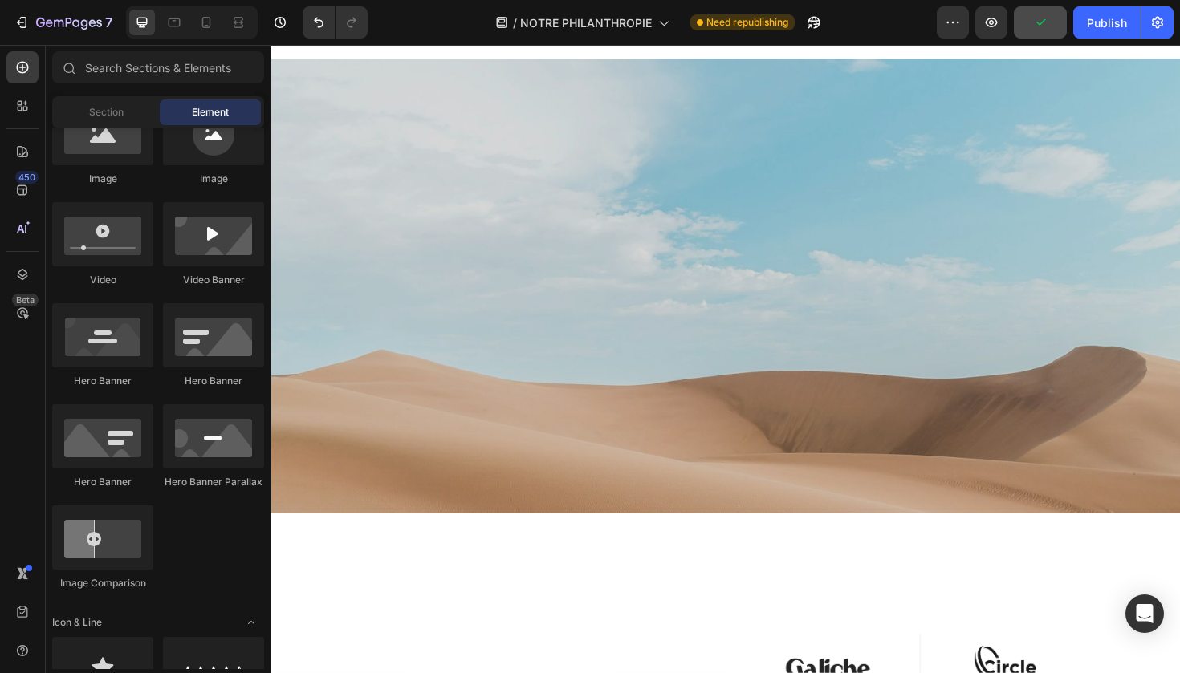
scroll to position [22, 0]
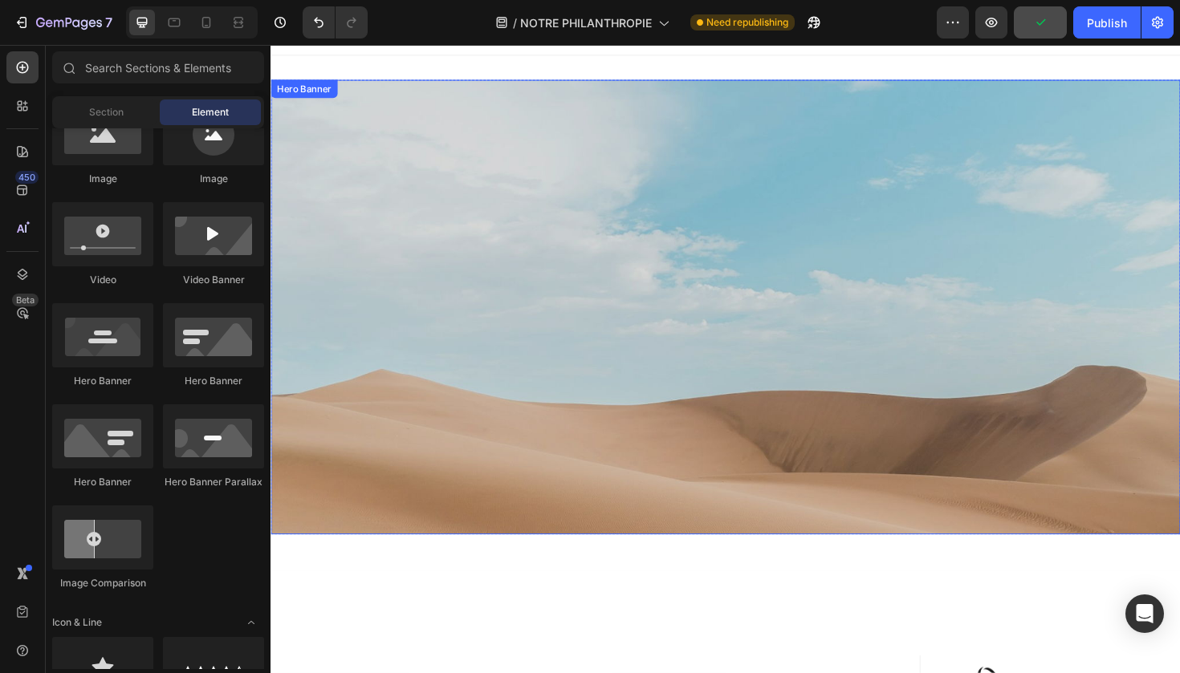
click at [457, 307] on div "Background Image" at bounding box center [751, 436] width 963 height 722
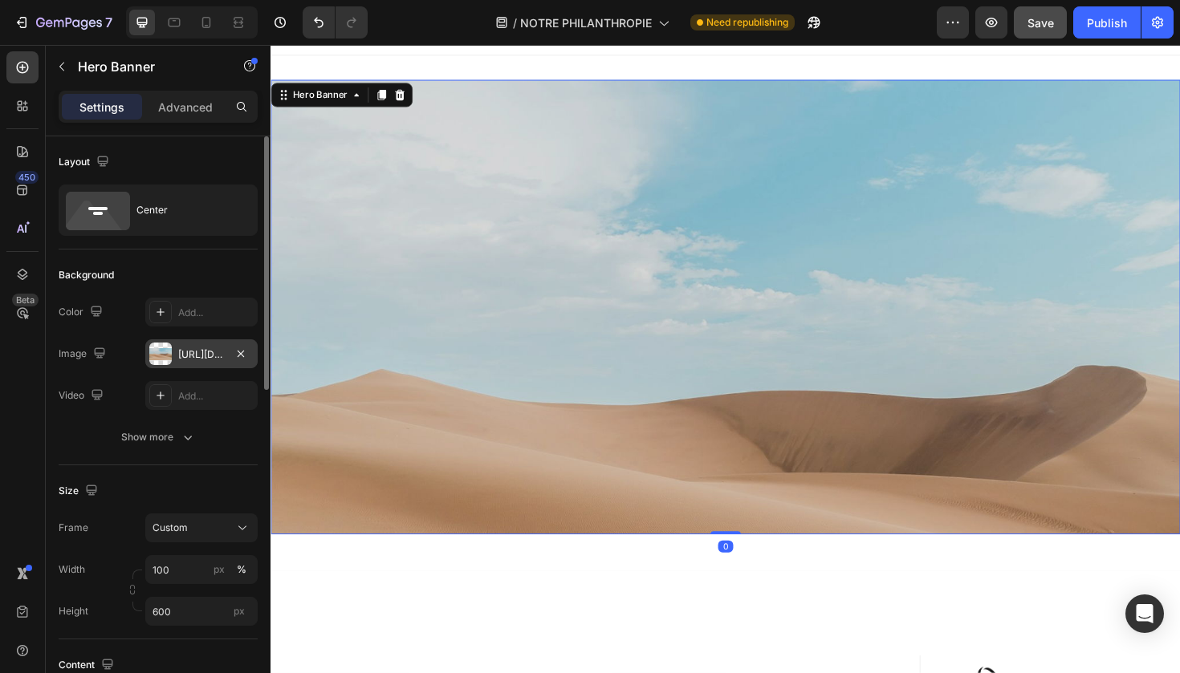
click at [168, 353] on div at bounding box center [160, 354] width 22 height 22
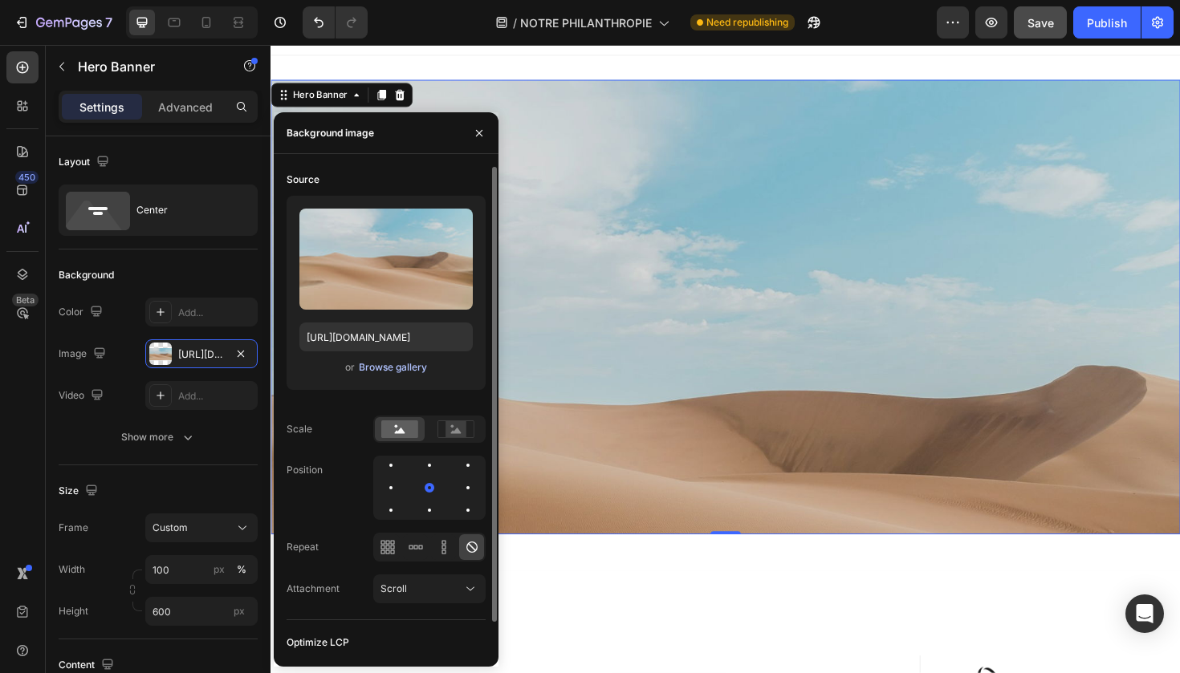
click at [374, 370] on div "Browse gallery" at bounding box center [393, 367] width 68 height 14
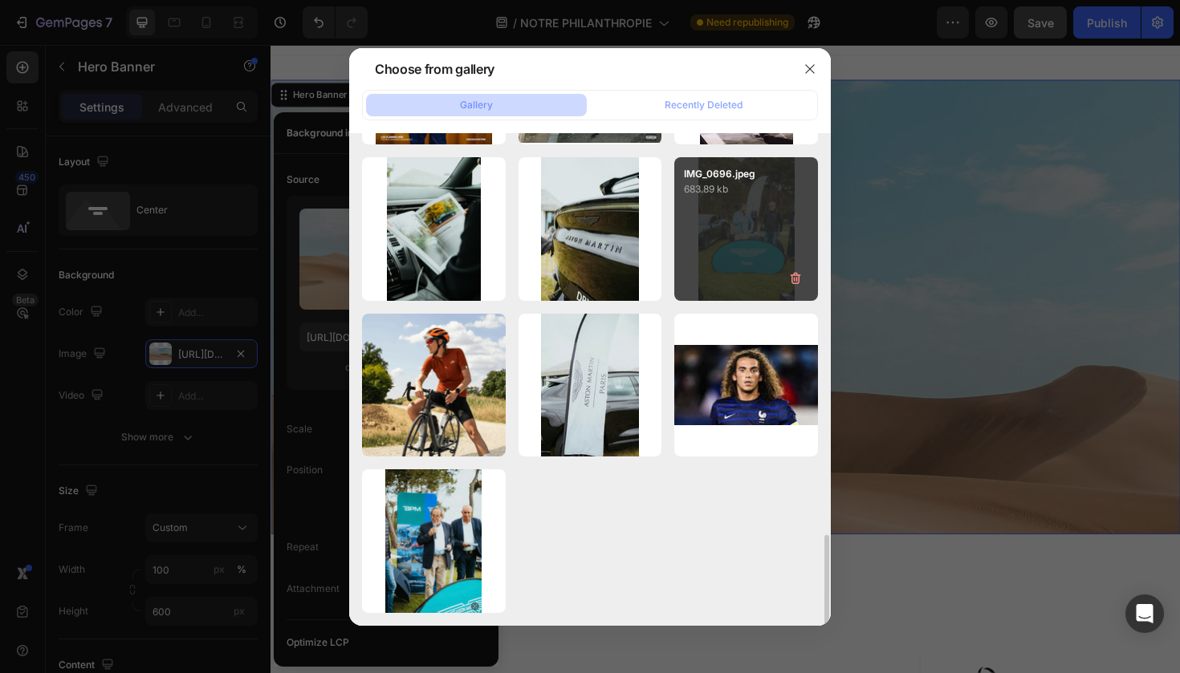
scroll to position [2184, 0]
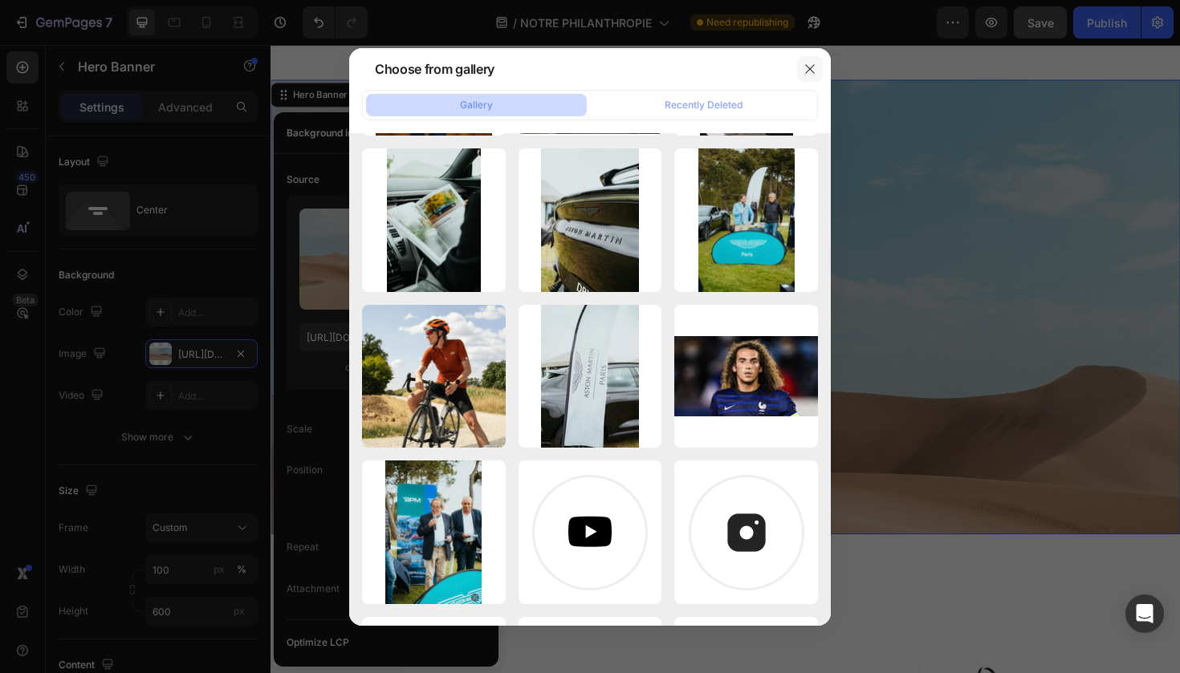
click at [815, 63] on icon "button" at bounding box center [809, 69] width 13 height 13
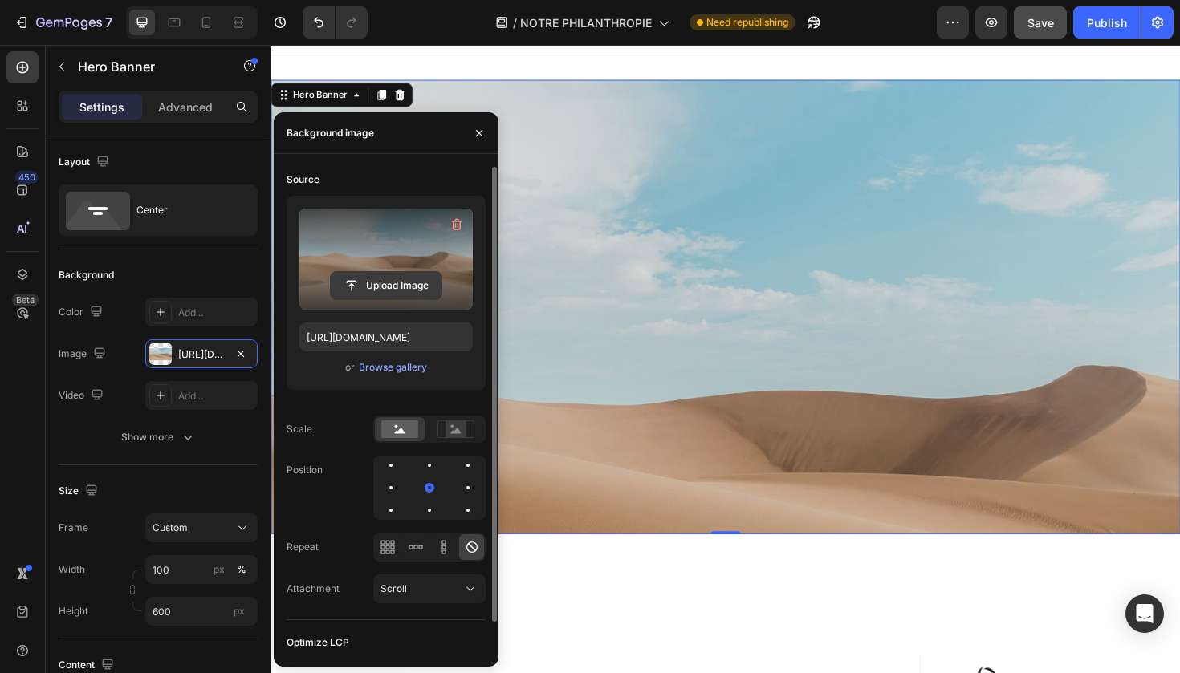
click at [381, 275] on input "file" at bounding box center [386, 285] width 111 height 27
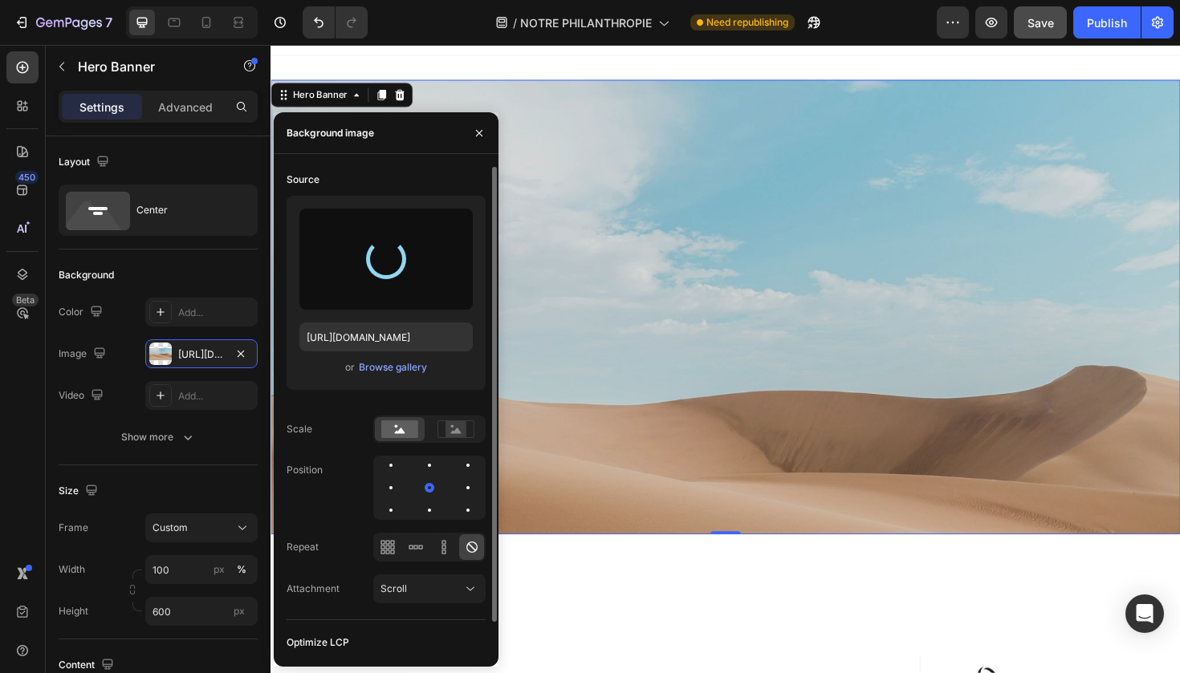
type input "https://cdn.shopify.com/s/files/1/0925/7831/6668/files/gempages_579536372528841…"
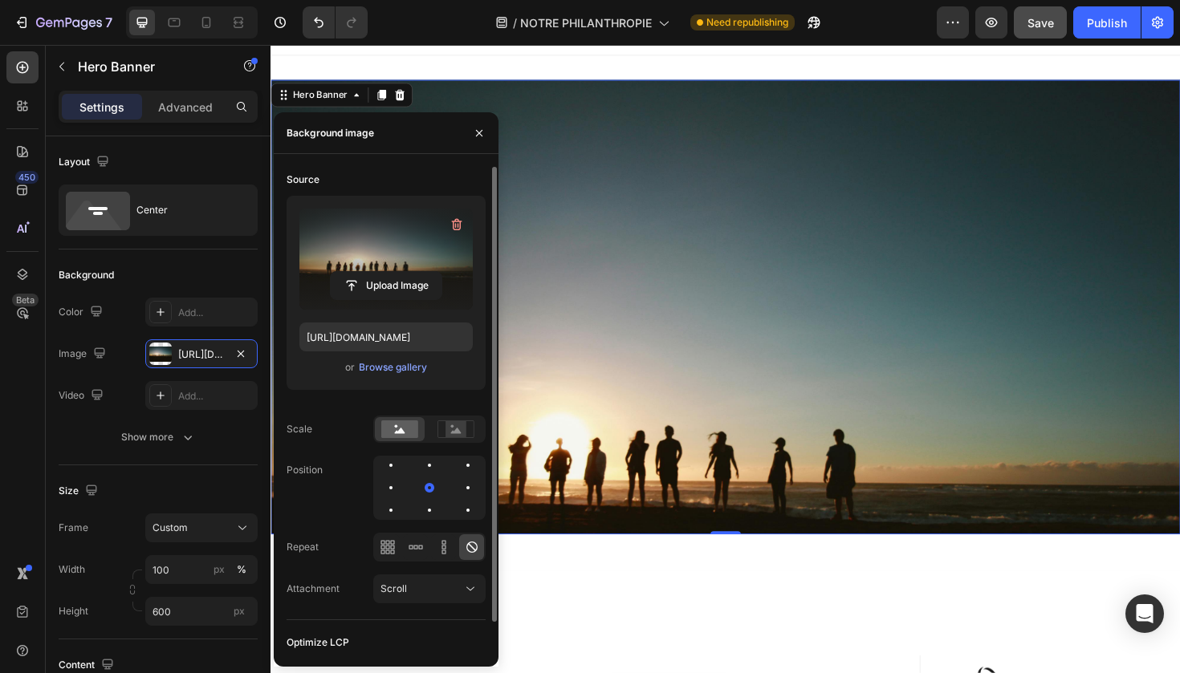
click at [576, 322] on div "Heading Text Block" at bounding box center [751, 322] width 937 height 19
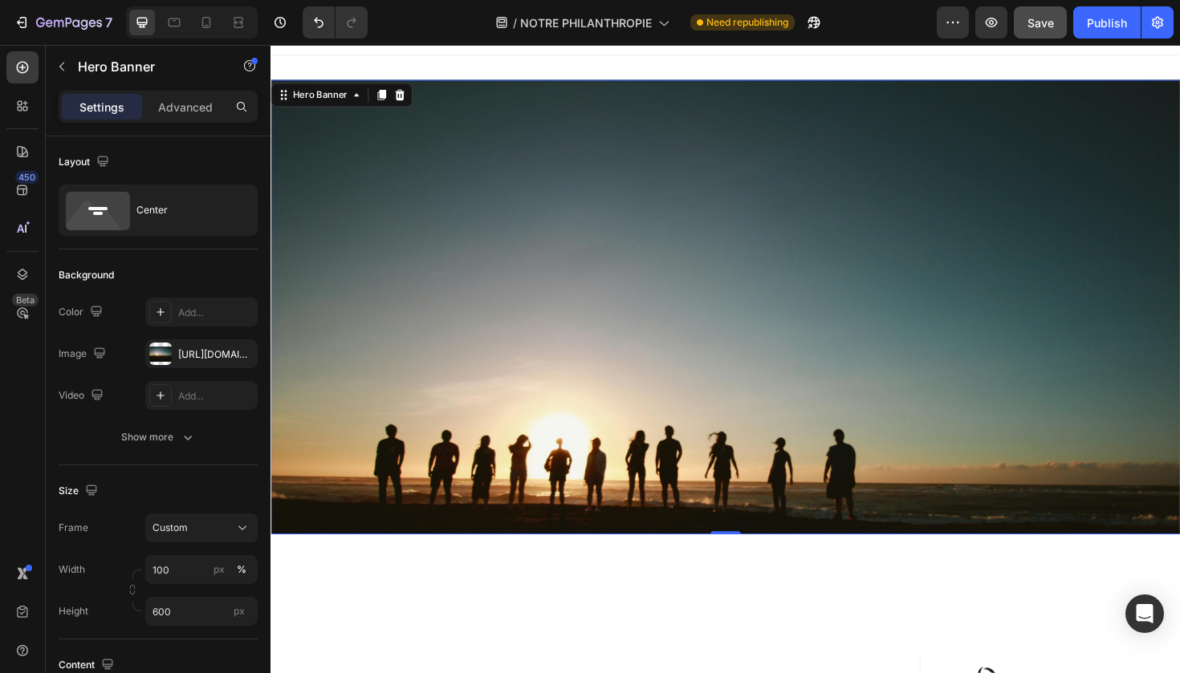
click at [402, 341] on div "Background Image" at bounding box center [751, 436] width 963 height 722
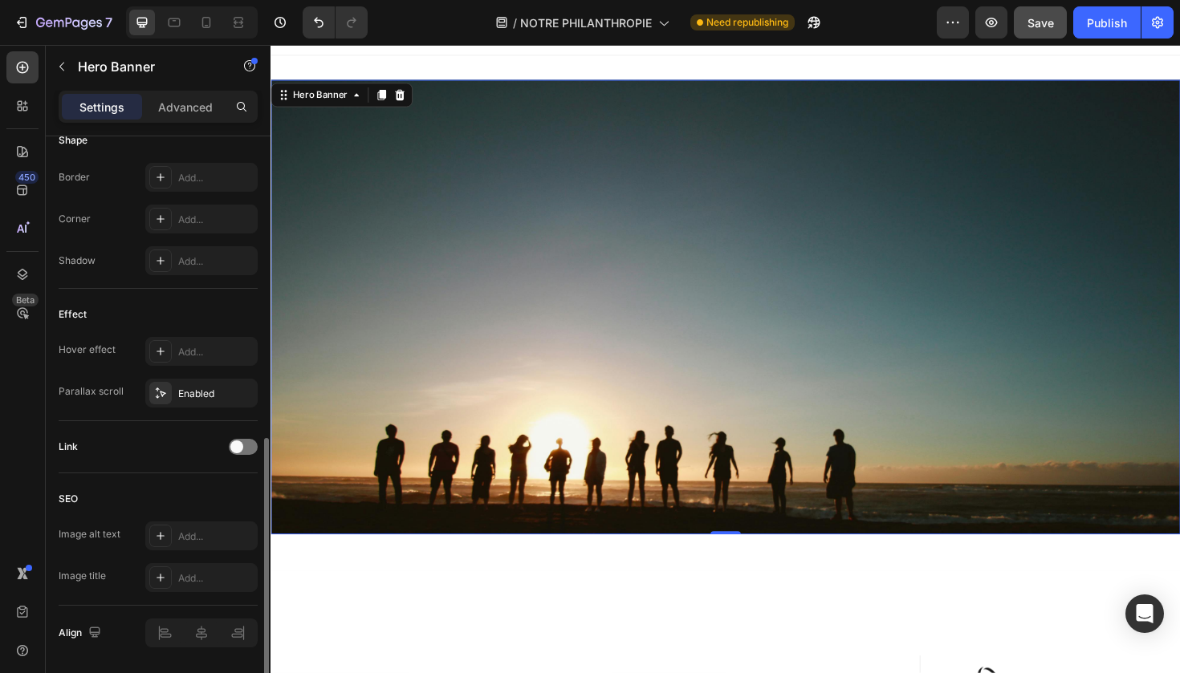
scroll to position [697, 0]
click at [157, 269] on icon at bounding box center [160, 264] width 13 height 13
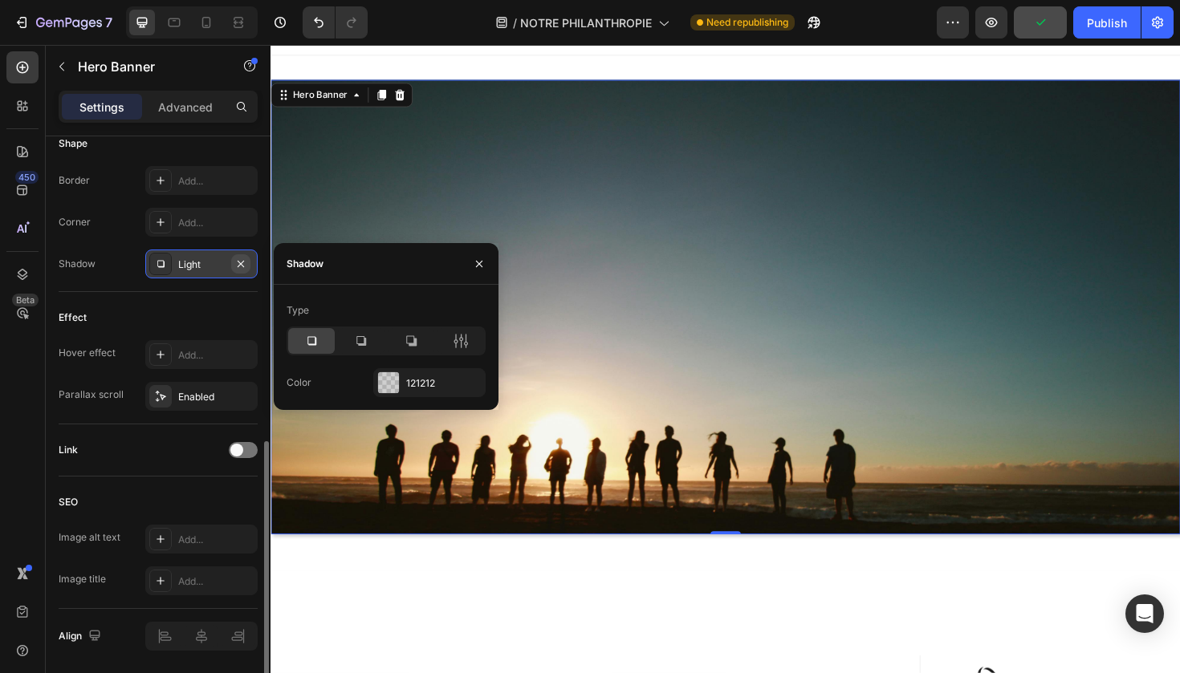
click at [238, 264] on icon "button" at bounding box center [240, 264] width 13 height 13
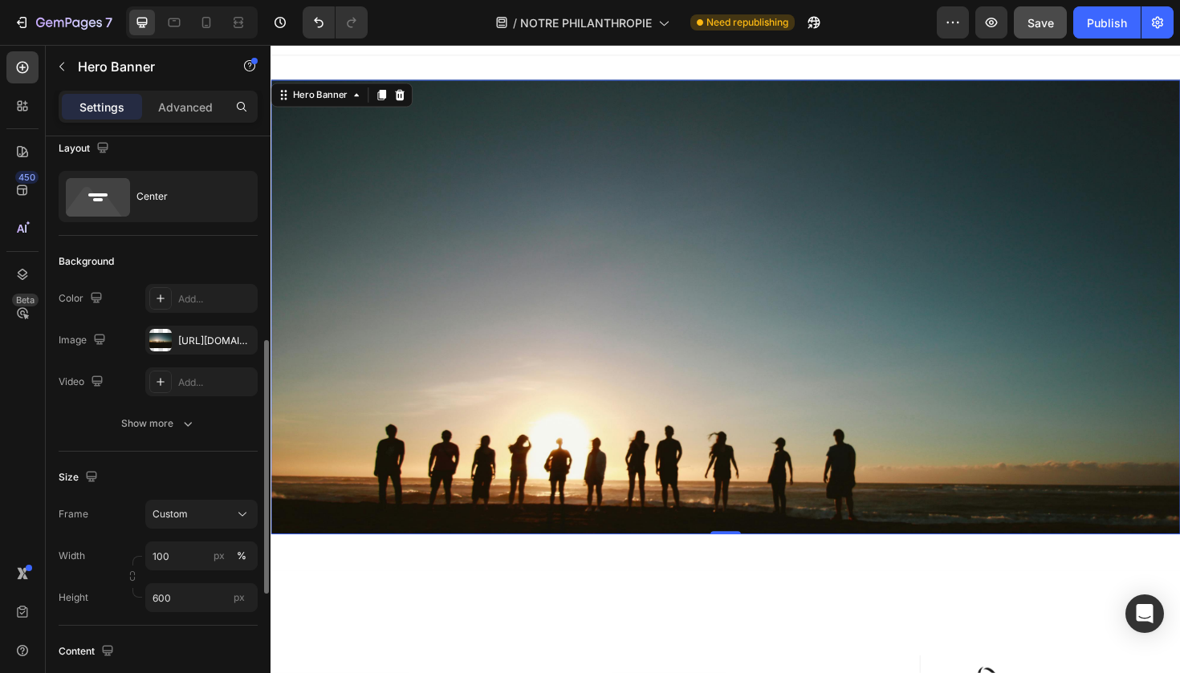
scroll to position [0, 0]
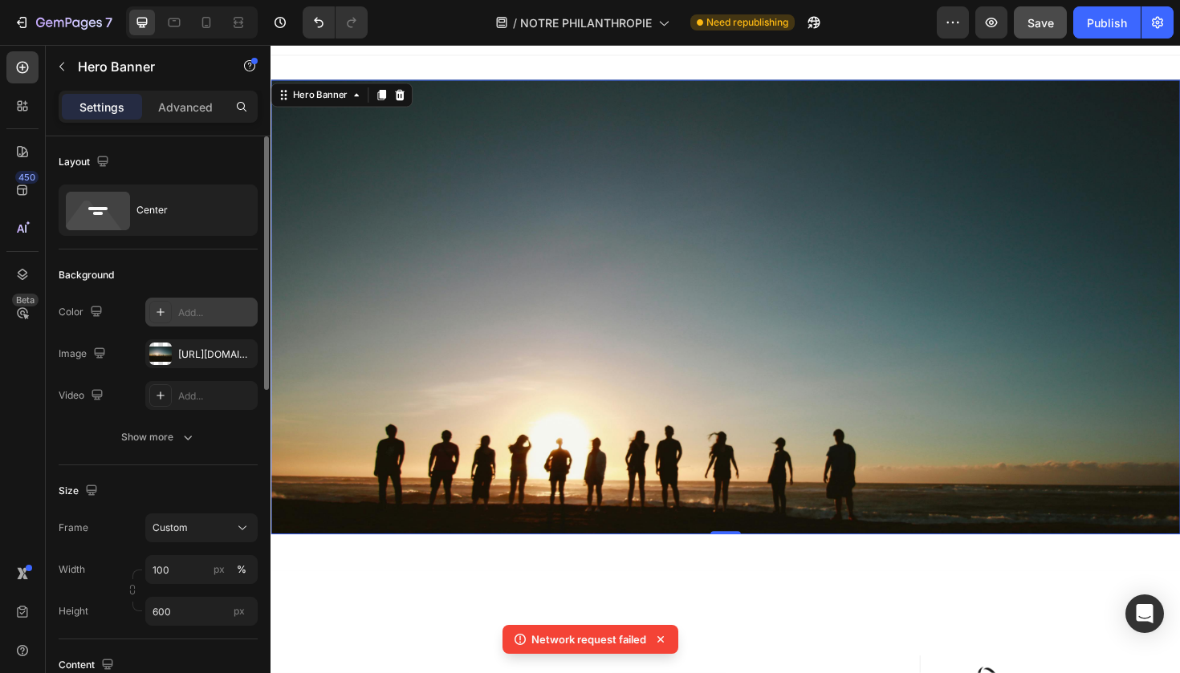
click at [158, 312] on icon at bounding box center [160, 312] width 8 height 8
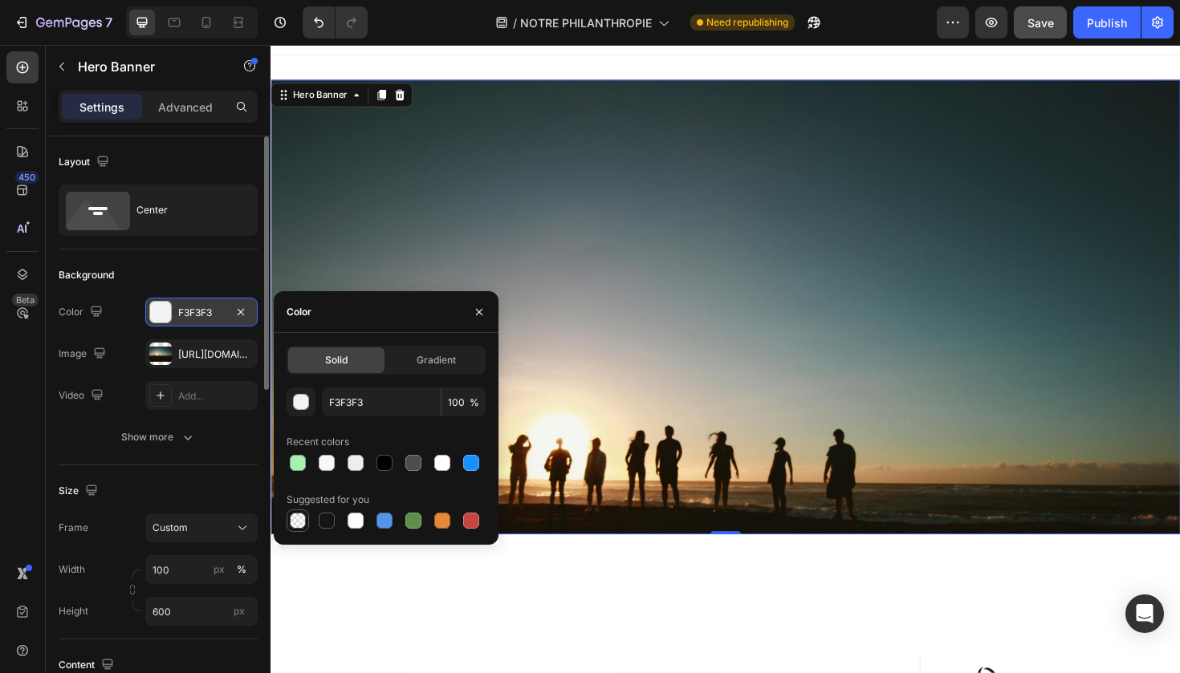
click at [299, 526] on div at bounding box center [298, 521] width 16 height 16
type input "000000"
type input "0"
click at [327, 519] on div at bounding box center [327, 521] width 16 height 16
type input "151515"
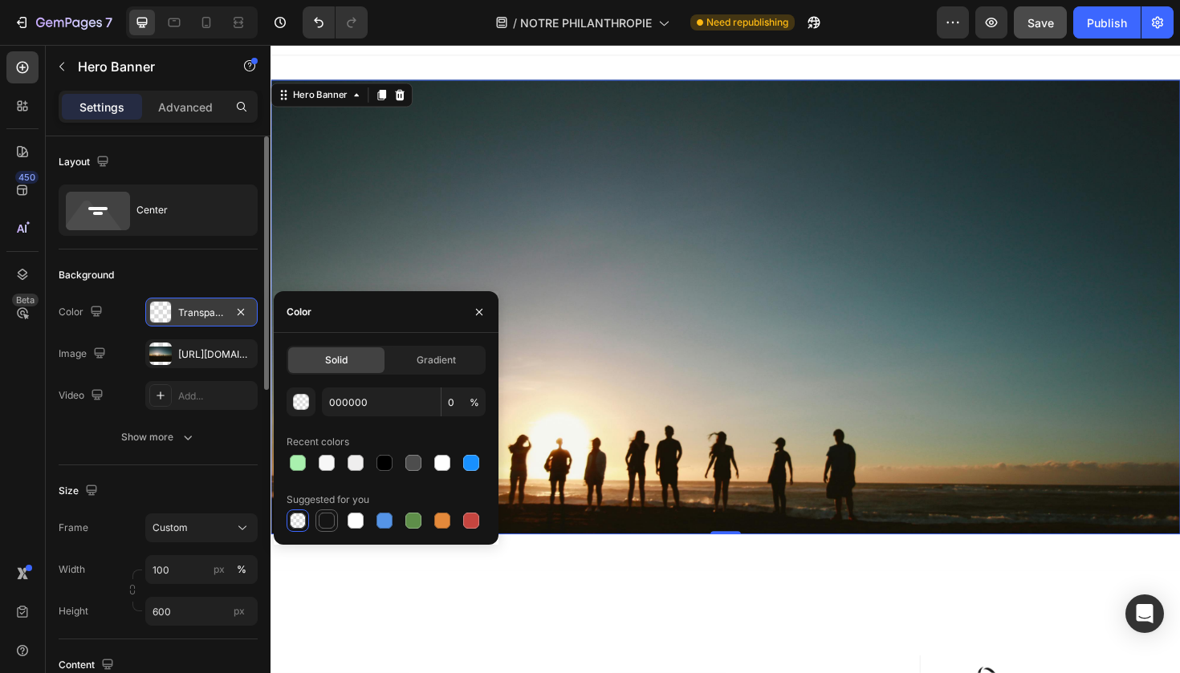
type input "100"
click at [427, 366] on span "Gradient" at bounding box center [435, 360] width 39 height 14
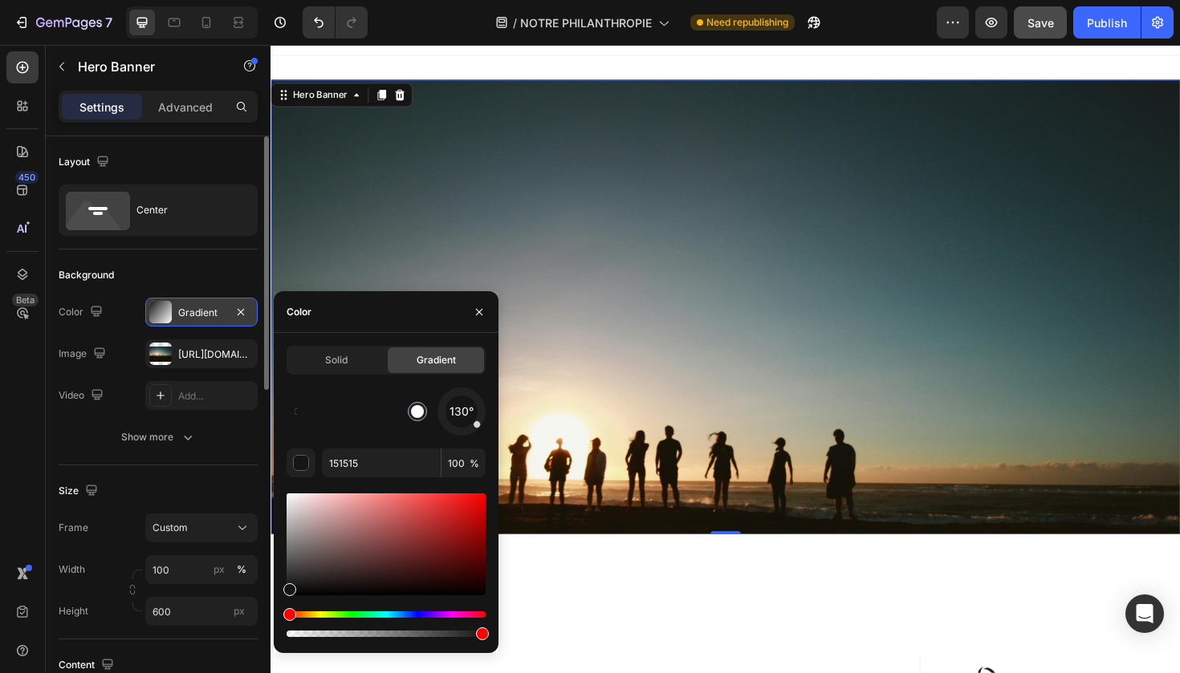
drag, startPoint x: 302, startPoint y: 410, endPoint x: 440, endPoint y: 413, distance: 138.1
click at [440, 413] on div "130°" at bounding box center [385, 412] width 199 height 48
click at [363, 412] on div at bounding box center [355, 411] width 123 height 6
click at [350, 358] on div "Solid" at bounding box center [336, 360] width 96 height 26
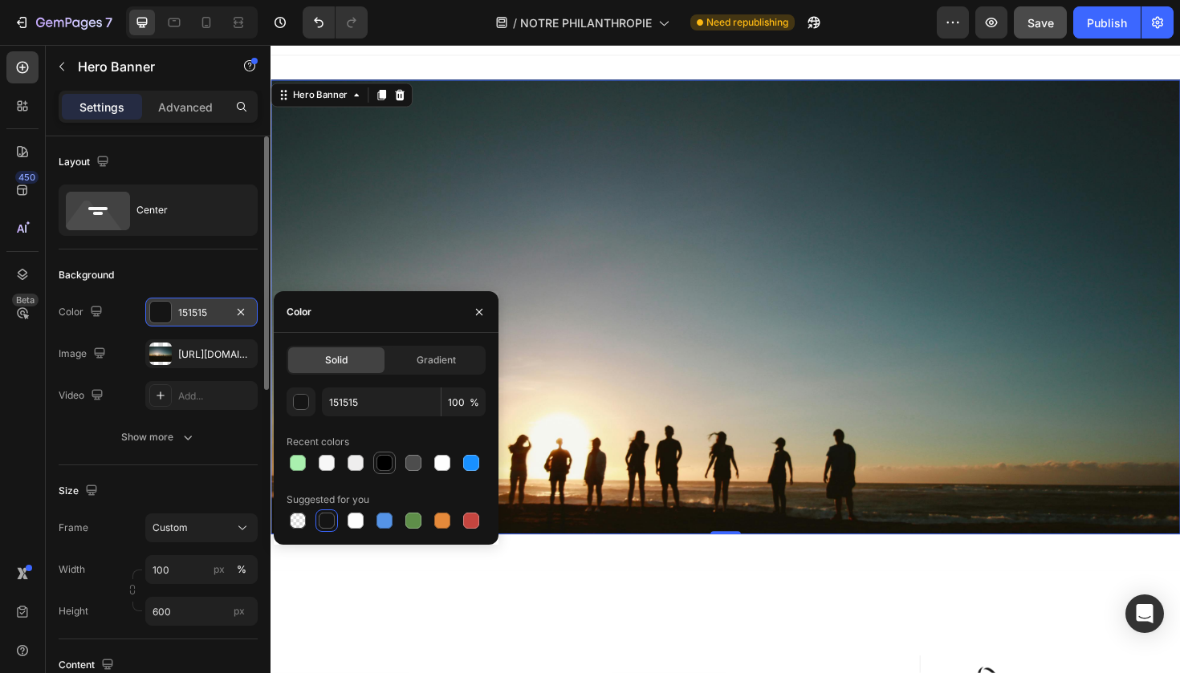
click at [383, 463] on div at bounding box center [384, 463] width 16 height 16
type input "000000"
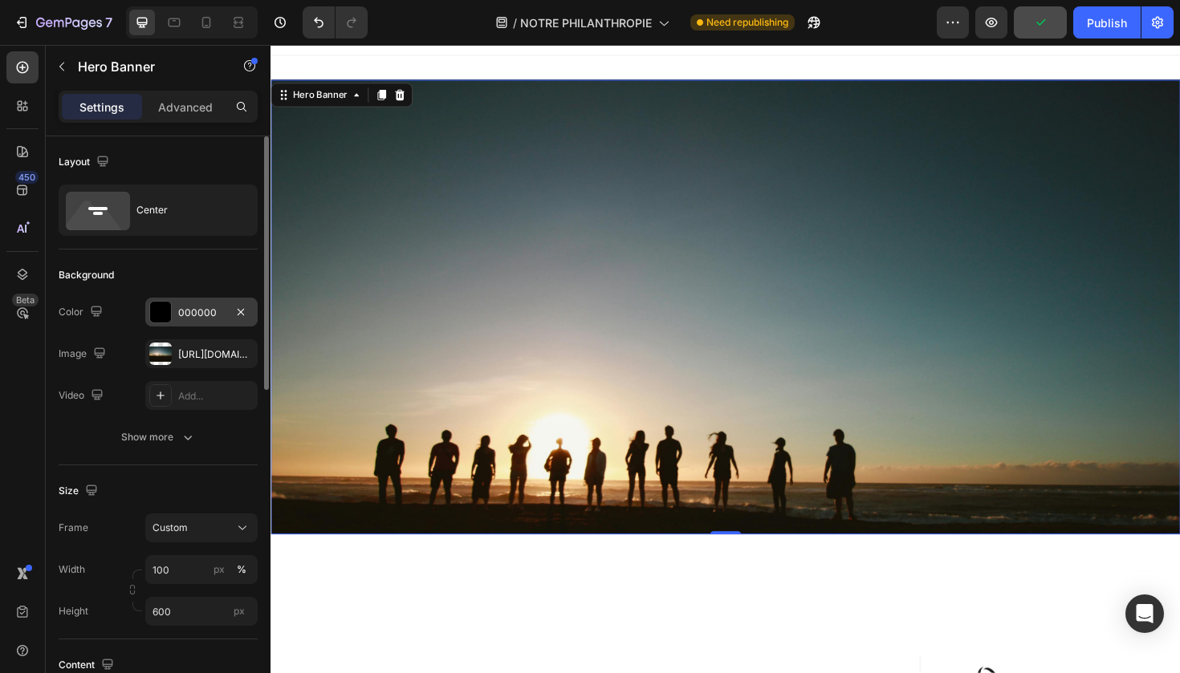
drag, startPoint x: 953, startPoint y: 285, endPoint x: 706, endPoint y: 251, distance: 248.6
click at [706, 251] on div "Background Image" at bounding box center [751, 436] width 963 height 722
click at [181, 441] on icon "button" at bounding box center [188, 437] width 16 height 16
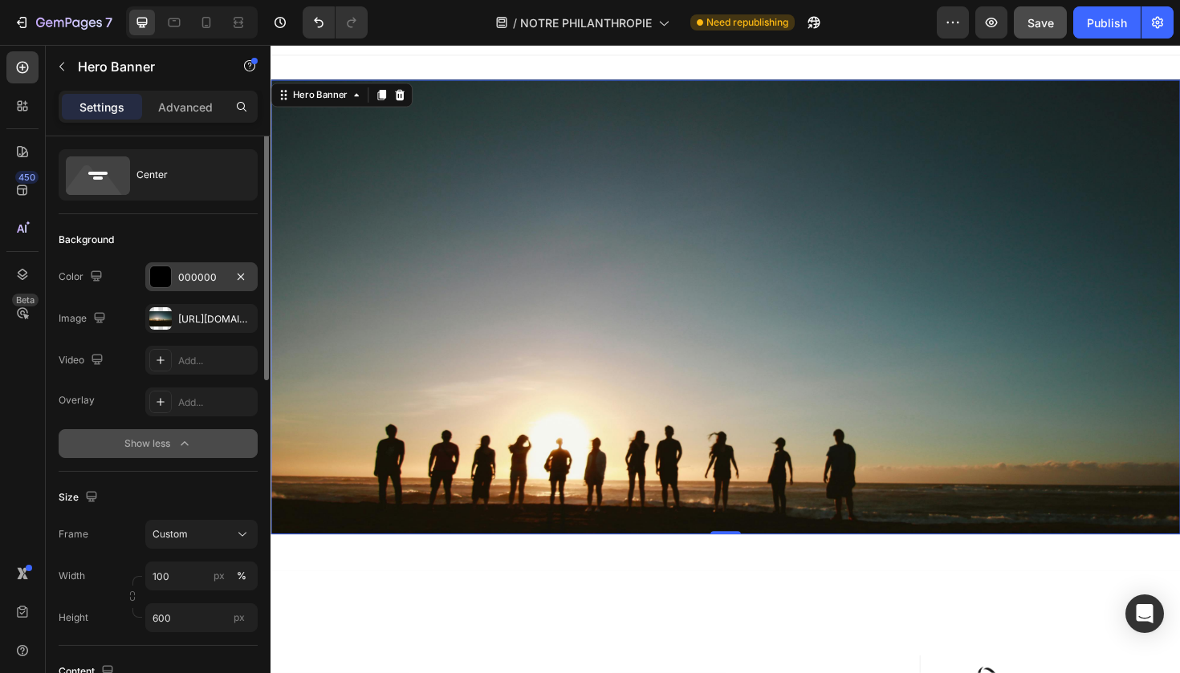
scroll to position [35, 0]
click at [165, 406] on icon at bounding box center [160, 402] width 13 height 13
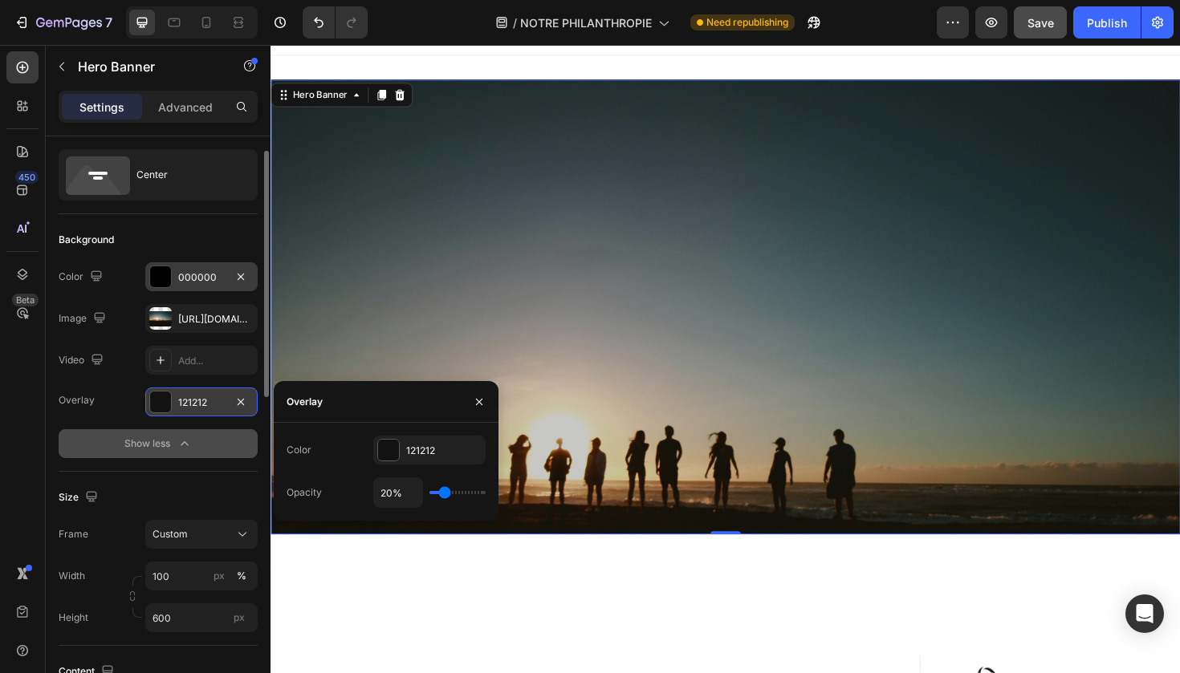
type input "11%"
type input "11"
type input "13%"
type input "13"
type input "17%"
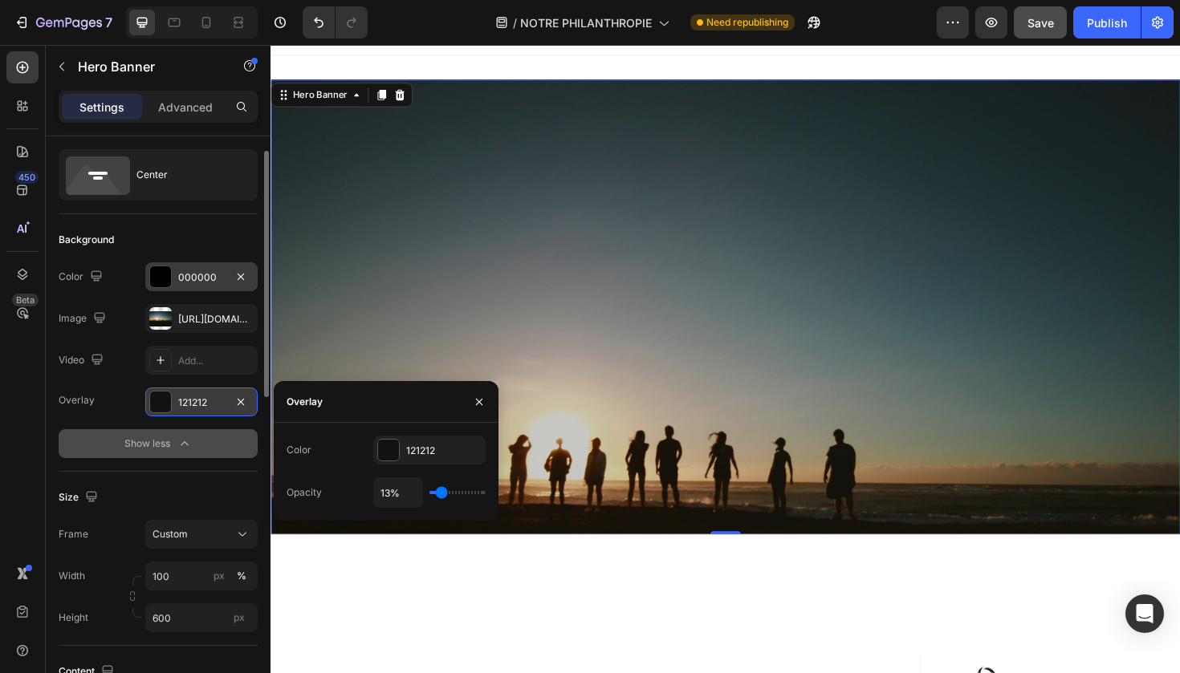
type input "17"
type input "22%"
type input "22"
type input "27%"
type input "27"
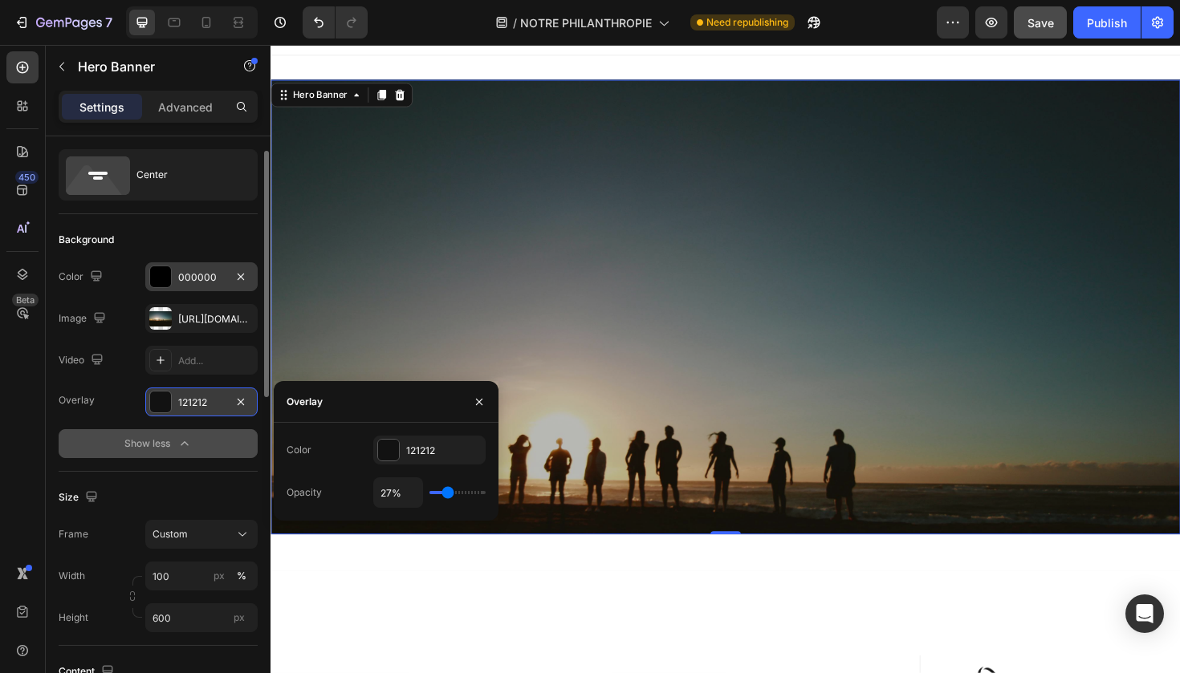
type input "36%"
type input "36"
type input "46%"
type input "46"
type input "57%"
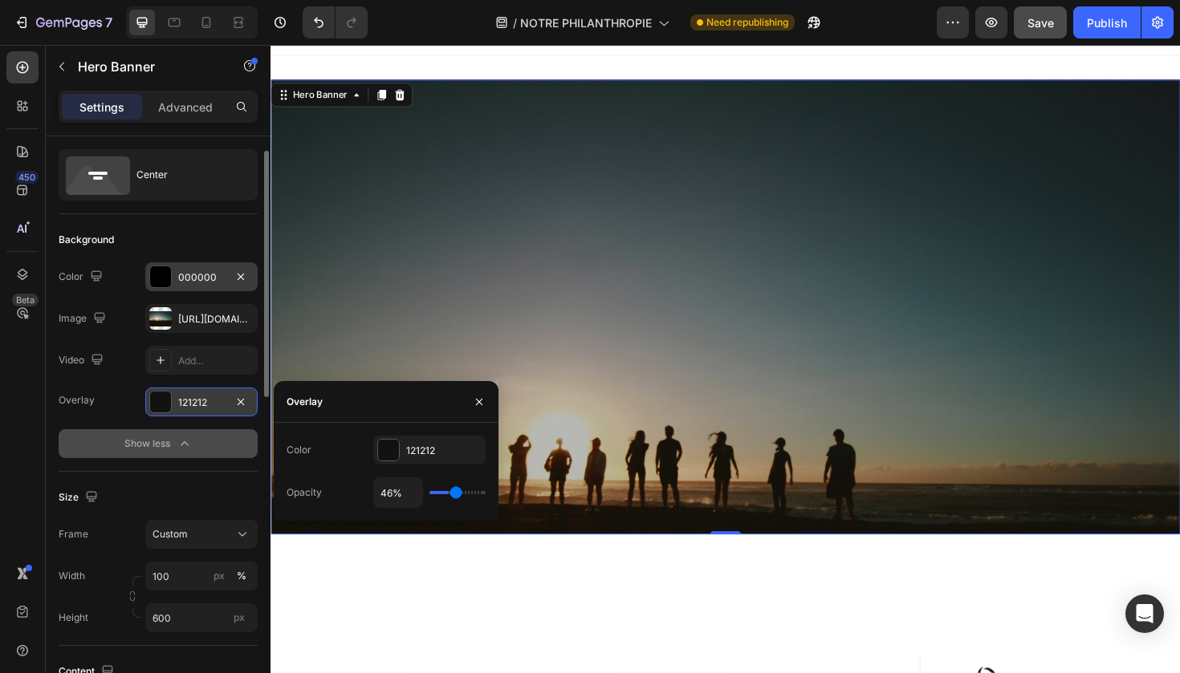
type input "57"
type input "68%"
type input "68"
type input "76%"
type input "76"
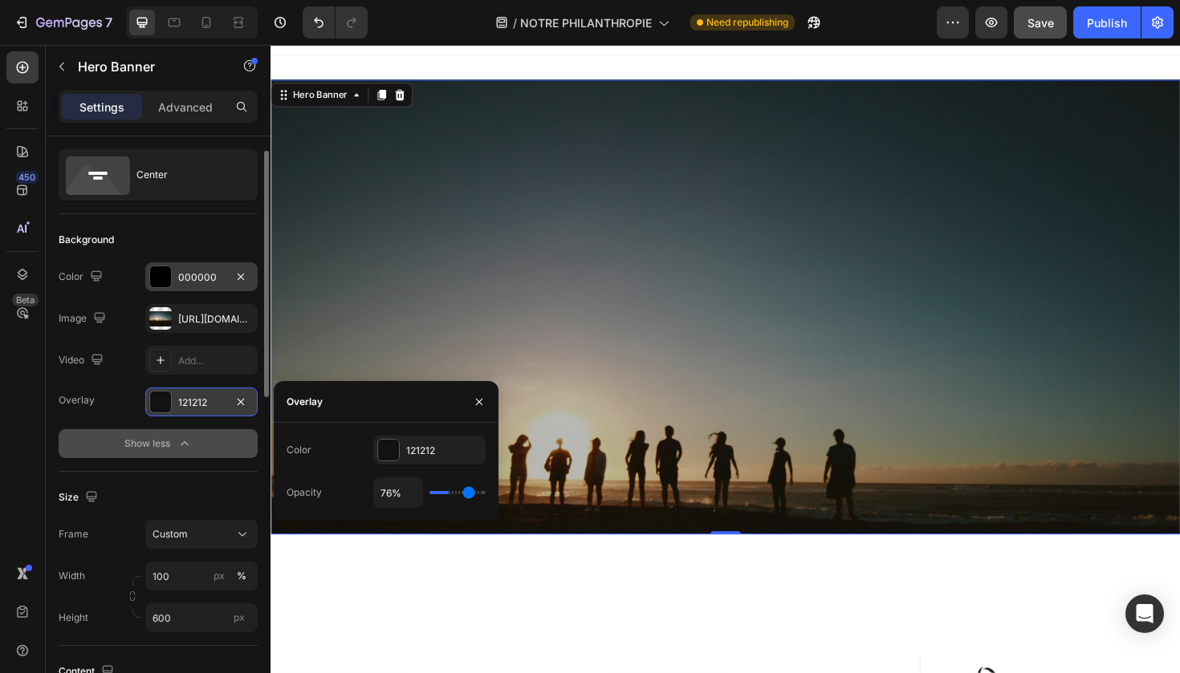
type input "85%"
type input "85"
type input "96%"
type input "96"
type input "100%"
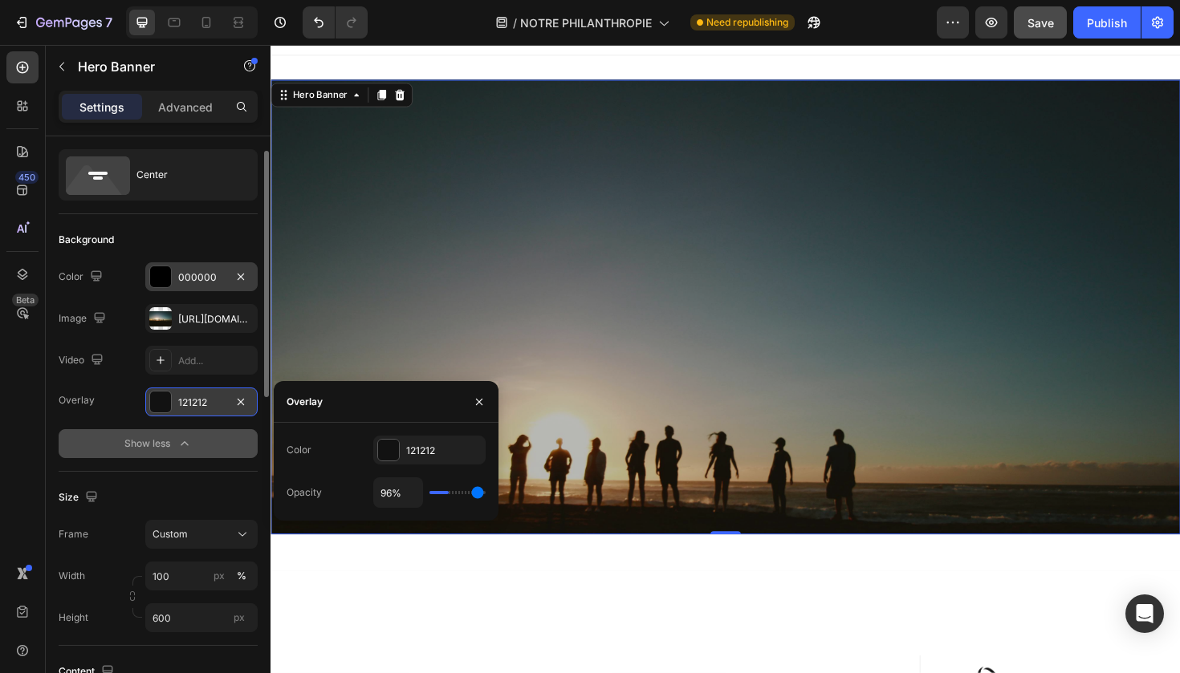
type input "100"
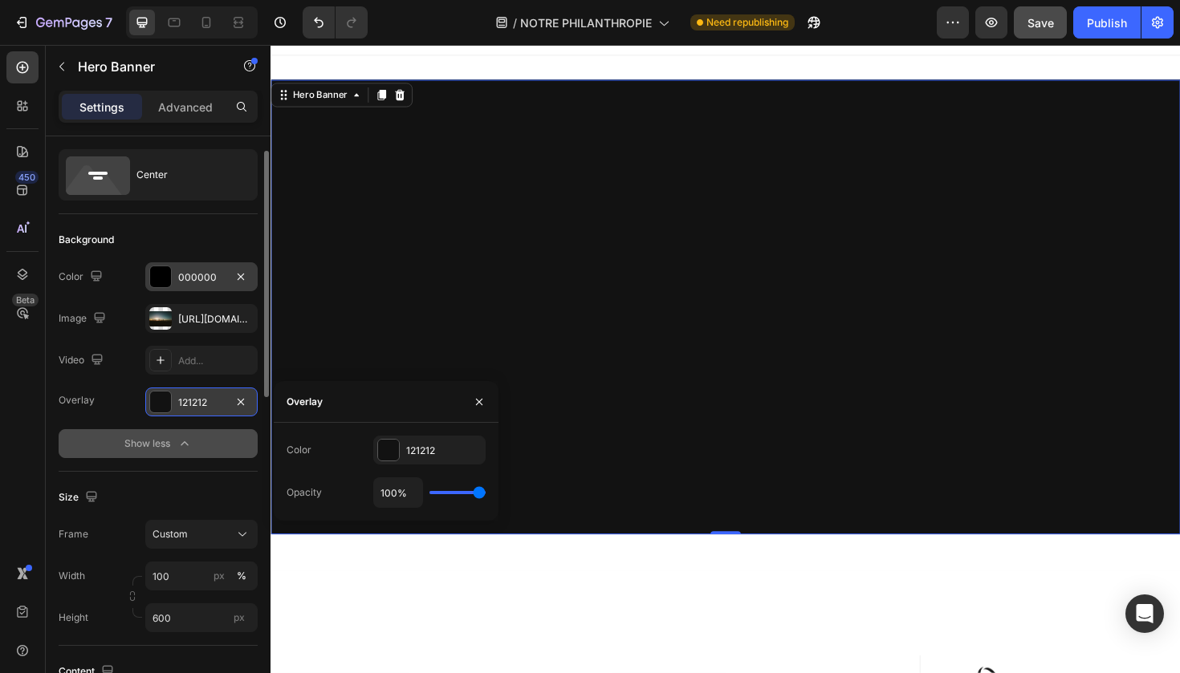
drag, startPoint x: 438, startPoint y: 494, endPoint x: 526, endPoint y: 489, distance: 87.6
click at [485, 491] on input "range" at bounding box center [457, 492] width 56 height 3
type input "99%"
type input "99"
type input "96%"
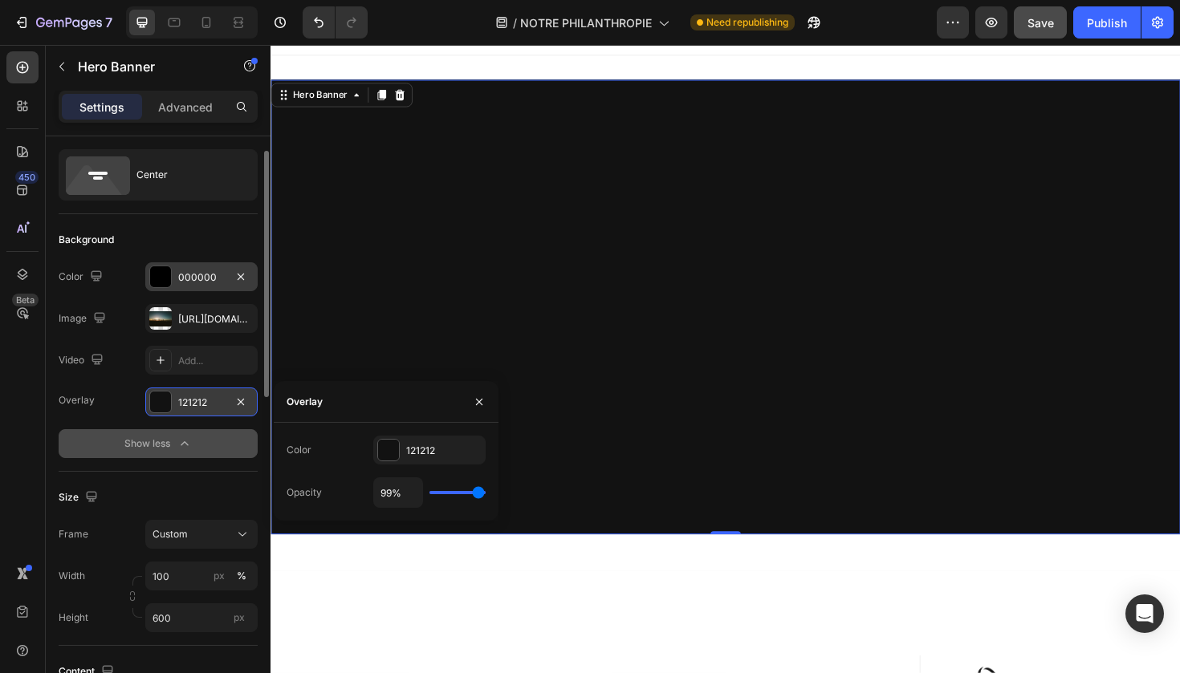
type input "96"
type input "92%"
type input "92"
type input "90%"
type input "90"
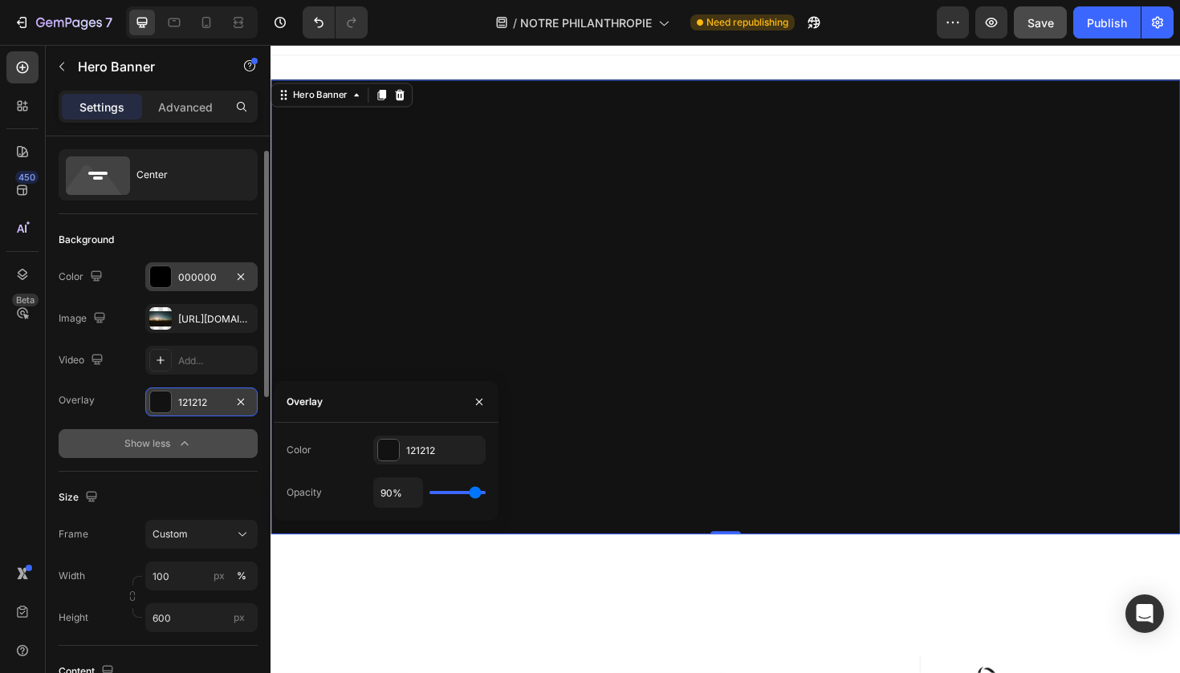
type input "87%"
type input "87"
type input "83%"
type input "83"
type input "82%"
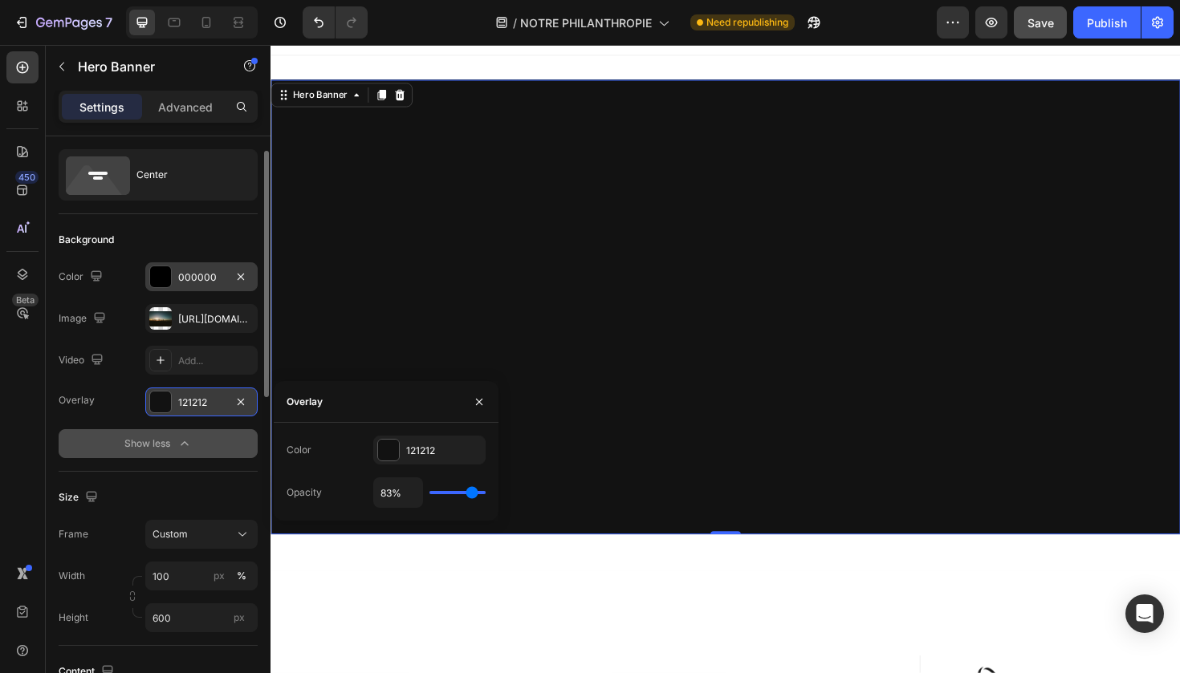
type input "82"
type input "78%"
type input "78"
type input "76%"
type input "76"
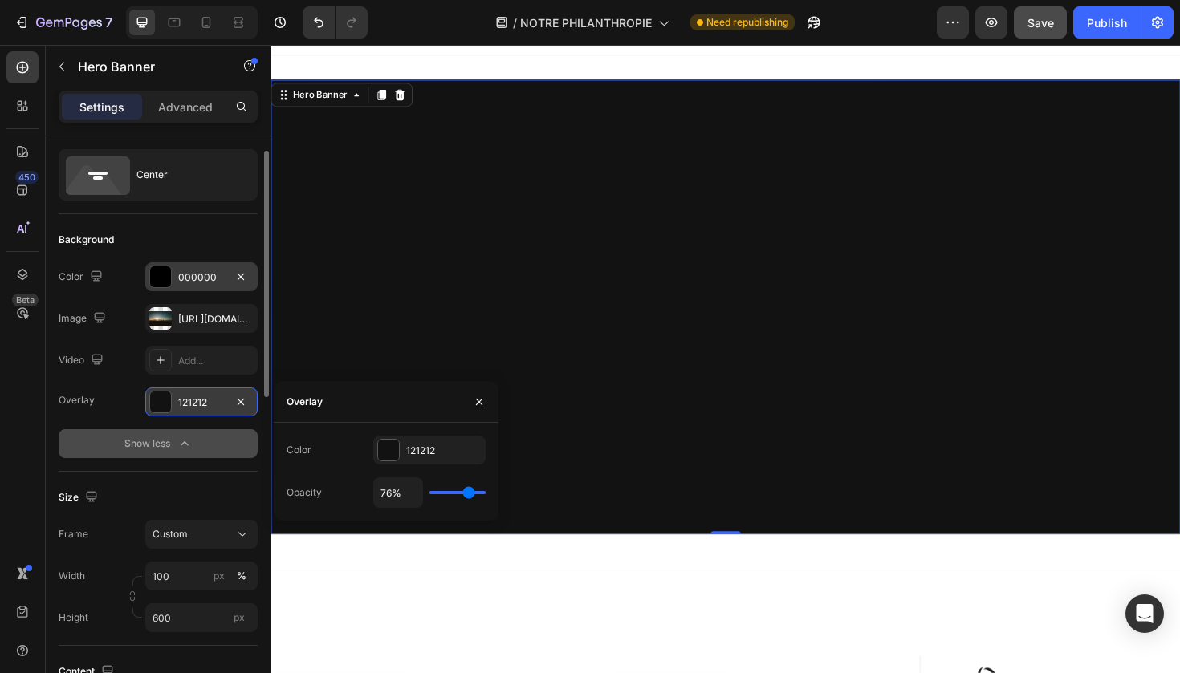
type input "75%"
type input "75"
type input "73%"
type input "73"
type input "71%"
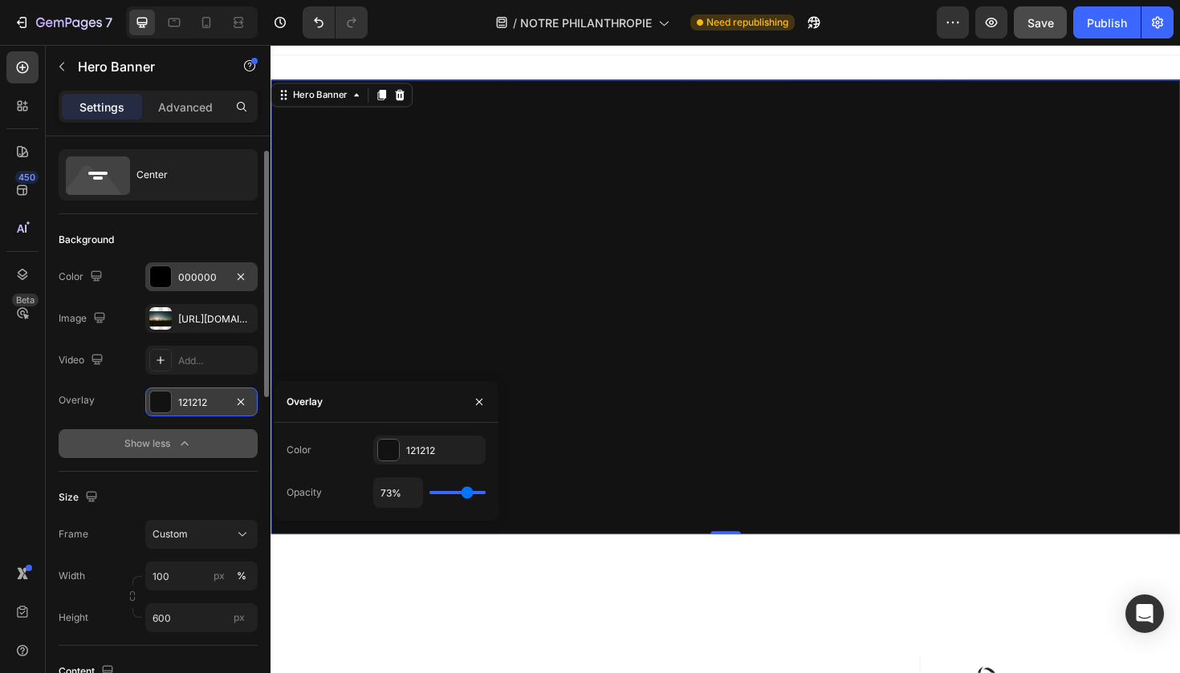
type input "71"
type input "69%"
type input "69"
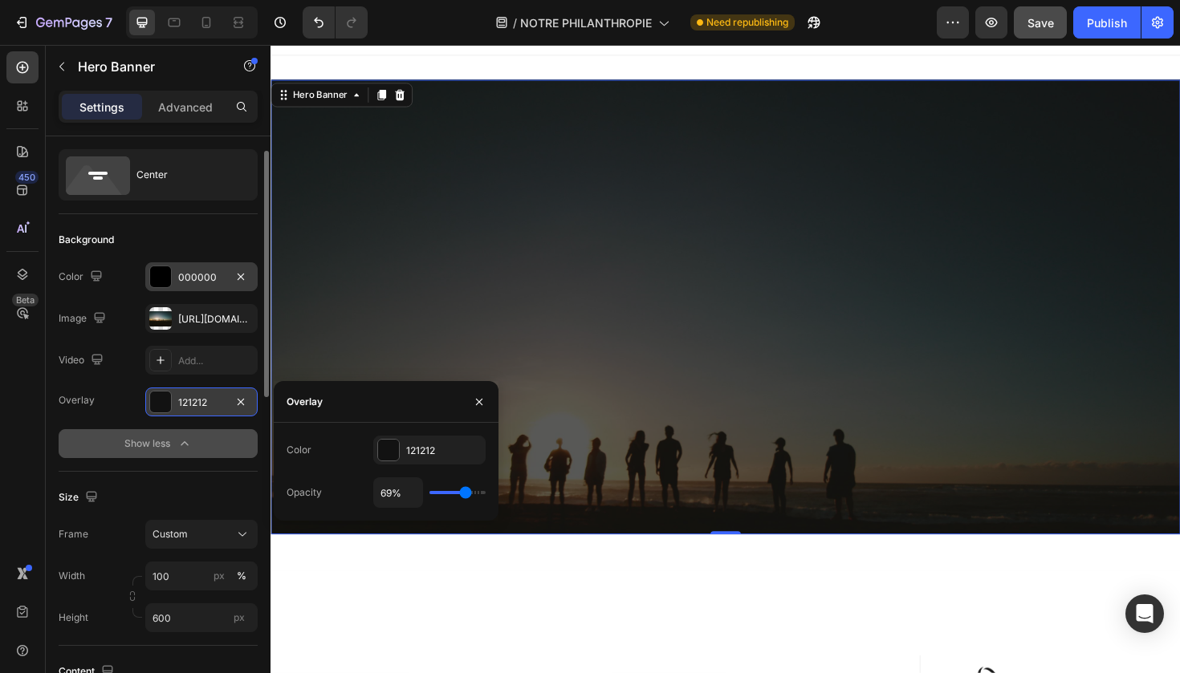
type input "66%"
type input "66"
type input "64%"
type input "64"
type input "62%"
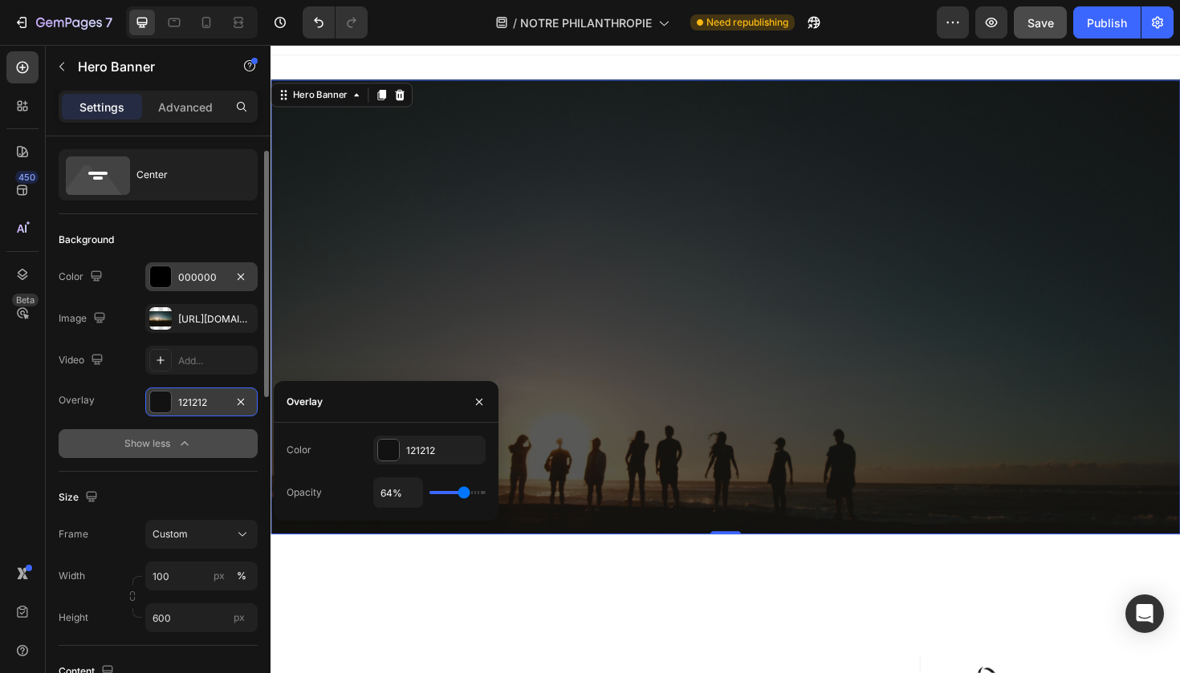
type input "62"
type input "61%"
type input "61"
type input "59%"
type input "59"
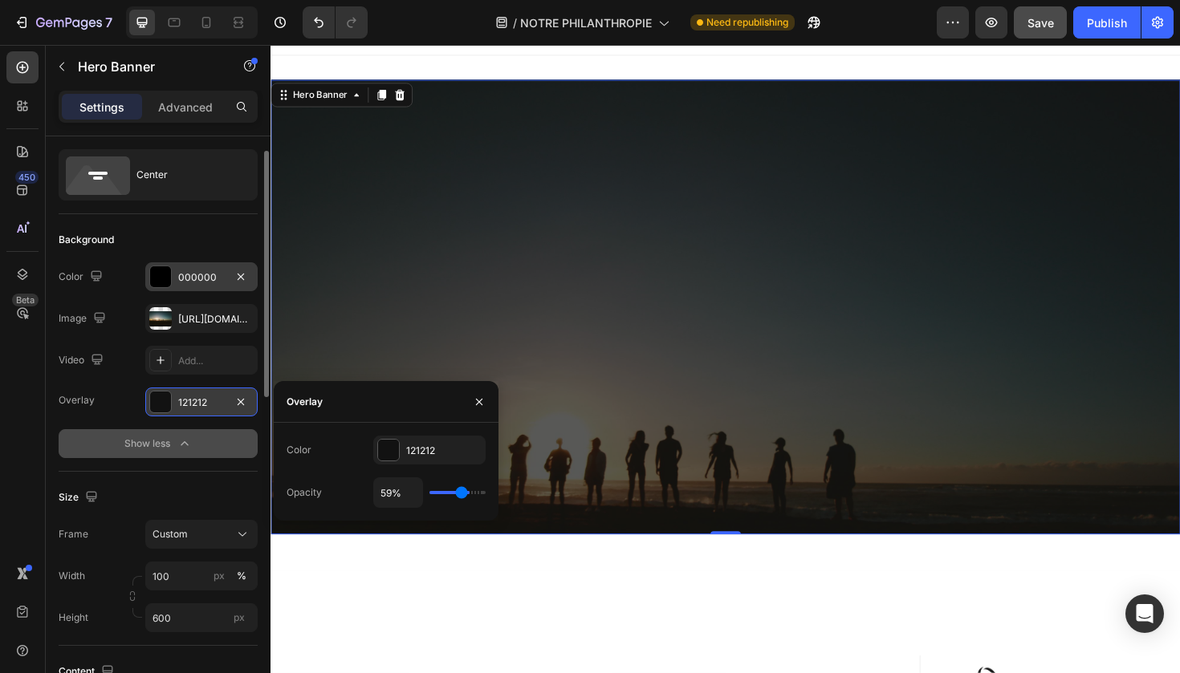
type input "57%"
type input "57"
type input "55%"
type input "55"
type input "54%"
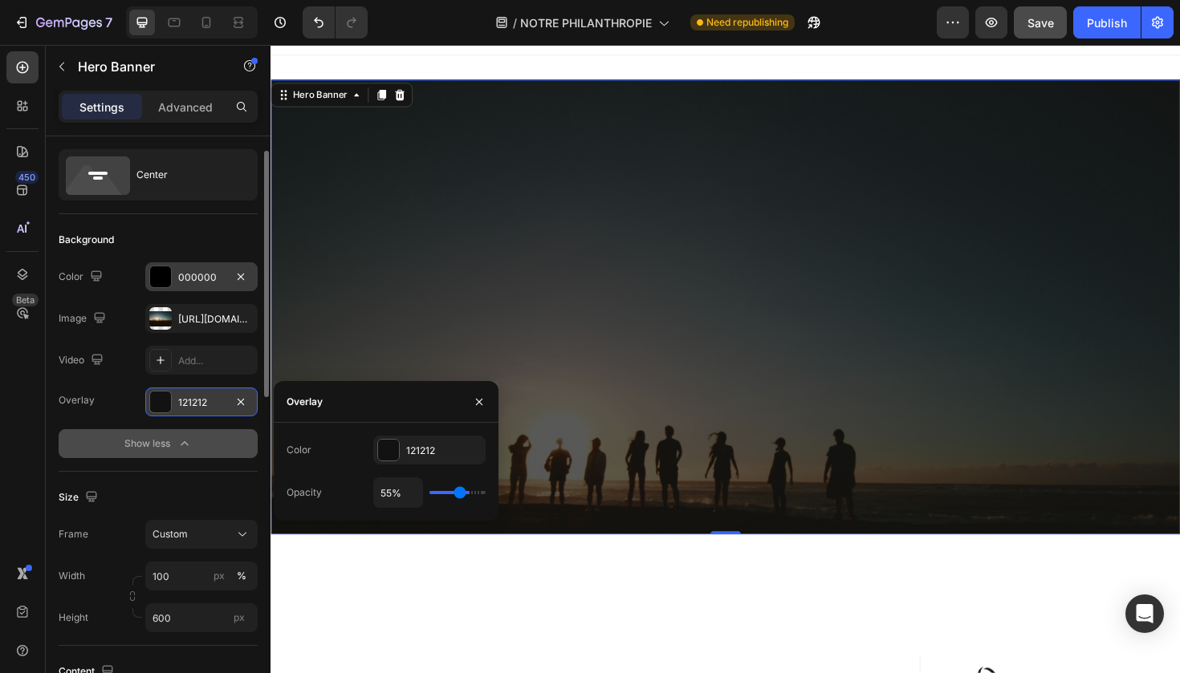
type input "54"
type input "52%"
type input "52"
type input "50%"
type input "50"
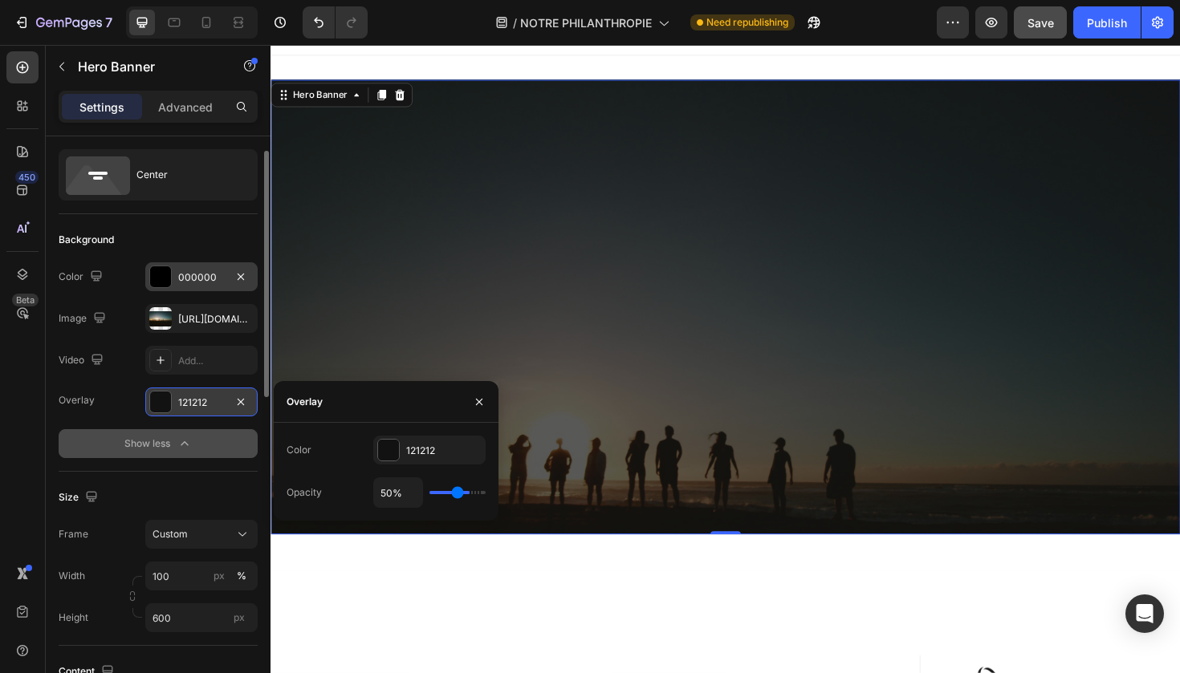
type input "48%"
type input "48"
type input "45%"
type input "45"
type input "43%"
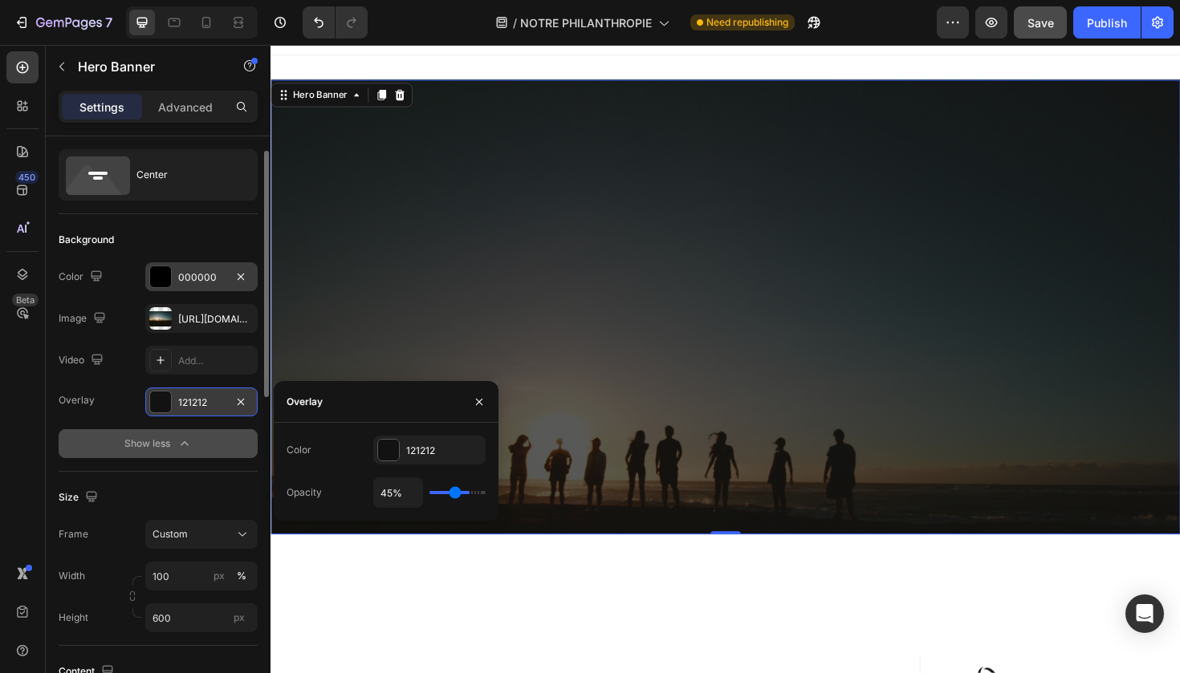
type input "43"
type input "41%"
type input "41"
type input "38%"
type input "38"
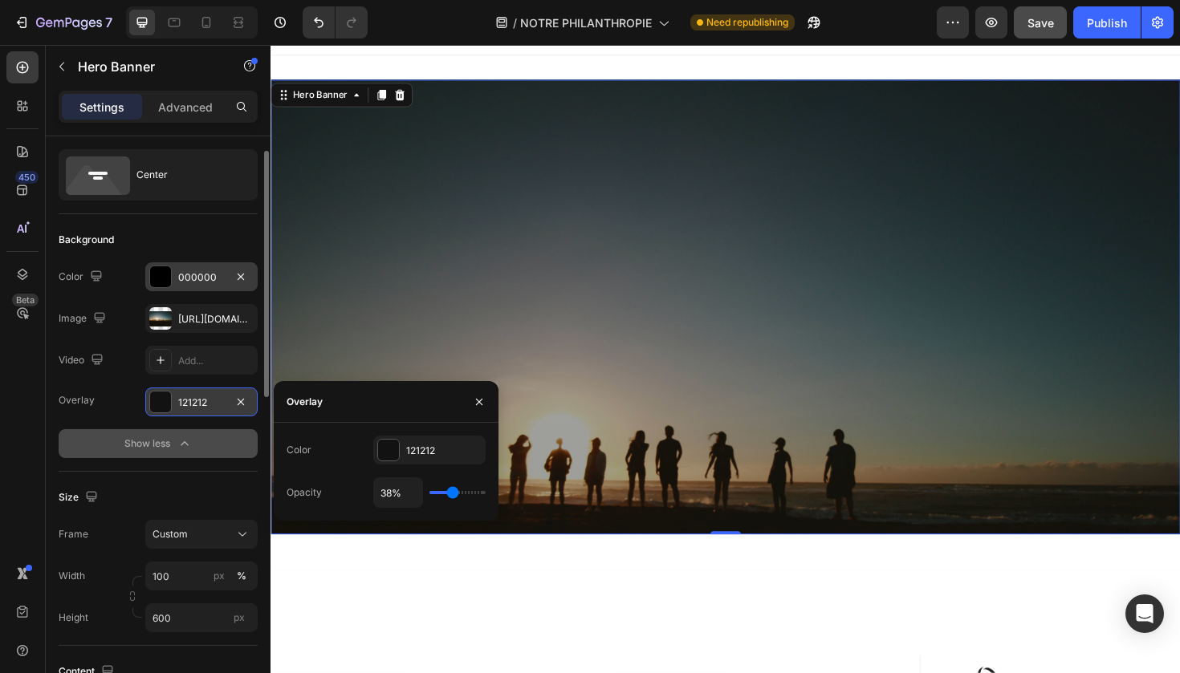
type input "36%"
type input "36"
type input "34%"
type input "34"
type input "32%"
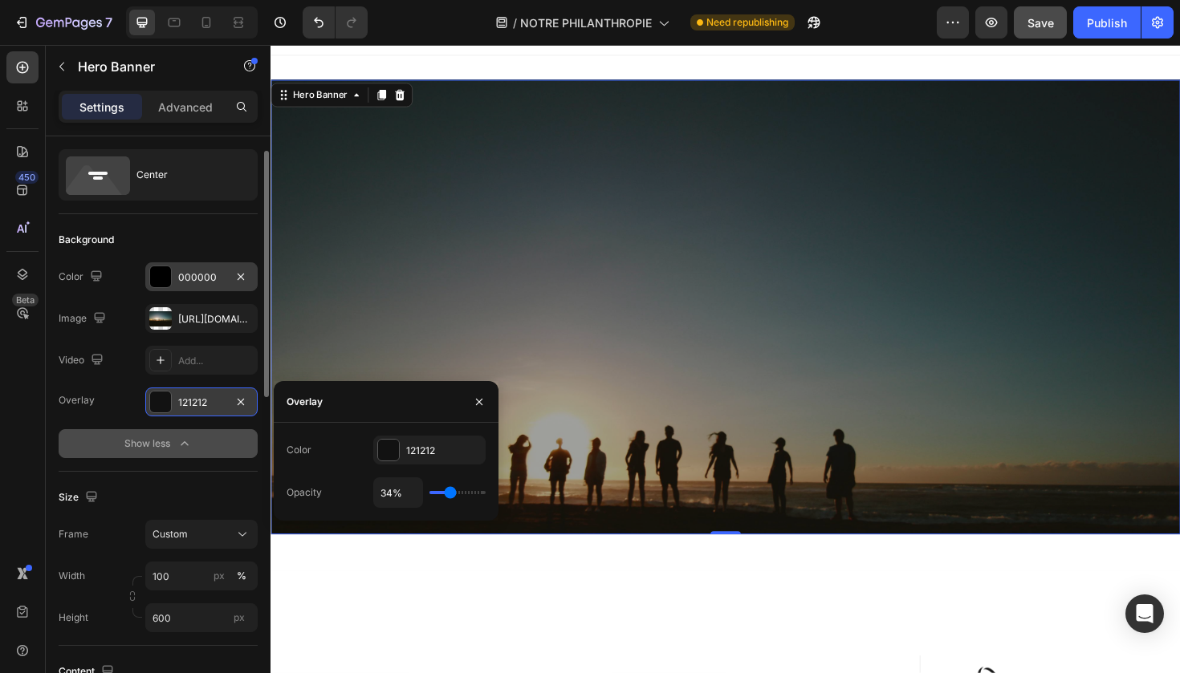
type input "32"
type input "31%"
type input "31"
type input "29%"
type input "29"
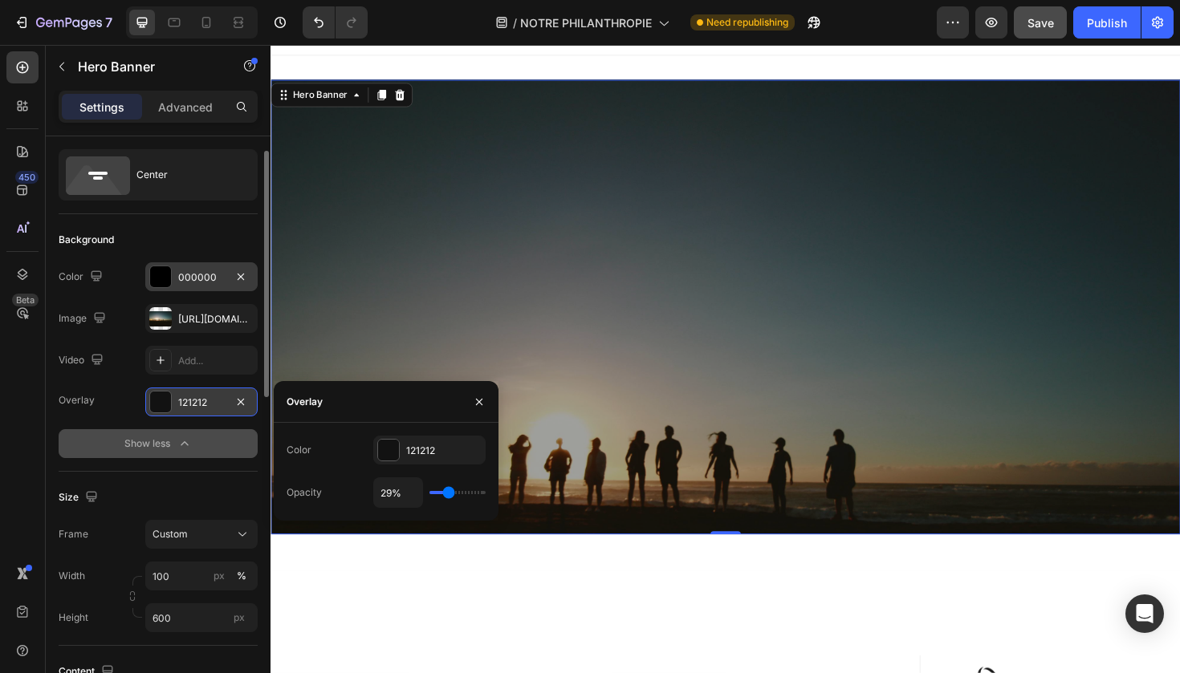
type input "27%"
type input "27"
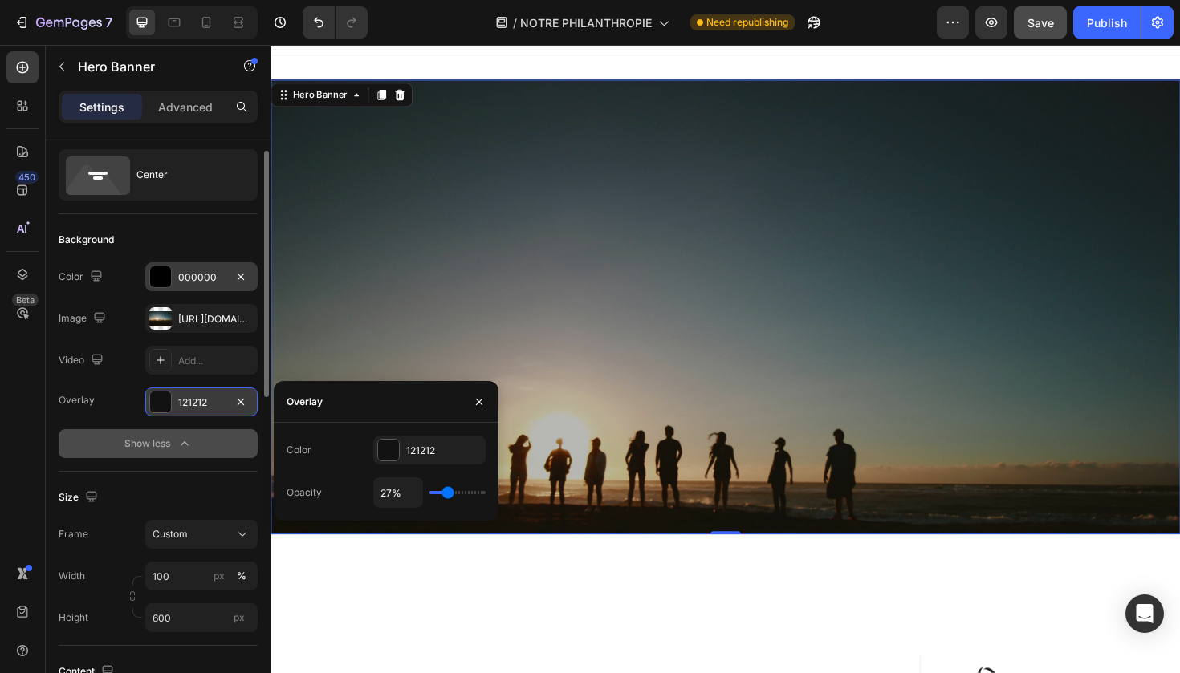
drag, startPoint x: 481, startPoint y: 493, endPoint x: 445, endPoint y: 499, distance: 36.7
click at [445, 494] on input "range" at bounding box center [457, 492] width 56 height 3
type input "25%"
type input "25"
type input "24%"
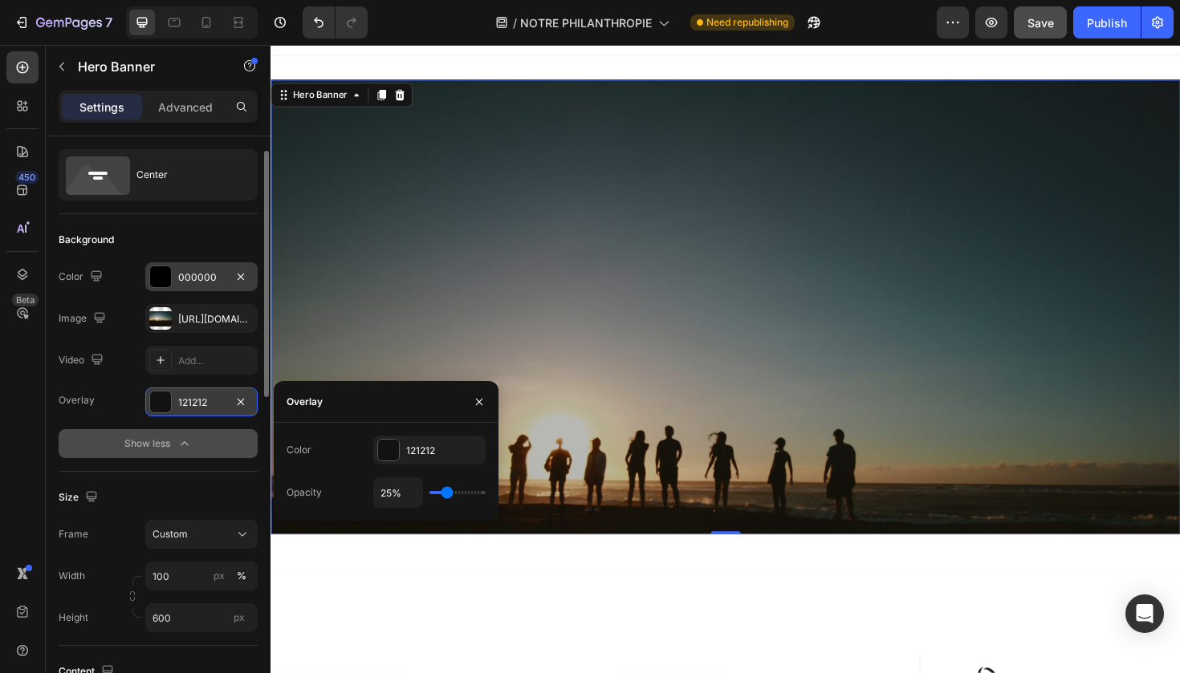
type input "24"
type input "22%"
type input "22"
type input "20%"
type input "20"
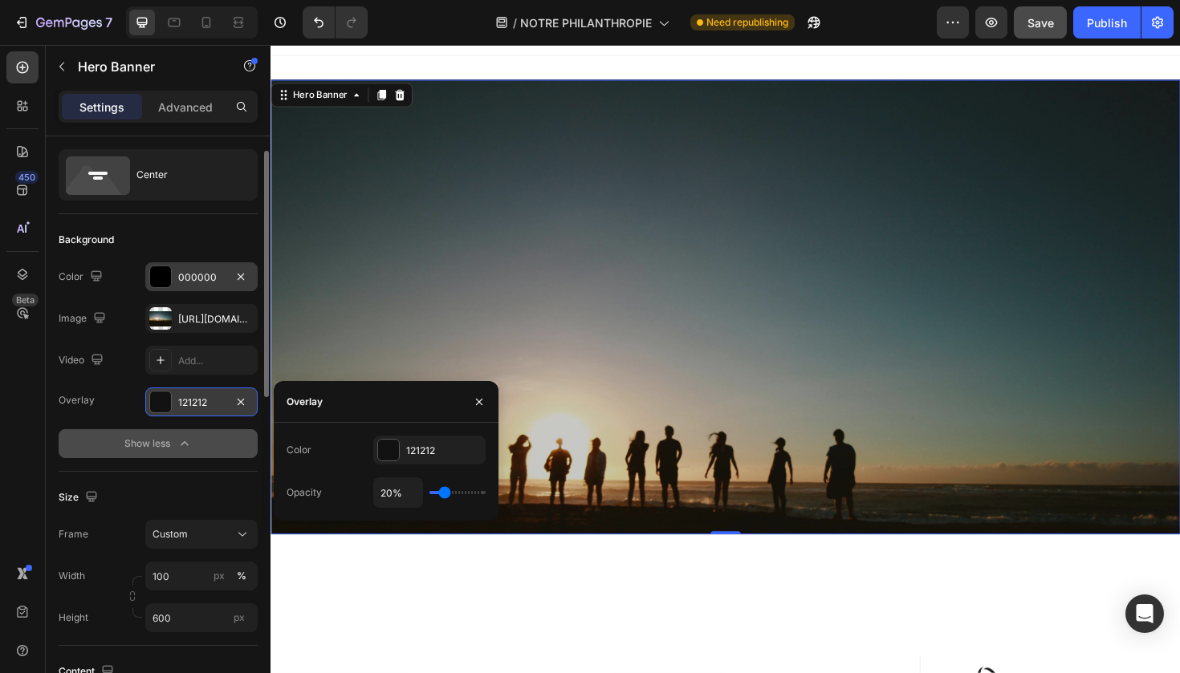
type input "18%"
type input "18"
type input "17%"
type input "17"
type input "15%"
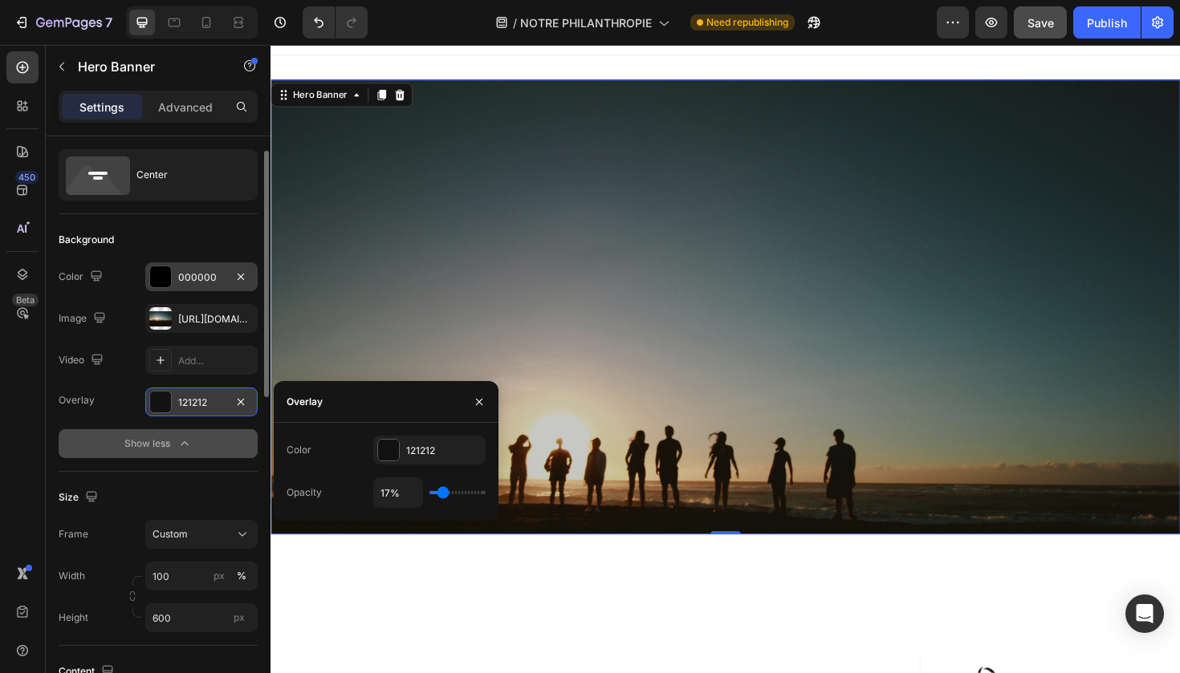
type input "15"
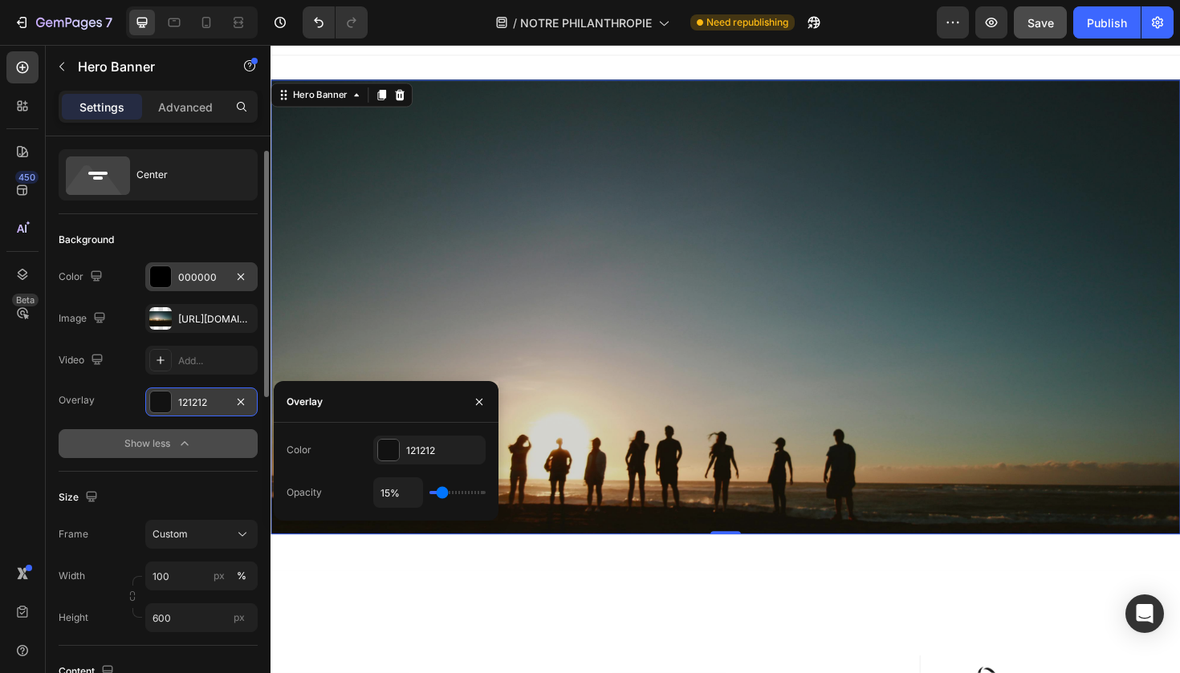
click at [440, 494] on input "range" at bounding box center [457, 492] width 56 height 3
type input "17%"
type input "17"
type input "29%"
type input "29"
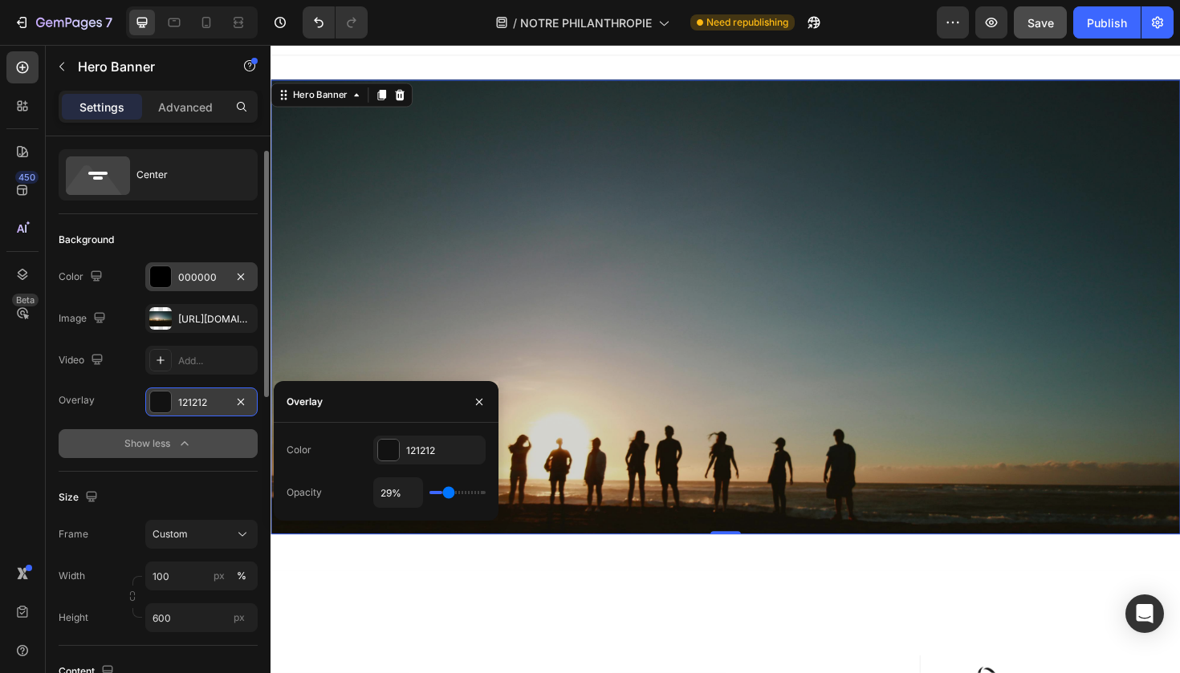
type input "69%"
type input "69"
type input "100%"
type input "100"
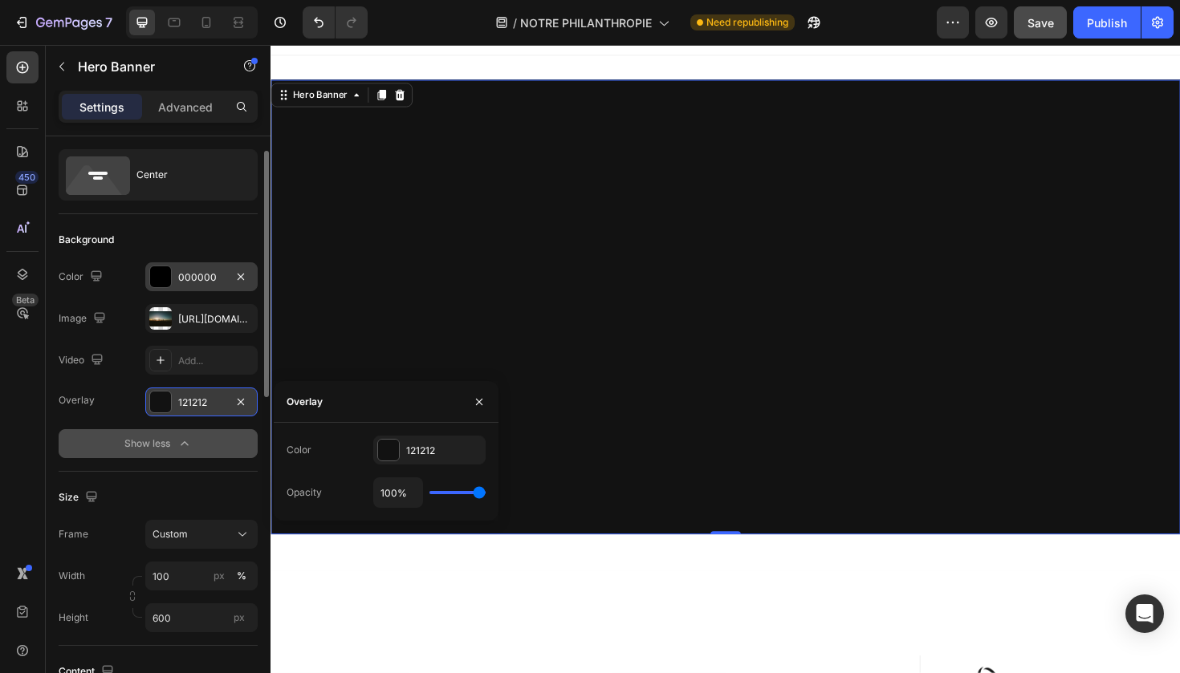
drag, startPoint x: 1254, startPoint y: 317, endPoint x: 1026, endPoint y: 286, distance: 230.0
click at [1026, 286] on div "Overlay" at bounding box center [751, 322] width 963 height 481
click at [220, 408] on div "121212" at bounding box center [201, 403] width 47 height 14
click at [447, 489] on div "100%" at bounding box center [429, 492] width 112 height 30
click at [457, 496] on div "100%" at bounding box center [429, 492] width 112 height 30
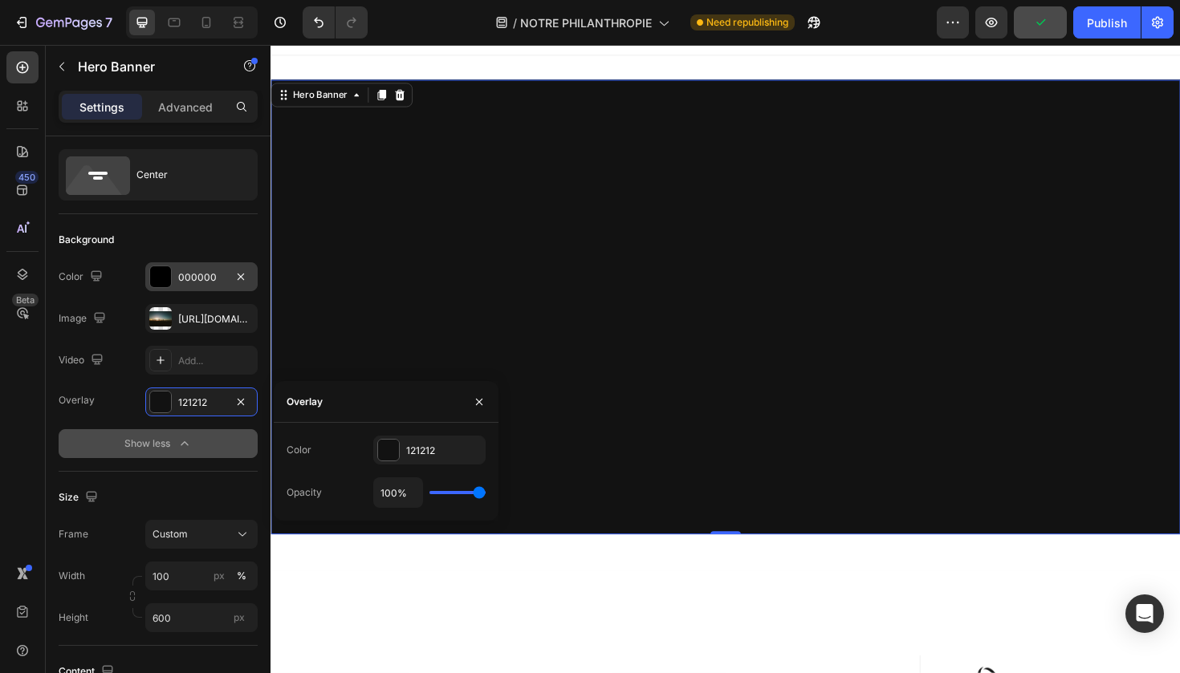
click at [457, 496] on div "100%" at bounding box center [429, 492] width 112 height 30
type input "89%"
type input "89"
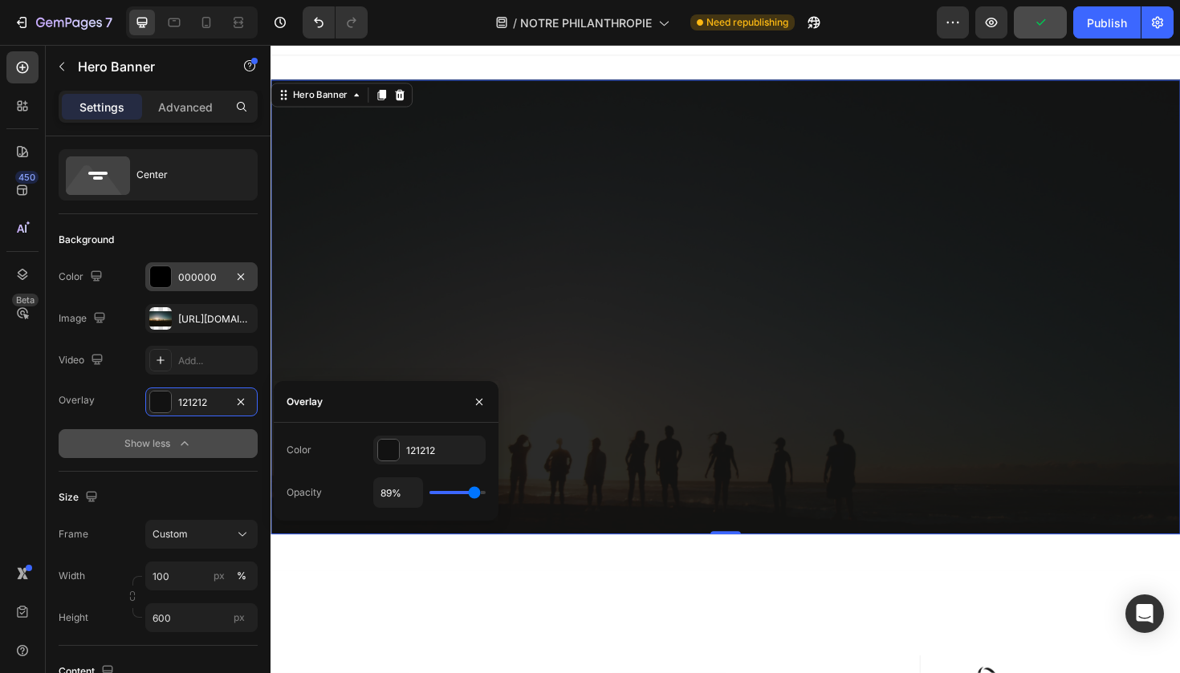
type input "97%"
type input "97"
type input "99%"
type input "99"
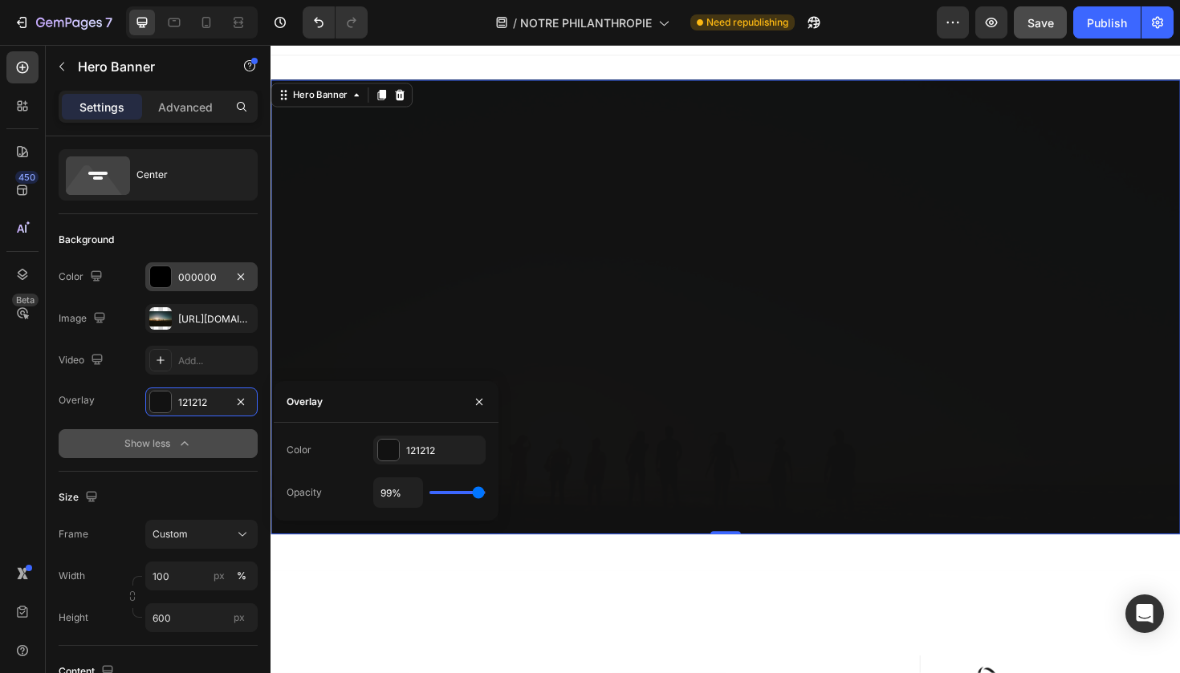
type input "97%"
type input "97"
type input "96%"
type input "96"
type input "94%"
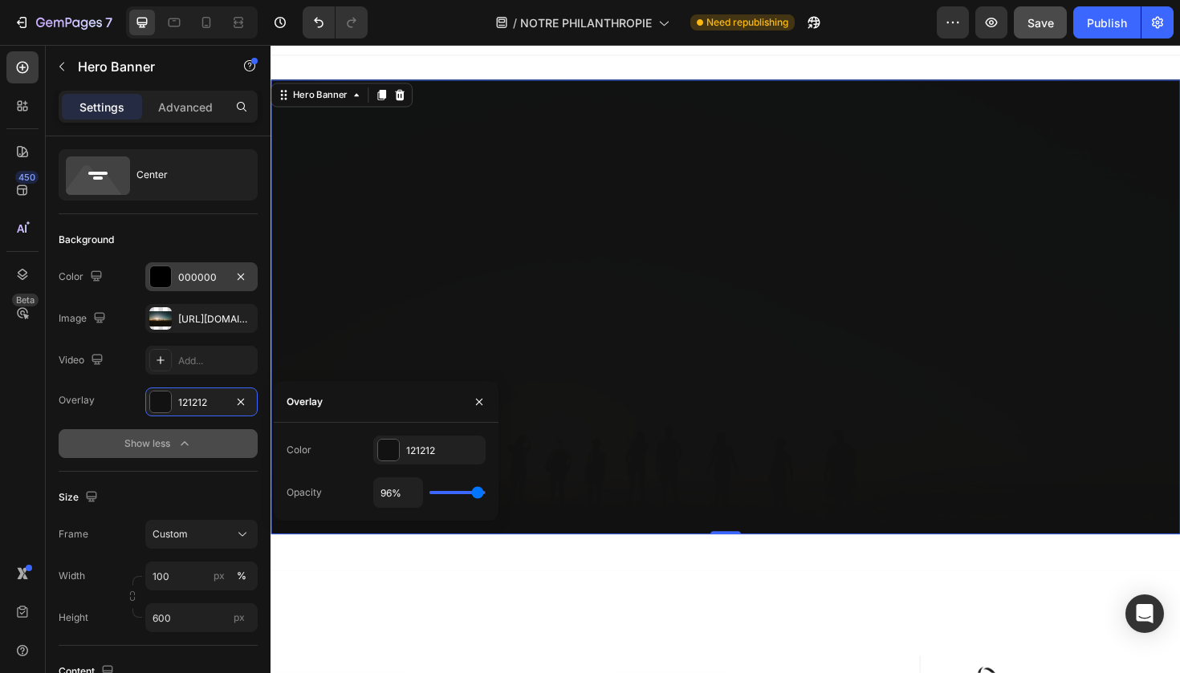
type input "94"
type input "92%"
type input "92"
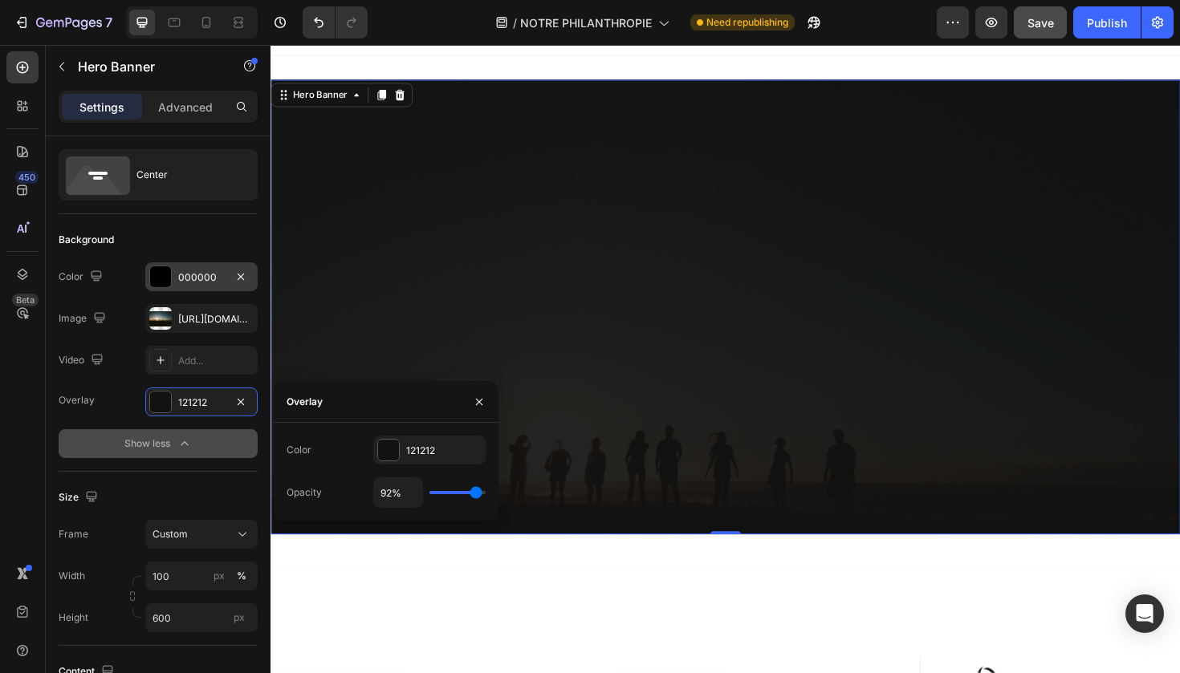
type input "90%"
type input "90"
type input "87%"
type input "87"
type input "82%"
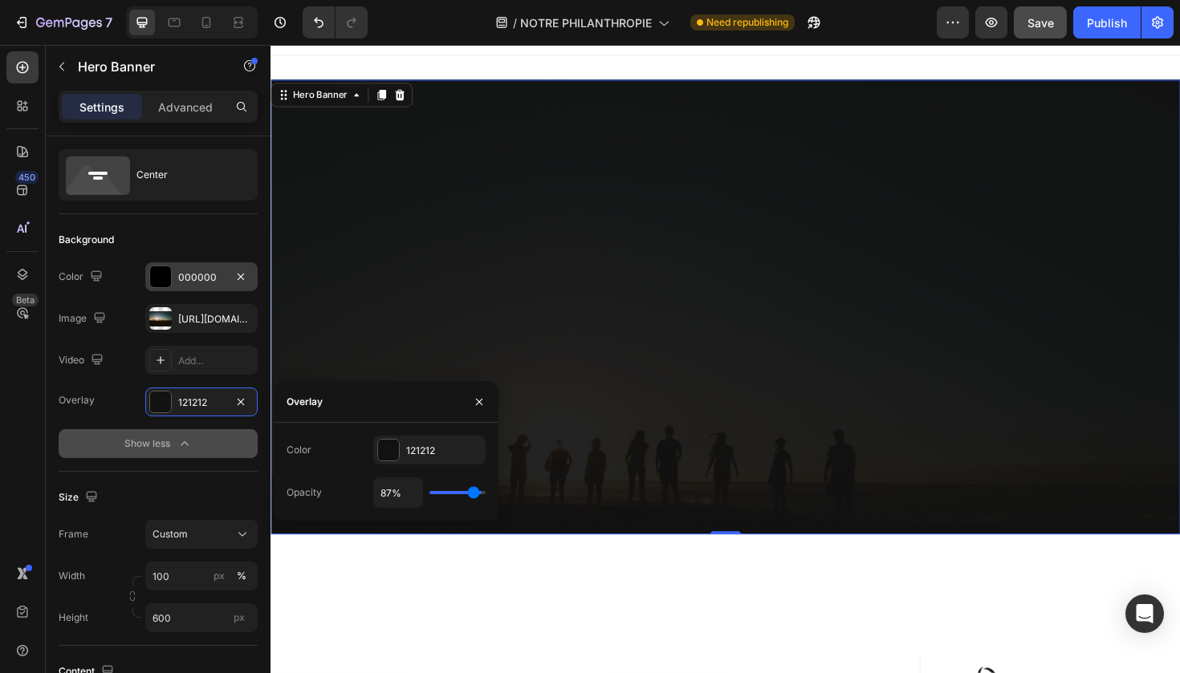
type input "82"
type input "75%"
type input "75"
type input "68%"
type input "68"
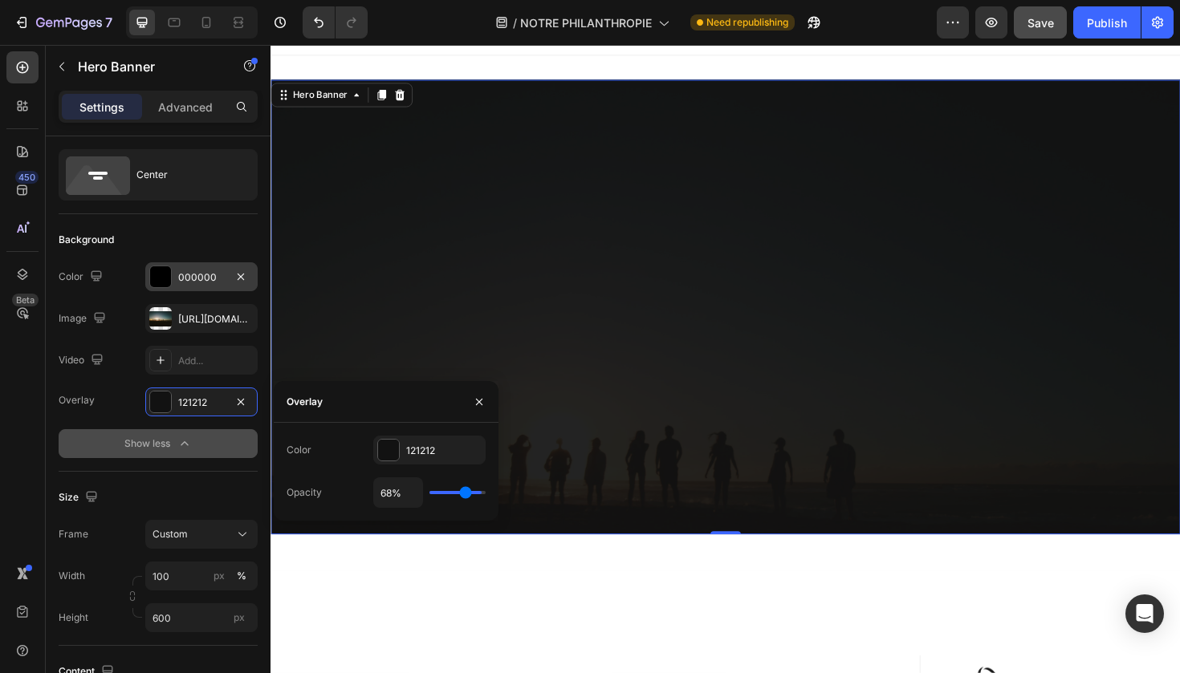
type input "61%"
type input "61"
type input "55%"
type input "55"
type input "50%"
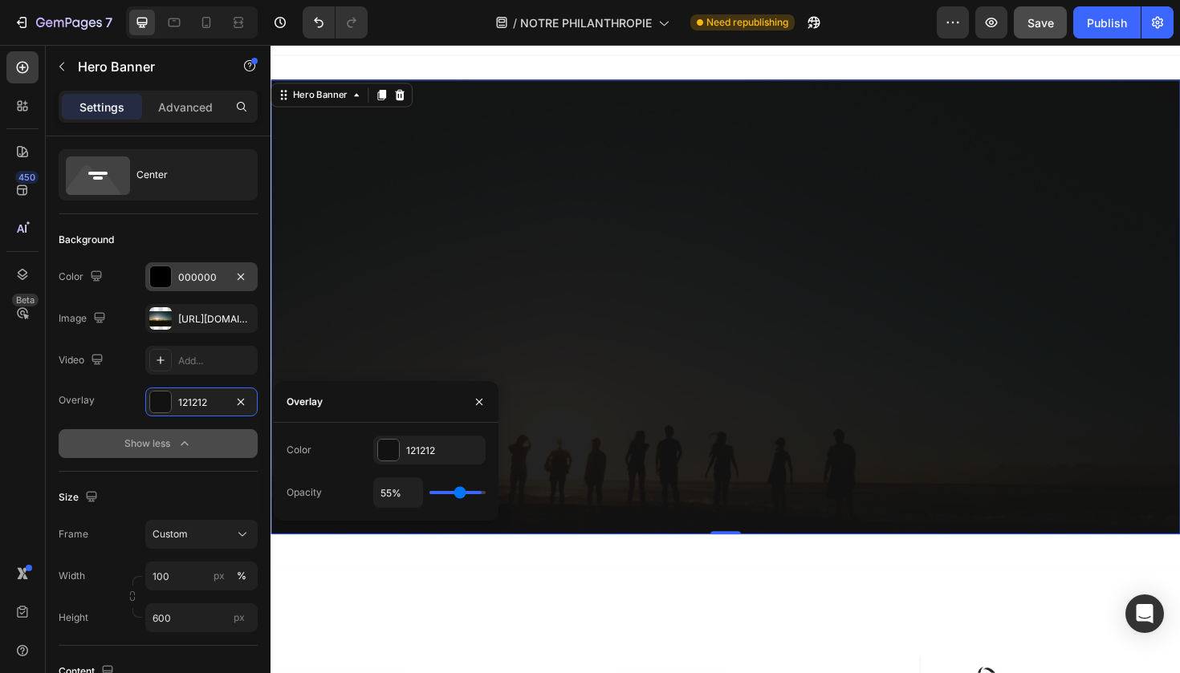
type input "50"
type input "48%"
type input "48"
type input "46%"
type input "46"
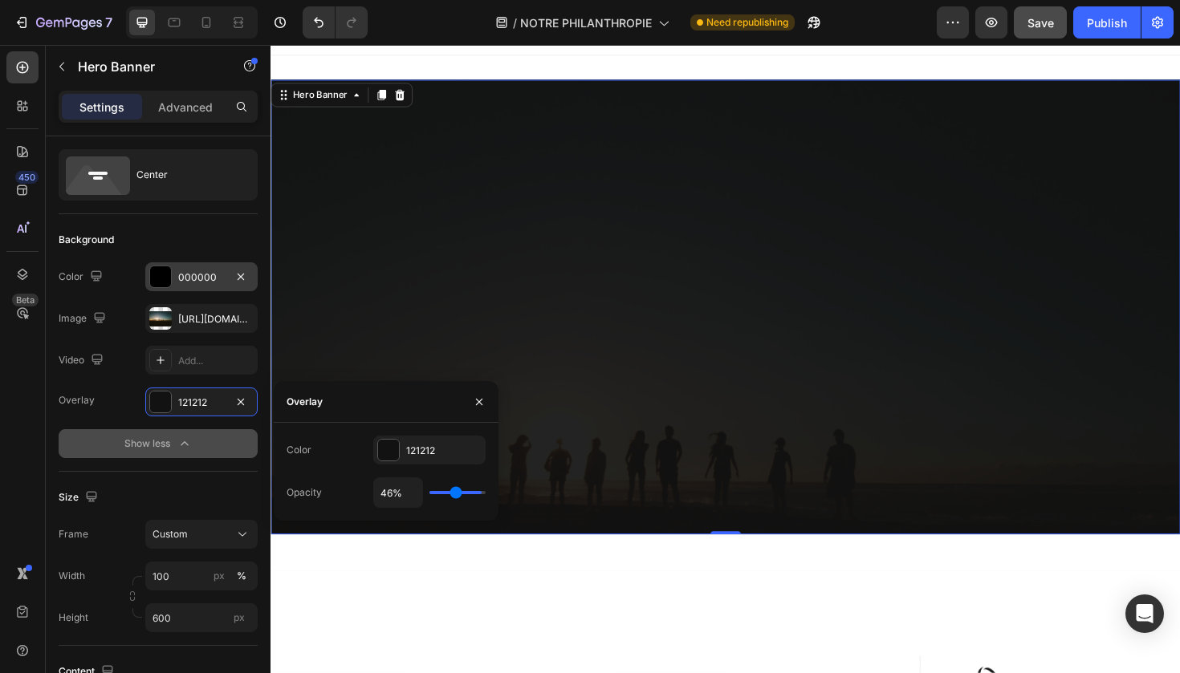
type input "45%"
type input "45"
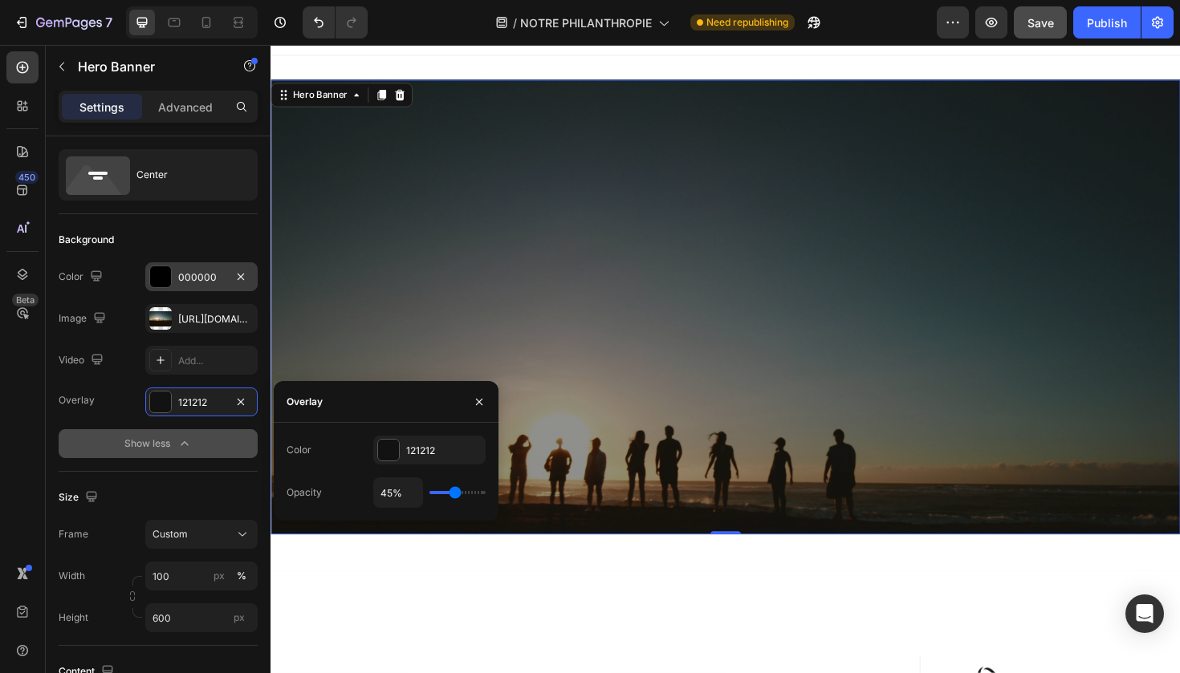
type input "41%"
type input "41"
type input "39%"
type input "39"
type input "38%"
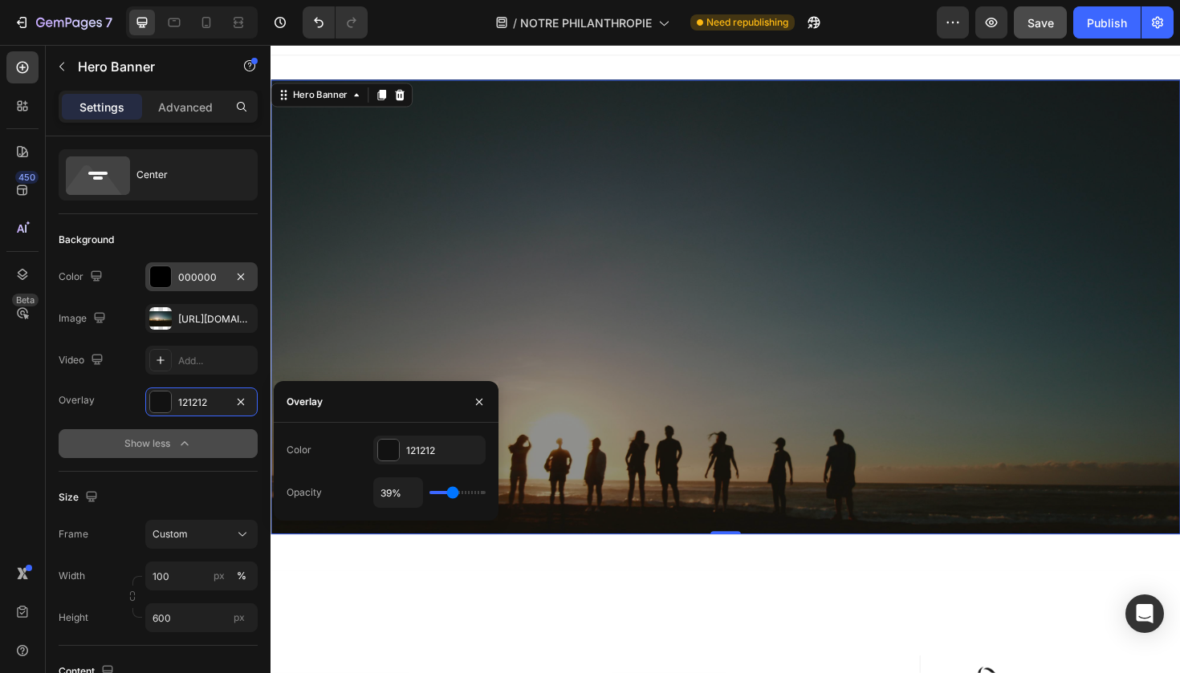
type input "38"
type input "36%"
type input "36"
type input "34%"
type input "34"
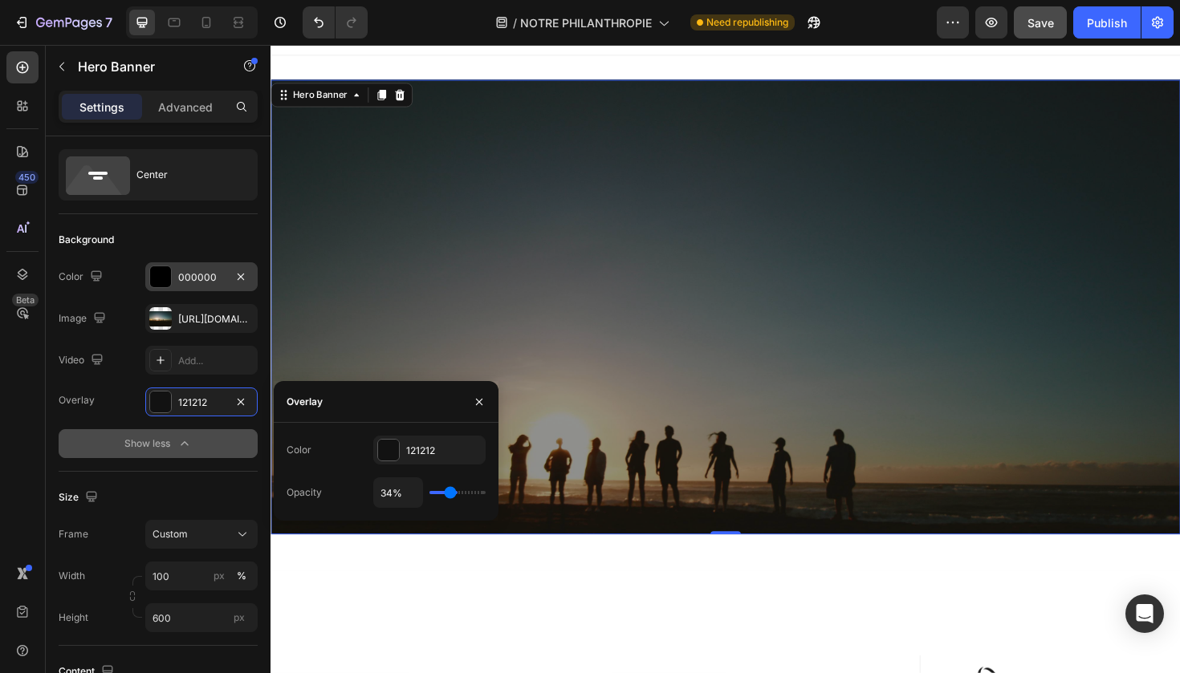
type input "31%"
type input "31"
type input "29%"
type input "29"
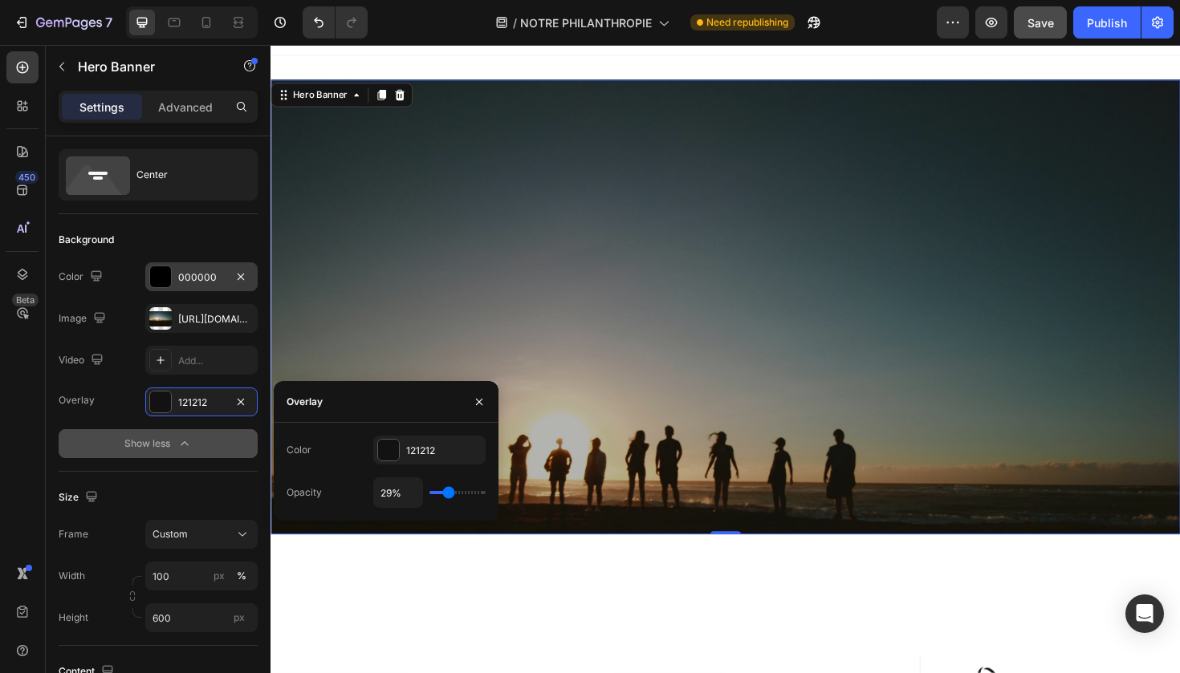
type input "31%"
type input "31"
drag, startPoint x: 478, startPoint y: 496, endPoint x: 447, endPoint y: 499, distance: 31.5
click at [447, 494] on input "range" at bounding box center [457, 492] width 56 height 3
type input "32%"
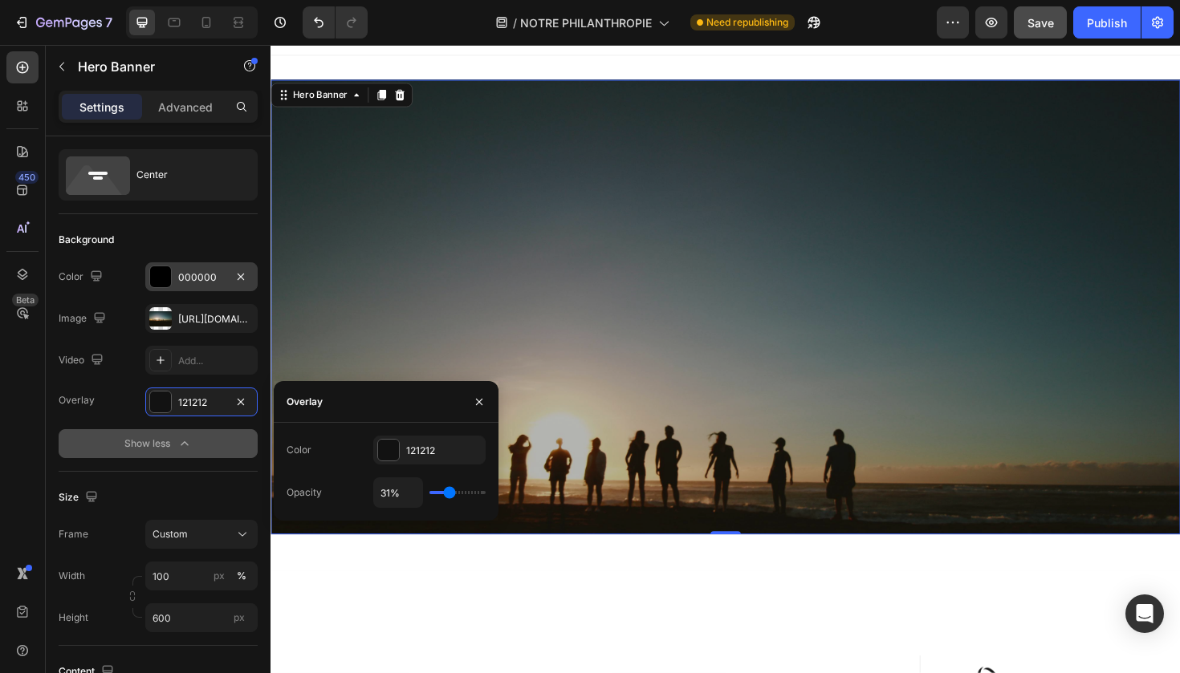
type input "32"
type input "25%"
type input "25"
type input "0%"
type input "0"
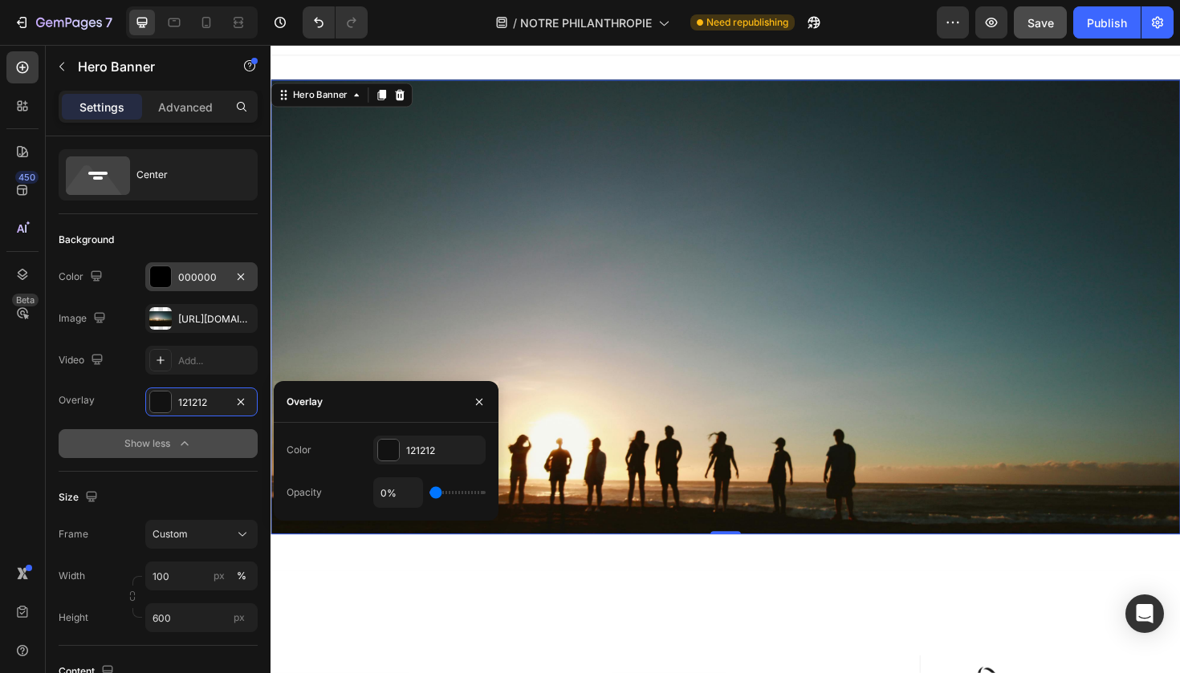
type input "13%"
type input "13"
type input "24%"
type input "24"
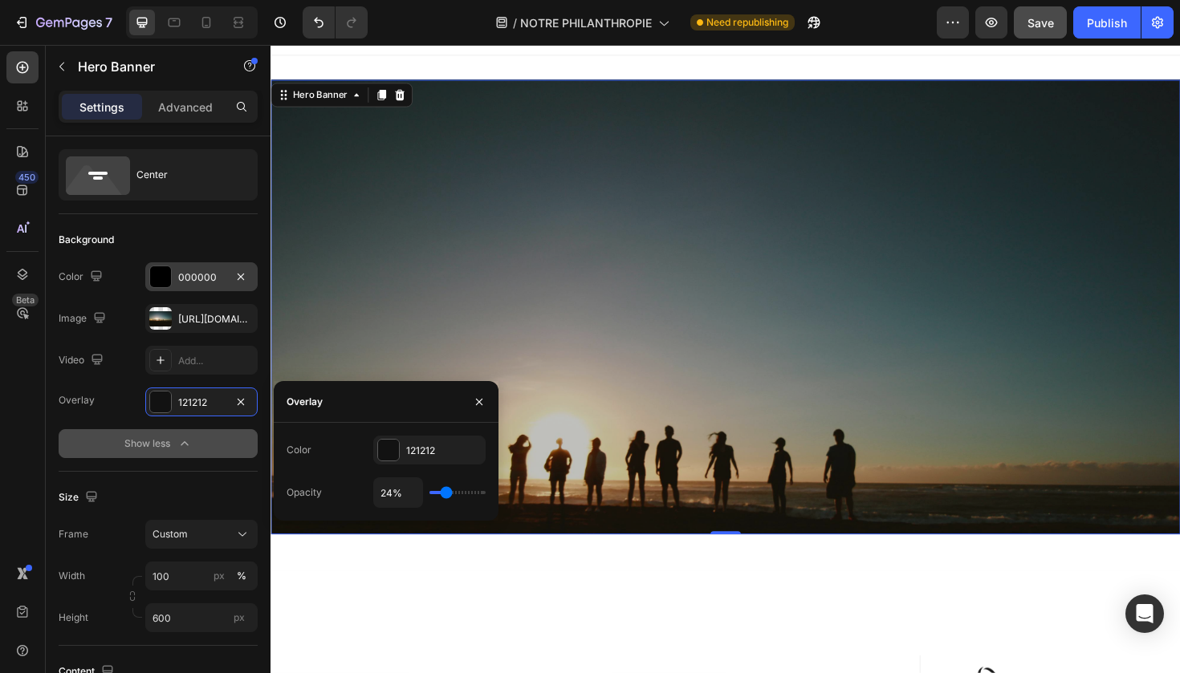
type input "18%"
type input "18"
type input "6%"
type input "6"
type input "1%"
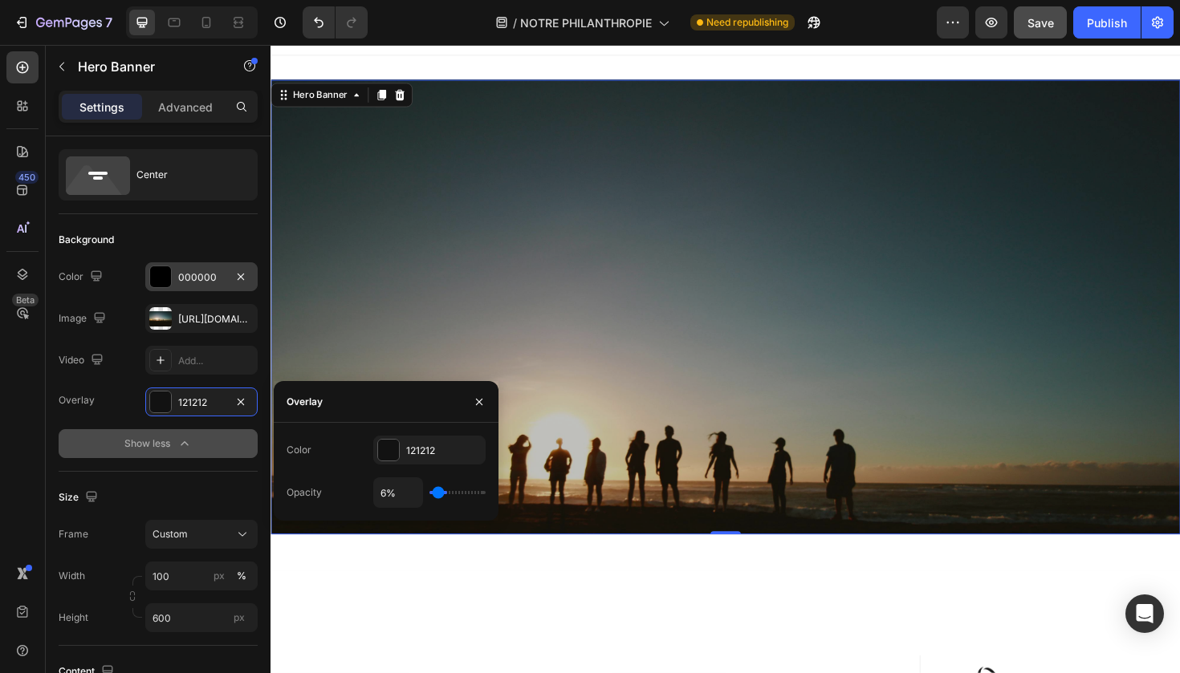
type input "1"
type input "0%"
type input "0"
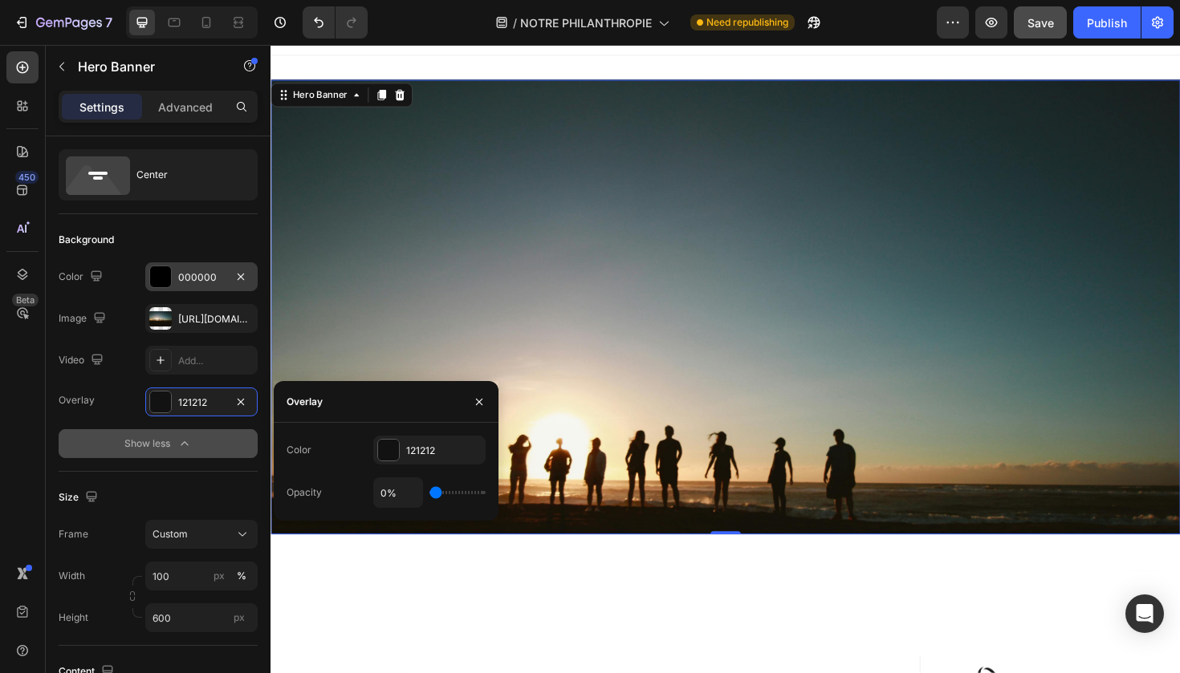
type input "1%"
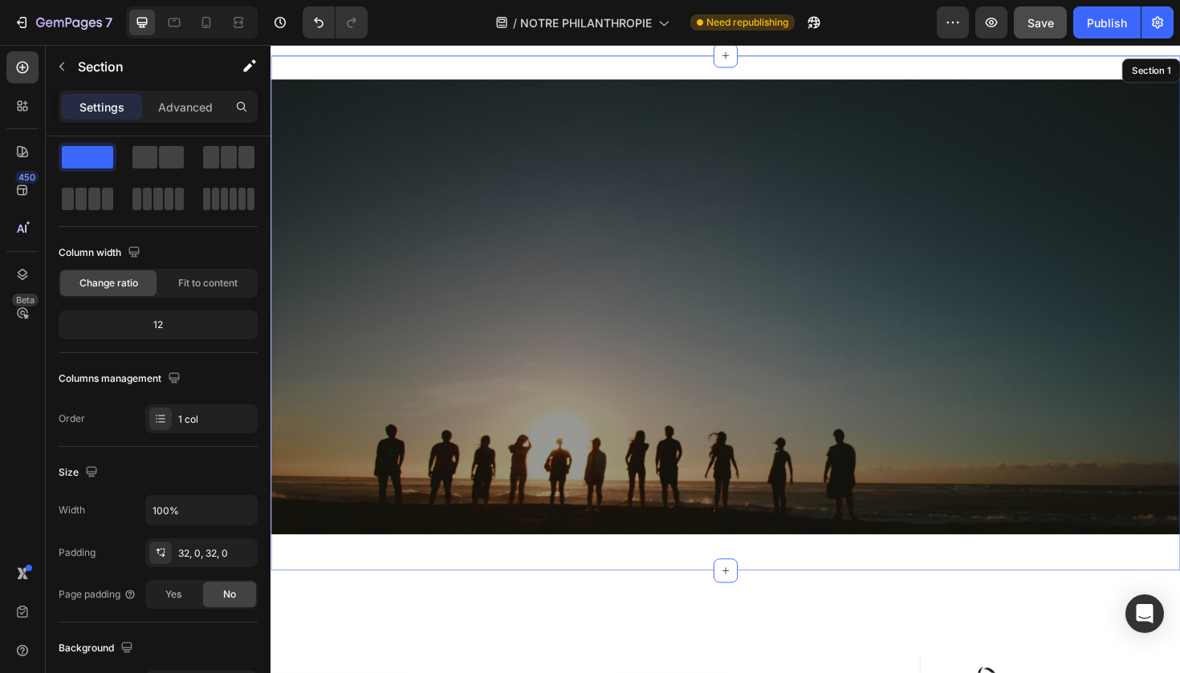
click at [462, 577] on div "Heading Text Block Hero Banner 0 Row Section 1" at bounding box center [751, 329] width 963 height 546
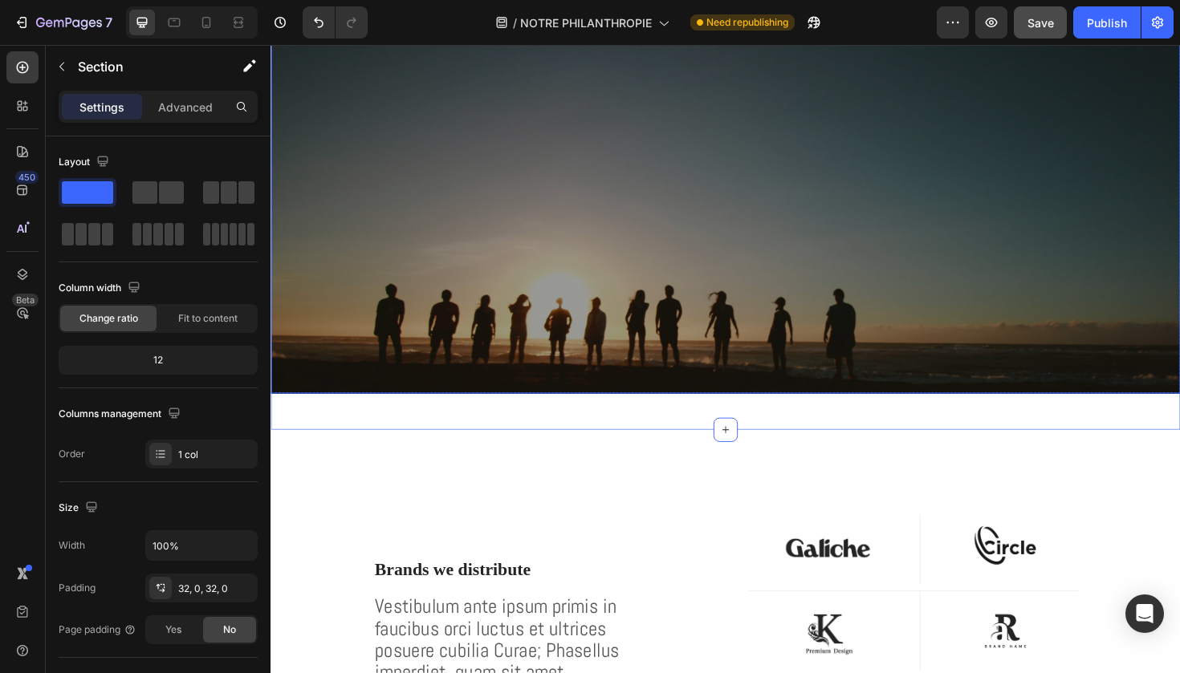
scroll to position [47, 0]
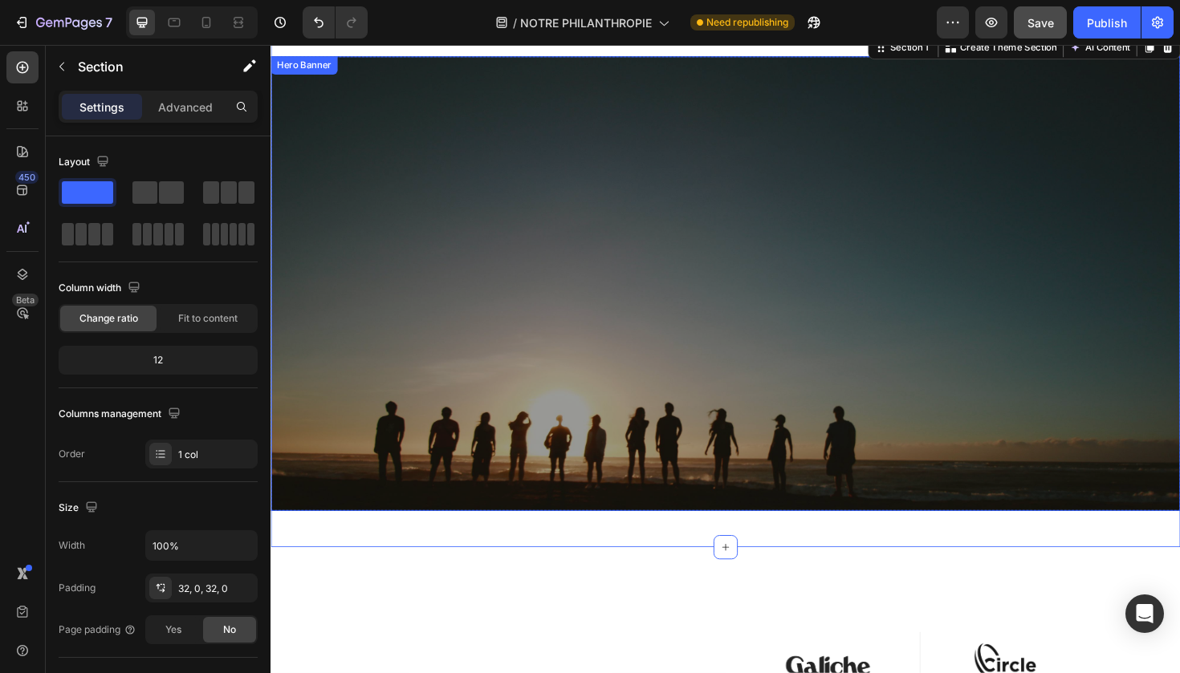
click at [586, 479] on div "Overlay" at bounding box center [751, 297] width 963 height 481
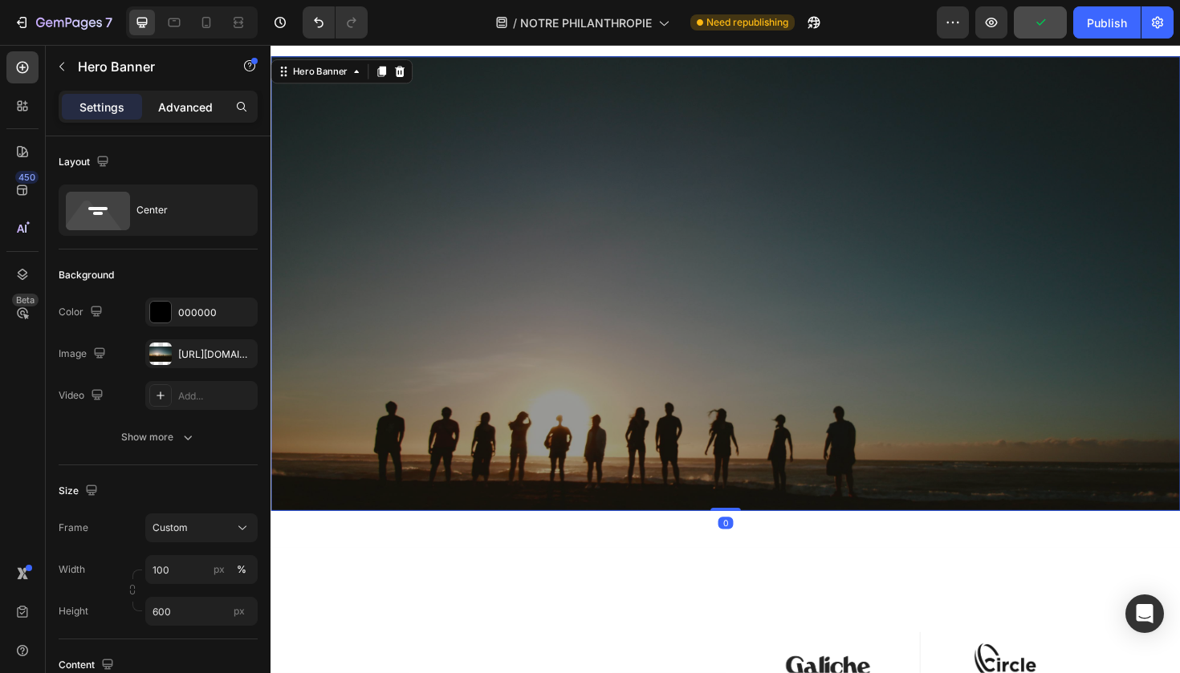
click at [188, 111] on p "Advanced" at bounding box center [185, 107] width 55 height 17
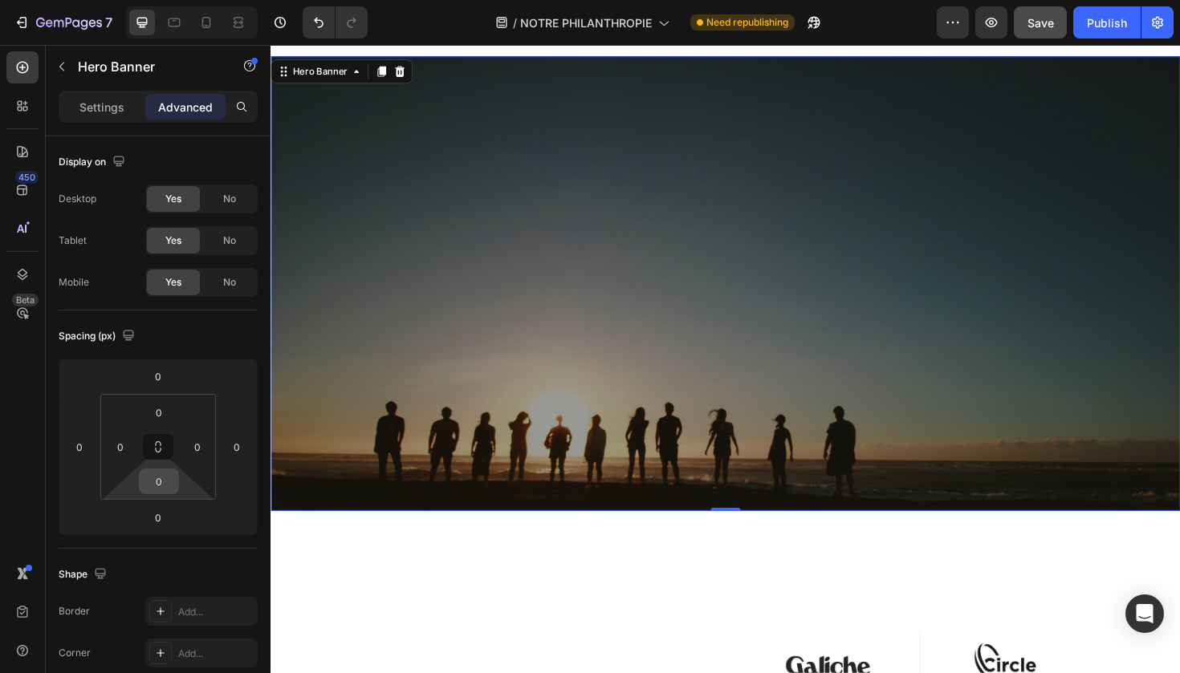
click at [171, 473] on input "0" at bounding box center [159, 481] width 32 height 24
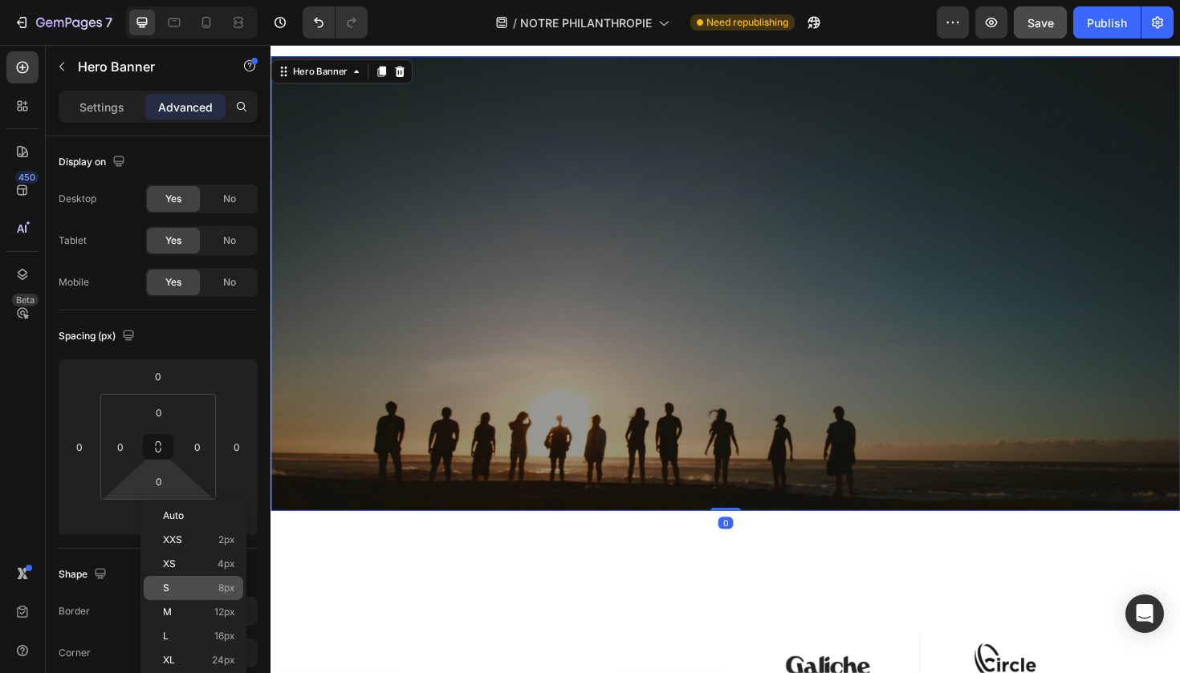
click at [217, 577] on div "S 8px" at bounding box center [194, 588] width 100 height 24
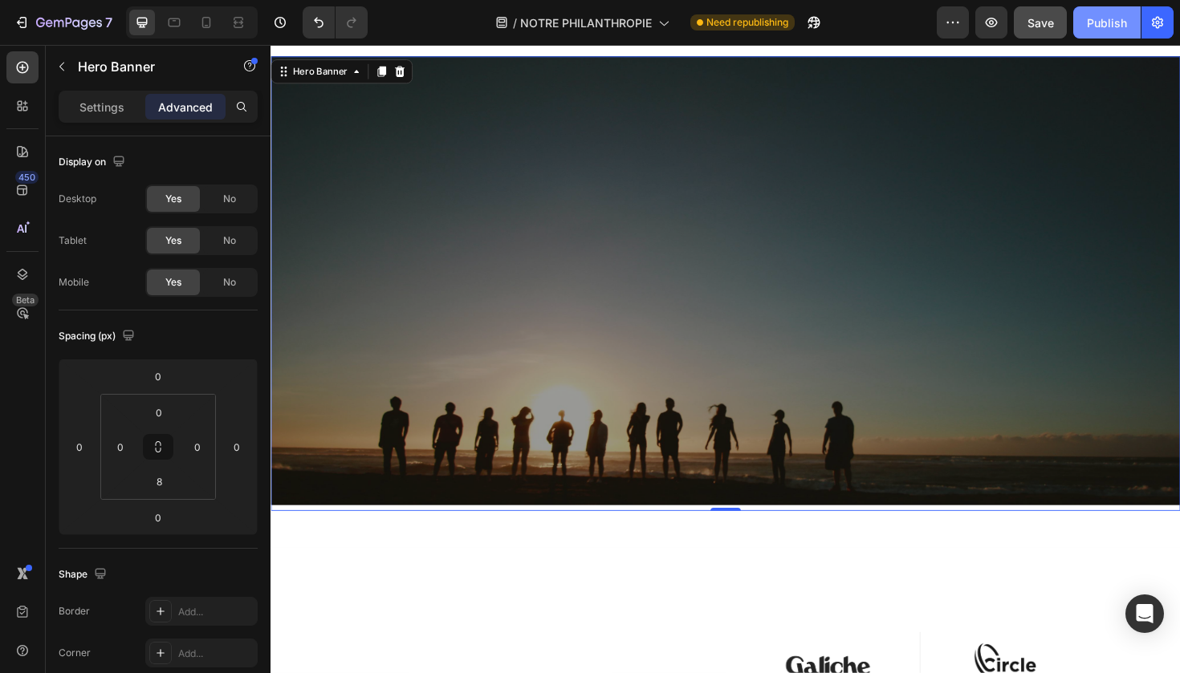
click at [1104, 23] on div "Publish" at bounding box center [1107, 22] width 40 height 17
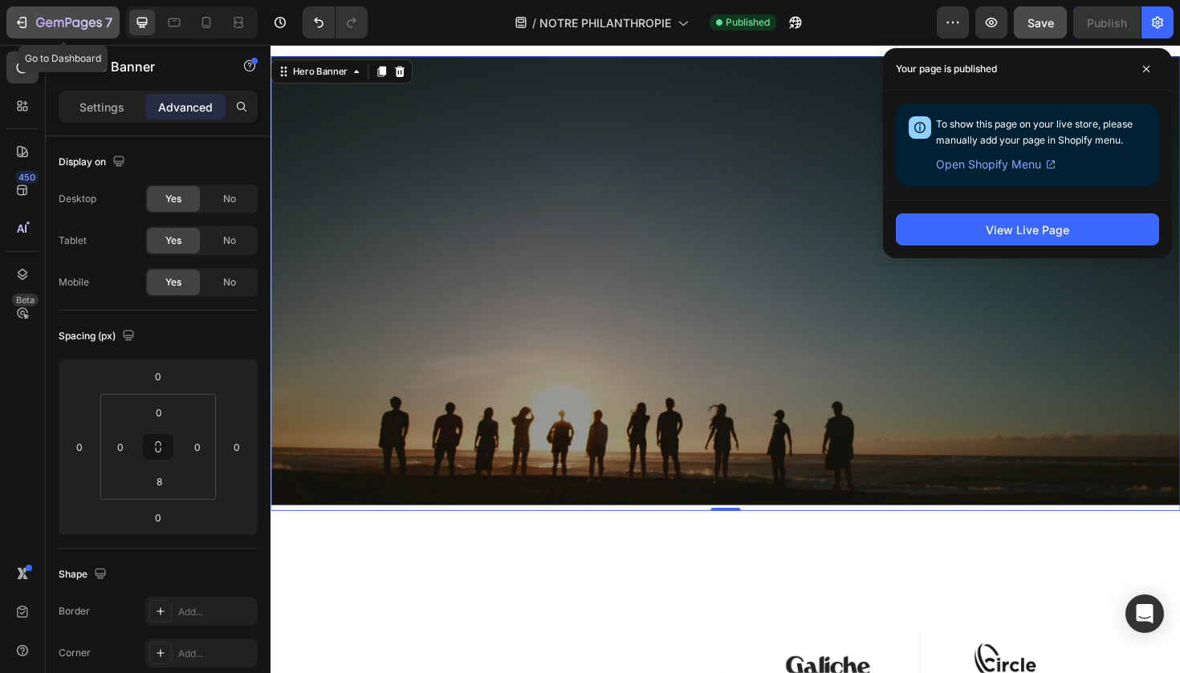
click at [106, 24] on p "7" at bounding box center [108, 22] width 7 height 19
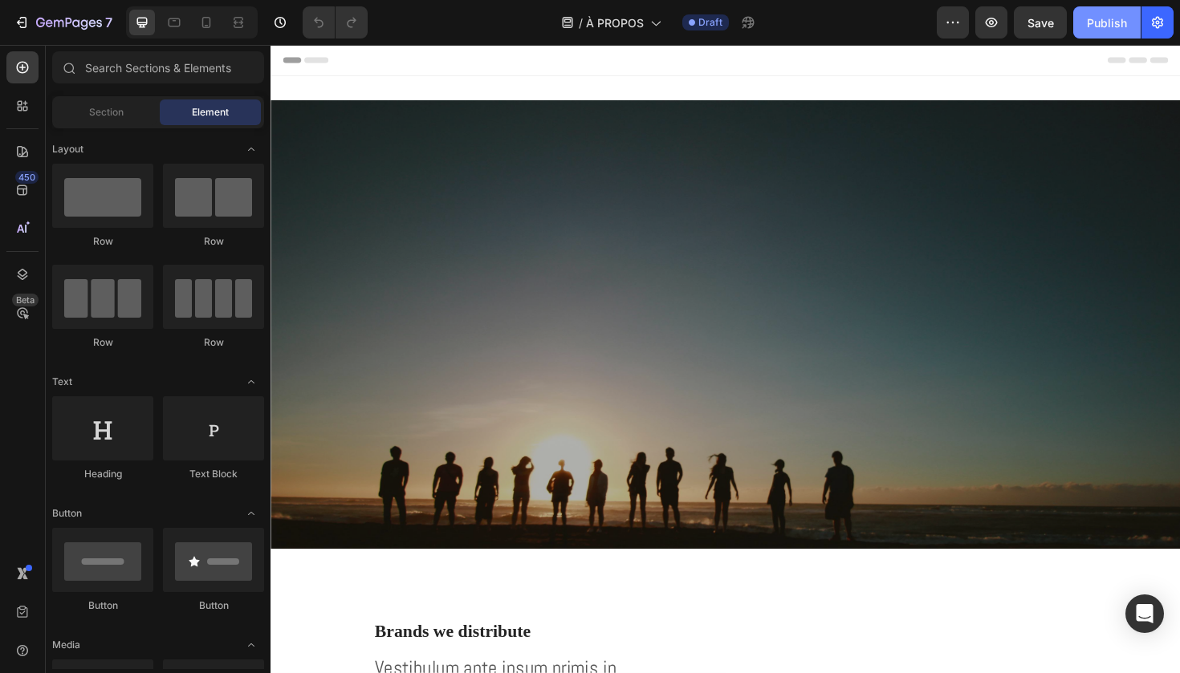
click at [1104, 18] on div "Publish" at bounding box center [1107, 22] width 40 height 17
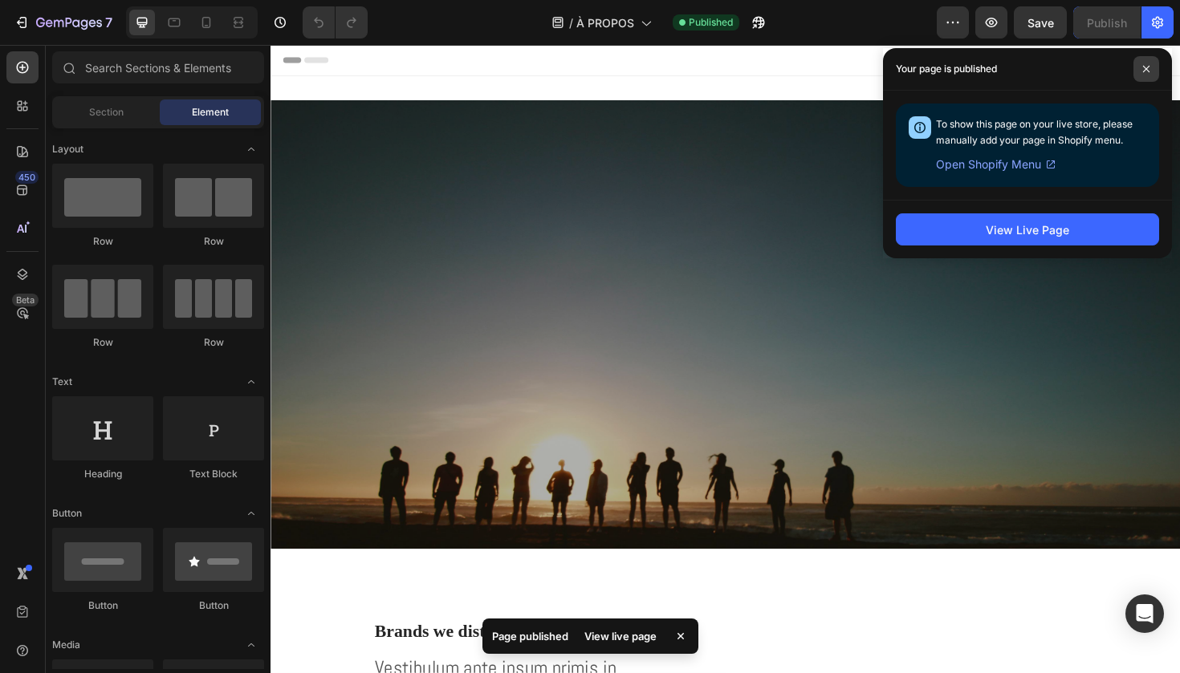
click at [1135, 76] on span at bounding box center [1146, 69] width 26 height 26
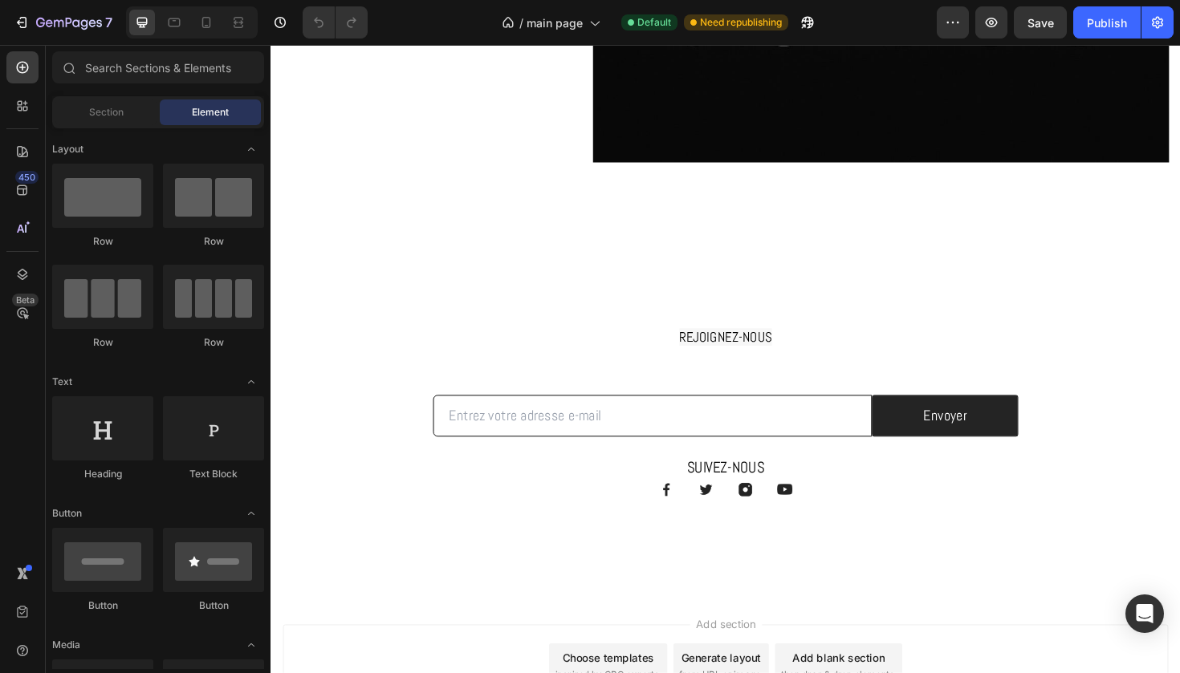
scroll to position [2278, 0]
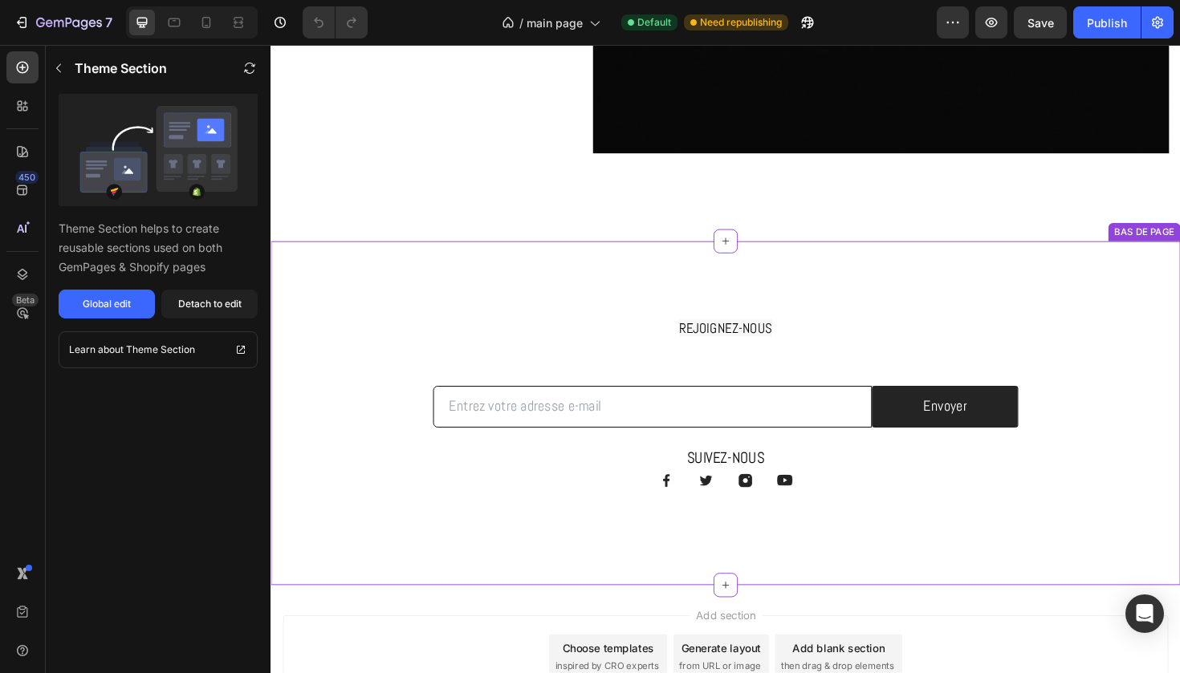
click at [584, 319] on h2 "REJOIGNEZ-NOUS" at bounding box center [752, 342] width 469 height 51
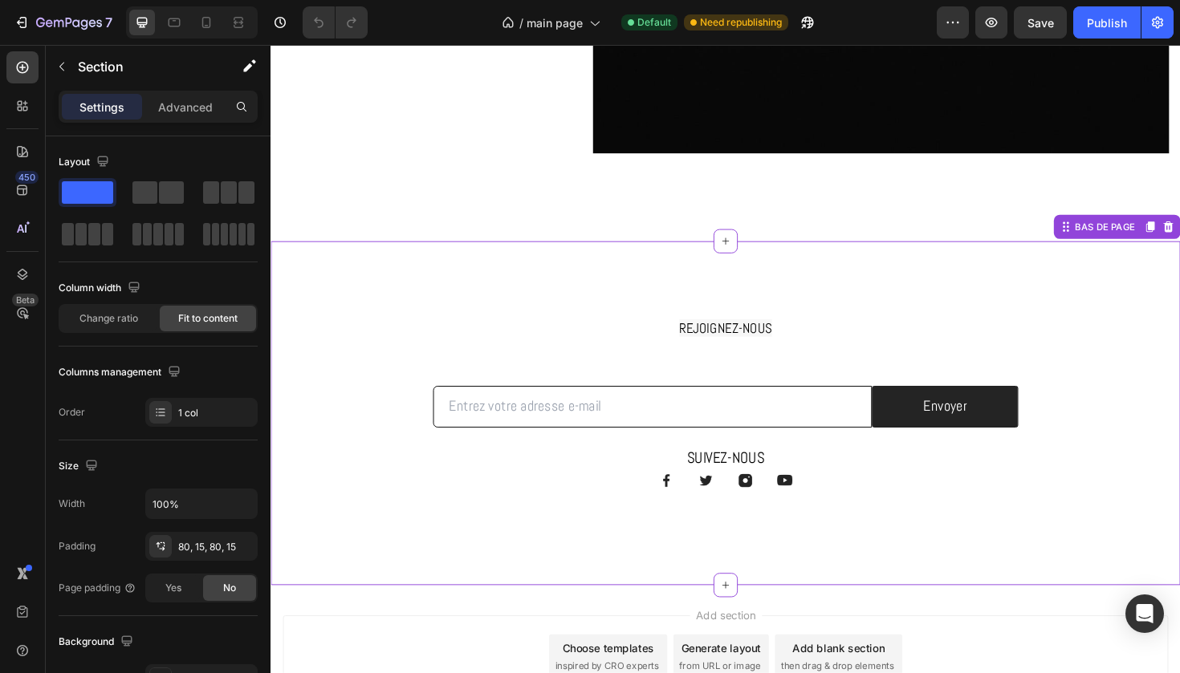
click at [624, 279] on div "REJOIGNEZ-NOUS Heading Row Email Field Envoyer Submit Button Row Newsletter Row…" at bounding box center [751, 435] width 963 height 364
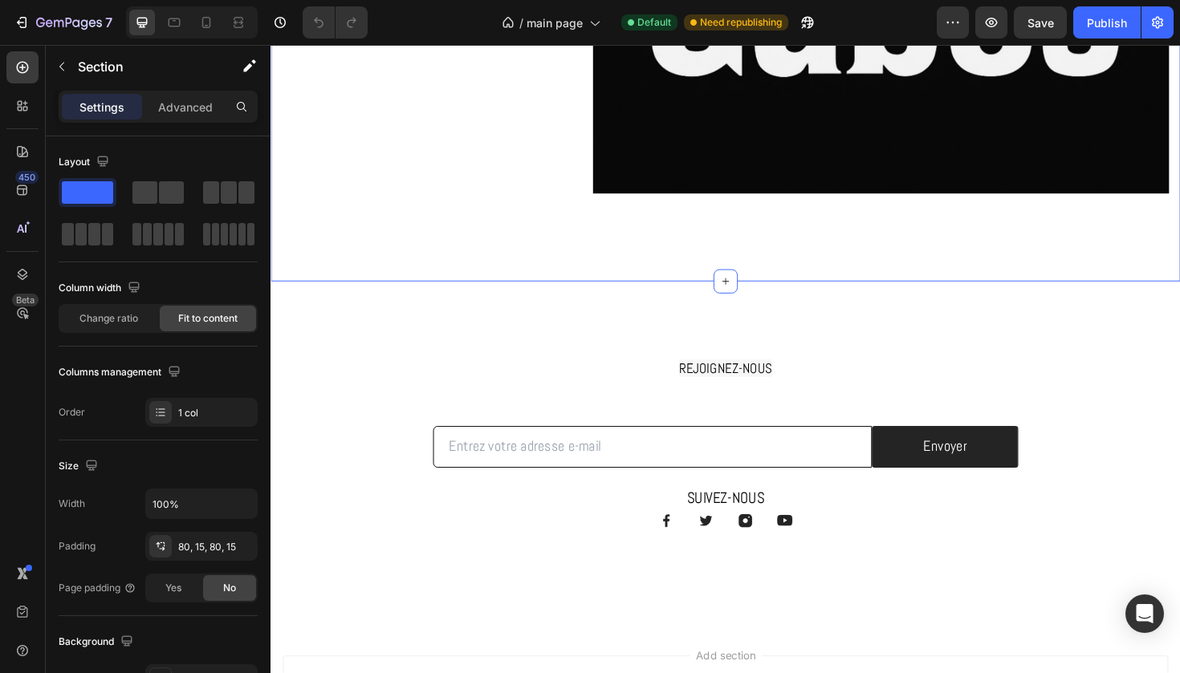
scroll to position [2231, 0]
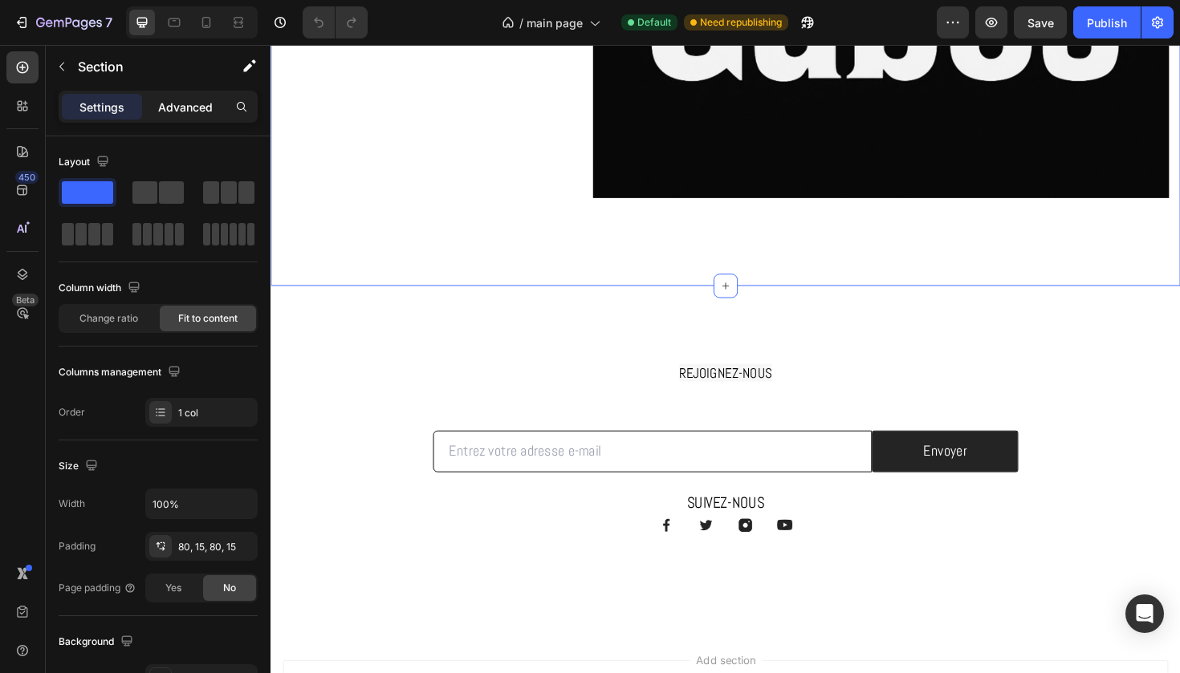
click at [199, 112] on p "Advanced" at bounding box center [185, 107] width 55 height 17
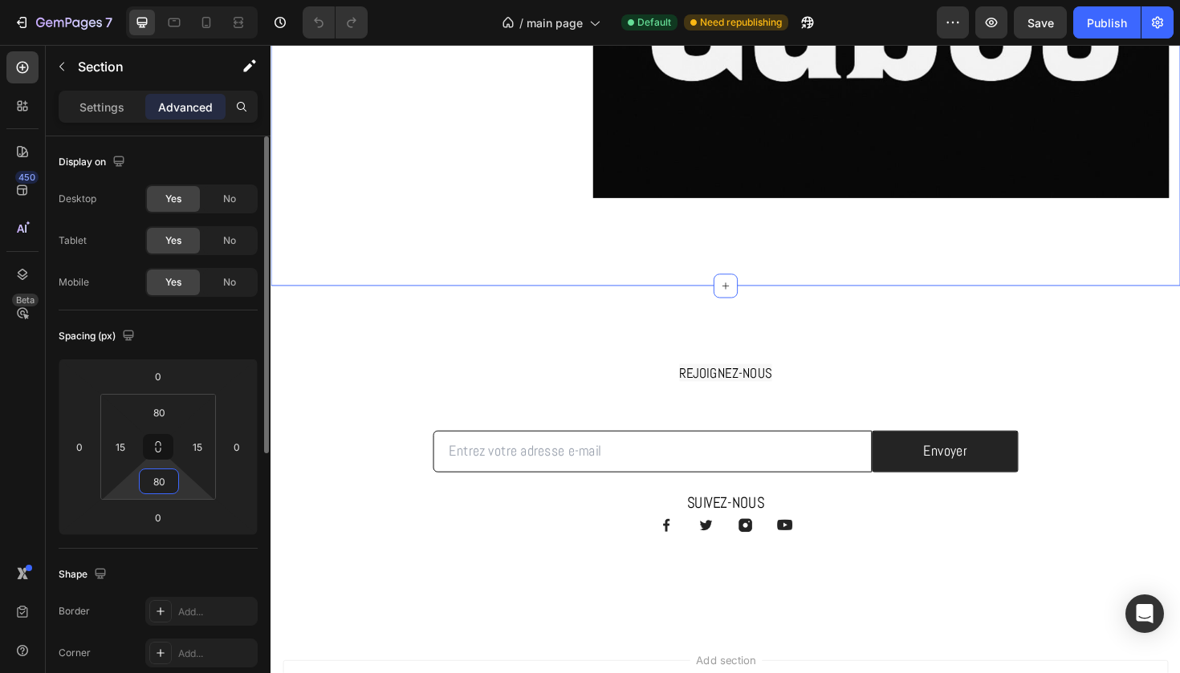
click at [169, 477] on input "80" at bounding box center [159, 481] width 32 height 24
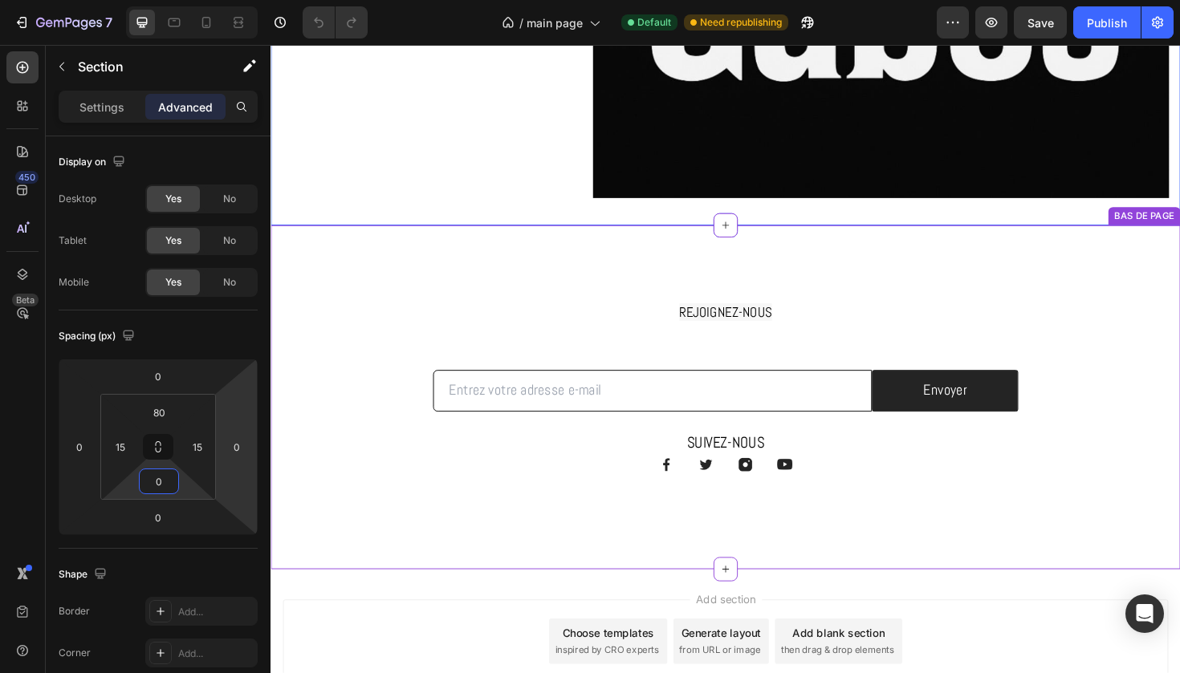
click at [488, 316] on div "REJOIGNEZ-NOUS Heading Row Email Field Envoyer Submit Button Row Newsletter Row" at bounding box center [751, 366] width 939 height 133
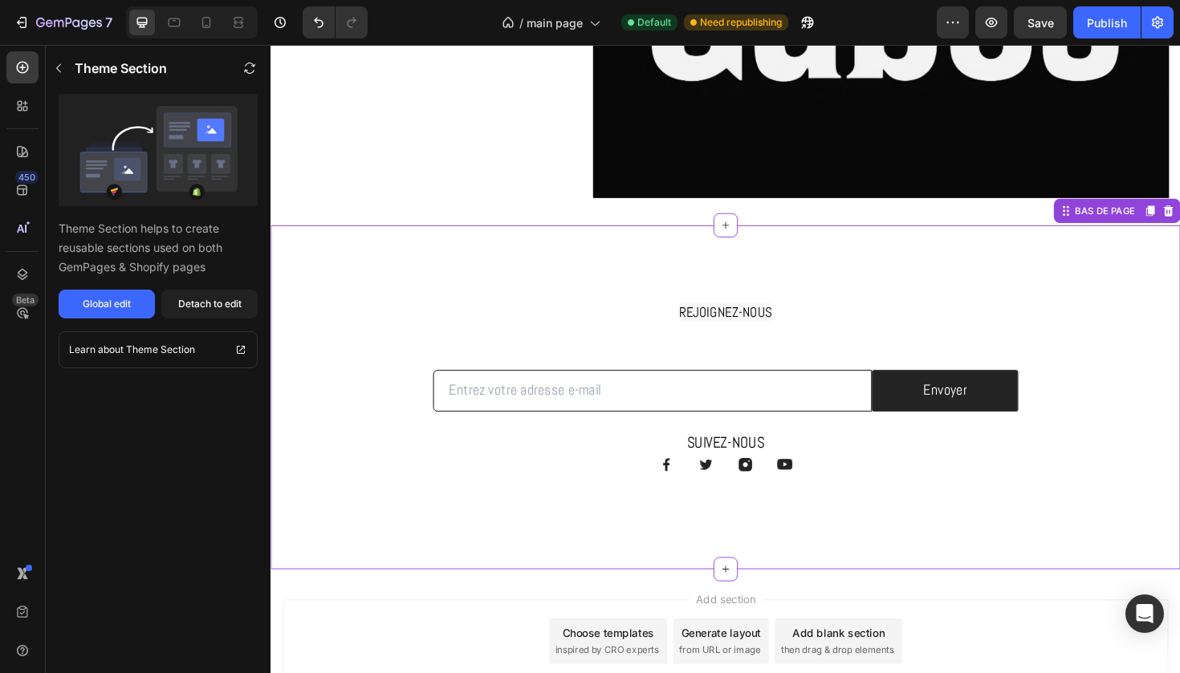
click at [745, 312] on h2 "REJOIGNEZ-NOUS" at bounding box center [752, 325] width 469 height 51
click at [741, 340] on h2 "REJOIGNEZ-NOUS" at bounding box center [752, 325] width 469 height 51
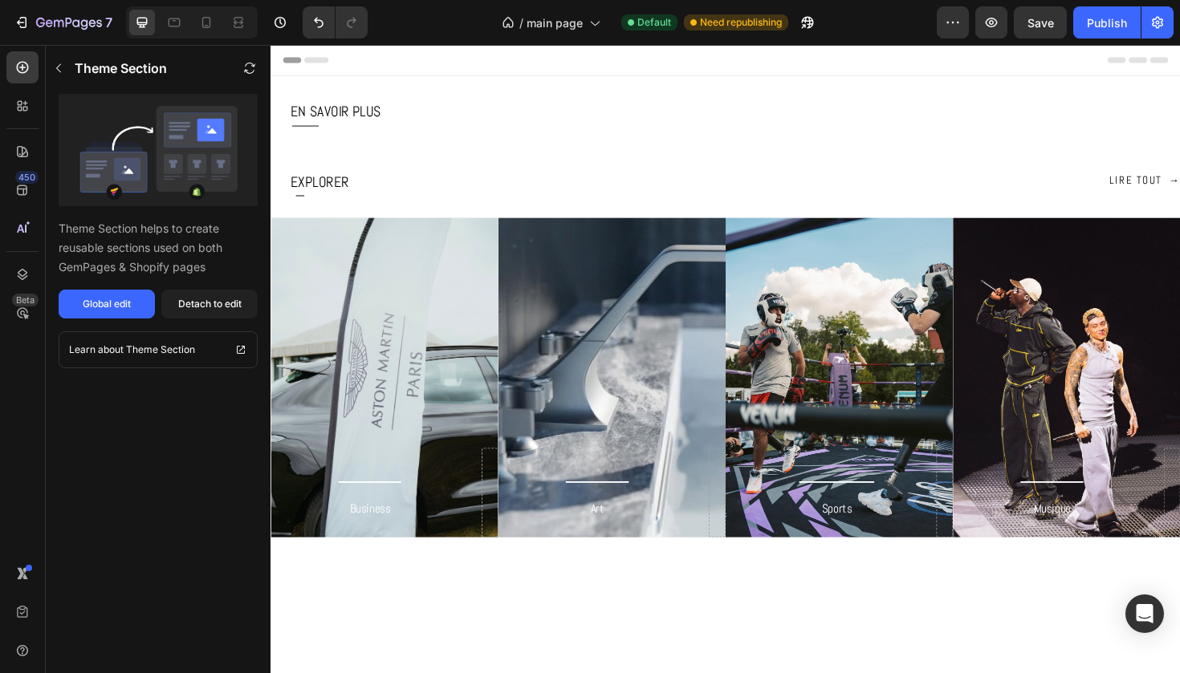
scroll to position [0, 0]
click at [787, 151] on img at bounding box center [751, 151] width 963 height 0
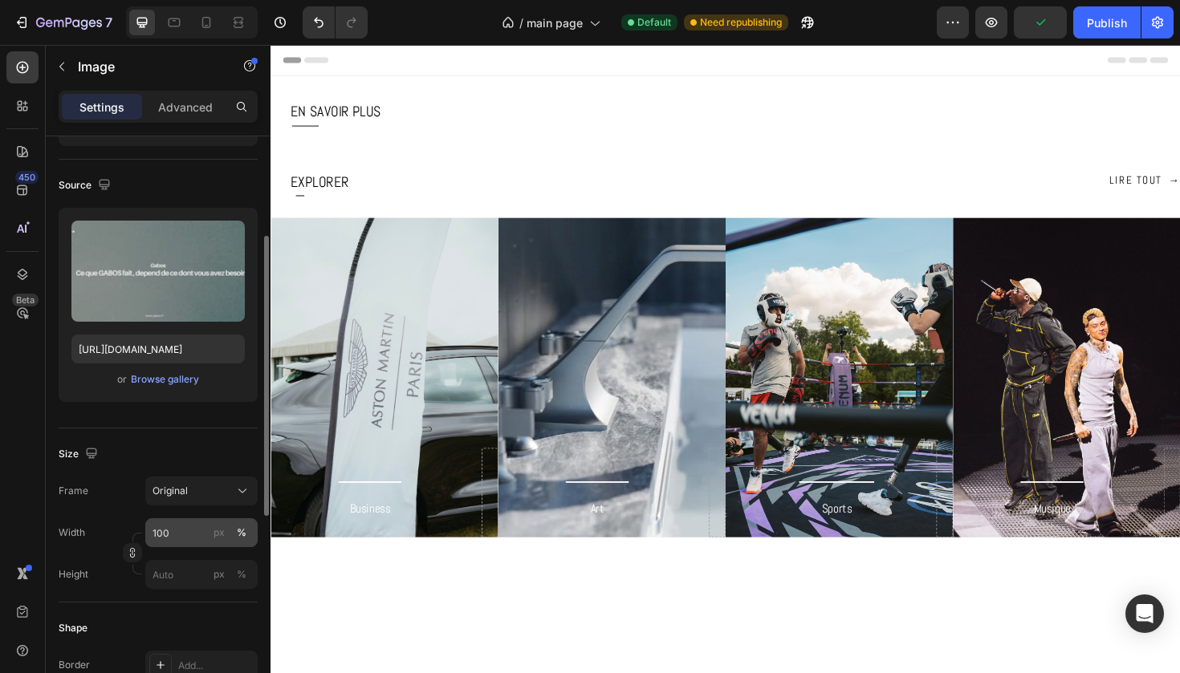
scroll to position [128, 0]
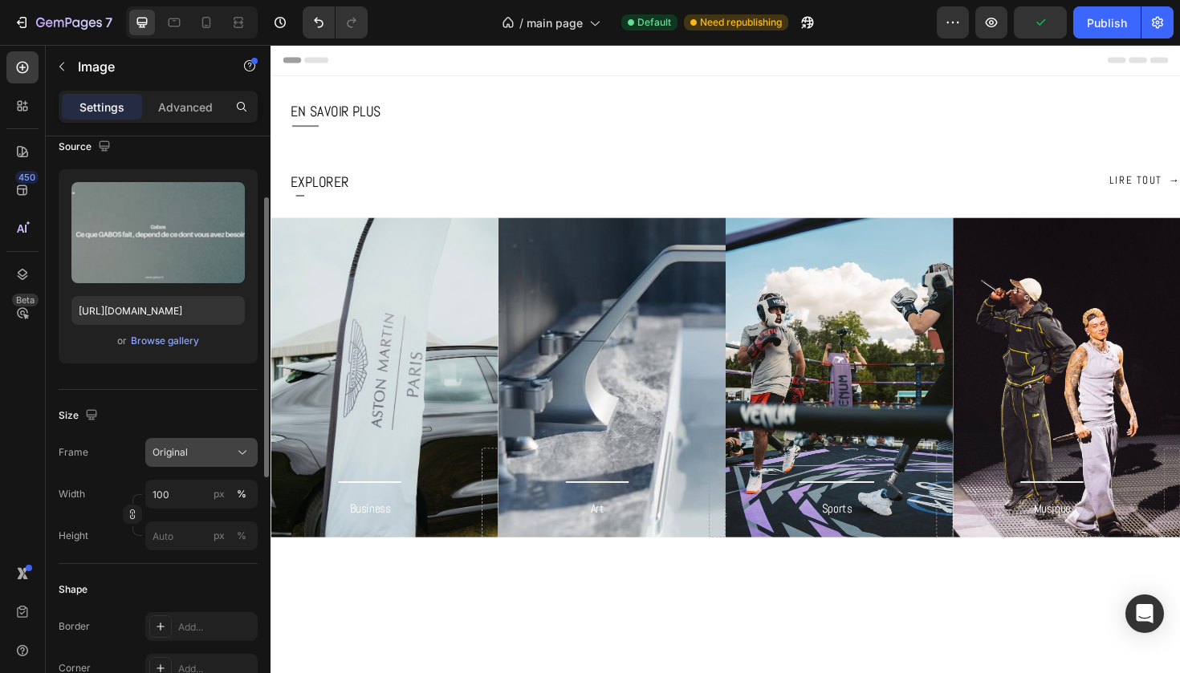
click at [227, 453] on div "Original" at bounding box center [191, 452] width 79 height 14
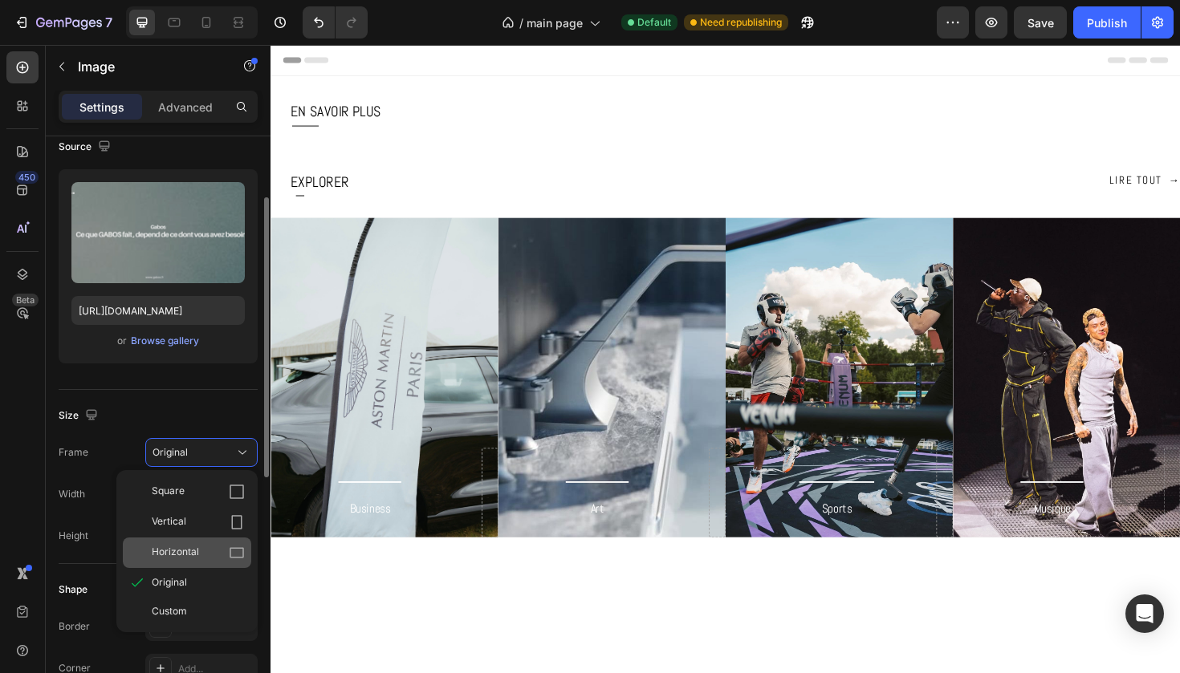
click at [218, 547] on div "Horizontal" at bounding box center [198, 553] width 93 height 16
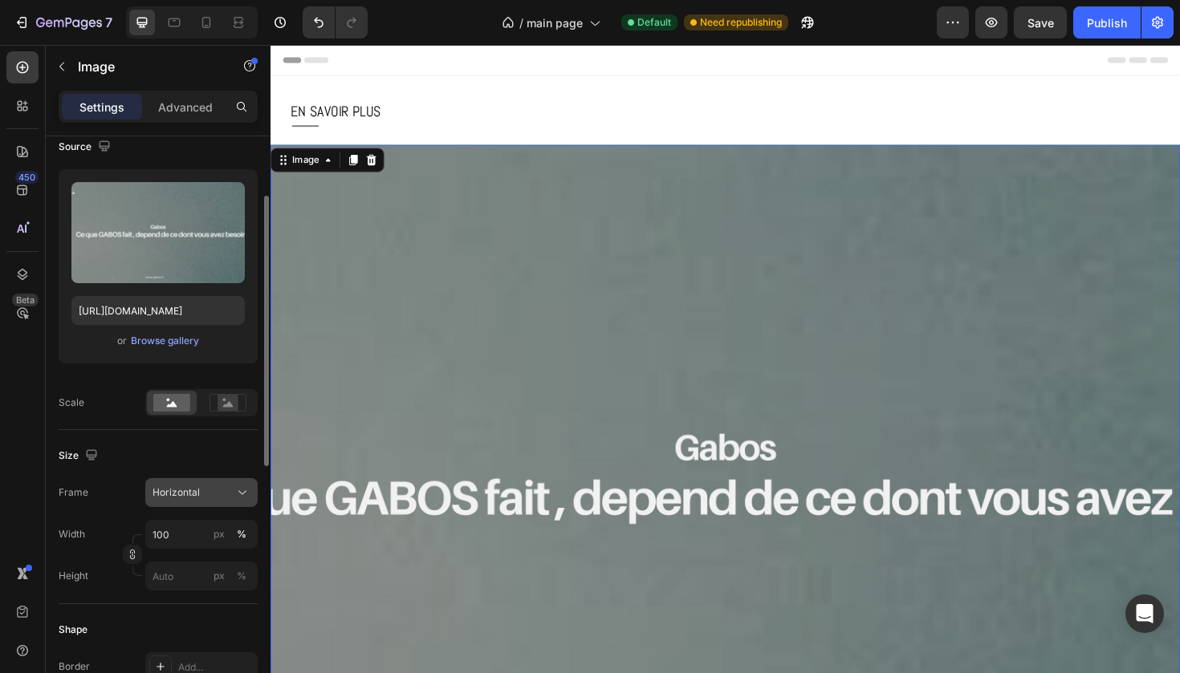
click at [215, 493] on div "Horizontal" at bounding box center [191, 492] width 79 height 14
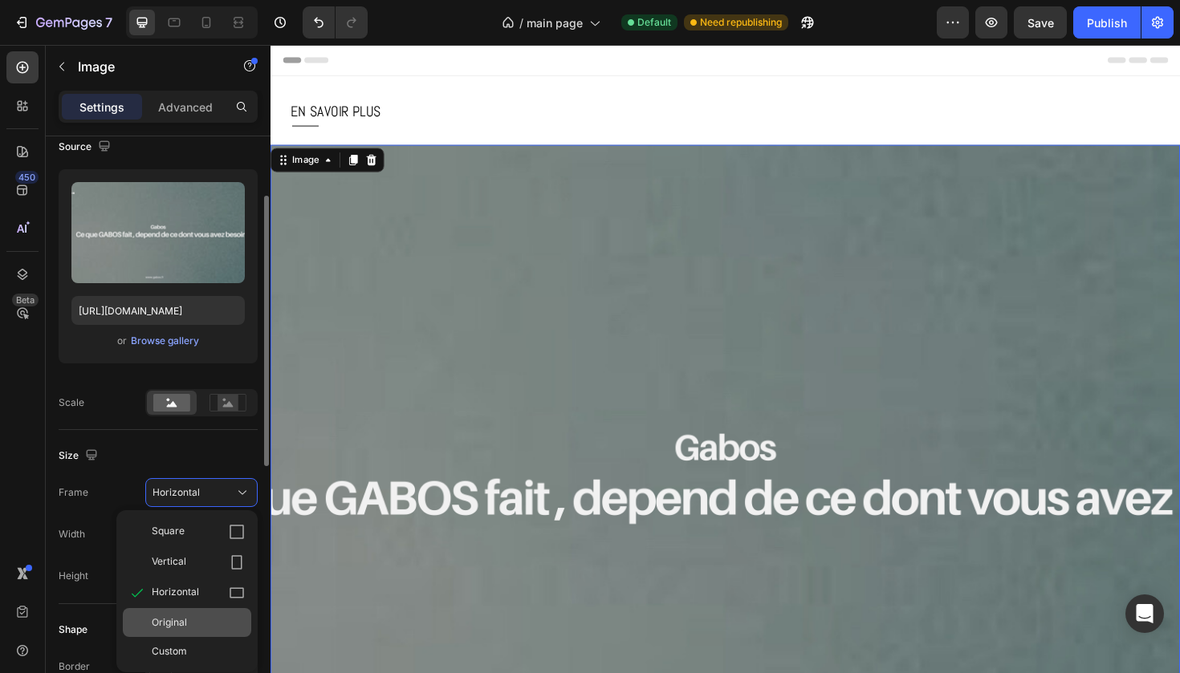
click at [190, 624] on div "Original" at bounding box center [198, 622] width 93 height 14
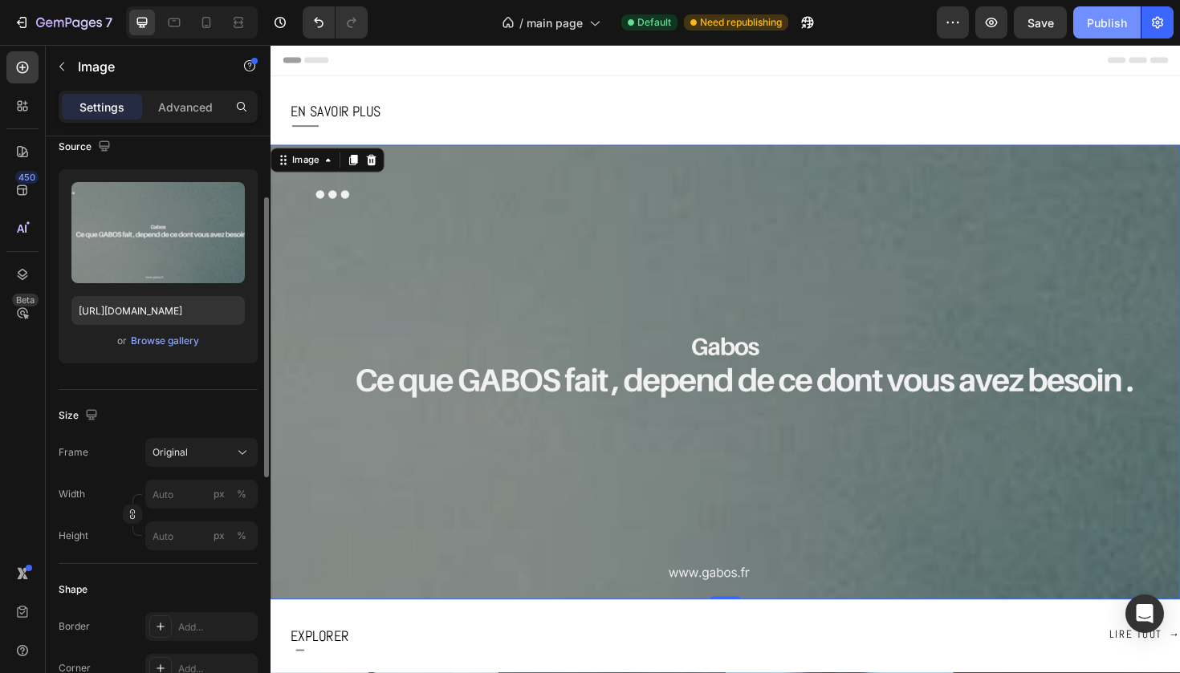
click at [1088, 30] on div "Publish" at bounding box center [1107, 22] width 40 height 17
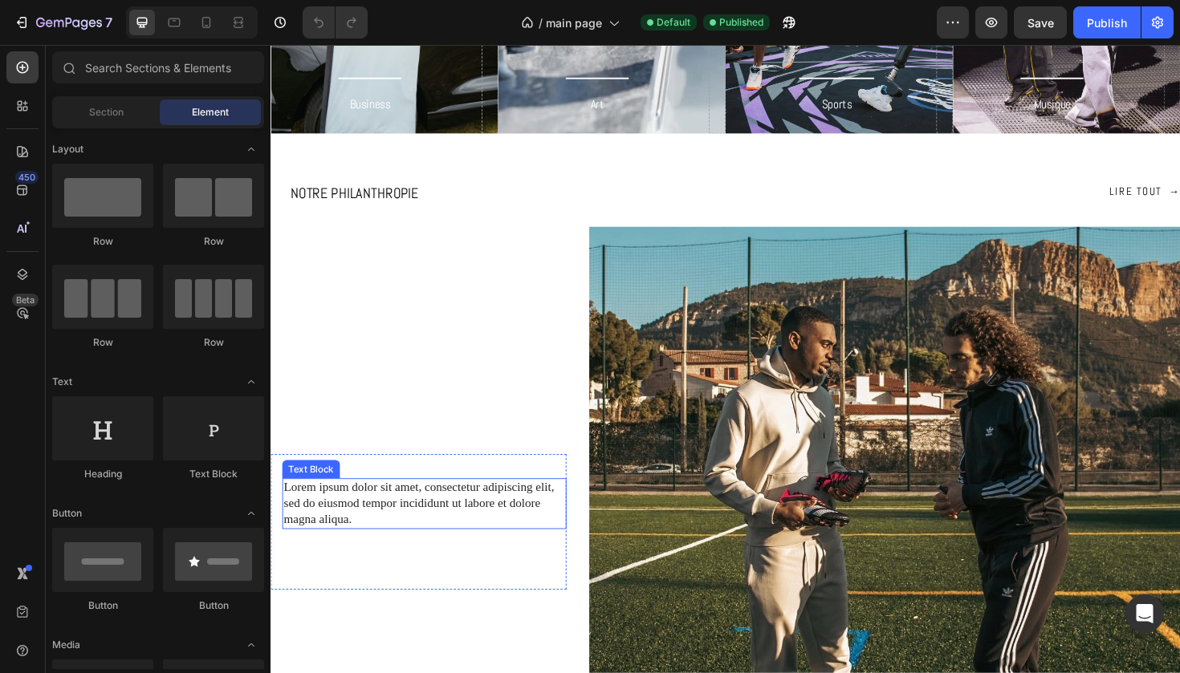
scroll to position [392, 0]
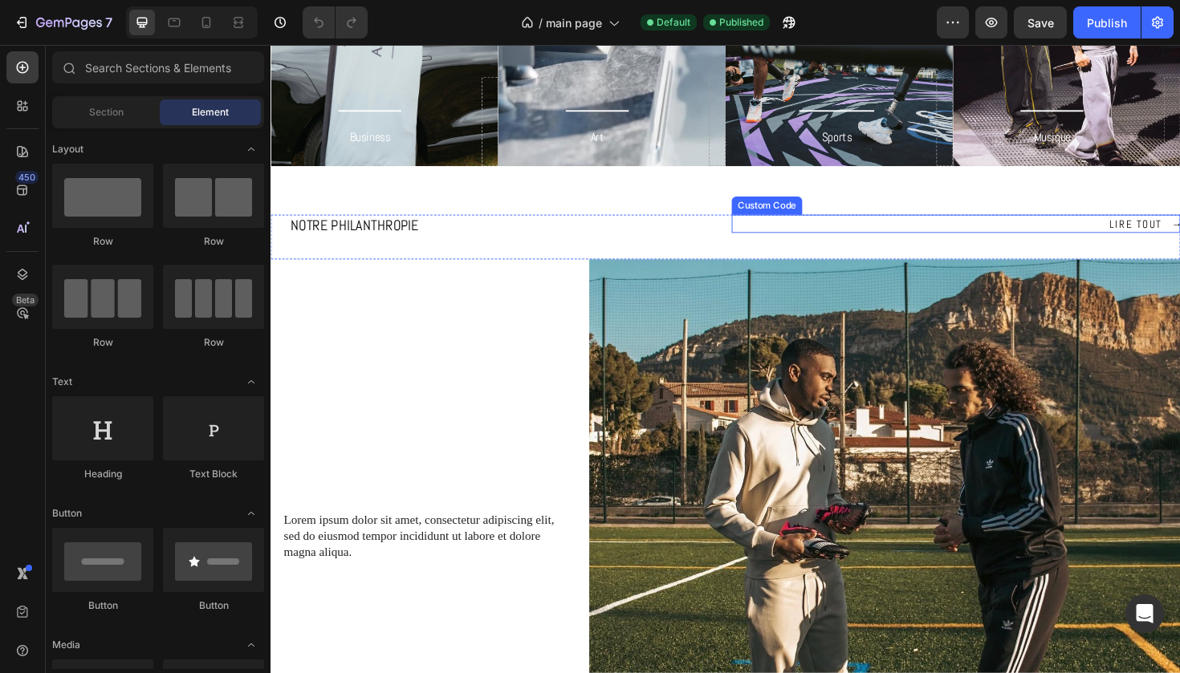
click at [1165, 238] on link "LIRE TOUT →" at bounding box center [1195, 234] width 75 height 17
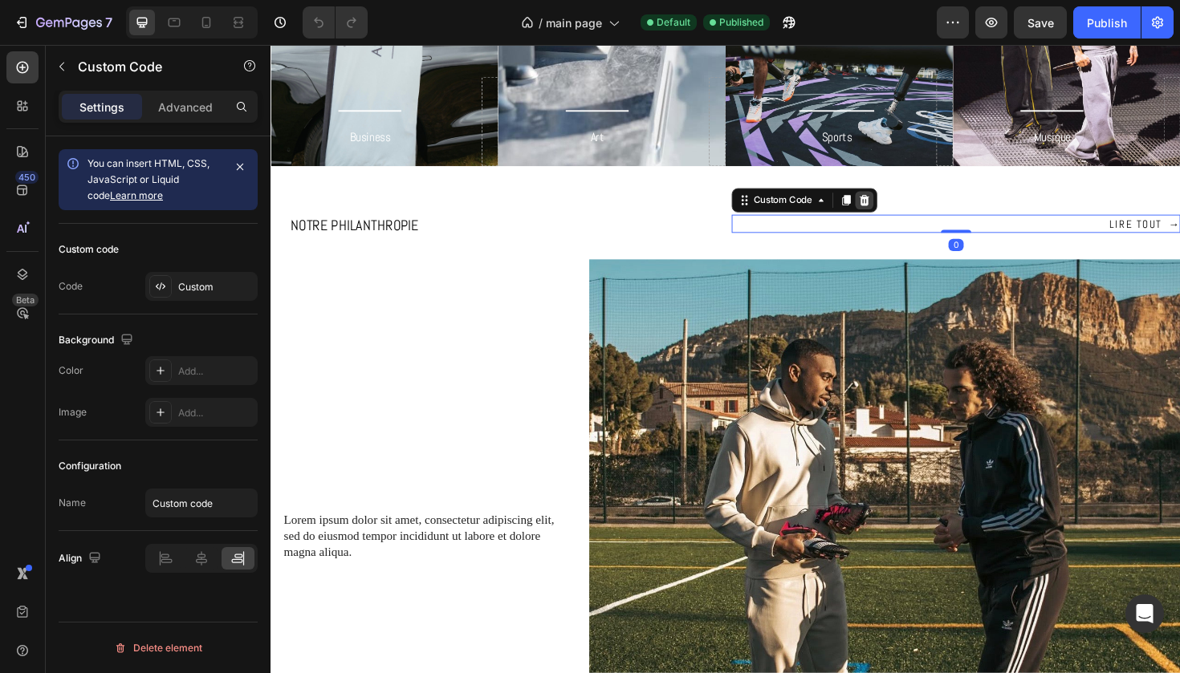
click at [897, 209] on icon at bounding box center [899, 209] width 10 height 11
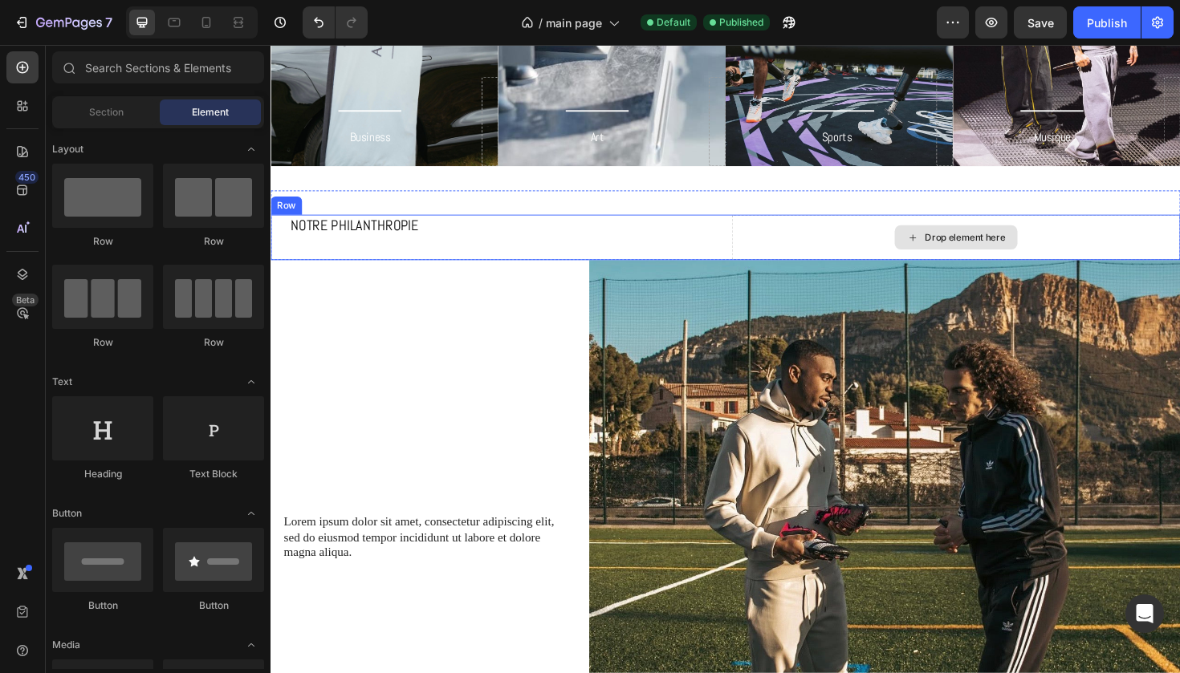
click at [879, 242] on div "Drop element here" at bounding box center [995, 249] width 475 height 48
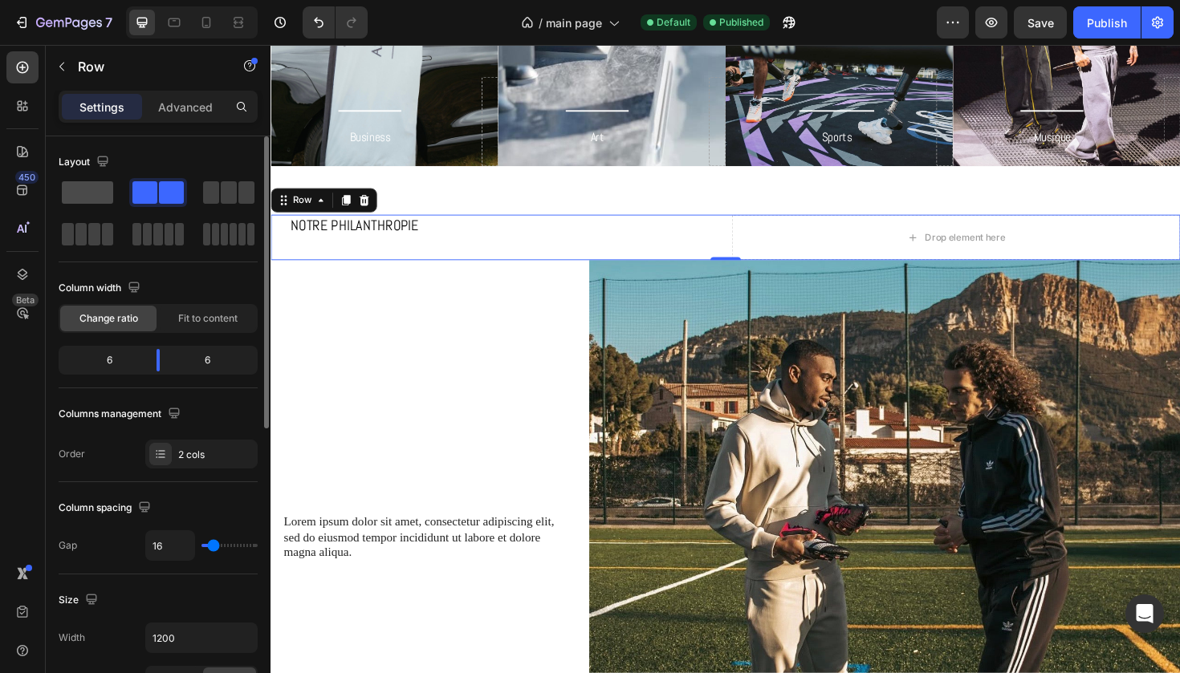
click at [99, 199] on span at bounding box center [87, 192] width 51 height 22
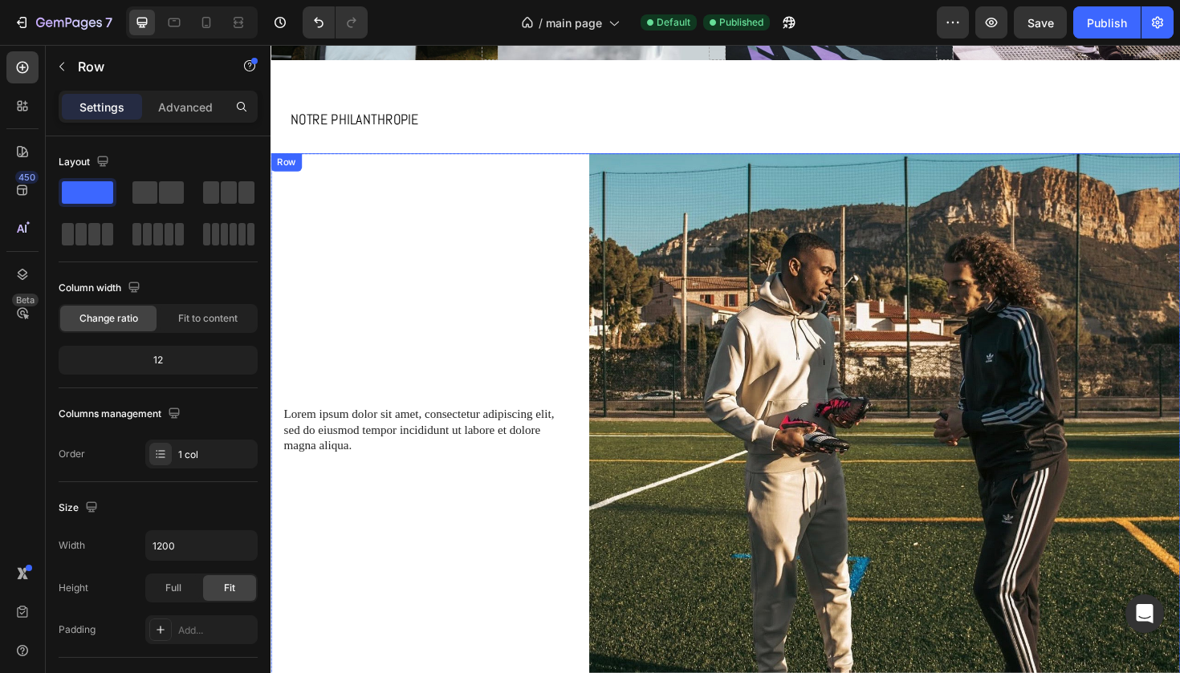
scroll to position [280, 0]
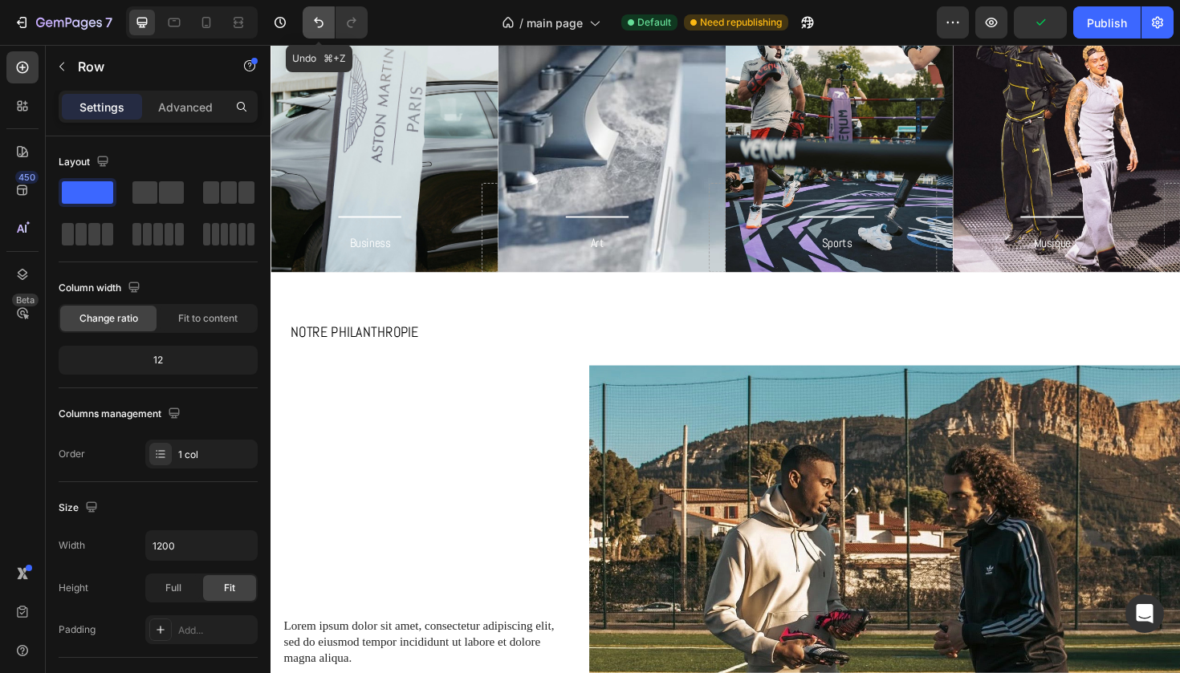
click at [319, 28] on icon "Undo/Redo" at bounding box center [319, 22] width 16 height 16
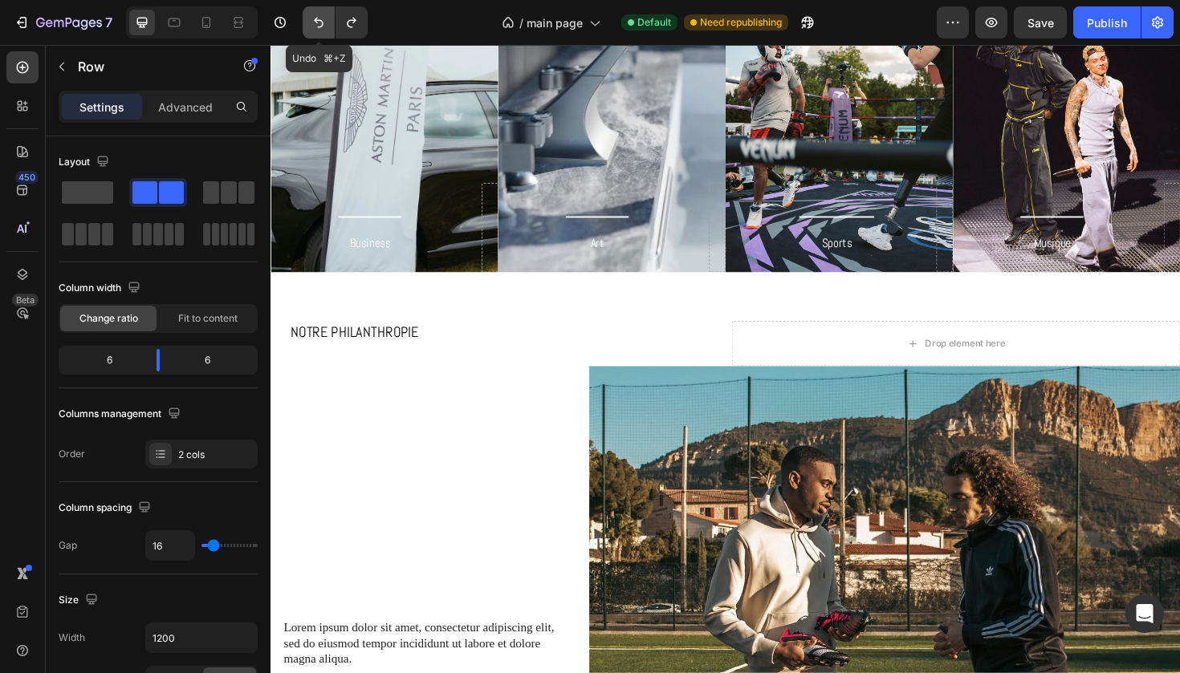
click at [319, 28] on icon "Undo/Redo" at bounding box center [319, 22] width 16 height 16
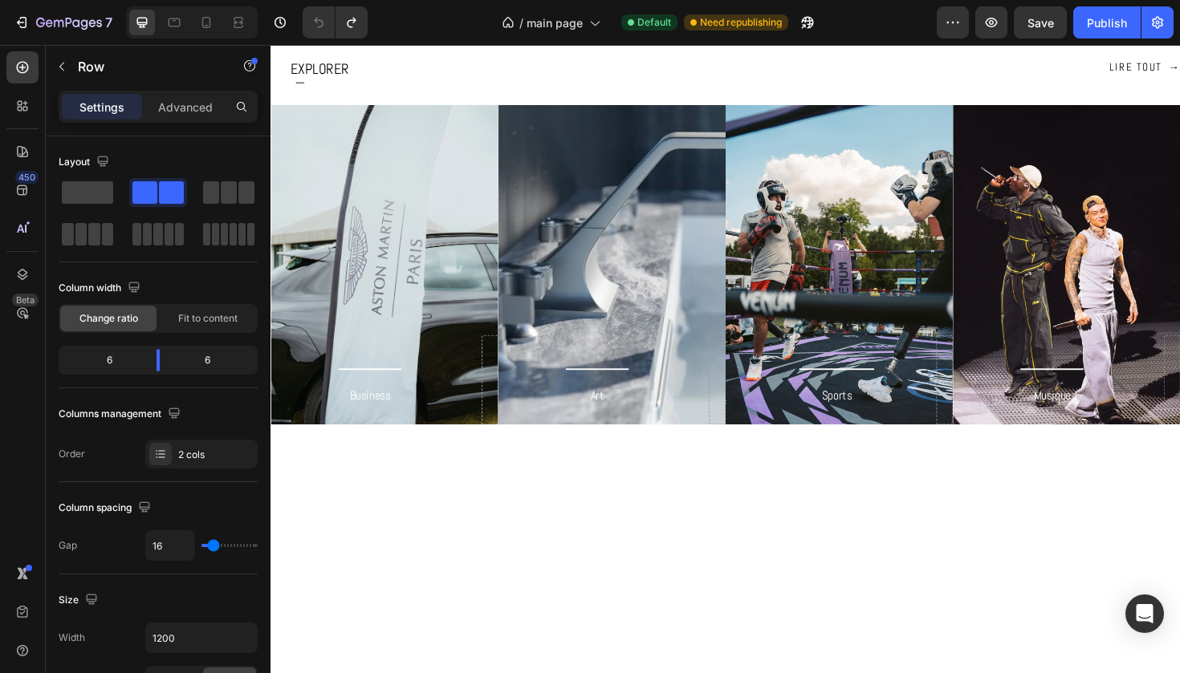
scroll to position [164, 0]
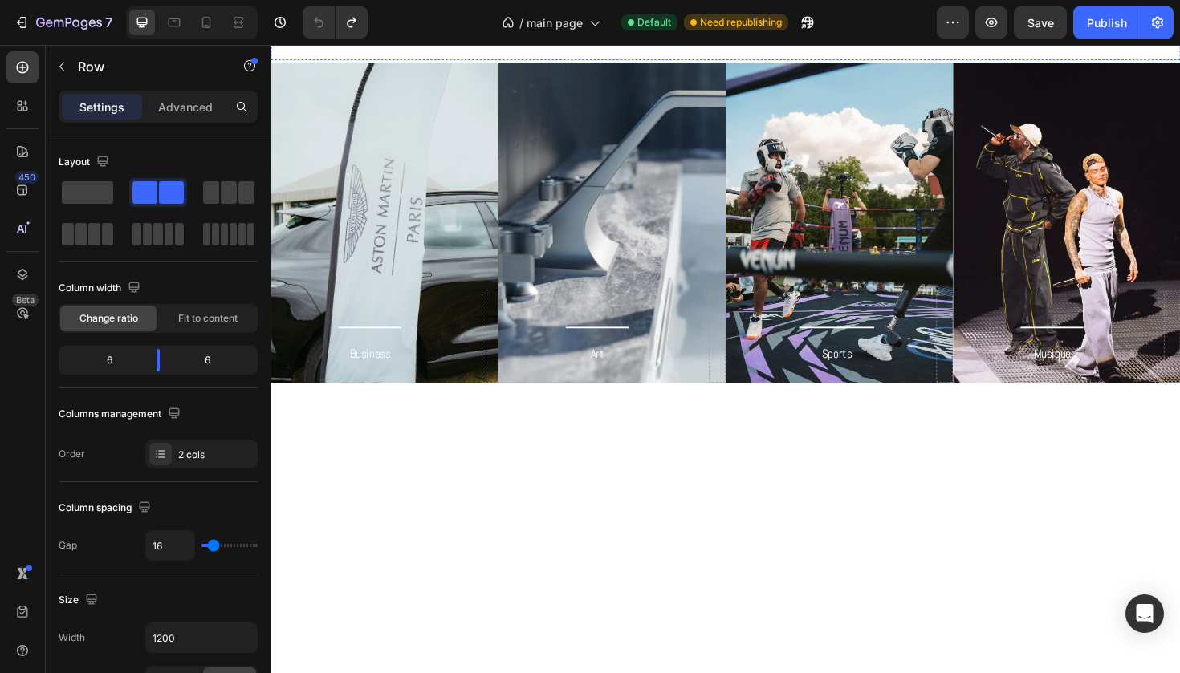
click at [1179, 33] on link "LIRE TOUT →" at bounding box center [1195, 24] width 75 height 17
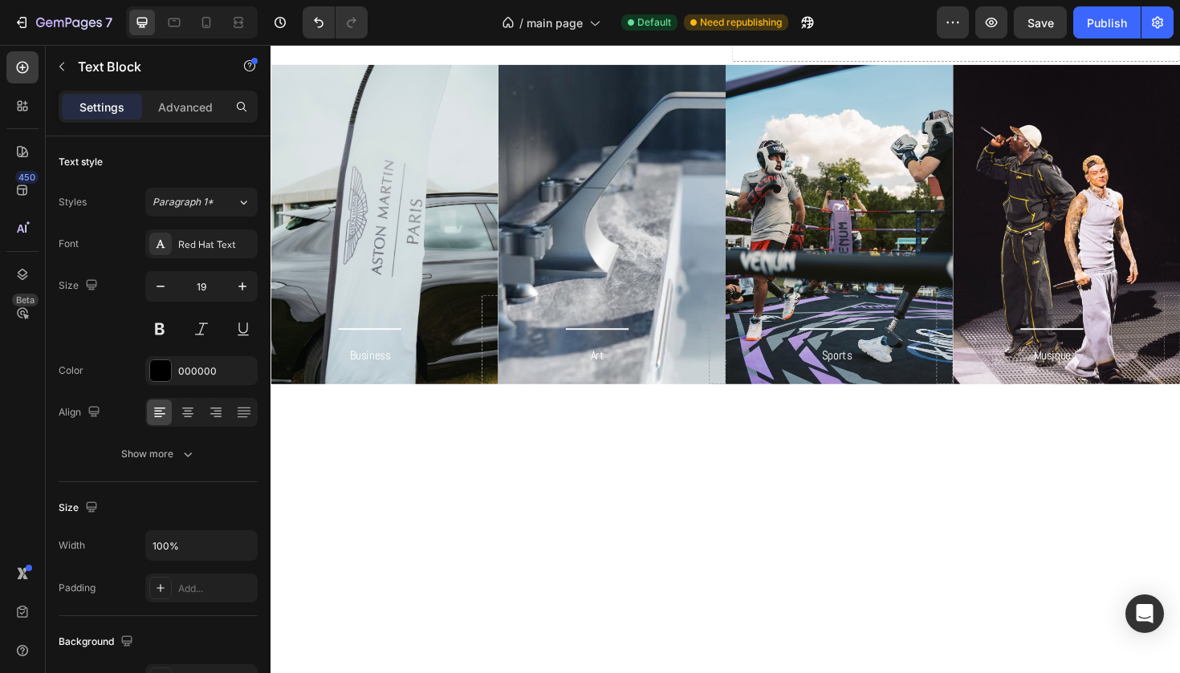
click at [698, 38] on p "EXPLORER" at bounding box center [517, 27] width 453 height 22
click at [708, 61] on div "Title Line" at bounding box center [507, 50] width 475 height 22
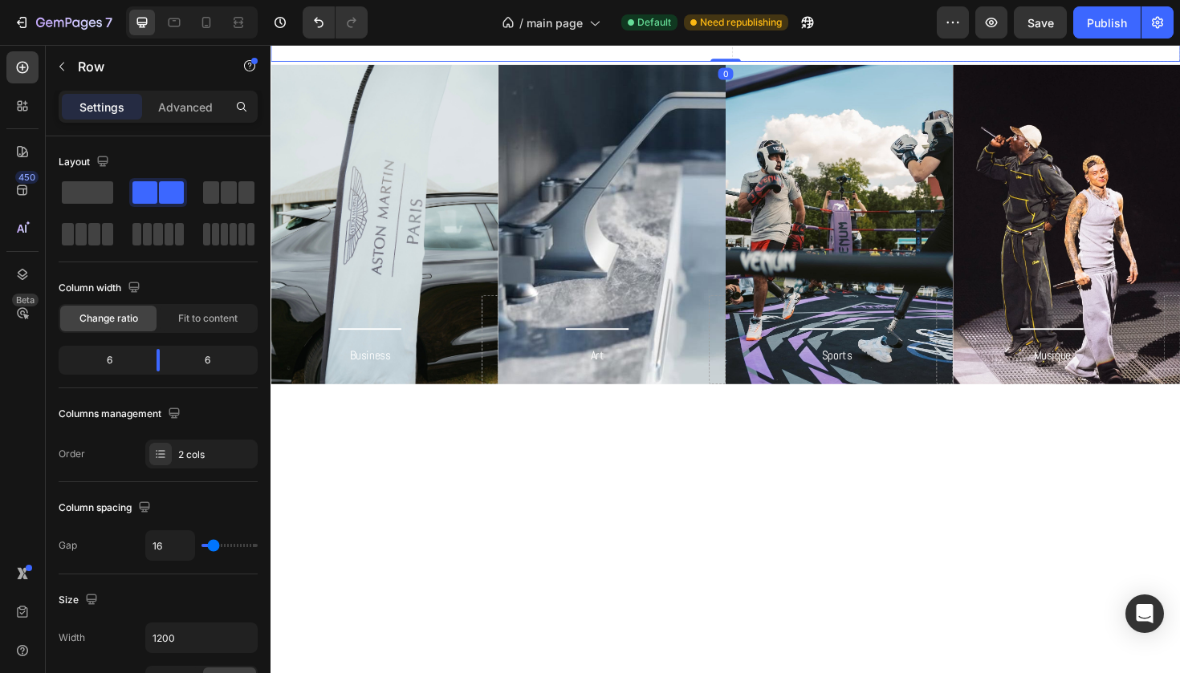
click at [751, 63] on div "EXPLORER Text Block Title Line Drop element here Row 0" at bounding box center [751, 38] width 963 height 48
click at [99, 197] on span at bounding box center [87, 192] width 51 height 22
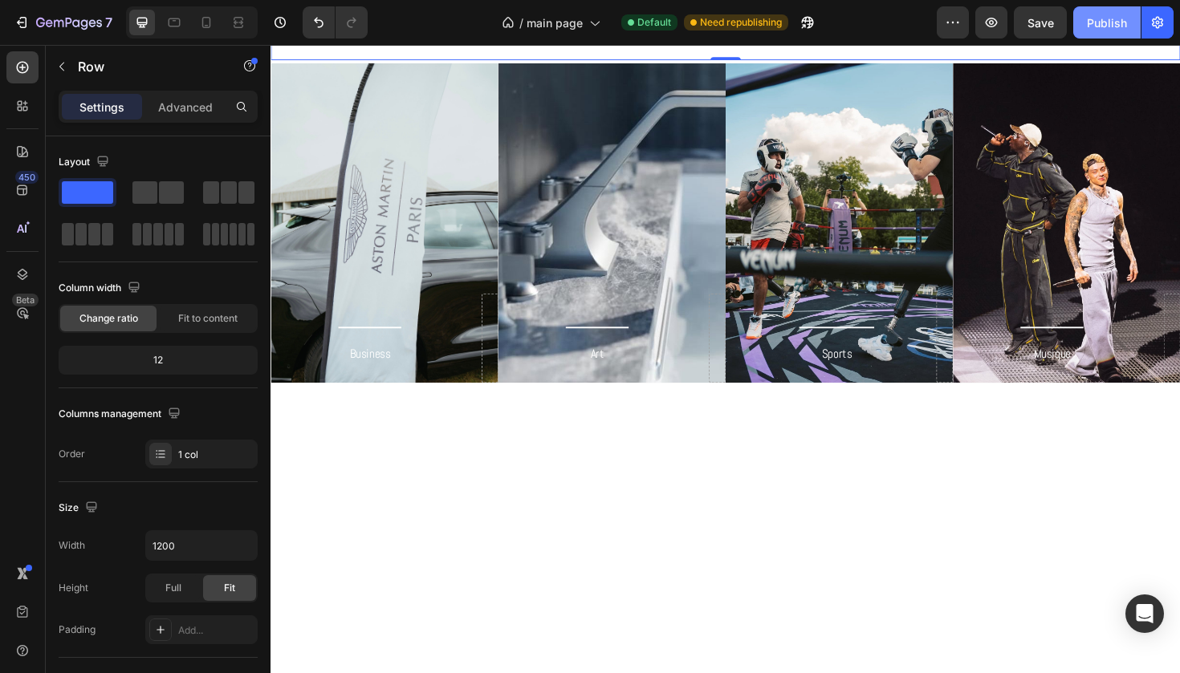
click at [1119, 17] on div "Publish" at bounding box center [1107, 22] width 40 height 17
click at [203, 26] on icon at bounding box center [206, 22] width 9 height 11
type input "100%"
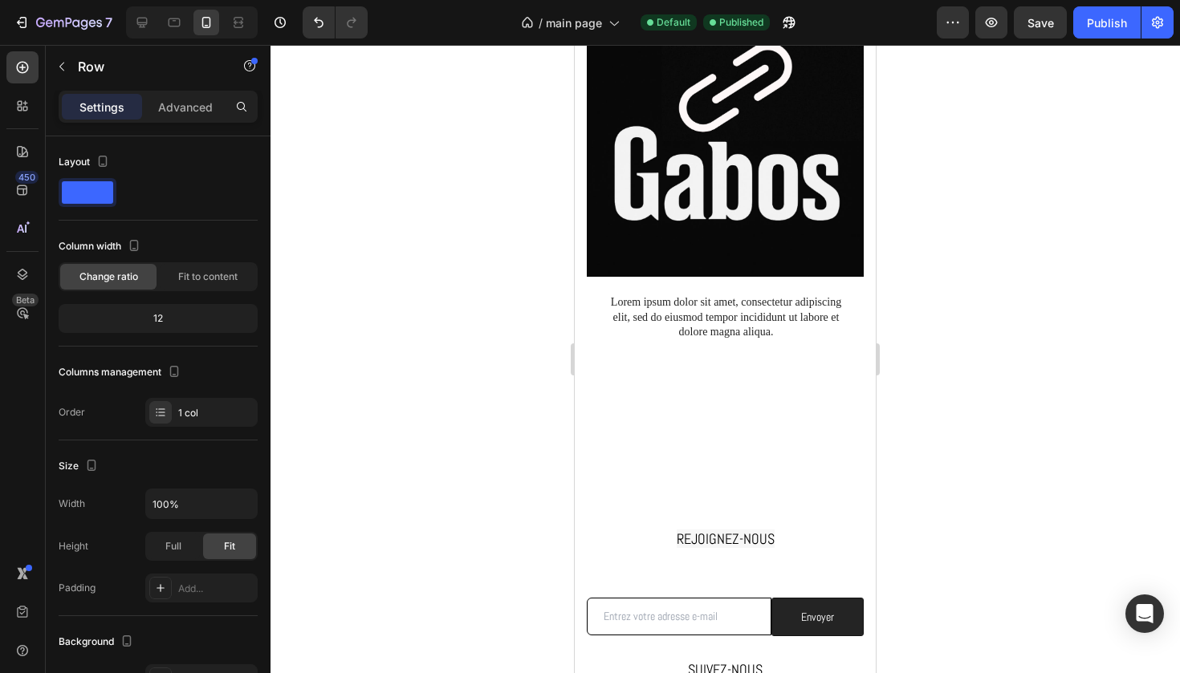
scroll to position [2126, 0]
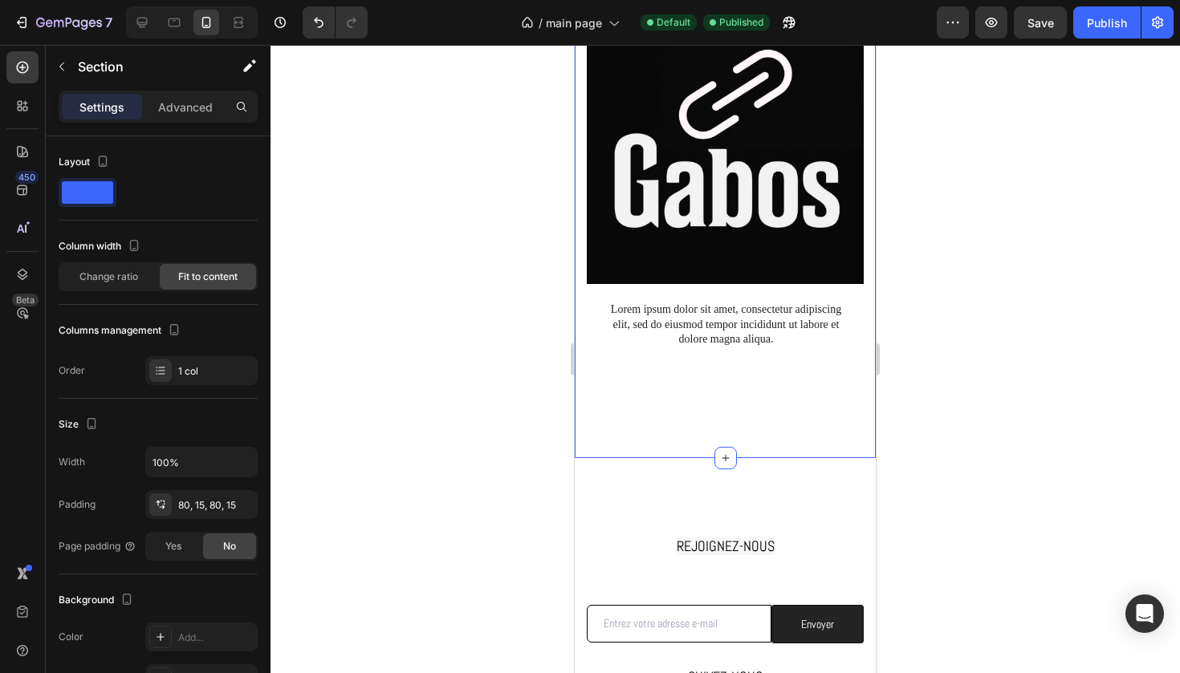
click at [668, 423] on div "À PROPOS Text Block Title Line LIRE TOUT → Custom Code Row Lorem ipsum dolor si…" at bounding box center [725, 188] width 301 height 541
click at [188, 109] on p "Advanced" at bounding box center [185, 107] width 55 height 17
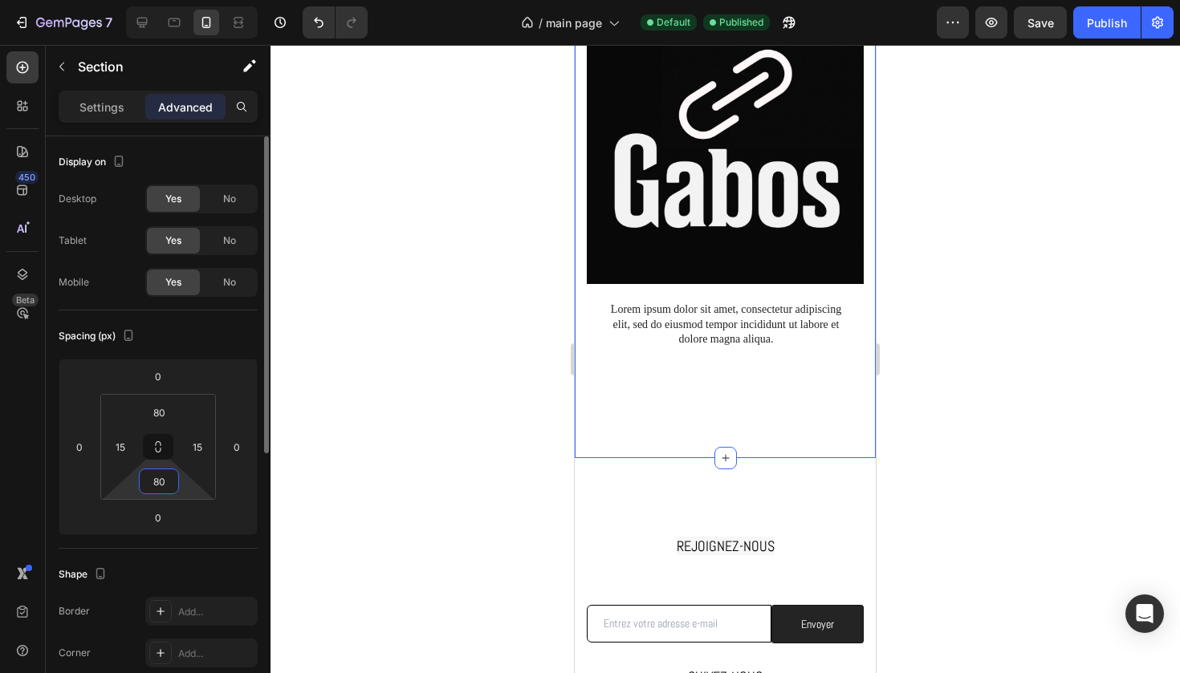
click at [160, 481] on input "80" at bounding box center [159, 481] width 32 height 24
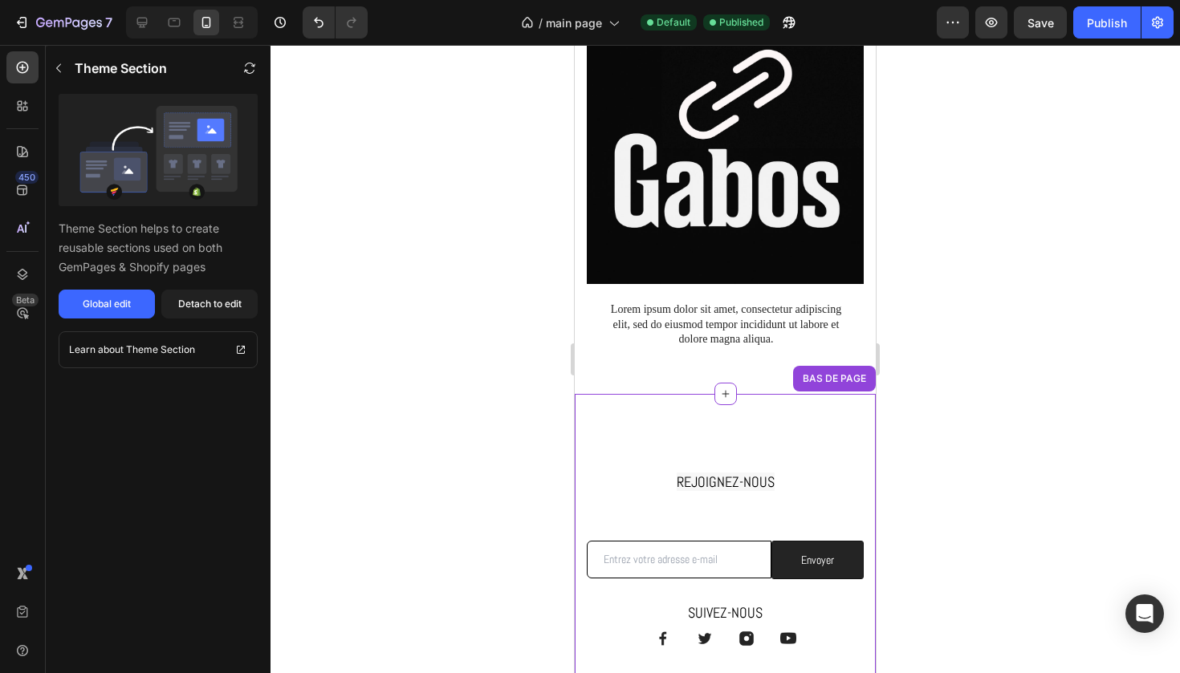
click at [712, 424] on div "REJOIGNEZ-NOUS Heading Row Email Field Envoyer Submit Button Row Newsletter Row…" at bounding box center [725, 571] width 301 height 355
click at [1018, 320] on div at bounding box center [724, 359] width 909 height 628
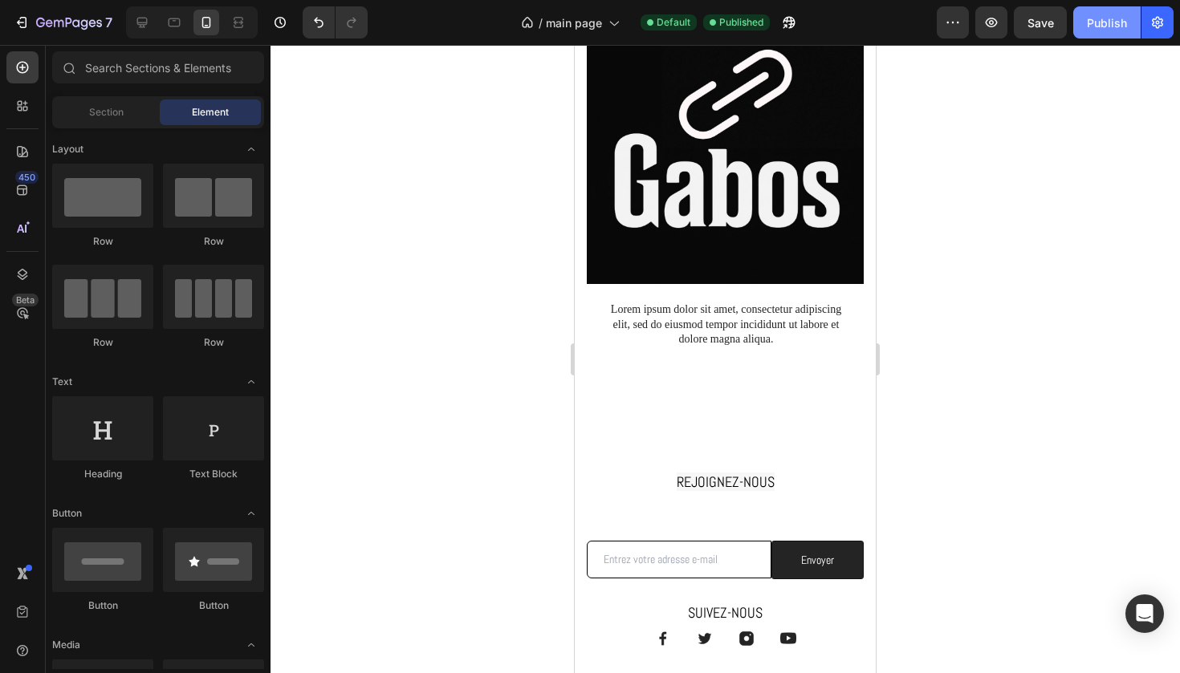
click at [1096, 26] on div "Publish" at bounding box center [1107, 22] width 40 height 17
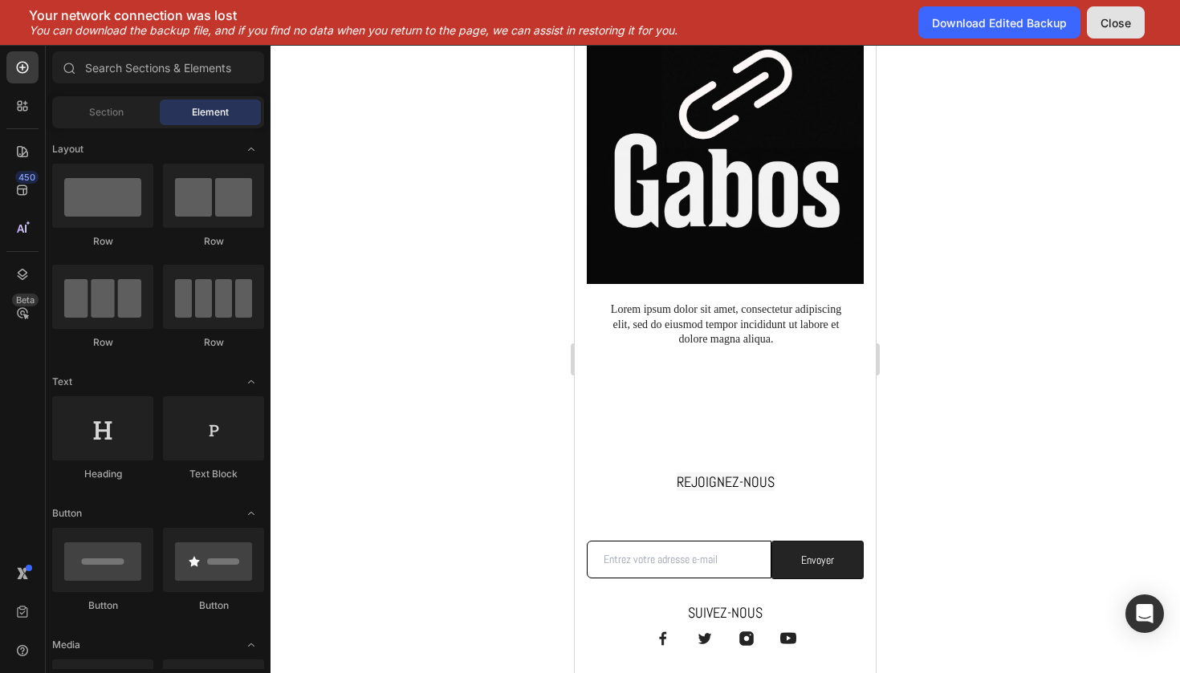
click at [1112, 21] on div "Close" at bounding box center [1115, 22] width 30 height 17
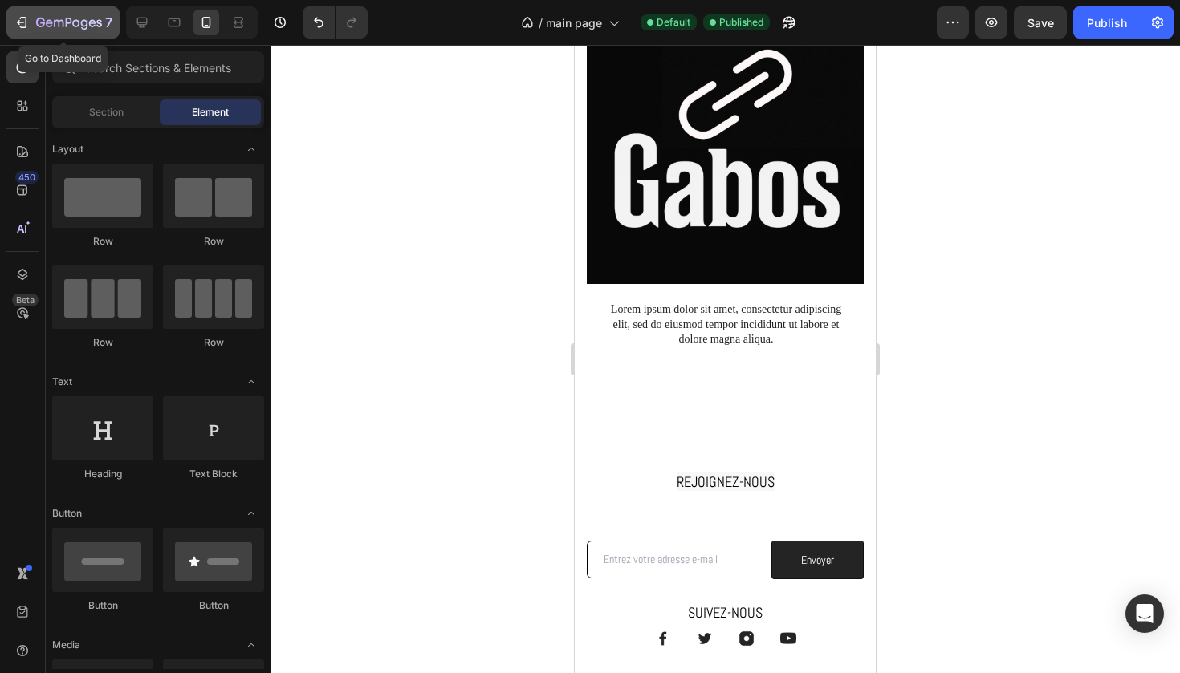
click at [117, 21] on button "7" at bounding box center [62, 22] width 113 height 32
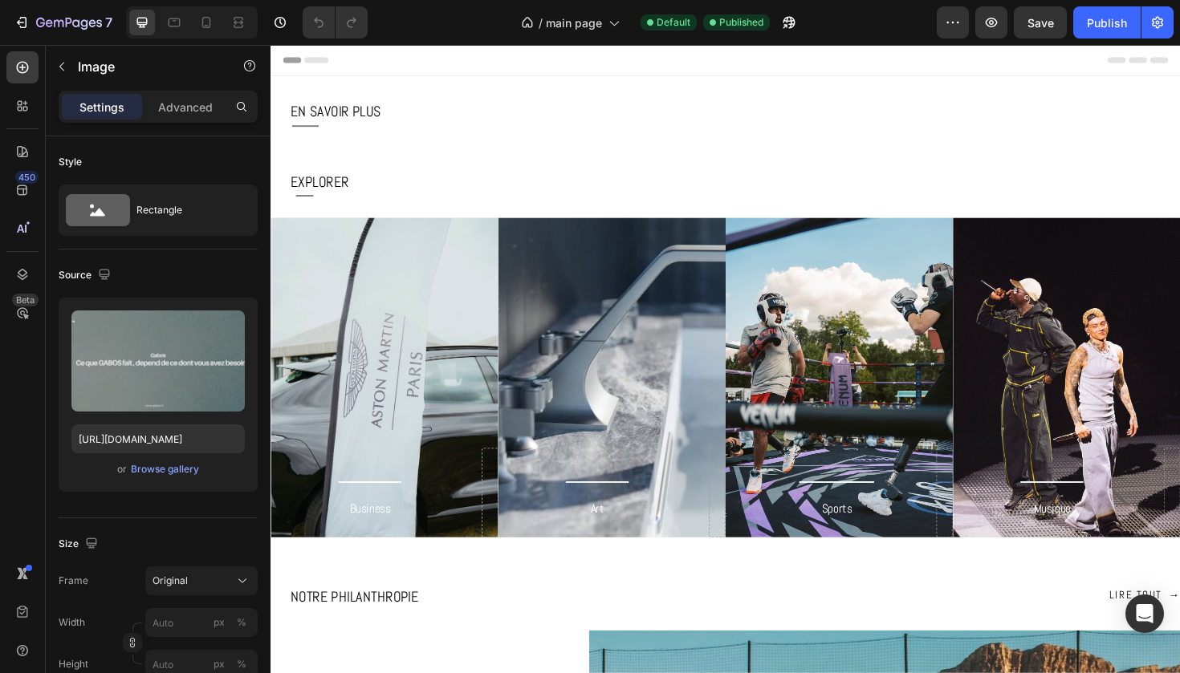
click at [444, 151] on img at bounding box center [751, 151] width 963 height 0
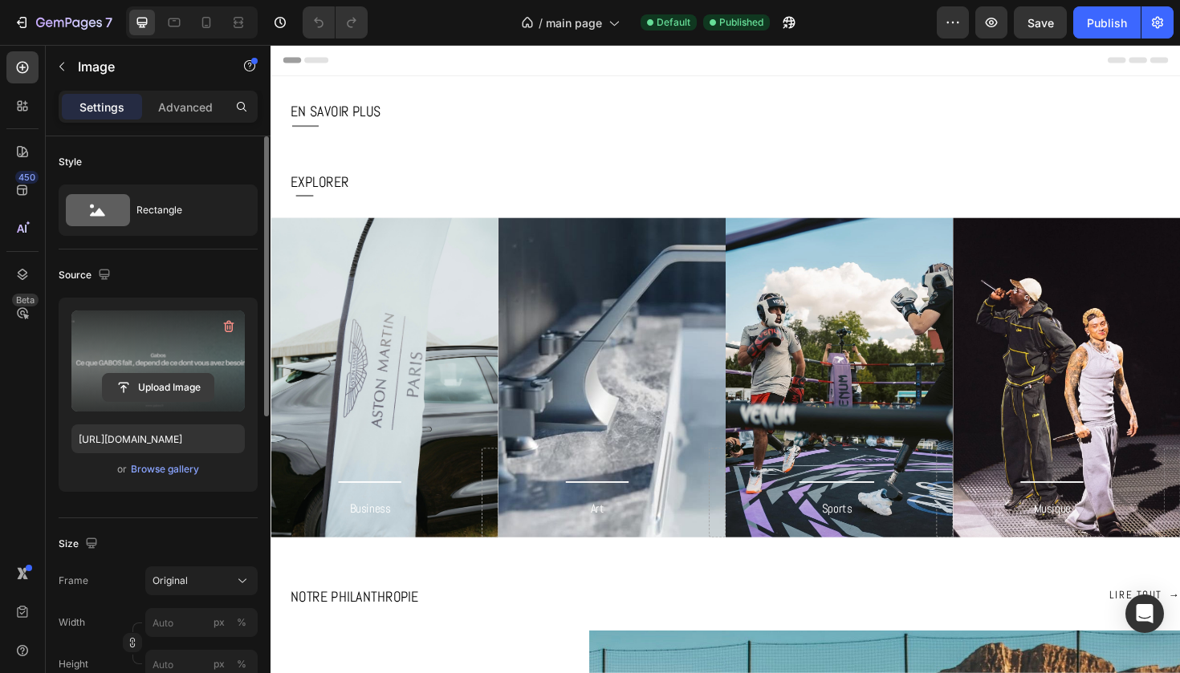
click at [166, 388] on input "file" at bounding box center [158, 387] width 111 height 27
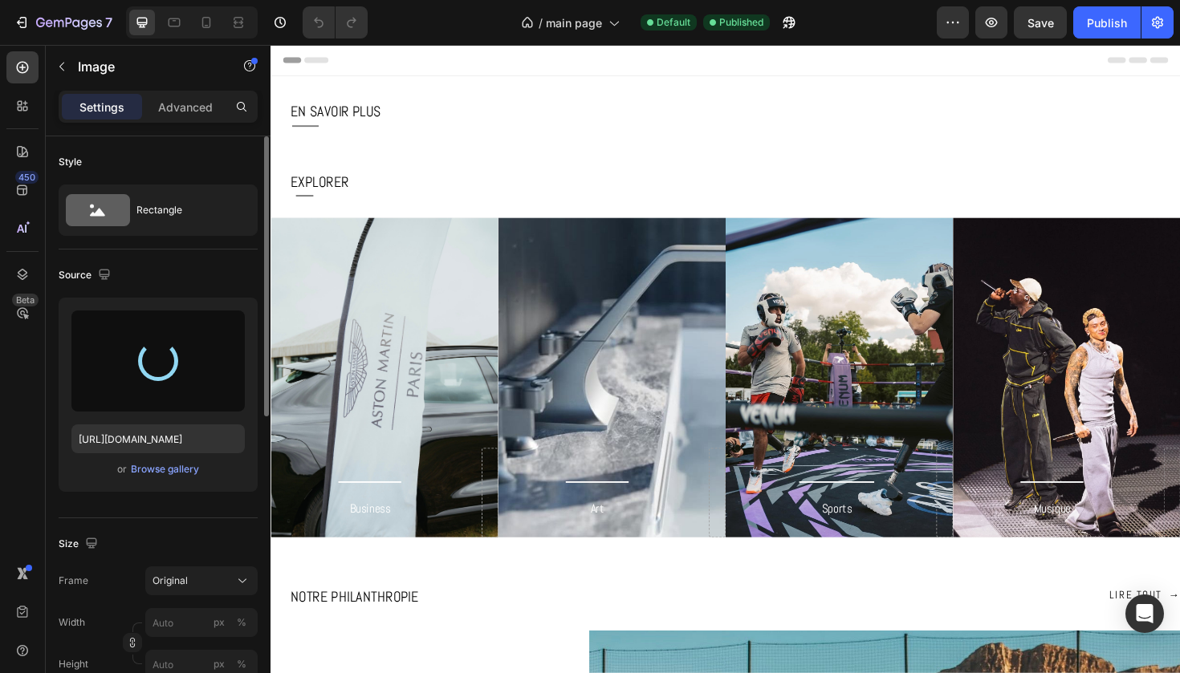
type input "[URL][DOMAIN_NAME]"
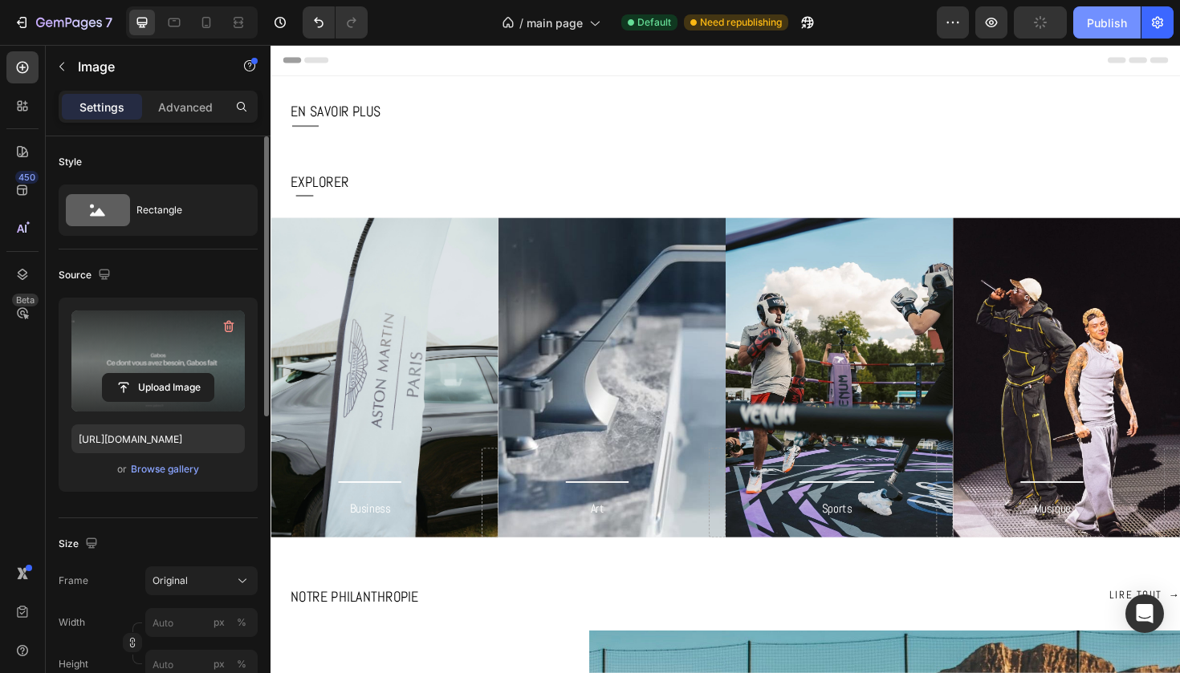
click at [1102, 16] on div "Publish" at bounding box center [1107, 22] width 40 height 17
